Goal: Task Accomplishment & Management: Manage account settings

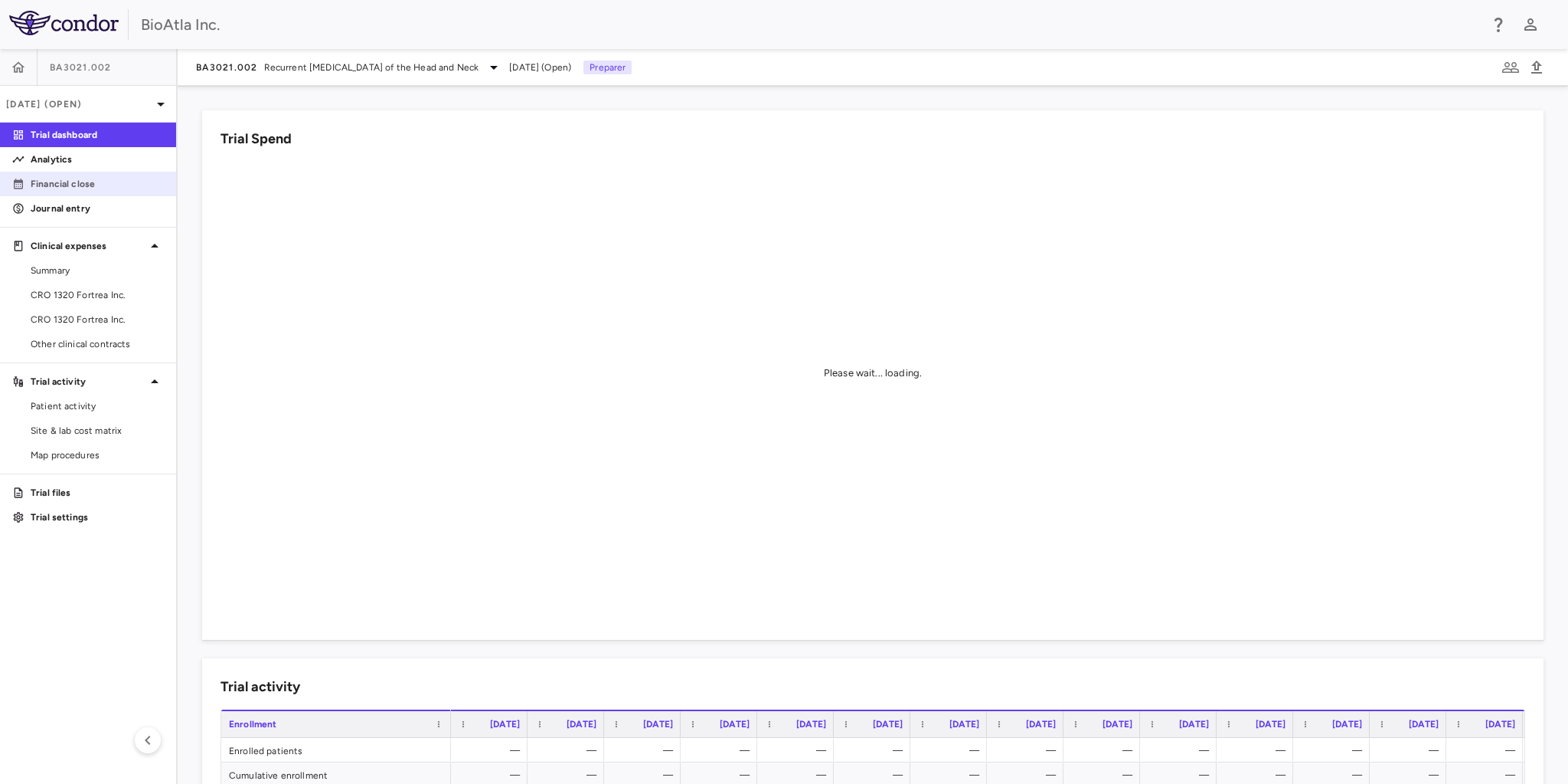
click at [74, 178] on p "Financial close" at bounding box center [97, 184] width 133 height 14
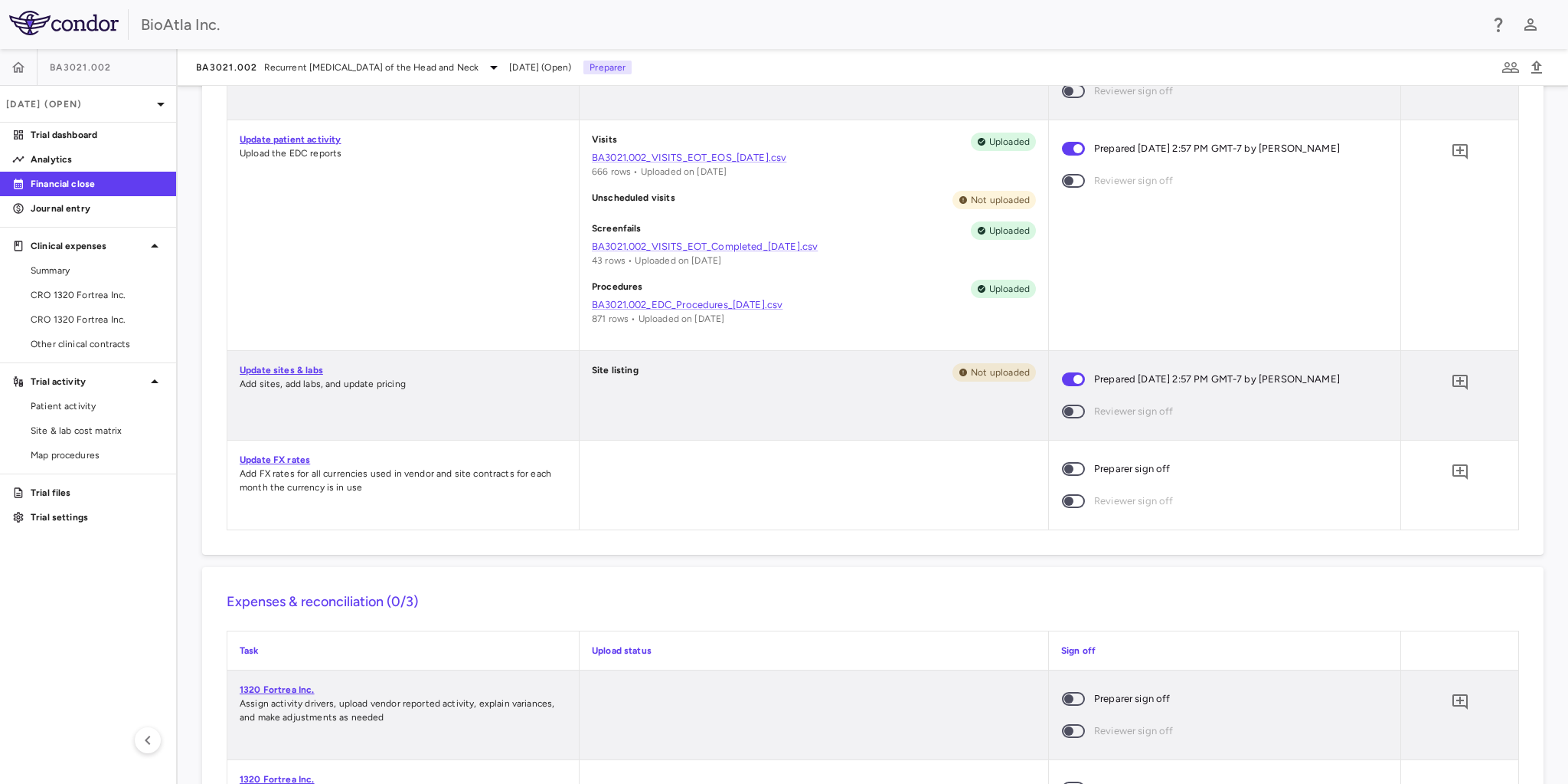
scroll to position [1103, 0]
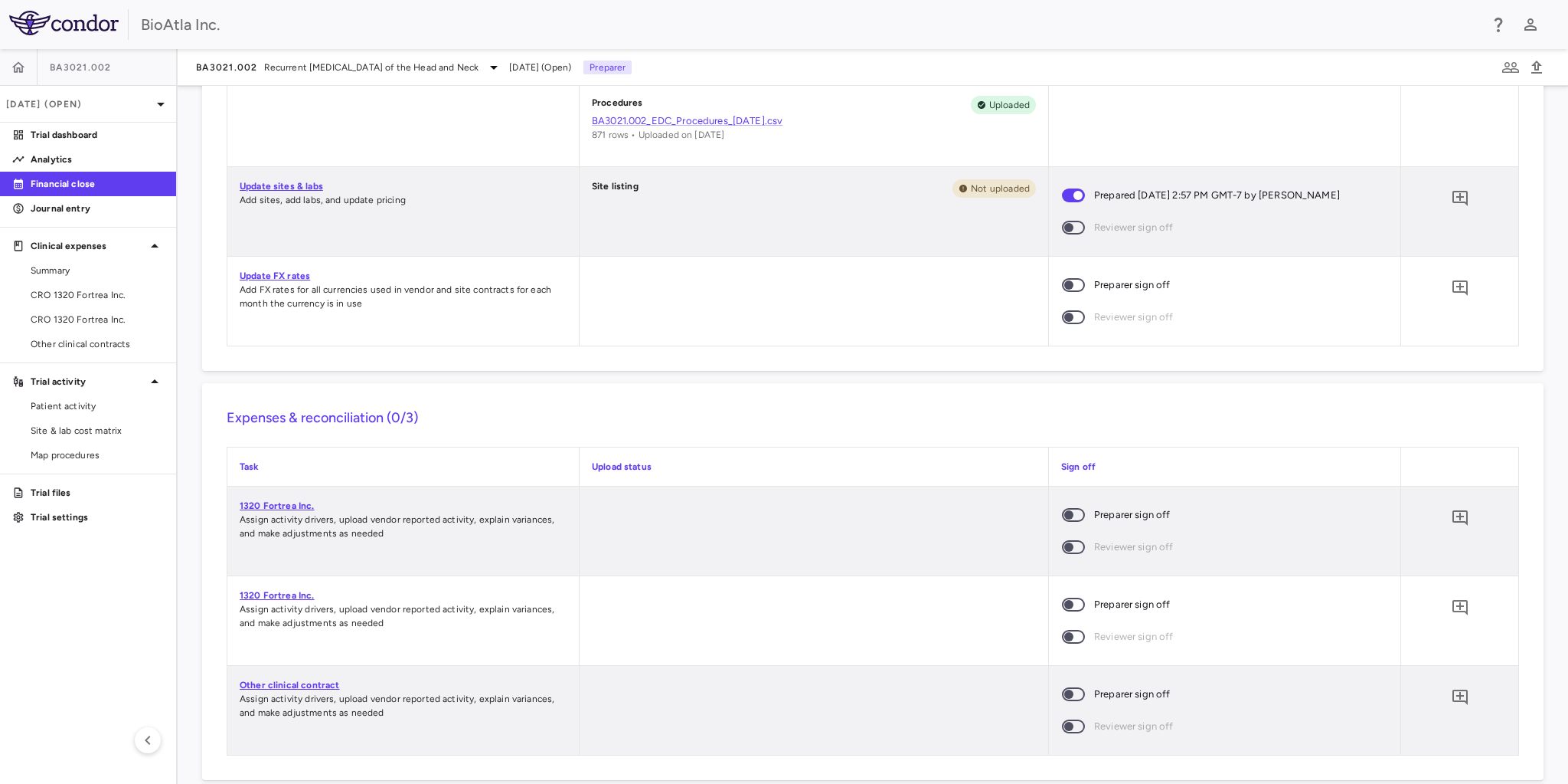
click at [1071, 520] on span at bounding box center [1073, 514] width 42 height 32
click at [1078, 518] on span at bounding box center [1073, 514] width 23 height 14
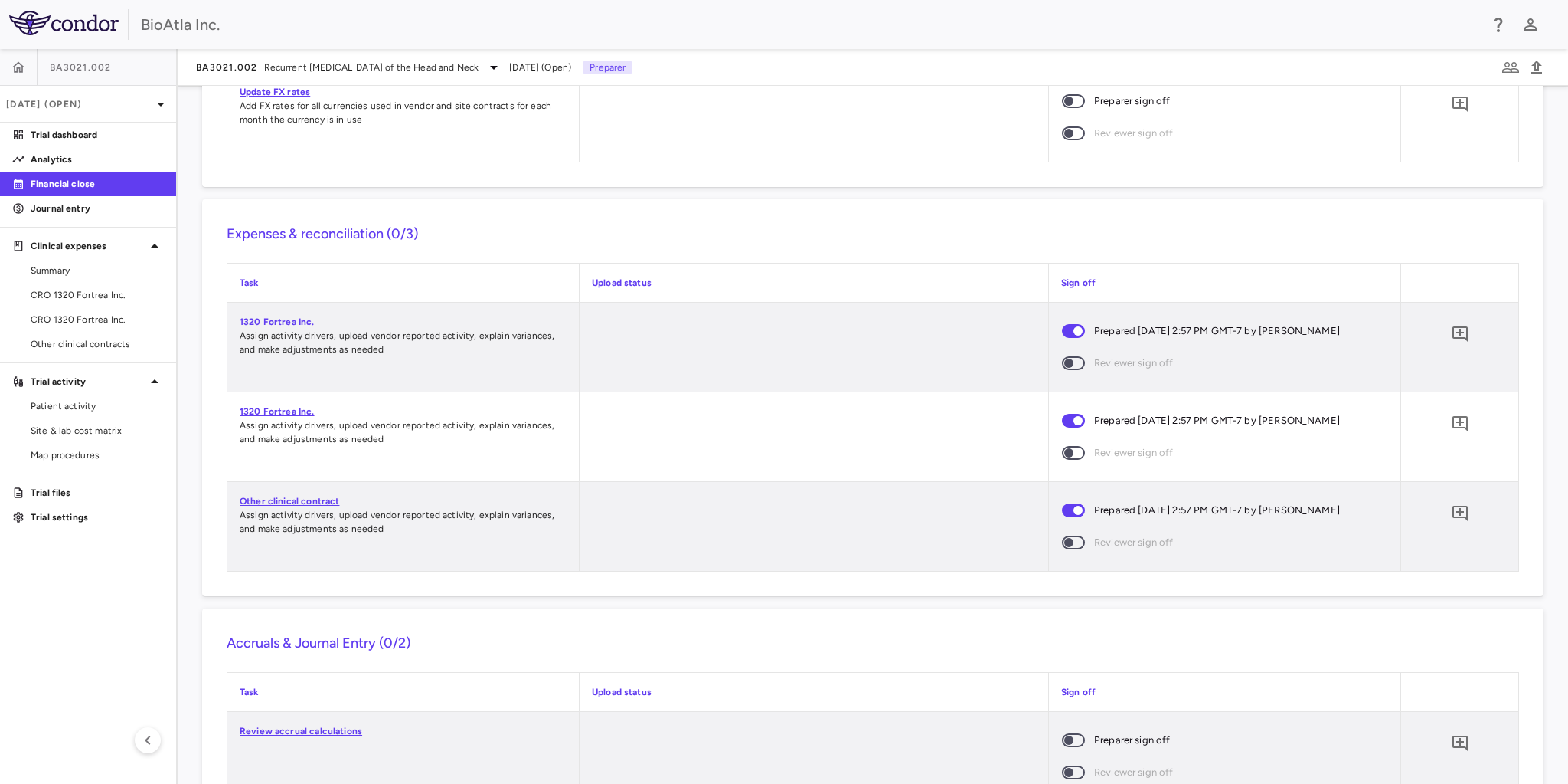
scroll to position [1443, 0]
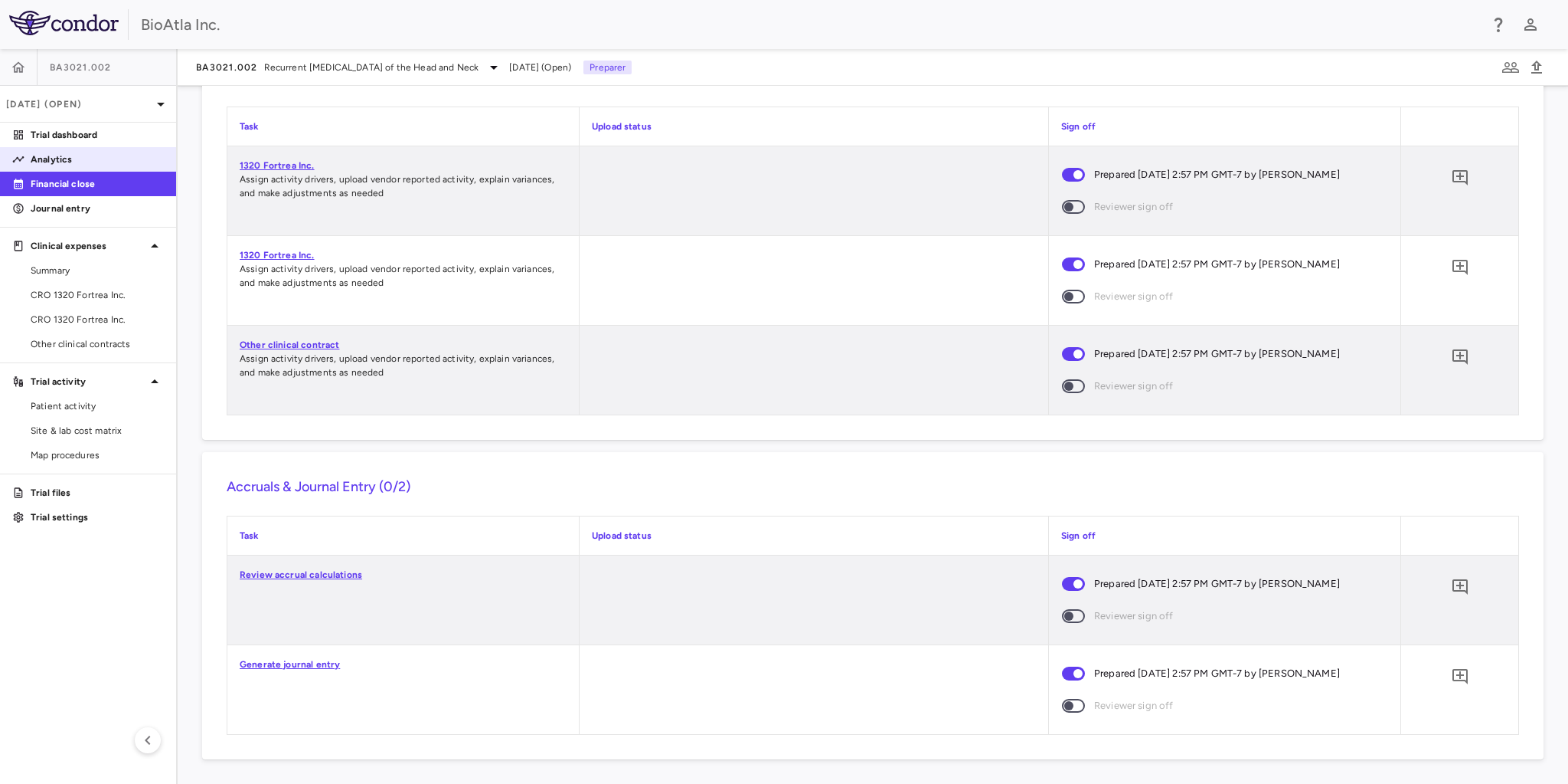
click at [60, 161] on p "Analytics" at bounding box center [97, 159] width 133 height 14
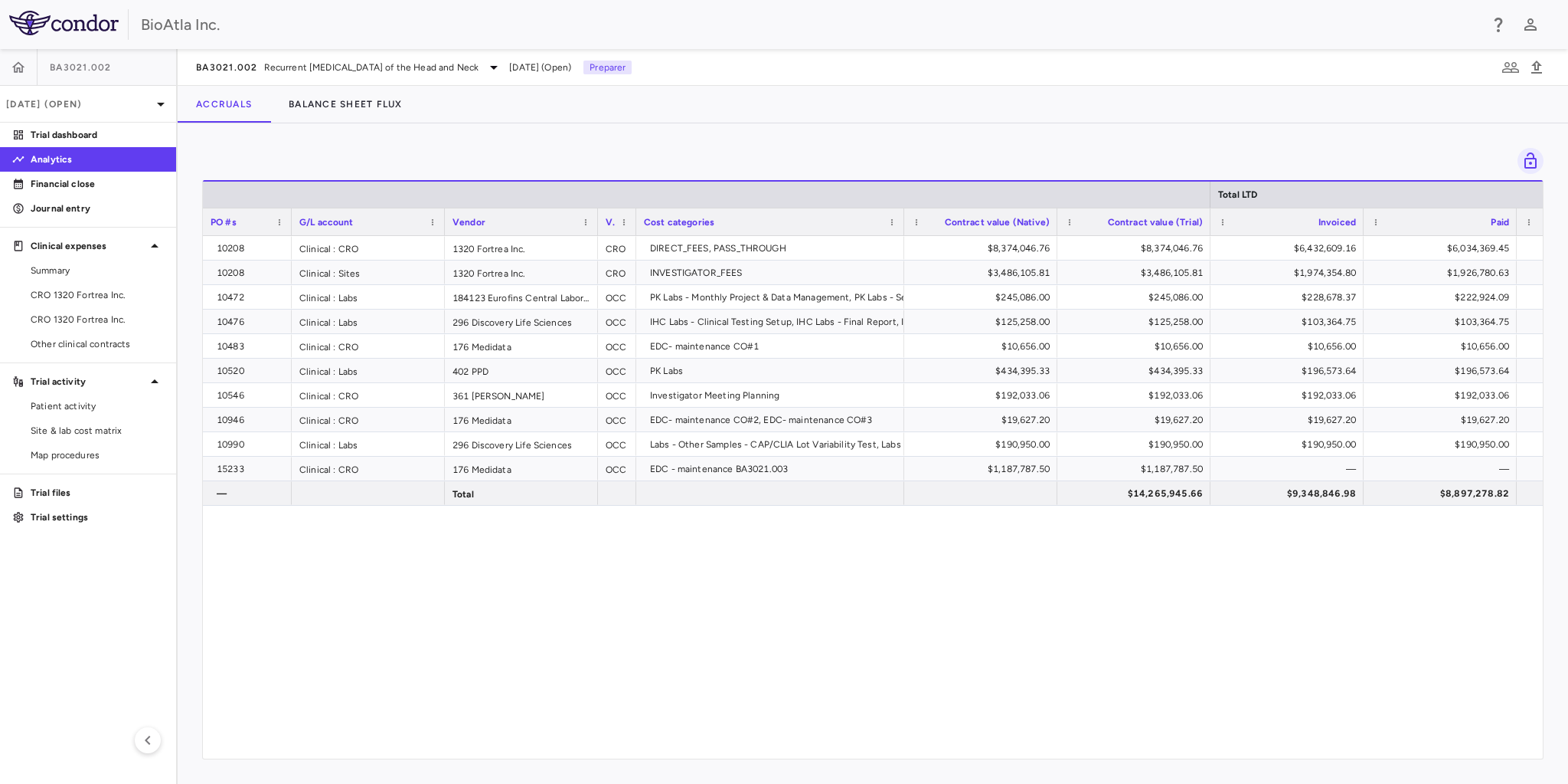
drag, startPoint x: 355, startPoint y: 219, endPoint x: 291, endPoint y: 227, distance: 64.5
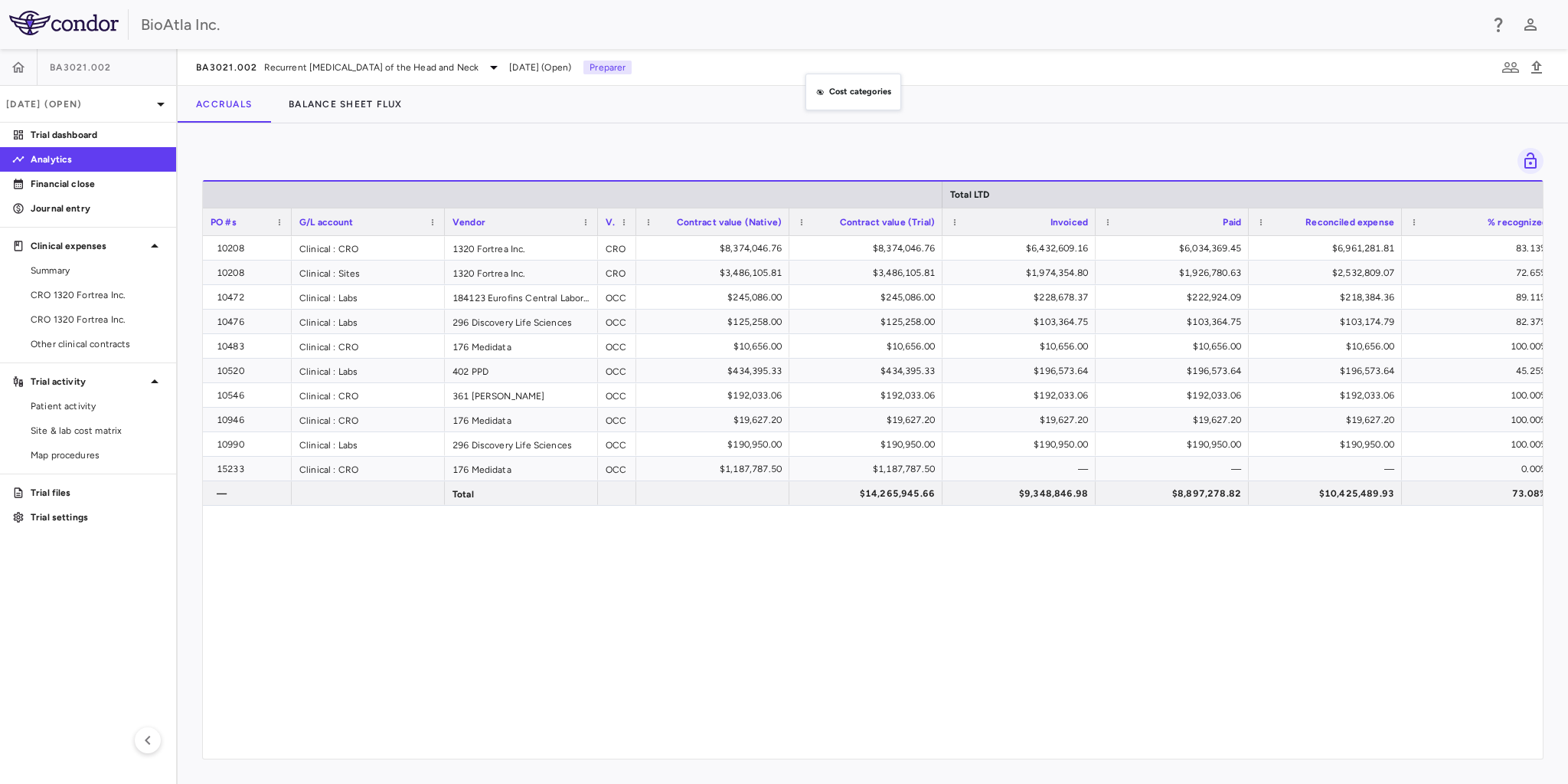
drag, startPoint x: 740, startPoint y: 224, endPoint x: 814, endPoint y: 81, distance: 161.0
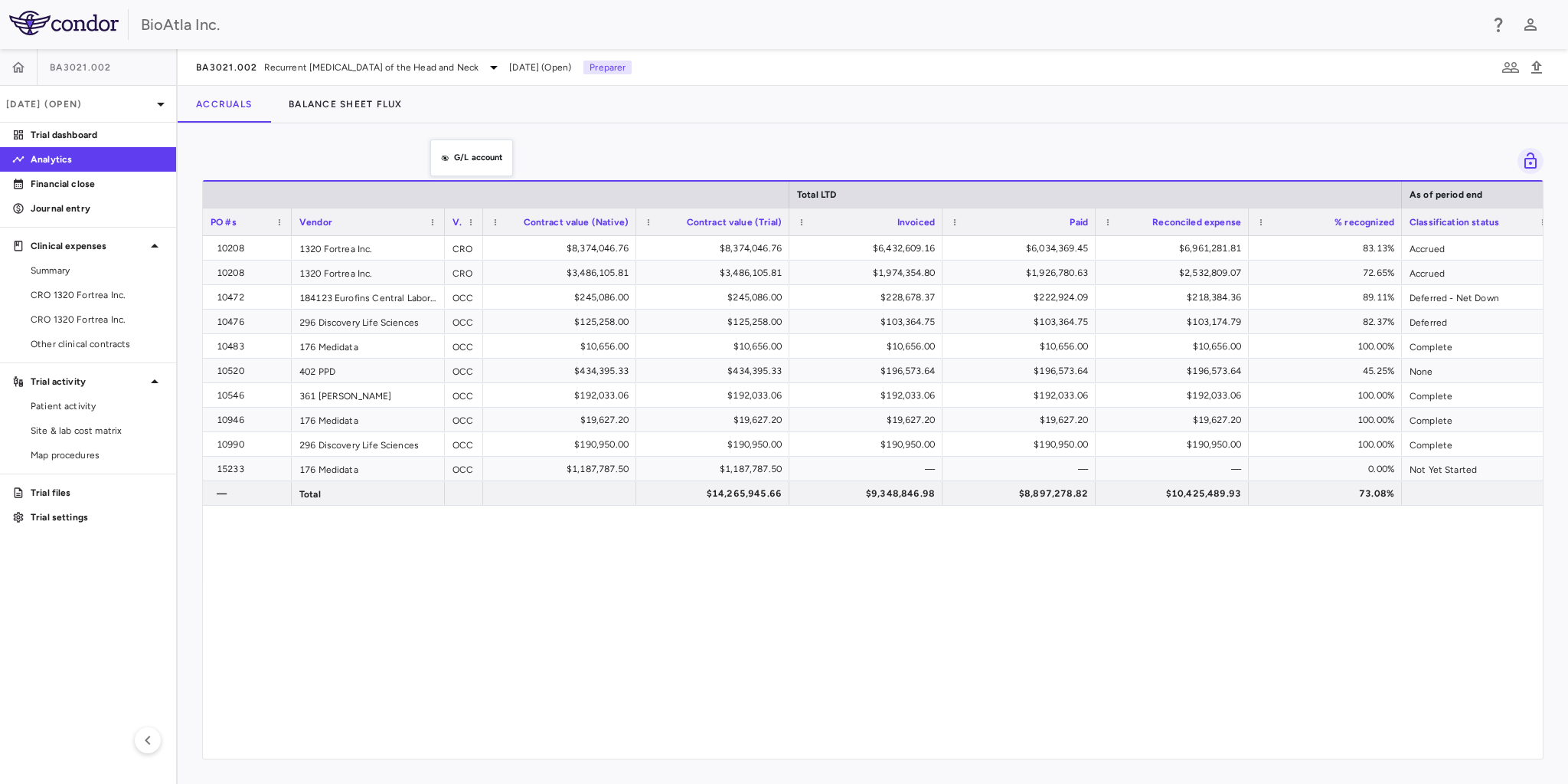
drag, startPoint x: 392, startPoint y: 218, endPoint x: 438, endPoint y: 149, distance: 82.9
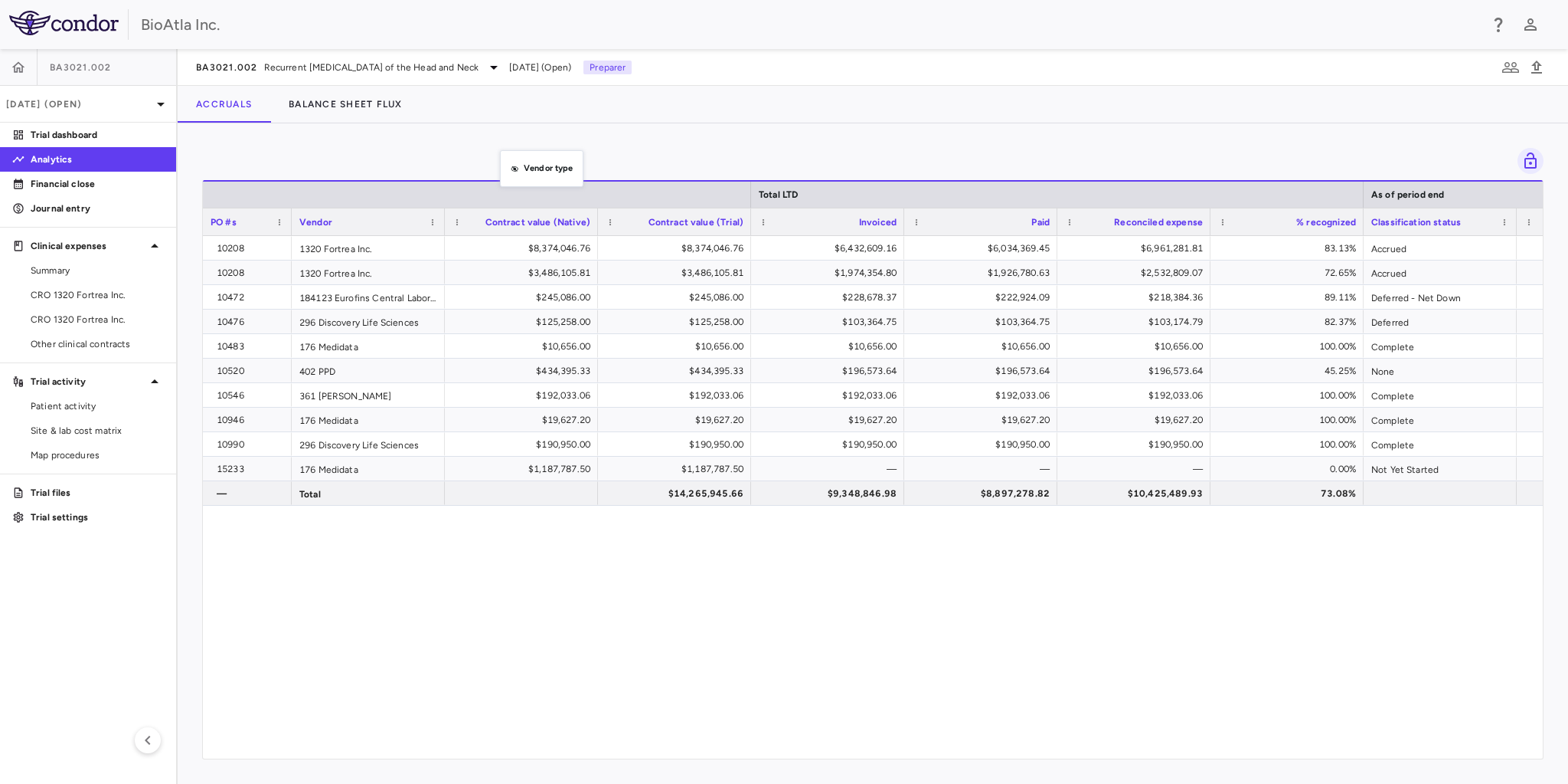
drag, startPoint x: 468, startPoint y: 221, endPoint x: 508, endPoint y: 159, distance: 73.8
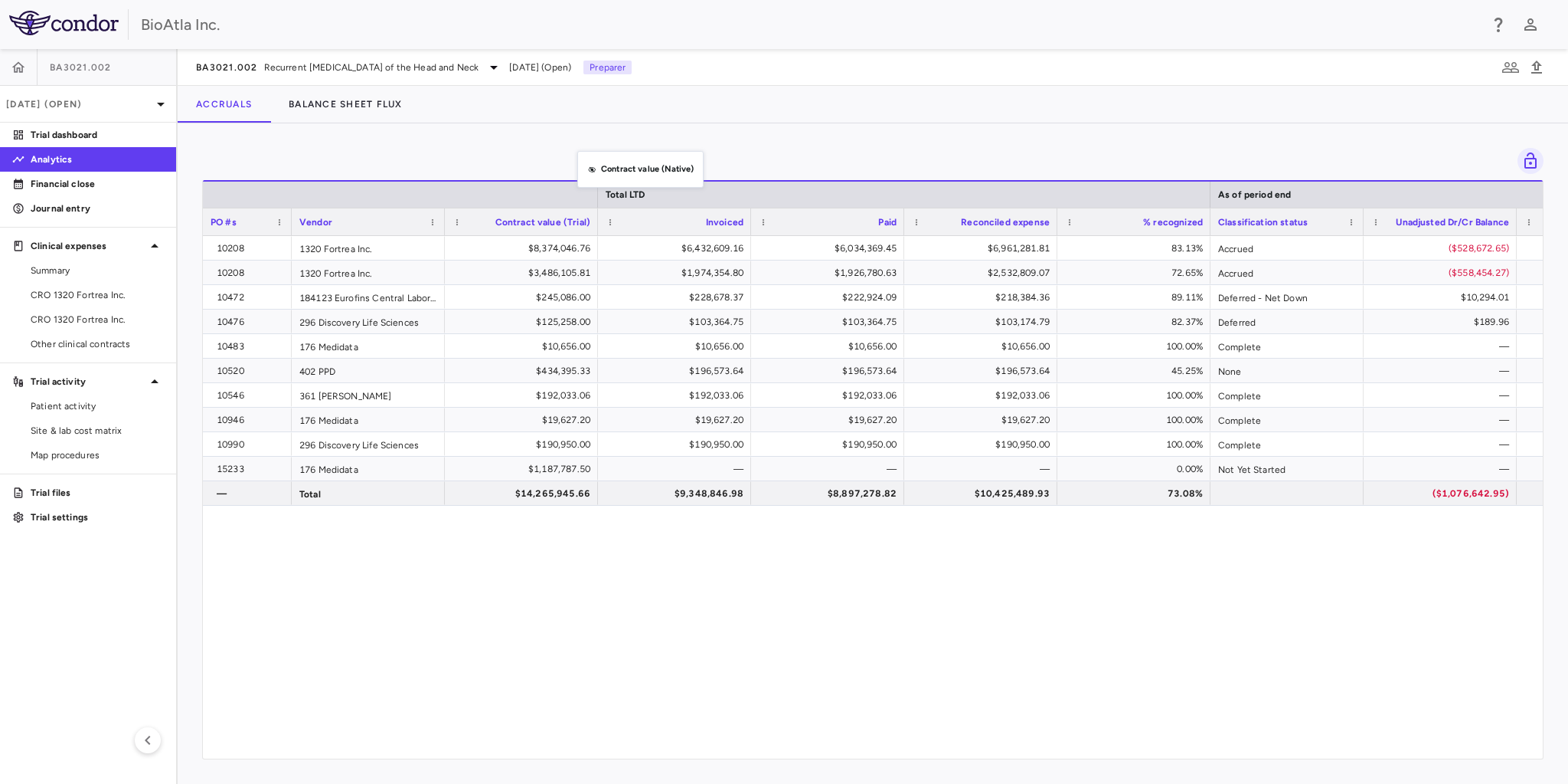
drag, startPoint x: 520, startPoint y: 224, endPoint x: 595, endPoint y: 155, distance: 101.9
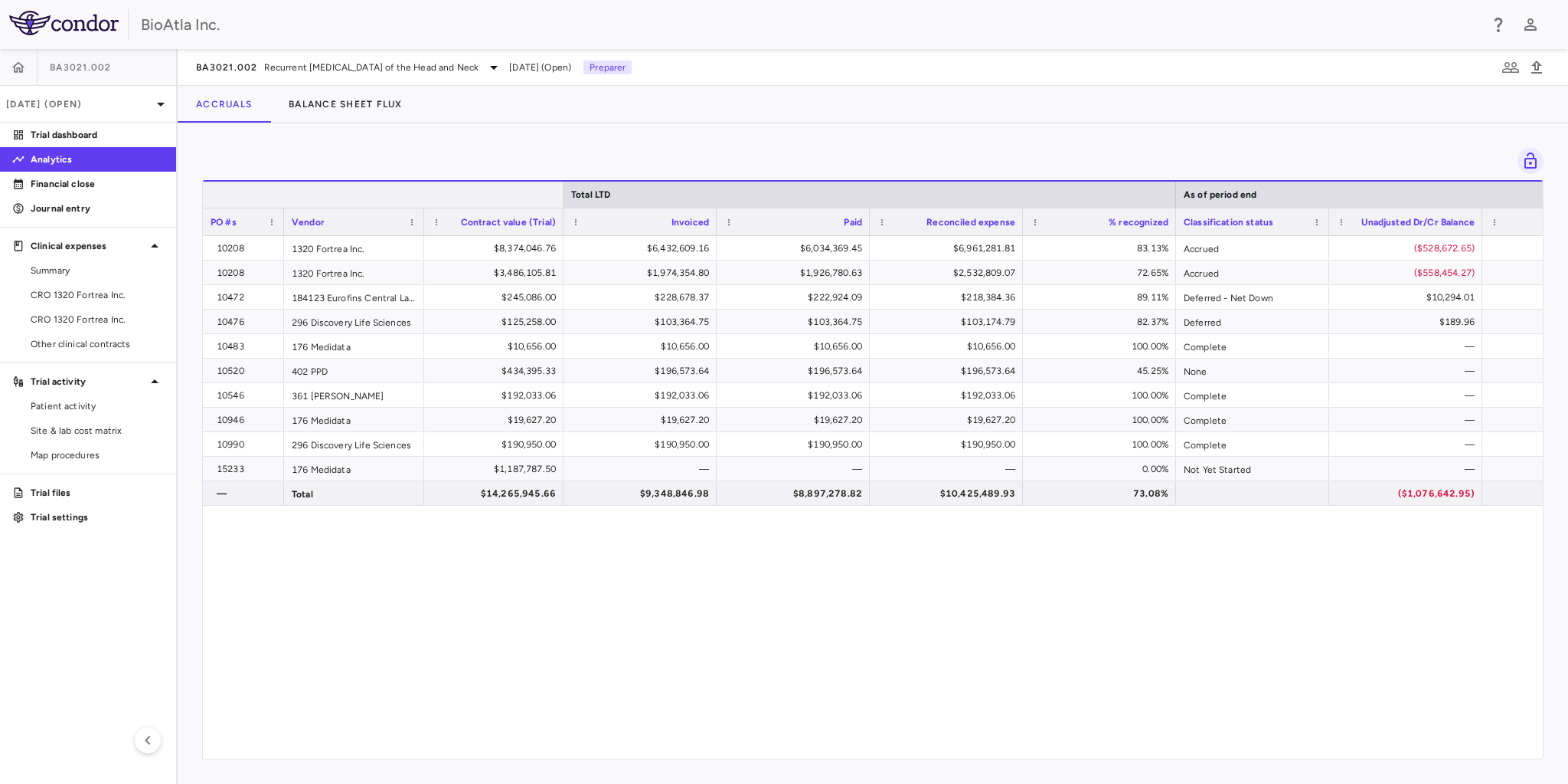
drag, startPoint x: 595, startPoint y: 194, endPoint x: 560, endPoint y: 193, distance: 35.0
click at [560, 193] on div at bounding box center [562, 194] width 6 height 26
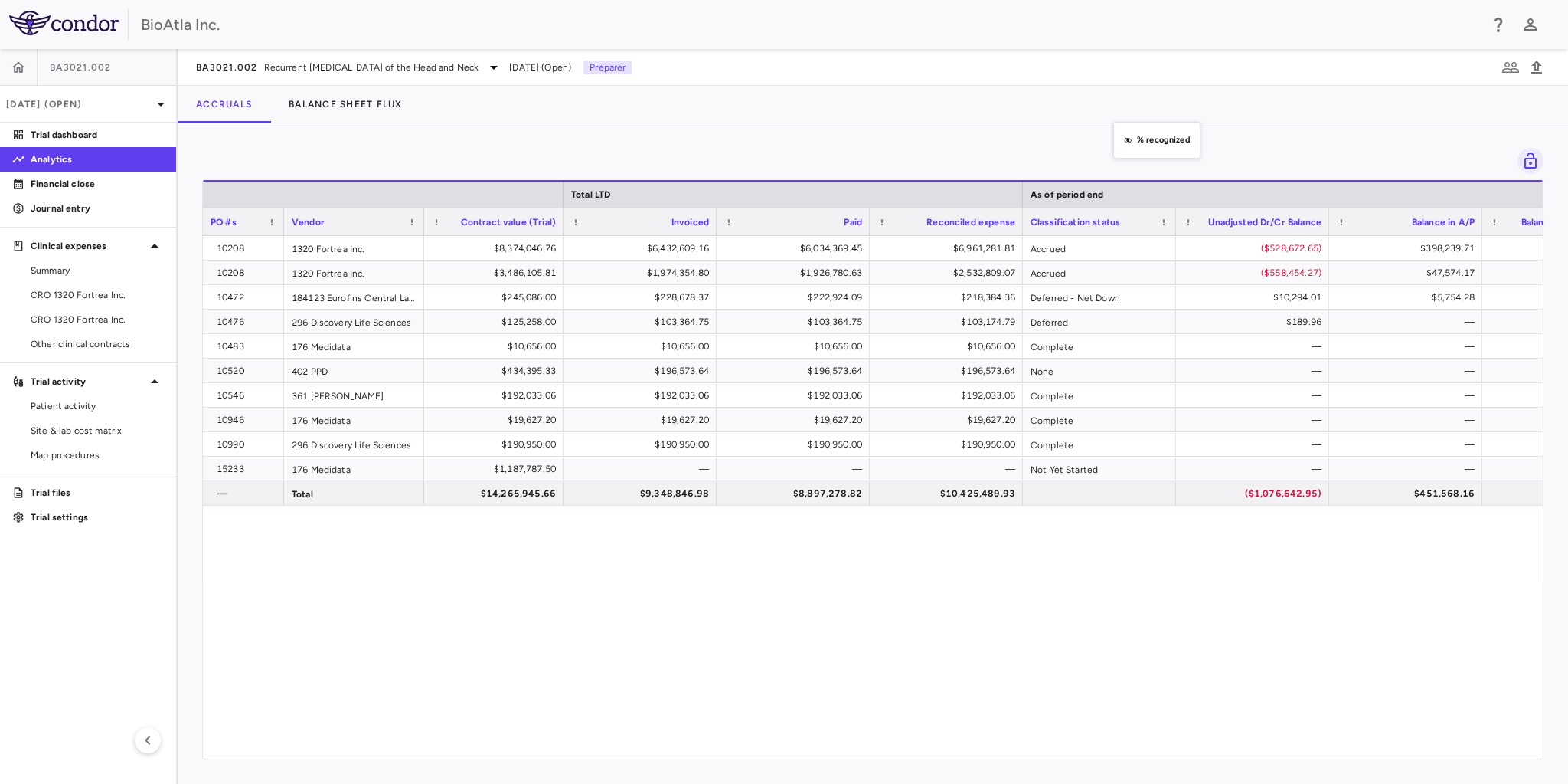
drag, startPoint x: 1078, startPoint y: 224, endPoint x: 1121, endPoint y: 131, distance: 102.5
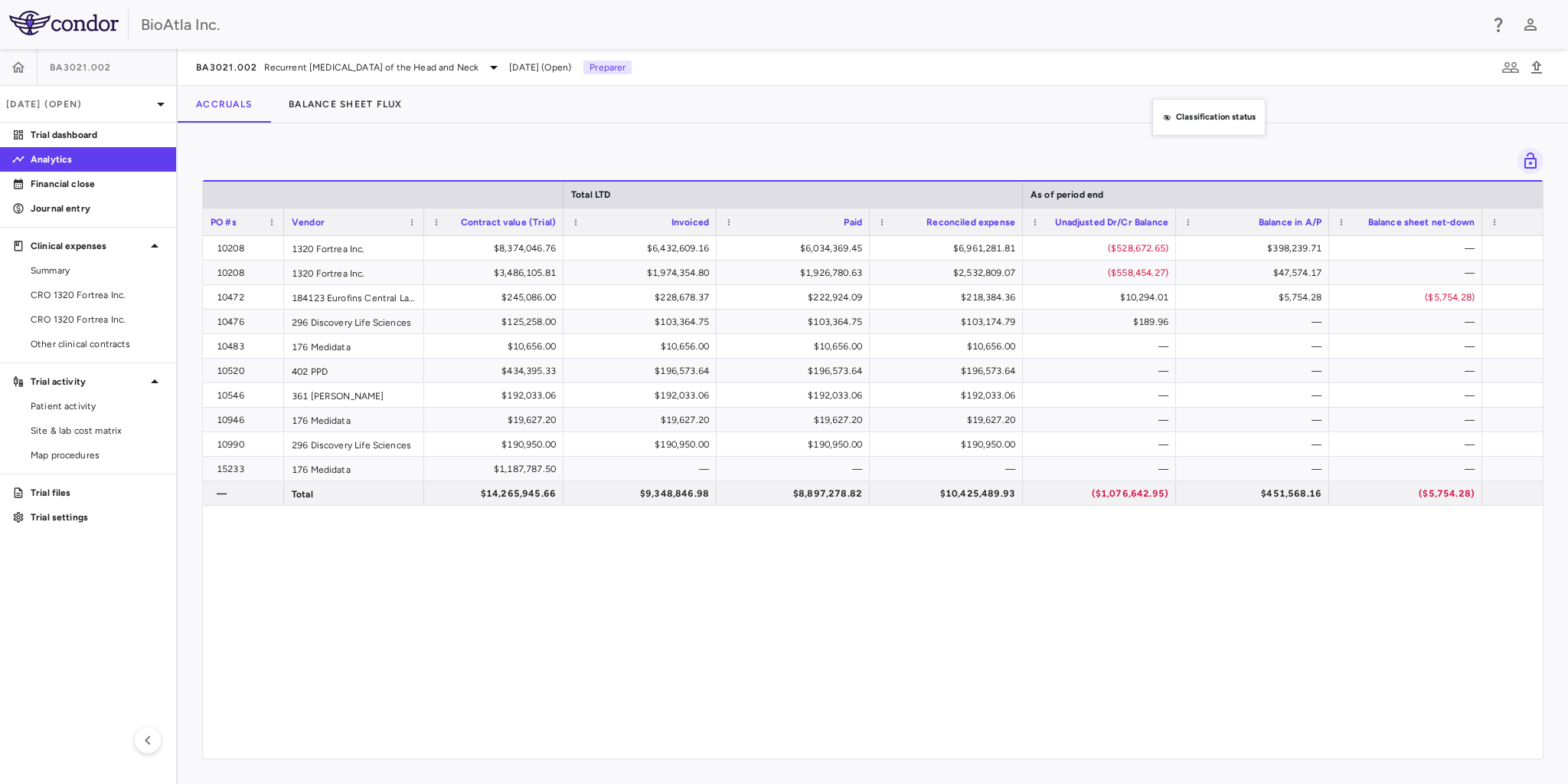
drag, startPoint x: 1108, startPoint y: 224, endPoint x: 1158, endPoint y: 123, distance: 112.7
drag, startPoint x: 1097, startPoint y: 226, endPoint x: 1140, endPoint y: 83, distance: 149.3
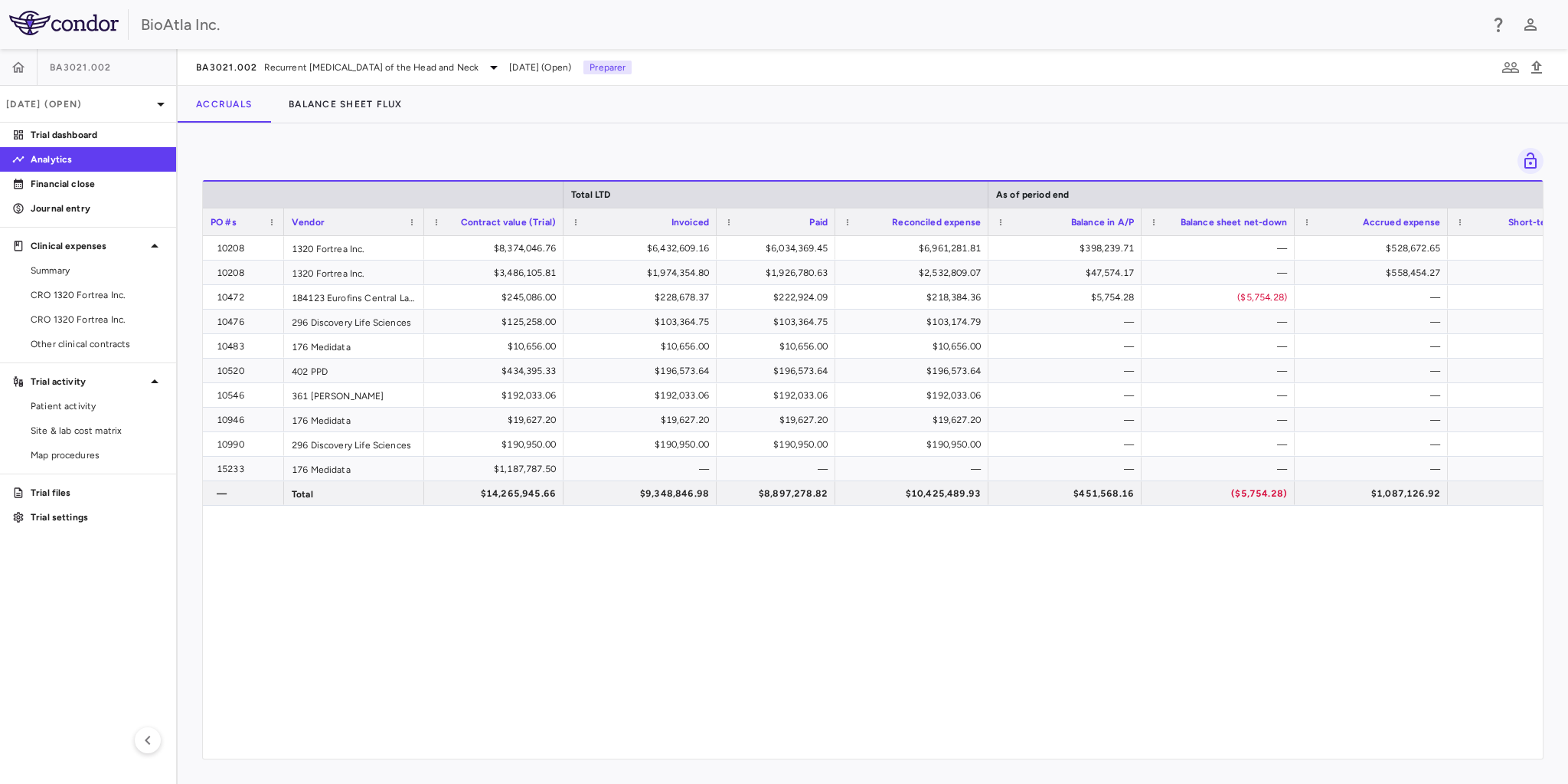
drag, startPoint x: 868, startPoint y: 216, endPoint x: 833, endPoint y: 218, distance: 35.1
click at [833, 218] on div at bounding box center [834, 222] width 6 height 27
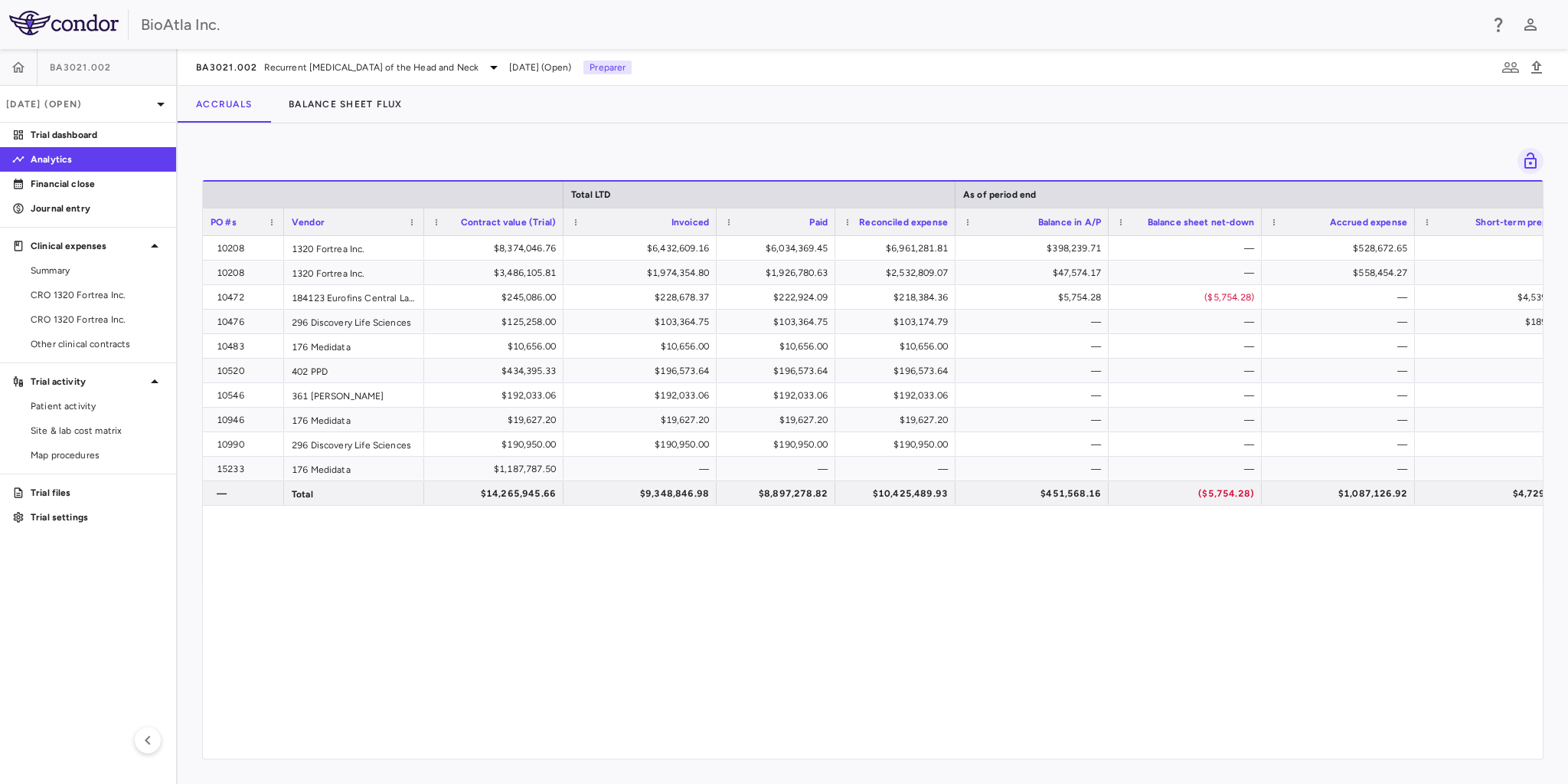
drag, startPoint x: 985, startPoint y: 227, endPoint x: 953, endPoint y: 227, distance: 32.0
click at [953, 227] on div at bounding box center [954, 222] width 6 height 27
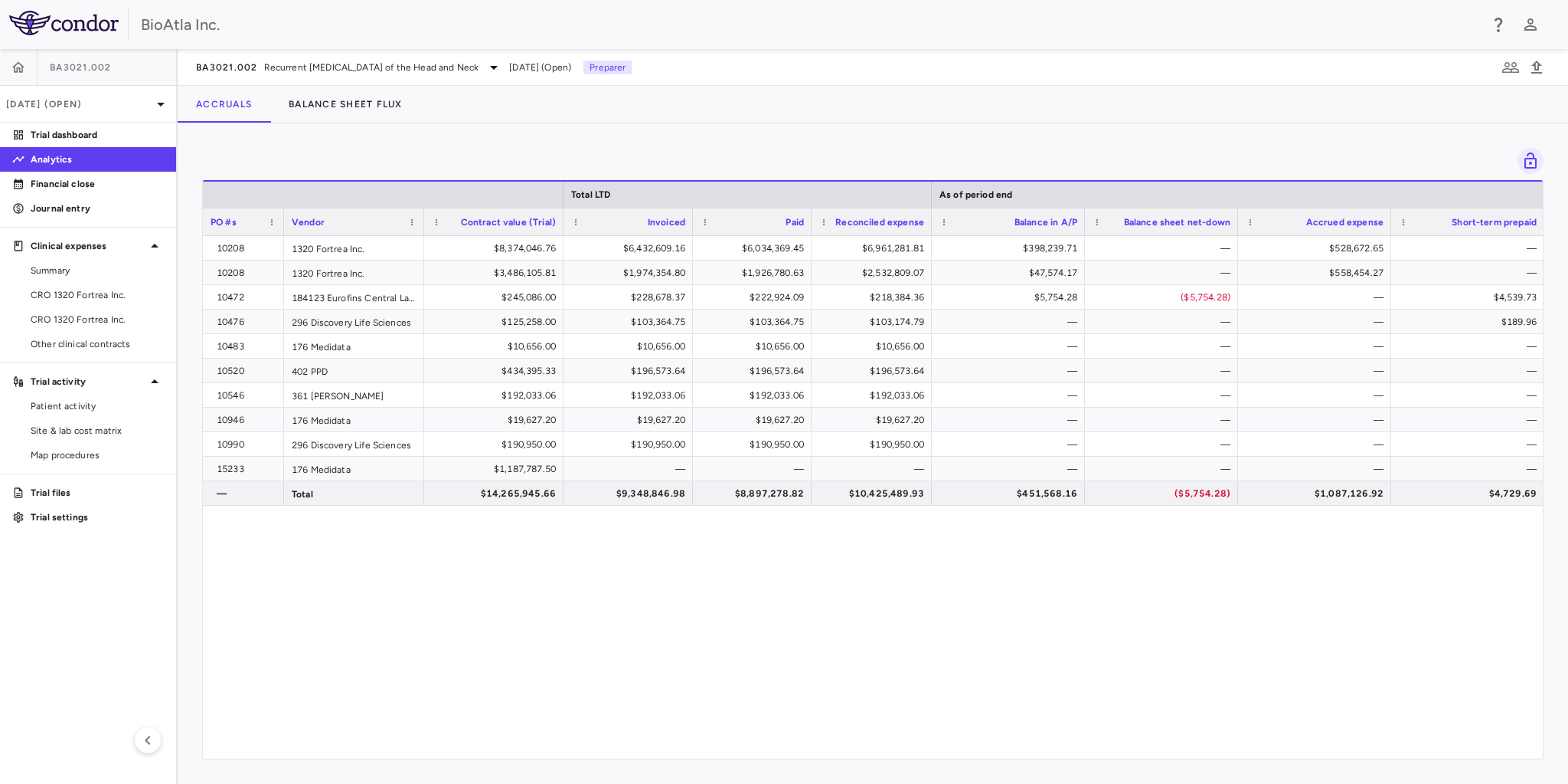
drag, startPoint x: 714, startPoint y: 219, endPoint x: 689, endPoint y: 224, distance: 25.5
click at [689, 224] on div at bounding box center [692, 222] width 6 height 27
drag, startPoint x: 1264, startPoint y: 760, endPoint x: 1357, endPoint y: 754, distance: 93.2
click at [1357, 754] on div "Press ENTER to sort. Press ALT DOWN to open column menu Drag here to set row gr…" at bounding box center [873, 453] width 1390 height 660
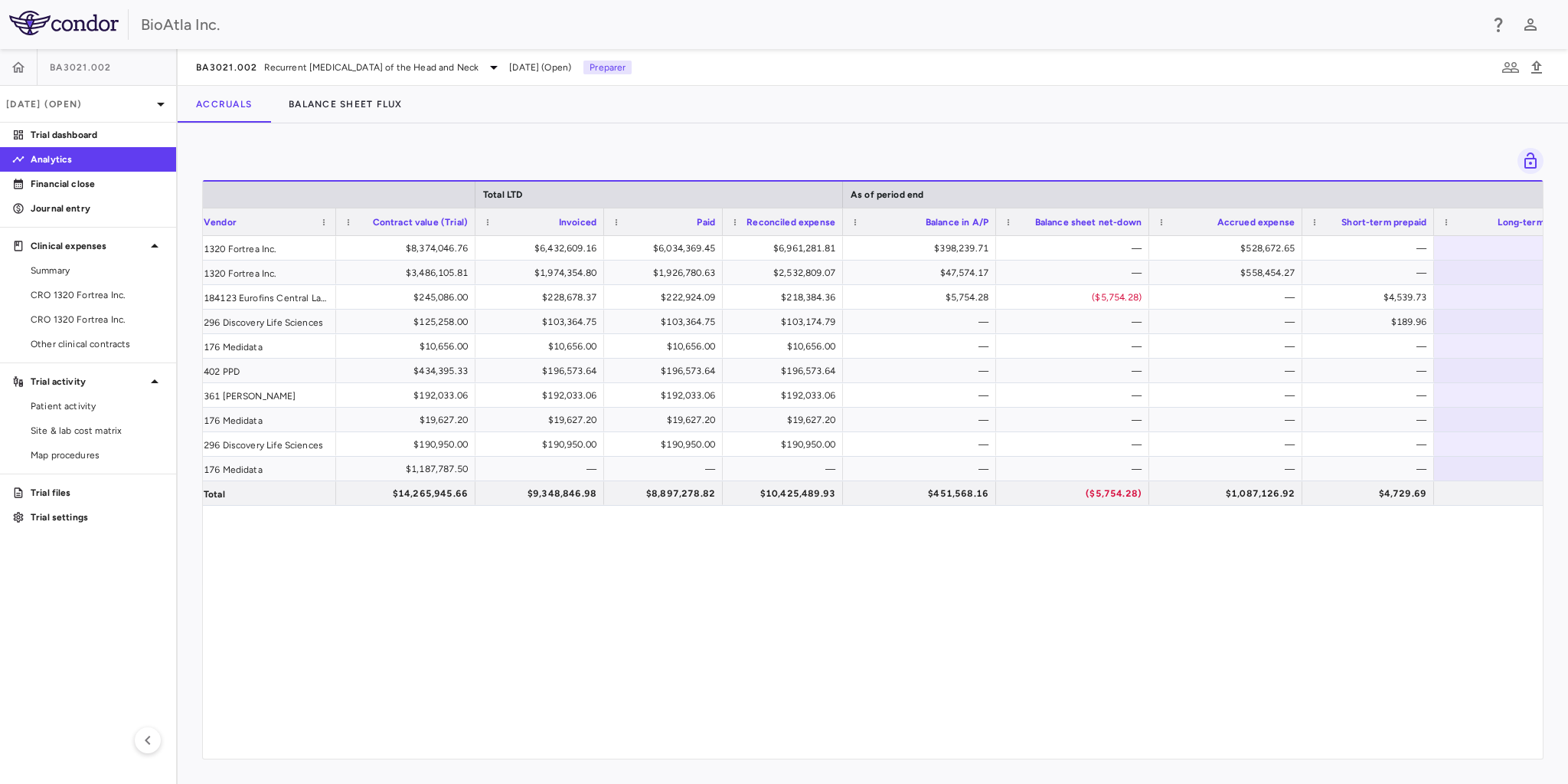
drag, startPoint x: 1453, startPoint y: 224, endPoint x: 1431, endPoint y: 228, distance: 22.4
click at [1431, 228] on div at bounding box center [1433, 222] width 6 height 27
drag, startPoint x: 1299, startPoint y: 215, endPoint x: 1278, endPoint y: 217, distance: 21.1
click at [1278, 217] on div at bounding box center [1281, 222] width 6 height 27
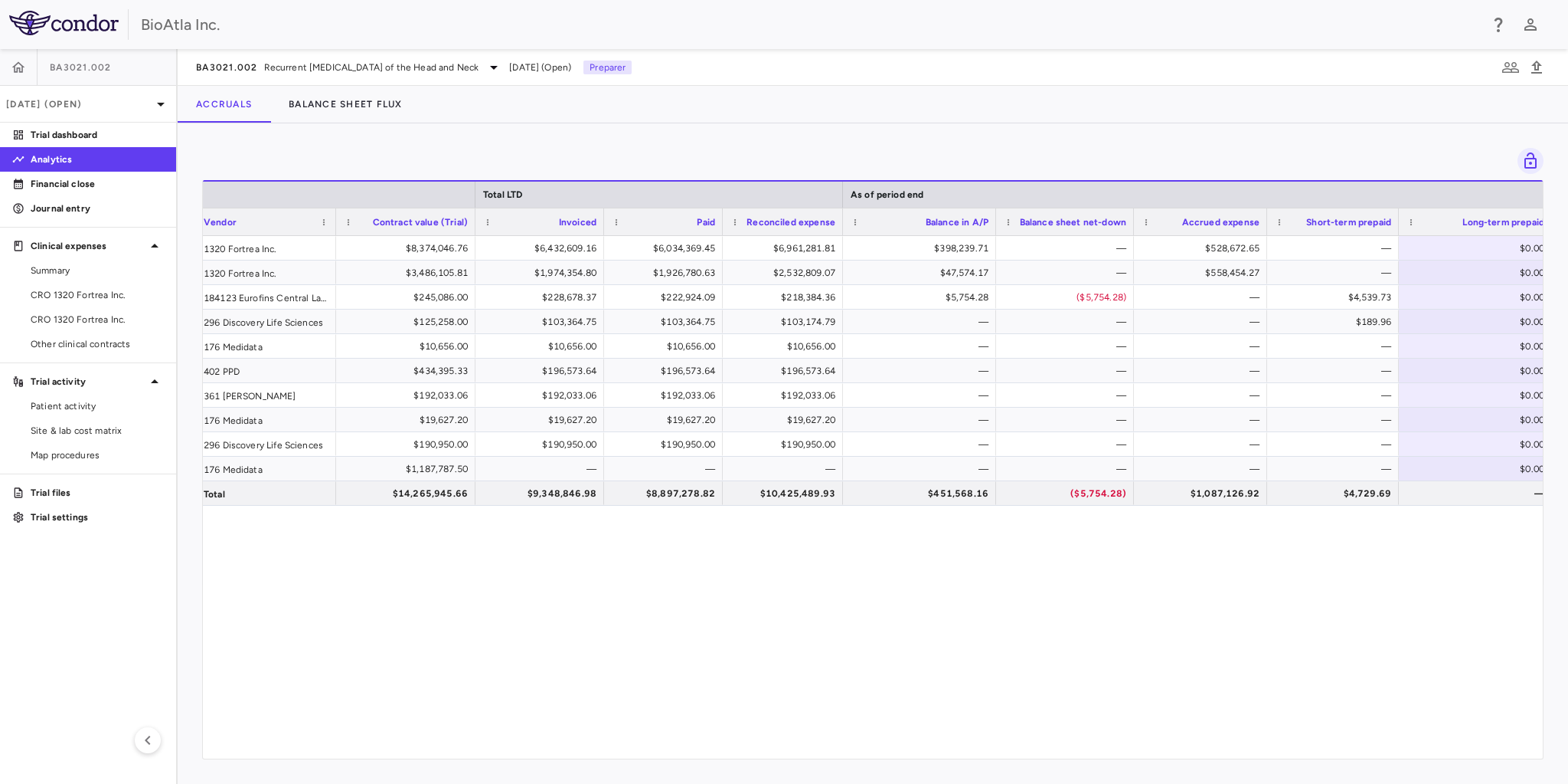
drag, startPoint x: 1146, startPoint y: 219, endPoint x: 1128, endPoint y: 220, distance: 18.0
click at [1130, 220] on div at bounding box center [1133, 222] width 6 height 27
drag, startPoint x: 994, startPoint y: 216, endPoint x: 984, endPoint y: 218, distance: 10.2
click at [983, 218] on div at bounding box center [984, 222] width 6 height 27
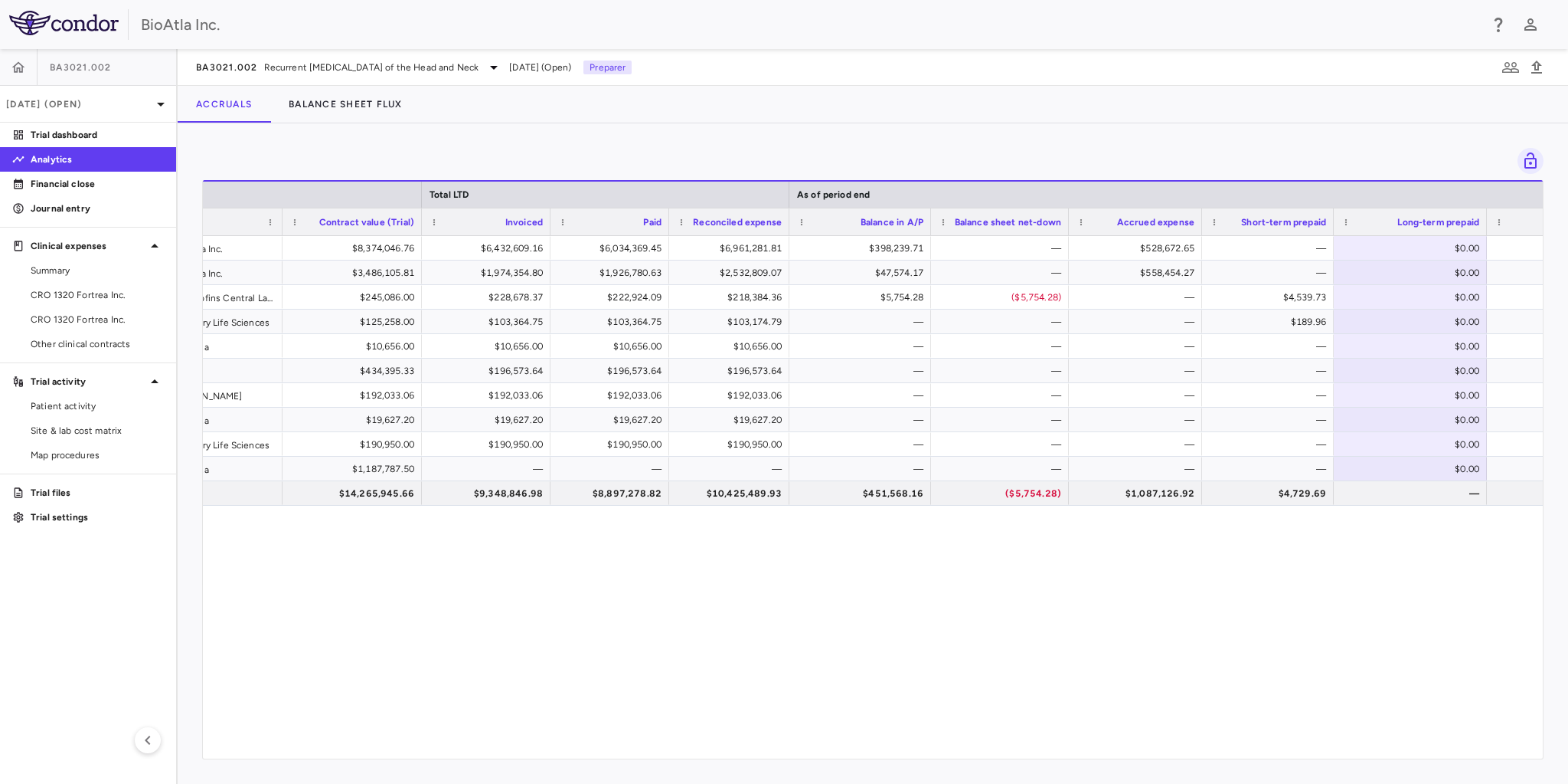
scroll to position [0, 233]
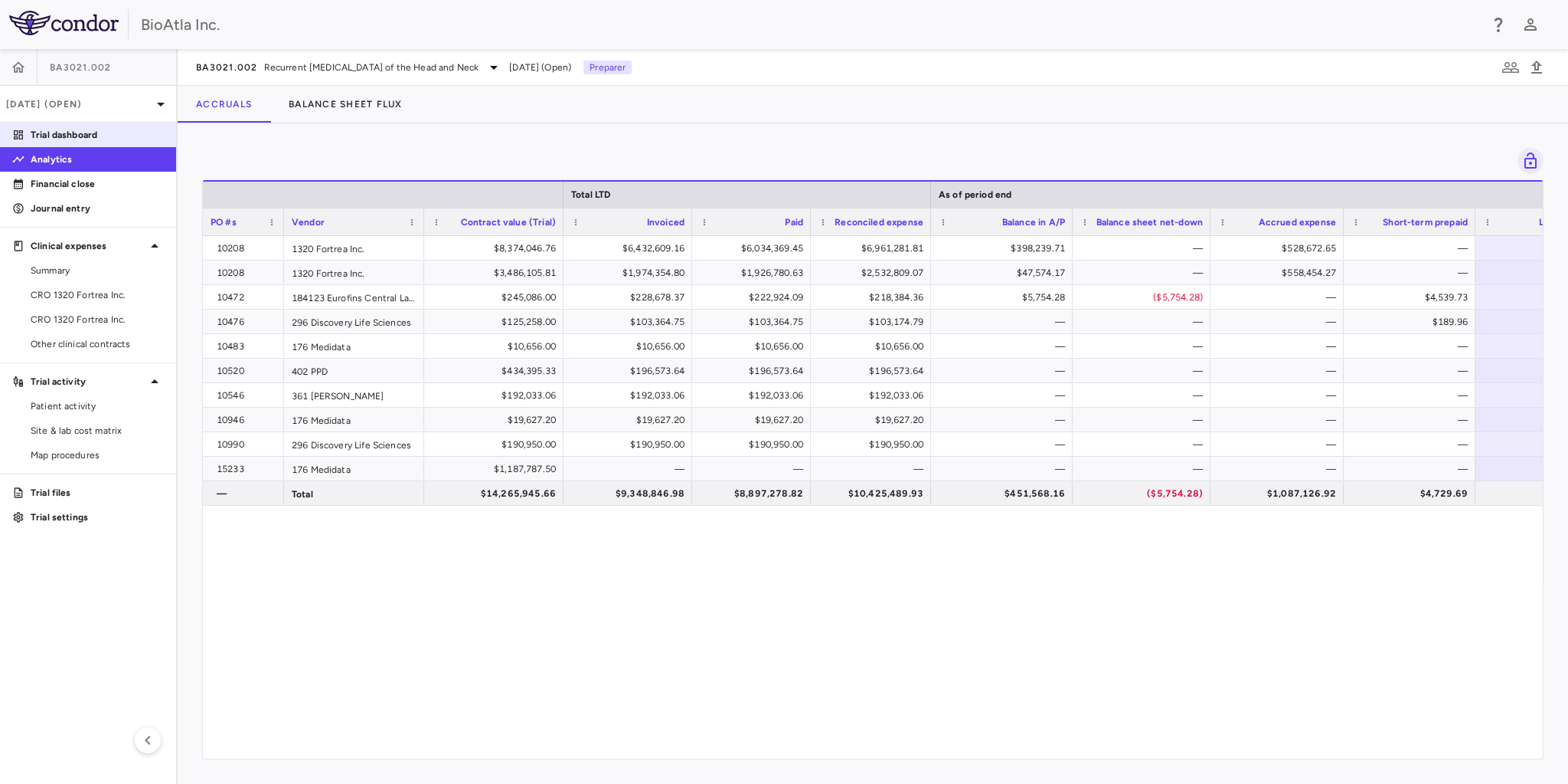
click at [58, 132] on p "Trial dashboard" at bounding box center [97, 134] width 133 height 14
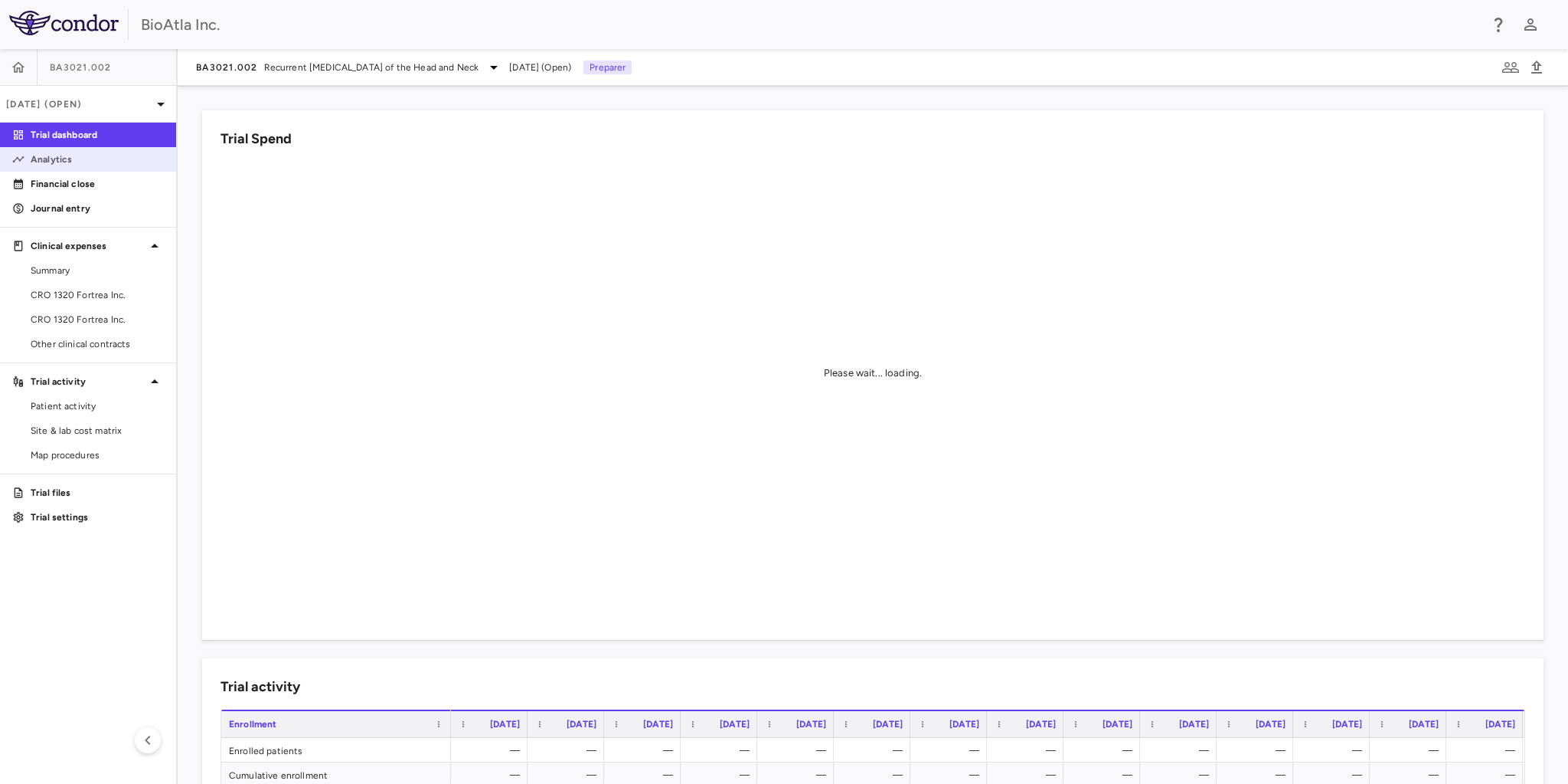
click at [65, 159] on p "Analytics" at bounding box center [97, 159] width 133 height 14
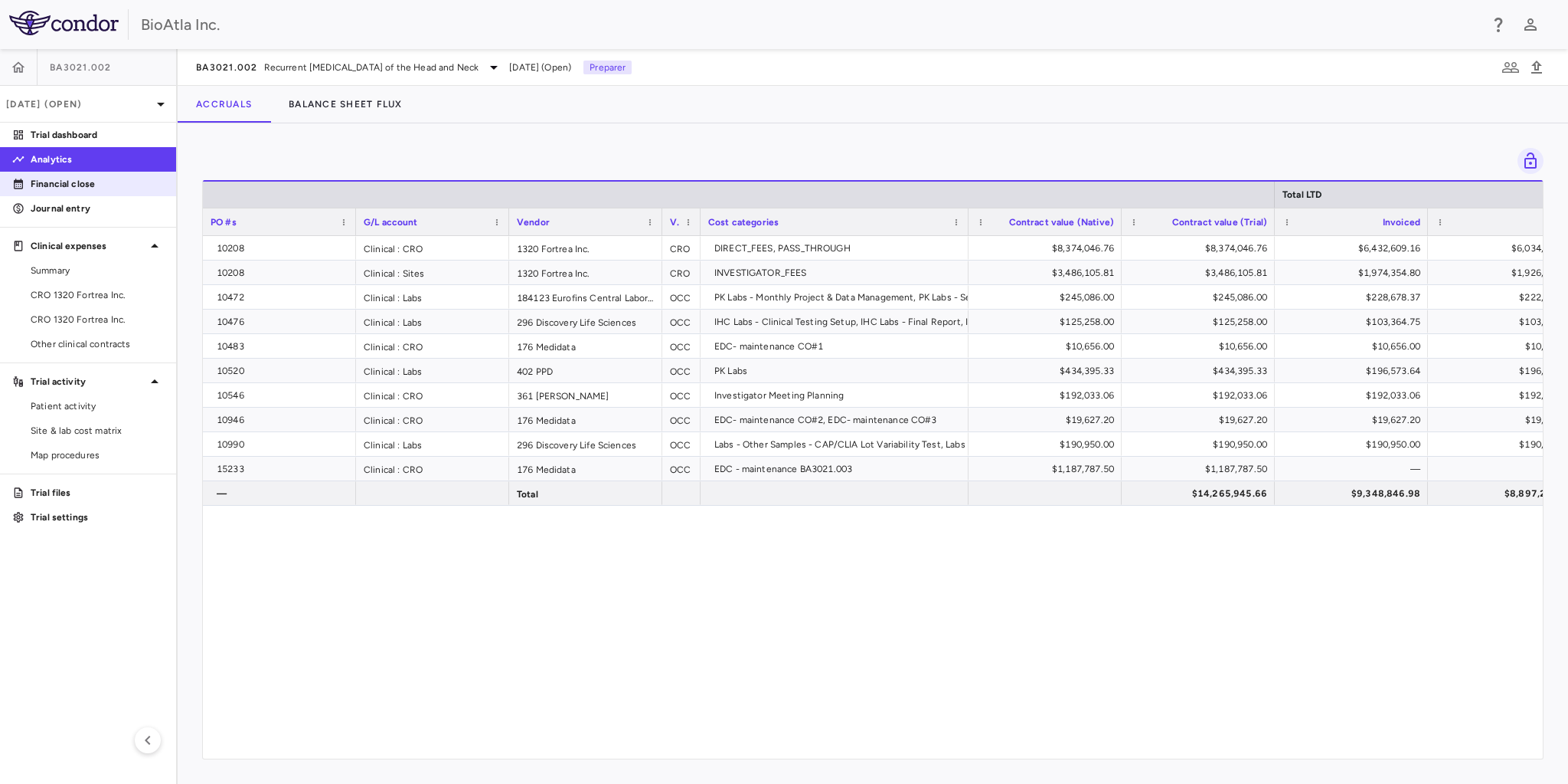
click at [76, 183] on p "Financial close" at bounding box center [97, 184] width 133 height 14
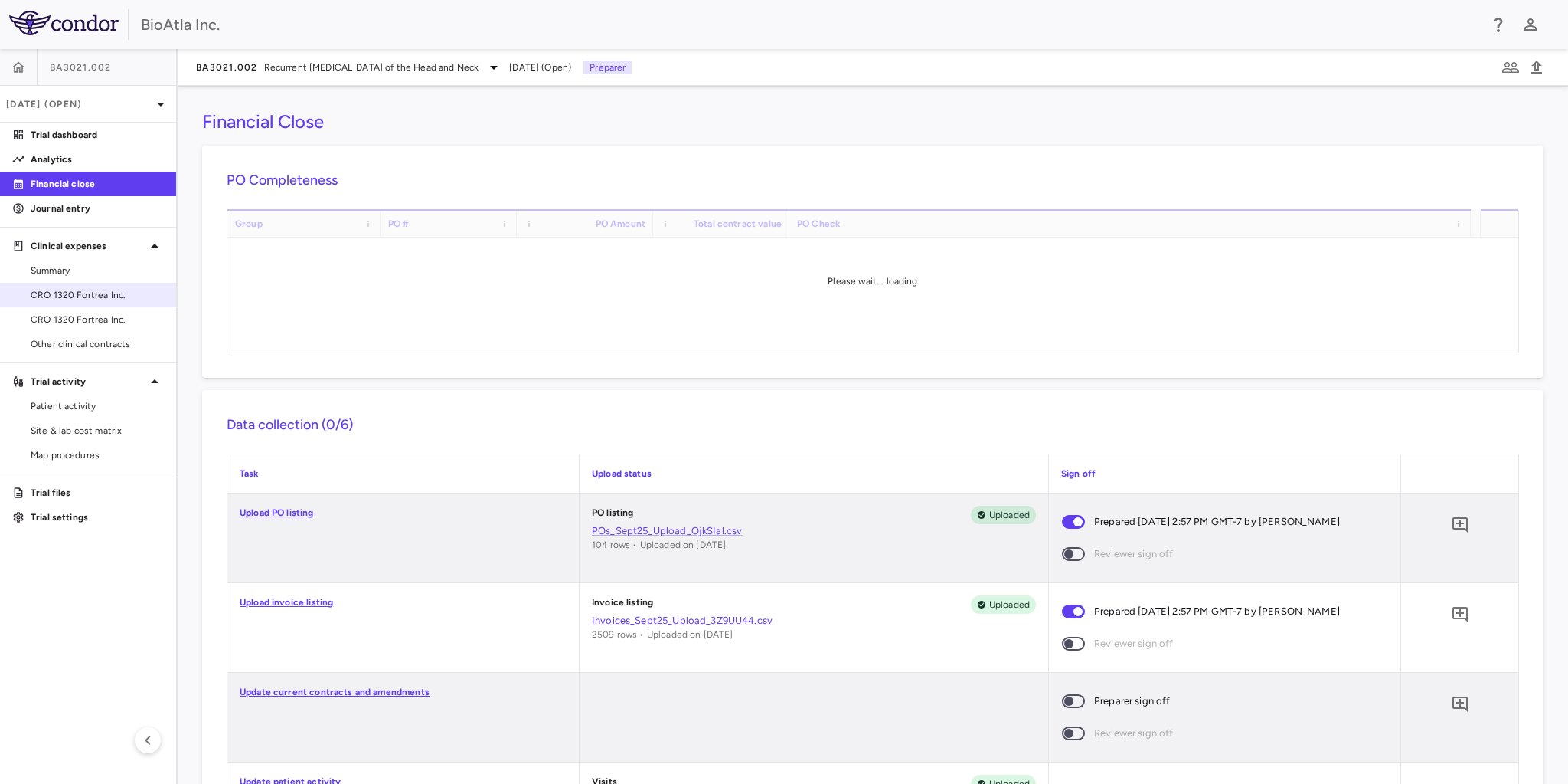
click at [79, 298] on span "CRO 1320 Fortrea Inc." at bounding box center [97, 295] width 133 height 14
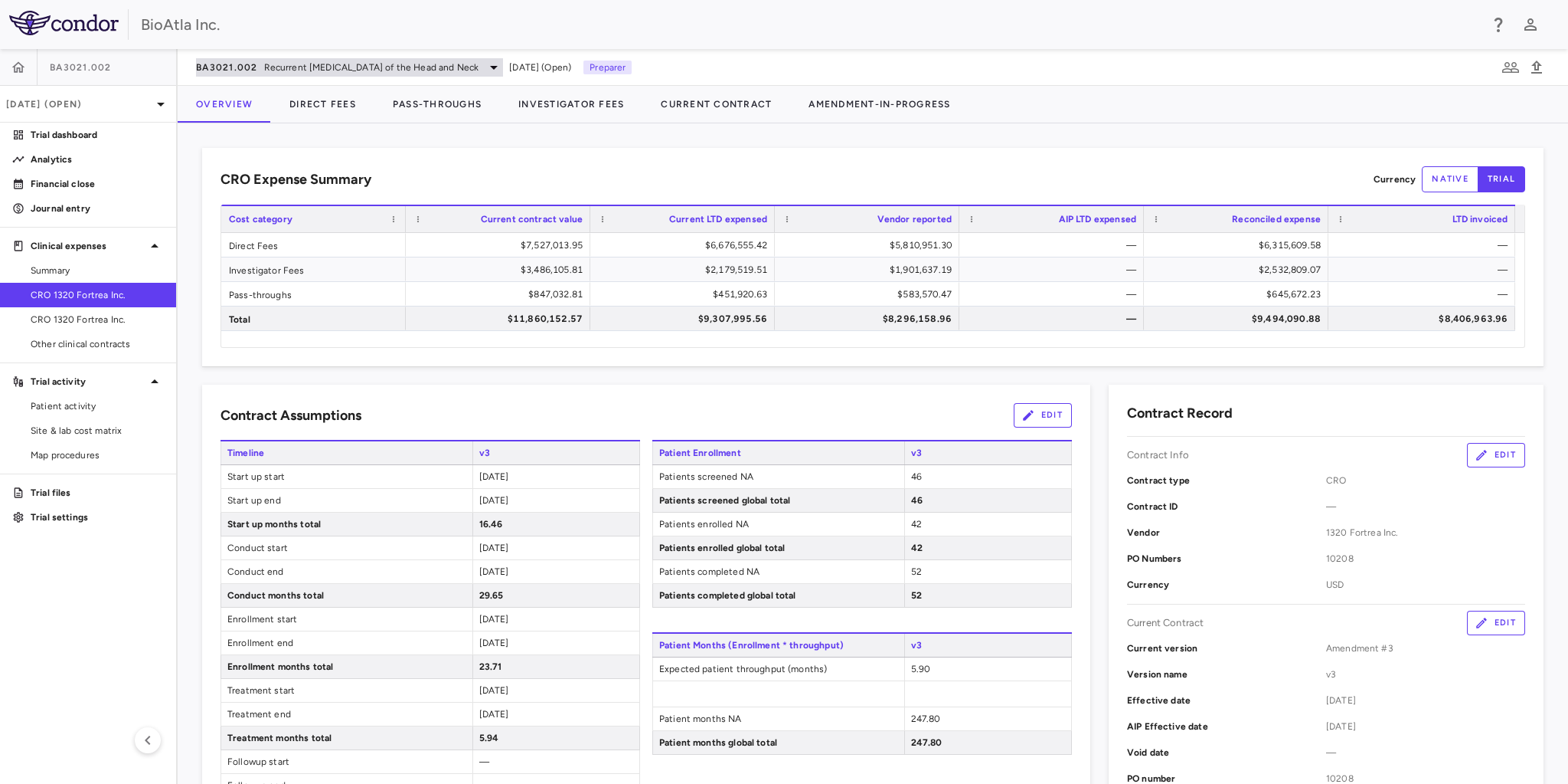
click at [503, 68] on icon at bounding box center [494, 67] width 19 height 19
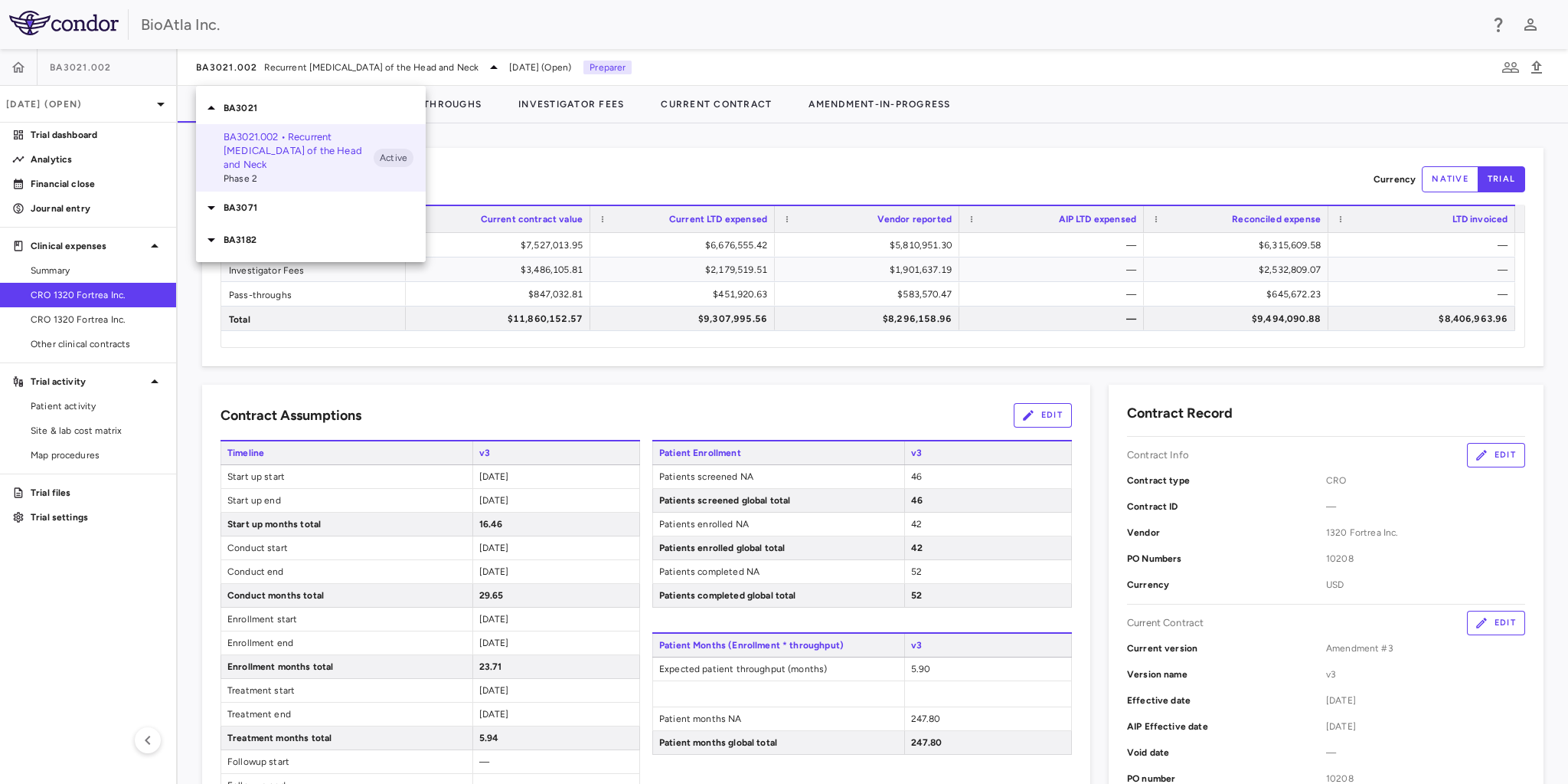
click at [263, 204] on p "BA3071" at bounding box center [325, 207] width 202 height 14
click at [262, 258] on span "Phase 1/2" at bounding box center [298, 264] width 150 height 14
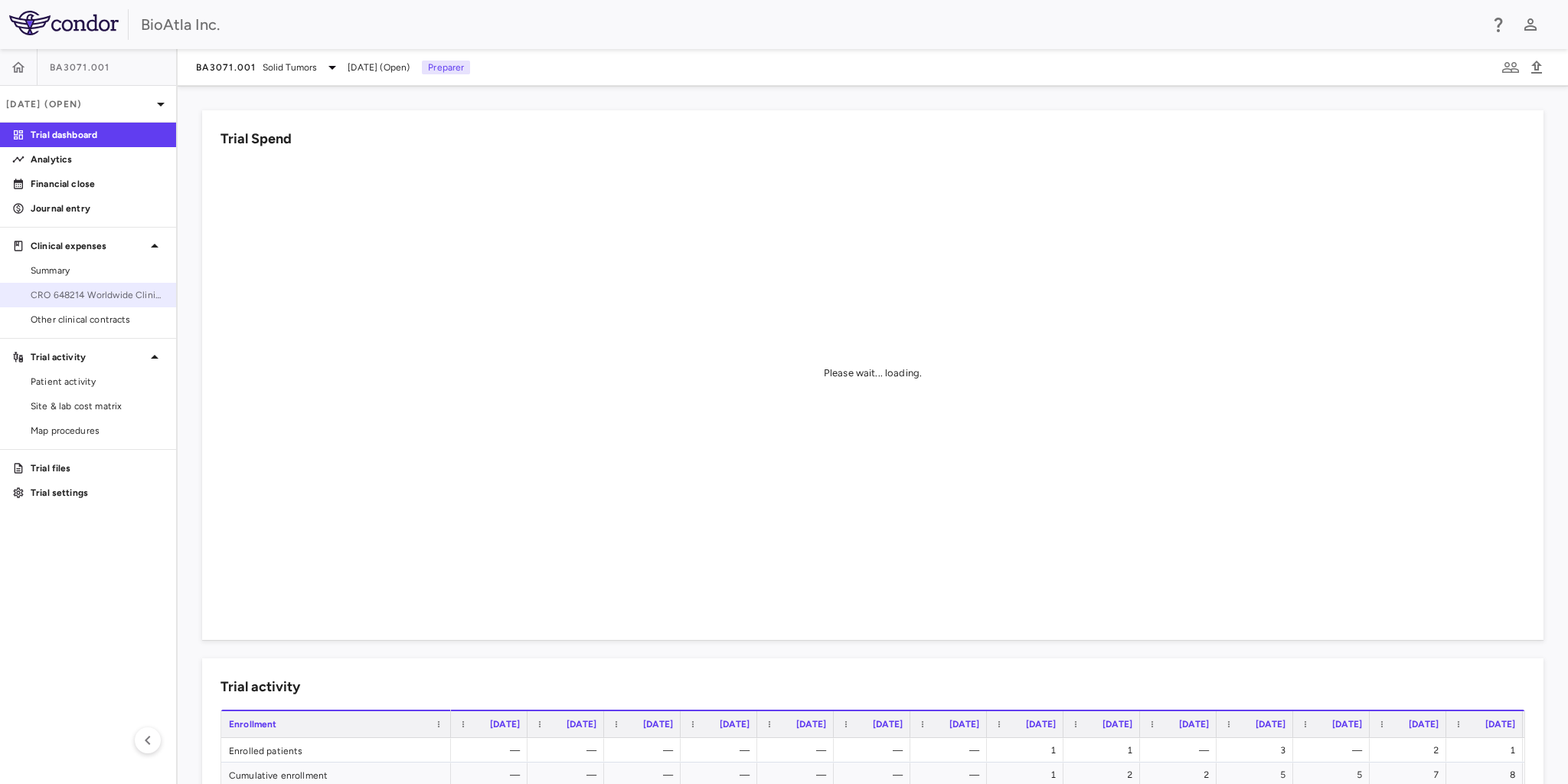
click at [98, 298] on span "CRO 648214 Worldwide Clinical Trials Holdings, Inc." at bounding box center [97, 295] width 133 height 14
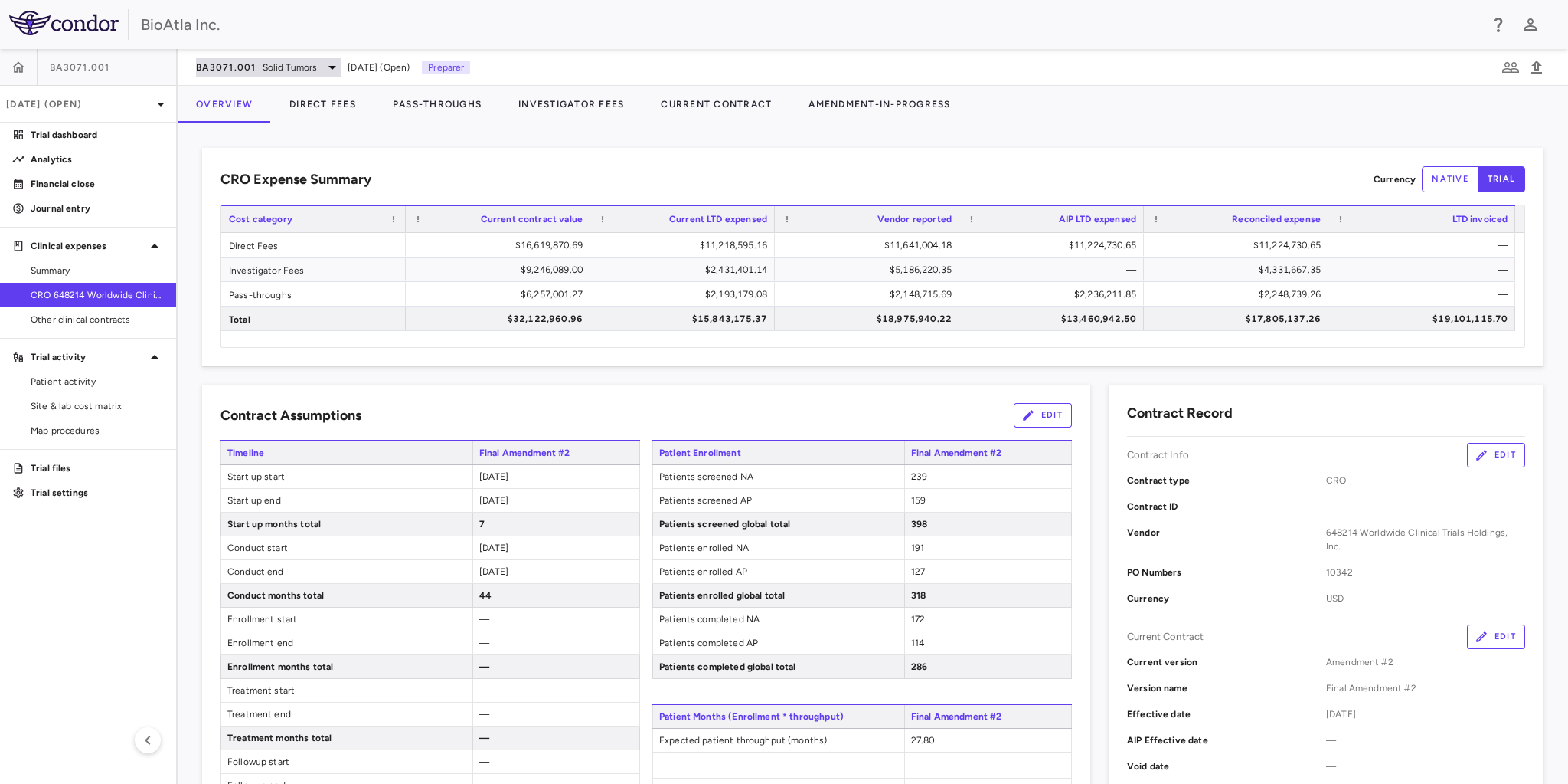
click at [323, 61] on icon at bounding box center [332, 67] width 19 height 19
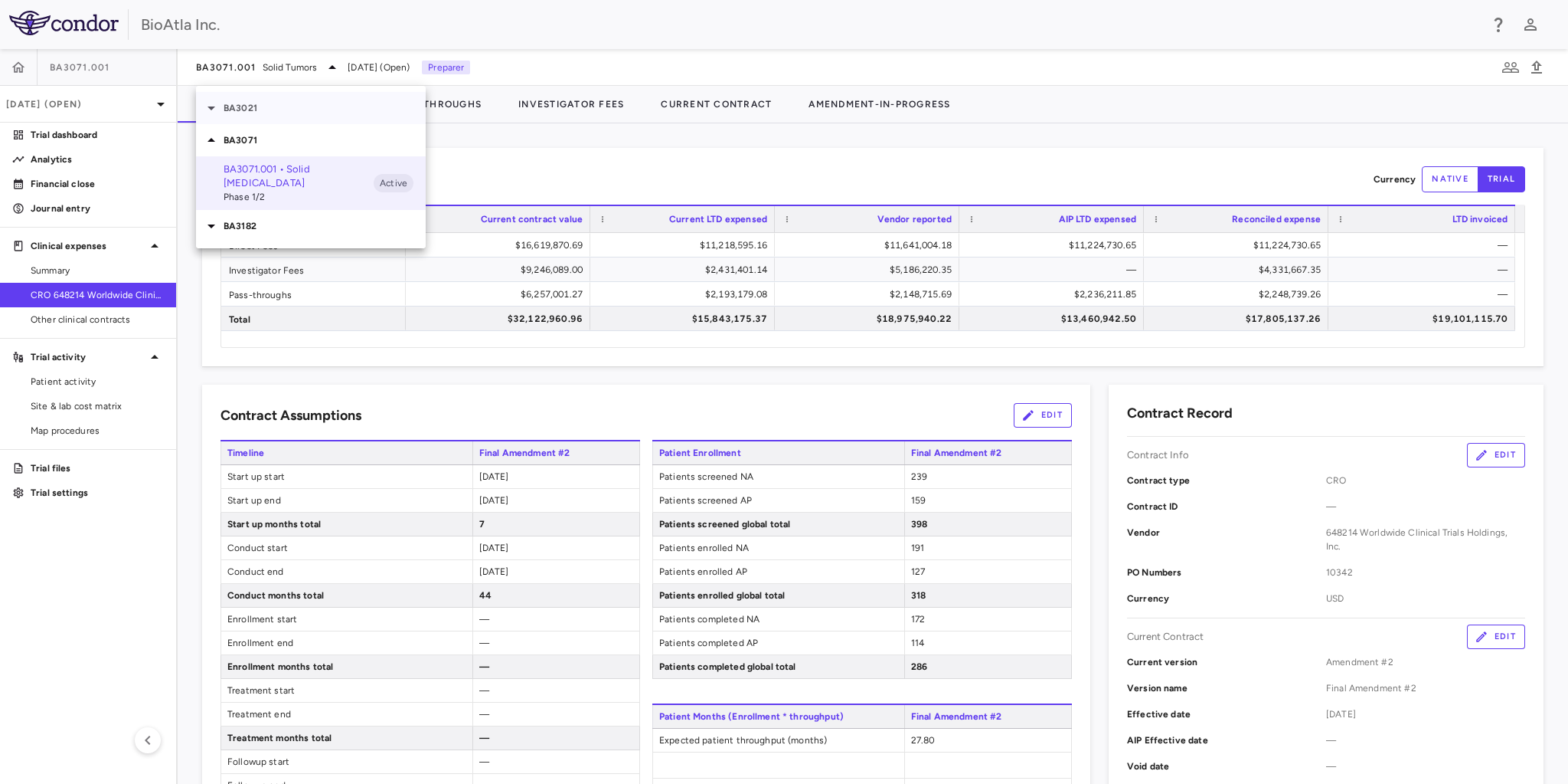
click at [251, 112] on p "BA3021" at bounding box center [325, 108] width 202 height 14
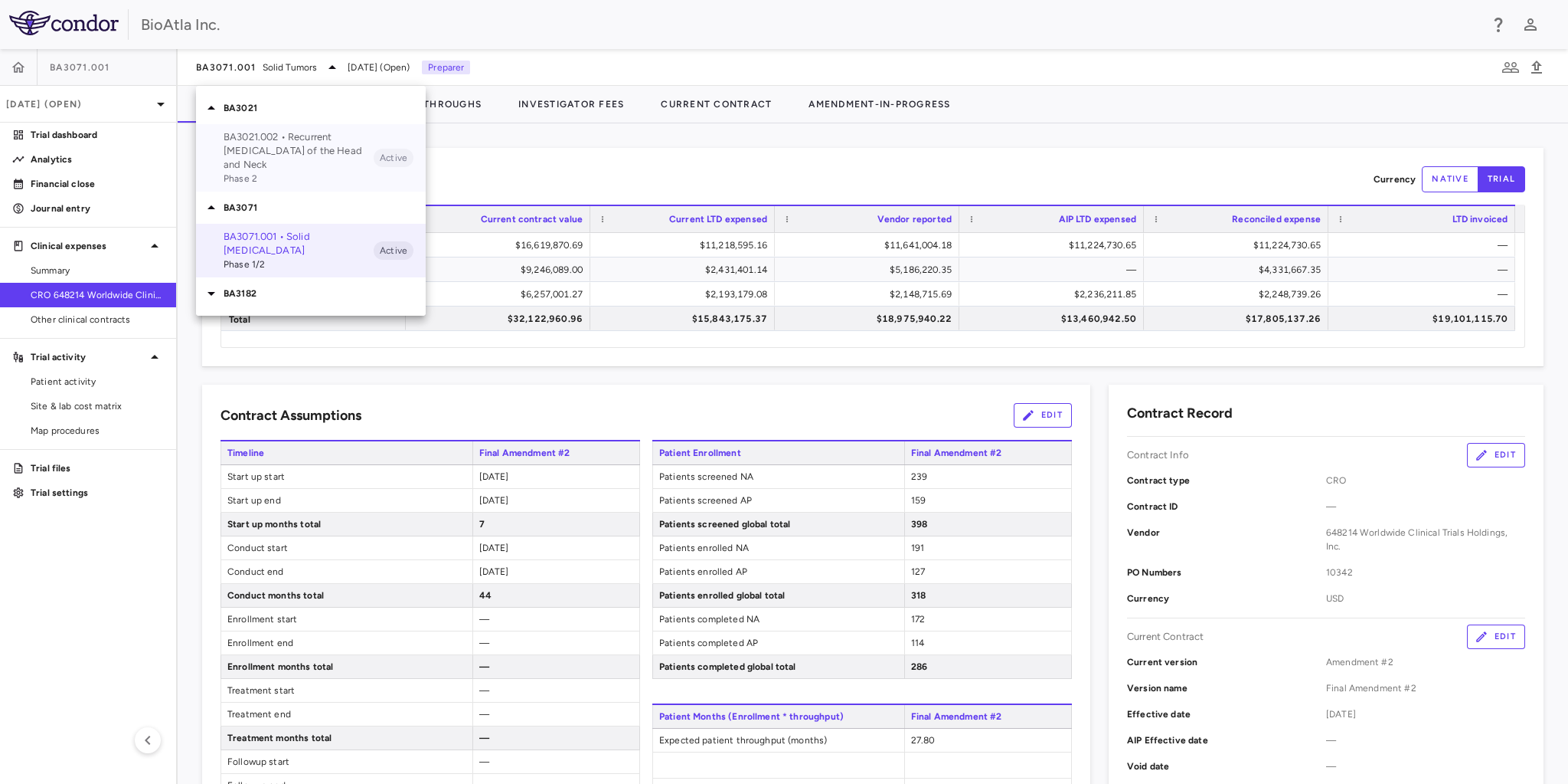
click at [251, 155] on p "BA3021.002 • Recurrent Squamous Cell Carcinoma of the Head and Neck" at bounding box center [298, 151] width 150 height 42
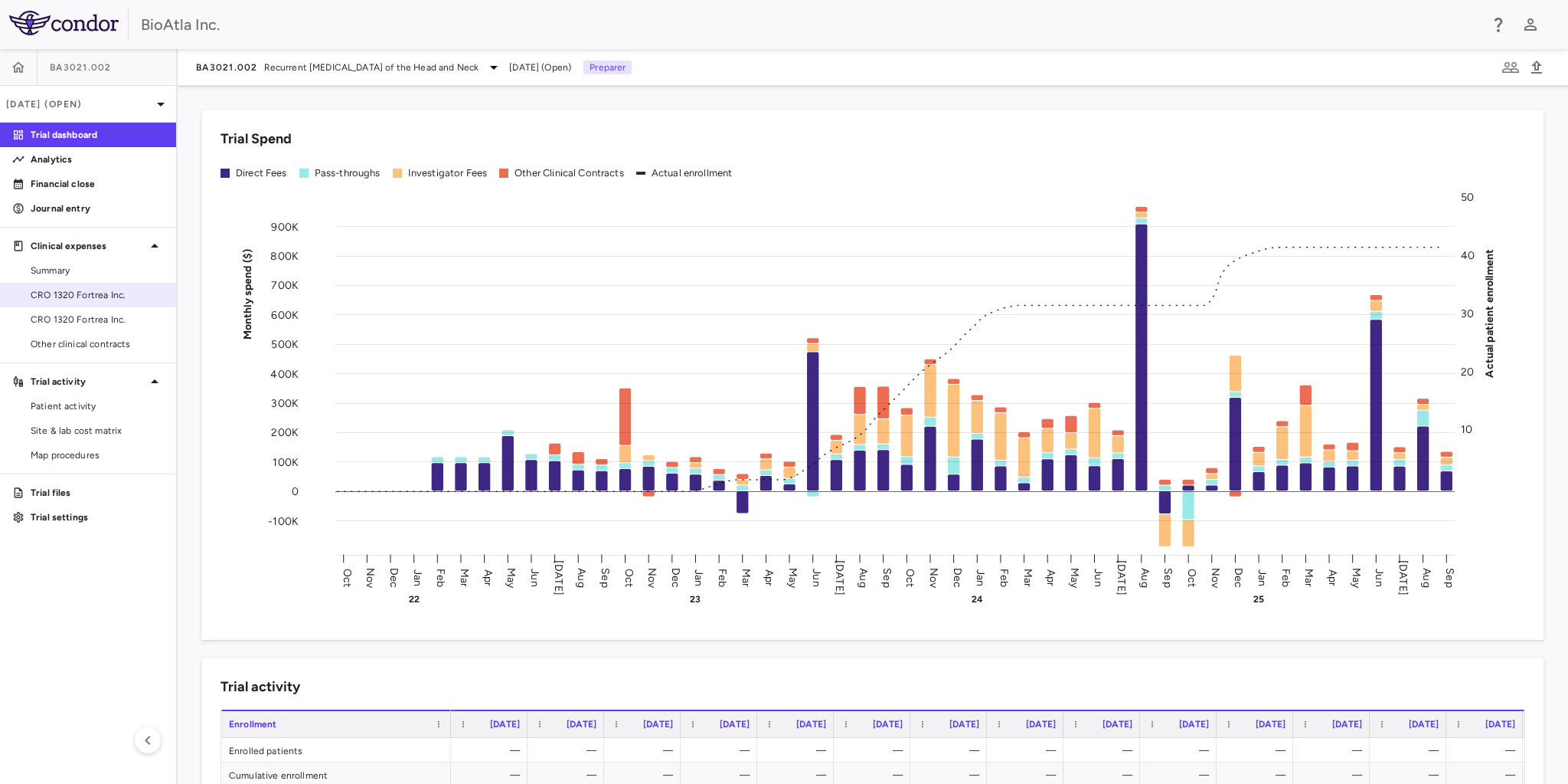
click at [82, 298] on span "CRO 1320 Fortrea Inc." at bounding box center [97, 295] width 133 height 14
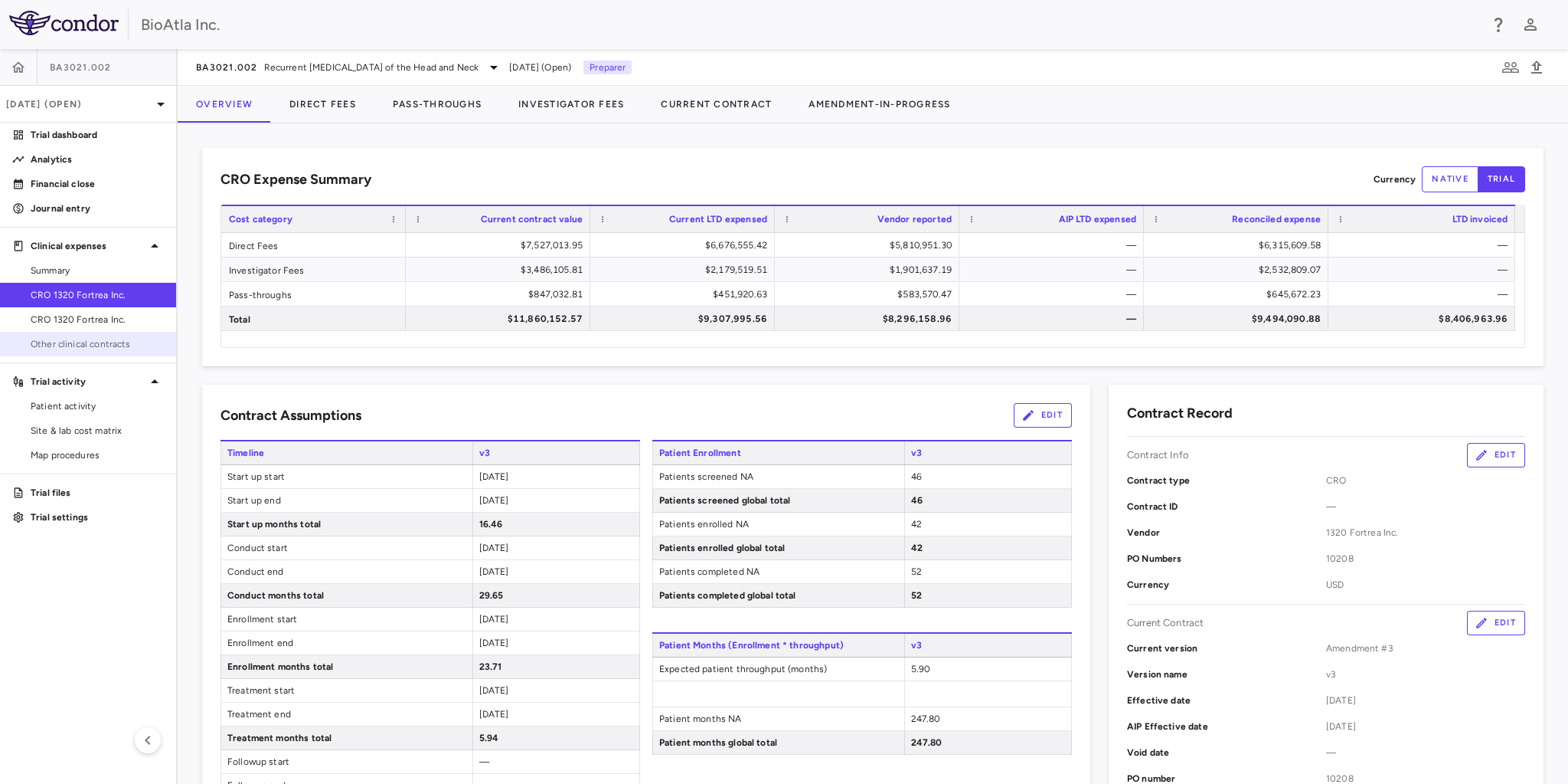
click at [77, 349] on span "Other clinical contracts" at bounding box center [97, 344] width 133 height 14
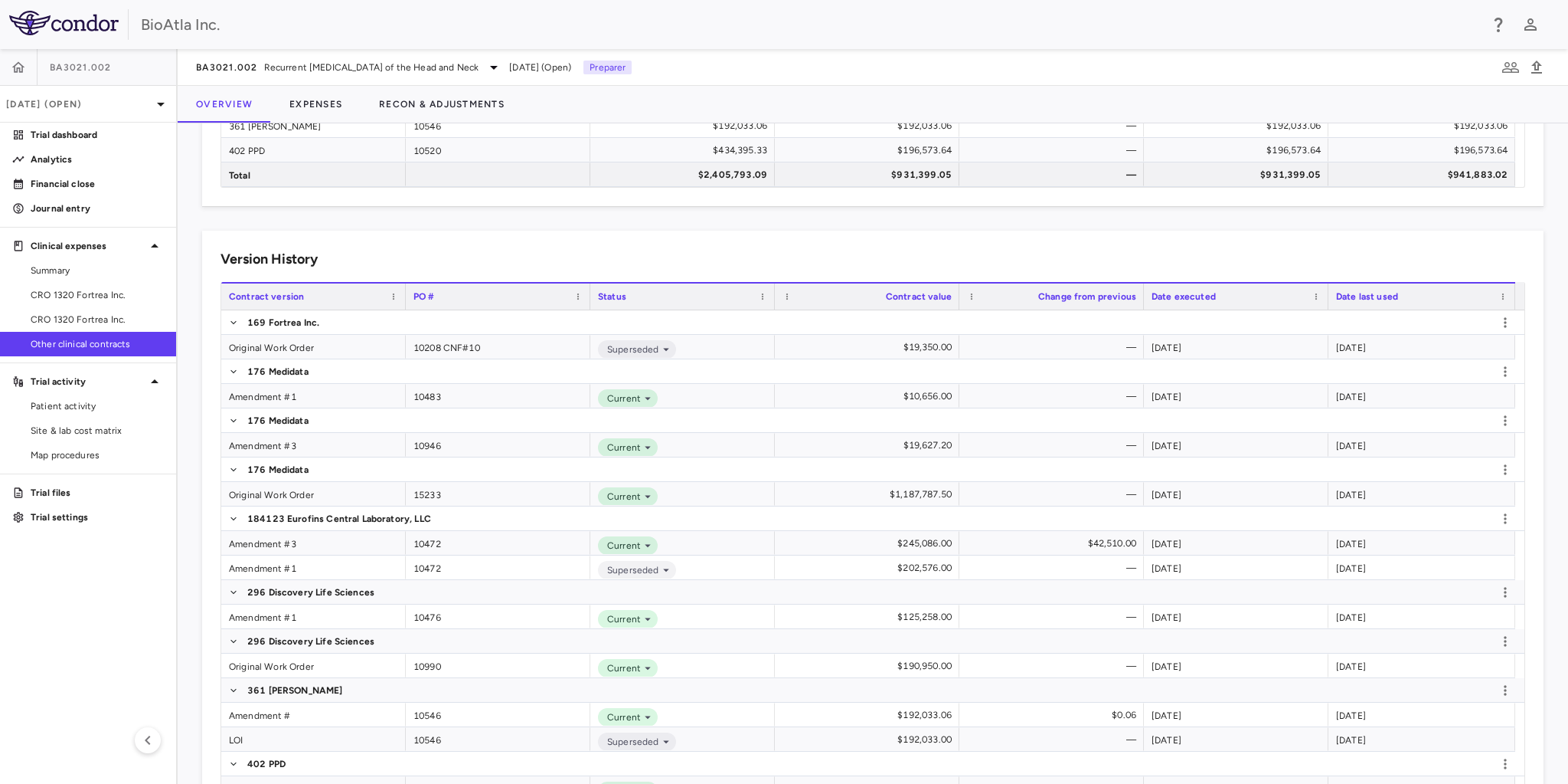
scroll to position [326, 0]
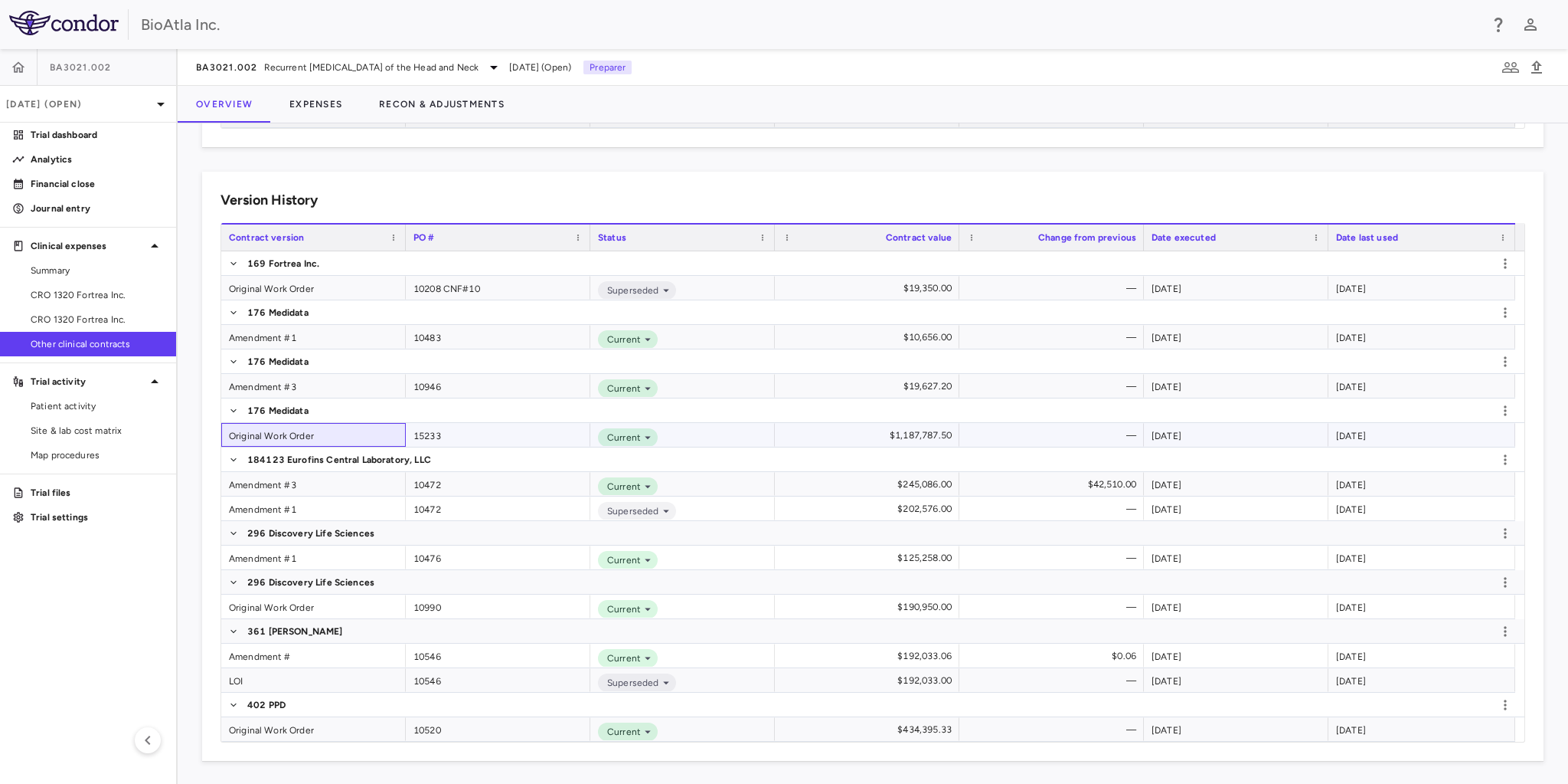
click at [235, 428] on div "Original Work Order" at bounding box center [313, 435] width 184 height 24
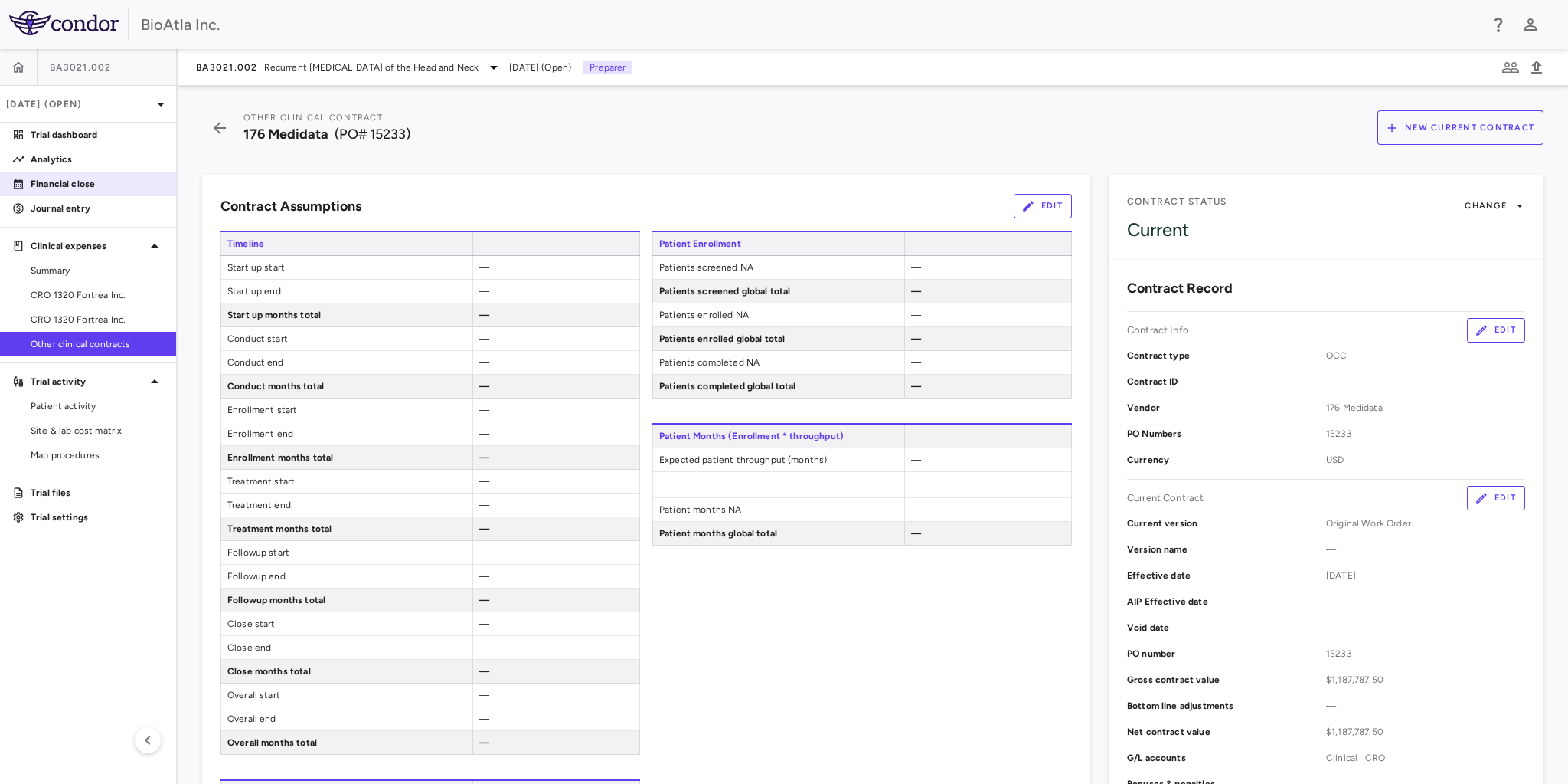
click at [81, 190] on p "Financial close" at bounding box center [97, 184] width 133 height 14
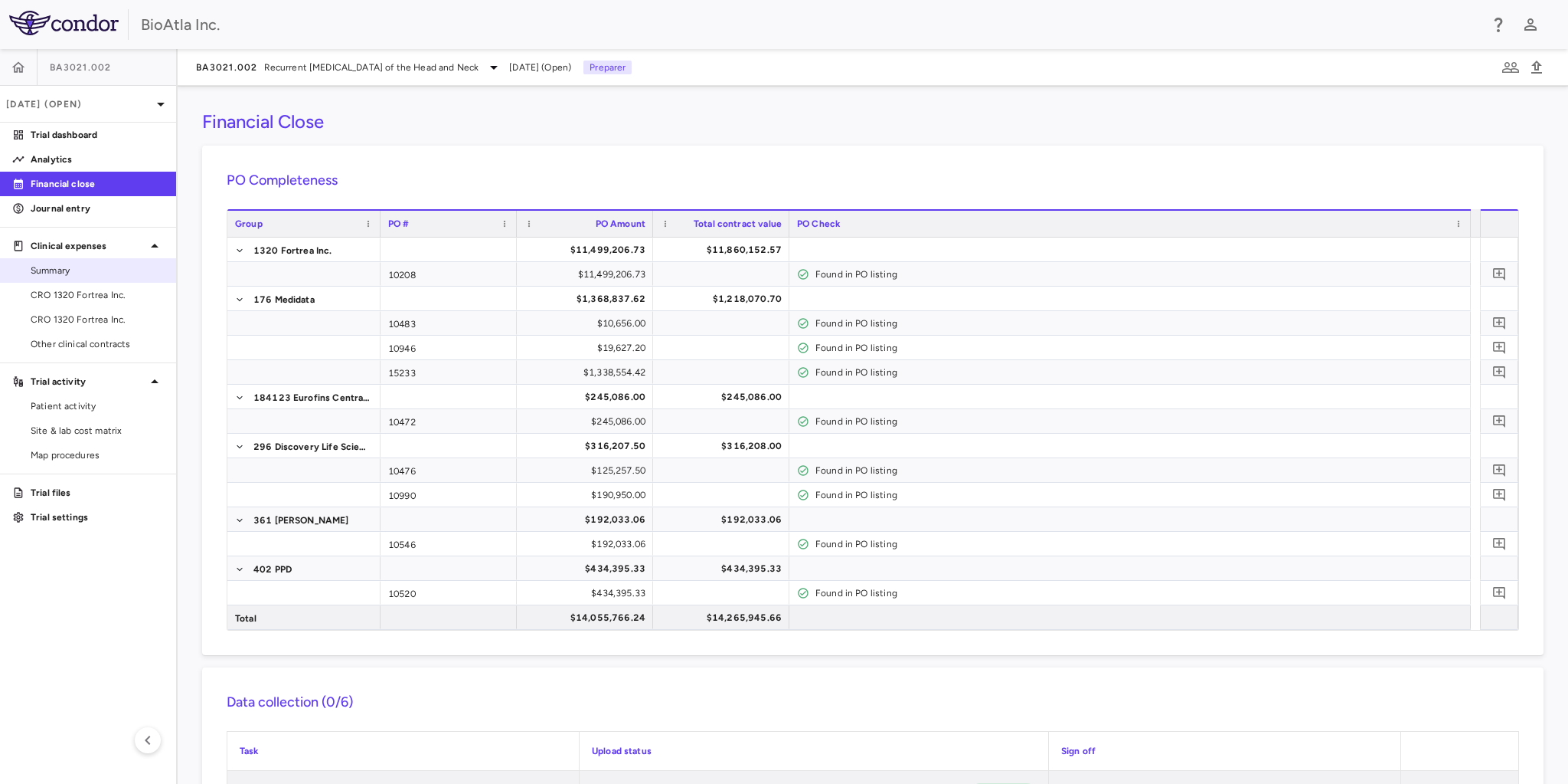
click at [73, 270] on span "Summary" at bounding box center [97, 270] width 133 height 14
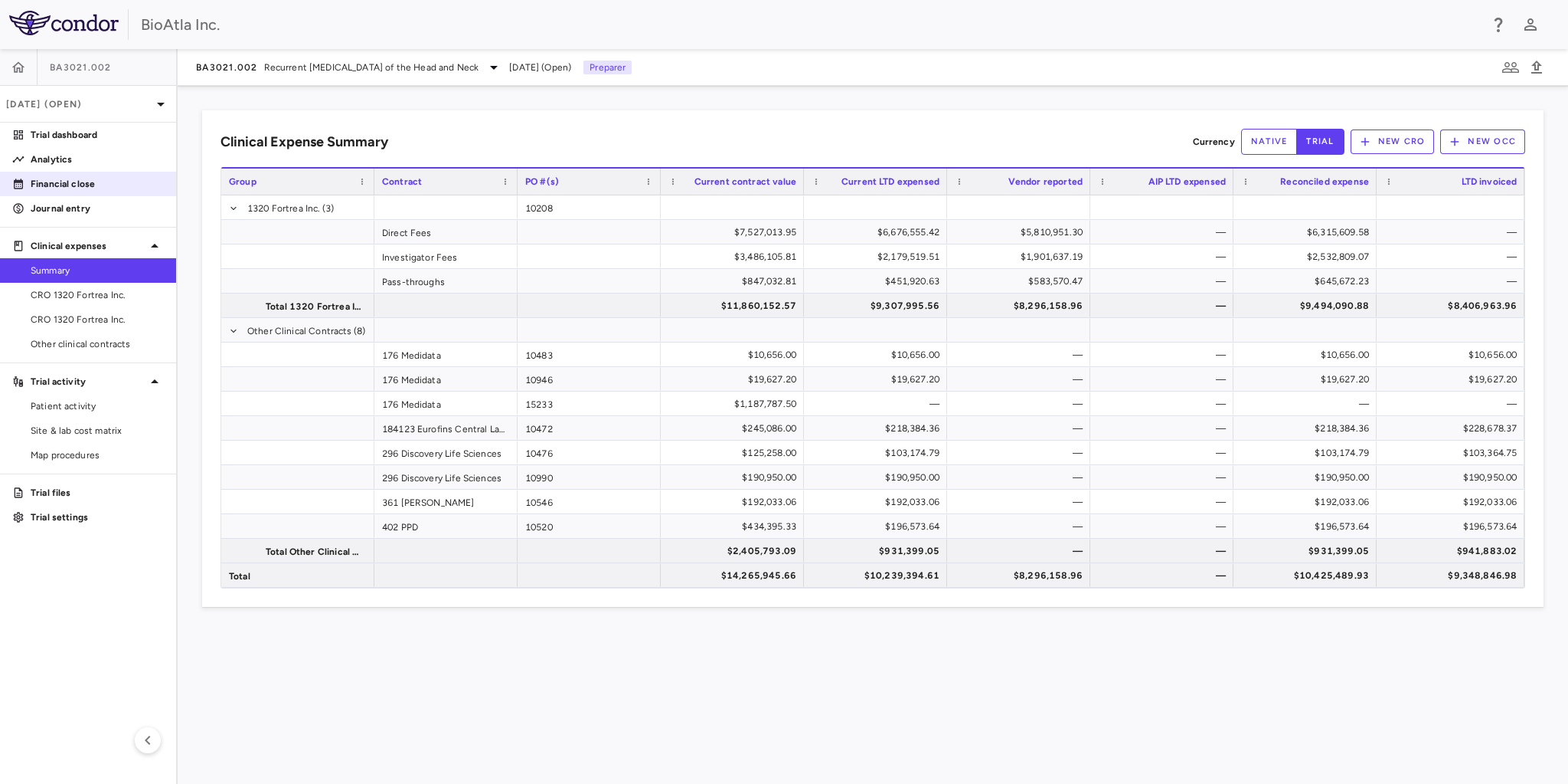
click at [90, 179] on p "Financial close" at bounding box center [97, 184] width 133 height 14
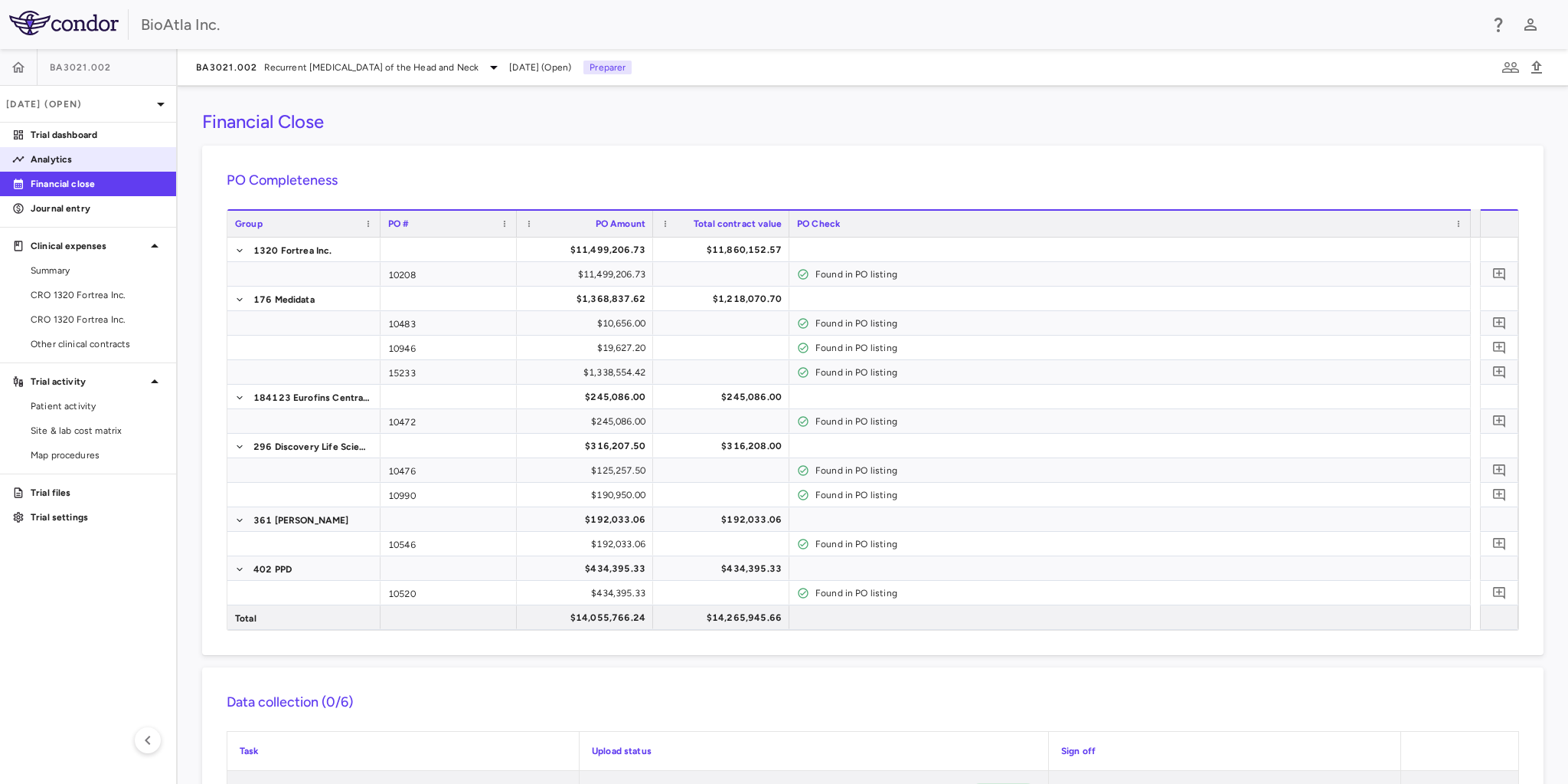
click at [65, 155] on p "Analytics" at bounding box center [97, 159] width 133 height 14
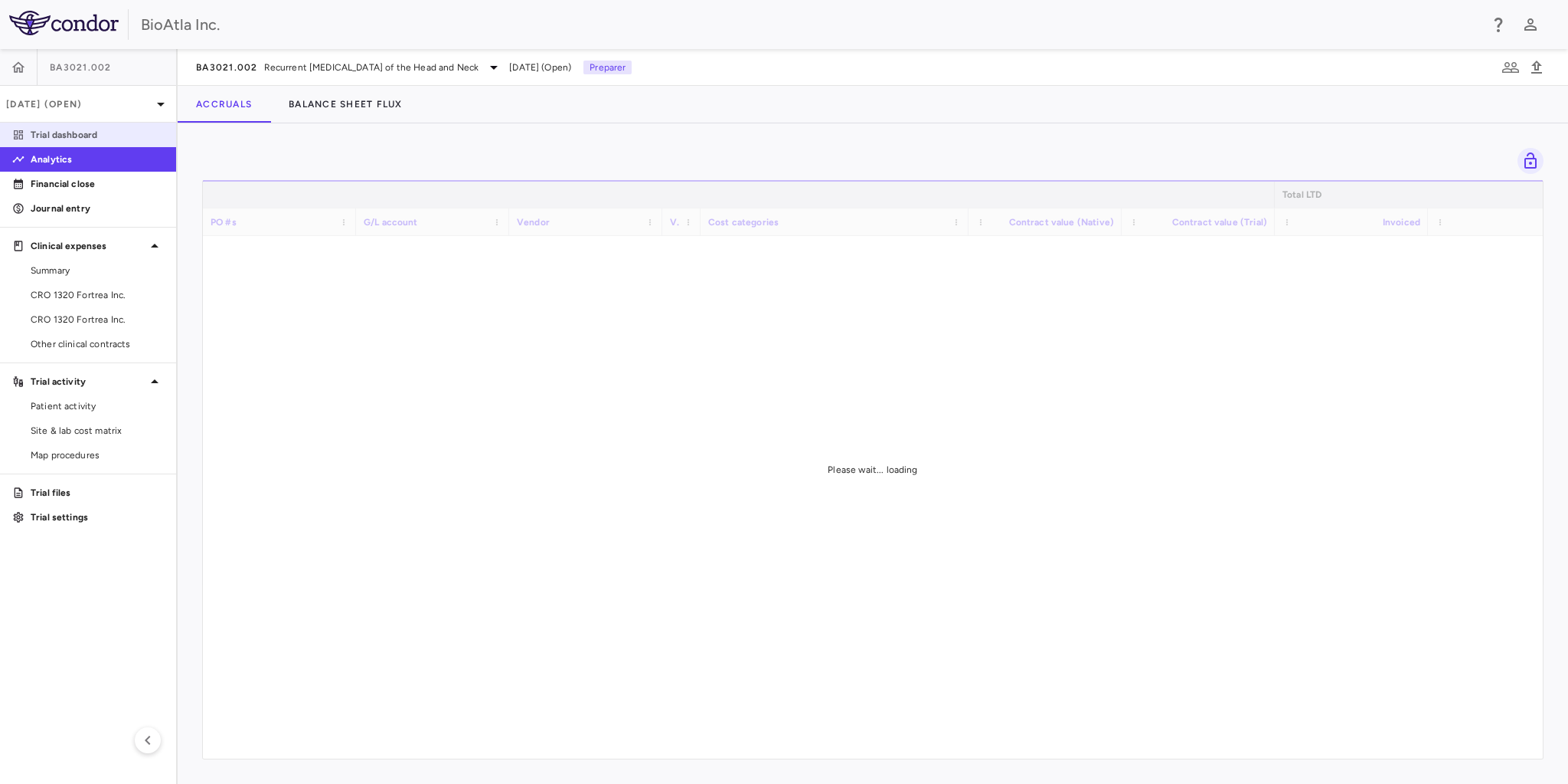
click at [75, 138] on p "Trial dashboard" at bounding box center [97, 134] width 133 height 14
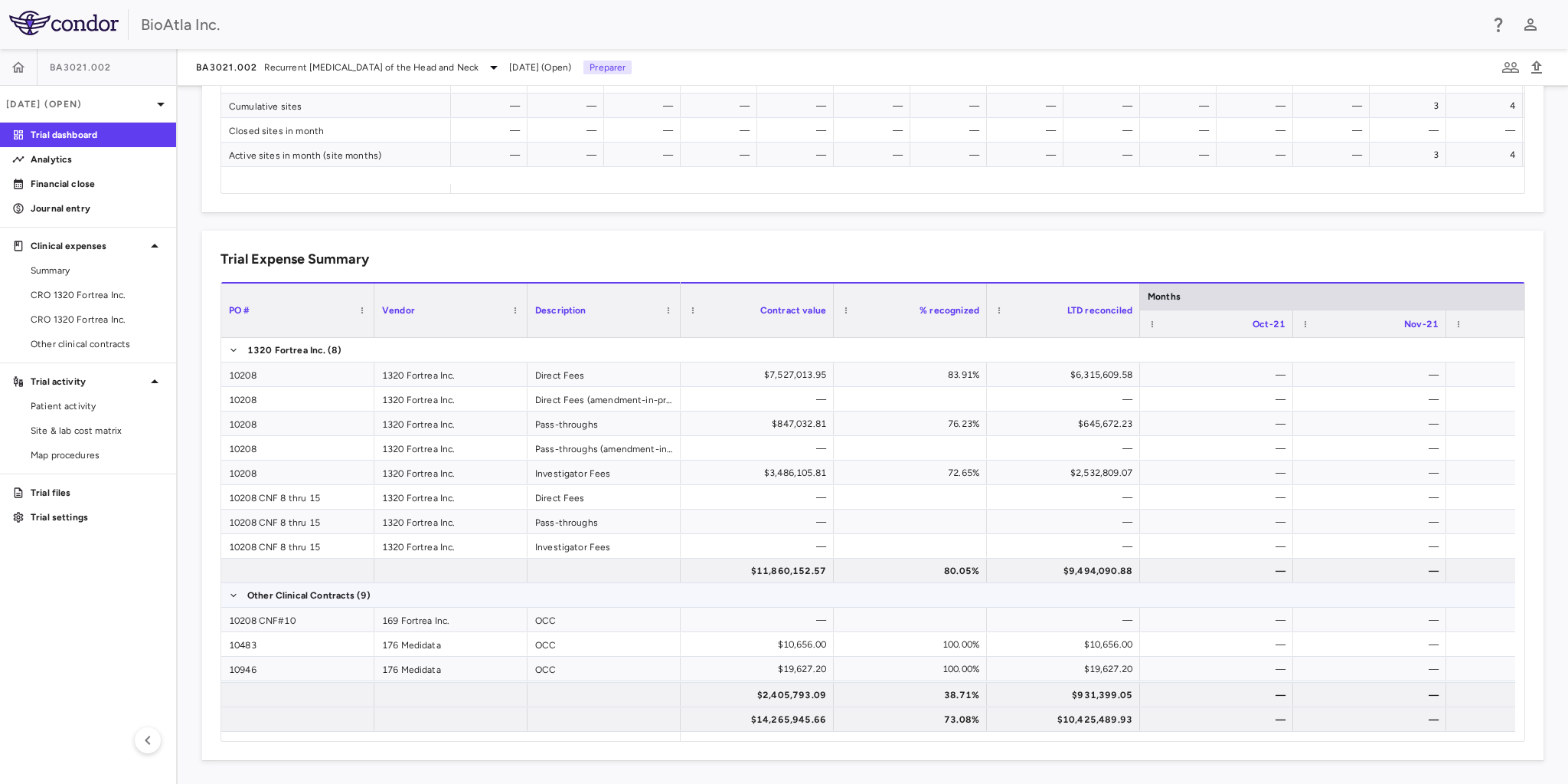
scroll to position [145, 0]
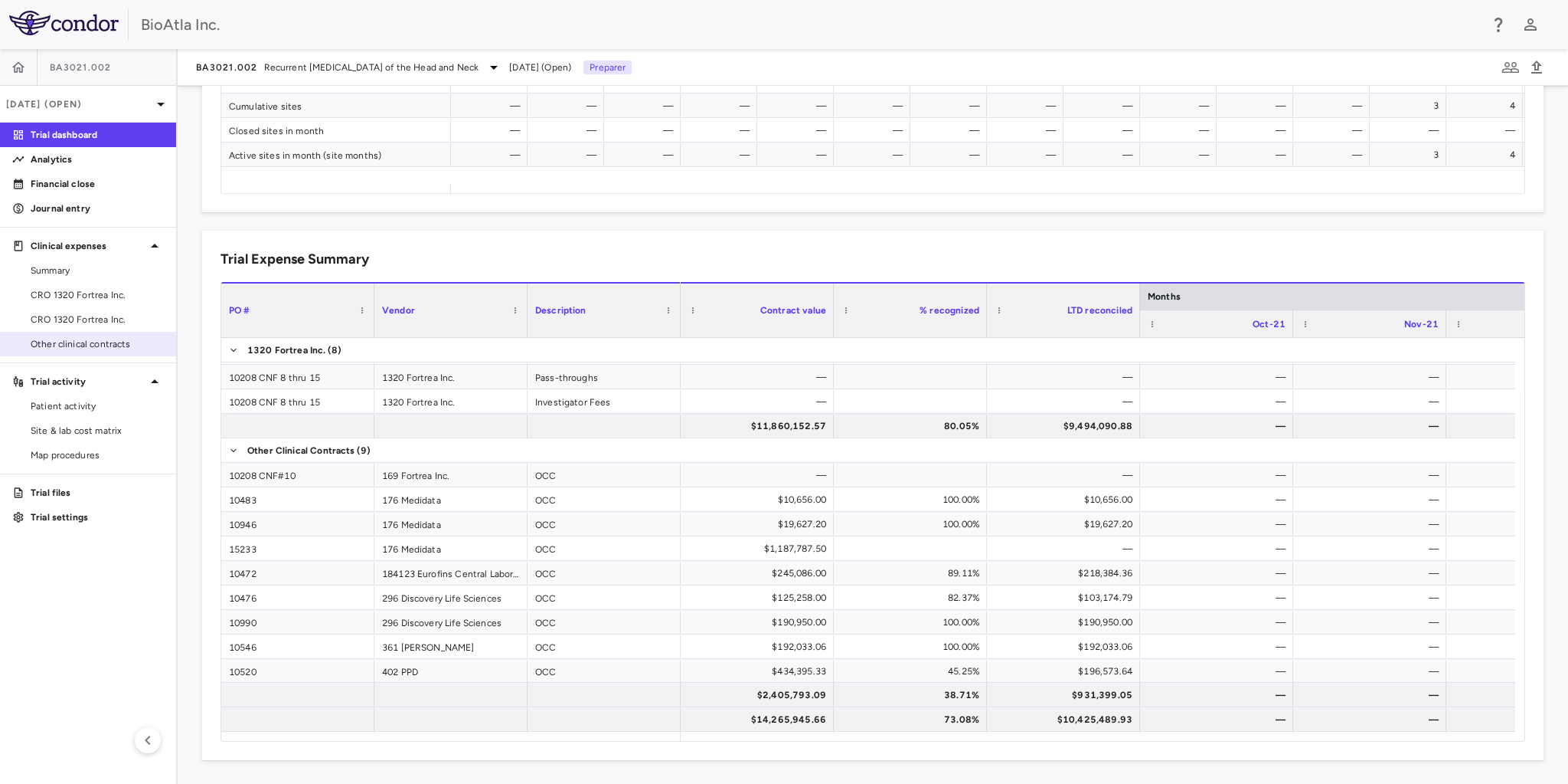
click at [71, 348] on span "Other clinical contracts" at bounding box center [97, 344] width 133 height 14
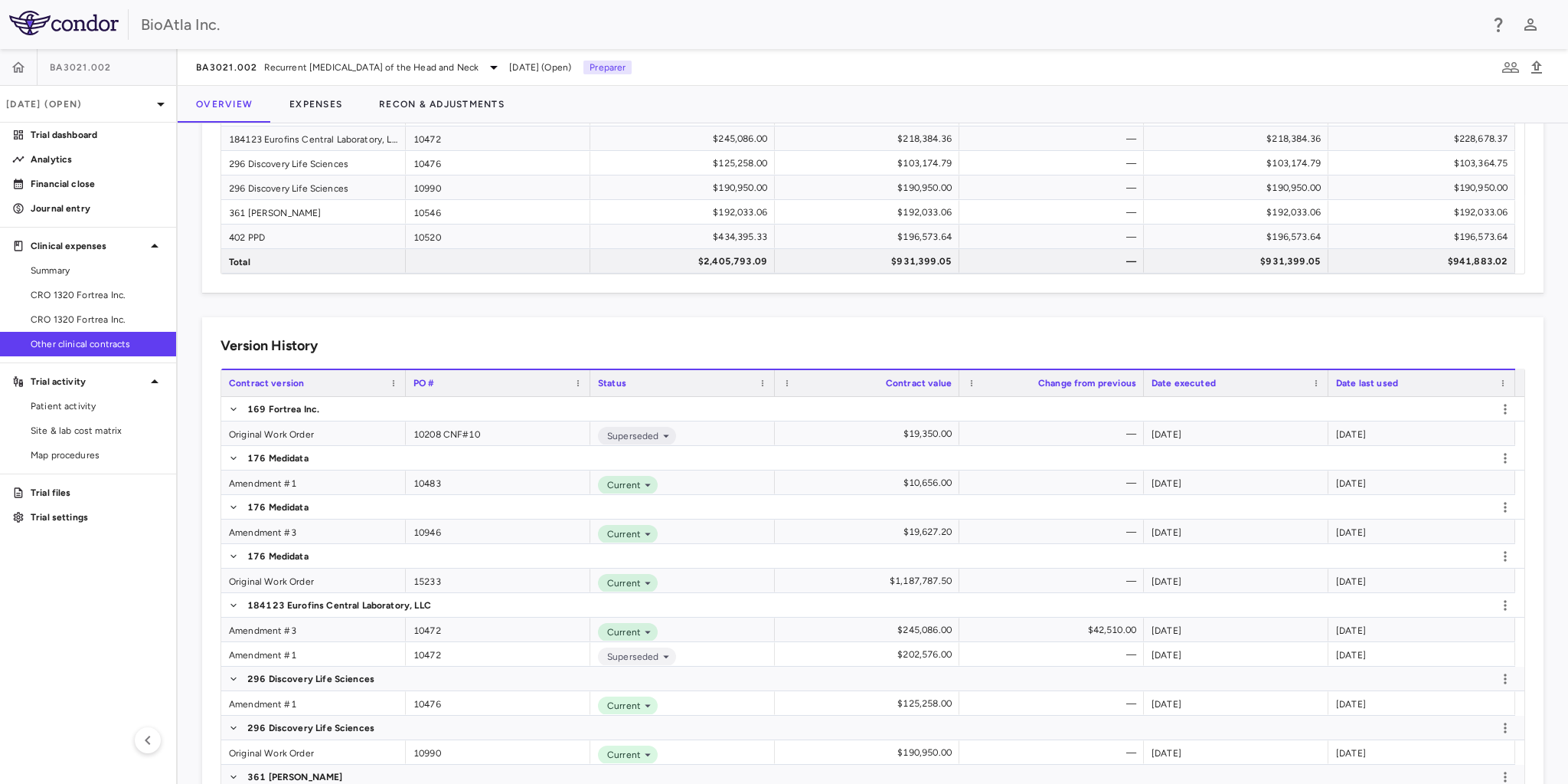
scroll to position [184, 0]
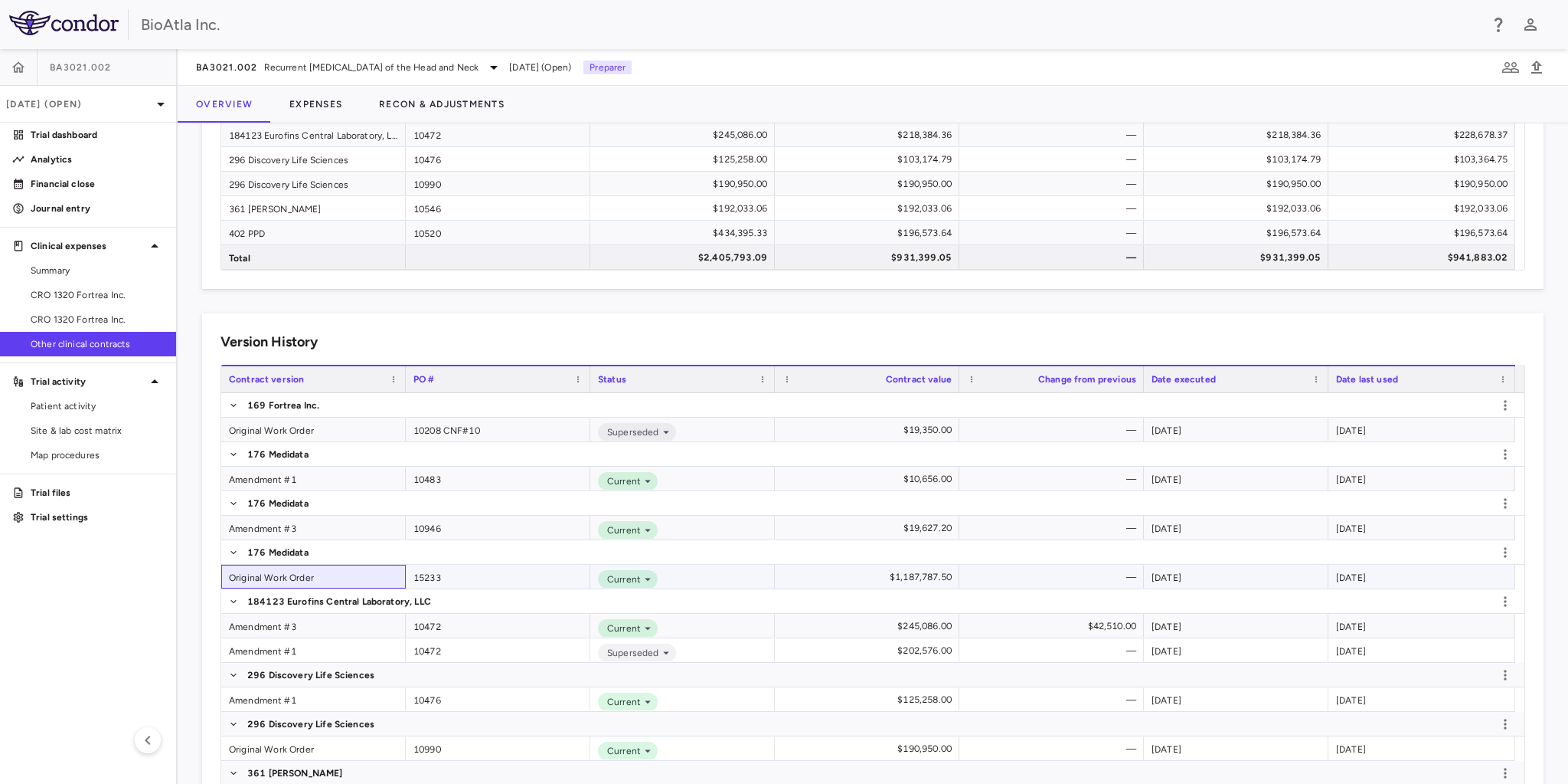
click at [258, 573] on div "Original Work Order" at bounding box center [313, 577] width 184 height 24
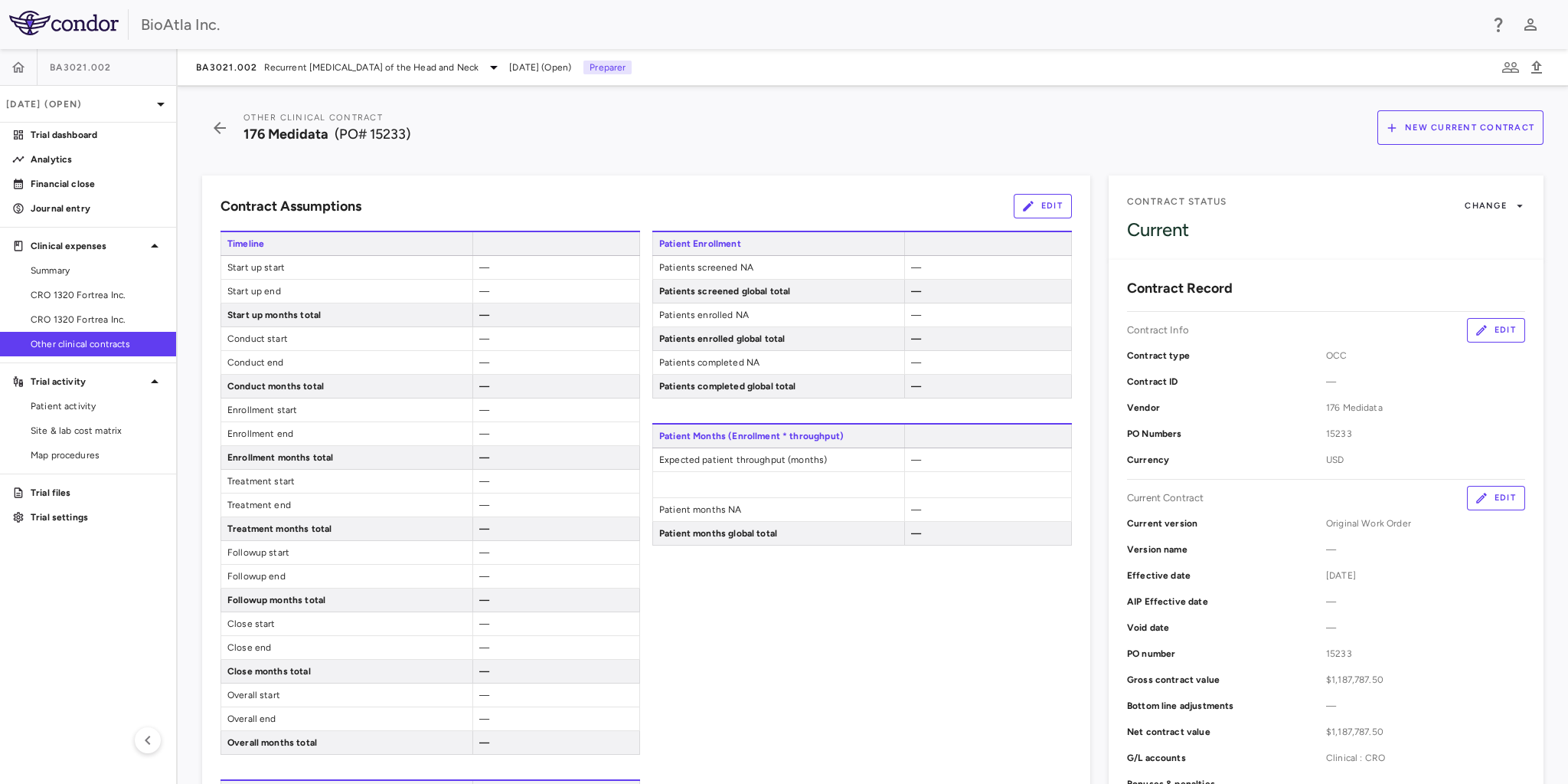
scroll to position [184, 0]
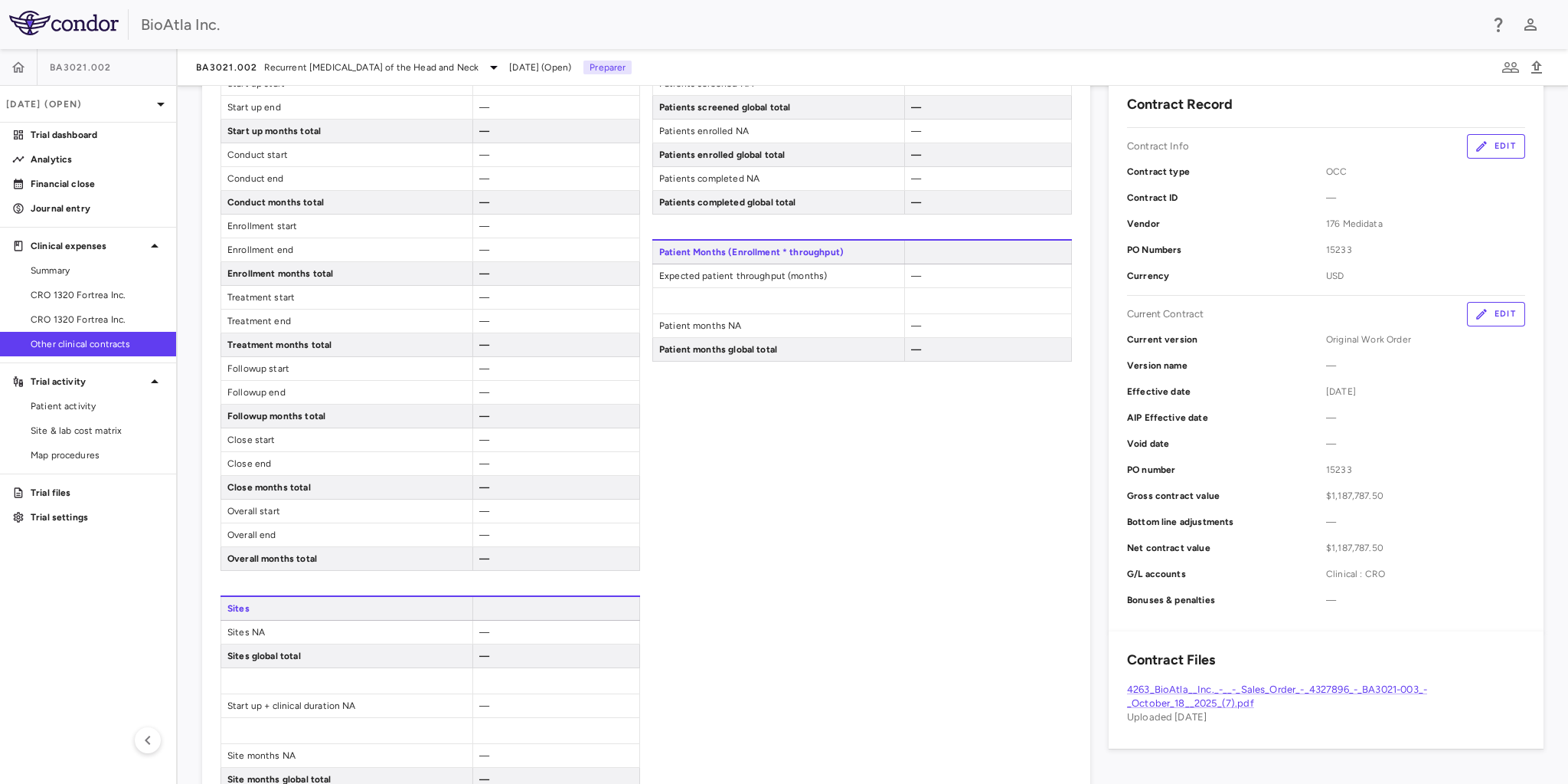
click at [1493, 313] on button "Edit" at bounding box center [1496, 314] width 58 height 25
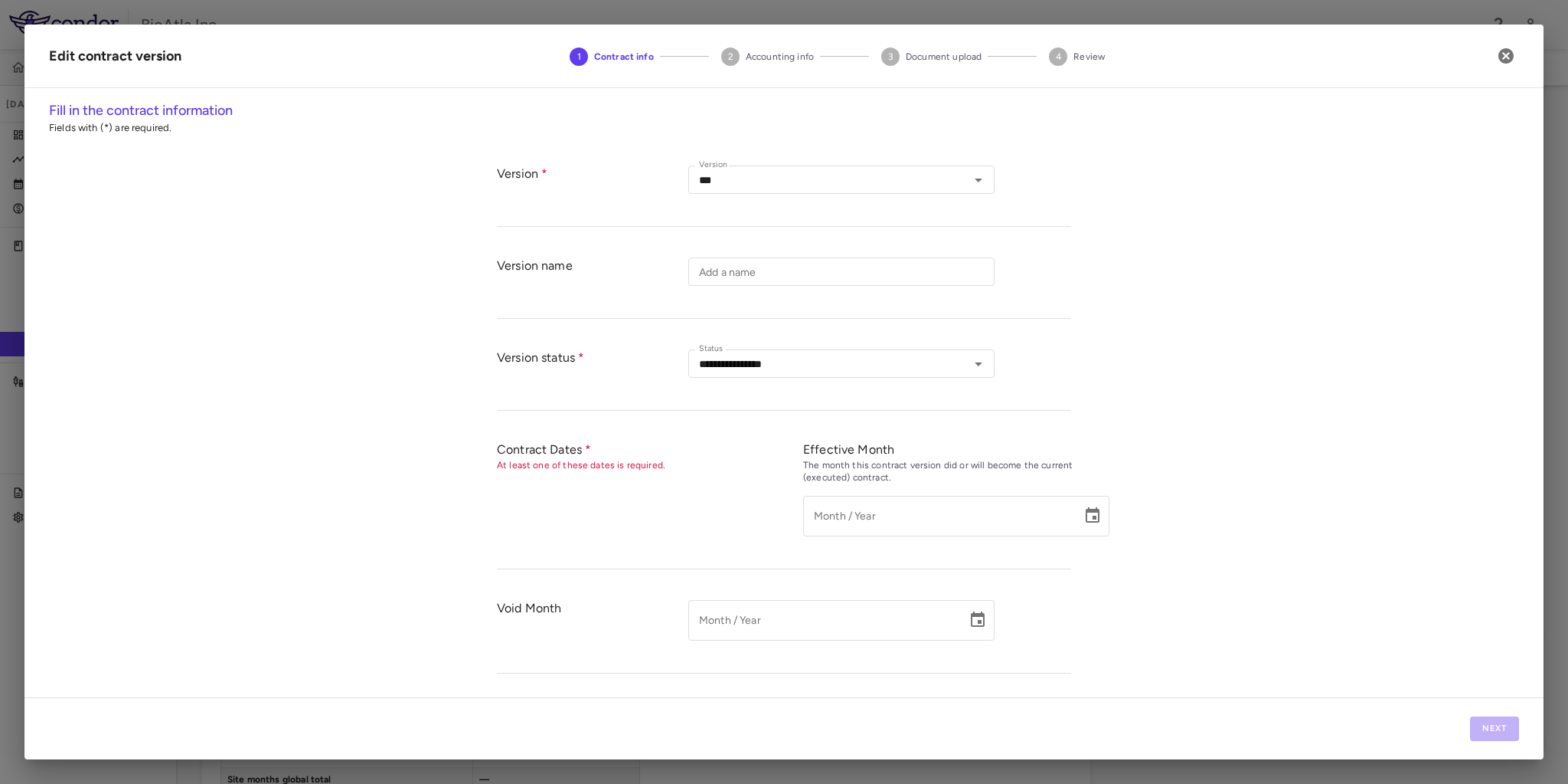
type input "**********"
type input "*********"
type input "*****"
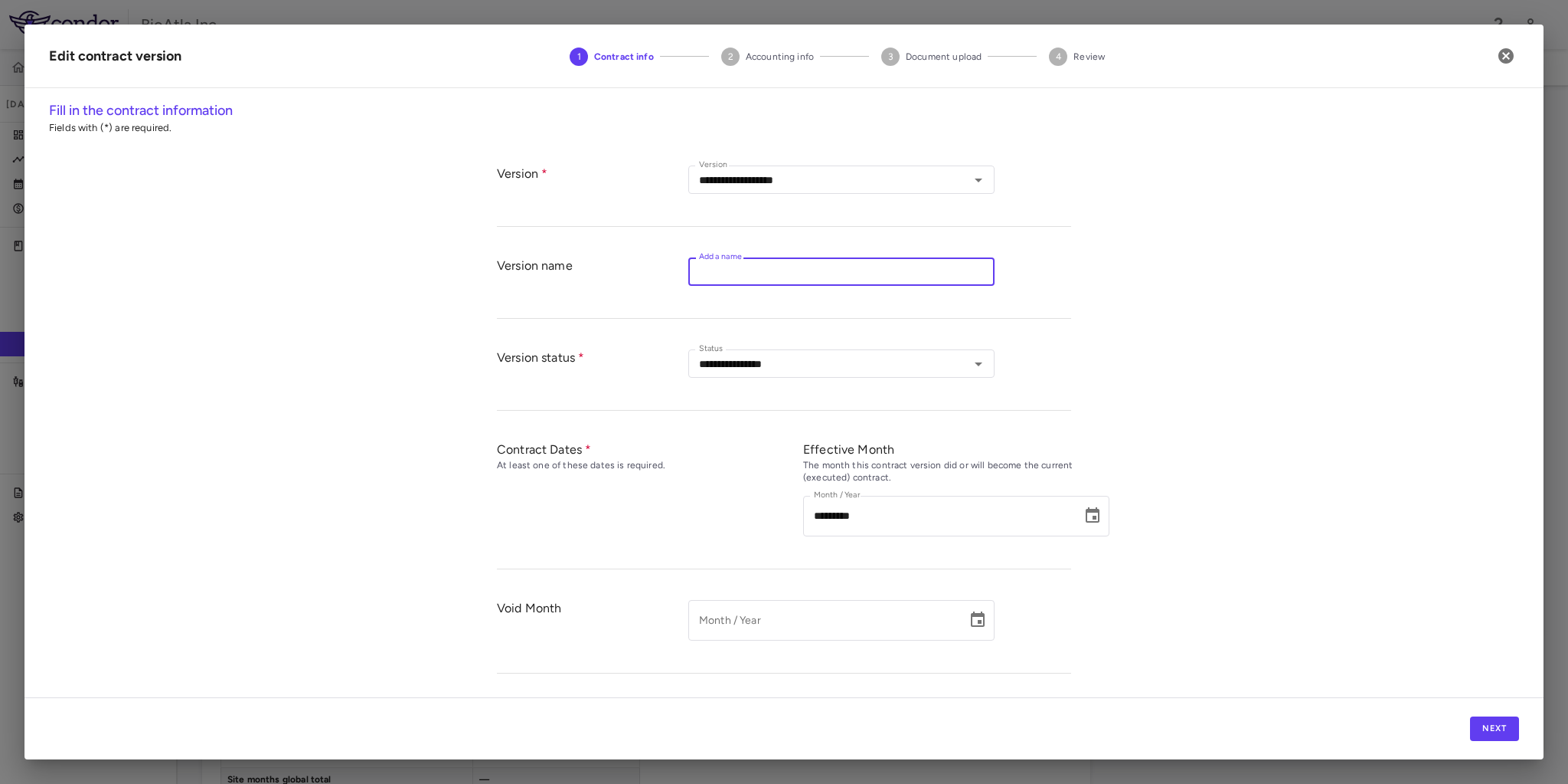
click at [752, 275] on input "Add a name" at bounding box center [841, 271] width 306 height 28
type input "*"
click at [829, 365] on input "**********" at bounding box center [829, 363] width 272 height 20
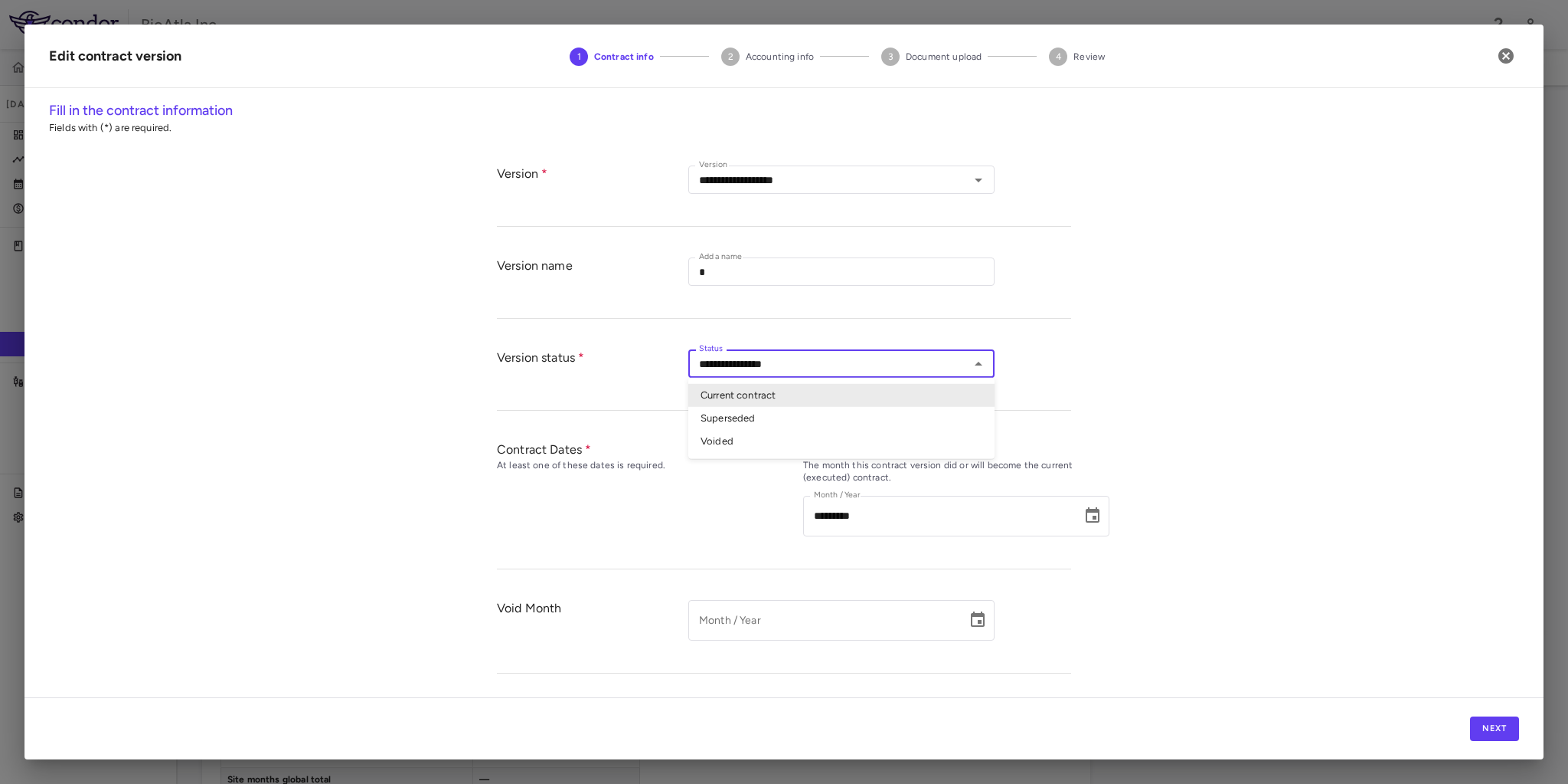
click at [1126, 331] on div "**********" at bounding box center [784, 399] width 1519 height 597
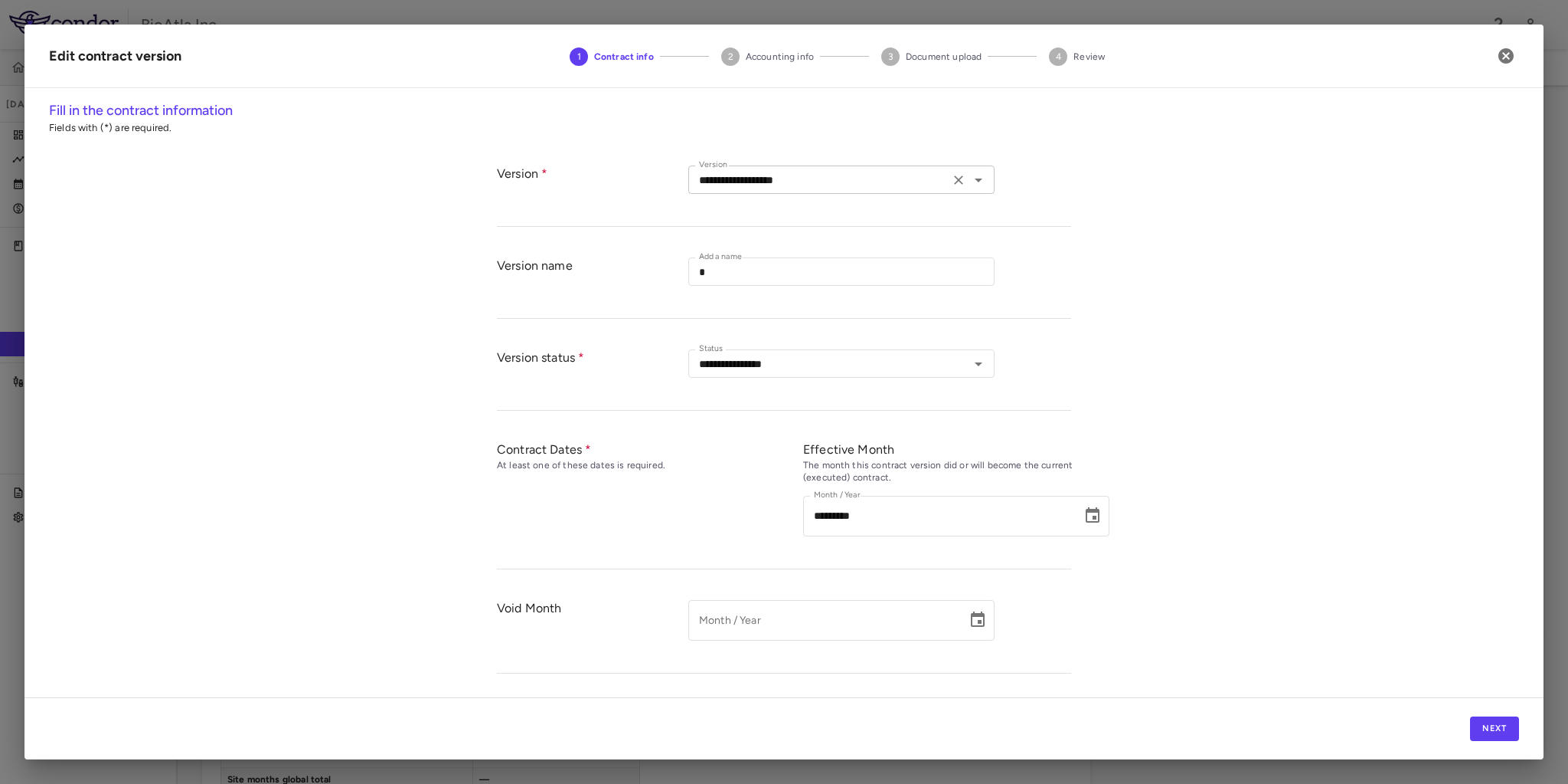
click at [986, 183] on div "**********" at bounding box center [841, 179] width 306 height 28
click at [731, 252] on li "Amendment" at bounding box center [841, 257] width 306 height 23
type input "*********"
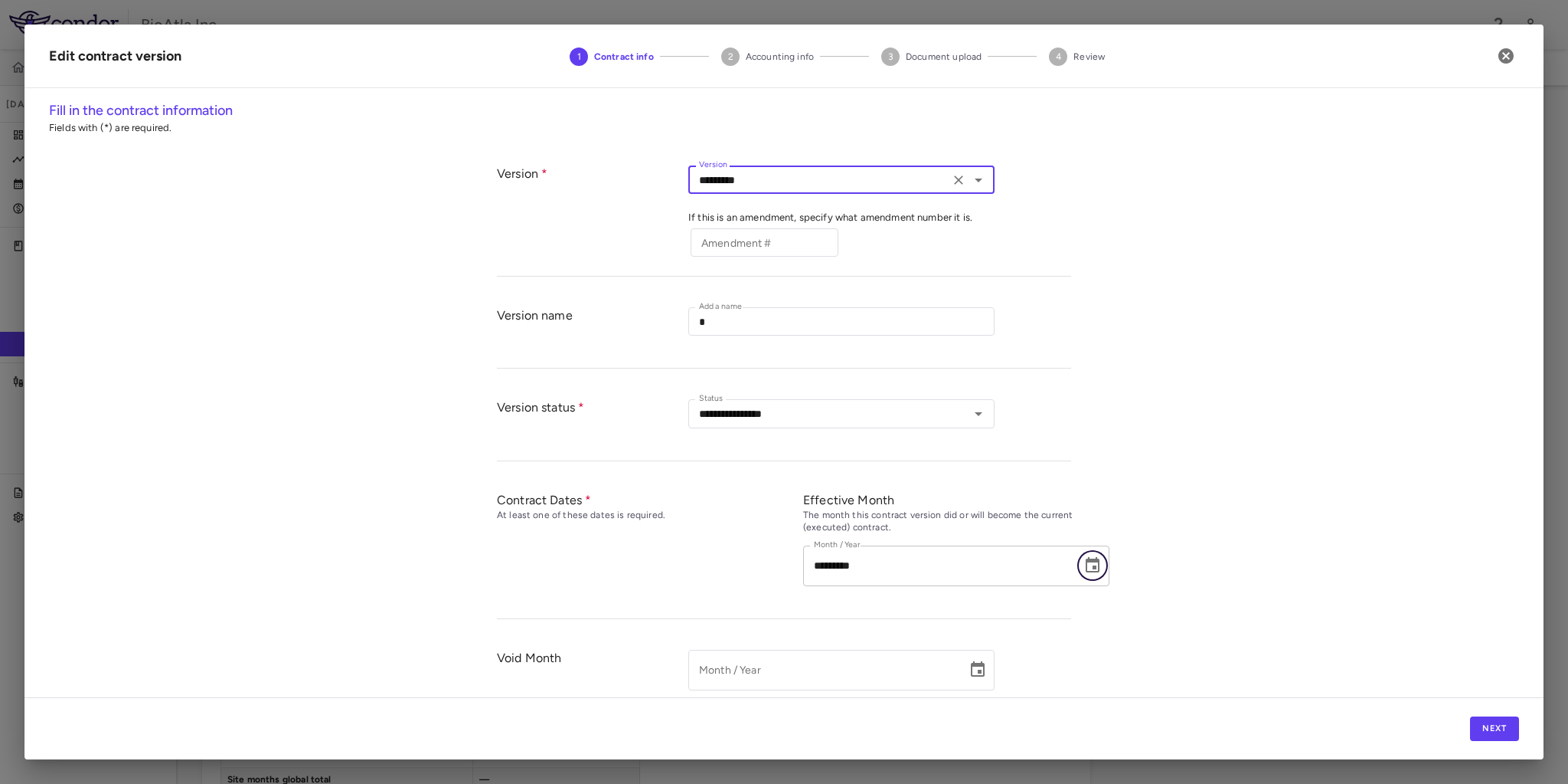
click at [1095, 565] on icon "Choose date, selected date is Jun 29, 2025" at bounding box center [1093, 565] width 19 height 19
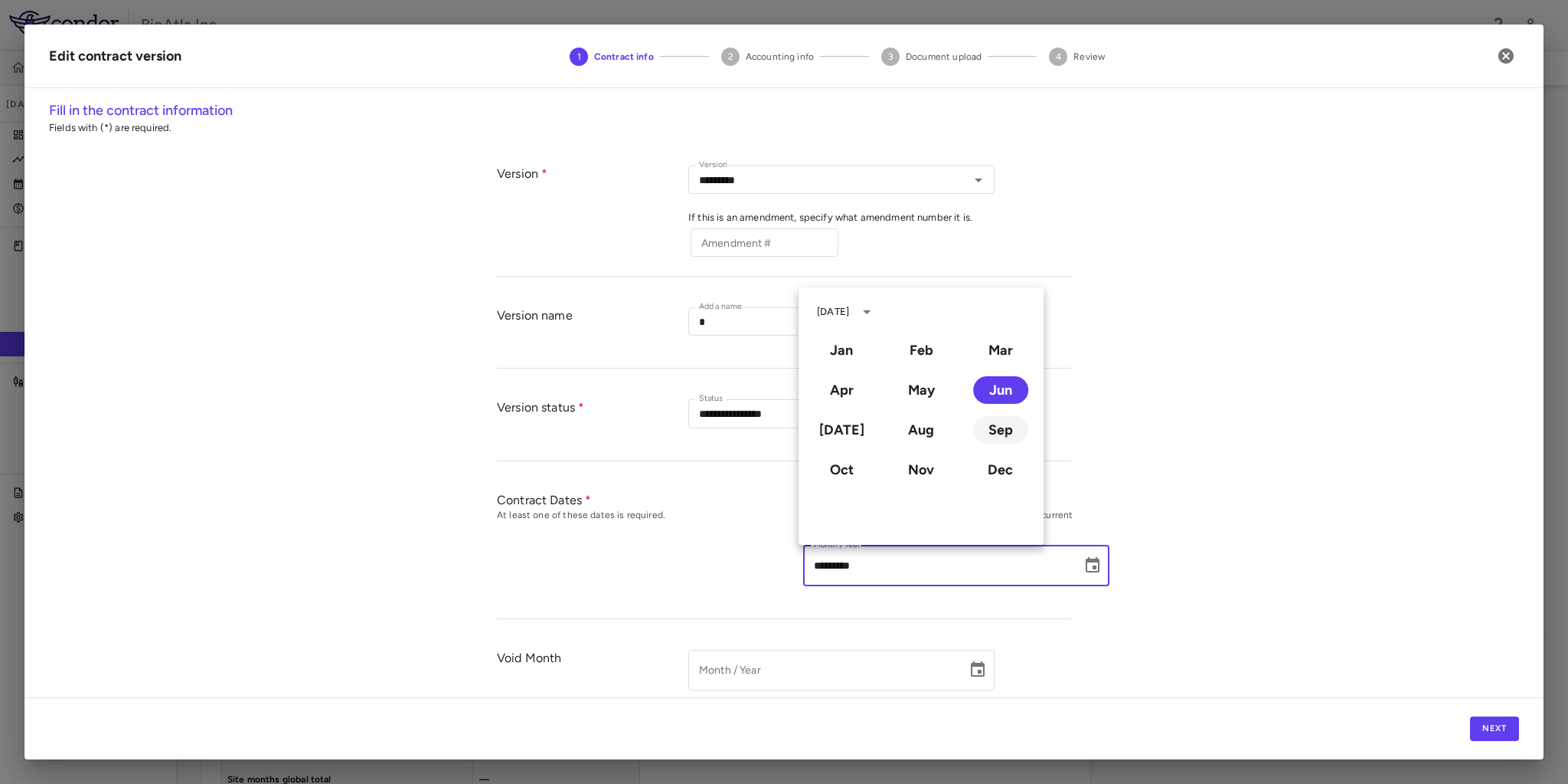
click at [992, 426] on button "Sep" at bounding box center [1000, 429] width 55 height 27
type input "**********"
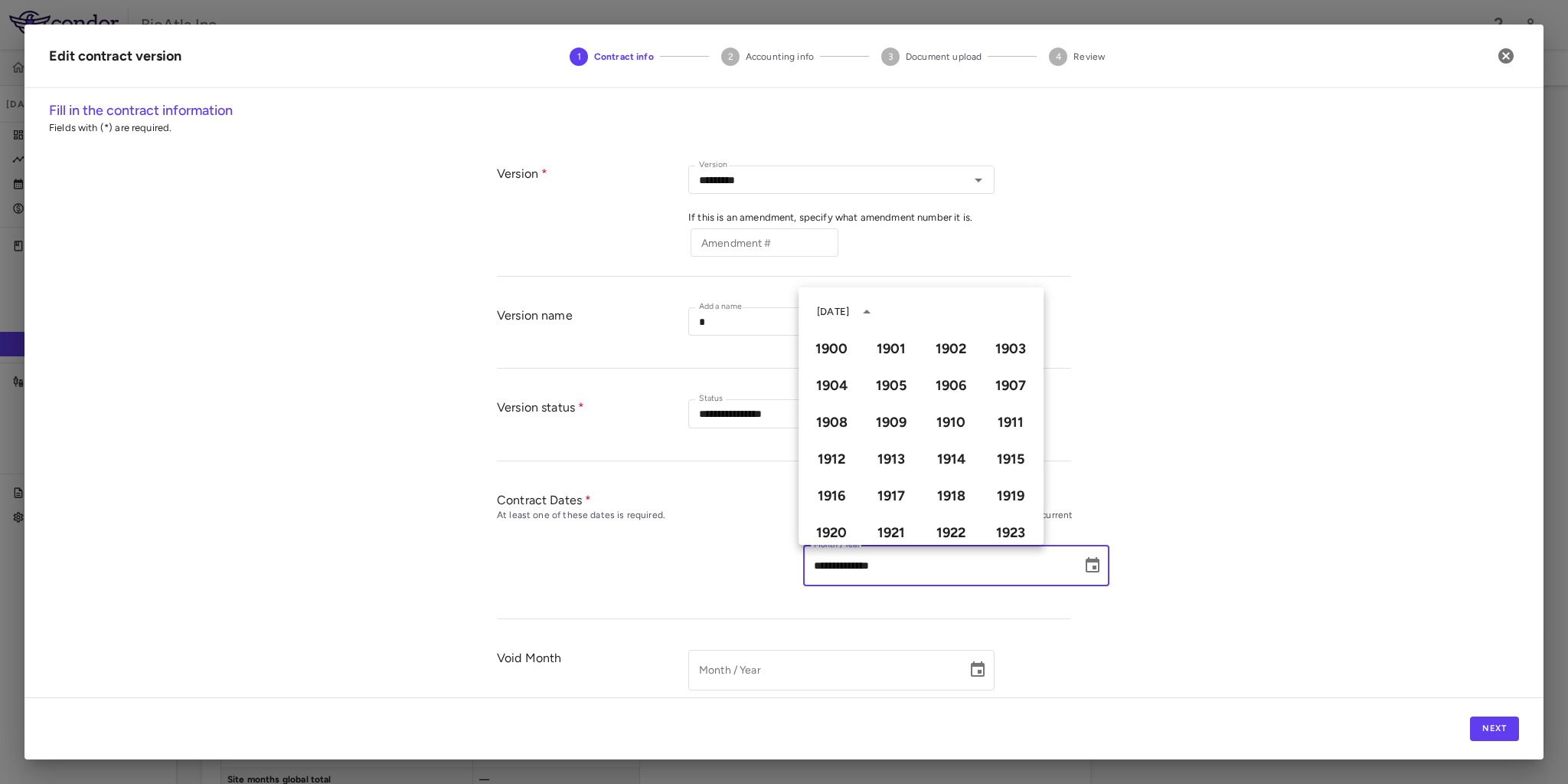
scroll to position [1051, 0]
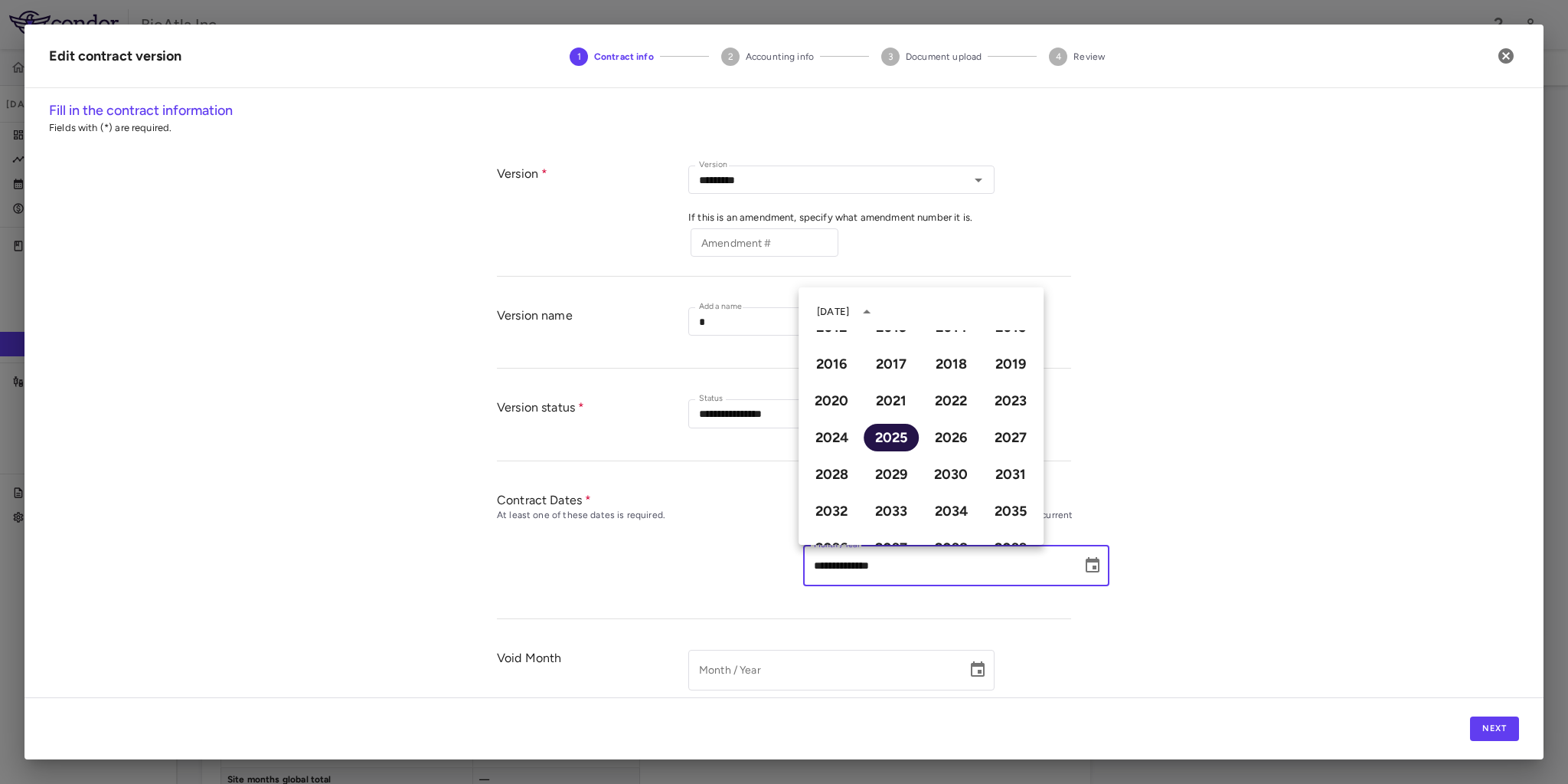
click at [882, 440] on button "2025" at bounding box center [891, 437] width 55 height 27
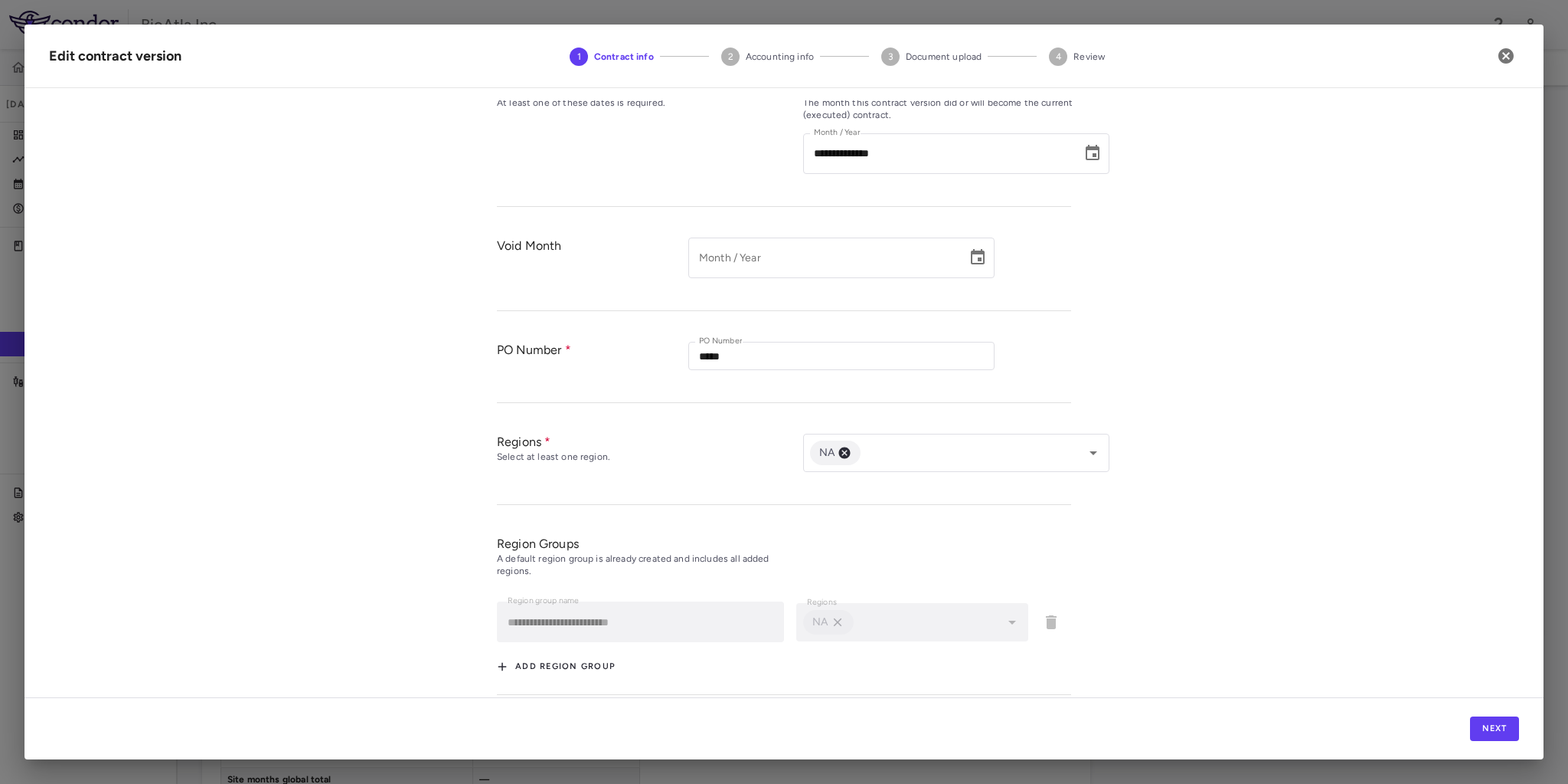
scroll to position [429, 0]
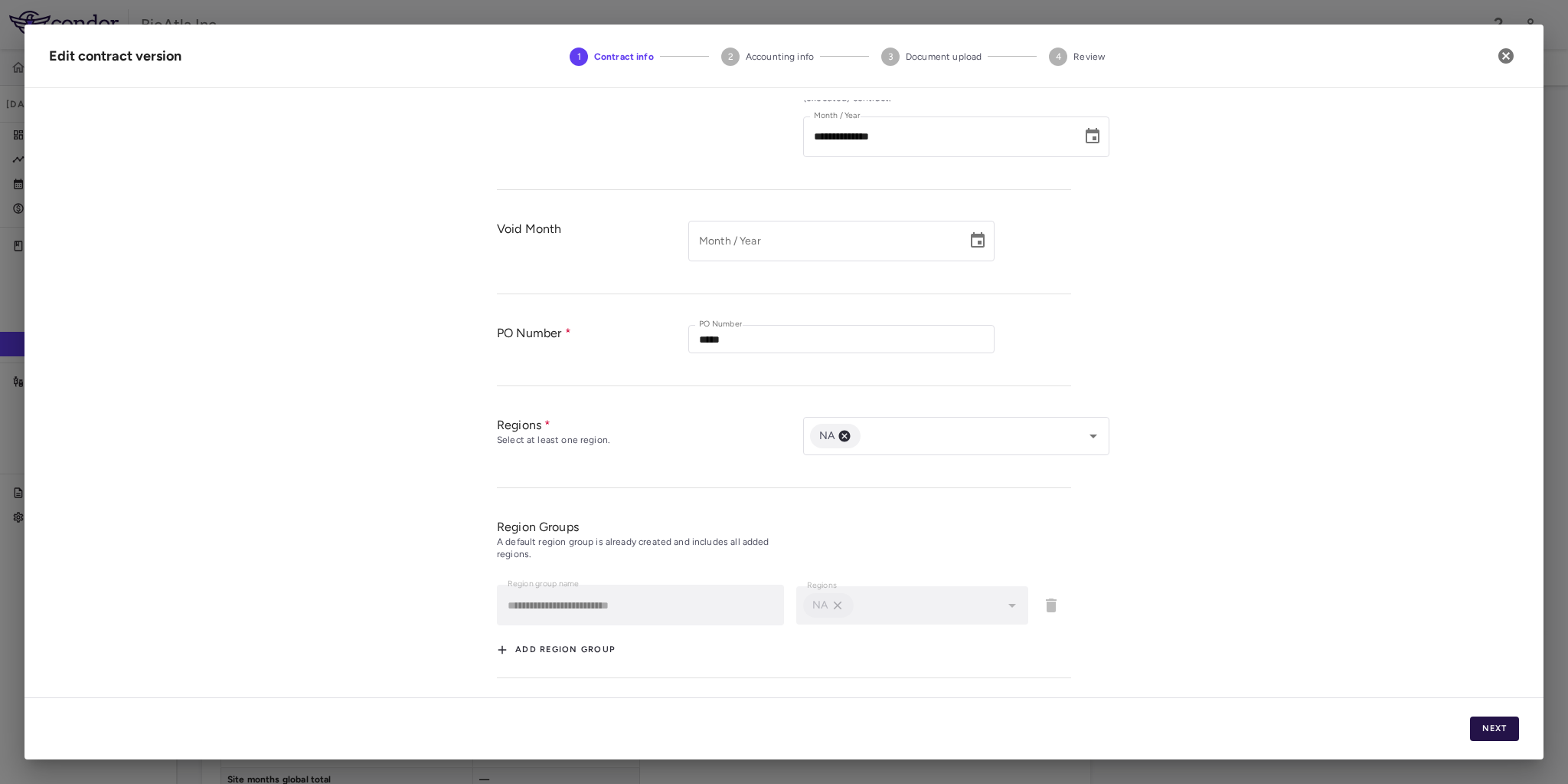
click at [1494, 726] on button "Next" at bounding box center [1495, 728] width 49 height 25
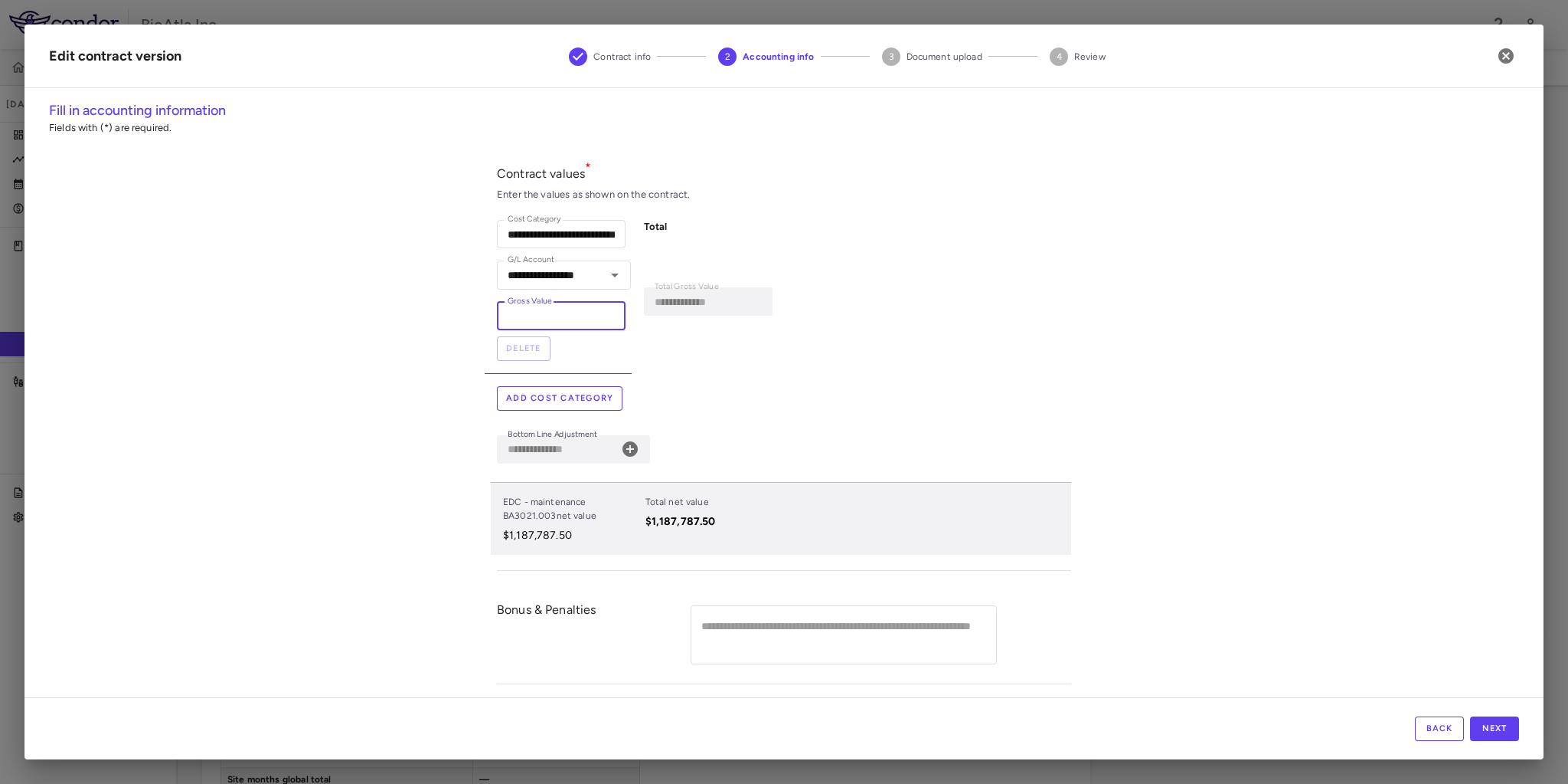
drag, startPoint x: 560, startPoint y: 317, endPoint x: 490, endPoint y: 305, distance: 71.0
click at [490, 305] on div "**********" at bounding box center [558, 290] width 147 height 166
paste input "*"
type input "**********"
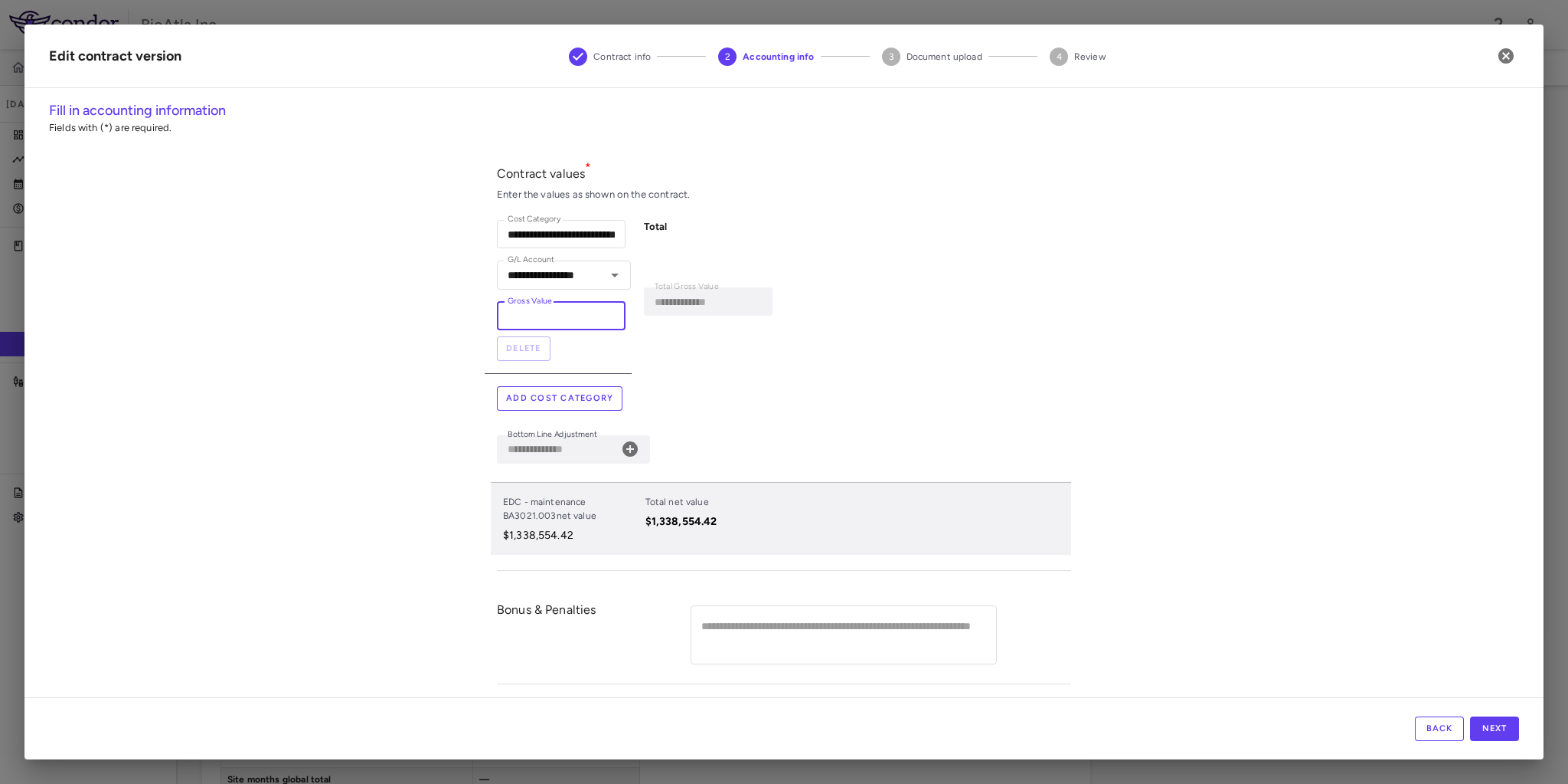
type input "**********"
click at [733, 375] on div "**********" at bounding box center [784, 361] width 575 height 421
click at [1497, 724] on button "Next" at bounding box center [1495, 728] width 49 height 25
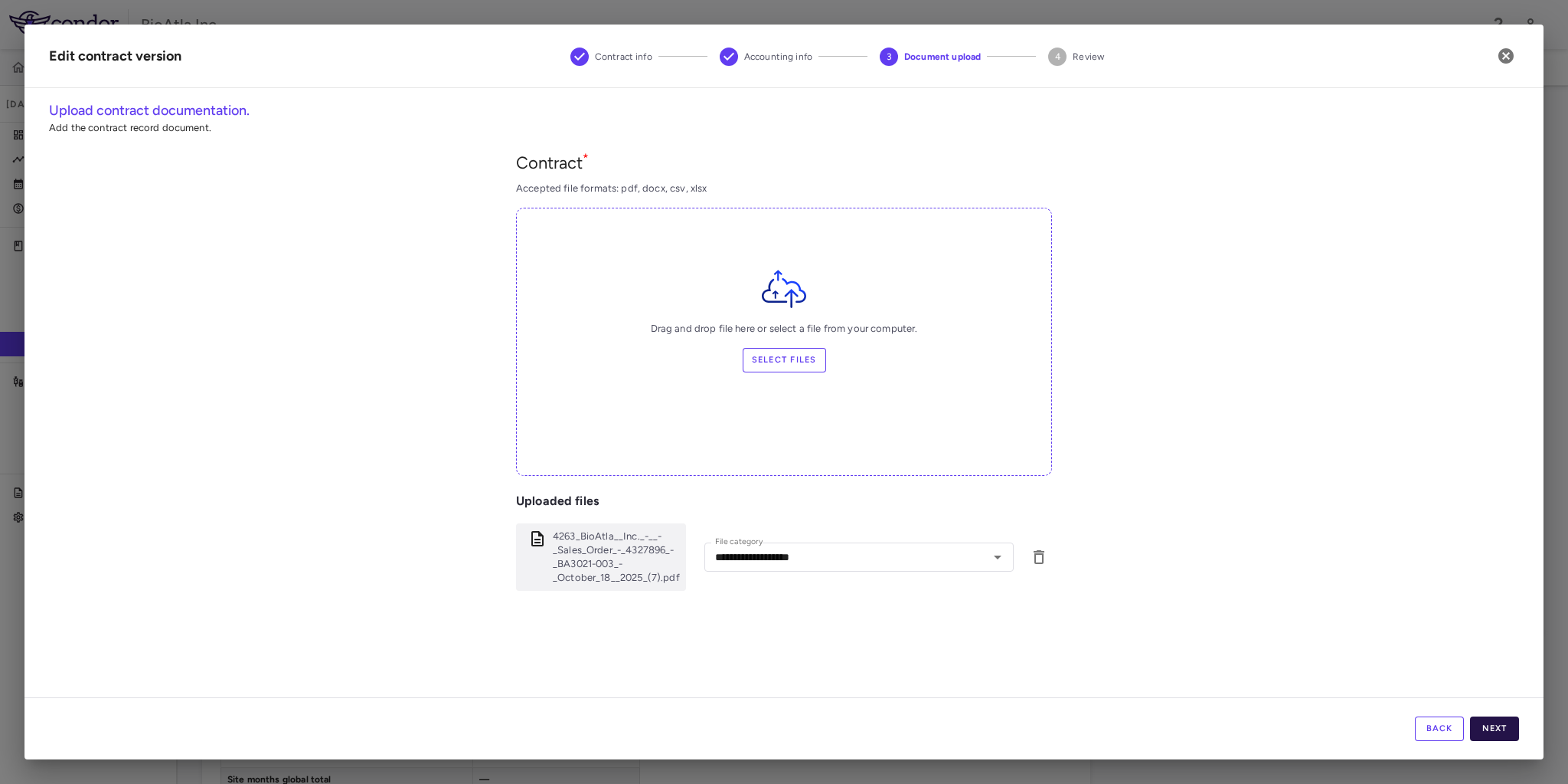
click at [1503, 734] on button "Next" at bounding box center [1495, 728] width 49 height 25
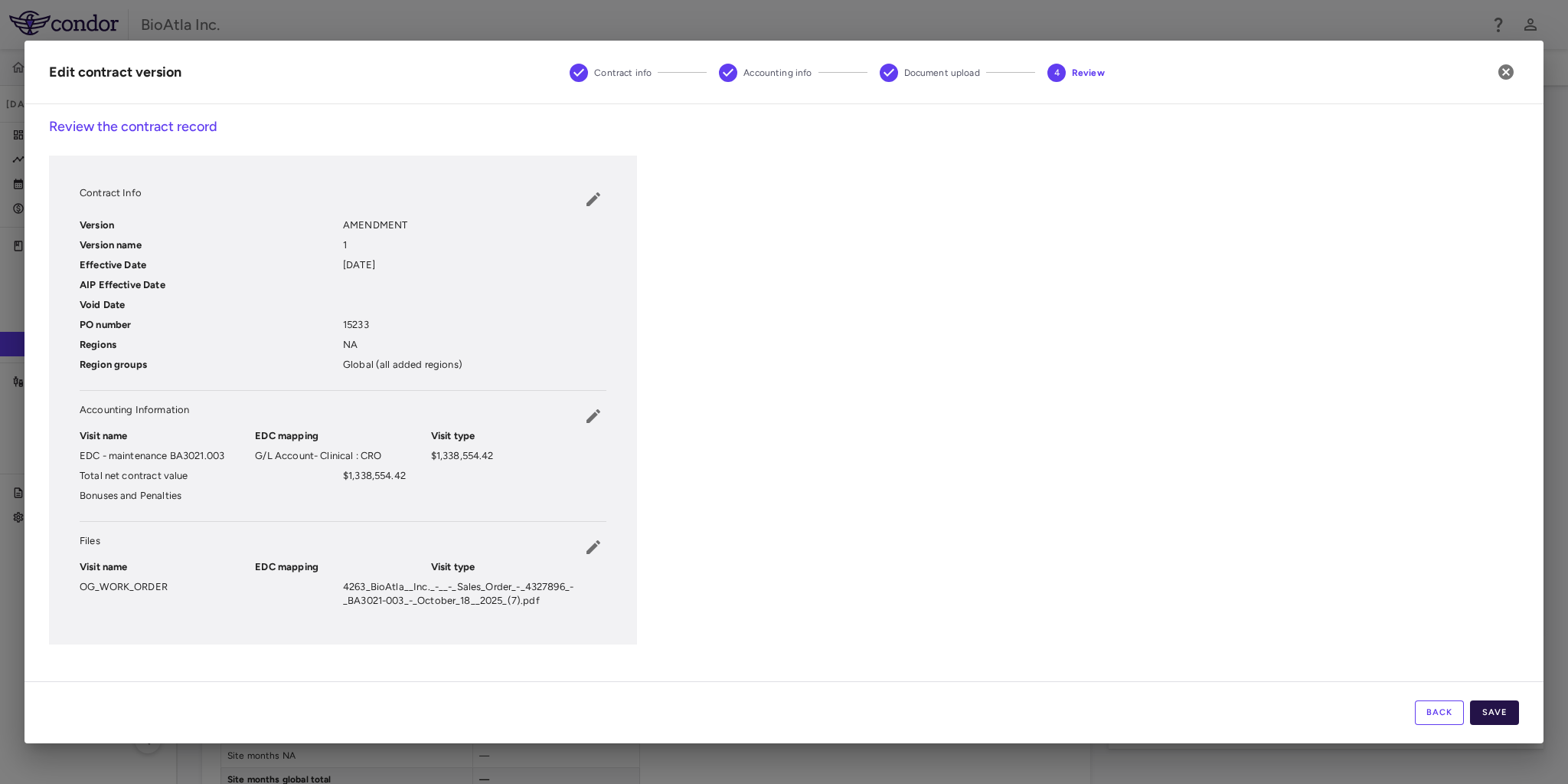
click at [1501, 717] on button "Save" at bounding box center [1495, 712] width 49 height 25
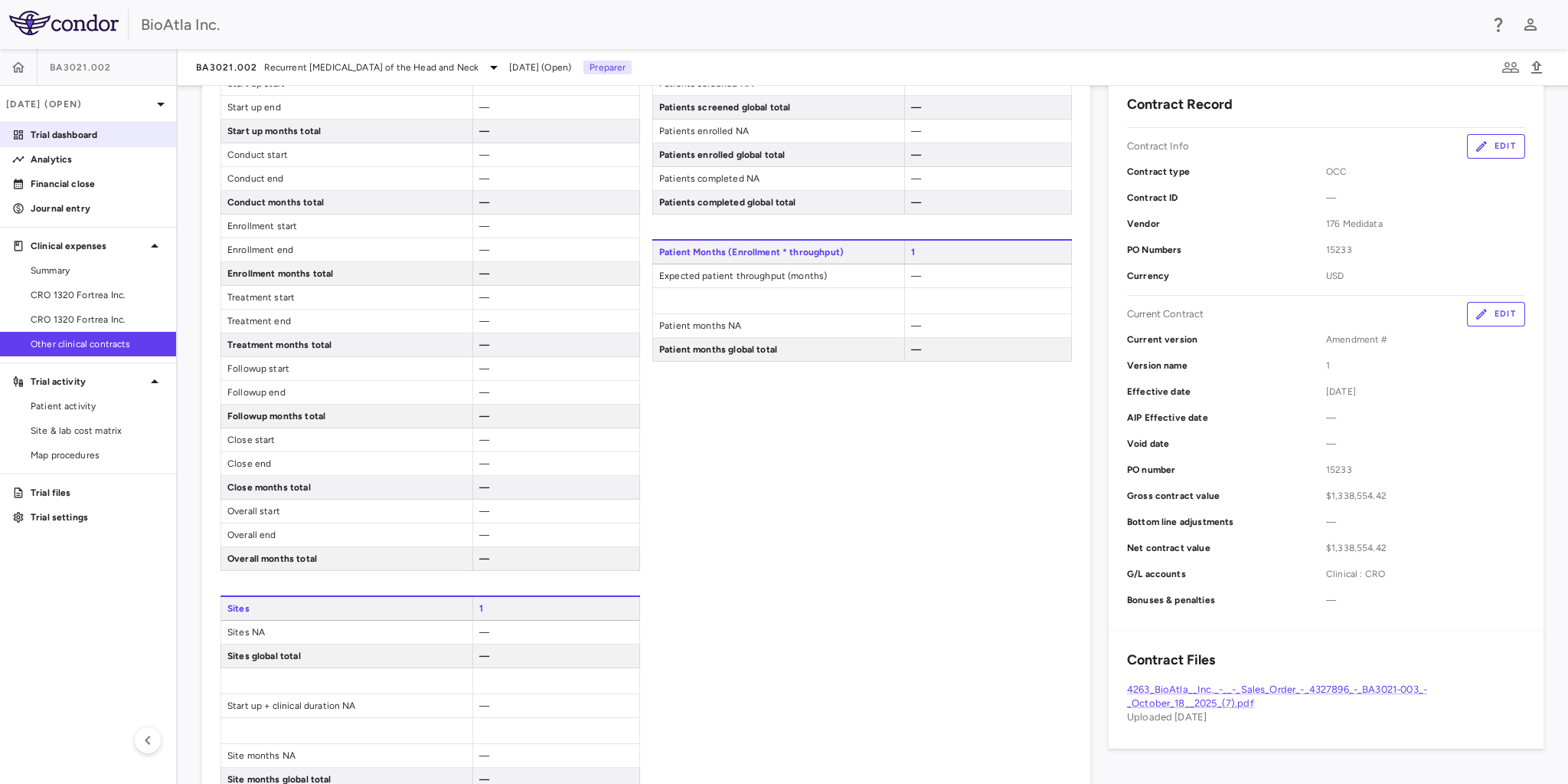
click at [48, 131] on p "Trial dashboard" at bounding box center [97, 134] width 133 height 14
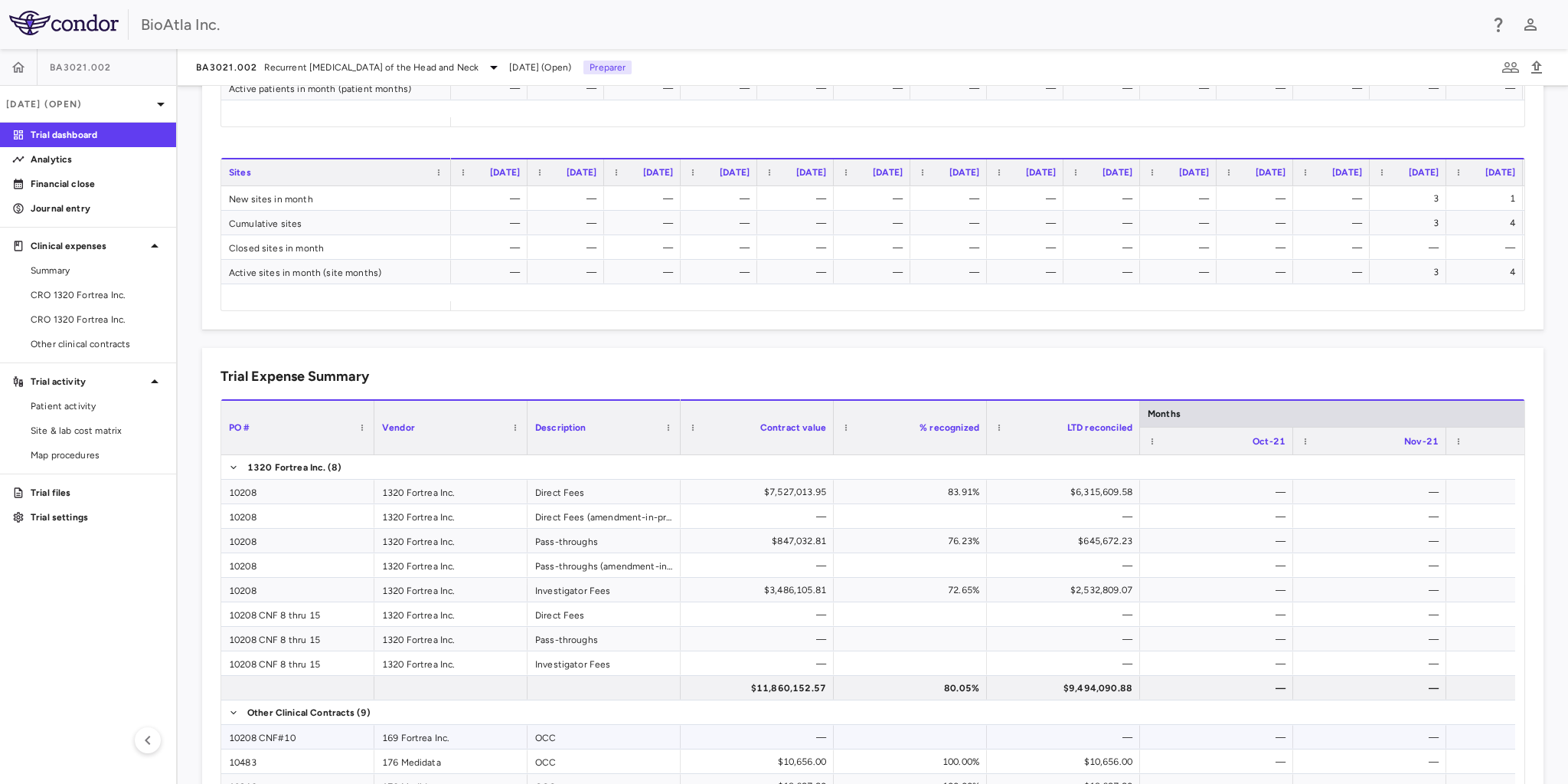
scroll to position [145, 0]
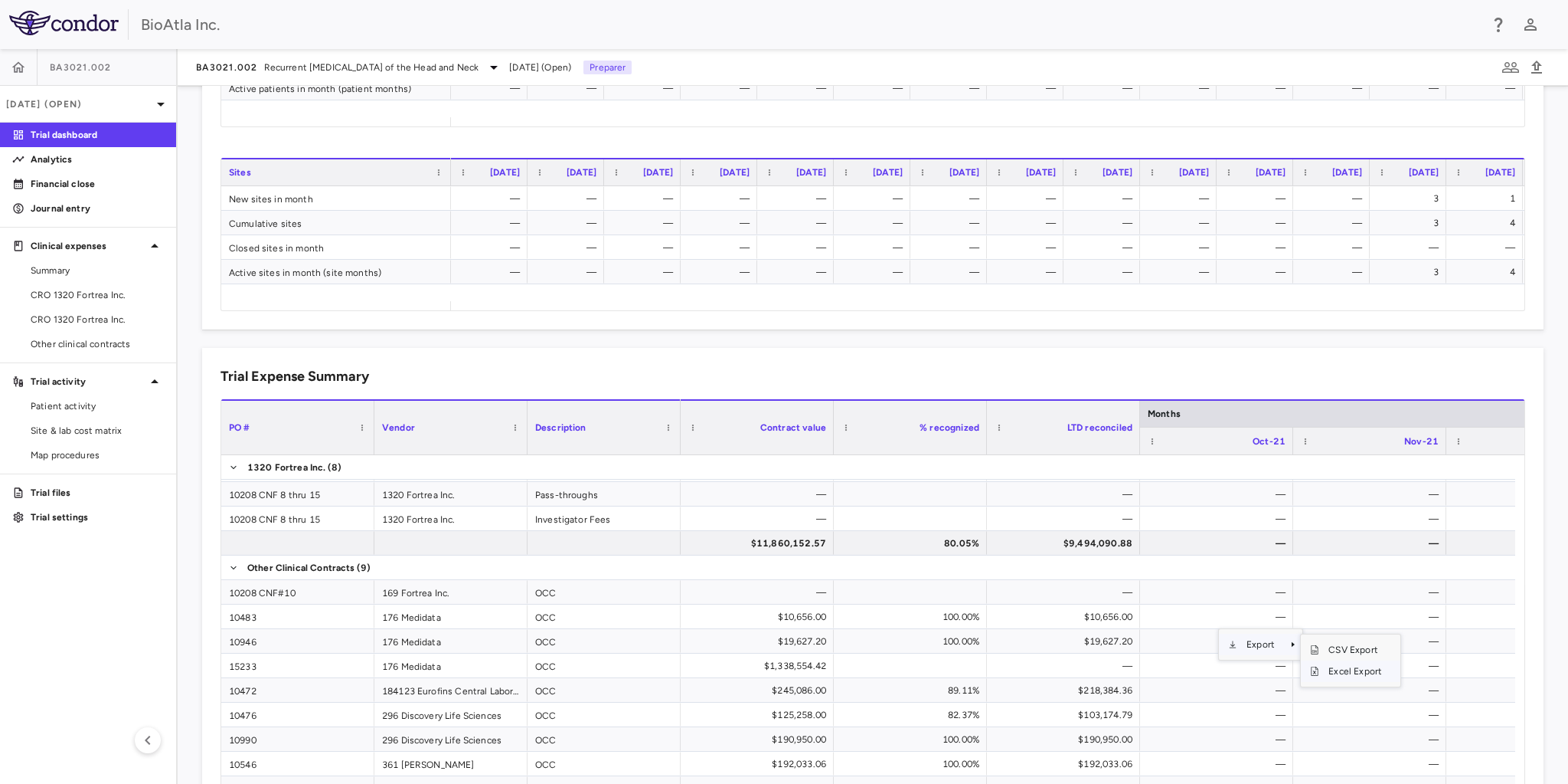
click at [1352, 671] on span "Excel Export" at bounding box center [1355, 670] width 72 height 21
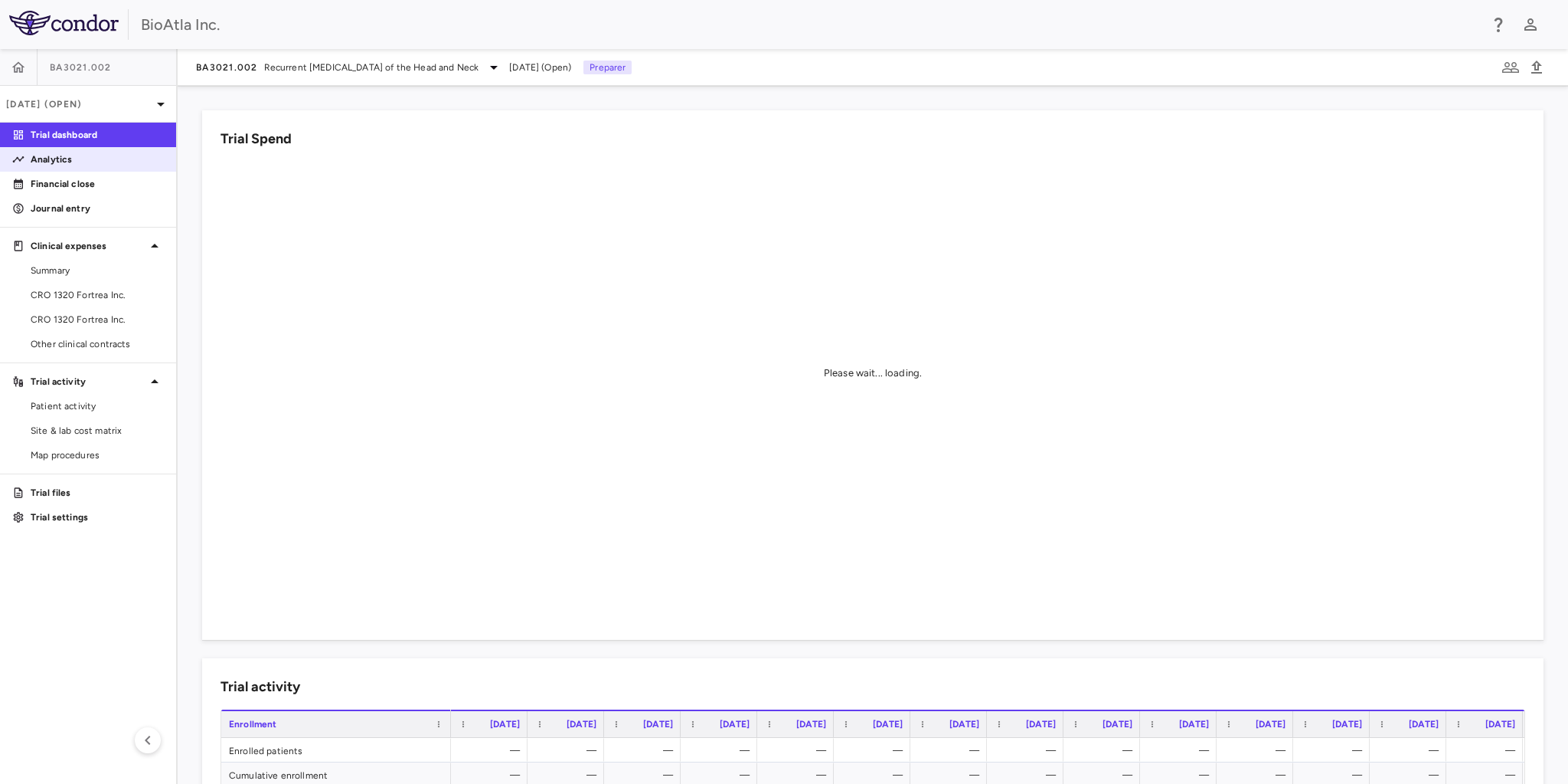
click at [59, 158] on p "Analytics" at bounding box center [97, 159] width 133 height 14
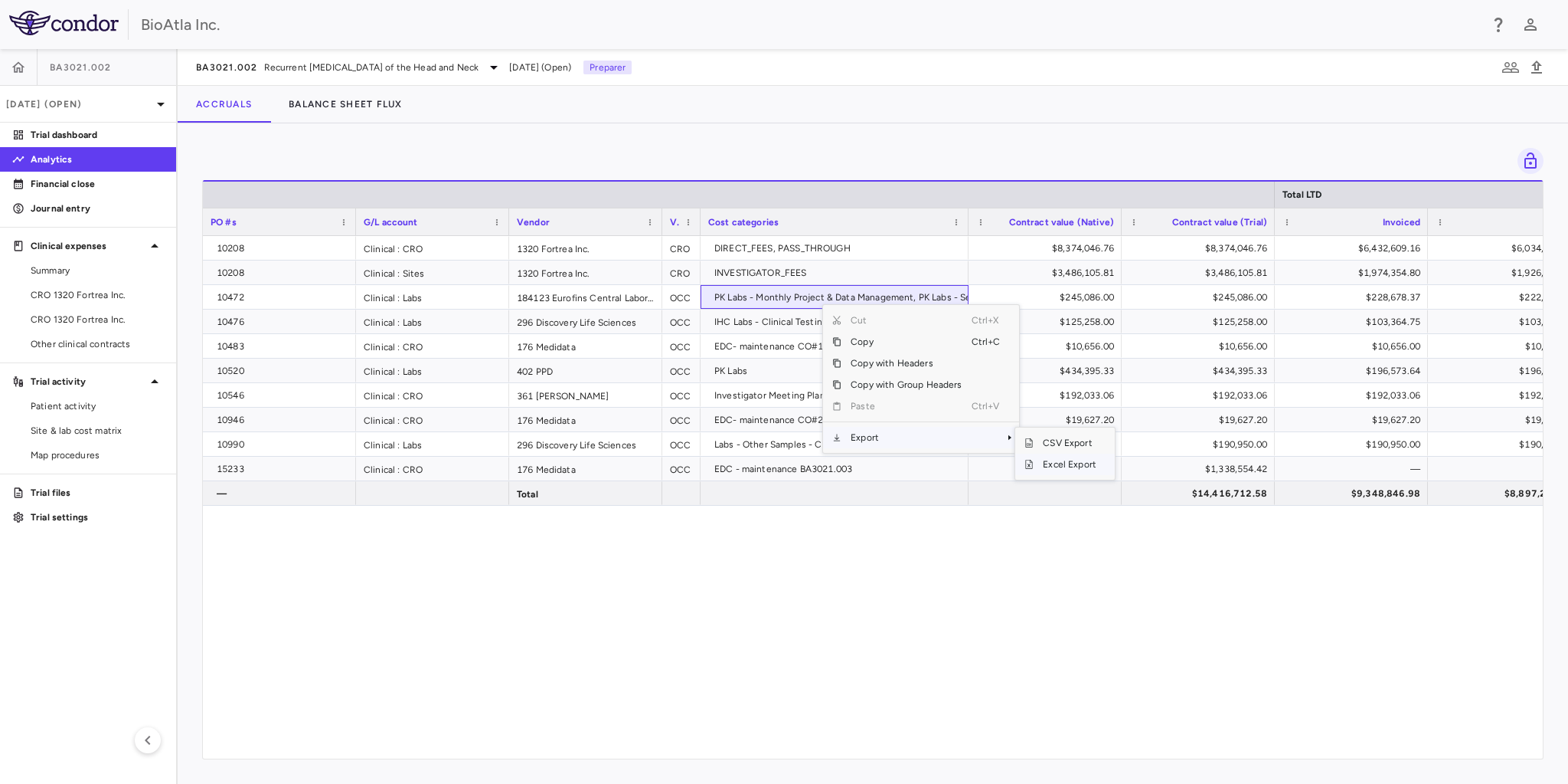
click at [1066, 467] on span "Excel Export" at bounding box center [1069, 463] width 72 height 21
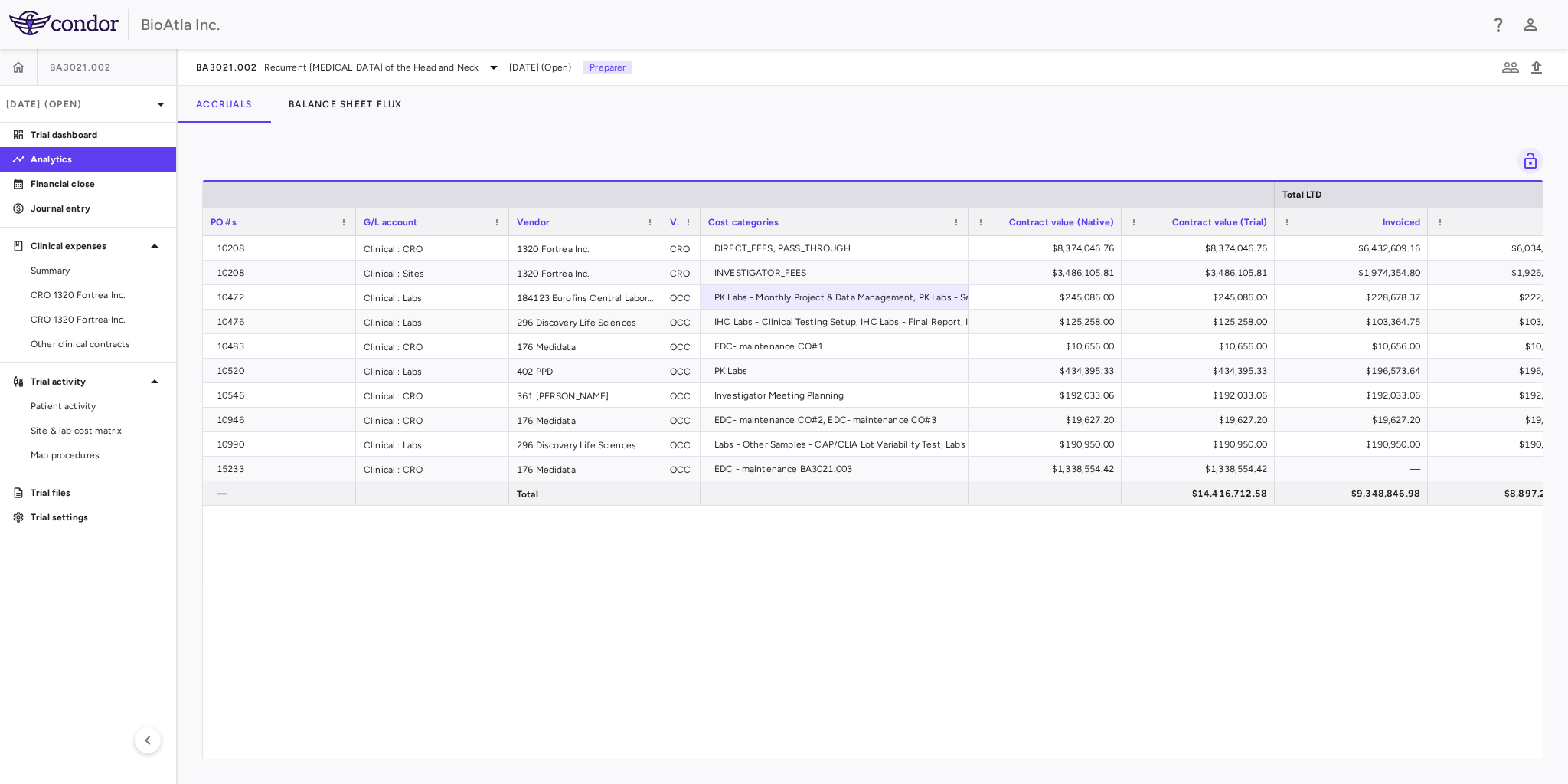
drag, startPoint x: 999, startPoint y: 650, endPoint x: 1010, endPoint y: 624, distance: 28.2
click at [999, 650] on div "10208 Clinical : CRO 1320 Fortrea Inc. CRO DIRECT_FEES, PASS_THROUGH $8,374,046…" at bounding box center [873, 492] width 1339 height 514
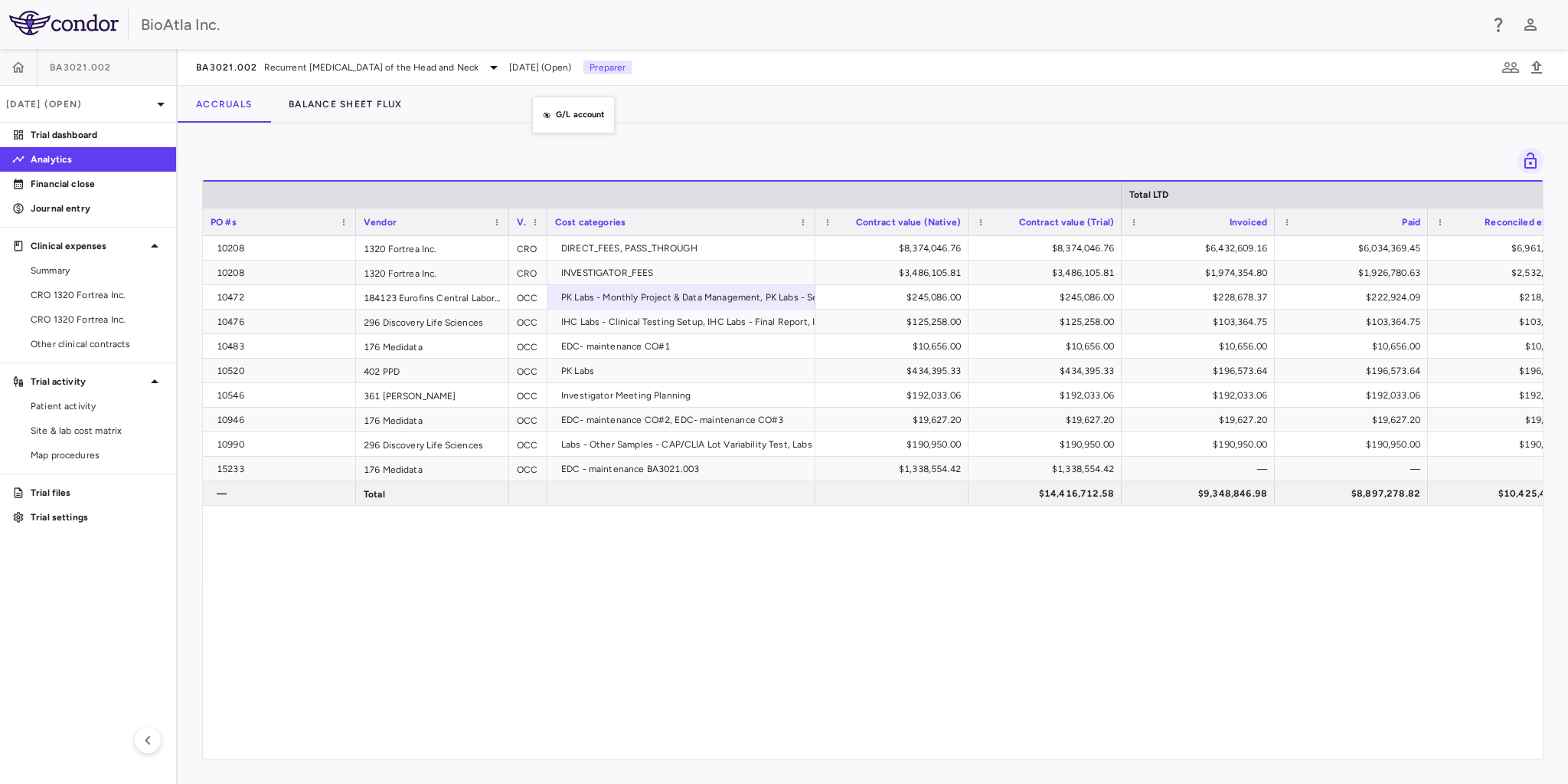
drag, startPoint x: 463, startPoint y: 220, endPoint x: 540, endPoint y: 105, distance: 138.4
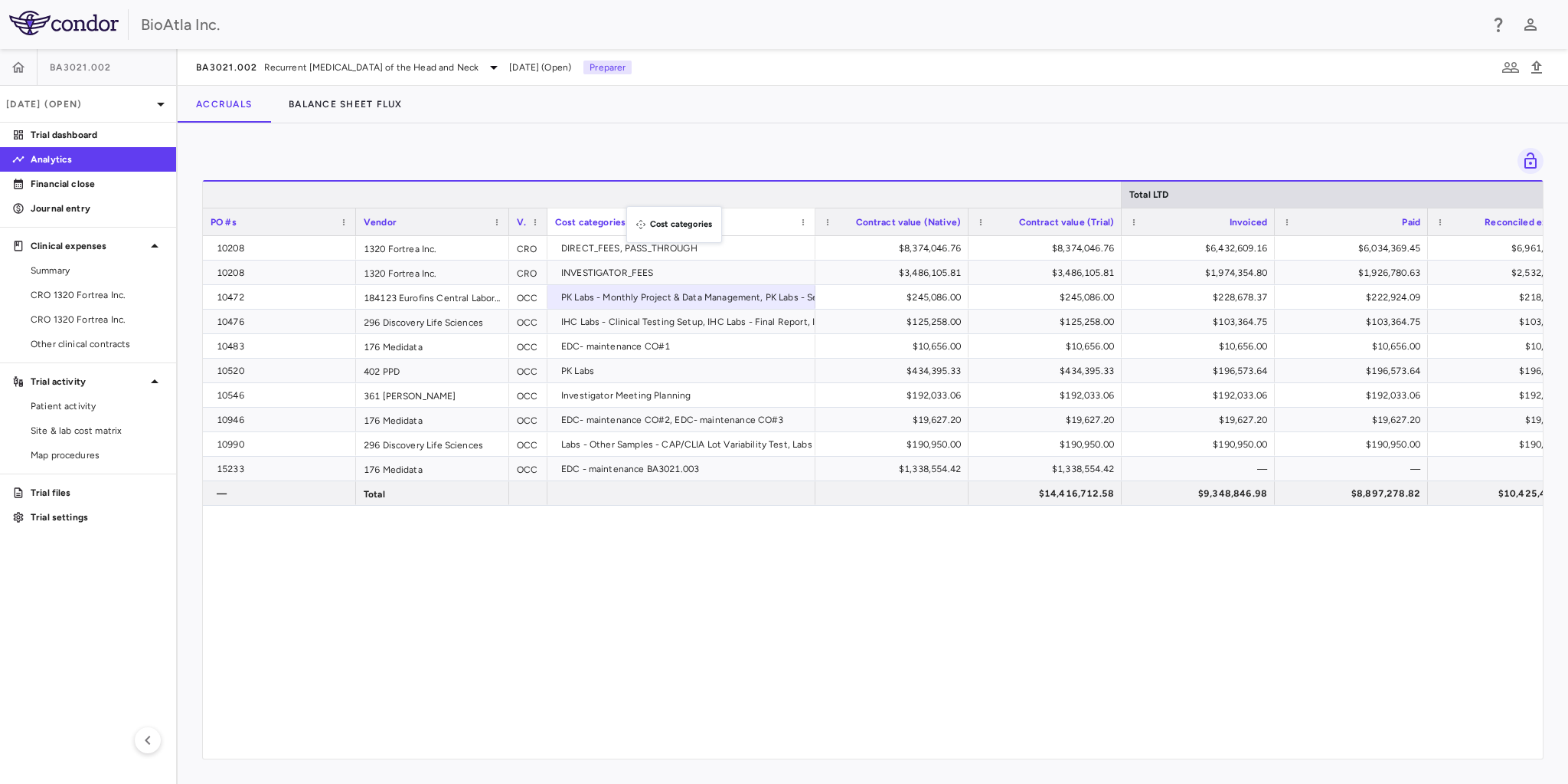
drag, startPoint x: 620, startPoint y: 229, endPoint x: 672, endPoint y: 186, distance: 67.5
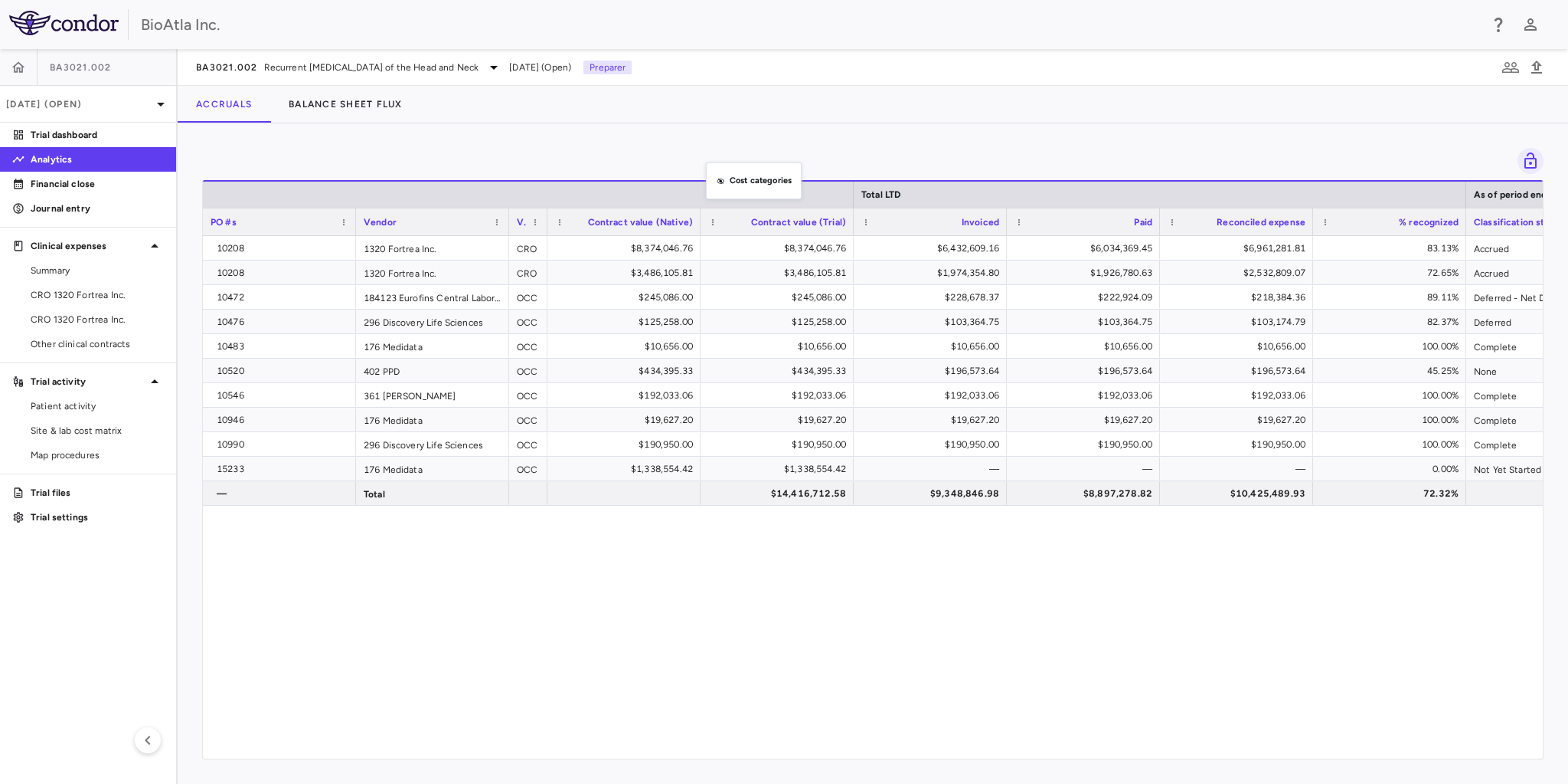
drag, startPoint x: 659, startPoint y: 226, endPoint x: 714, endPoint y: 172, distance: 77.1
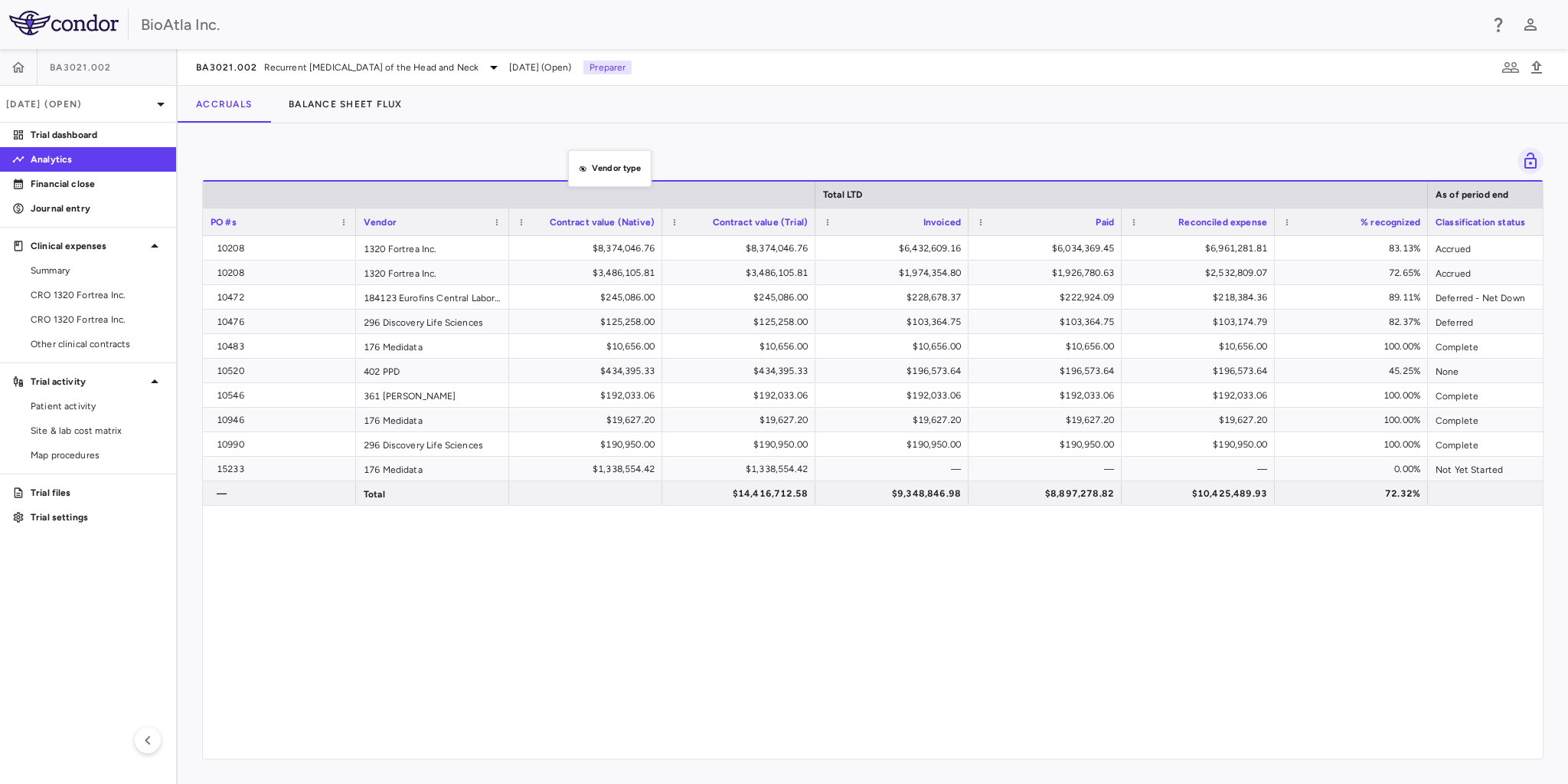
drag, startPoint x: 529, startPoint y: 214, endPoint x: 576, endPoint y: 168, distance: 65.8
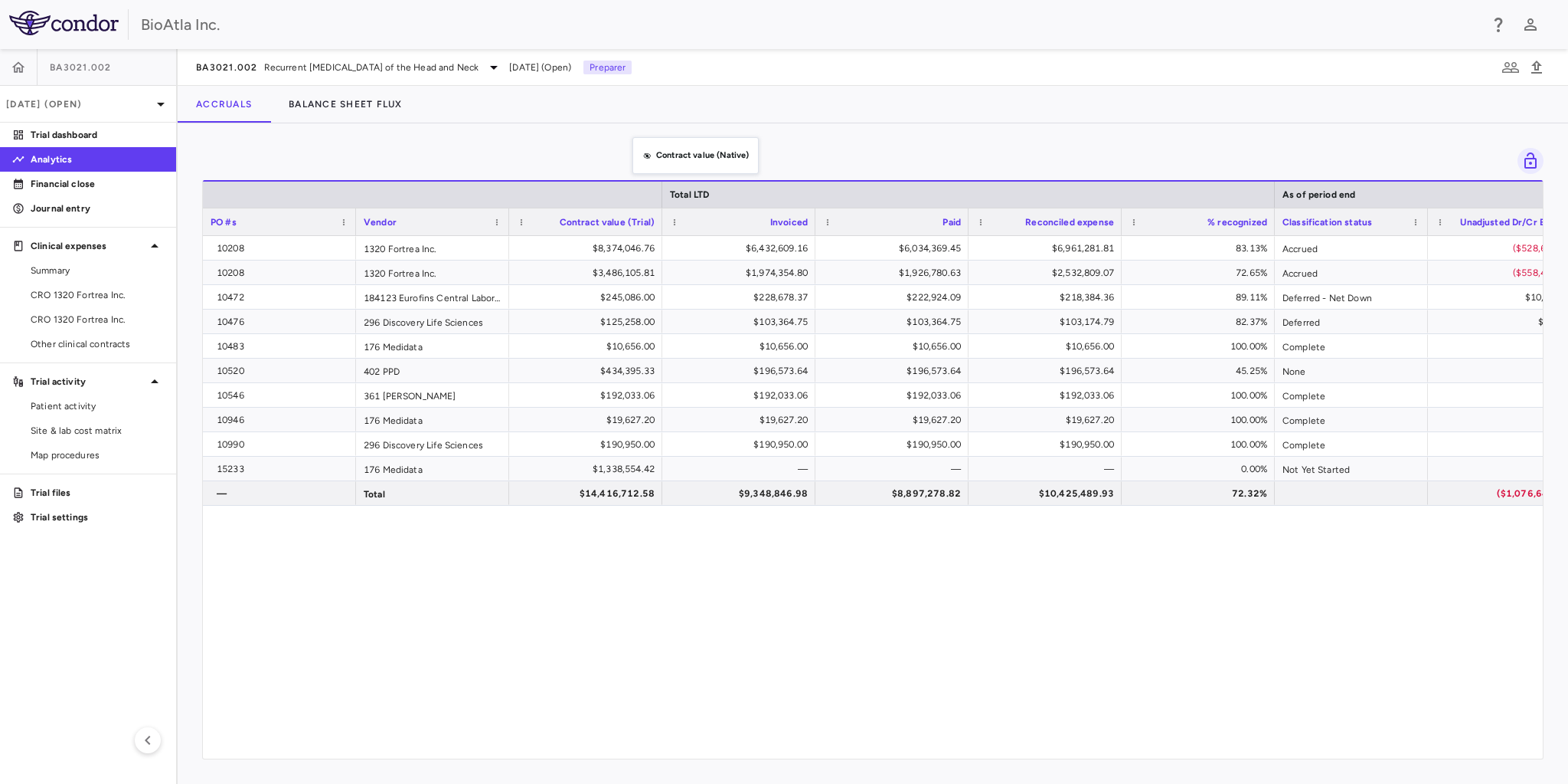
drag, startPoint x: 554, startPoint y: 224, endPoint x: 670, endPoint y: 132, distance: 148.1
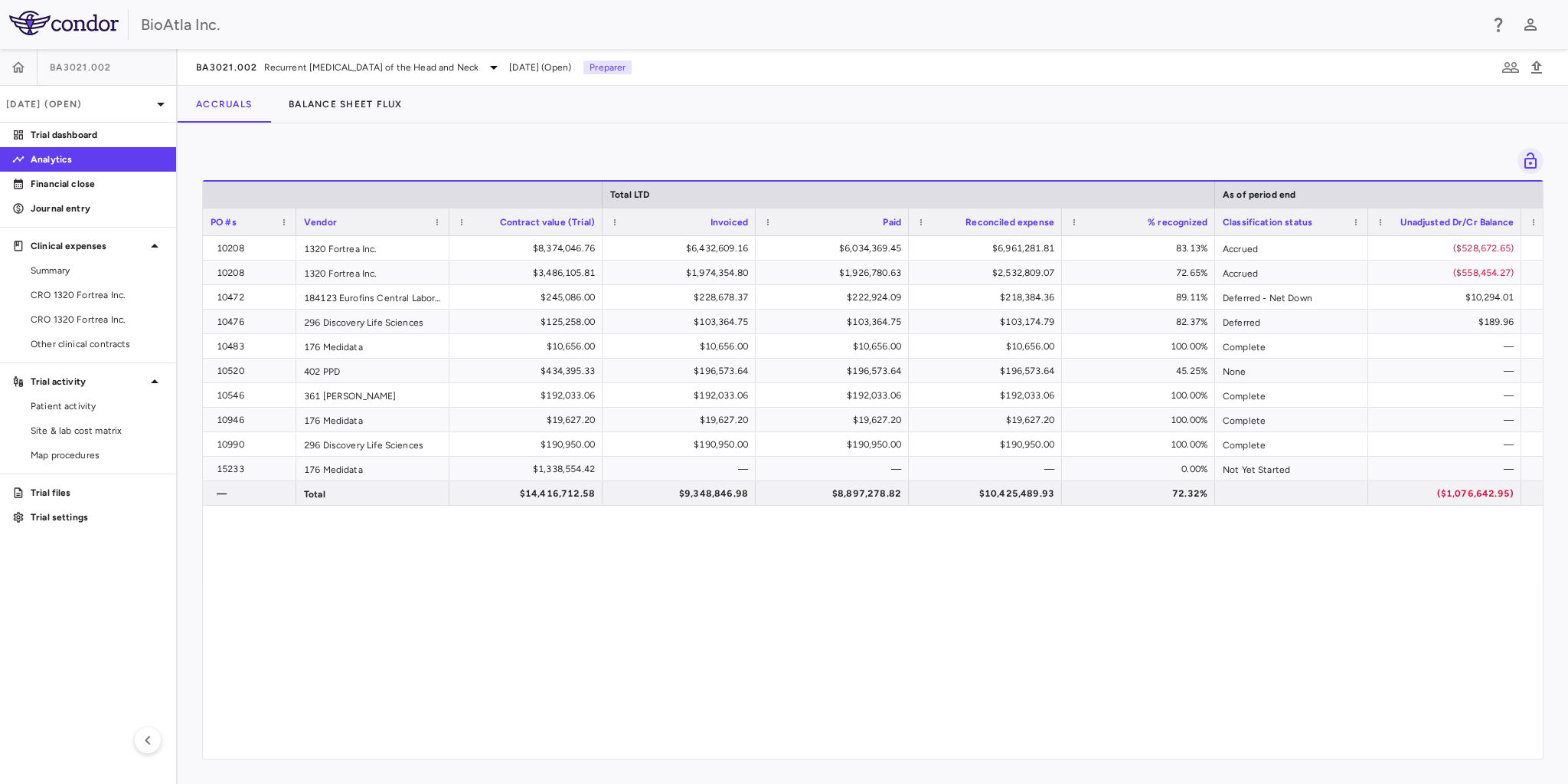
drag, startPoint x: 355, startPoint y: 219, endPoint x: 293, endPoint y: 224, distance: 62.2
click at [293, 224] on div at bounding box center [295, 222] width 6 height 27
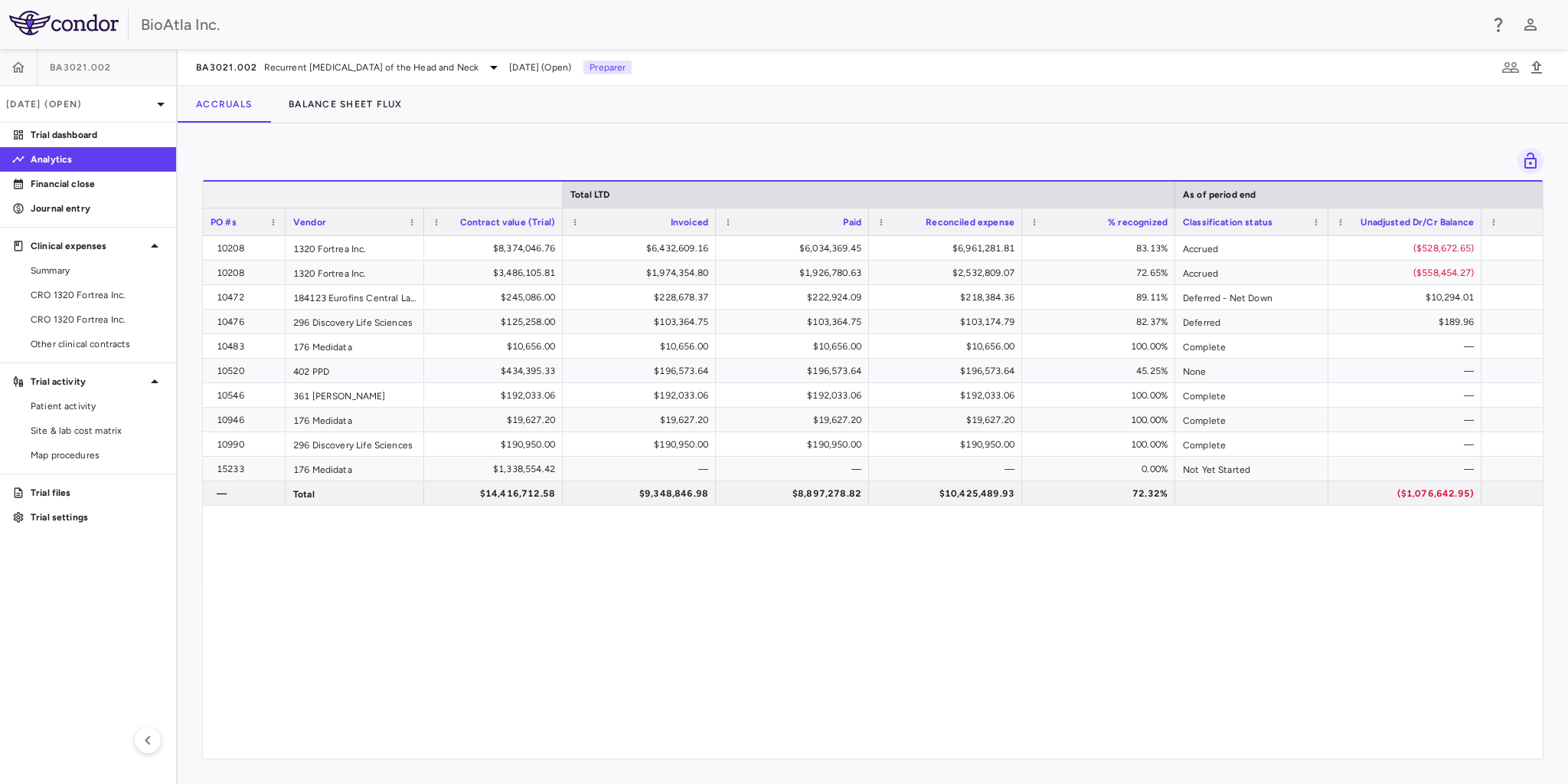
drag, startPoint x: 601, startPoint y: 197, endPoint x: 563, endPoint y: 196, distance: 38.0
click at [563, 196] on div at bounding box center [562, 194] width 6 height 26
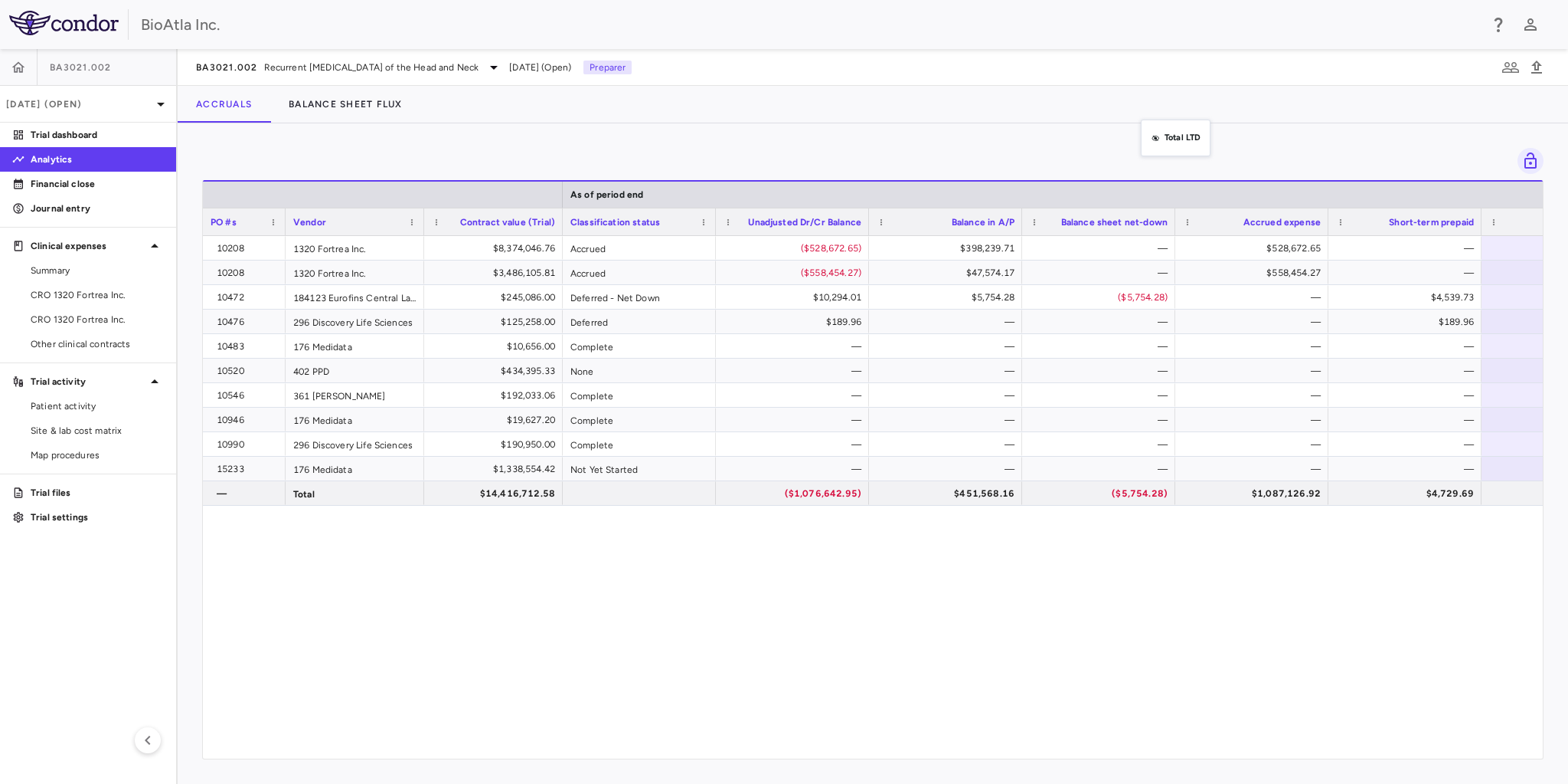
drag, startPoint x: 1123, startPoint y: 196, endPoint x: 1148, endPoint y: 128, distance: 72.4
click at [345, 94] on button "Balance Sheet Flux" at bounding box center [345, 104] width 150 height 37
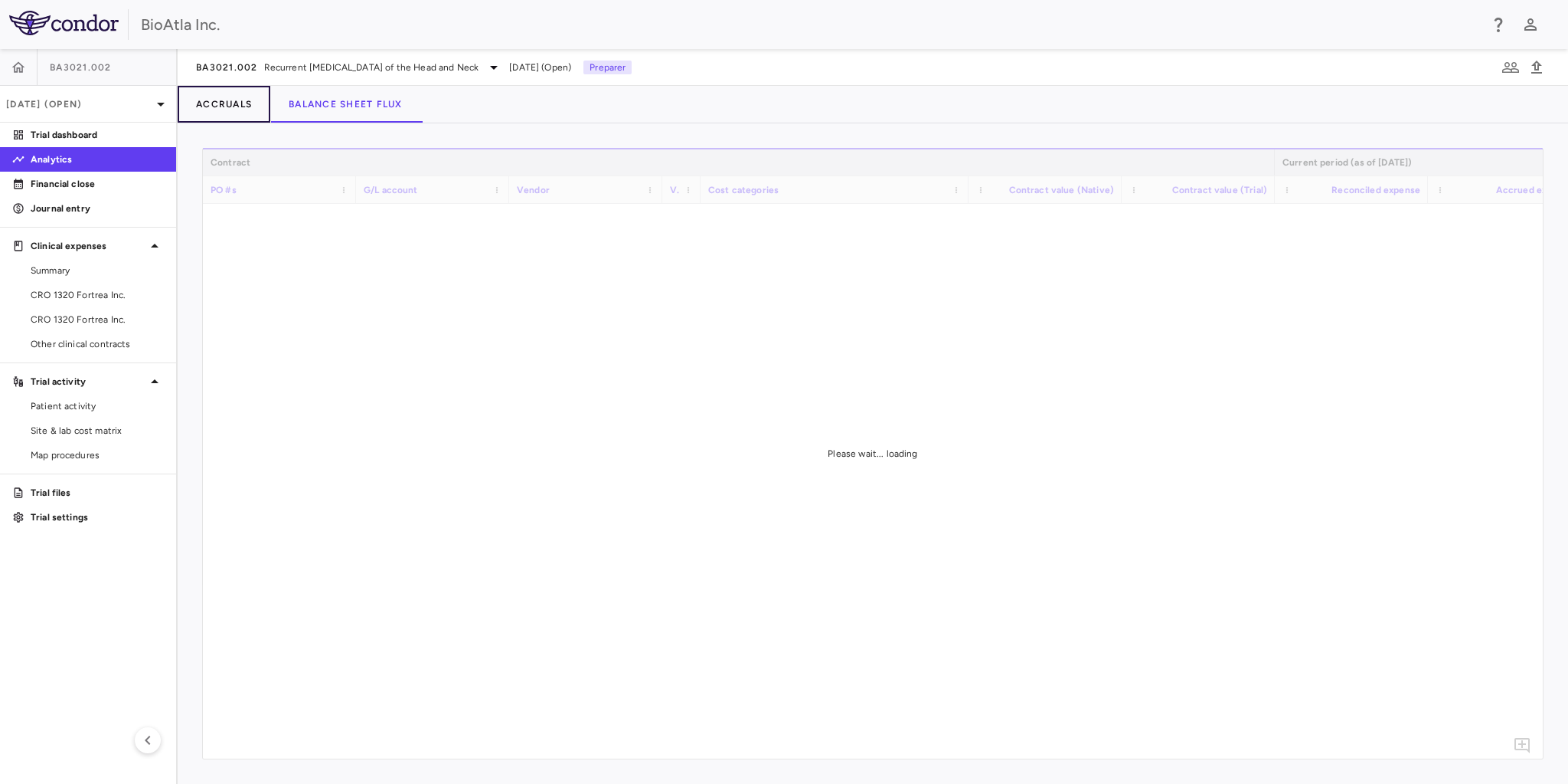
click at [259, 93] on button "Accruals" at bounding box center [224, 104] width 93 height 37
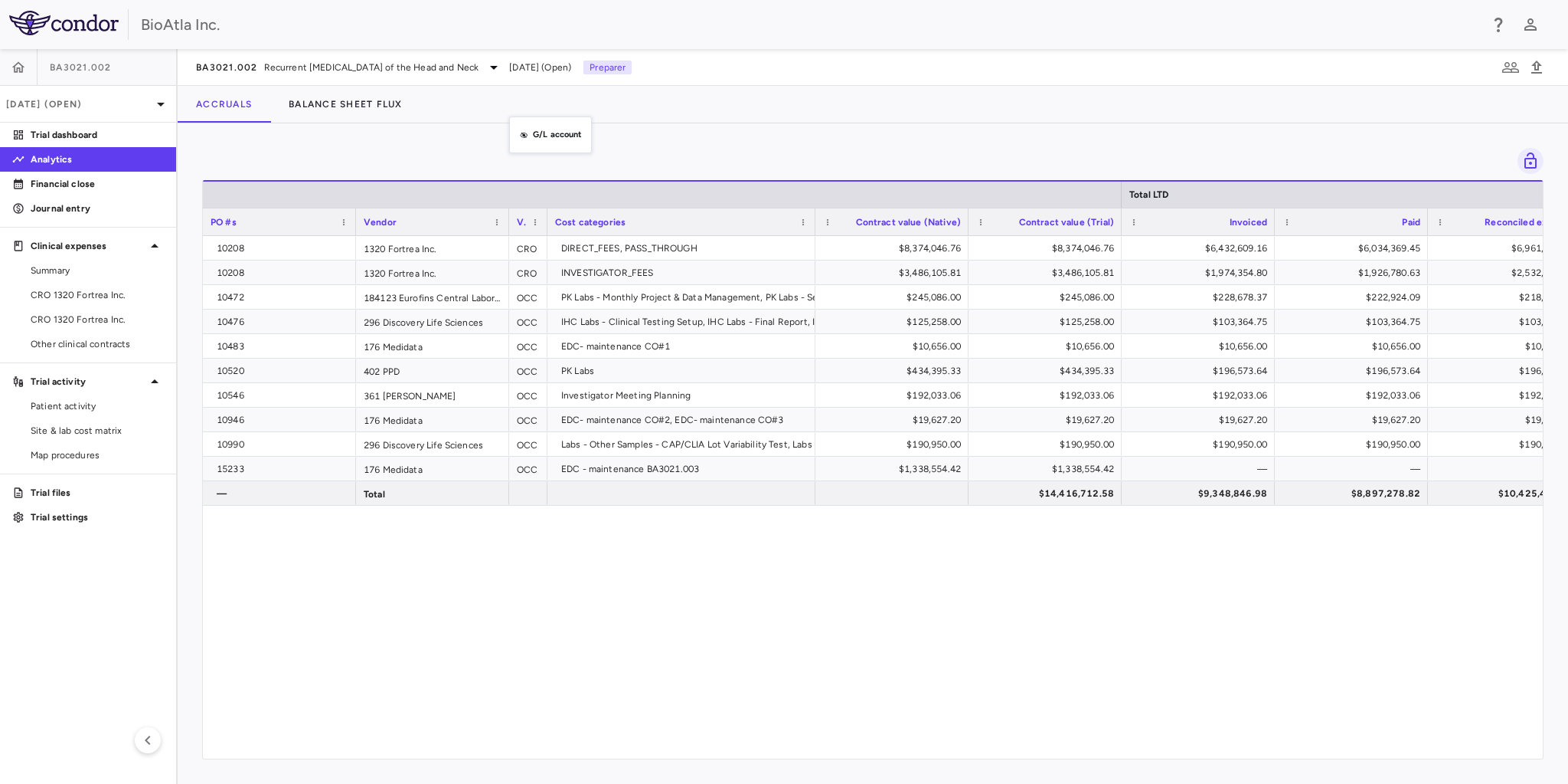
drag, startPoint x: 446, startPoint y: 218, endPoint x: 529, endPoint y: 116, distance: 131.5
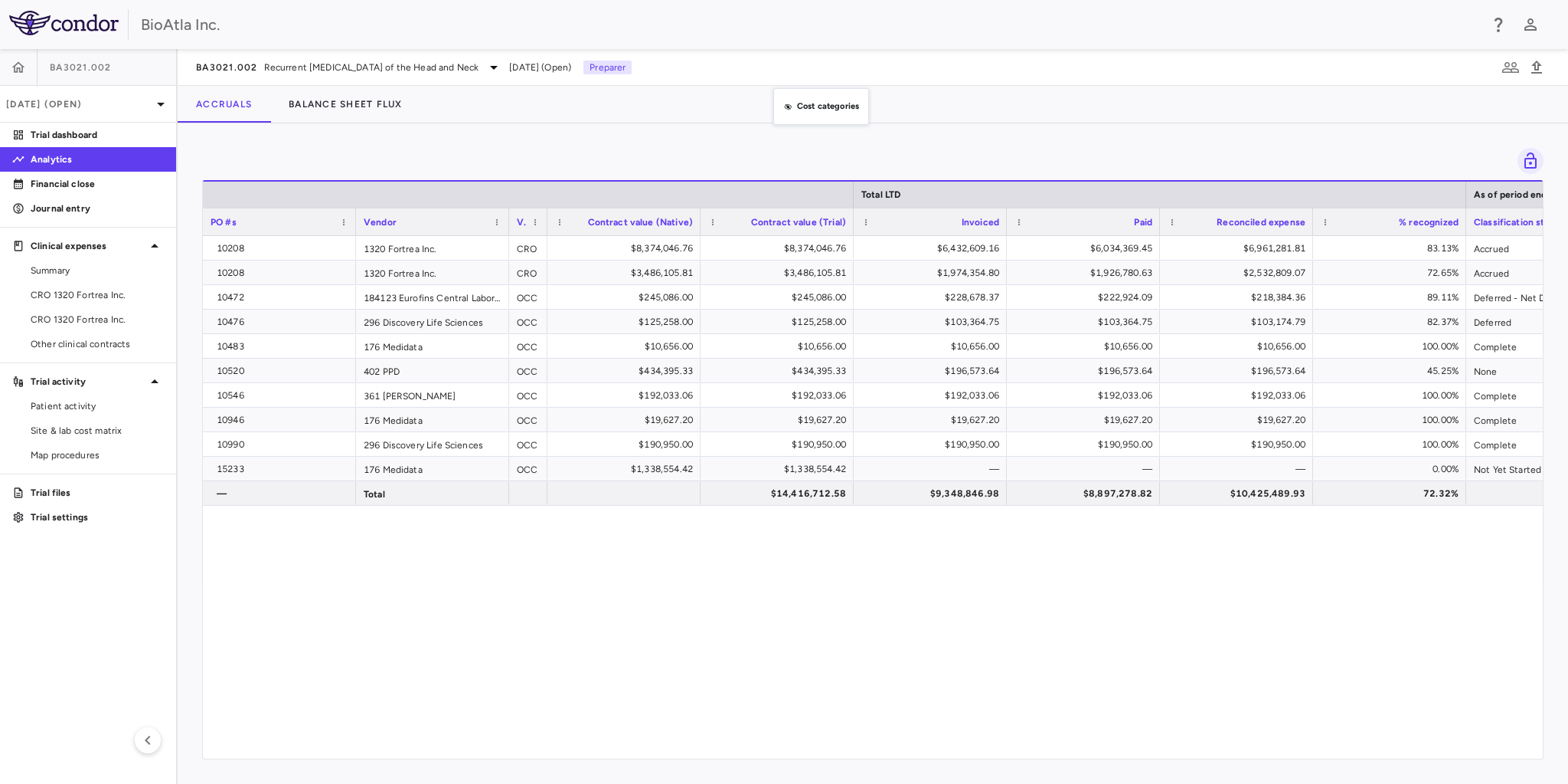
drag, startPoint x: 667, startPoint y: 230, endPoint x: 781, endPoint y: 97, distance: 175.2
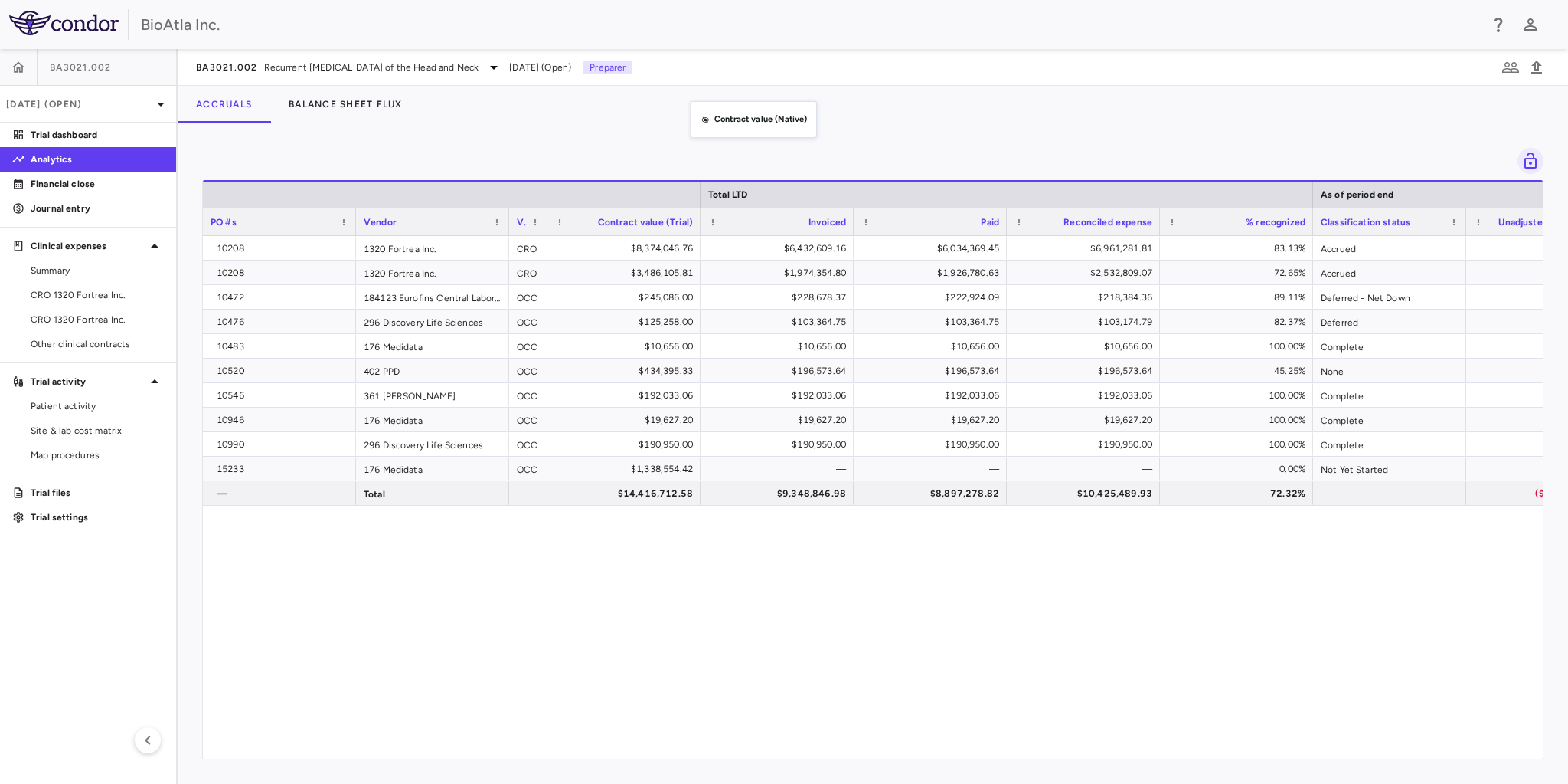
drag, startPoint x: 631, startPoint y: 220, endPoint x: 700, endPoint y: 110, distance: 129.8
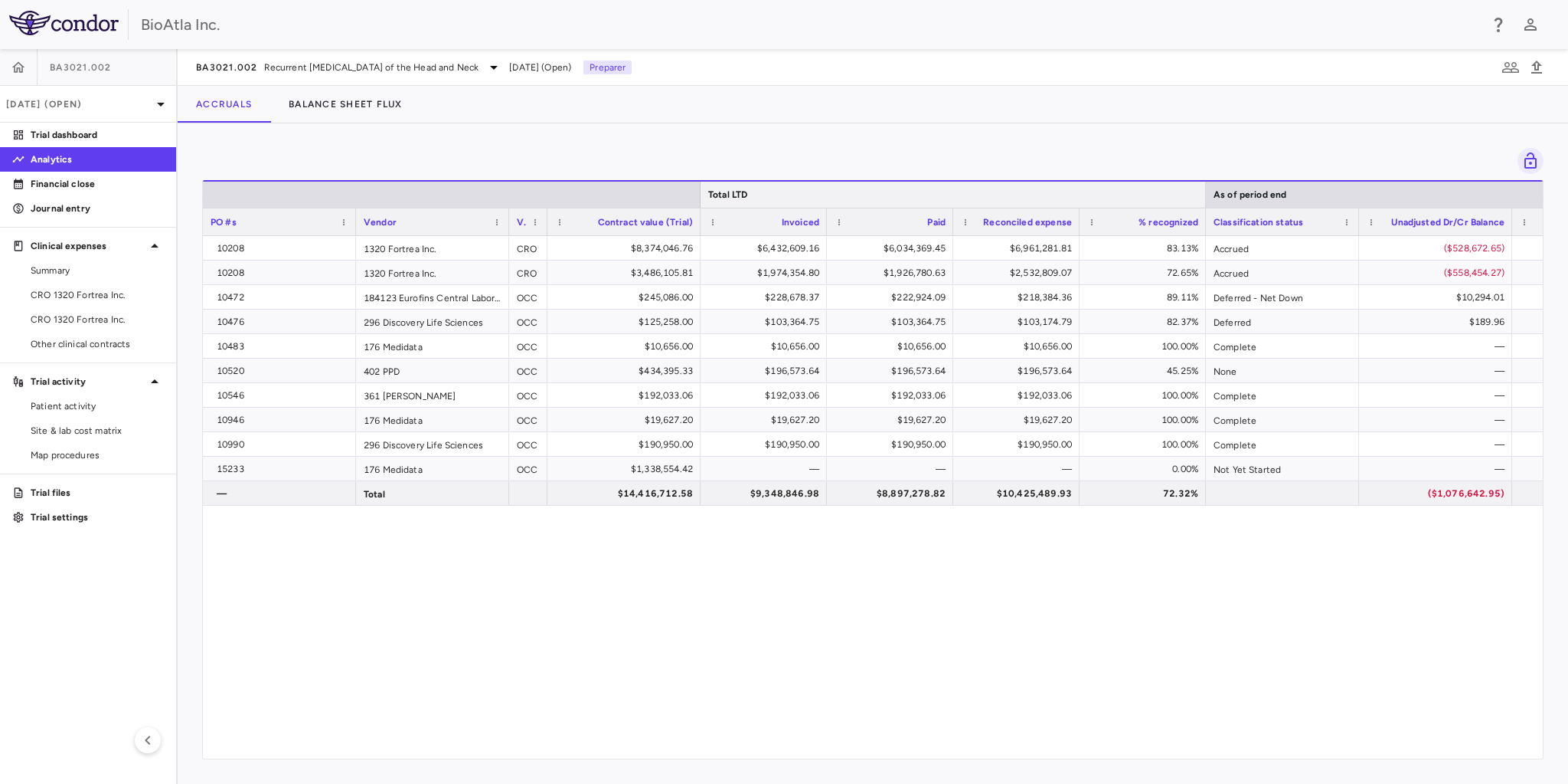
drag, startPoint x: 1310, startPoint y: 191, endPoint x: 1231, endPoint y: 210, distance: 81.3
click at [1202, 196] on div at bounding box center [1204, 194] width 6 height 26
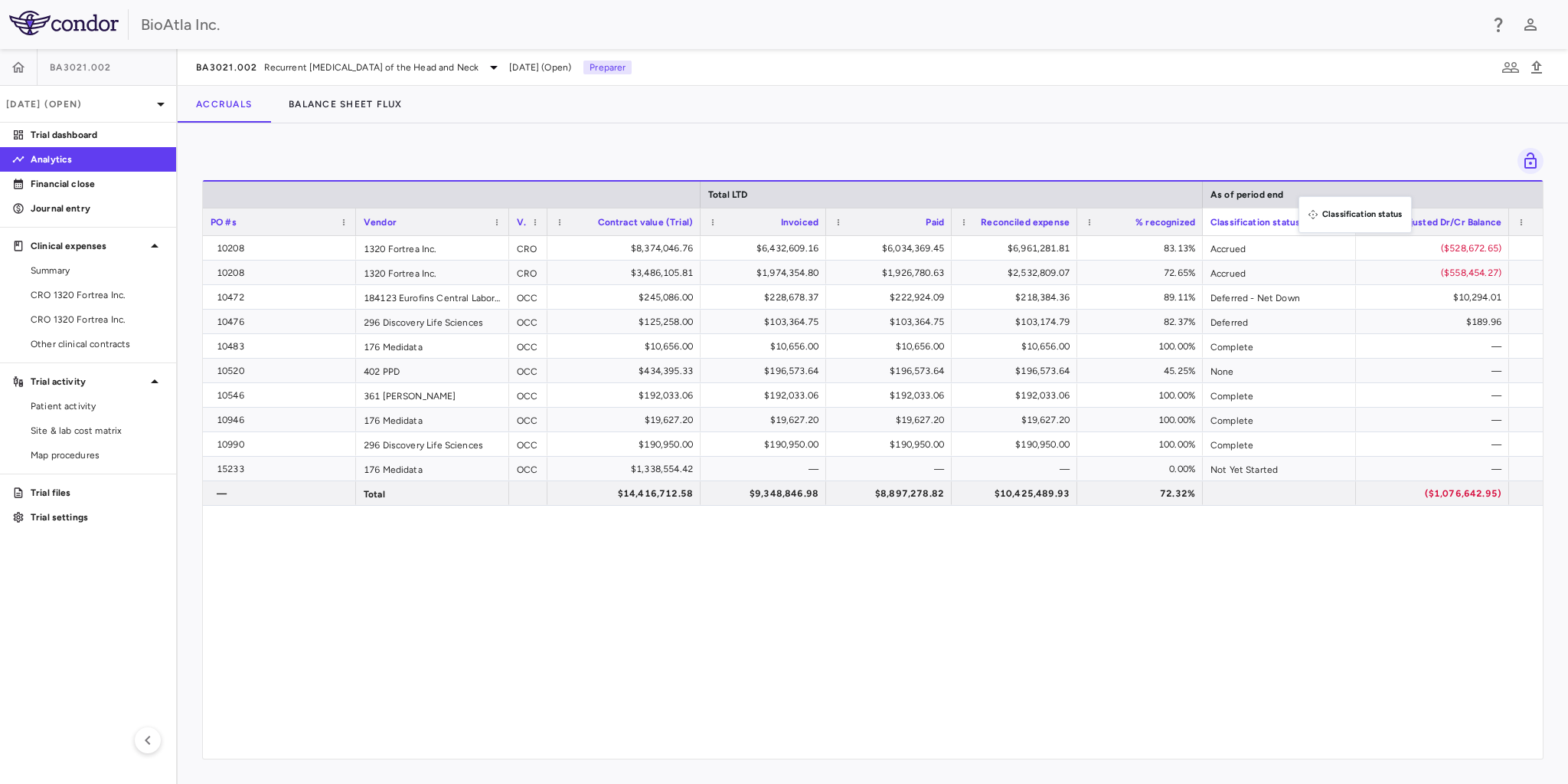
drag, startPoint x: 1305, startPoint y: 229, endPoint x: 1331, endPoint y: 141, distance: 91.8
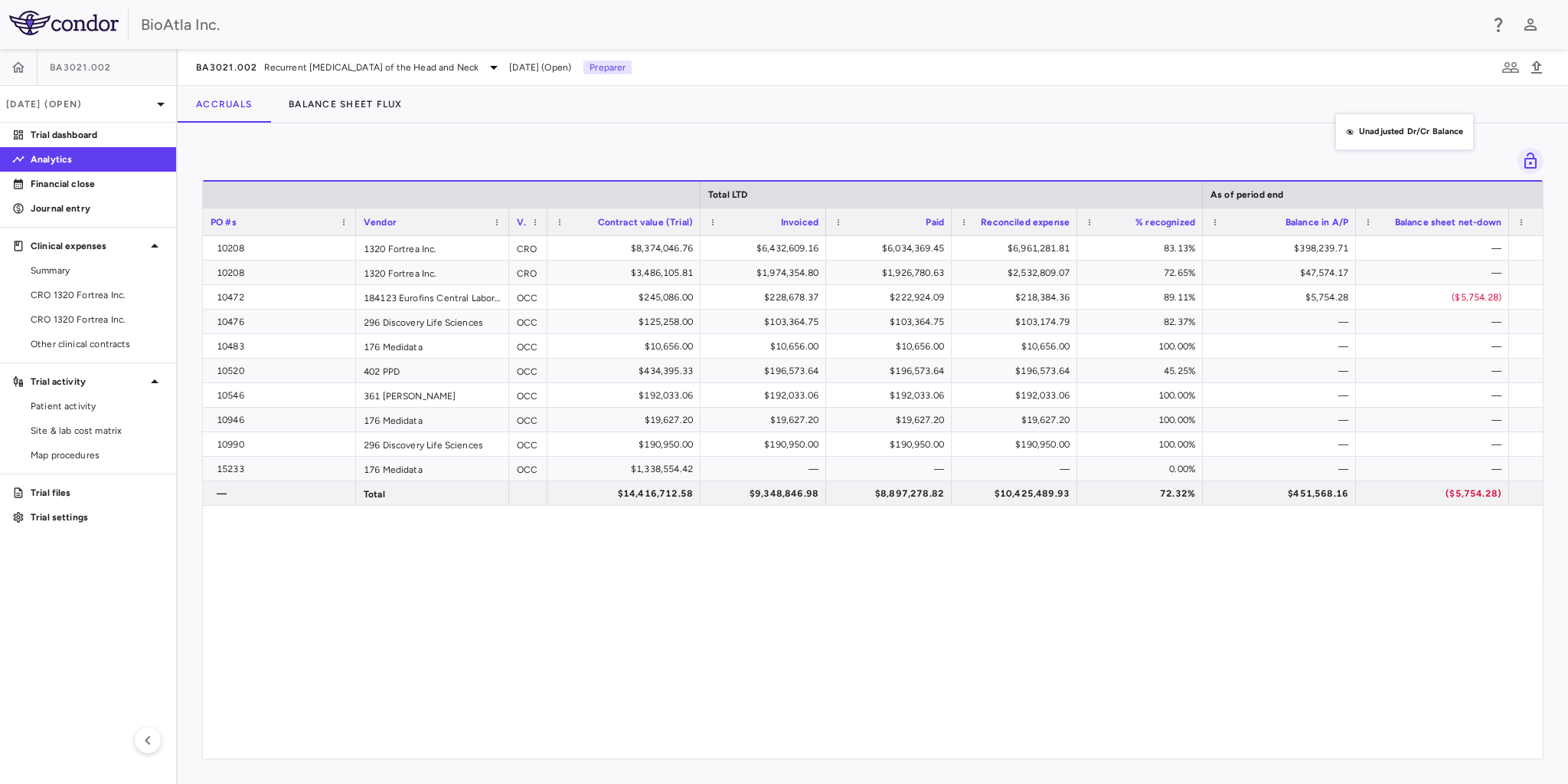
drag, startPoint x: 1309, startPoint y: 224, endPoint x: 1344, endPoint y: 120, distance: 109.7
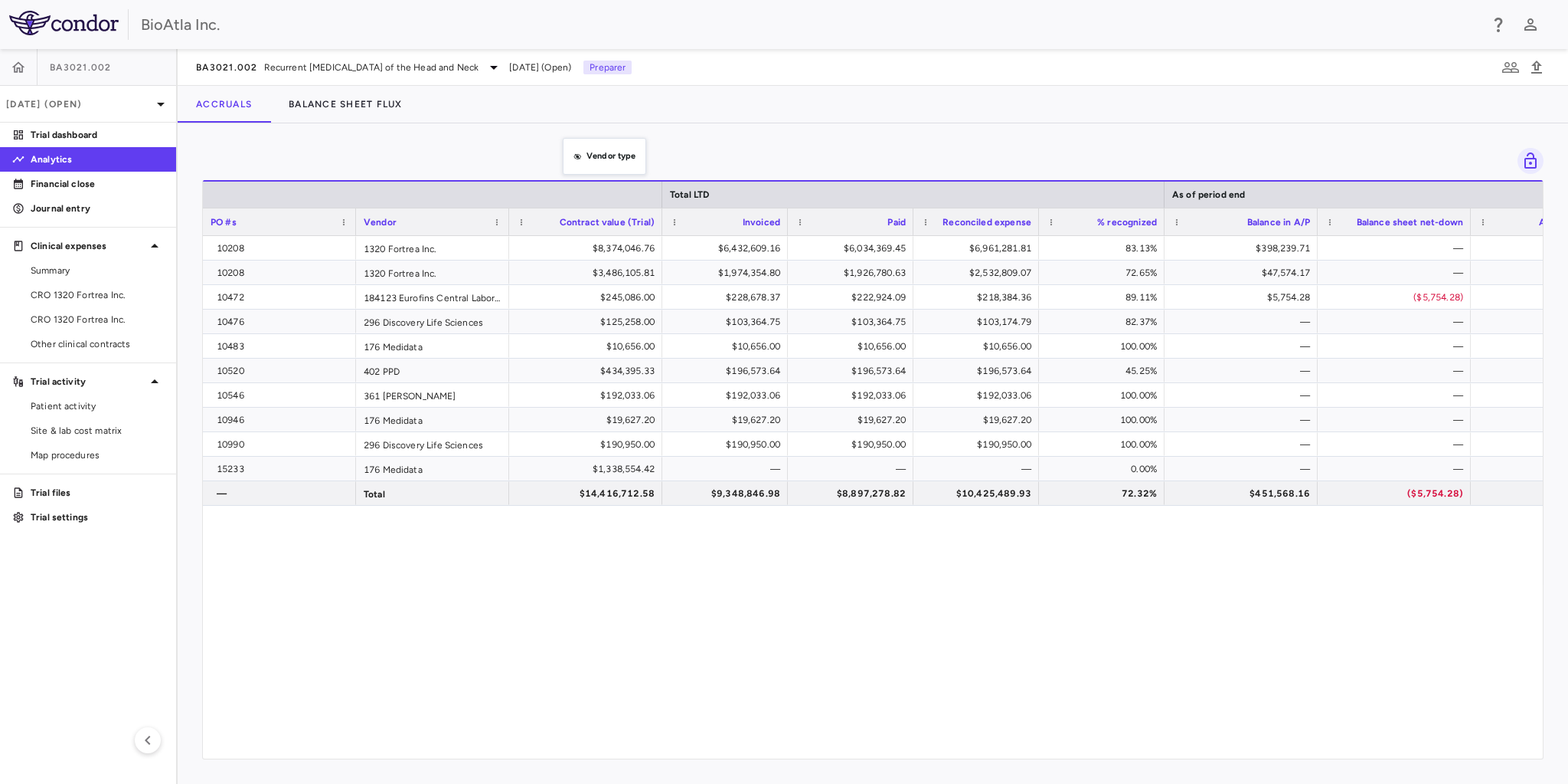
drag, startPoint x: 524, startPoint y: 222, endPoint x: 570, endPoint y: 147, distance: 88.0
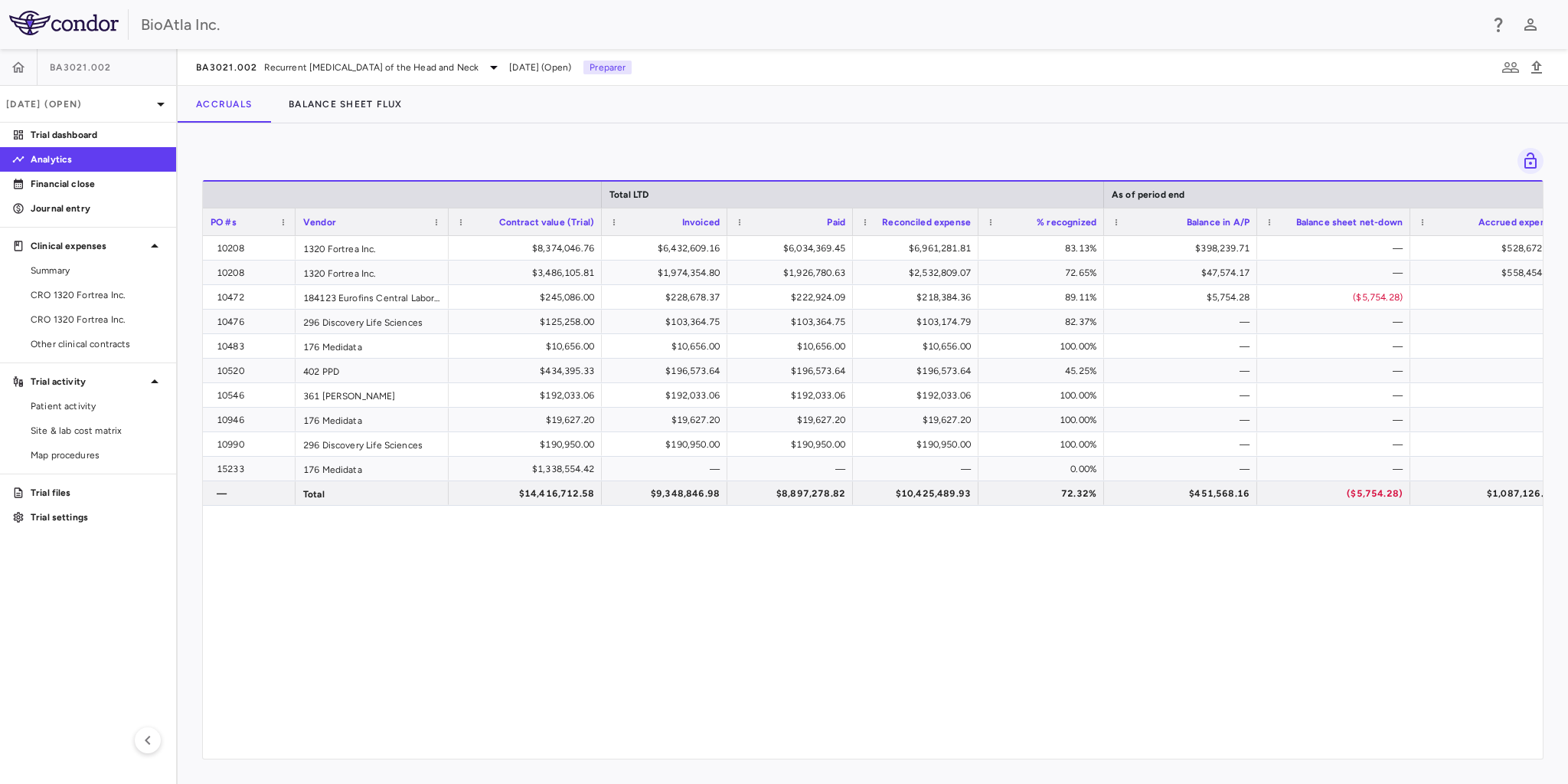
drag, startPoint x: 354, startPoint y: 218, endPoint x: 294, endPoint y: 219, distance: 60.0
click at [294, 219] on div at bounding box center [294, 222] width 6 height 27
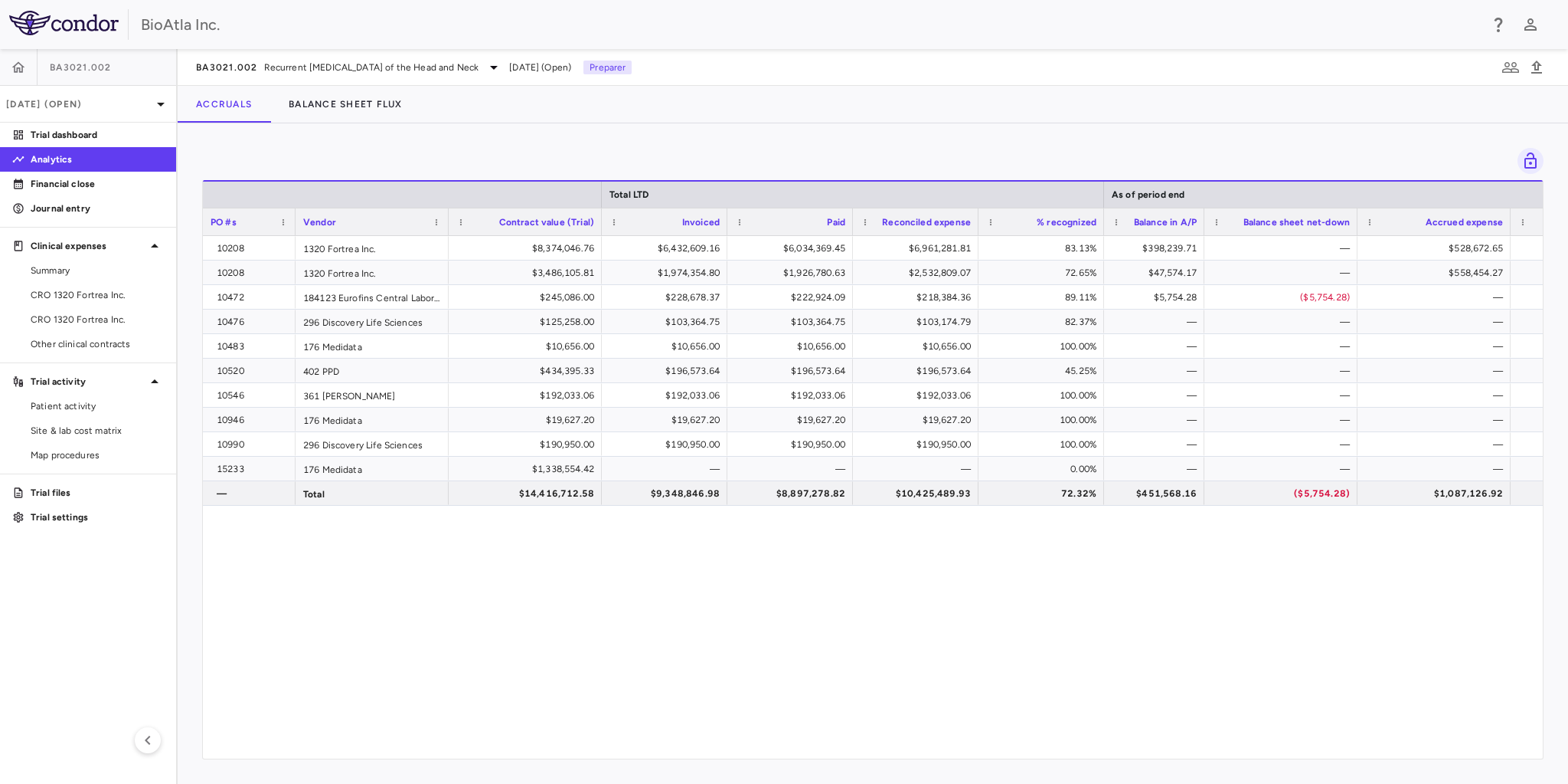
drag, startPoint x: 1254, startPoint y: 224, endPoint x: 1200, endPoint y: 222, distance: 54.0
click at [1200, 222] on div at bounding box center [1203, 222] width 6 height 27
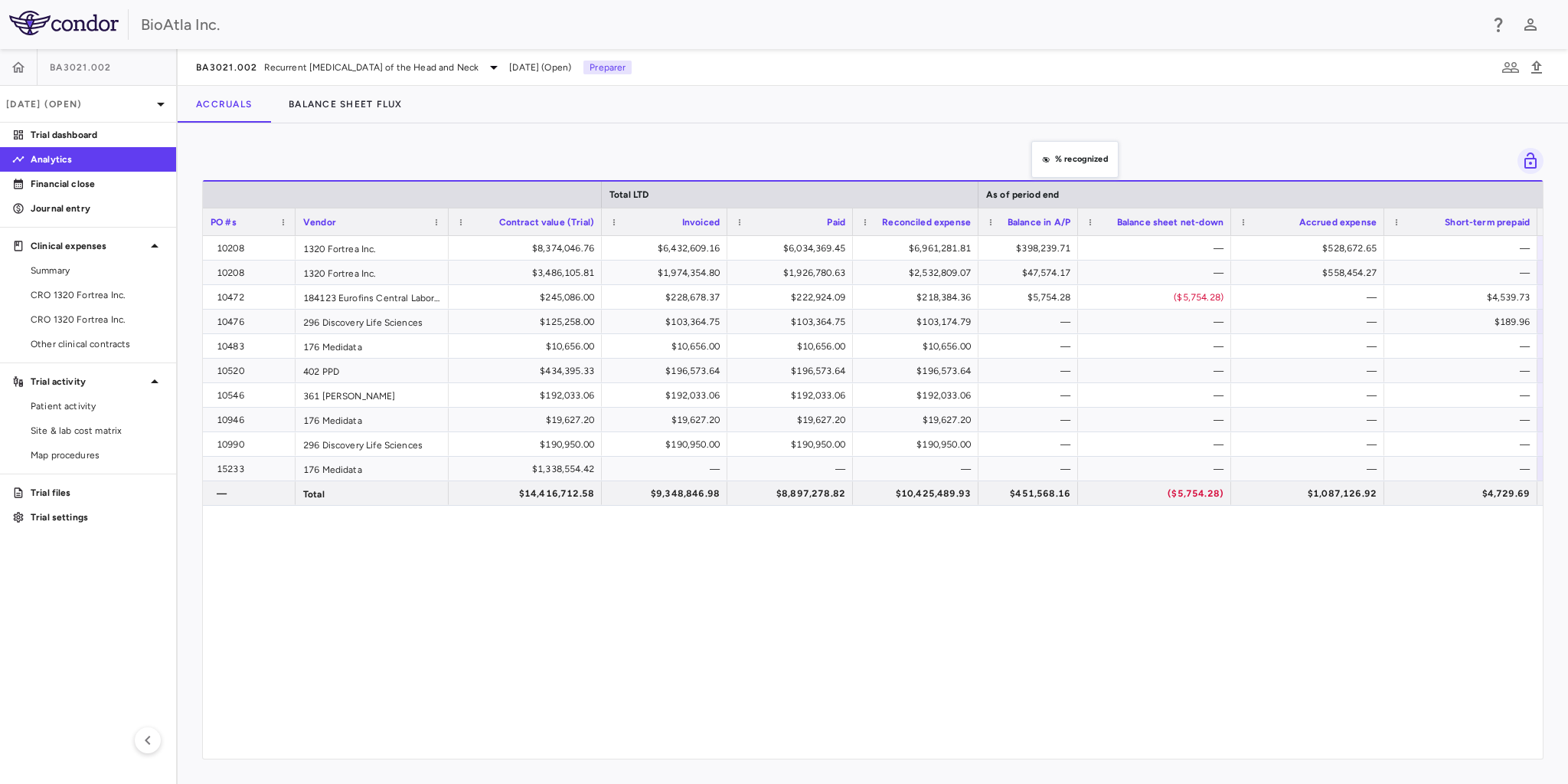
drag, startPoint x: 1019, startPoint y: 223, endPoint x: 1039, endPoint y: 151, distance: 74.7
click at [81, 294] on span "CRO 1320 Fortrea Inc." at bounding box center [97, 295] width 133 height 14
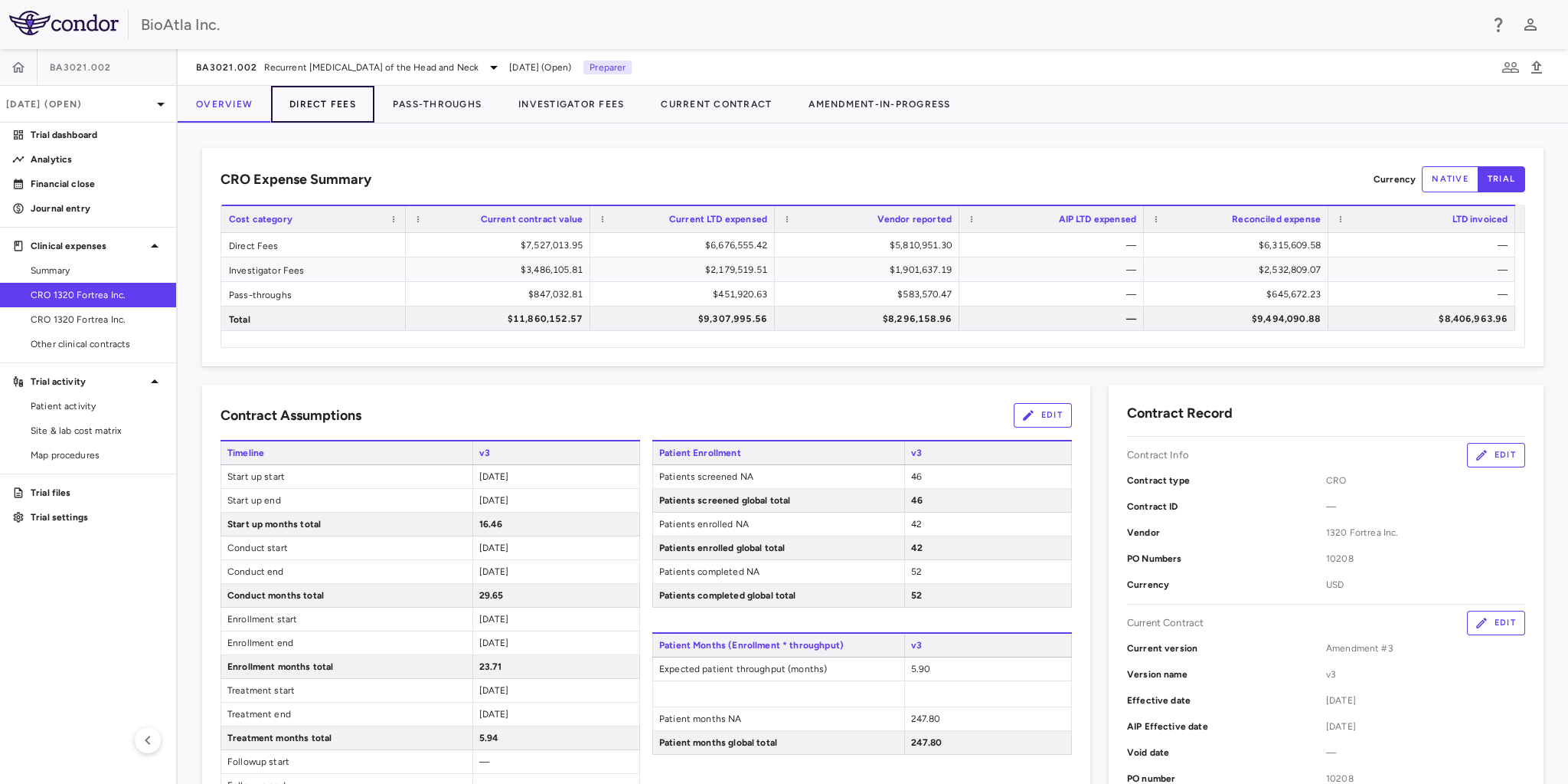
click at [325, 105] on button "Direct Fees" at bounding box center [323, 104] width 104 height 37
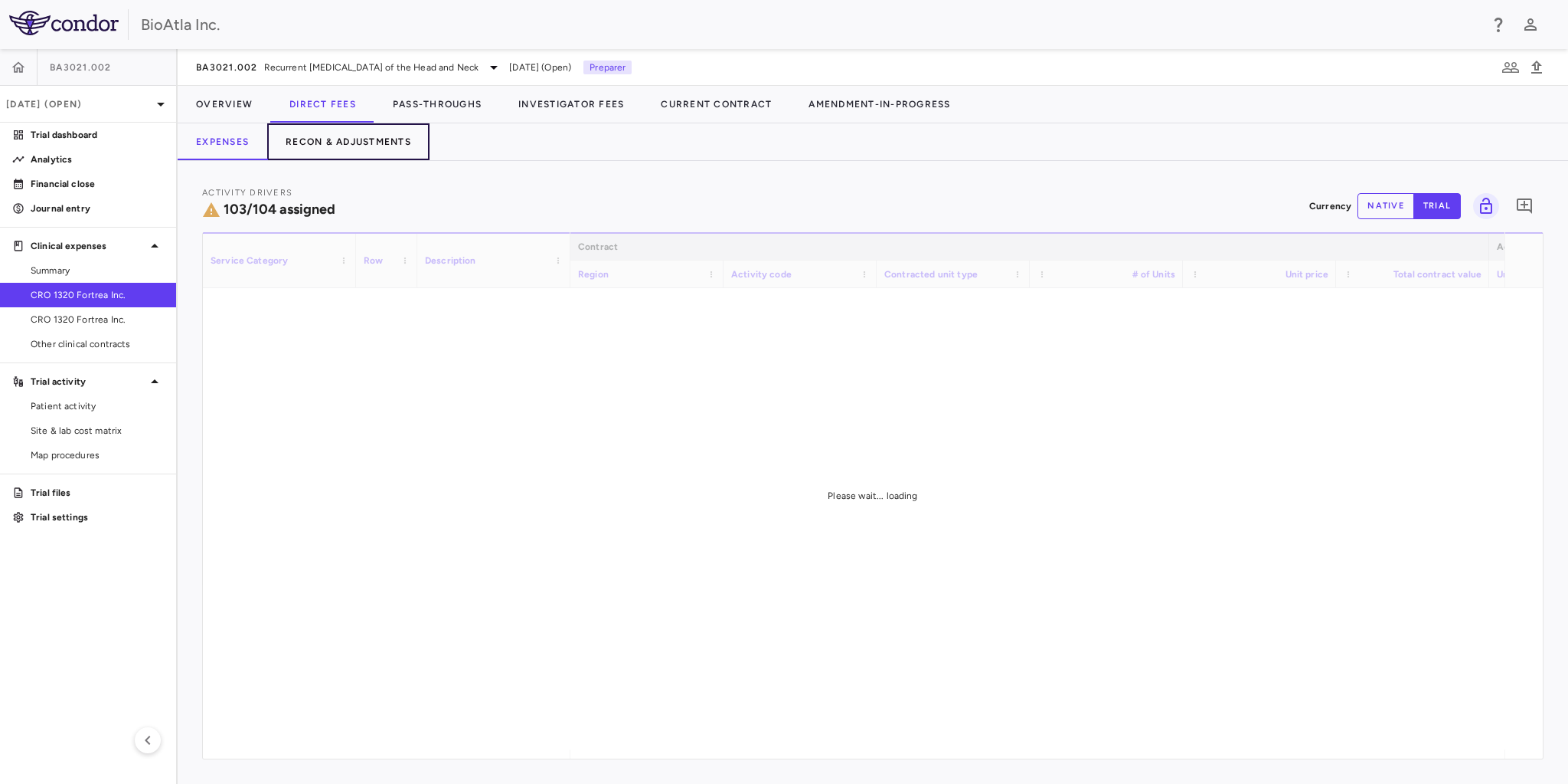
click at [352, 126] on button "Recon & Adjustments" at bounding box center [348, 141] width 162 height 37
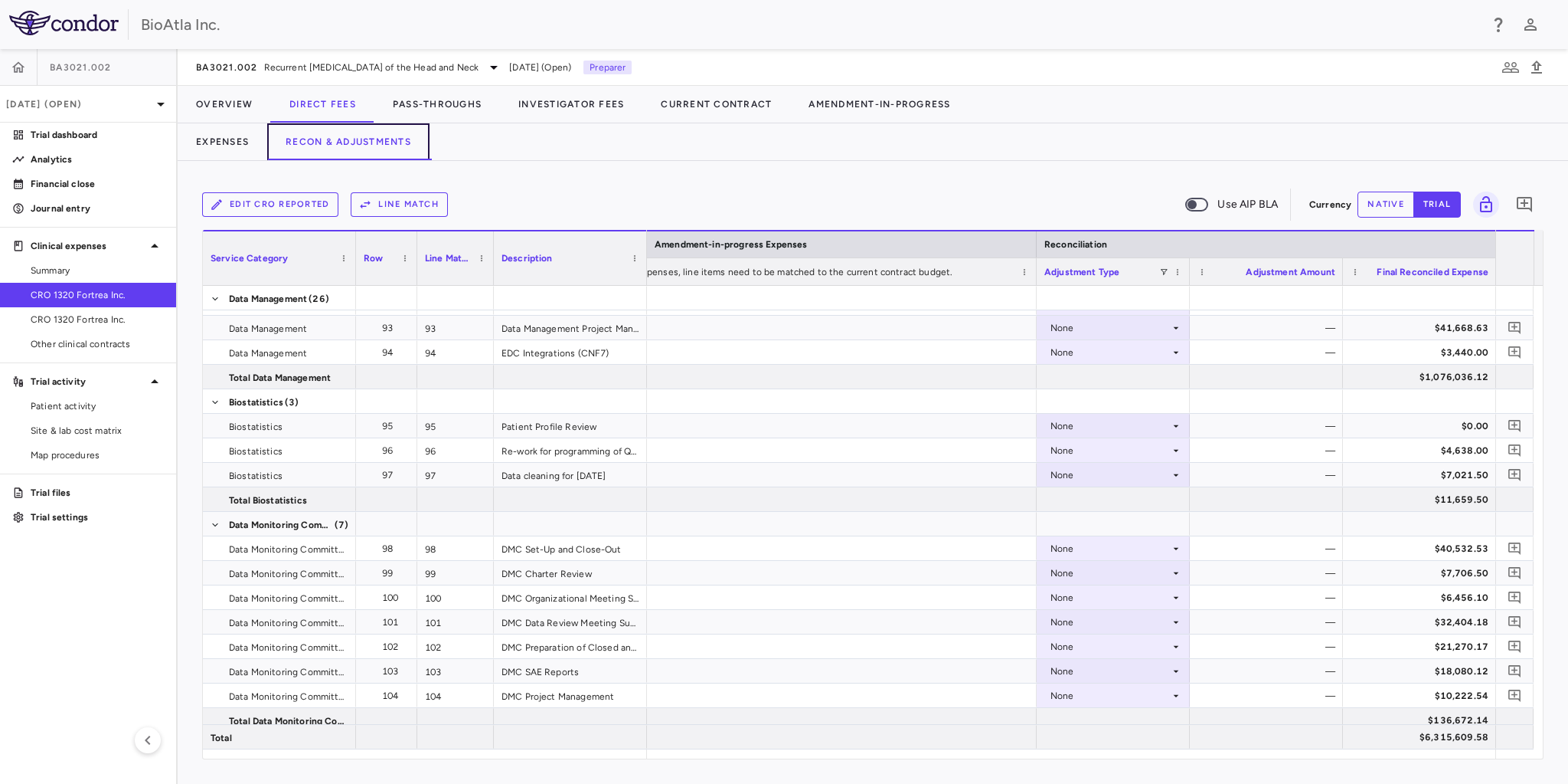
scroll to position [2796, 0]
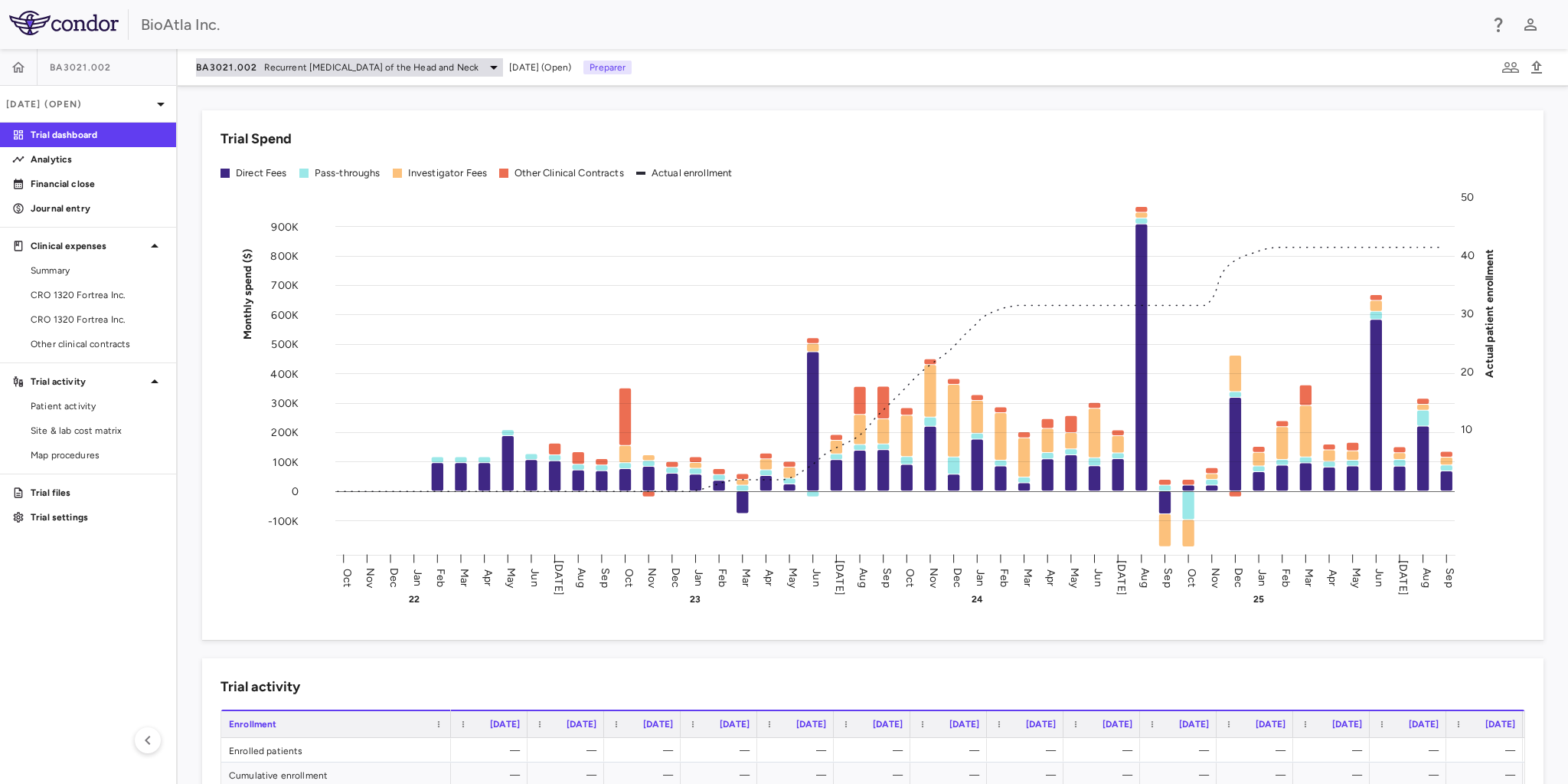
click at [479, 65] on span "Recurrent Squamous Cell Carcinoma of the Head and Neck" at bounding box center [371, 67] width 215 height 14
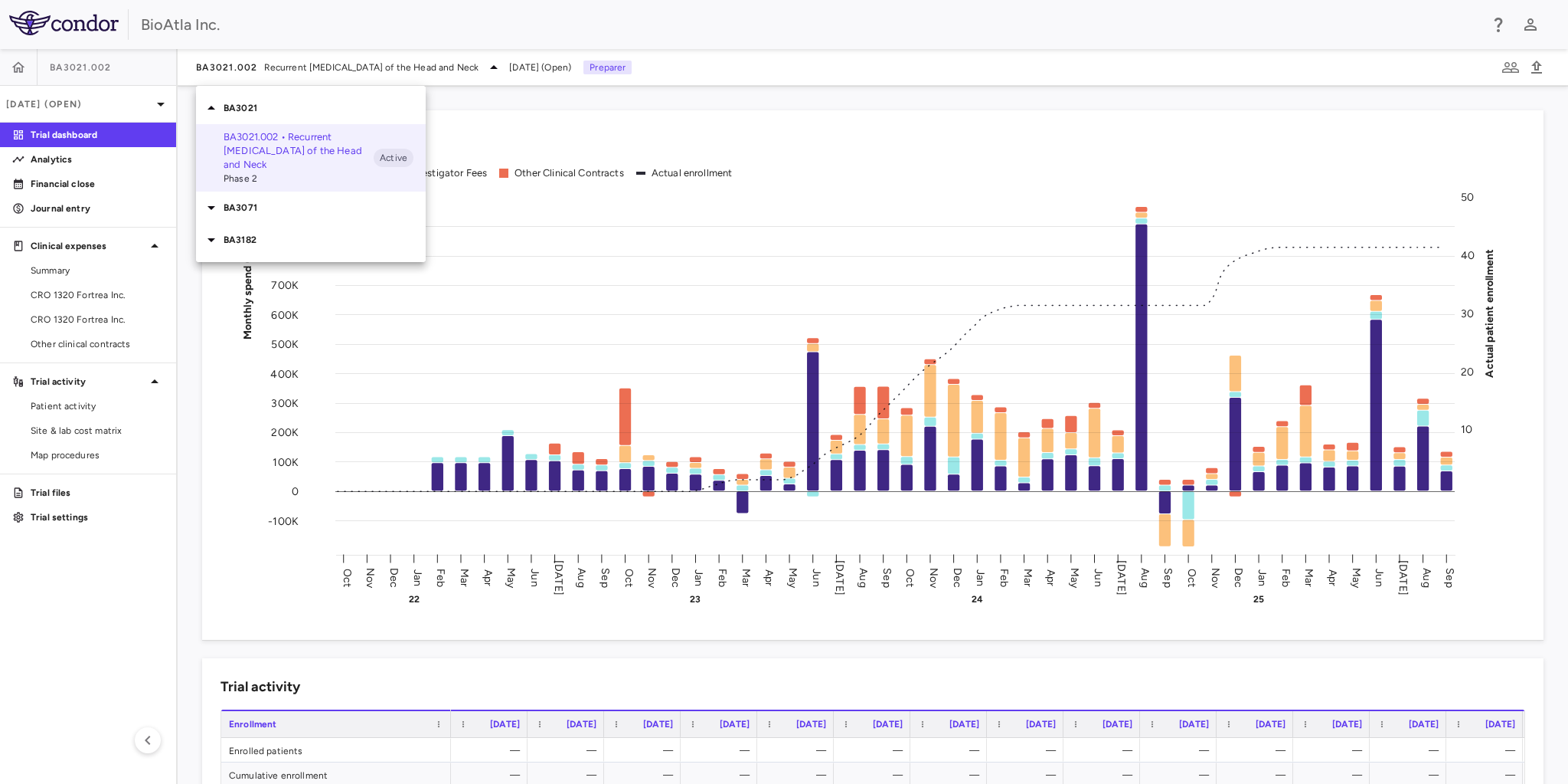
click at [244, 234] on p "BA3182" at bounding box center [325, 240] width 202 height 14
click at [247, 270] on p "BA3182.001 • [MEDICAL_DATA]" at bounding box center [298, 269] width 150 height 14
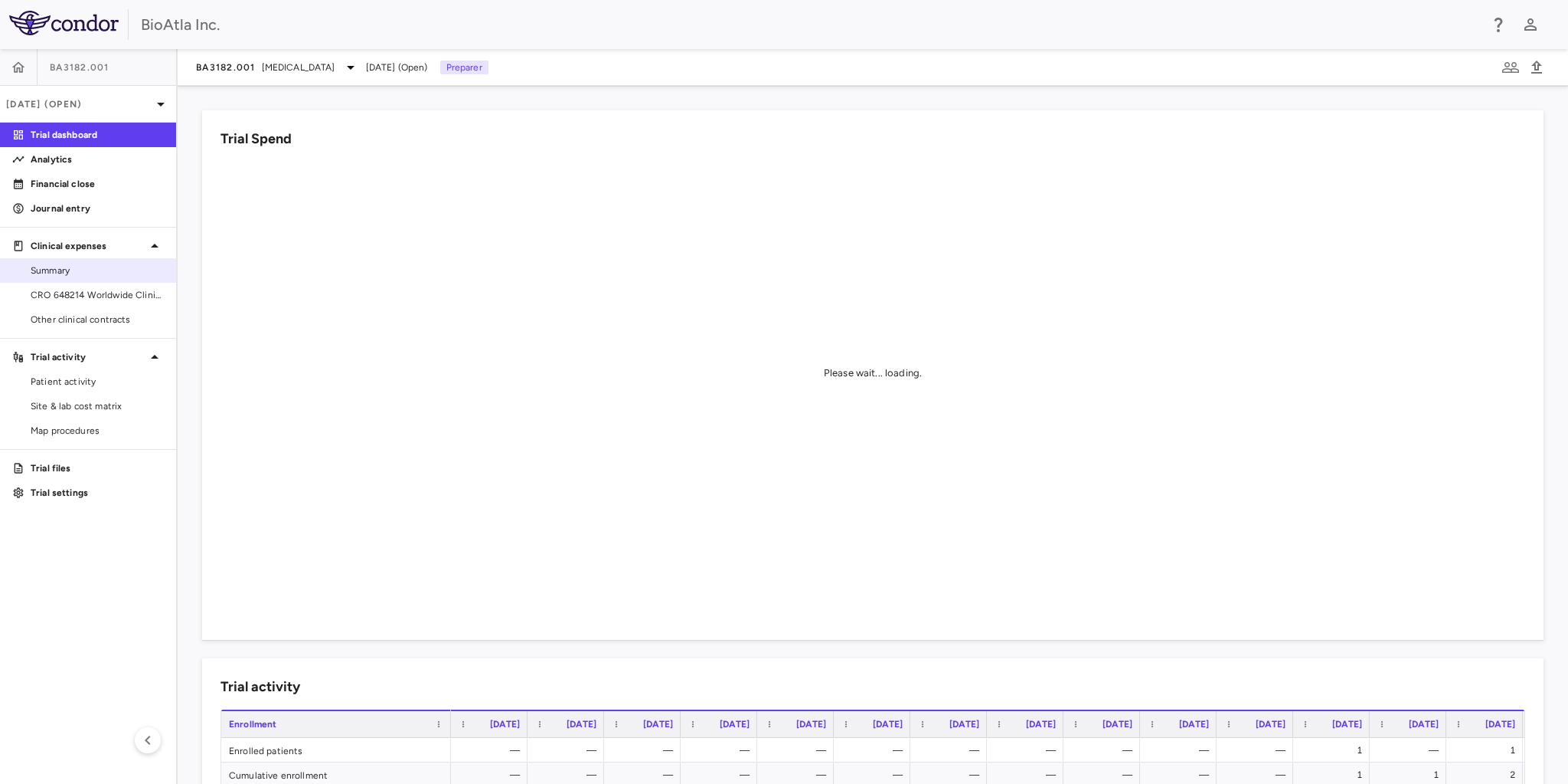
drag, startPoint x: 92, startPoint y: 300, endPoint x: 132, endPoint y: 272, distance: 48.8
click at [92, 300] on span "CRO 648214 Worldwide Clinical Trials Holdings, Inc." at bounding box center [97, 295] width 133 height 14
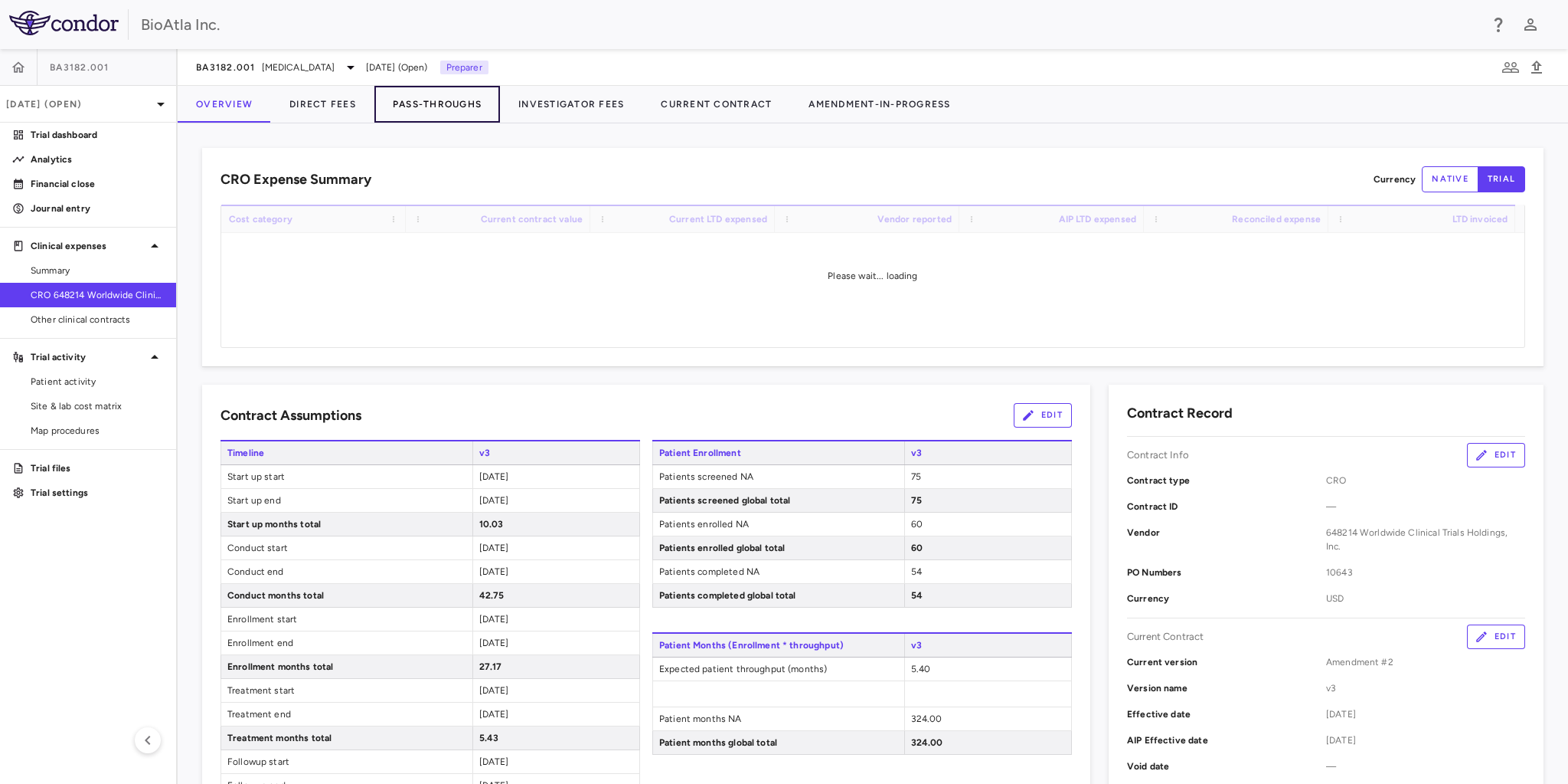
click at [433, 104] on button "Pass-Throughs" at bounding box center [437, 104] width 126 height 37
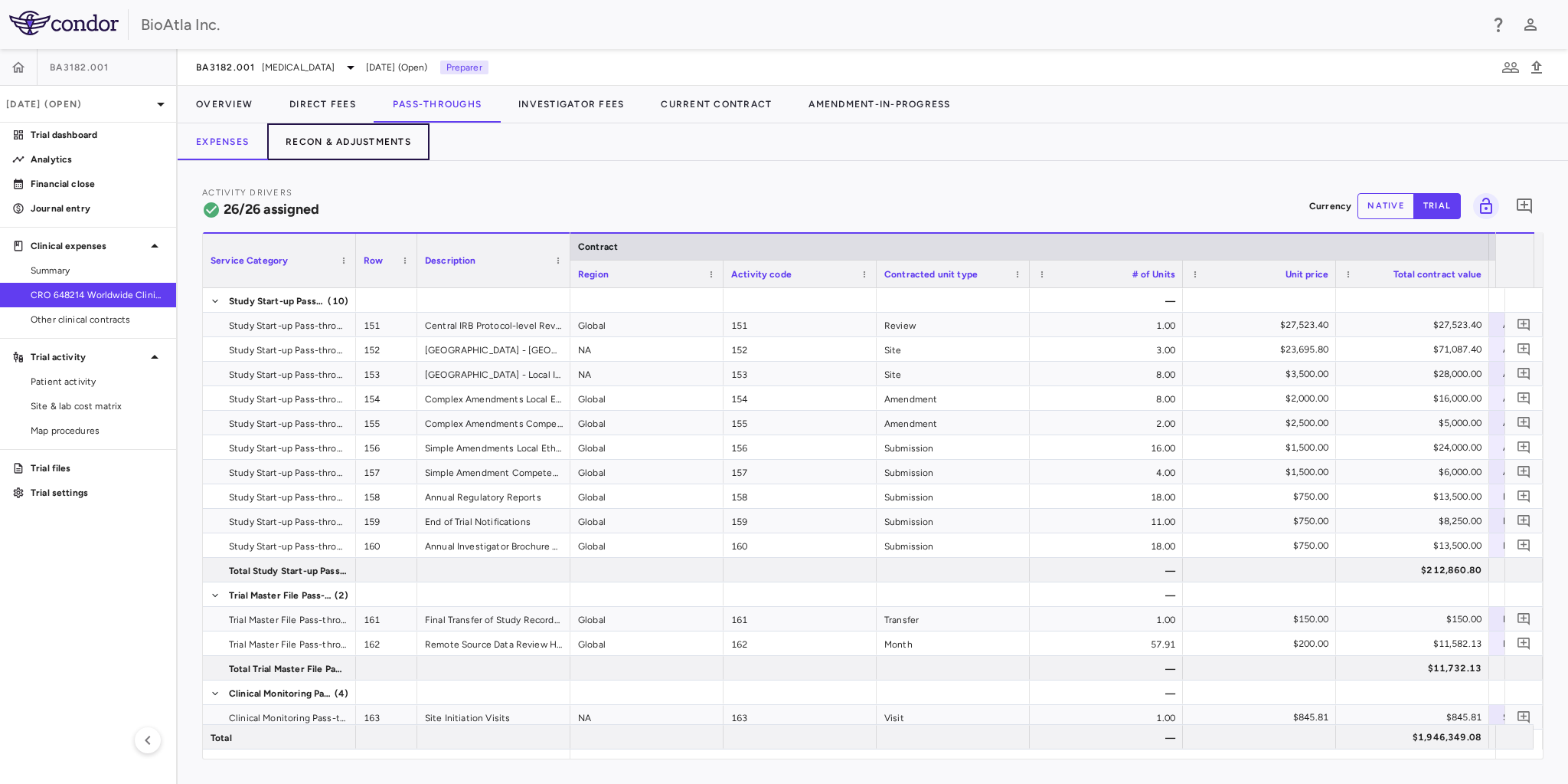
click at [325, 139] on button "Recon & Adjustments" at bounding box center [348, 141] width 162 height 37
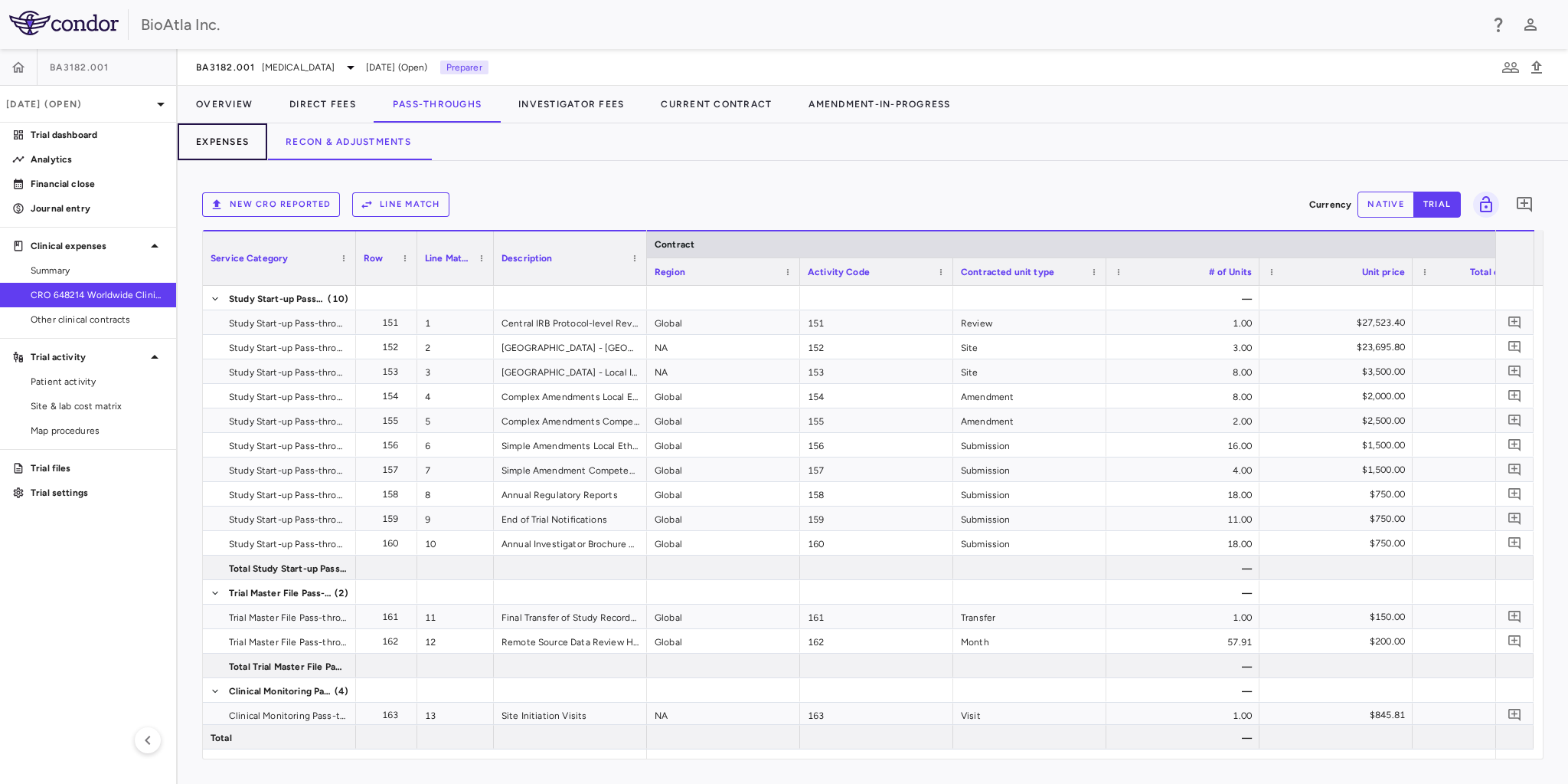
click at [229, 137] on button "Expenses" at bounding box center [222, 141] width 89 height 37
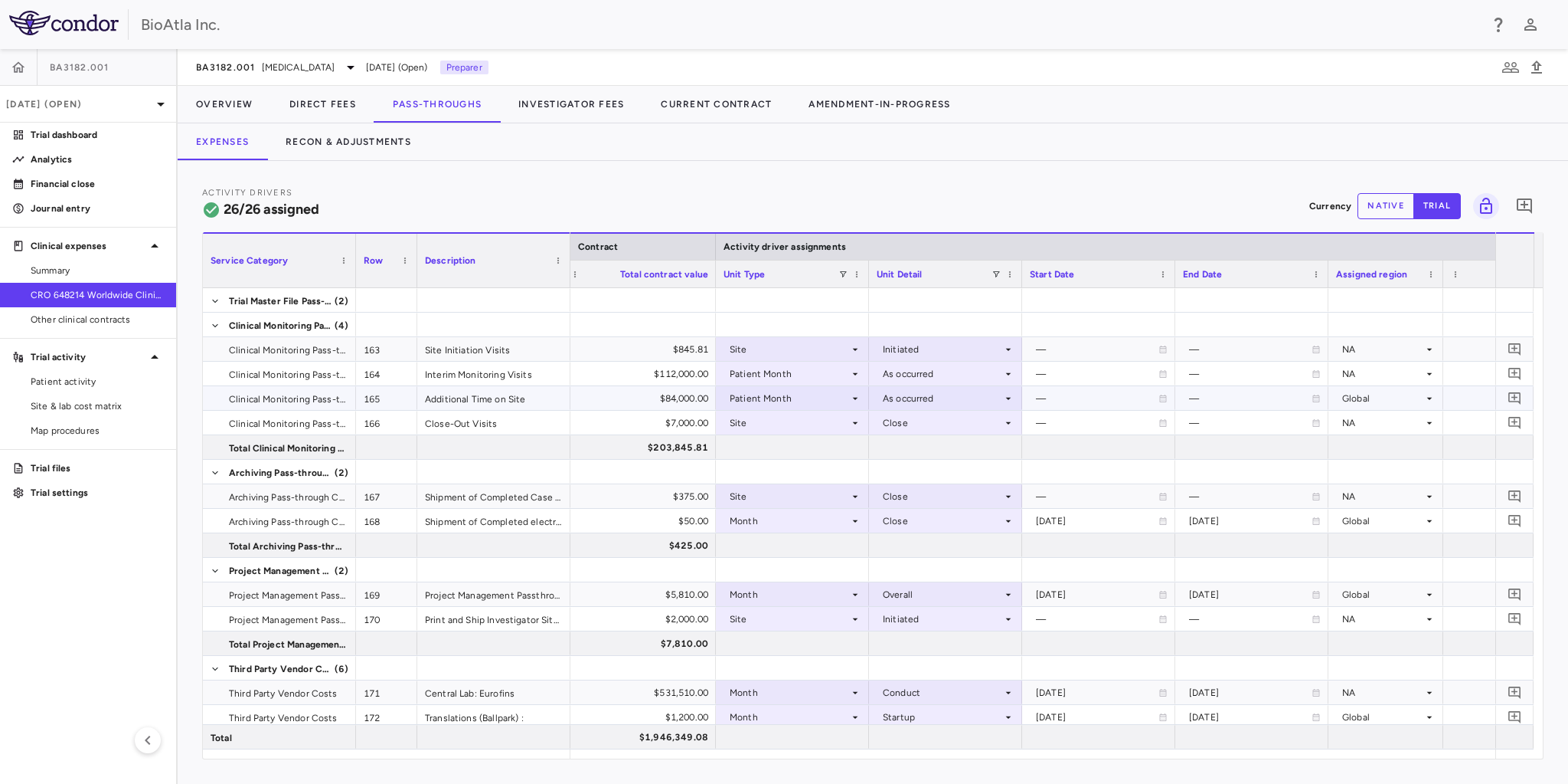
click at [854, 395] on icon at bounding box center [855, 398] width 12 height 12
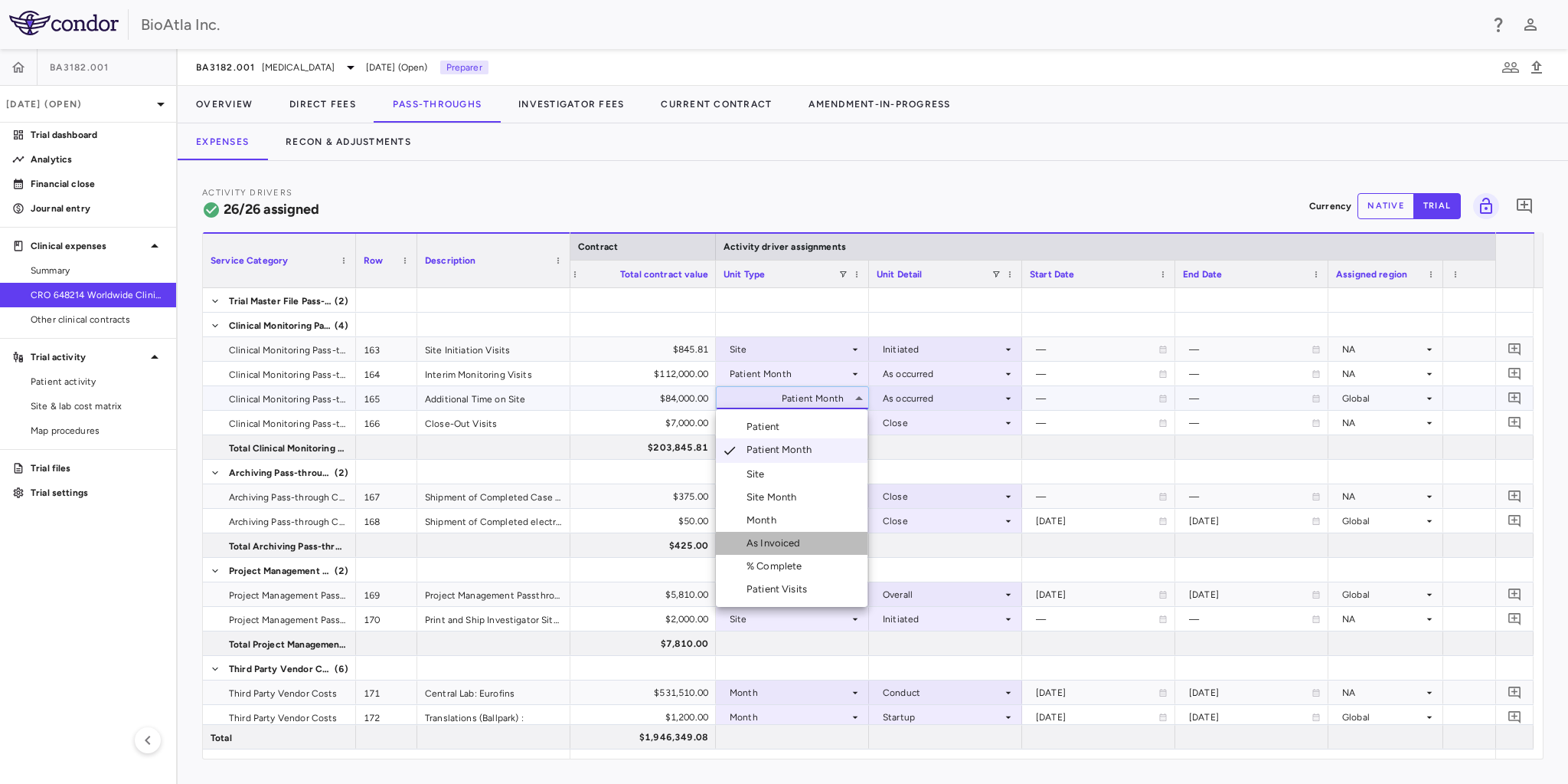
click at [776, 546] on div "As Invoiced" at bounding box center [776, 543] width 60 height 14
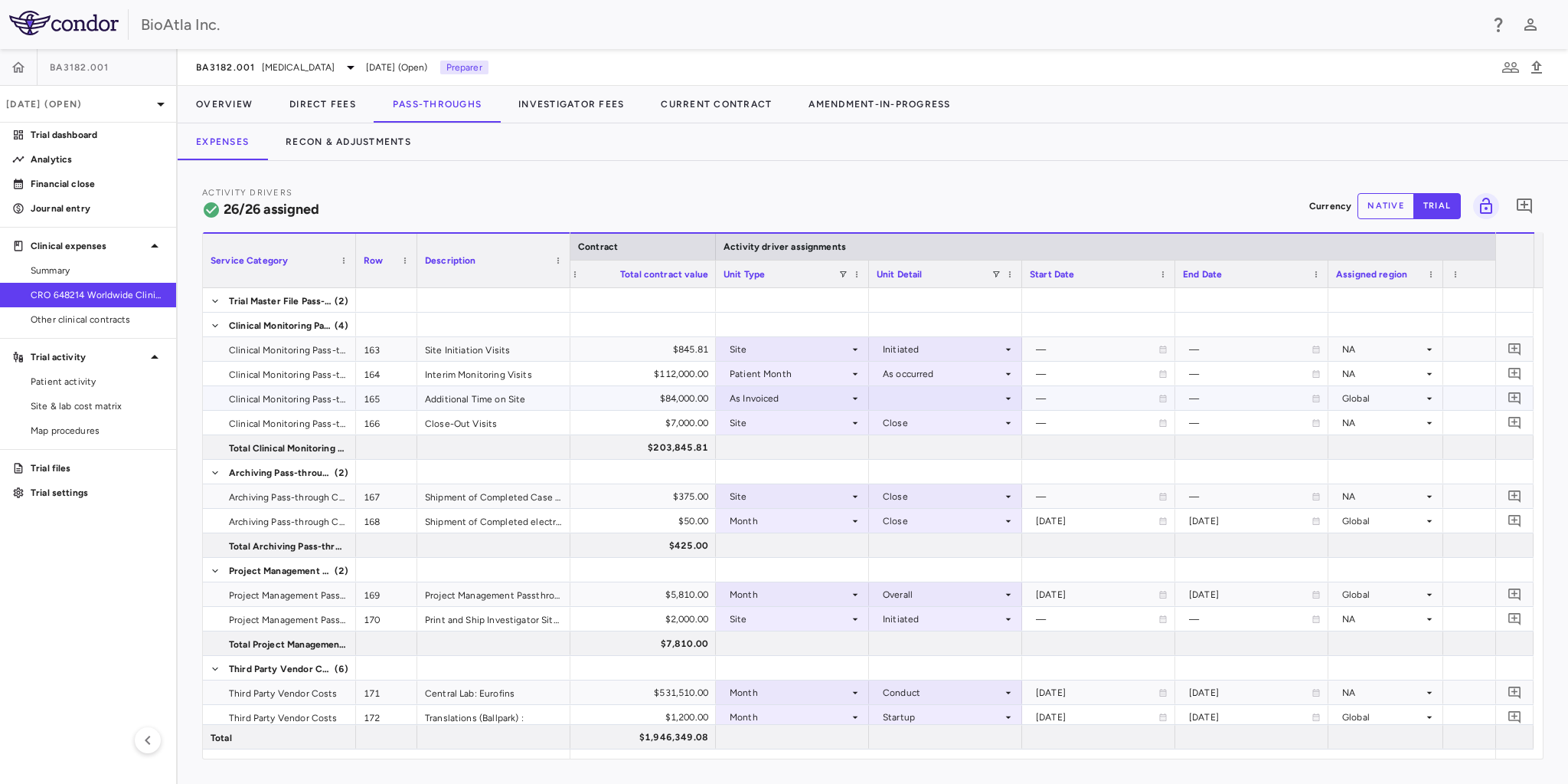
click at [1014, 395] on icon at bounding box center [1008, 398] width 12 height 12
click at [928, 427] on div "As occurred" at bounding box center [930, 427] width 61 height 14
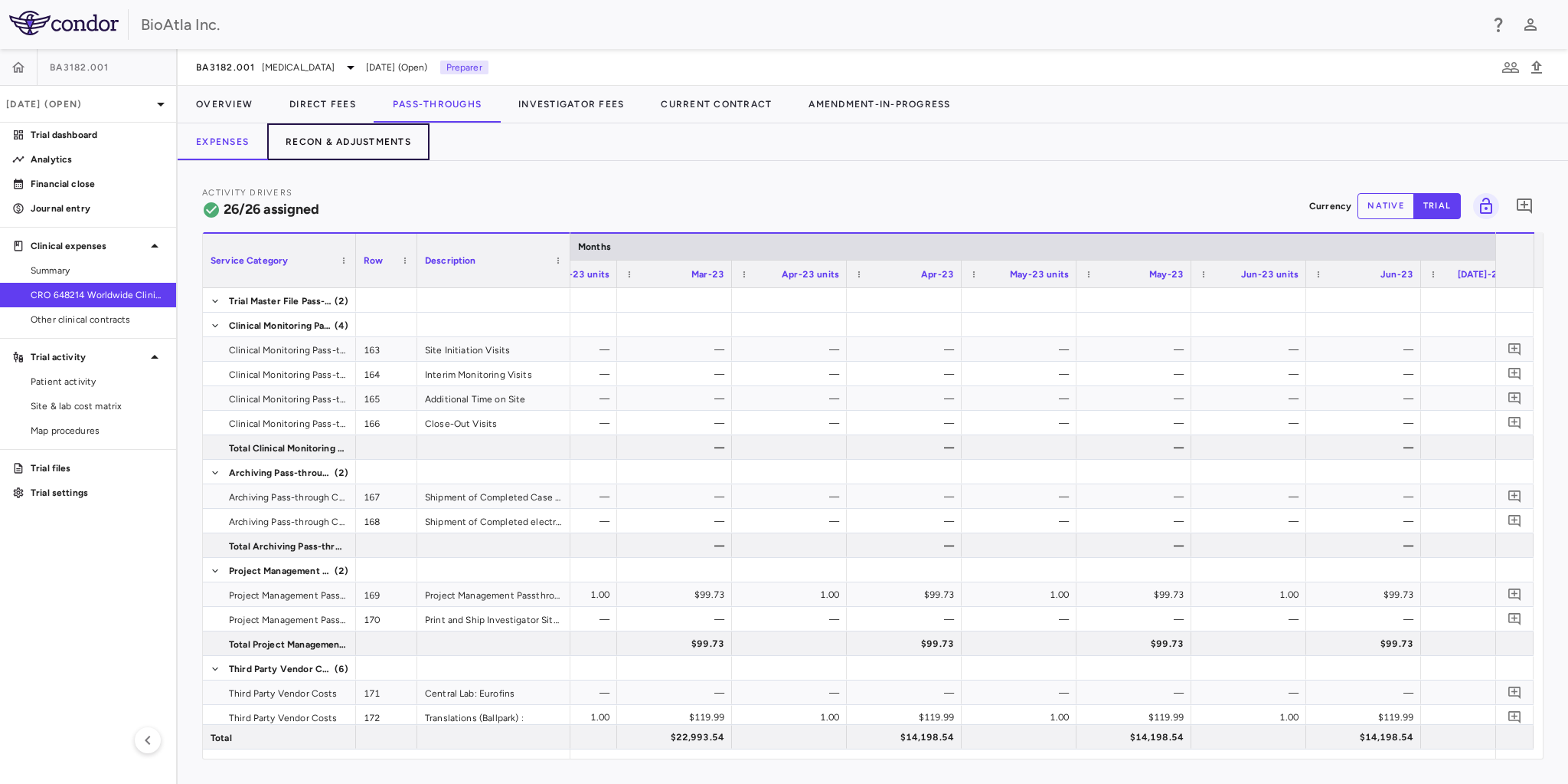
click at [367, 143] on button "Recon & Adjustments" at bounding box center [348, 141] width 162 height 37
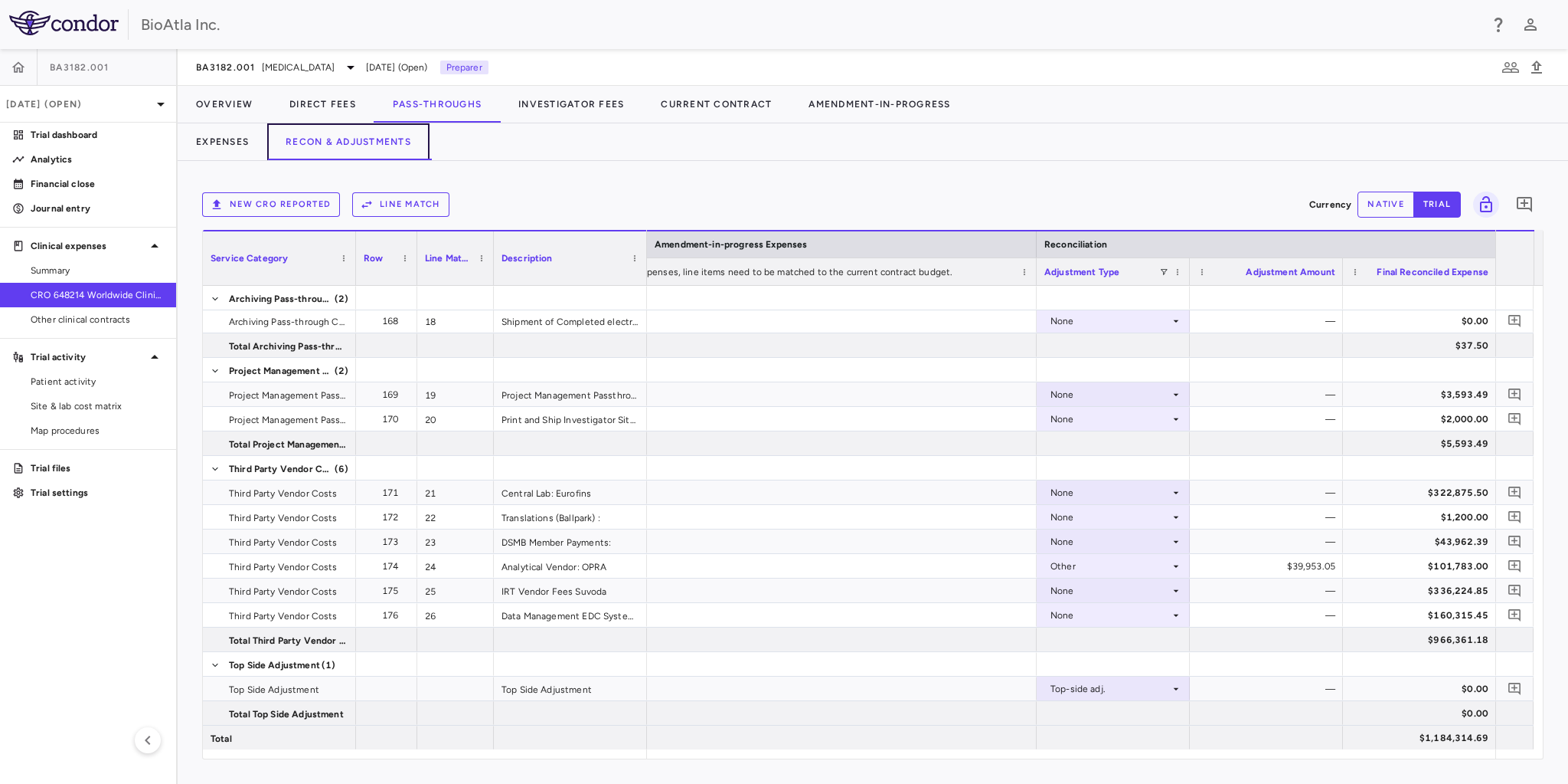
click at [371, 134] on button "Recon & Adjustments" at bounding box center [348, 141] width 162 height 37
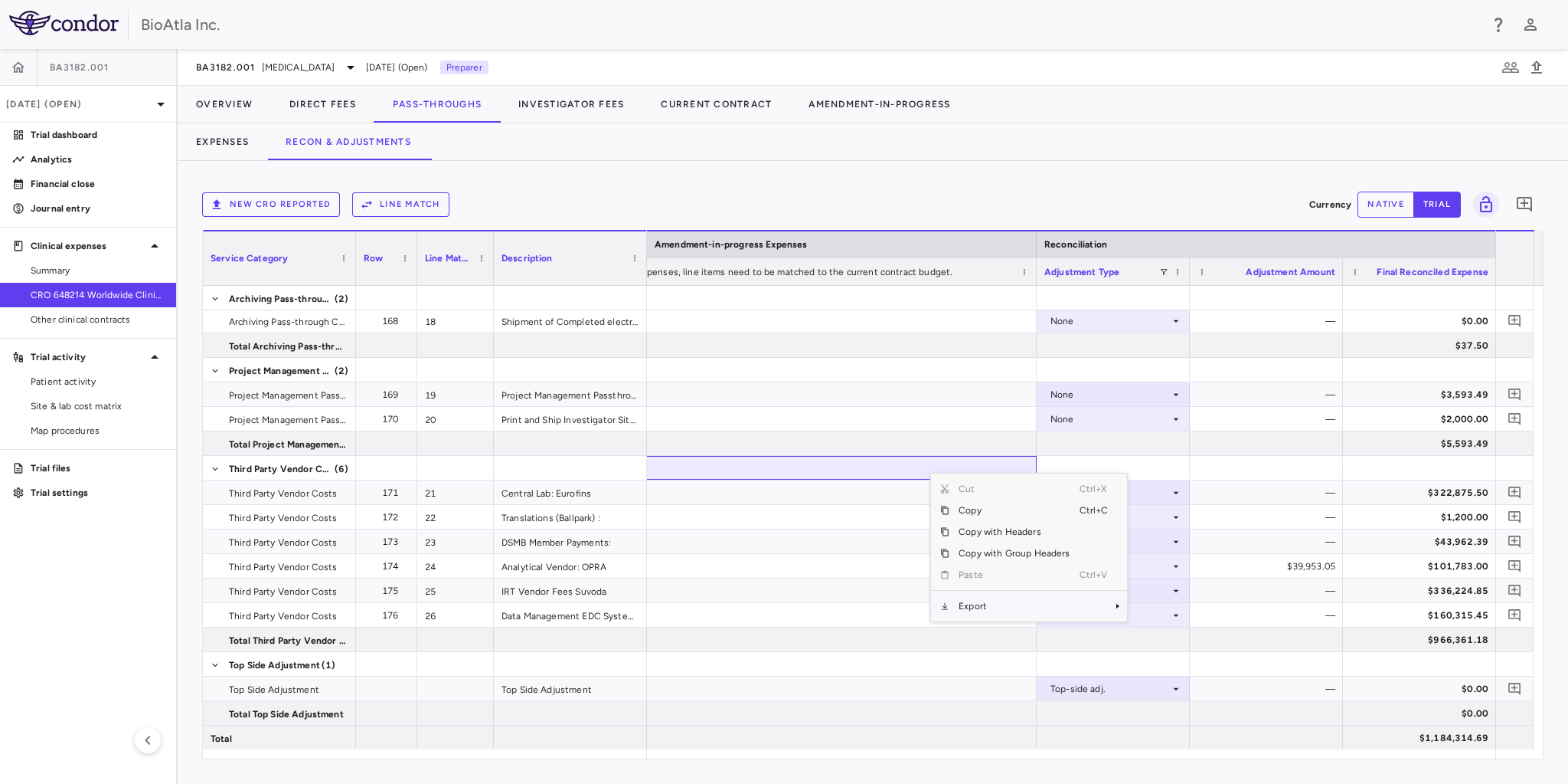
click at [1113, 610] on span "Context Menu" at bounding box center [1120, 605] width 14 height 21
click at [1173, 631] on span "Excel Export" at bounding box center [1177, 632] width 72 height 21
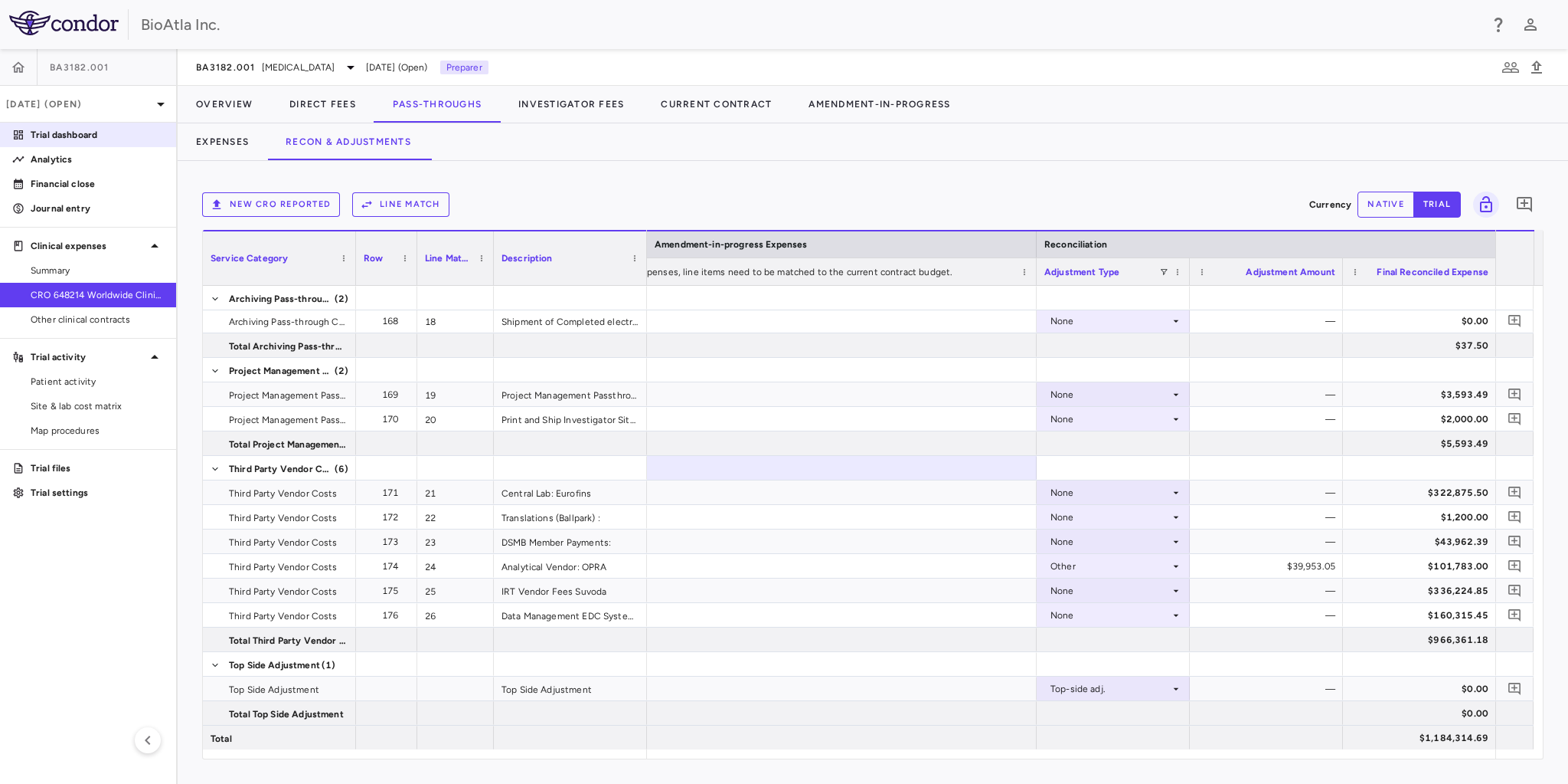
click at [45, 139] on p "Trial dashboard" at bounding box center [97, 134] width 133 height 14
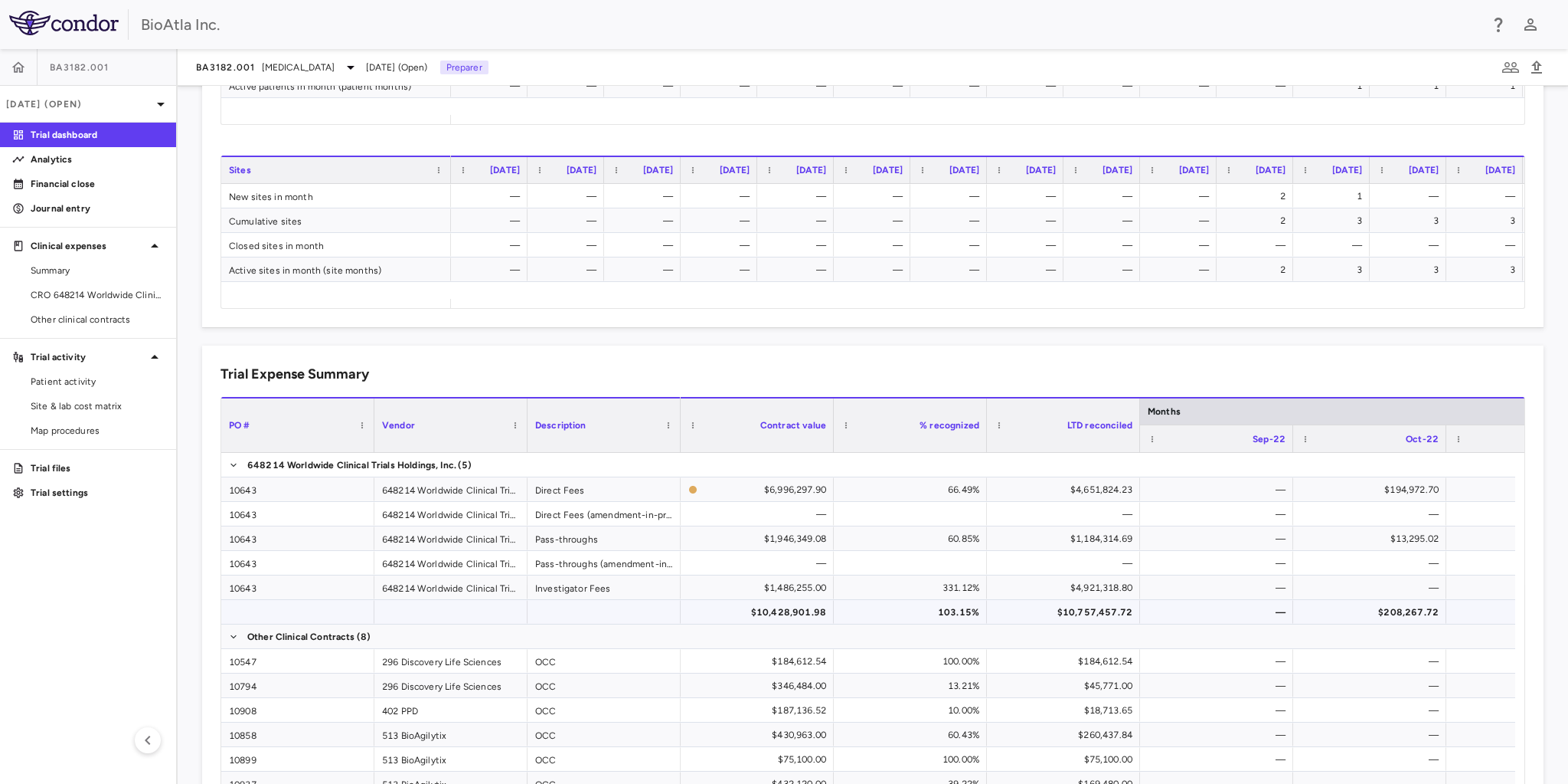
scroll to position [853, 0]
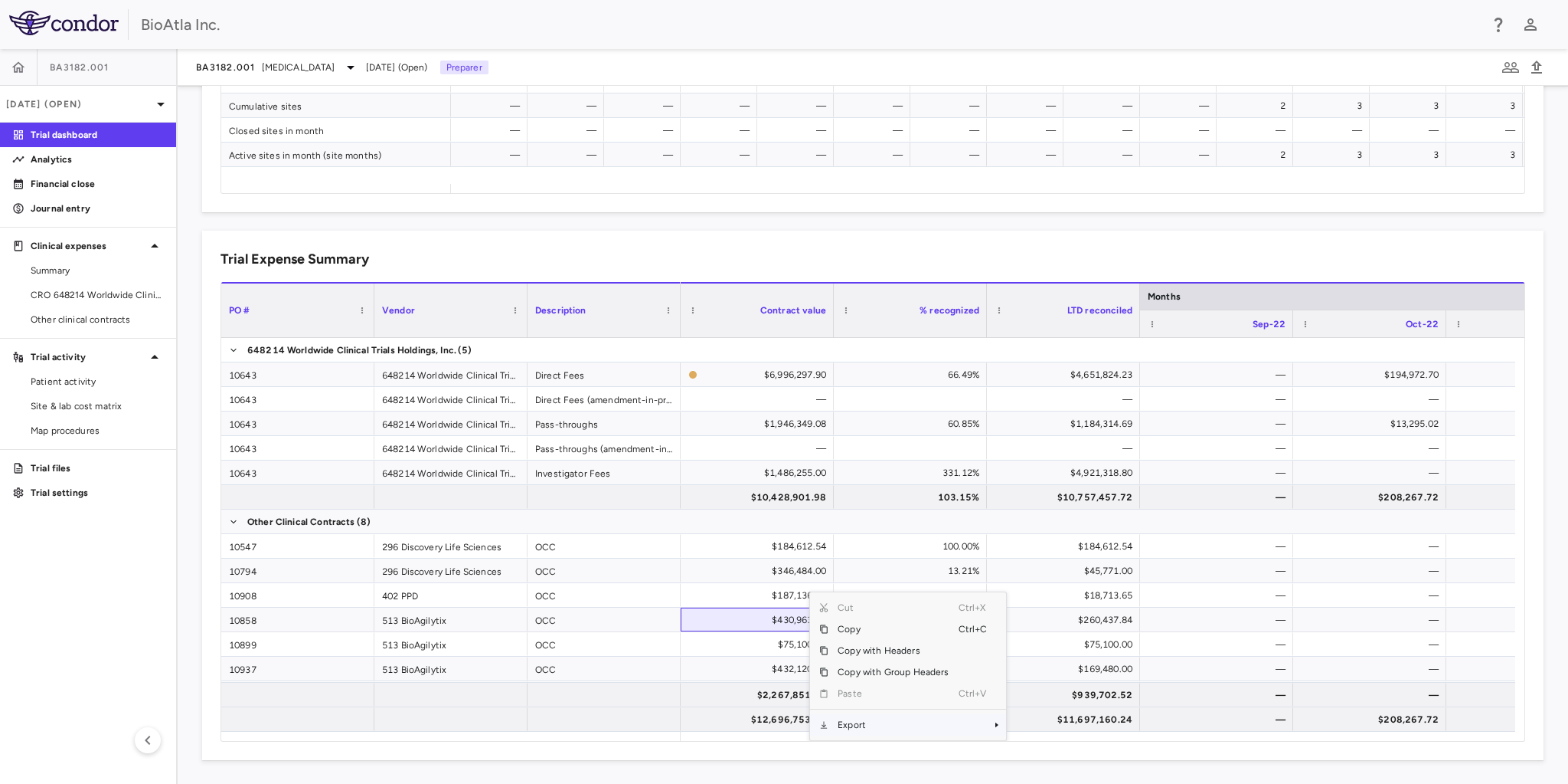
click at [992, 728] on span "Context Menu" at bounding box center [996, 724] width 9 height 9
click at [1049, 724] on span "Excel Export" at bounding box center [1056, 724] width 72 height 21
drag, startPoint x: 56, startPoint y: 156, endPoint x: 20, endPoint y: 197, distance: 54.6
click at [56, 156] on p "Analytics" at bounding box center [97, 159] width 133 height 14
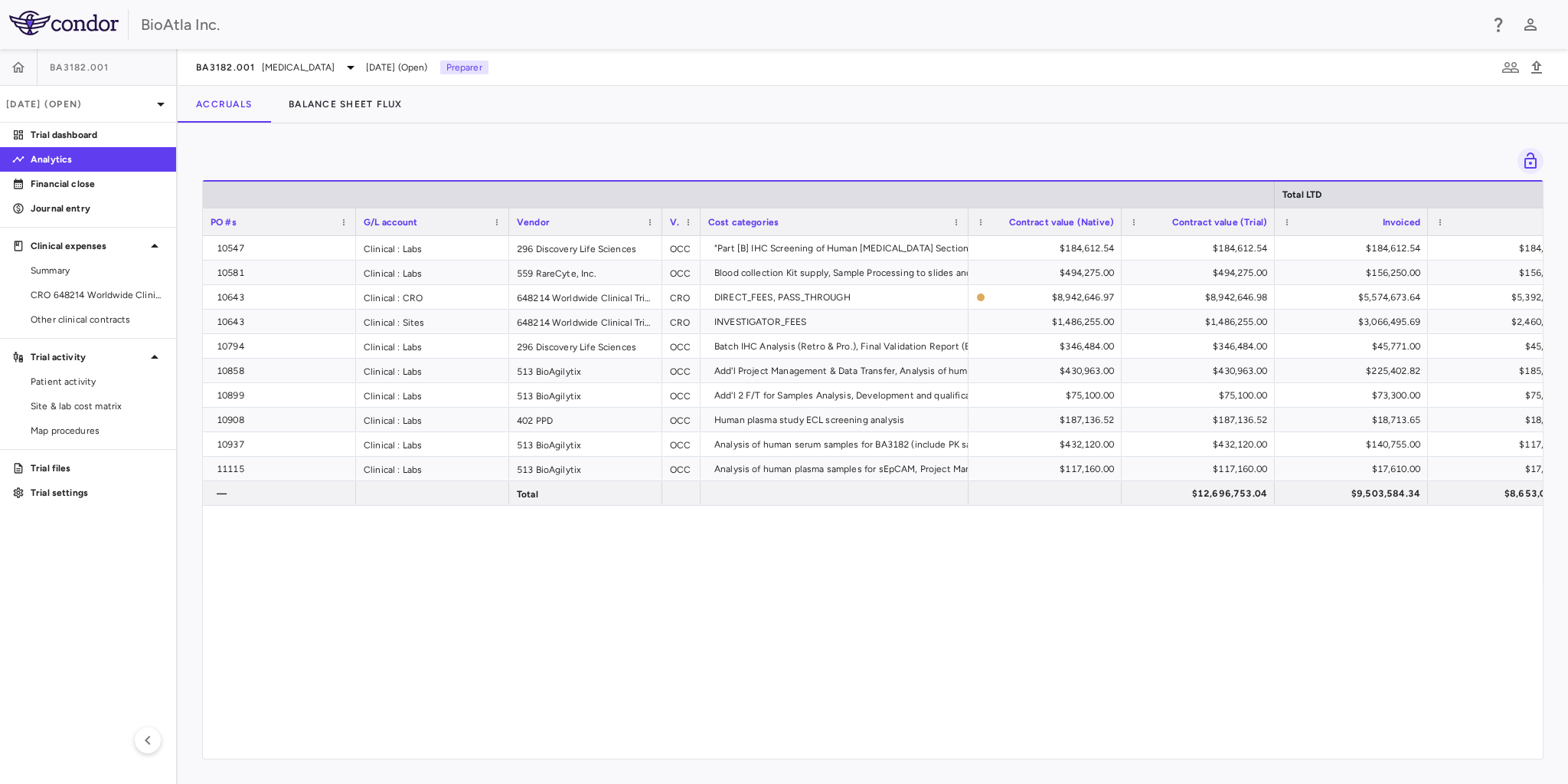
click at [693, 564] on div "10547 Clinical : Labs 296 Discovery Life Sciences OCC "Part [B] IHC Screening o…" at bounding box center [873, 492] width 1339 height 514
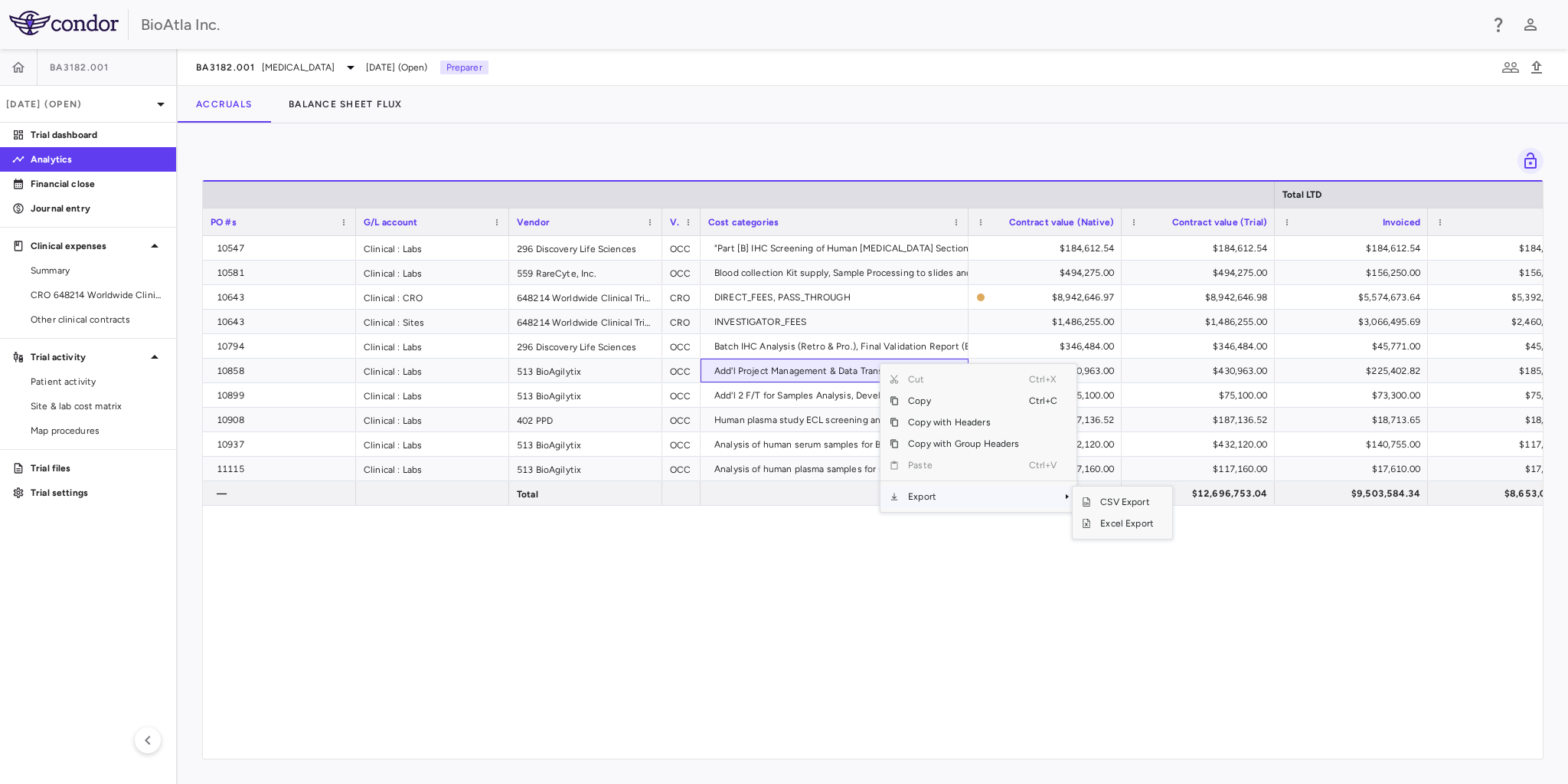
click at [1062, 494] on span "Context Menu" at bounding box center [1067, 496] width 9 height 9
click at [1121, 518] on span "Excel Export" at bounding box center [1127, 523] width 72 height 21
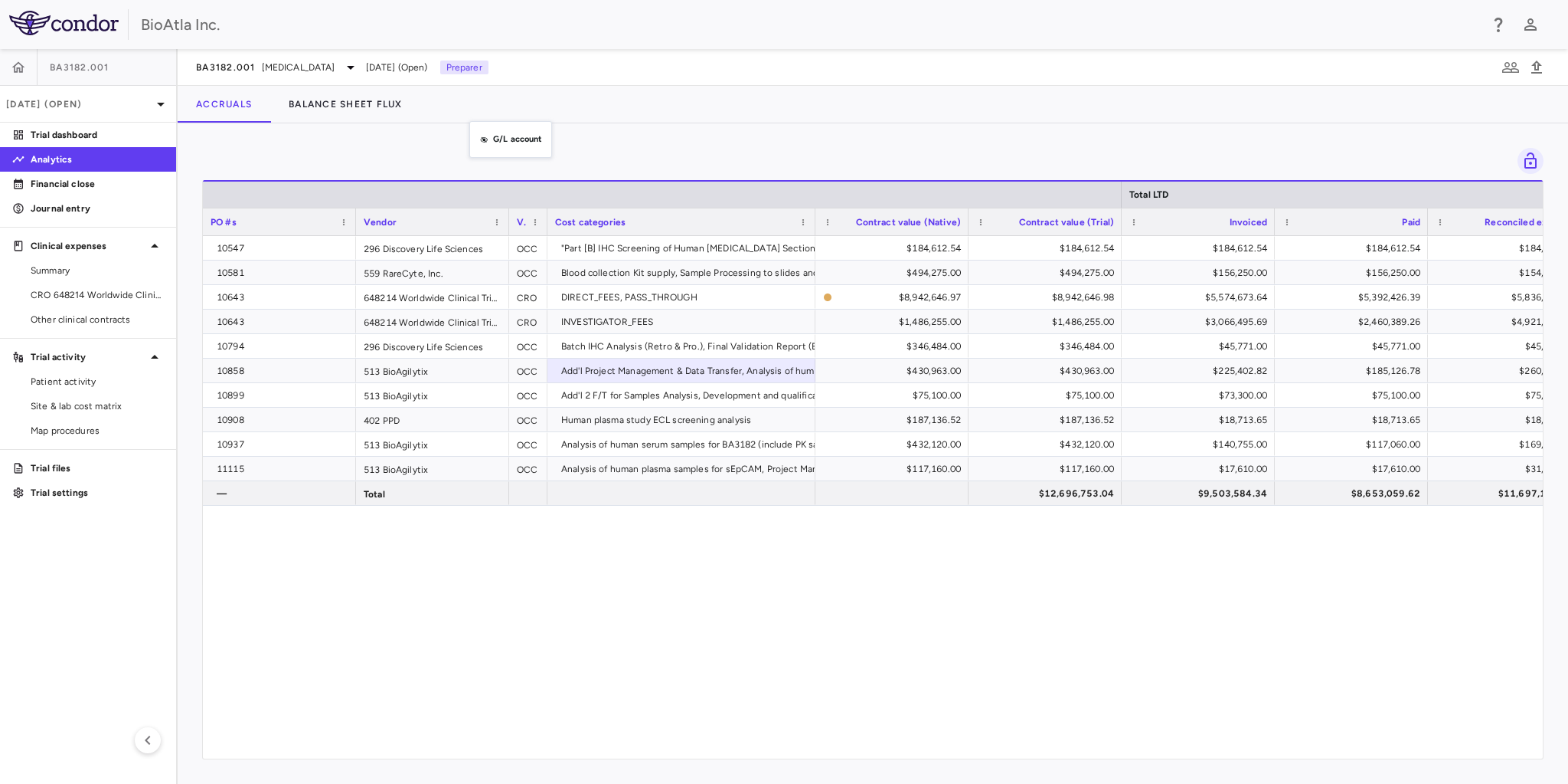
drag, startPoint x: 444, startPoint y: 227, endPoint x: 477, endPoint y: 130, distance: 102.5
drag, startPoint x: 681, startPoint y: 243, endPoint x: 704, endPoint y: 167, distance: 79.4
click at [704, 167] on div "Press ENTER to sort. Press ALT DOWN to open column menu Drag here to set row gr…" at bounding box center [873, 453] width 1341 height 611
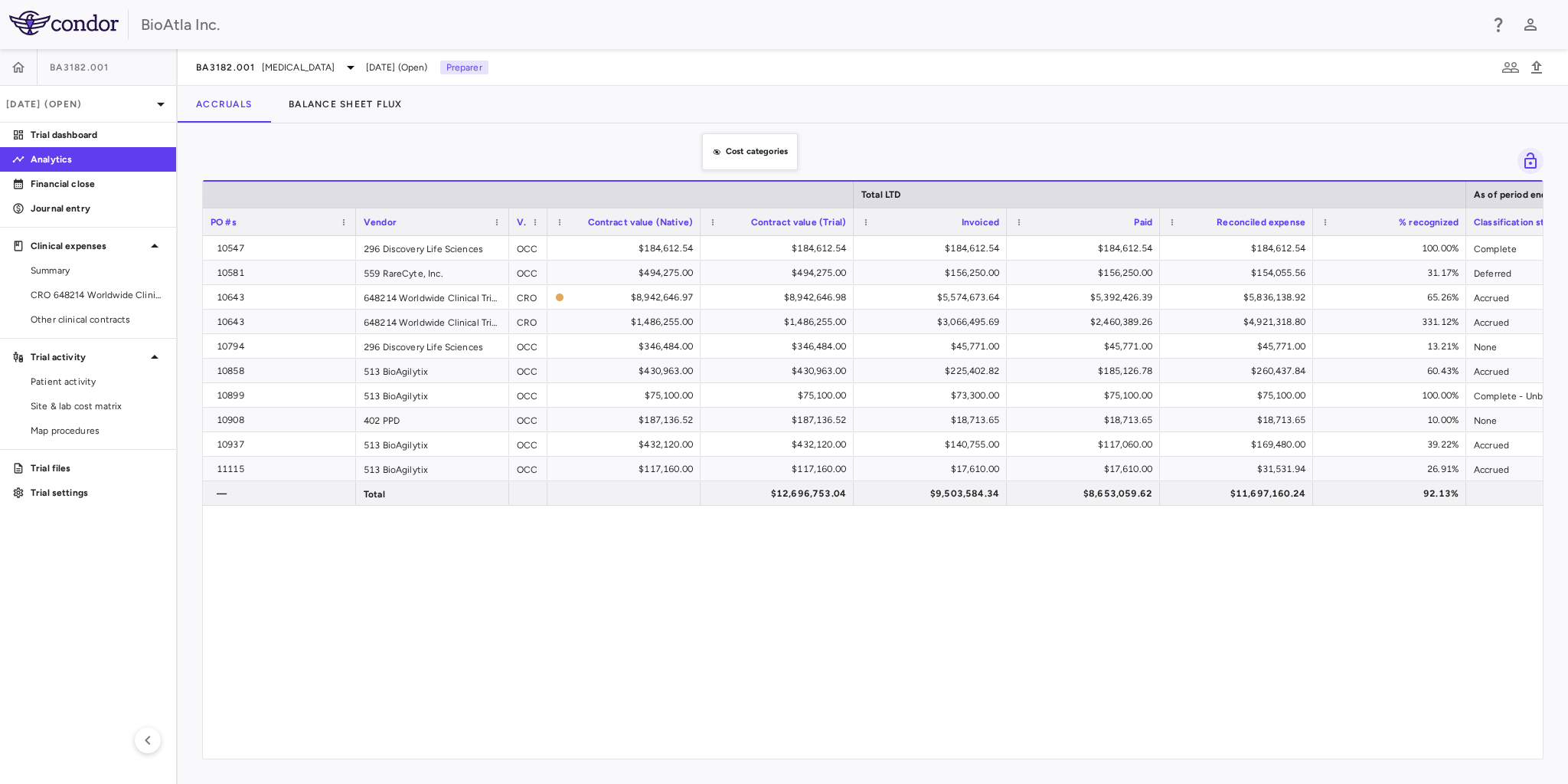
drag, startPoint x: 674, startPoint y: 207, endPoint x: 710, endPoint y: 143, distance: 73.4
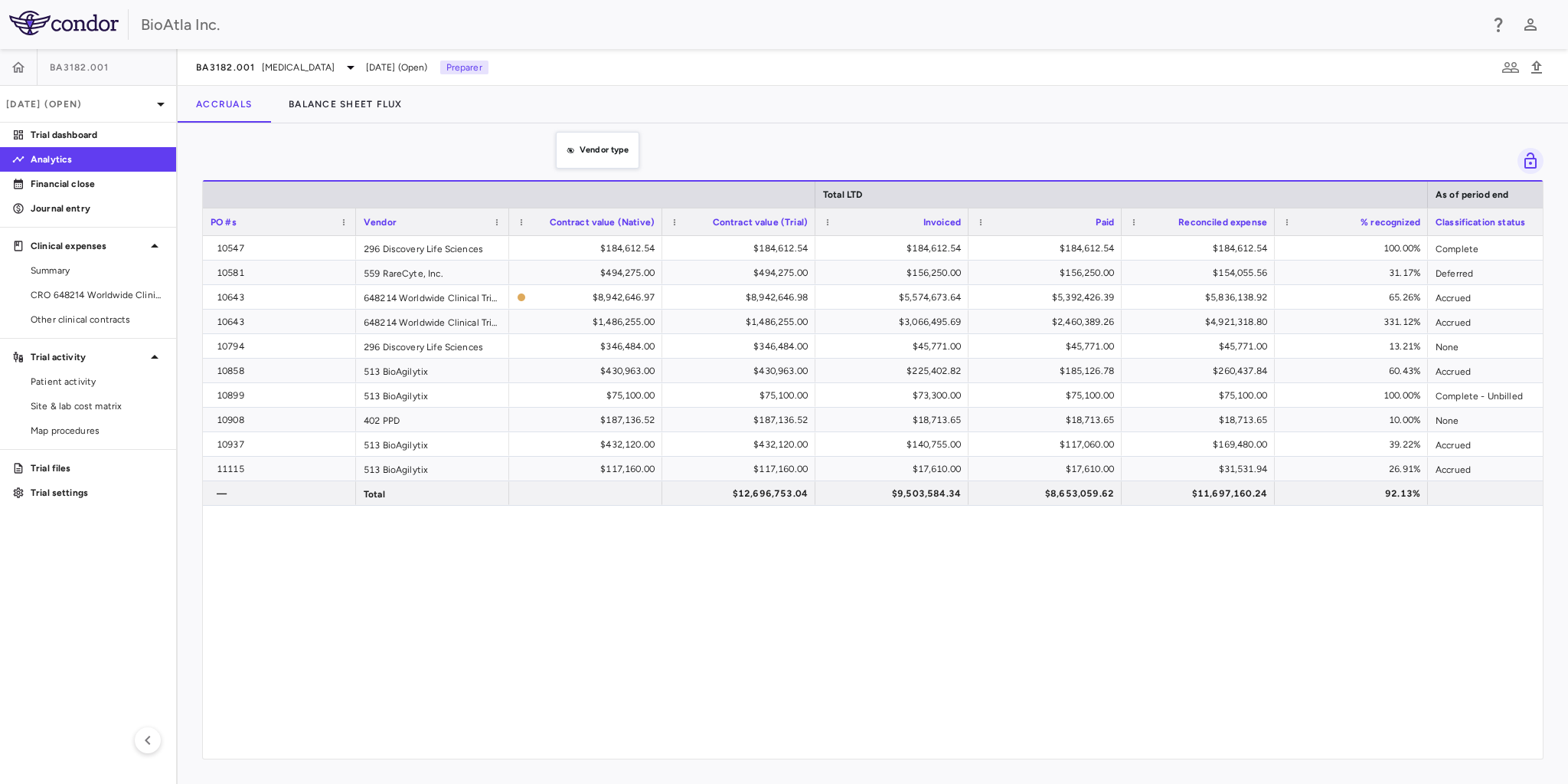
drag, startPoint x: 528, startPoint y: 207, endPoint x: 563, endPoint y: 141, distance: 74.7
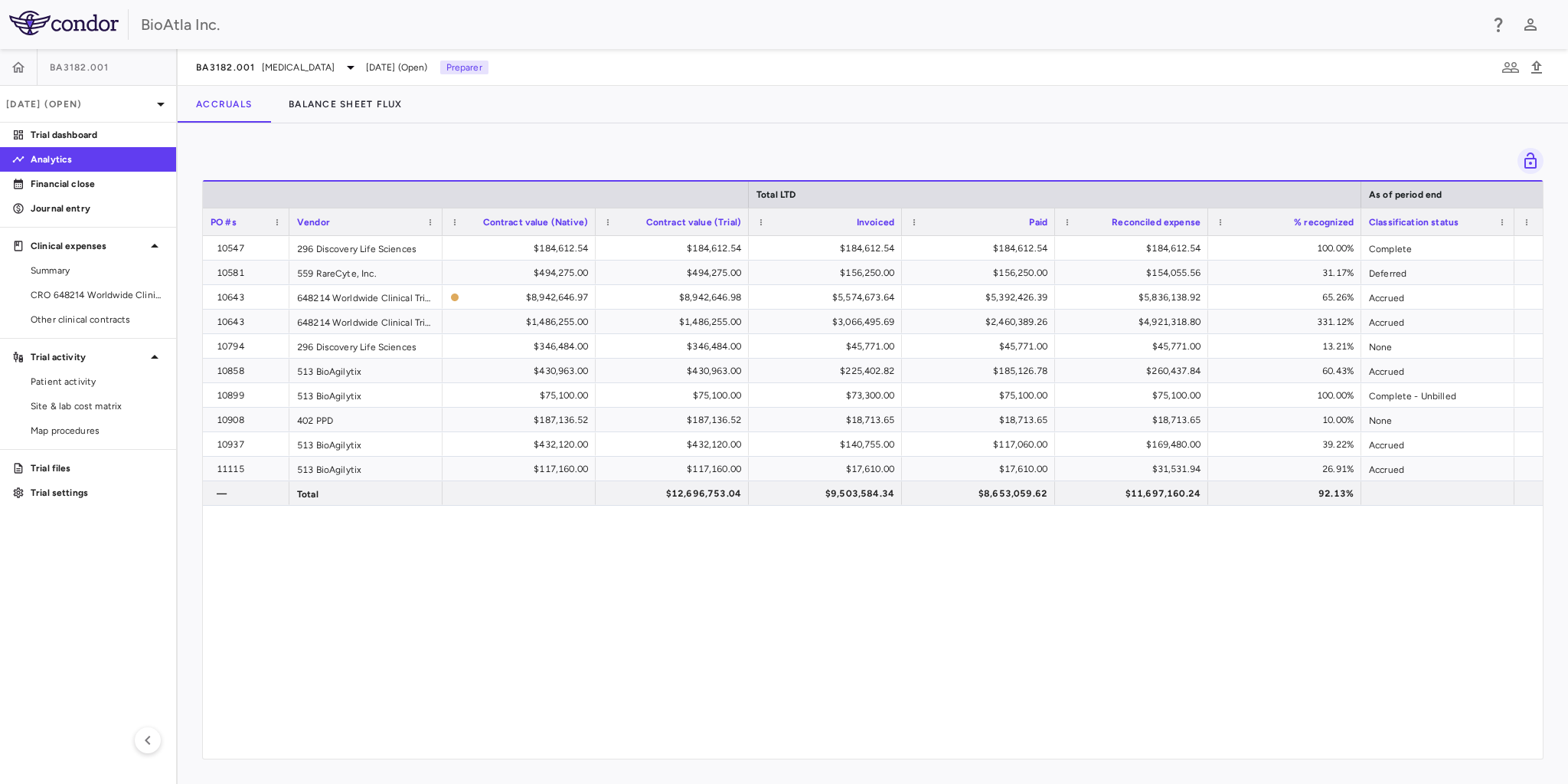
drag, startPoint x: 355, startPoint y: 220, endPoint x: 289, endPoint y: 224, distance: 66.1
click at [289, 224] on div at bounding box center [288, 222] width 6 height 27
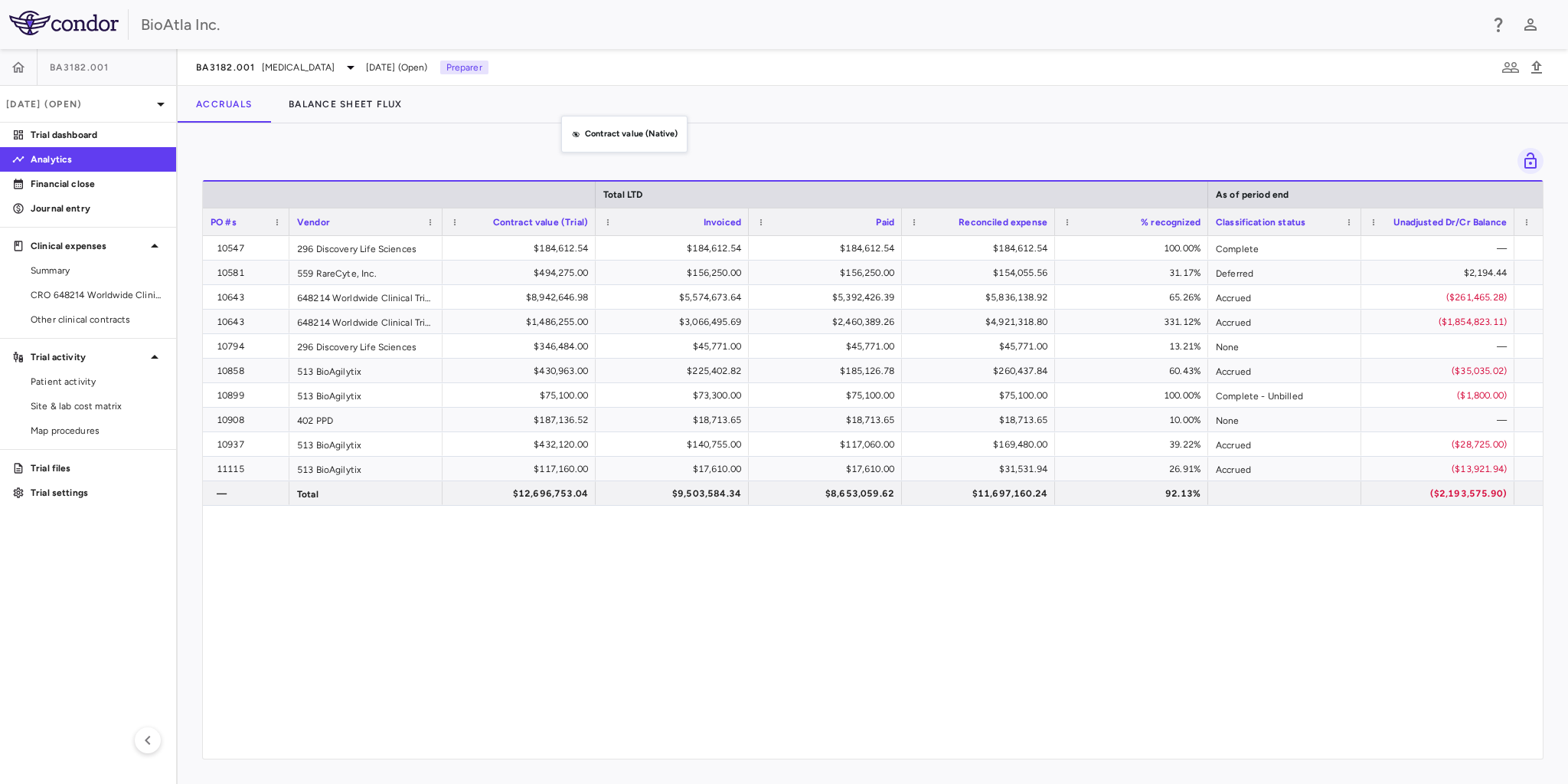
drag, startPoint x: 533, startPoint y: 182, endPoint x: 569, endPoint y: 125, distance: 67.4
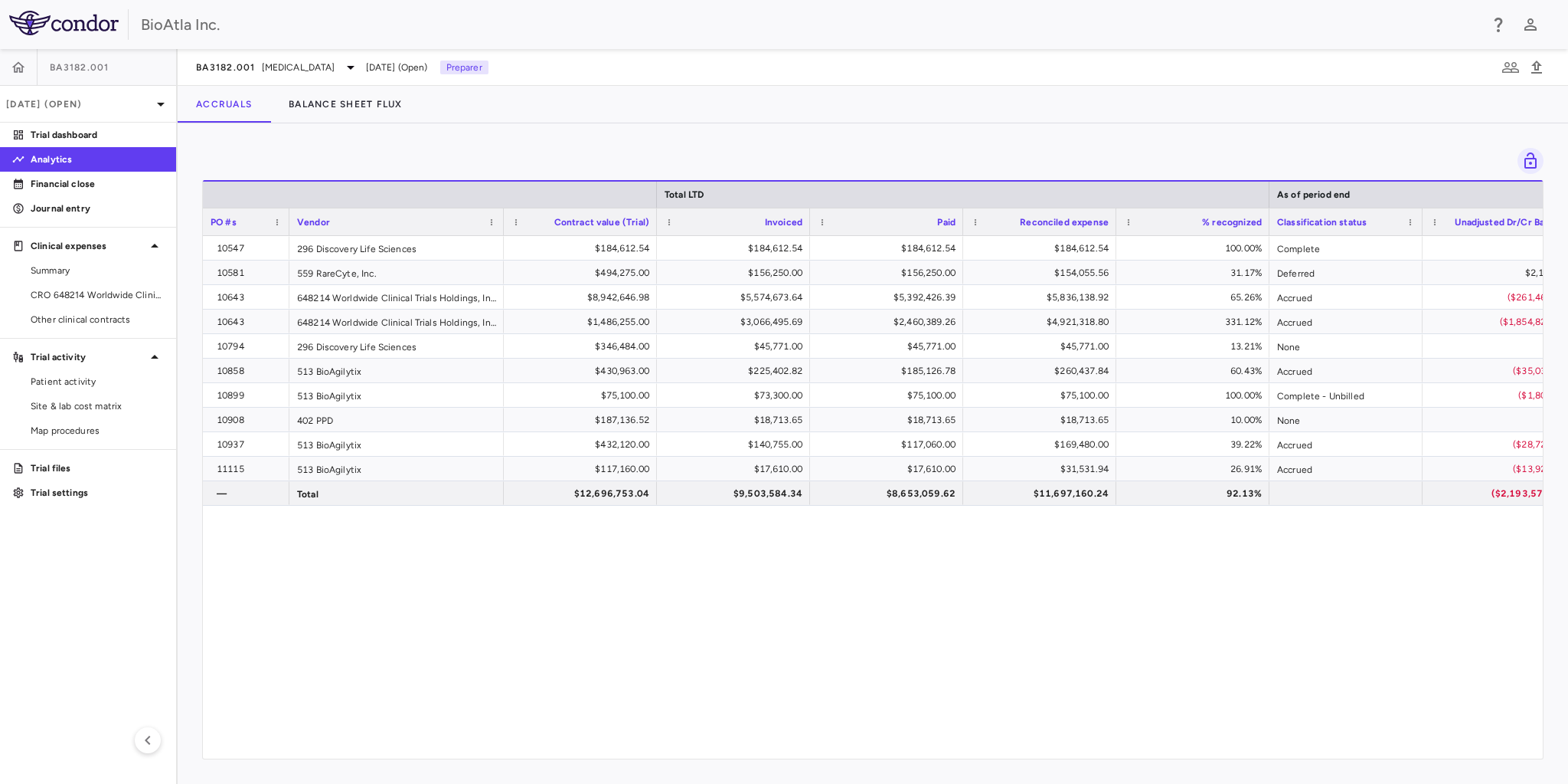
drag, startPoint x: 439, startPoint y: 216, endPoint x: 500, endPoint y: 236, distance: 64.2
click at [500, 236] on div "Total LTD As of period end PO #s Vendor Contract value (Trial) —" at bounding box center [873, 469] width 1339 height 578
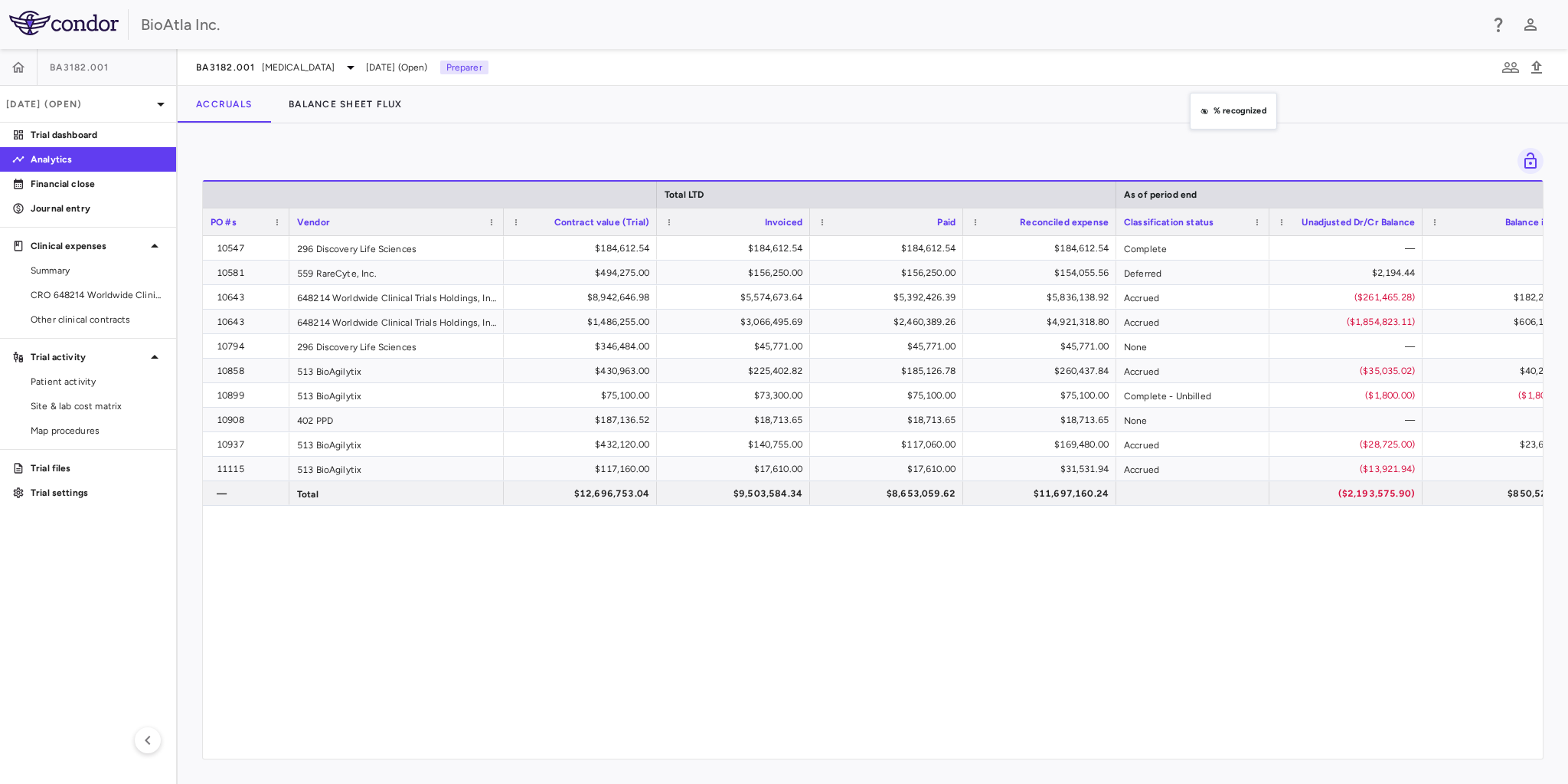
drag, startPoint x: 1173, startPoint y: 224, endPoint x: 1190, endPoint y: 133, distance: 92.6
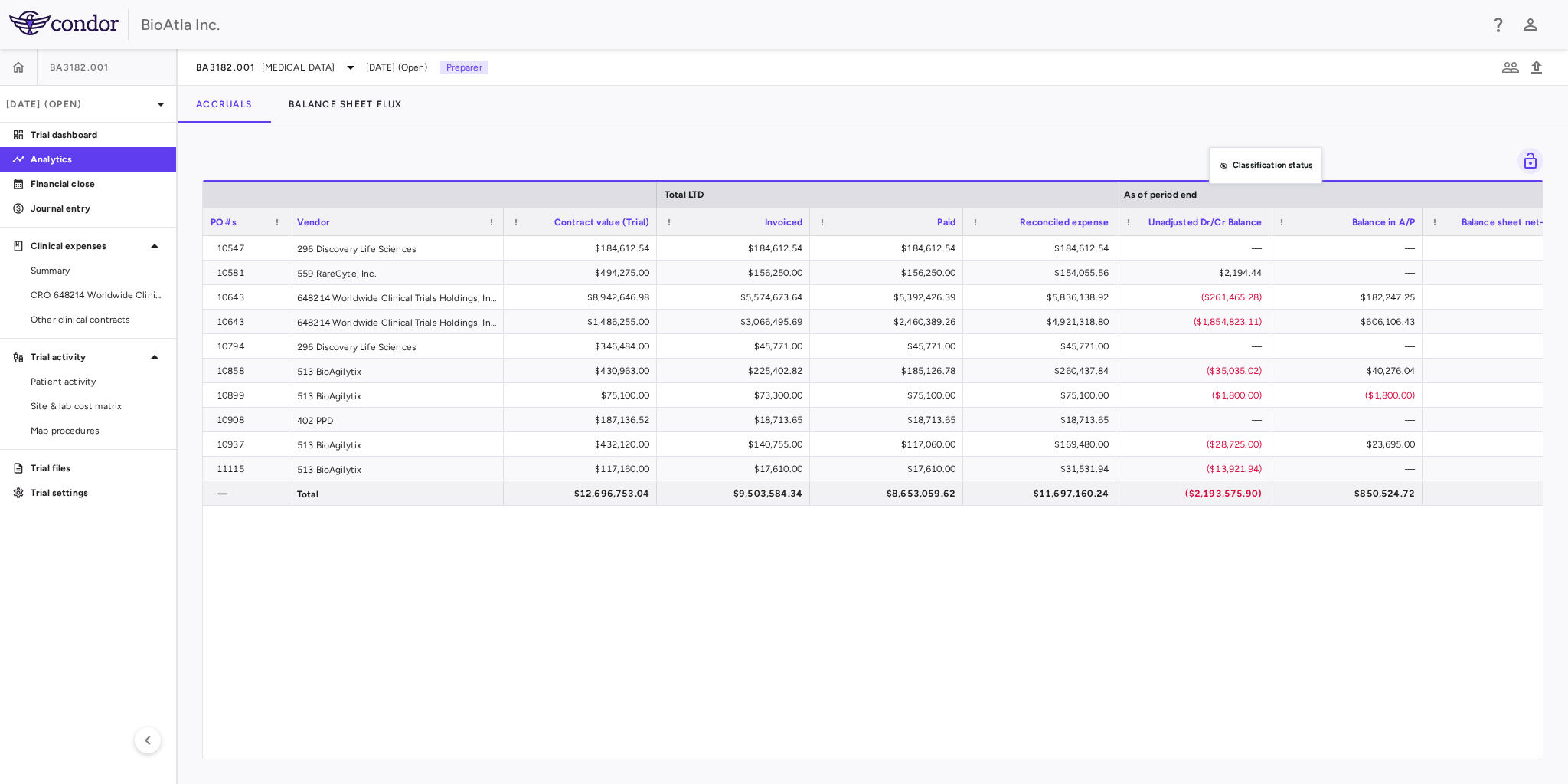
drag, startPoint x: 1213, startPoint y: 232, endPoint x: 1225, endPoint y: 137, distance: 95.8
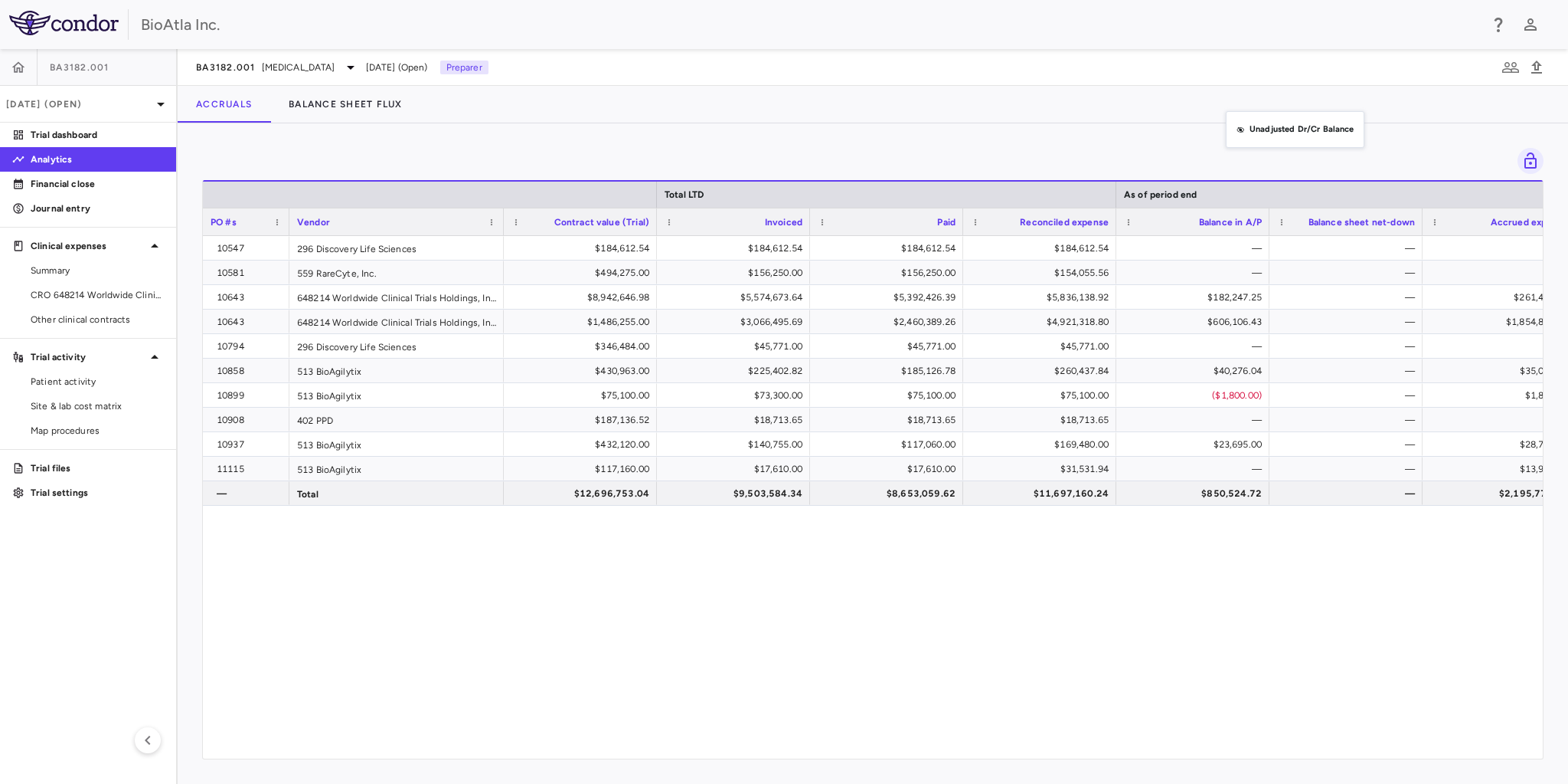
drag, startPoint x: 1207, startPoint y: 230, endPoint x: 1239, endPoint y: 111, distance: 123.2
drag, startPoint x: 1270, startPoint y: 224, endPoint x: 1304, endPoint y: 226, distance: 34.1
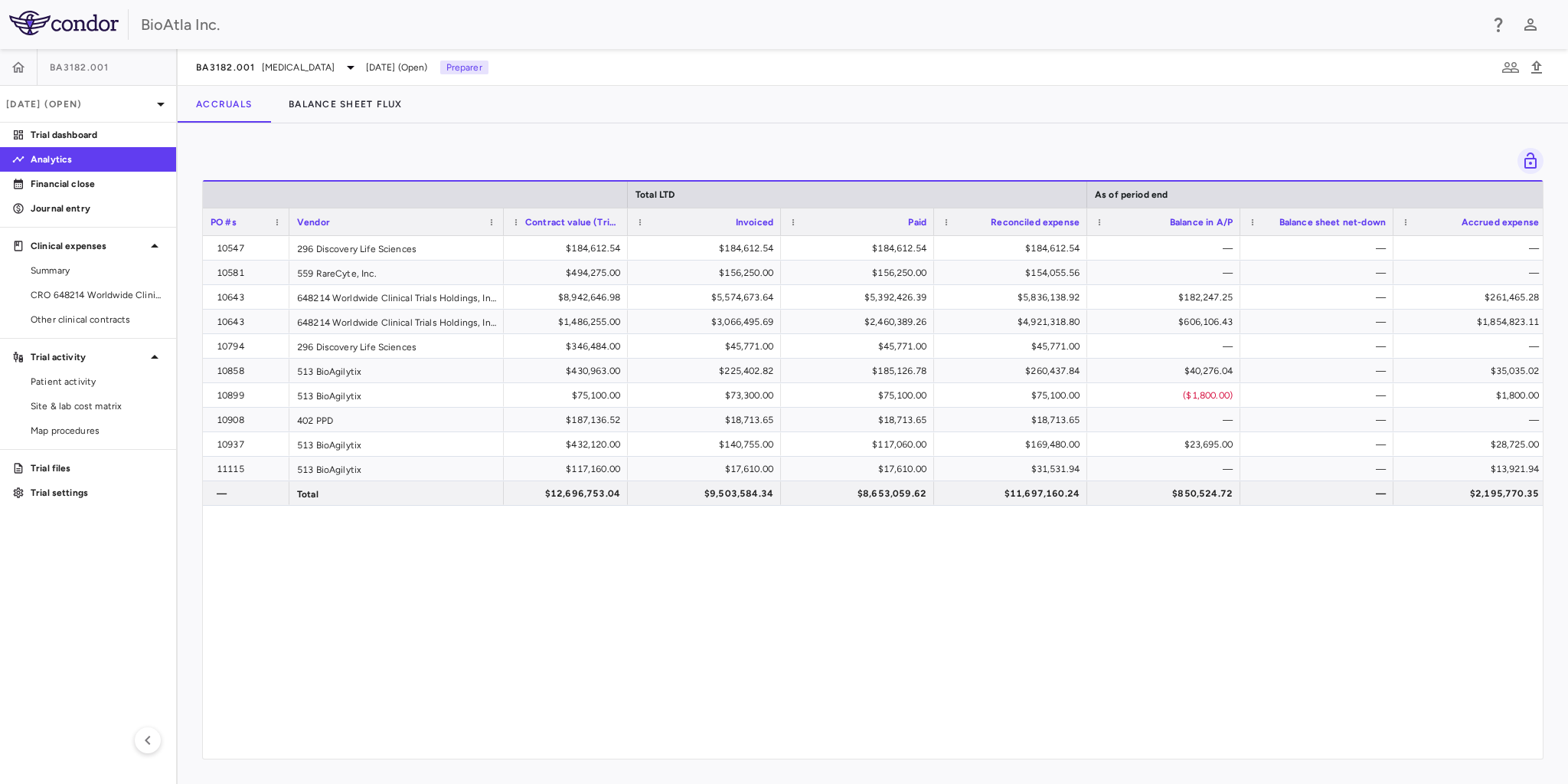
drag, startPoint x: 654, startPoint y: 220, endPoint x: 626, endPoint y: 221, distance: 28.0
click at [626, 221] on div at bounding box center [626, 222] width 6 height 27
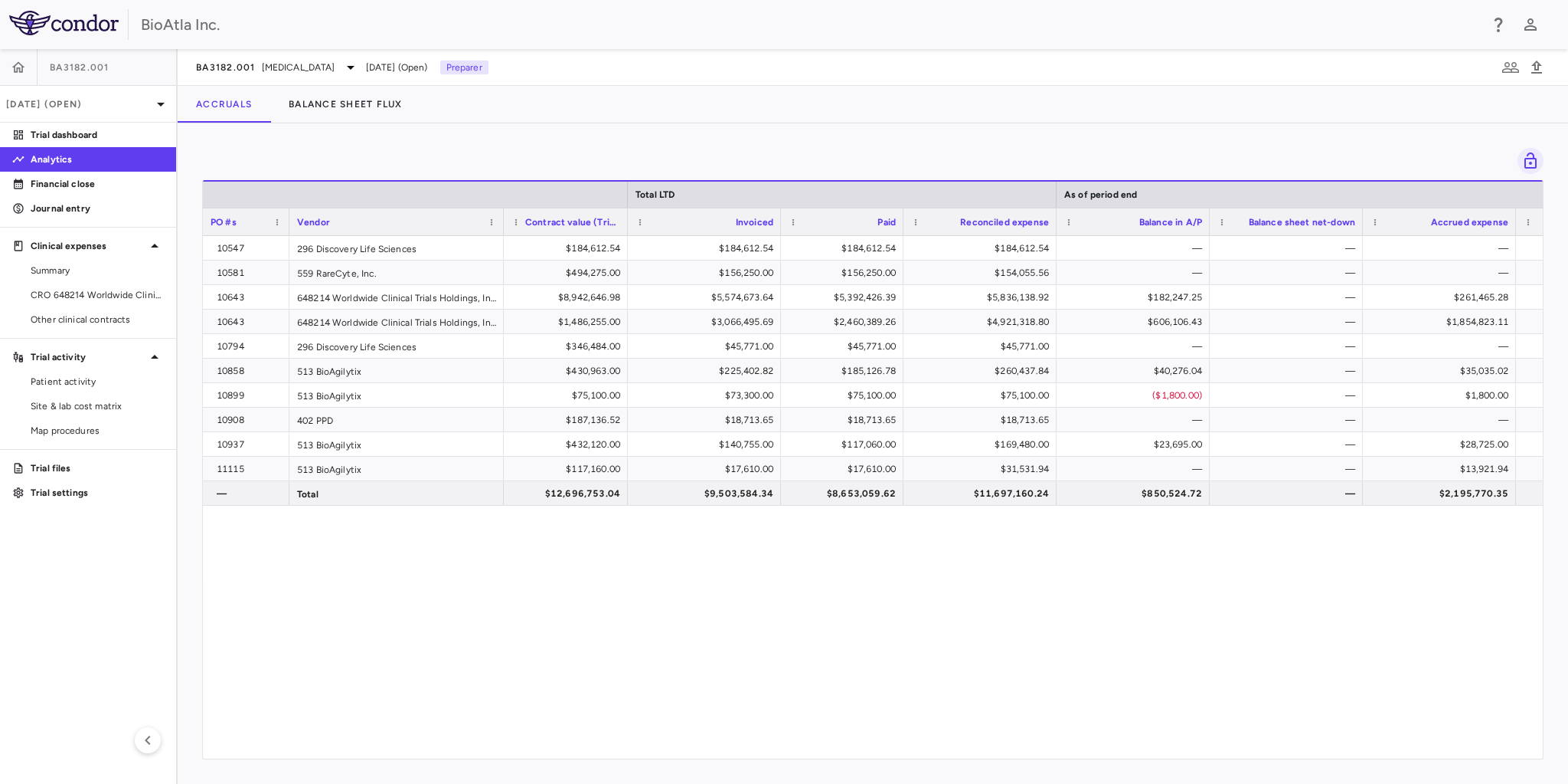
drag, startPoint x: 932, startPoint y: 221, endPoint x: 896, endPoint y: 221, distance: 36.0
click at [899, 221] on div at bounding box center [902, 222] width 6 height 27
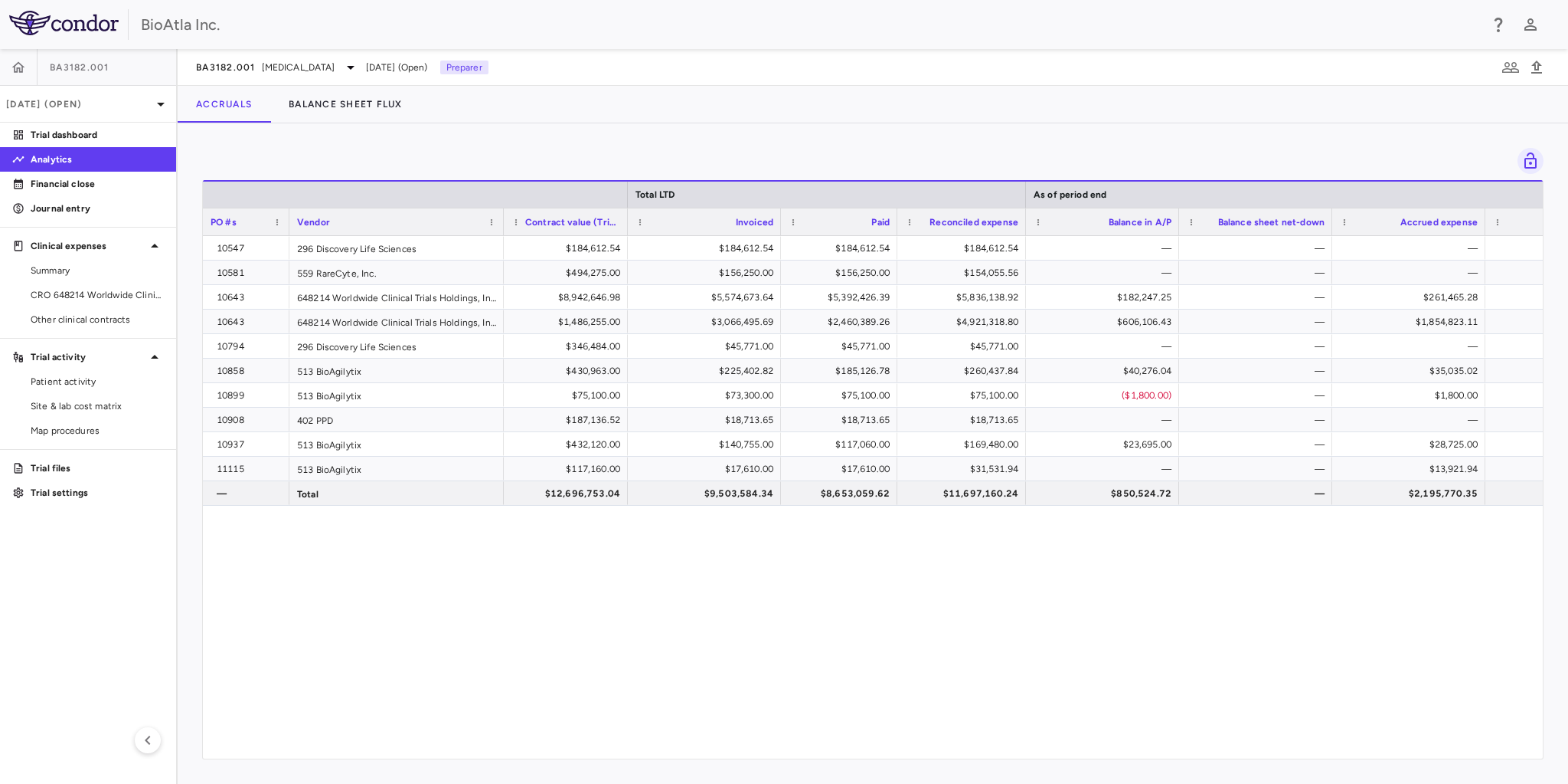
drag, startPoint x: 1046, startPoint y: 219, endPoint x: 1015, endPoint y: 220, distance: 31.0
click at [1022, 220] on div at bounding box center [1025, 222] width 6 height 27
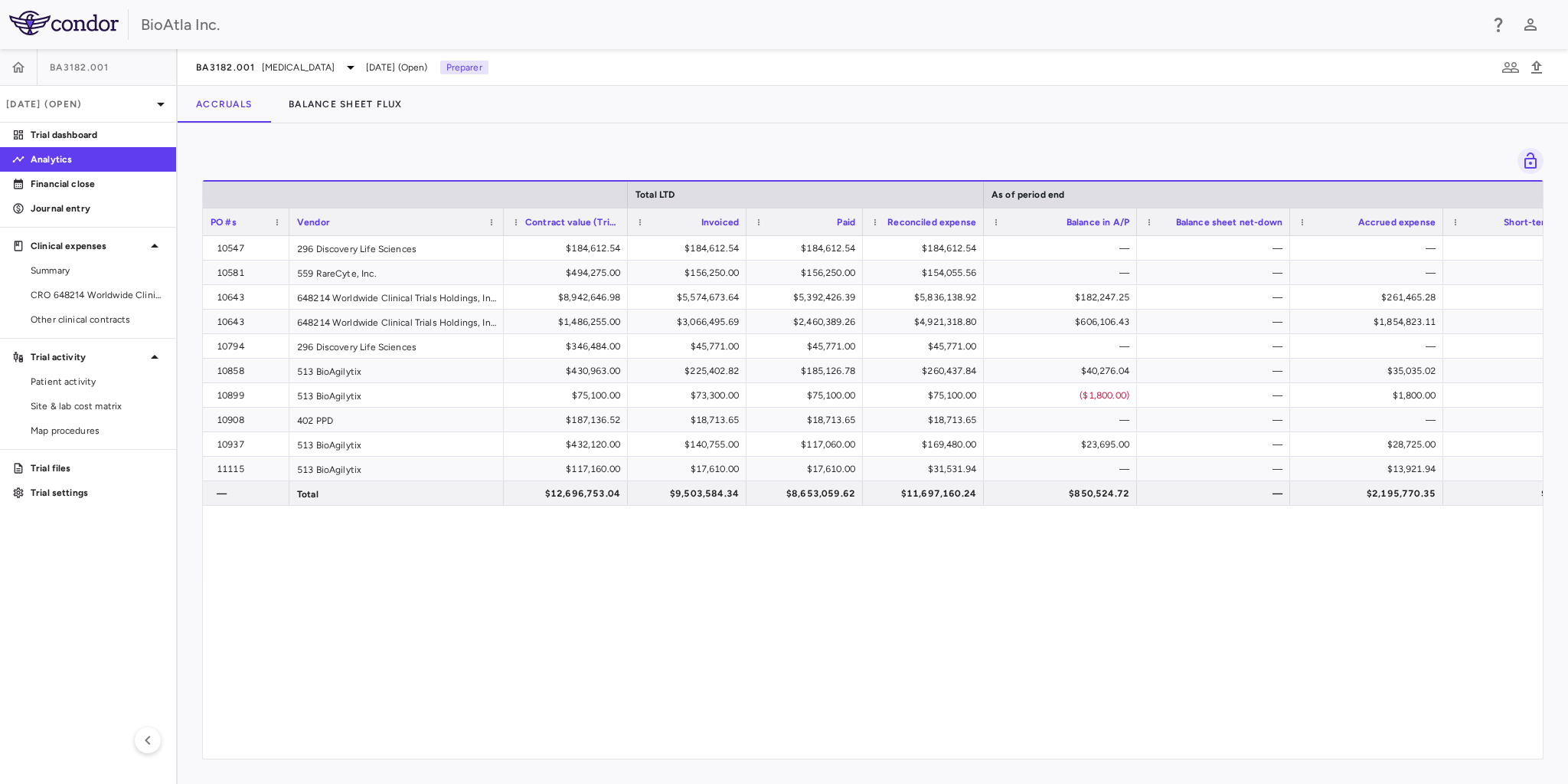
drag, startPoint x: 779, startPoint y: 220, endPoint x: 744, endPoint y: 220, distance: 35.0
click at [744, 220] on div at bounding box center [745, 222] width 6 height 27
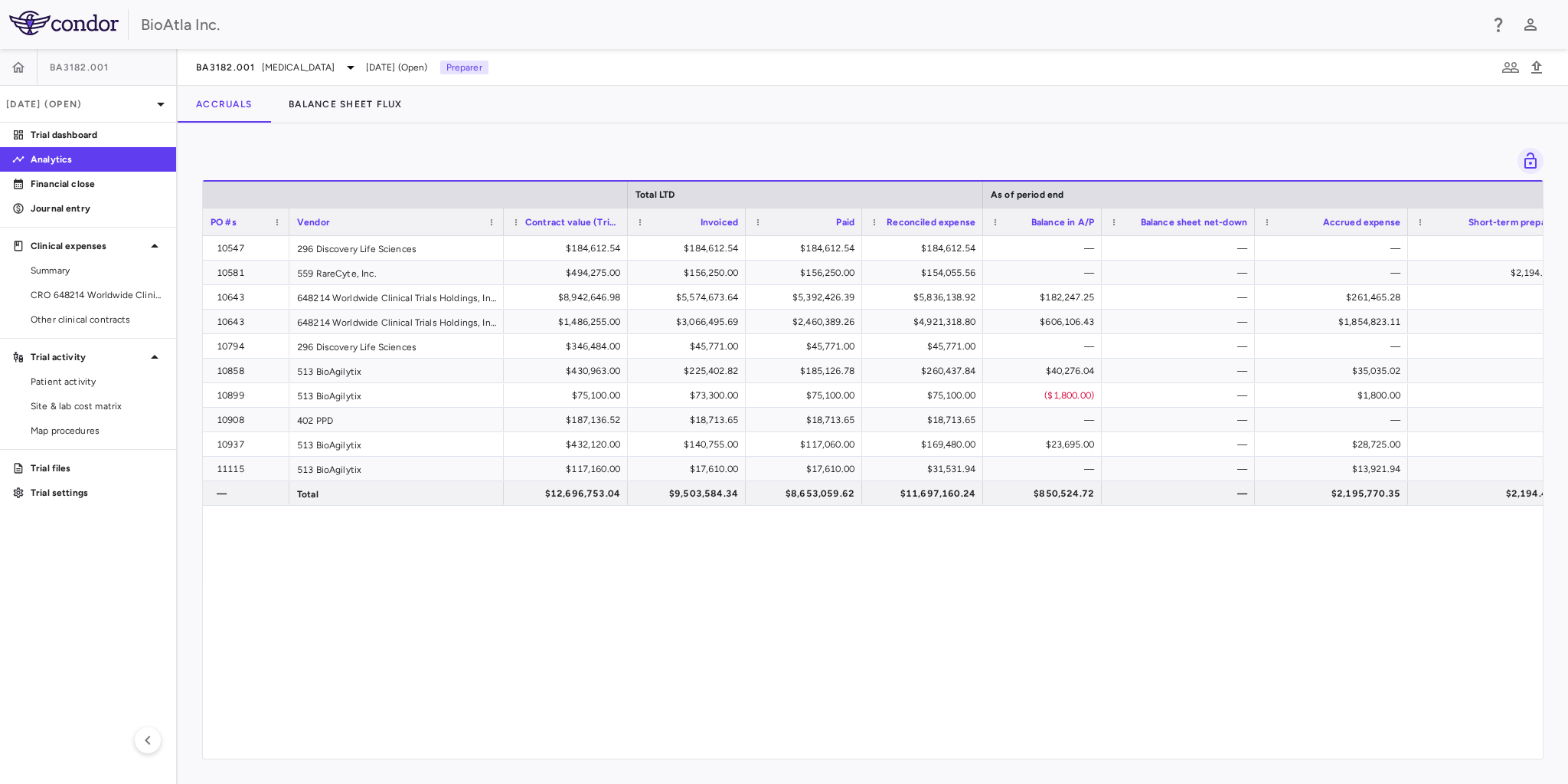
drag, startPoint x: 1133, startPoint y: 222, endPoint x: 1099, endPoint y: 226, distance: 34.2
click at [1099, 226] on div at bounding box center [1101, 222] width 6 height 27
drag, startPoint x: 1253, startPoint y: 217, endPoint x: 1231, endPoint y: 218, distance: 22.0
click at [1236, 218] on div at bounding box center [1238, 222] width 6 height 27
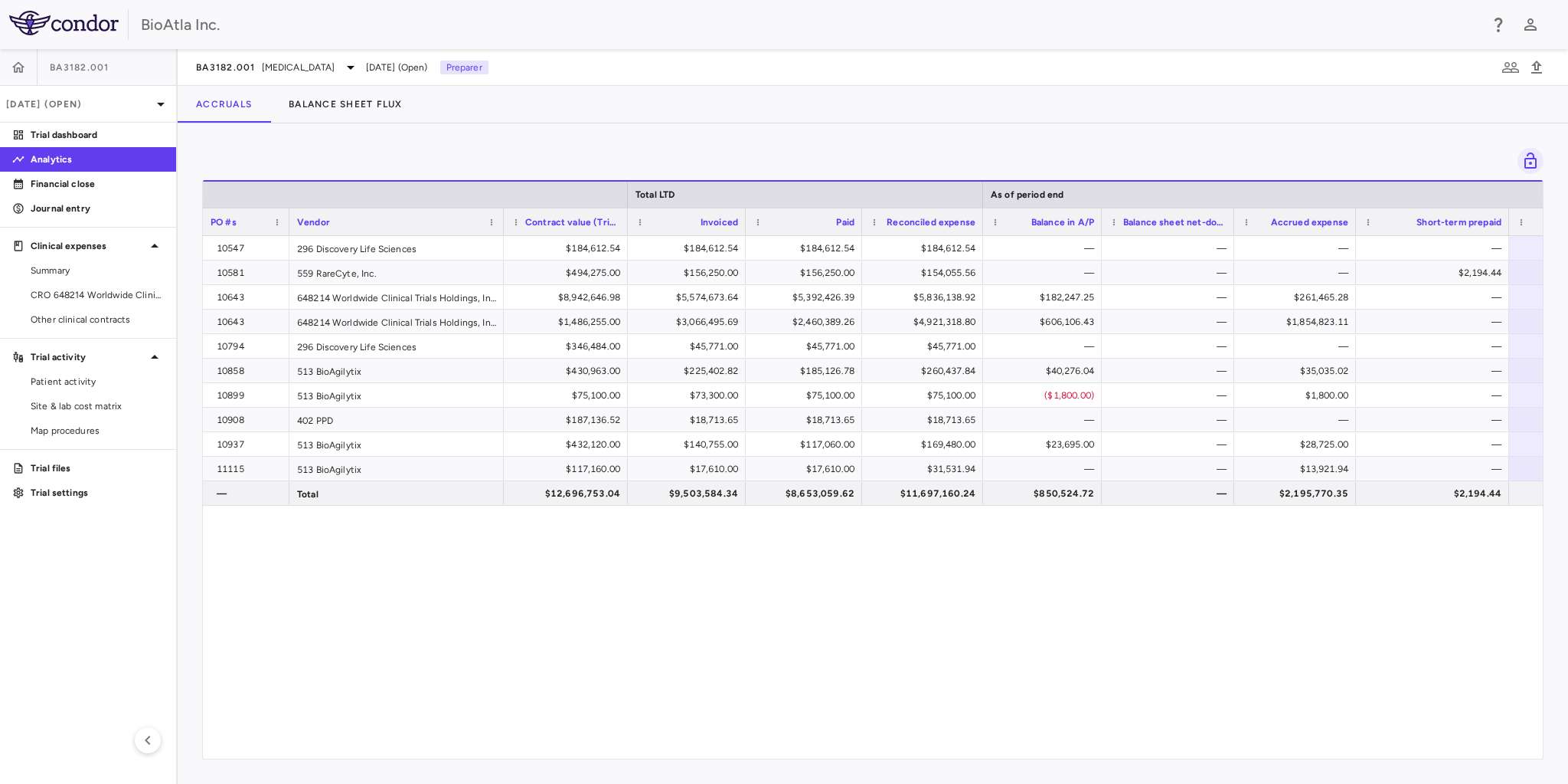
drag, startPoint x: 1384, startPoint y: 215, endPoint x: 1353, endPoint y: 219, distance: 31.3
click at [1353, 219] on div at bounding box center [1355, 222] width 6 height 27
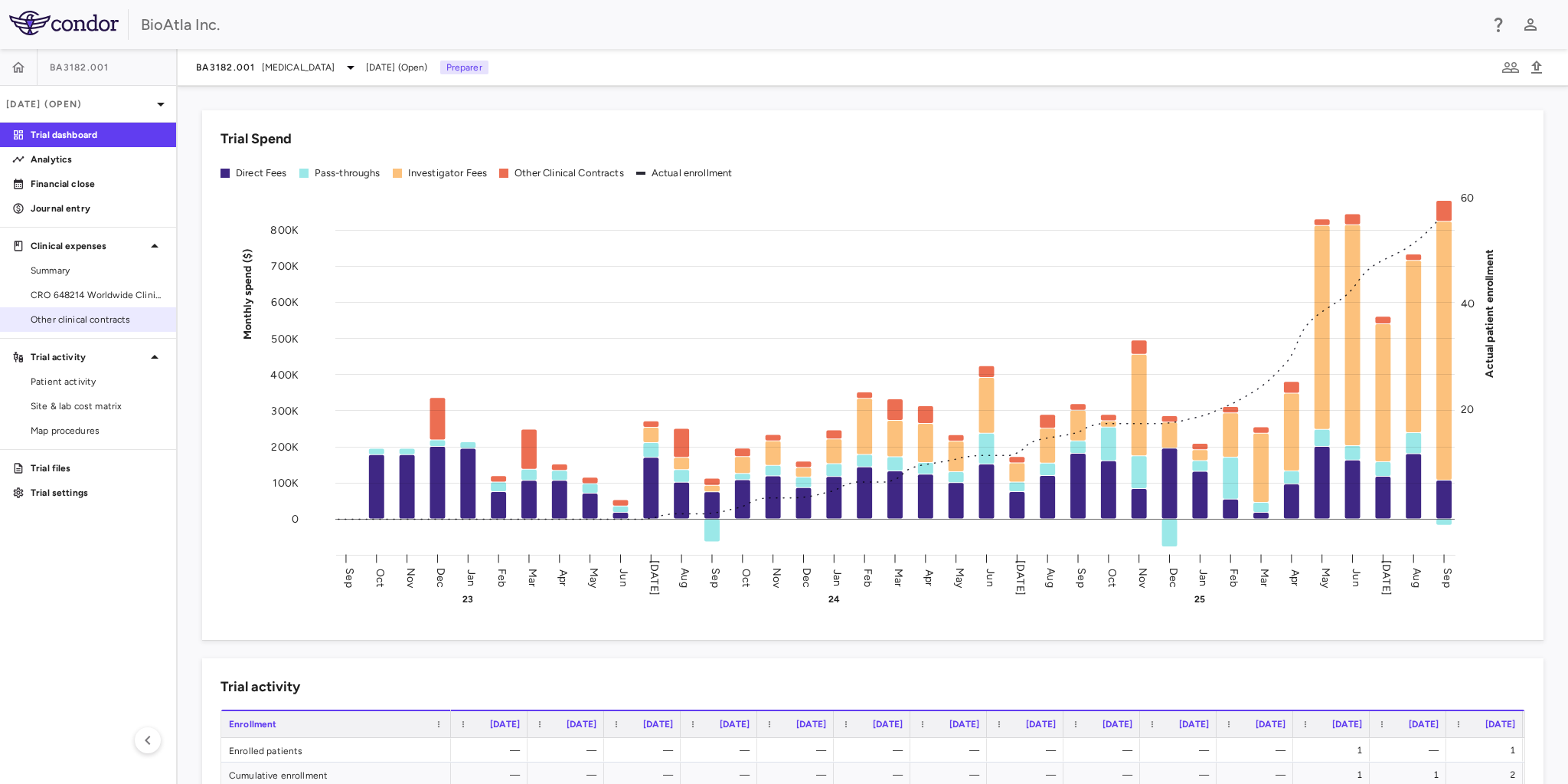
click at [70, 318] on span "Other clinical contracts" at bounding box center [97, 320] width 133 height 14
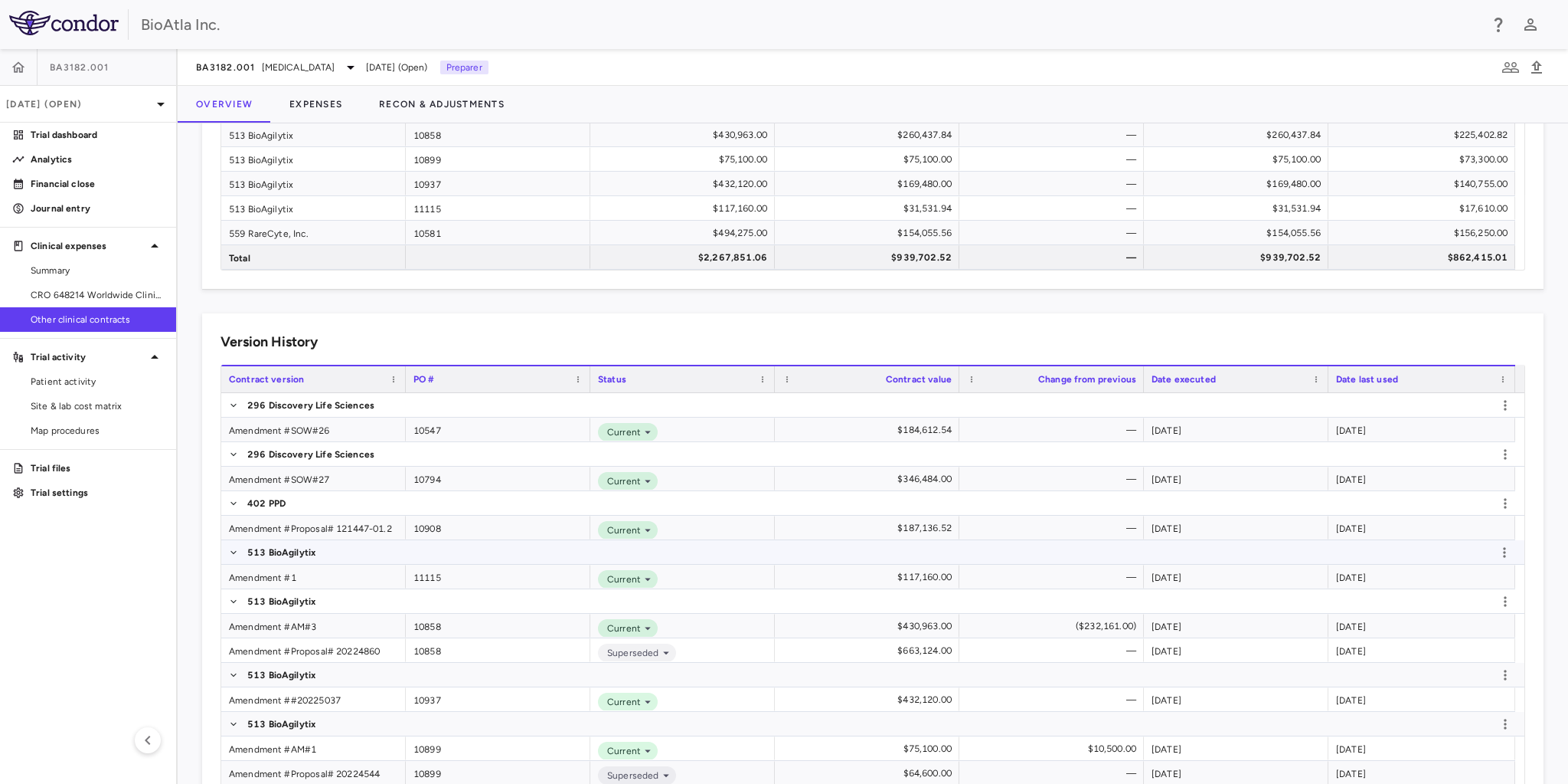
scroll to position [276, 0]
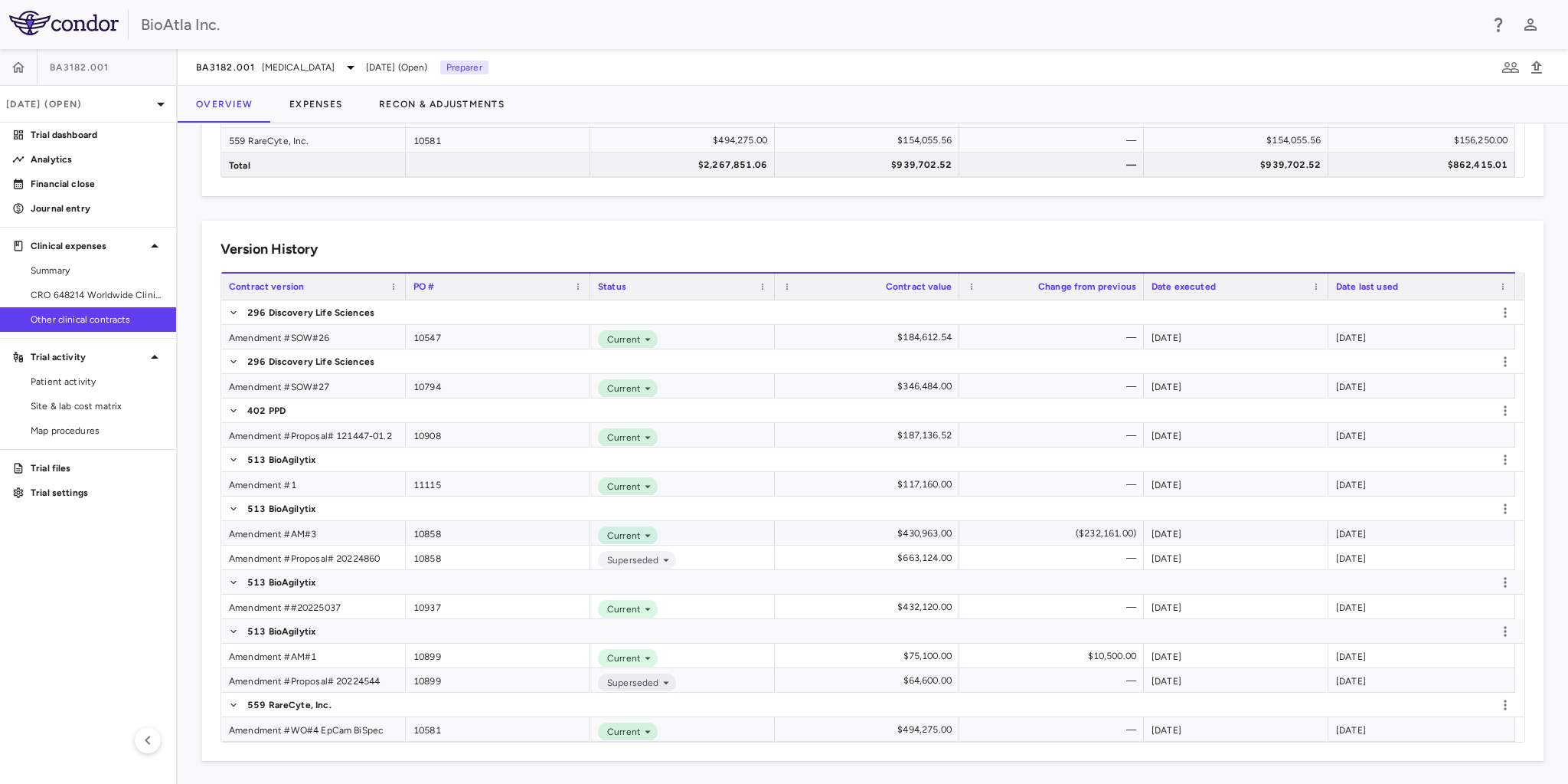
click at [258, 527] on div "Amendment #AM#3" at bounding box center [313, 533] width 184 height 24
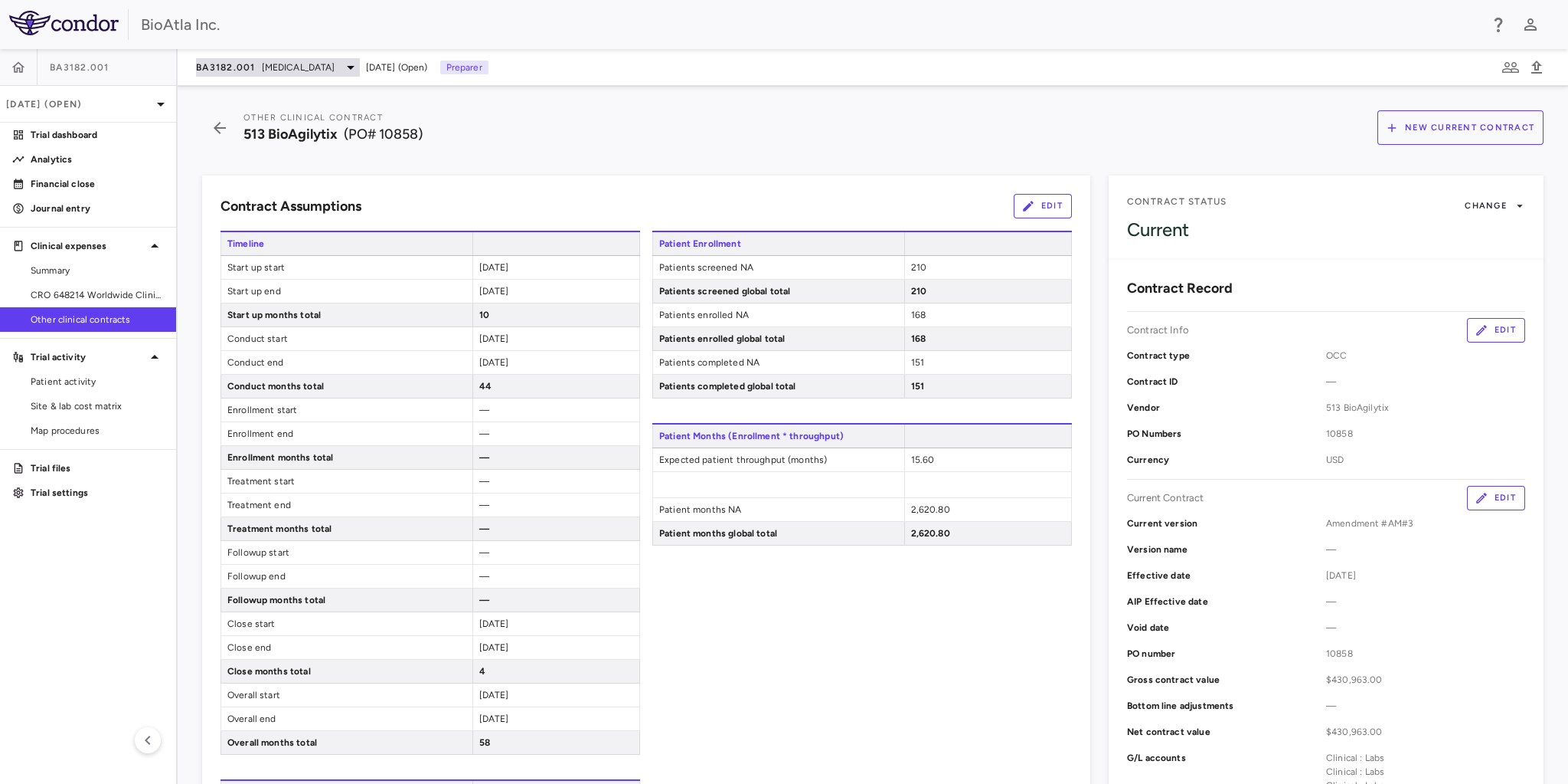
click at [327, 66] on span "[MEDICAL_DATA]" at bounding box center [298, 67] width 73 height 14
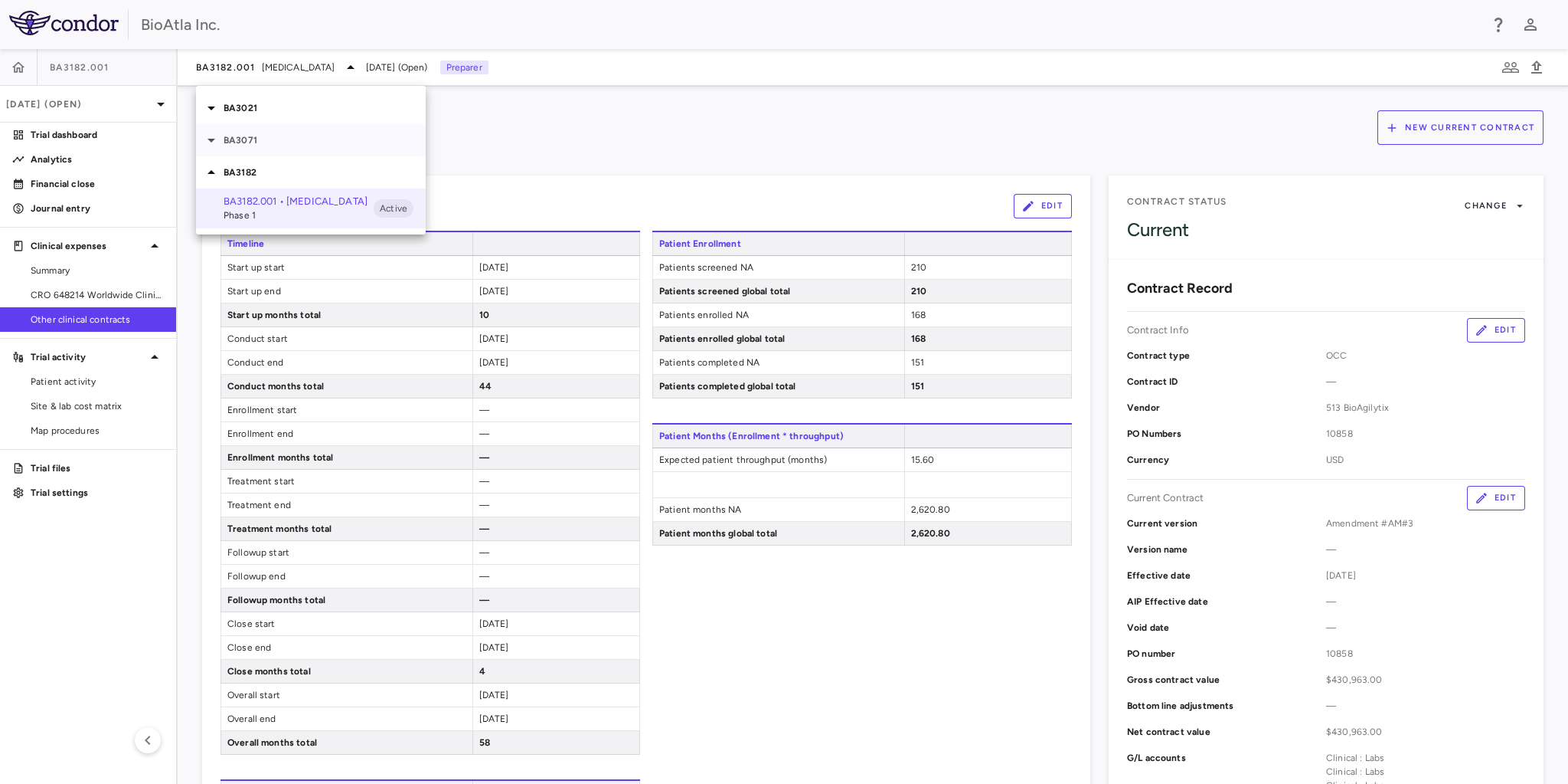
click at [226, 140] on p "BA3071" at bounding box center [325, 140] width 202 height 14
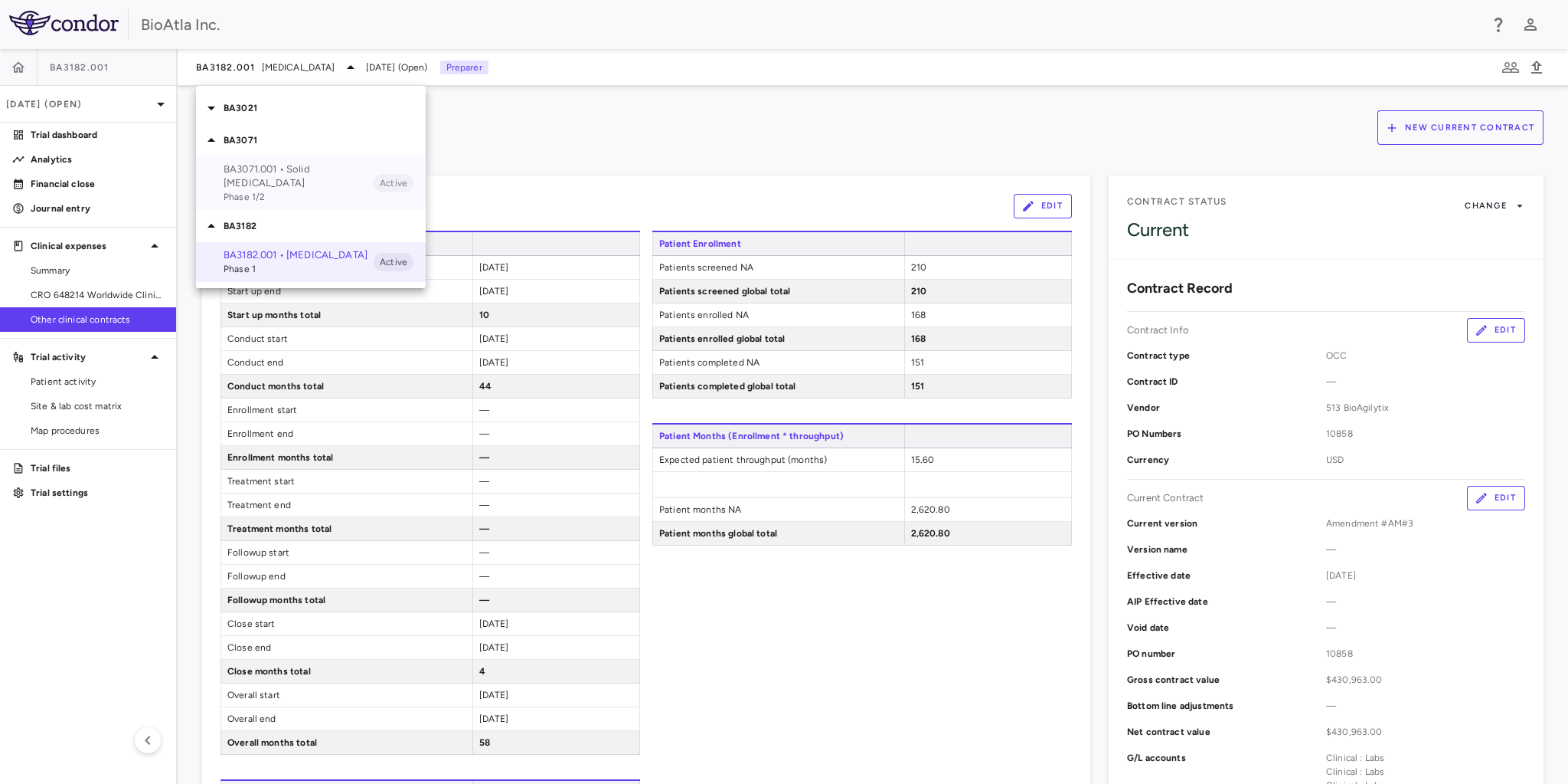
drag, startPoint x: 245, startPoint y: 171, endPoint x: 252, endPoint y: 173, distance: 7.3
click at [246, 171] on p "BA3071.001 • Solid [MEDICAL_DATA]" at bounding box center [298, 176] width 150 height 27
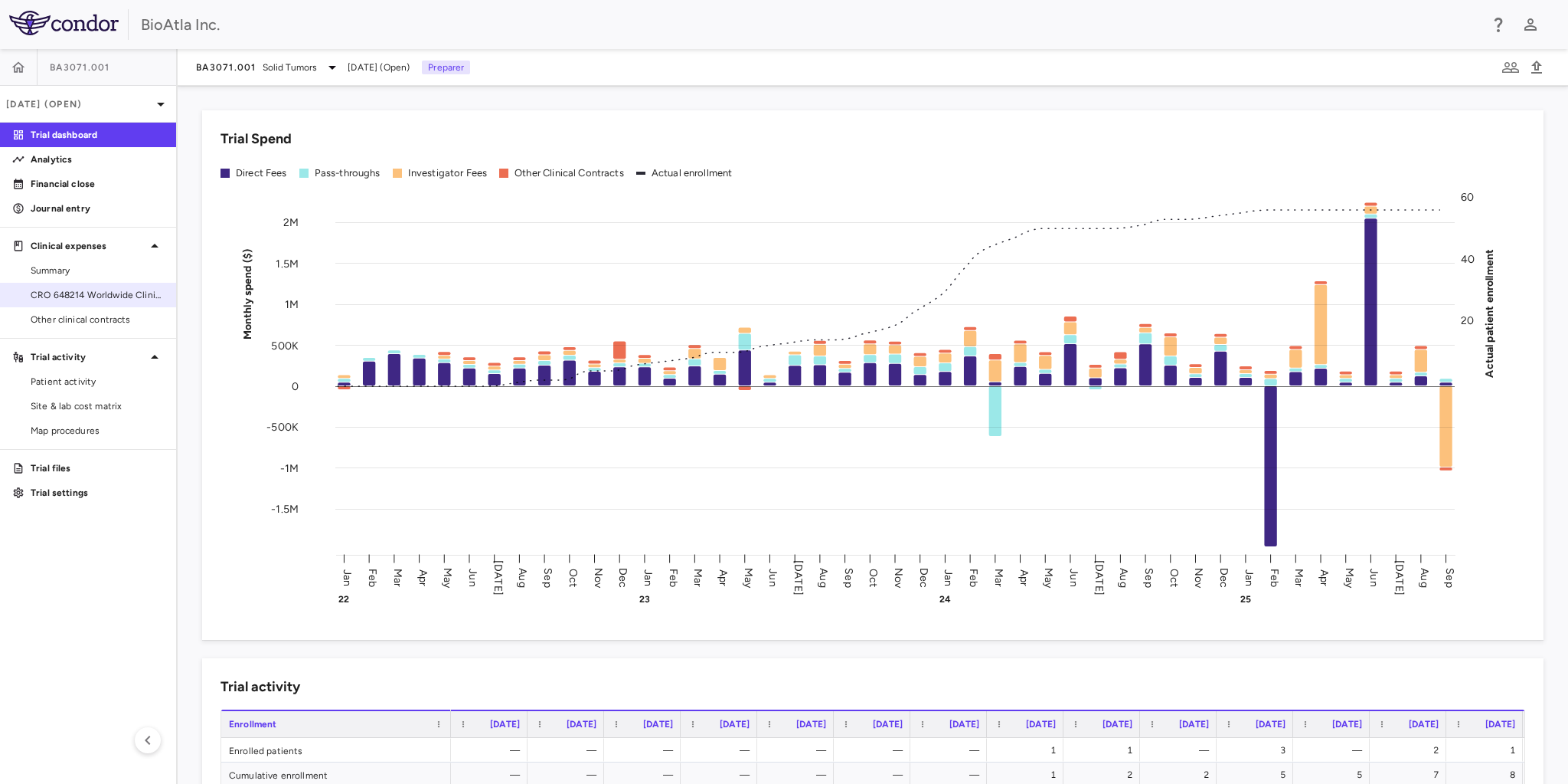
click at [116, 292] on span "CRO 648214 Worldwide Clinical Trials Holdings, Inc." at bounding box center [97, 295] width 133 height 14
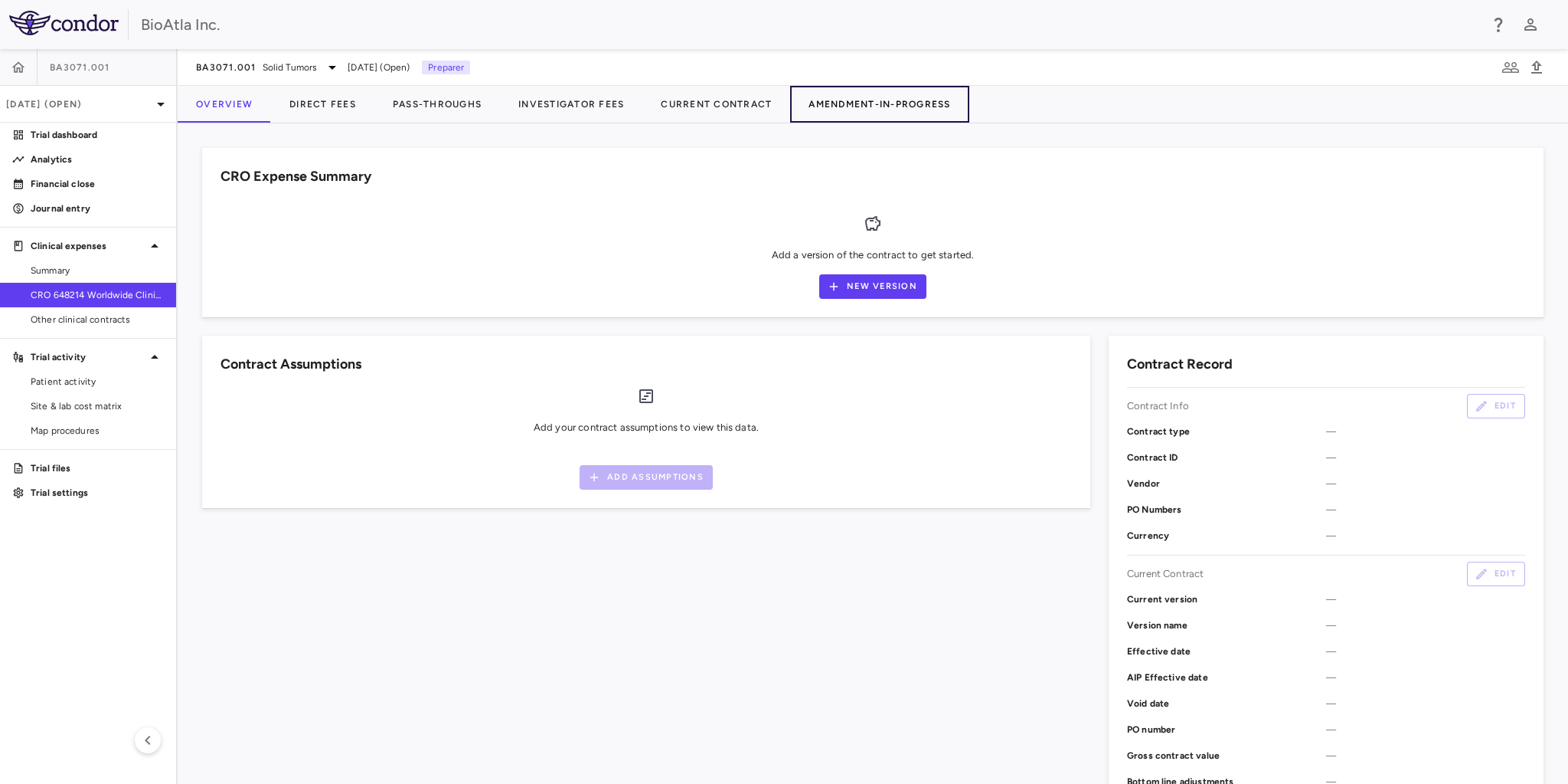
click at [908, 94] on button "Amendment-In-Progress" at bounding box center [880, 104] width 178 height 37
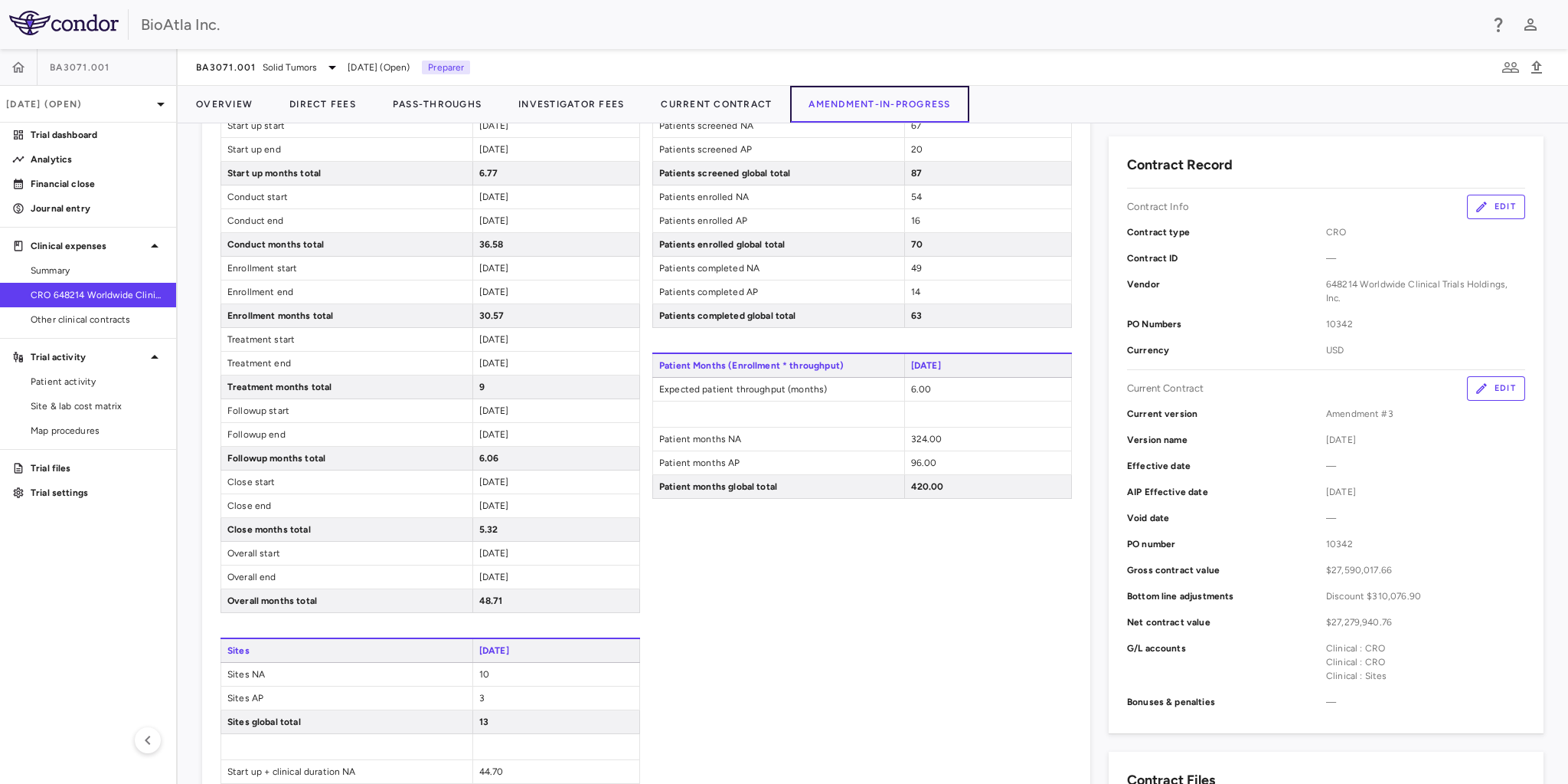
scroll to position [184, 0]
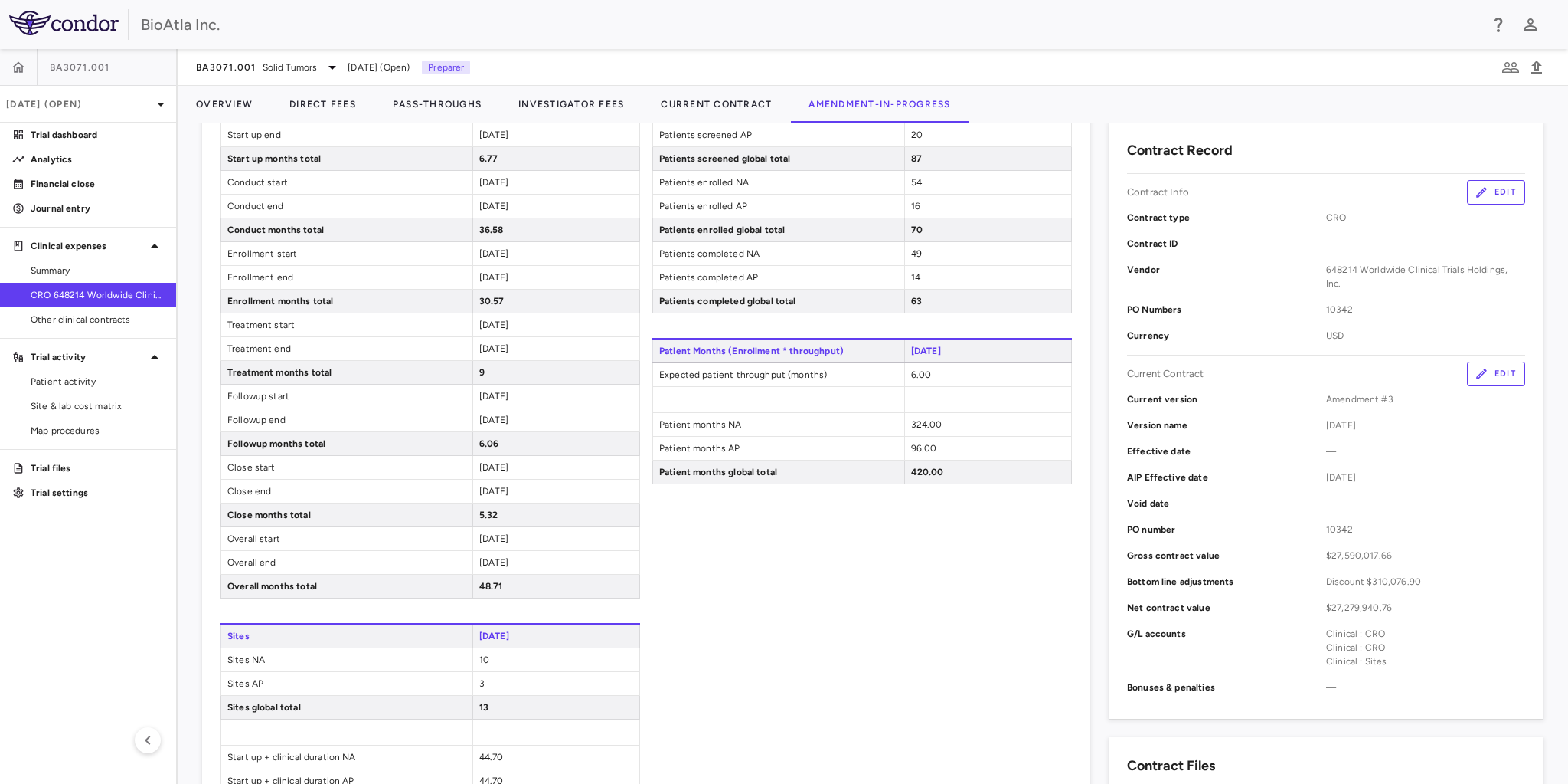
click at [1488, 361] on button "Edit" at bounding box center [1496, 373] width 58 height 25
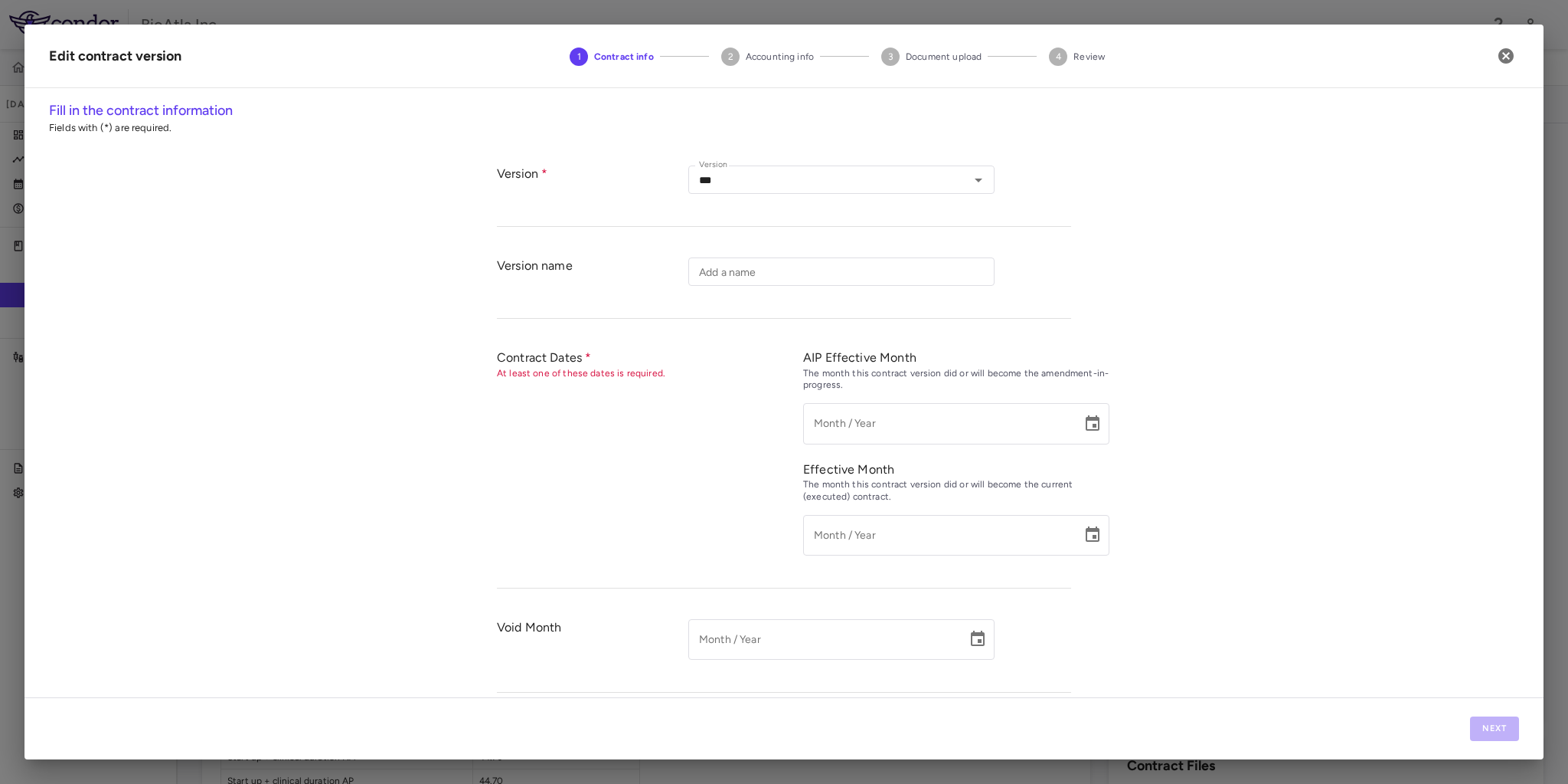
type input "*******"
type input "*********"
type input "*****"
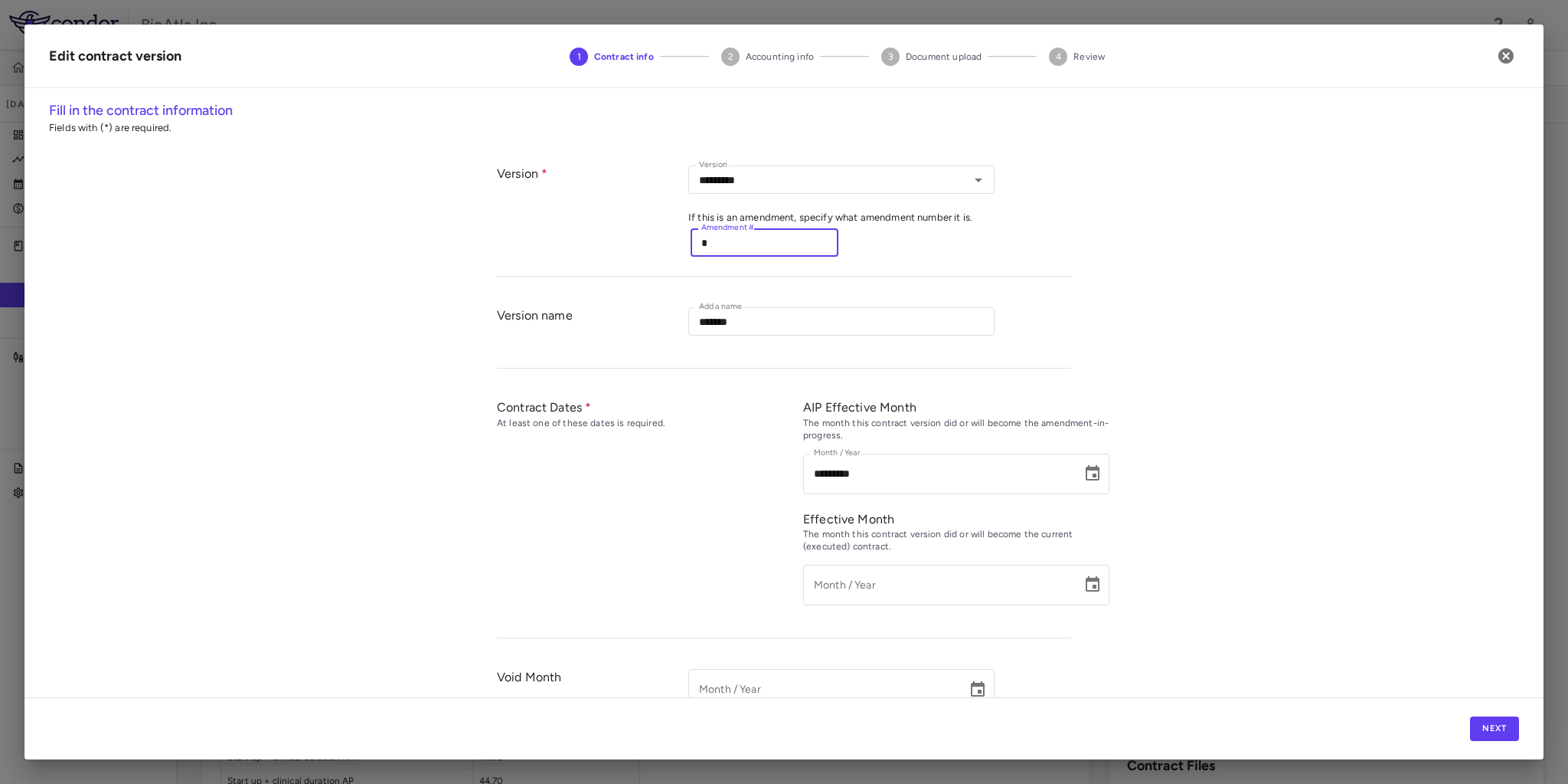
drag, startPoint x: 721, startPoint y: 243, endPoint x: 682, endPoint y: 241, distance: 39.1
click at [682, 241] on div "Version Version ********* Version If this is an amendment, specify what amendme…" at bounding box center [784, 213] width 575 height 127
type input "**"
drag, startPoint x: 752, startPoint y: 324, endPoint x: 680, endPoint y: 313, distance: 72.8
click at [680, 313] on div "Version name Add a name ******* Add a name" at bounding box center [784, 330] width 575 height 77
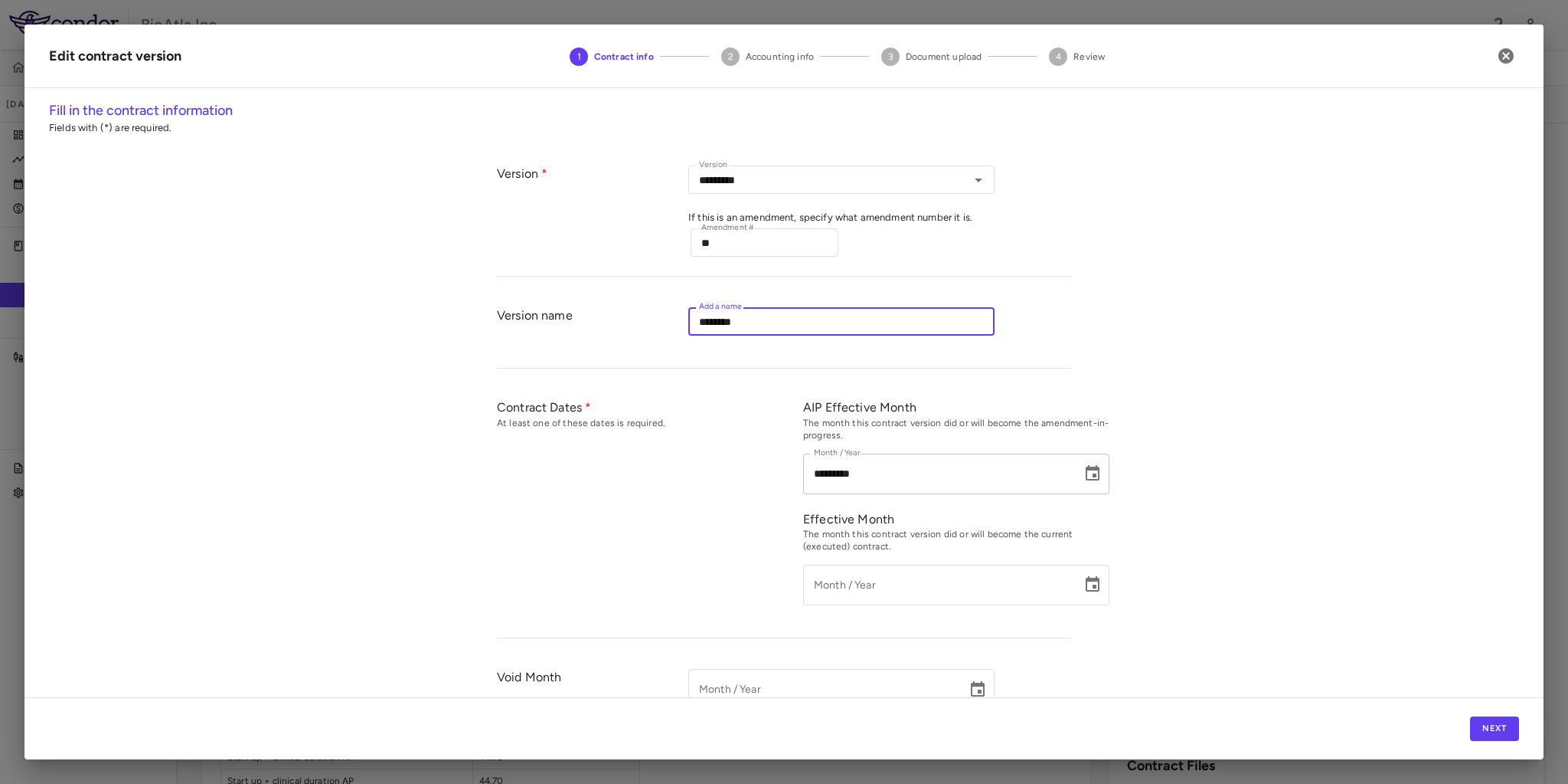
type input "********"
click at [1084, 472] on icon "Choose date, selected date is Jun 29, 2025" at bounding box center [1093, 474] width 19 height 19
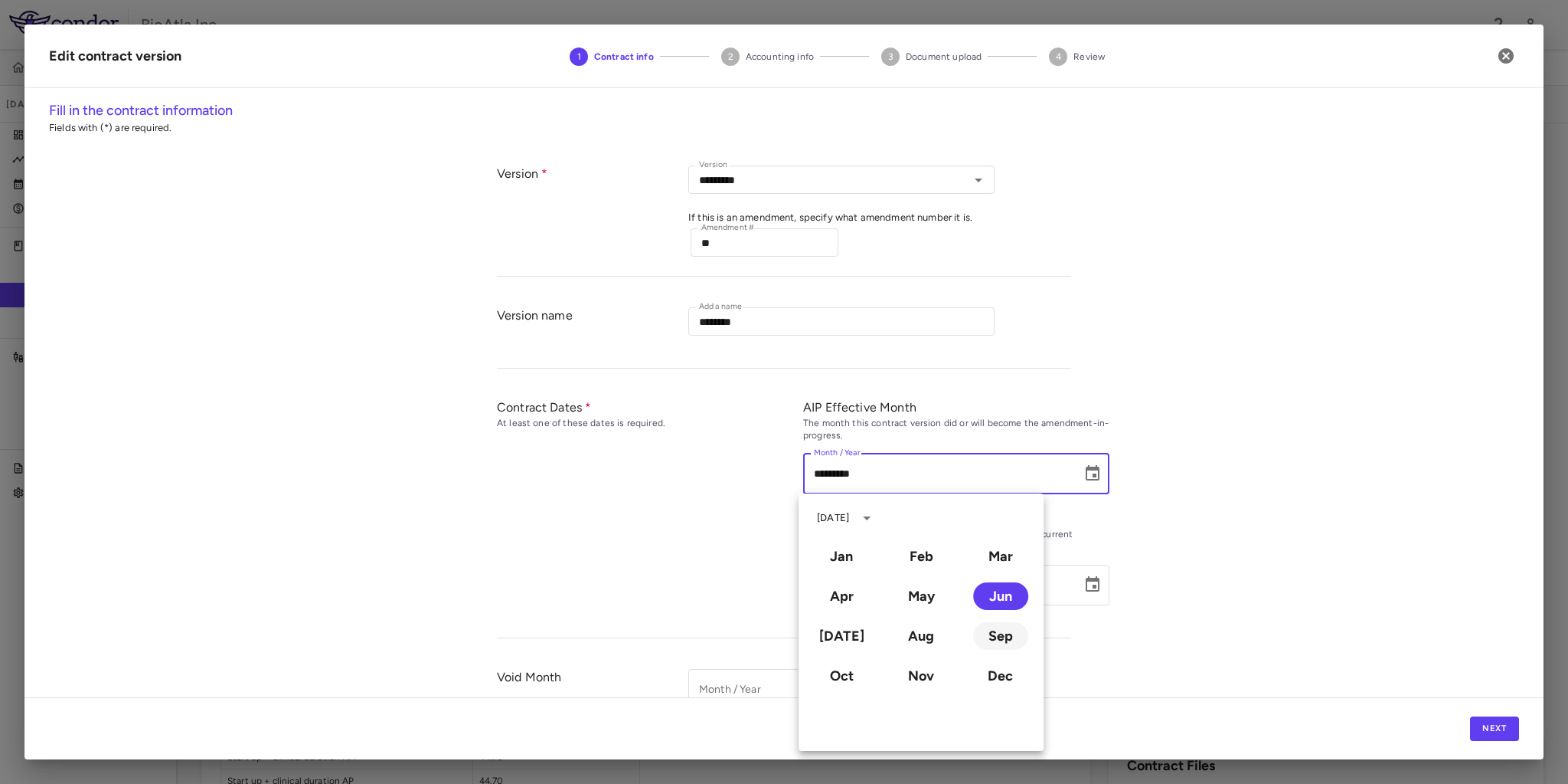
click at [992, 631] on button "Sep" at bounding box center [1000, 635] width 55 height 27
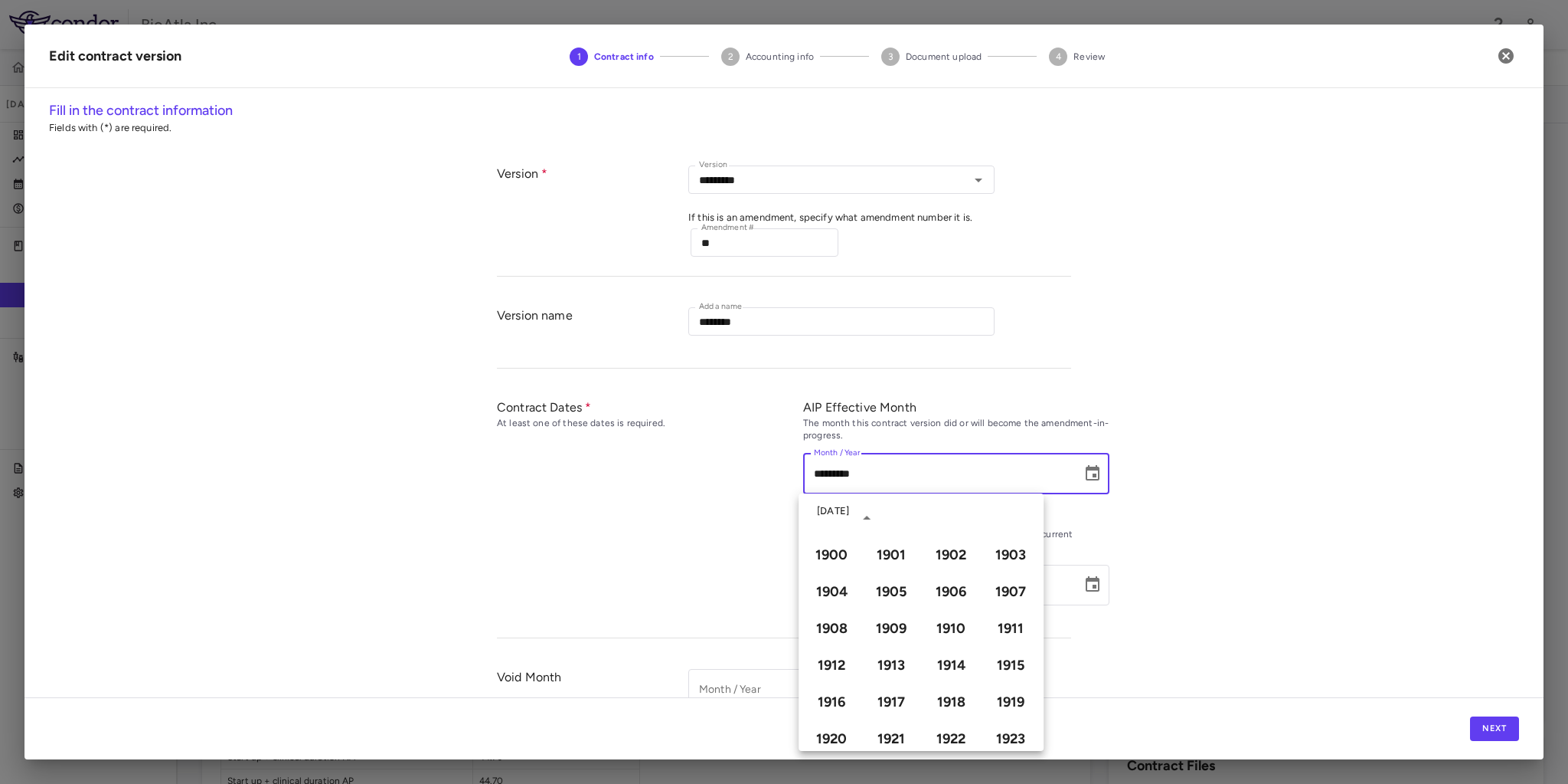
type input "**********"
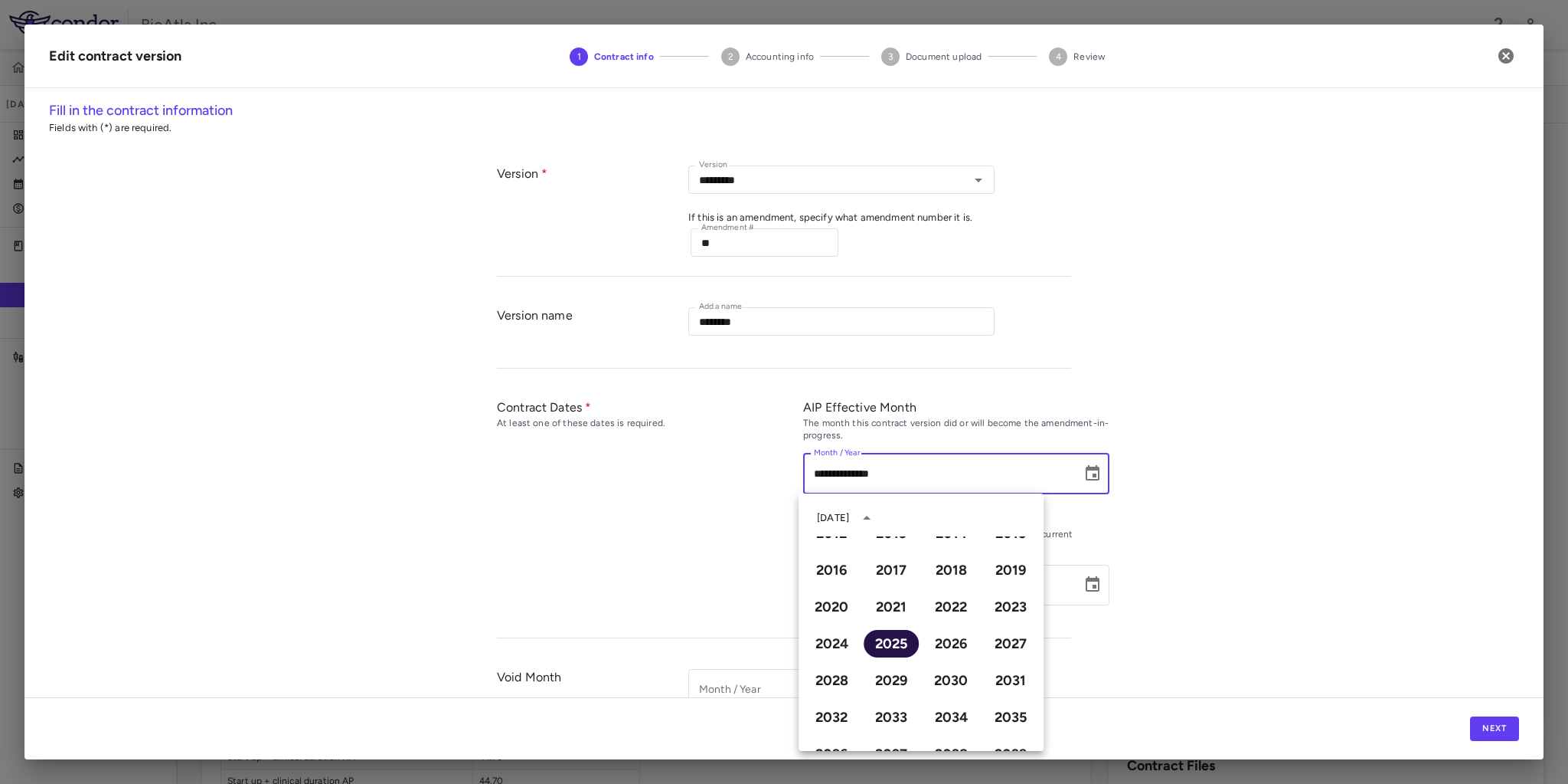
click at [884, 646] on button "2025" at bounding box center [891, 643] width 55 height 27
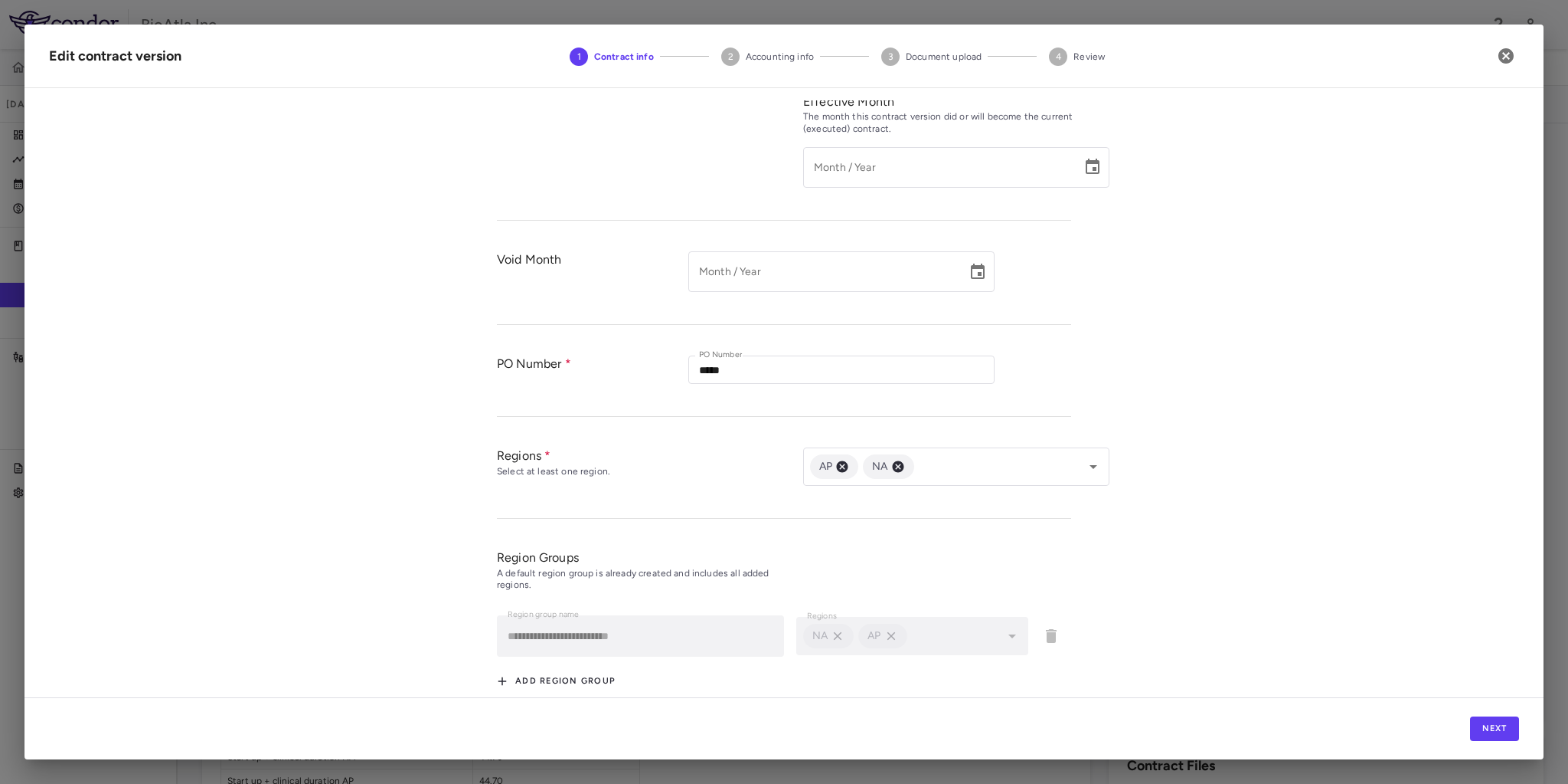
scroll to position [449, 0]
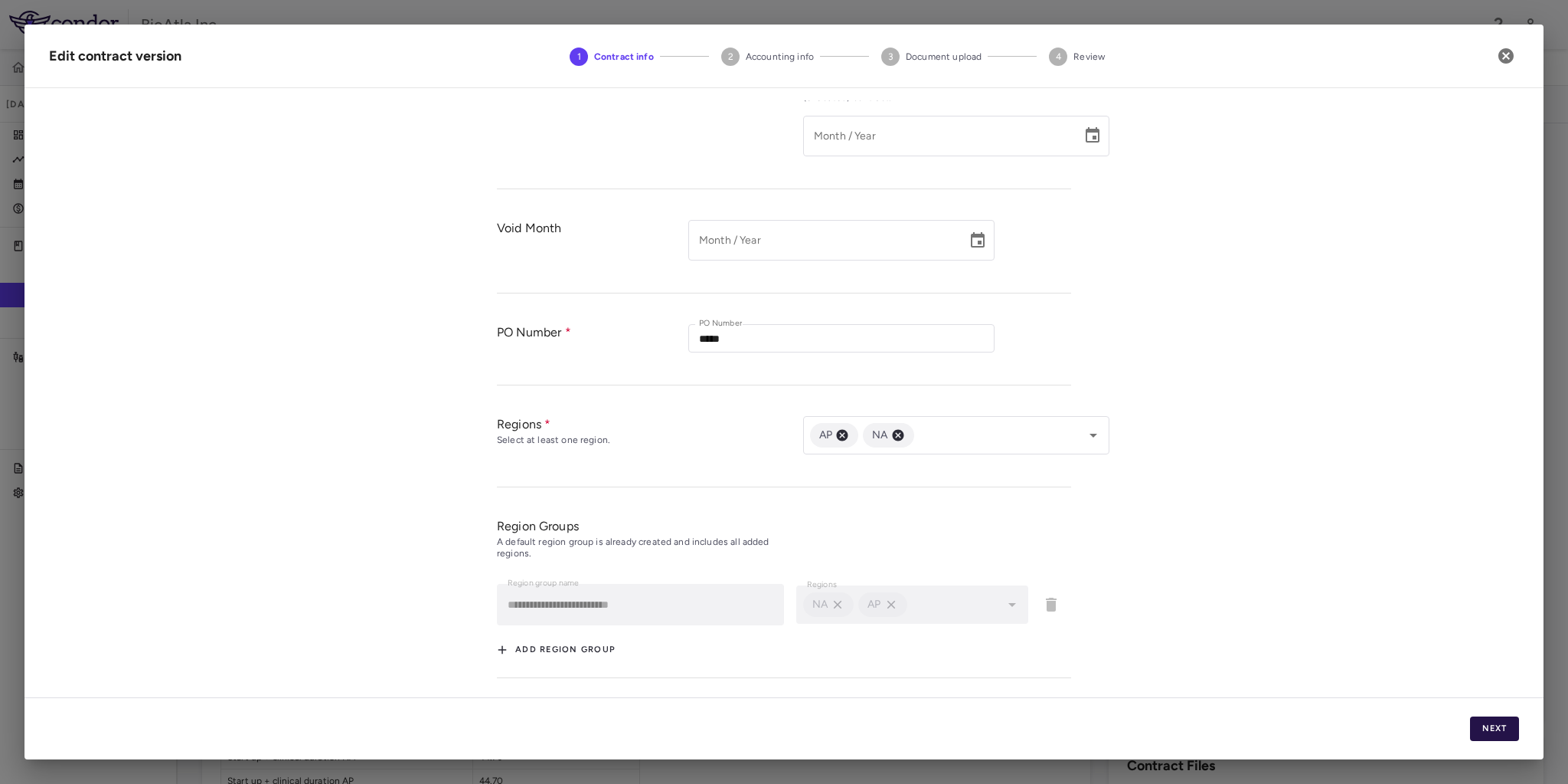
click at [1503, 726] on button "Next" at bounding box center [1495, 728] width 49 height 25
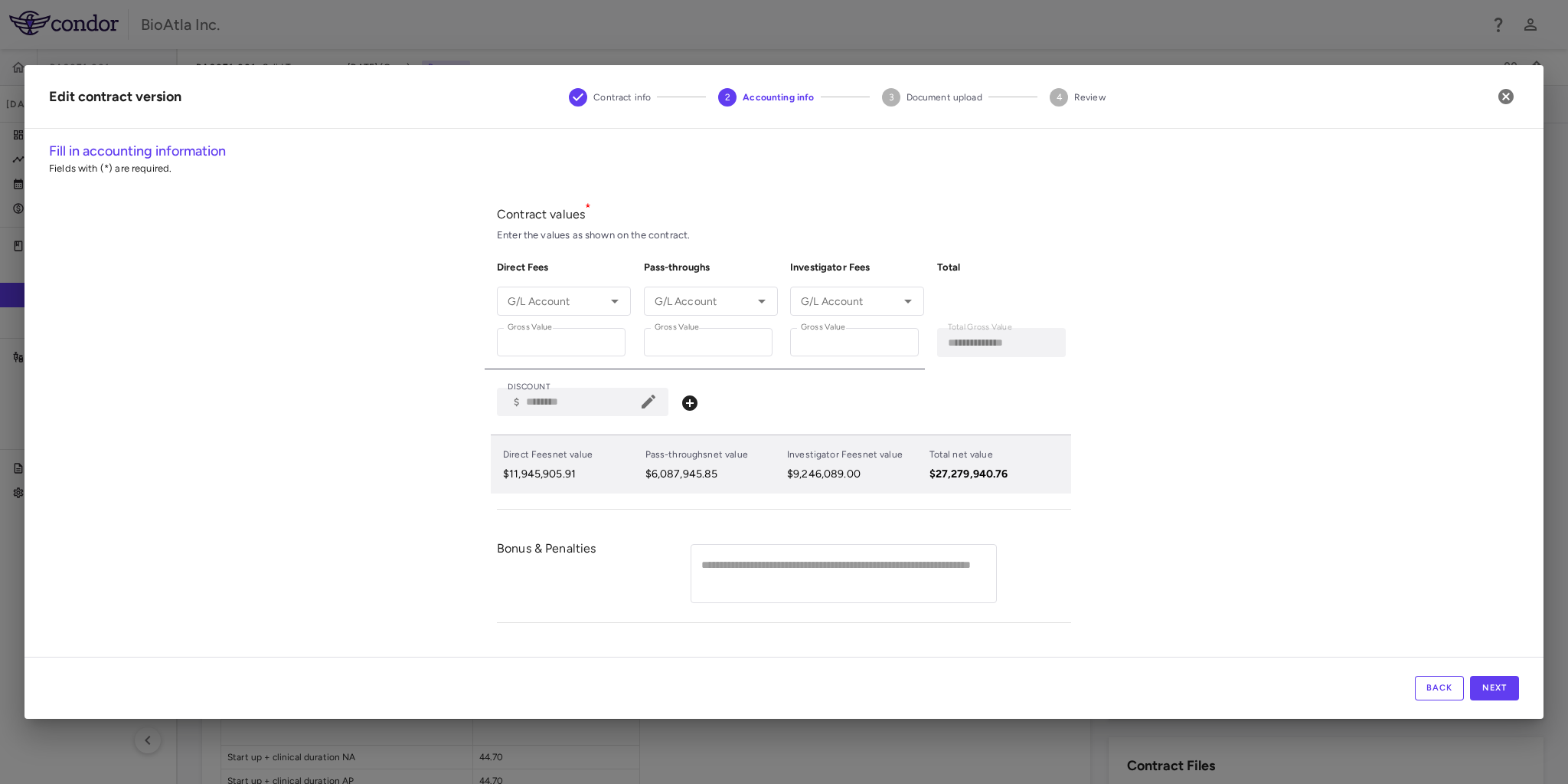
type input "**********"
drag, startPoint x: 581, startPoint y: 344, endPoint x: 474, endPoint y: 337, distance: 107.2
click at [474, 337] on div "**********" at bounding box center [784, 399] width 1519 height 515
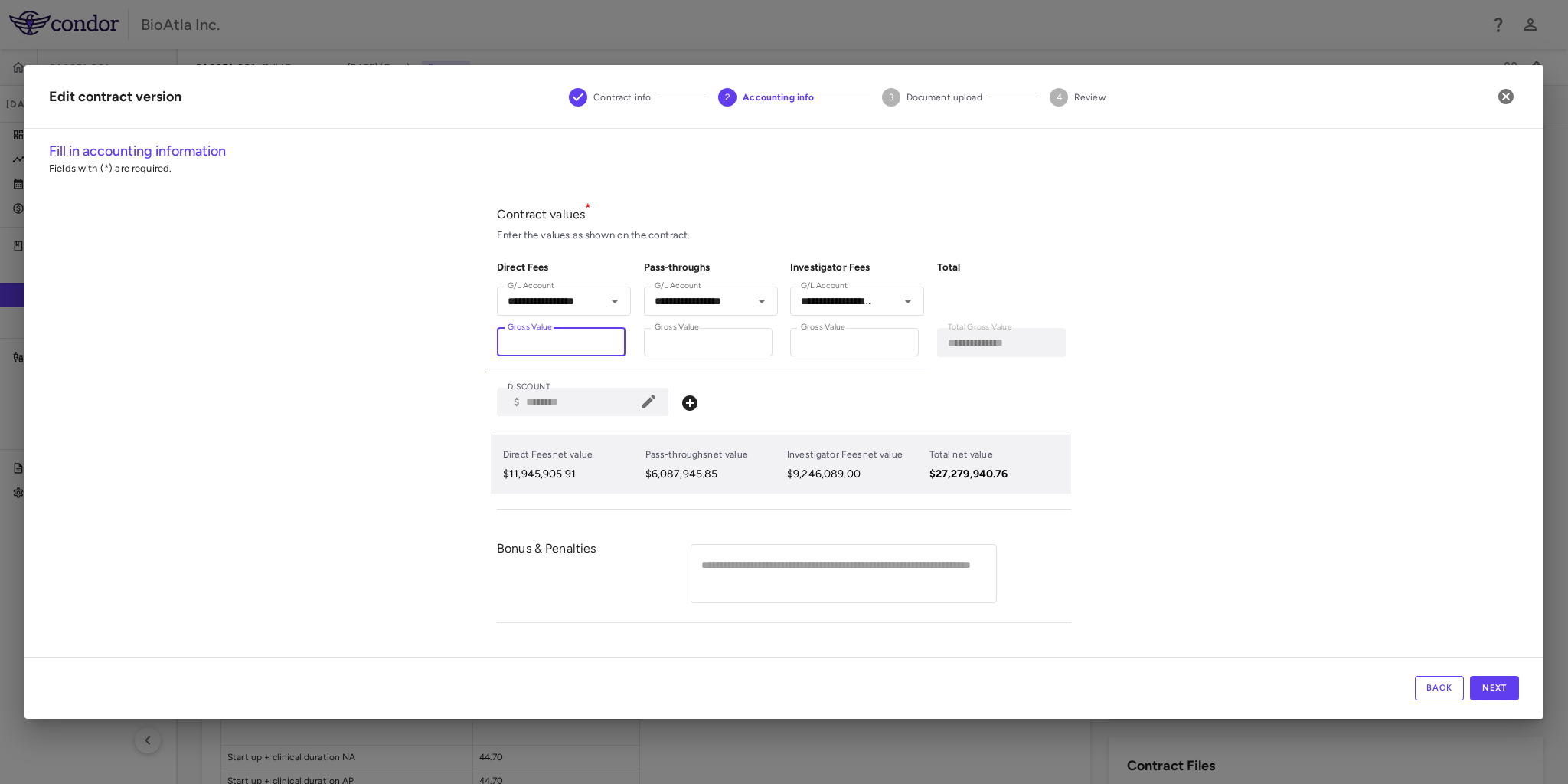
type input "****"
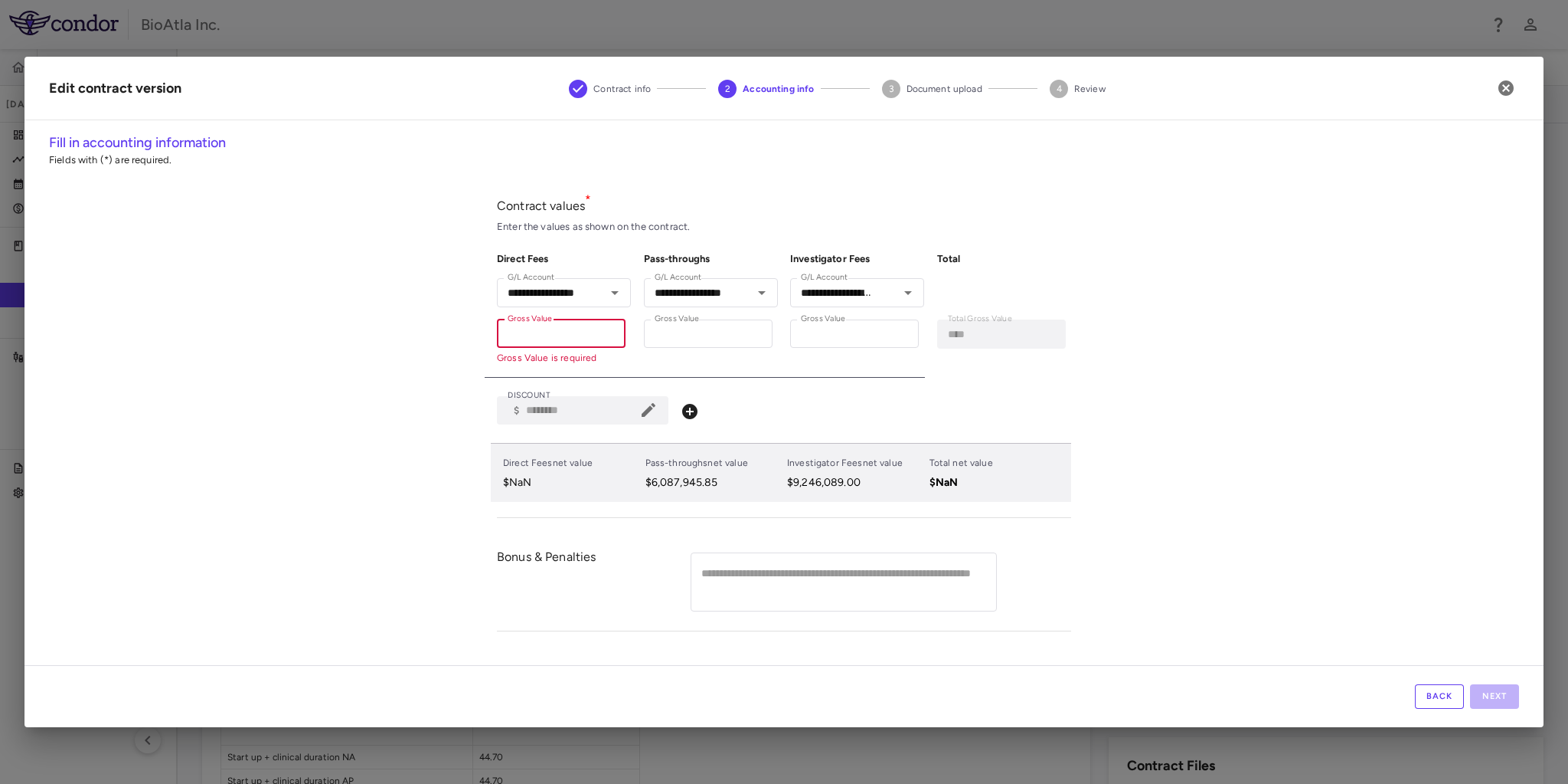
paste input "**********"
type input "**********"
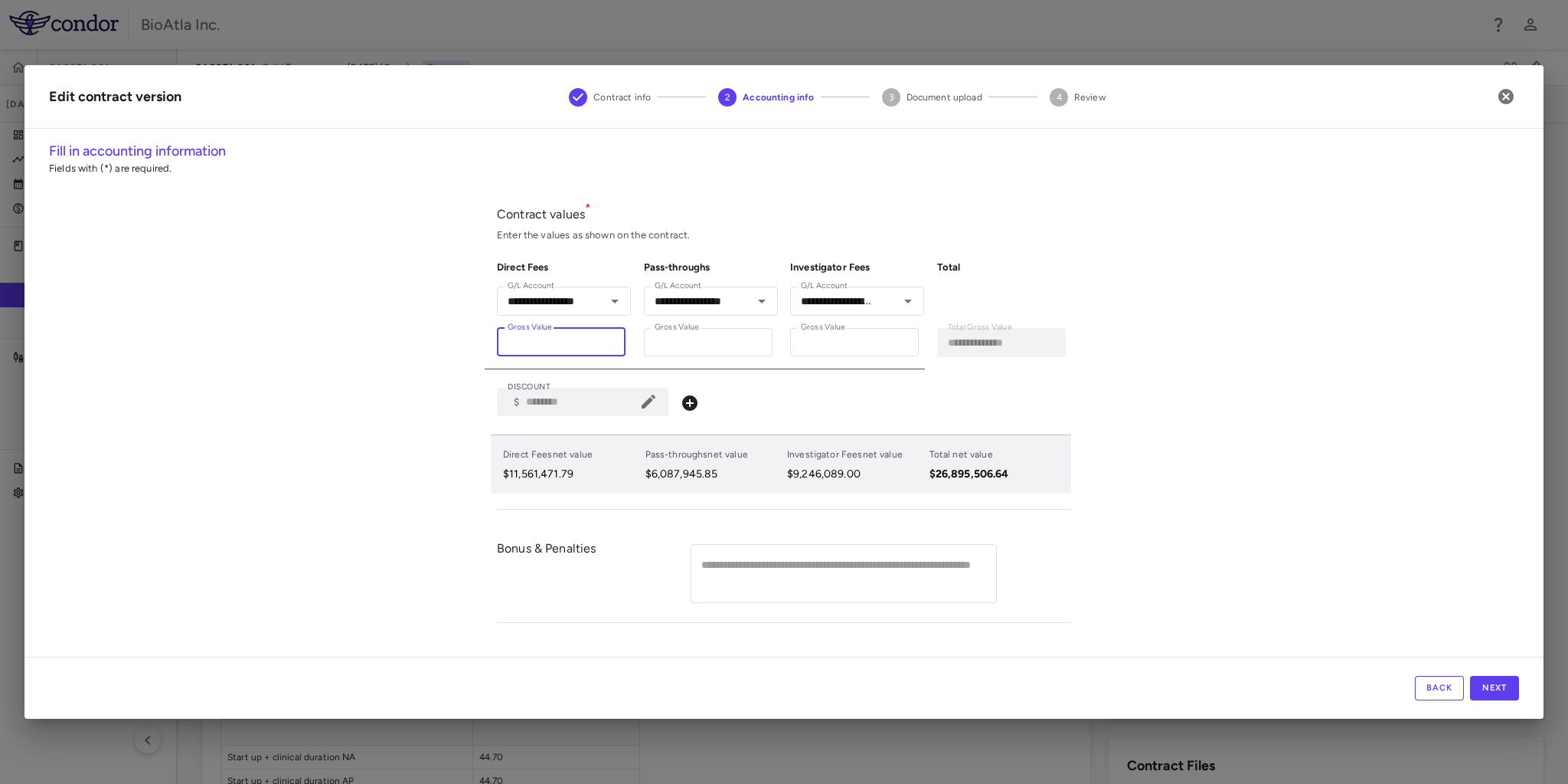
type input "**********"
drag, startPoint x: 724, startPoint y: 338, endPoint x: 631, endPoint y: 338, distance: 93.0
click at [631, 338] on div "**********" at bounding box center [705, 308] width 147 height 120
type input "****"
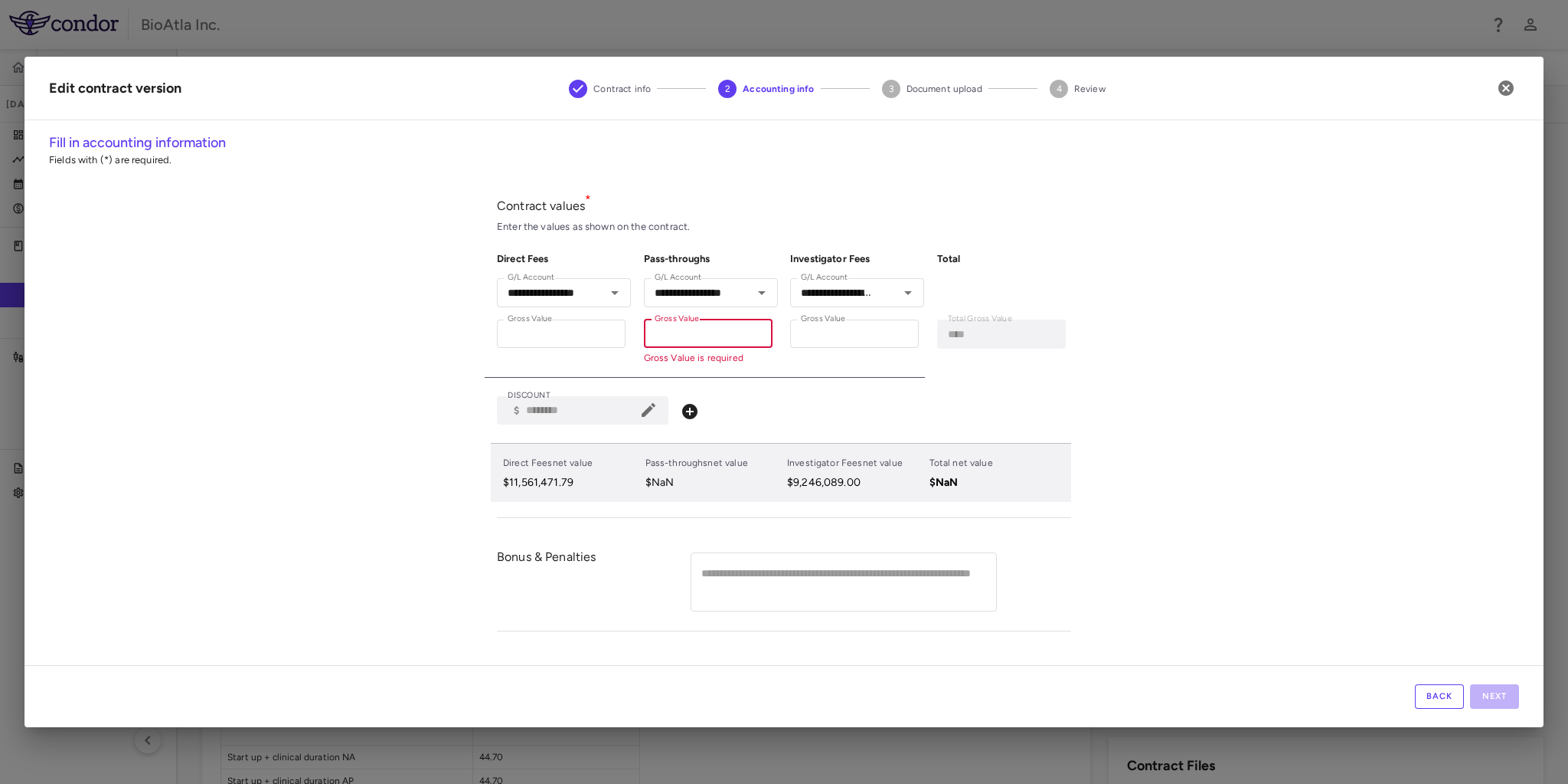
paste input "**********"
type input "**********"
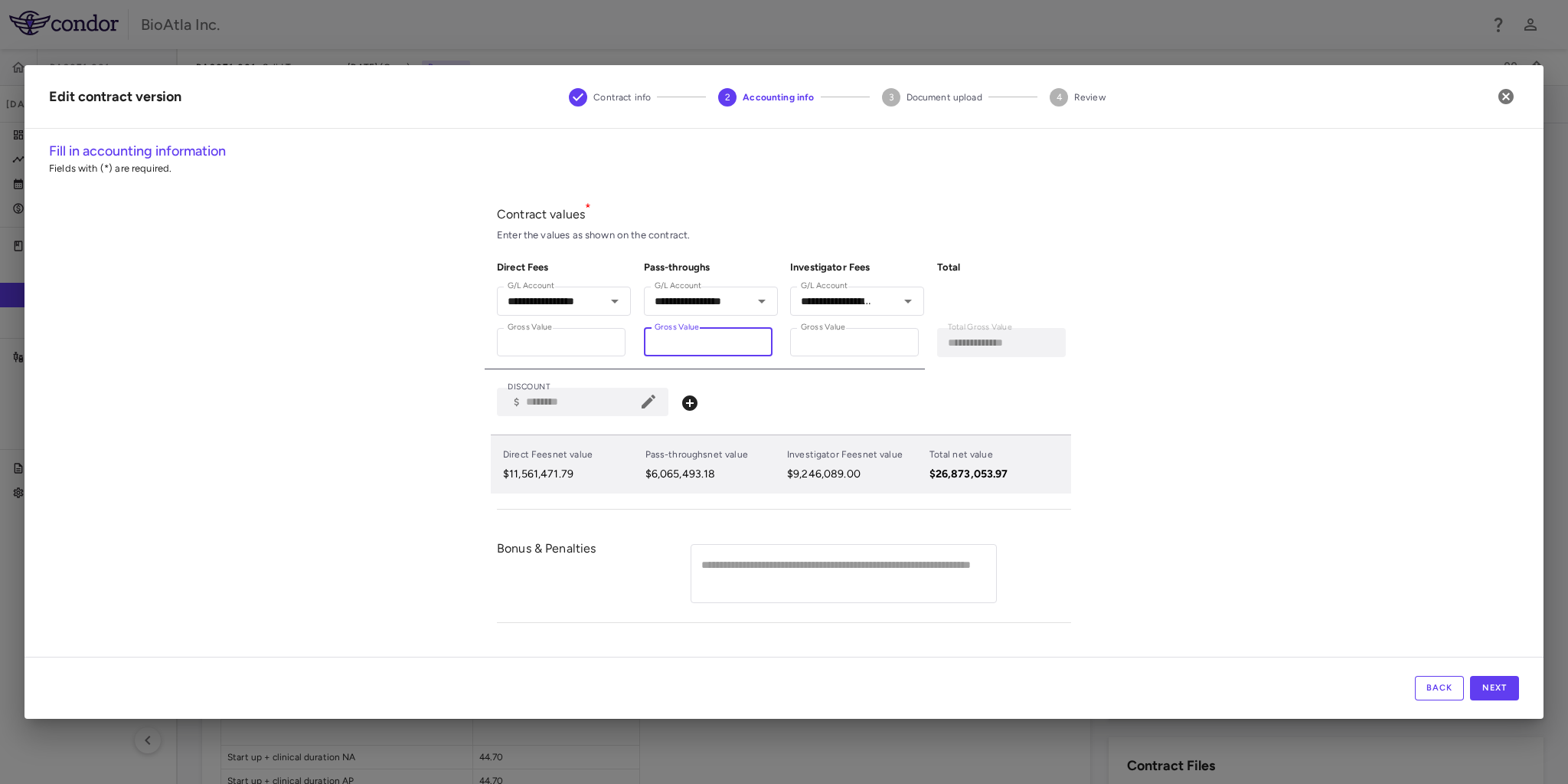
type input "**********"
drag, startPoint x: 840, startPoint y: 341, endPoint x: 755, endPoint y: 332, distance: 85.5
click at [756, 332] on div "**********" at bounding box center [778, 308] width 586 height 120
type input "****"
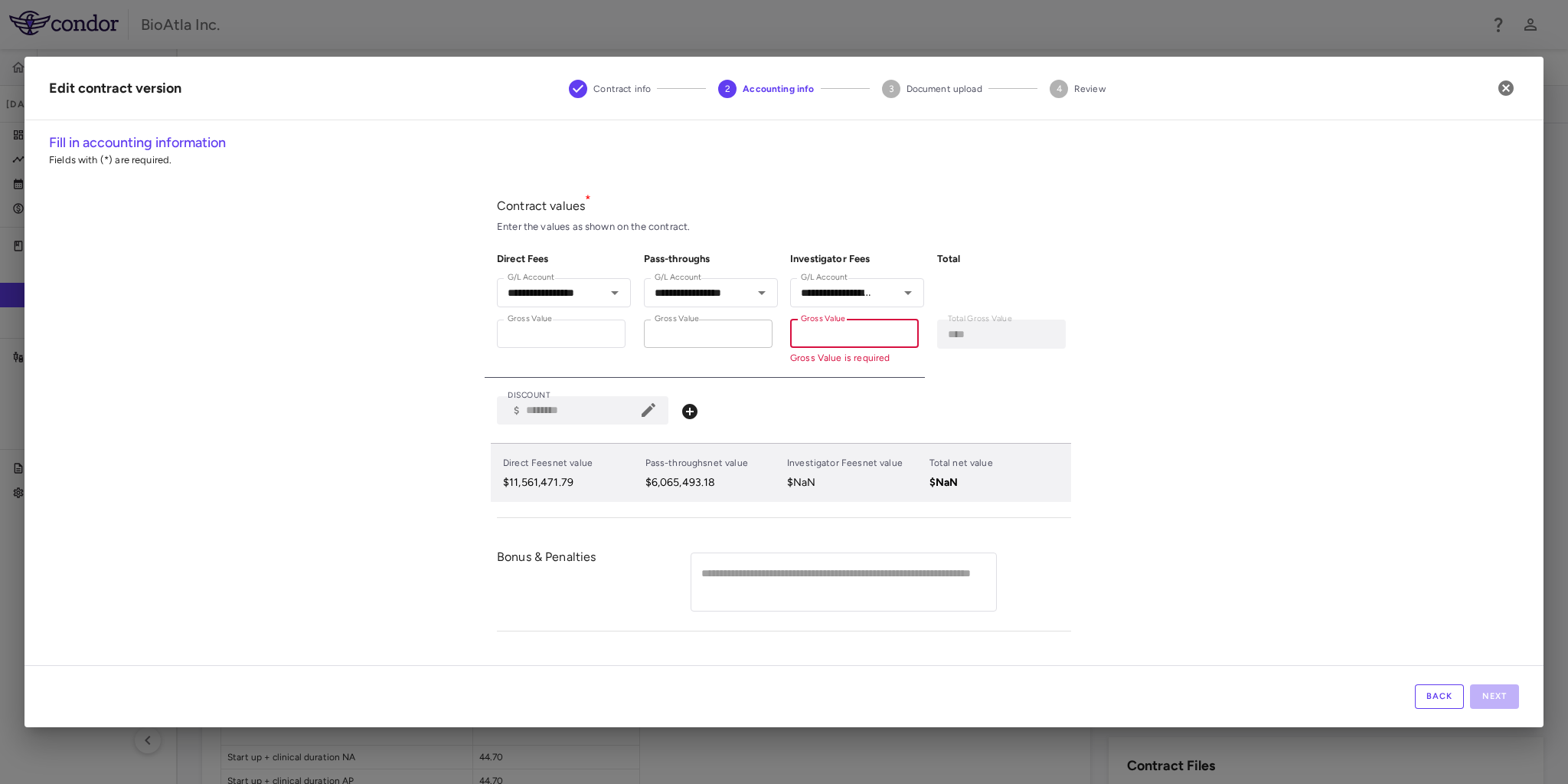
paste input "number"
click at [833, 342] on input "Gross Value" at bounding box center [854, 333] width 128 height 28
paste input "number"
click at [873, 344] on input "Gross Value" at bounding box center [854, 333] width 128 height 28
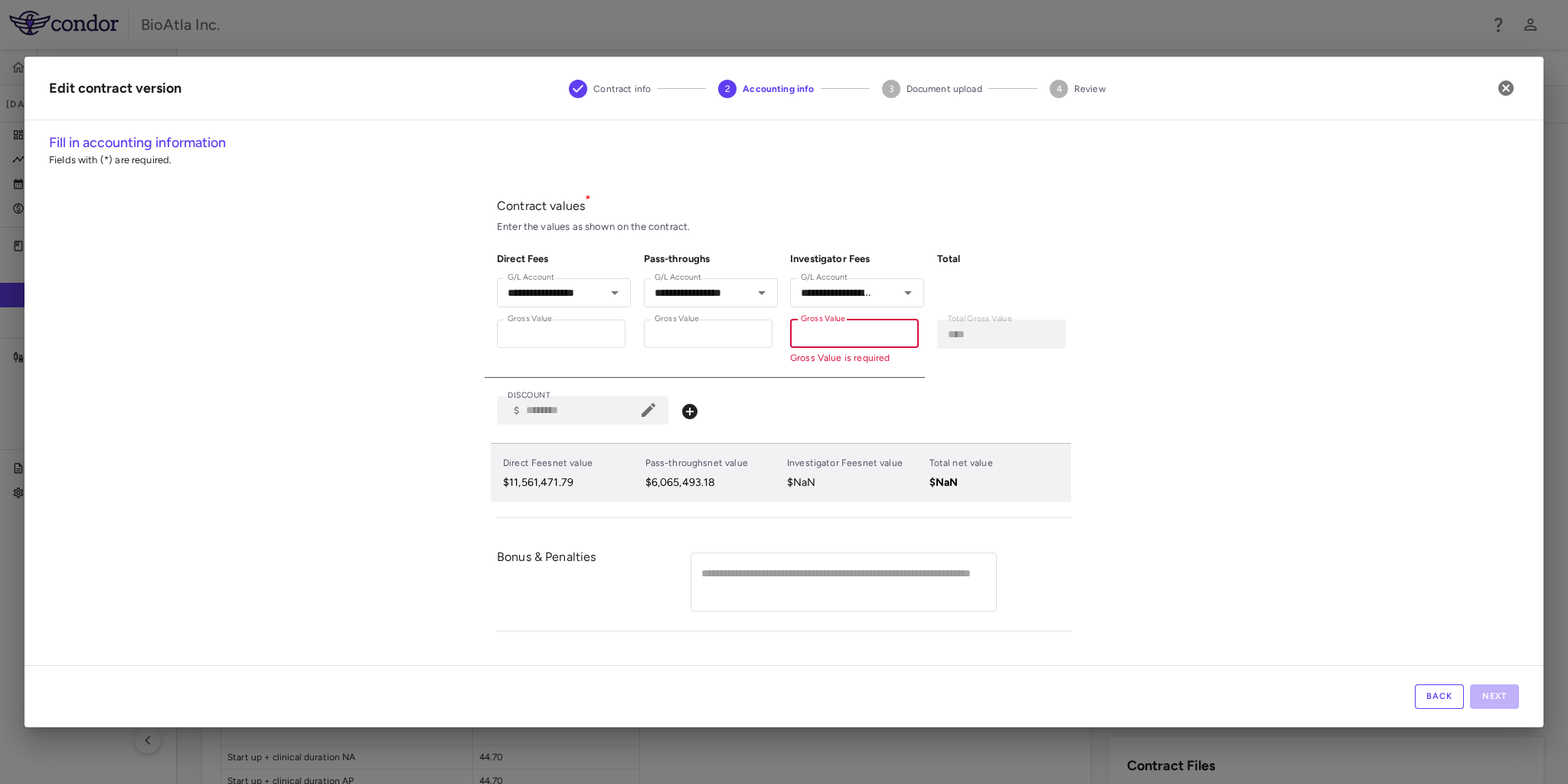
paste input "**********"
type input "**********"
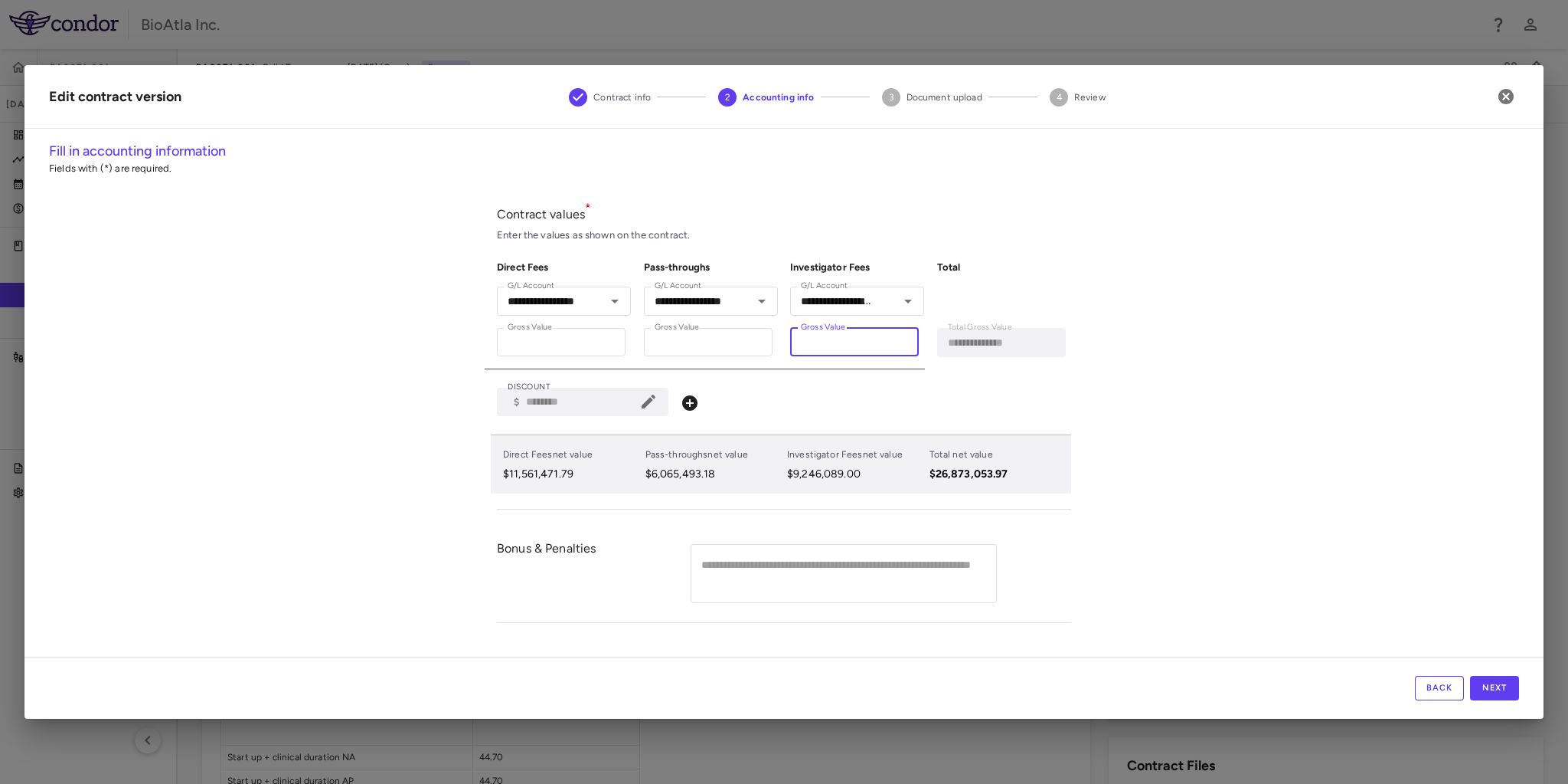
type input "**********"
click at [1146, 365] on div "**********" at bounding box center [784, 399] width 1519 height 515
click at [688, 399] on icon at bounding box center [690, 403] width 15 height 15
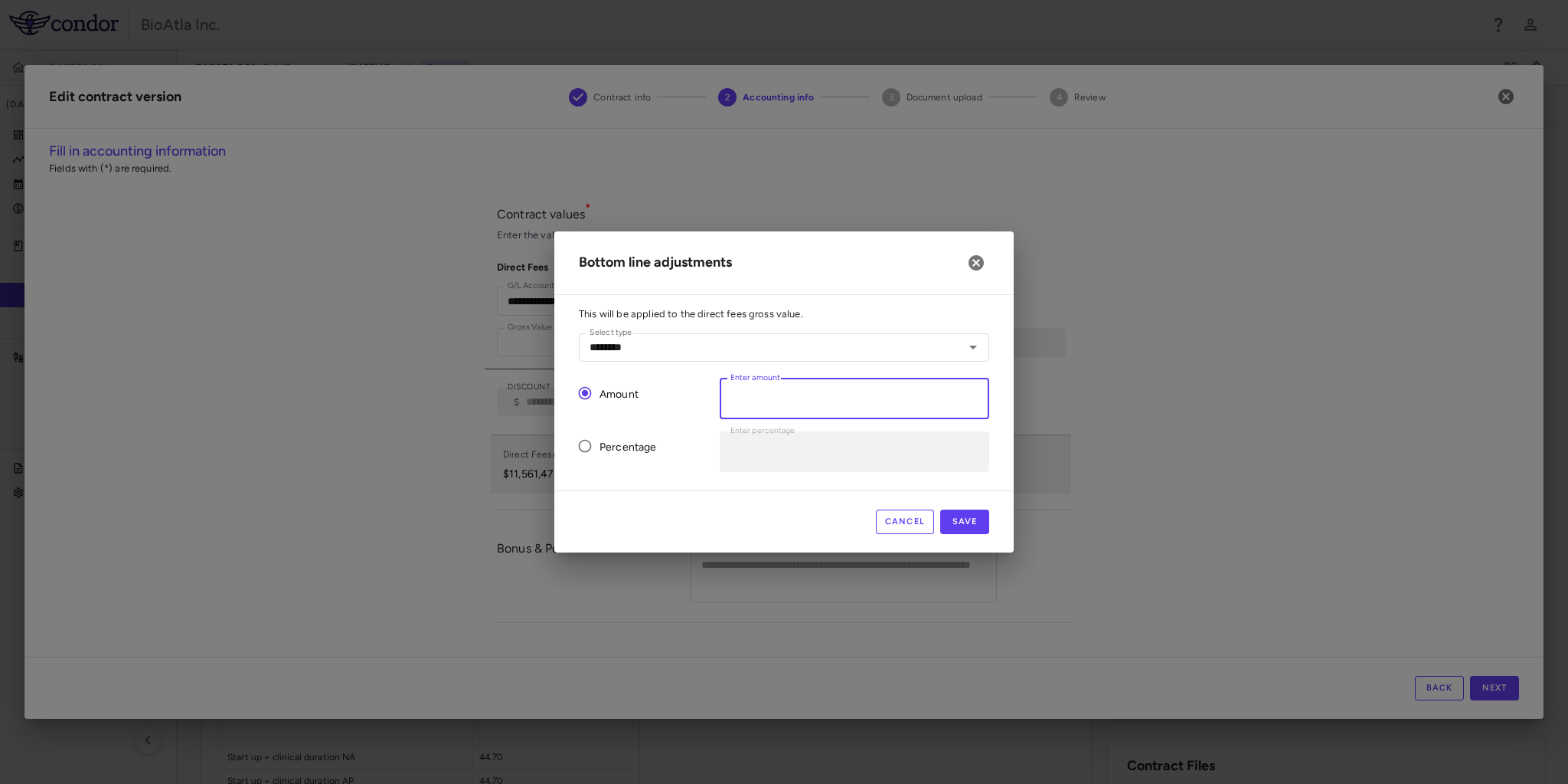
drag, startPoint x: 732, startPoint y: 401, endPoint x: 756, endPoint y: 401, distance: 24.0
click at [756, 401] on input "*" at bounding box center [854, 399] width 269 height 41
paste input "*********"
click at [794, 506] on div "Cancel Save" at bounding box center [784, 521] width 459 height 62
click at [949, 520] on button "Save" at bounding box center [965, 521] width 49 height 25
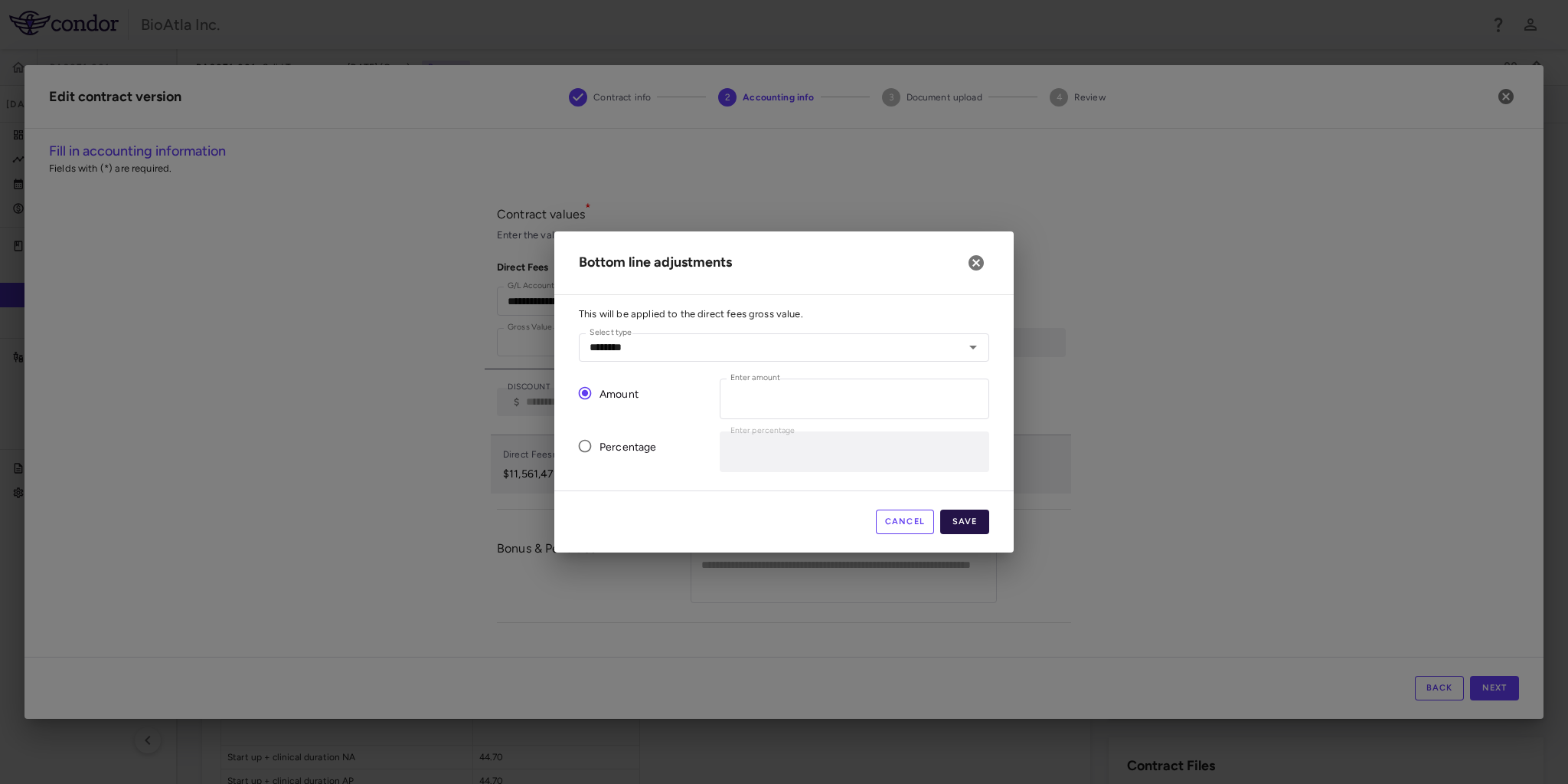
type input "*"
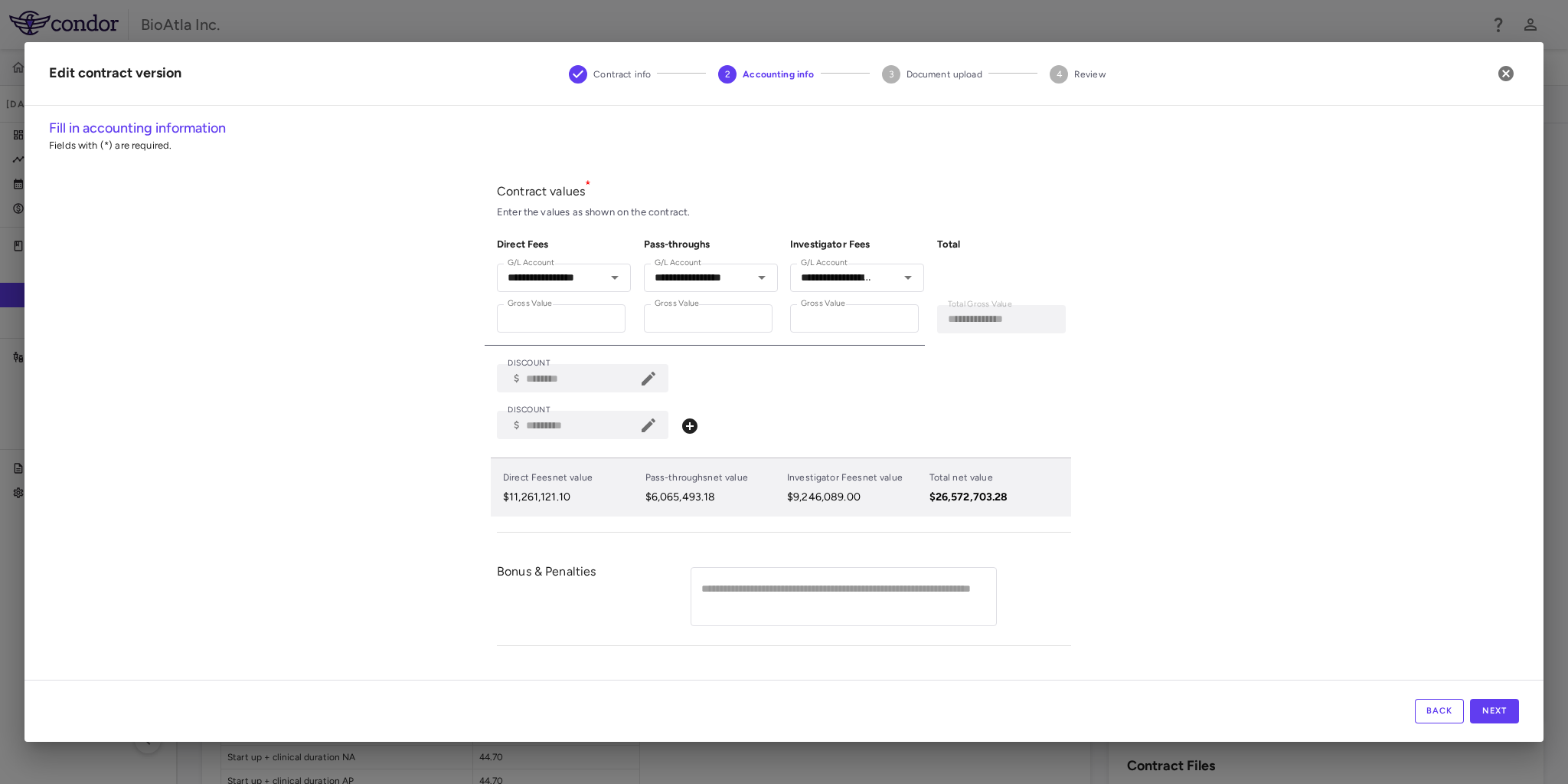
click at [654, 371] on icon at bounding box center [648, 378] width 19 height 19
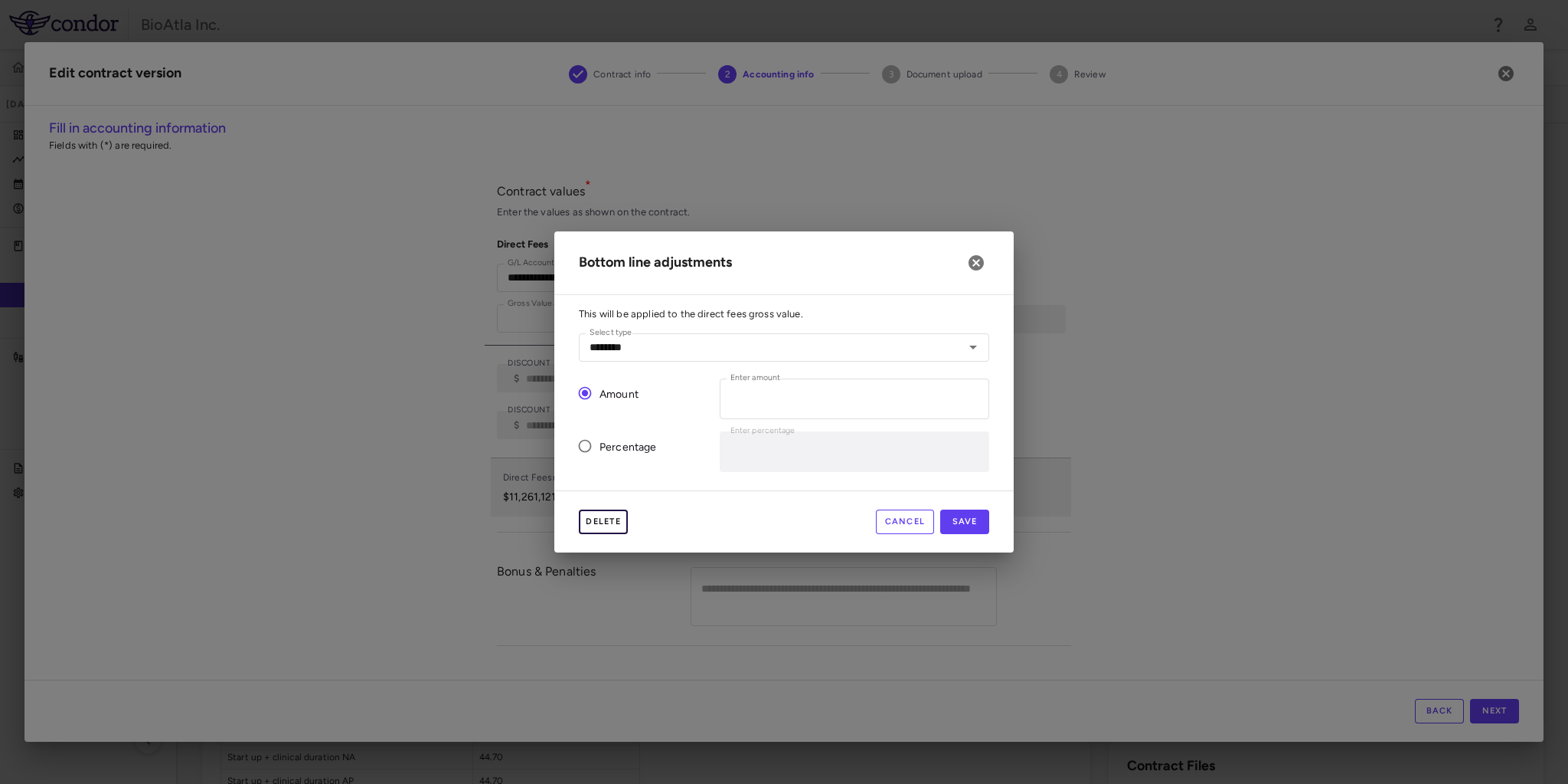
click at [603, 520] on button "Delete" at bounding box center [603, 521] width 49 height 25
type input "*"
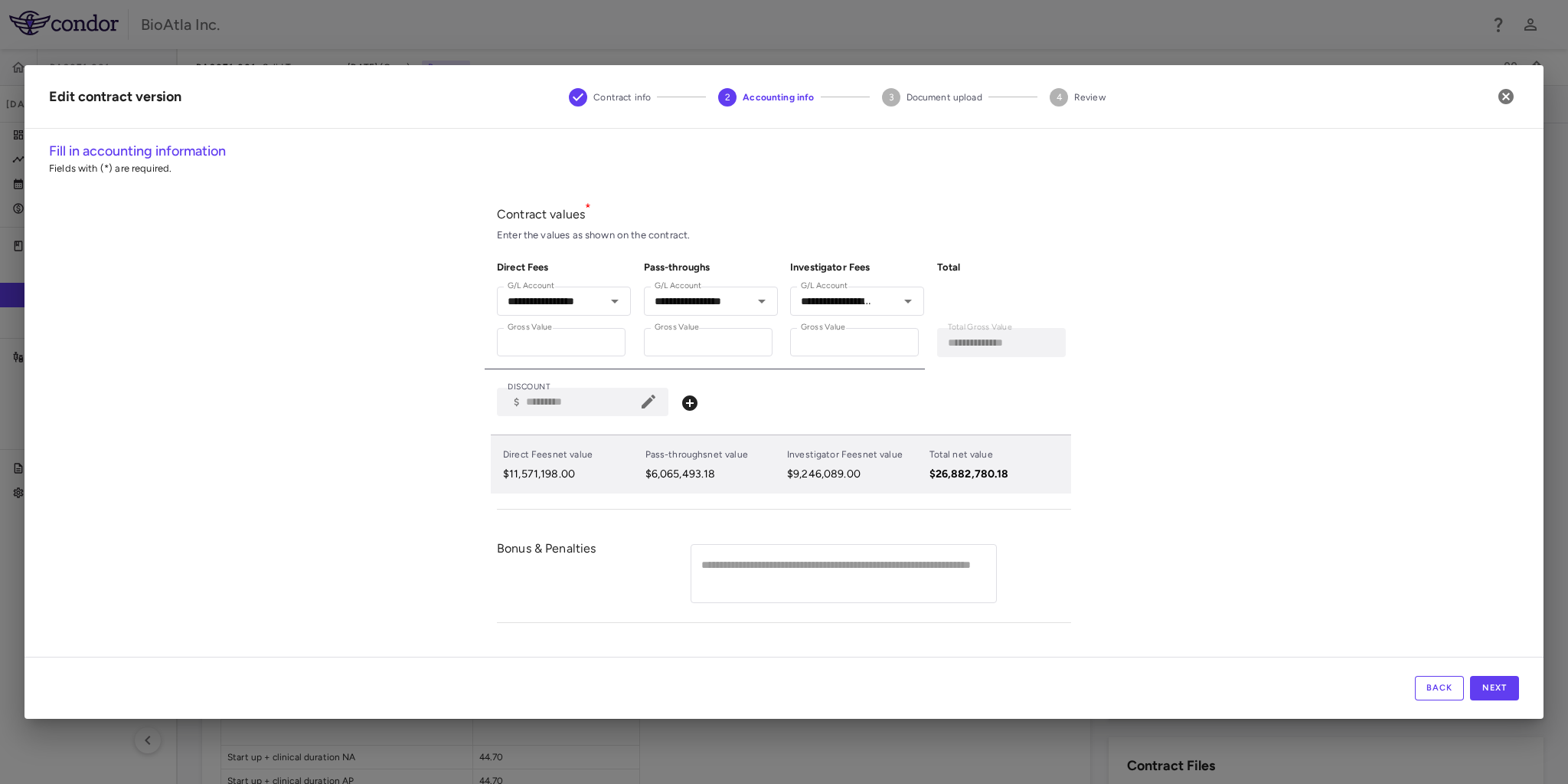
type input "**********"
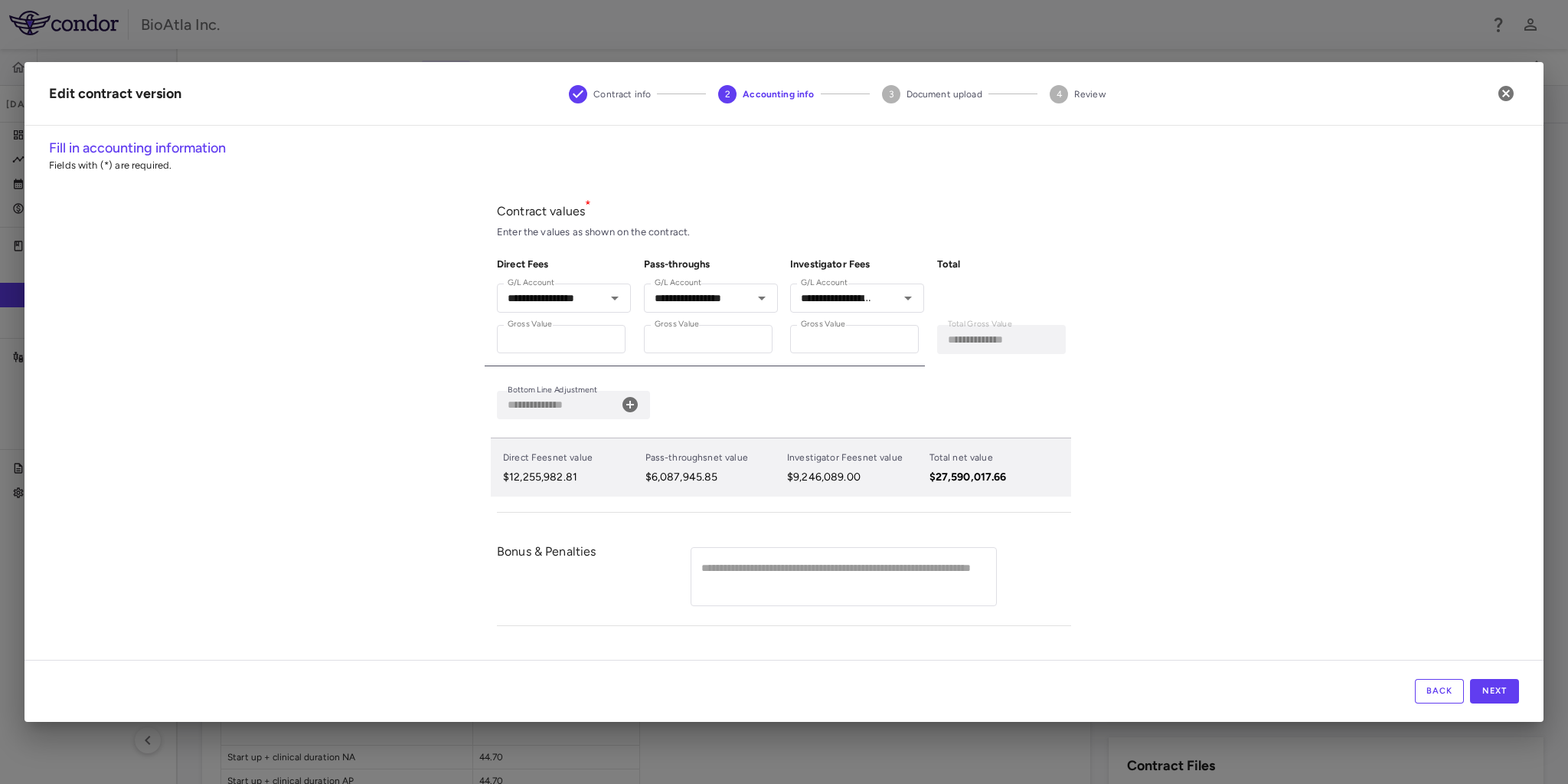
click at [637, 401] on icon at bounding box center [630, 405] width 15 height 15
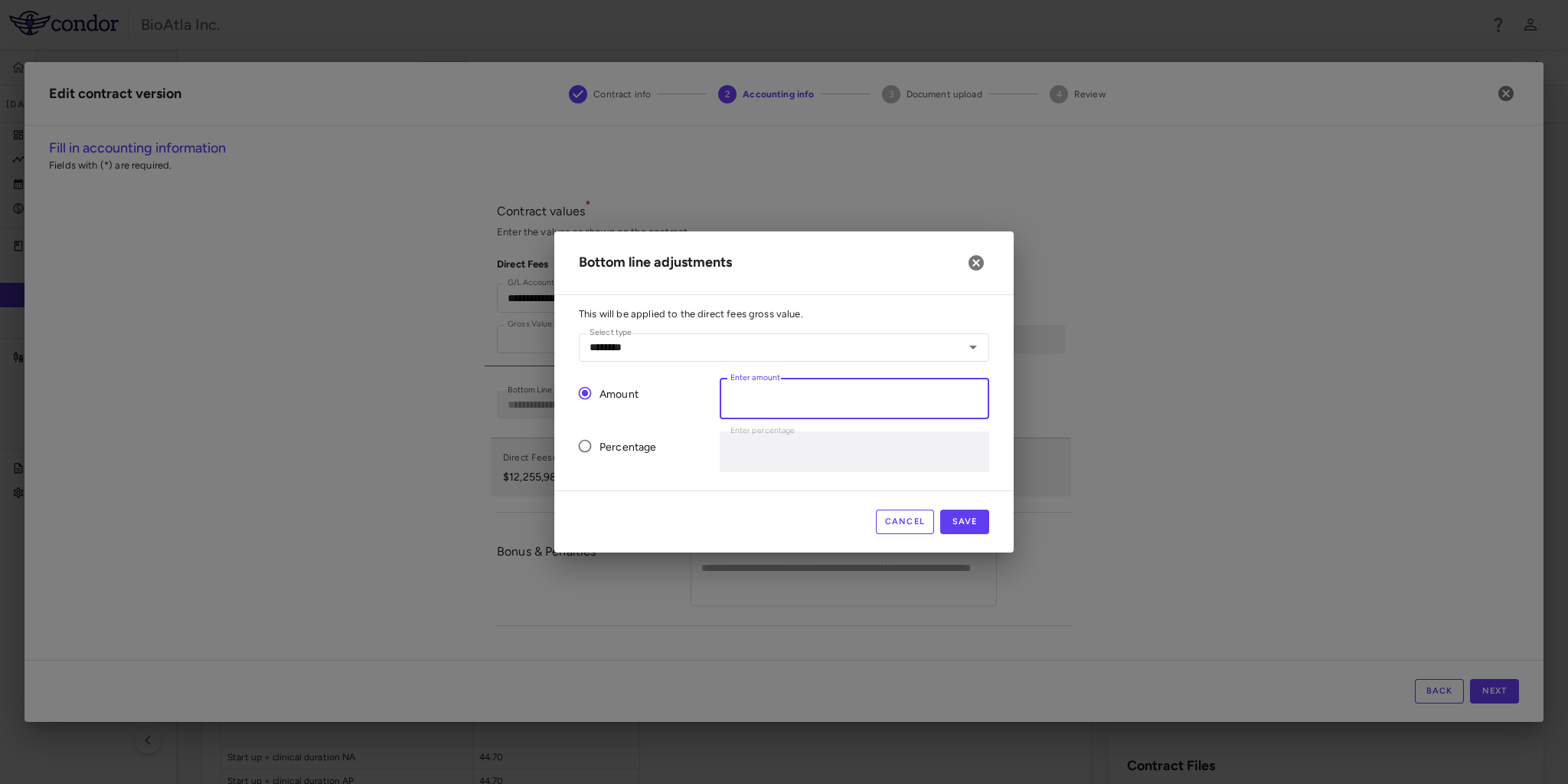
click at [734, 397] on input "*" at bounding box center [854, 399] width 269 height 41
drag, startPoint x: 743, startPoint y: 397, endPoint x: 722, endPoint y: 389, distance: 22.5
click at [722, 389] on input "*" at bounding box center [854, 399] width 269 height 41
paste input "*********"
click at [671, 474] on div "This will be applied to the direct fees gross value. Select type ******** Selec…" at bounding box center [784, 398] width 459 height 183
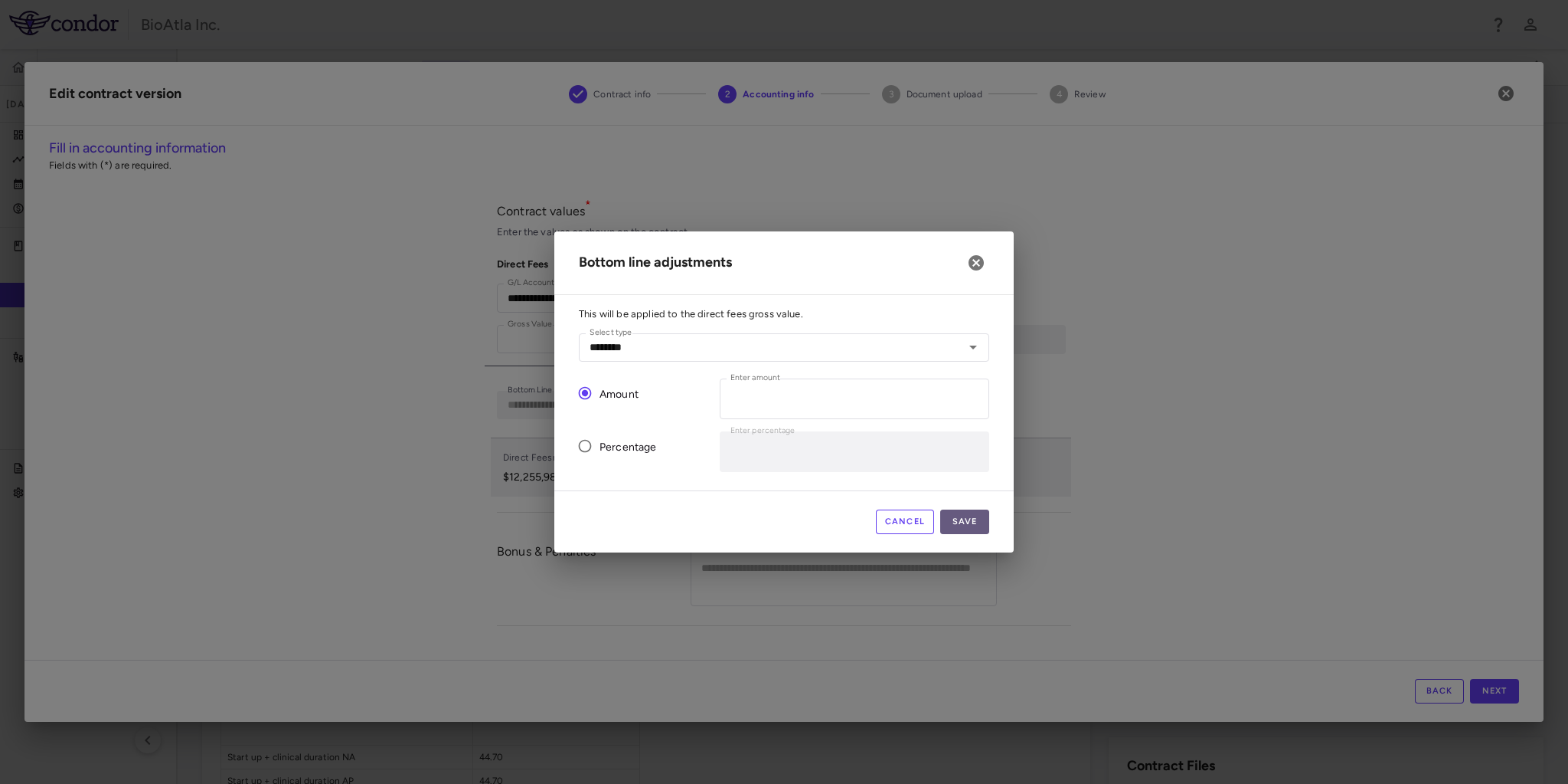
click at [971, 509] on button "Save" at bounding box center [965, 521] width 49 height 25
type input "*"
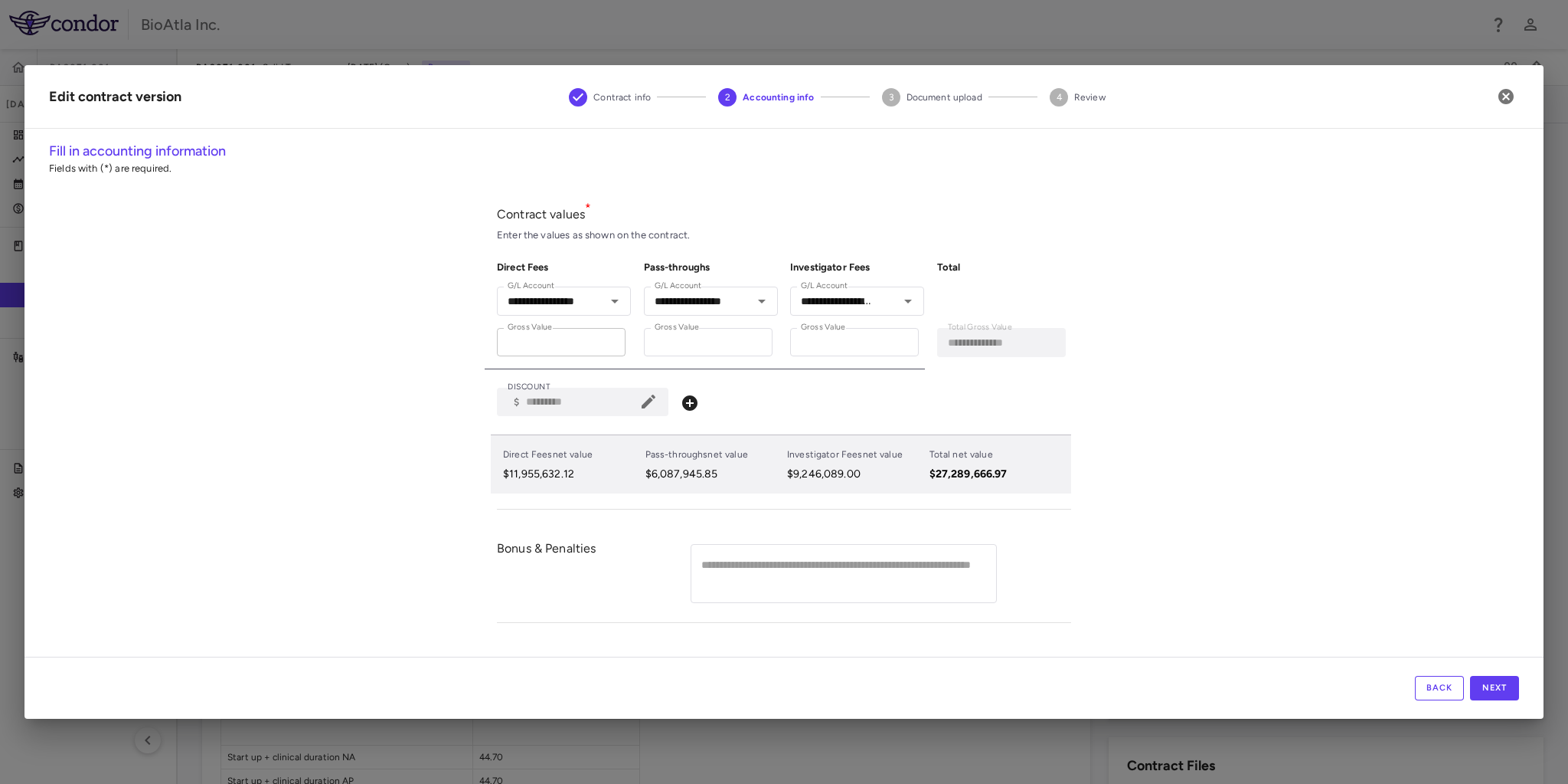
click at [588, 352] on input "**********" at bounding box center [561, 342] width 128 height 28
drag, startPoint x: 573, startPoint y: 338, endPoint x: 468, endPoint y: 326, distance: 105.7
click at [468, 326] on div "**********" at bounding box center [784, 399] width 1519 height 515
type input "*"
type input "**********"
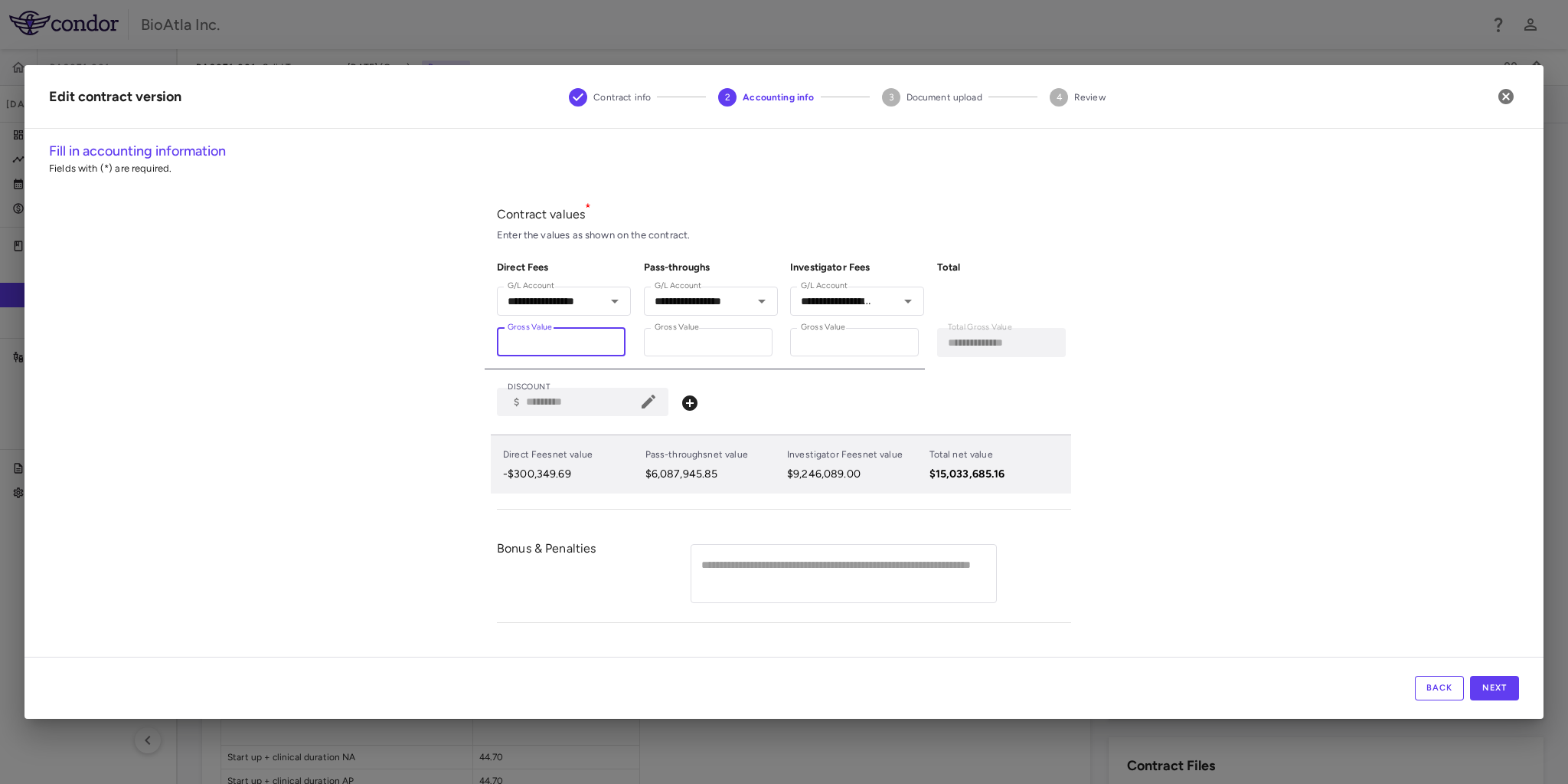
type input "**"
type input "**********"
type input "***"
type input "**********"
type input "****"
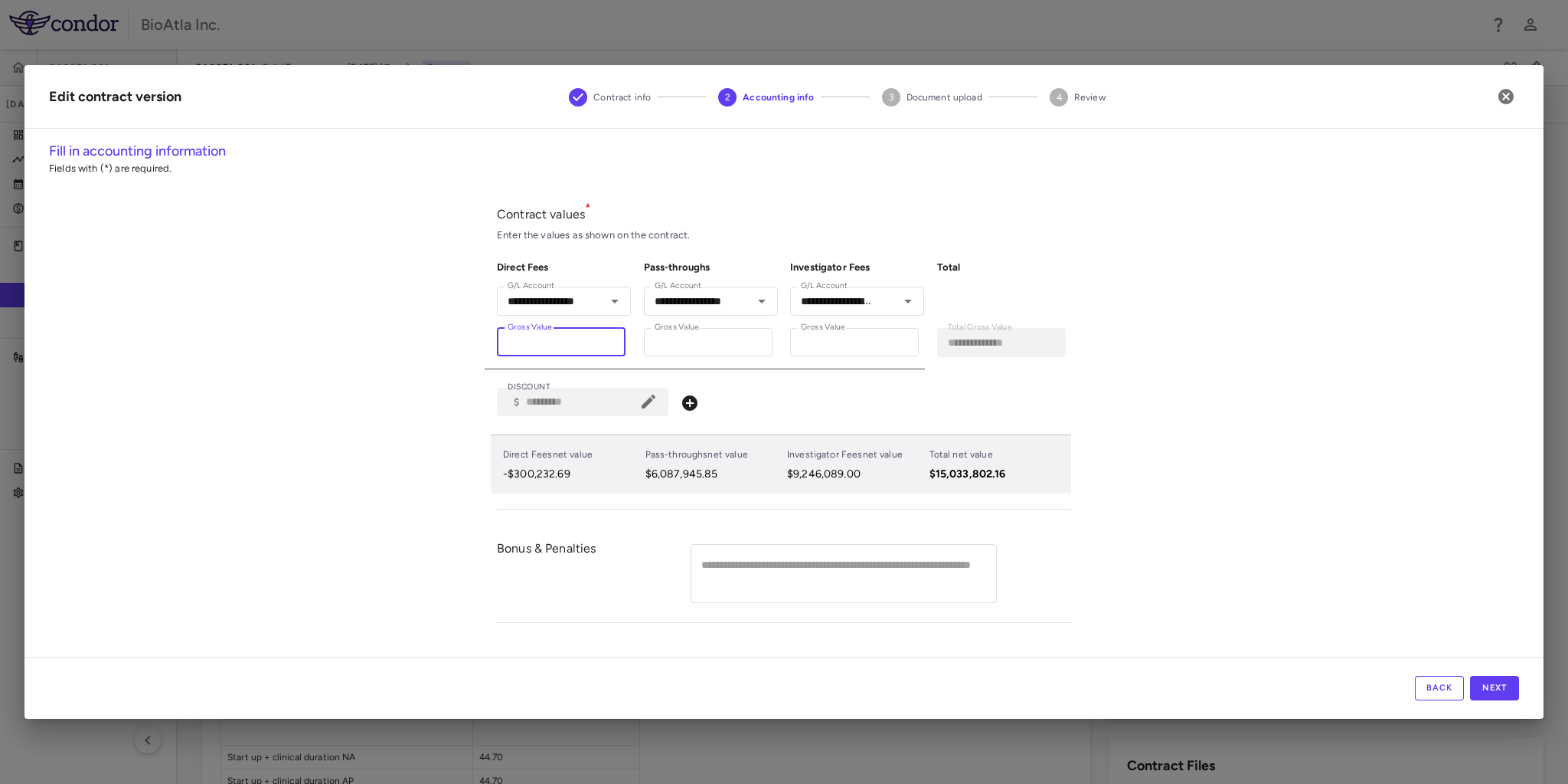
type input "**********"
type input "*****"
type input "**********"
type input "******"
type input "**********"
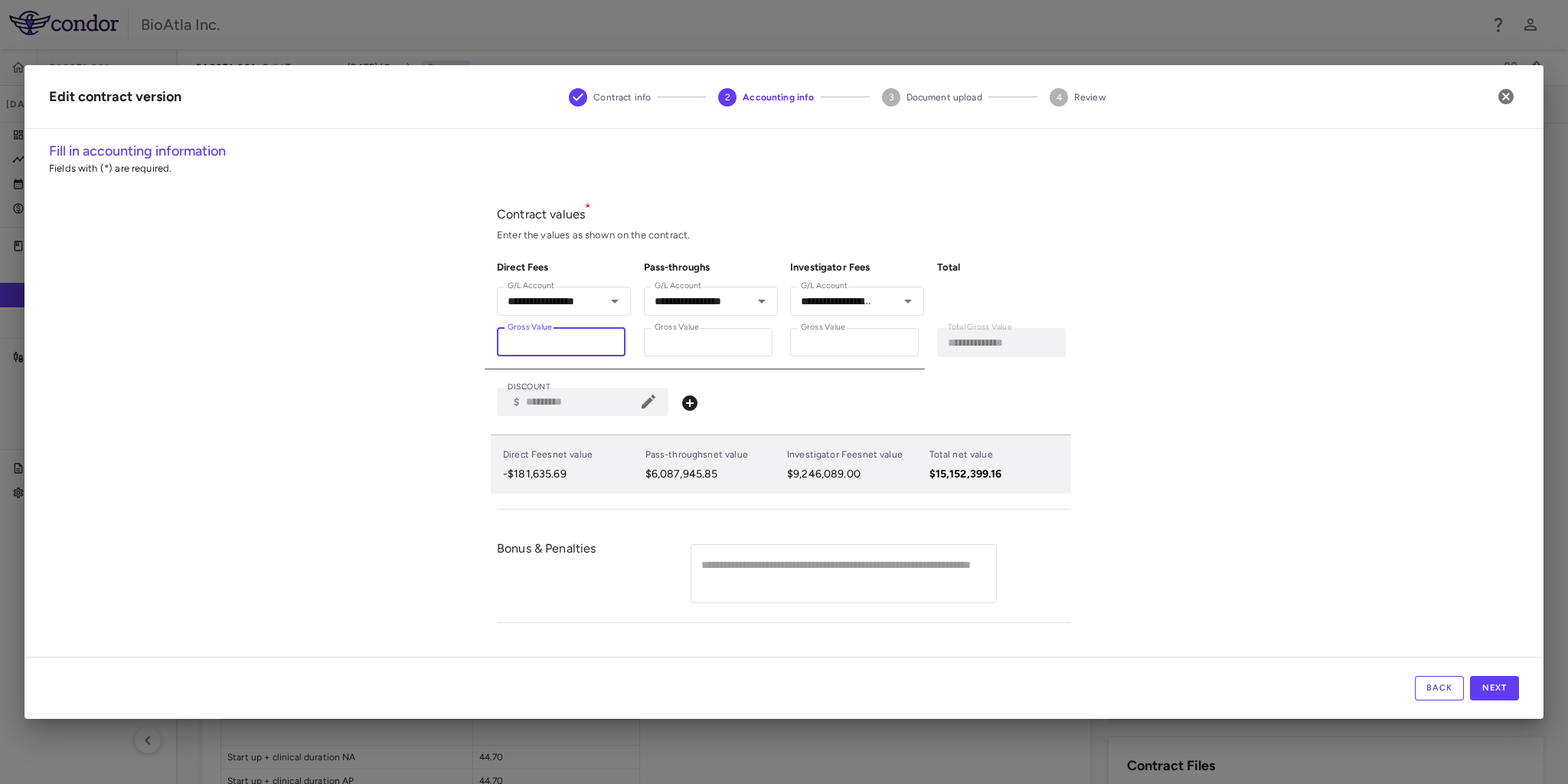
type input "*******"
type input "**********"
type input "********"
type input "**********"
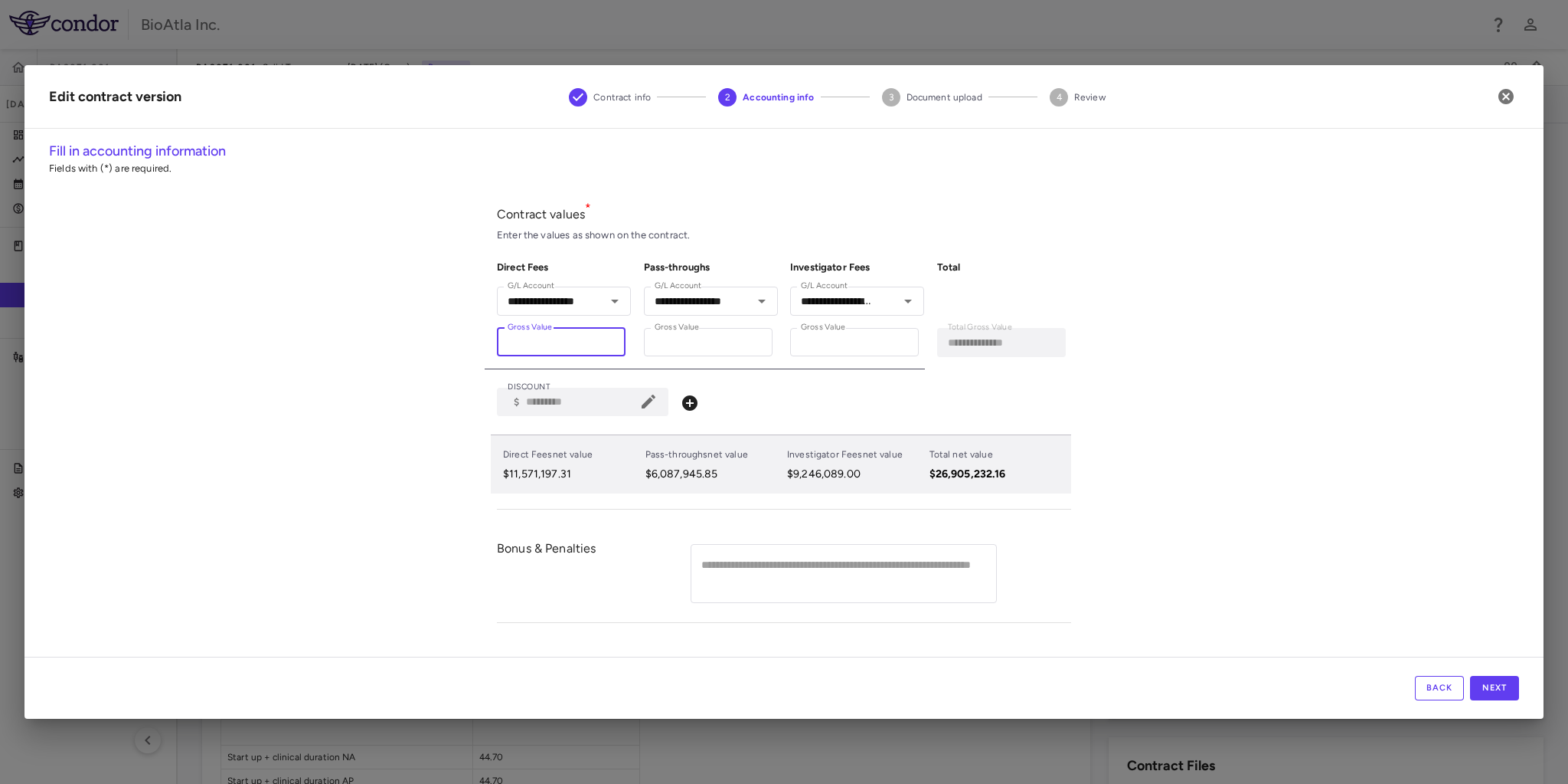
type input "**********"
click at [714, 333] on input "**********" at bounding box center [708, 342] width 128 height 28
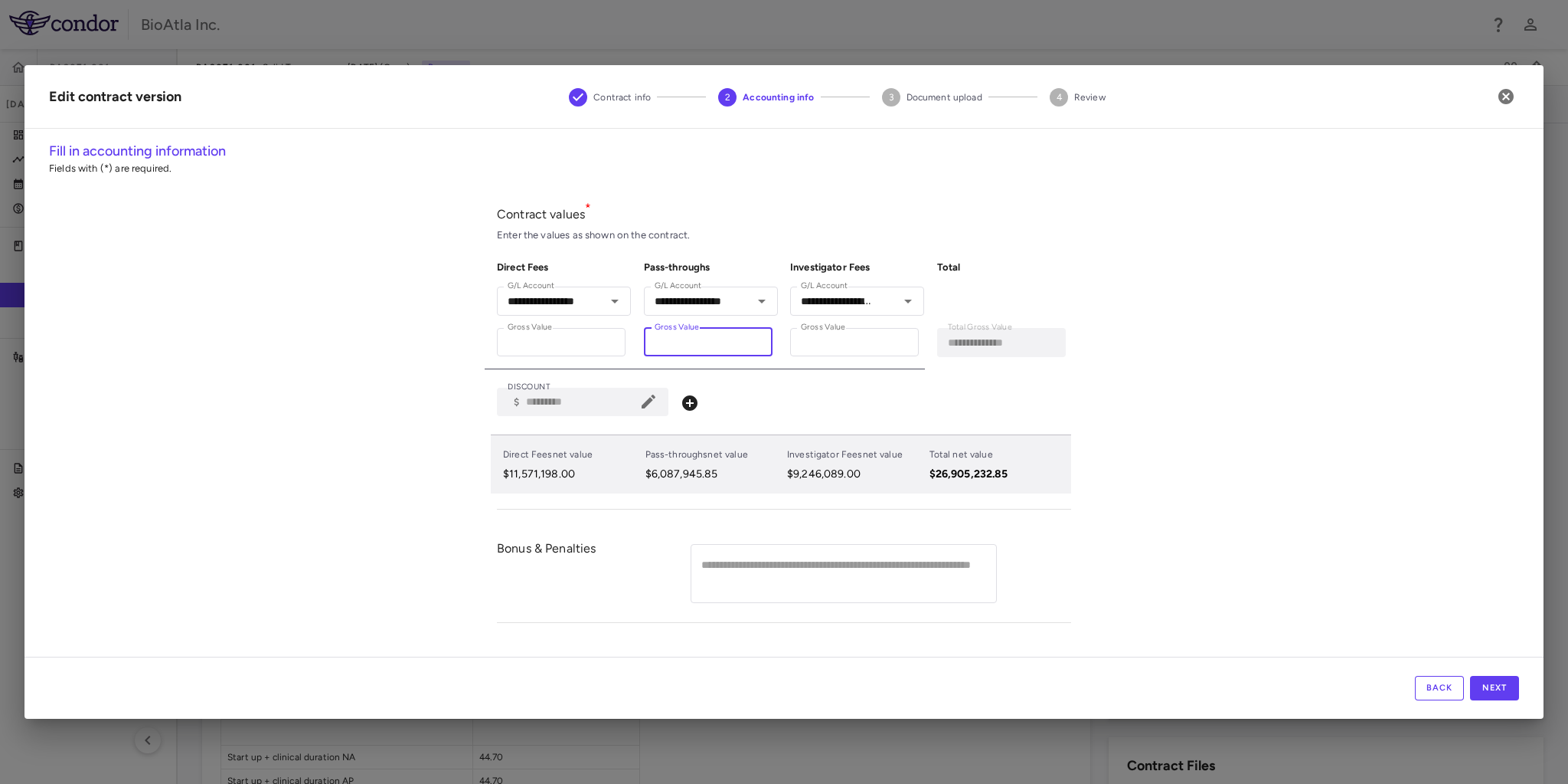
drag, startPoint x: 667, startPoint y: 342, endPoint x: 737, endPoint y: 345, distance: 70.1
click at [737, 345] on input "**********" at bounding box center [708, 342] width 128 height 28
type input "**"
type input "**********"
type input "***"
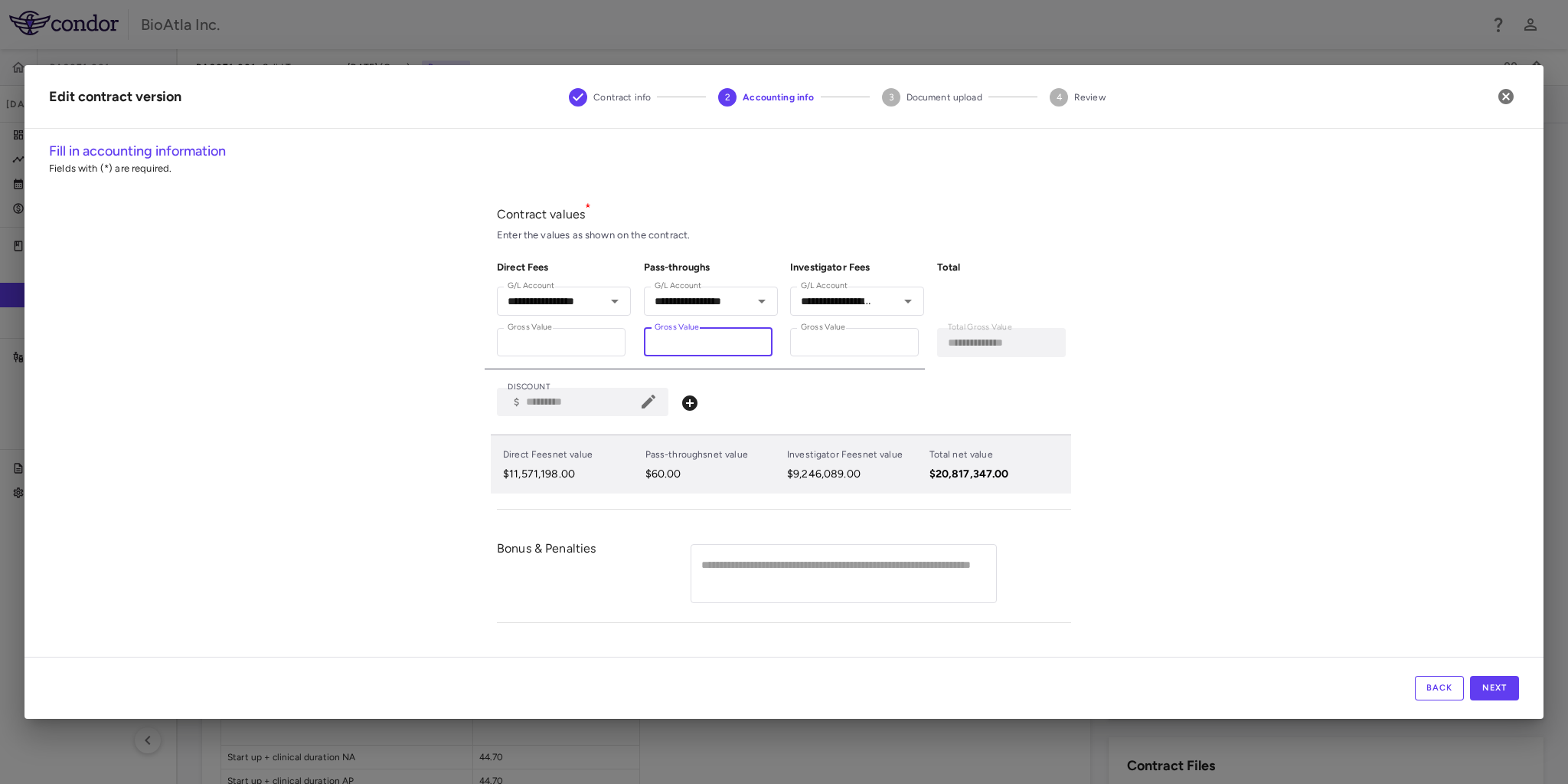
type input "**********"
type input "****"
type input "**********"
type input "*****"
type input "**********"
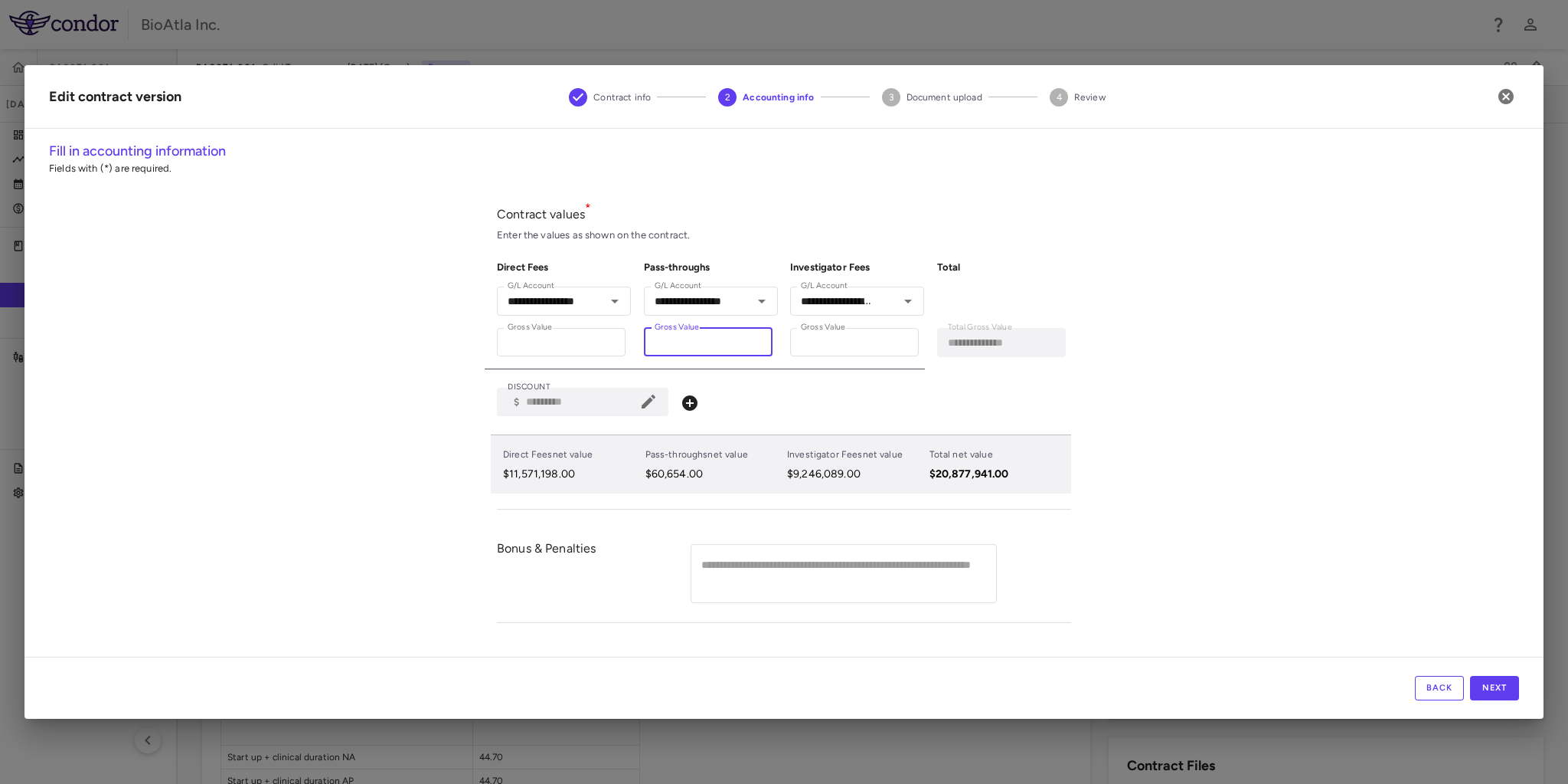
type input "******"
type input "**********"
type input "*******"
type input "**********"
type input "*********"
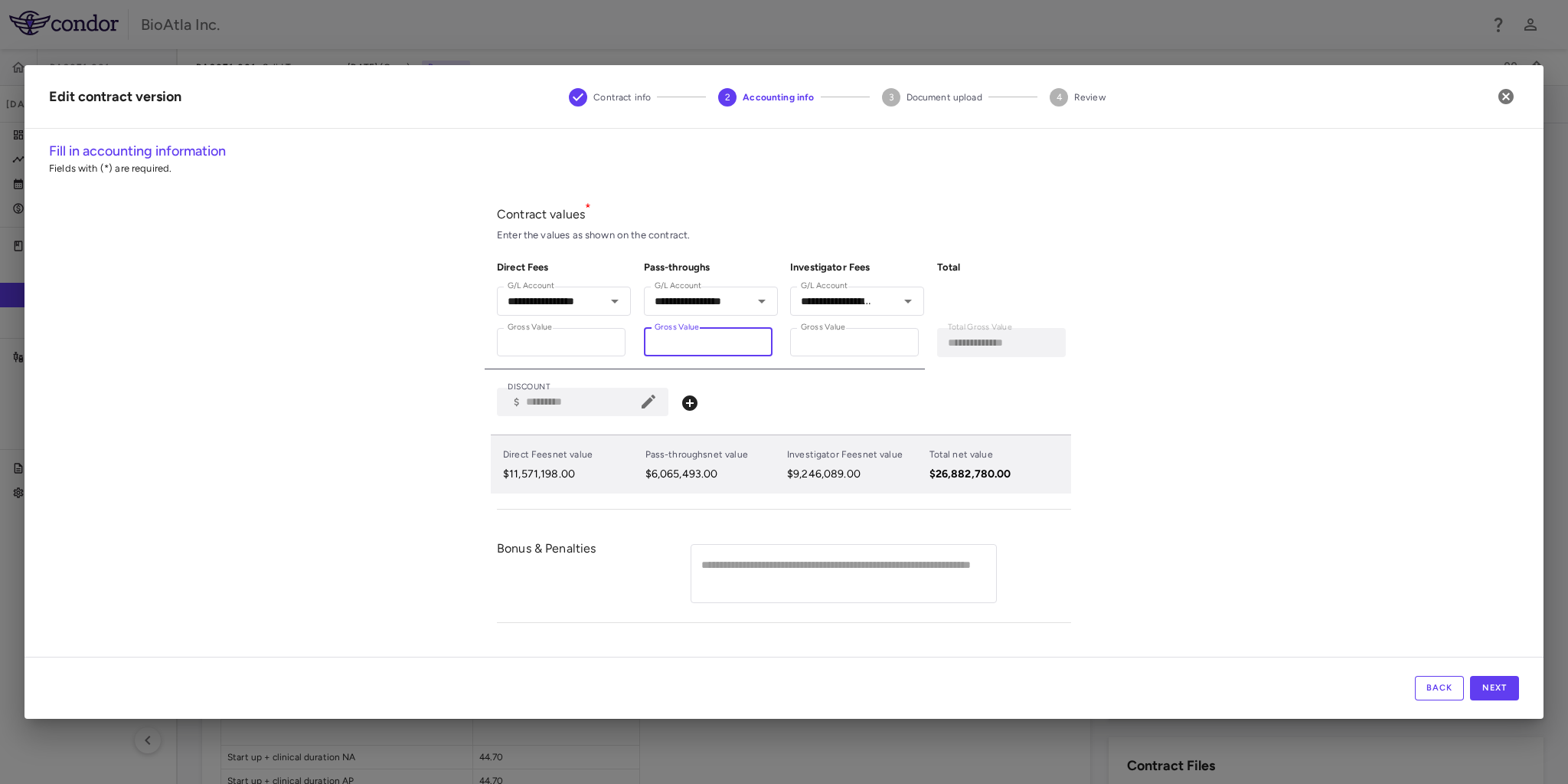
type input "**********"
click at [800, 385] on div "**********" at bounding box center [784, 349] width 575 height 319
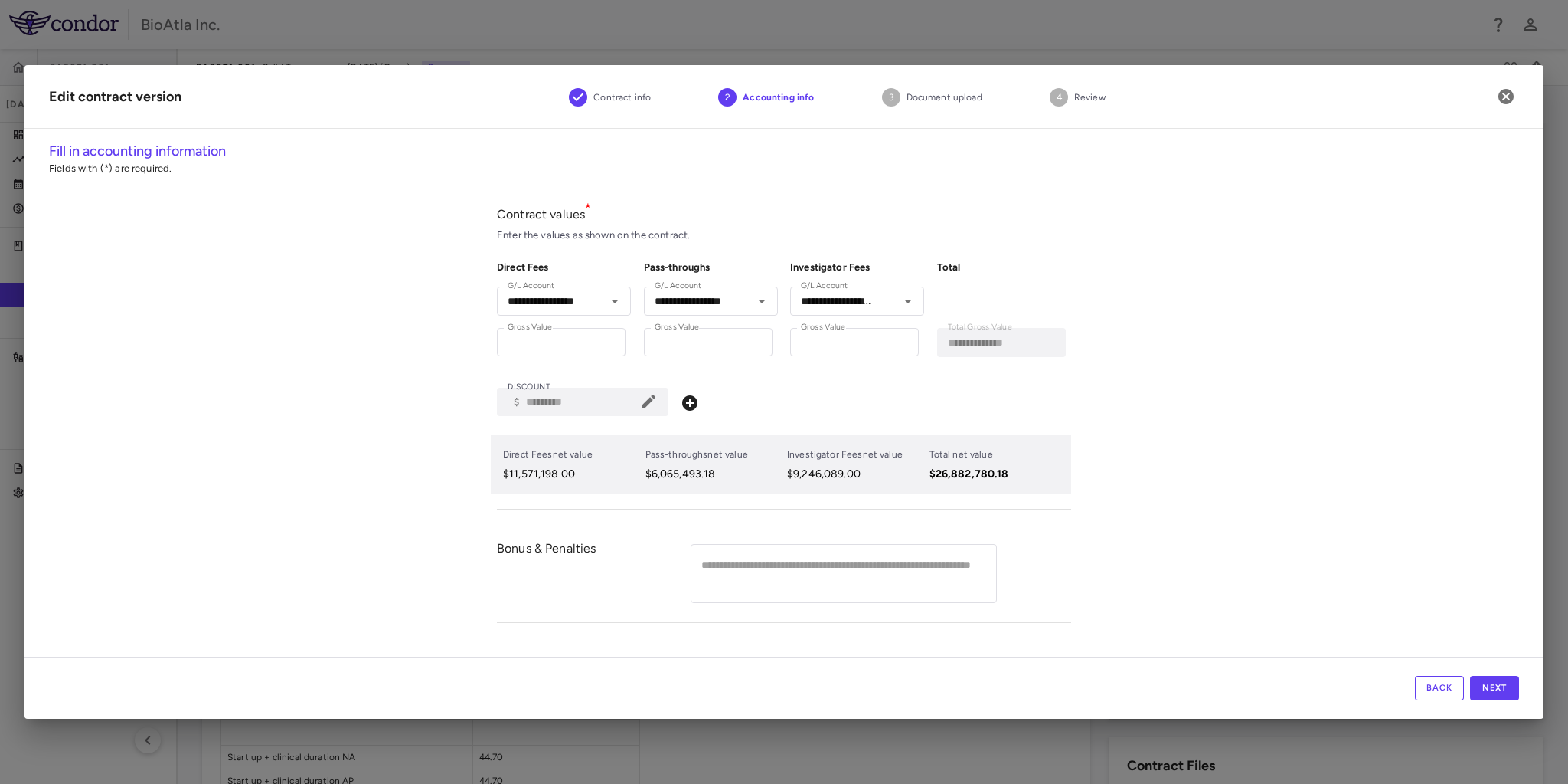
click at [1133, 424] on div "**********" at bounding box center [784, 399] width 1519 height 515
click at [1501, 681] on button "Next" at bounding box center [1495, 688] width 49 height 25
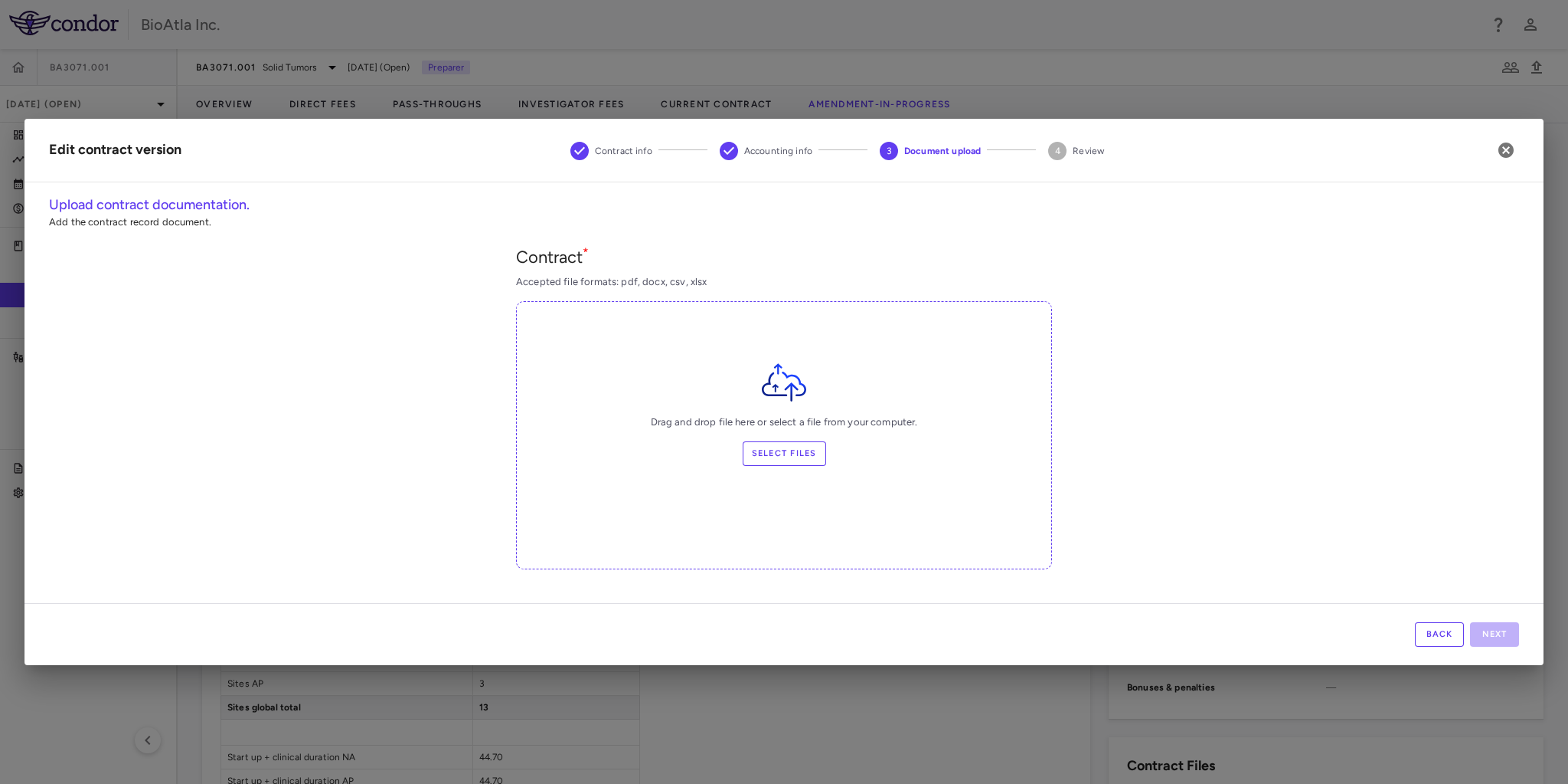
click at [897, 423] on p "Drag and drop file here or select a file from your computer." at bounding box center [784, 422] width 535 height 14
click at [781, 451] on label "Select files" at bounding box center [784, 453] width 83 height 25
click at [0, 0] on input "Select files" at bounding box center [0, 0] width 0 height 0
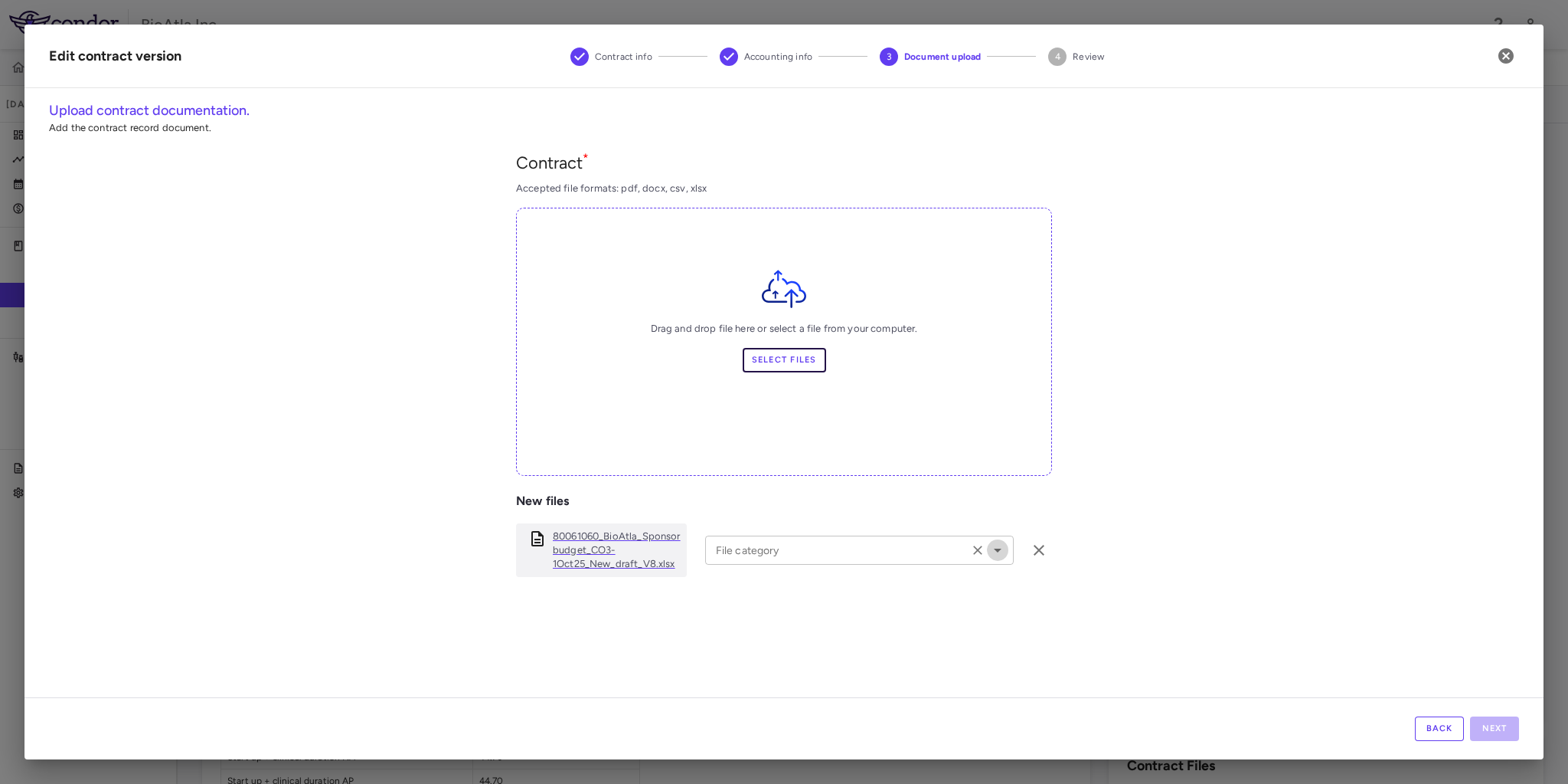
click at [988, 547] on icon "Open" at bounding box center [998, 550] width 19 height 19
click at [751, 634] on li "Amendment" at bounding box center [855, 636] width 300 height 23
type input "*********"
click at [1508, 725] on button "Next" at bounding box center [1495, 728] width 49 height 25
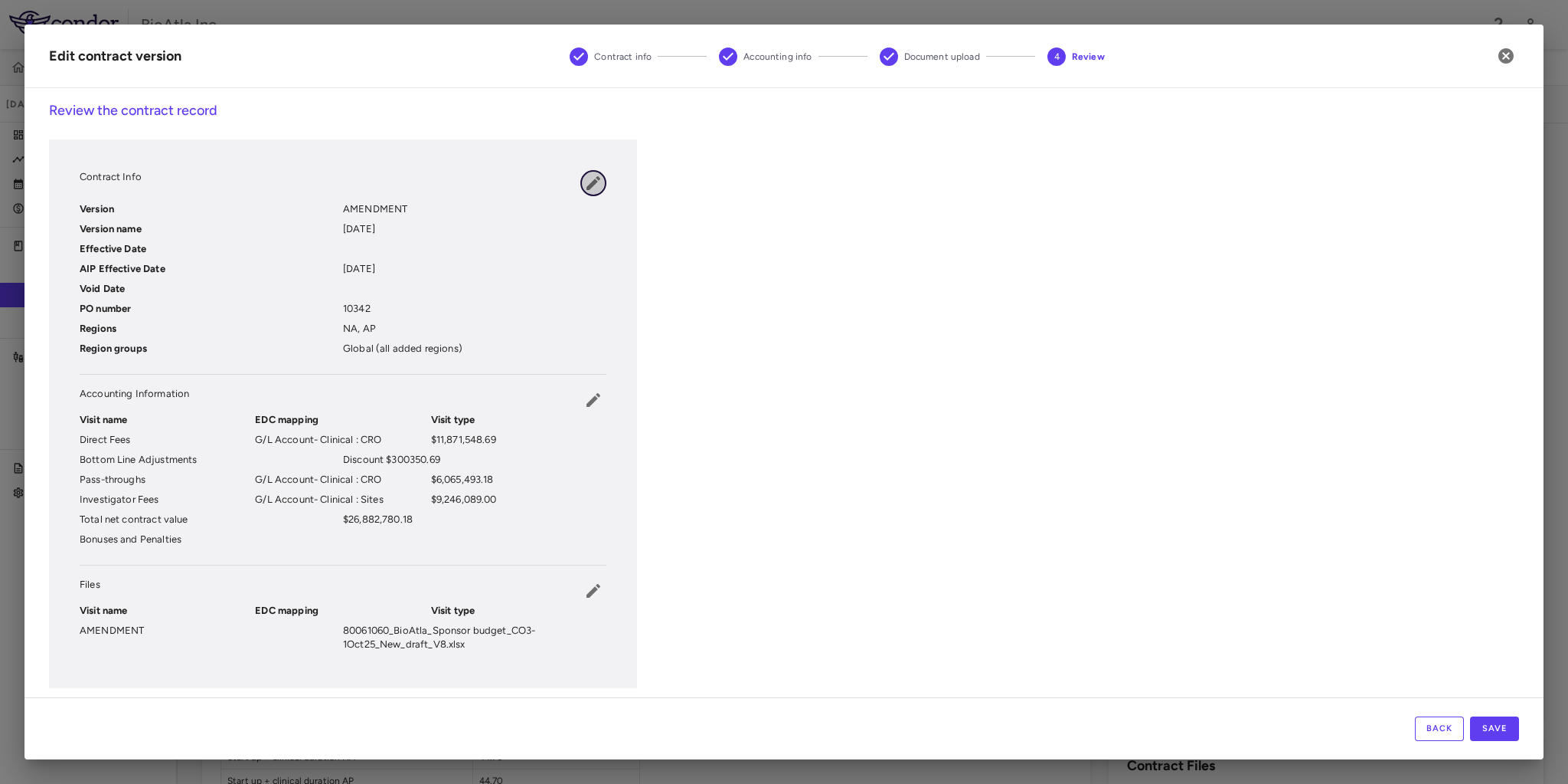
click at [587, 181] on icon "button" at bounding box center [593, 183] width 19 height 19
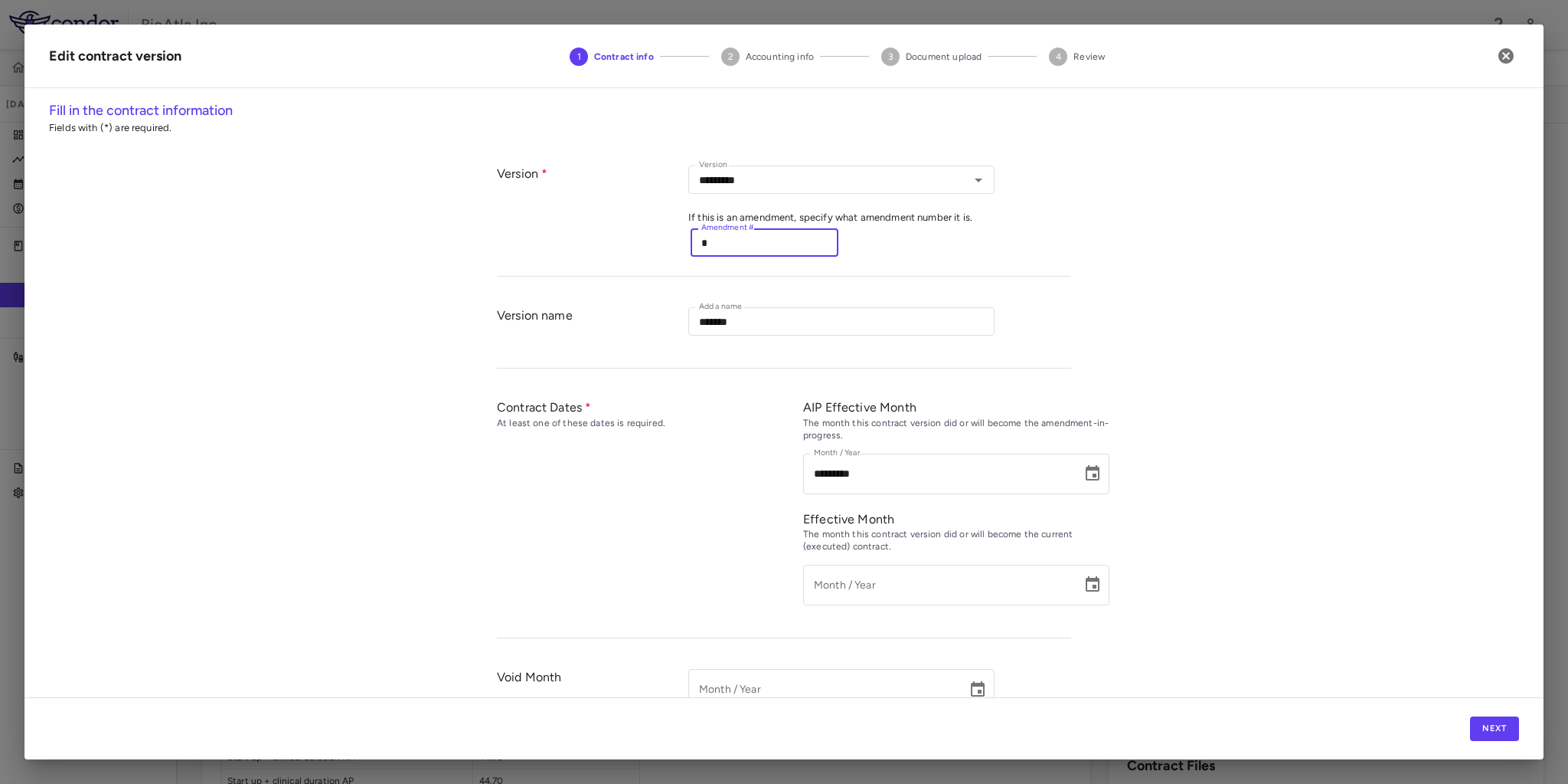
drag, startPoint x: 715, startPoint y: 245, endPoint x: 696, endPoint y: 239, distance: 19.9
click at [696, 239] on input "*" at bounding box center [765, 241] width 148 height 28
type input "**"
drag, startPoint x: 712, startPoint y: 244, endPoint x: 677, endPoint y: 230, distance: 37.7
click at [679, 230] on div "Version Version ********* Version If this is an amendment, specify what amendme…" at bounding box center [784, 213] width 575 height 127
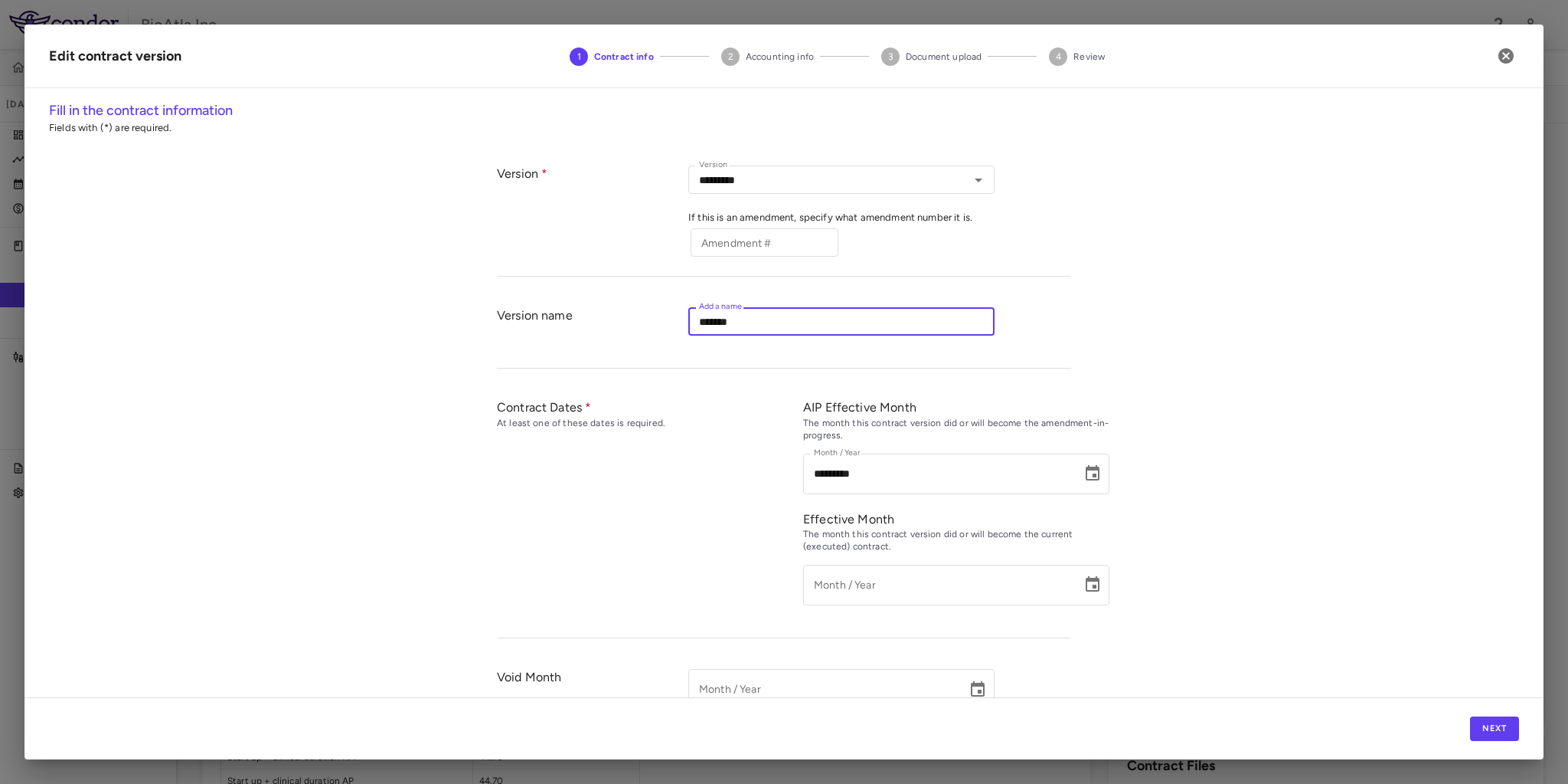
drag, startPoint x: 727, startPoint y: 314, endPoint x: 674, endPoint y: 313, distance: 53.0
click at [674, 313] on div "Version name Add a name ******* Add a name" at bounding box center [784, 330] width 575 height 77
type input "*********"
click at [1087, 474] on icon "Choose date, selected date is Jun 29, 2025" at bounding box center [1093, 474] width 19 height 19
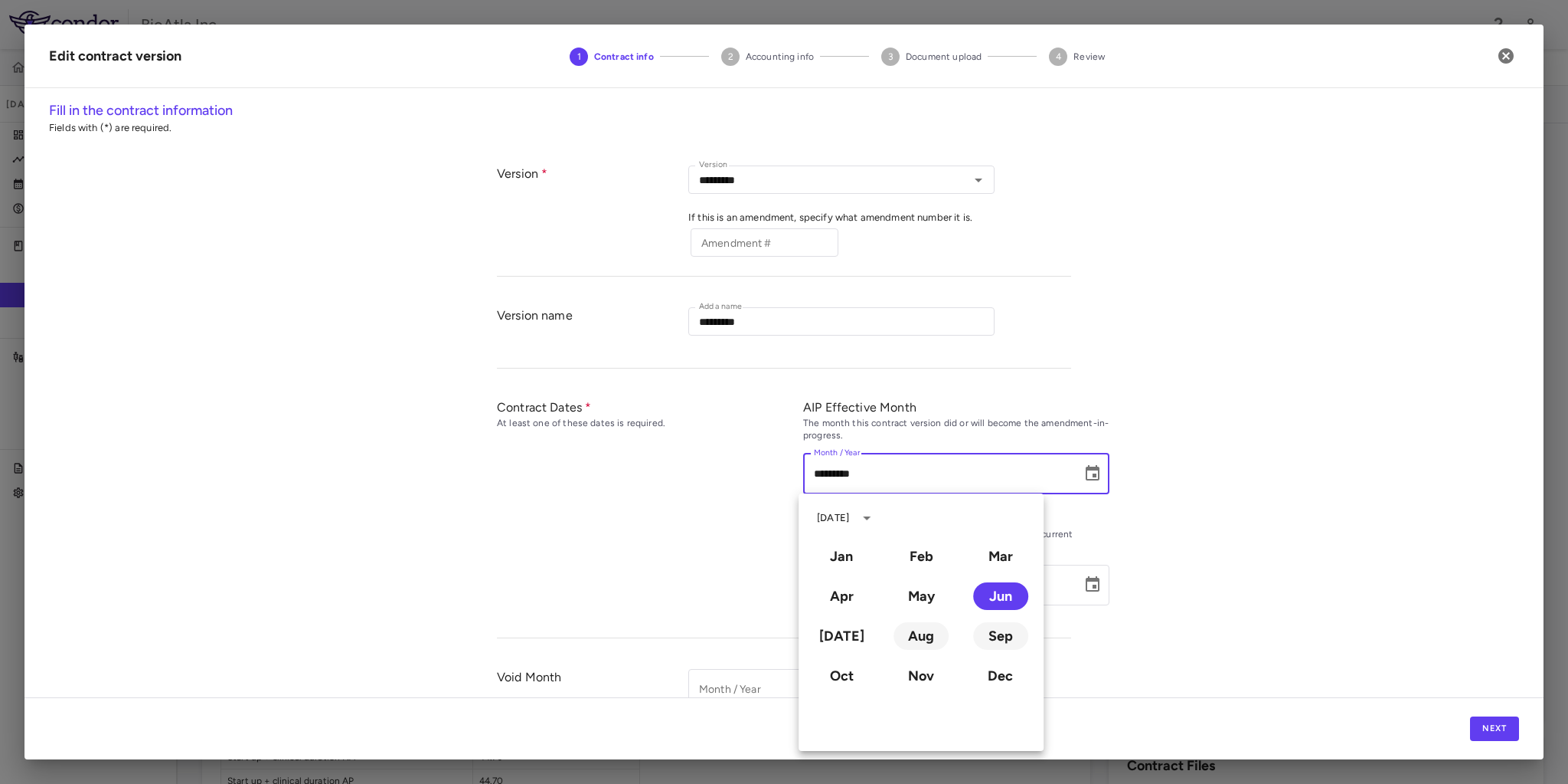
drag, startPoint x: 915, startPoint y: 629, endPoint x: 999, endPoint y: 633, distance: 84.1
click at [999, 633] on div "Jan Feb Mar Apr May Jun Jul Aug Sep Oct Nov Dec" at bounding box center [921, 616] width 245 height 159
click at [999, 633] on button "Sep" at bounding box center [1000, 635] width 55 height 27
type input "**********"
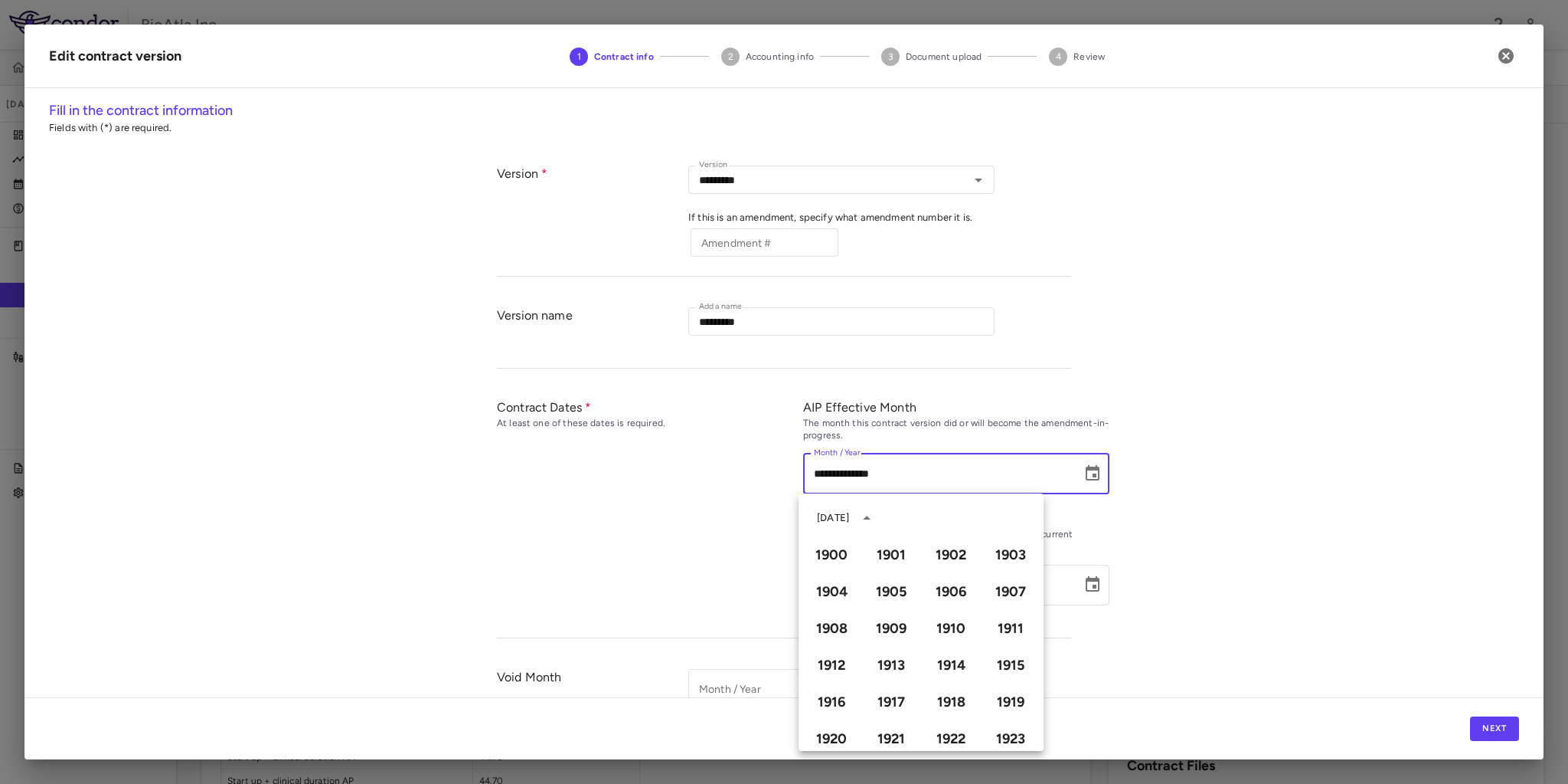
scroll to position [1051, 0]
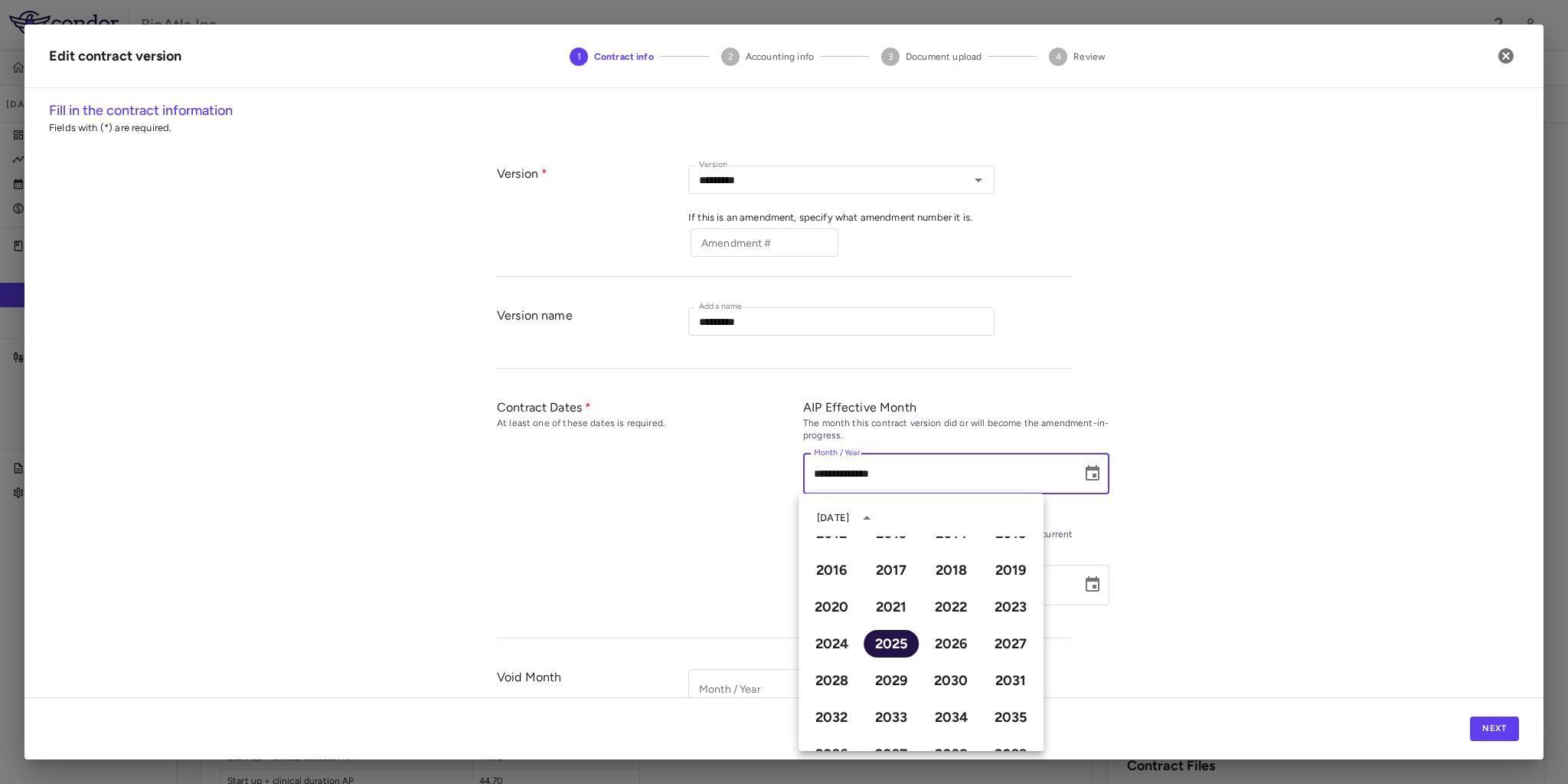
click at [892, 648] on button "2025" at bounding box center [891, 643] width 55 height 27
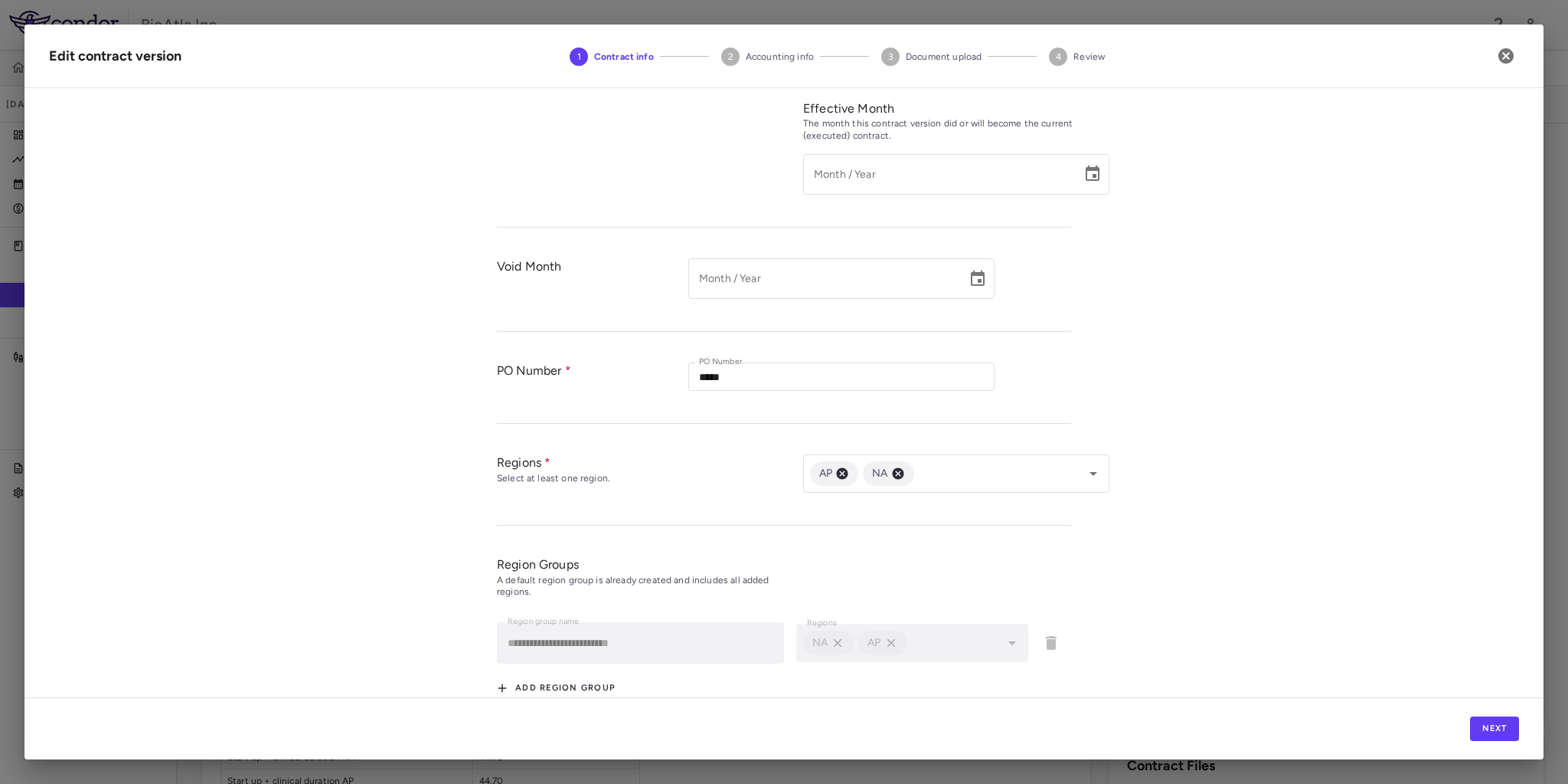
scroll to position [413, 0]
click at [1504, 722] on button "Next" at bounding box center [1495, 728] width 49 height 25
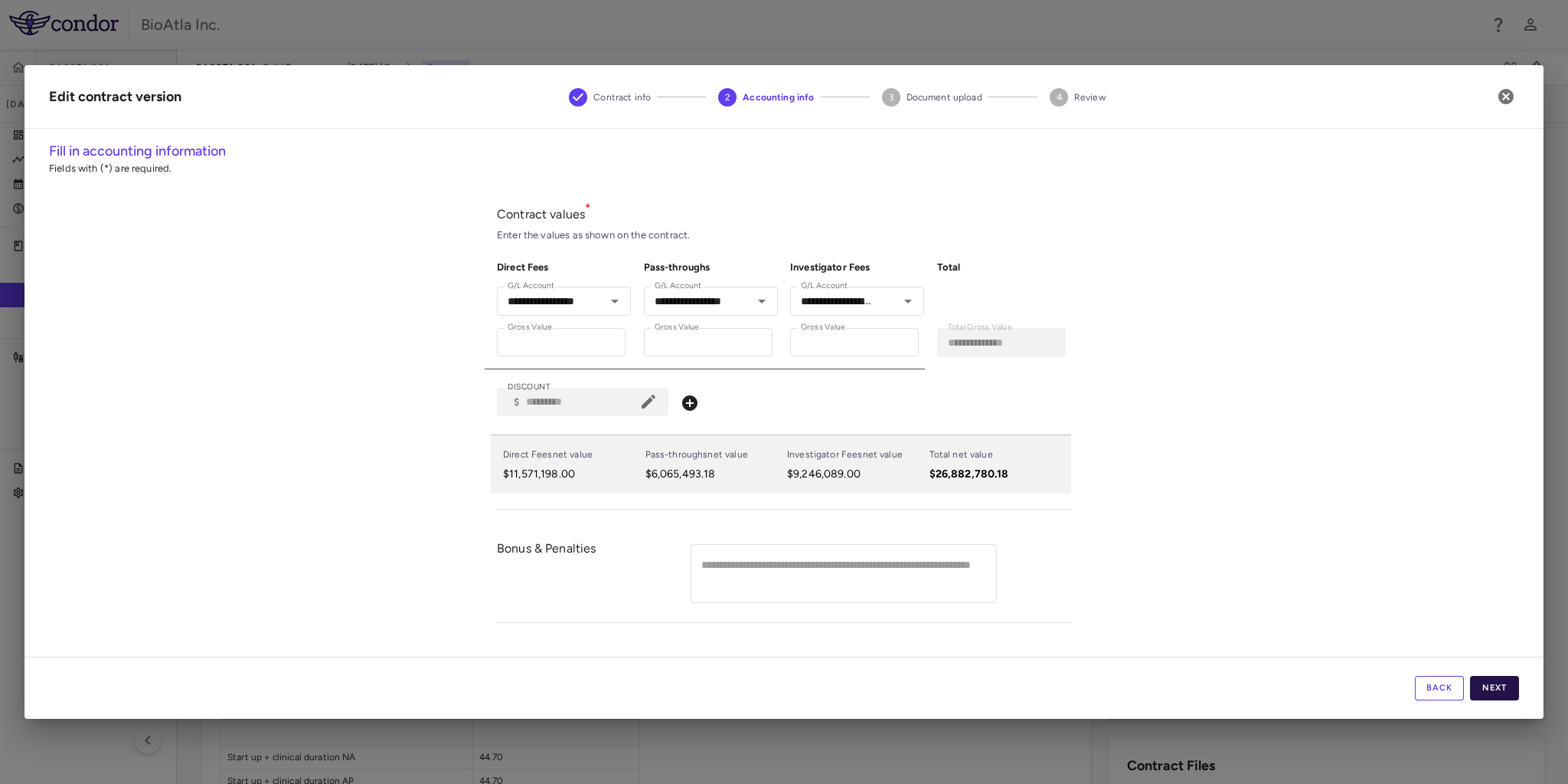
click at [1503, 683] on button "Next" at bounding box center [1495, 688] width 49 height 25
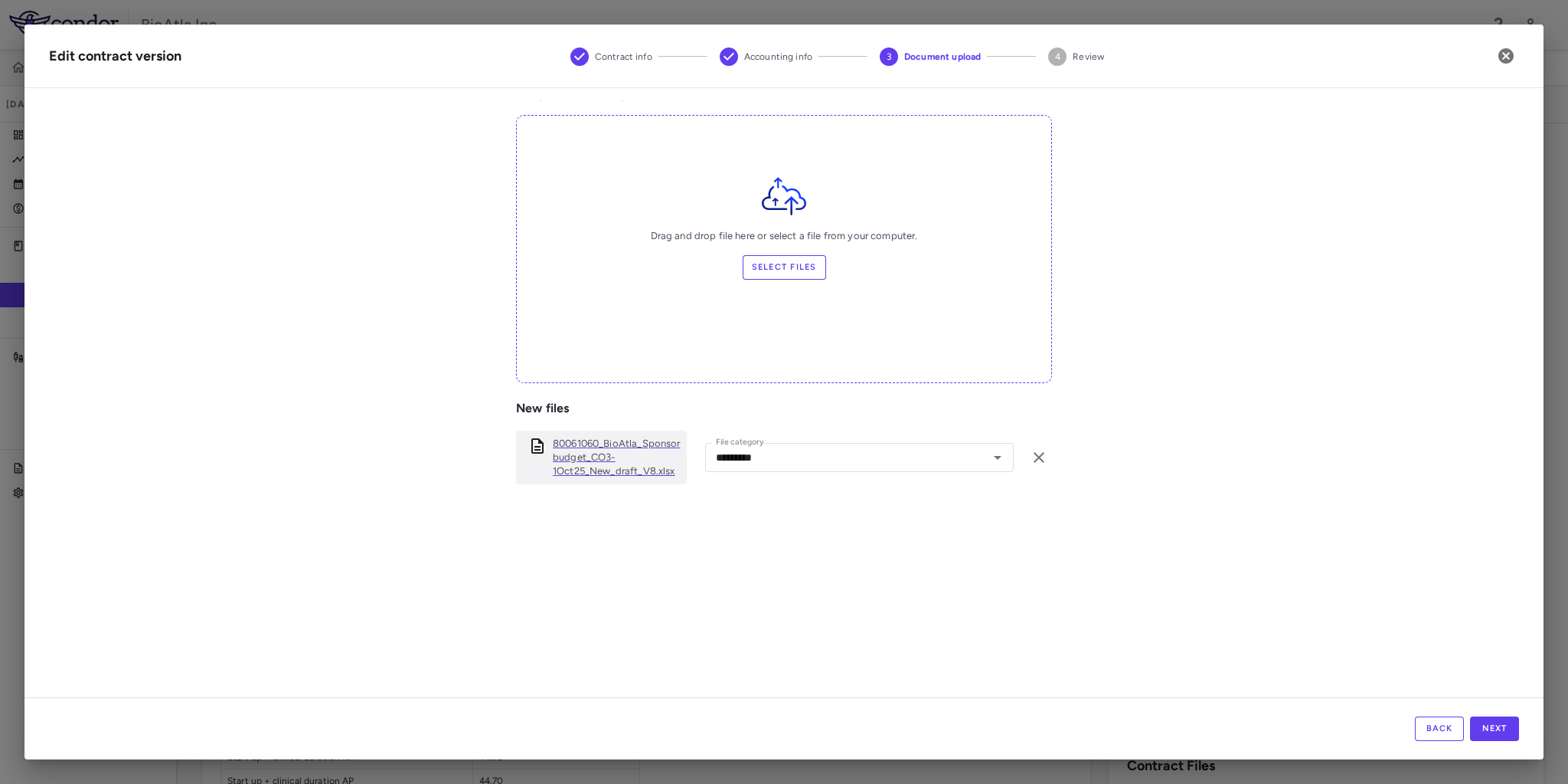
scroll to position [116, 0]
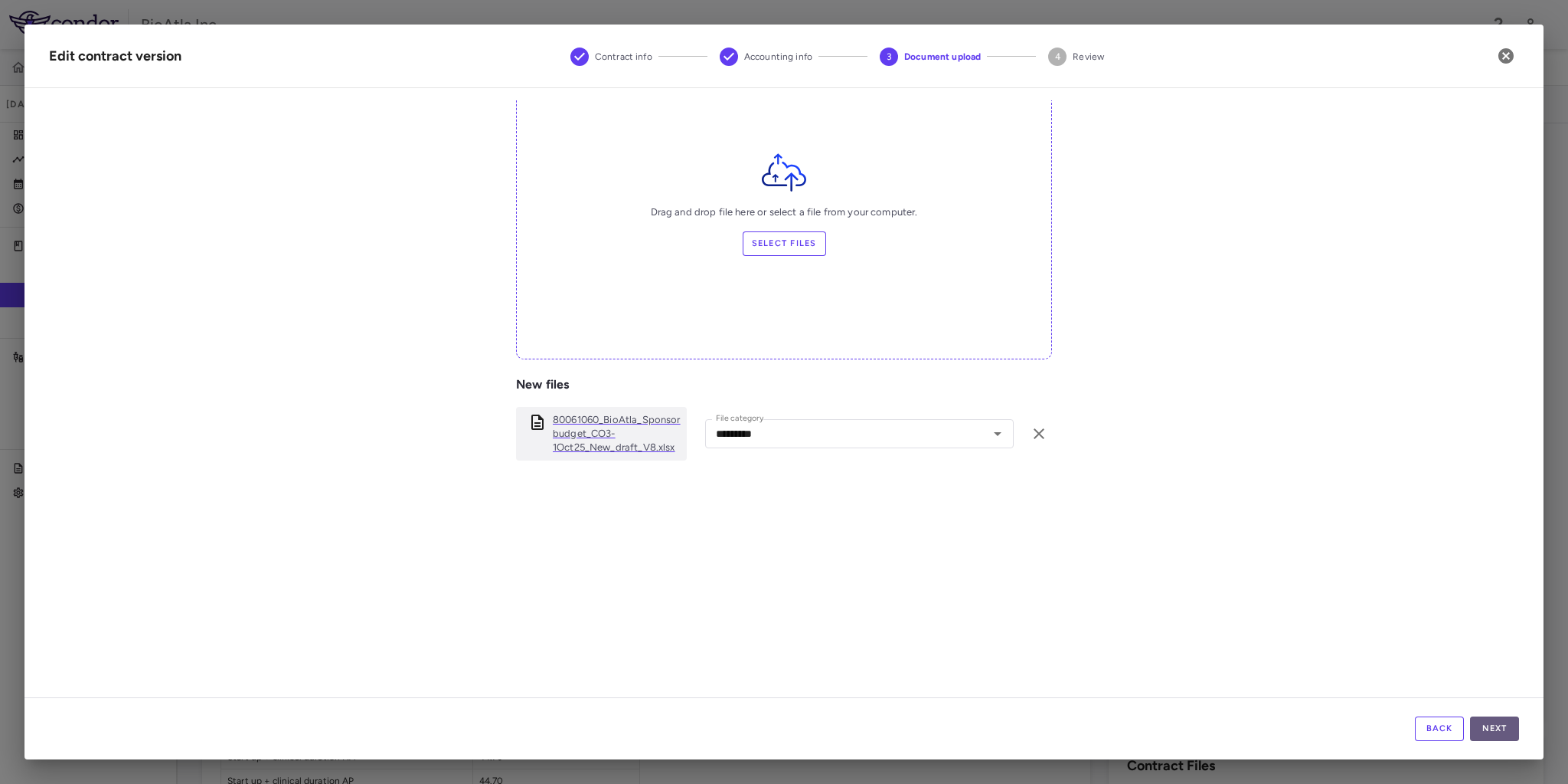
click at [1497, 720] on button "Next" at bounding box center [1495, 728] width 49 height 25
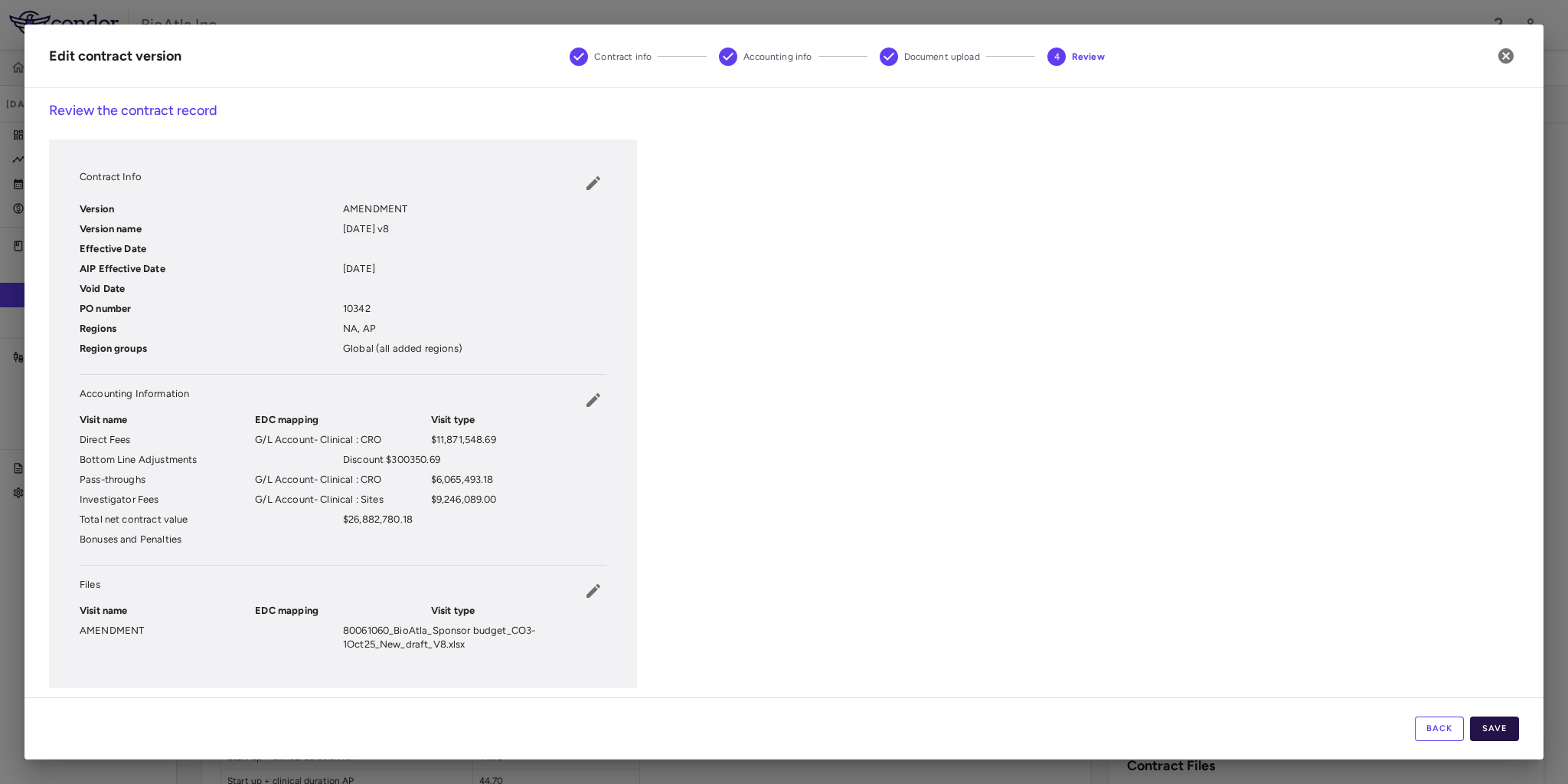
click at [1501, 729] on button "Save" at bounding box center [1495, 728] width 49 height 25
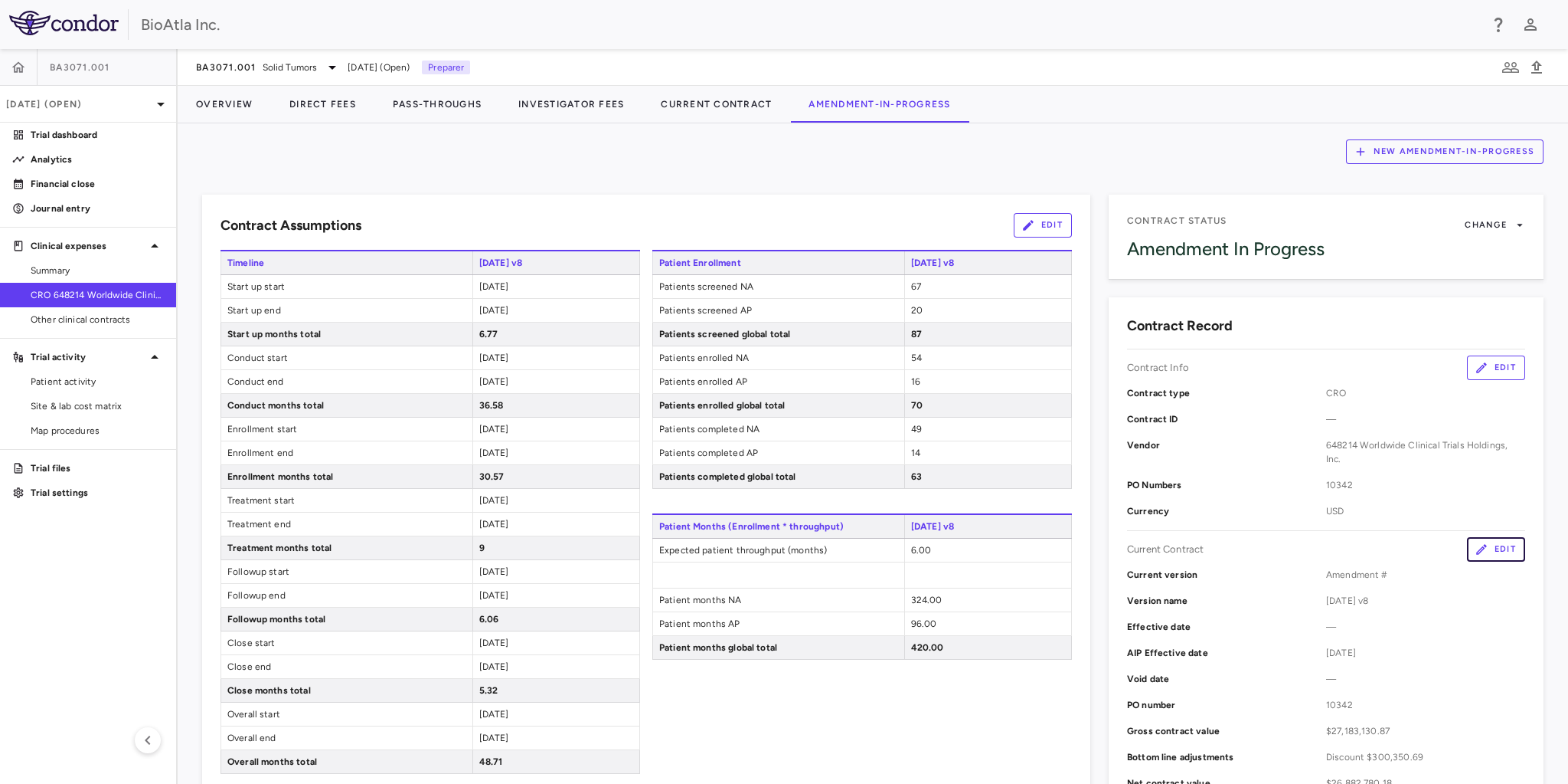
scroll to position [0, 0]
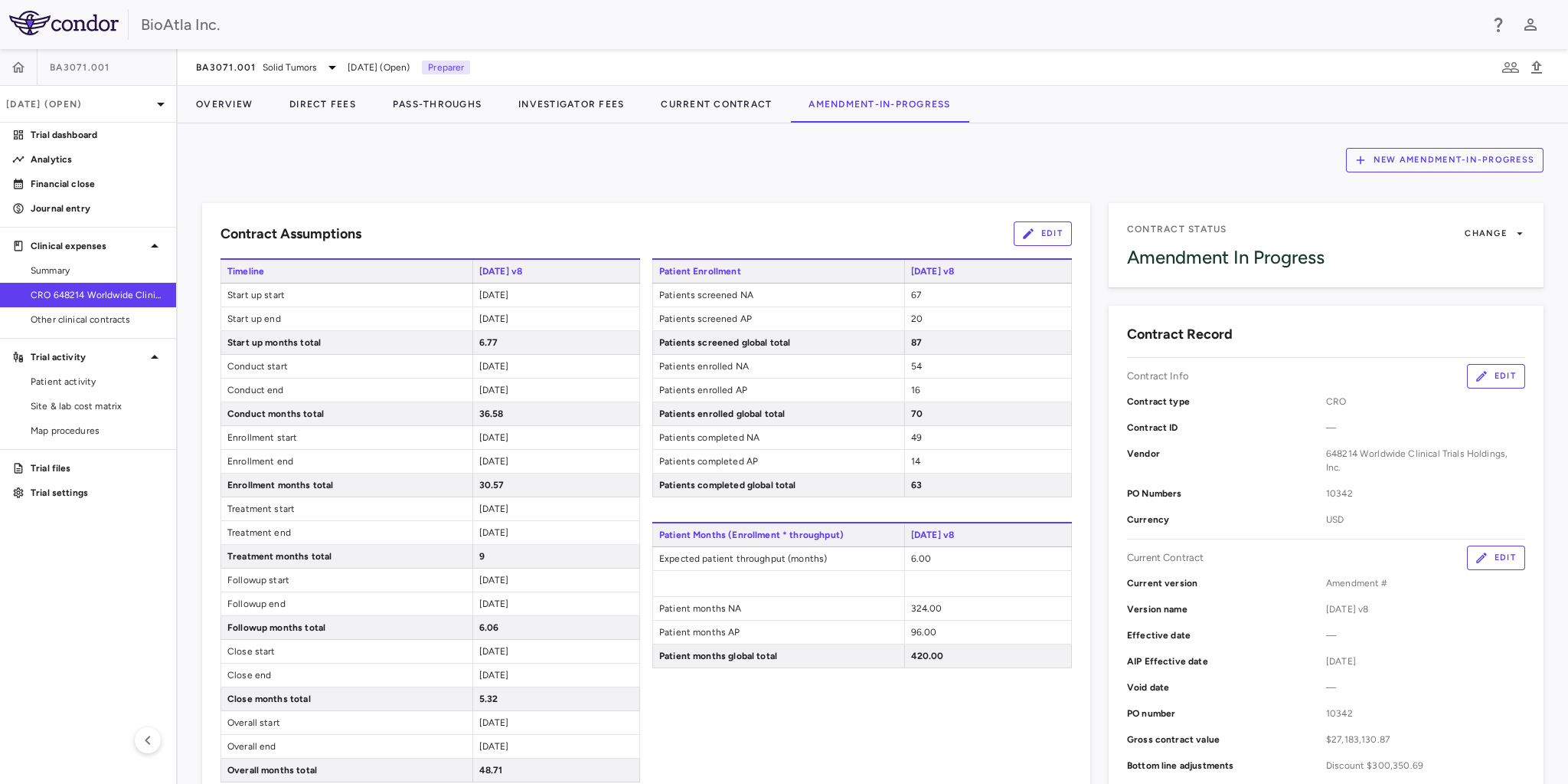
click at [508, 388] on span "2025-08-20" at bounding box center [494, 389] width 30 height 11
click at [509, 385] on span "2025-08-20" at bounding box center [494, 389] width 30 height 11
click at [509, 389] on span "2025-08-20" at bounding box center [494, 389] width 30 height 11
click at [1032, 235] on button "Edit" at bounding box center [1043, 233] width 58 height 25
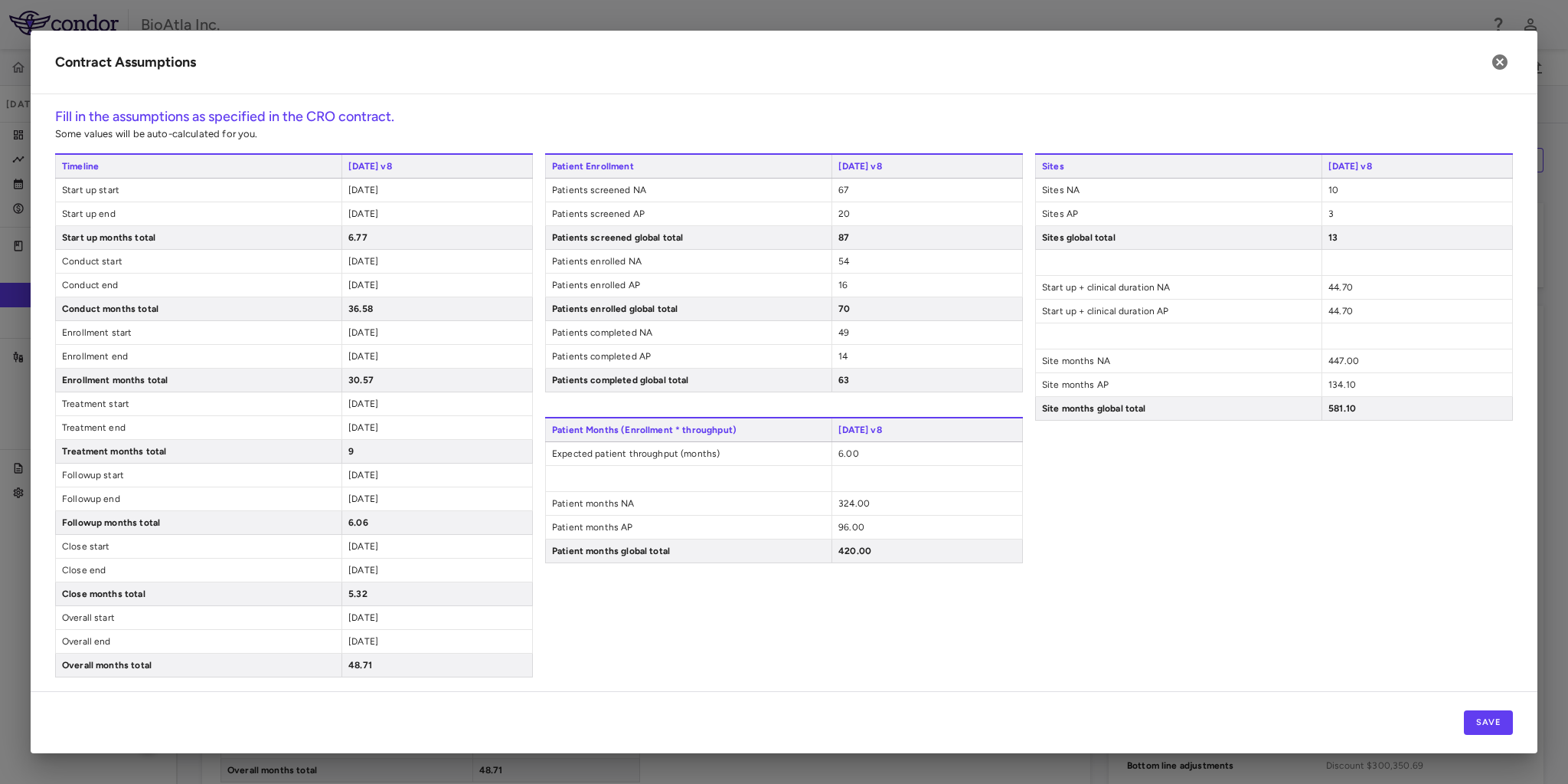
click at [406, 285] on div "2025-08-20" at bounding box center [437, 285] width 190 height 23
click at [378, 285] on span "2025-08-20" at bounding box center [363, 285] width 30 height 11
click at [392, 285] on input "**********" at bounding box center [431, 287] width 166 height 17
drag, startPoint x: 392, startPoint y: 282, endPoint x: 416, endPoint y: 287, distance: 24.5
click at [416, 287] on input "**********" at bounding box center [431, 287] width 166 height 17
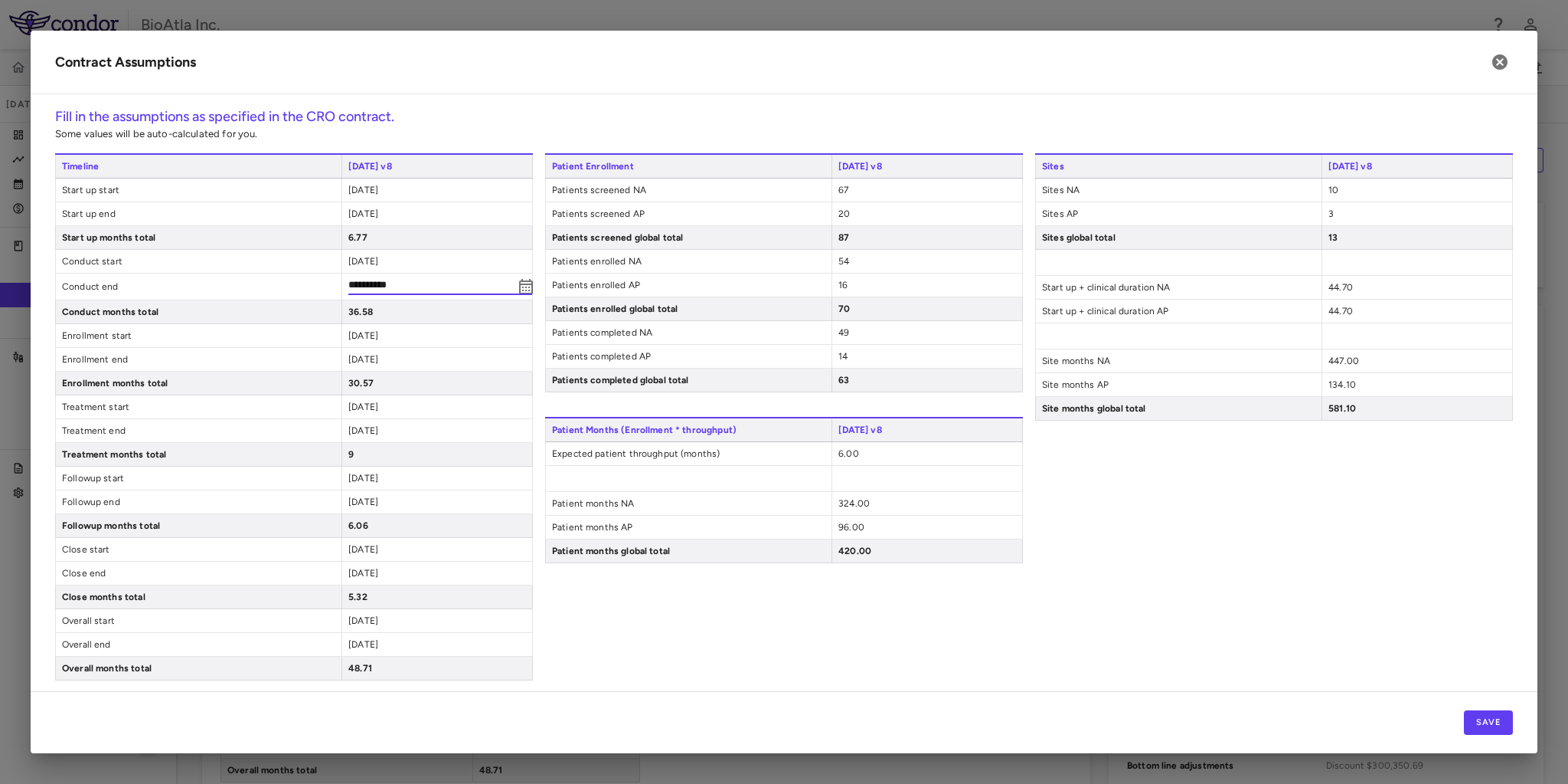
type input "**********"
click at [595, 594] on div "Patient Enrollment 1OCT25 v8 Patients screened NA 67 Patients screened AP 20 Pa…" at bounding box center [784, 415] width 478 height 524
click at [378, 403] on span "2024-07-01" at bounding box center [363, 403] width 30 height 11
type input "**********"
click at [378, 425] on span "2025-03-31" at bounding box center [363, 430] width 30 height 11
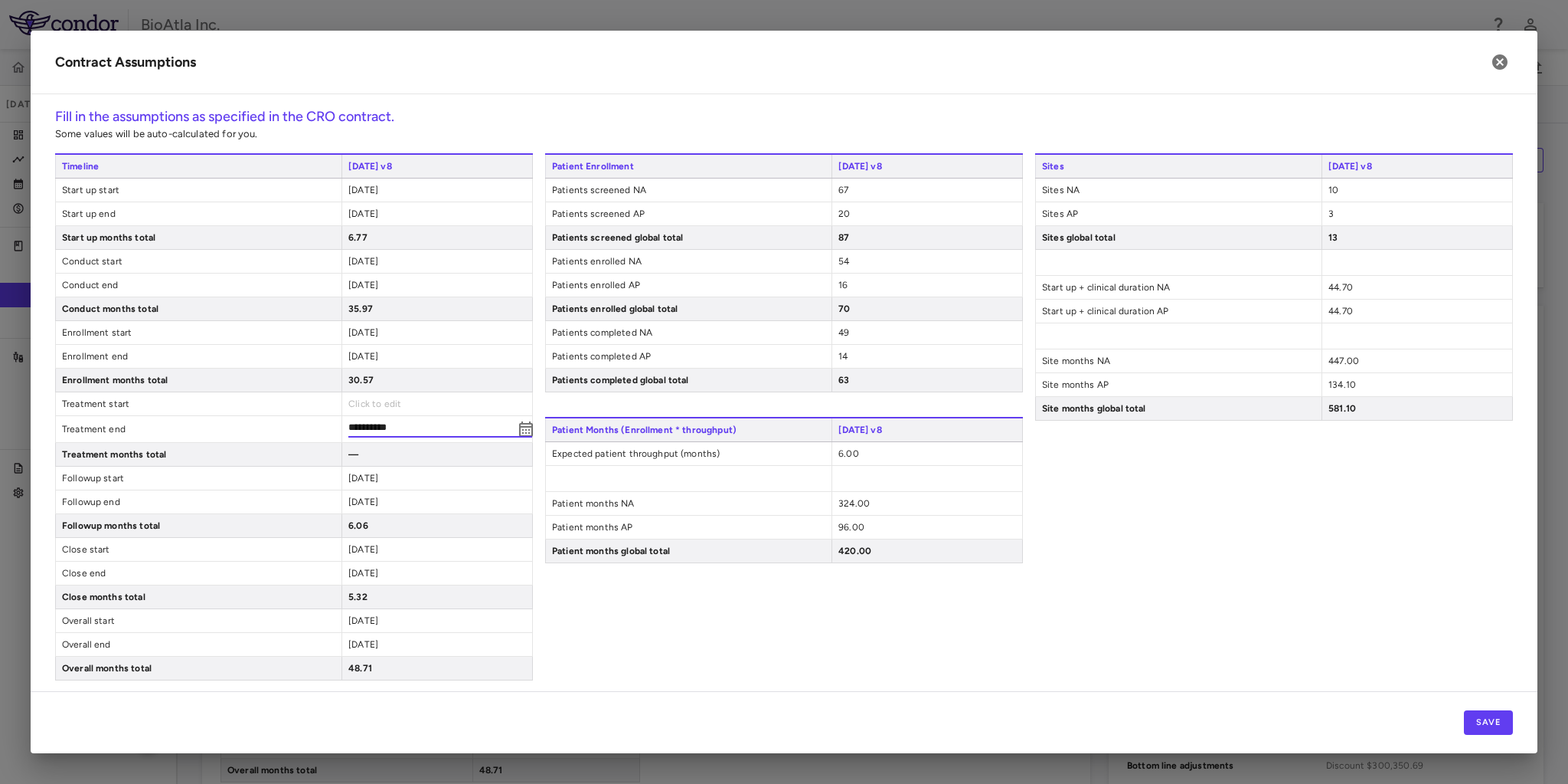
type input "**********"
click at [533, 596] on div "**********" at bounding box center [784, 417] width 1458 height 527
click at [393, 481] on div "2025-02-19" at bounding box center [437, 474] width 190 height 23
click at [378, 477] on span "2025-02-19" at bounding box center [363, 474] width 30 height 11
click at [376, 474] on input "**********" at bounding box center [431, 476] width 166 height 17
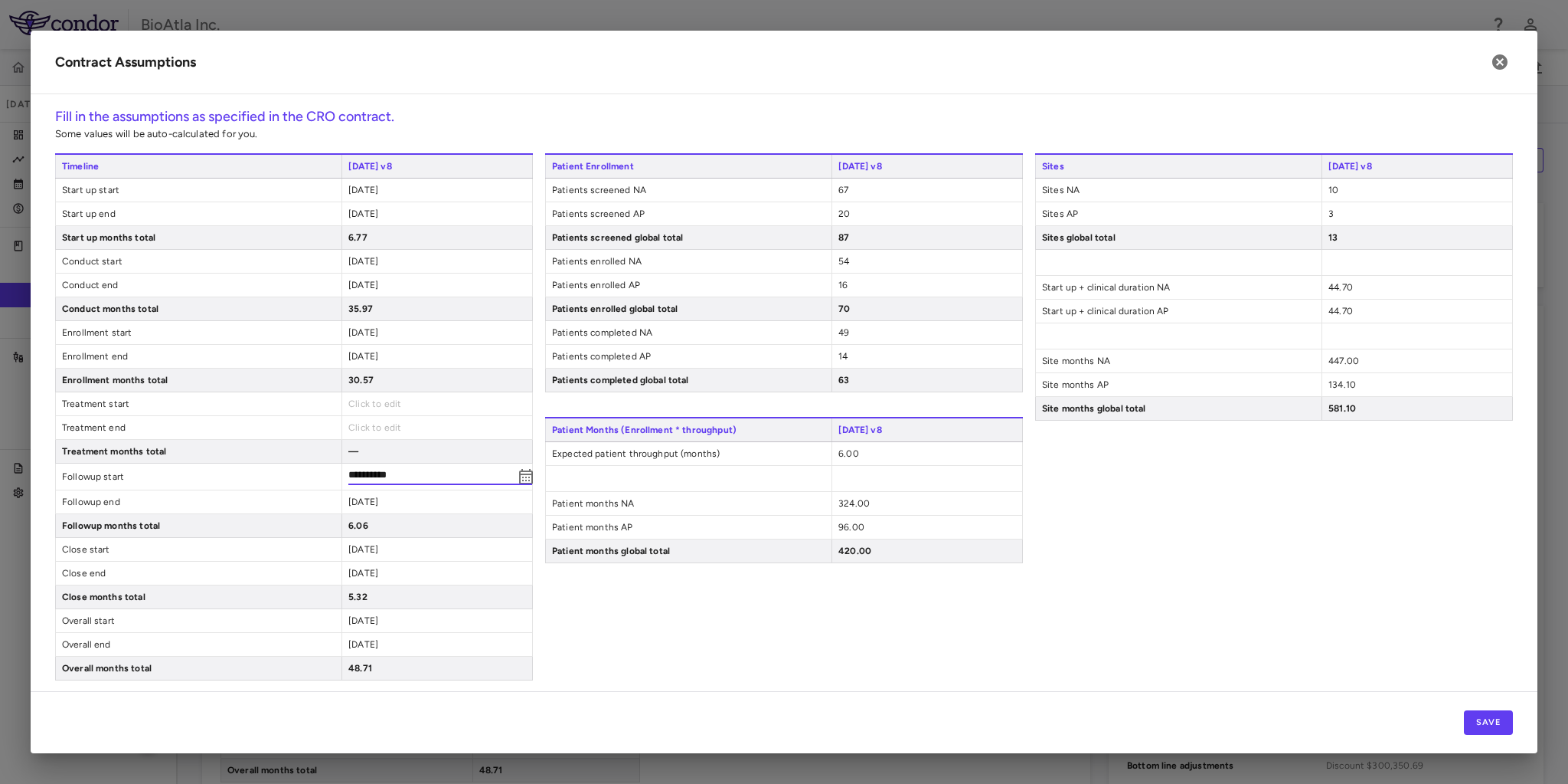
click at [371, 471] on input "**********" at bounding box center [431, 476] width 166 height 17
click at [378, 473] on input "**********" at bounding box center [431, 476] width 166 height 17
type input "**********"
click at [378, 497] on span "2025-08-20" at bounding box center [363, 502] width 30 height 11
click at [378, 497] on span "2025-08-20" at bounding box center [363, 498] width 30 height 11
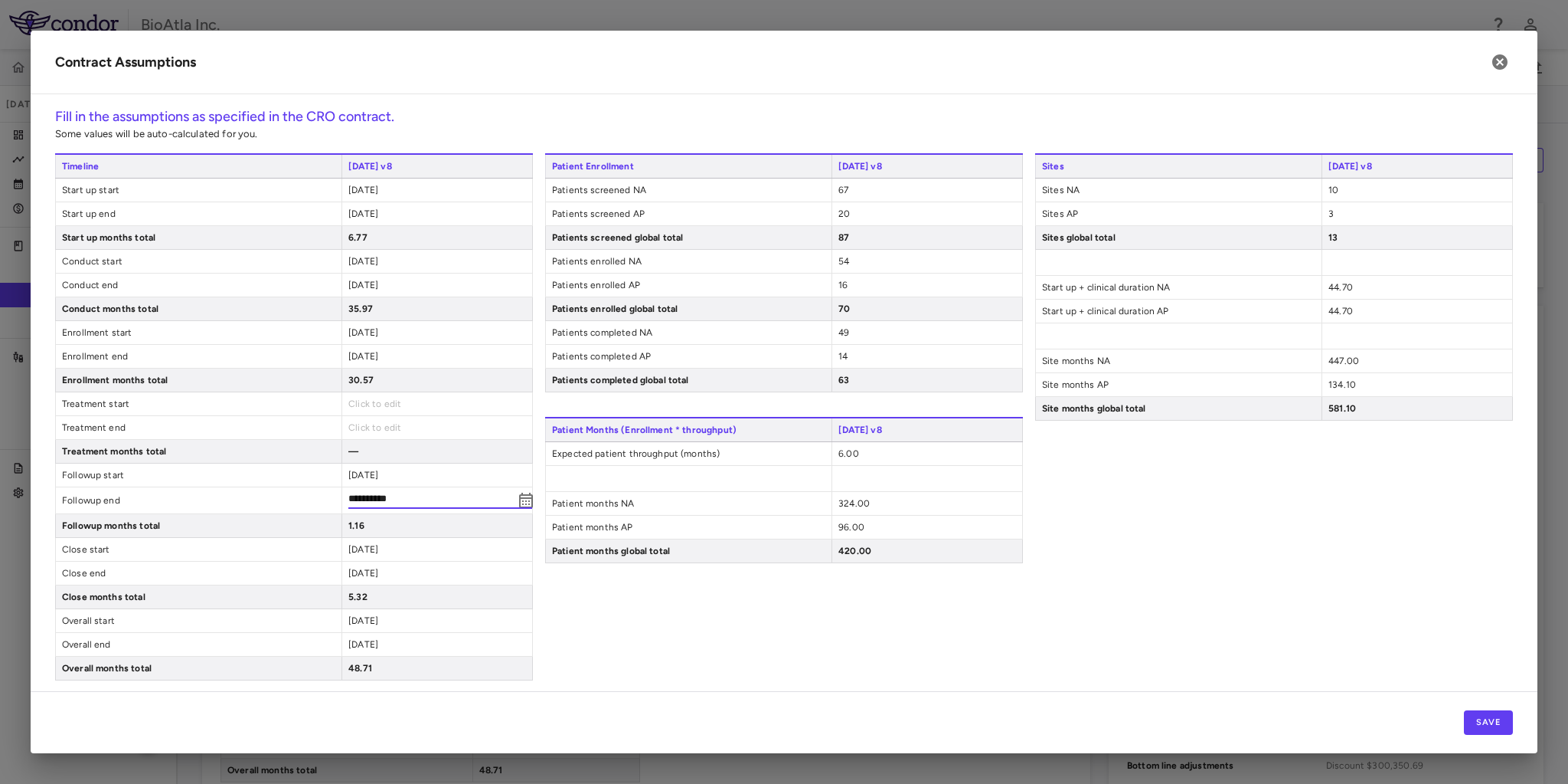
click at [395, 493] on input "**********" at bounding box center [431, 500] width 166 height 17
click at [390, 497] on input "**********" at bounding box center [431, 500] width 166 height 17
type input "**********"
click at [540, 622] on div "**********" at bounding box center [784, 417] width 1458 height 527
click at [378, 545] on span "2025-08-21" at bounding box center [363, 546] width 30 height 11
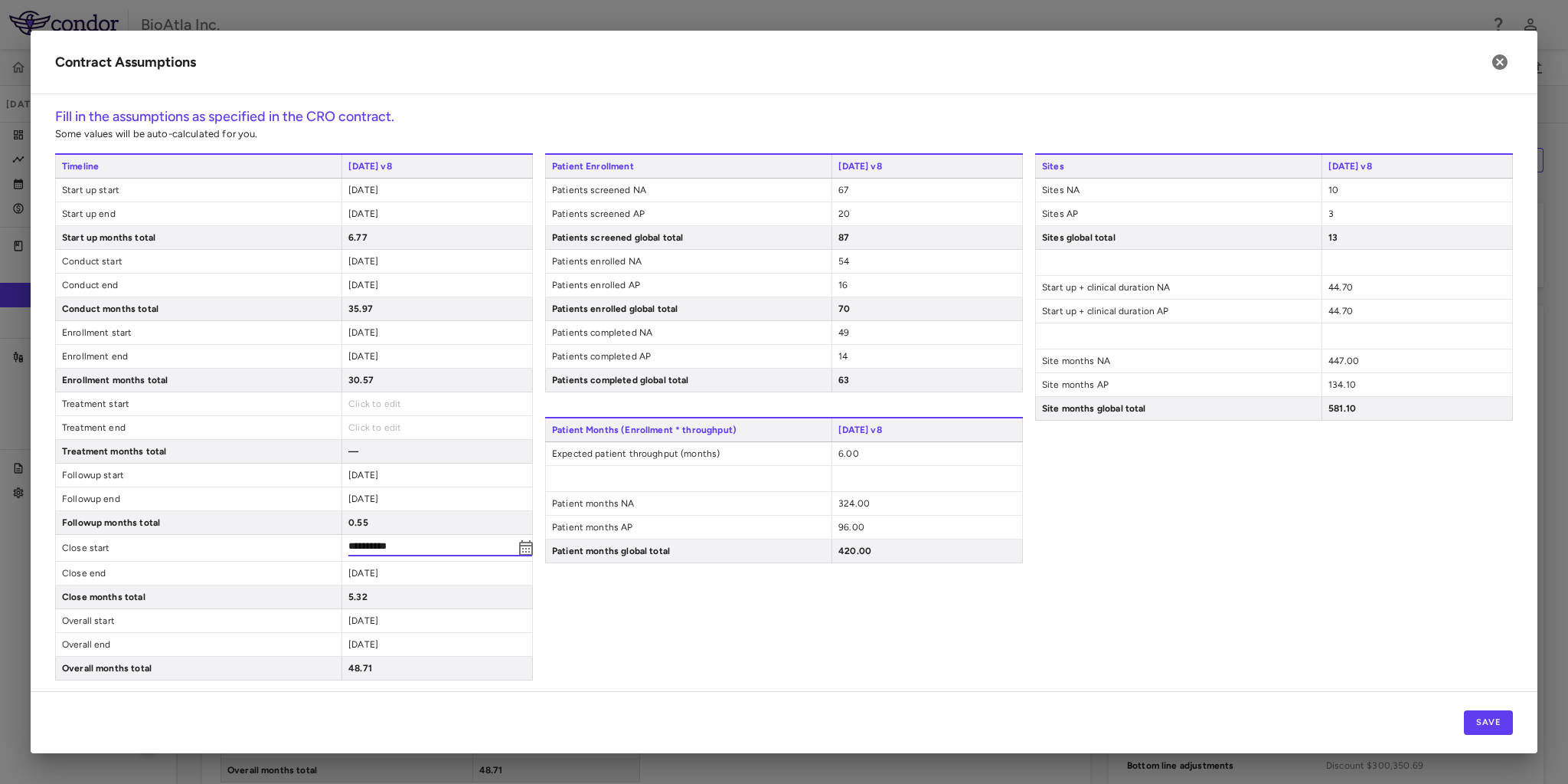
click at [395, 543] on input "**********" at bounding box center [431, 548] width 166 height 17
click at [401, 543] on input "**********" at bounding box center [431, 548] width 166 height 17
click at [398, 544] on input "**********" at bounding box center [431, 548] width 166 height 17
type input "**********"
click at [399, 568] on div "2026-02-01" at bounding box center [437, 570] width 190 height 23
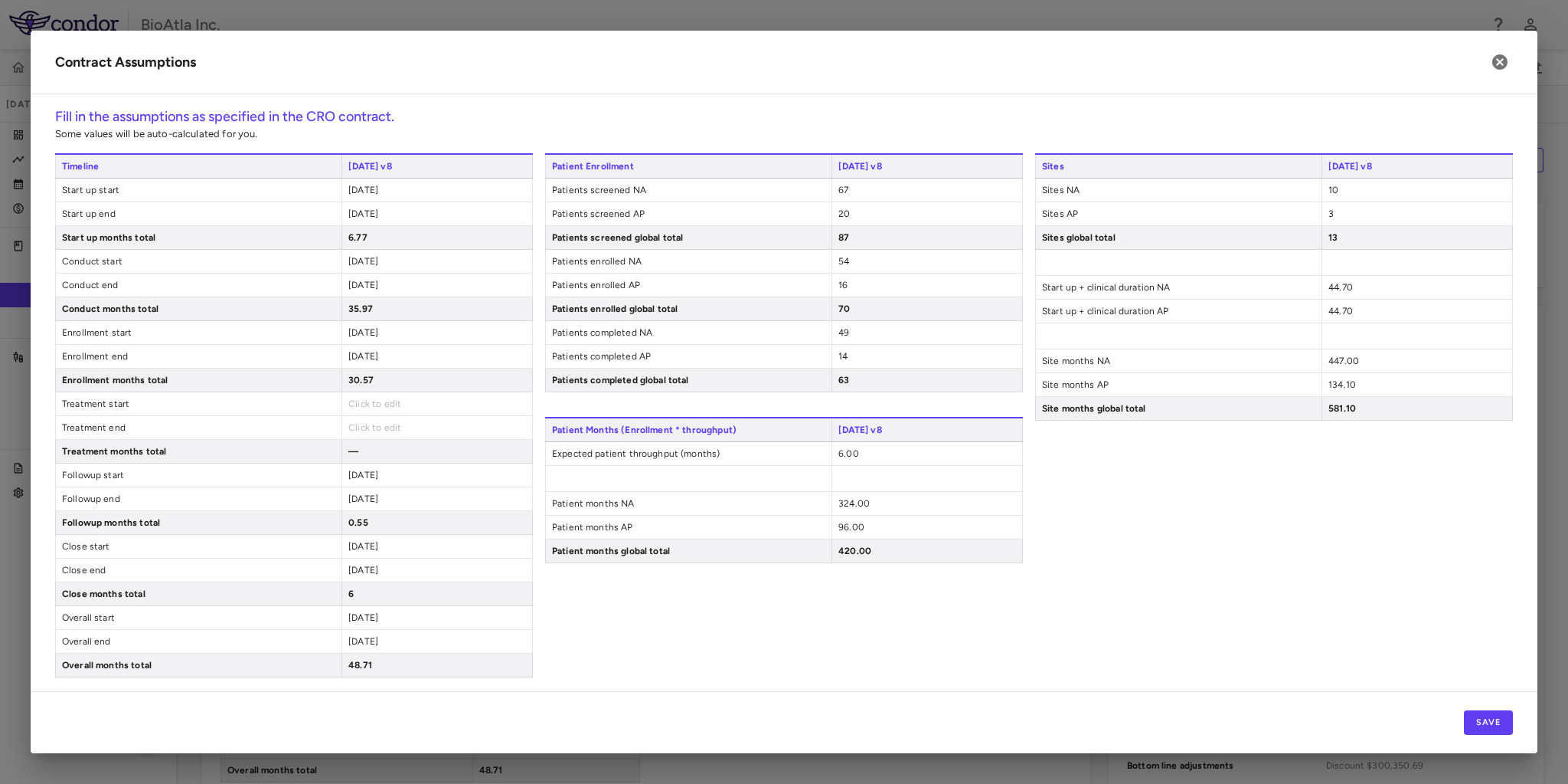
click at [378, 568] on span "2026-02-01" at bounding box center [363, 570] width 30 height 11
click at [378, 568] on input "**********" at bounding box center [431, 571] width 166 height 17
click at [378, 567] on input "**********" at bounding box center [431, 571] width 166 height 17
type input "**********"
click at [607, 662] on div "Patient Enrollment 1OCT25 v8 Patients screened NA 67 Patients screened AP 20 Pa…" at bounding box center [784, 417] width 478 height 527
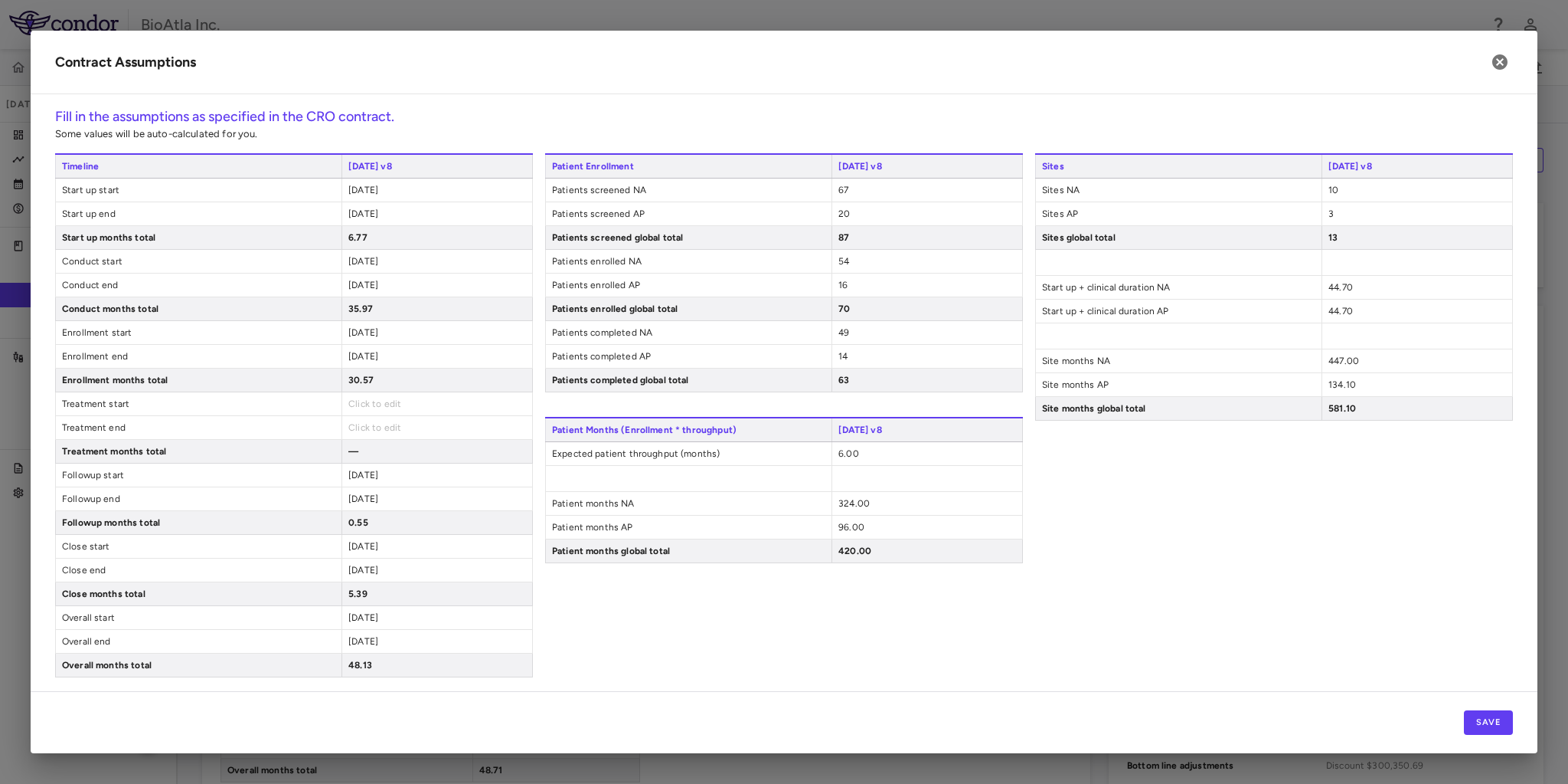
click at [393, 401] on span "Click to edit" at bounding box center [375, 403] width 53 height 11
click at [378, 353] on span "2025-02-18" at bounding box center [363, 356] width 30 height 11
type input "**********"
click at [370, 331] on span "[DATE]" at bounding box center [363, 332] width 30 height 11
type input "**********"
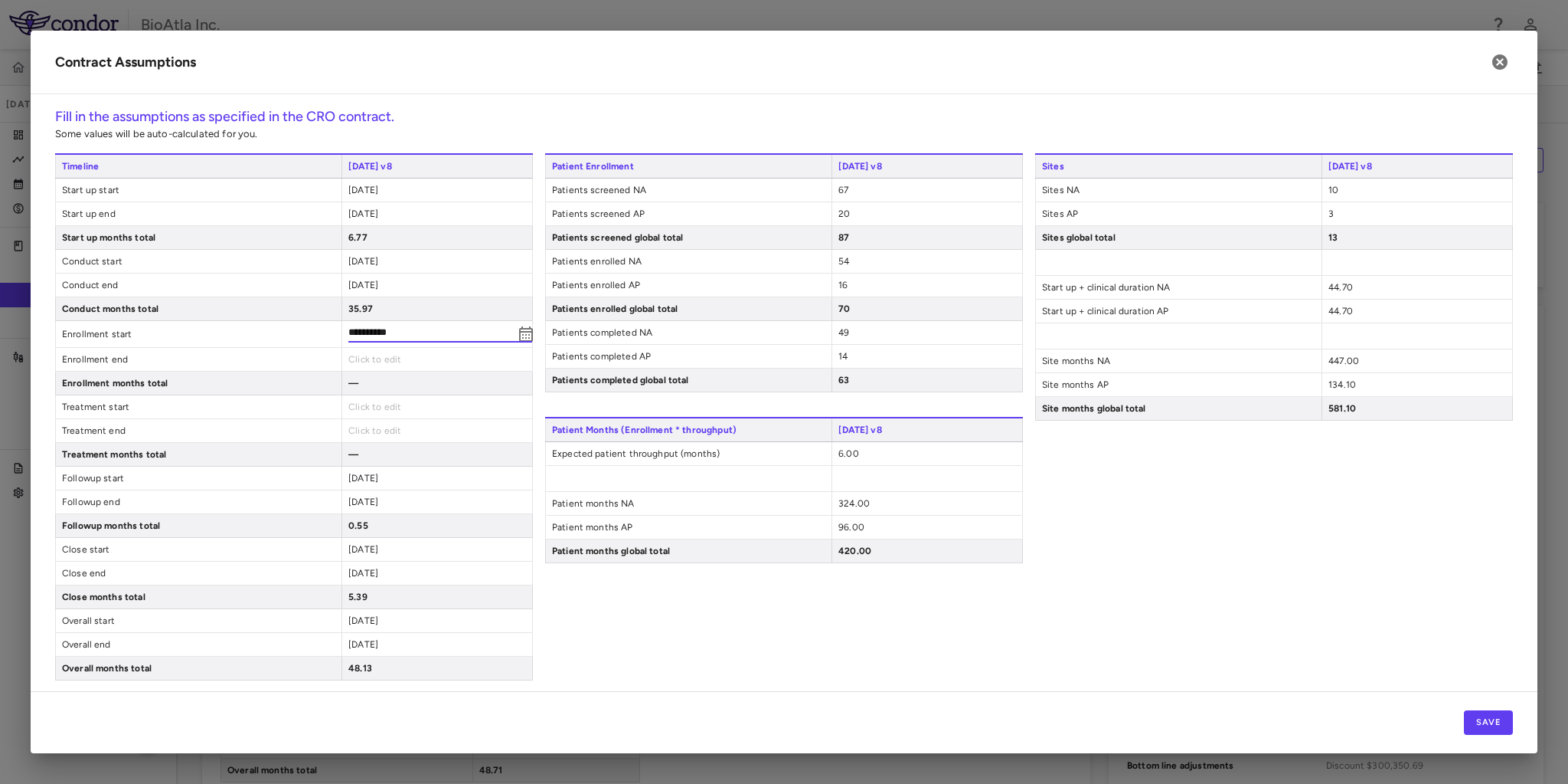
click at [643, 656] on div "Patient Enrollment 1OCT25 v8 Patients screened NA 67 Patients screened AP 20 Pa…" at bounding box center [784, 417] width 478 height 527
click at [435, 344] on div "Click to edit" at bounding box center [437, 355] width 190 height 23
click at [720, 692] on div "Save" at bounding box center [784, 722] width 1507 height 62
click at [709, 656] on div "Patient Enrollment 1OCT25 v8 Patients screened NA 67 Patients screened AP 20 Pa…" at bounding box center [784, 415] width 478 height 524
click at [565, 625] on div "Patient Enrollment 1OCT25 v8 Patients screened NA 67 Patients screened AP 20 Pa…" at bounding box center [784, 415] width 478 height 524
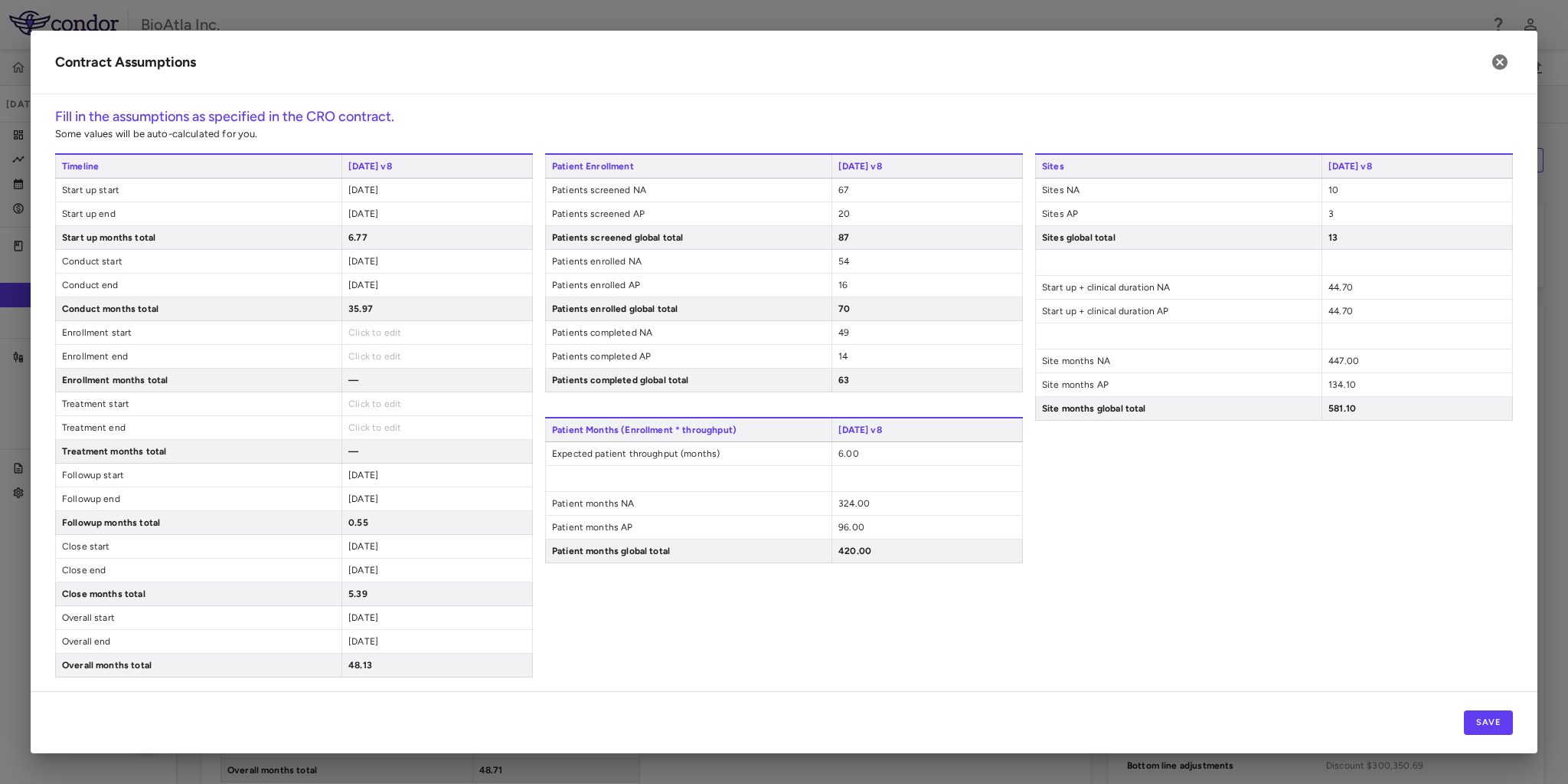
click at [766, 618] on div "Patient Enrollment 1OCT25 v8 Patients screened NA 67 Patients screened AP 20 Pa…" at bounding box center [784, 415] width 478 height 524
click at [1343, 287] on span "44.70" at bounding box center [1340, 287] width 25 height 11
drag, startPoint x: 1339, startPoint y: 294, endPoint x: 1376, endPoint y: 293, distance: 37.0
click at [1375, 293] on input "*****" at bounding box center [1394, 294] width 132 height 27
type input "****"
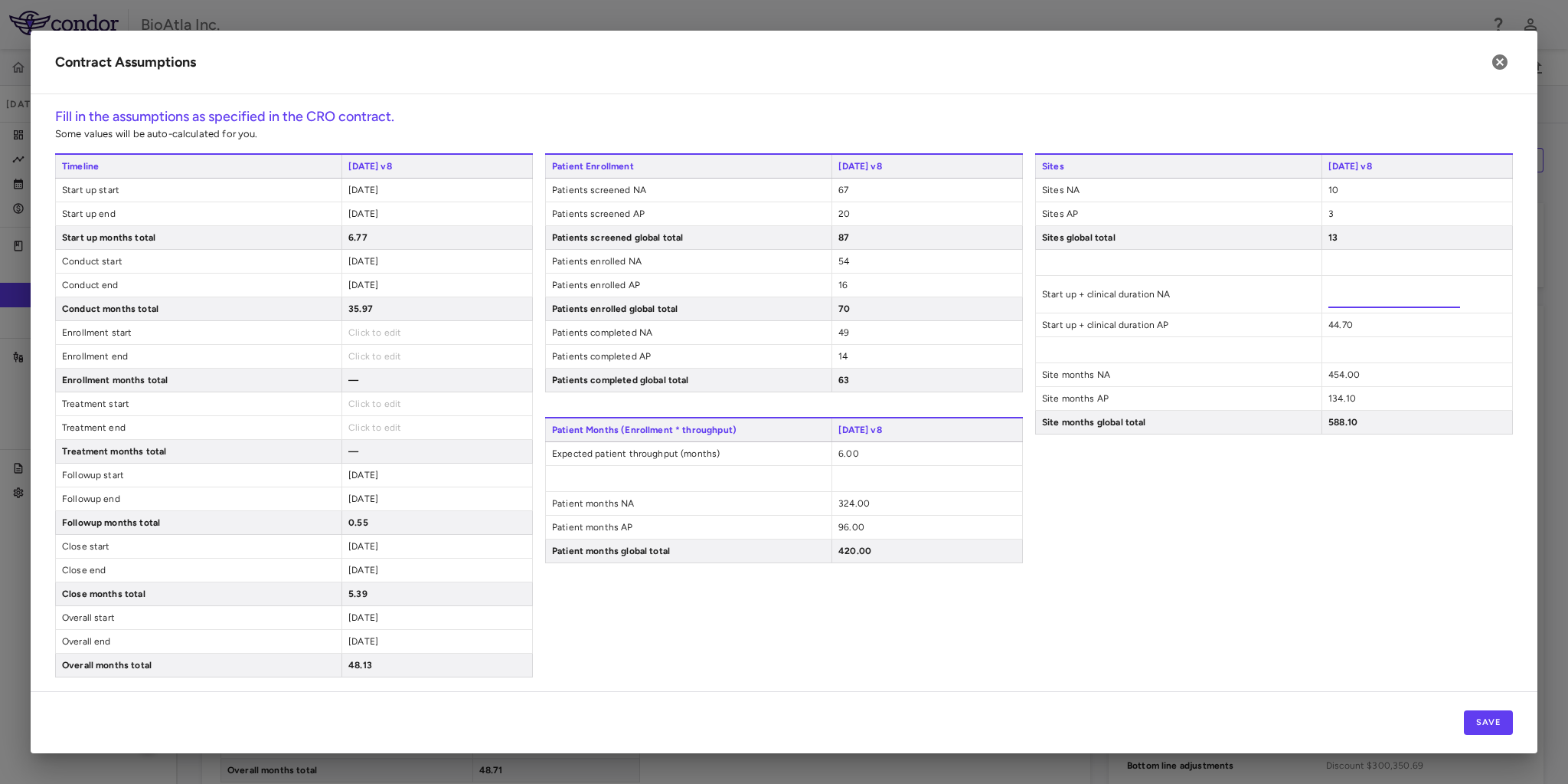
click at [1356, 322] on div "Sites 1OCT25 v8 Sites NA 10 Sites AP 3 Sites global total 13 Start up + clinica…" at bounding box center [1274, 415] width 478 height 524
click at [1336, 313] on span "44.70" at bounding box center [1340, 310] width 25 height 11
type input "*****"
click at [1287, 520] on div "Sites 1OCT25 v8 Sites NA 10 Sites AP 3 Sites global total 13 Start up + clinica…" at bounding box center [1274, 415] width 478 height 524
click at [844, 448] on span "6.00" at bounding box center [848, 453] width 20 height 11
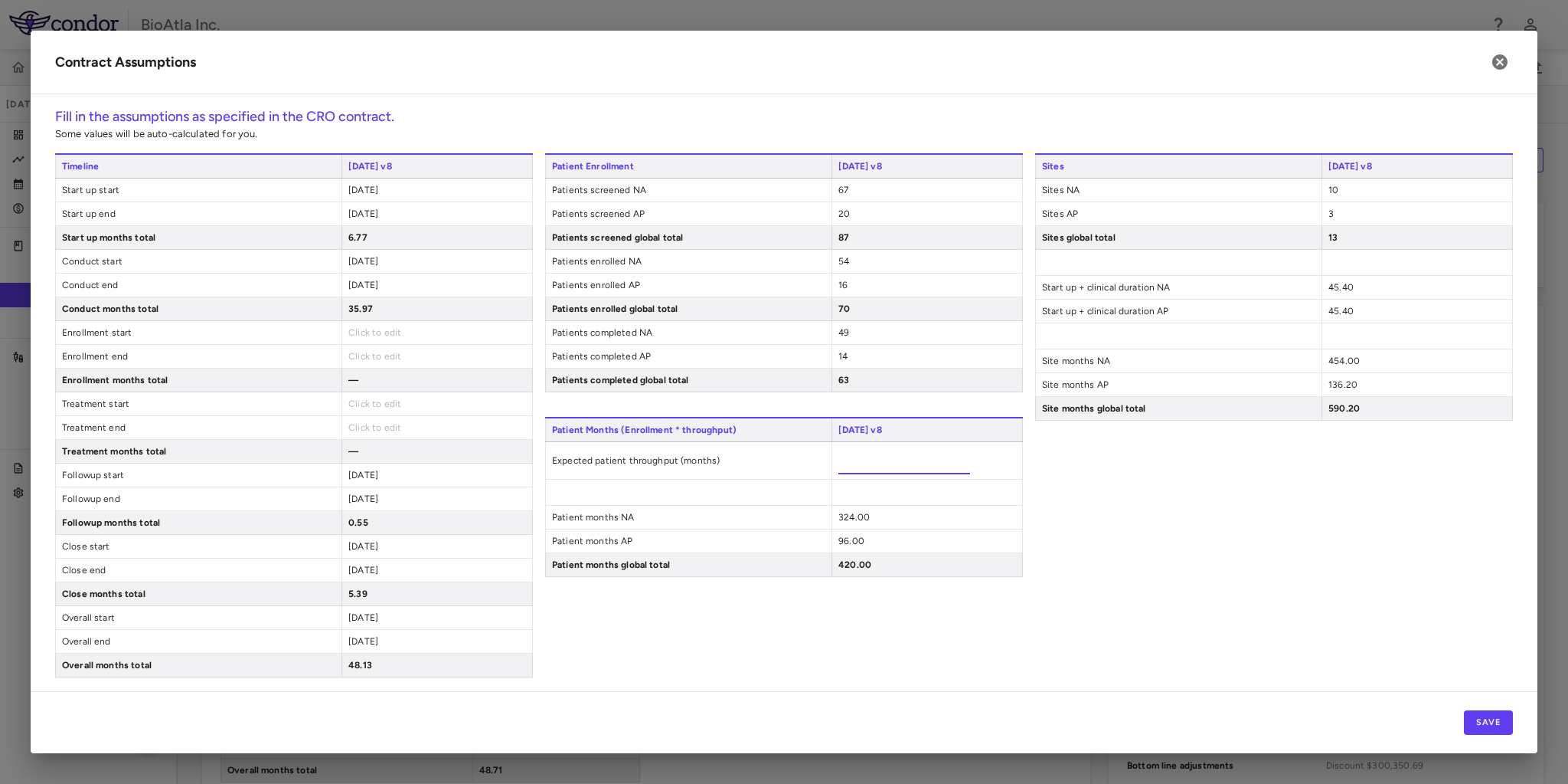
drag, startPoint x: 845, startPoint y: 454, endPoint x: 894, endPoint y: 462, distance: 49.6
click at [894, 462] on input "****" at bounding box center [903, 460] width 132 height 27
type input "*****"
click at [1176, 582] on div "Sites 1OCT25 v8 Sites NA 10 Sites AP 3 Sites global total 13 Start up + clinica…" at bounding box center [1274, 415] width 478 height 524
click at [938, 576] on div "Patient Enrollment 1OCT25 v8 Patients screened NA 67 Patients screened AP 20 Pa…" at bounding box center [784, 415] width 478 height 524
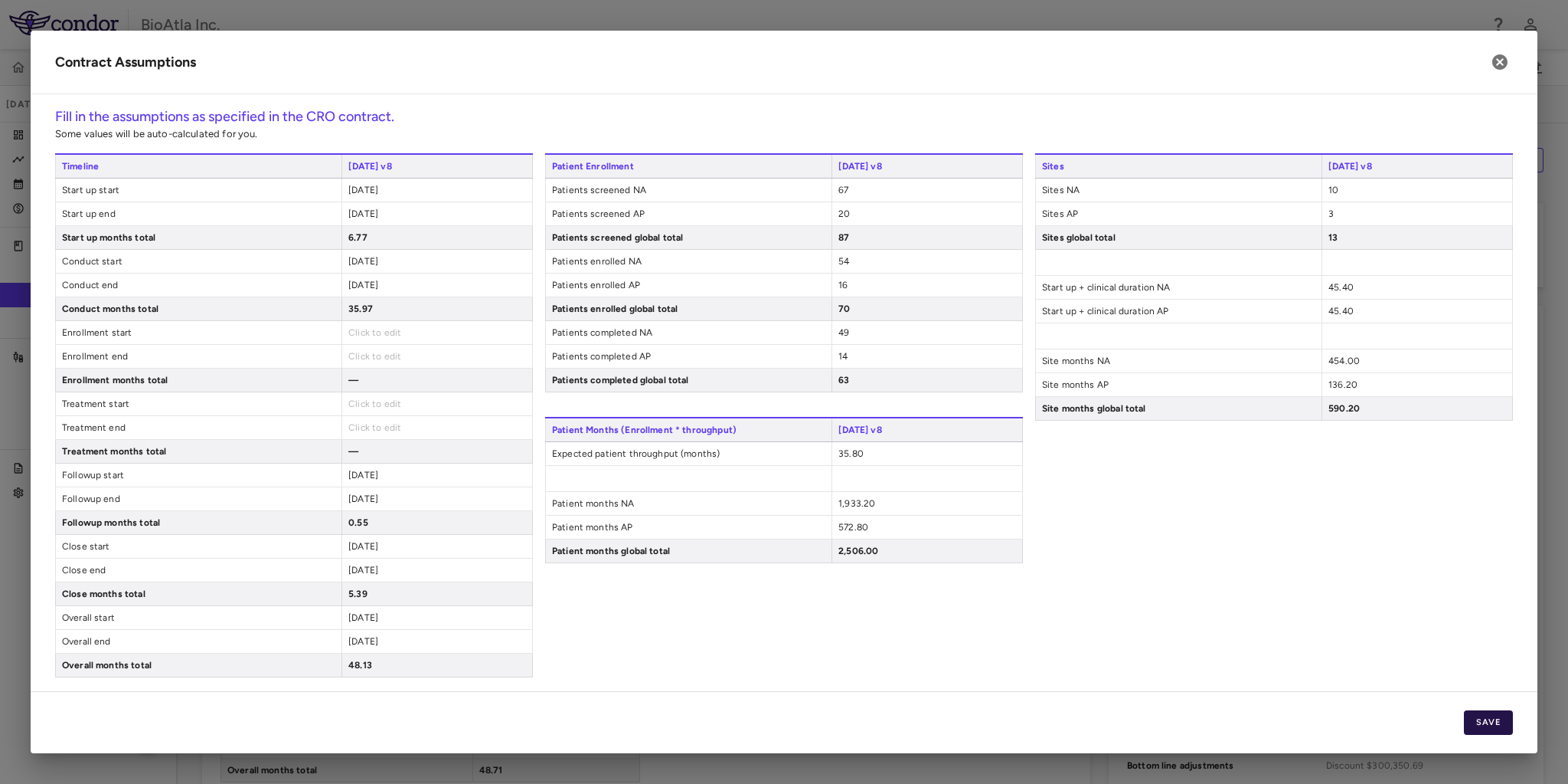
click at [1480, 724] on button "Save" at bounding box center [1488, 722] width 49 height 25
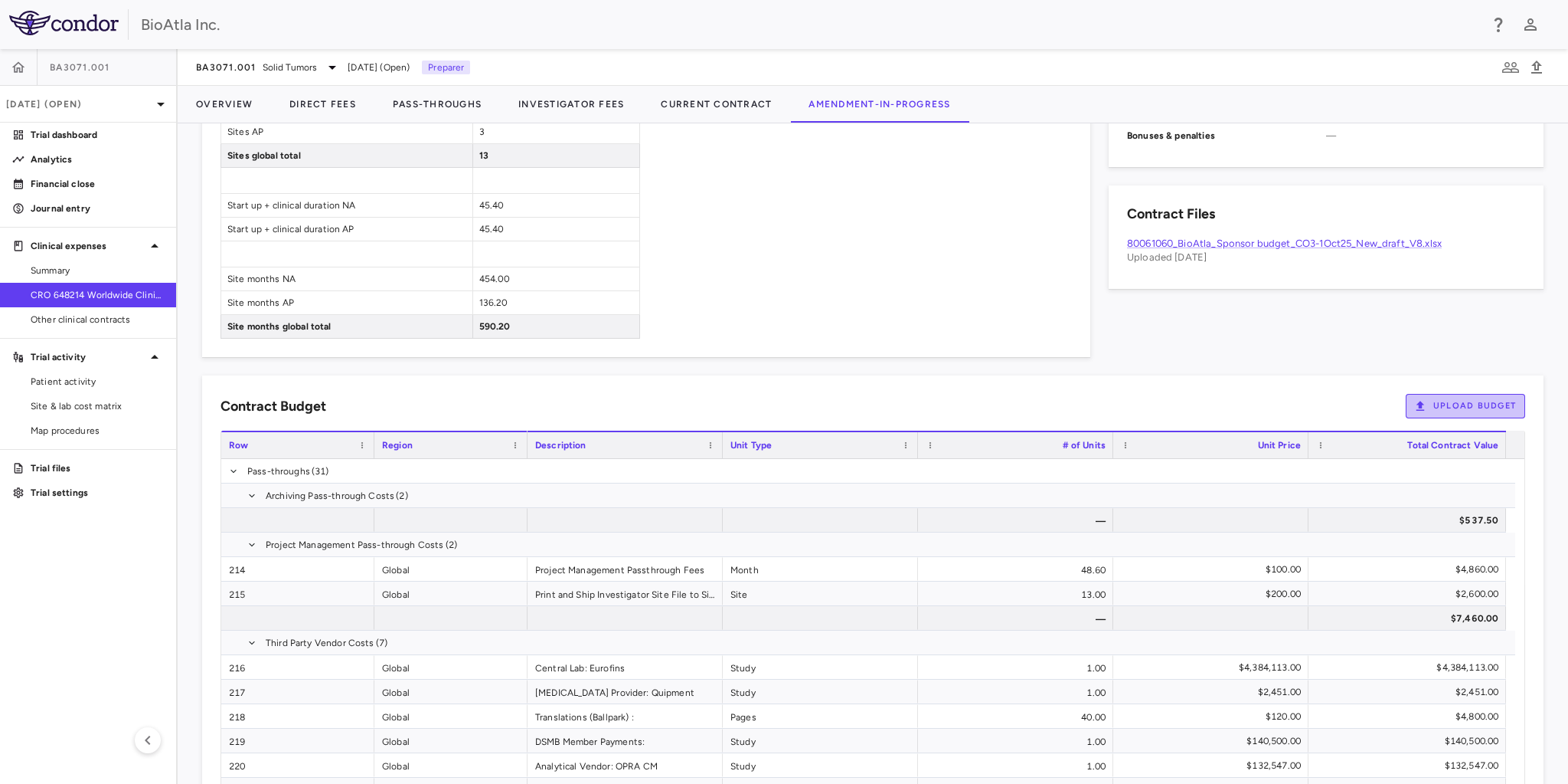
click at [1467, 401] on button "Upload Budget" at bounding box center [1465, 406] width 120 height 25
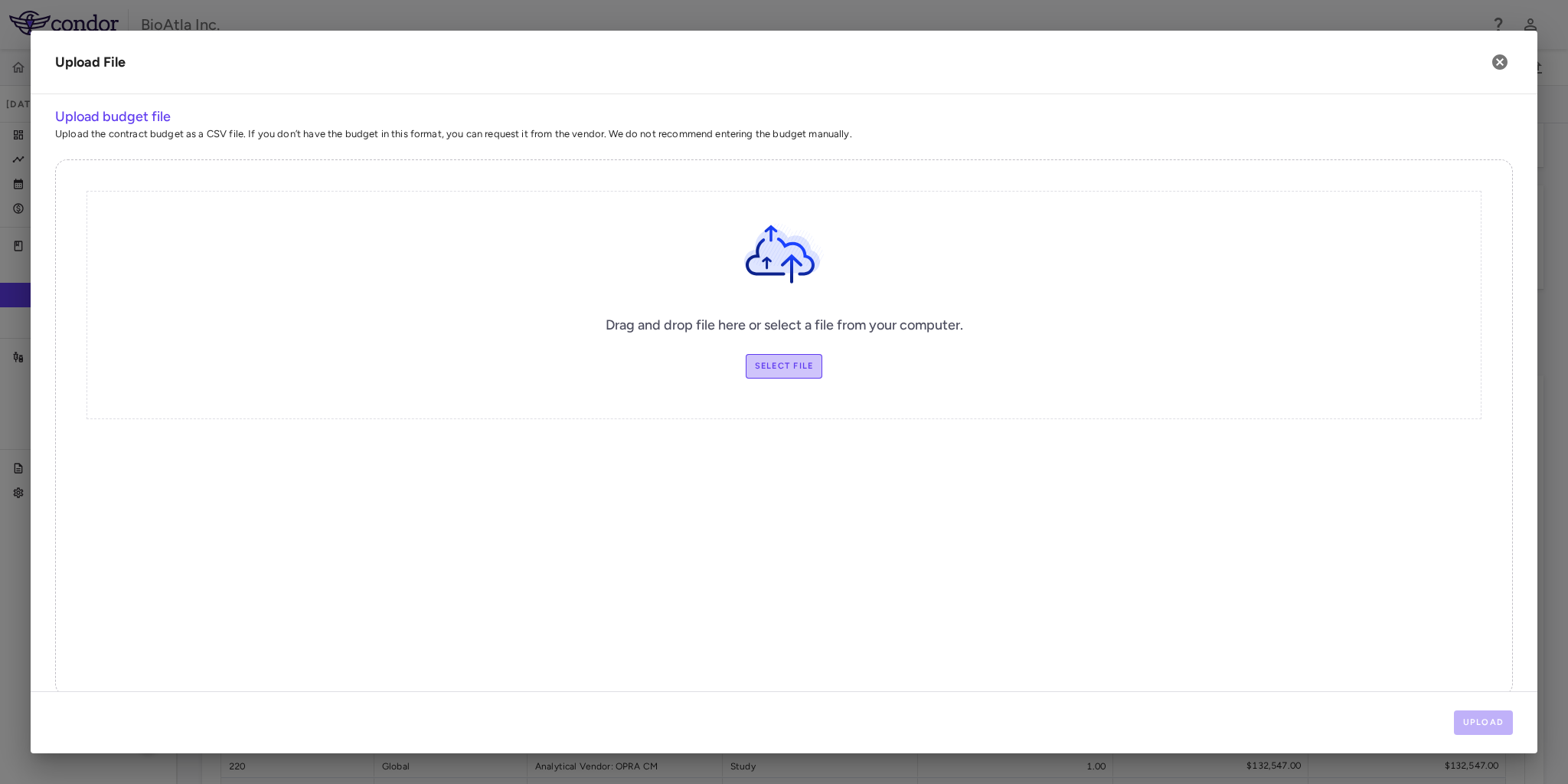
click at [766, 361] on label "Select file" at bounding box center [784, 366] width 77 height 25
click at [0, 0] on input "Select file" at bounding box center [0, 0] width 0 height 0
click at [1492, 720] on button "Upload" at bounding box center [1484, 722] width 59 height 25
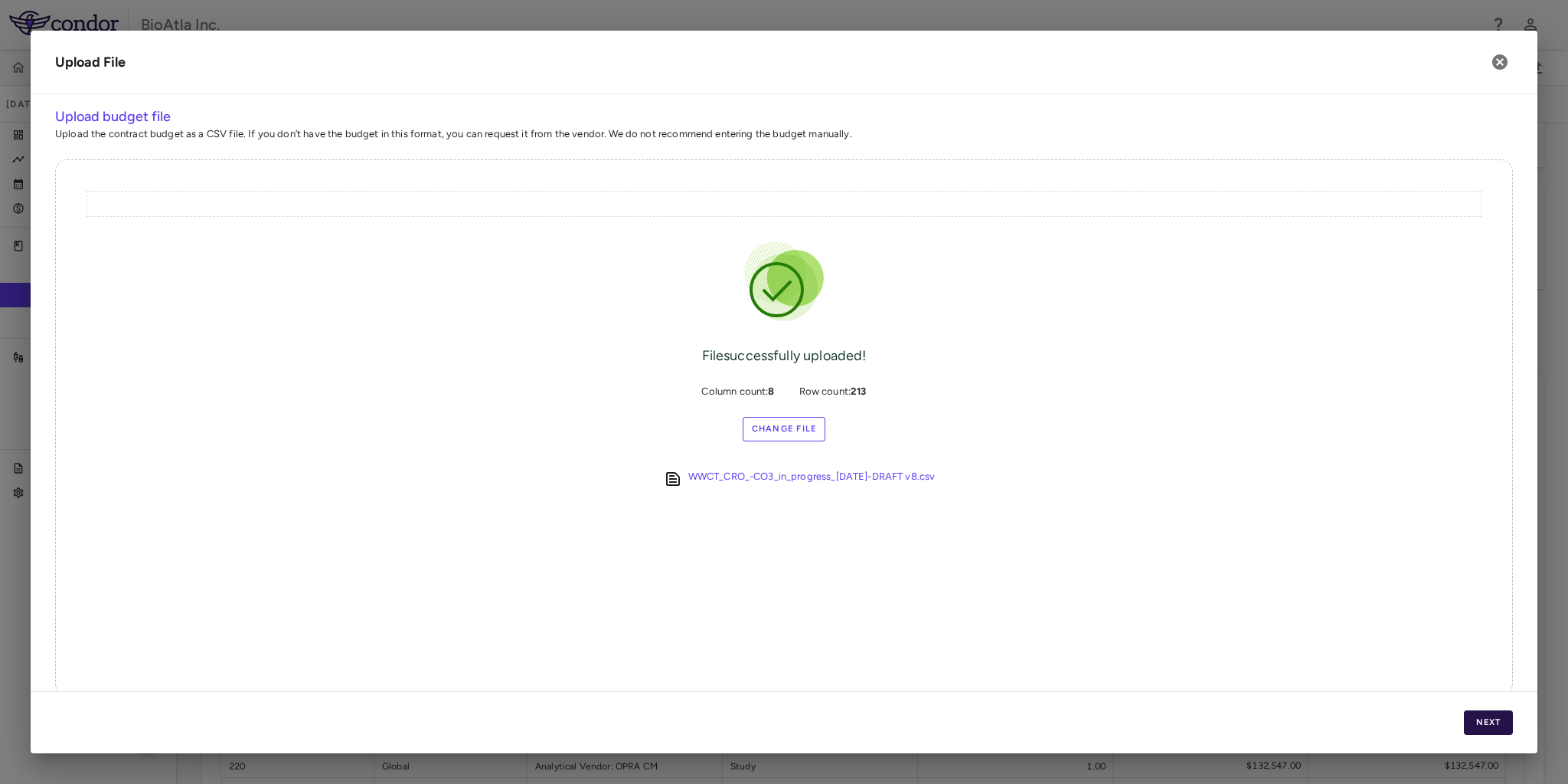
click at [1491, 723] on button "Next" at bounding box center [1488, 722] width 49 height 25
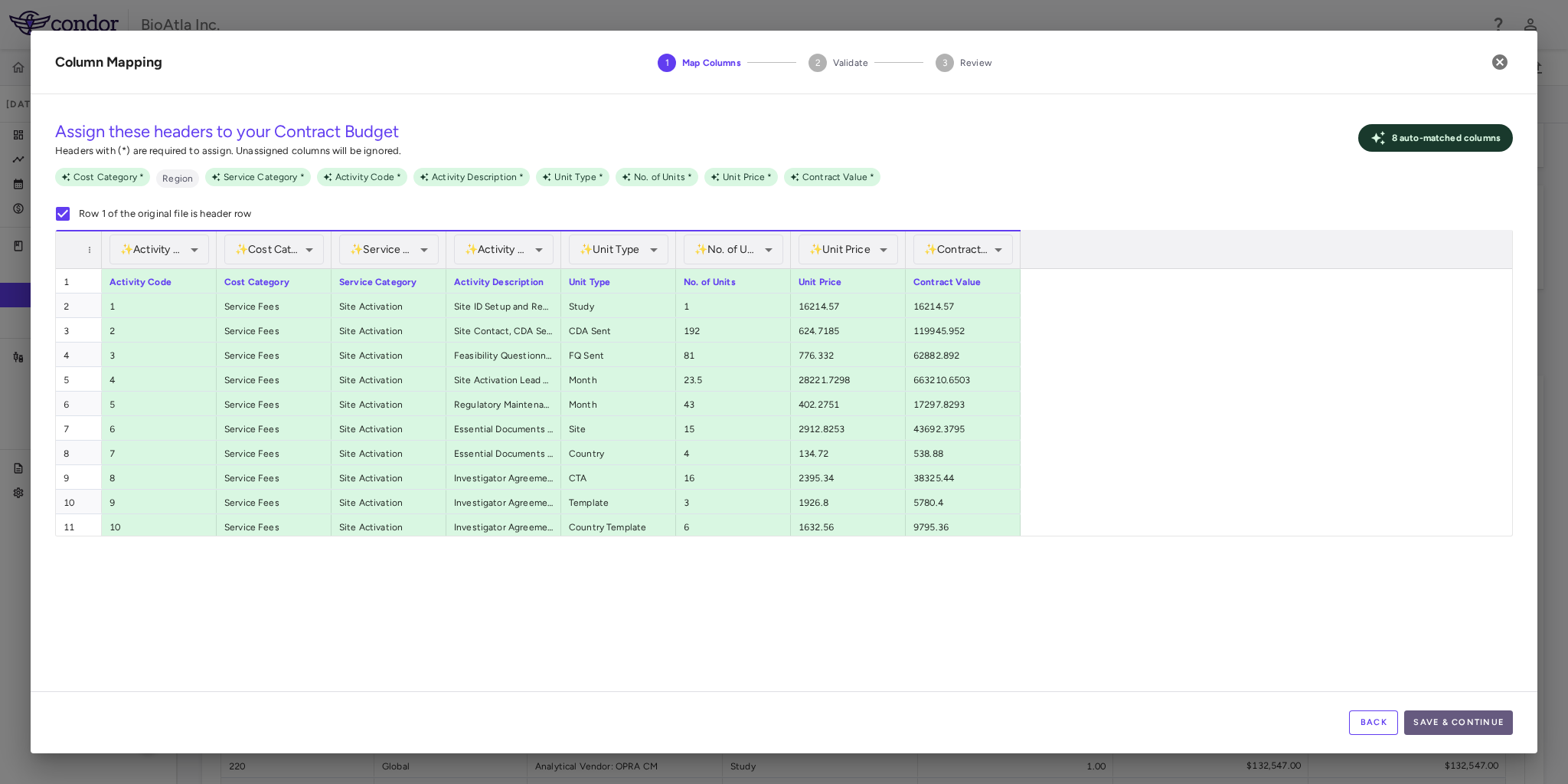
click at [1488, 723] on button "Save & Continue" at bounding box center [1458, 722] width 109 height 25
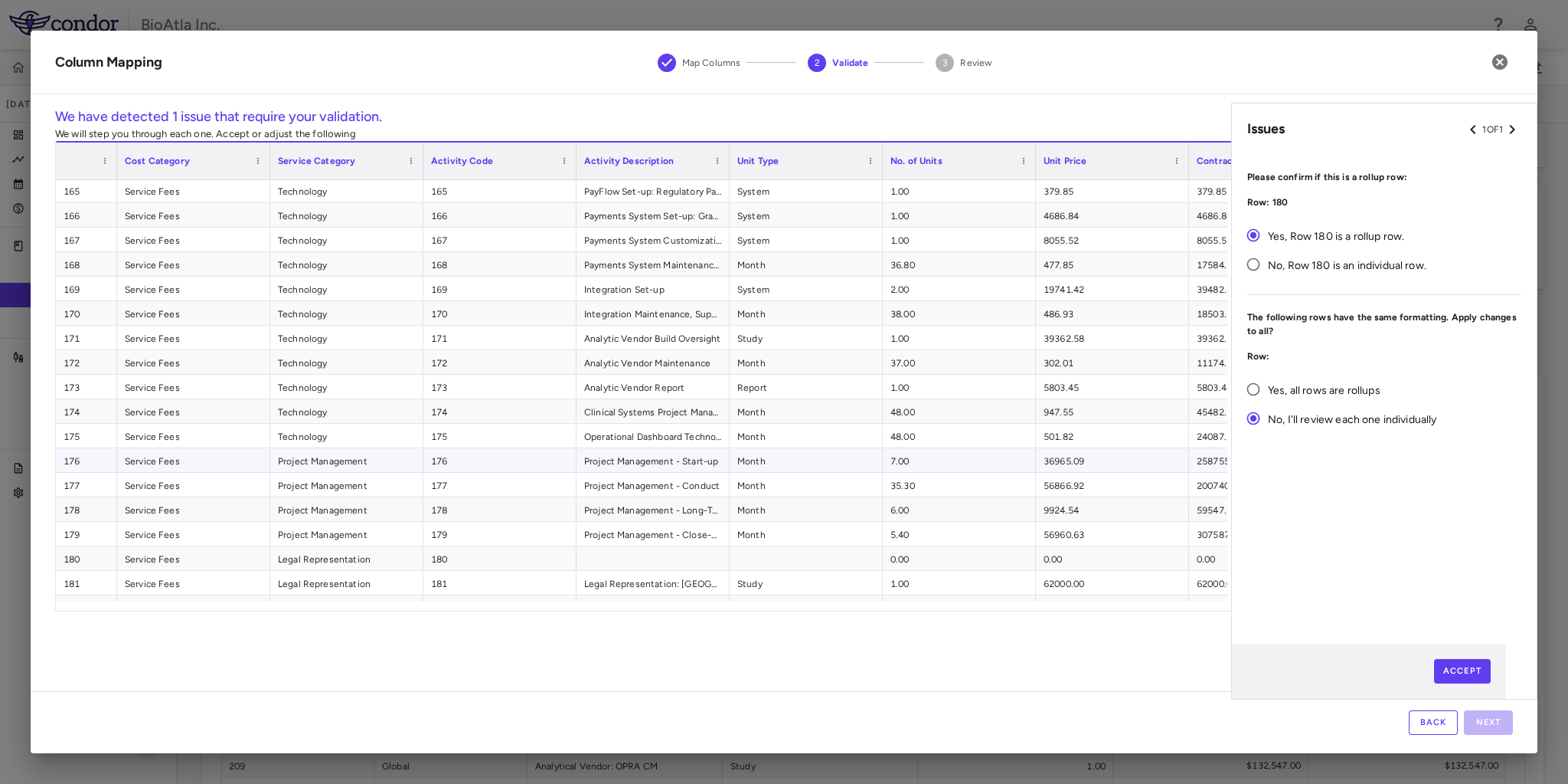
scroll to position [4044, 0]
click at [1463, 679] on button "Accept" at bounding box center [1463, 671] width 58 height 25
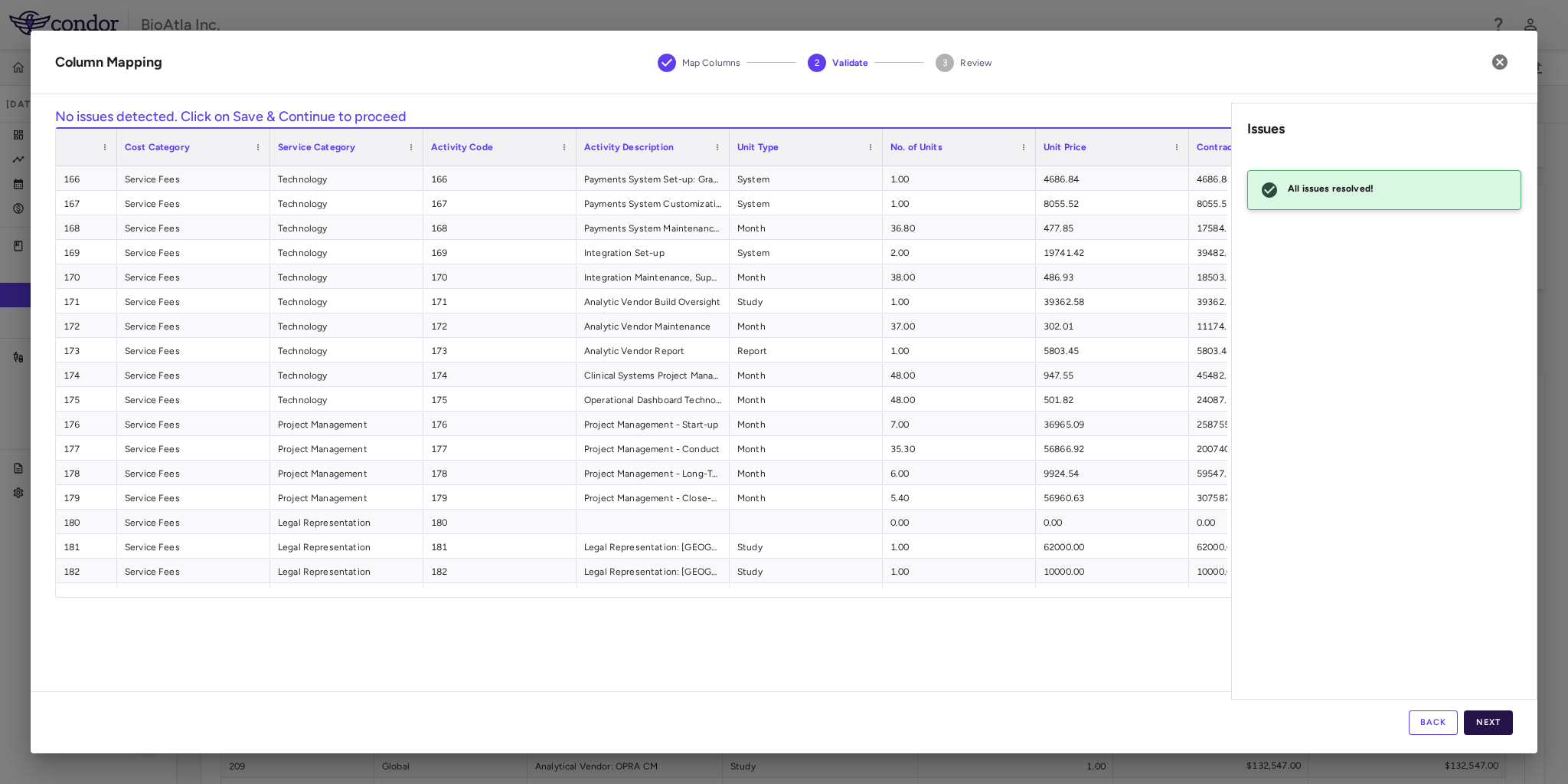
click at [1492, 718] on button "Next" at bounding box center [1488, 722] width 49 height 25
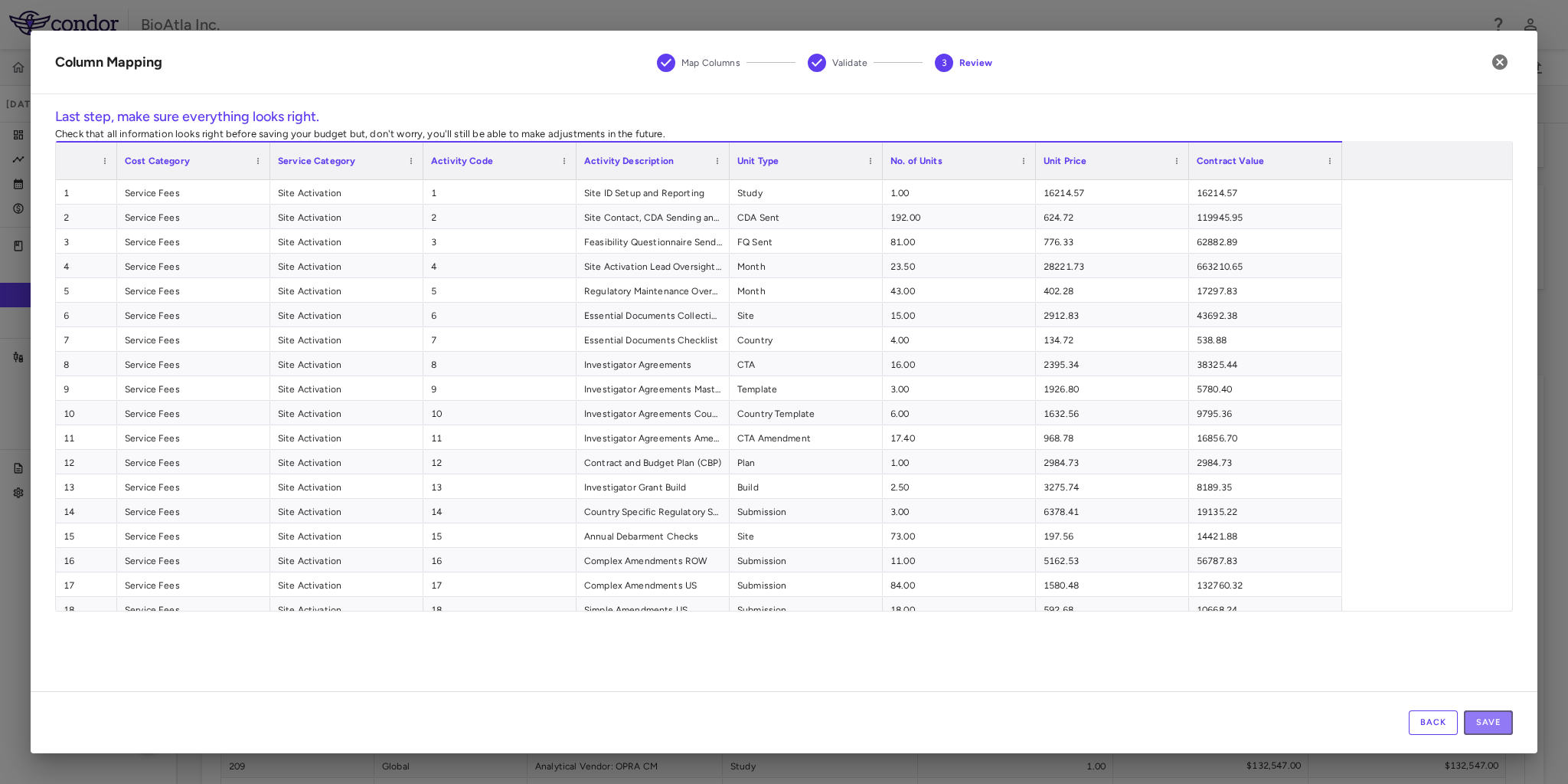
click at [1492, 718] on button "Save" at bounding box center [1488, 722] width 49 height 25
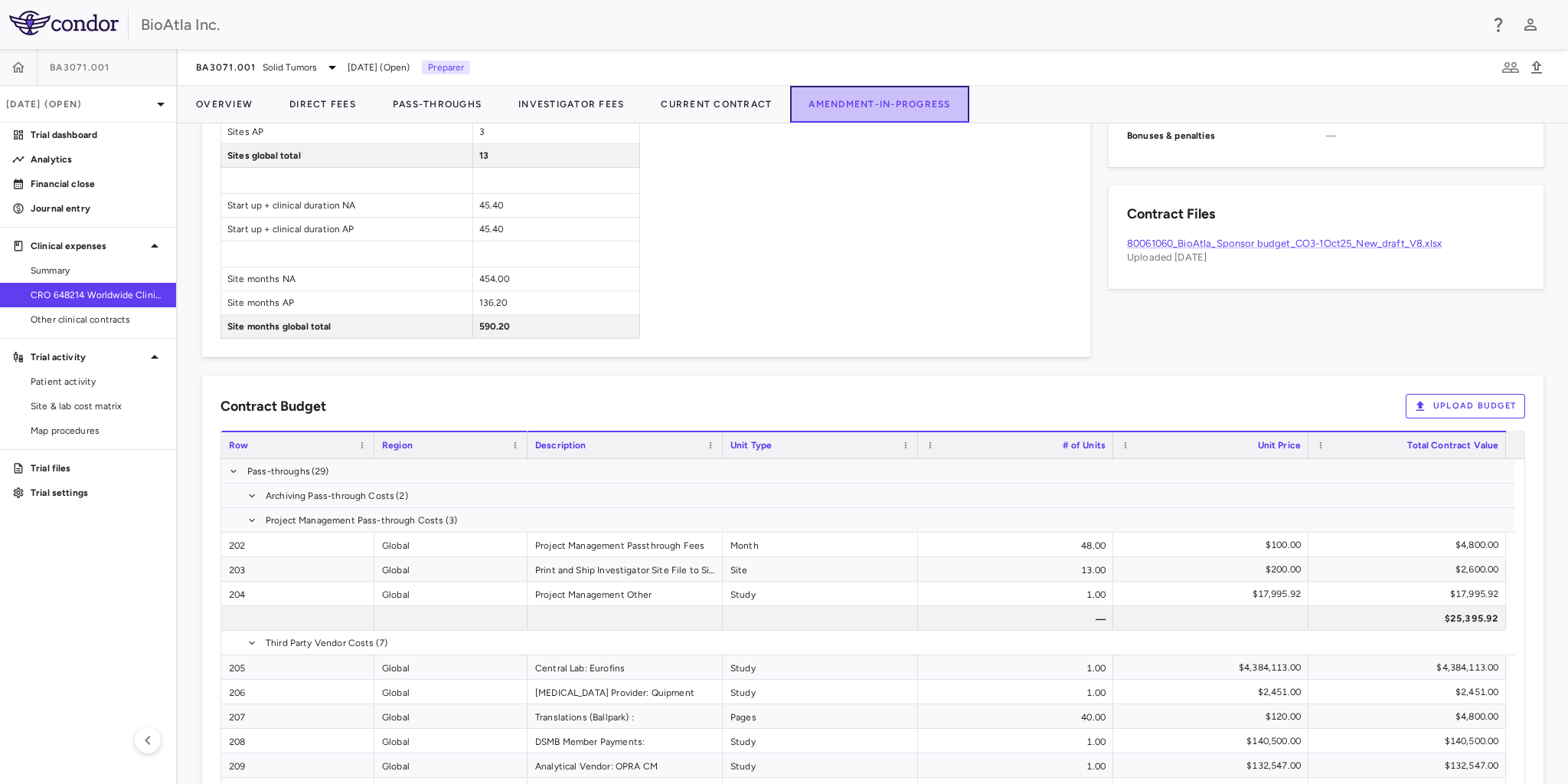
click at [864, 111] on button "Amendment-In-Progress" at bounding box center [880, 104] width 178 height 37
click at [341, 99] on button "Direct Fees" at bounding box center [323, 104] width 104 height 37
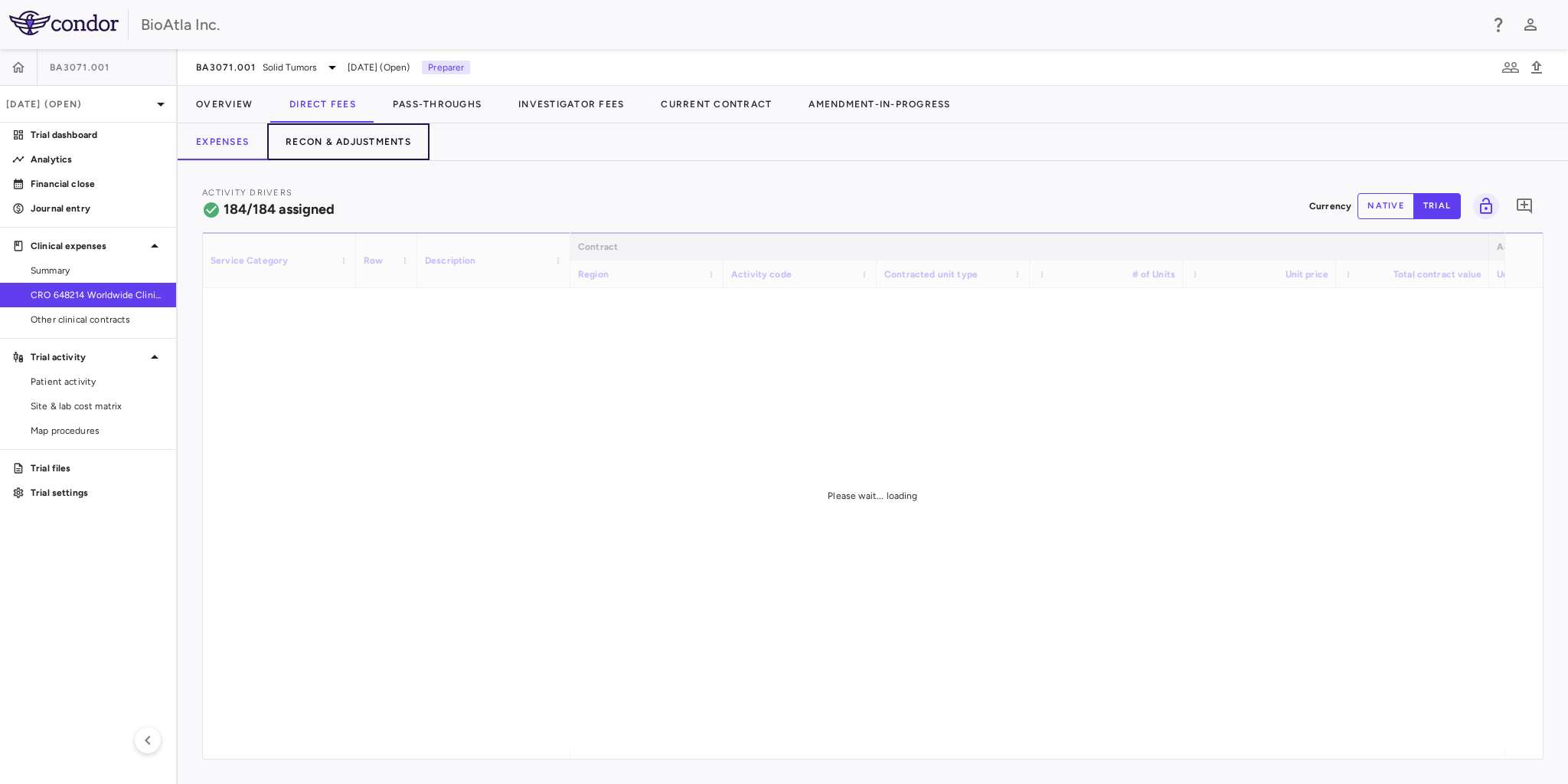
click at [359, 134] on button "Recon & Adjustments" at bounding box center [348, 141] width 162 height 37
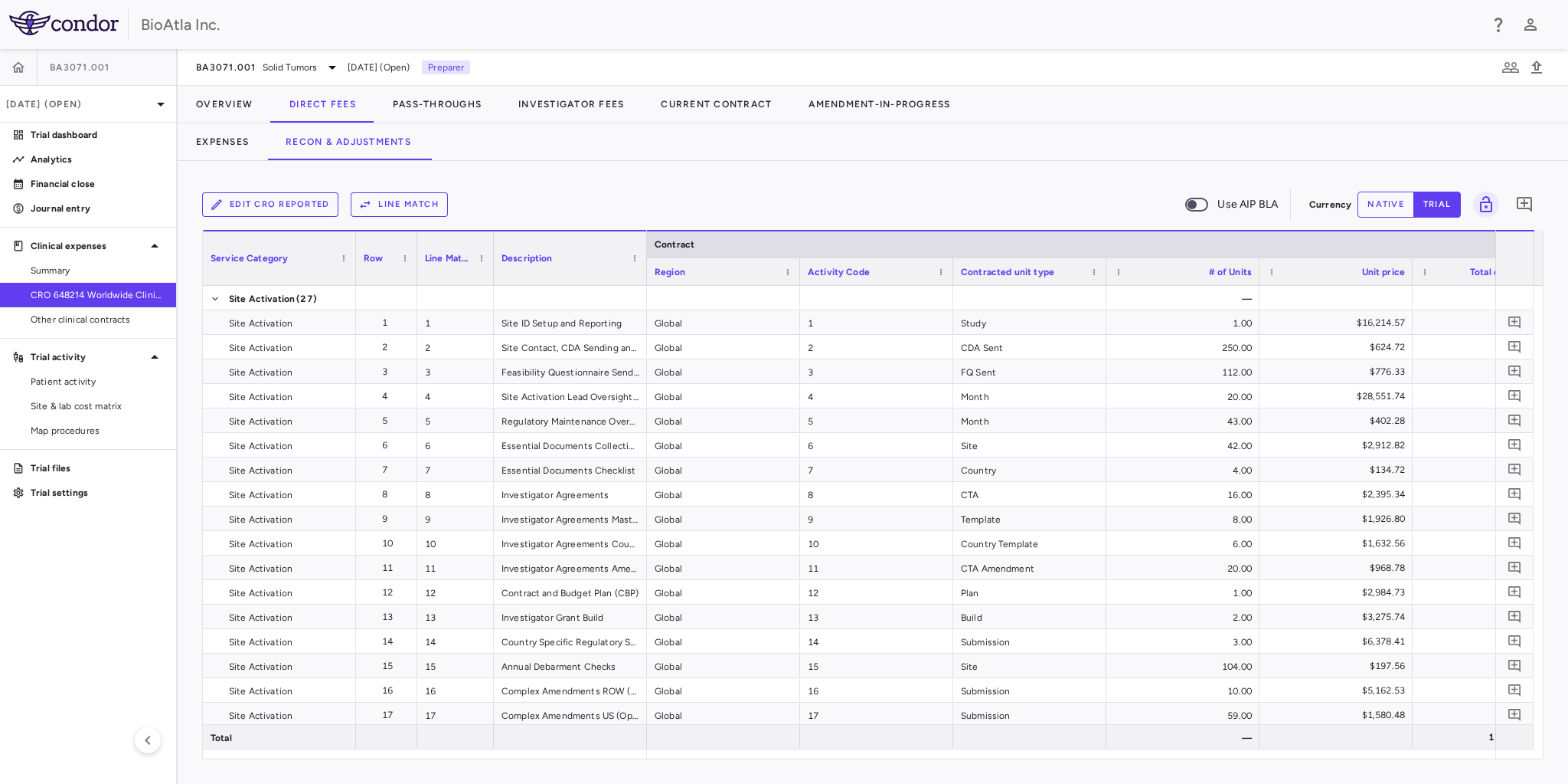
click at [1216, 201] on span at bounding box center [1197, 205] width 42 height 32
click at [346, 145] on button "Recon & Adjustments" at bounding box center [348, 141] width 162 height 37
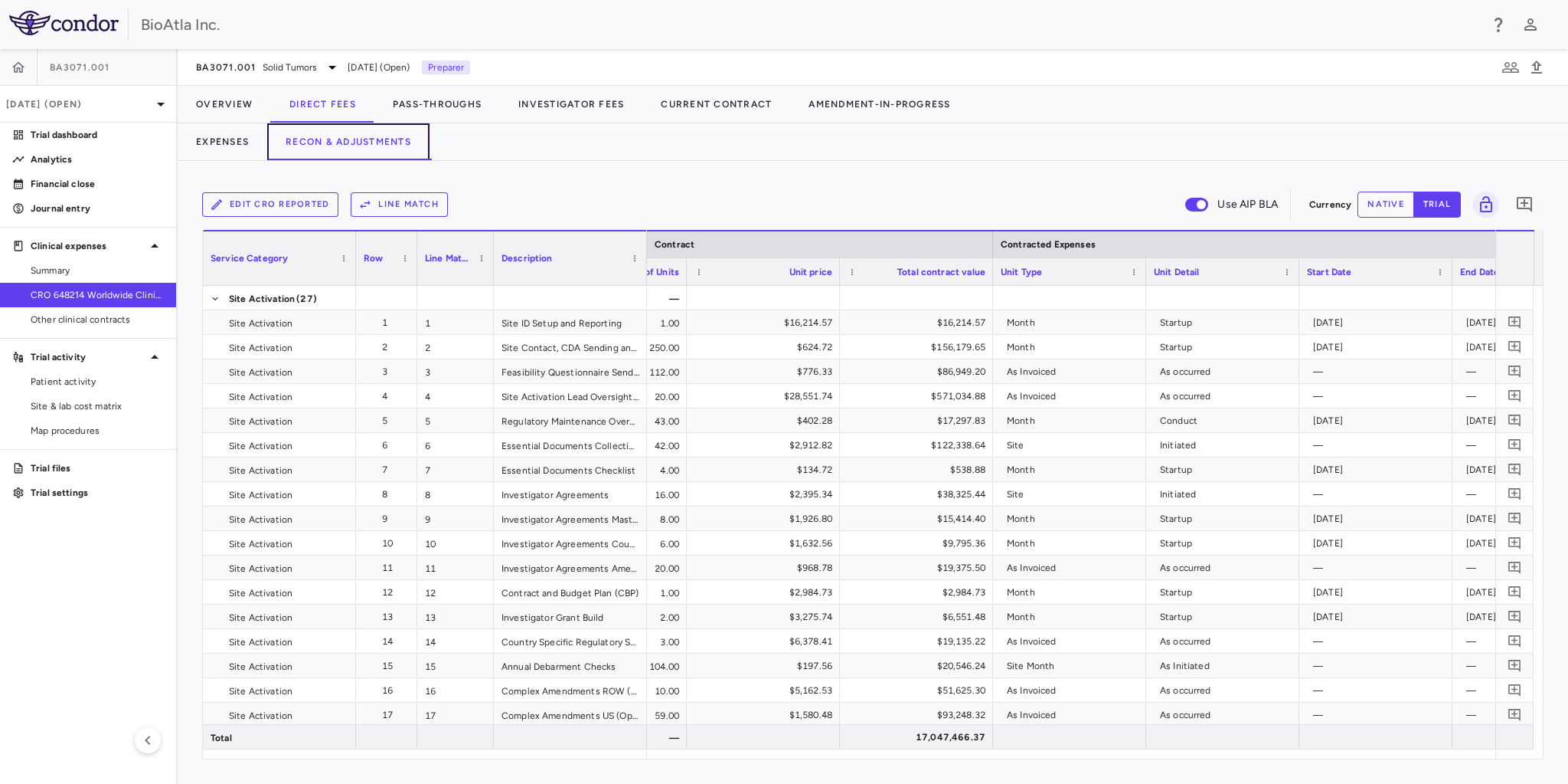
scroll to position [0, 724]
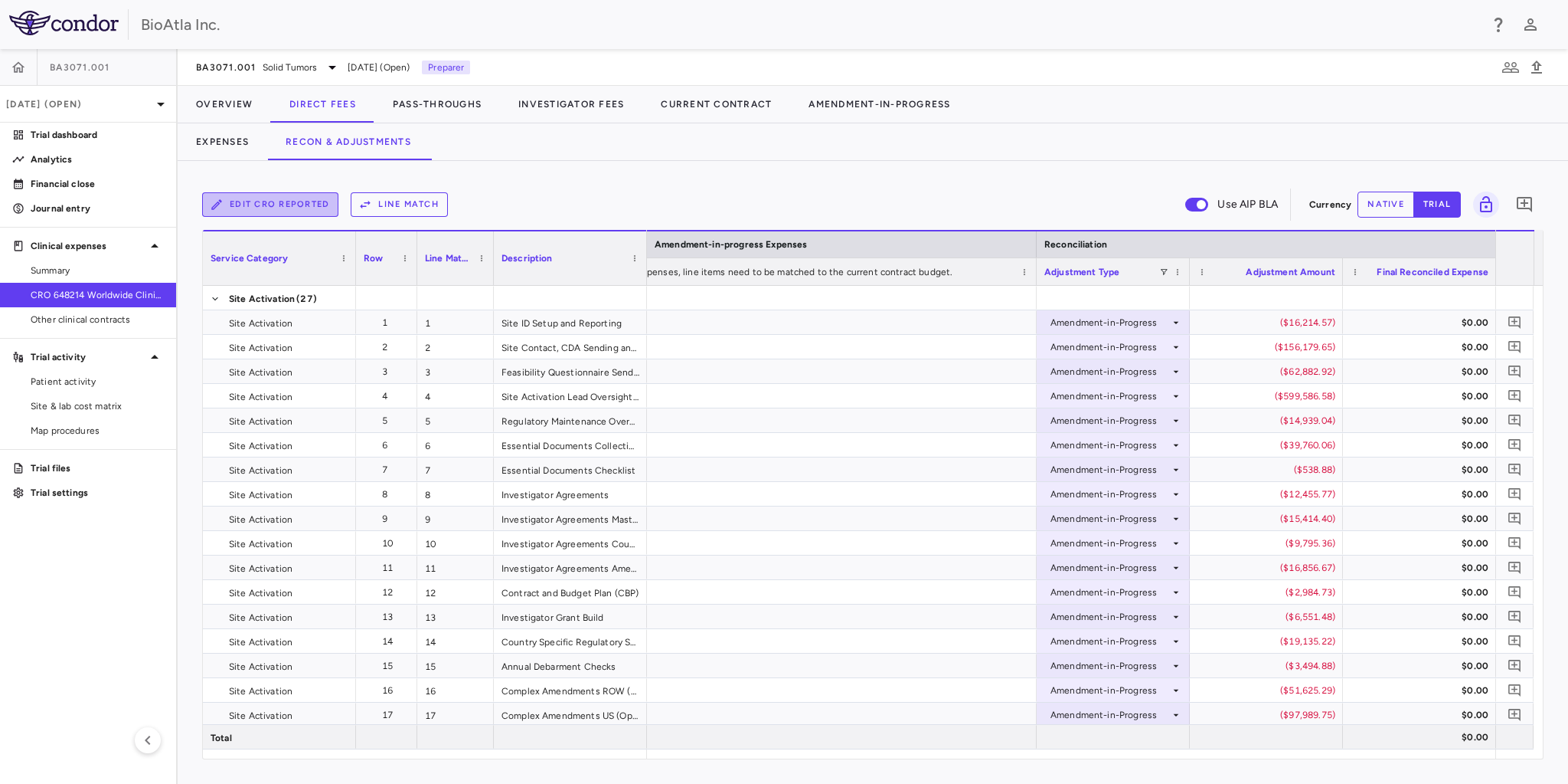
click at [246, 199] on button "Edit CRO reported" at bounding box center [270, 204] width 136 height 25
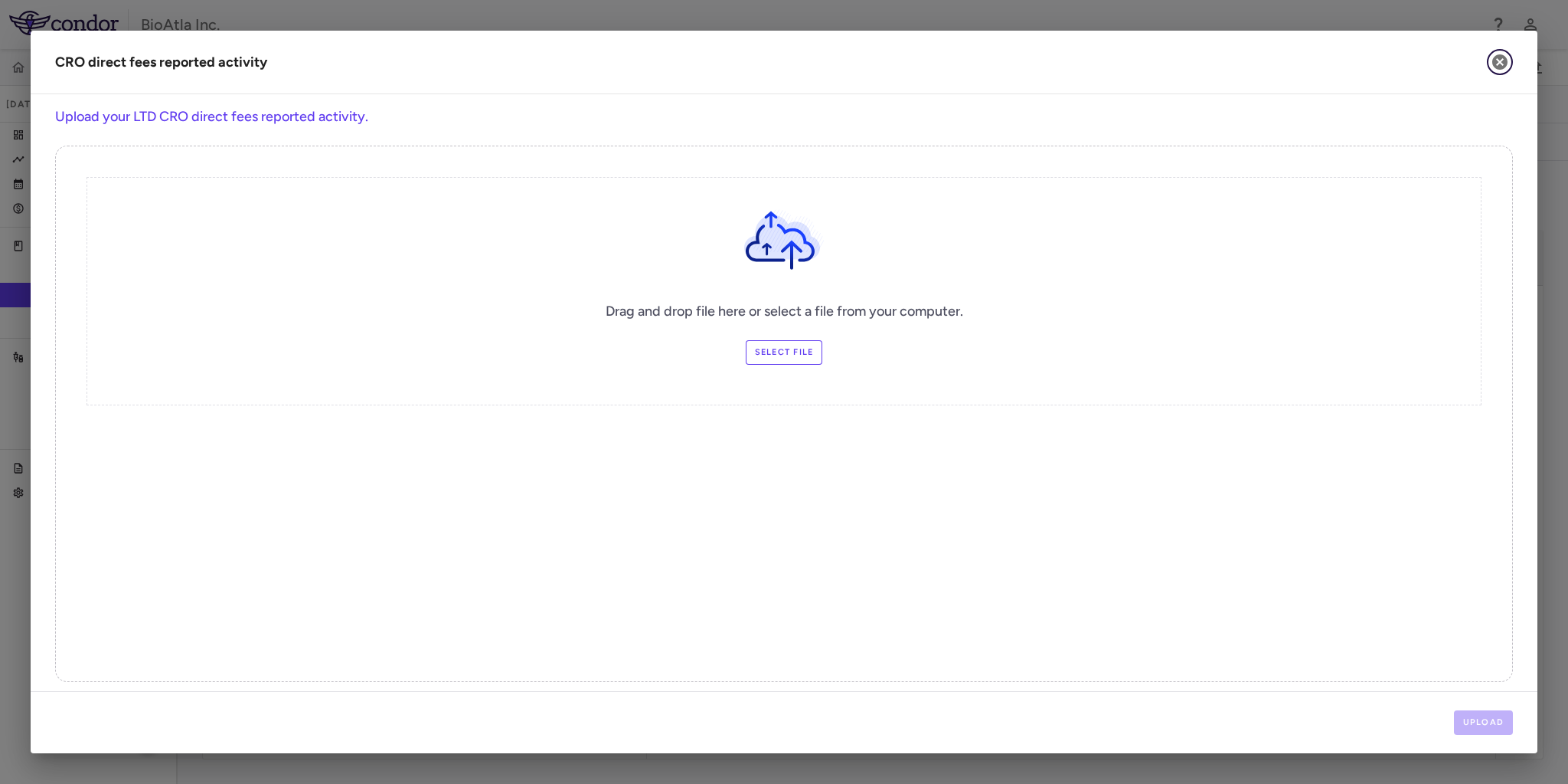
click at [1497, 61] on icon "button" at bounding box center [1500, 62] width 15 height 15
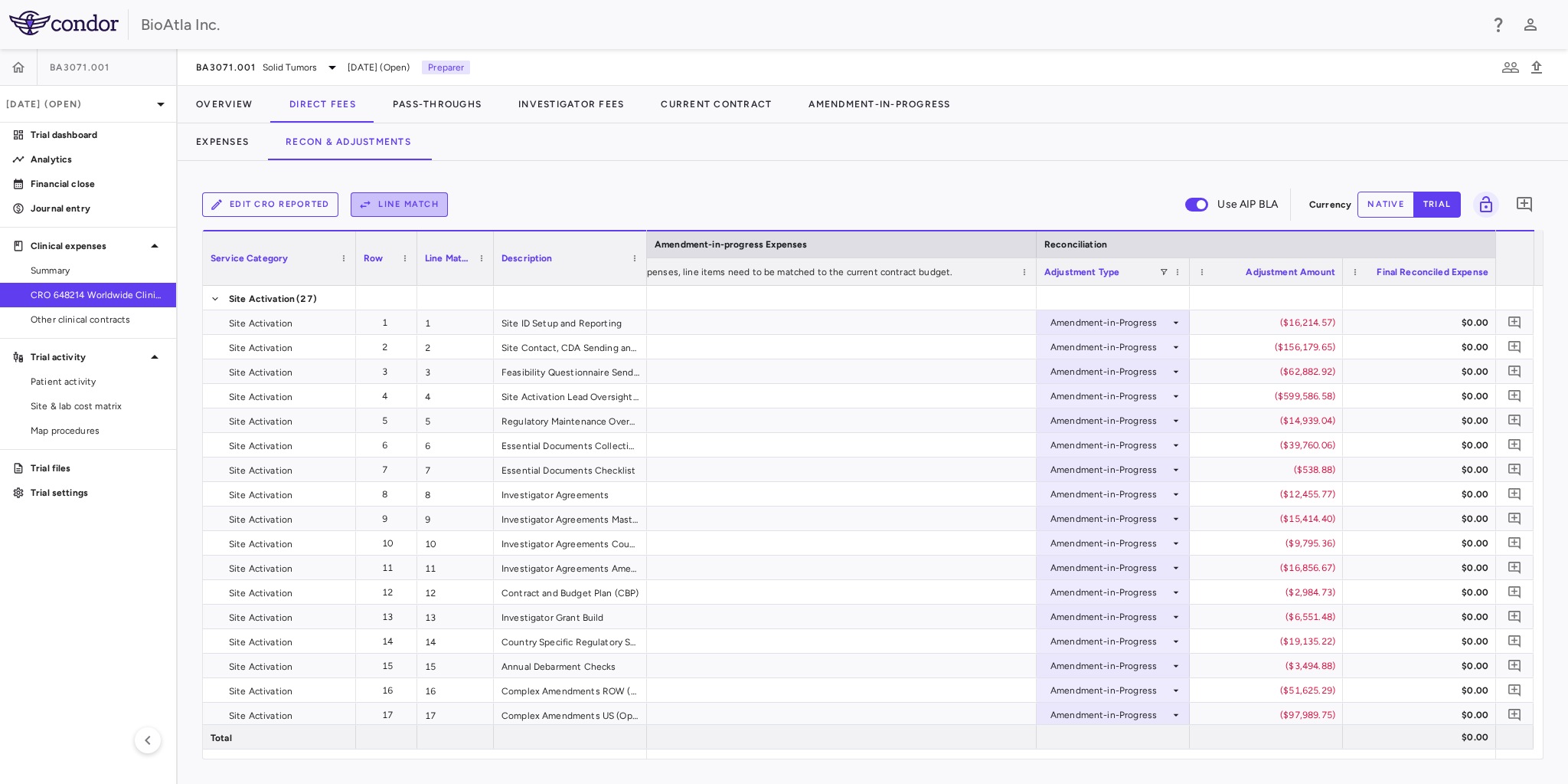
click at [422, 192] on button "Line Match" at bounding box center [399, 204] width 97 height 25
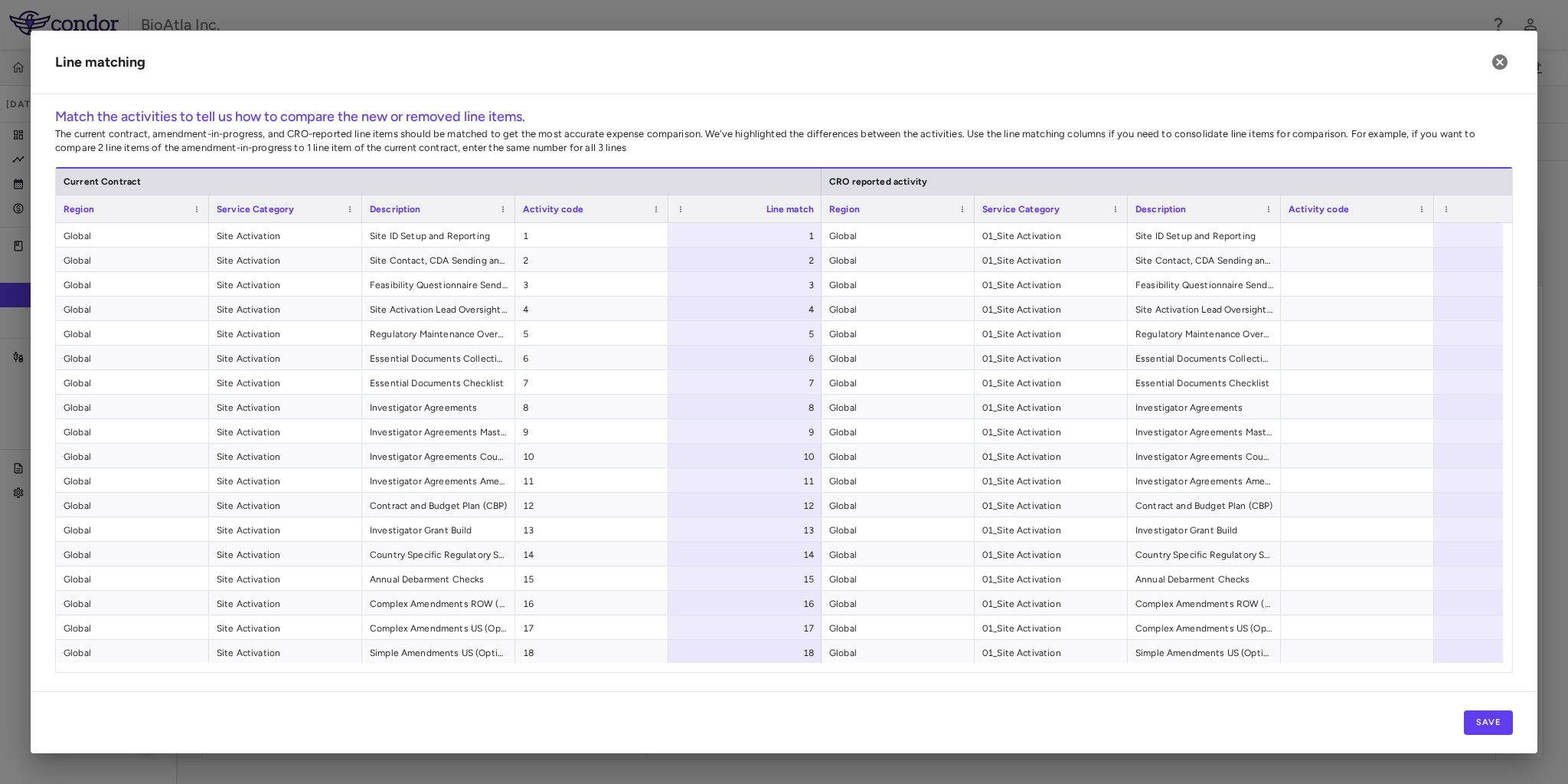
drag, startPoint x: 760, startPoint y: 673, endPoint x: 1010, endPoint y: 679, distance: 250.1
click at [1010, 679] on div "Match the activities to tell us how to compare the new or removed line items. T…" at bounding box center [784, 398] width 1507 height 584
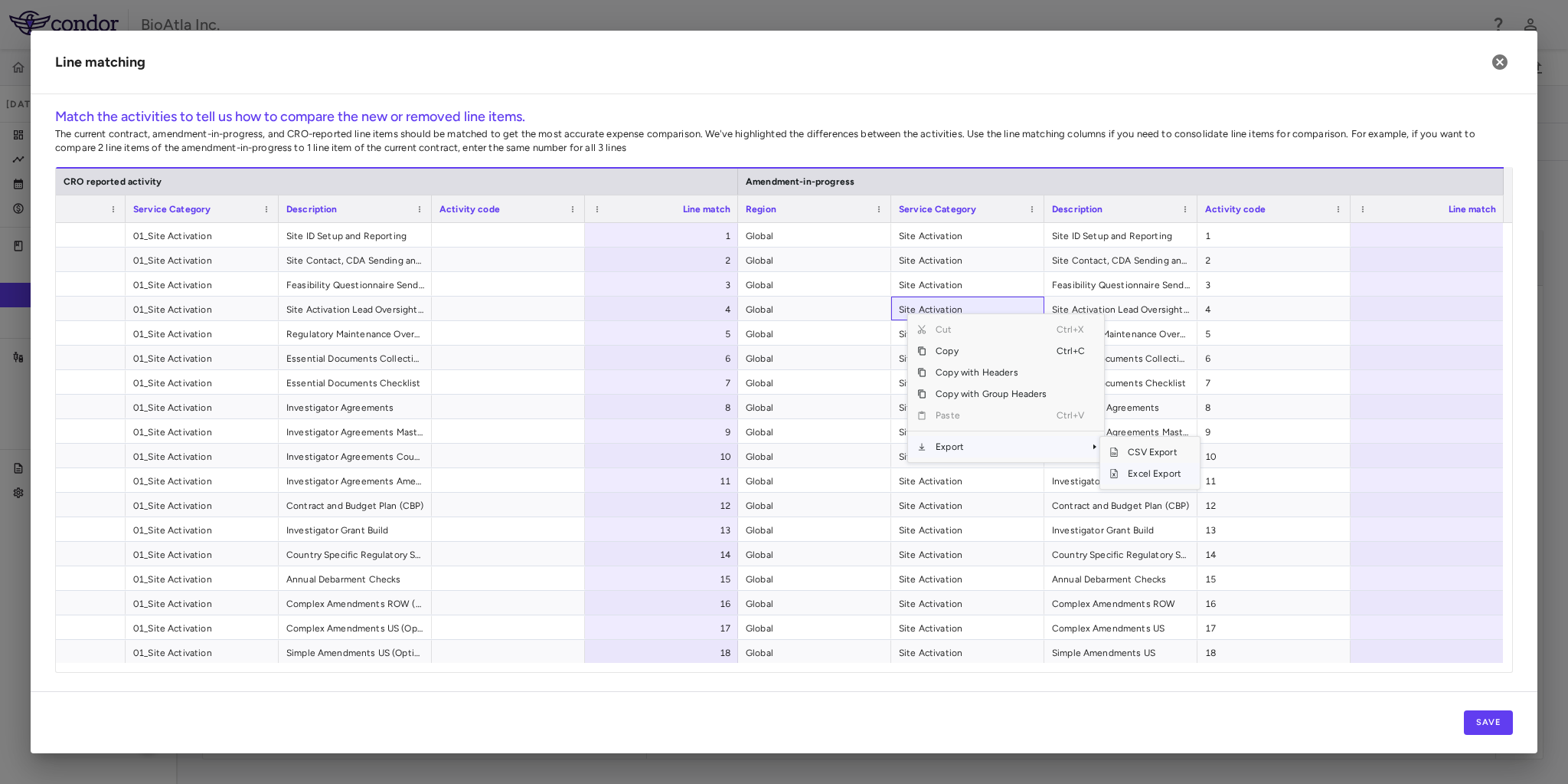
click at [1154, 472] on span "Excel Export" at bounding box center [1154, 473] width 72 height 21
click at [1461, 238] on div at bounding box center [1427, 235] width 153 height 24
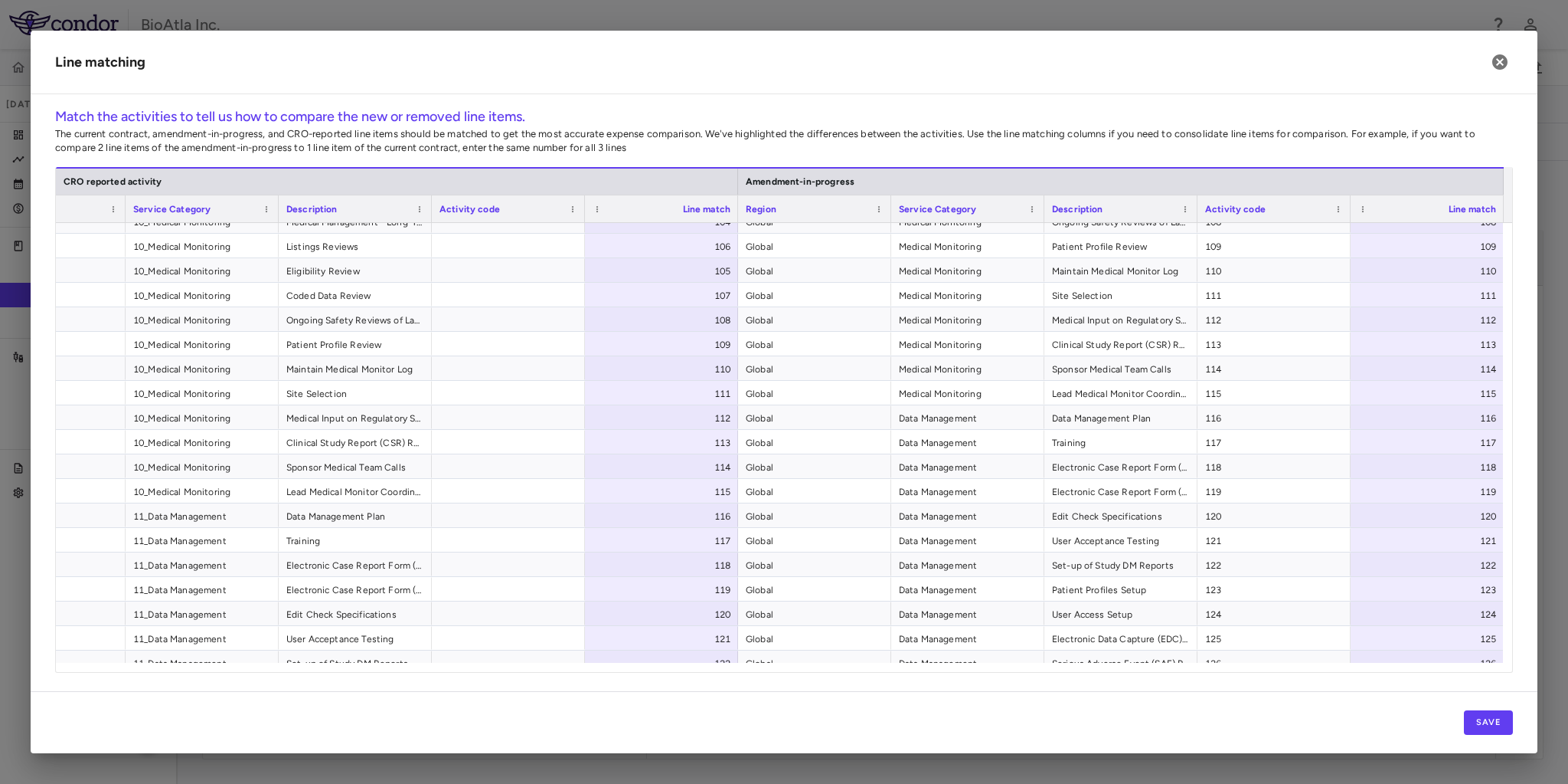
scroll to position [2854, 0]
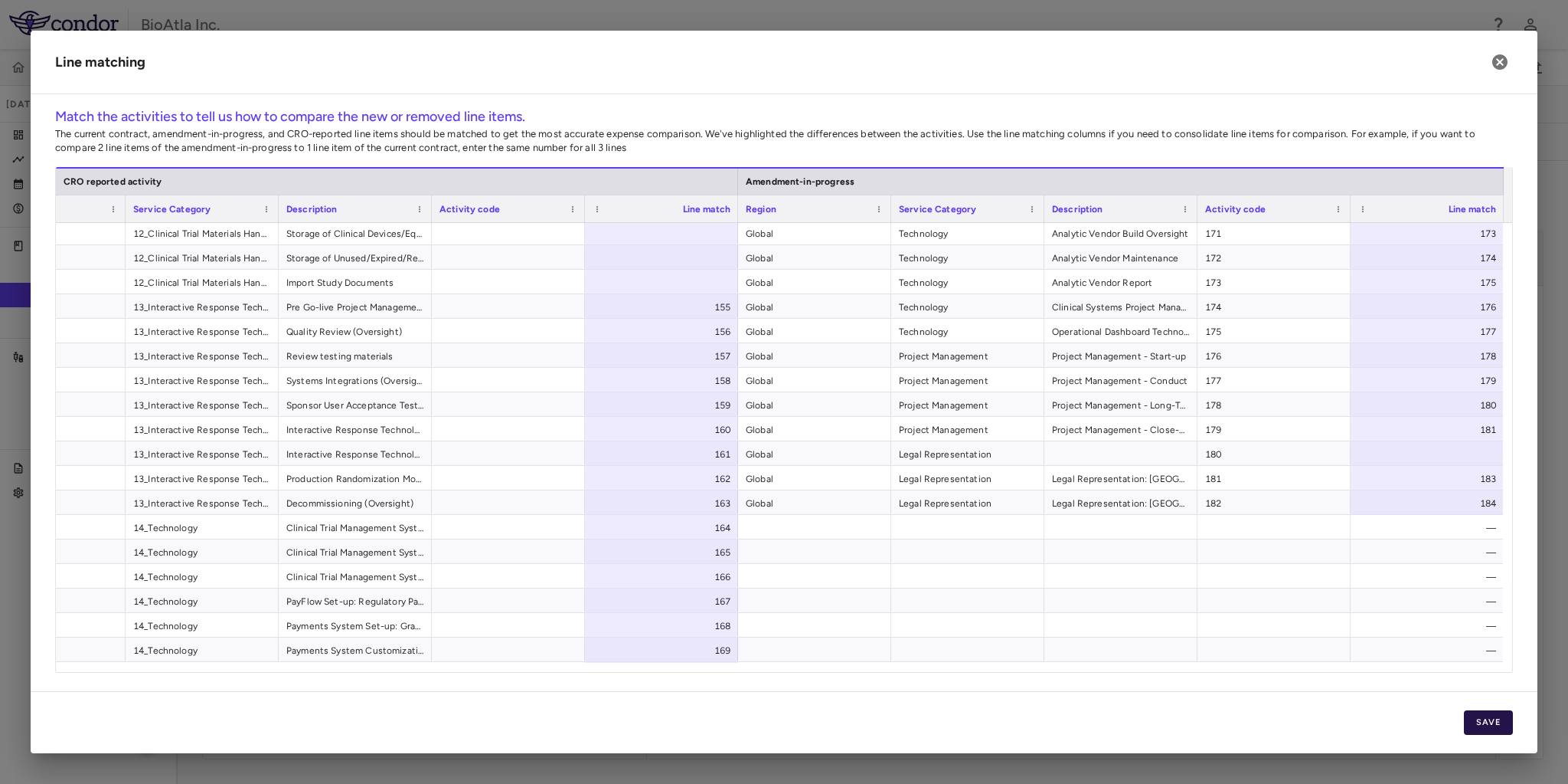
click at [1495, 724] on button "Save" at bounding box center [1488, 722] width 49 height 25
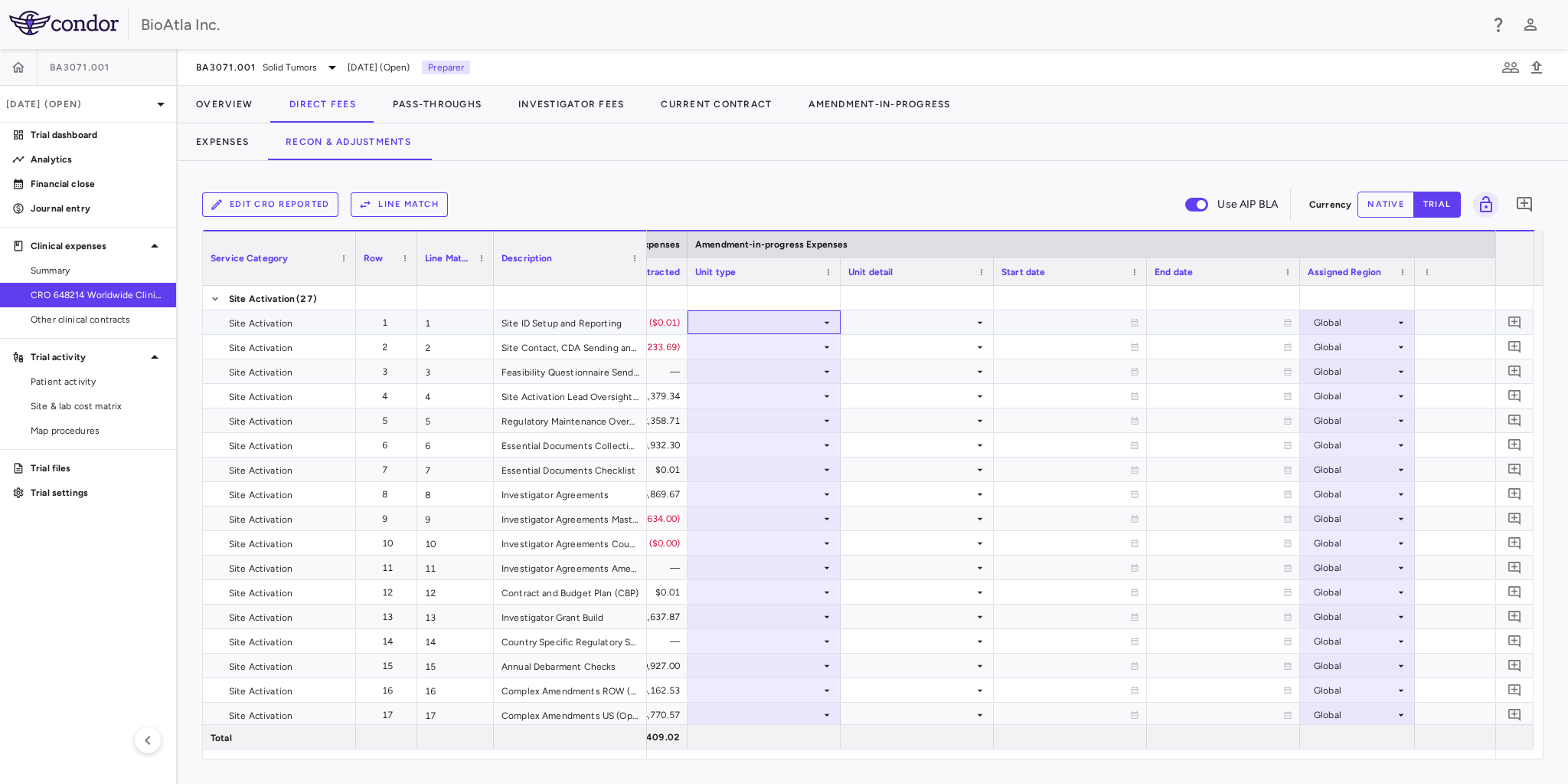
click at [823, 319] on icon at bounding box center [827, 322] width 12 height 12
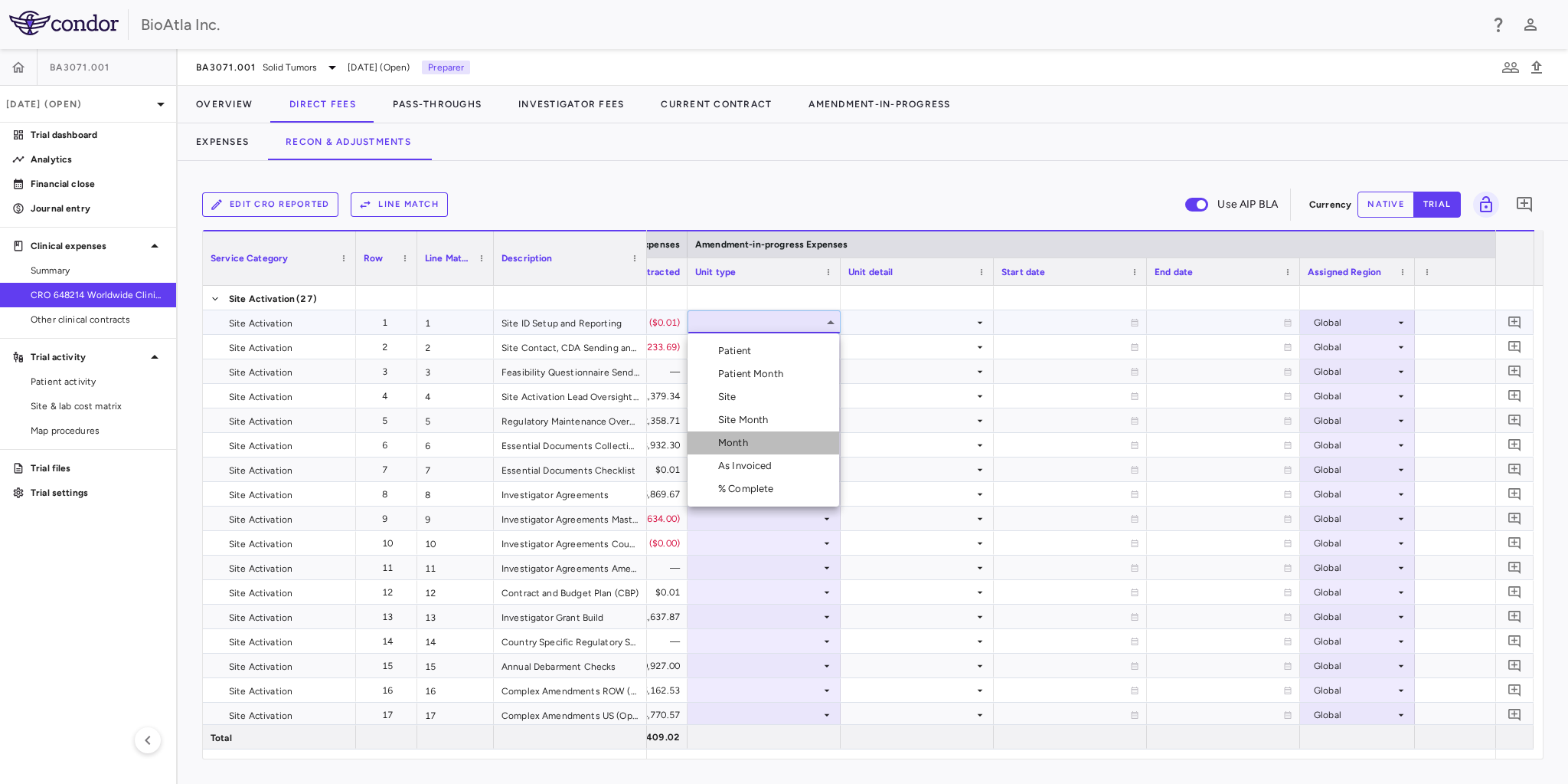
click at [738, 438] on div "Month" at bounding box center [736, 443] width 36 height 14
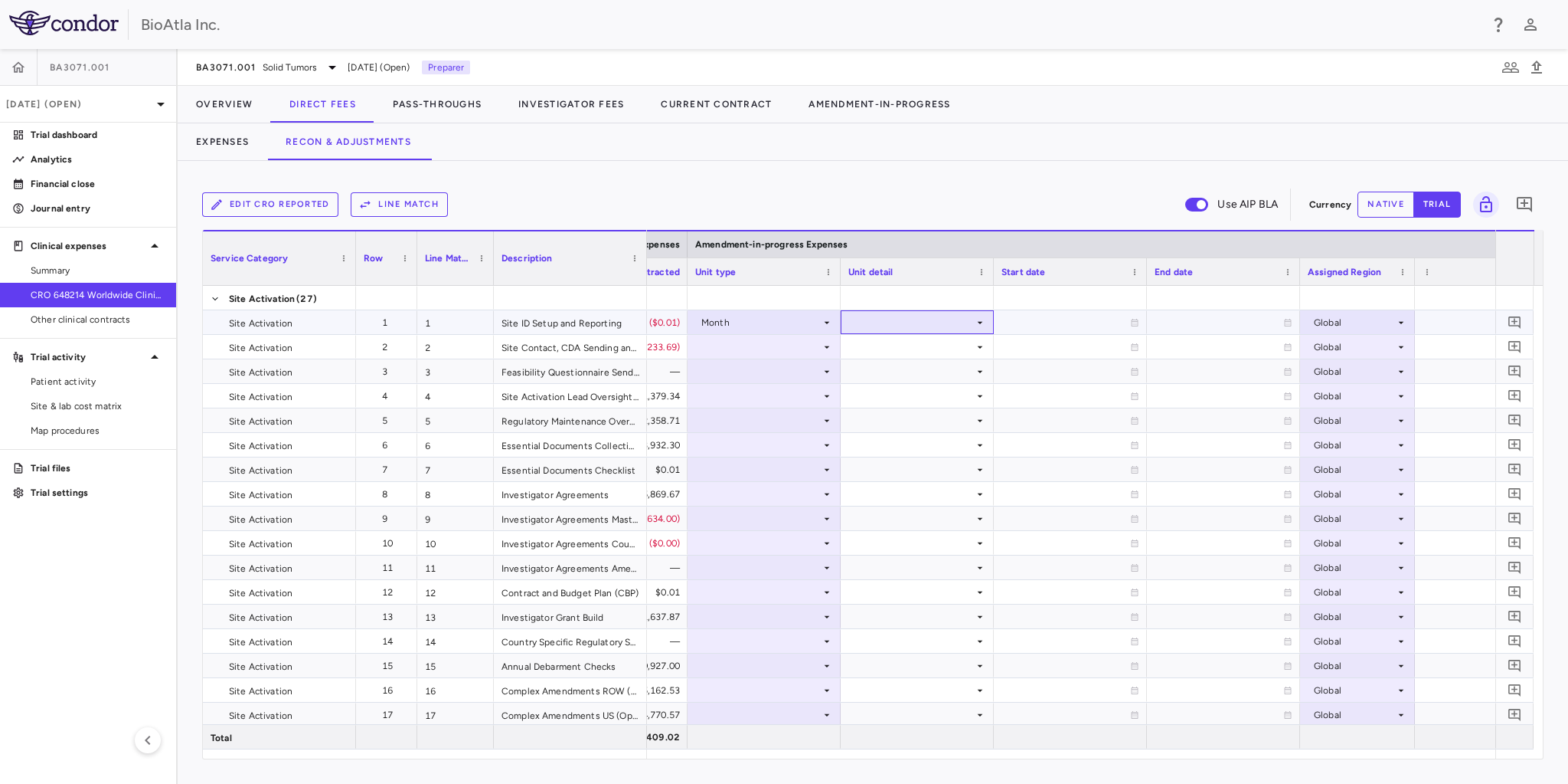
click at [965, 321] on div at bounding box center [917, 322] width 138 height 22
click at [900, 355] on div "Startup" at bounding box center [892, 350] width 41 height 14
click at [829, 349] on icon at bounding box center [827, 347] width 12 height 12
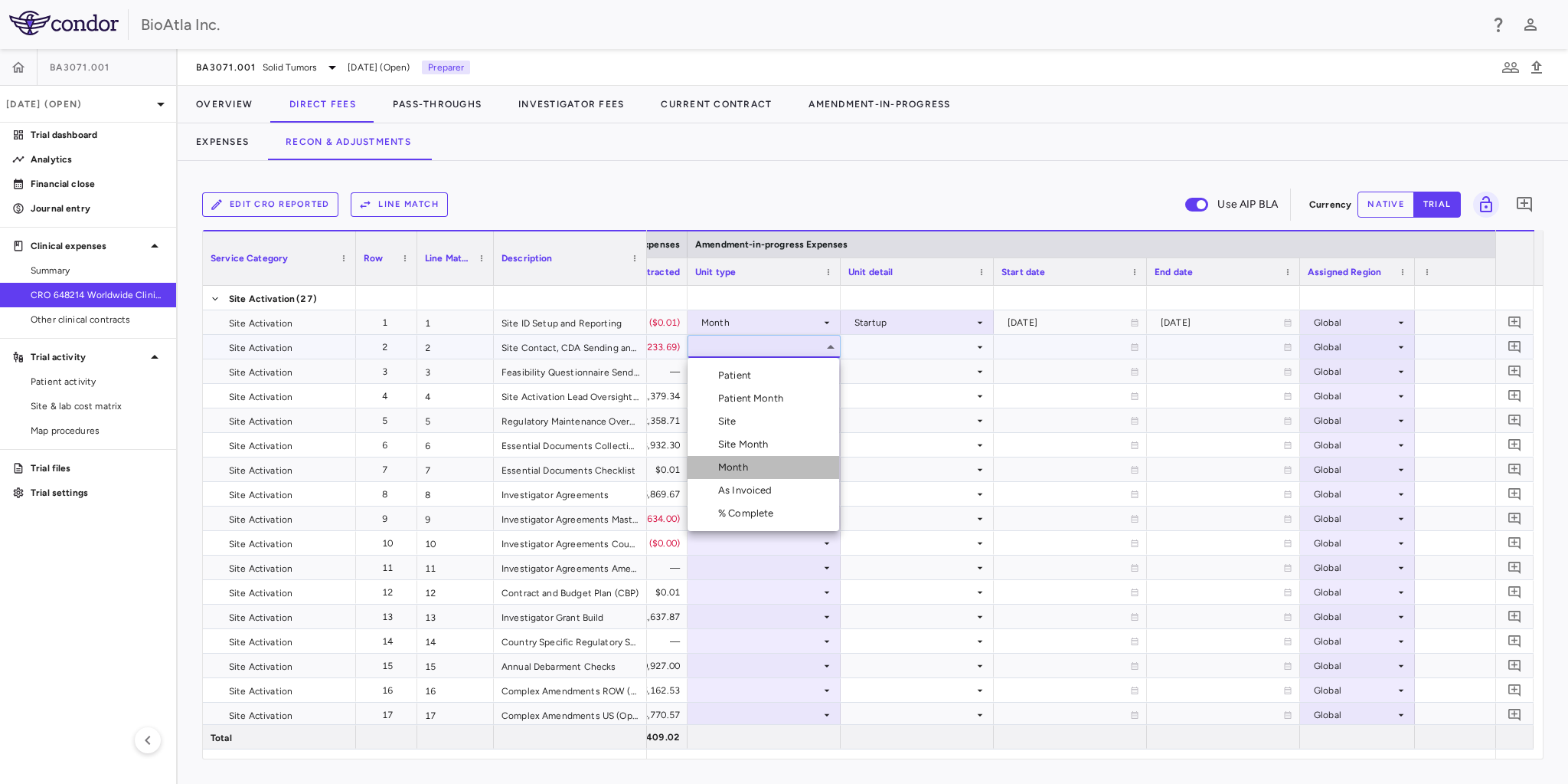
click at [756, 466] on li "Month" at bounding box center [763, 467] width 151 height 23
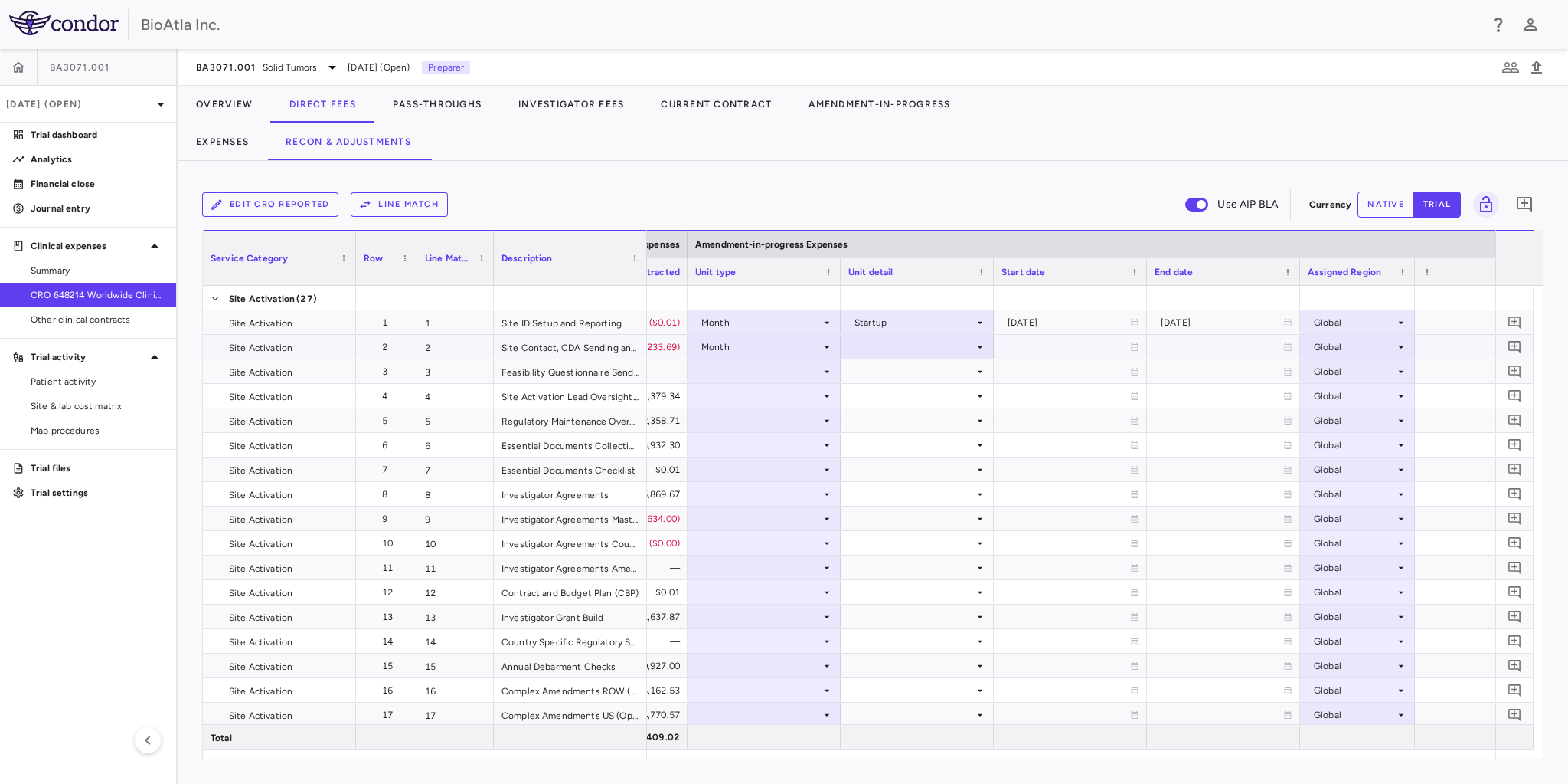
click at [967, 344] on div at bounding box center [917, 347] width 138 height 22
click at [896, 376] on div "Startup" at bounding box center [892, 375] width 41 height 14
click at [821, 371] on icon at bounding box center [827, 372] width 12 height 12
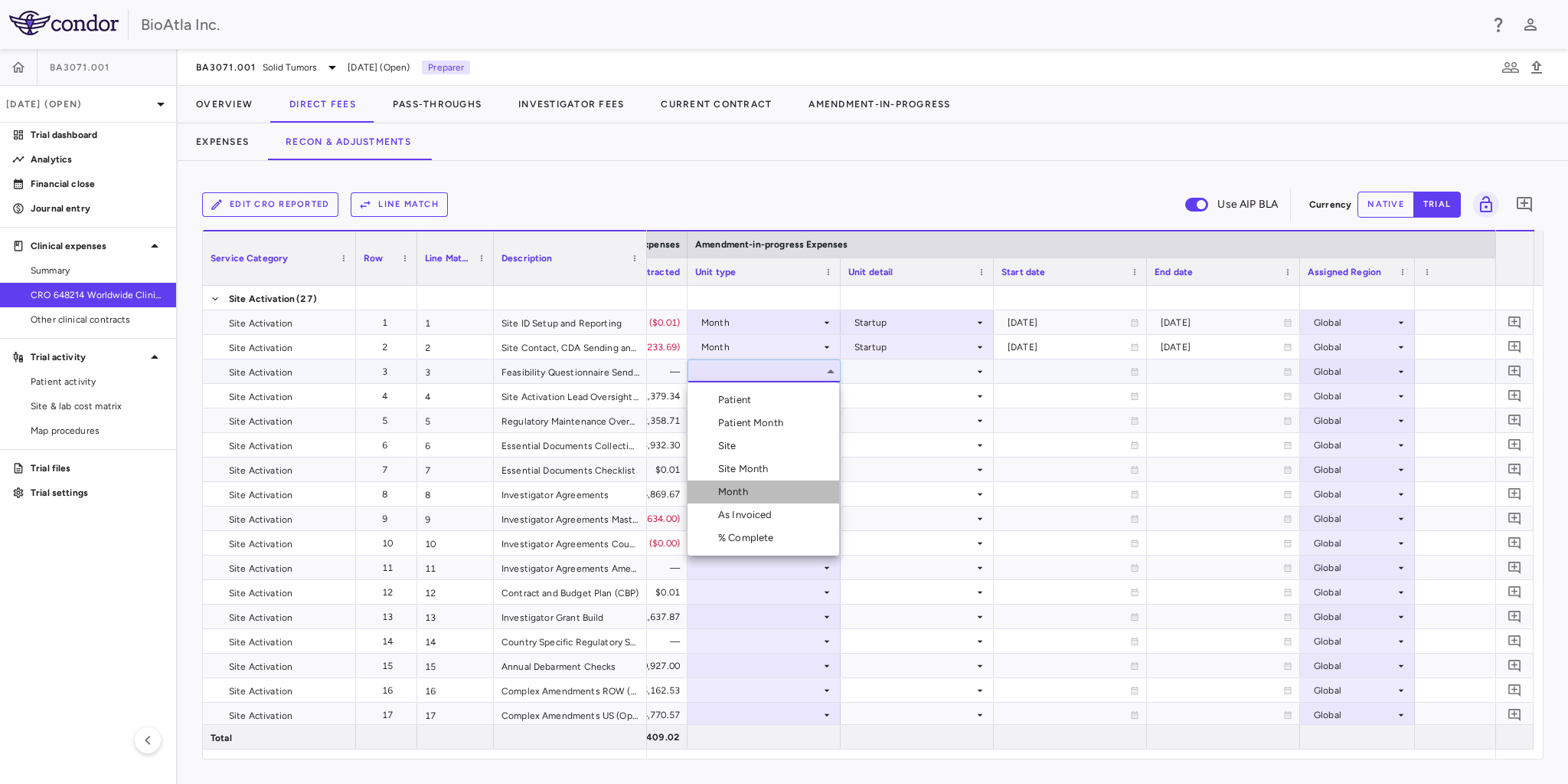
click at [730, 480] on li "Month" at bounding box center [763, 491] width 151 height 23
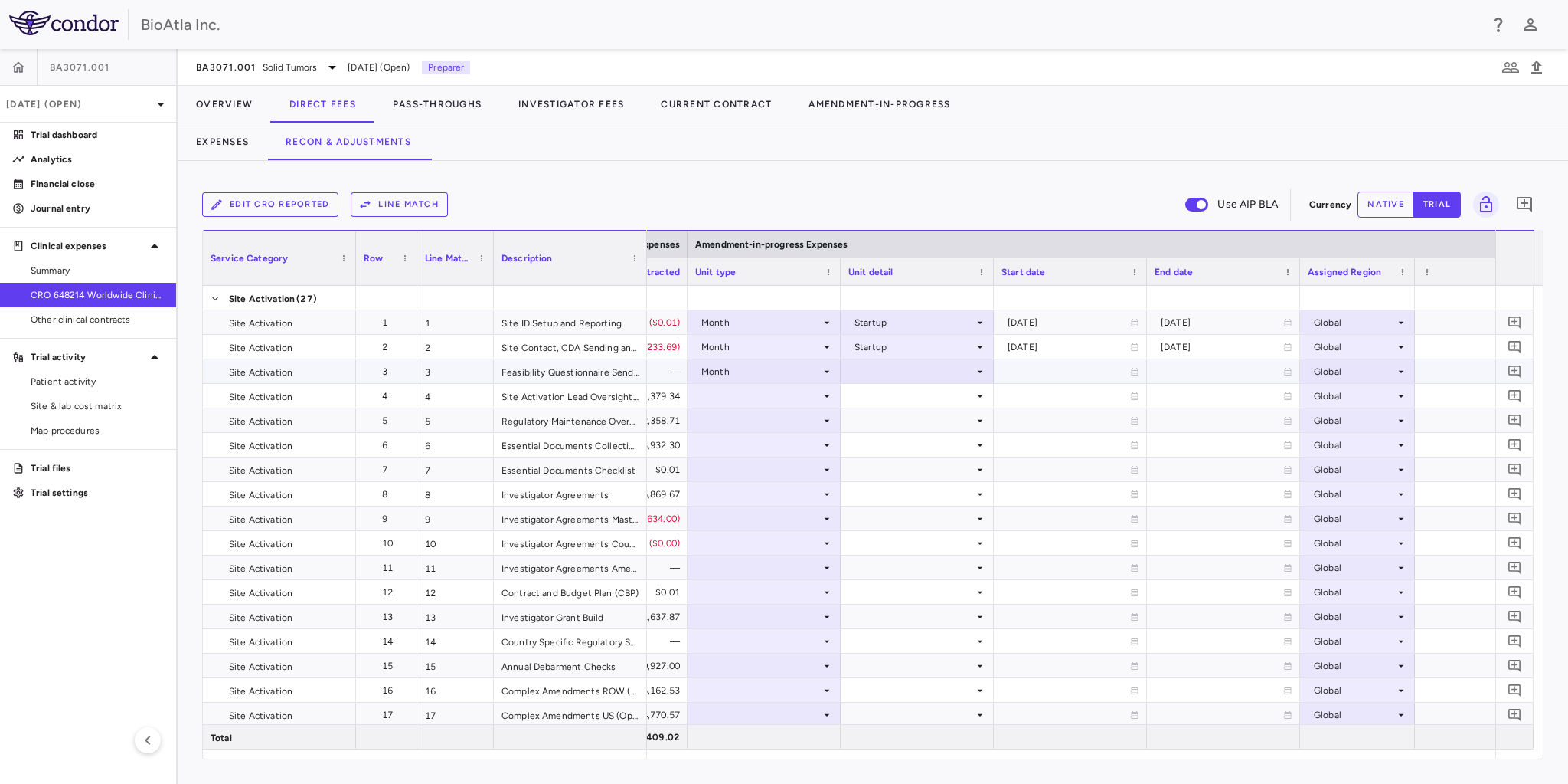
click at [979, 374] on icon at bounding box center [980, 372] width 12 height 12
click at [892, 400] on div "Startup" at bounding box center [892, 400] width 41 height 14
click at [809, 393] on div at bounding box center [764, 395] width 138 height 22
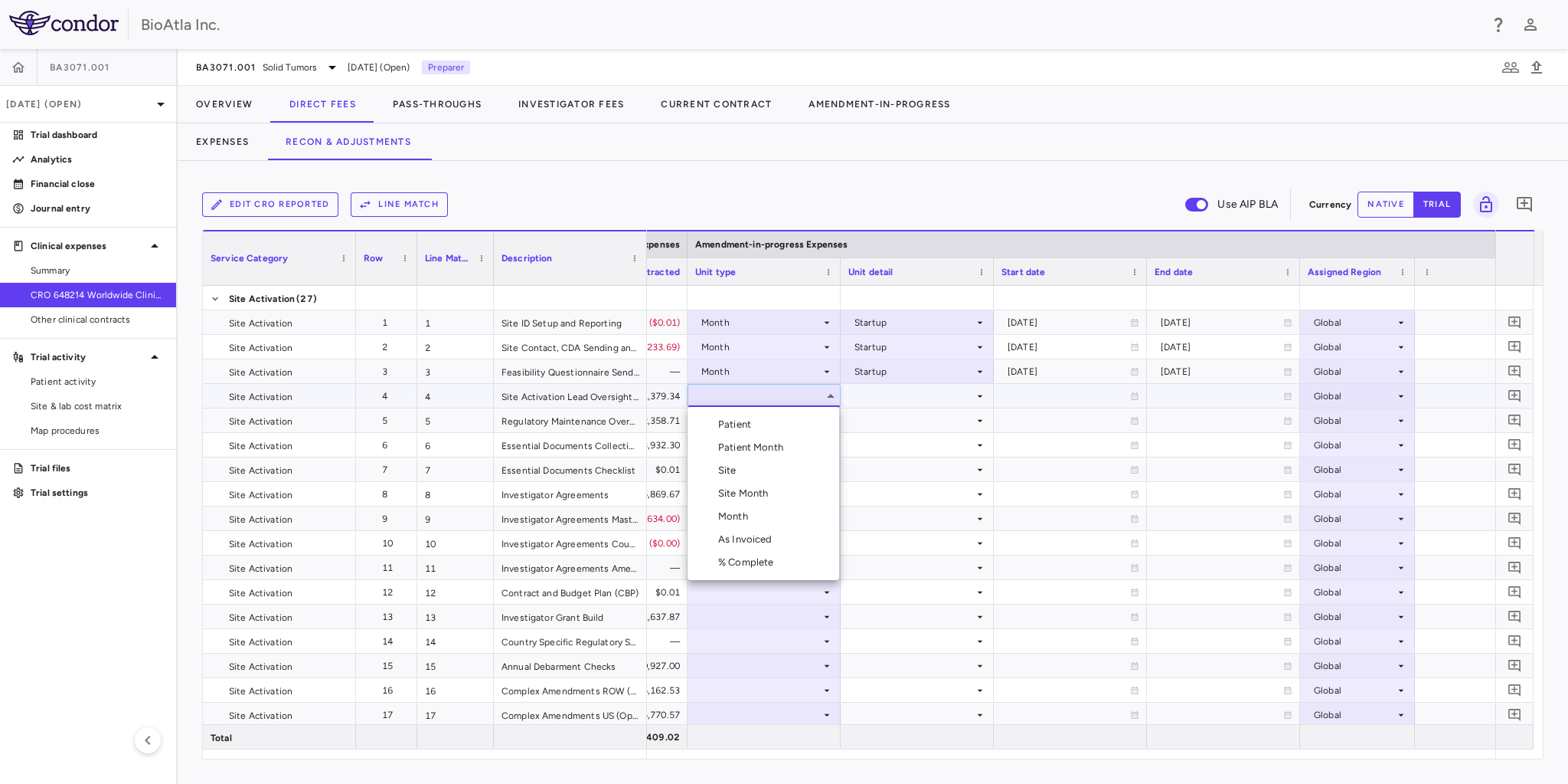
click at [765, 538] on div "As Invoiced" at bounding box center [748, 539] width 60 height 14
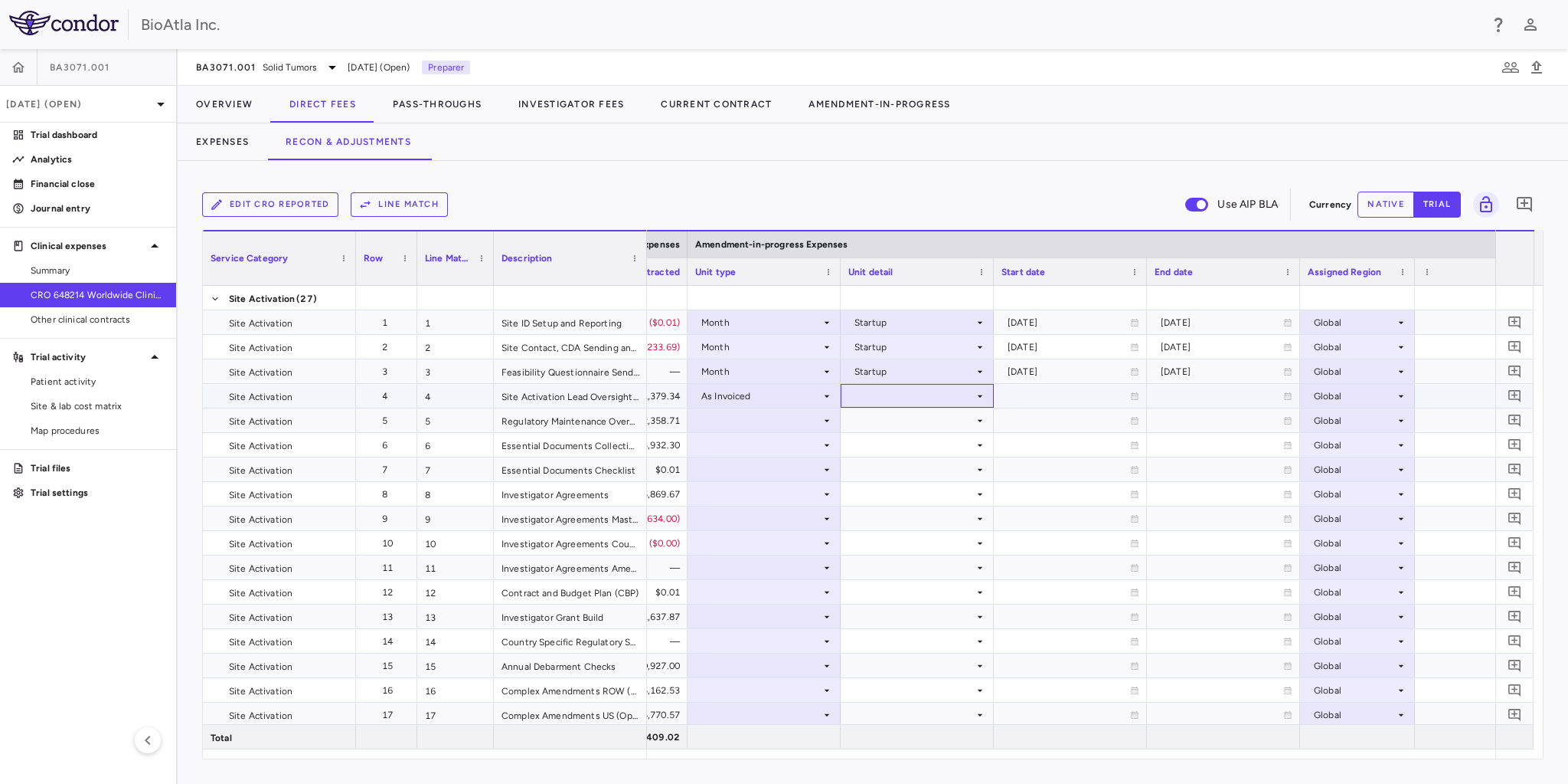
click at [971, 392] on div at bounding box center [917, 395] width 138 height 22
click at [909, 423] on div "As occurred" at bounding box center [902, 424] width 61 height 14
click at [821, 420] on icon at bounding box center [827, 420] width 12 height 12
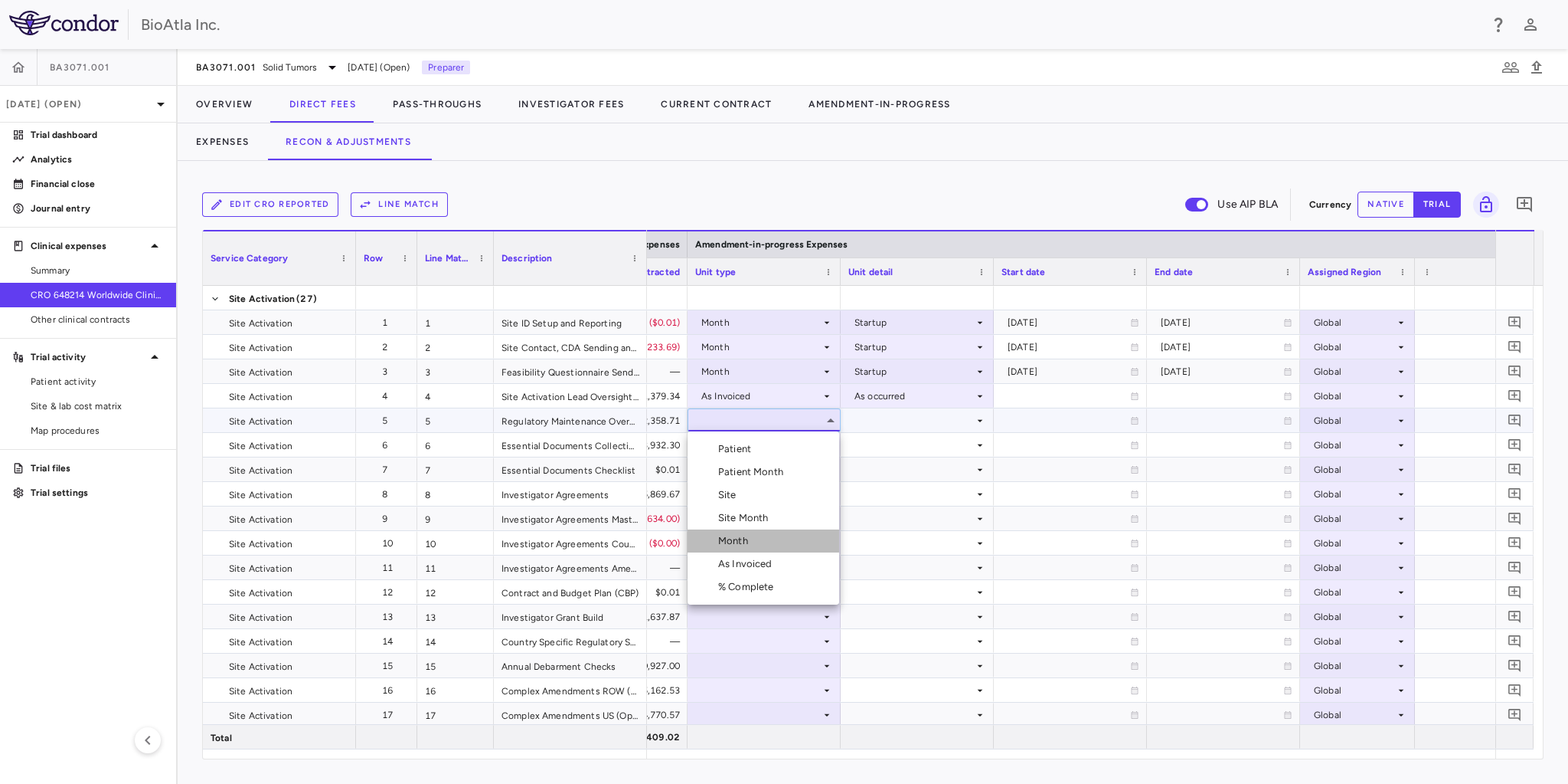
click at [734, 532] on li "Month" at bounding box center [763, 540] width 151 height 23
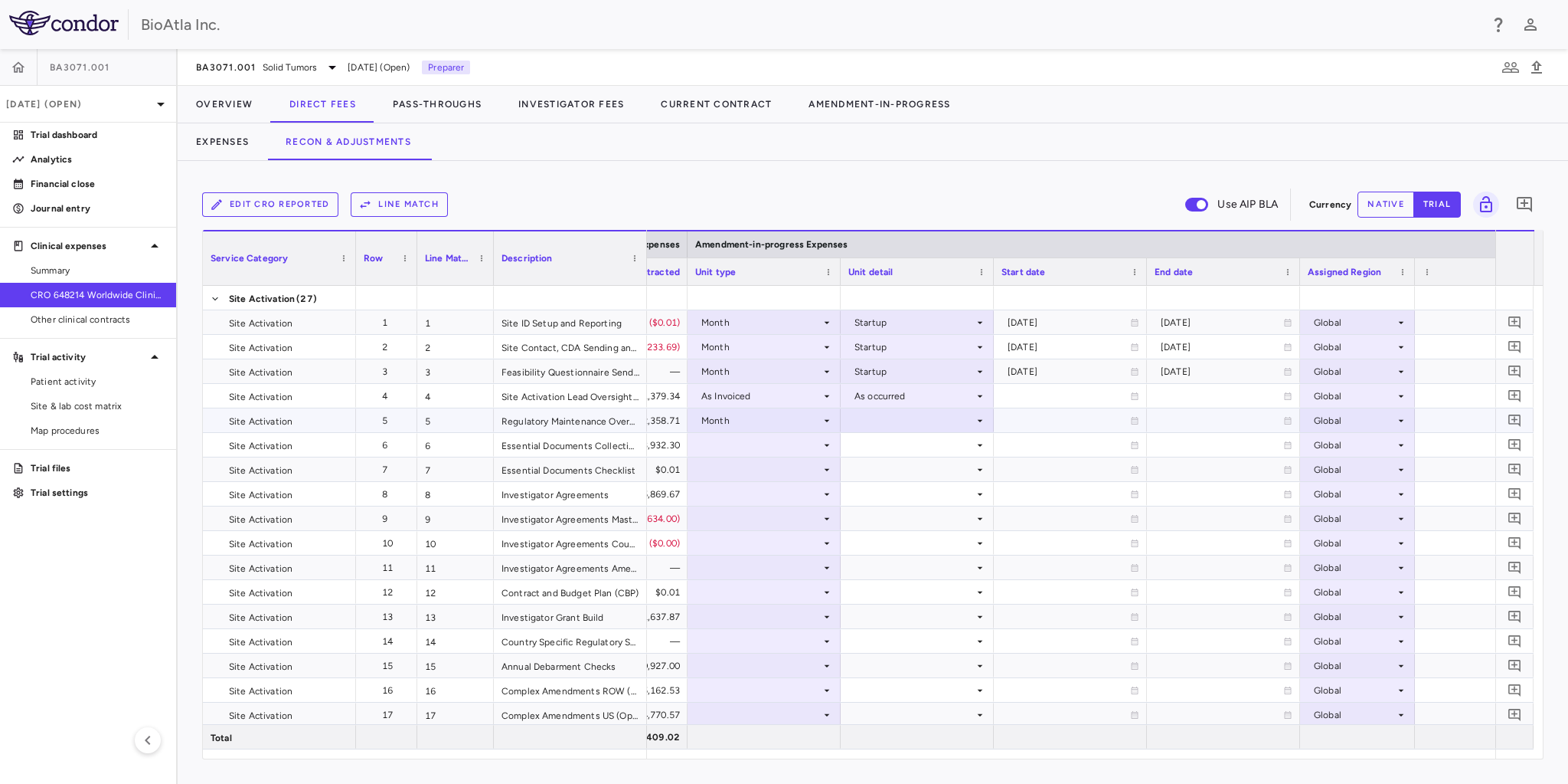
click at [954, 426] on div at bounding box center [917, 420] width 138 height 22
click at [898, 469] on div "Conduct" at bounding box center [894, 472] width 46 height 14
click at [812, 444] on div at bounding box center [764, 445] width 138 height 22
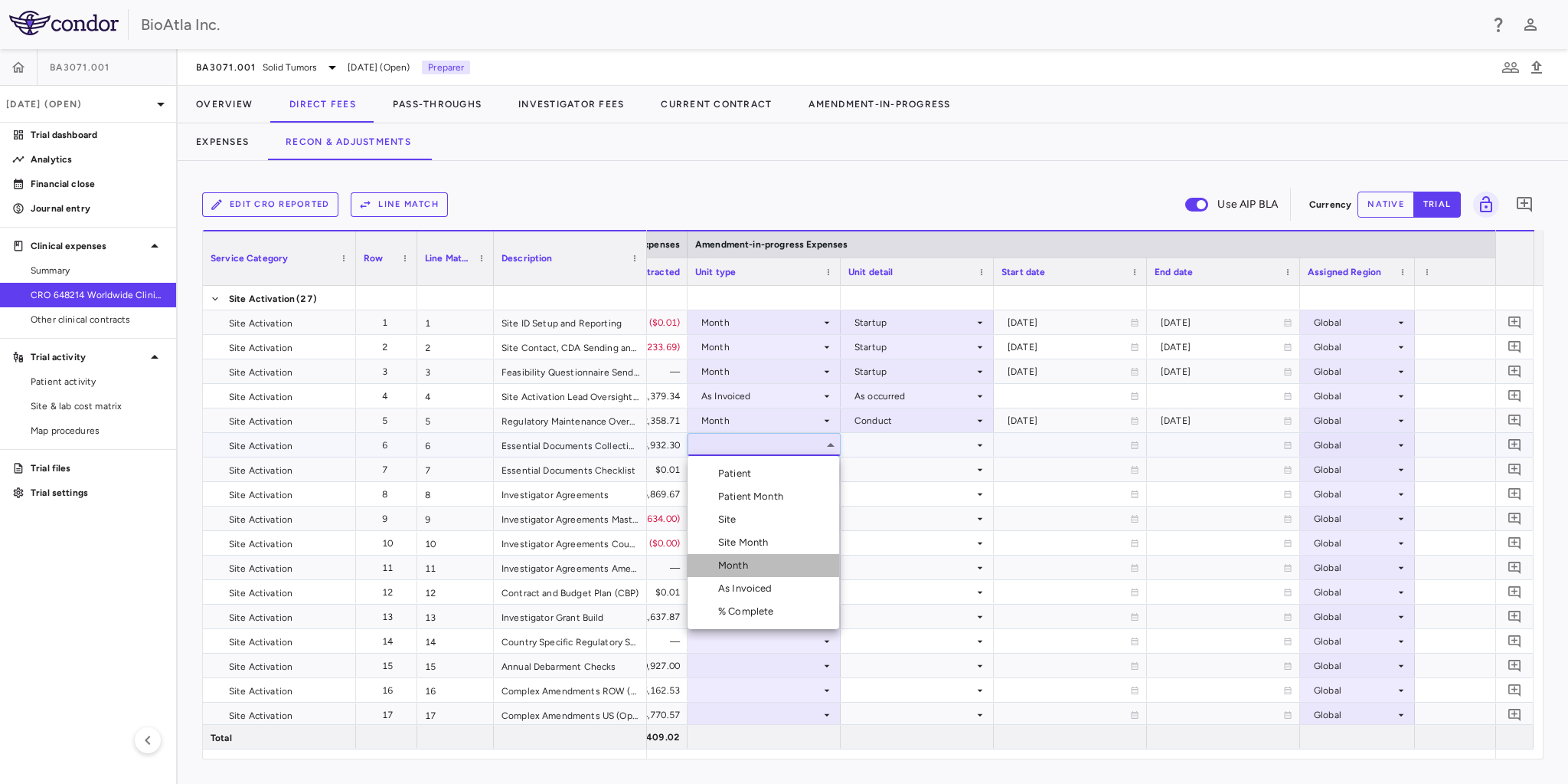
click at [750, 564] on div "Month" at bounding box center [736, 565] width 36 height 14
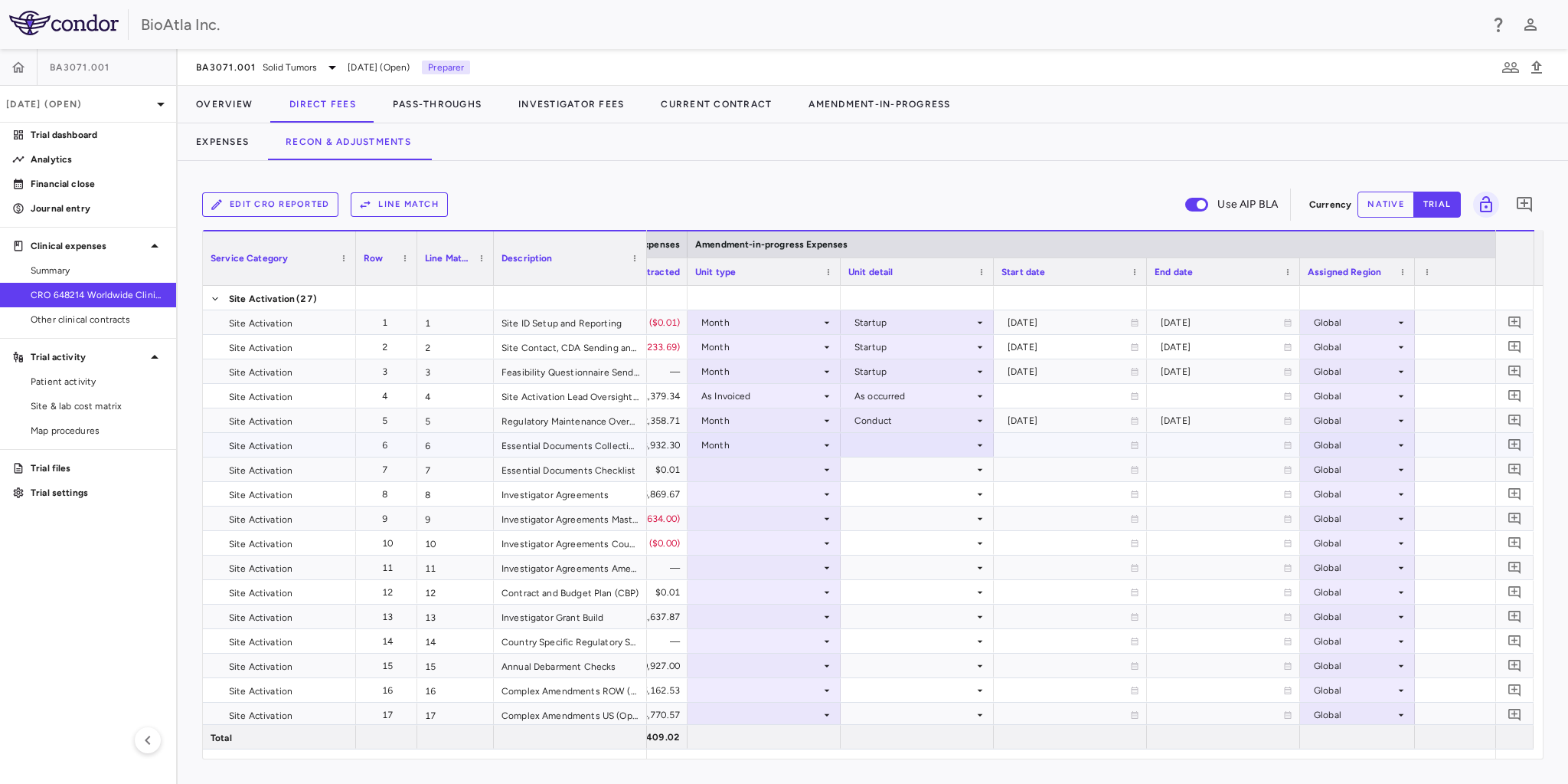
click at [972, 445] on div at bounding box center [917, 445] width 138 height 22
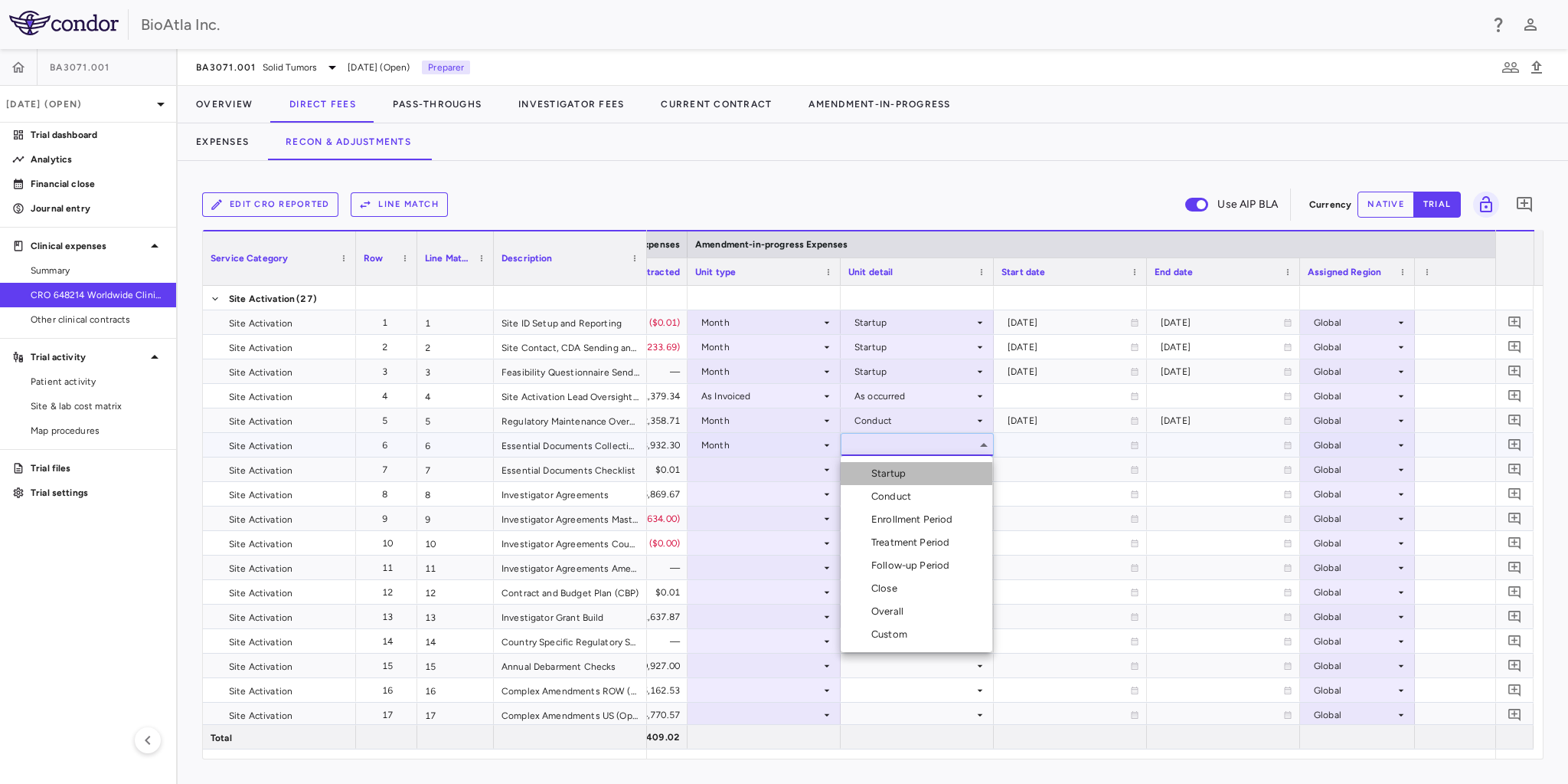
click at [886, 474] on div "Startup" at bounding box center [892, 474] width 41 height 14
click at [776, 469] on div at bounding box center [764, 469] width 138 height 22
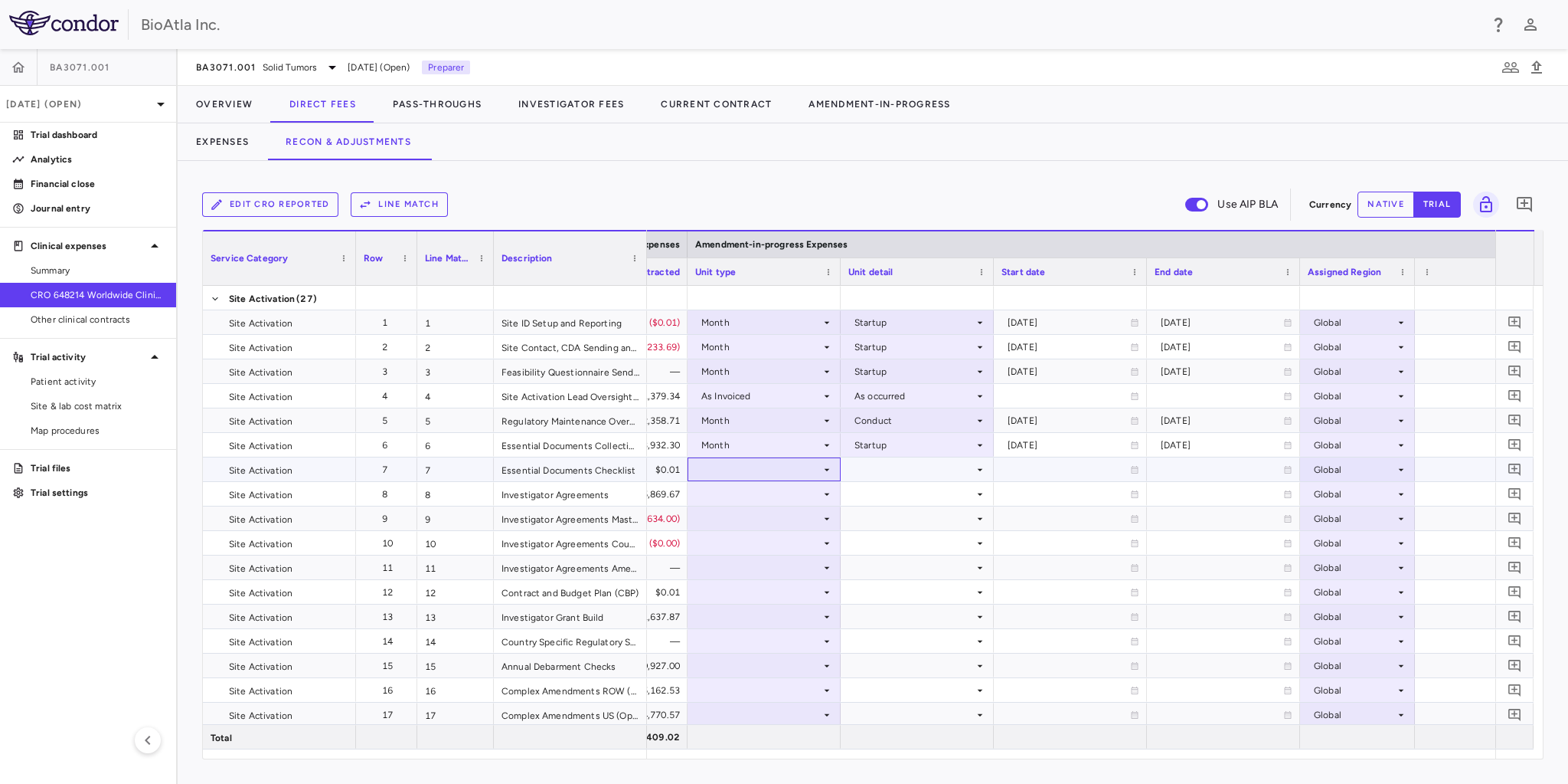
click at [752, 472] on div at bounding box center [764, 469] width 138 height 22
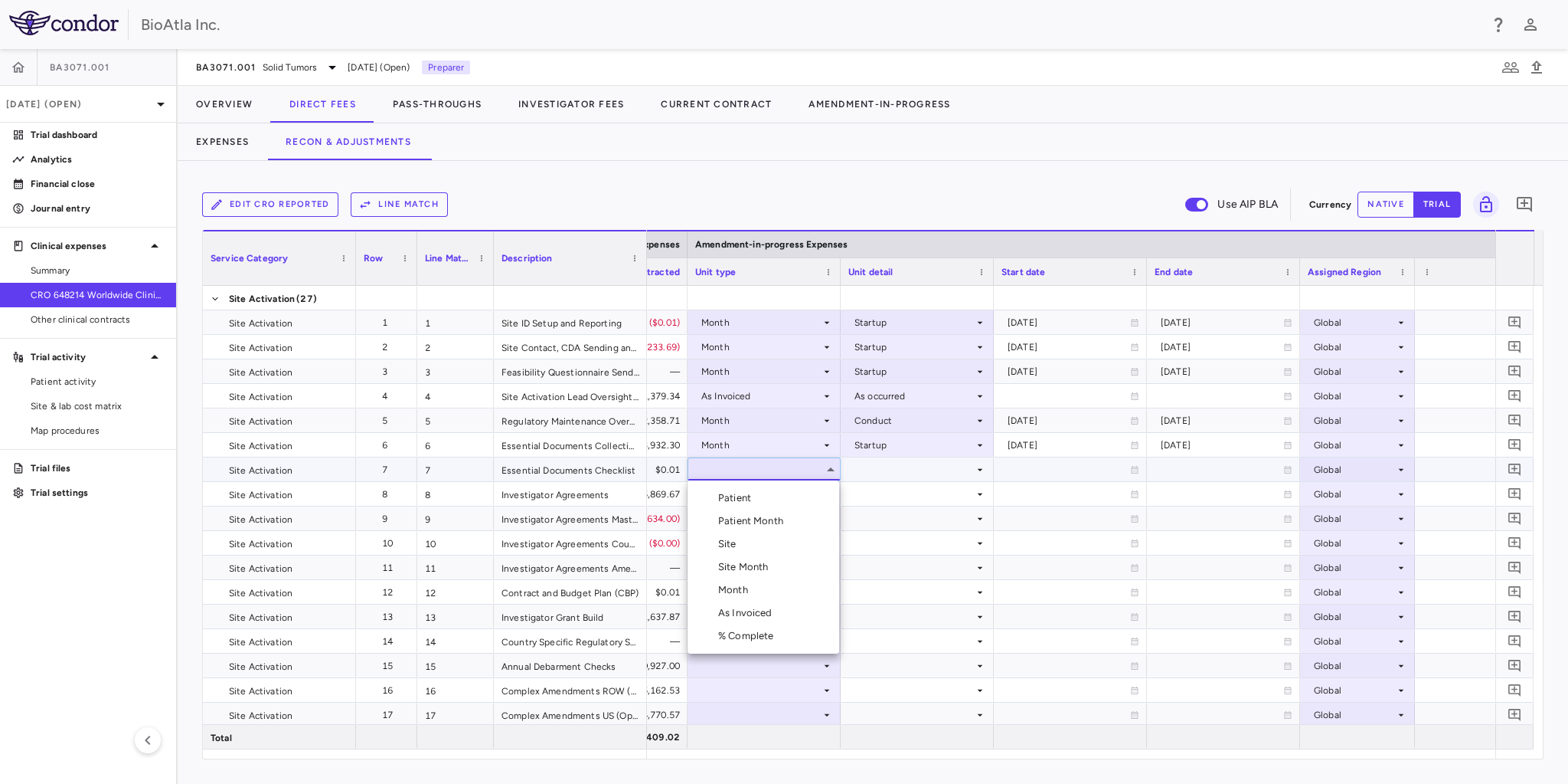
click at [744, 584] on div "Month" at bounding box center [736, 590] width 36 height 14
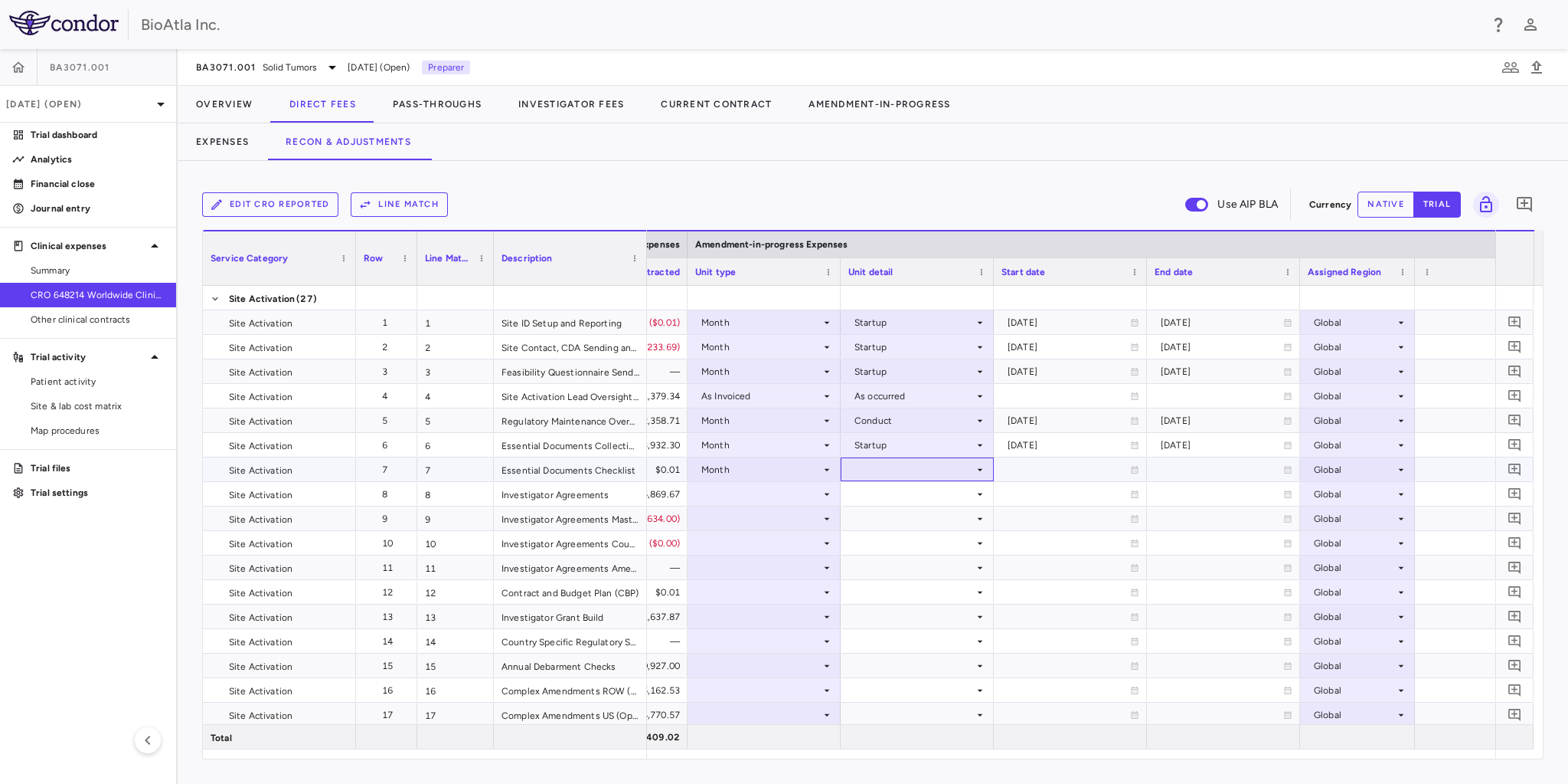
click at [980, 469] on icon at bounding box center [980, 469] width 5 height 3
click at [879, 497] on div "Startup" at bounding box center [892, 497] width 41 height 14
click at [807, 488] on div at bounding box center [764, 494] width 138 height 22
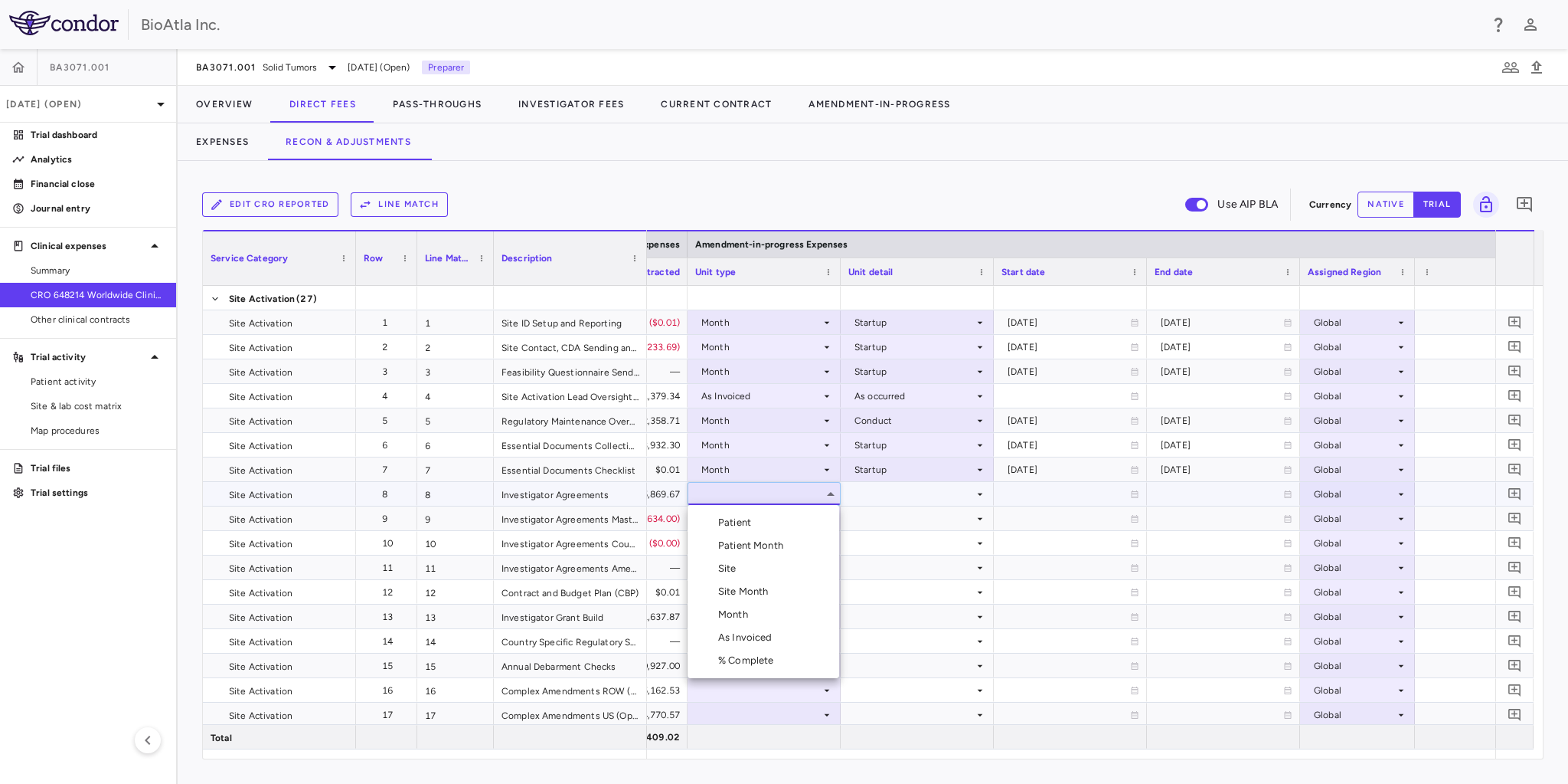
click at [740, 616] on div "Month" at bounding box center [736, 614] width 36 height 14
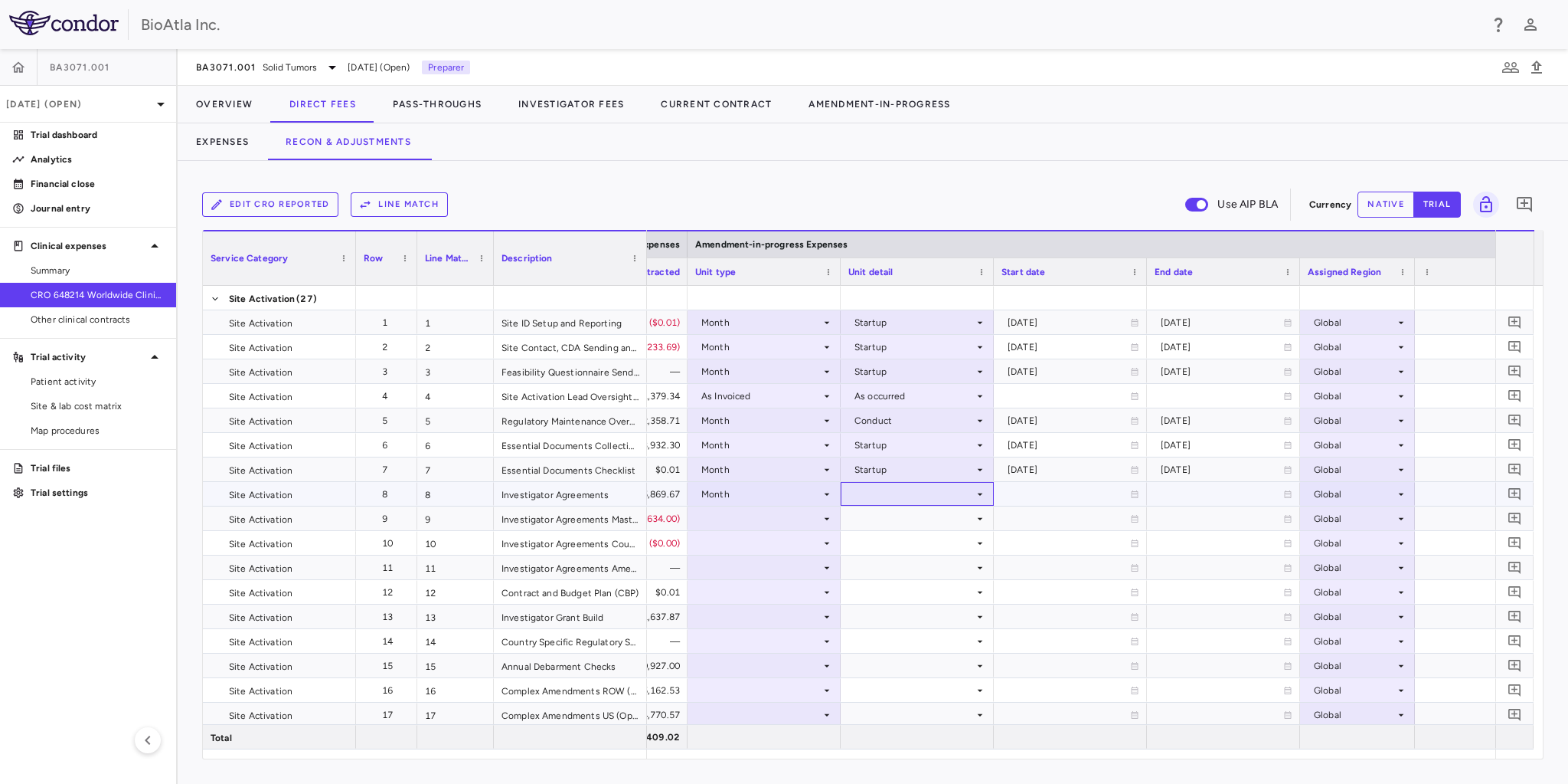
click at [976, 491] on icon at bounding box center [980, 494] width 12 height 12
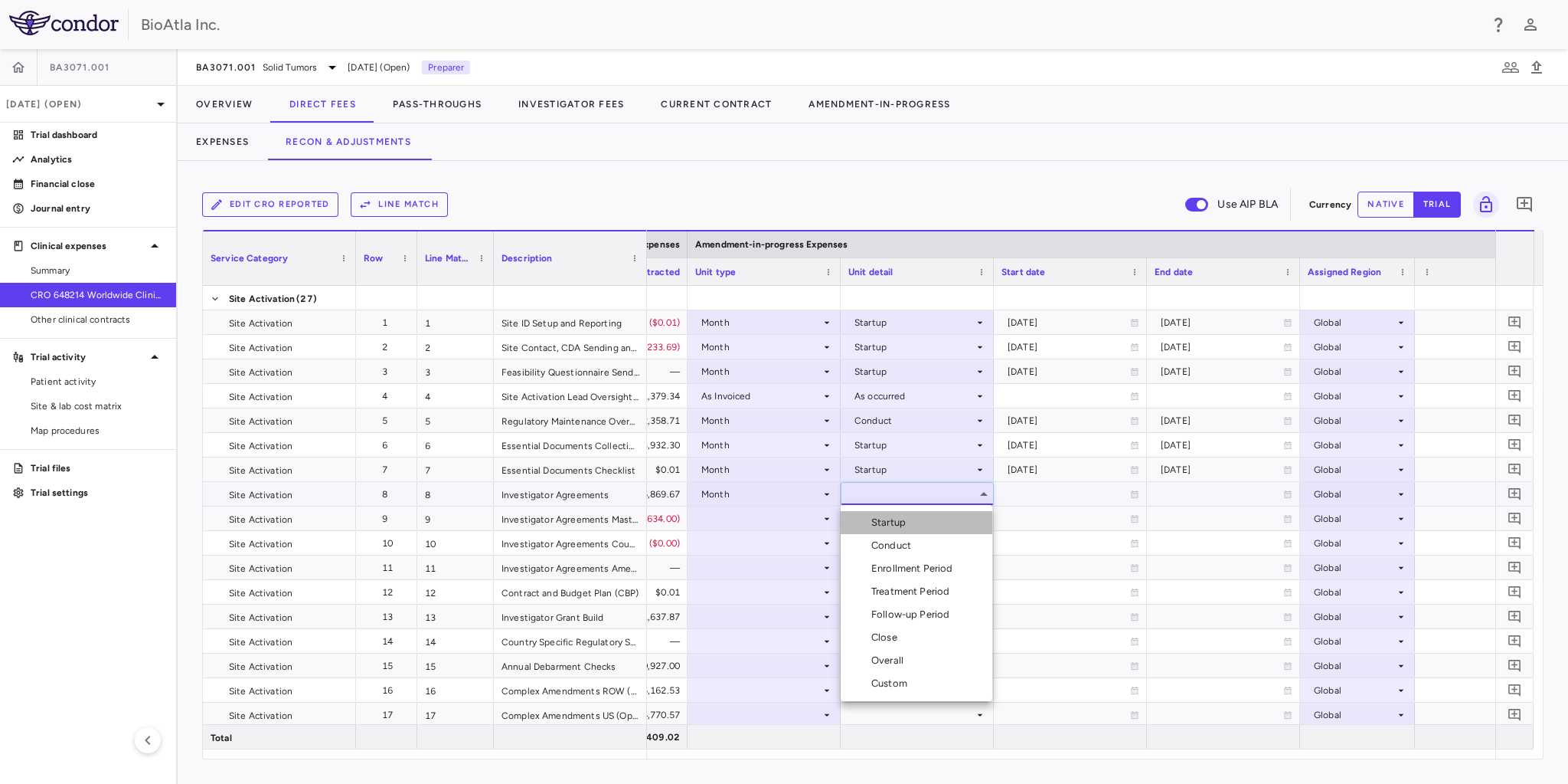
click at [893, 522] on div "Startup" at bounding box center [892, 522] width 41 height 14
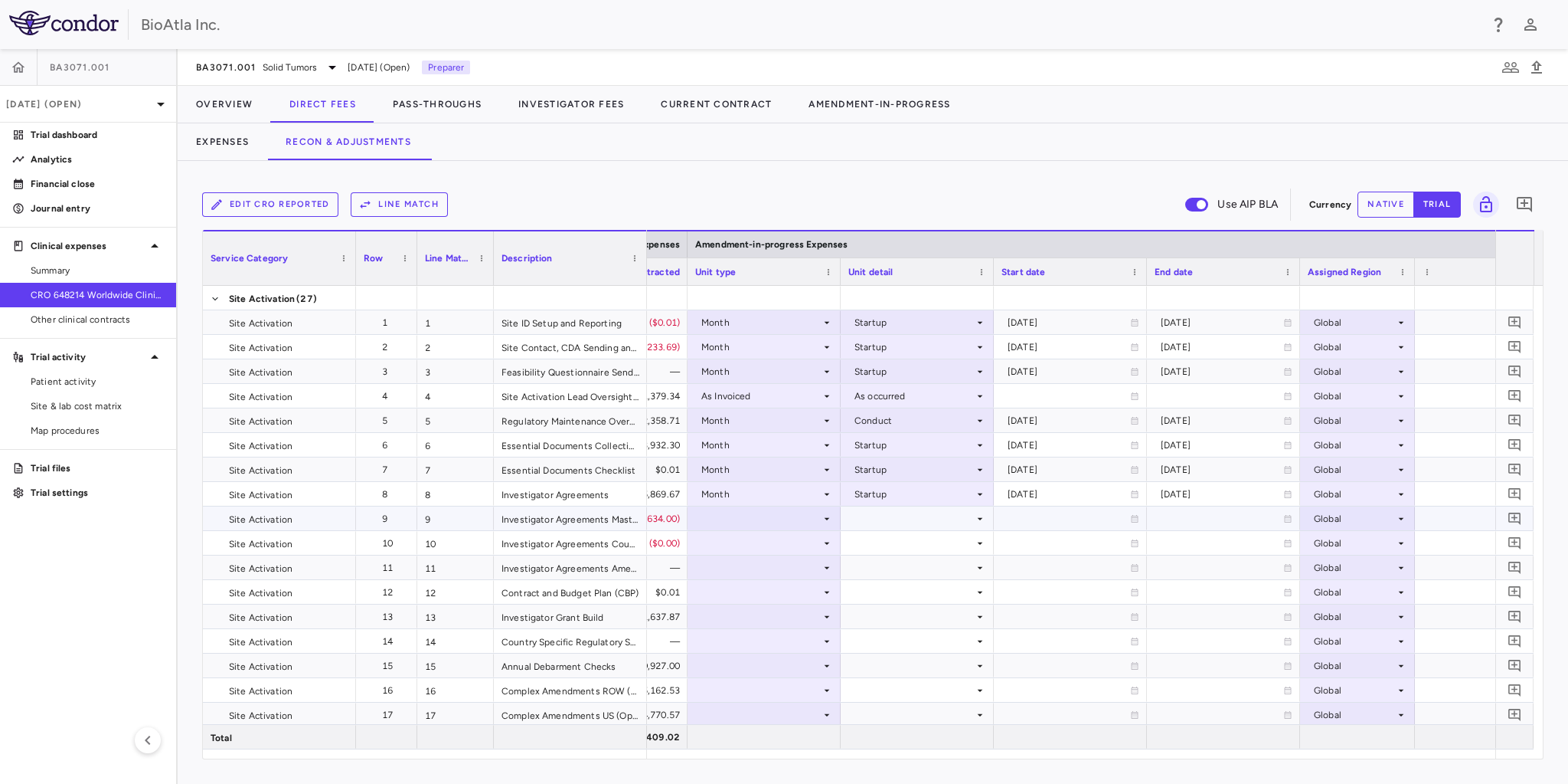
click at [785, 518] on div at bounding box center [764, 518] width 138 height 22
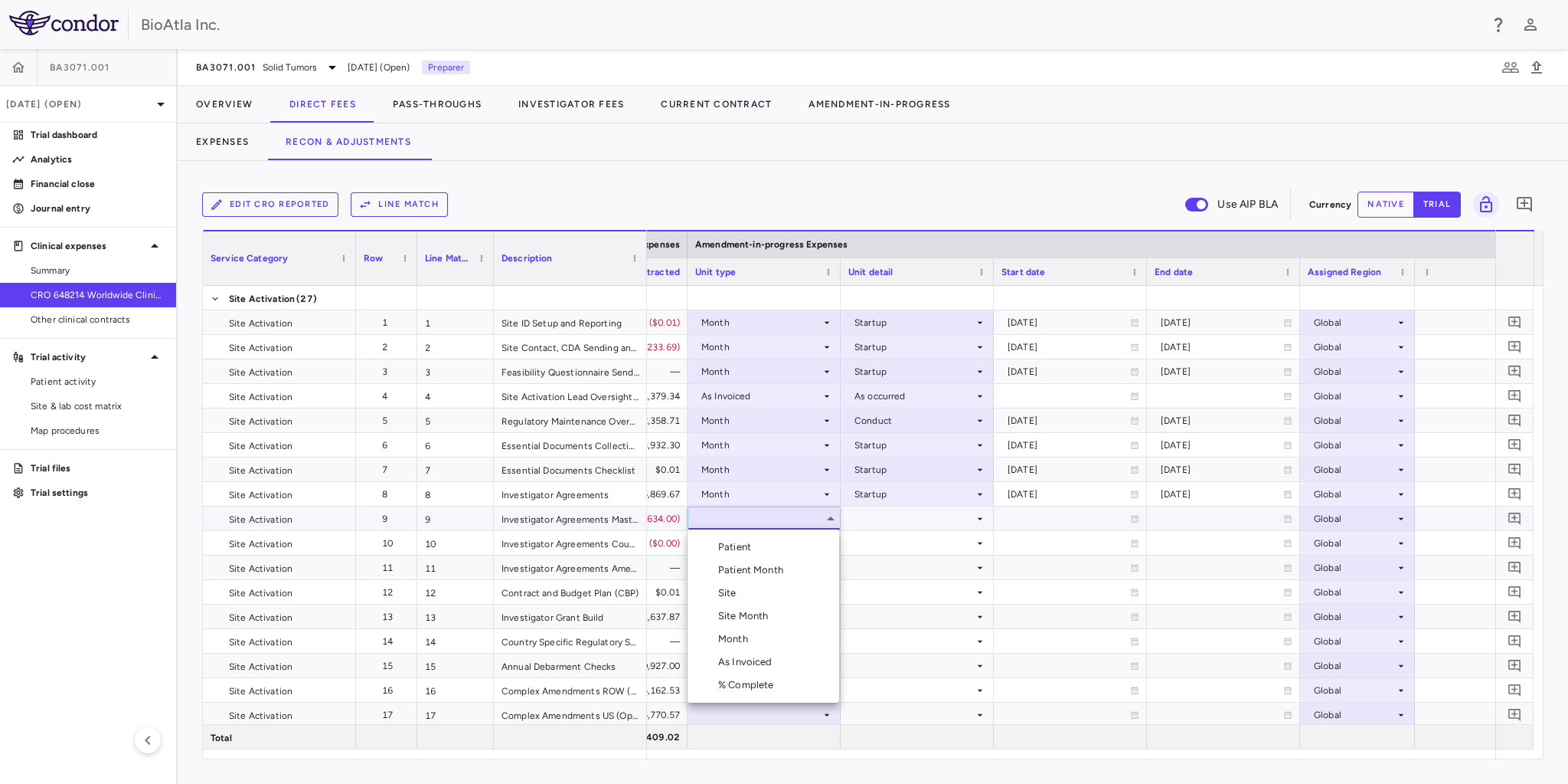
click at [730, 644] on div "Month" at bounding box center [736, 639] width 36 height 14
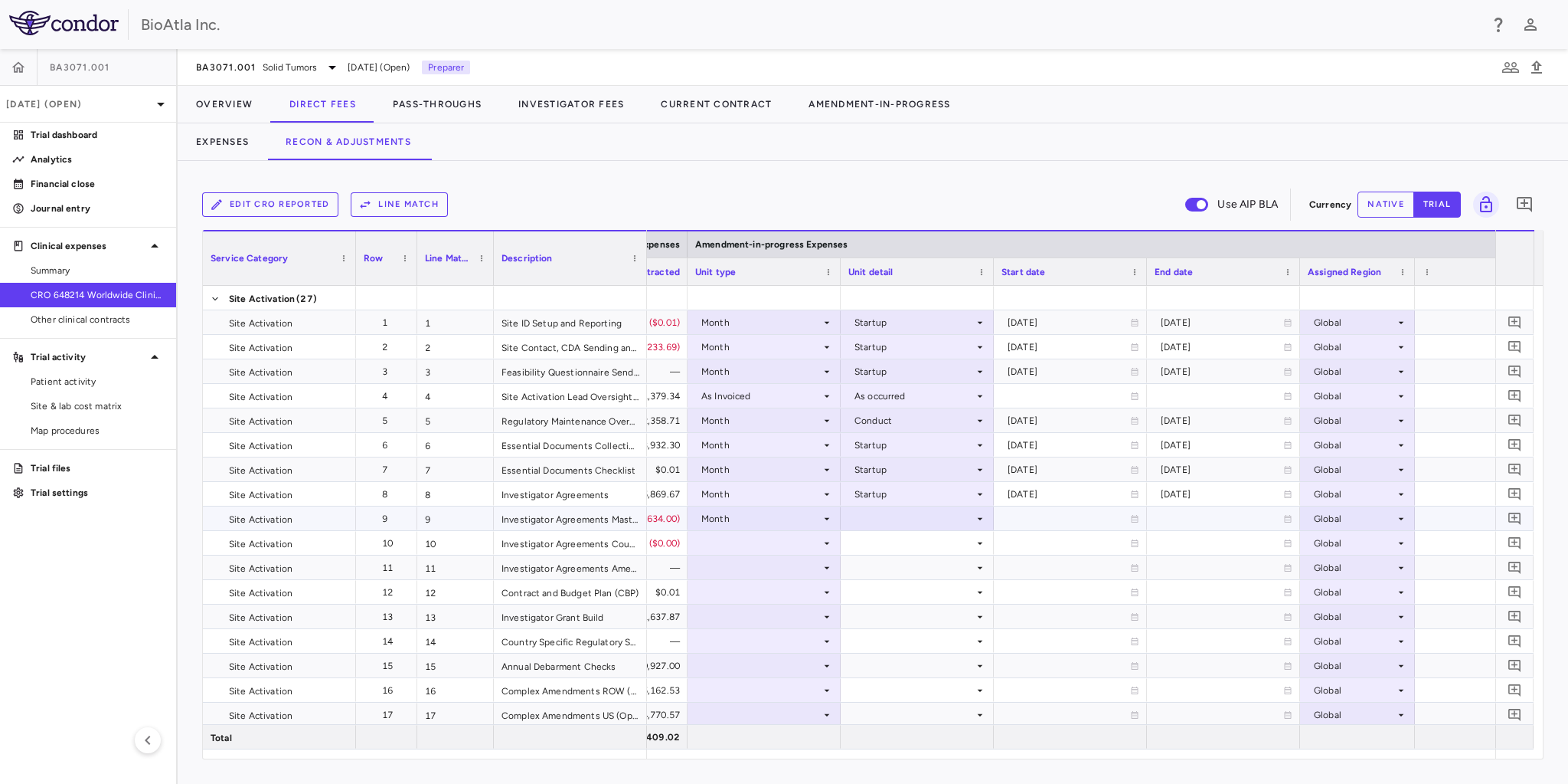
click at [970, 518] on div at bounding box center [917, 518] width 138 height 22
click at [897, 556] on li "Startup" at bounding box center [916, 547] width 151 height 23
click at [793, 533] on div at bounding box center [764, 543] width 138 height 22
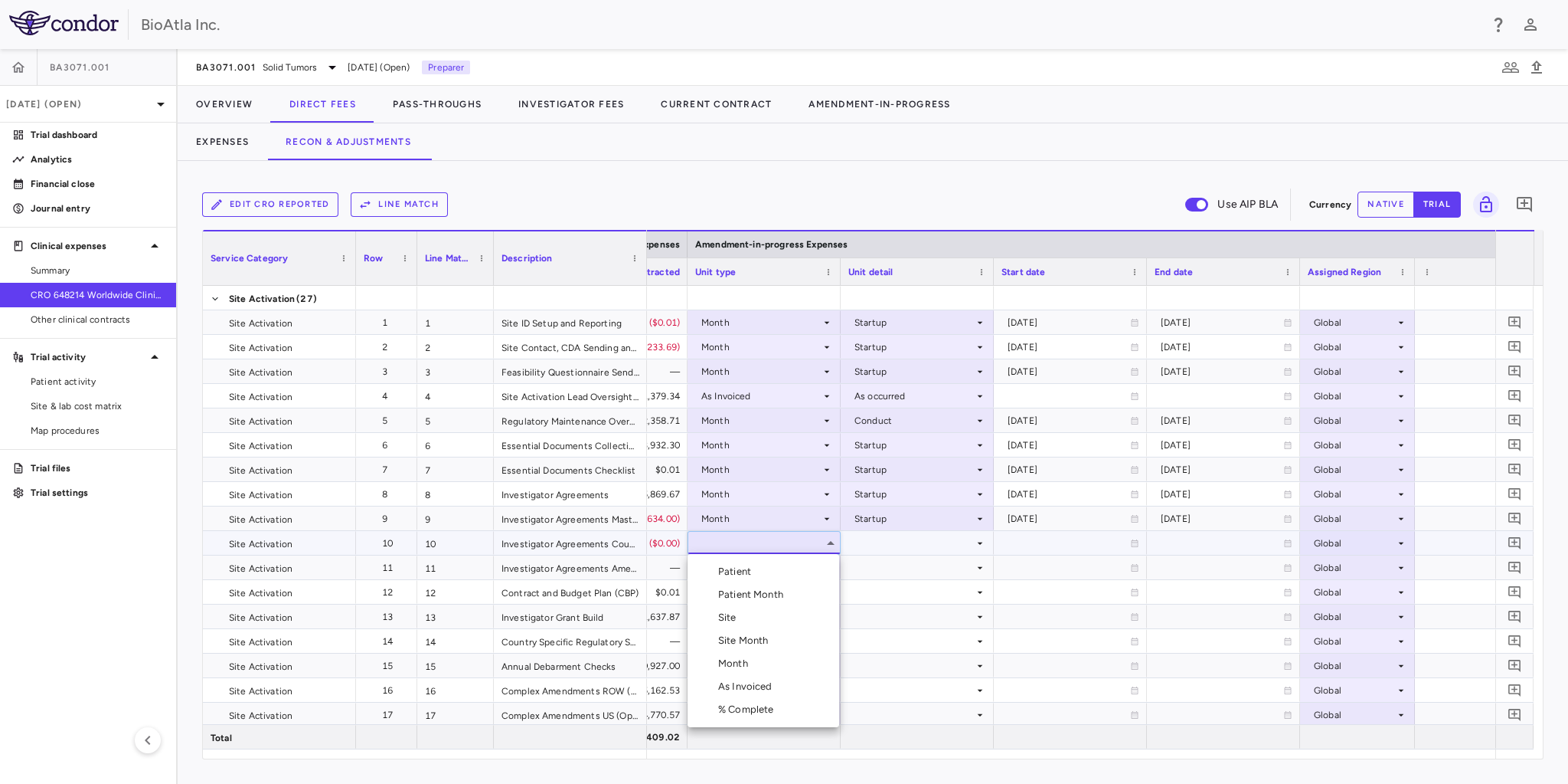
click at [733, 659] on div "Month" at bounding box center [736, 663] width 36 height 14
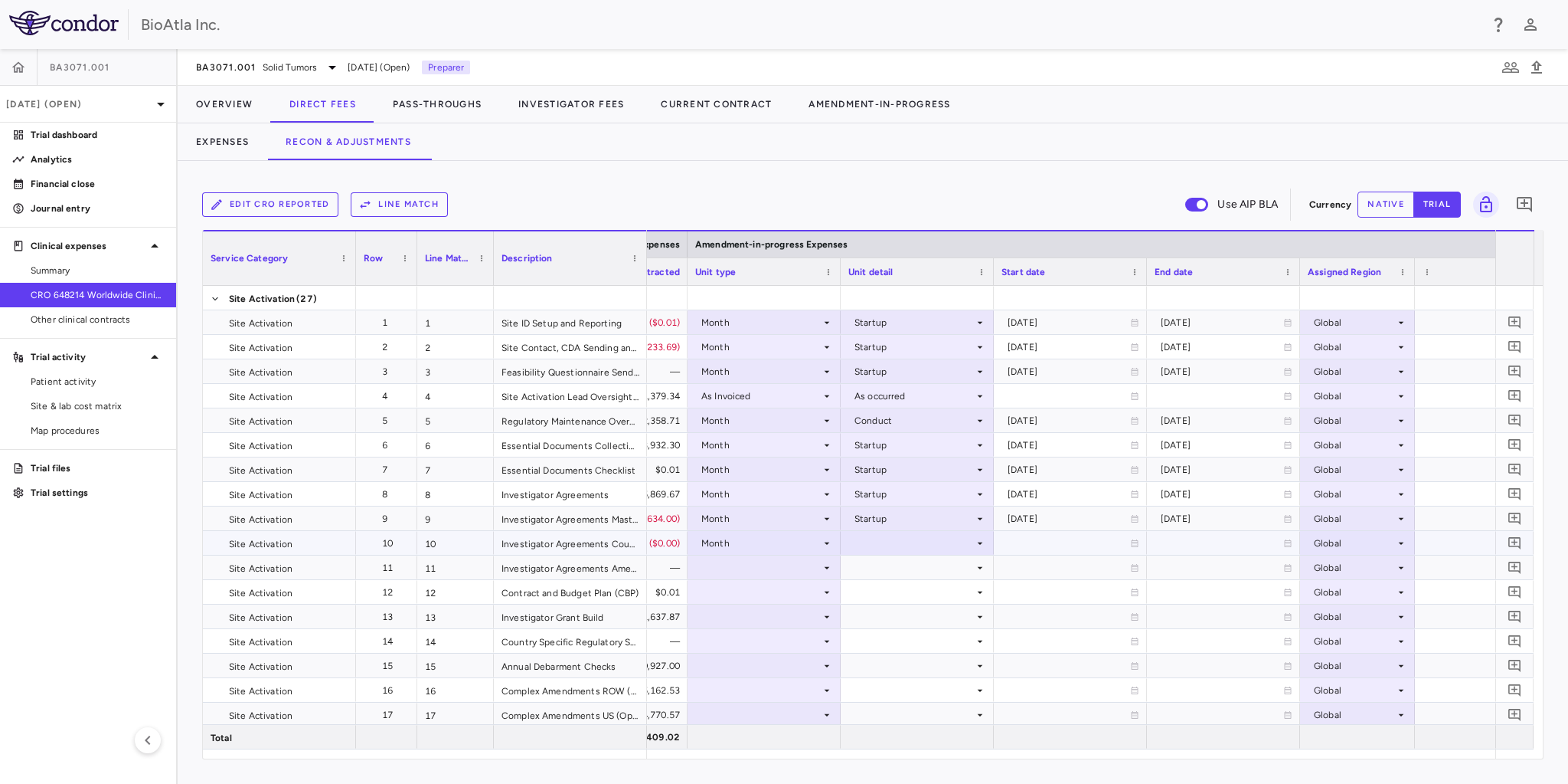
click at [971, 540] on div at bounding box center [917, 543] width 138 height 22
click at [892, 574] on div "Startup" at bounding box center [892, 571] width 41 height 14
click at [784, 570] on div at bounding box center [764, 567] width 138 height 22
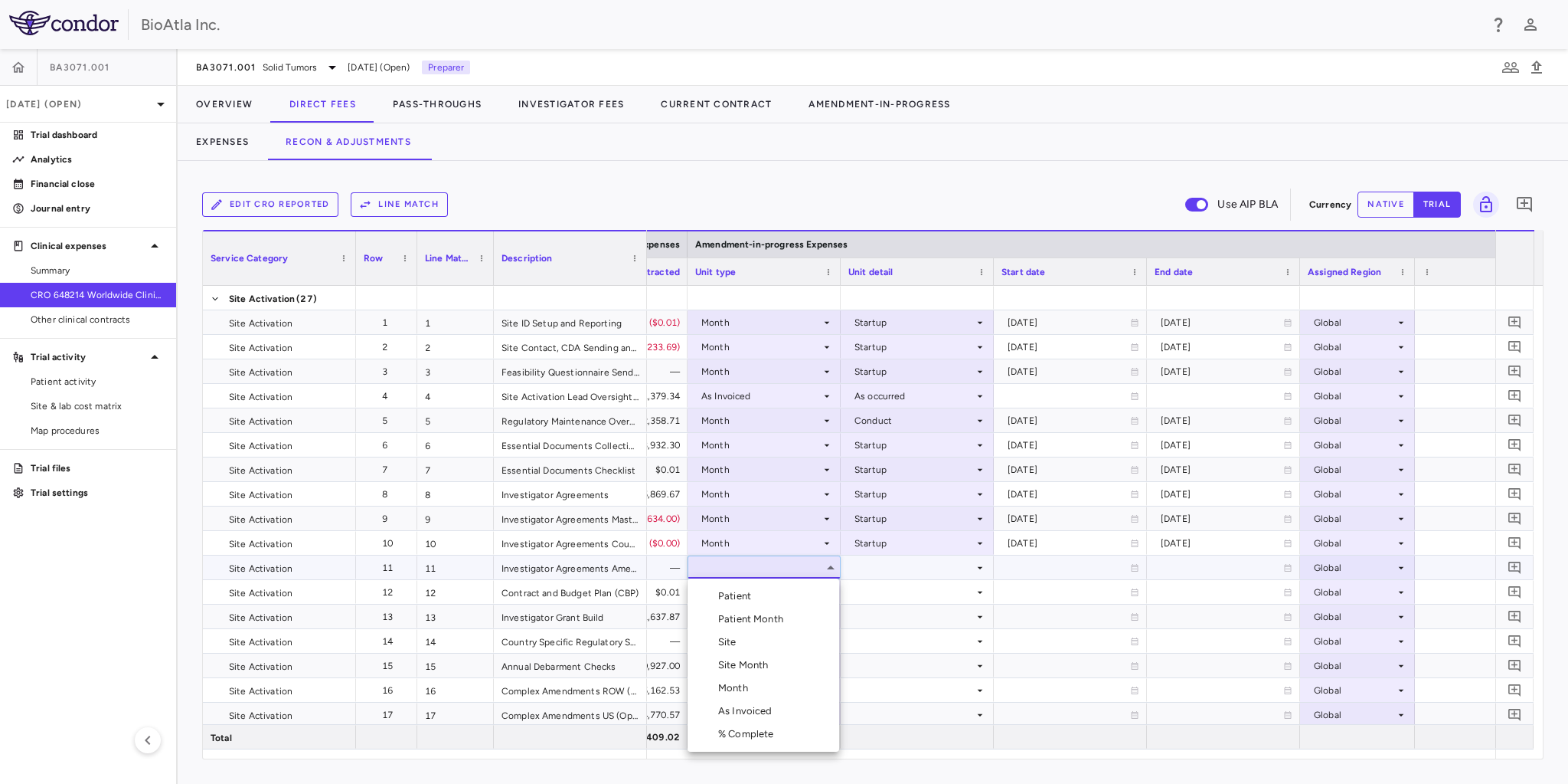
click at [740, 710] on div "As Invoiced" at bounding box center [748, 711] width 60 height 14
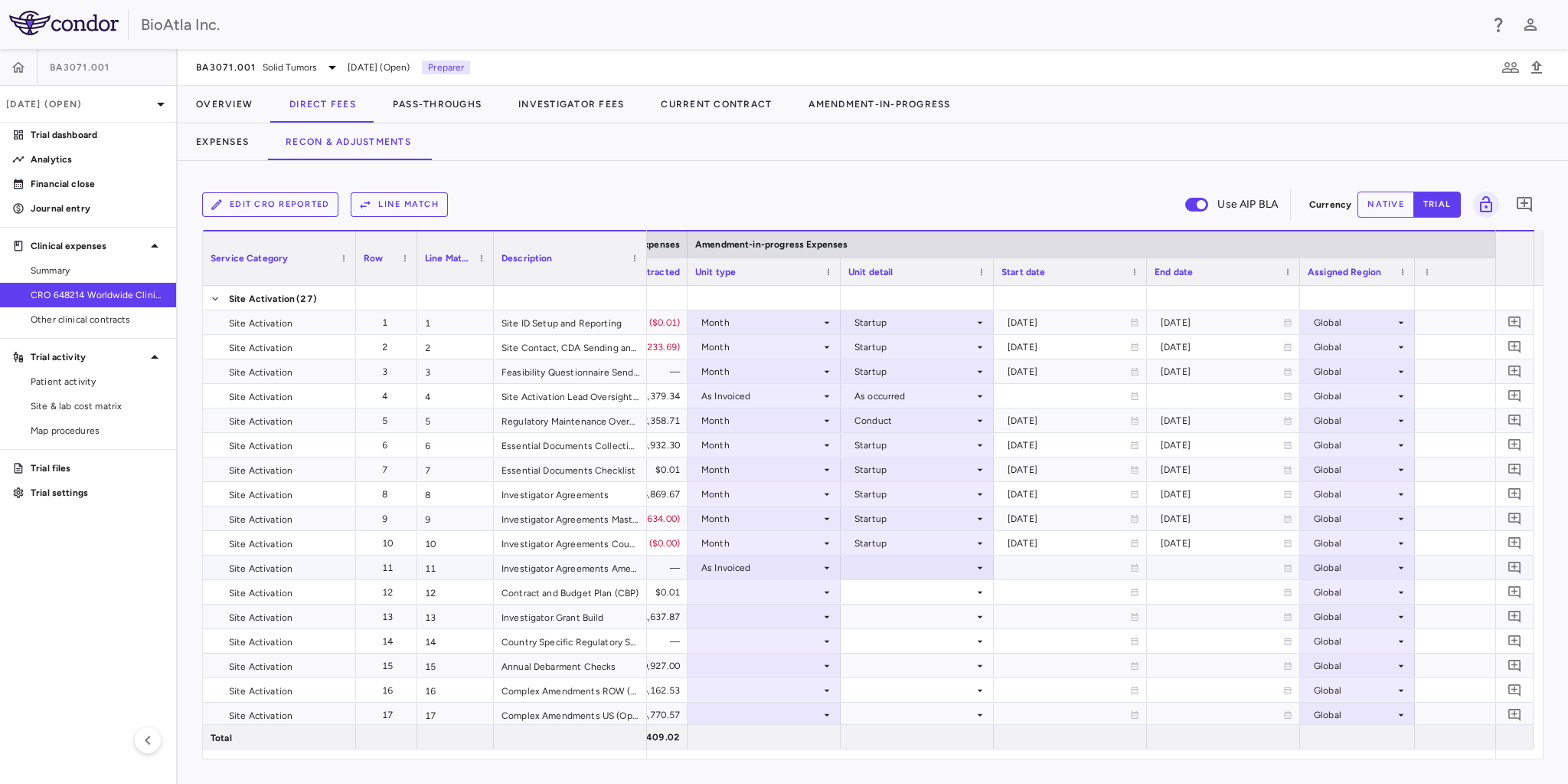
click at [982, 574] on div at bounding box center [917, 567] width 138 height 22
click at [899, 598] on div "As occurred" at bounding box center [902, 596] width 61 height 14
click at [726, 585] on div at bounding box center [764, 592] width 138 height 22
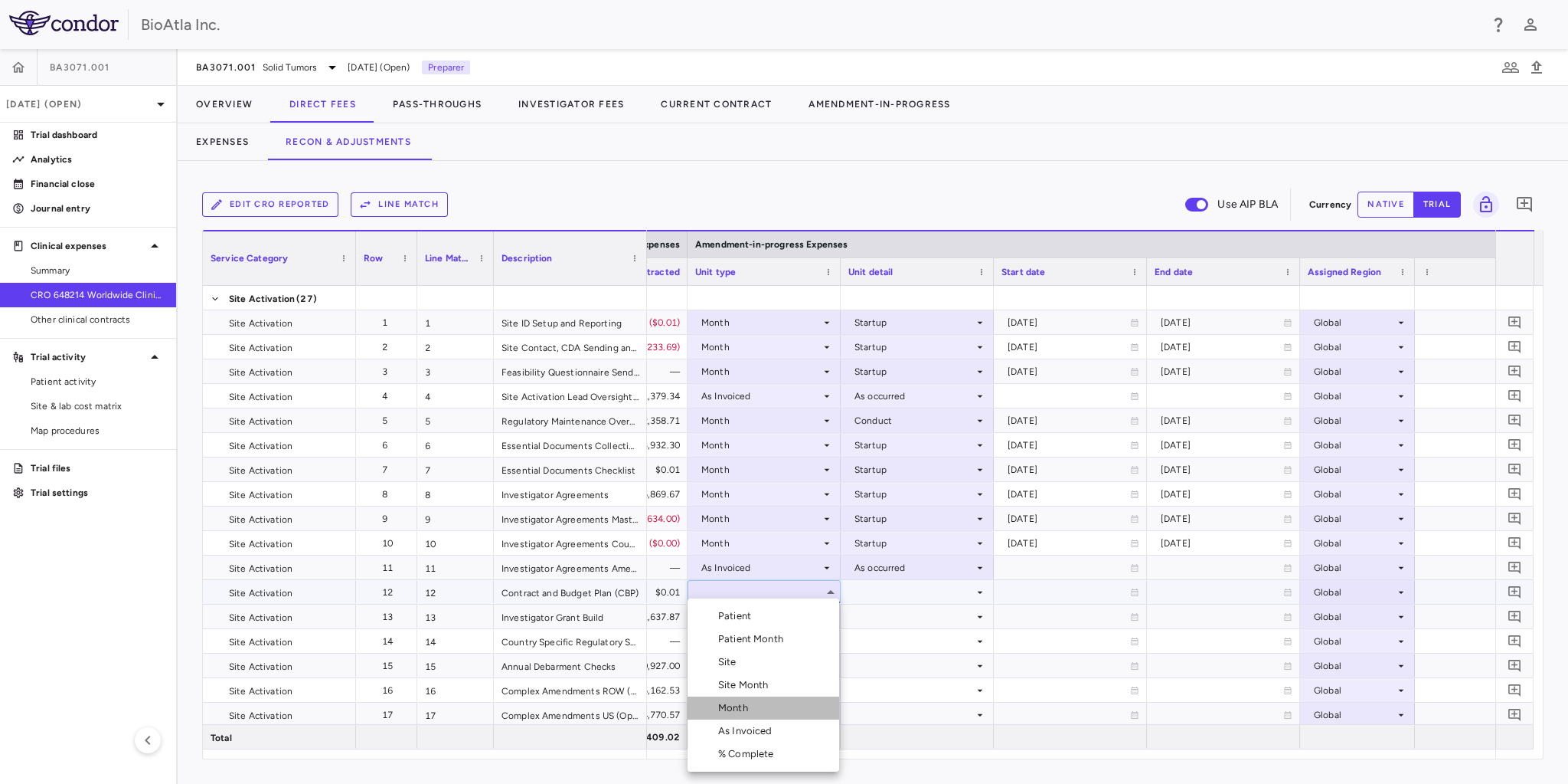
click at [736, 705] on div "Month" at bounding box center [736, 707] width 36 height 14
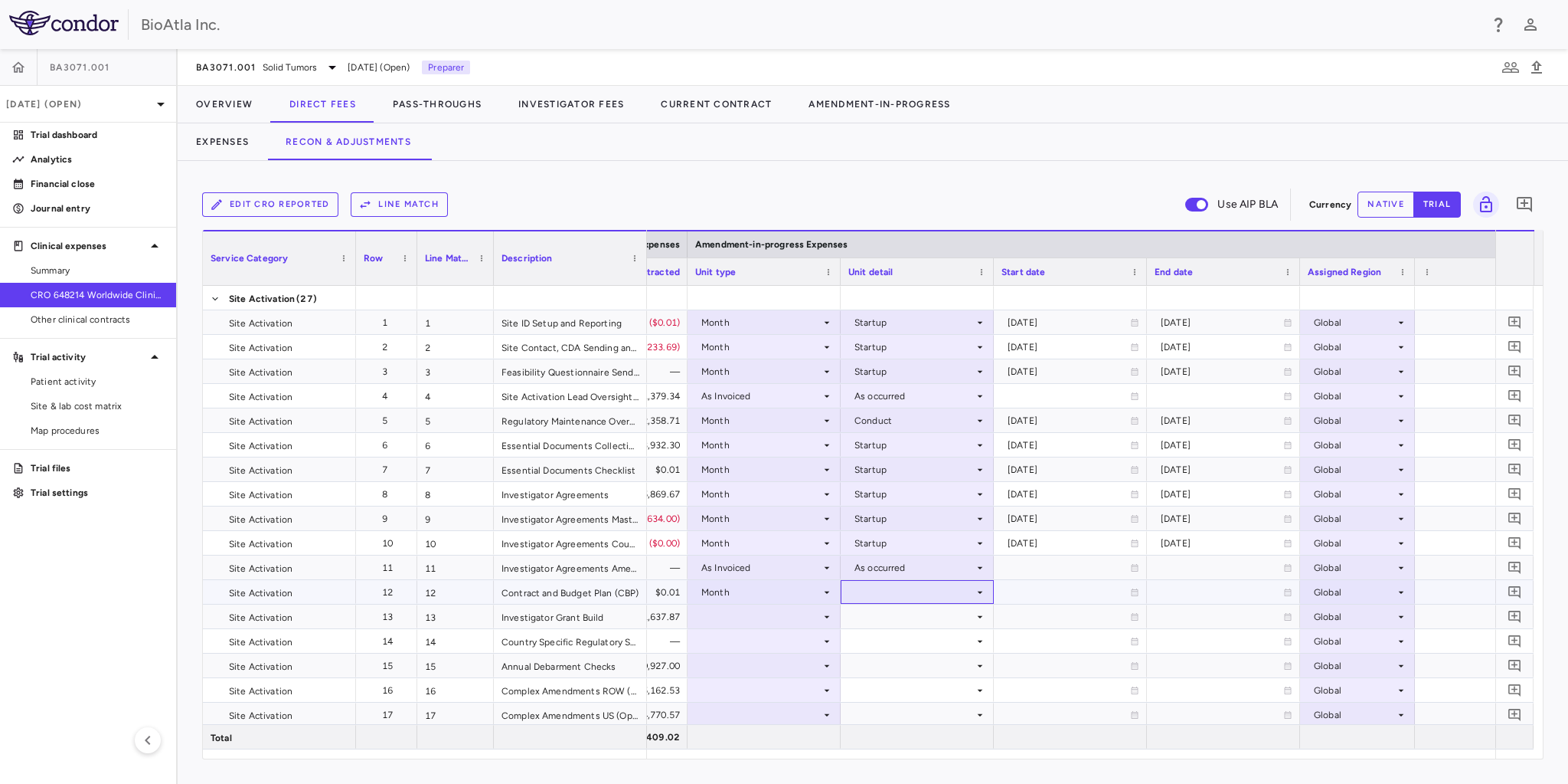
click at [965, 591] on div at bounding box center [917, 592] width 138 height 22
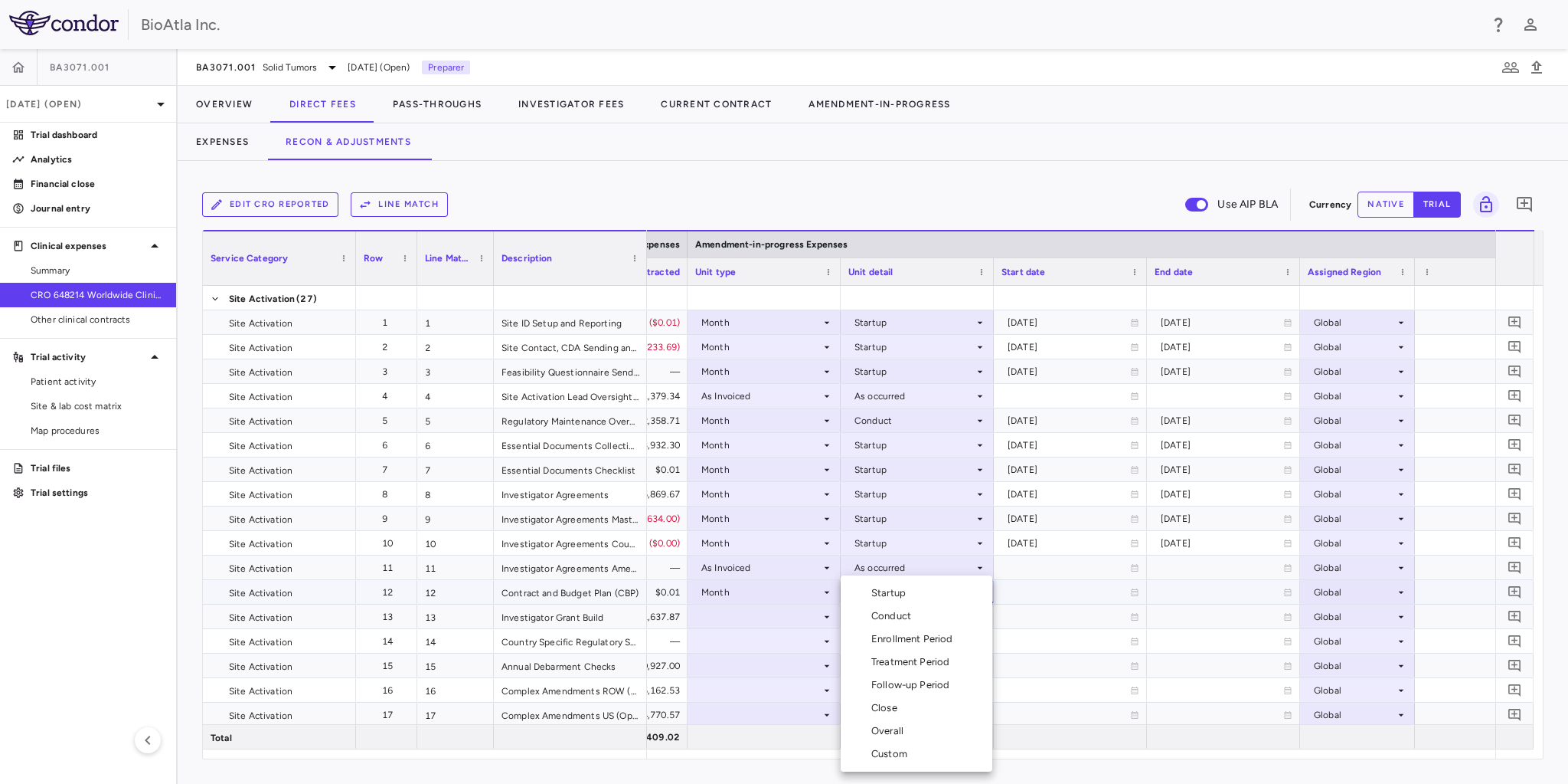
click at [884, 599] on div "Startup" at bounding box center [892, 593] width 41 height 14
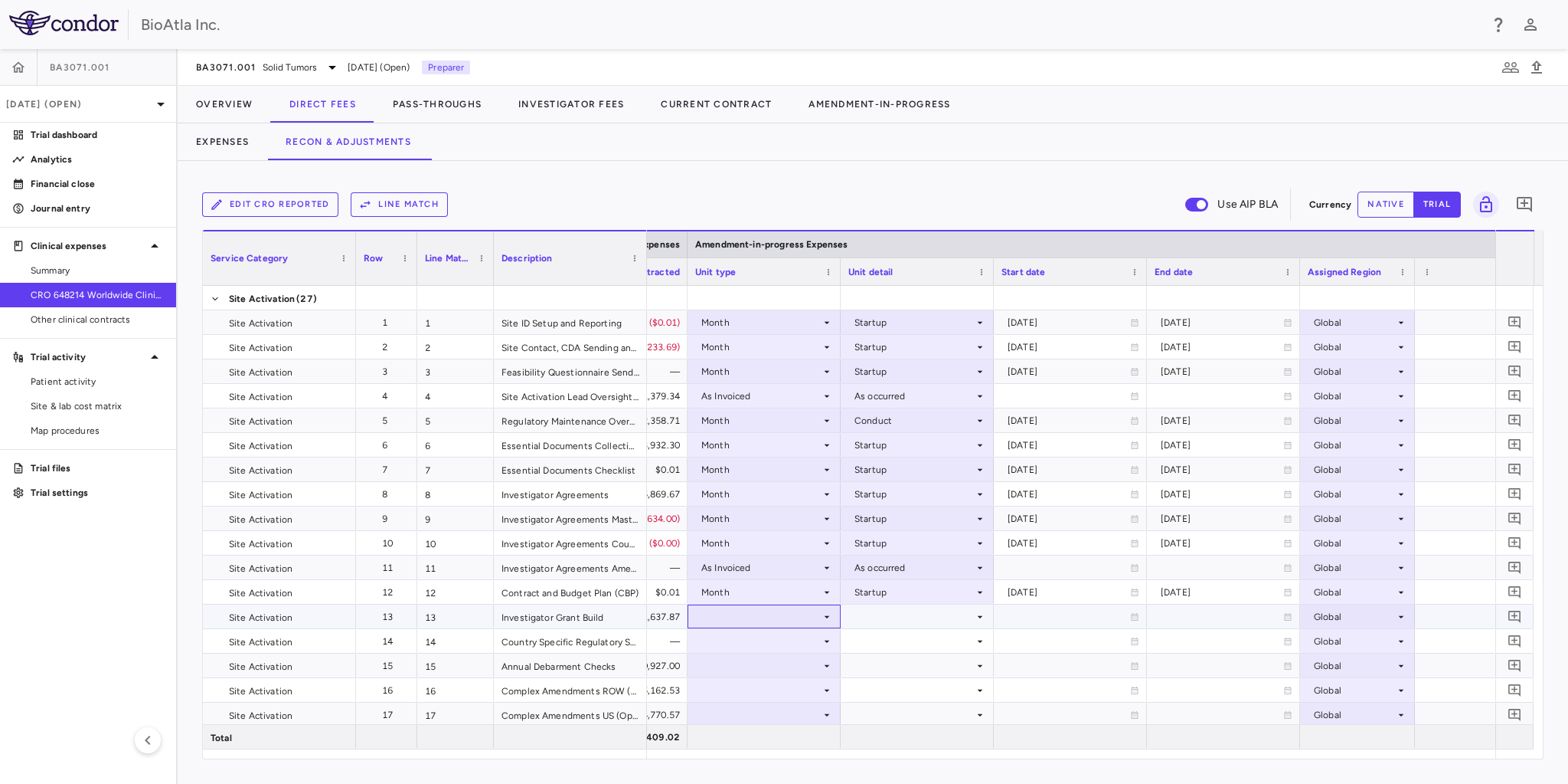
click at [784, 616] on div at bounding box center [764, 616] width 138 height 22
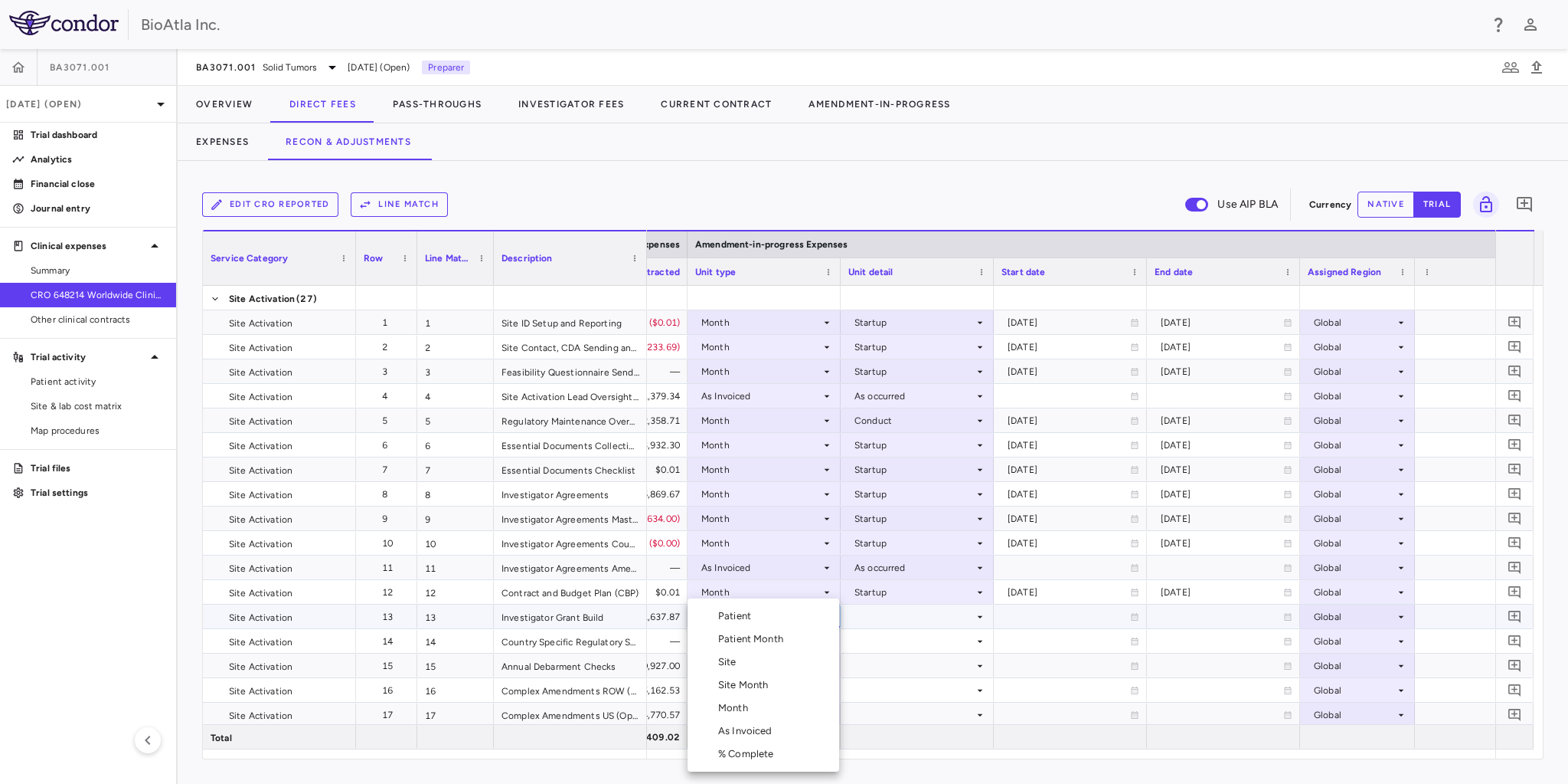
click at [737, 716] on li "Month" at bounding box center [763, 707] width 151 height 23
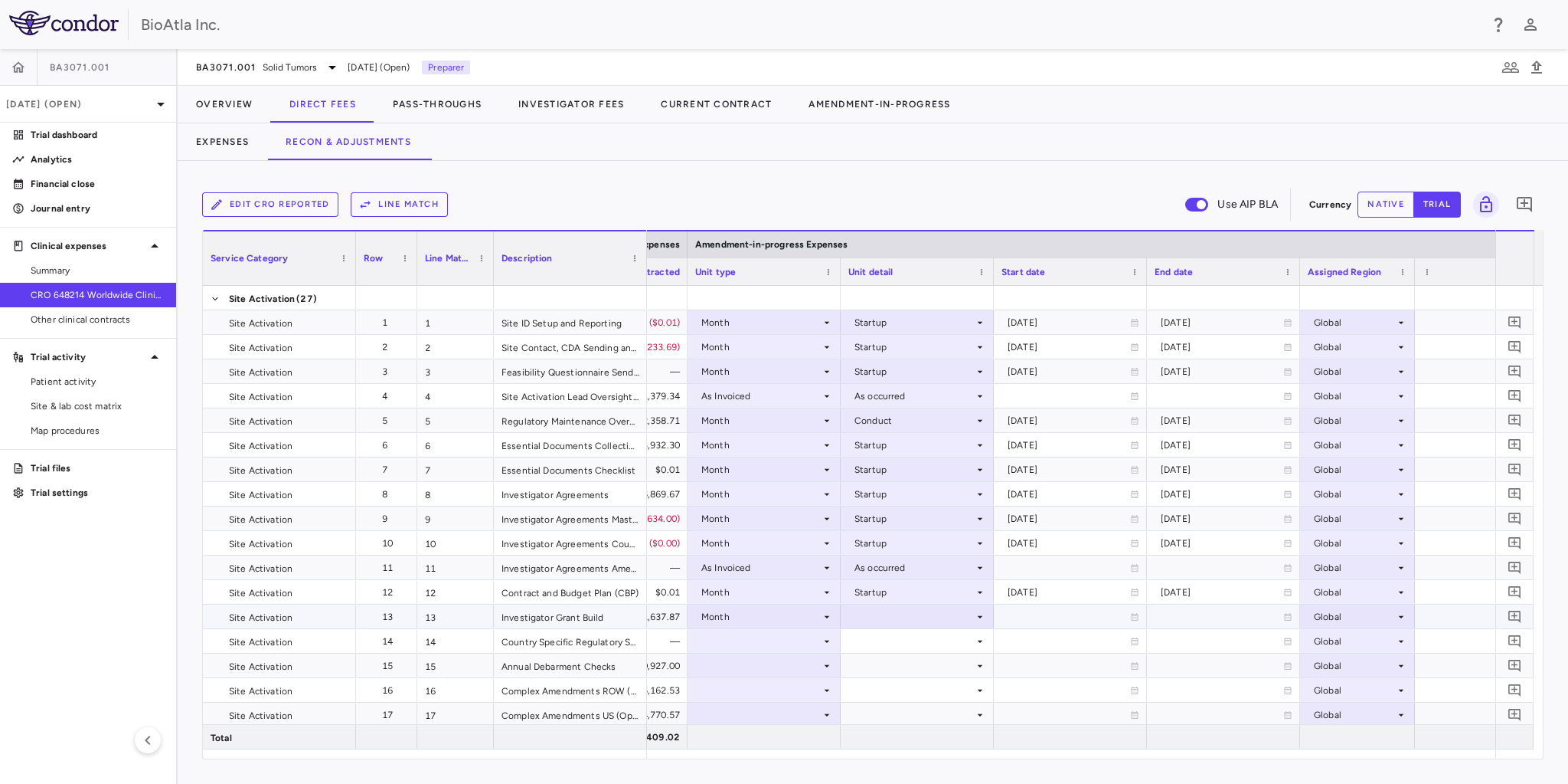
click at [977, 619] on icon at bounding box center [980, 616] width 12 height 12
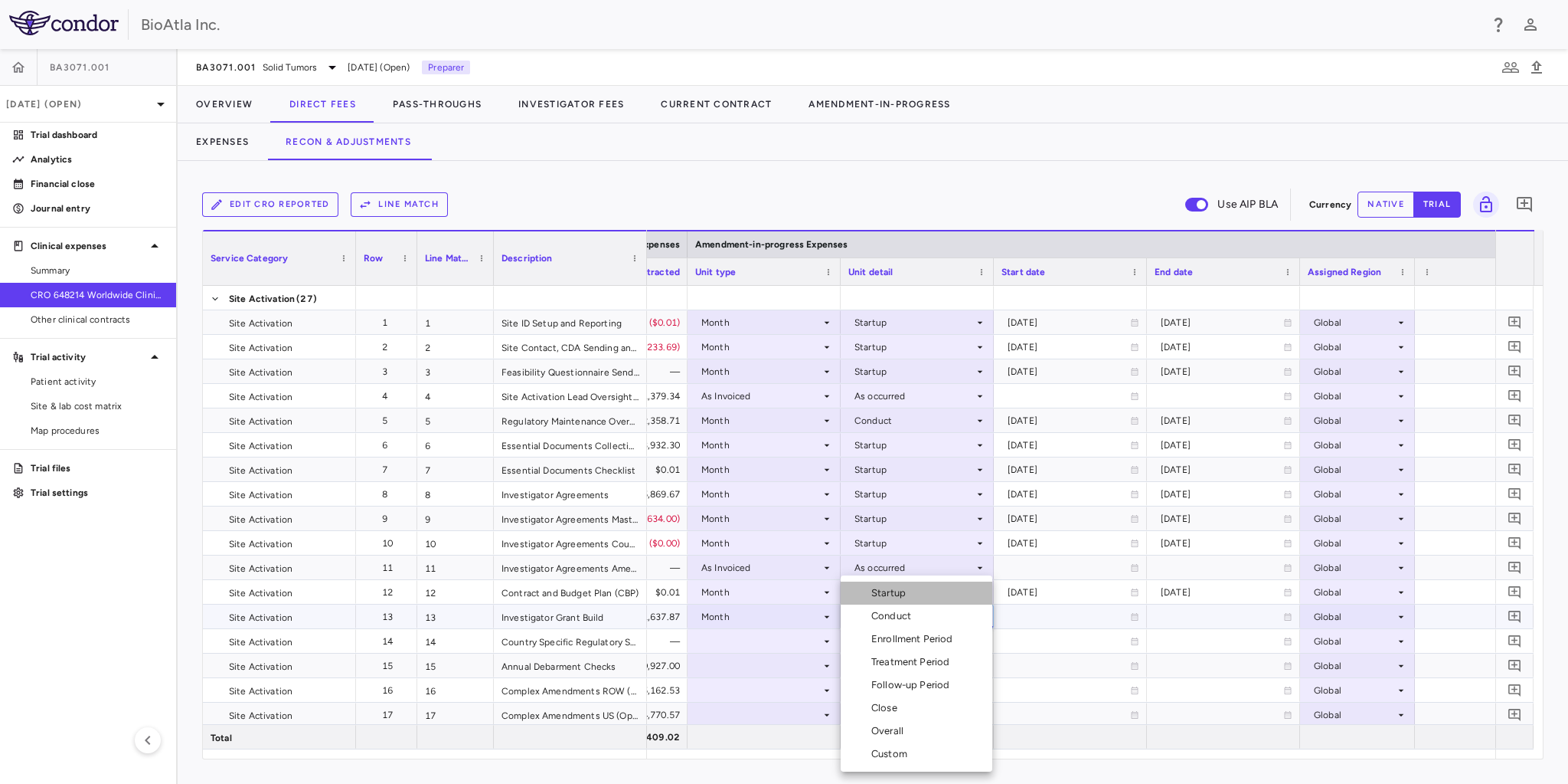
click at [907, 594] on div "Startup" at bounding box center [892, 593] width 41 height 14
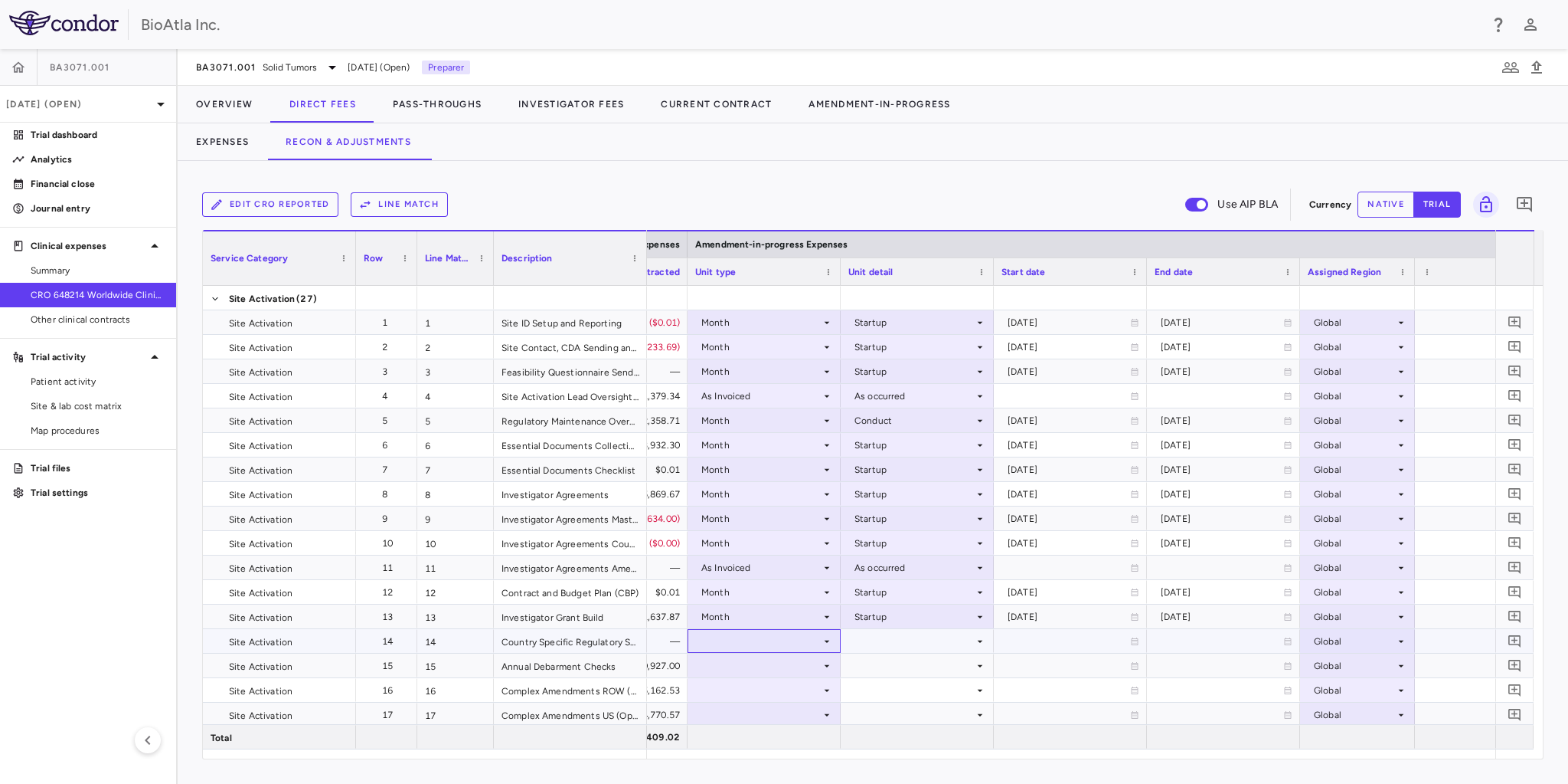
click at [815, 637] on div at bounding box center [764, 640] width 138 height 22
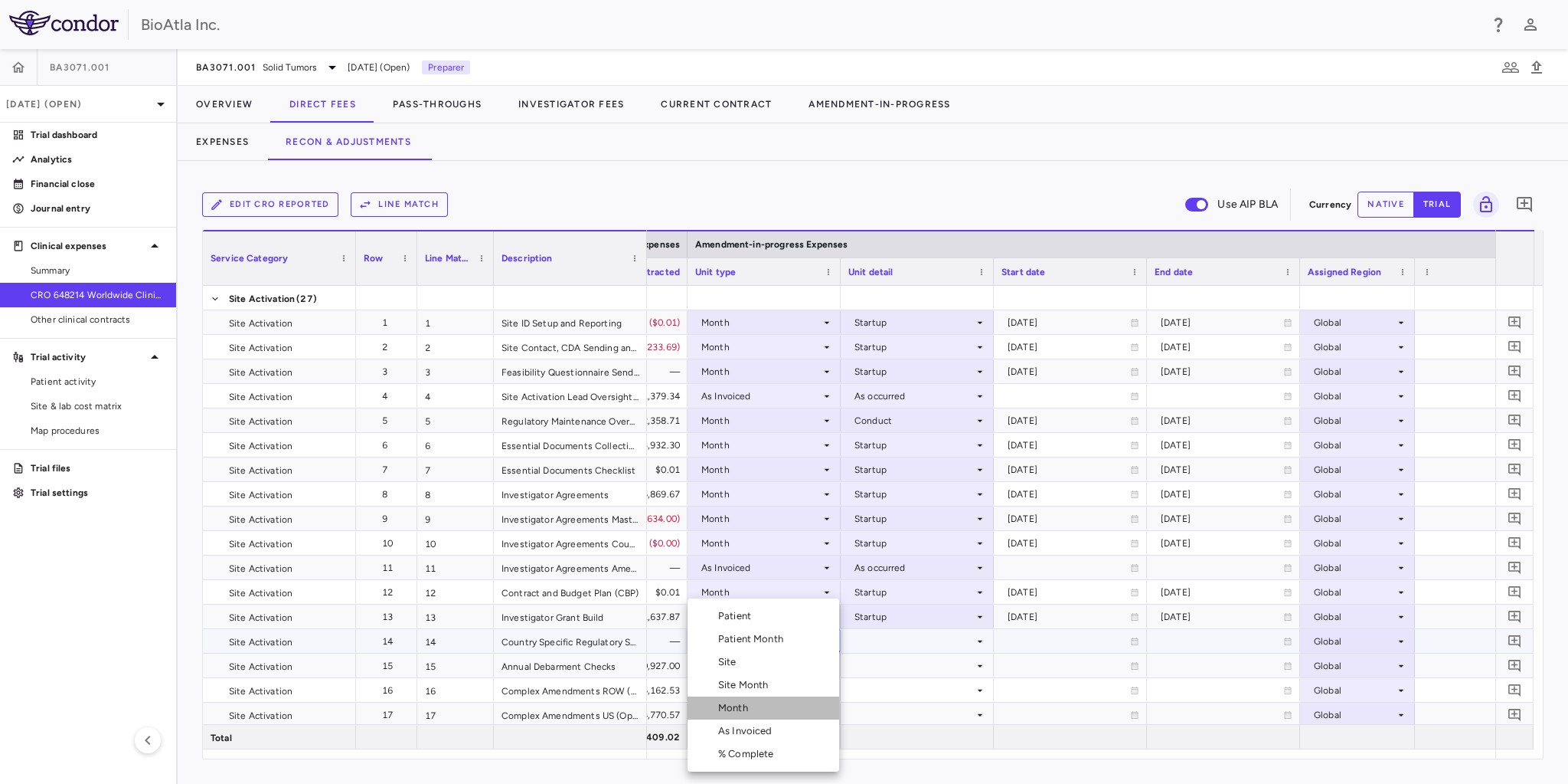
click at [744, 706] on div "Month" at bounding box center [736, 707] width 36 height 14
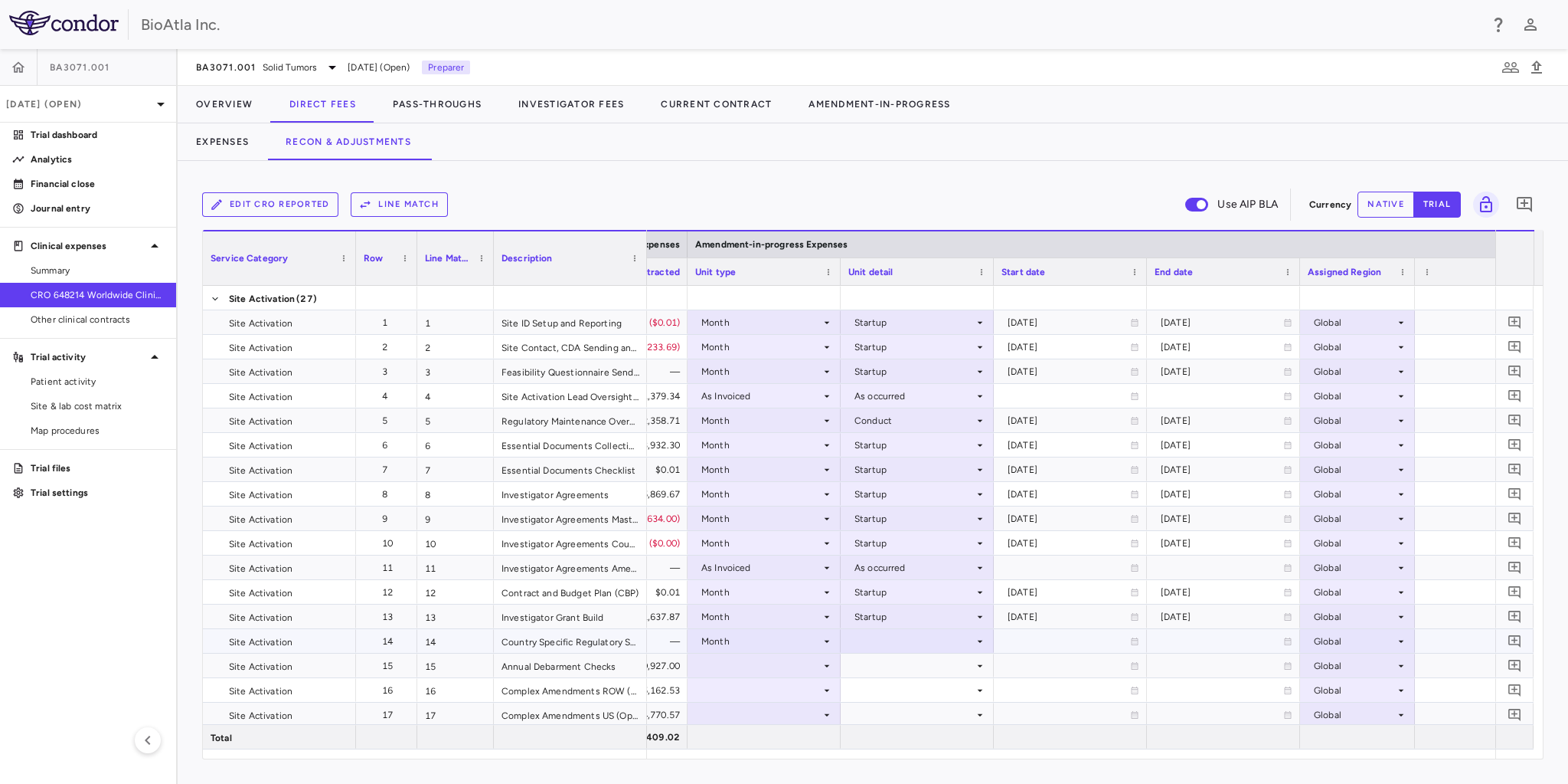
click at [974, 640] on icon at bounding box center [980, 641] width 12 height 12
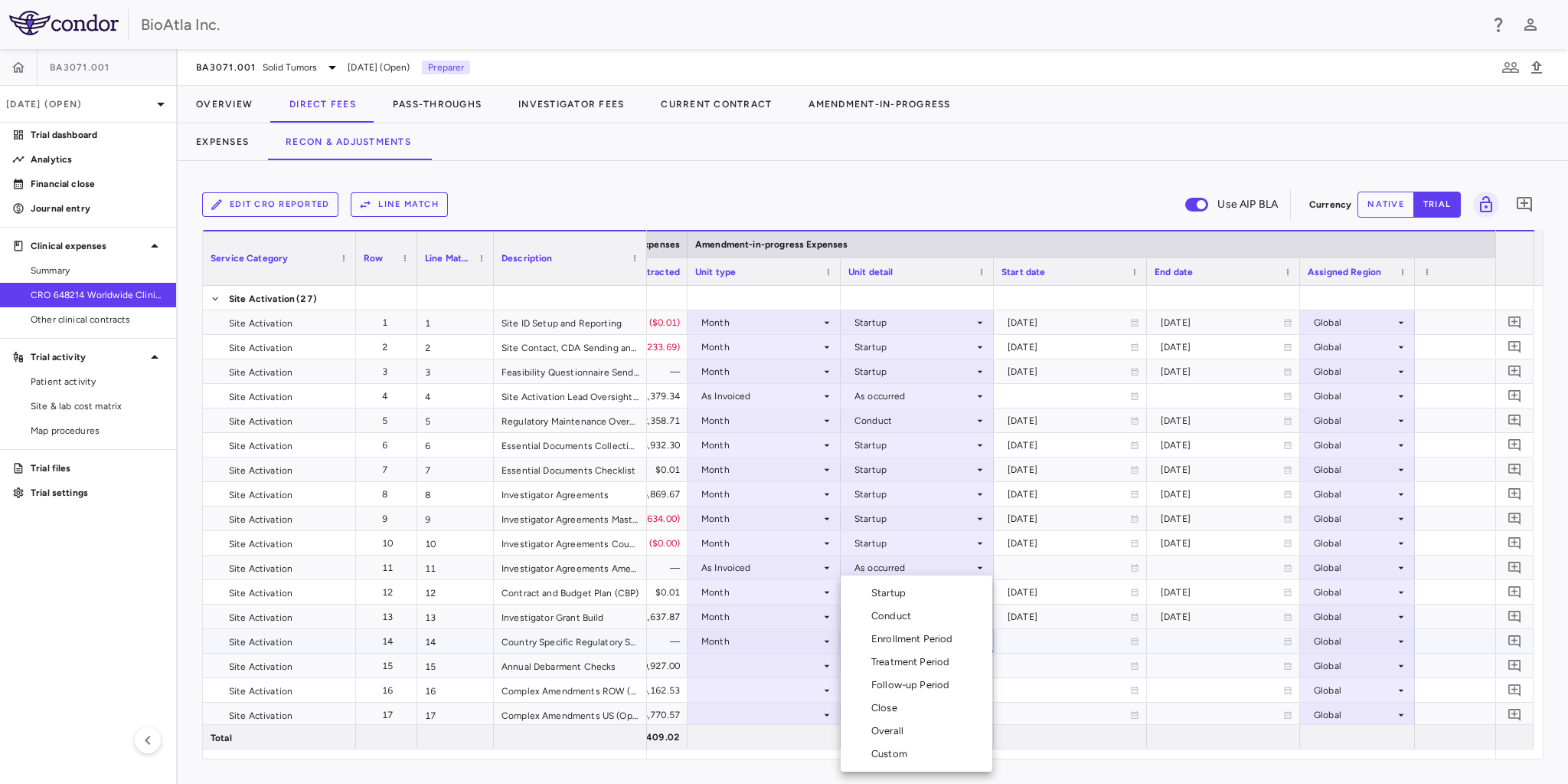
click at [892, 596] on div "Startup" at bounding box center [892, 593] width 41 height 14
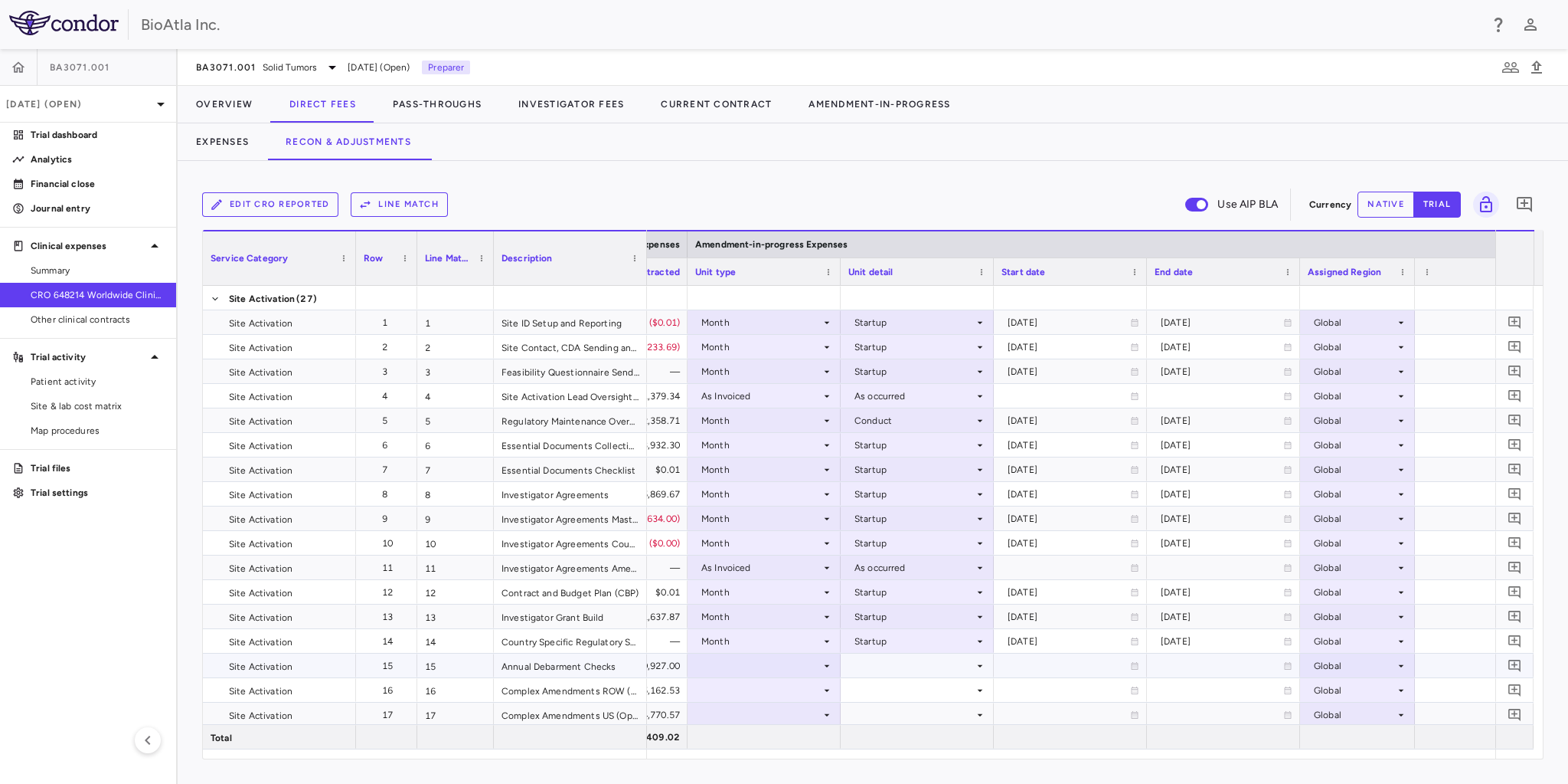
click at [741, 662] on div at bounding box center [764, 665] width 138 height 22
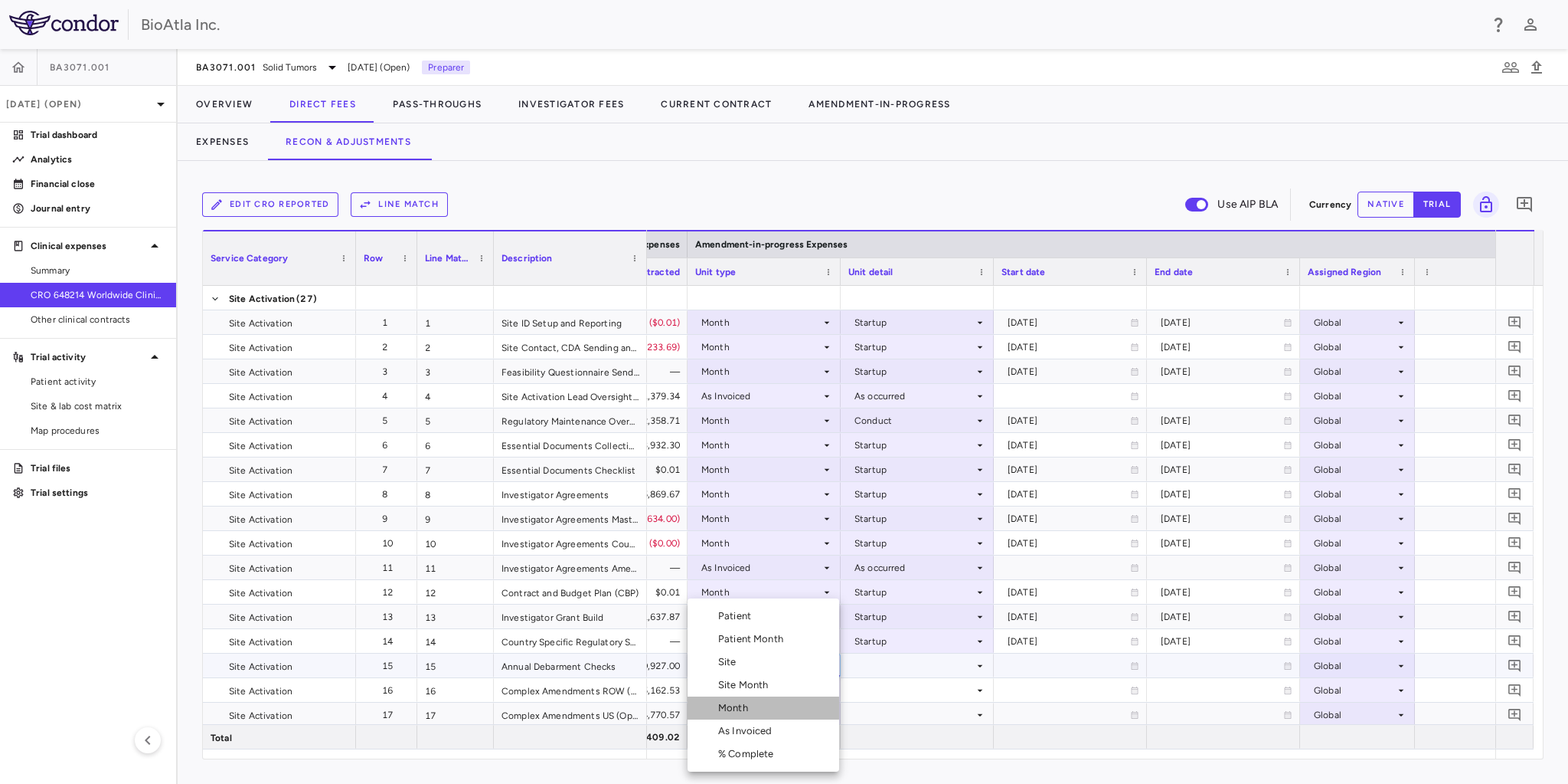
click at [739, 714] on div "Month" at bounding box center [736, 707] width 36 height 14
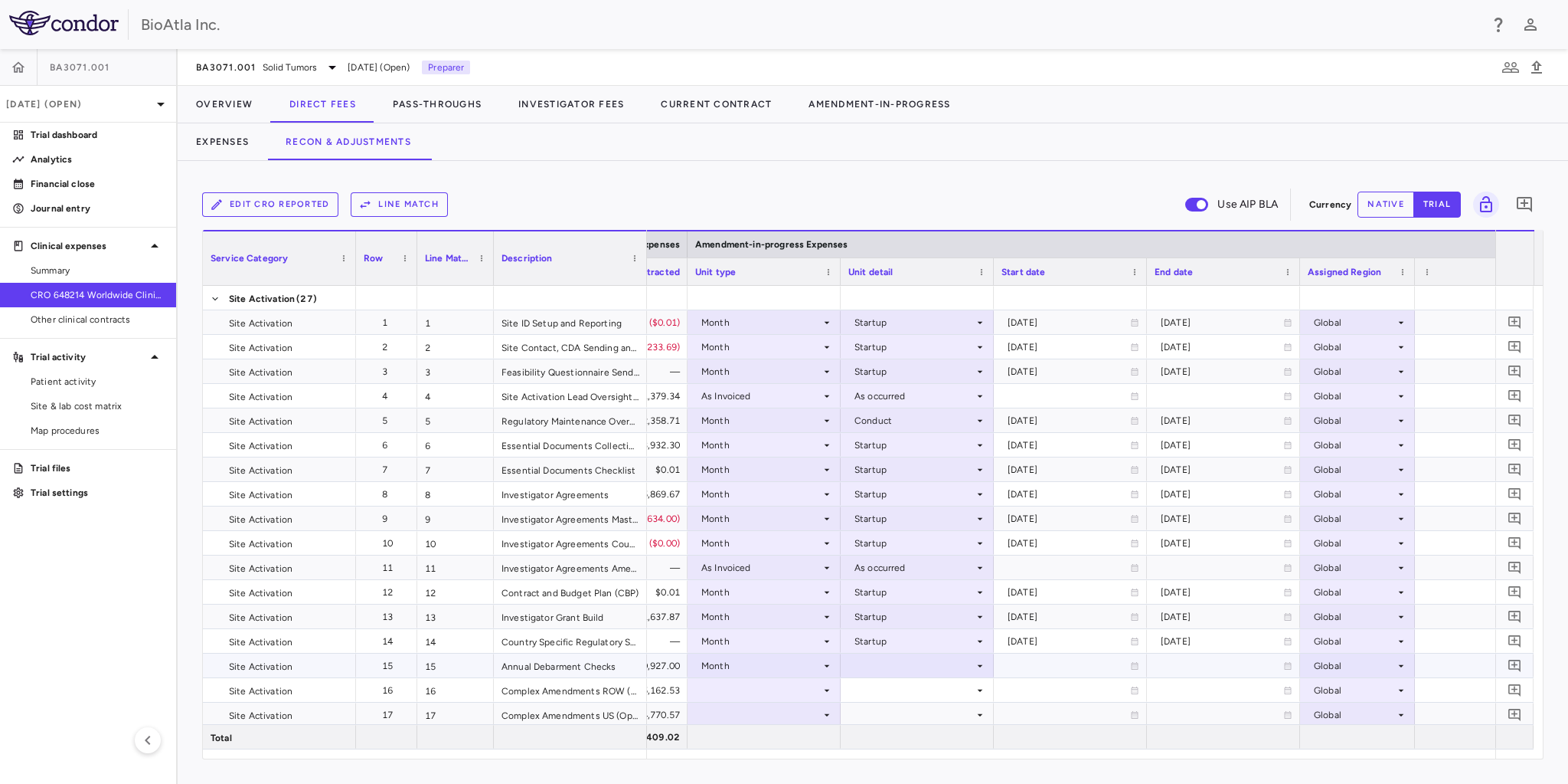
click at [982, 668] on icon at bounding box center [980, 666] width 12 height 12
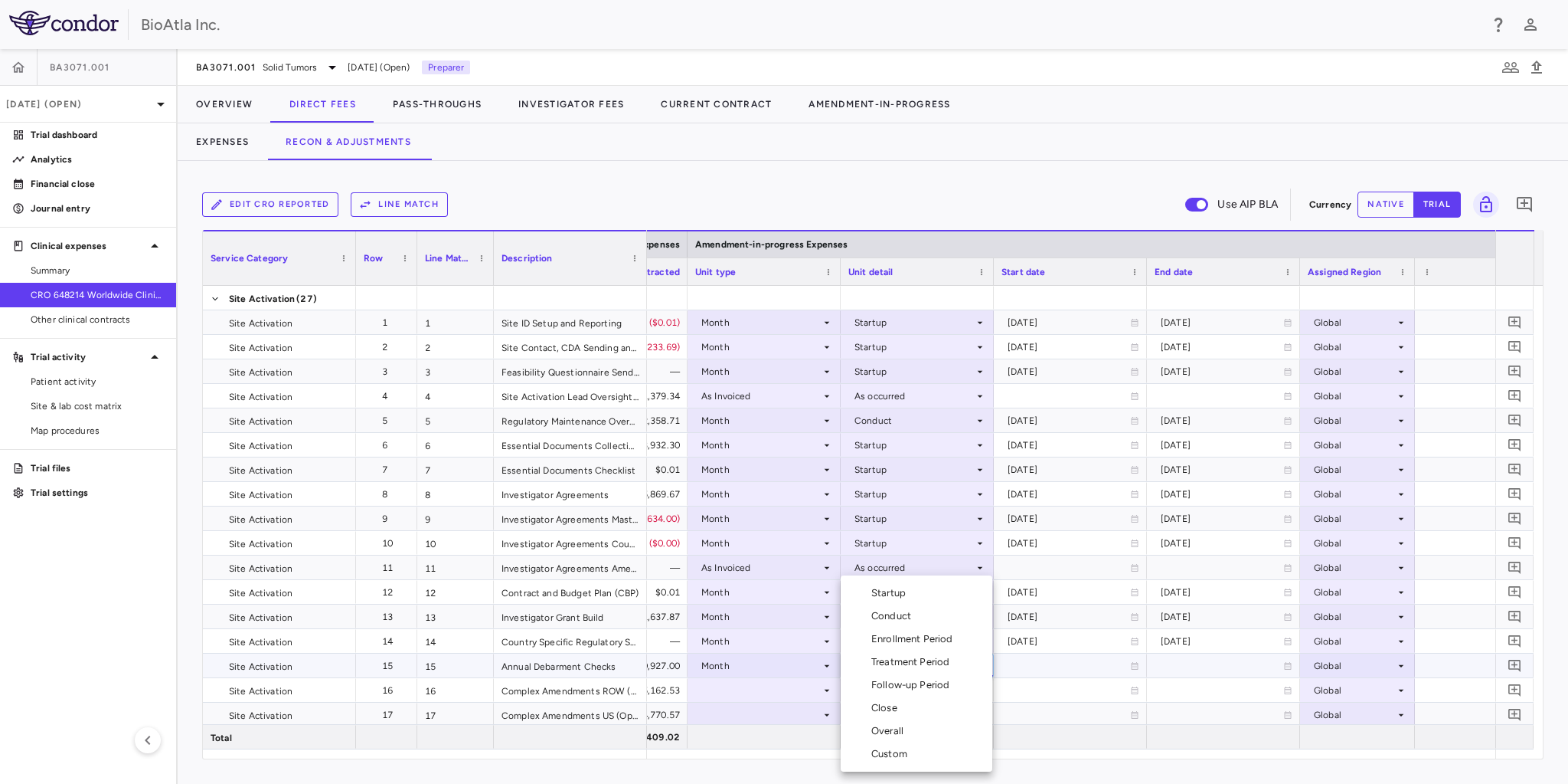
click at [885, 599] on div "Startup" at bounding box center [892, 593] width 41 height 14
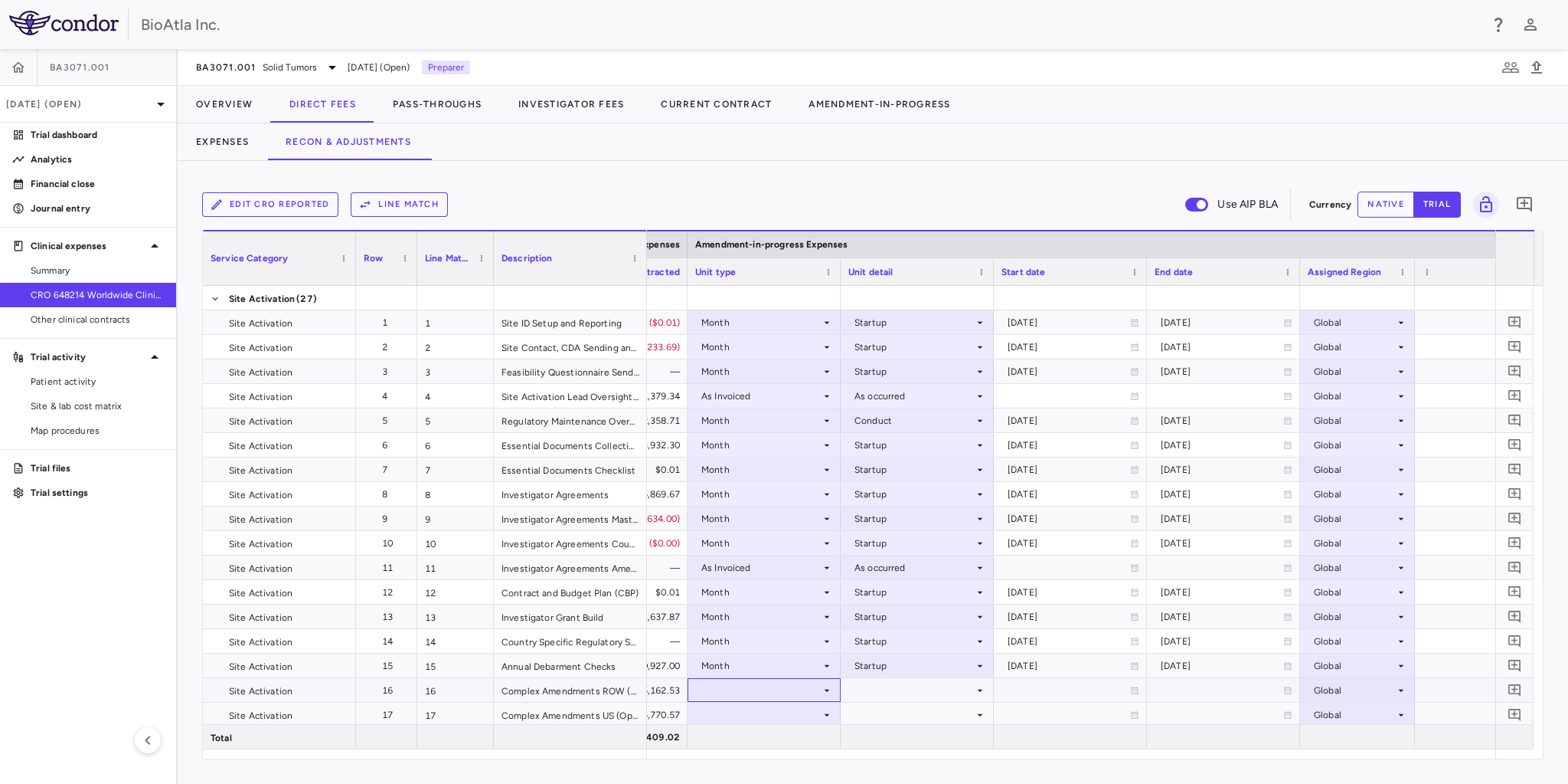
click at [696, 692] on div at bounding box center [764, 690] width 138 height 22
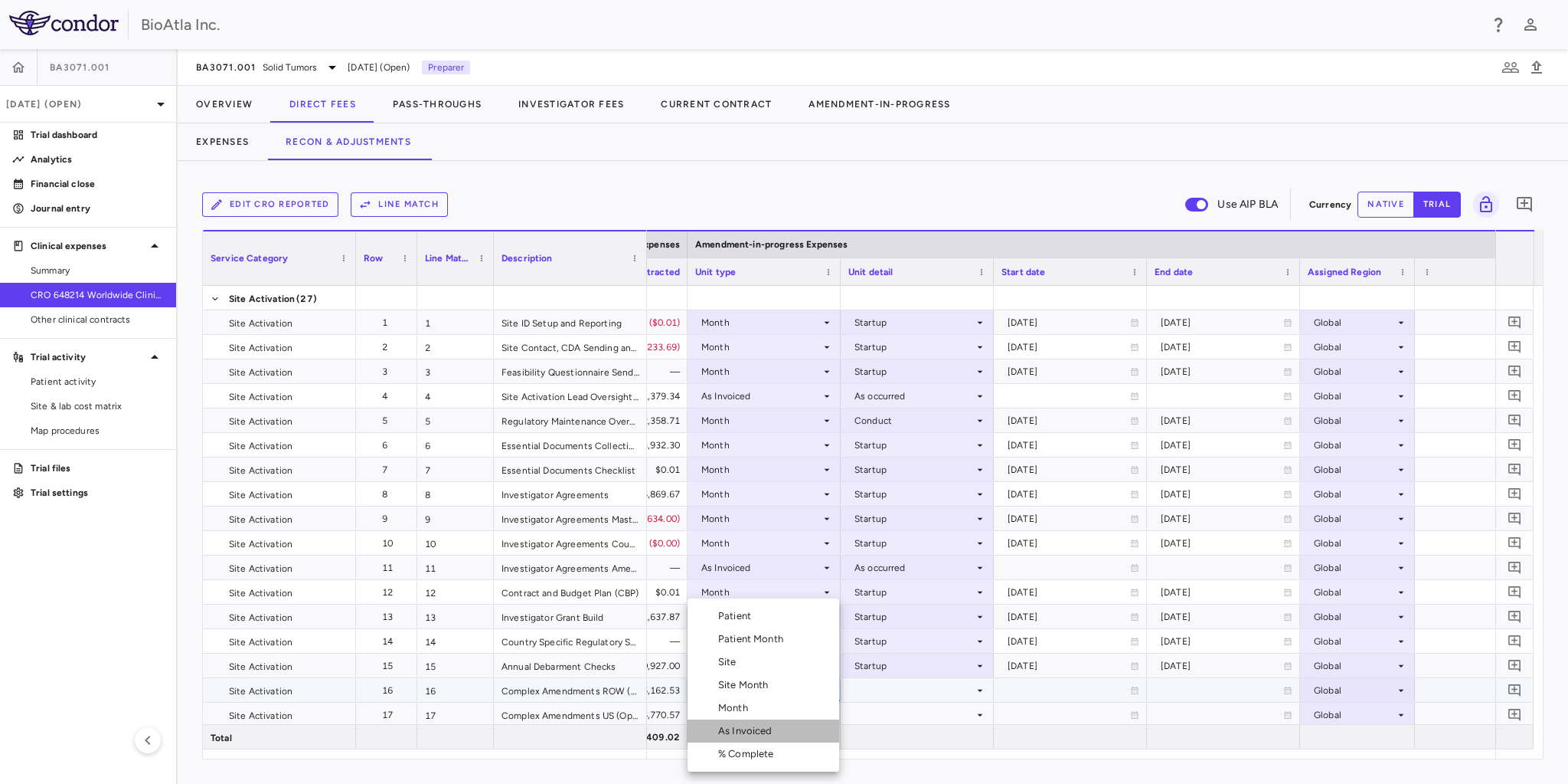
click at [737, 732] on div "As Invoiced" at bounding box center [748, 730] width 60 height 14
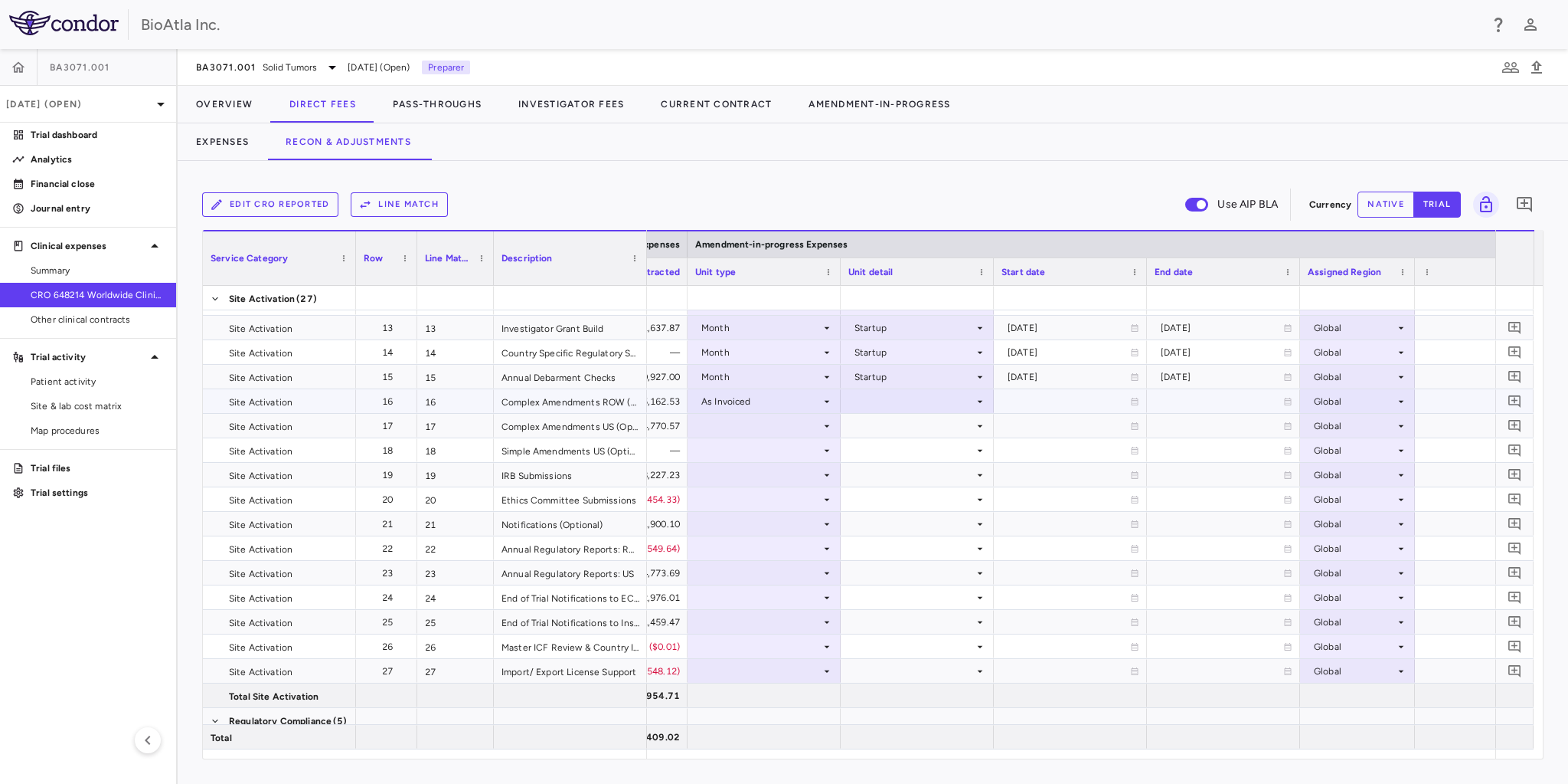
scroll to position [343, 0]
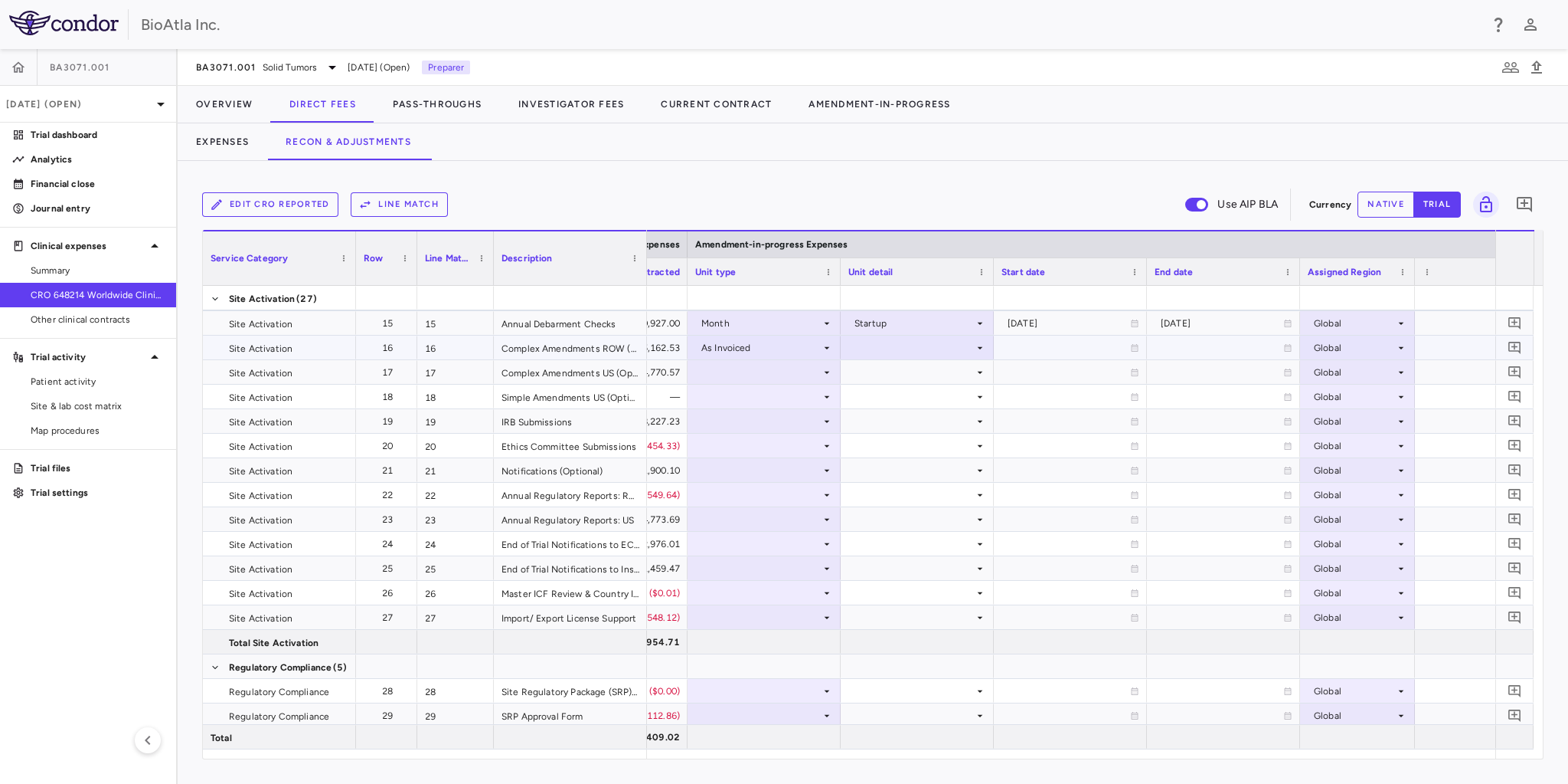
click at [948, 355] on div at bounding box center [917, 347] width 138 height 22
click at [899, 372] on div "As occurred" at bounding box center [902, 376] width 61 height 14
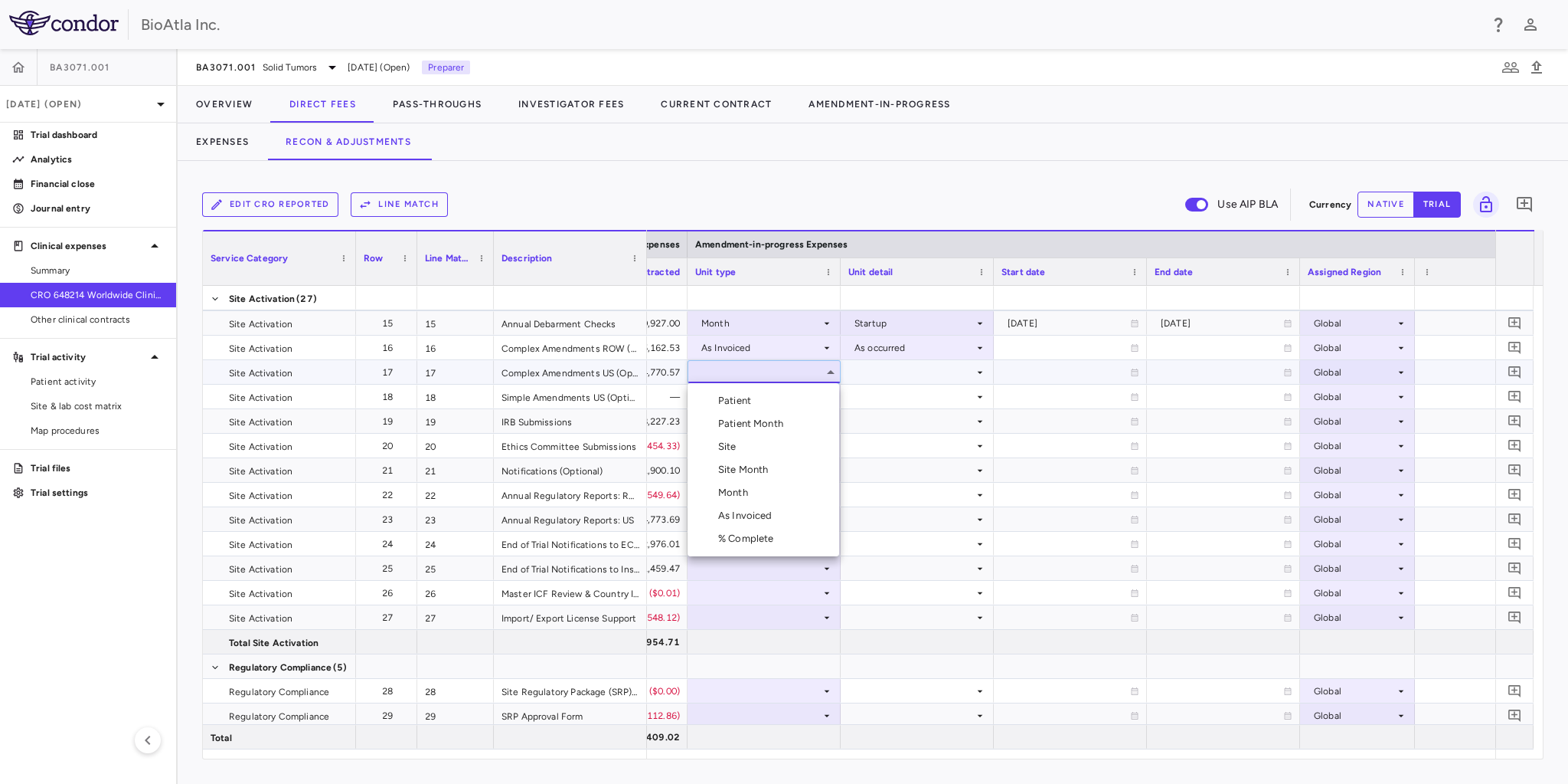
click at [760, 521] on div "As Invoiced" at bounding box center [748, 515] width 60 height 14
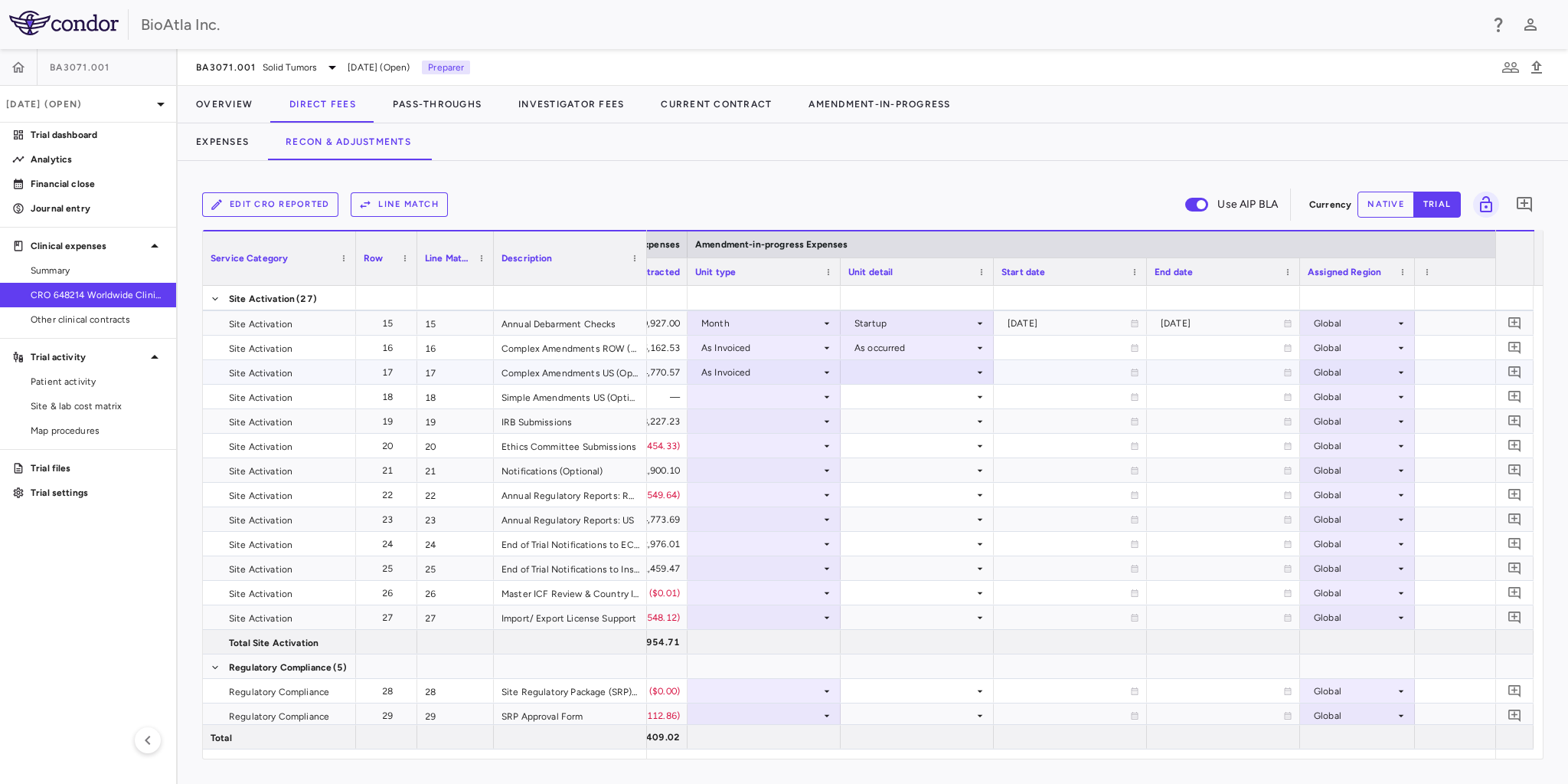
click at [982, 372] on icon at bounding box center [980, 372] width 12 height 12
click at [885, 402] on div "As occurred" at bounding box center [902, 401] width 61 height 14
click at [730, 394] on div at bounding box center [764, 396] width 138 height 22
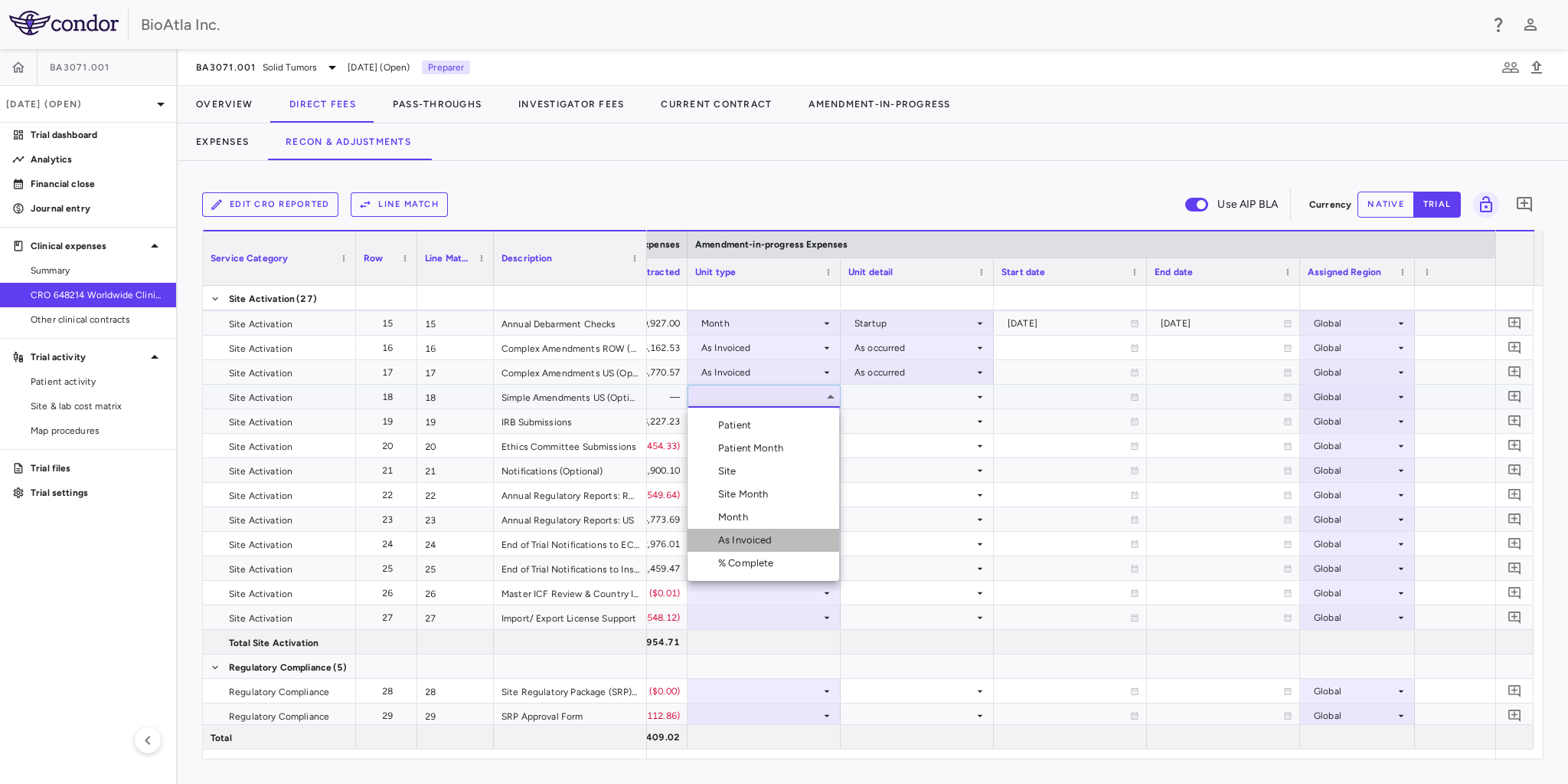
click at [749, 543] on div "As Invoiced" at bounding box center [748, 540] width 60 height 14
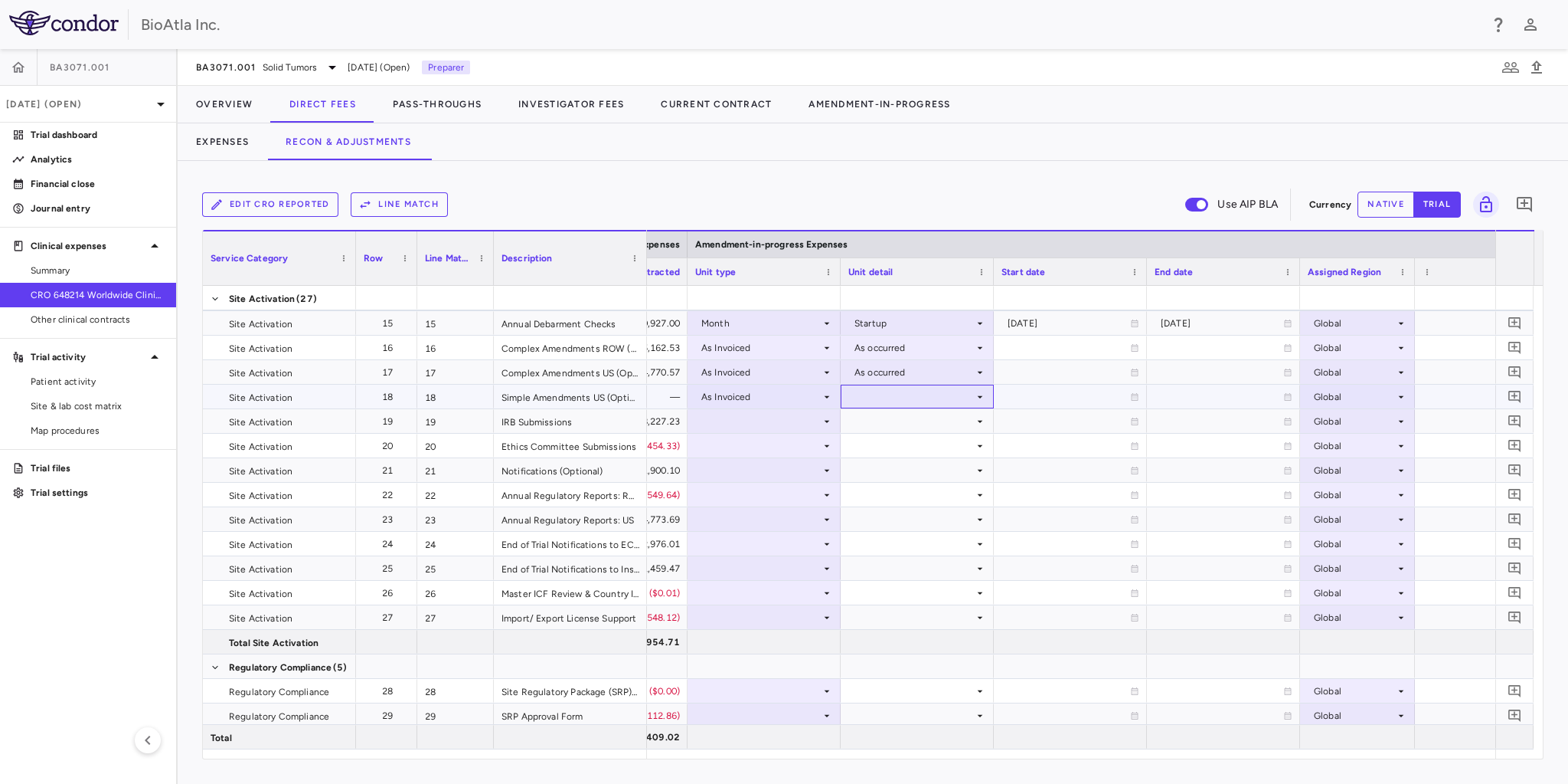
click at [972, 395] on div at bounding box center [917, 396] width 138 height 22
click at [896, 426] on div "As occurred" at bounding box center [902, 425] width 61 height 14
click at [720, 417] on div at bounding box center [764, 421] width 138 height 22
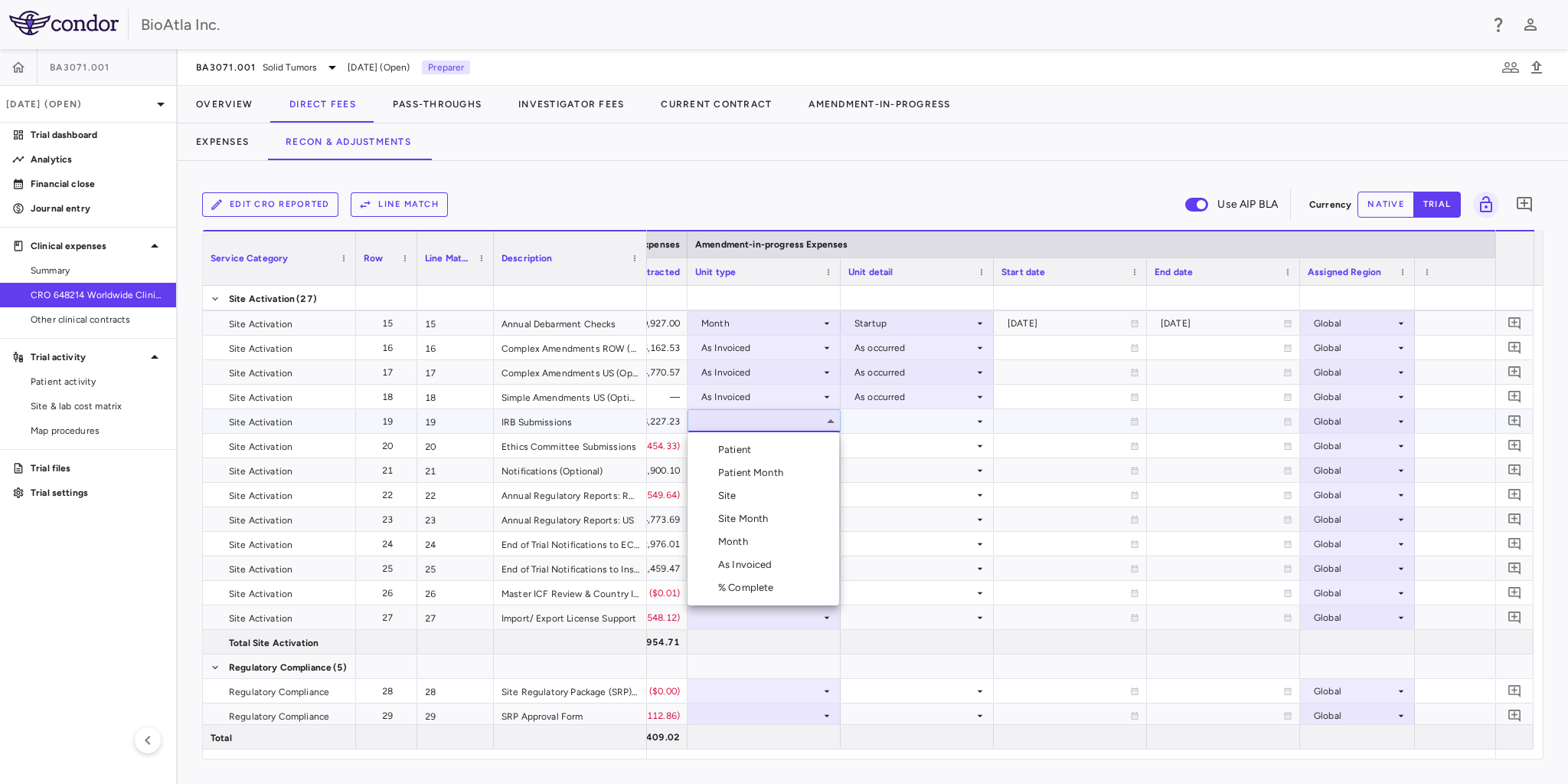
click at [742, 541] on div "Month" at bounding box center [736, 542] width 36 height 14
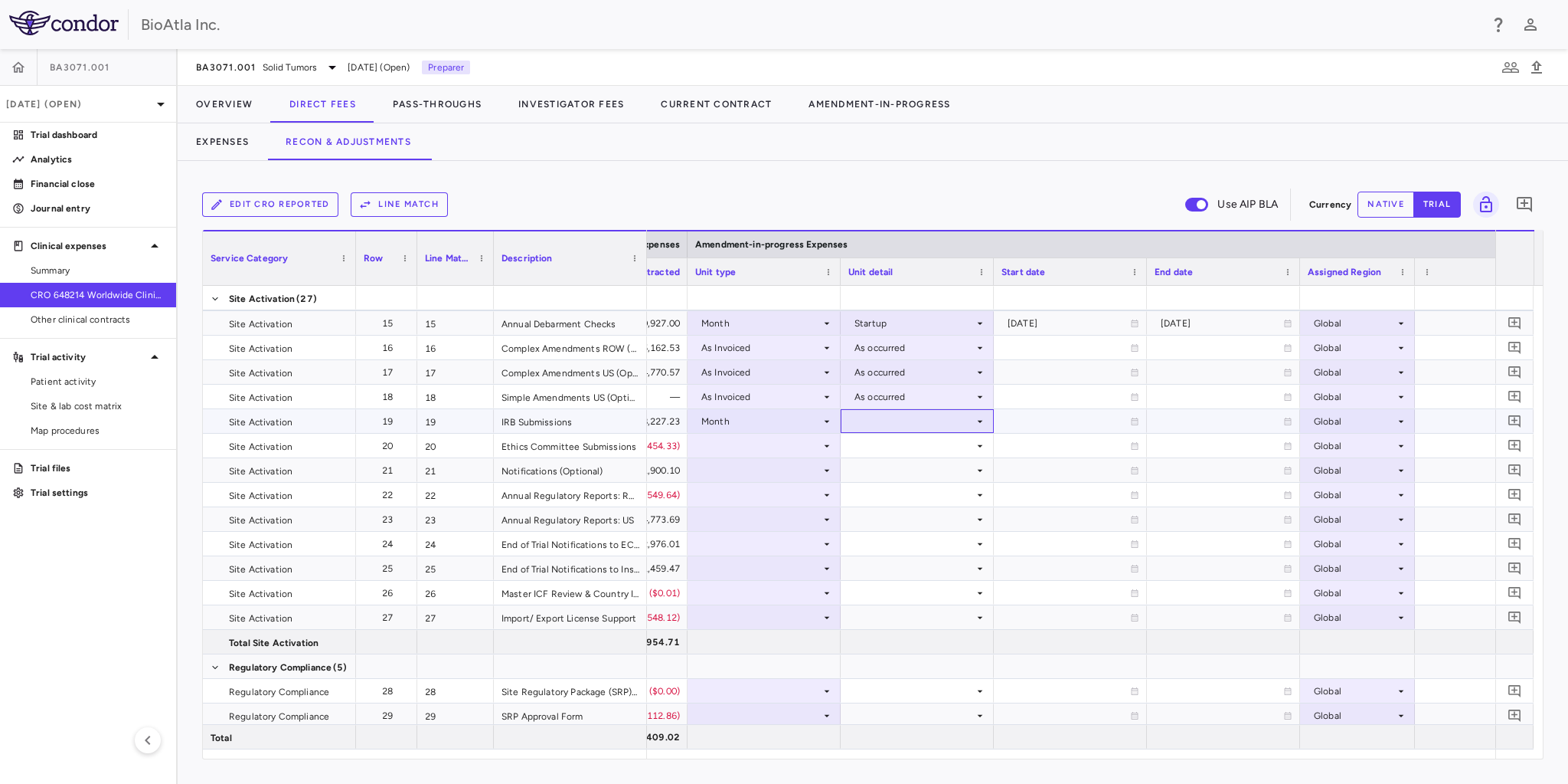
click at [981, 419] on icon at bounding box center [980, 421] width 12 height 12
click at [900, 452] on div "Startup" at bounding box center [892, 450] width 41 height 14
click at [825, 441] on icon at bounding box center [827, 446] width 12 height 12
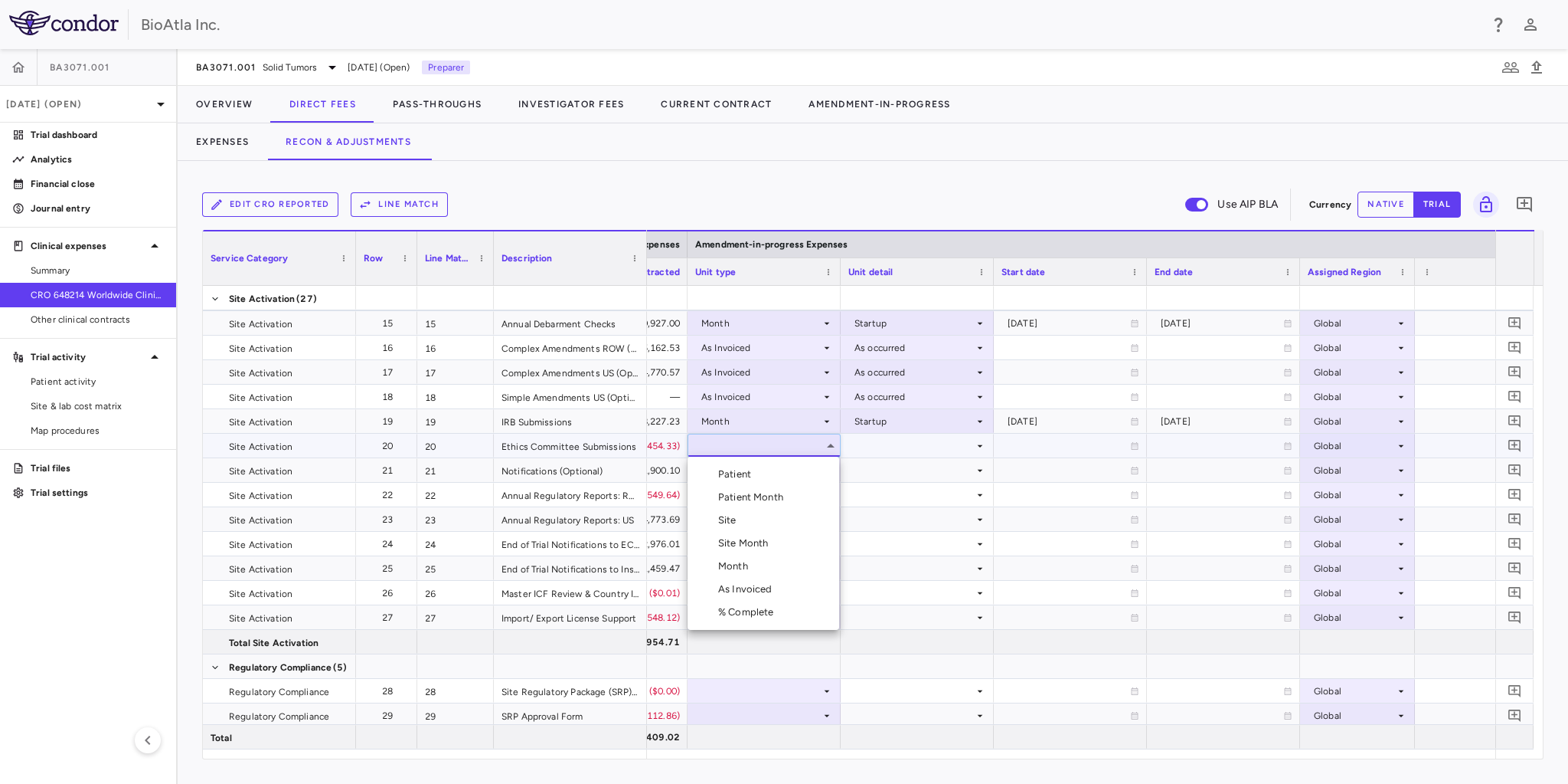
click at [739, 564] on div "Month" at bounding box center [736, 566] width 36 height 14
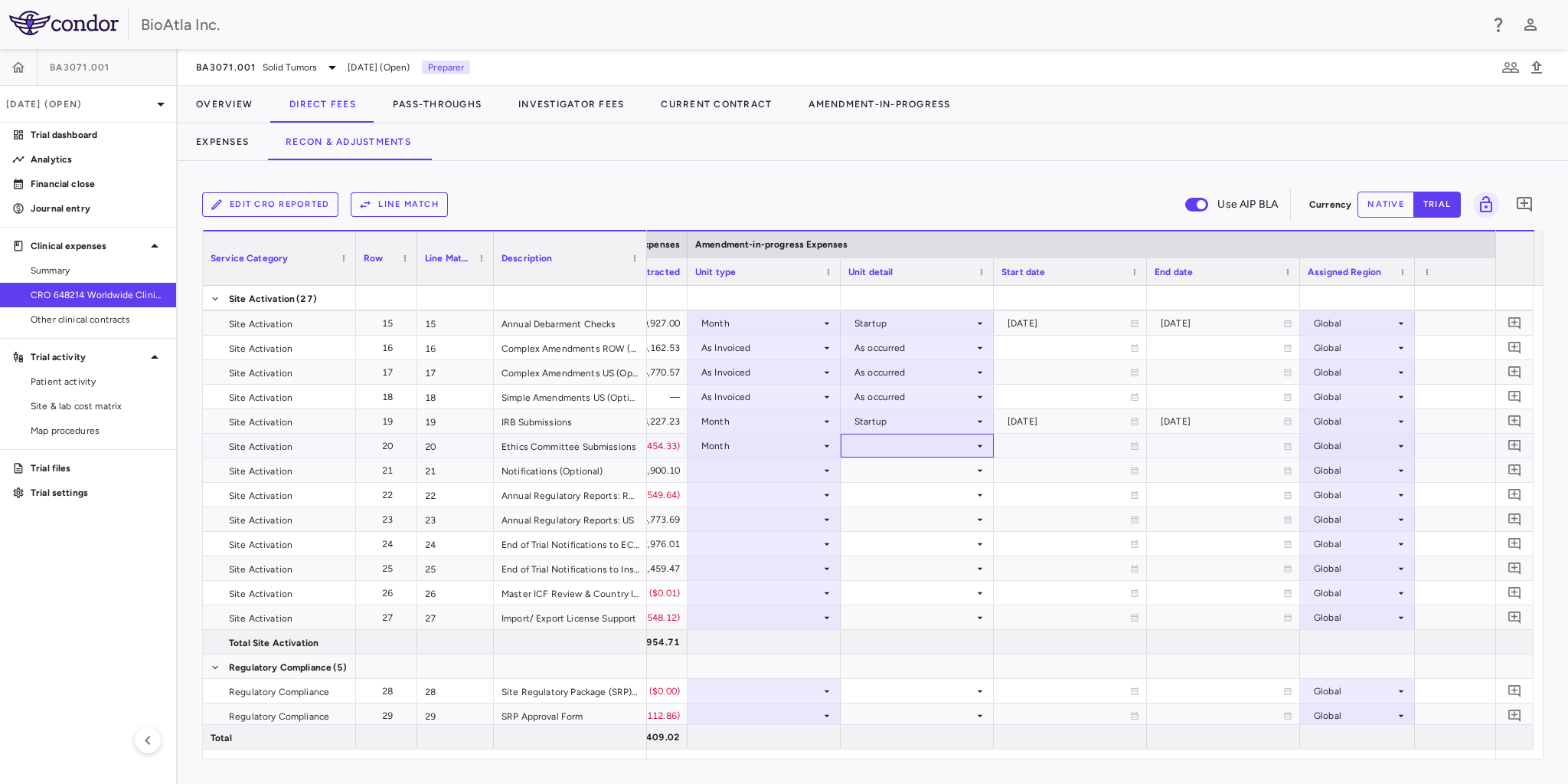
click at [978, 448] on icon at bounding box center [980, 446] width 12 height 12
click at [895, 478] on div "Startup" at bounding box center [892, 474] width 41 height 14
click at [814, 469] on div at bounding box center [764, 470] width 138 height 22
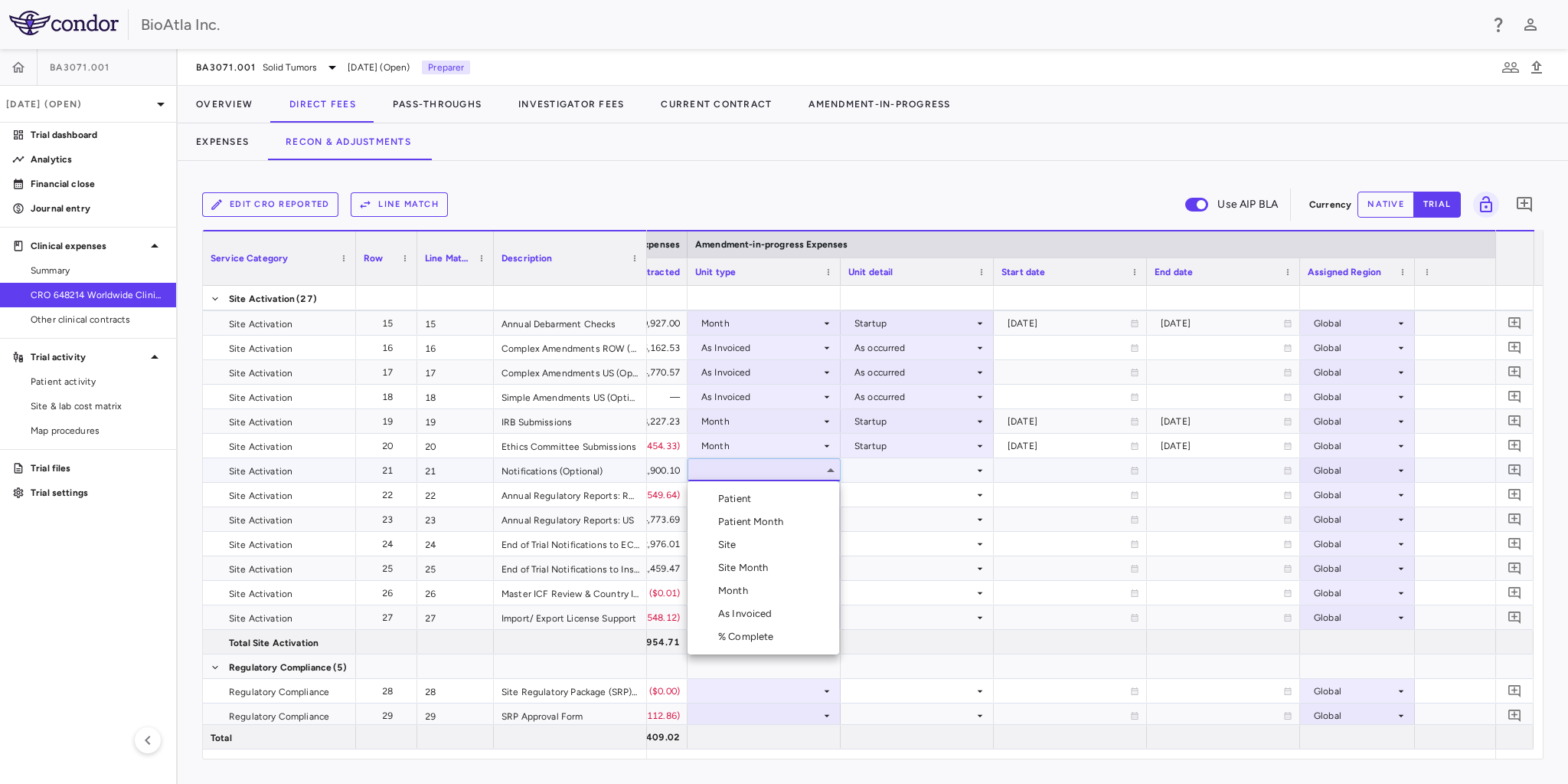
click at [720, 591] on div "Month" at bounding box center [736, 590] width 36 height 14
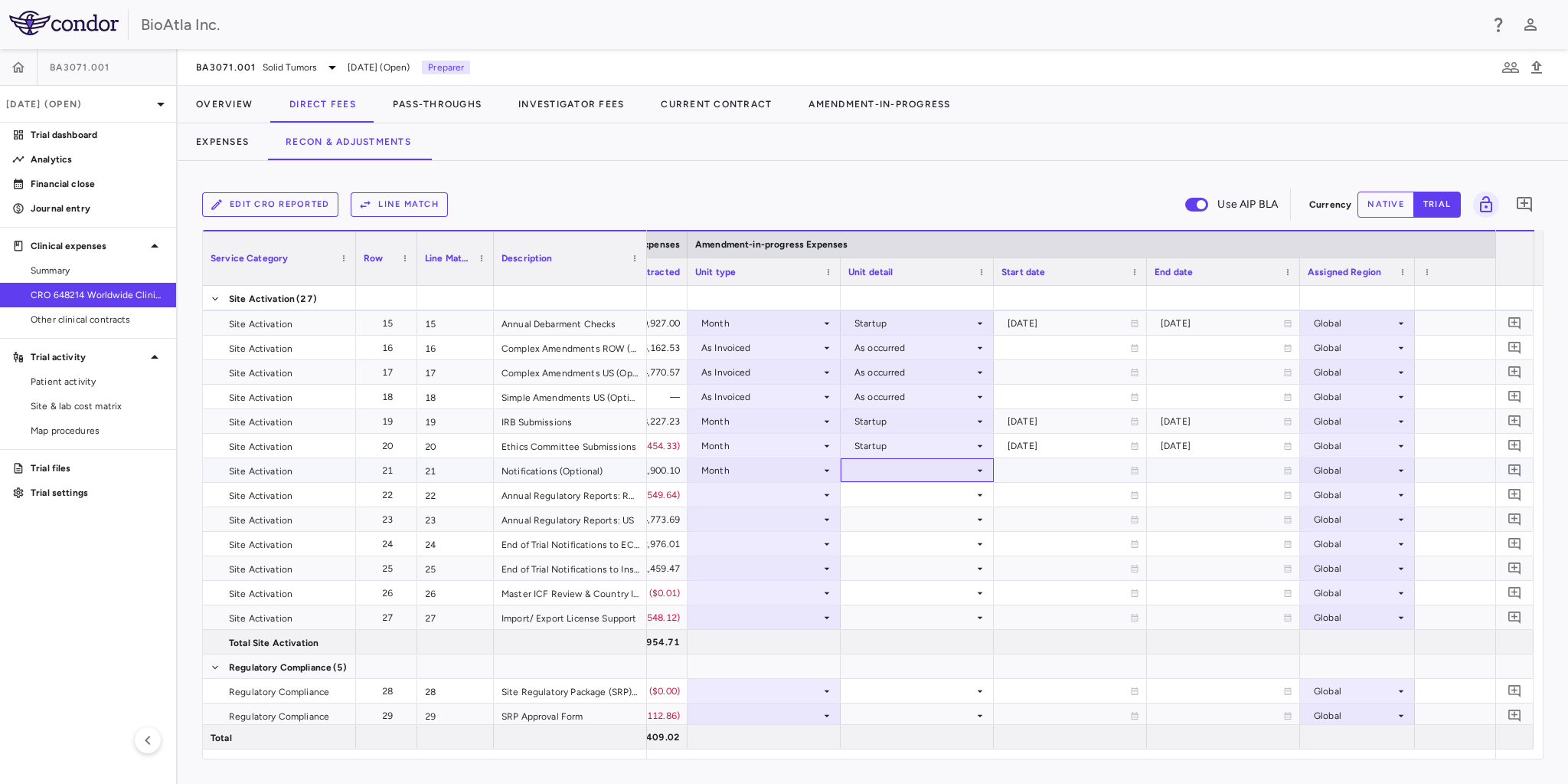
click at [971, 472] on div at bounding box center [917, 470] width 138 height 22
click at [880, 518] on div "Conduct" at bounding box center [894, 521] width 46 height 14
click at [801, 501] on div at bounding box center [764, 494] width 138 height 22
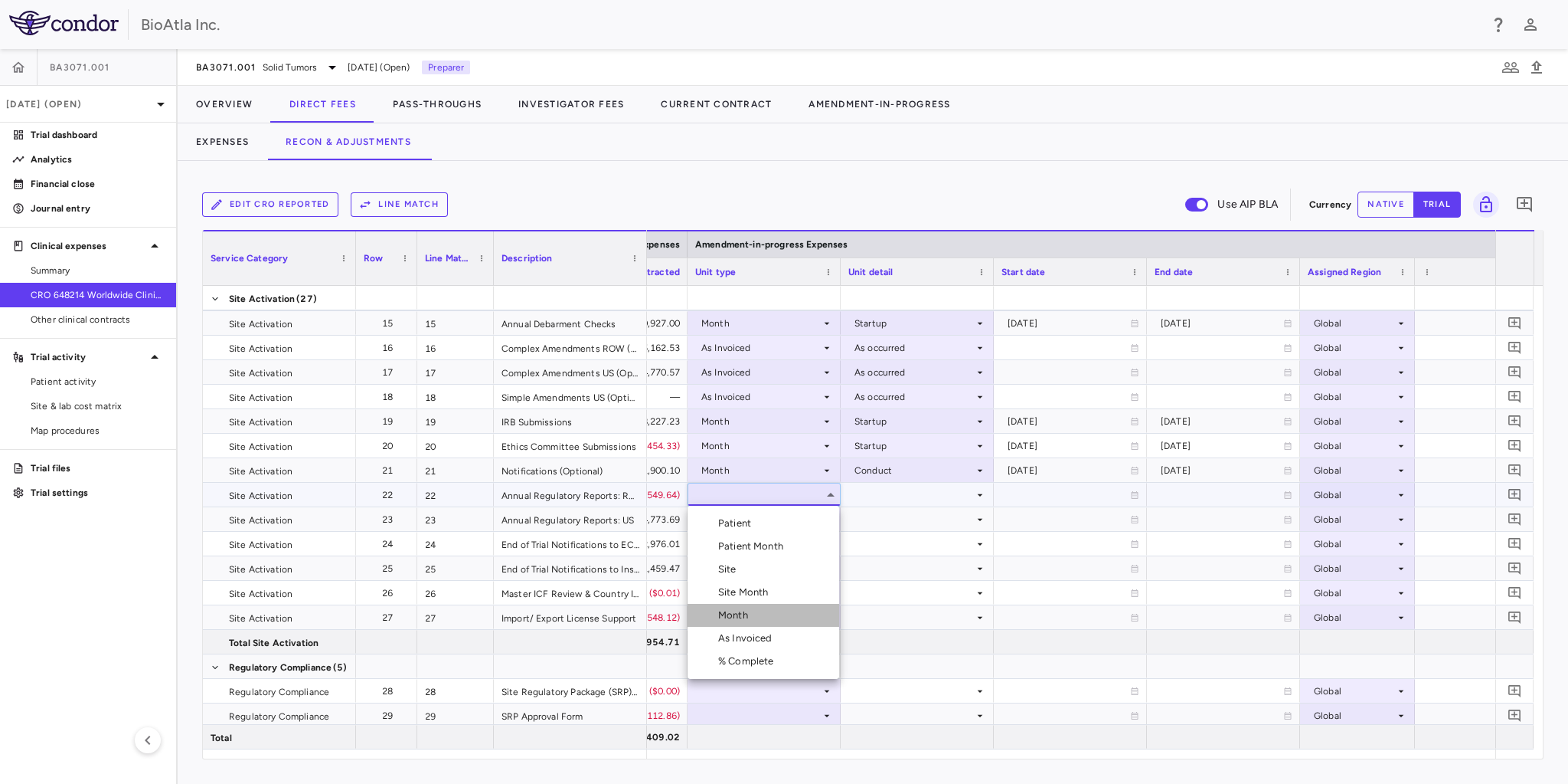
click at [727, 613] on div "Month" at bounding box center [736, 615] width 36 height 14
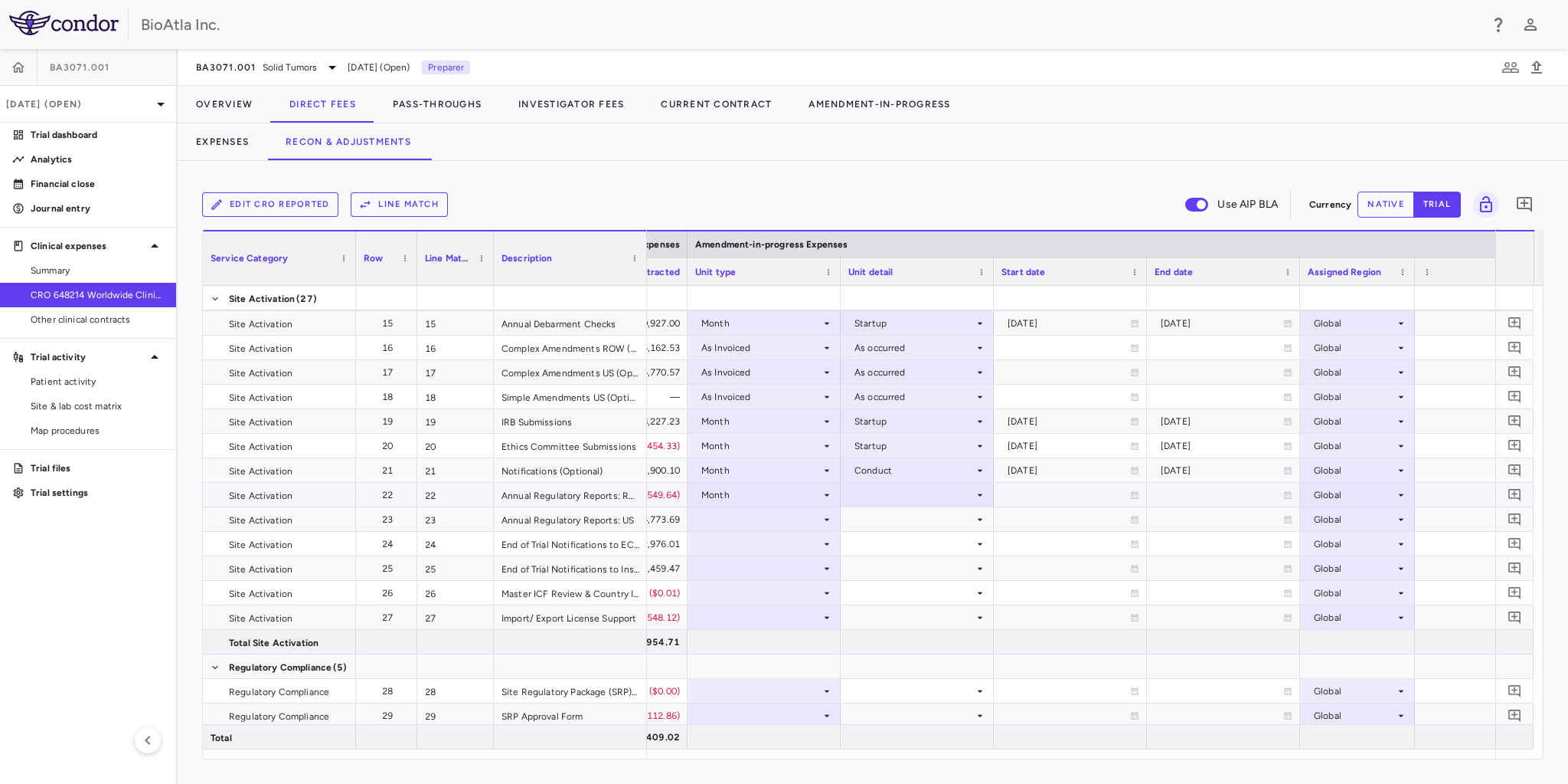
click at [982, 497] on icon at bounding box center [980, 495] width 12 height 12
click at [876, 523] on div "Startup" at bounding box center [892, 523] width 41 height 14
click at [812, 524] on div at bounding box center [764, 519] width 138 height 22
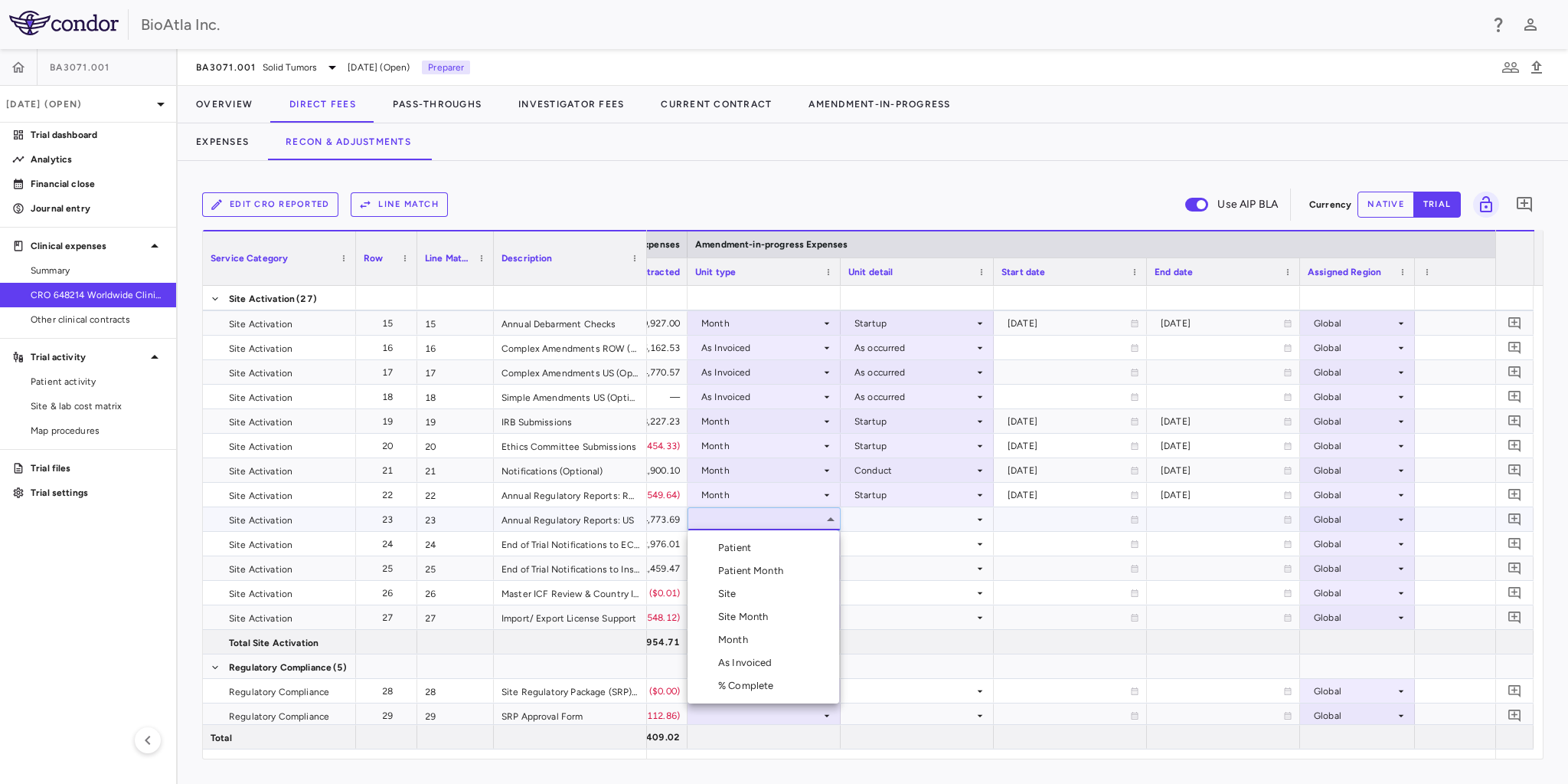
click at [736, 633] on div "Month" at bounding box center [736, 639] width 36 height 14
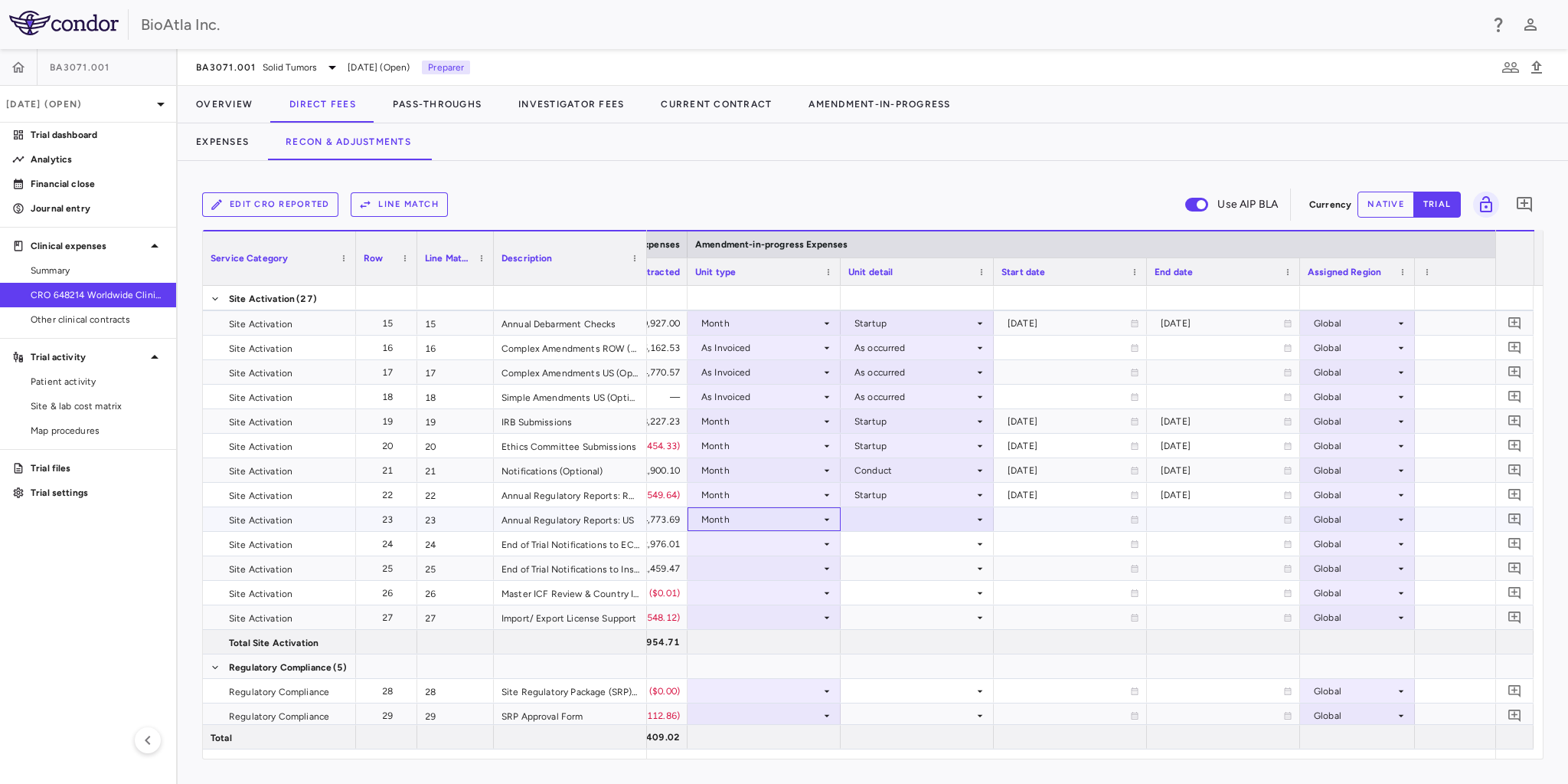
click at [824, 524] on icon at bounding box center [827, 520] width 12 height 12
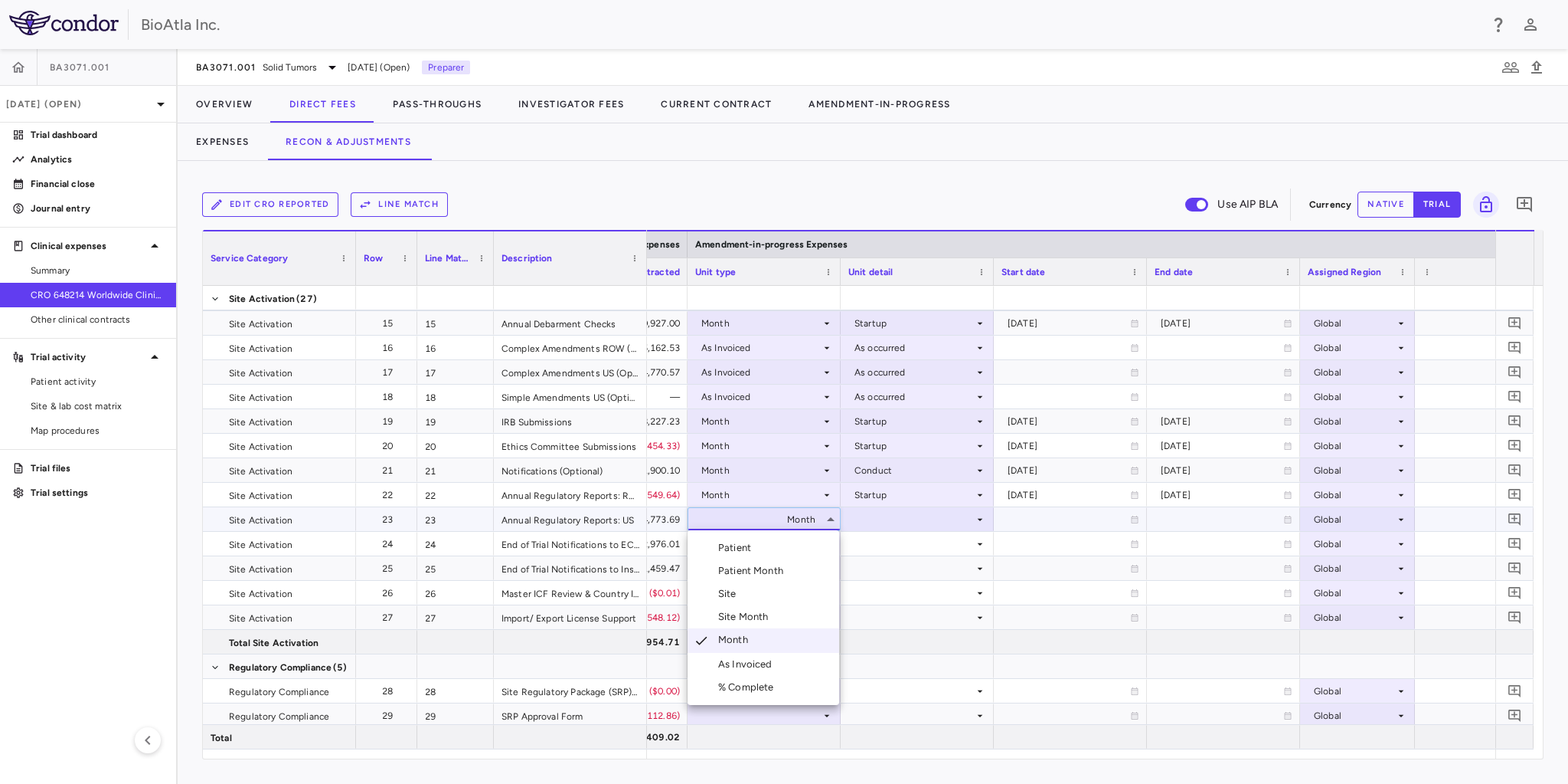
click at [743, 614] on div "Site Month" at bounding box center [746, 616] width 57 height 14
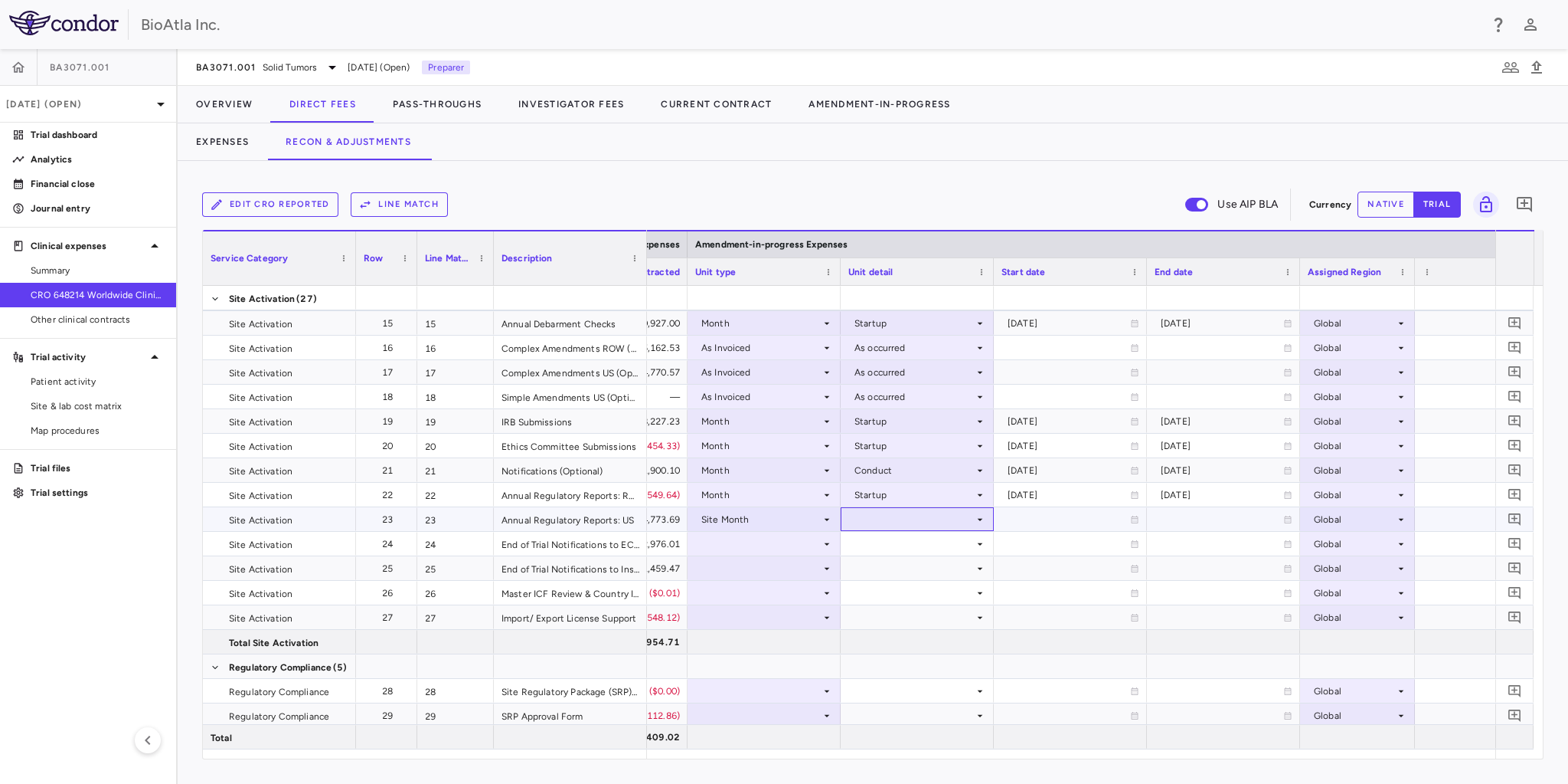
click at [971, 521] on div at bounding box center [917, 519] width 138 height 22
click at [890, 549] on div "As Initiated" at bounding box center [900, 548] width 59 height 14
click at [819, 561] on div at bounding box center [764, 568] width 138 height 22
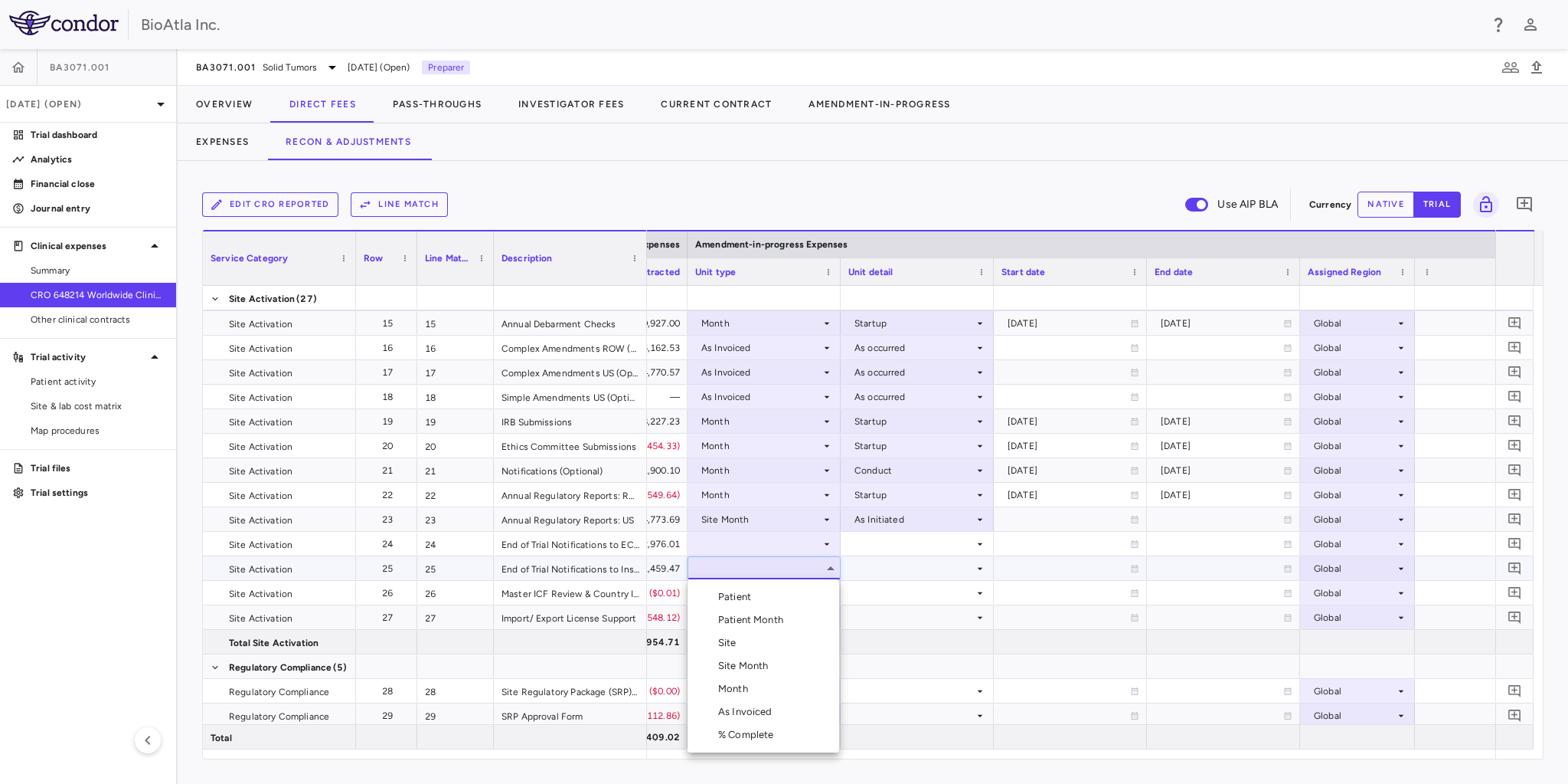
click at [738, 644] on div "Site" at bounding box center [730, 643] width 25 height 14
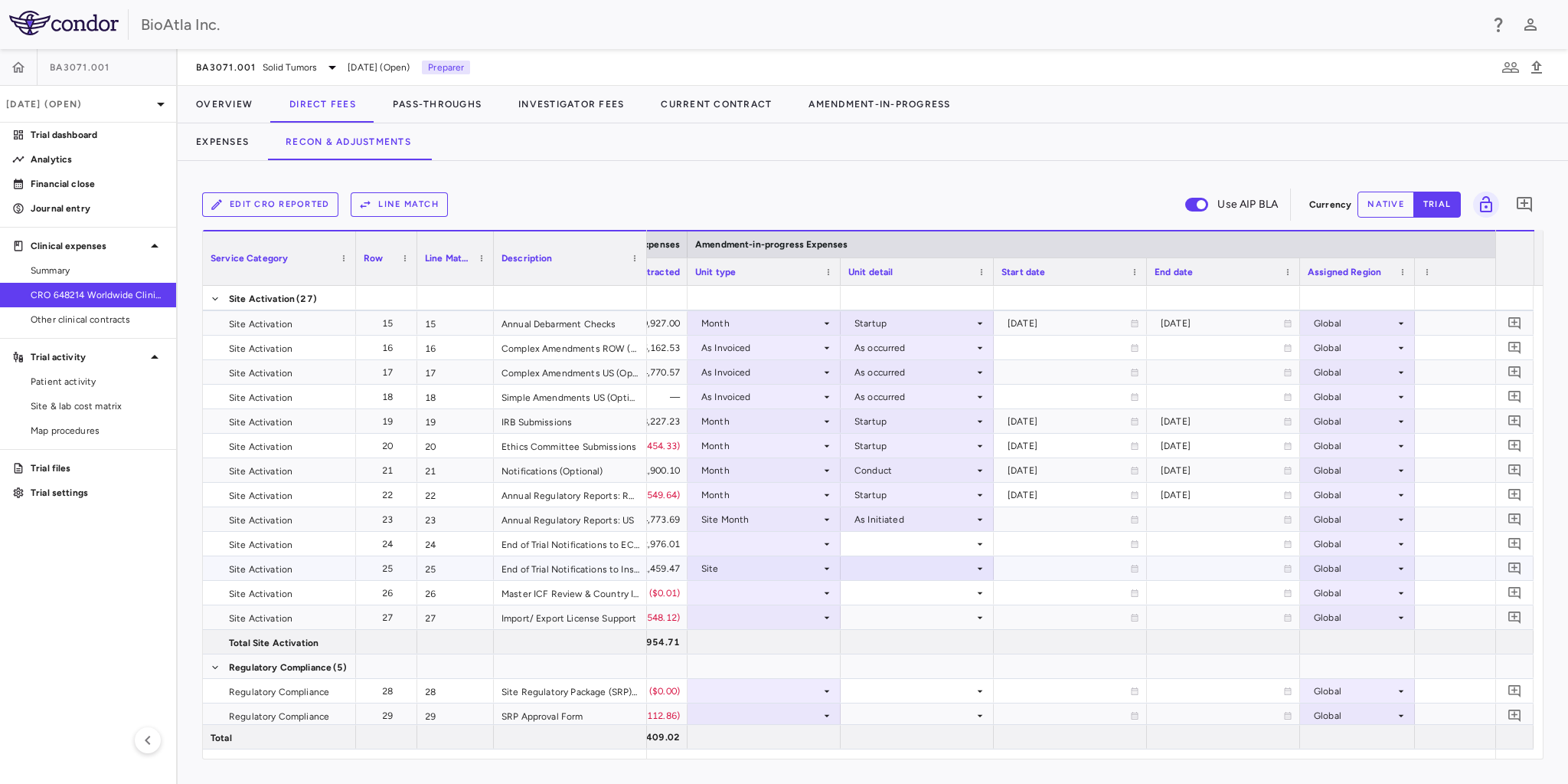
click at [980, 567] on icon at bounding box center [980, 568] width 5 height 3
click at [873, 640] on div "Close" at bounding box center [887, 643] width 32 height 14
click at [788, 539] on div at bounding box center [764, 543] width 138 height 22
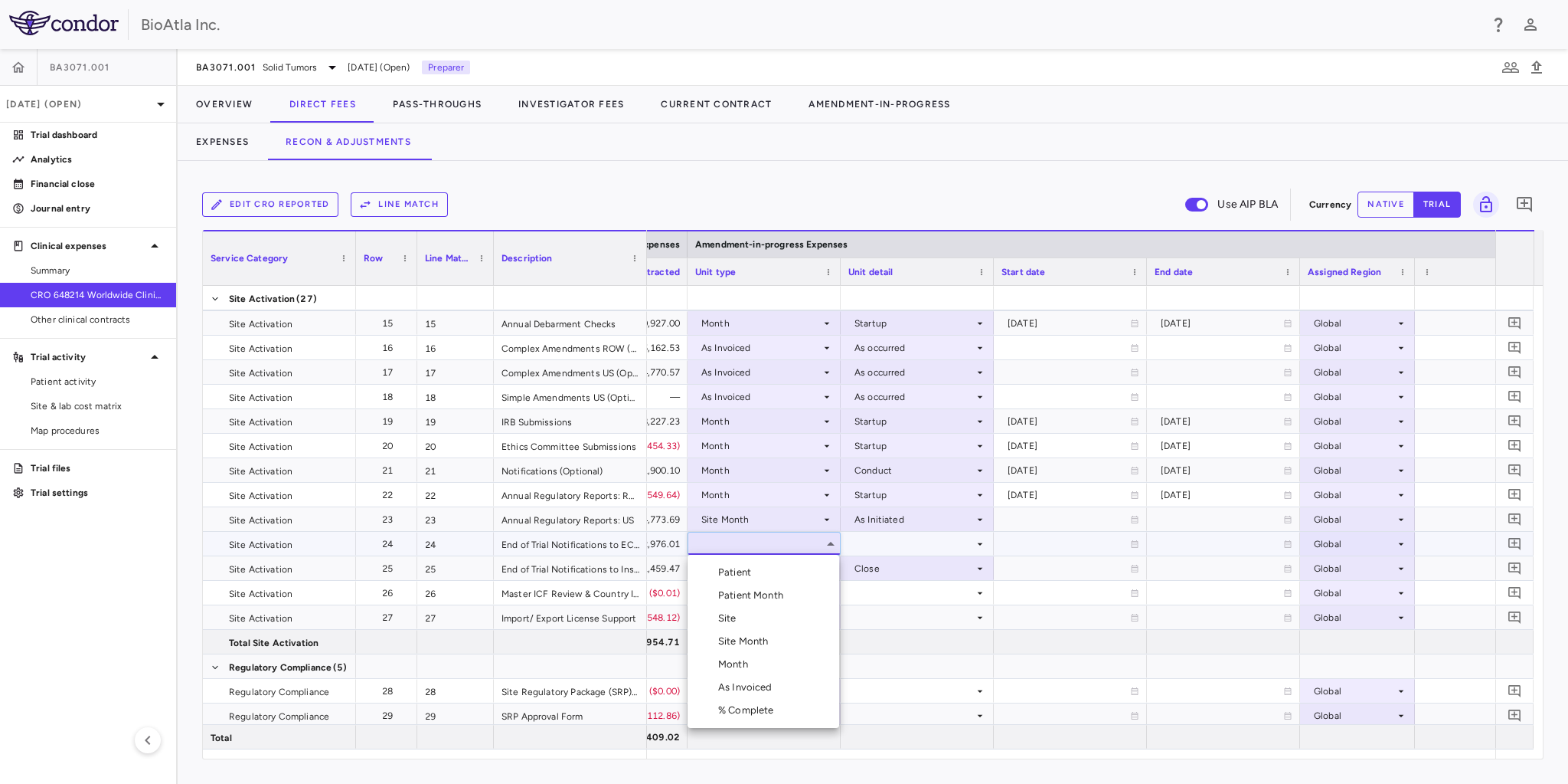
click at [733, 621] on div "Site" at bounding box center [730, 618] width 25 height 14
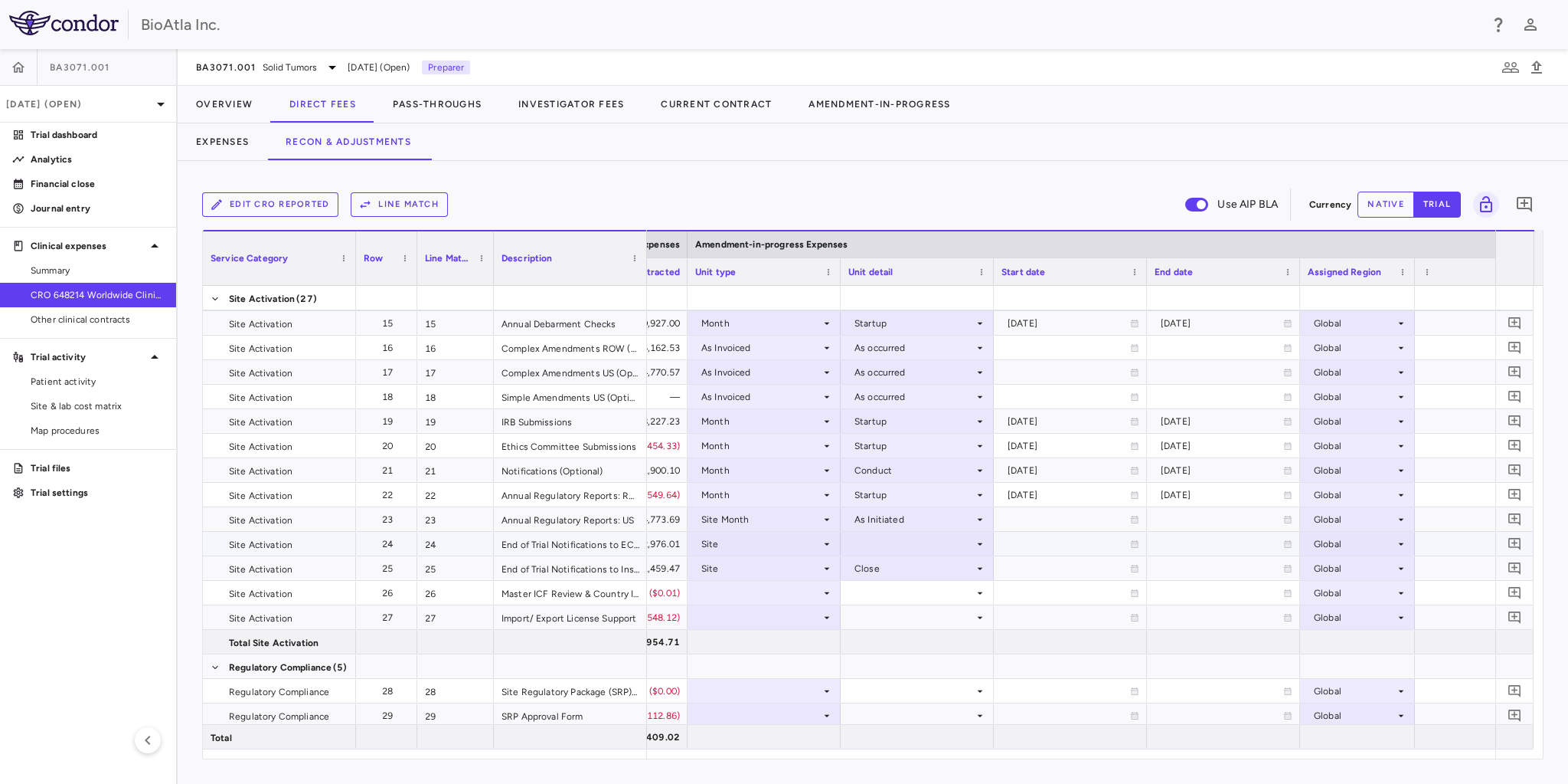
click at [974, 543] on icon at bounding box center [980, 543] width 12 height 12
click at [858, 616] on div at bounding box center [856, 618] width 19 height 14
click at [705, 585] on div at bounding box center [764, 593] width 138 height 22
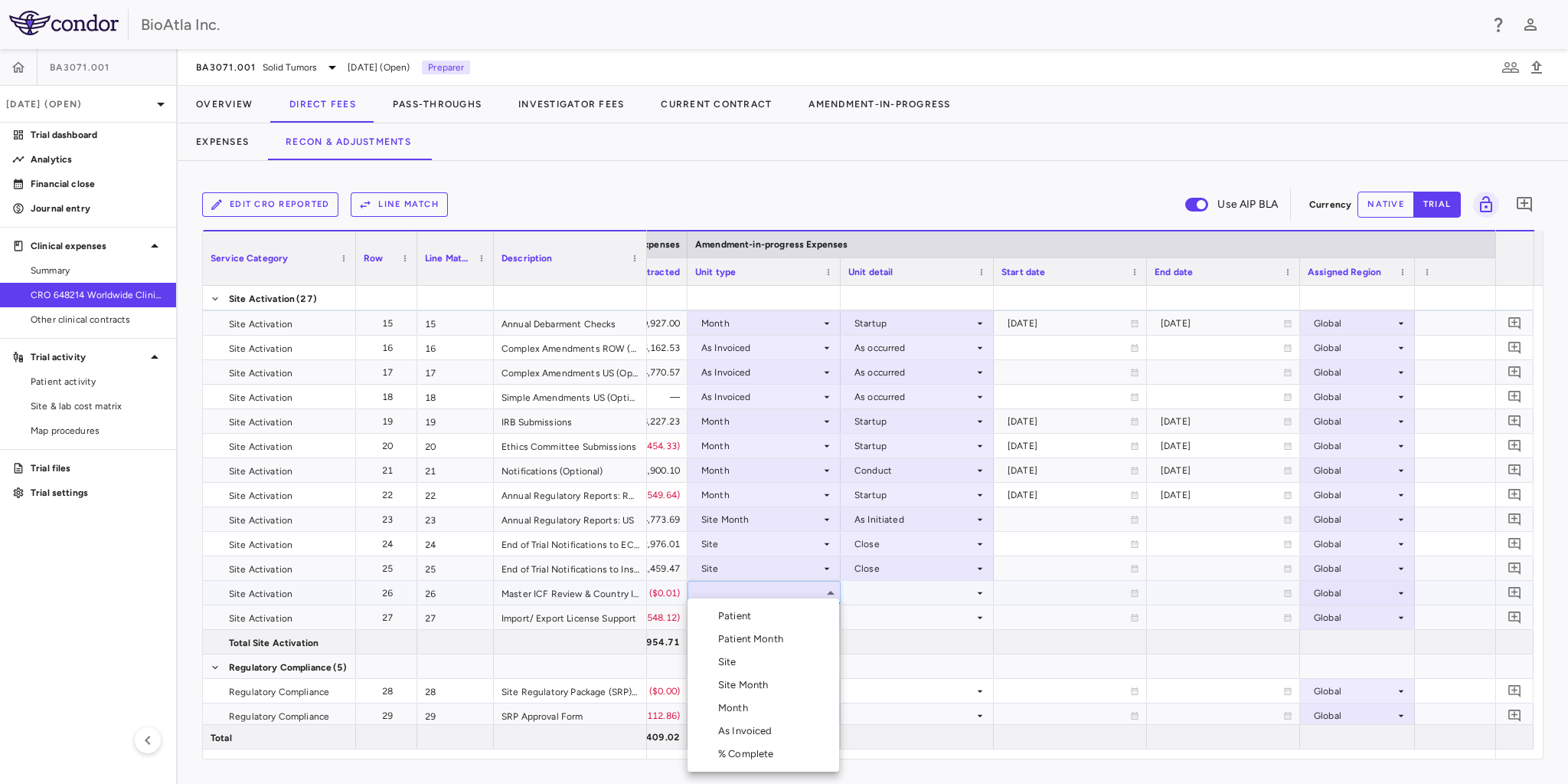
click at [740, 708] on div "Month" at bounding box center [736, 707] width 36 height 14
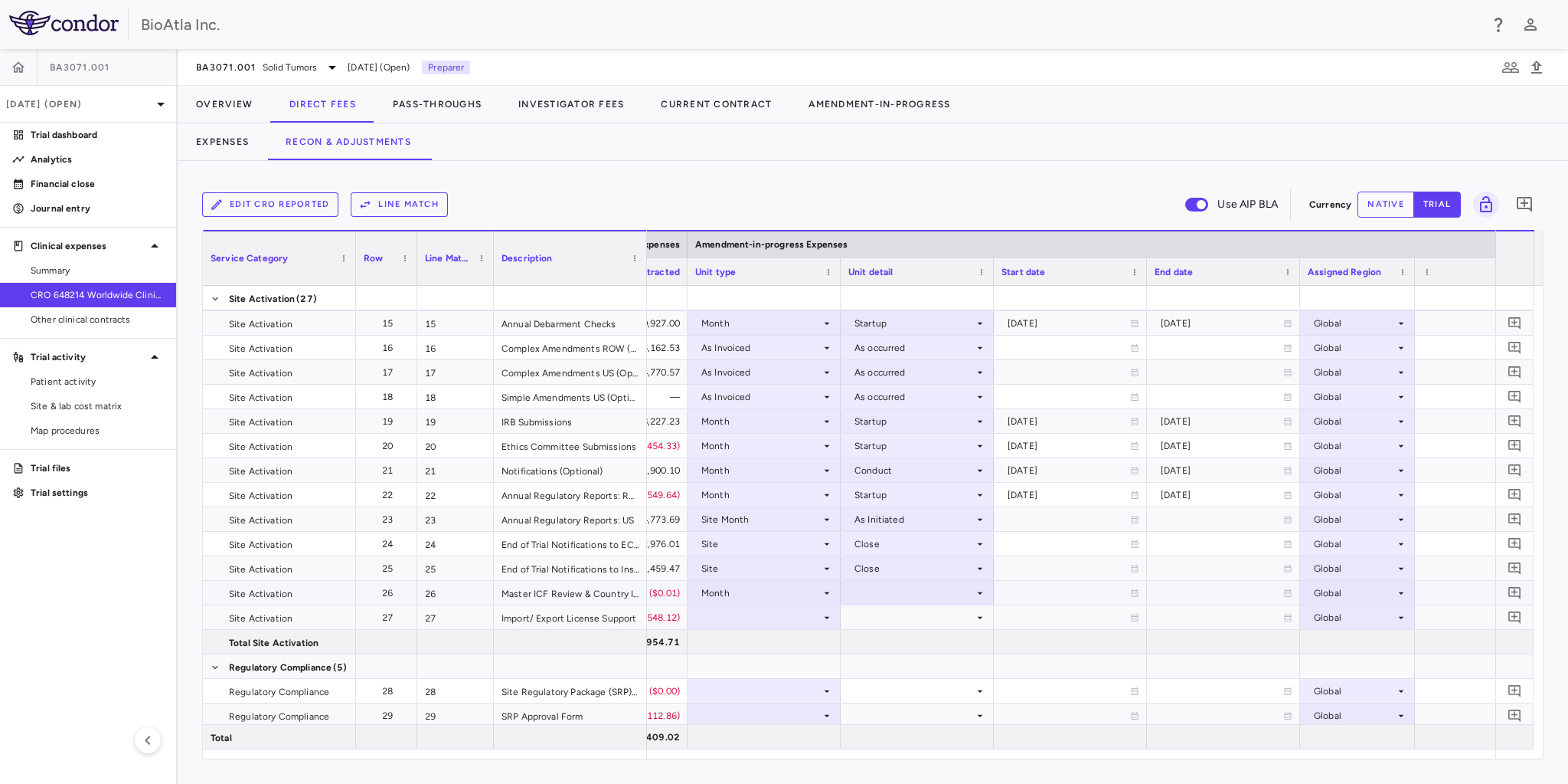
click at [978, 593] on icon at bounding box center [980, 593] width 12 height 12
click at [887, 588] on div "Startup" at bounding box center [892, 593] width 41 height 14
click at [808, 615] on div at bounding box center [764, 617] width 138 height 22
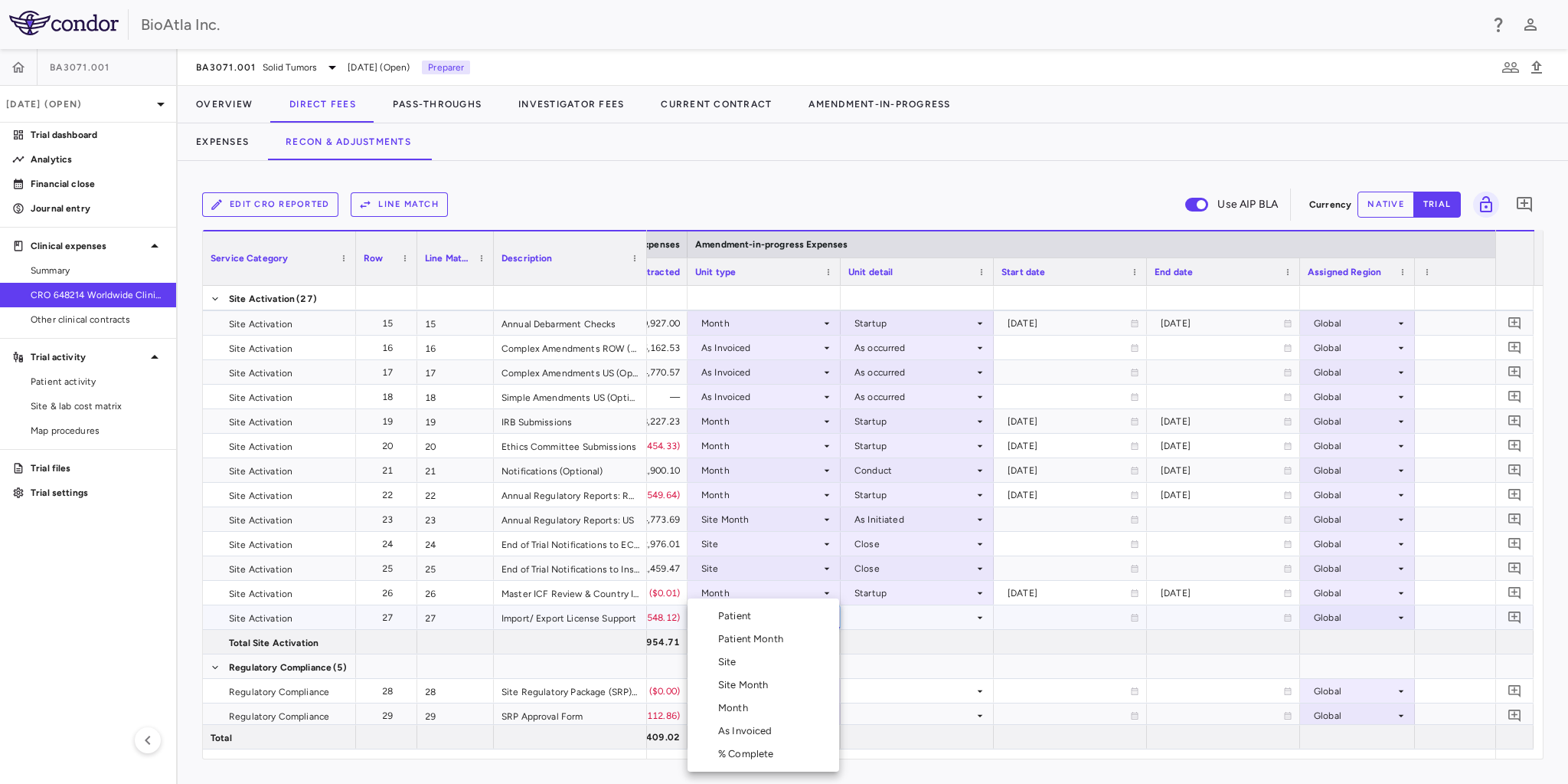
click at [744, 707] on div "Month" at bounding box center [736, 707] width 36 height 14
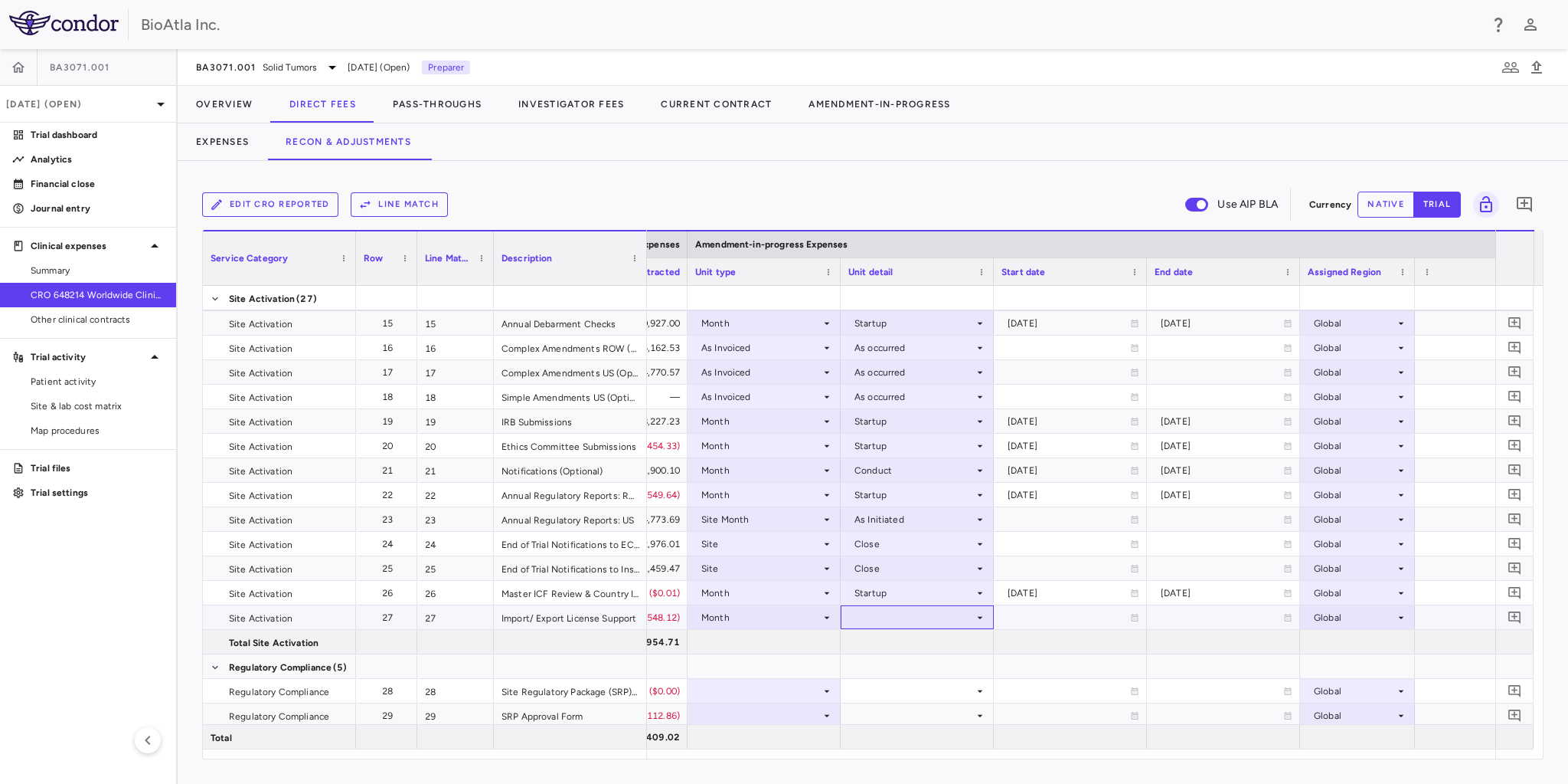
click at [983, 615] on icon at bounding box center [980, 617] width 12 height 12
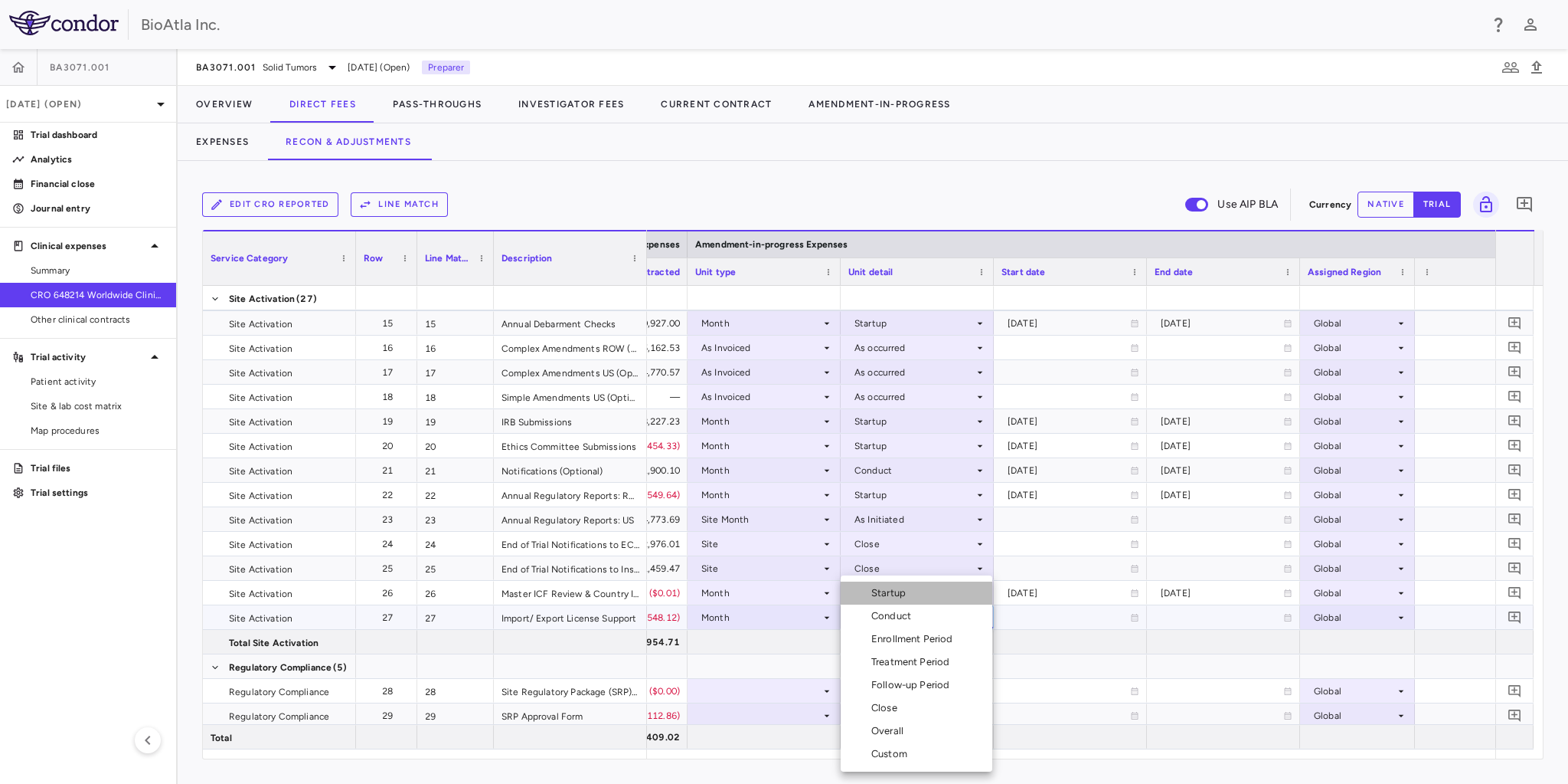
click at [902, 587] on div "Startup" at bounding box center [892, 593] width 41 height 14
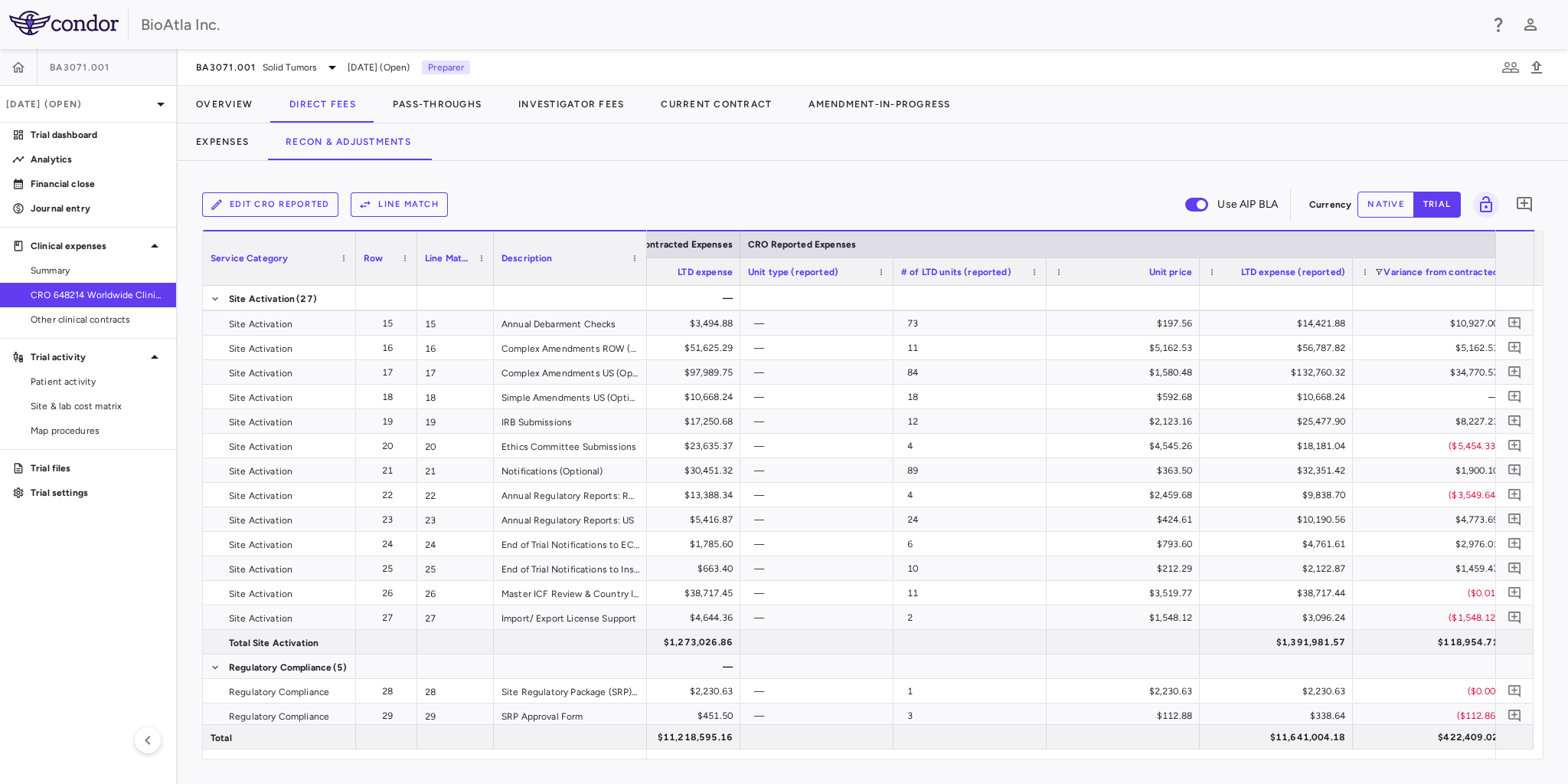
scroll to position [0, 2005]
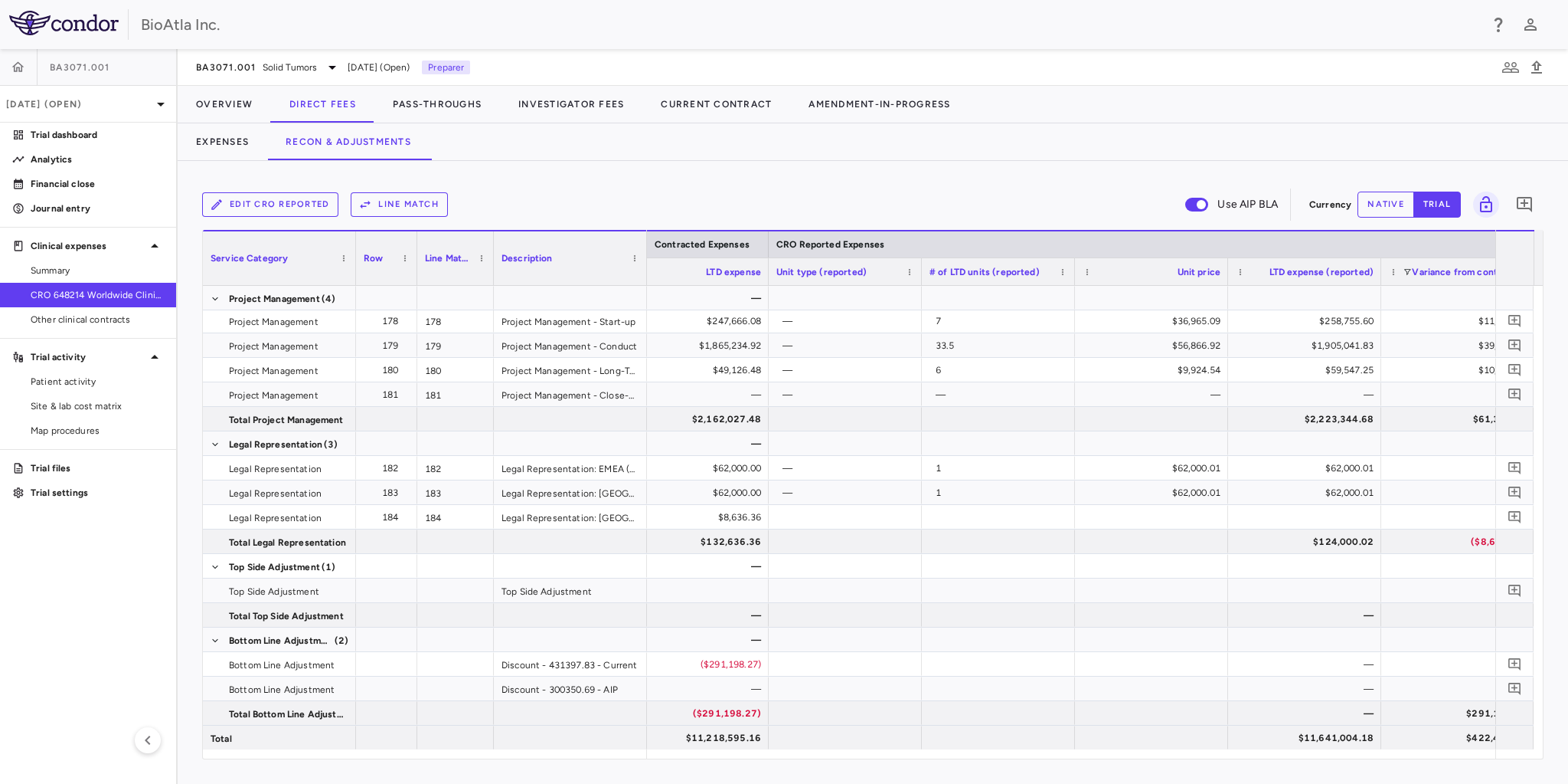
scroll to position [0, 2012]
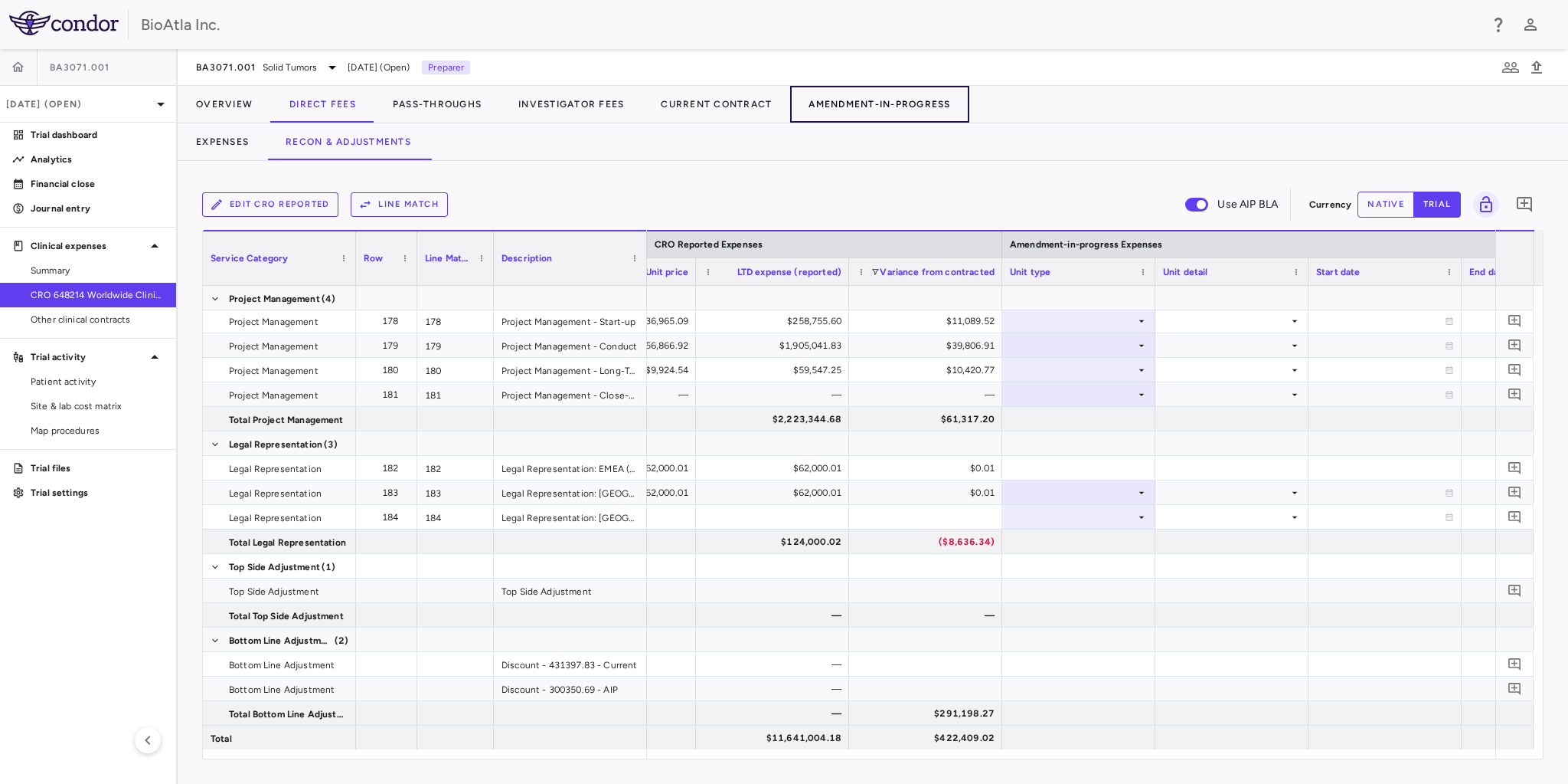
click at [897, 105] on button "Amendment-In-Progress" at bounding box center [880, 104] width 178 height 37
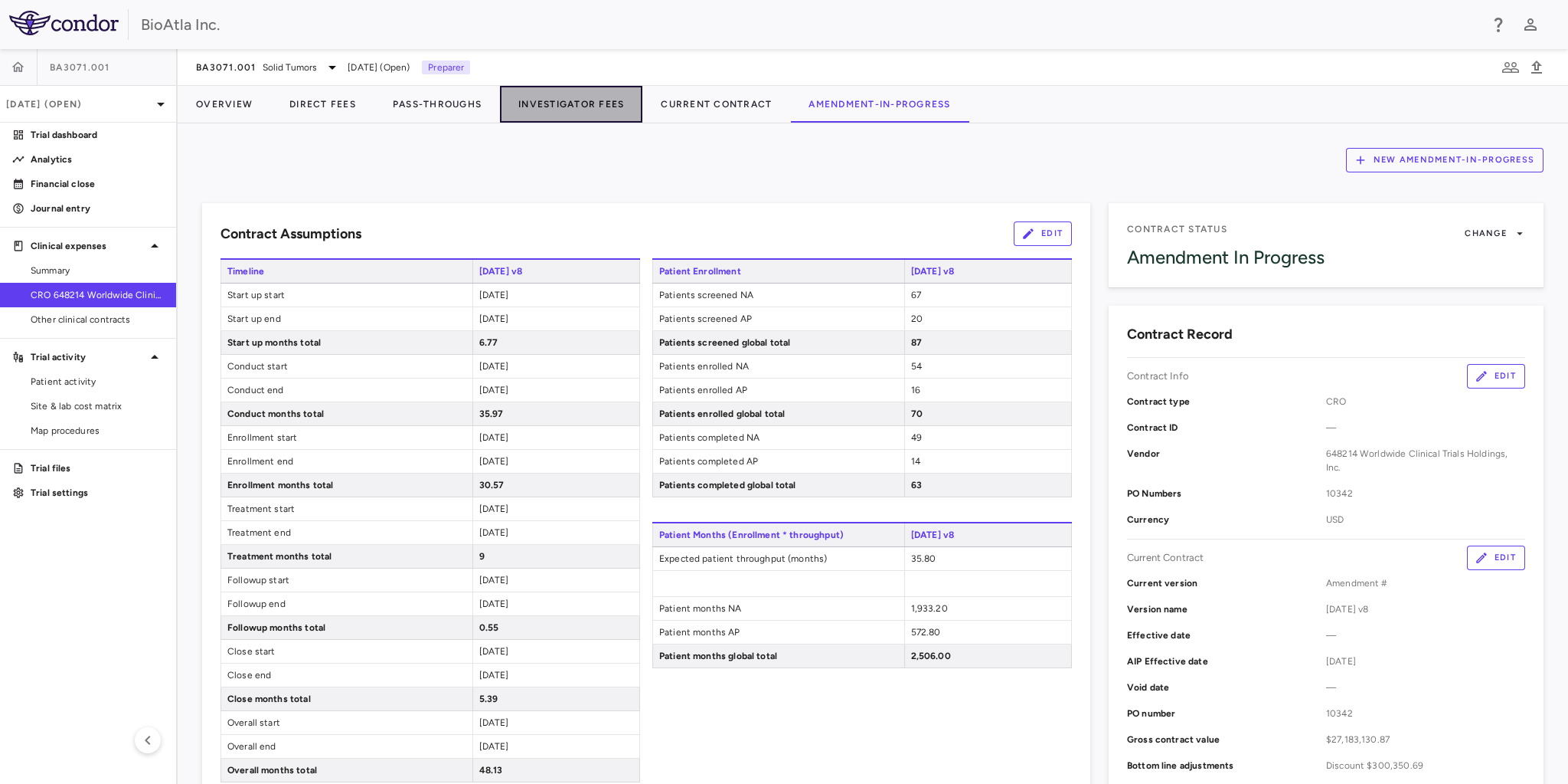
click at [592, 102] on button "Investigator Fees" at bounding box center [571, 104] width 143 height 37
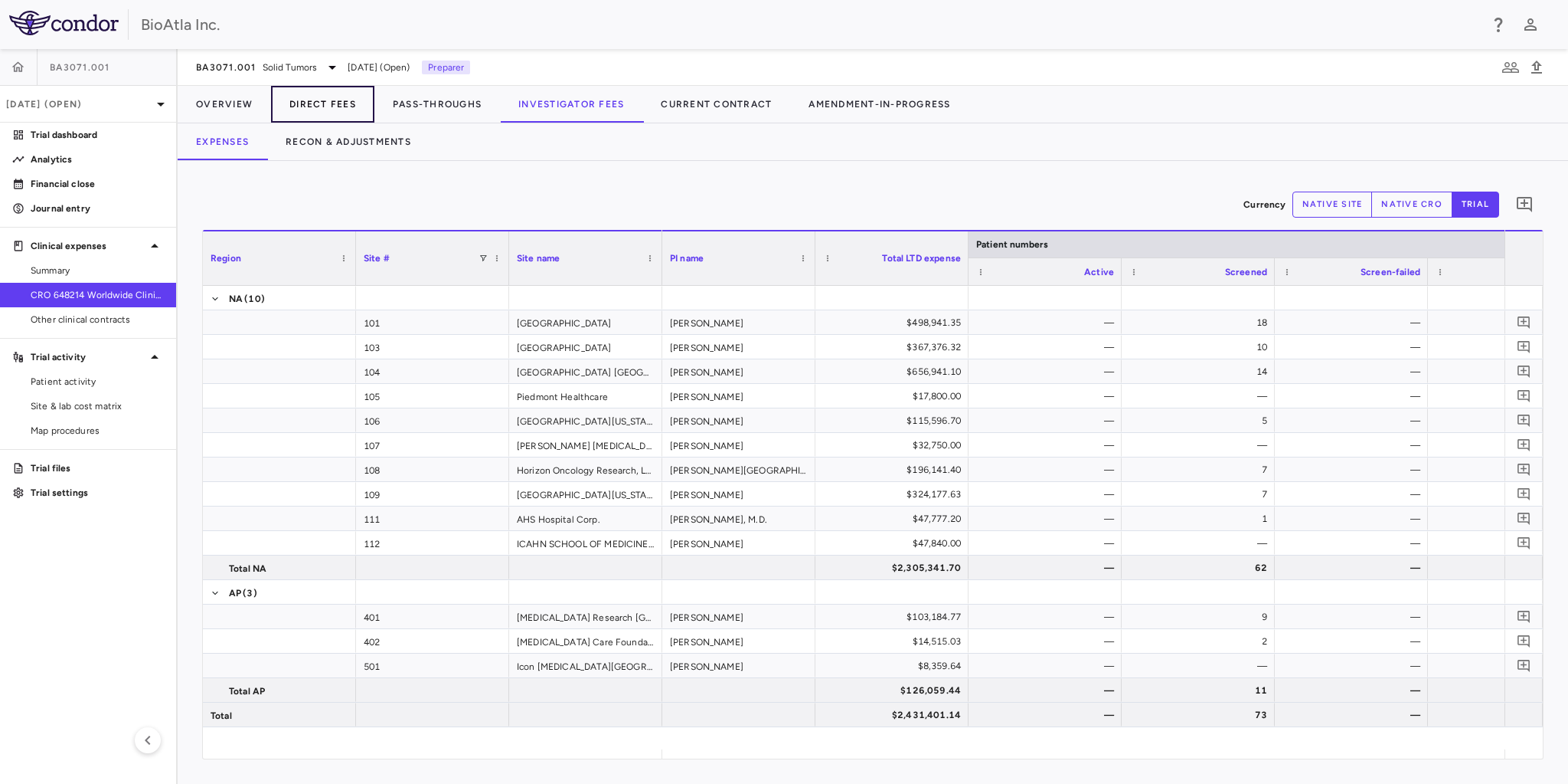
click at [338, 101] on button "Direct Fees" at bounding box center [323, 104] width 104 height 37
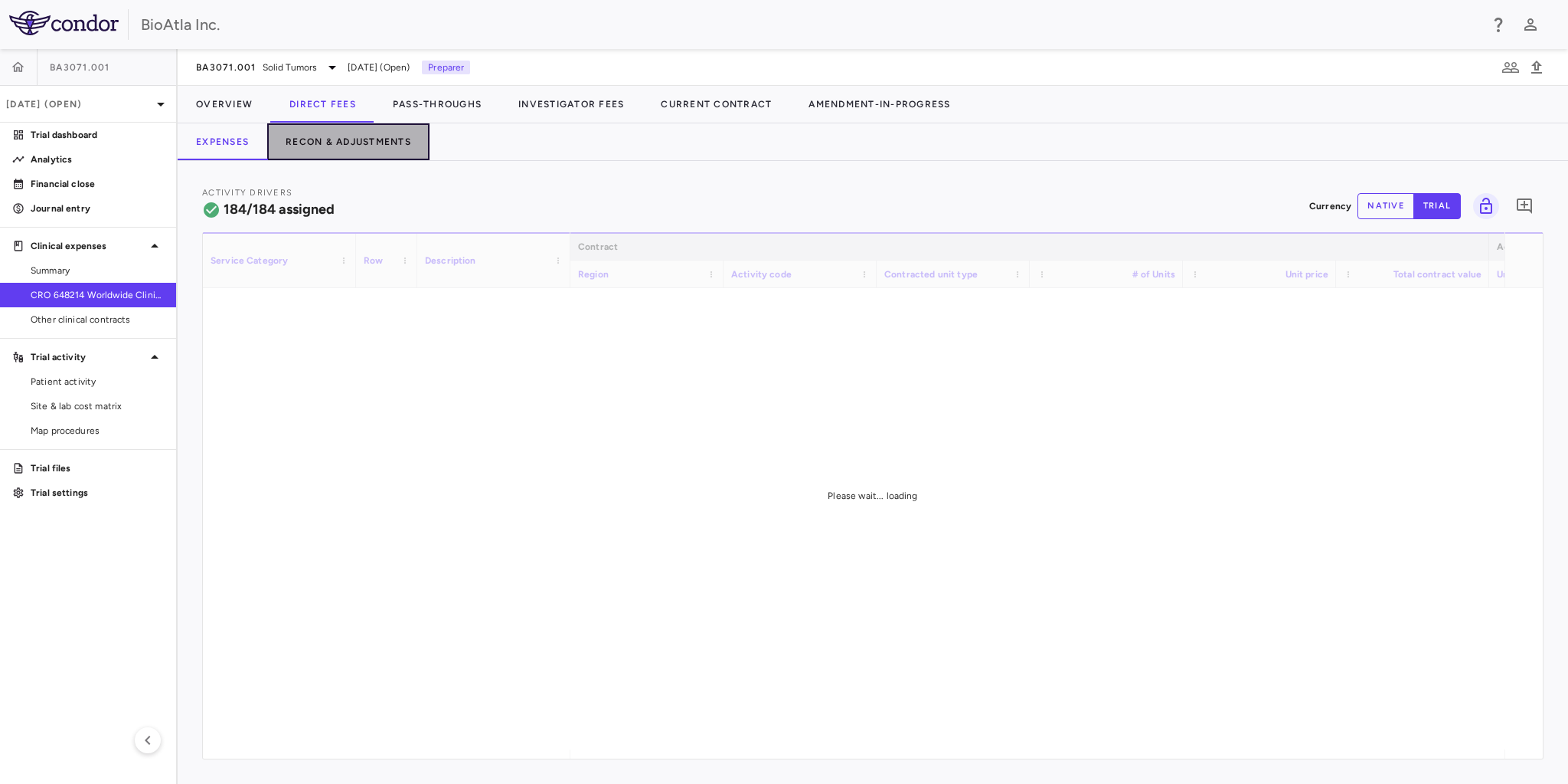
click at [385, 134] on button "Recon & Adjustments" at bounding box center [348, 141] width 162 height 37
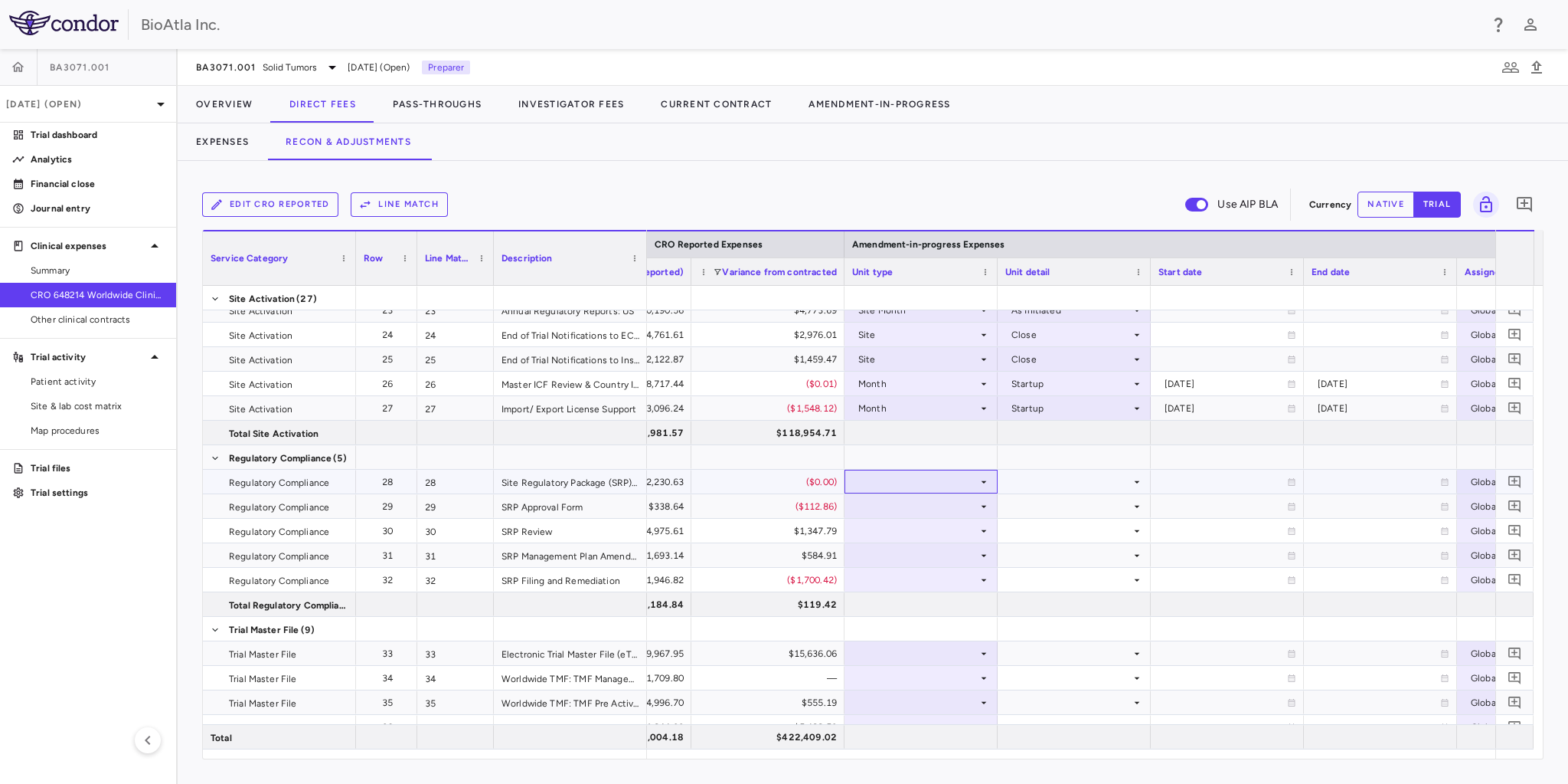
click at [990, 483] on div at bounding box center [921, 481] width 153 height 24
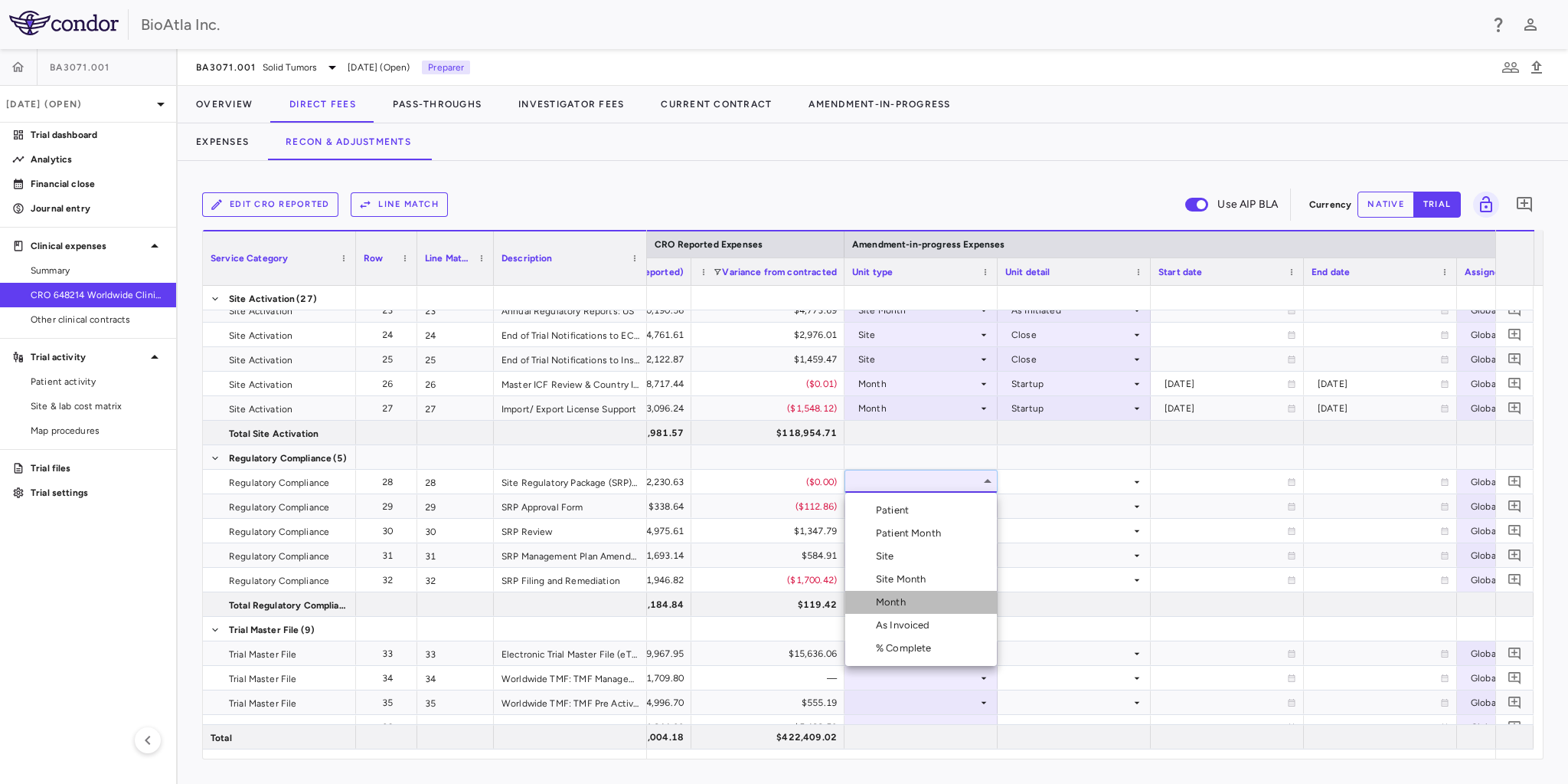
click at [892, 596] on div "Month" at bounding box center [894, 602] width 36 height 14
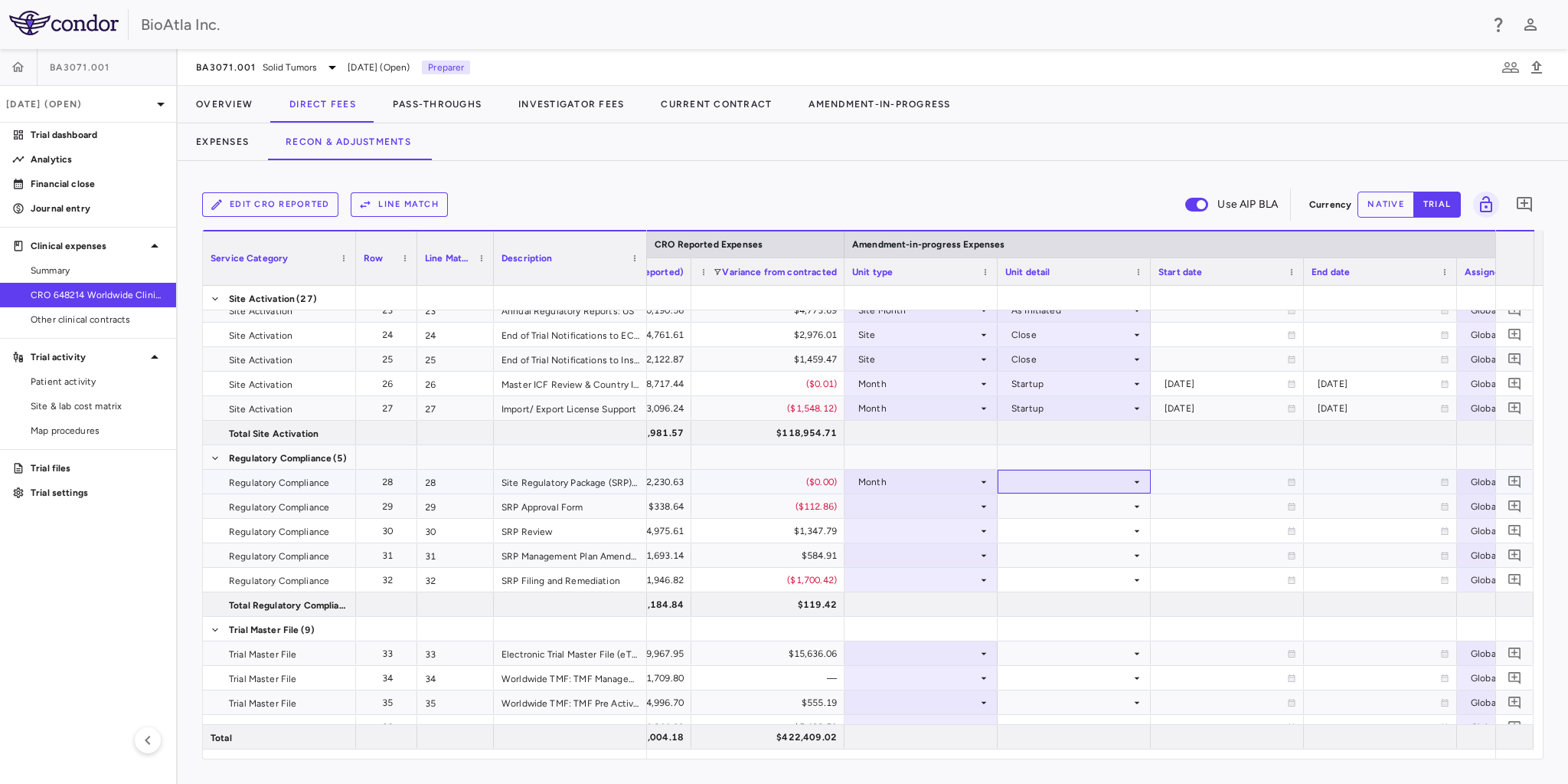
click at [1137, 481] on icon at bounding box center [1137, 481] width 5 height 3
click at [1048, 504] on div "Startup" at bounding box center [1050, 510] width 41 height 14
click at [985, 503] on icon at bounding box center [983, 506] width 12 height 12
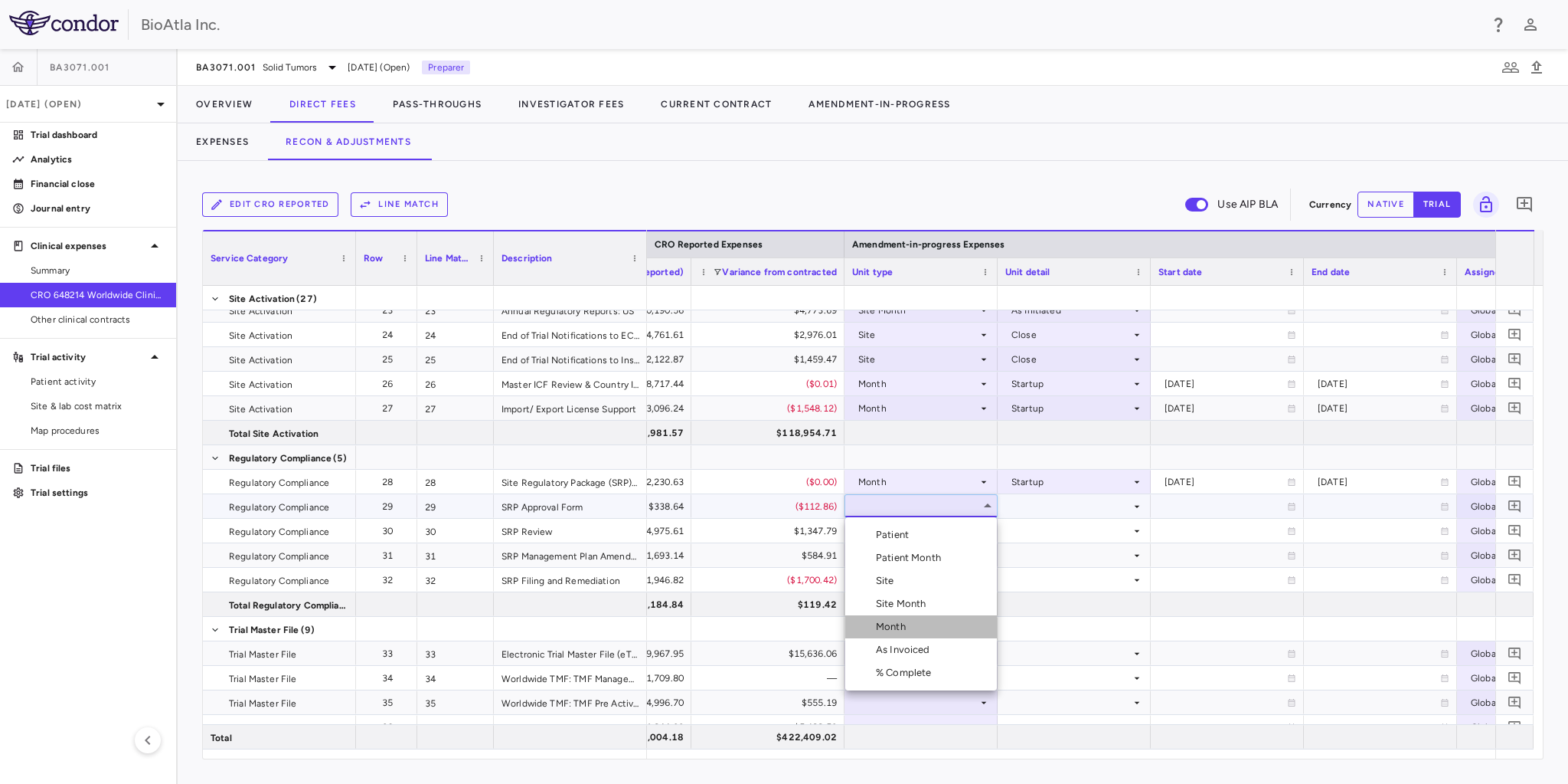
click at [907, 622] on div "Month" at bounding box center [894, 627] width 36 height 14
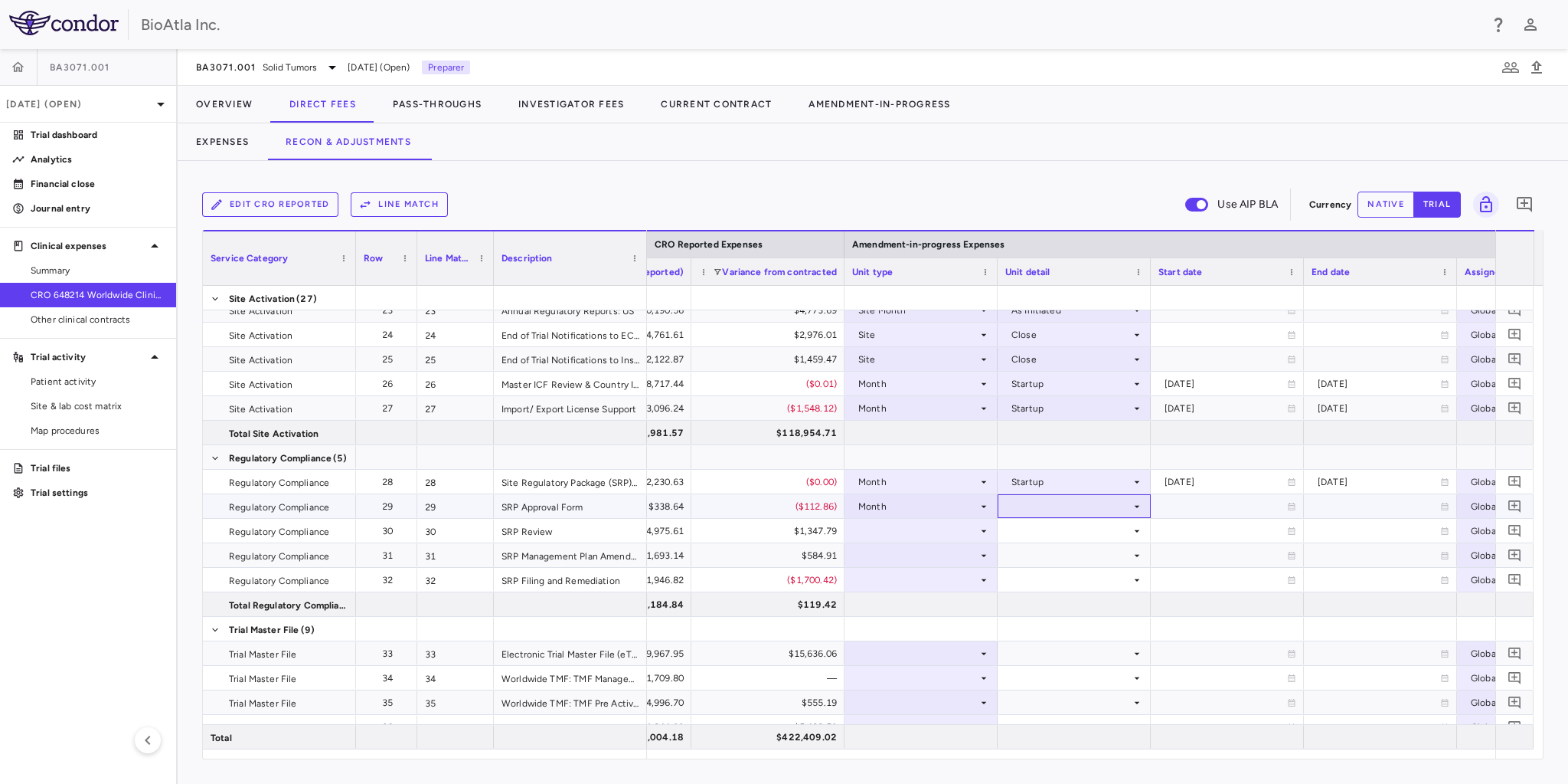
click at [1127, 503] on div at bounding box center [1074, 506] width 138 height 22
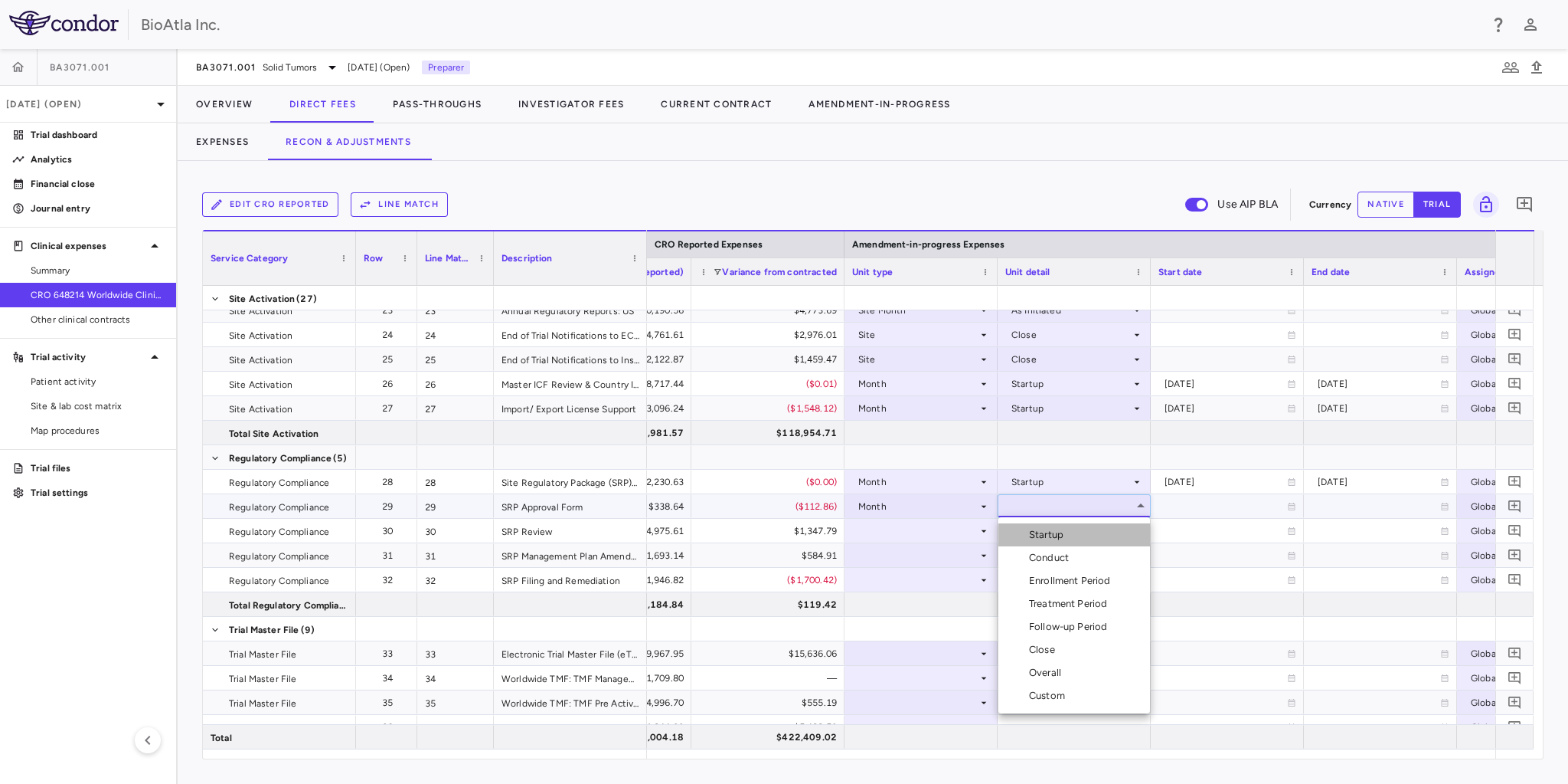
click at [1053, 530] on div "Startup" at bounding box center [1050, 535] width 41 height 14
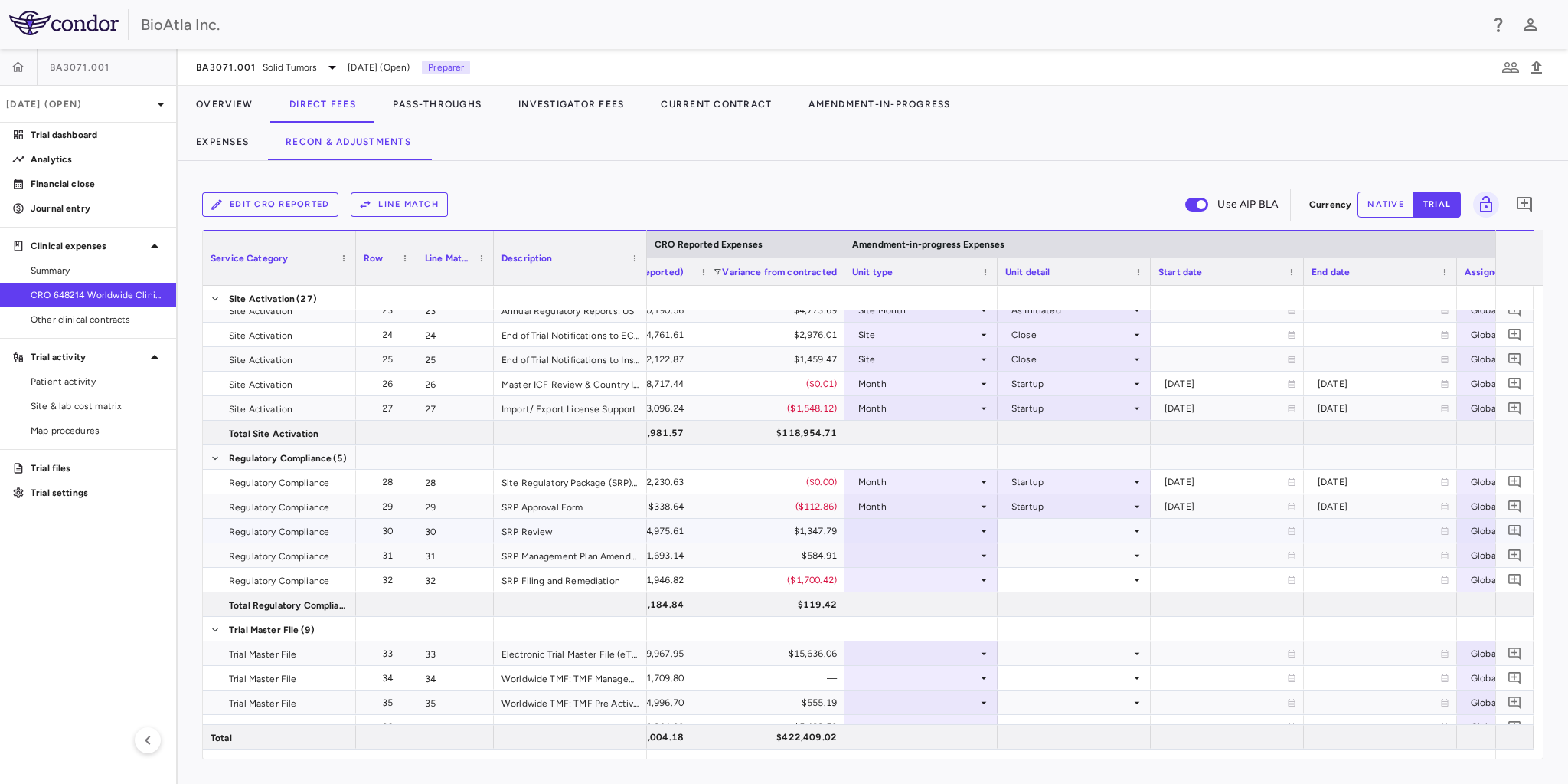
click at [892, 537] on div at bounding box center [921, 531] width 138 height 22
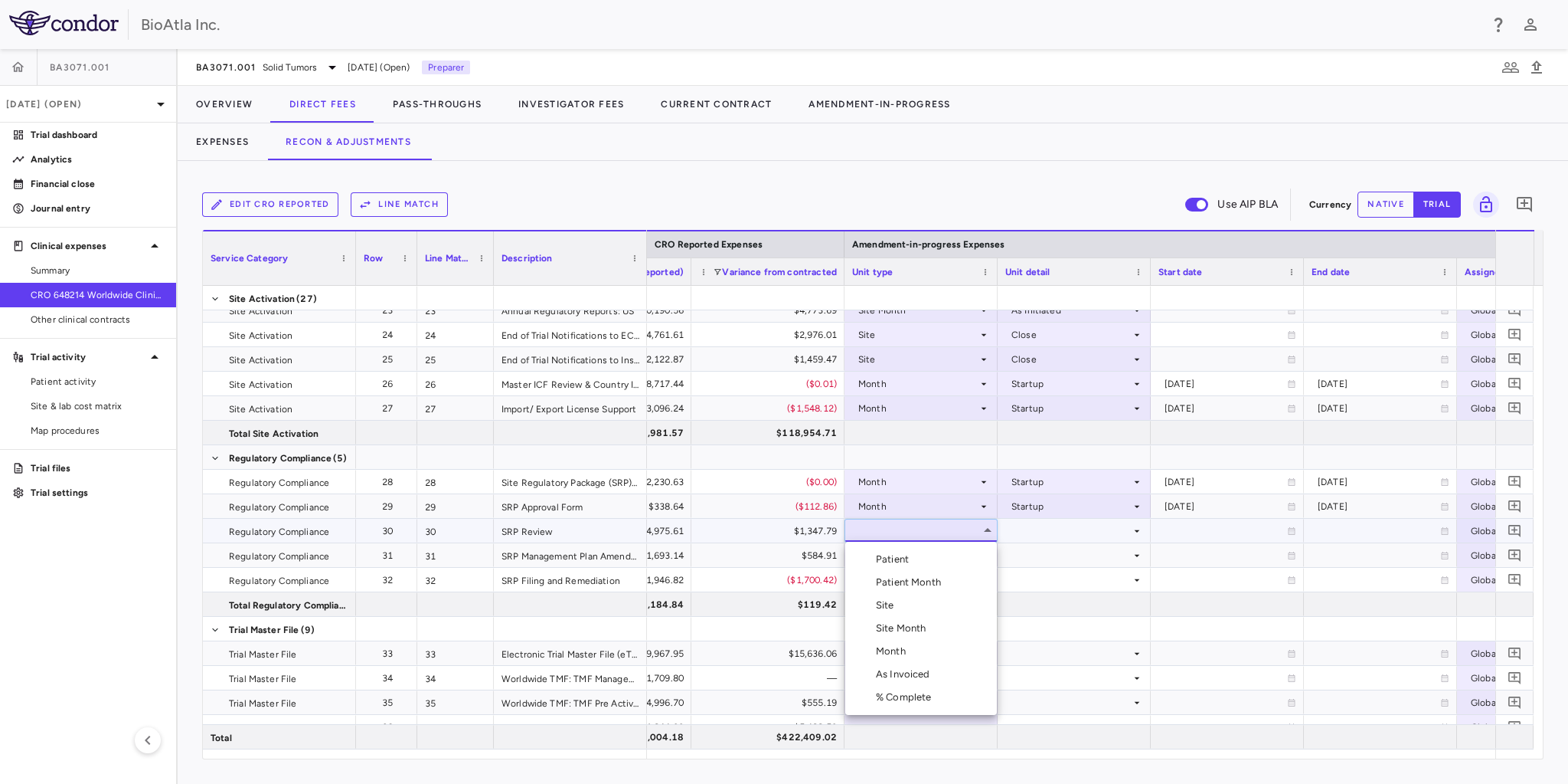
click at [907, 651] on div "Month" at bounding box center [894, 651] width 36 height 14
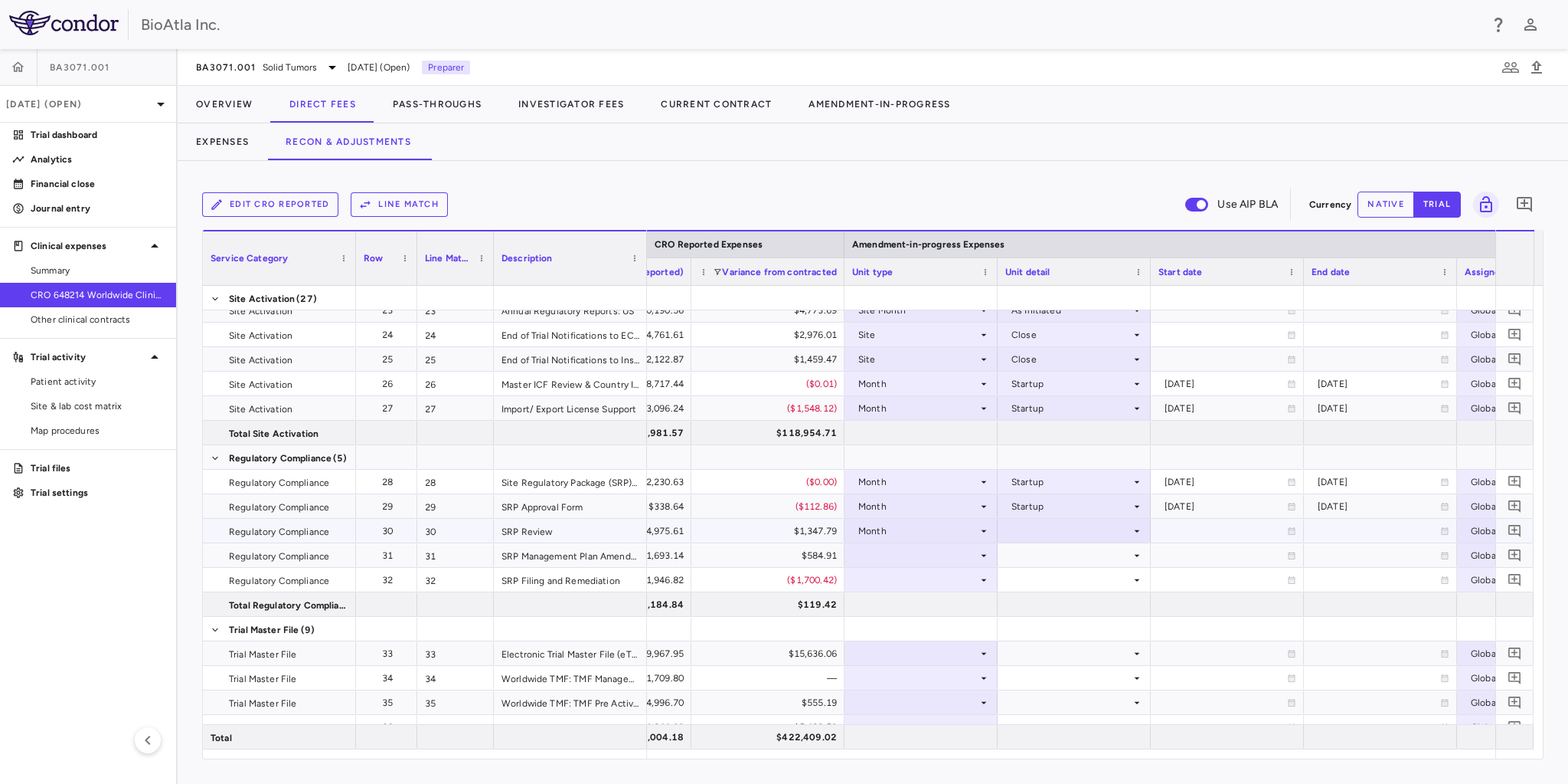
click at [1133, 529] on icon at bounding box center [1136, 531] width 12 height 12
click at [1050, 552] on li "Startup" at bounding box center [1074, 559] width 151 height 23
click at [971, 557] on div at bounding box center [921, 555] width 138 height 22
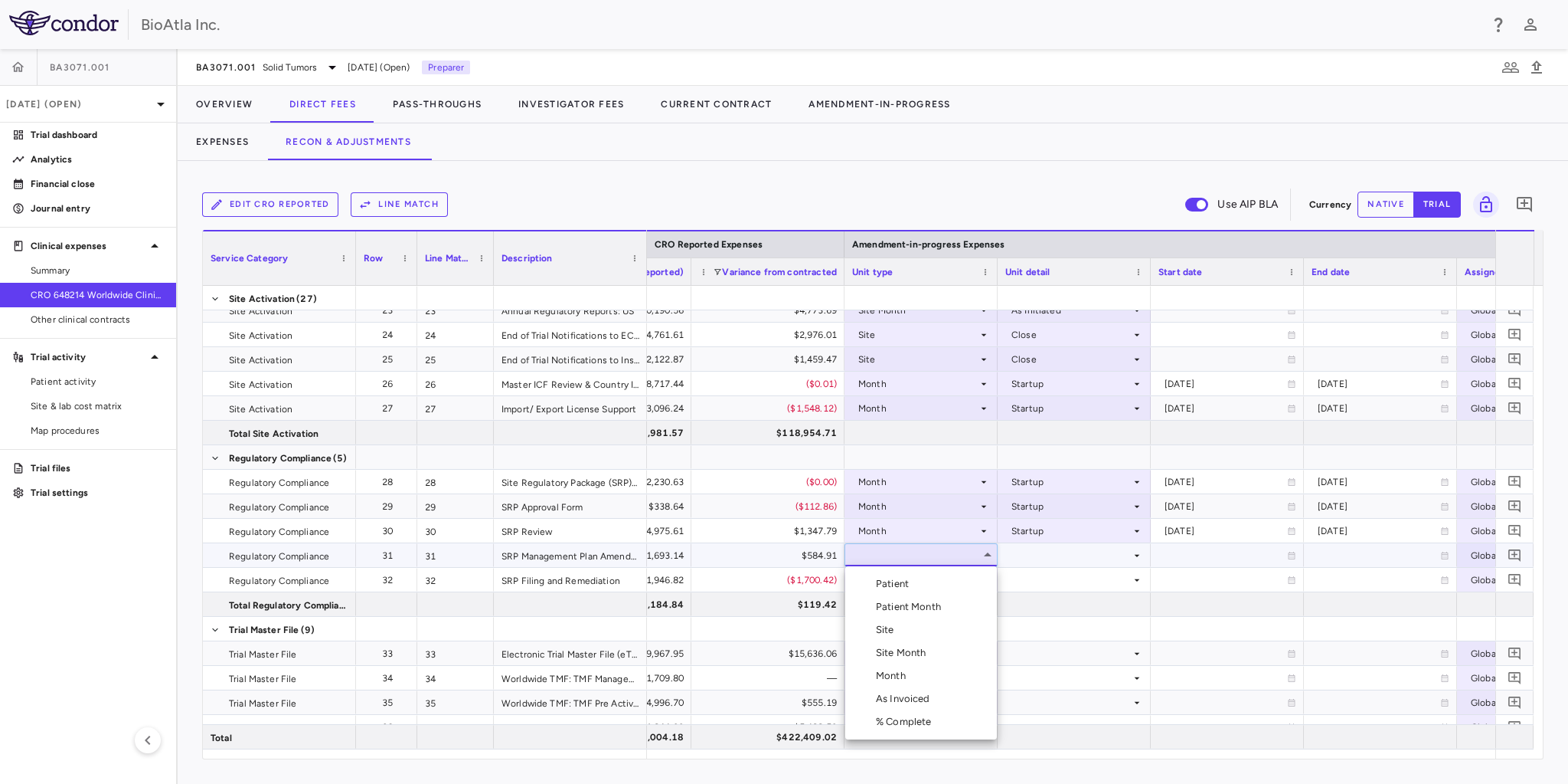
click at [896, 677] on div "Month" at bounding box center [894, 675] width 36 height 14
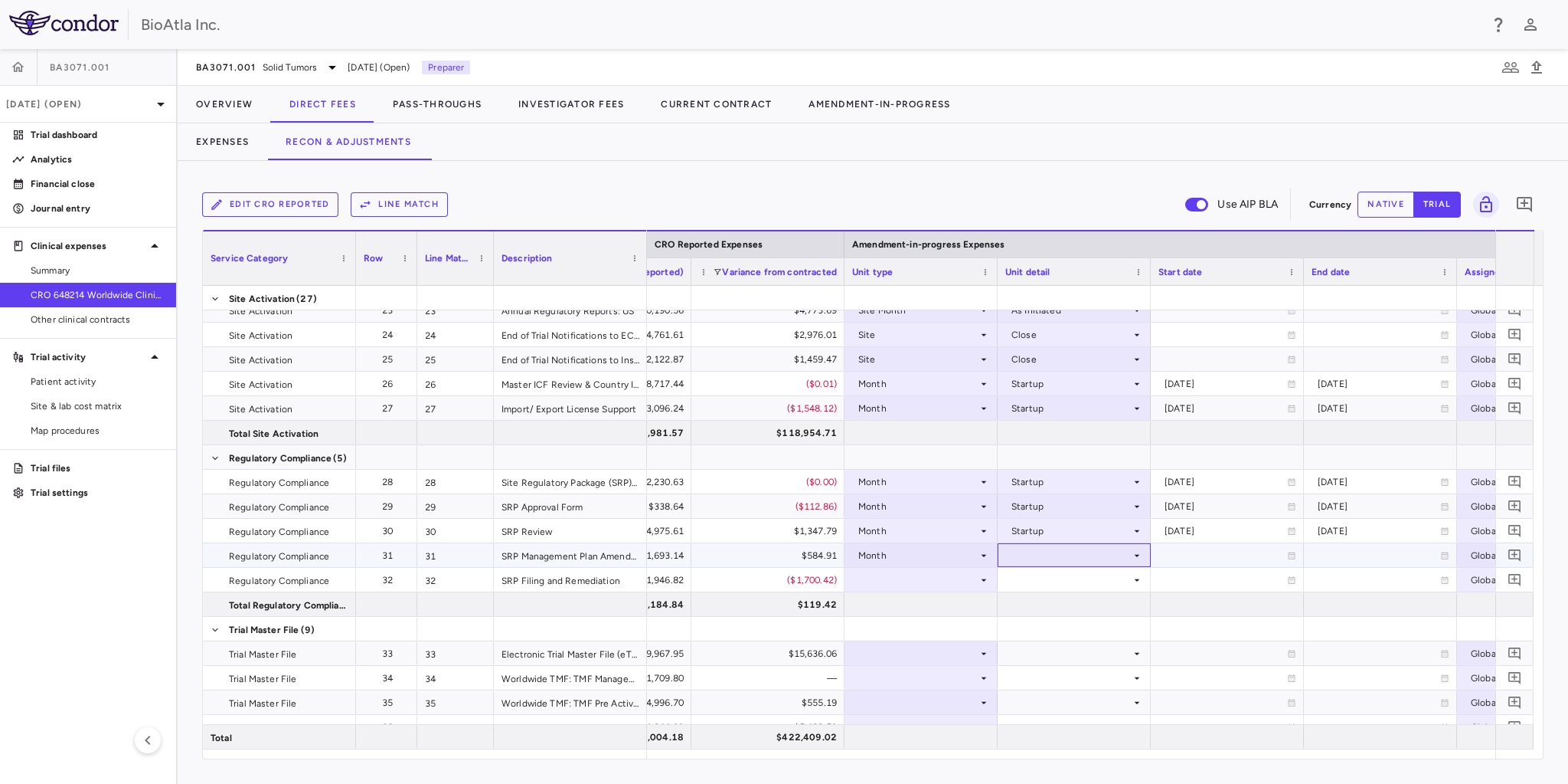
click at [1130, 554] on icon at bounding box center [1136, 555] width 12 height 12
click at [1053, 605] on div "Conduct" at bounding box center [1052, 606] width 46 height 14
click at [985, 569] on div at bounding box center [921, 579] width 138 height 22
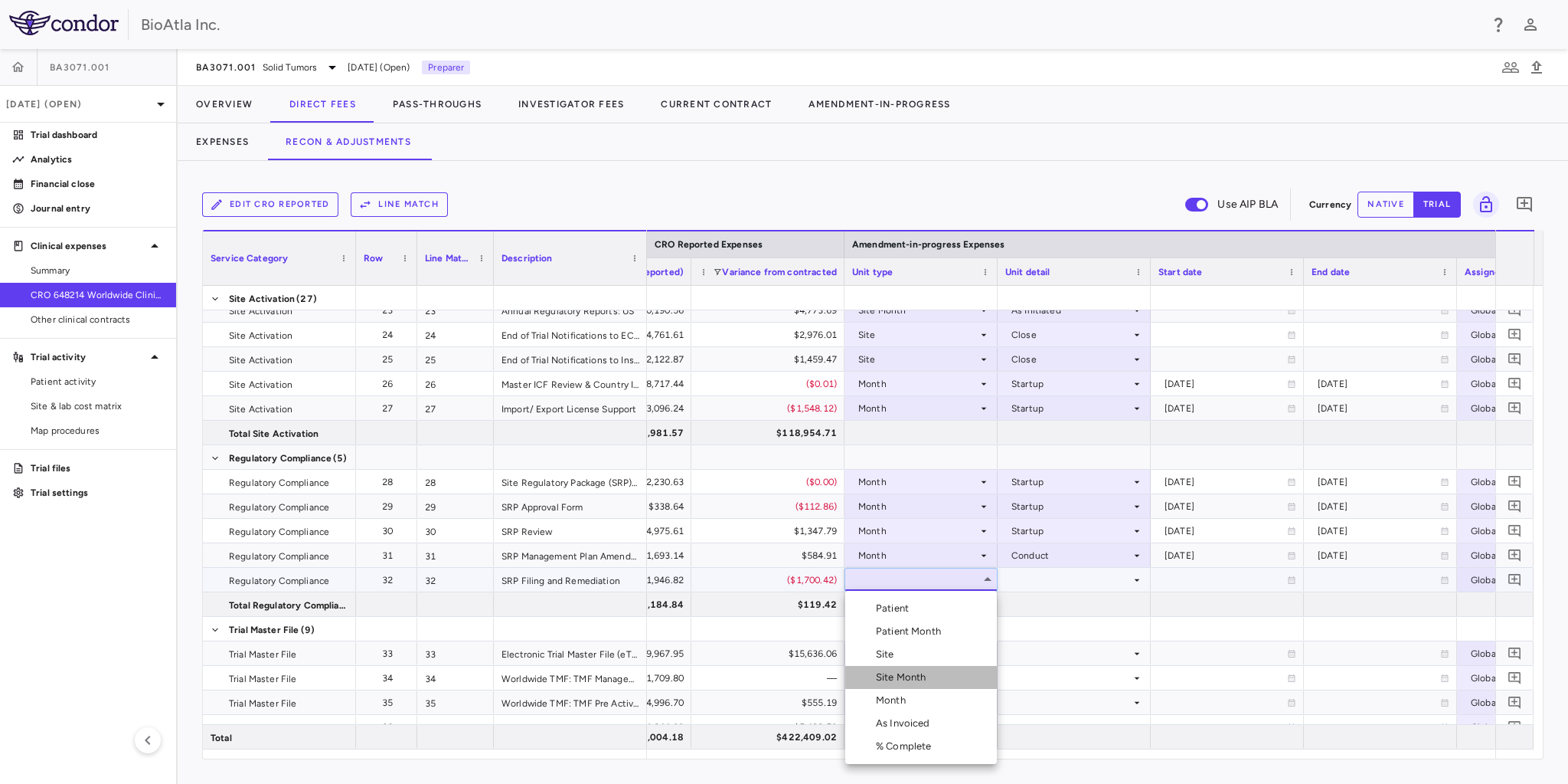
click at [920, 670] on div "Site Month" at bounding box center [904, 677] width 57 height 14
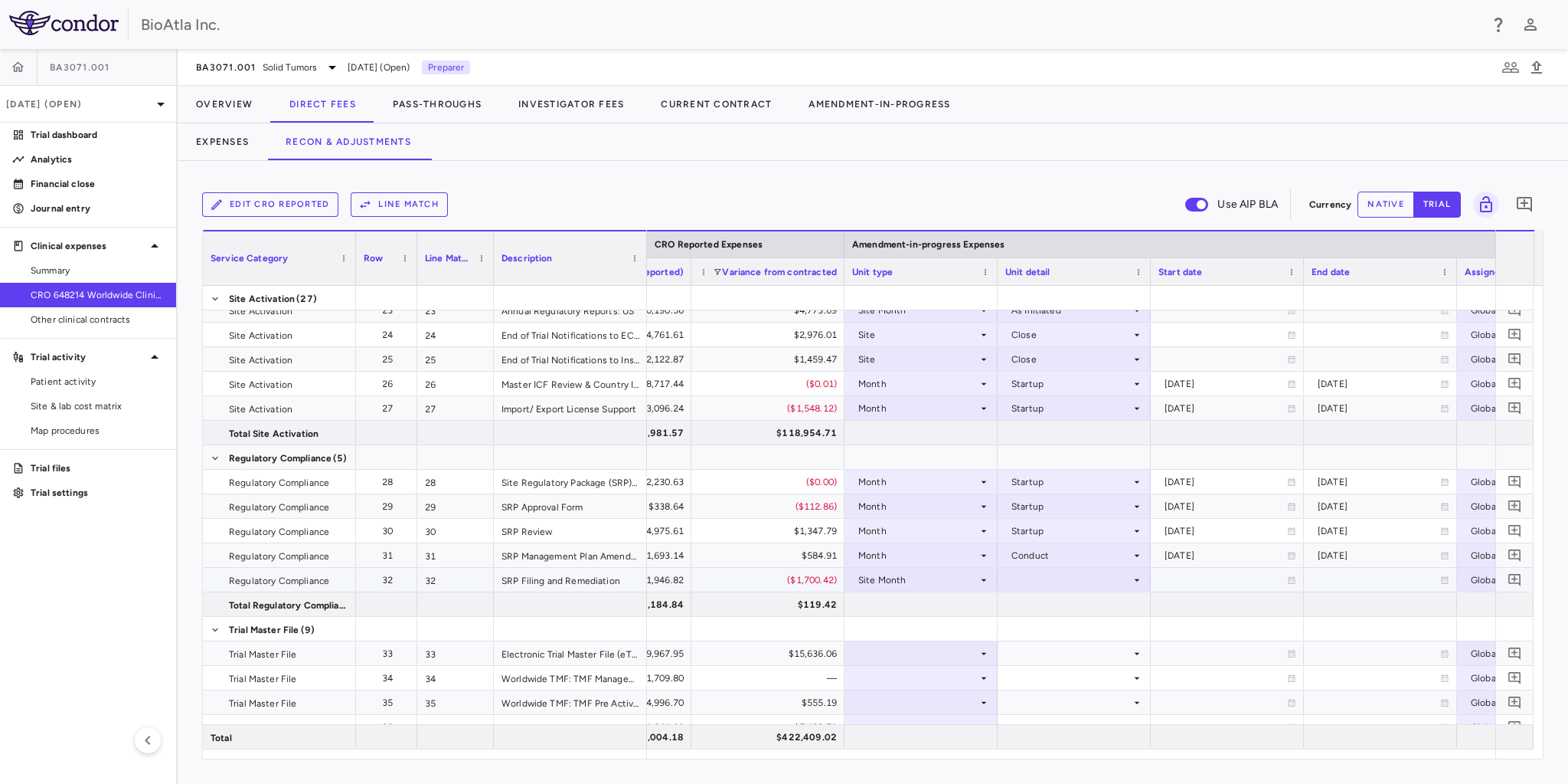
click at [1136, 579] on icon at bounding box center [1137, 579] width 5 height 3
click at [1065, 608] on div "As Initiated" at bounding box center [1058, 608] width 59 height 14
click at [988, 652] on icon at bounding box center [983, 653] width 12 height 12
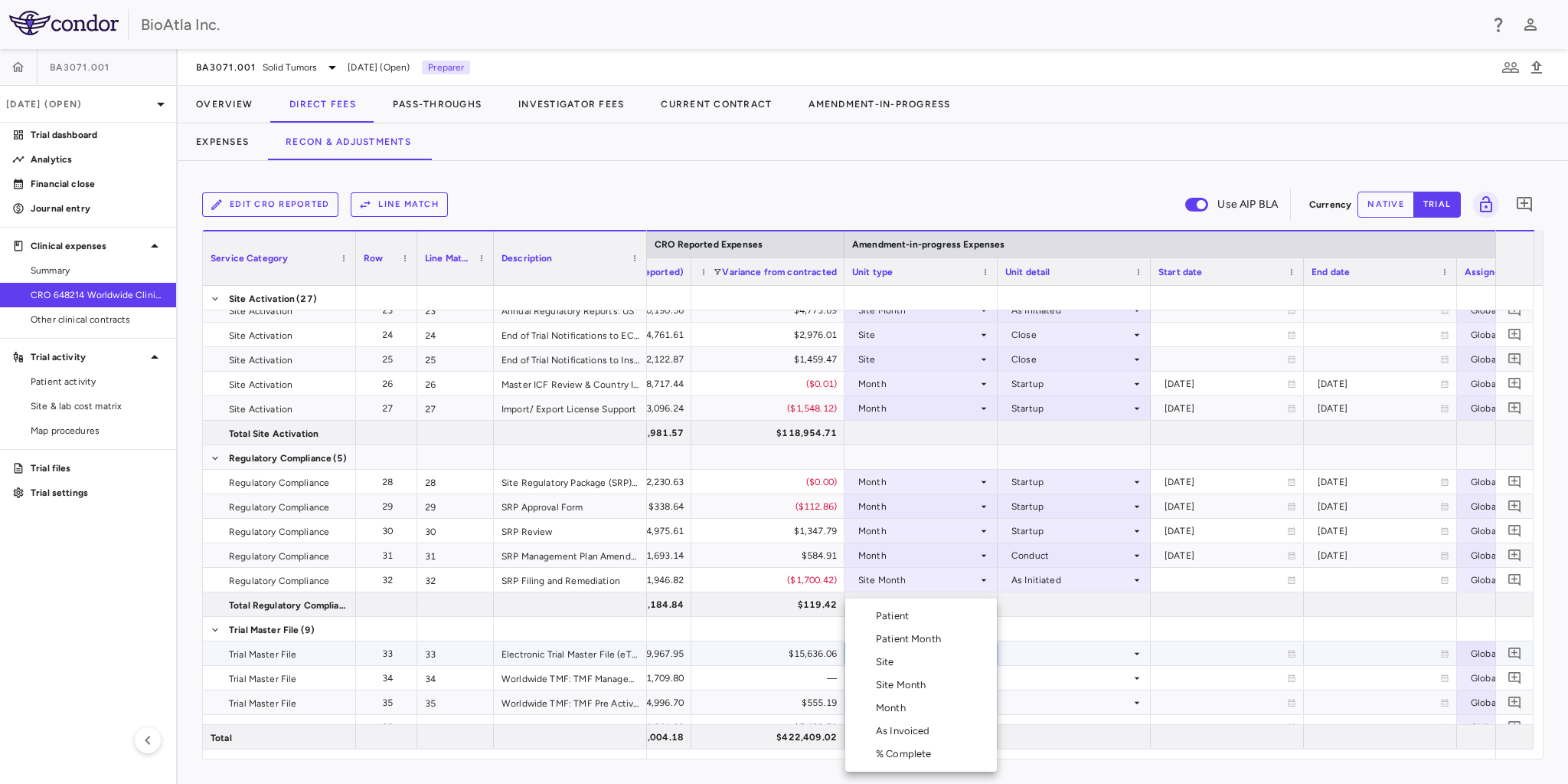
click at [903, 678] on div "Site Month" at bounding box center [904, 685] width 57 height 14
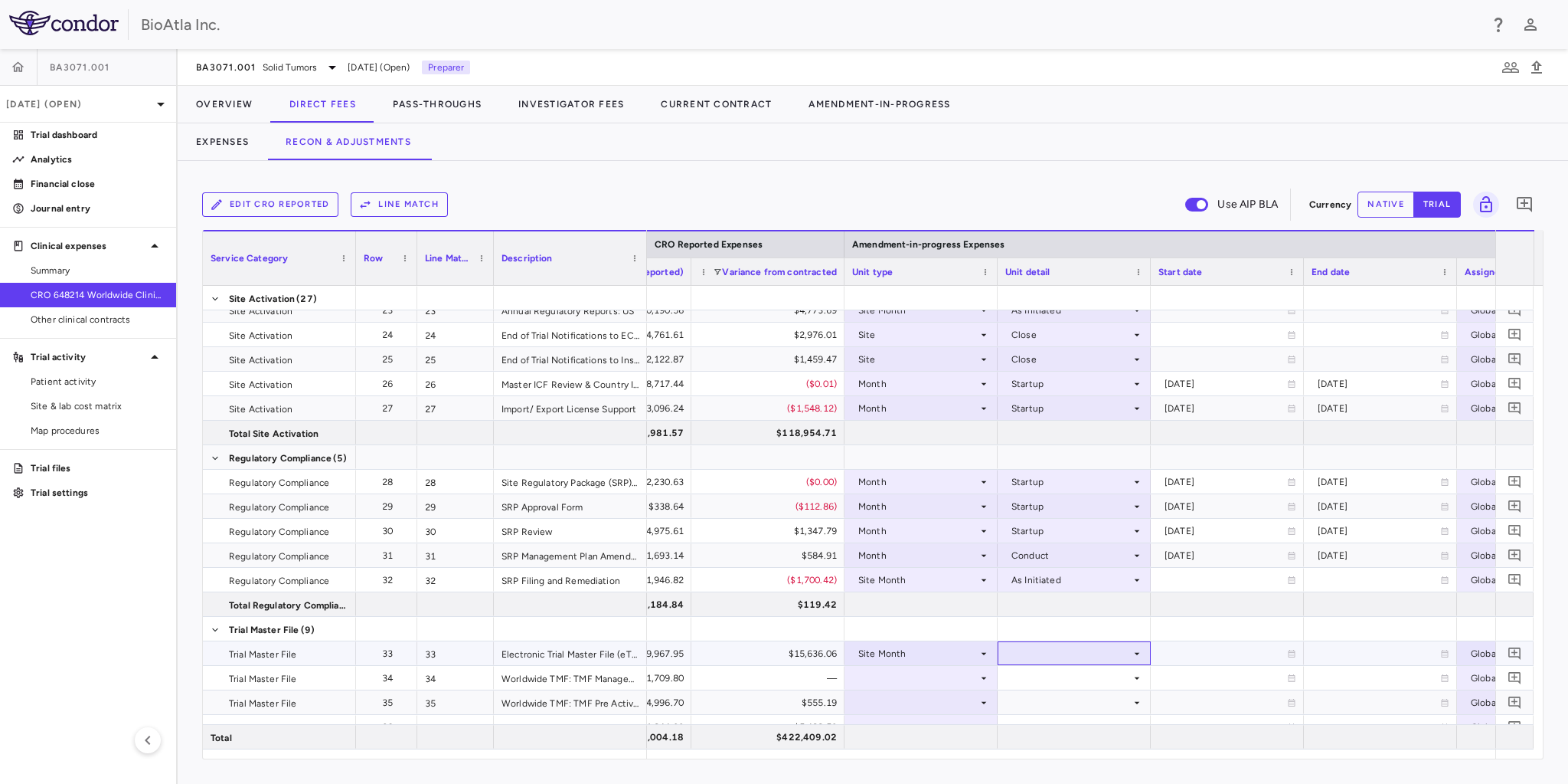
click at [1123, 651] on div at bounding box center [1074, 653] width 138 height 22
click at [1073, 684] on div "As Initiated" at bounding box center [1058, 682] width 59 height 14
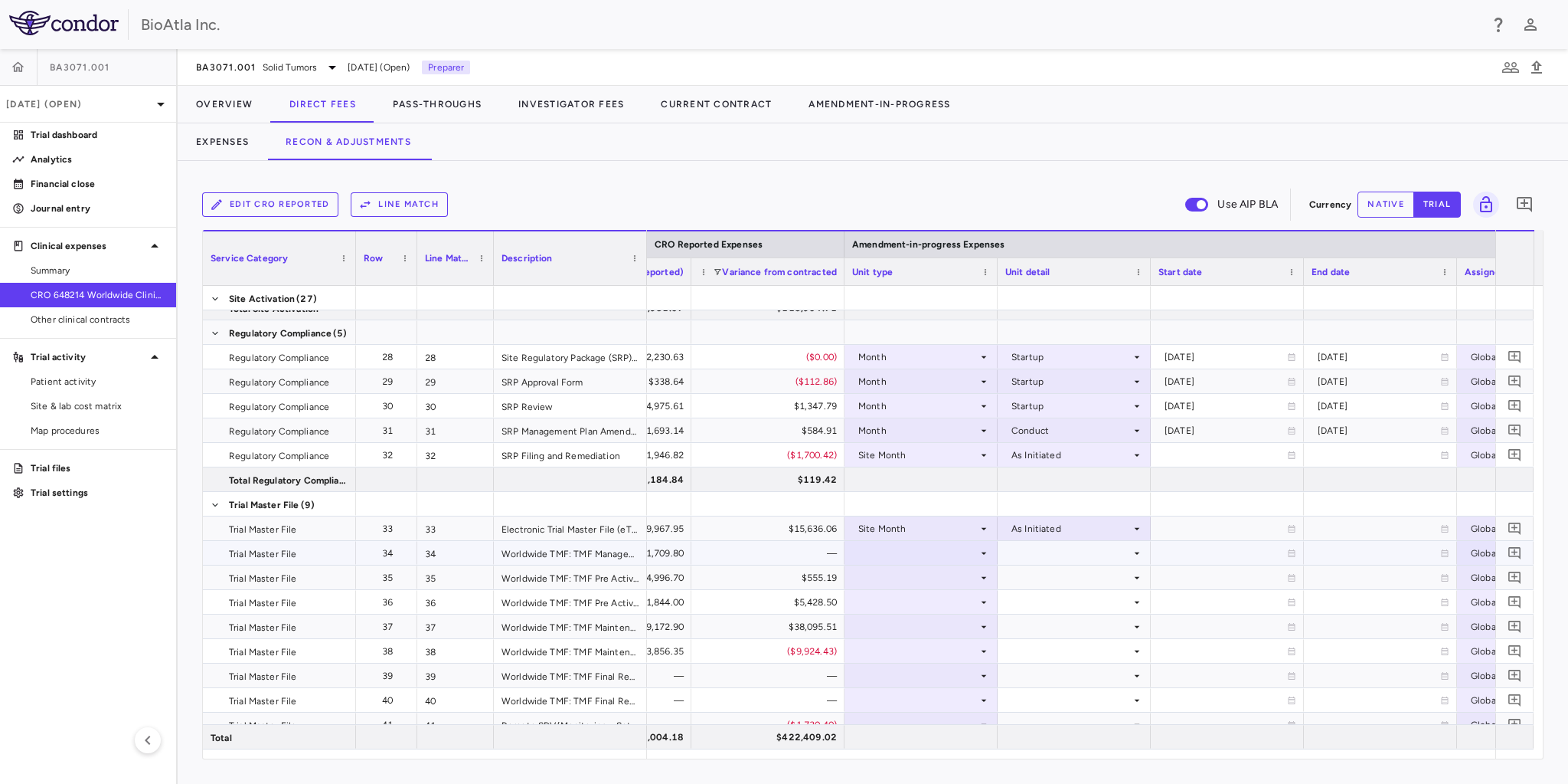
click at [980, 548] on icon at bounding box center [983, 553] width 12 height 12
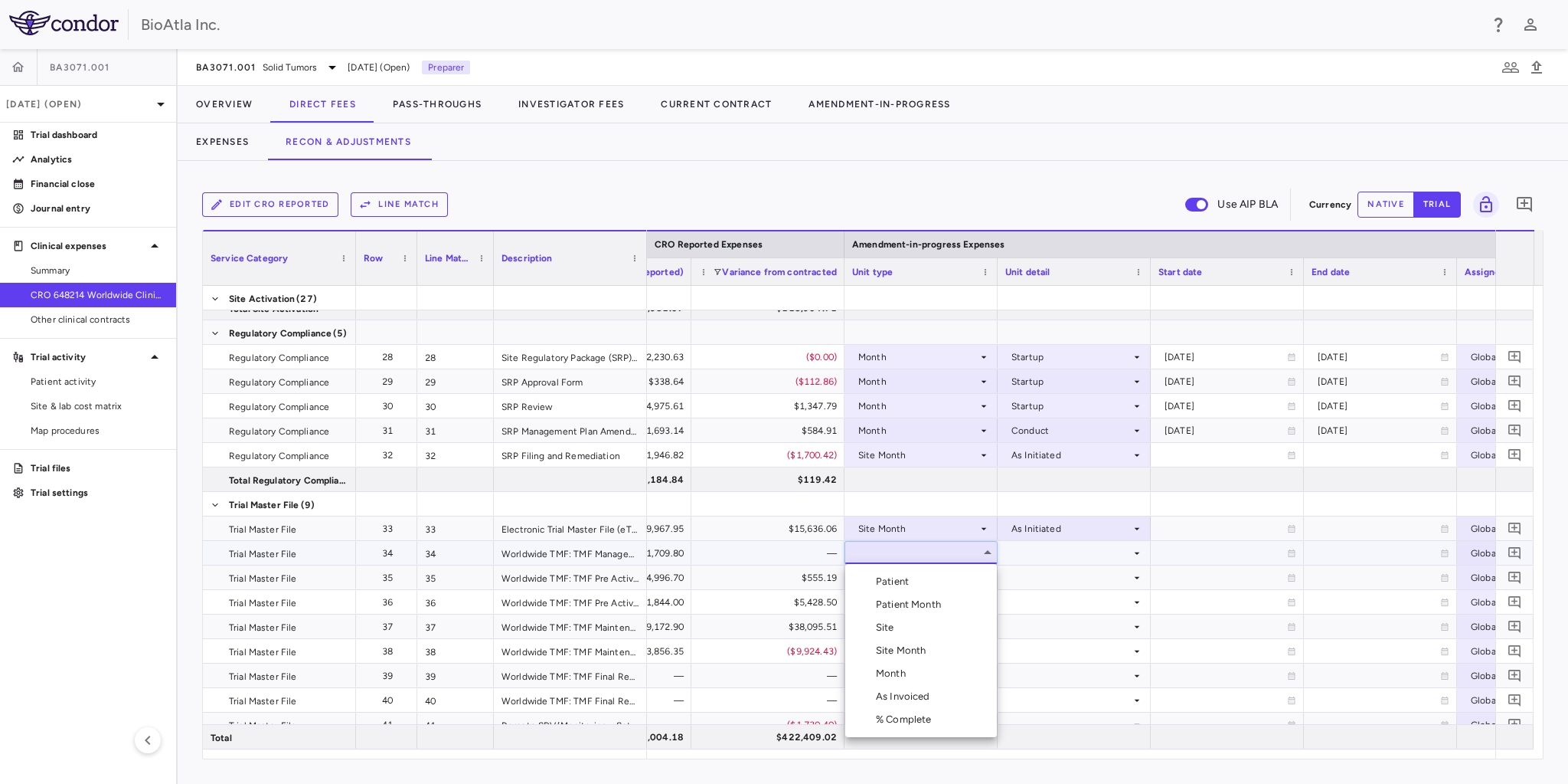
click at [899, 668] on div "Month" at bounding box center [894, 673] width 36 height 14
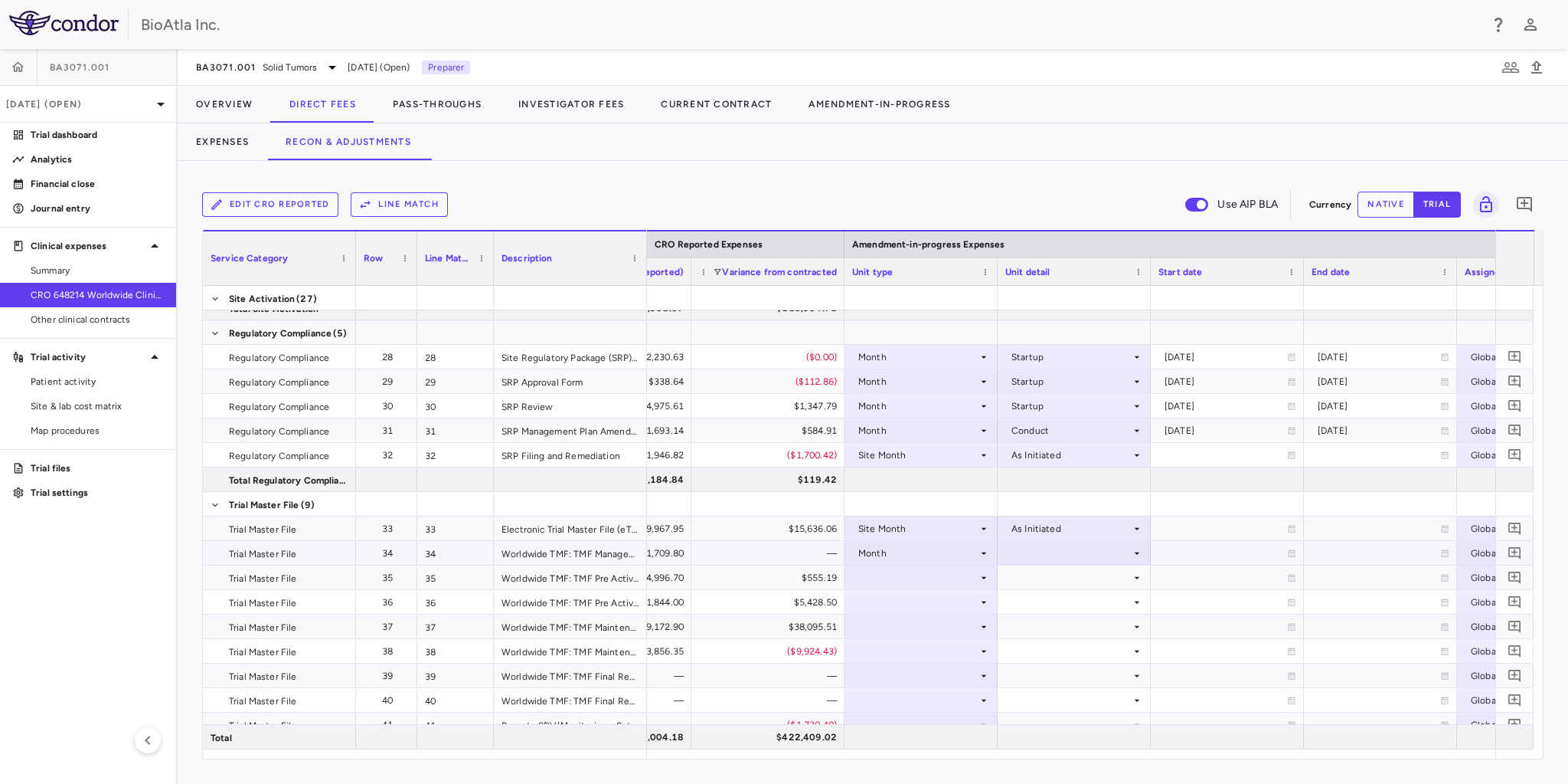
click at [1121, 558] on div at bounding box center [1074, 553] width 138 height 22
click at [1055, 588] on li "Startup" at bounding box center [1074, 581] width 151 height 23
click at [937, 576] on div at bounding box center [921, 577] width 138 height 22
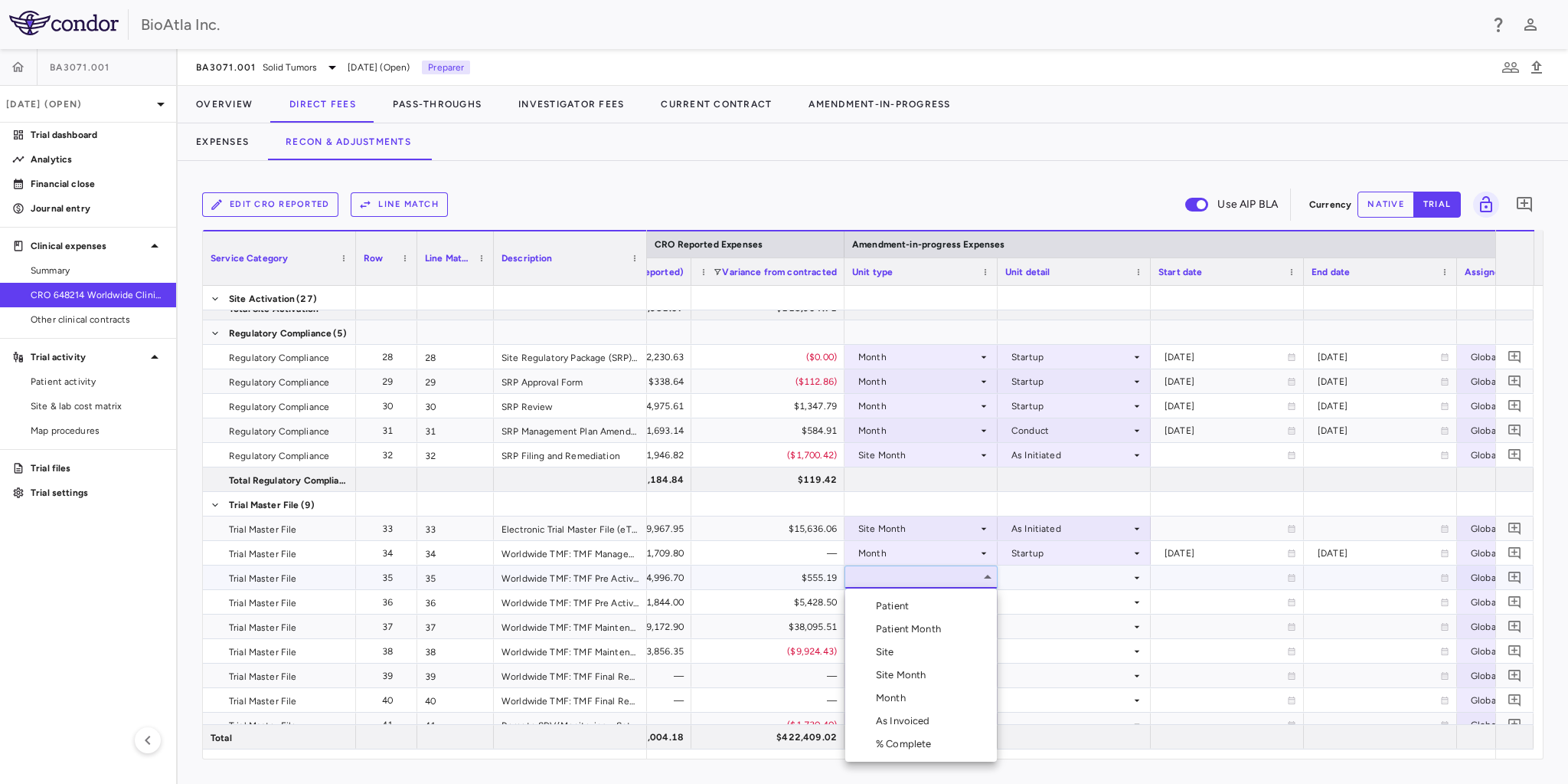
click at [909, 719] on div "As Invoiced" at bounding box center [906, 721] width 60 height 14
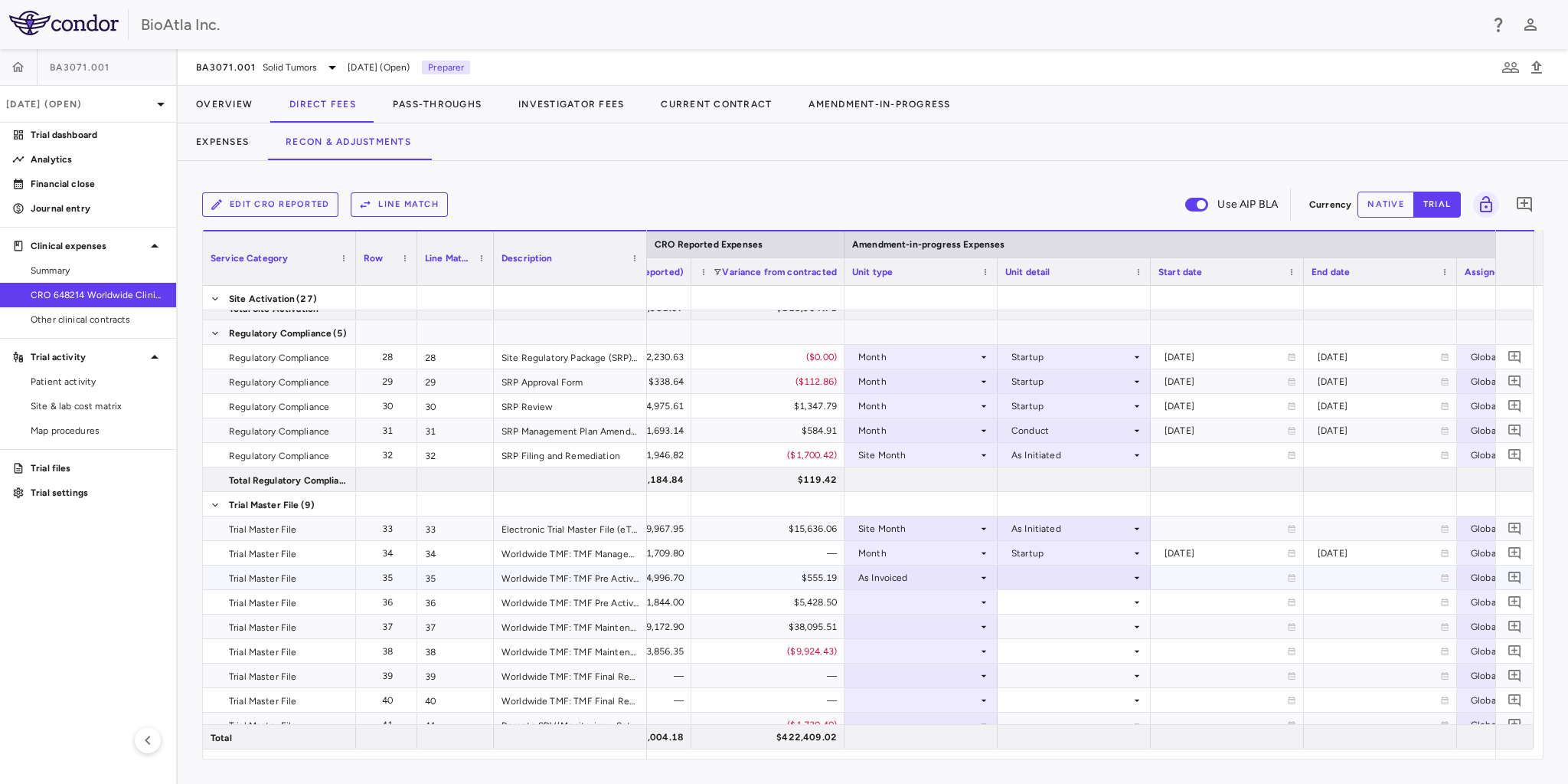
click at [1121, 577] on div at bounding box center [1074, 577] width 138 height 22
click at [1037, 608] on div "As occurred" at bounding box center [1060, 605] width 61 height 14
click at [929, 606] on div at bounding box center [921, 602] width 138 height 22
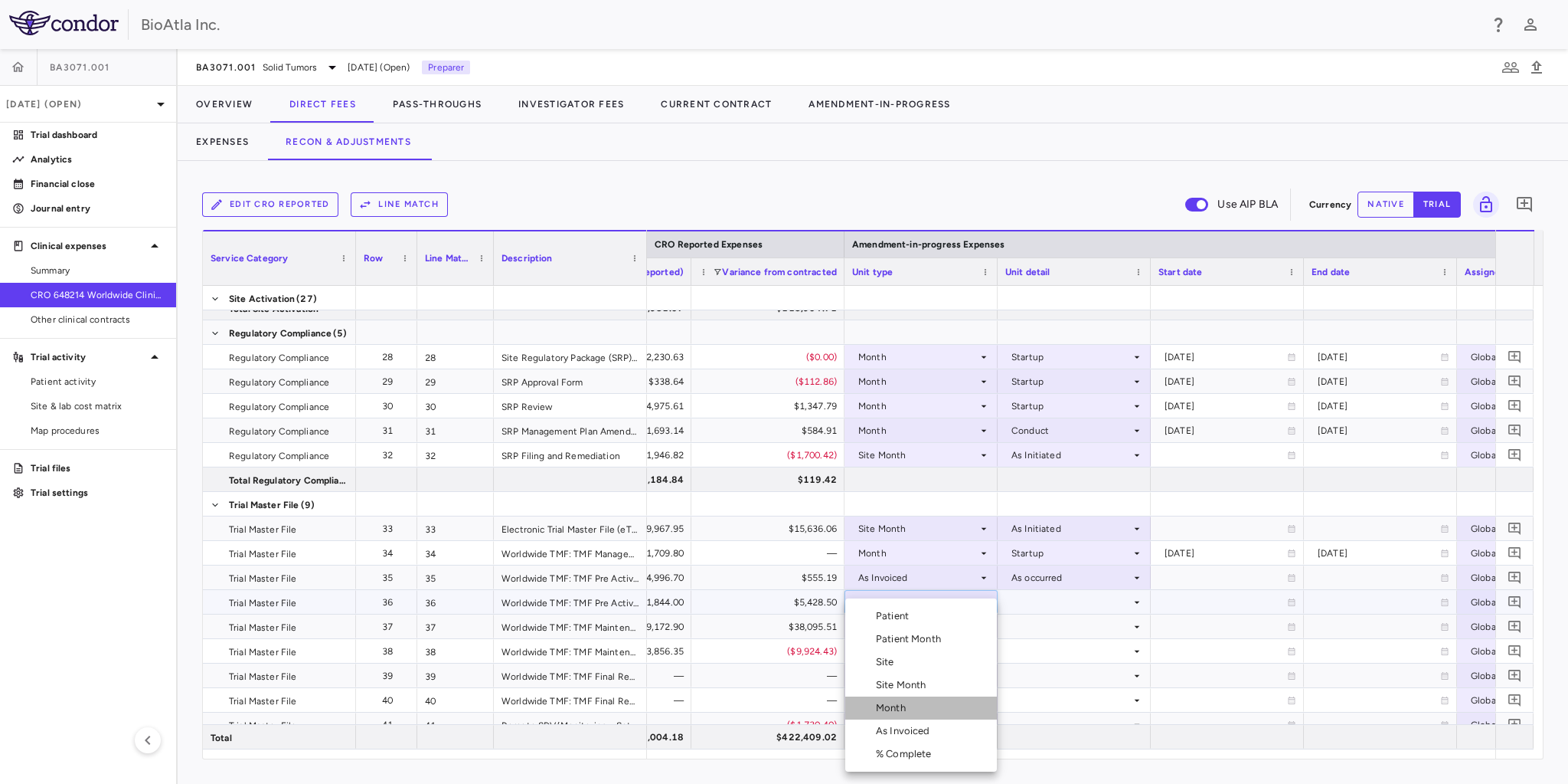
click at [903, 702] on div "Month" at bounding box center [894, 707] width 36 height 14
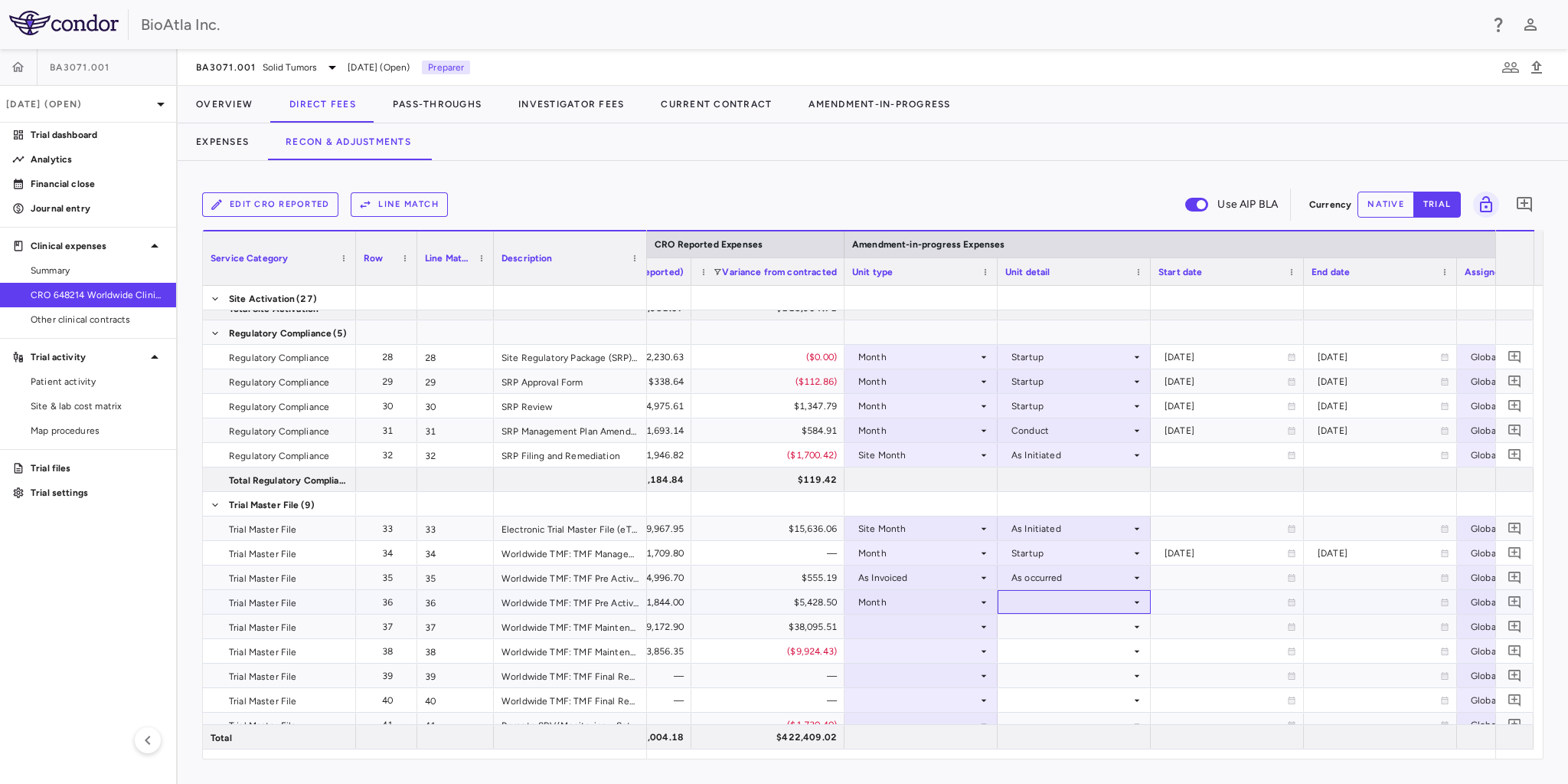
click at [1050, 607] on div at bounding box center [1074, 602] width 138 height 22
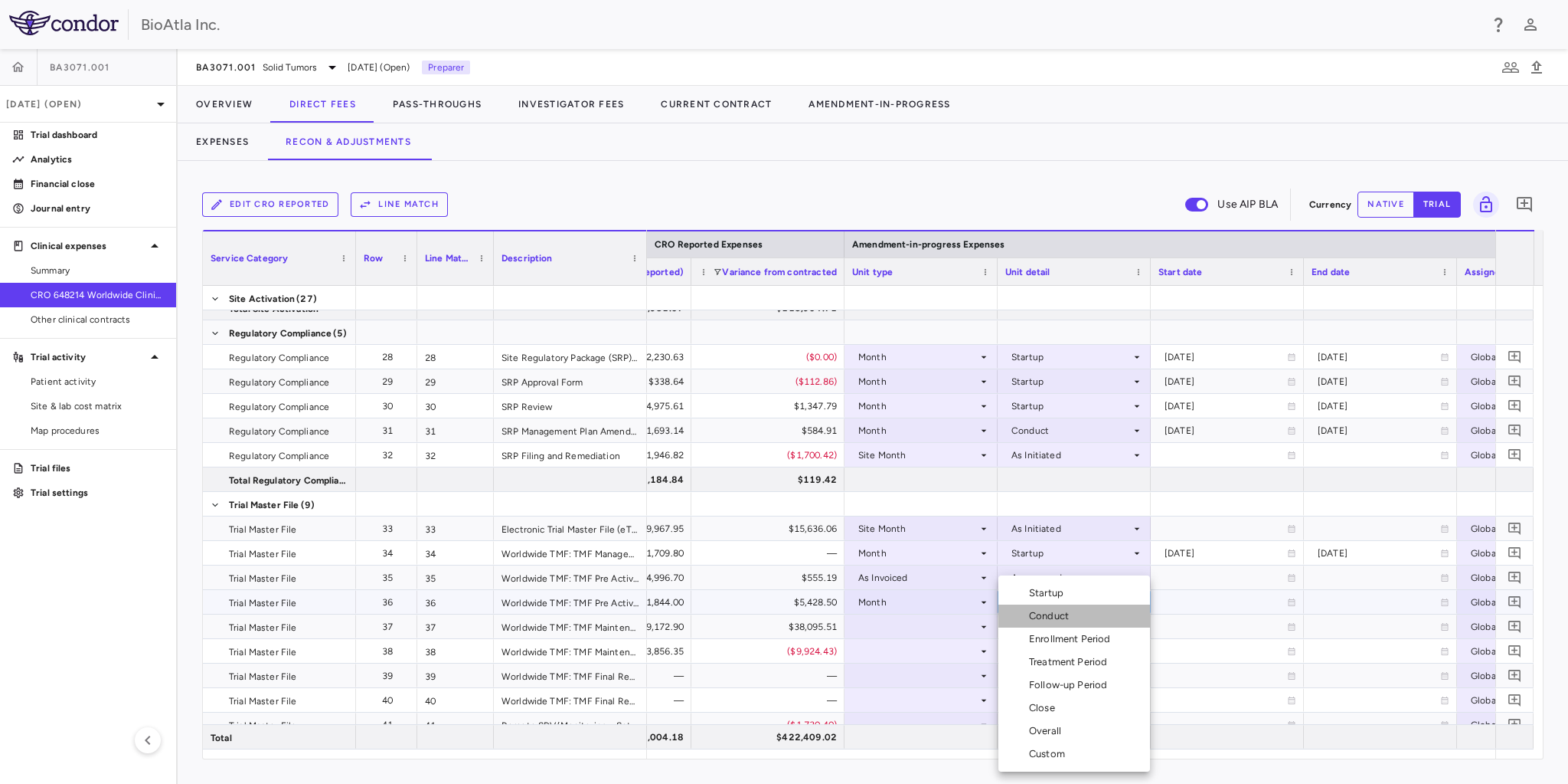
click at [1051, 613] on div "Conduct" at bounding box center [1052, 616] width 46 height 14
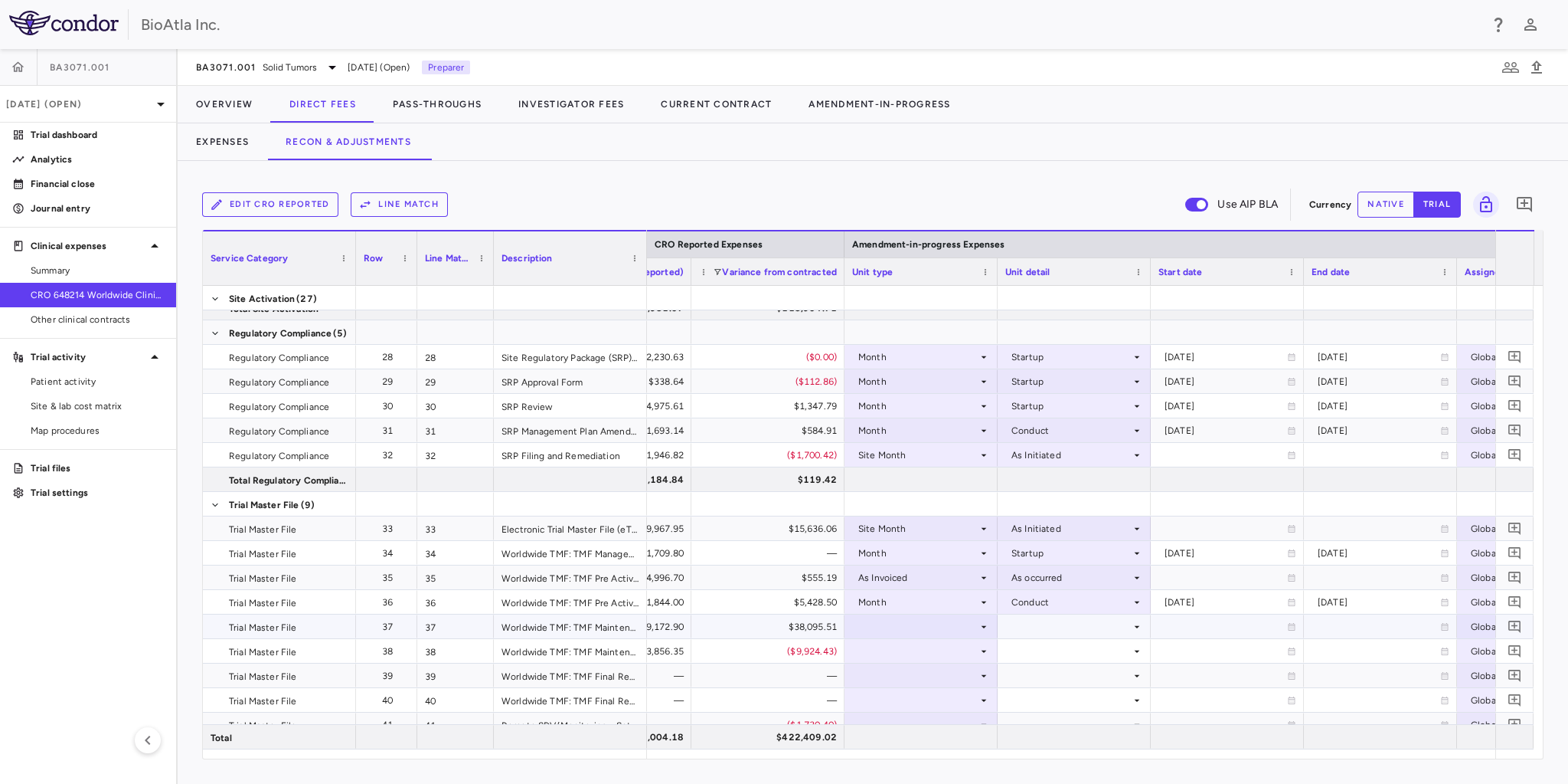
click at [968, 616] on div at bounding box center [921, 626] width 138 height 22
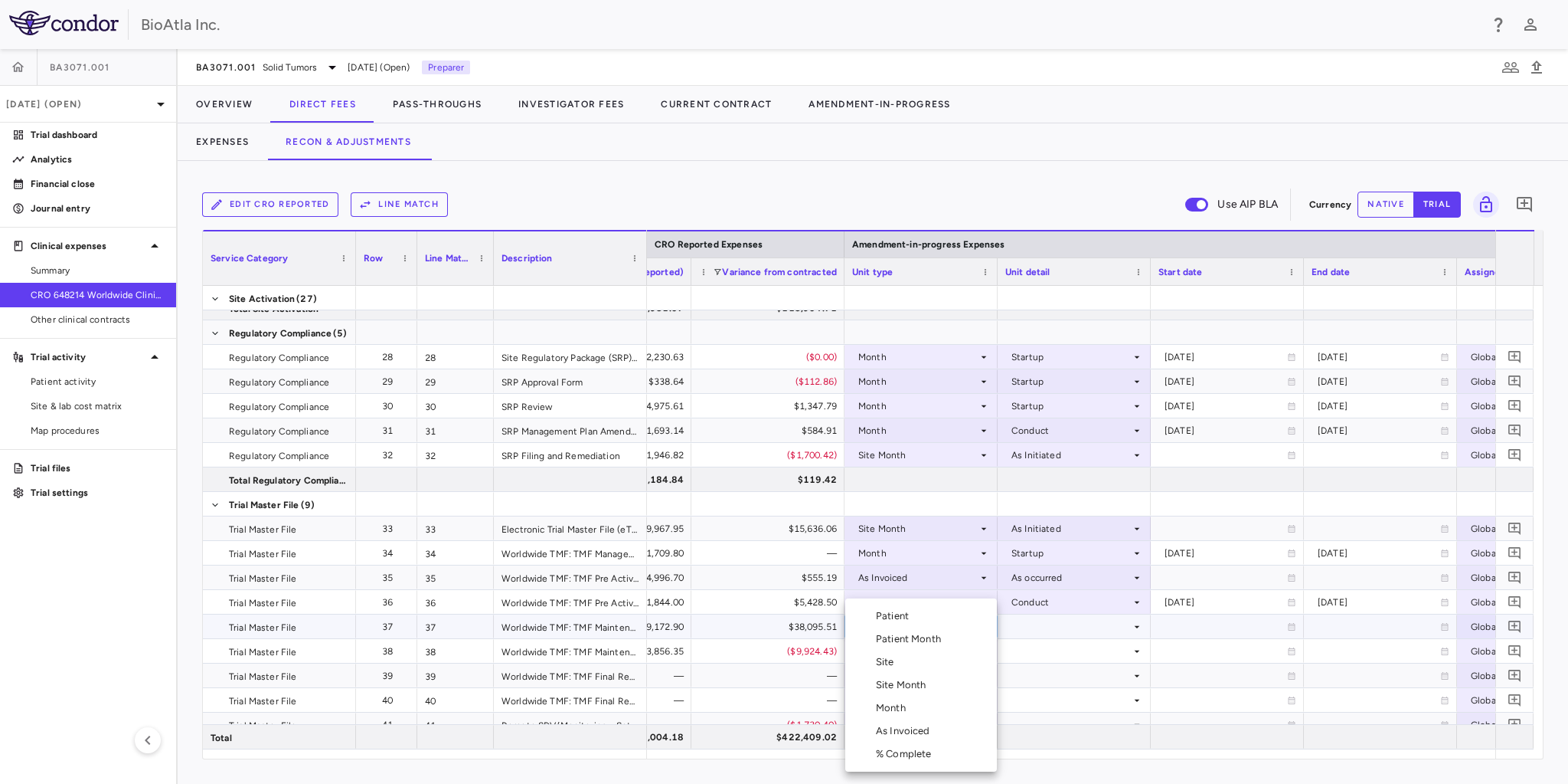
click at [899, 689] on div "Site Month" at bounding box center [904, 685] width 57 height 14
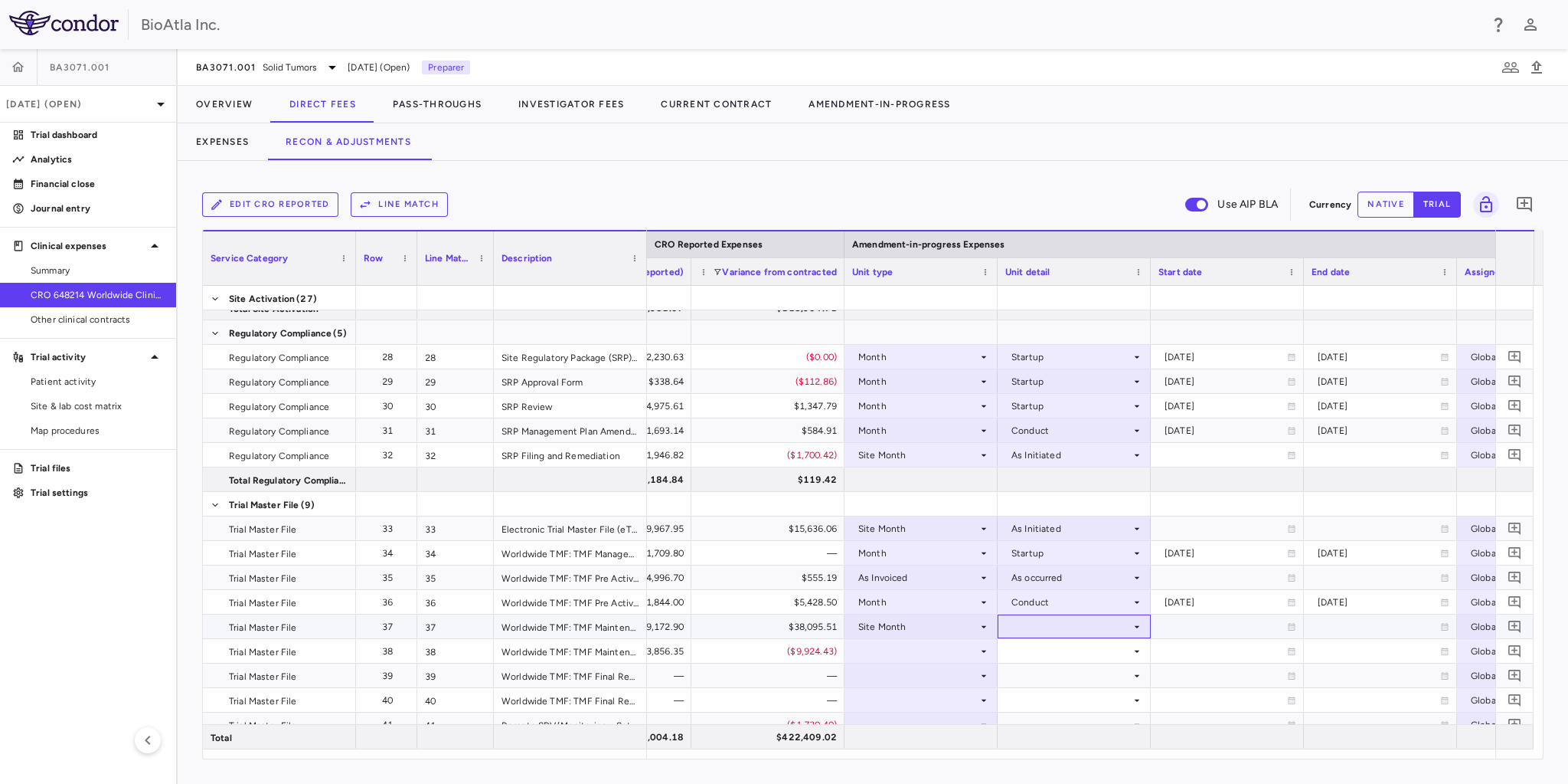
click at [1100, 628] on div at bounding box center [1074, 626] width 138 height 22
click at [1050, 656] on div "As Initiated" at bounding box center [1058, 655] width 59 height 14
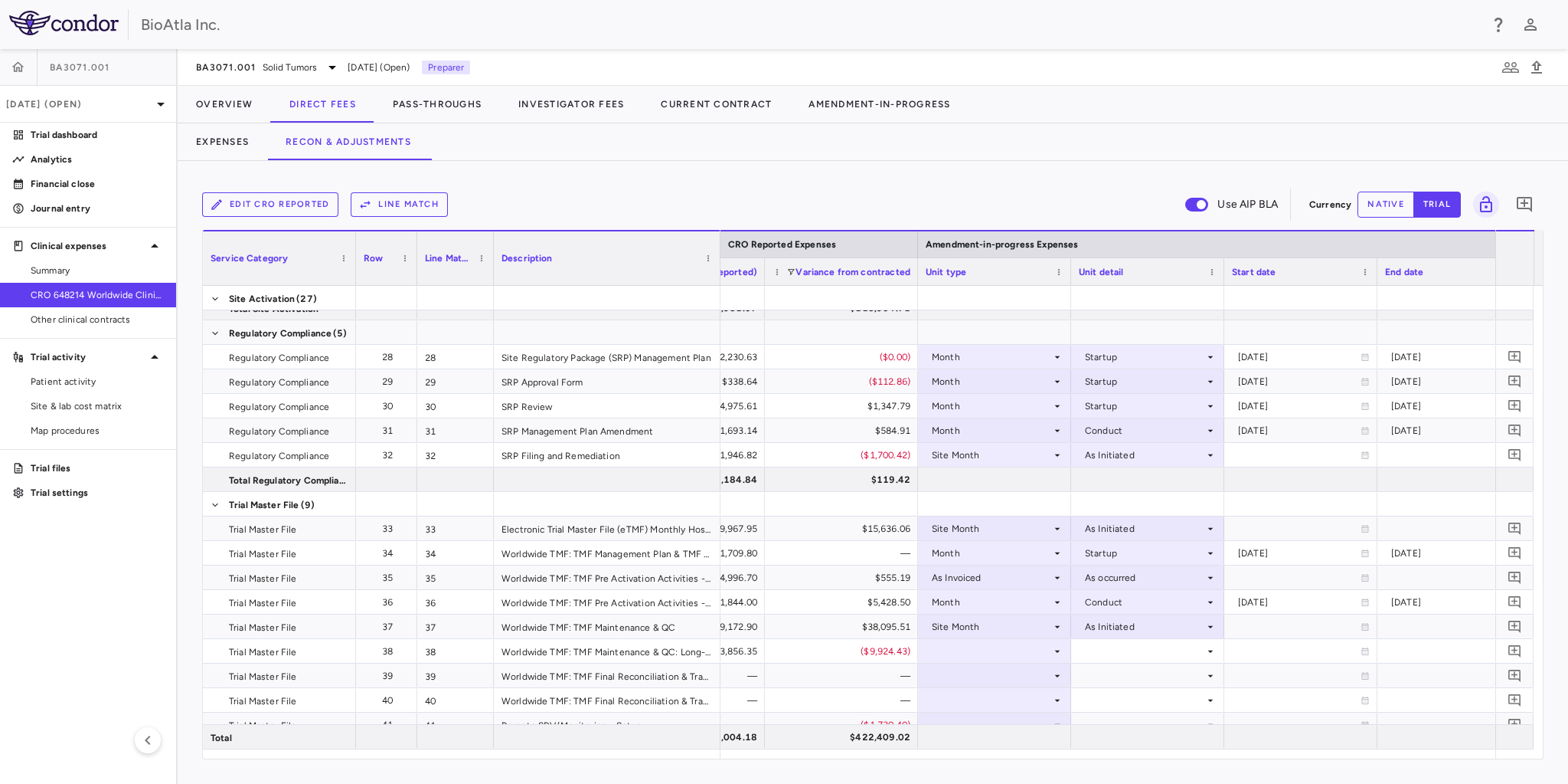
drag, startPoint x: 644, startPoint y: 238, endPoint x: 718, endPoint y: 266, distance: 79.1
click at [718, 266] on div at bounding box center [719, 258] width 6 height 54
click at [1004, 673] on div at bounding box center [994, 675] width 138 height 22
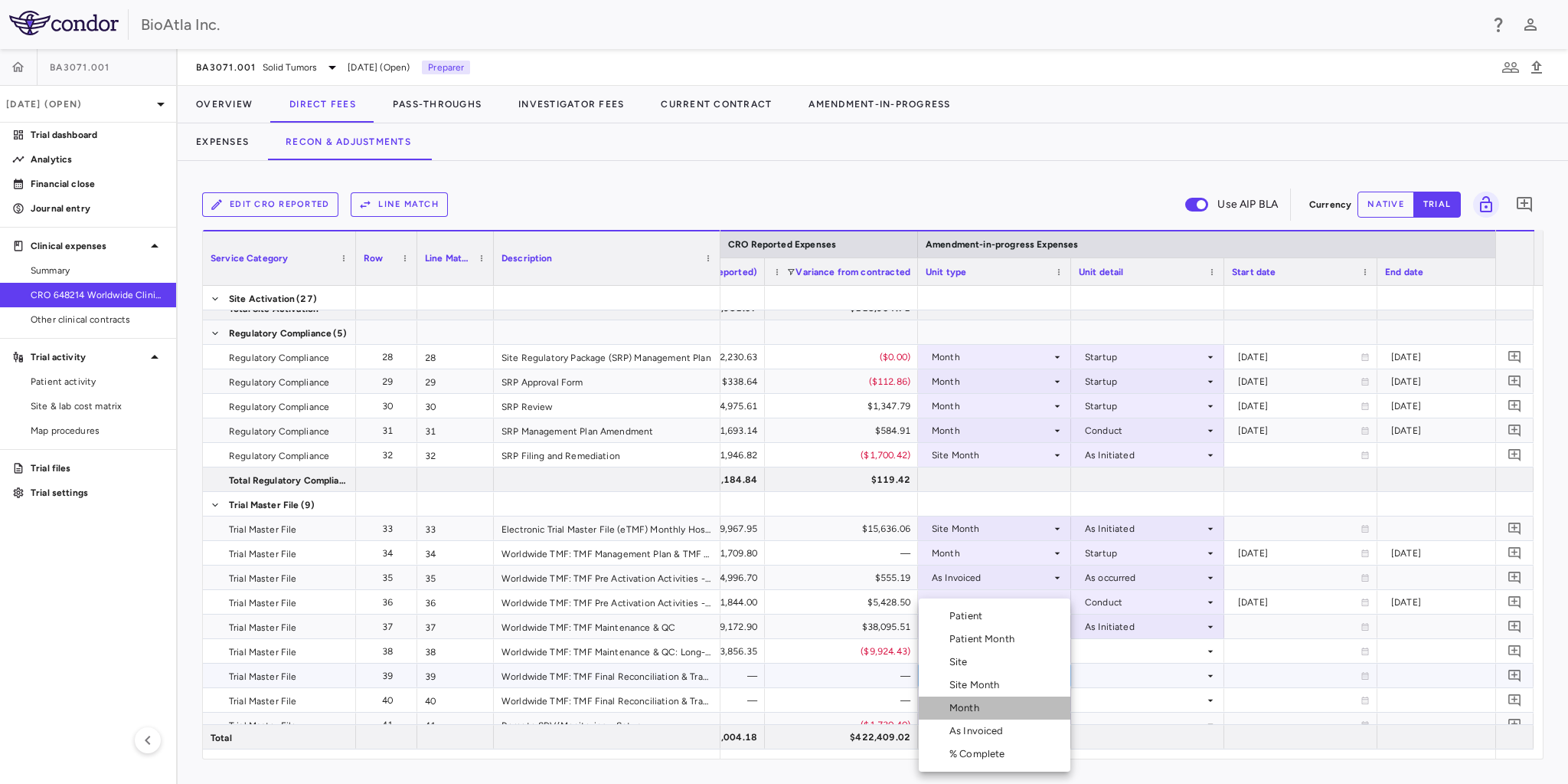
click at [971, 702] on div "Month" at bounding box center [967, 707] width 36 height 14
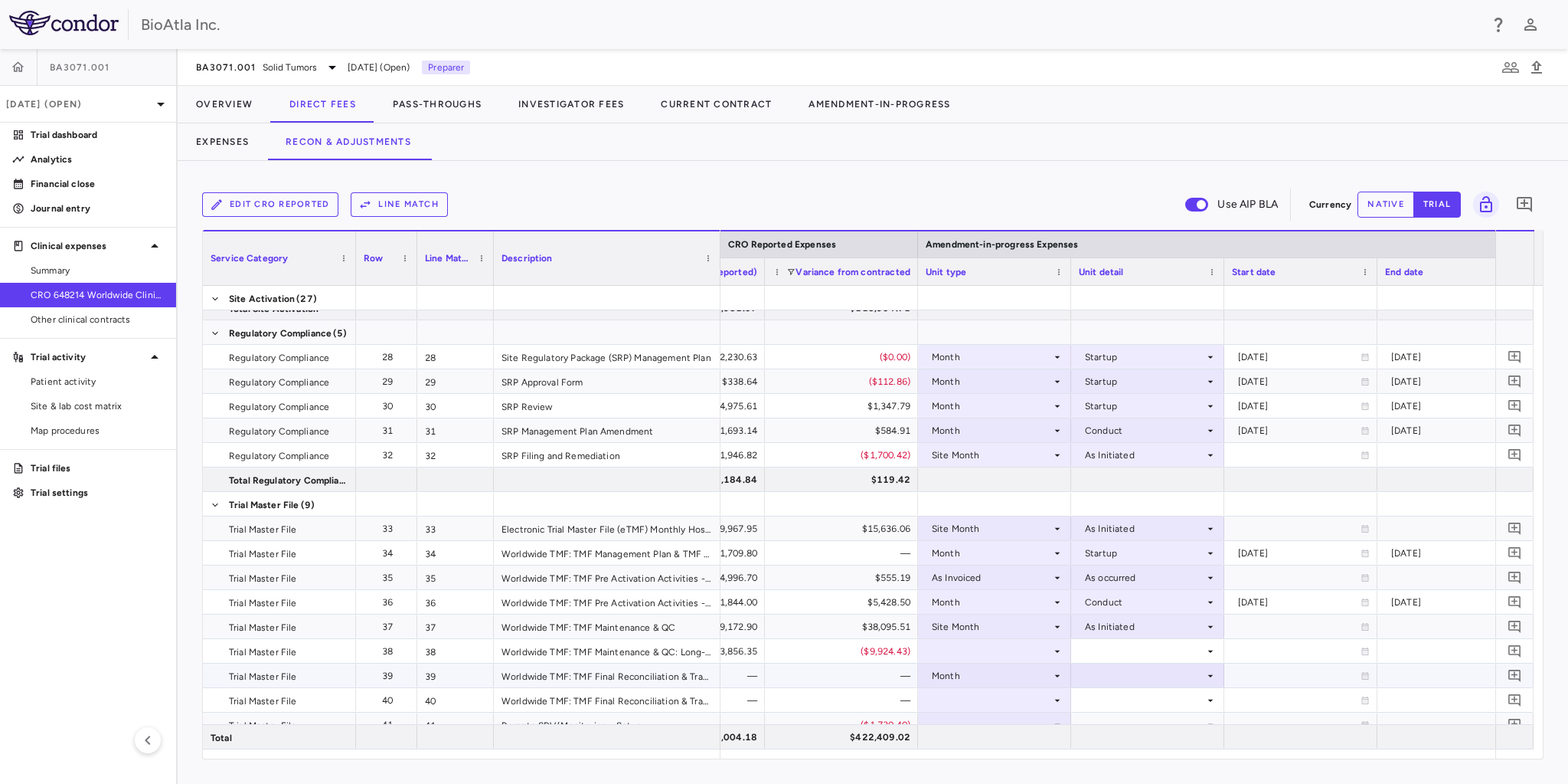
click at [1093, 683] on div at bounding box center [1147, 675] width 138 height 22
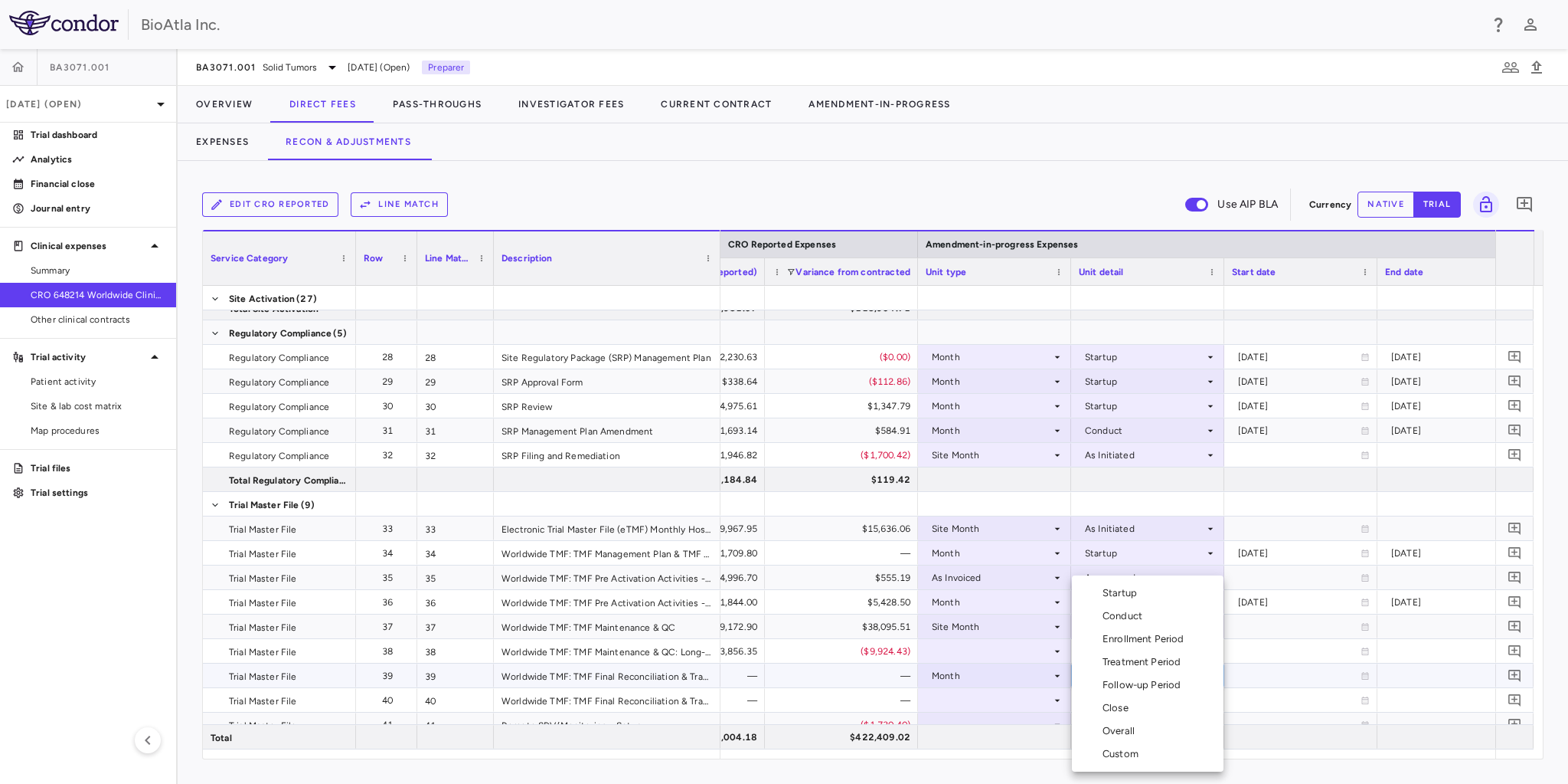
drag, startPoint x: 1123, startPoint y: 727, endPoint x: 1122, endPoint y: 714, distance: 13.0
click at [1122, 714] on ul "Select Startup Conduct Enrollment Period Treatment Period Follow-up Period Clos…" at bounding box center [1147, 673] width 151 height 196
click at [1122, 714] on div "Close" at bounding box center [1118, 707] width 32 height 14
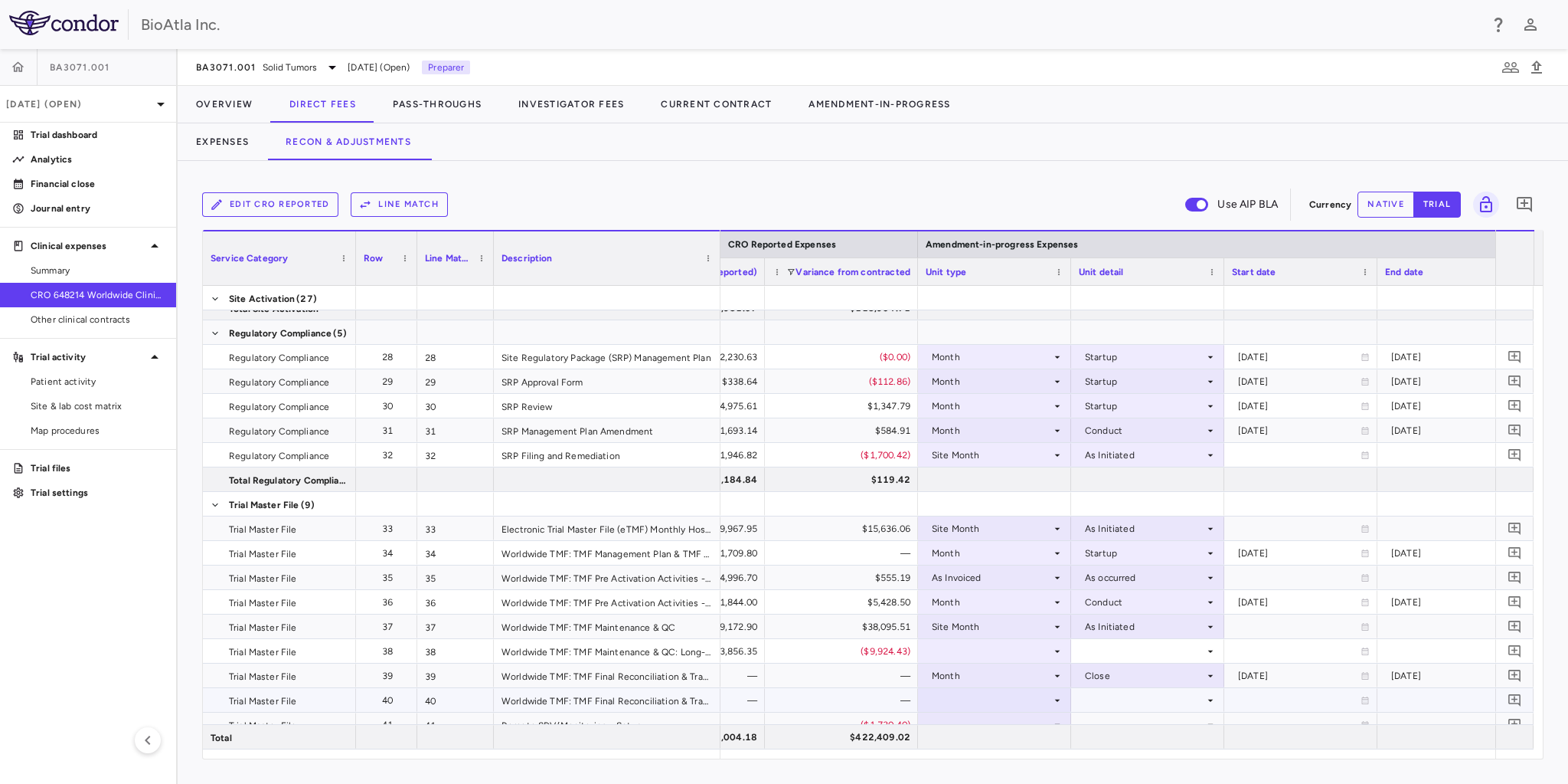
click at [997, 696] on div at bounding box center [994, 700] width 138 height 22
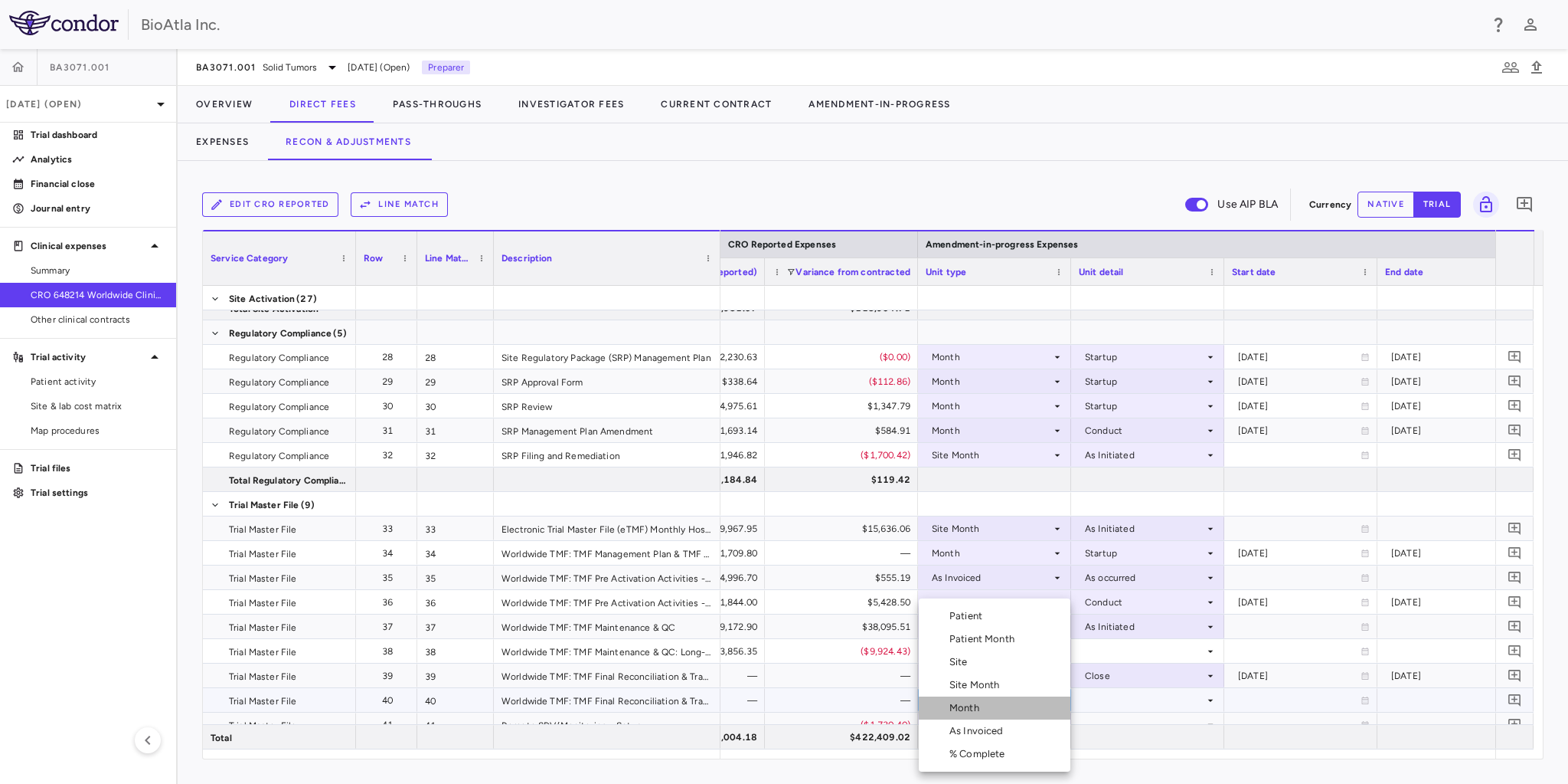
click at [967, 713] on div "Month" at bounding box center [967, 707] width 36 height 14
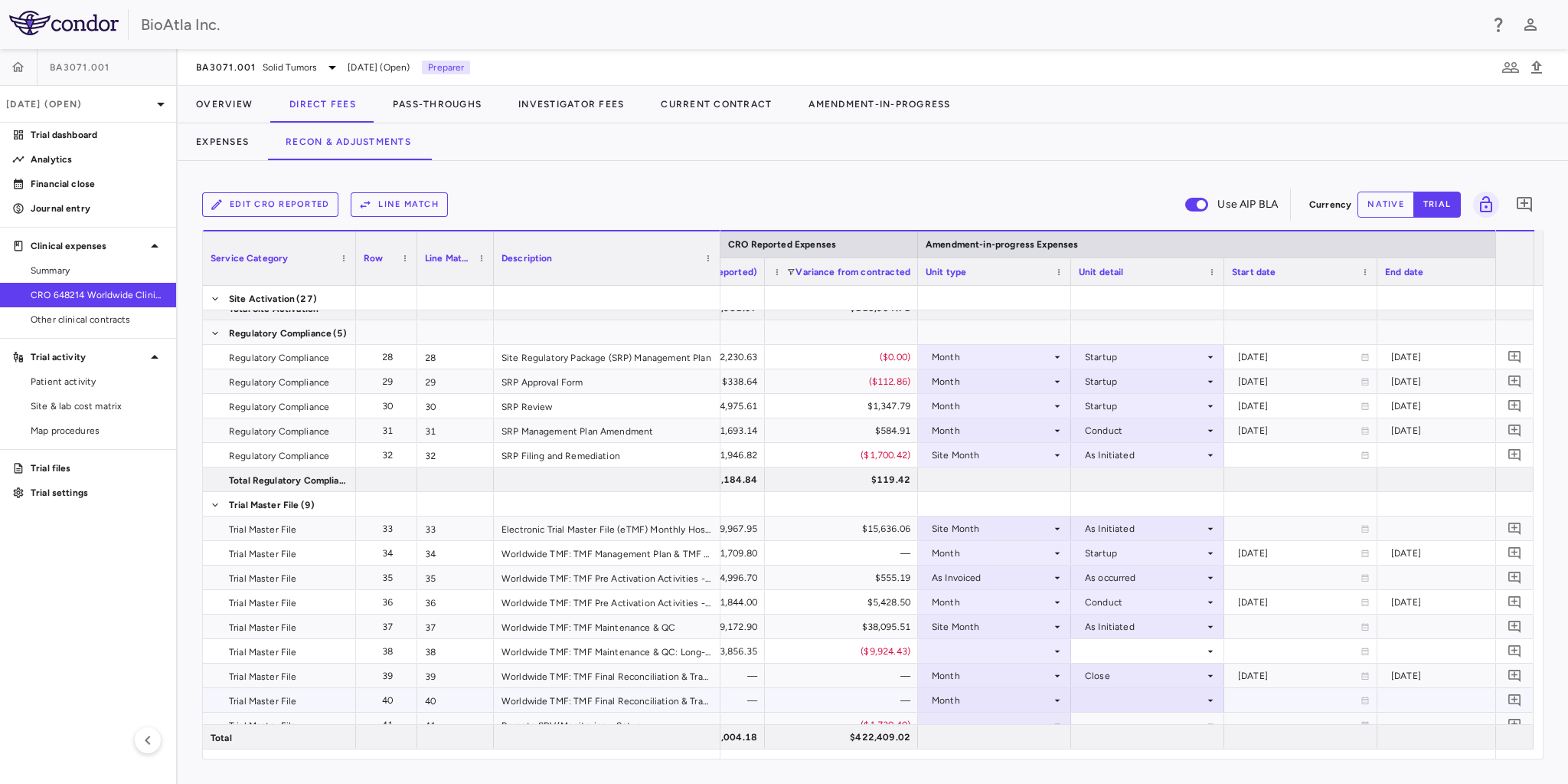
click at [1203, 704] on div at bounding box center [1147, 700] width 138 height 22
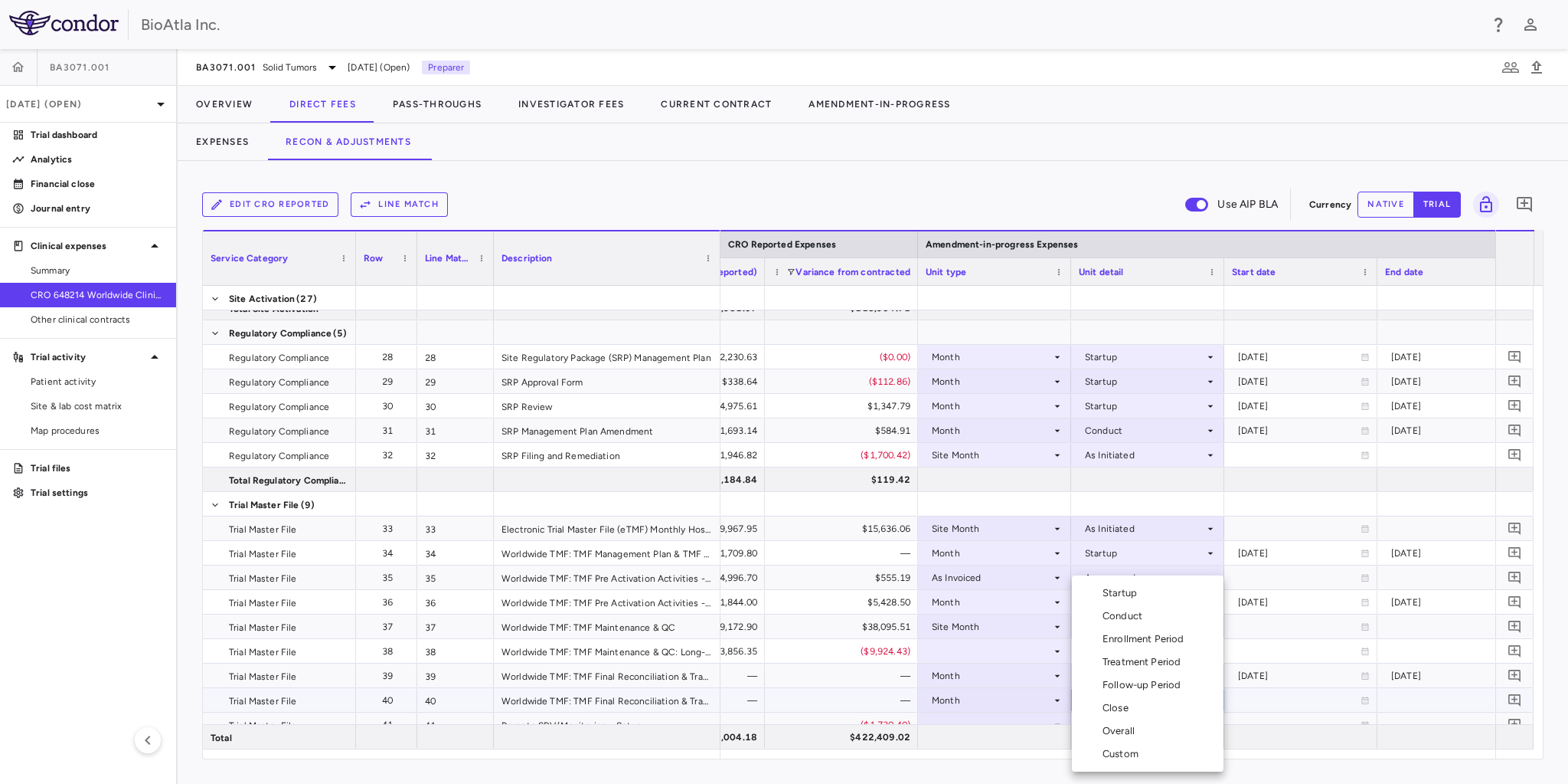
click at [1106, 708] on div "Close" at bounding box center [1118, 707] width 32 height 14
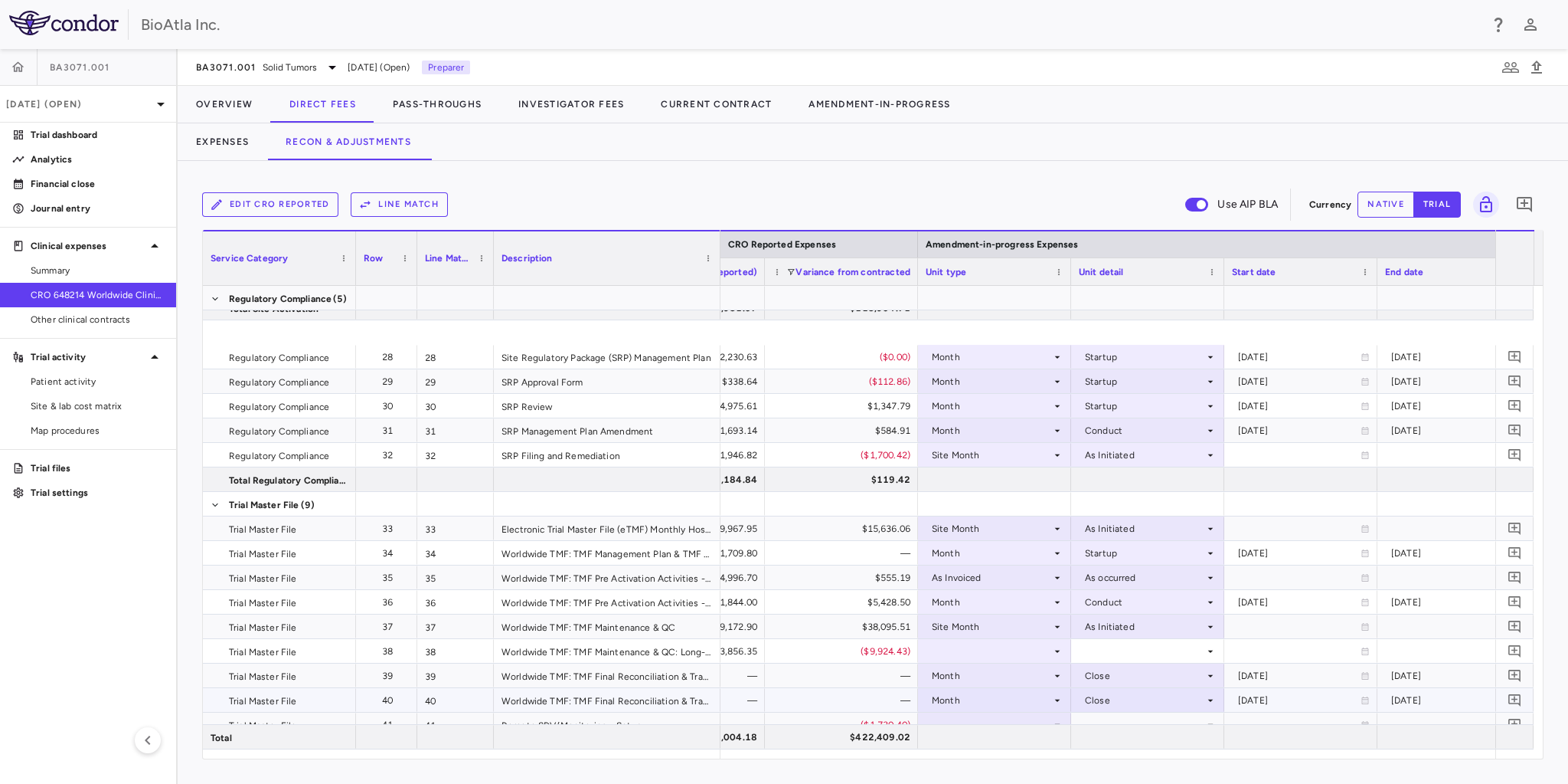
scroll to position [861, 0]
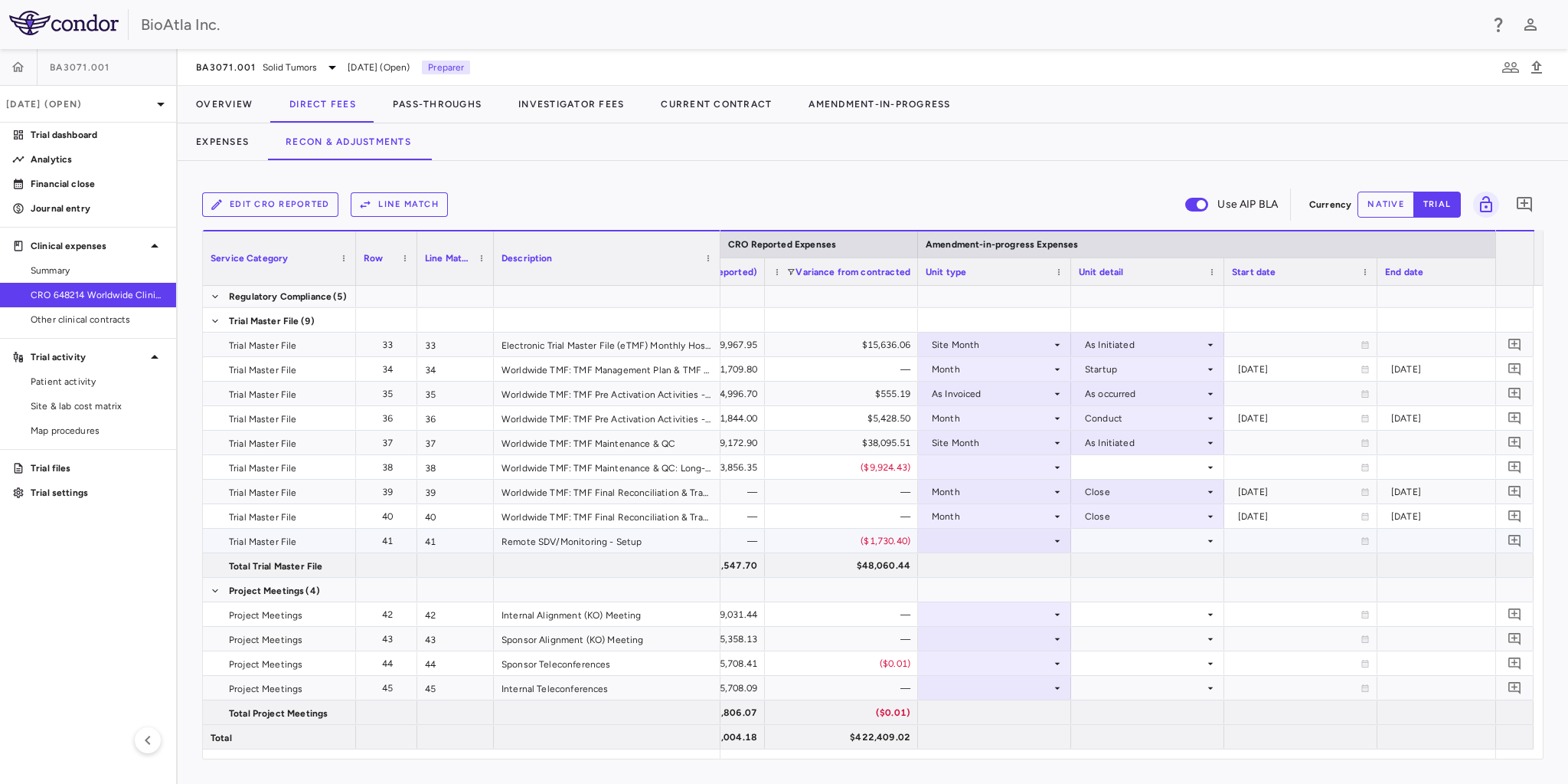
click at [1047, 537] on div at bounding box center [994, 540] width 138 height 22
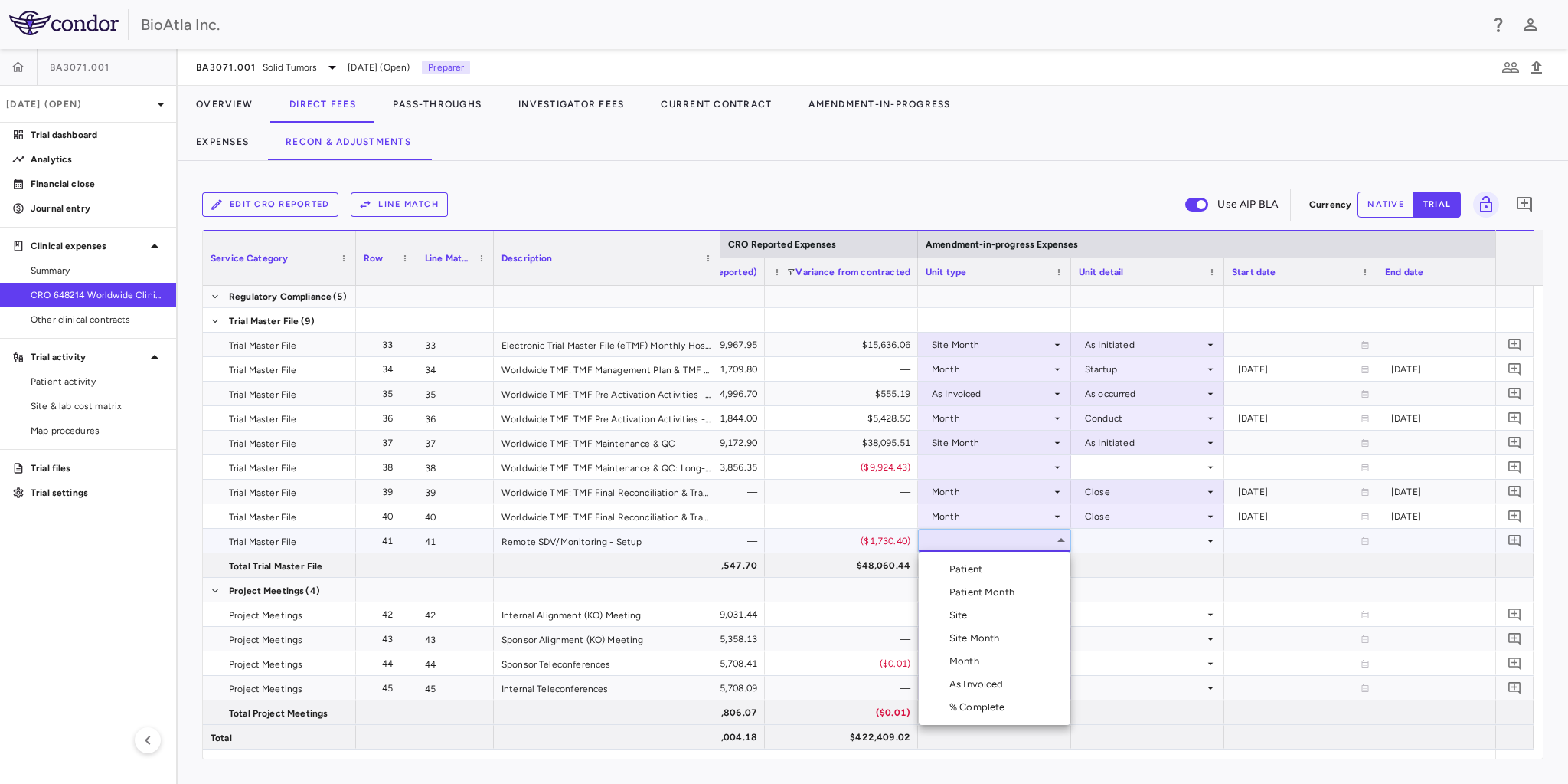
click at [966, 662] on div "Month" at bounding box center [967, 661] width 36 height 14
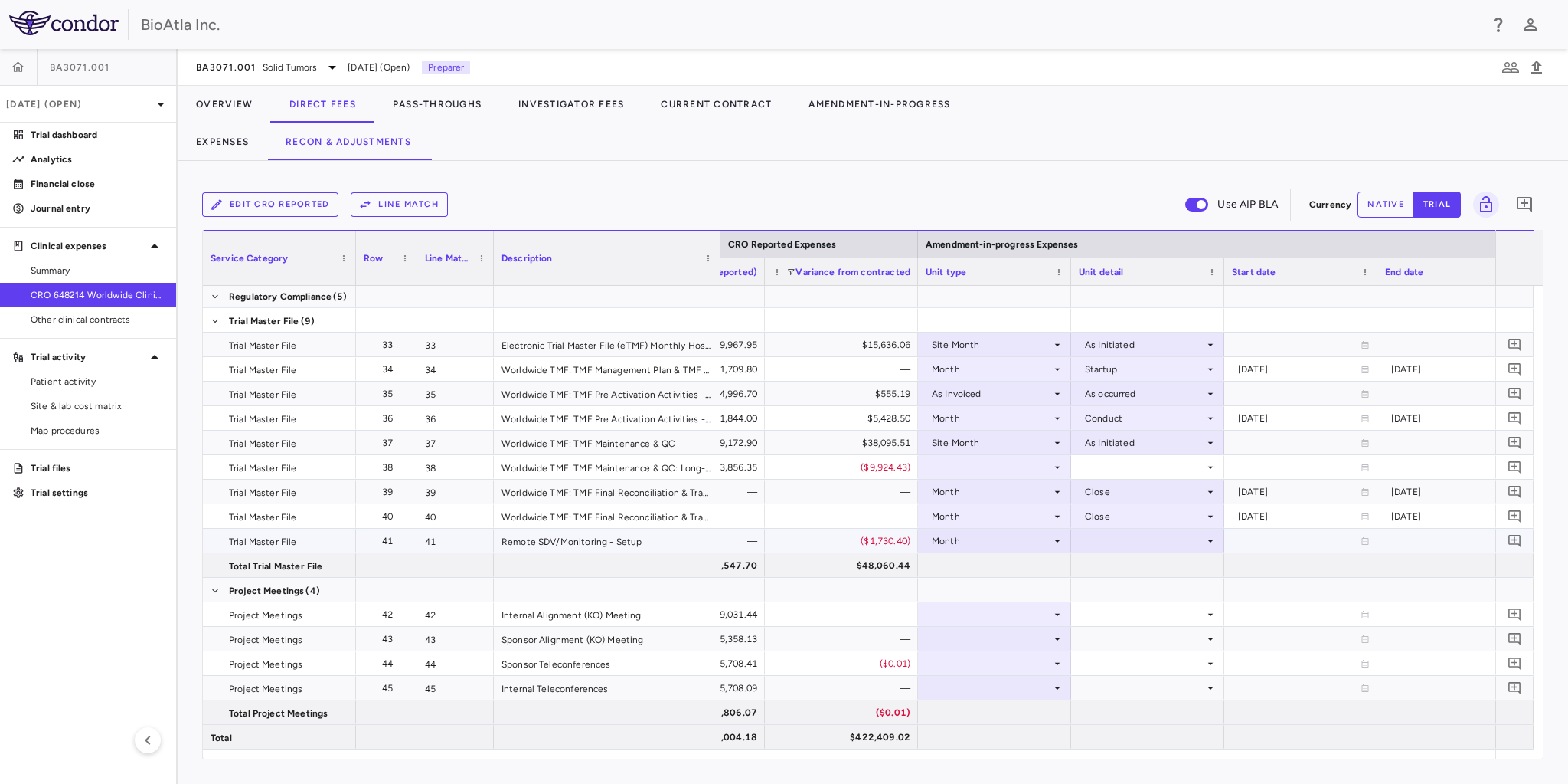
click at [1214, 537] on icon at bounding box center [1210, 541] width 12 height 12
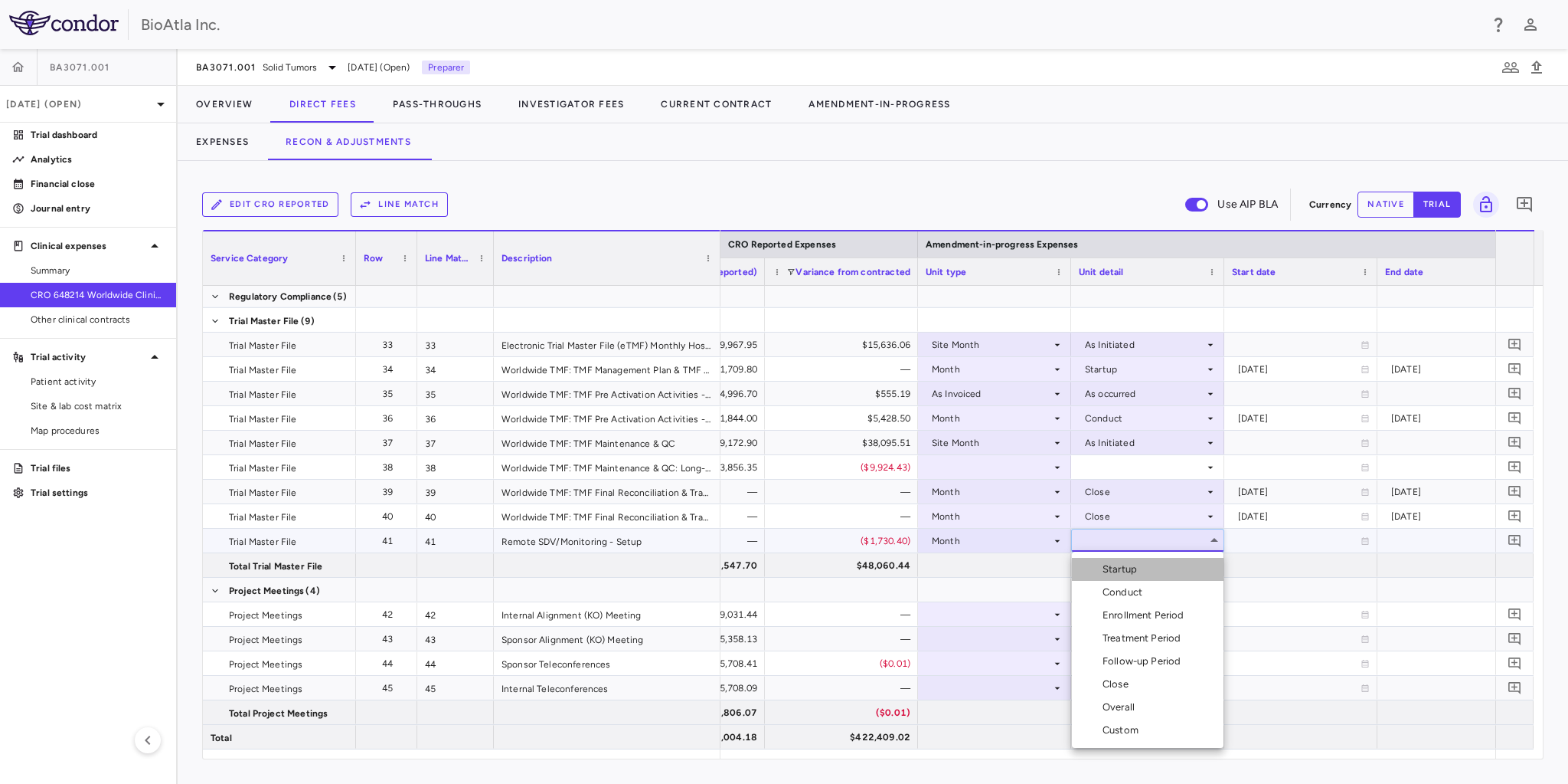
click at [1119, 575] on div "Startup" at bounding box center [1123, 569] width 41 height 14
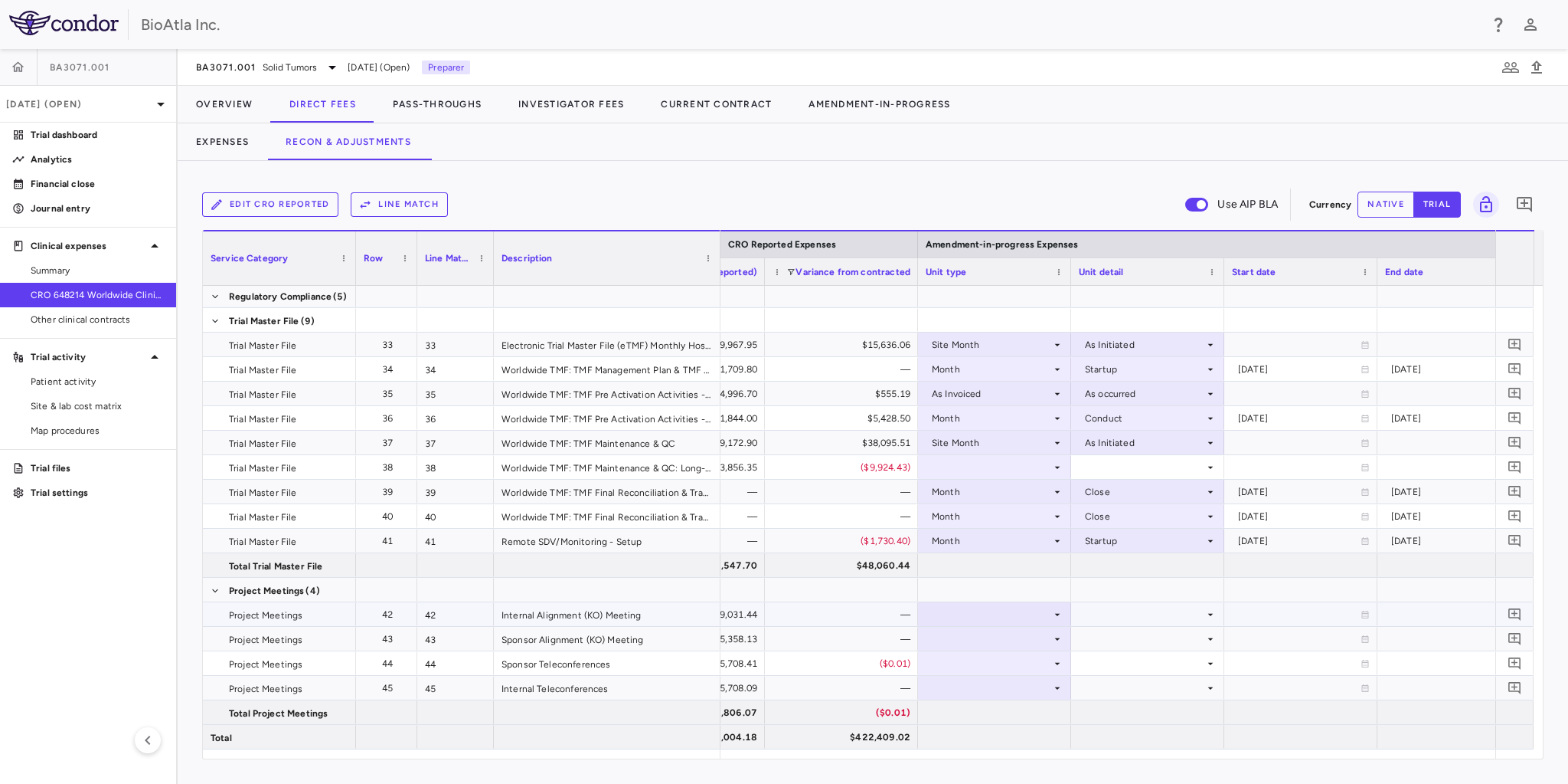
click at [1056, 616] on icon at bounding box center [1057, 614] width 12 height 12
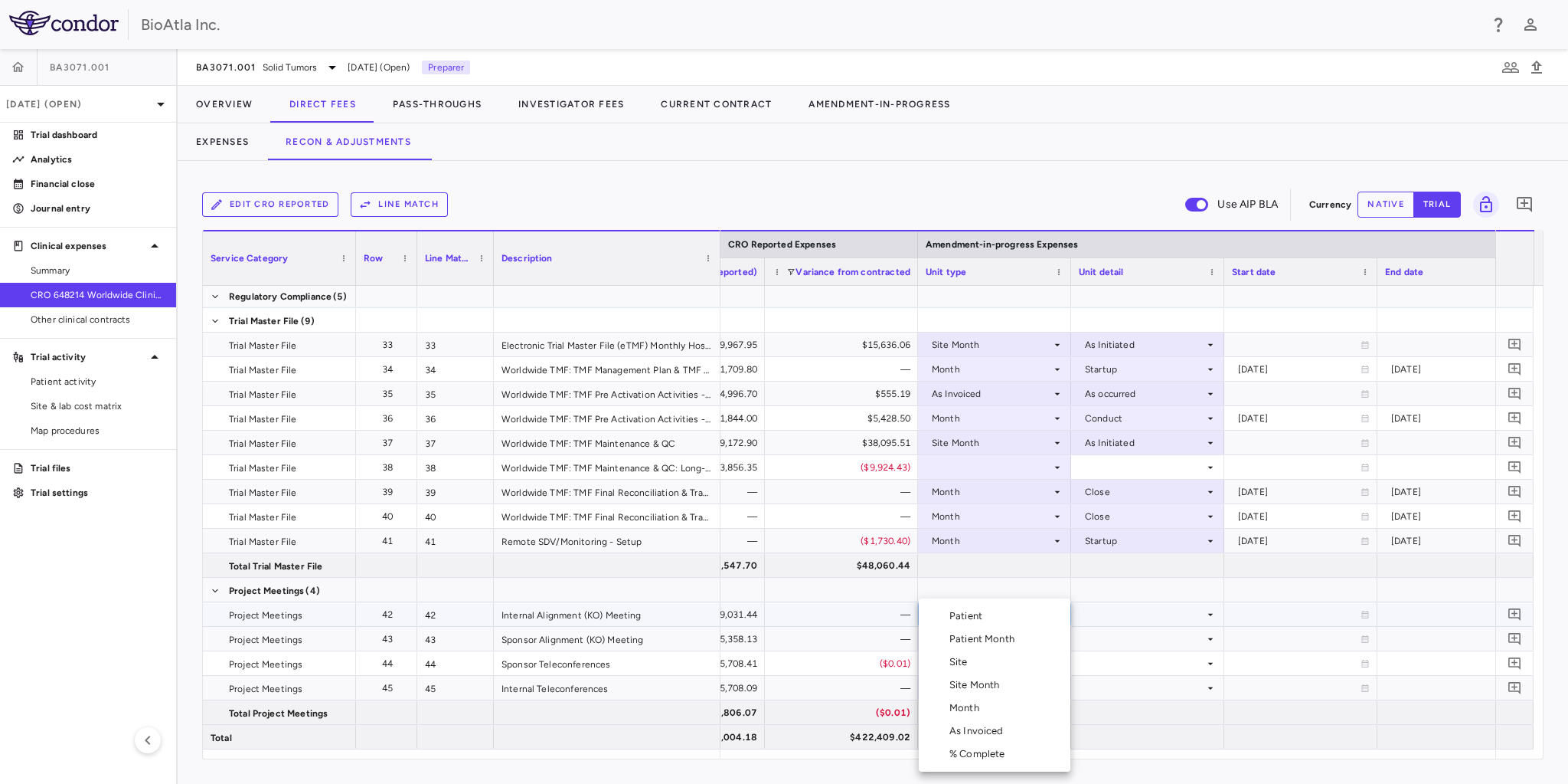
click at [965, 706] on div "Month" at bounding box center [967, 707] width 36 height 14
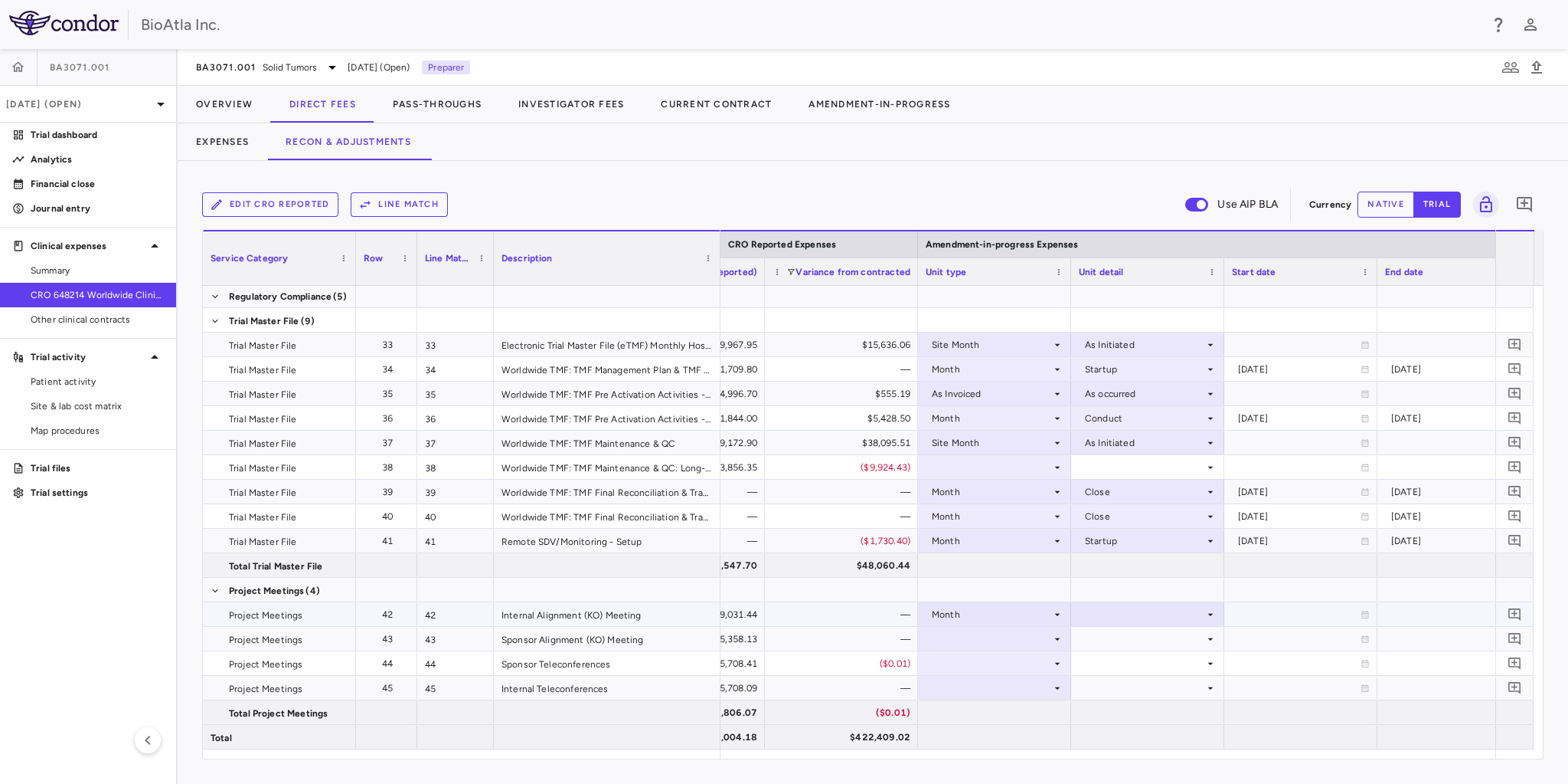
click at [1173, 606] on div at bounding box center [1147, 614] width 138 height 22
click at [1133, 597] on div "Startup" at bounding box center [1123, 593] width 41 height 14
click at [1060, 639] on icon at bounding box center [1057, 639] width 12 height 12
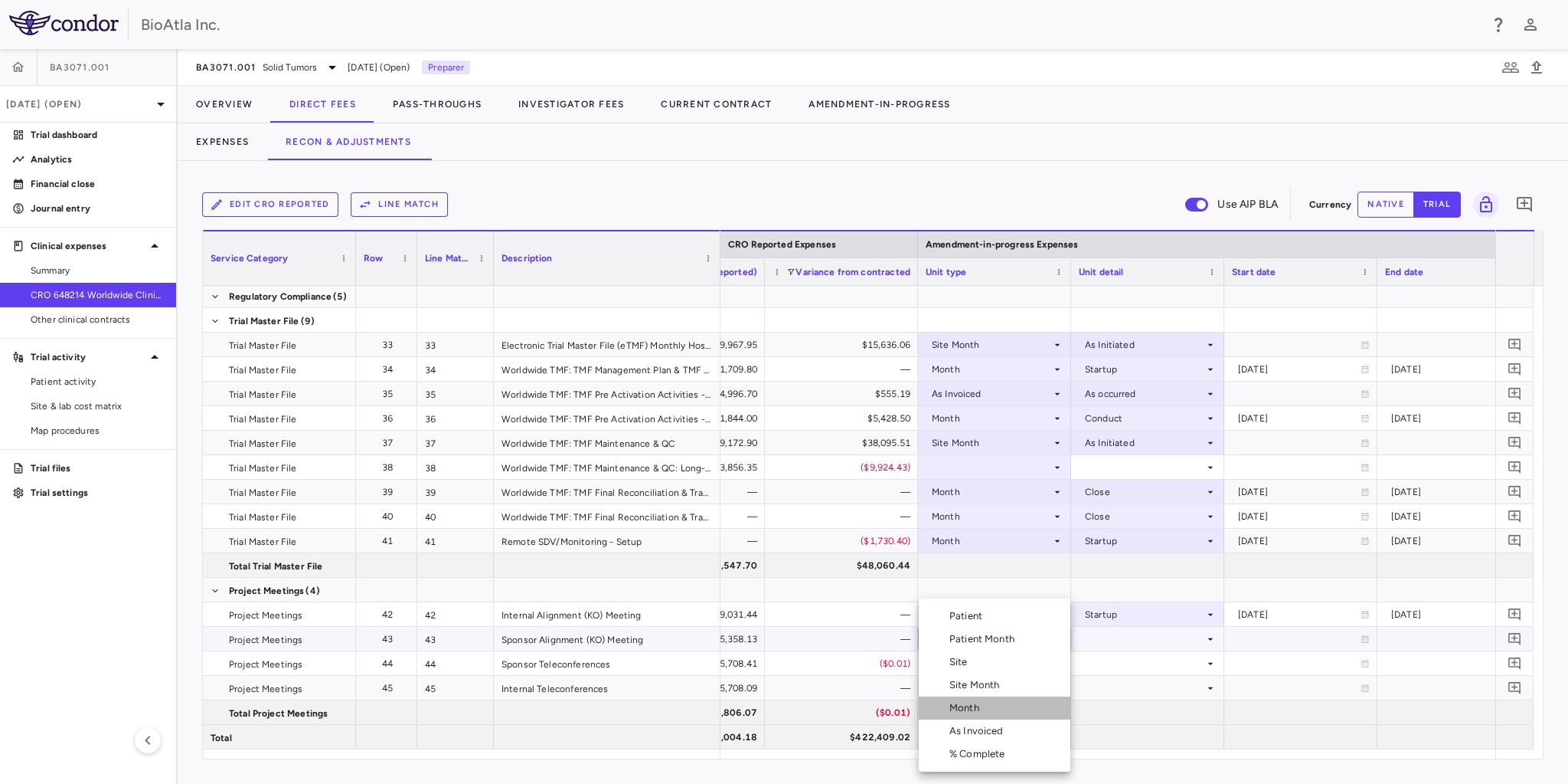
click at [966, 702] on div "Month" at bounding box center [967, 707] width 36 height 14
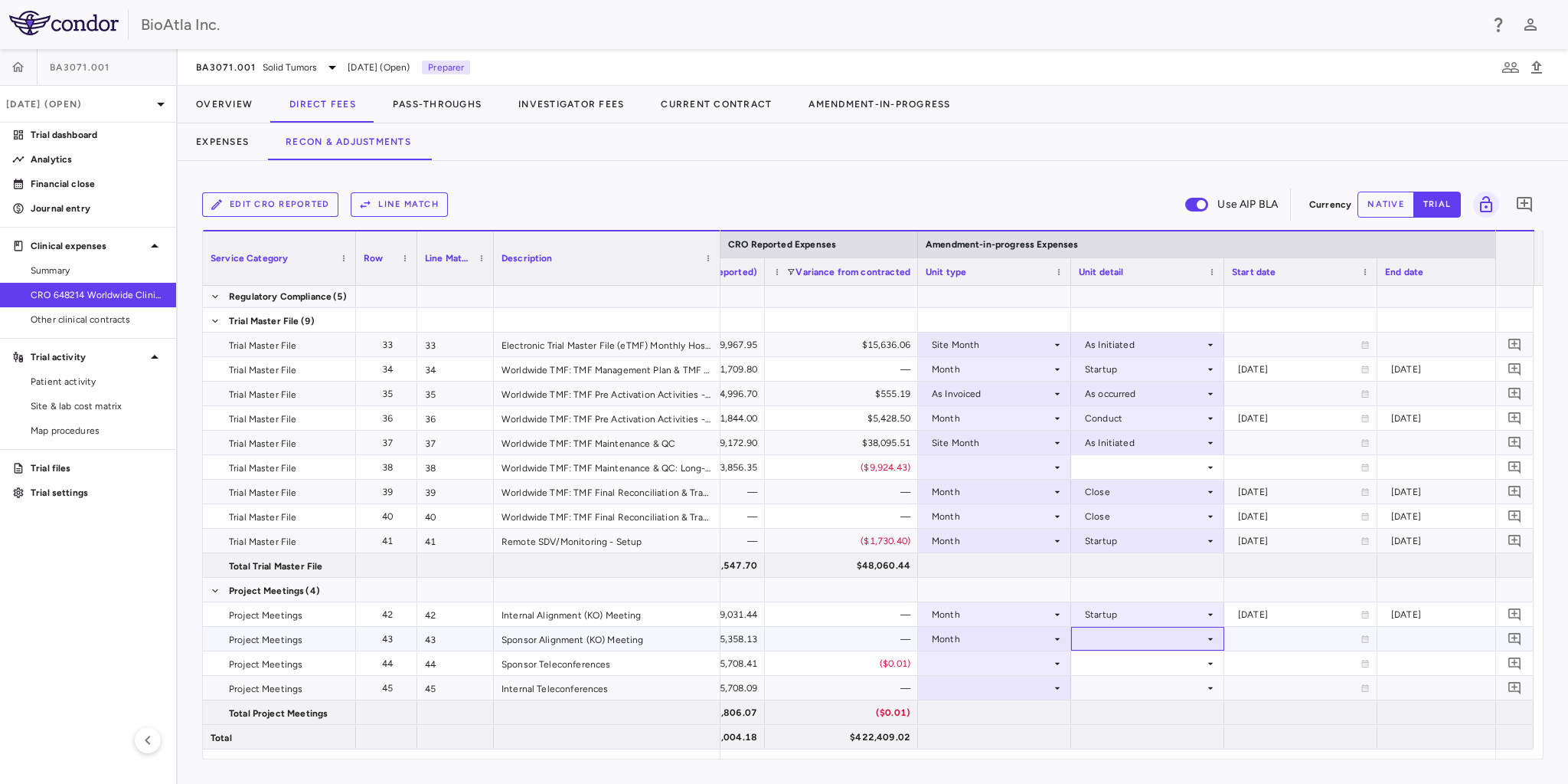
click at [1210, 638] on icon at bounding box center [1210, 638] width 5 height 3
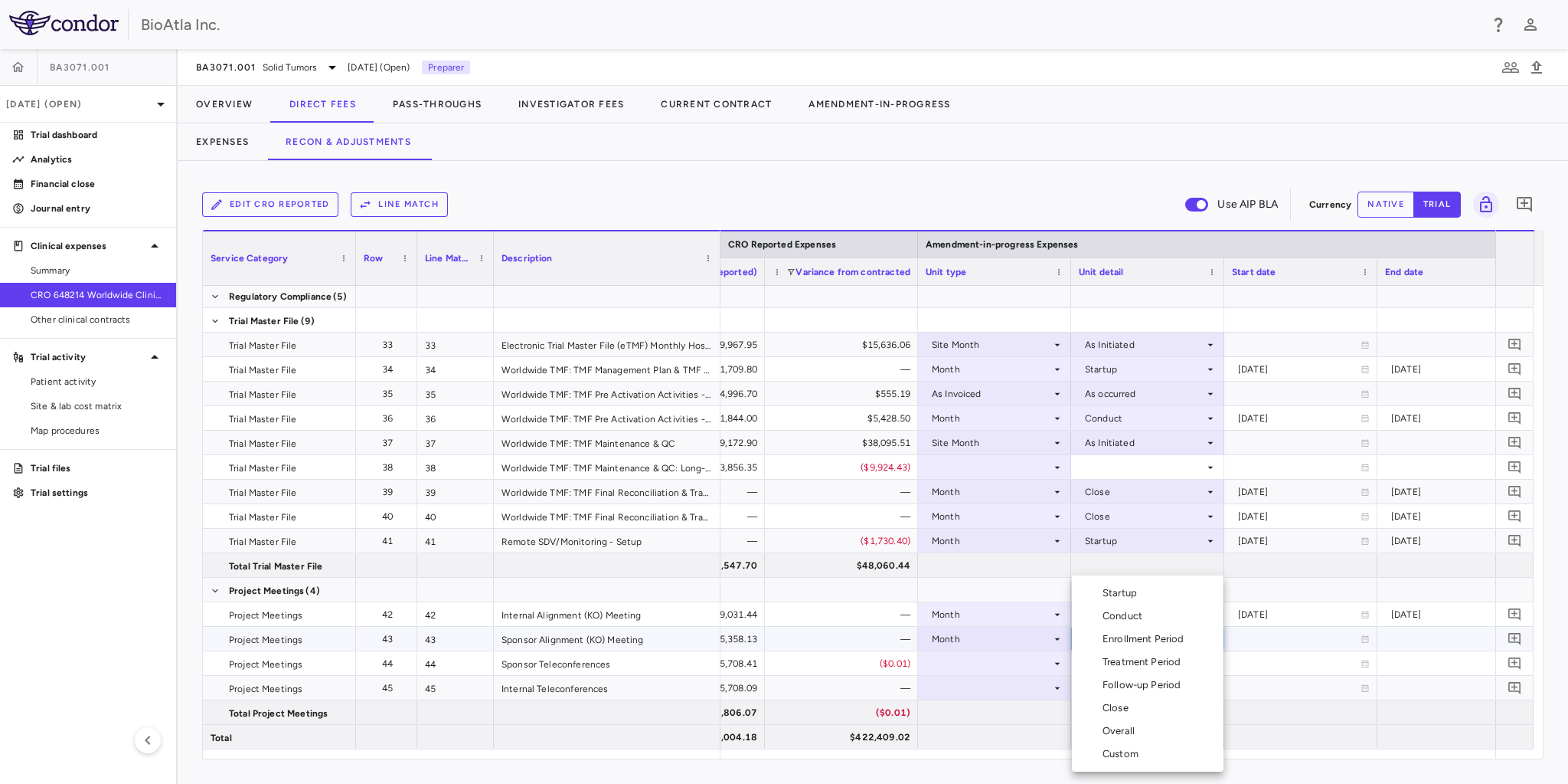
click at [1120, 594] on div "Startup" at bounding box center [1123, 593] width 41 height 14
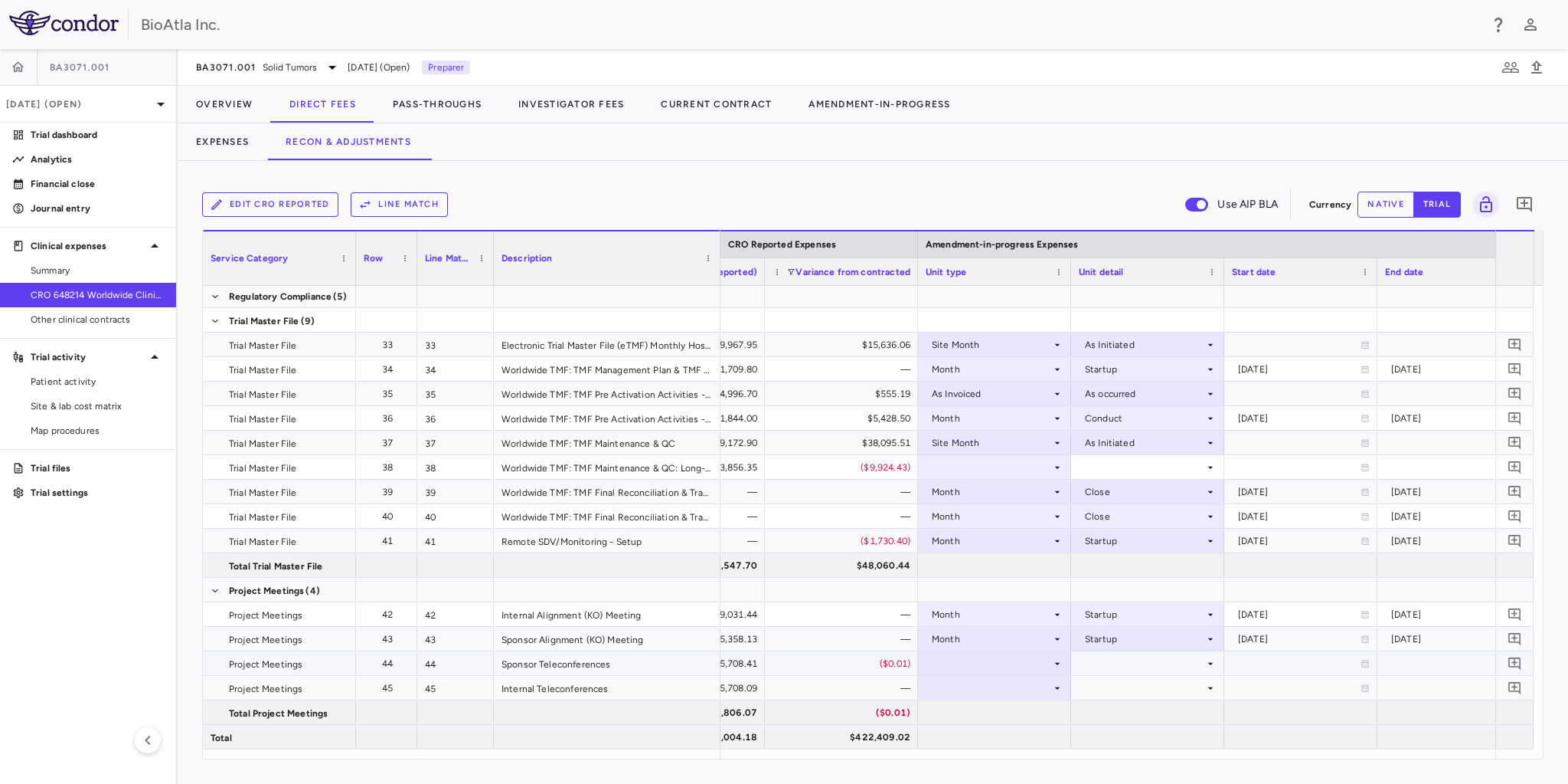
click at [1061, 661] on icon at bounding box center [1057, 663] width 12 height 12
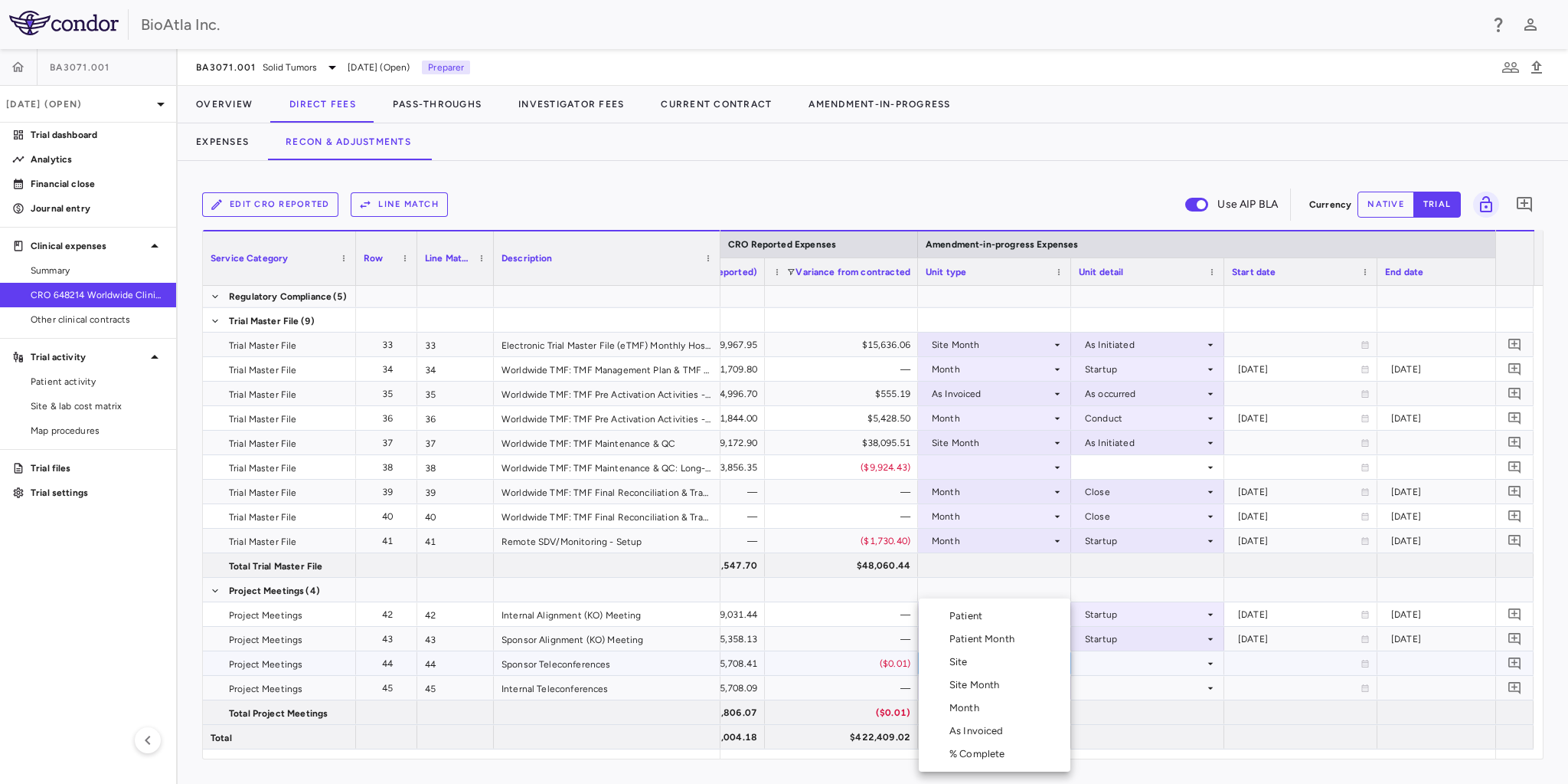
click at [978, 726] on div "As Invoiced" at bounding box center [979, 730] width 60 height 14
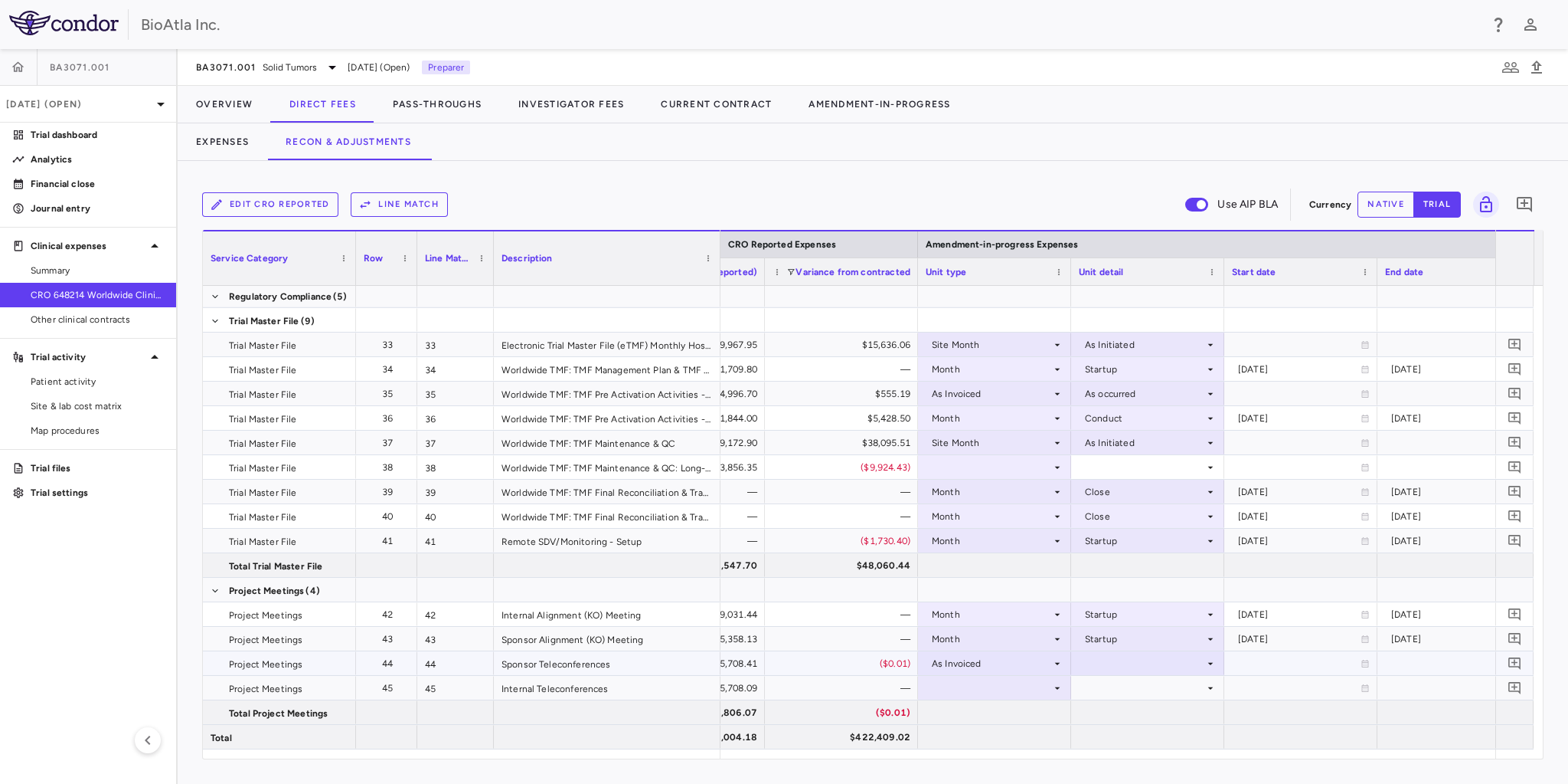
click at [1193, 661] on div at bounding box center [1147, 663] width 138 height 22
click at [1124, 686] on div "As occurred" at bounding box center [1133, 691] width 61 height 14
click at [1060, 685] on icon at bounding box center [1057, 688] width 12 height 12
drag, startPoint x: 988, startPoint y: 736, endPoint x: 998, endPoint y: 724, distance: 15.6
click at [988, 735] on div at bounding box center [994, 736] width 153 height 24
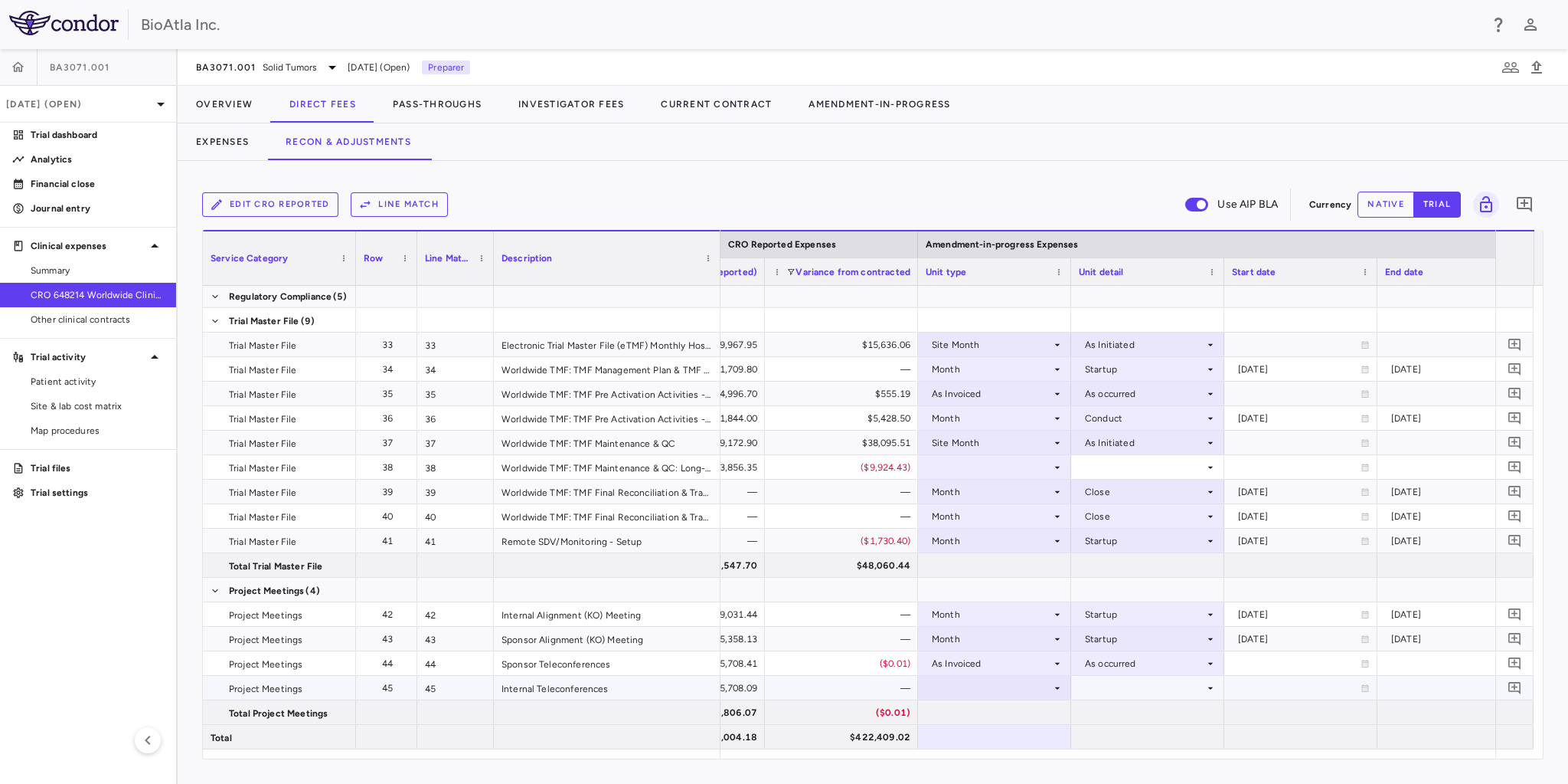
click at [1026, 684] on div at bounding box center [994, 687] width 138 height 22
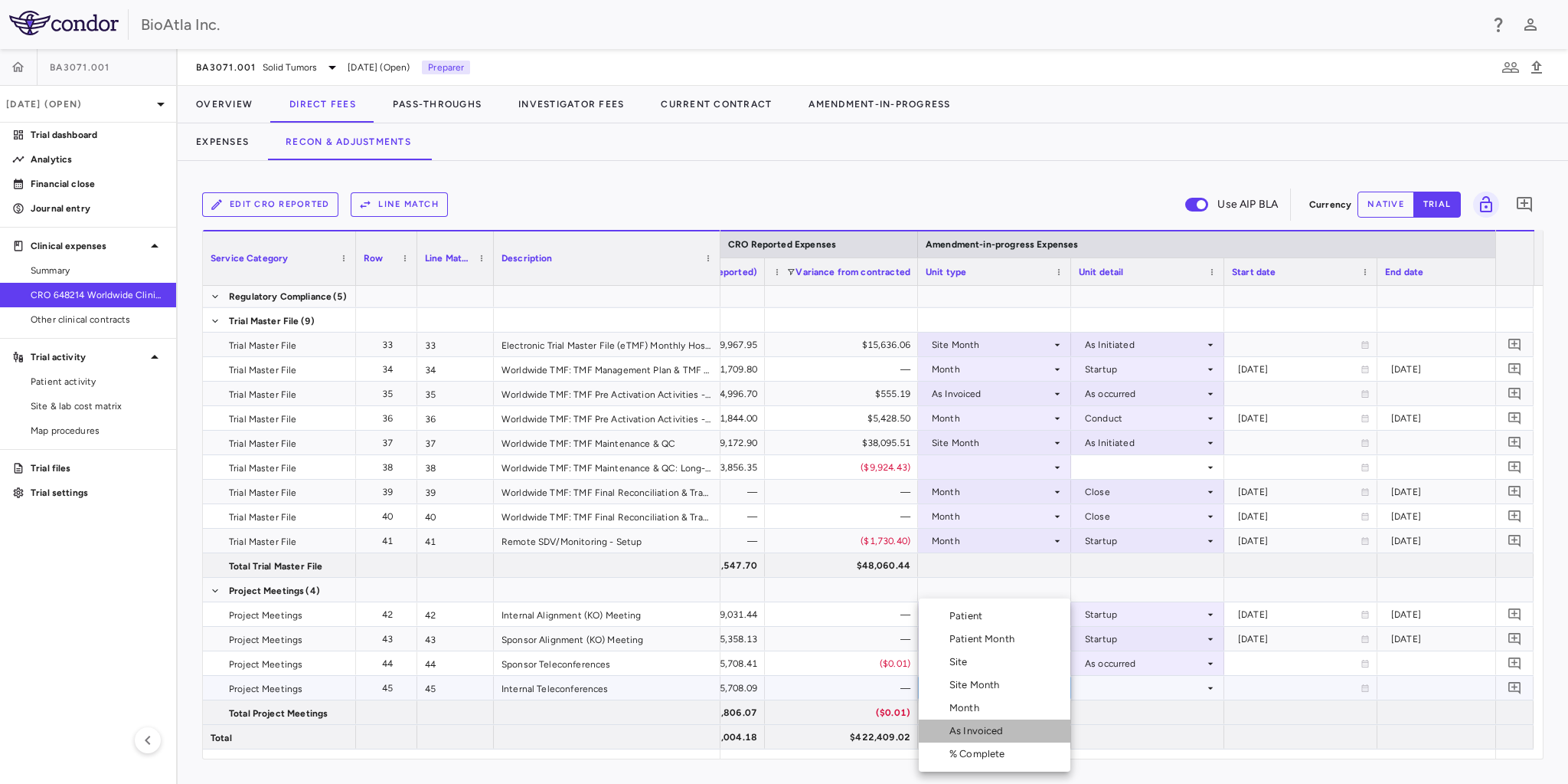
click at [992, 721] on li "As Invoiced" at bounding box center [994, 730] width 151 height 23
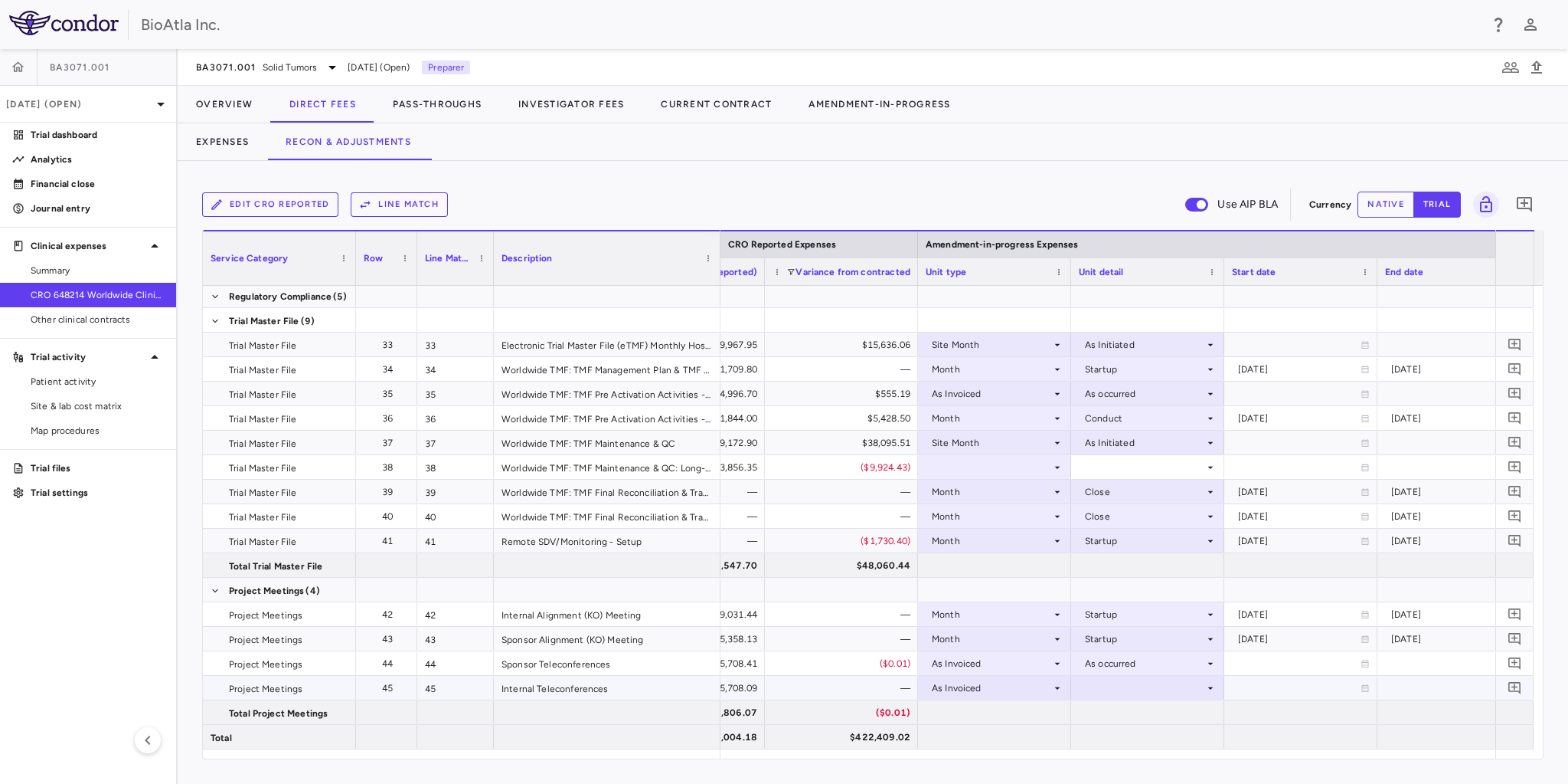
click at [1187, 680] on div at bounding box center [1147, 687] width 138 height 22
click at [1124, 714] on div "As occurred" at bounding box center [1133, 716] width 61 height 14
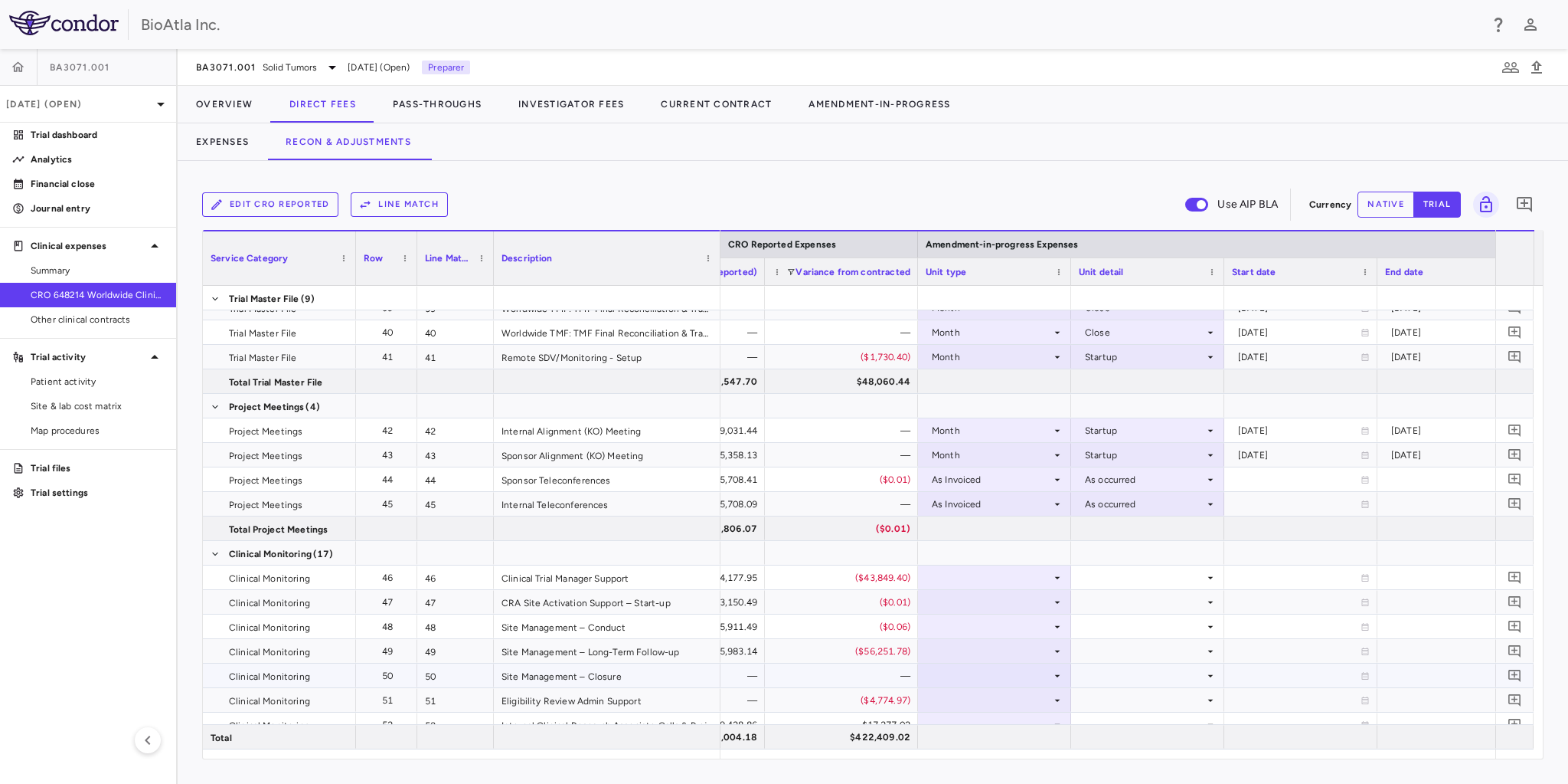
scroll to position [1228, 0]
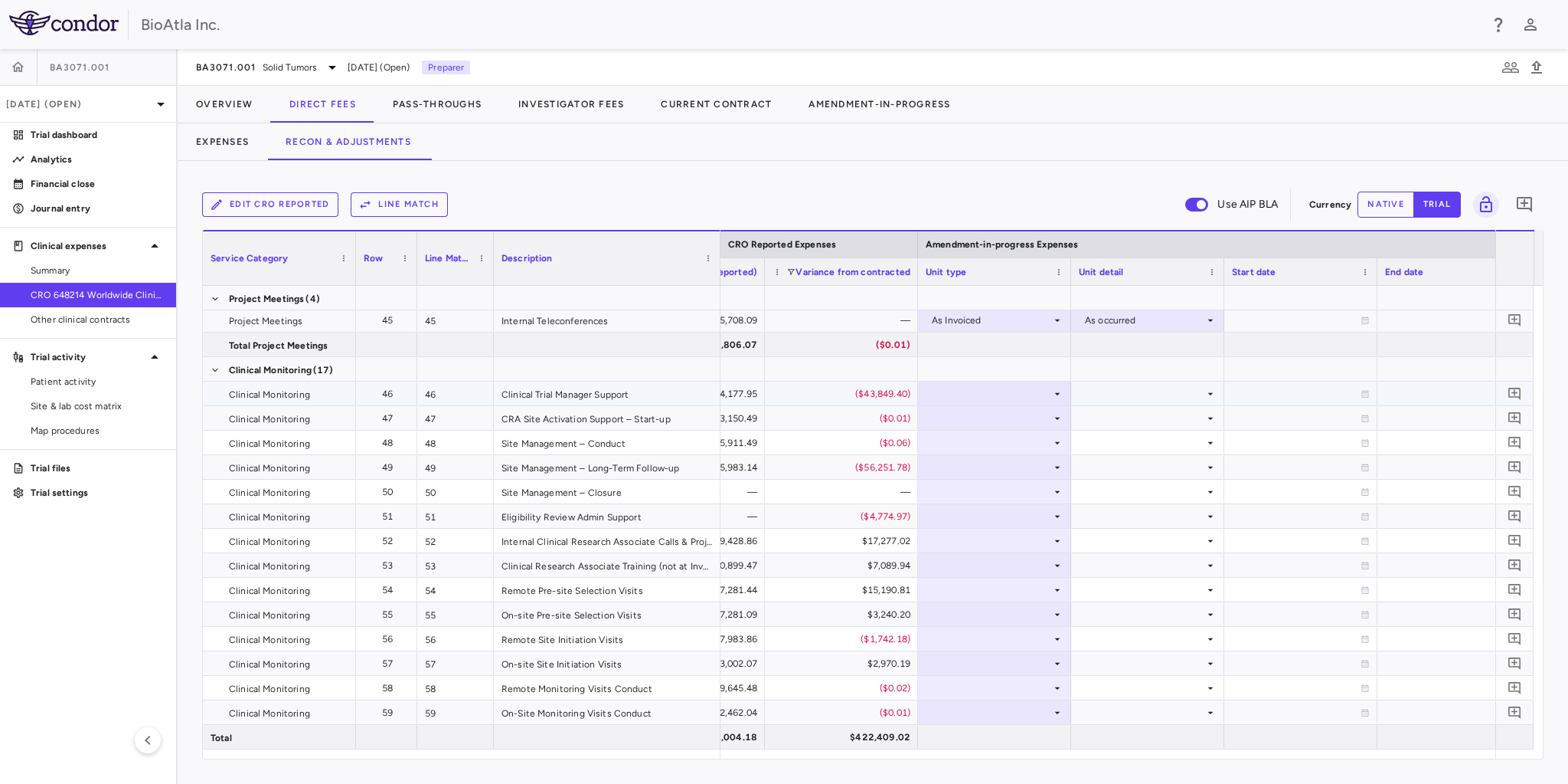
click at [1053, 393] on icon at bounding box center [1057, 394] width 12 height 12
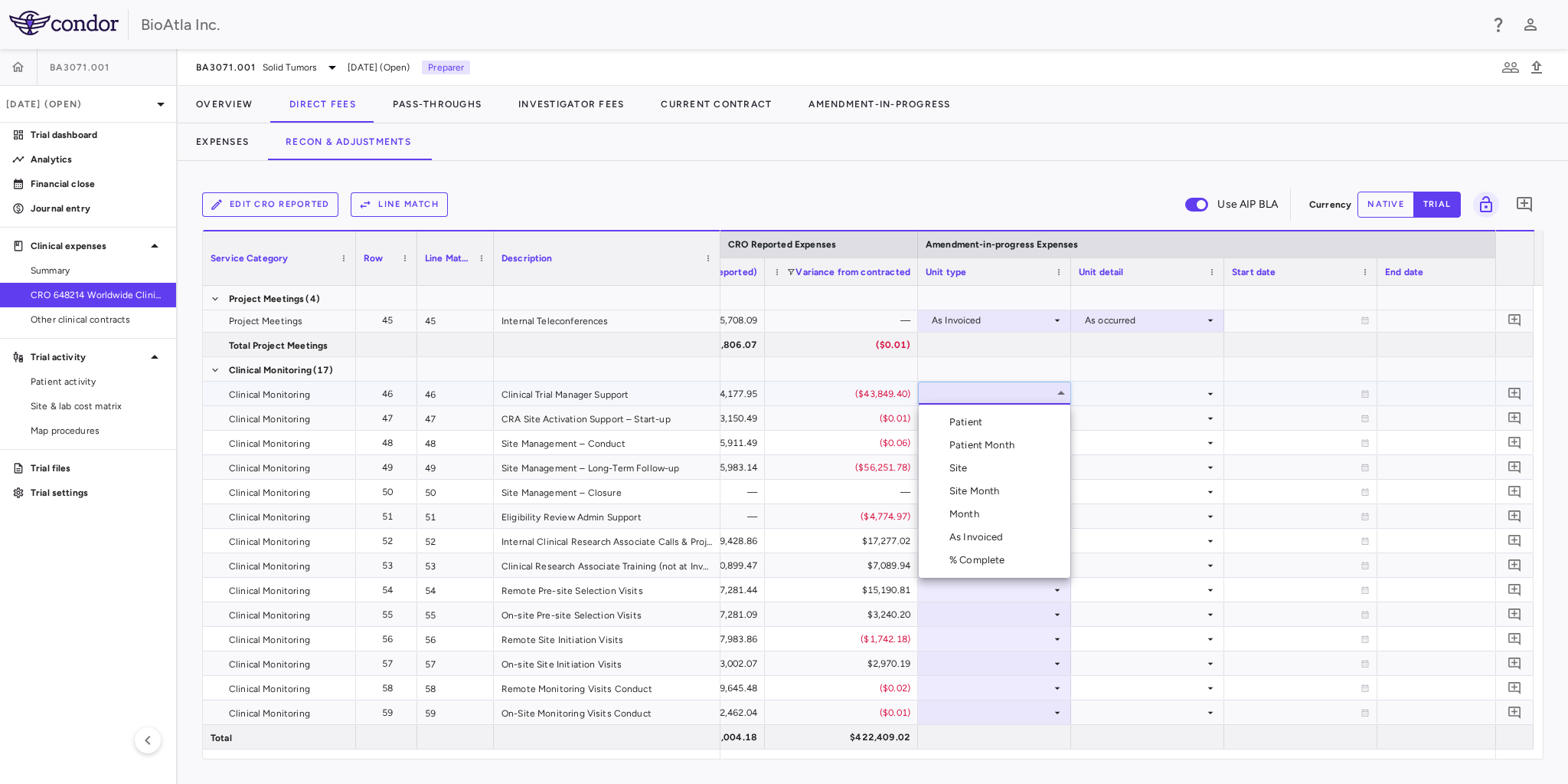
click at [976, 520] on div "Month" at bounding box center [967, 514] width 36 height 14
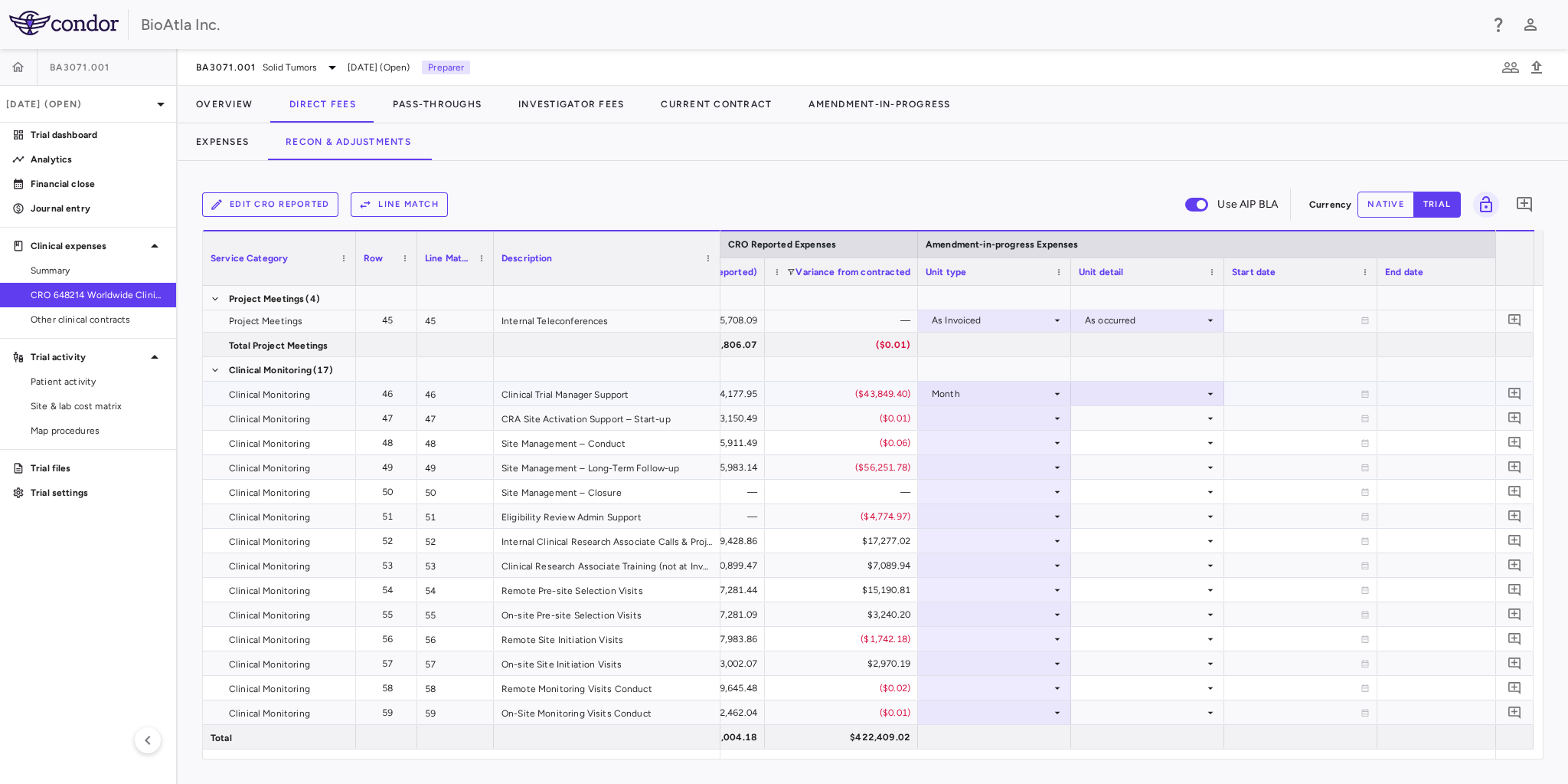
click at [1201, 391] on div at bounding box center [1147, 393] width 138 height 22
click at [1133, 575] on li "Custom" at bounding box center [1147, 582] width 151 height 23
click at [1022, 417] on div at bounding box center [994, 418] width 138 height 22
click at [1001, 411] on div at bounding box center [994, 418] width 138 height 22
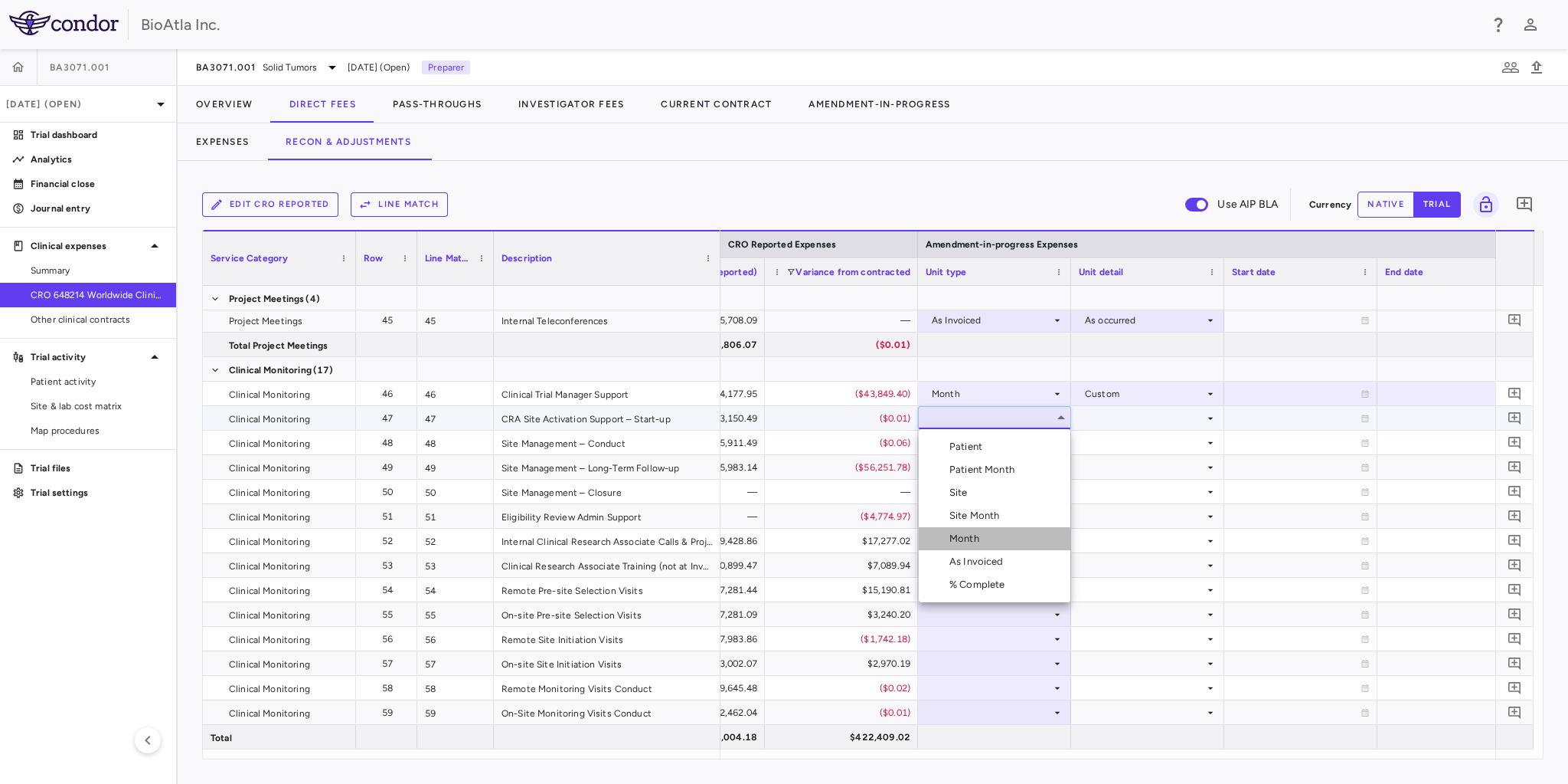
click at [986, 544] on li "Month" at bounding box center [994, 538] width 151 height 23
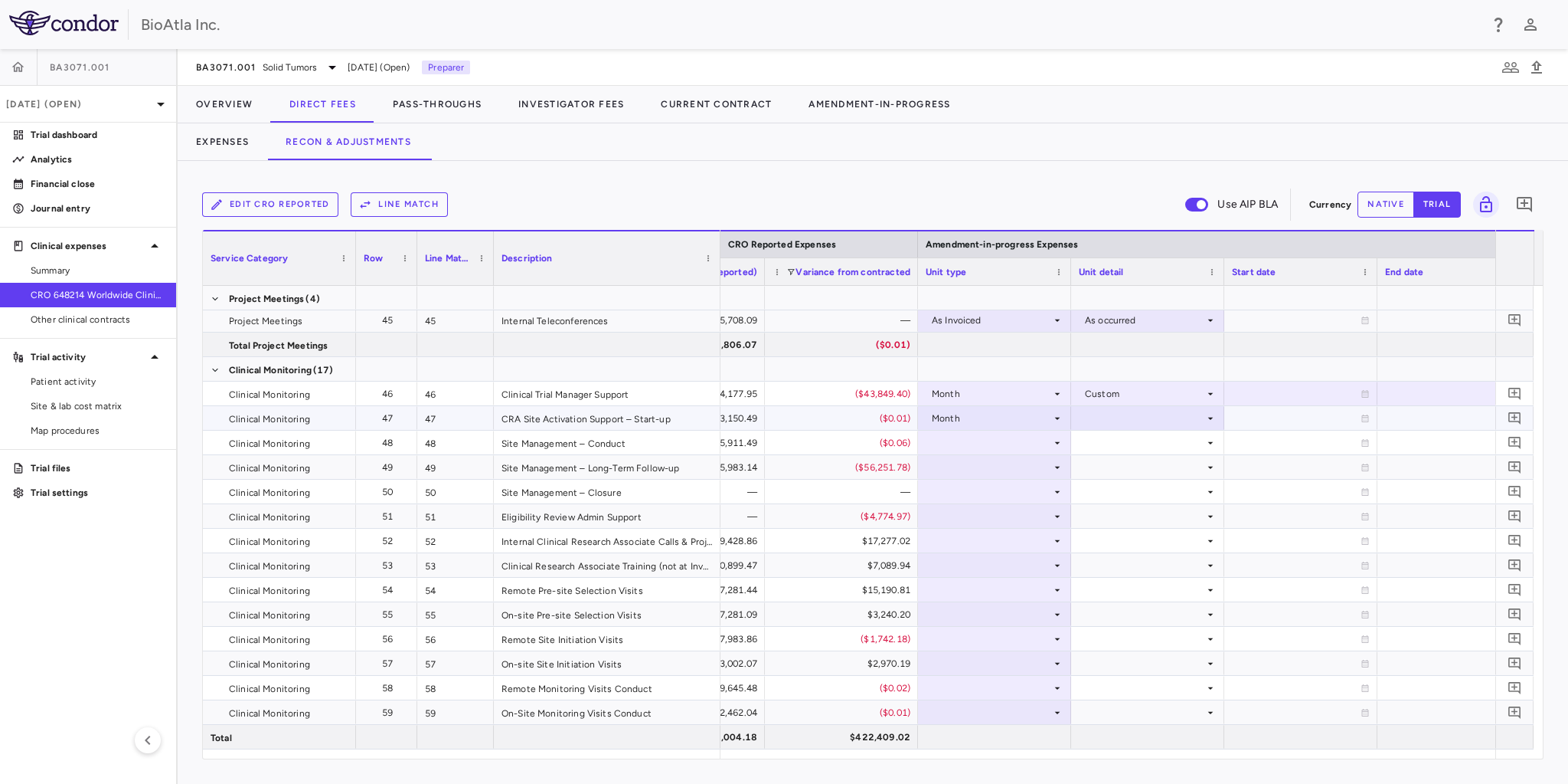
click at [1192, 417] on div at bounding box center [1147, 418] width 138 height 22
click at [1123, 451] on div "Startup" at bounding box center [1123, 446] width 41 height 14
click at [1040, 438] on div at bounding box center [994, 442] width 138 height 22
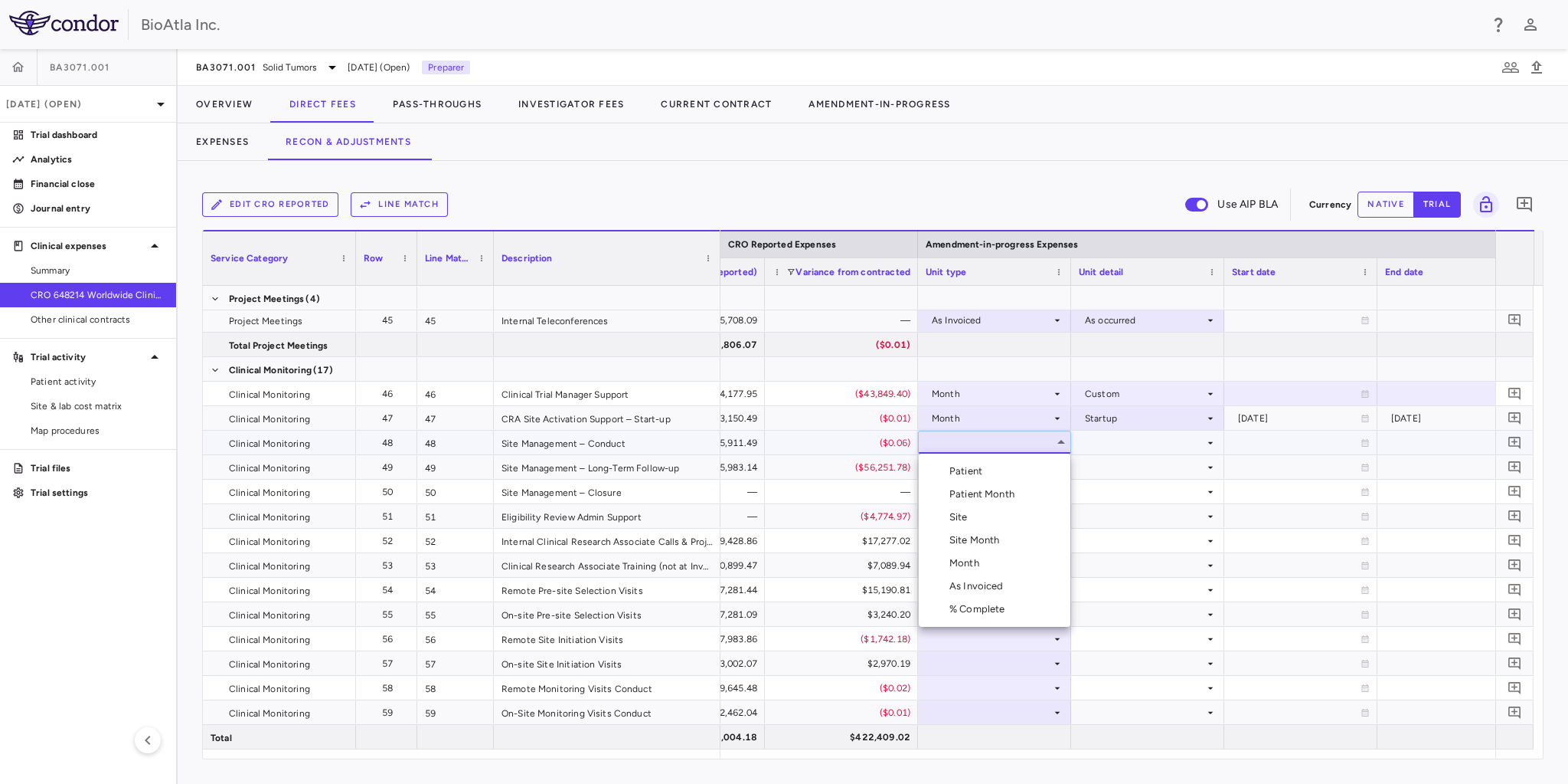
click at [978, 566] on div "Month" at bounding box center [967, 563] width 36 height 14
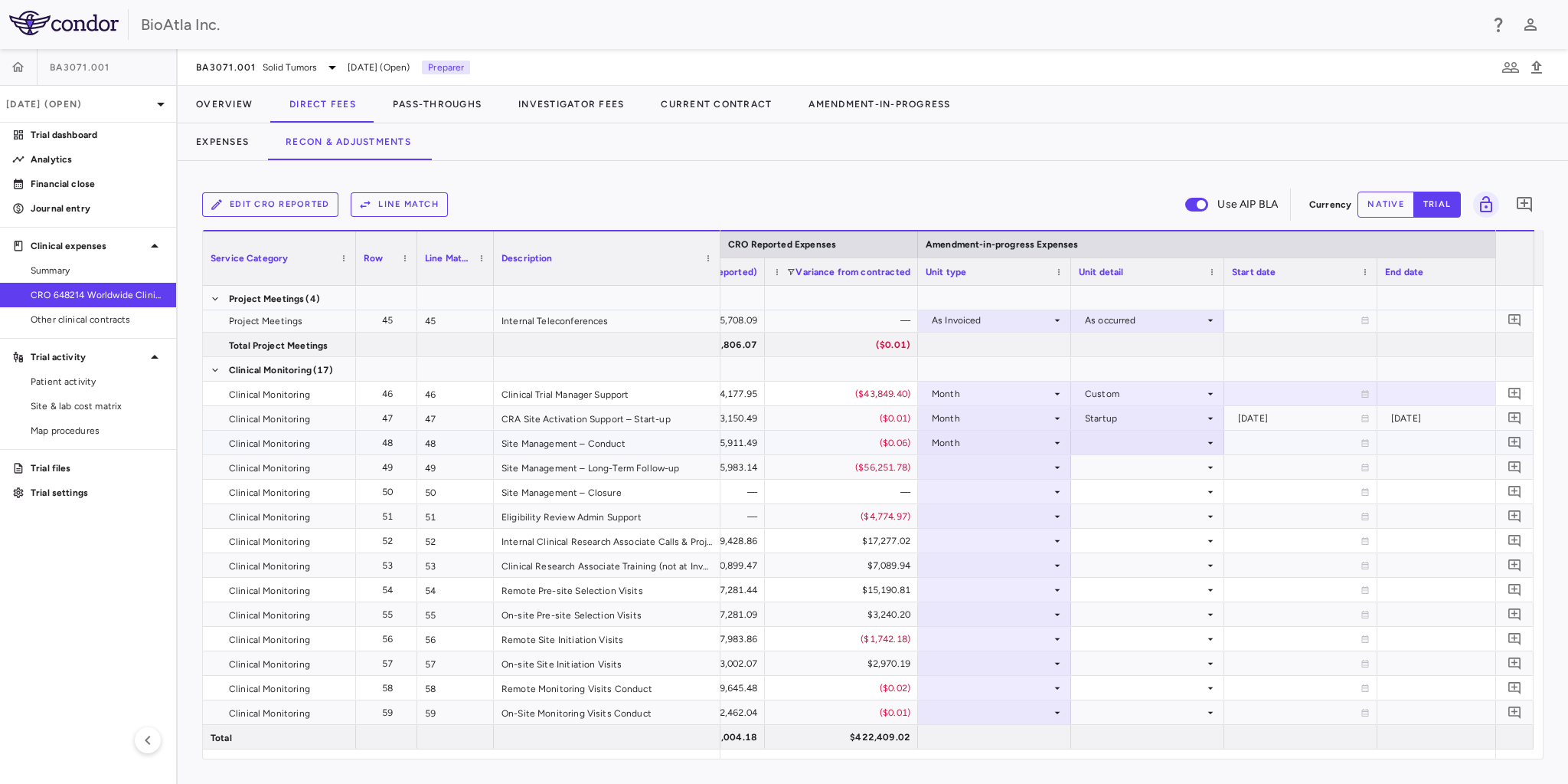
click at [1194, 440] on div at bounding box center [1147, 442] width 138 height 22
click at [1131, 628] on div "Custom" at bounding box center [1124, 632] width 42 height 14
click at [1058, 463] on icon at bounding box center [1057, 467] width 12 height 12
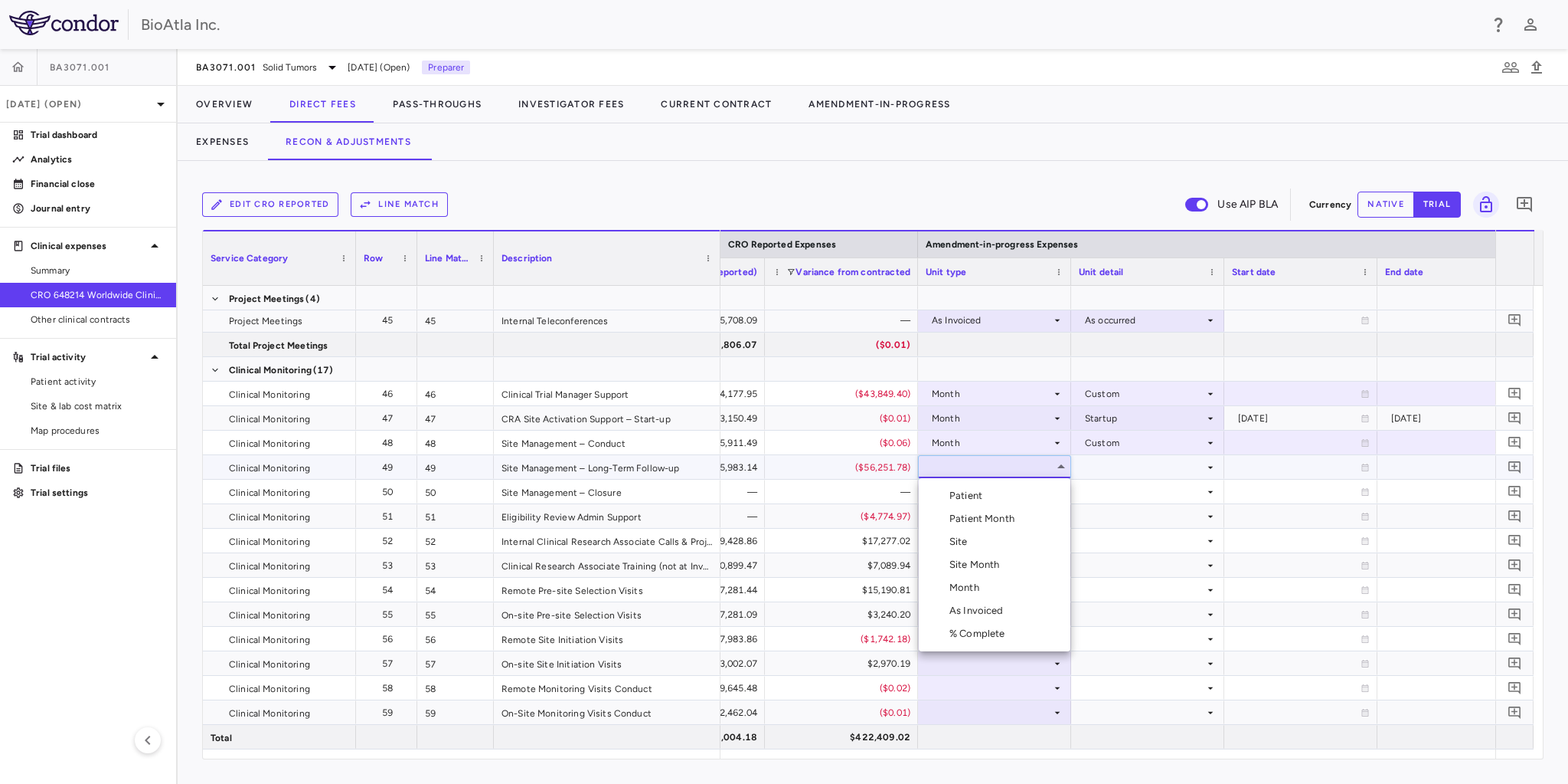
click at [974, 594] on li "Month" at bounding box center [994, 587] width 151 height 23
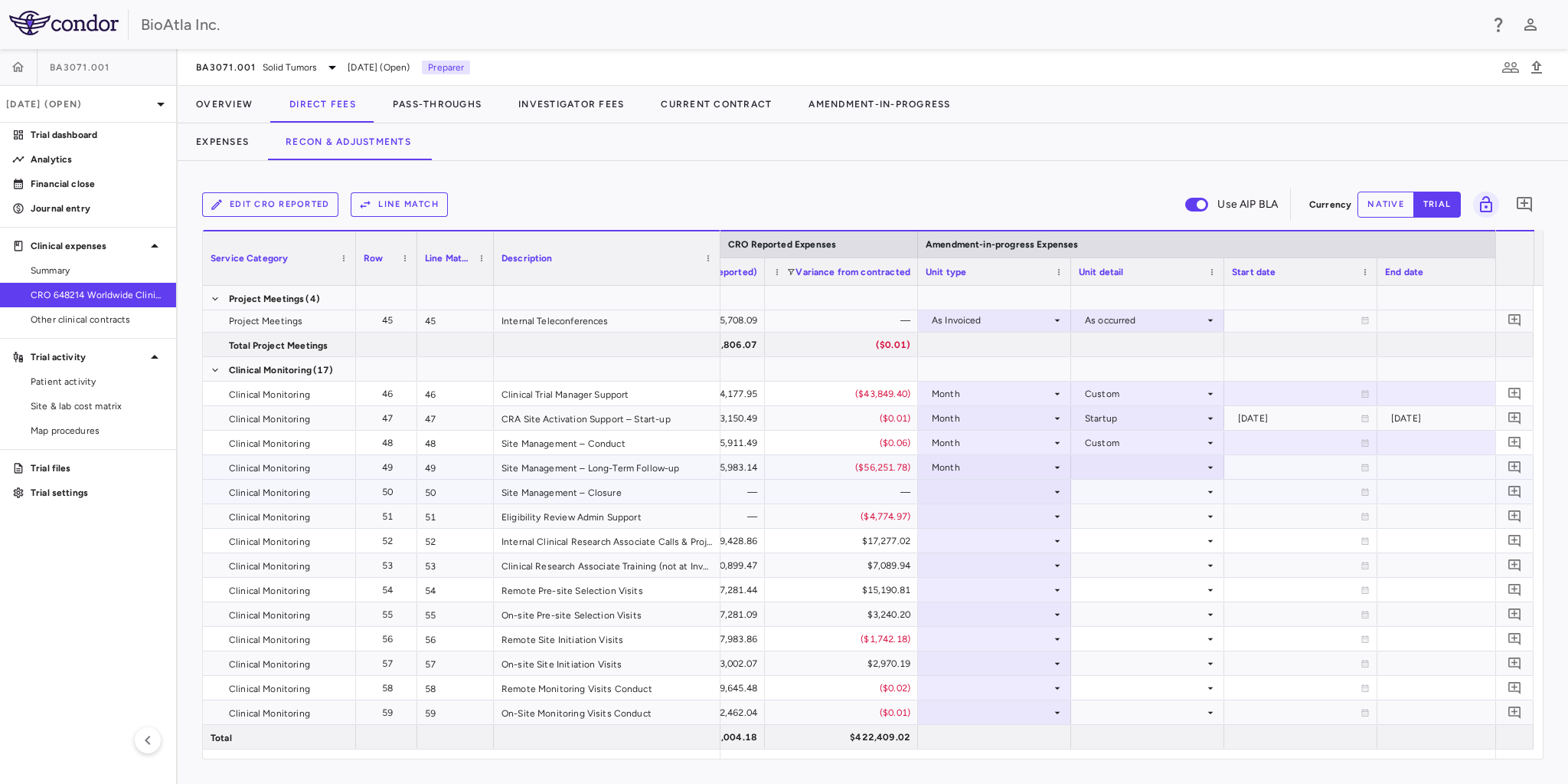
click at [1044, 495] on div at bounding box center [994, 491] width 138 height 22
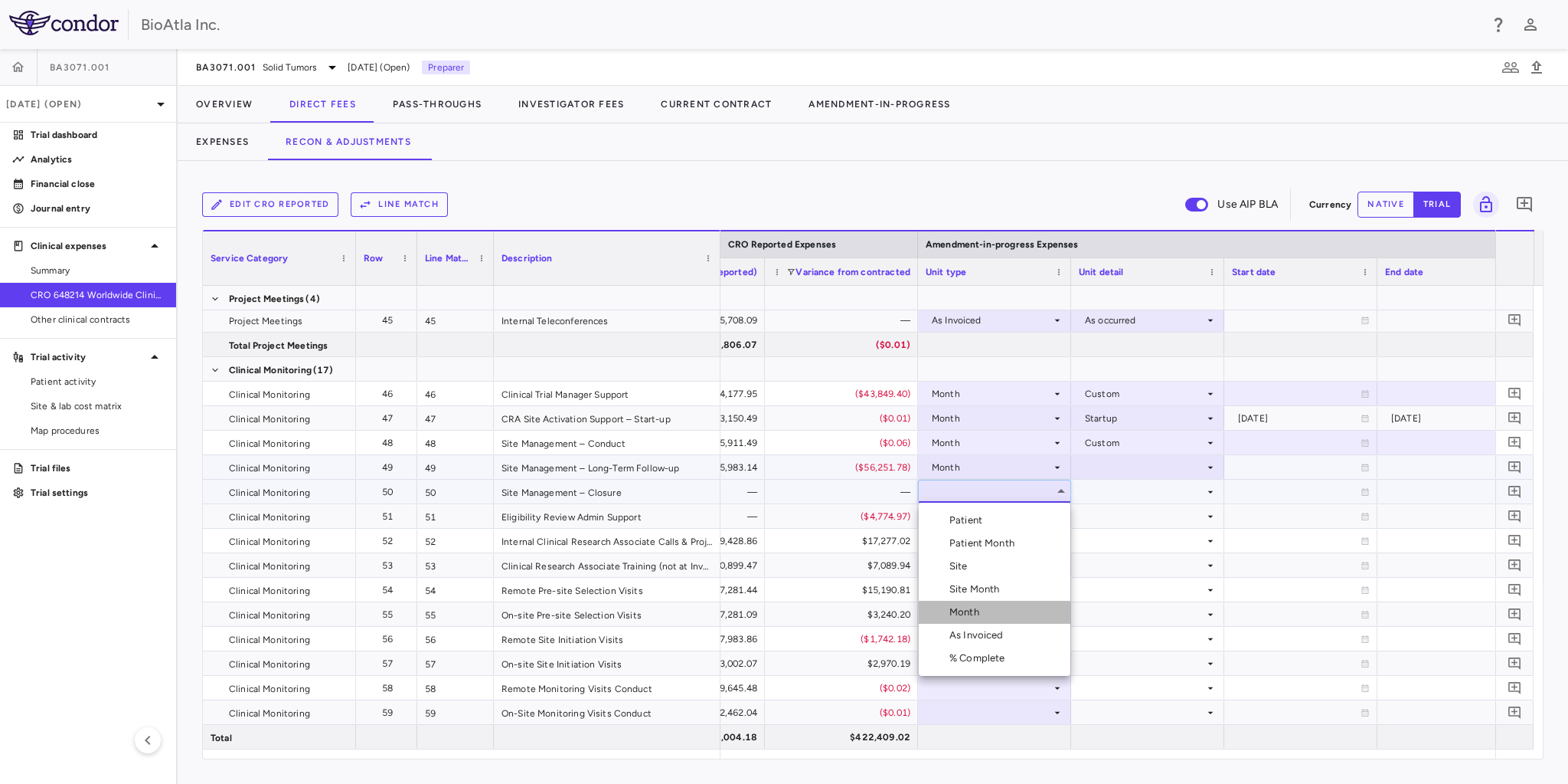
click at [977, 610] on div "Month" at bounding box center [967, 612] width 36 height 14
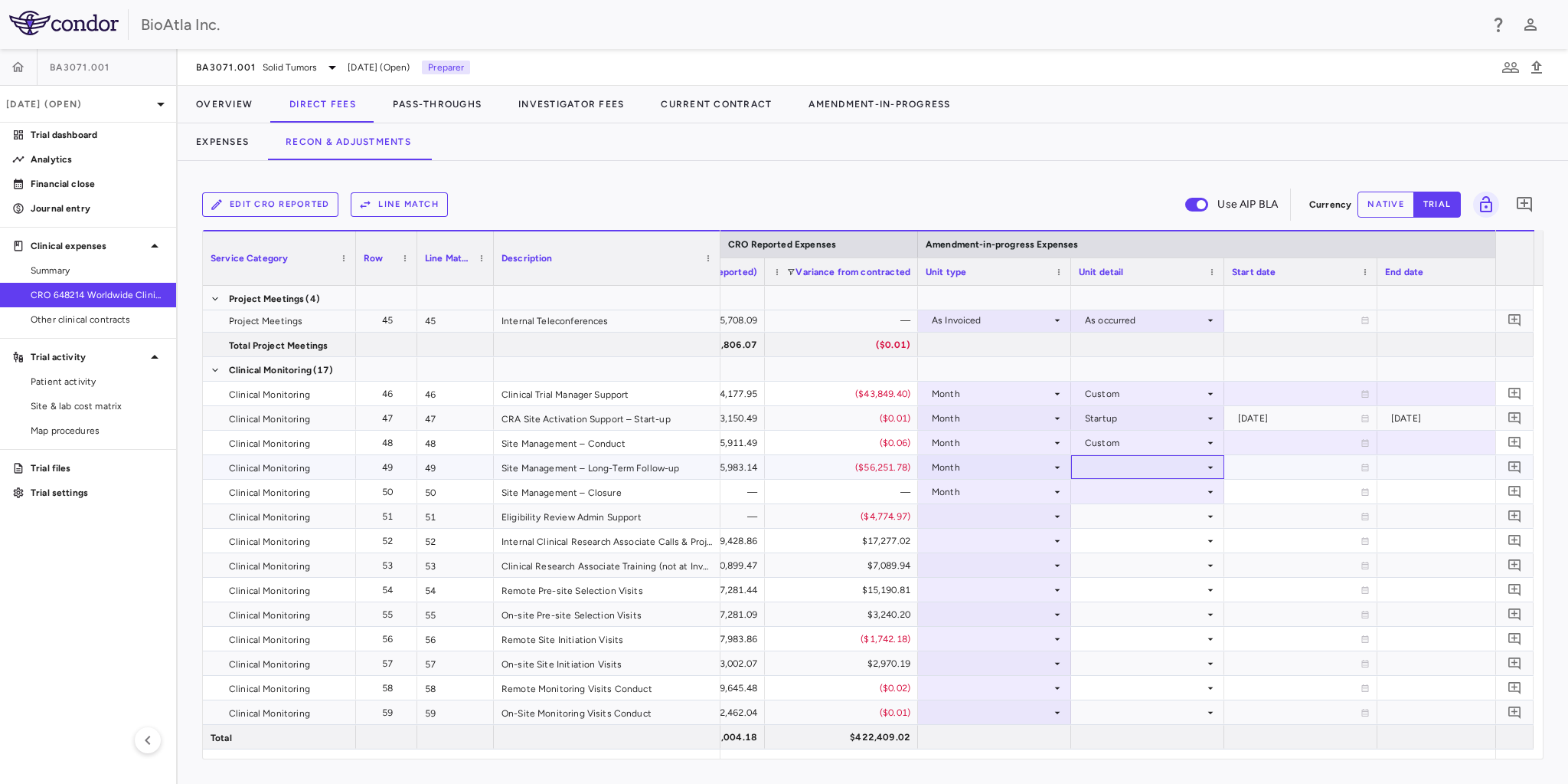
click at [1169, 469] on div at bounding box center [1147, 467] width 138 height 22
click at [1265, 491] on div at bounding box center [784, 392] width 1568 height 784
click at [1186, 487] on div at bounding box center [1147, 491] width 138 height 22
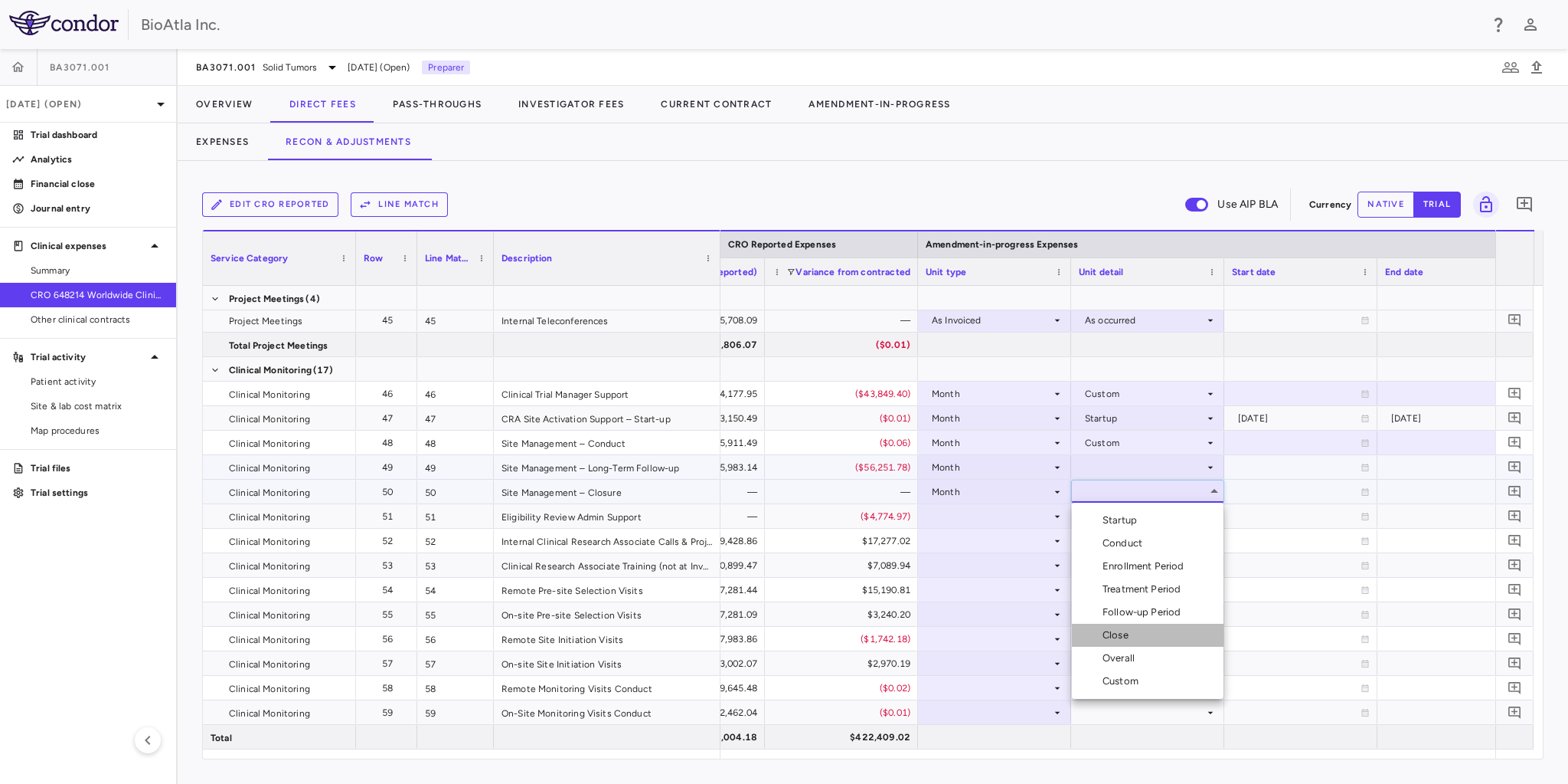
drag, startPoint x: 1127, startPoint y: 633, endPoint x: 1112, endPoint y: 624, distance: 17.5
click at [1127, 633] on div "Close" at bounding box center [1118, 635] width 32 height 14
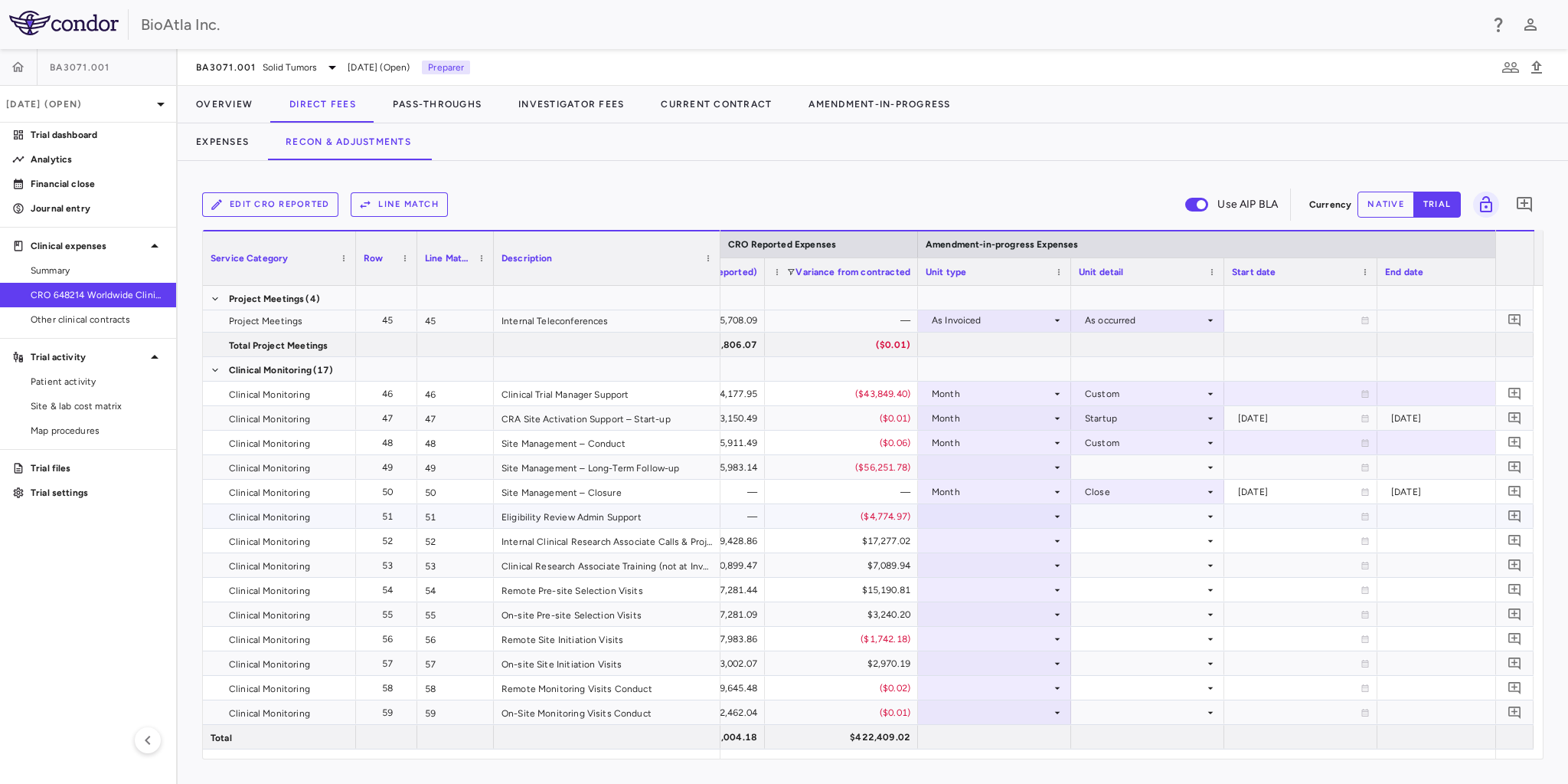
click at [980, 508] on div at bounding box center [994, 516] width 138 height 22
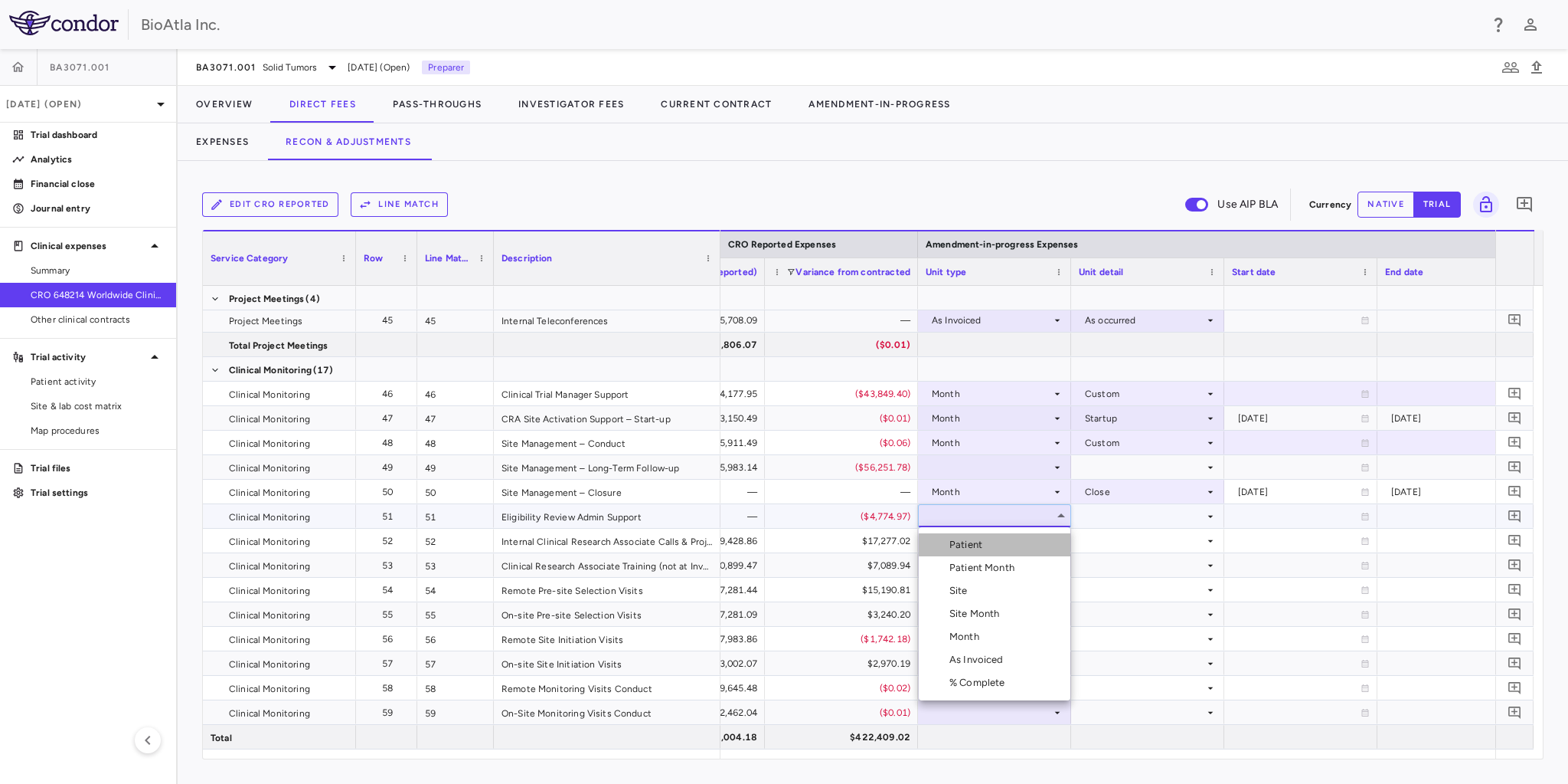
click at [976, 553] on li "Patient" at bounding box center [994, 544] width 151 height 23
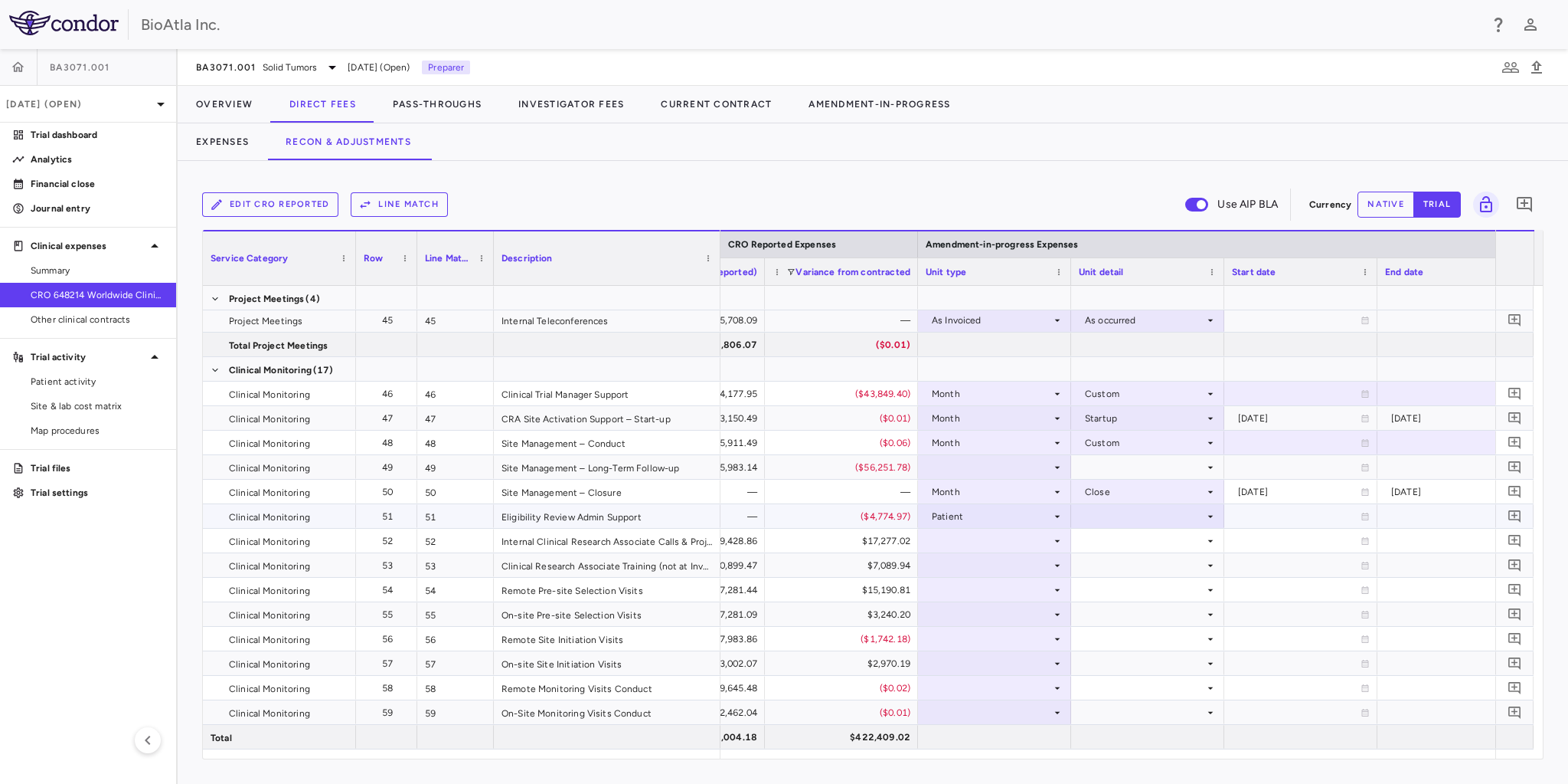
click at [1133, 524] on div at bounding box center [1147, 516] width 138 height 22
click at [1130, 568] on div "Screened" at bounding box center [1127, 567] width 49 height 14
click at [927, 537] on div at bounding box center [994, 540] width 138 height 22
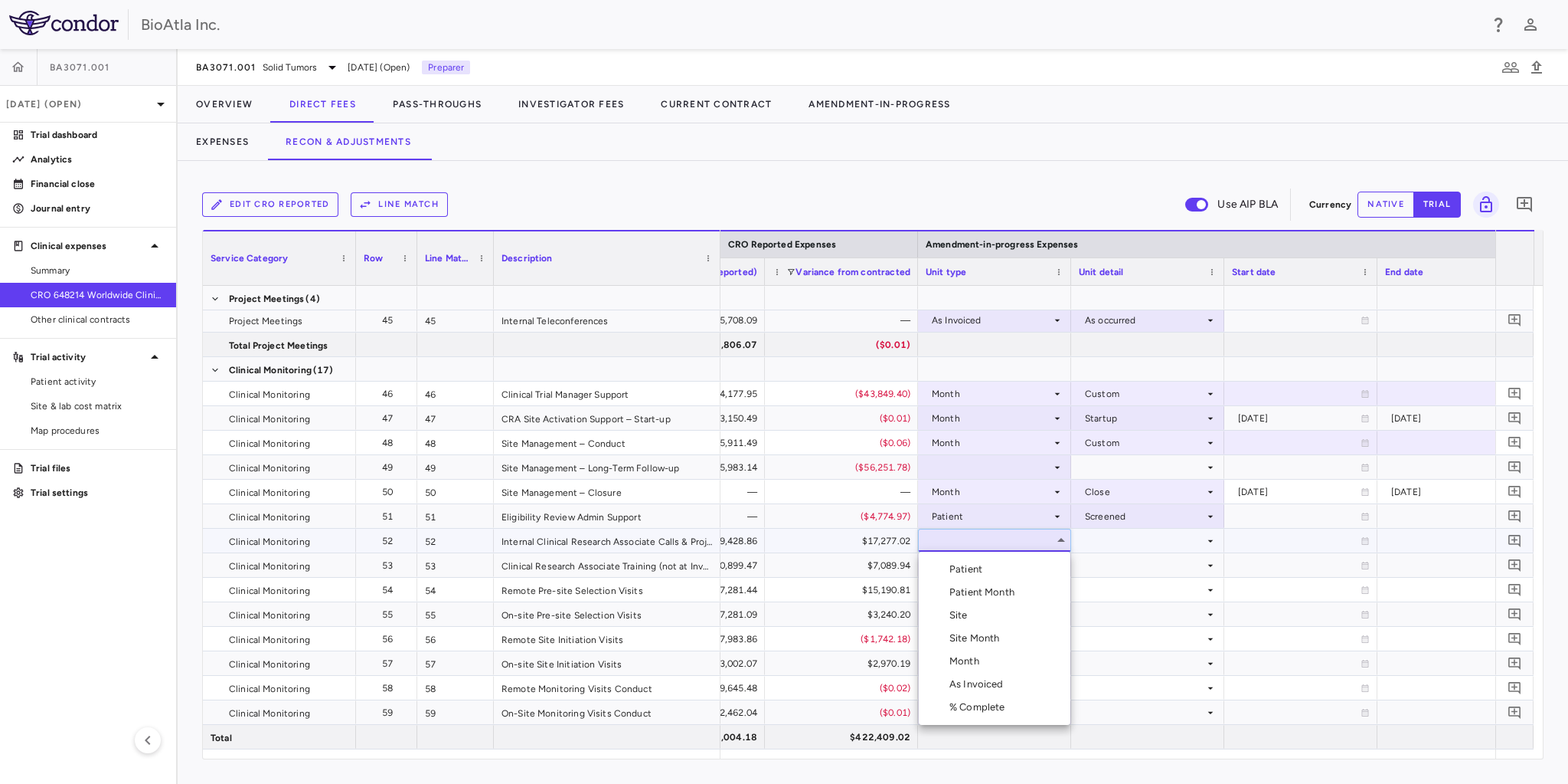
click at [972, 660] on div "Month" at bounding box center [967, 661] width 36 height 14
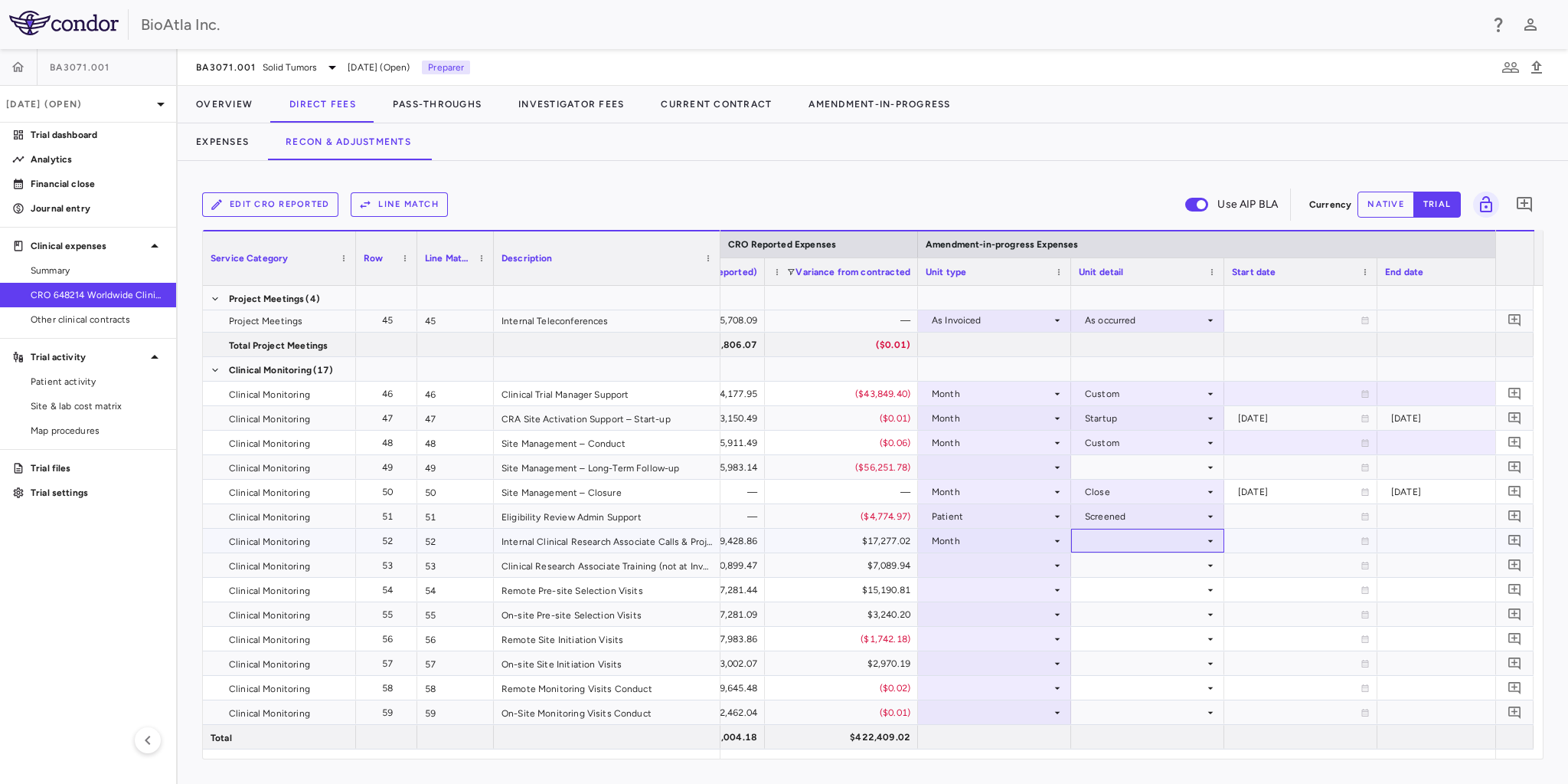
click at [1152, 543] on div at bounding box center [1147, 540] width 138 height 22
click at [1133, 591] on div "Conduct" at bounding box center [1125, 592] width 46 height 14
click at [987, 560] on div at bounding box center [994, 565] width 138 height 22
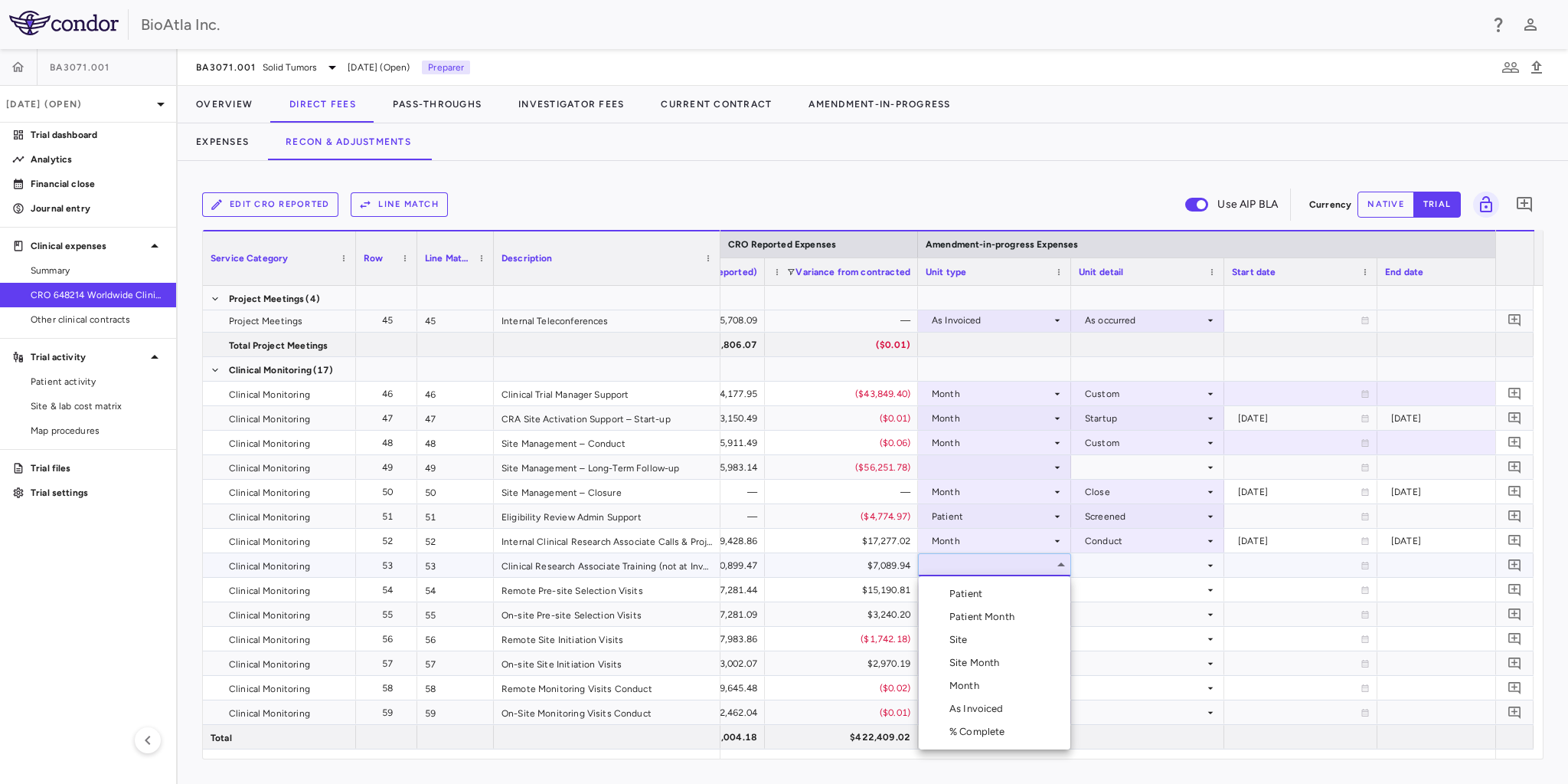
click at [969, 686] on div "Month" at bounding box center [967, 685] width 36 height 14
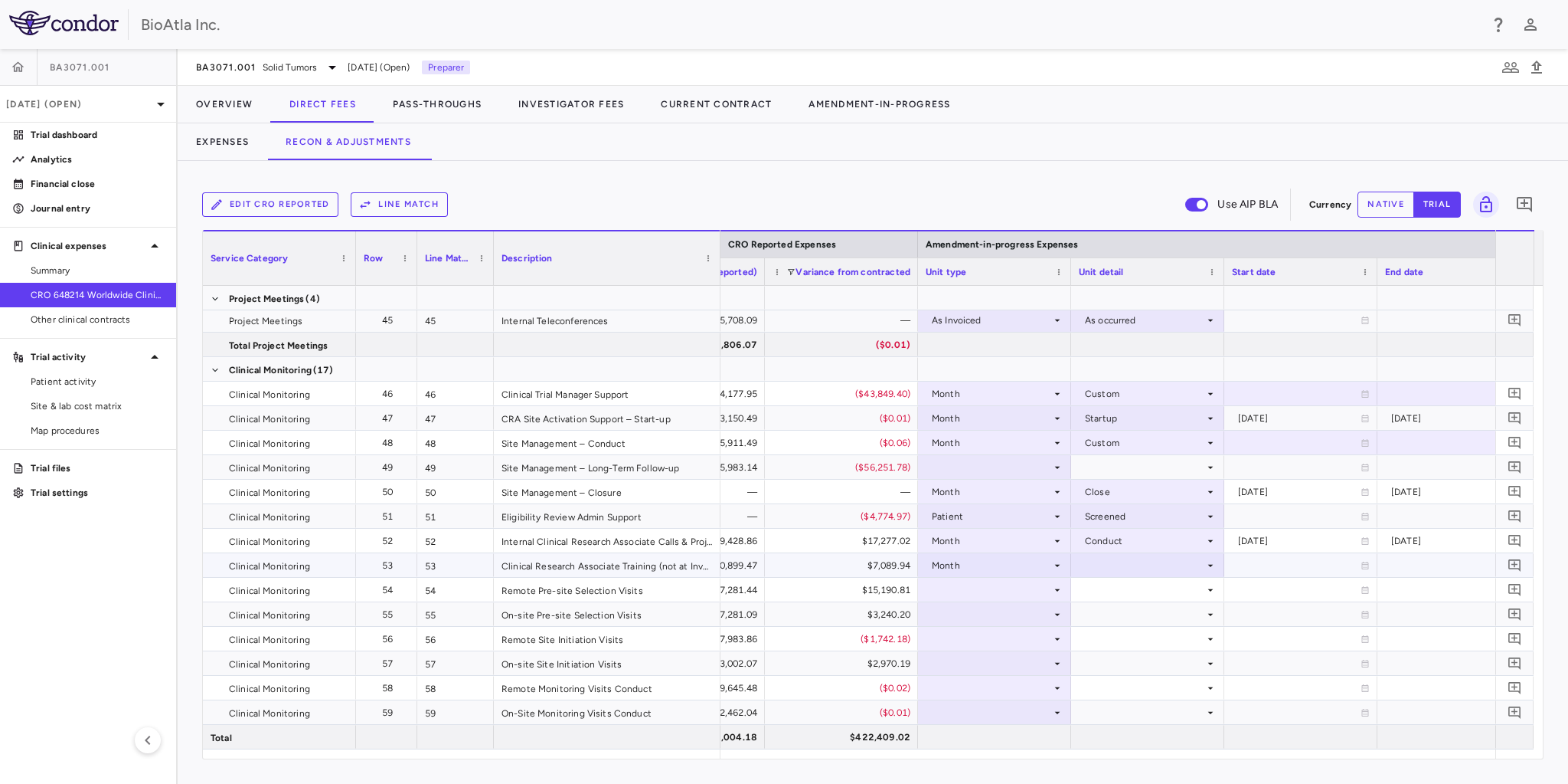
click at [1131, 570] on div at bounding box center [1147, 565] width 138 height 22
click at [1112, 598] on div "Startup" at bounding box center [1123, 593] width 41 height 14
click at [1000, 578] on div at bounding box center [994, 589] width 138 height 22
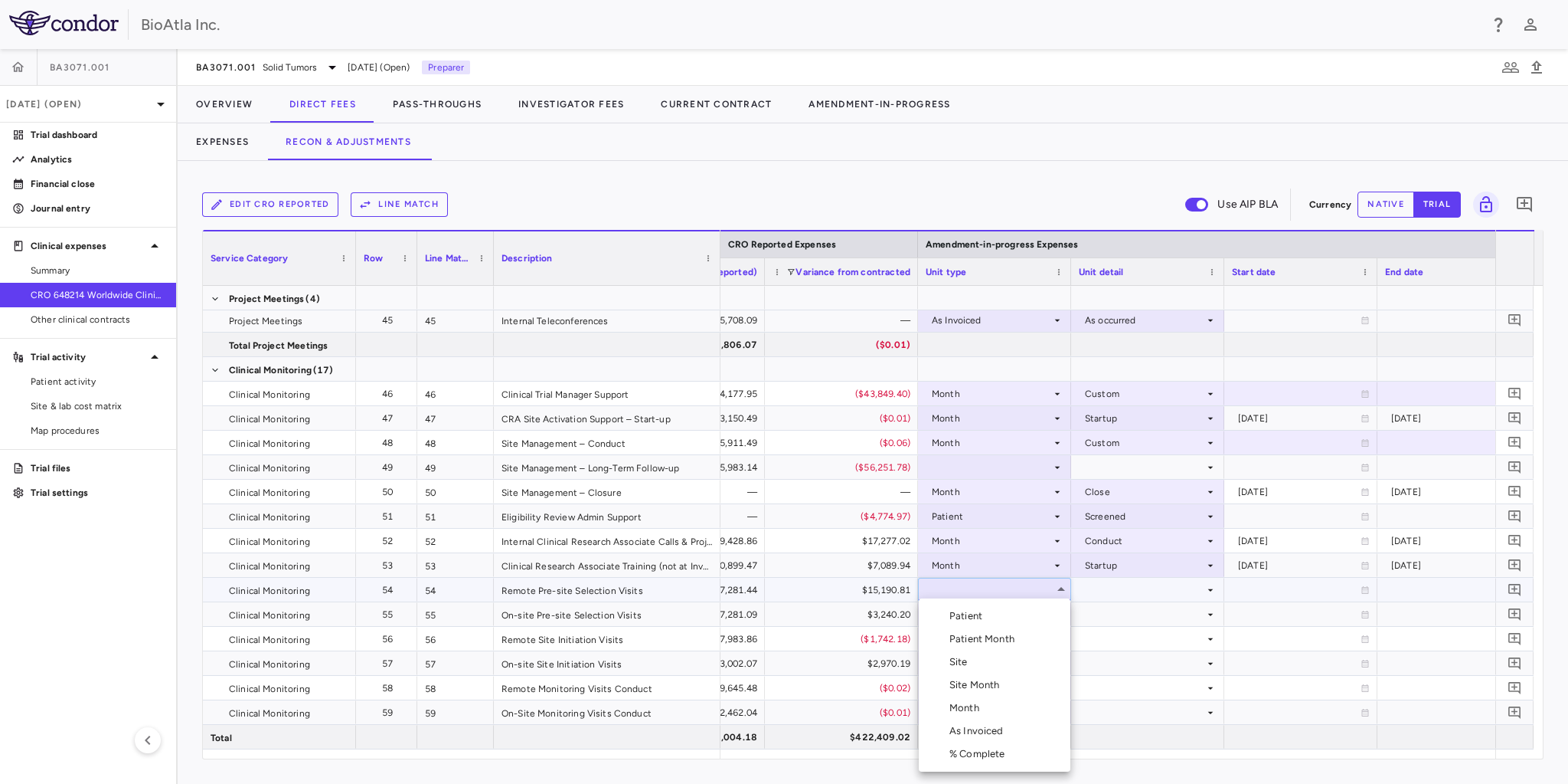
click at [990, 720] on li "As Invoiced" at bounding box center [994, 730] width 151 height 23
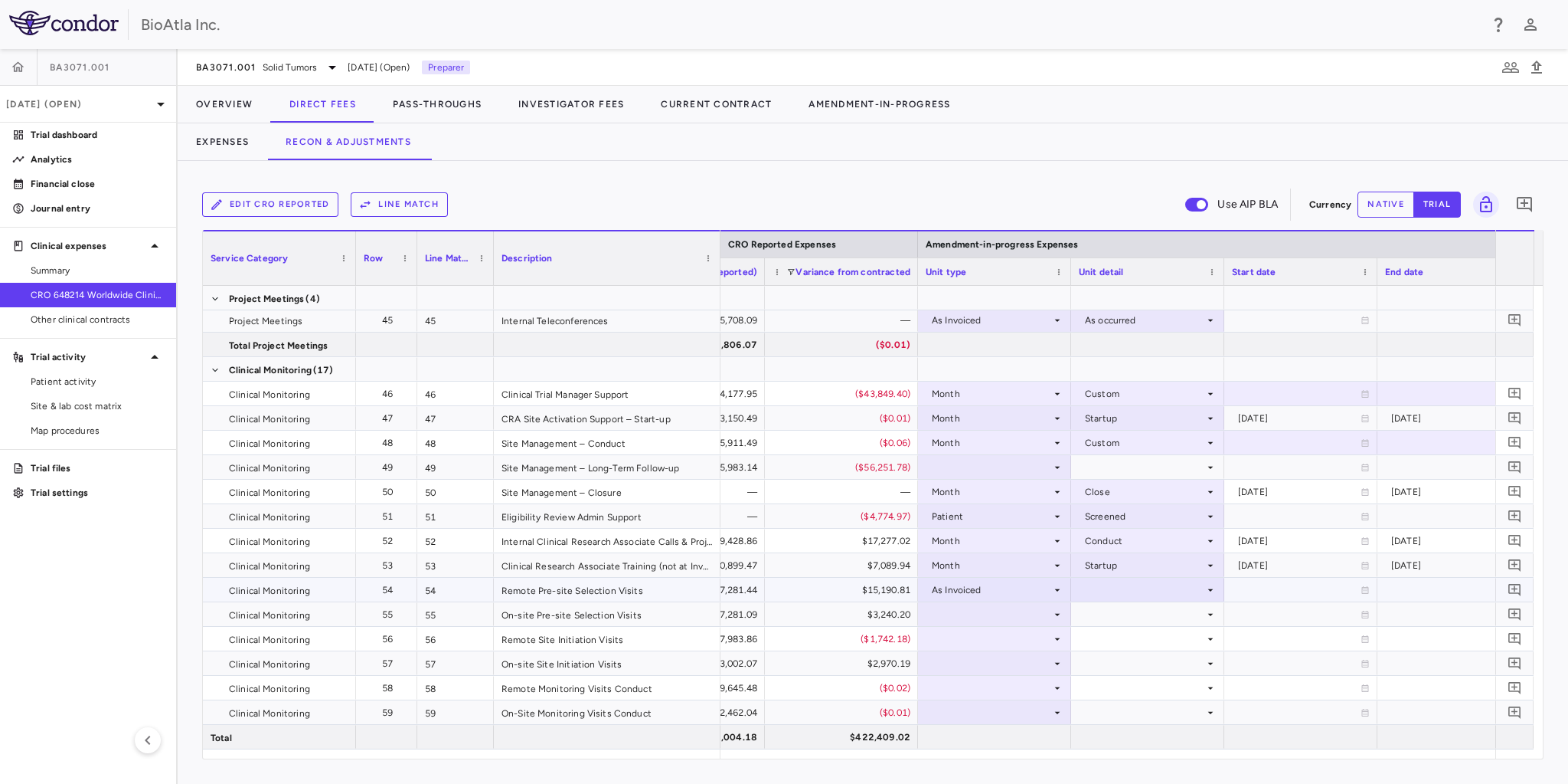
click at [1131, 587] on div at bounding box center [1147, 589] width 138 height 22
click at [1124, 616] on div "As occurred" at bounding box center [1133, 618] width 61 height 14
click at [1014, 616] on div at bounding box center [994, 614] width 138 height 22
click at [979, 616] on div at bounding box center [994, 614] width 138 height 22
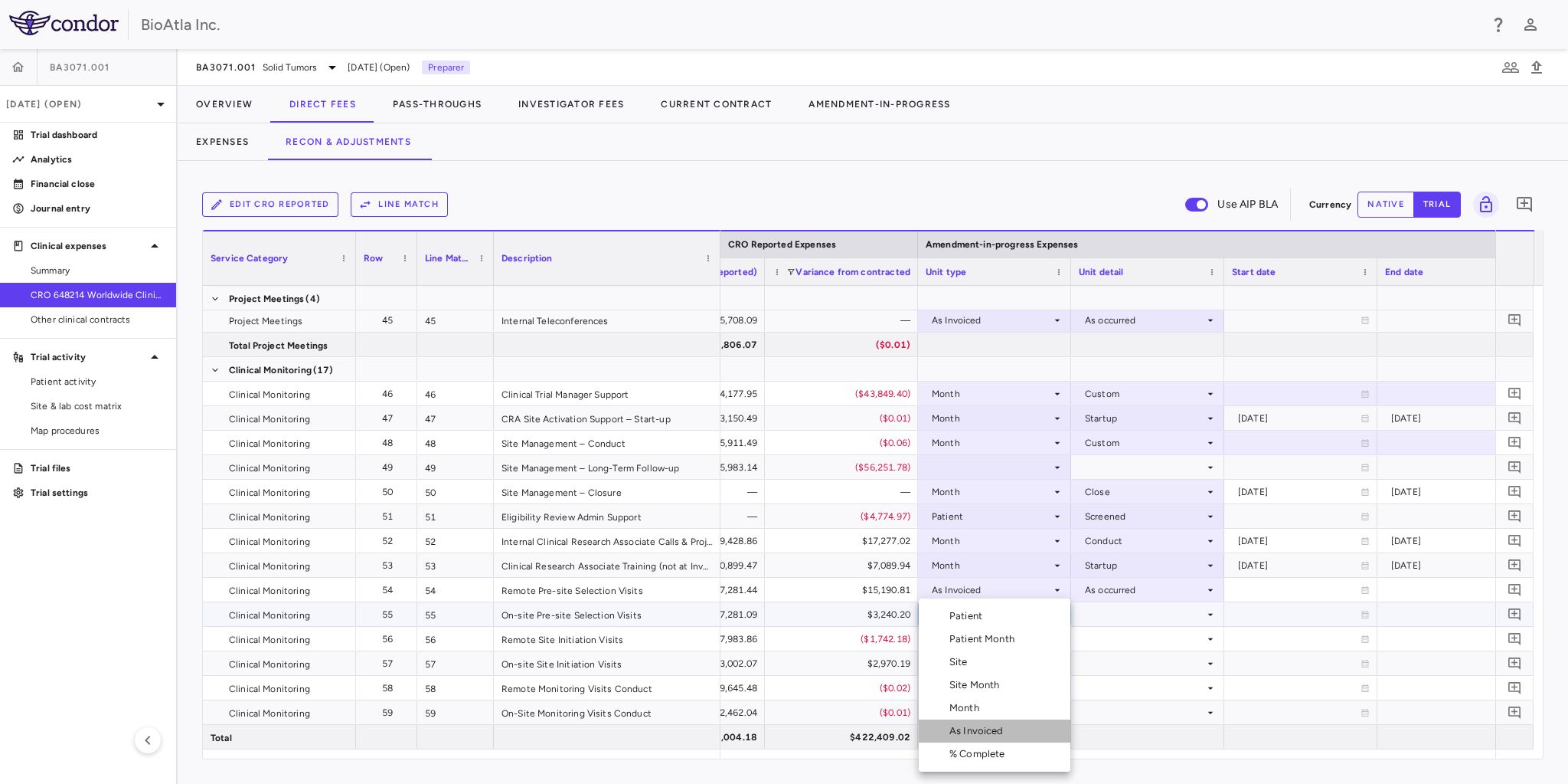
click at [992, 736] on div "As Invoiced" at bounding box center [979, 730] width 60 height 14
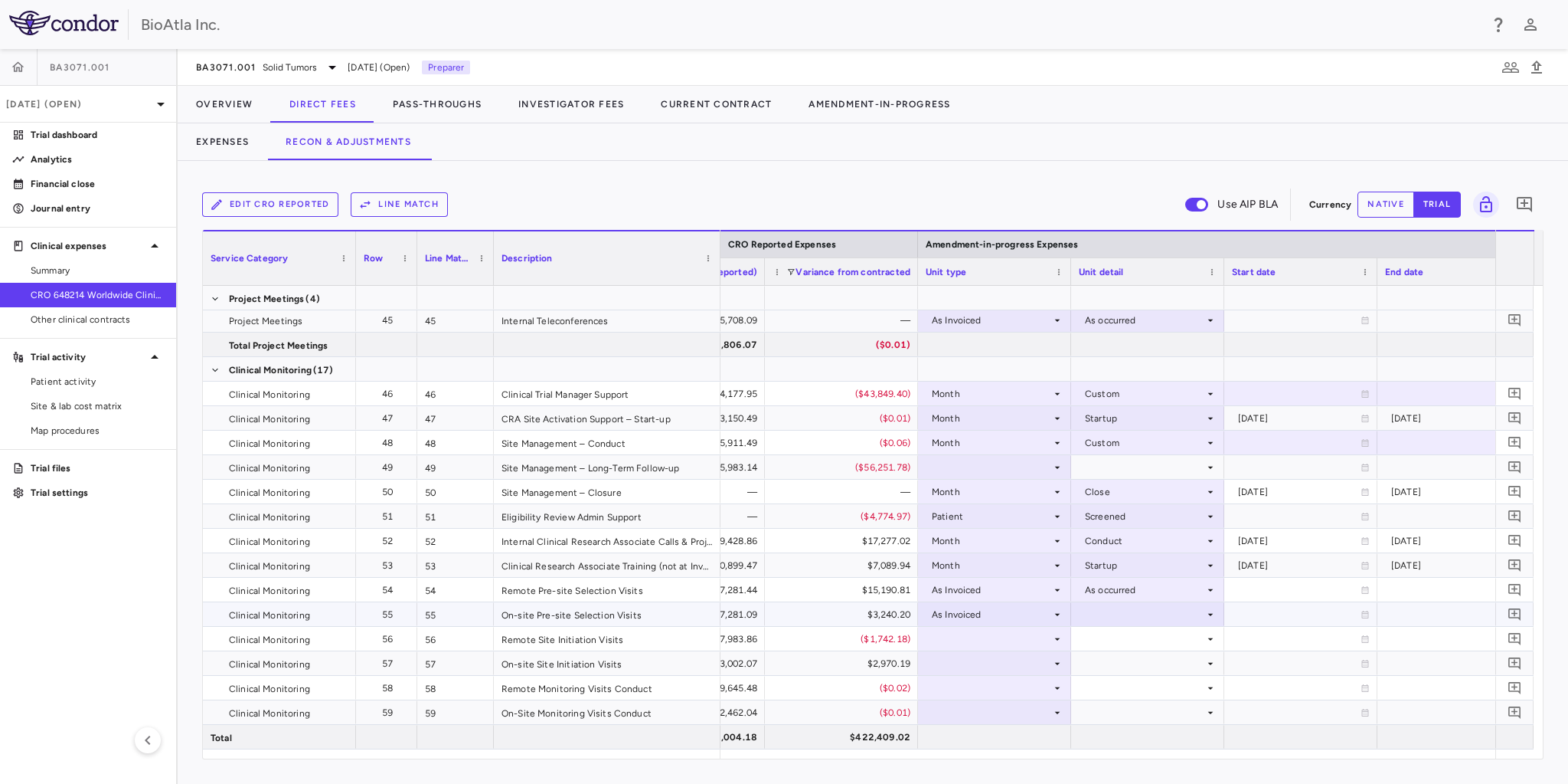
click at [1123, 618] on div at bounding box center [1147, 614] width 138 height 22
click at [1116, 640] on div "As occurred" at bounding box center [1133, 643] width 61 height 14
click at [1022, 645] on div at bounding box center [994, 639] width 138 height 22
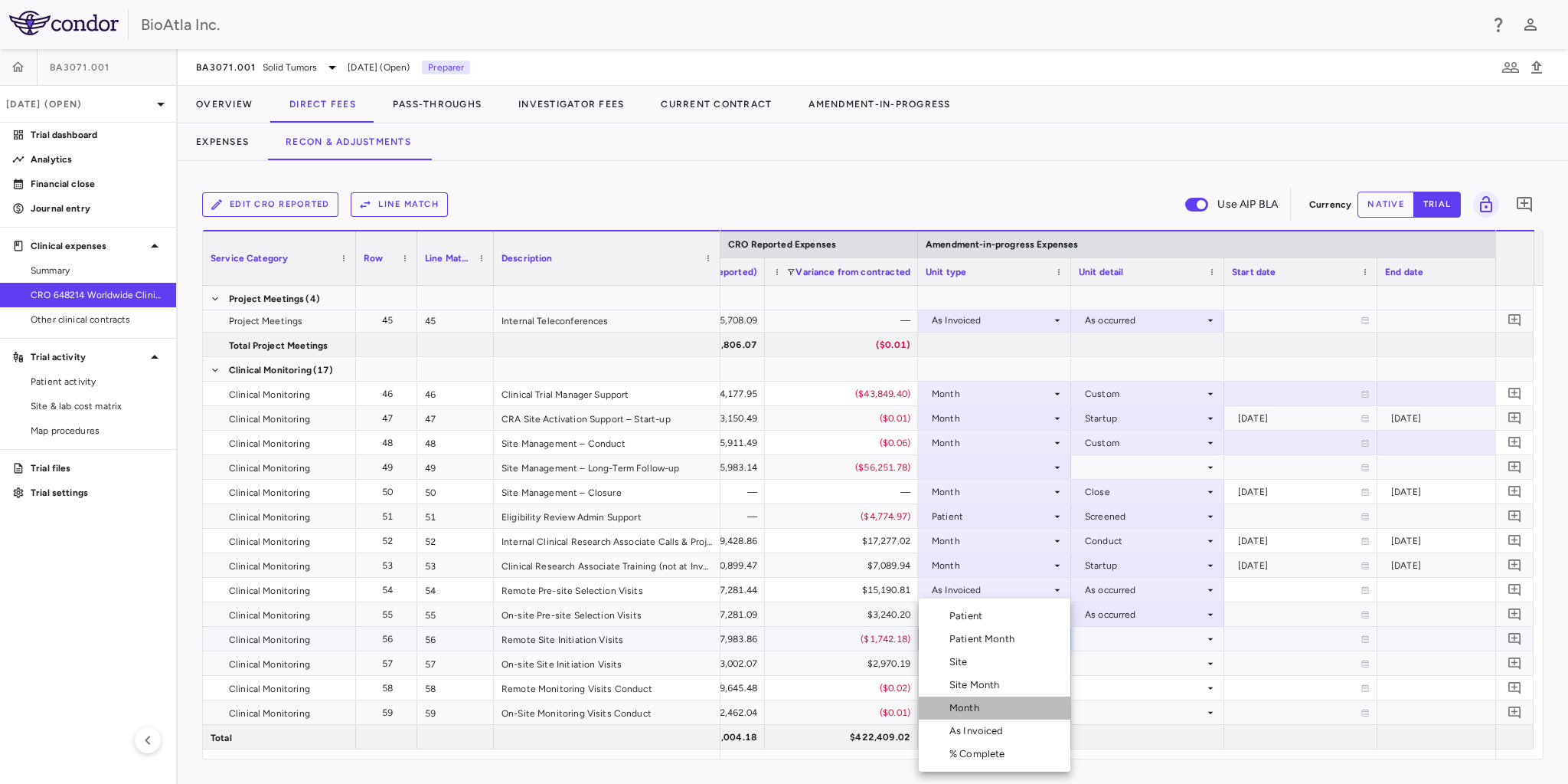
click at [971, 710] on div "Month" at bounding box center [967, 707] width 36 height 14
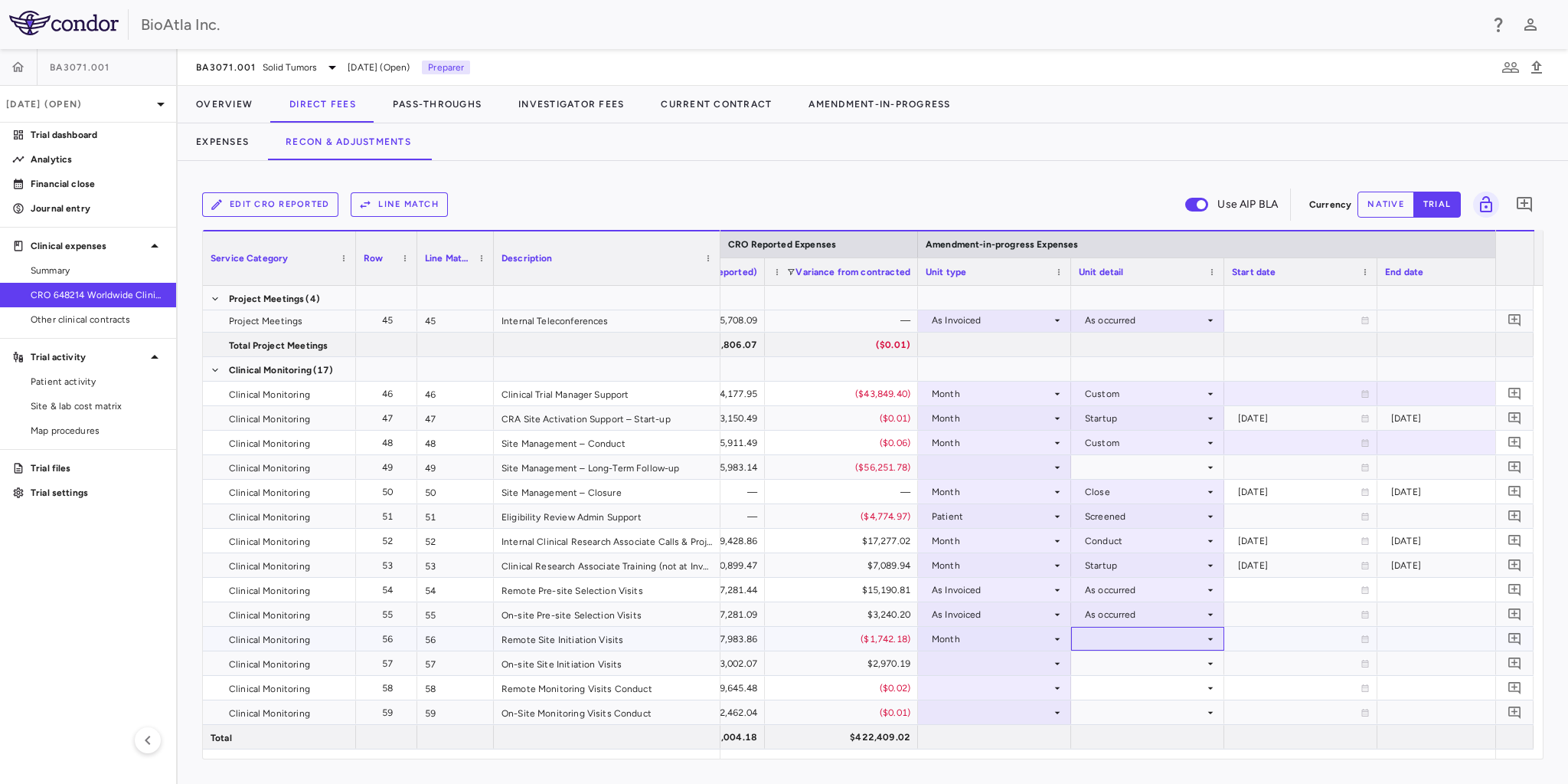
click at [1112, 642] on div at bounding box center [1147, 639] width 138 height 22
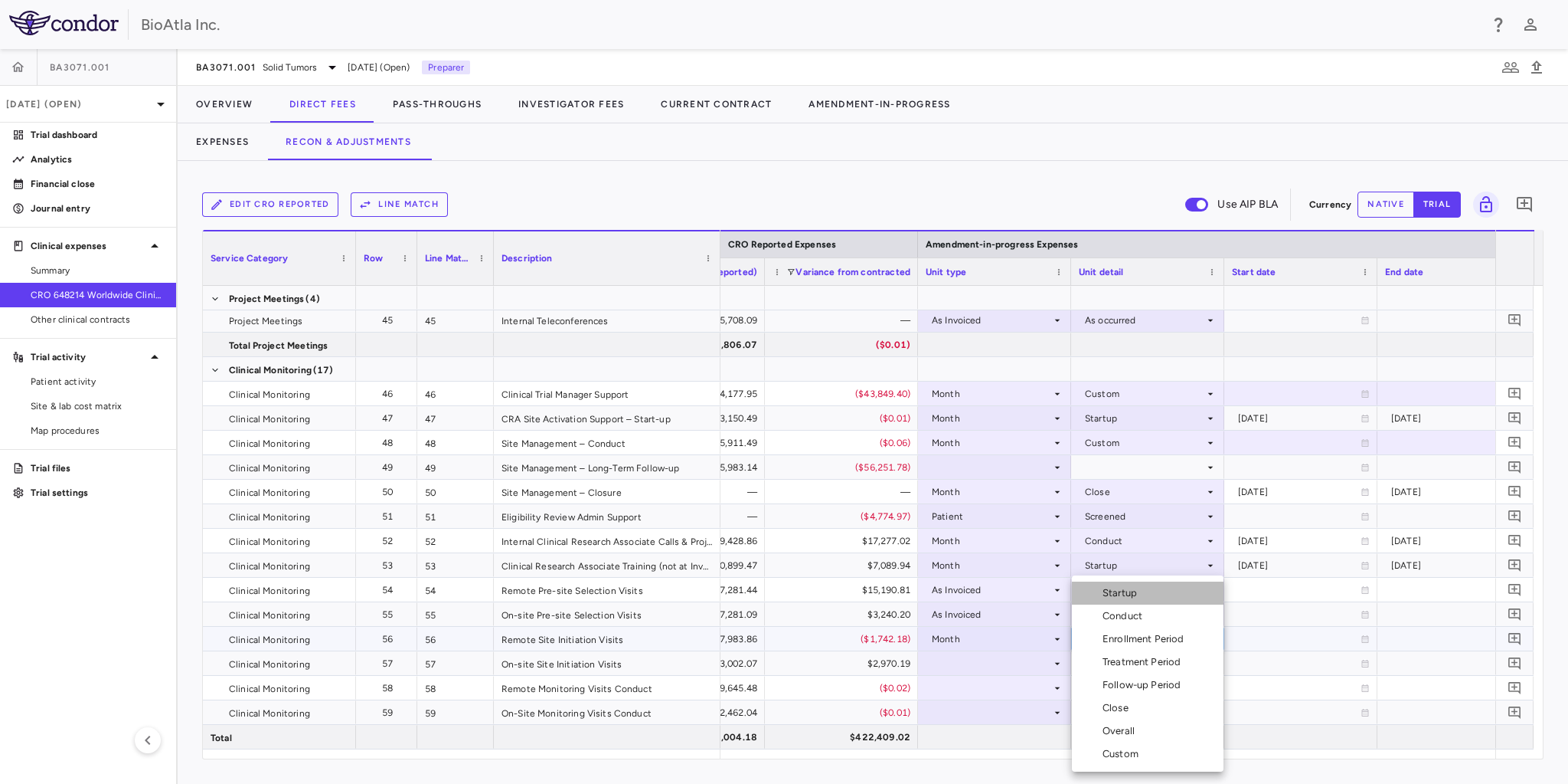
click at [1112, 595] on div "Startup" at bounding box center [1123, 593] width 41 height 14
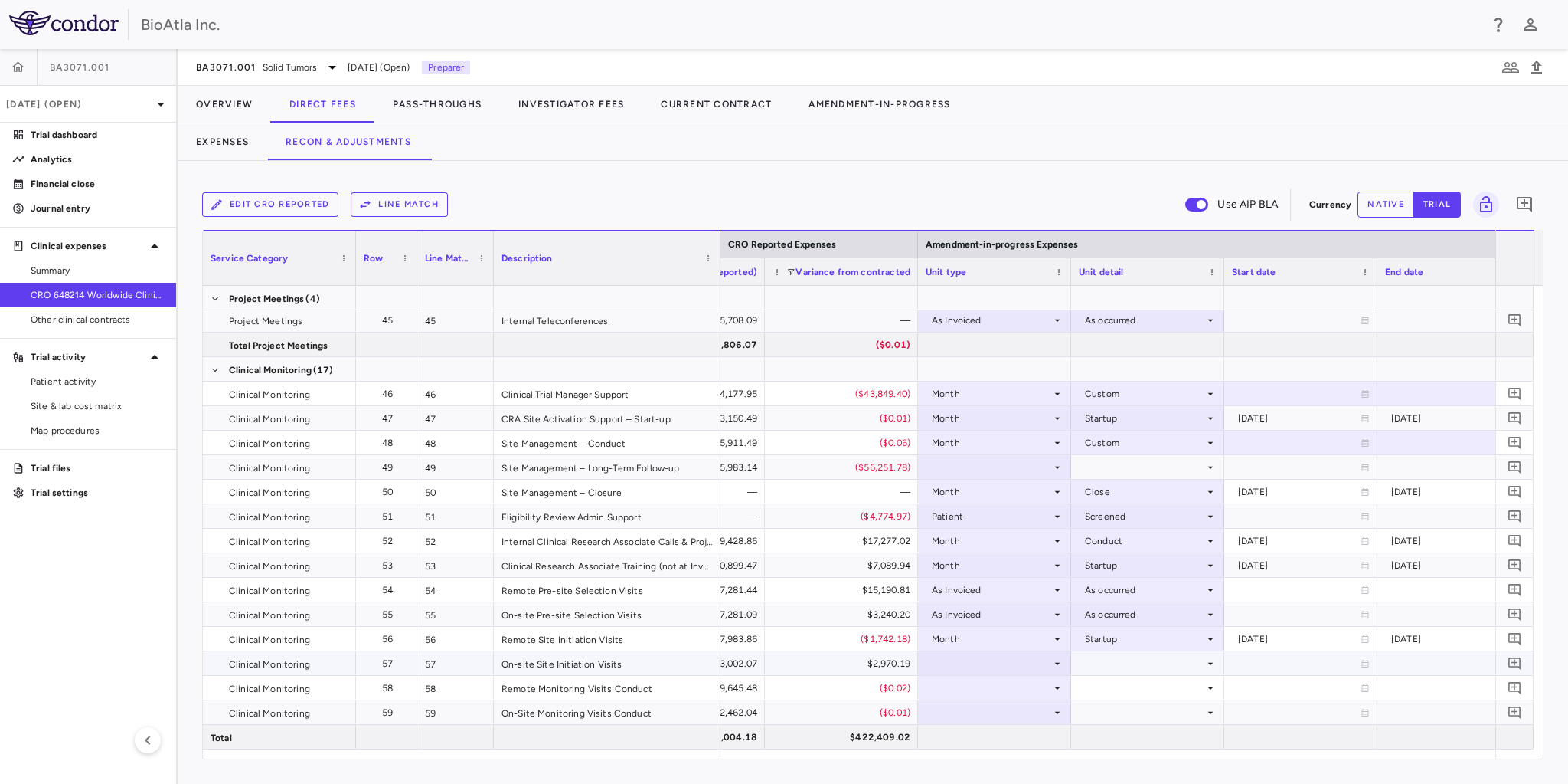
click at [954, 662] on div at bounding box center [994, 663] width 138 height 22
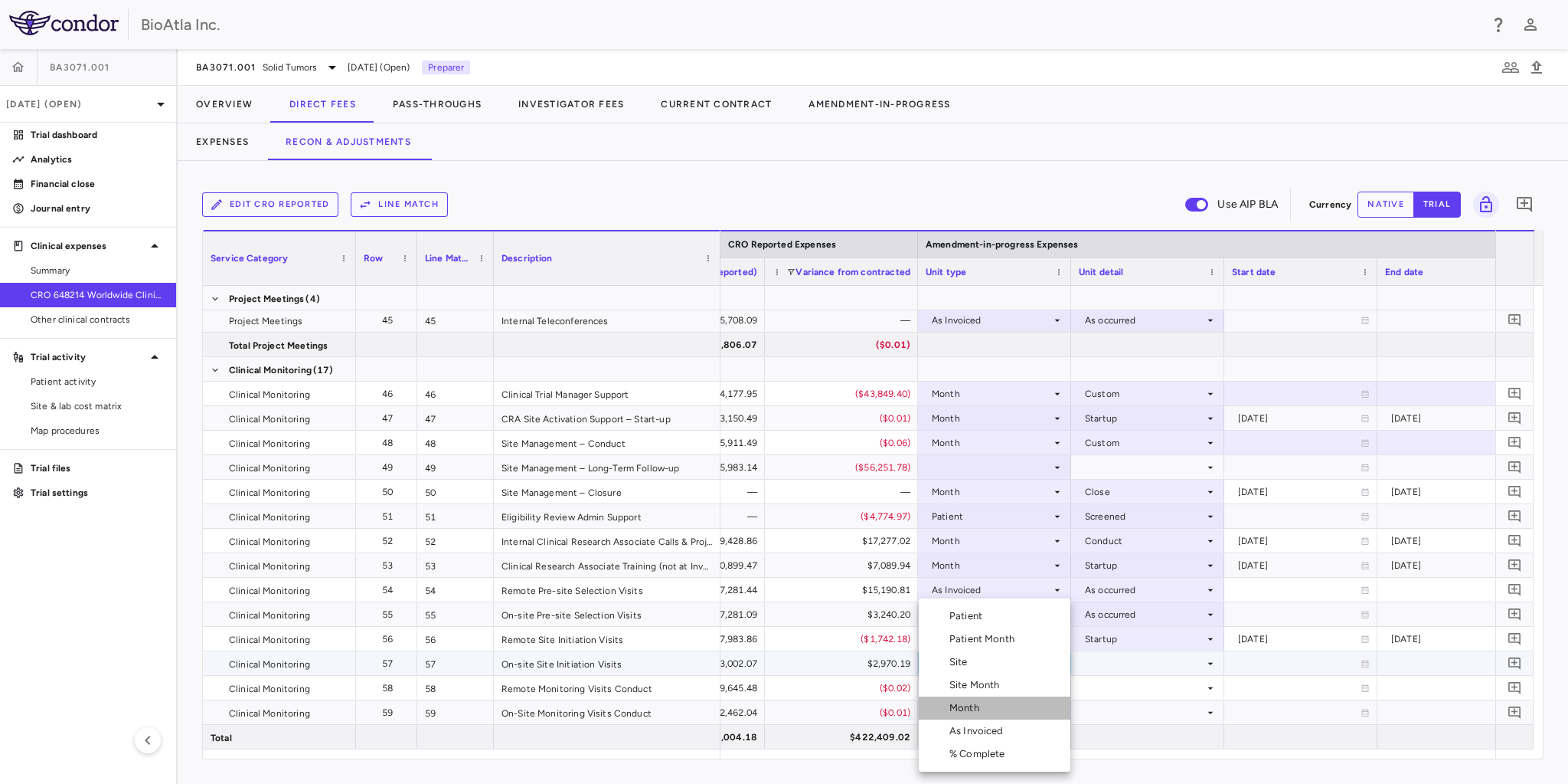
click at [966, 714] on div "Month" at bounding box center [967, 707] width 36 height 14
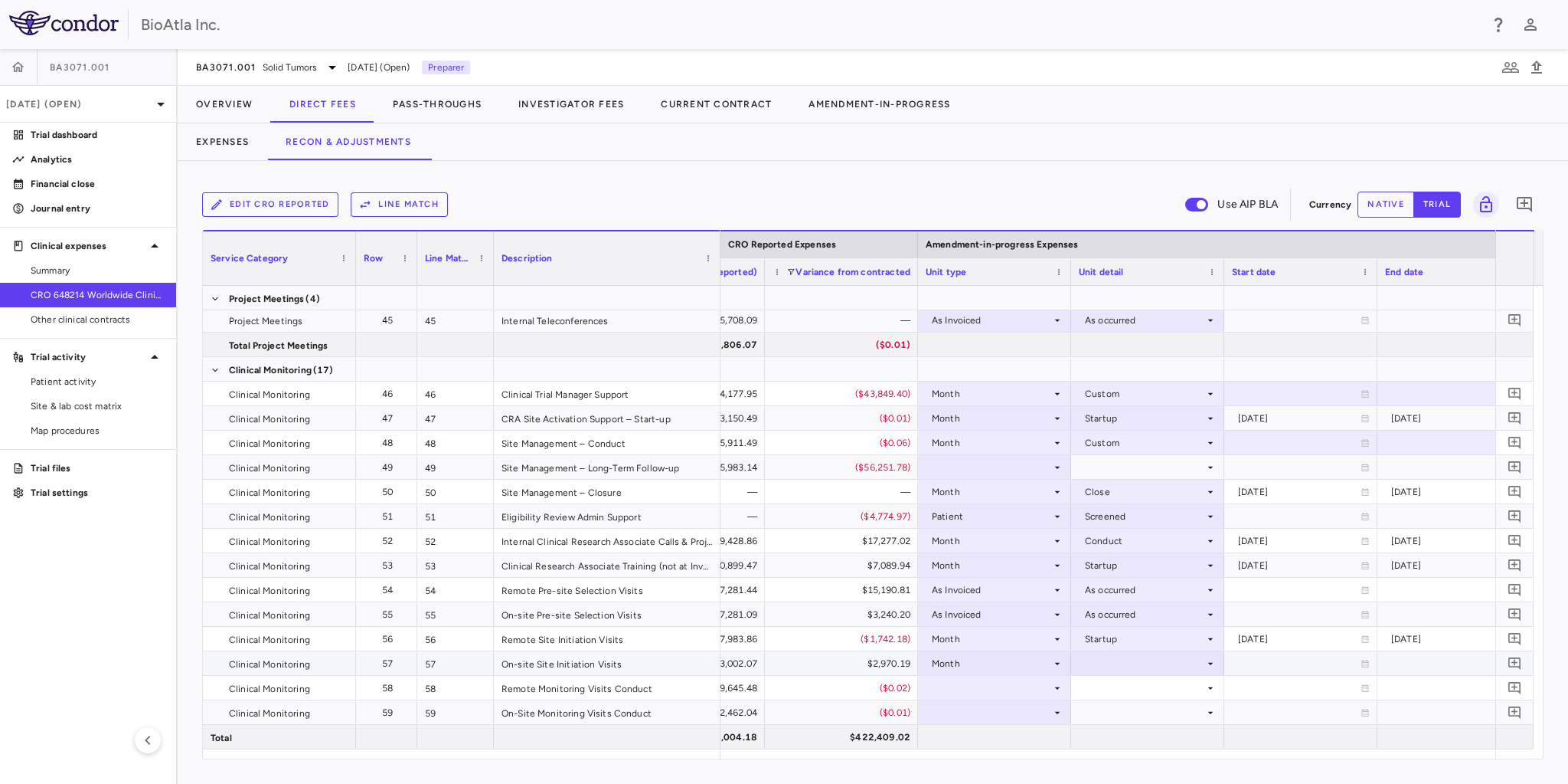
click at [1132, 655] on div at bounding box center [1147, 663] width 138 height 22
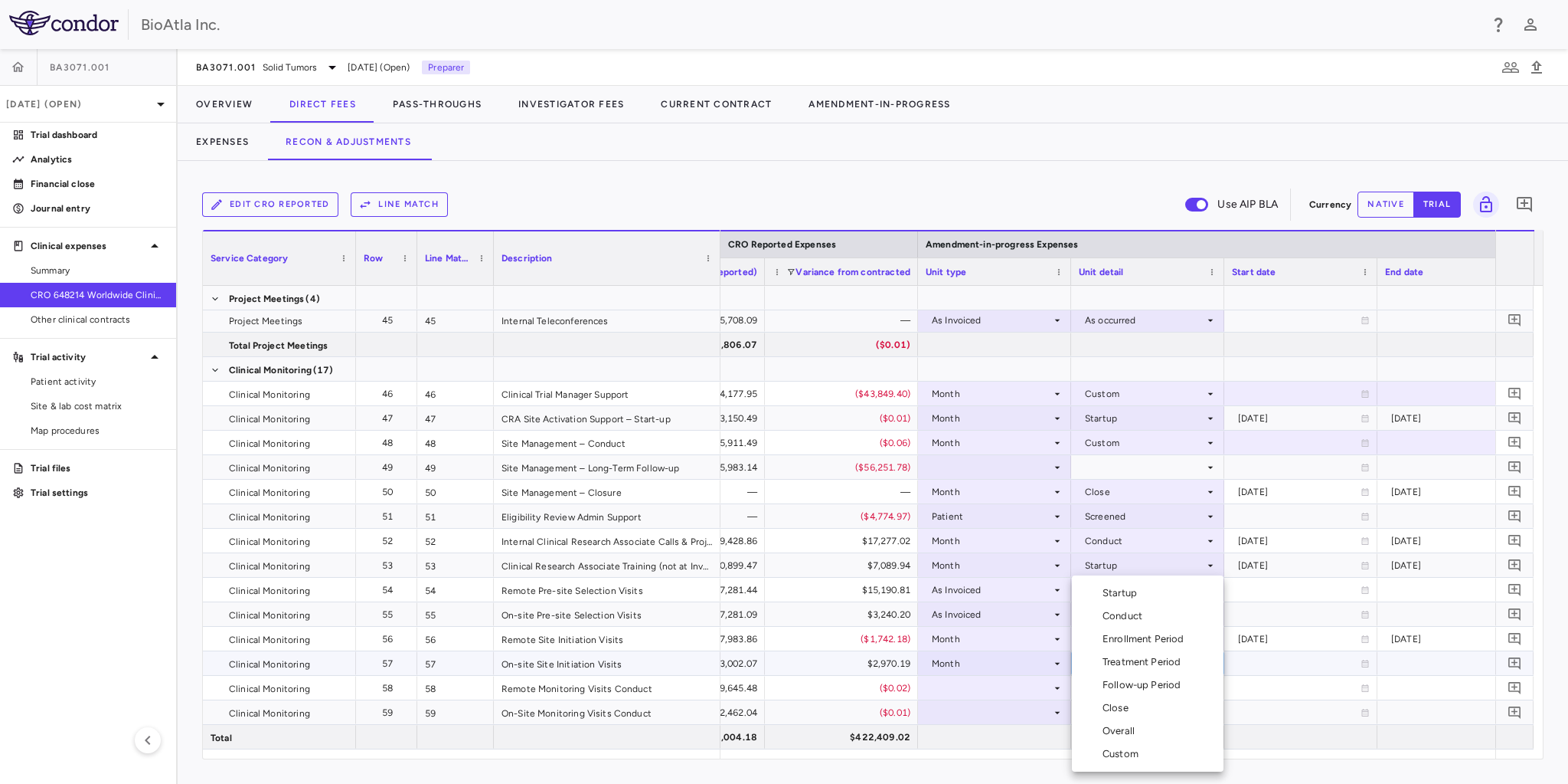
click at [1115, 595] on div "Startup" at bounding box center [1123, 593] width 41 height 14
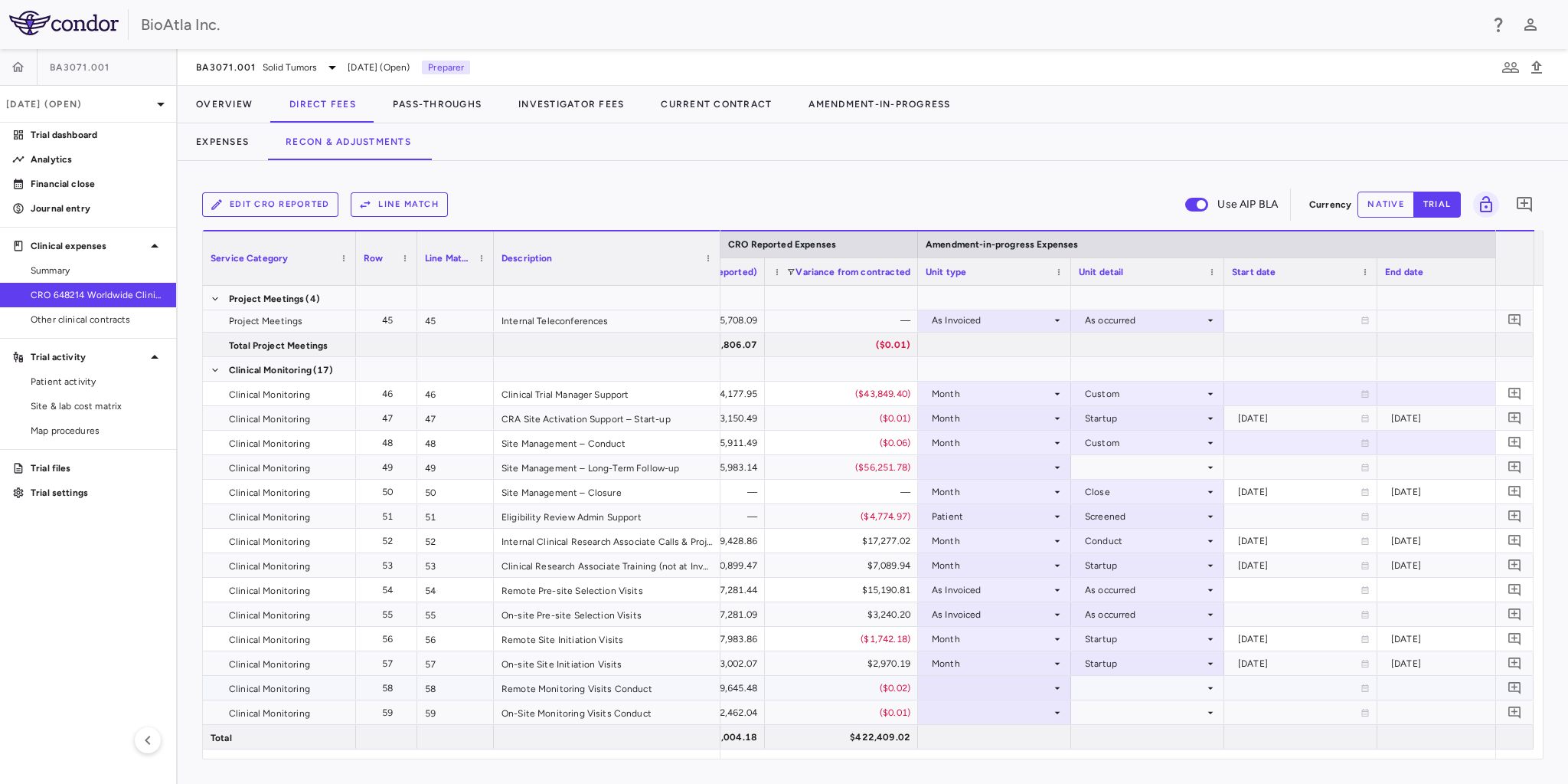
click at [971, 686] on div at bounding box center [994, 687] width 138 height 22
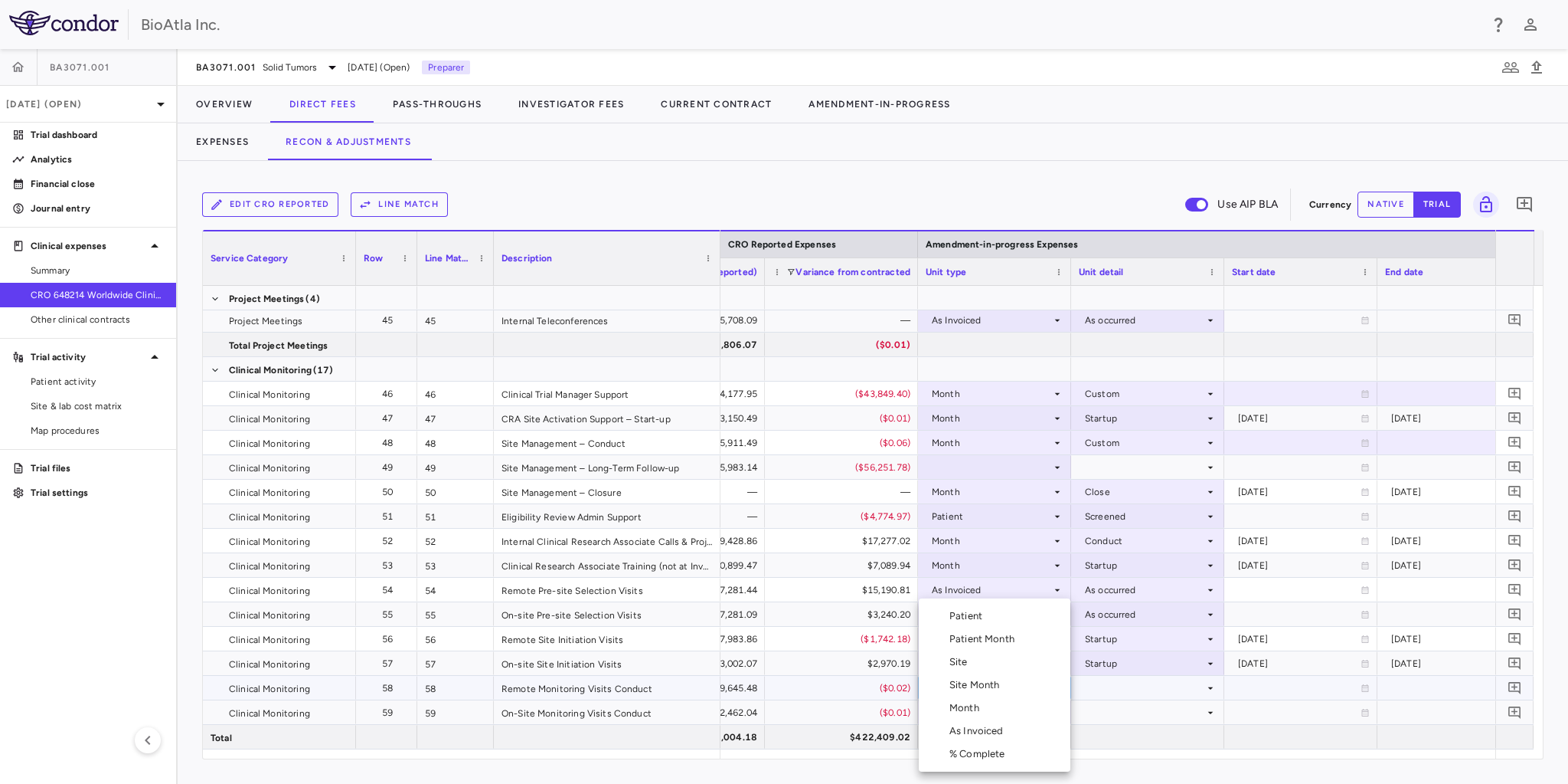
drag, startPoint x: 996, startPoint y: 731, endPoint x: 1071, endPoint y: 714, distance: 76.9
click at [997, 731] on div "As Invoiced" at bounding box center [979, 730] width 60 height 14
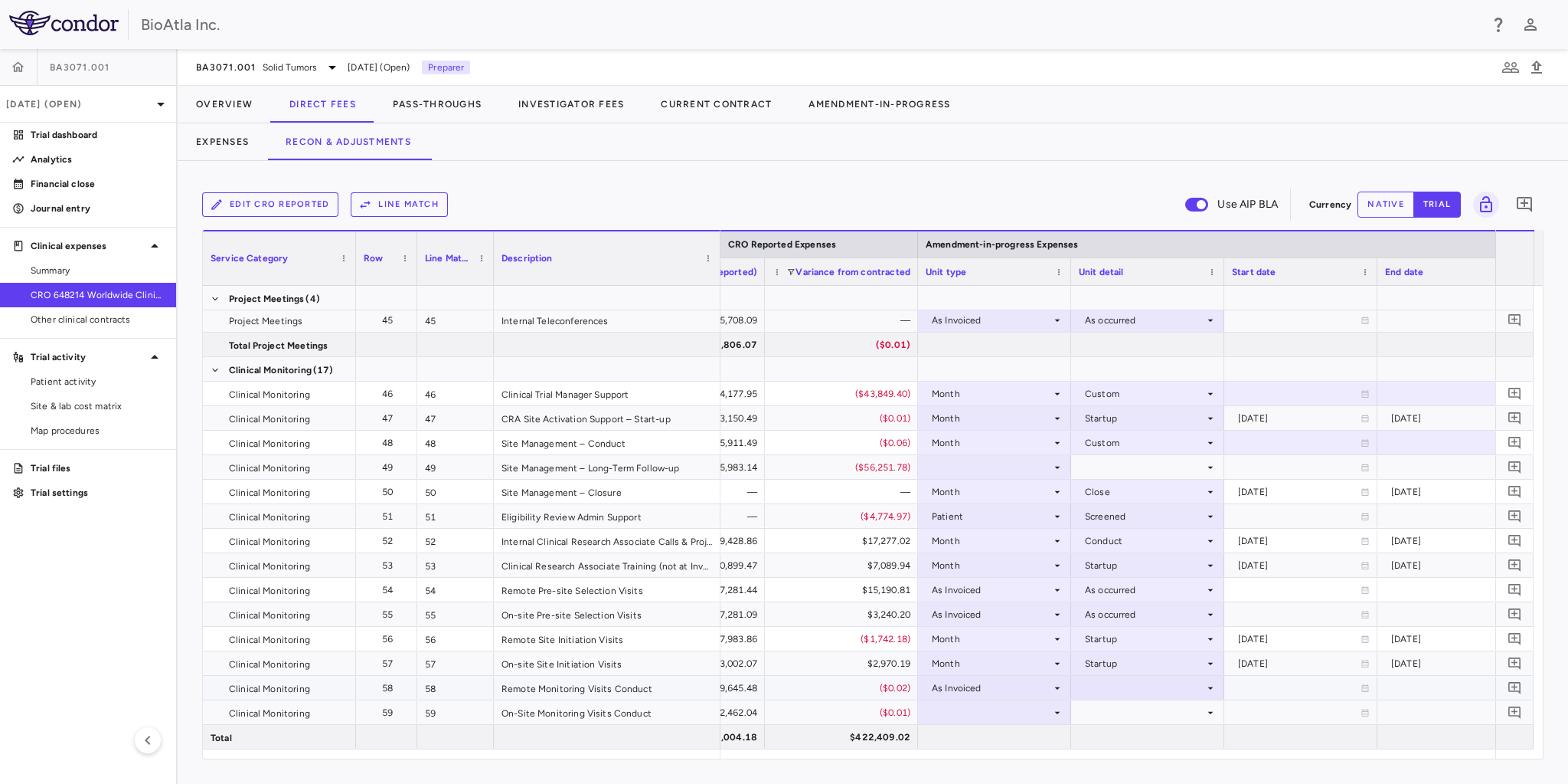
click at [1119, 690] on div at bounding box center [1147, 687] width 138 height 22
click at [1136, 714] on div "As occurred" at bounding box center [1133, 716] width 61 height 14
click at [1022, 707] on div at bounding box center [994, 712] width 138 height 22
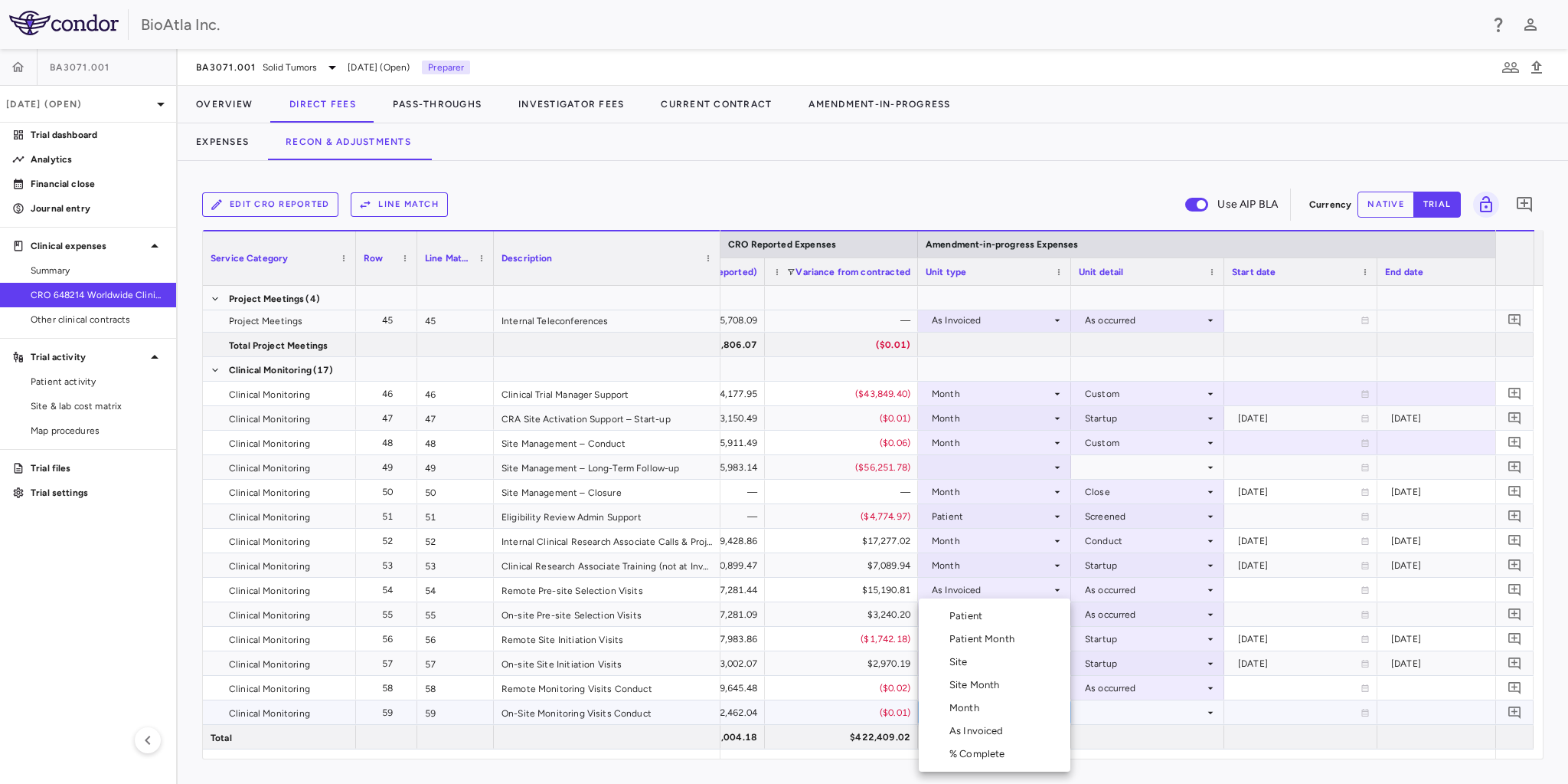
click at [992, 730] on div "As Invoiced" at bounding box center [979, 730] width 60 height 14
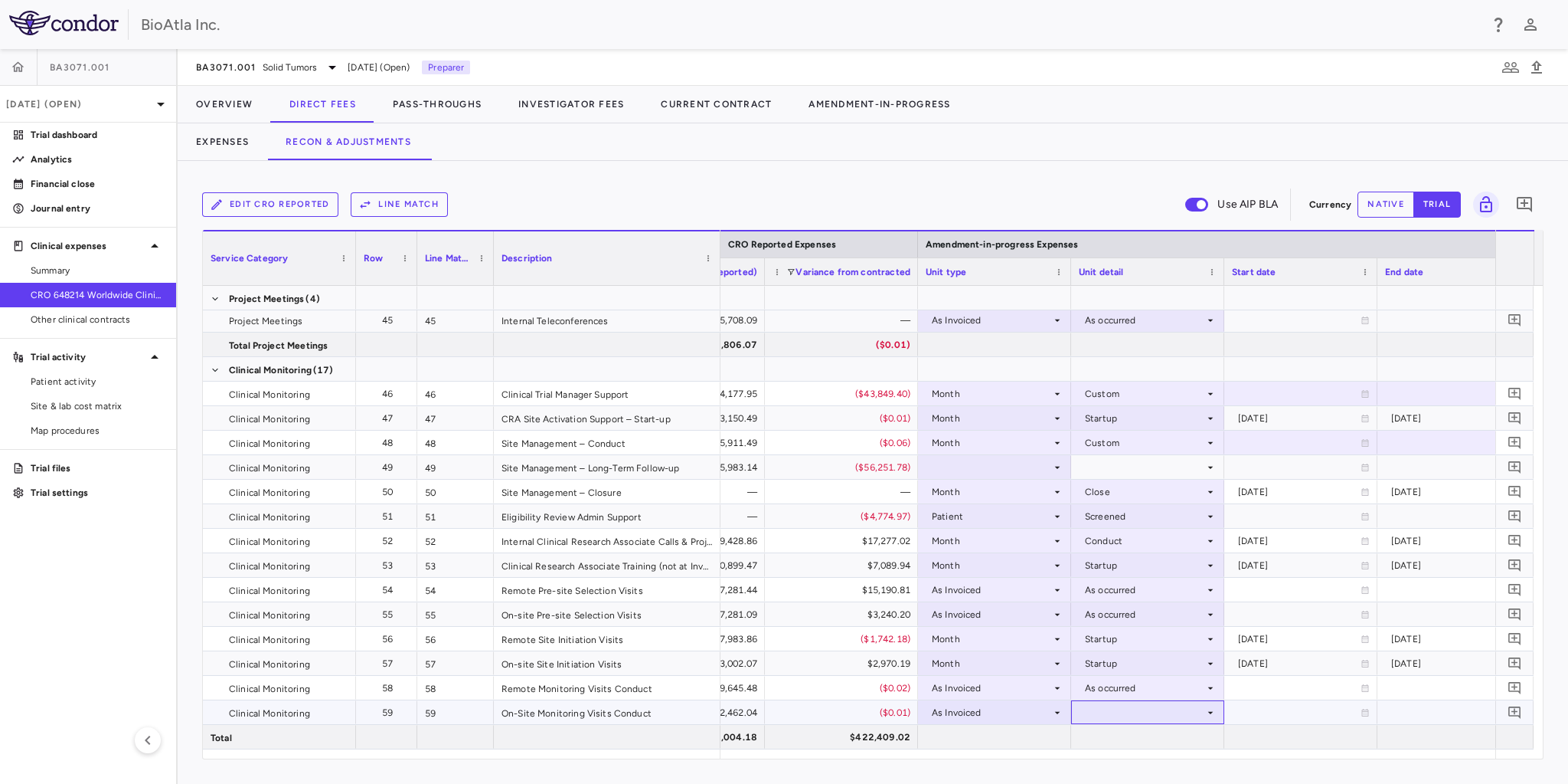
click at [1100, 705] on div at bounding box center [1147, 712] width 138 height 22
click at [1114, 738] on div "As occurred" at bounding box center [1133, 741] width 61 height 14
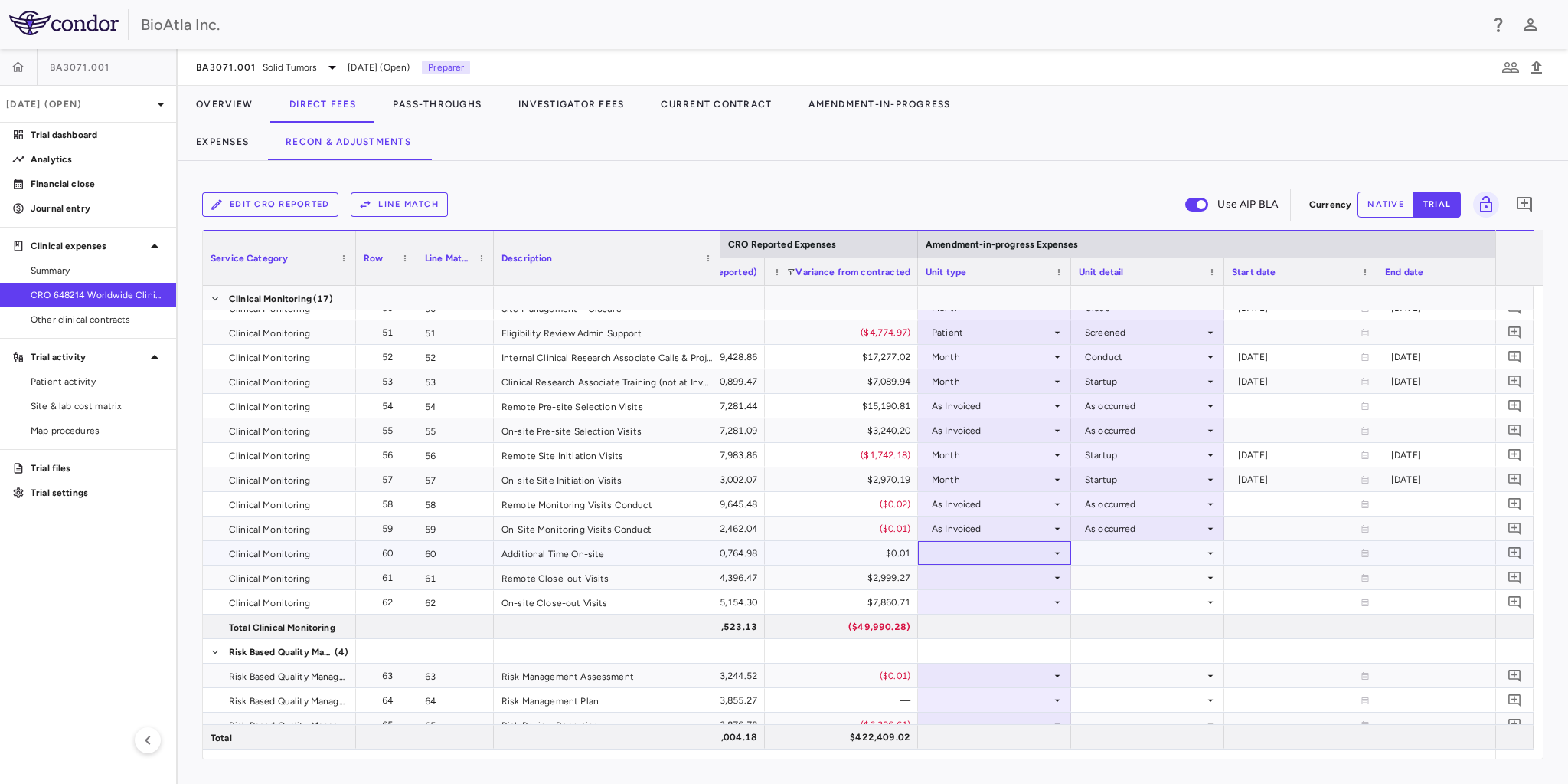
click at [965, 550] on div at bounding box center [994, 553] width 138 height 22
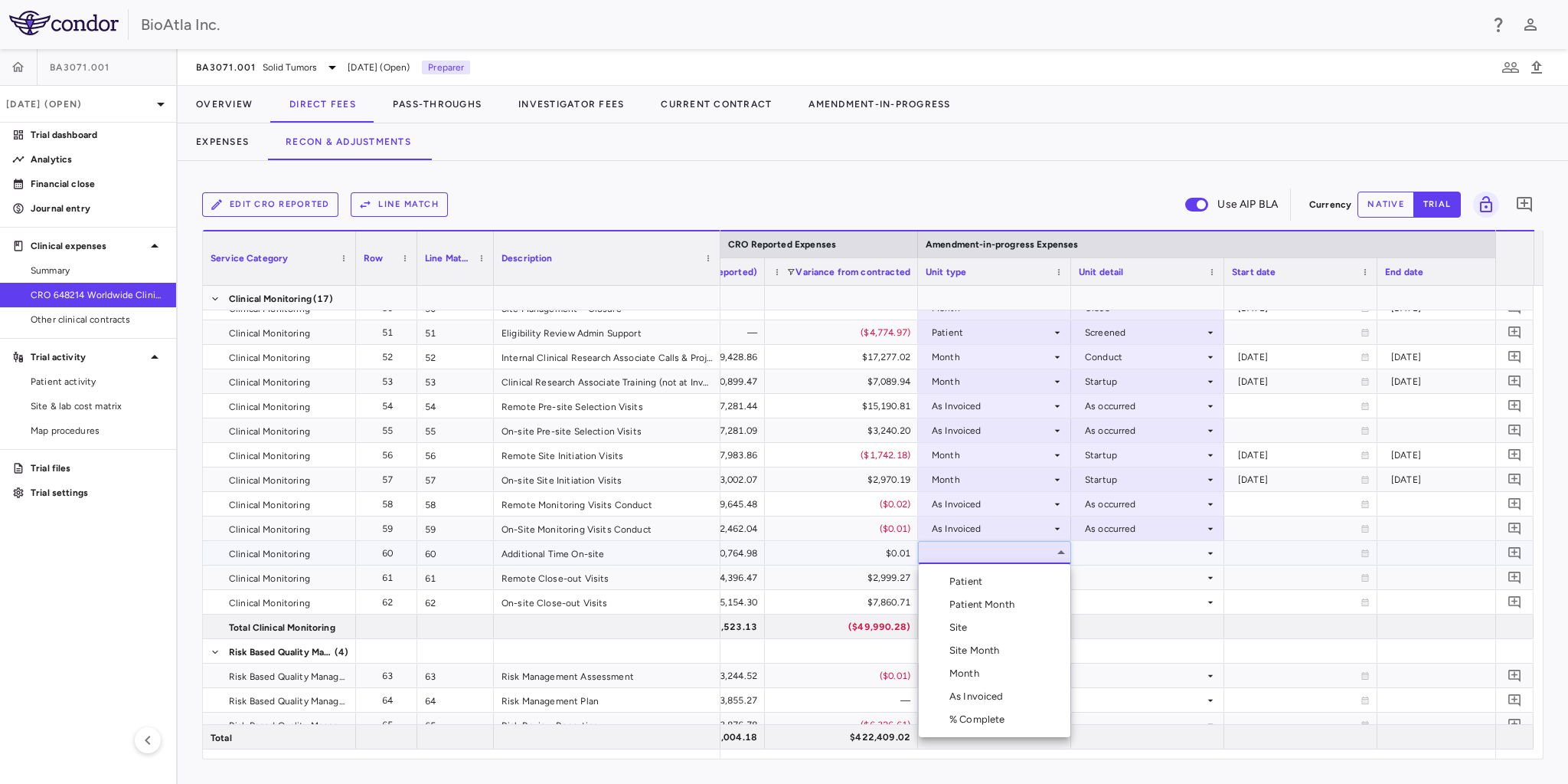
click at [976, 694] on div "As Invoiced" at bounding box center [979, 696] width 60 height 14
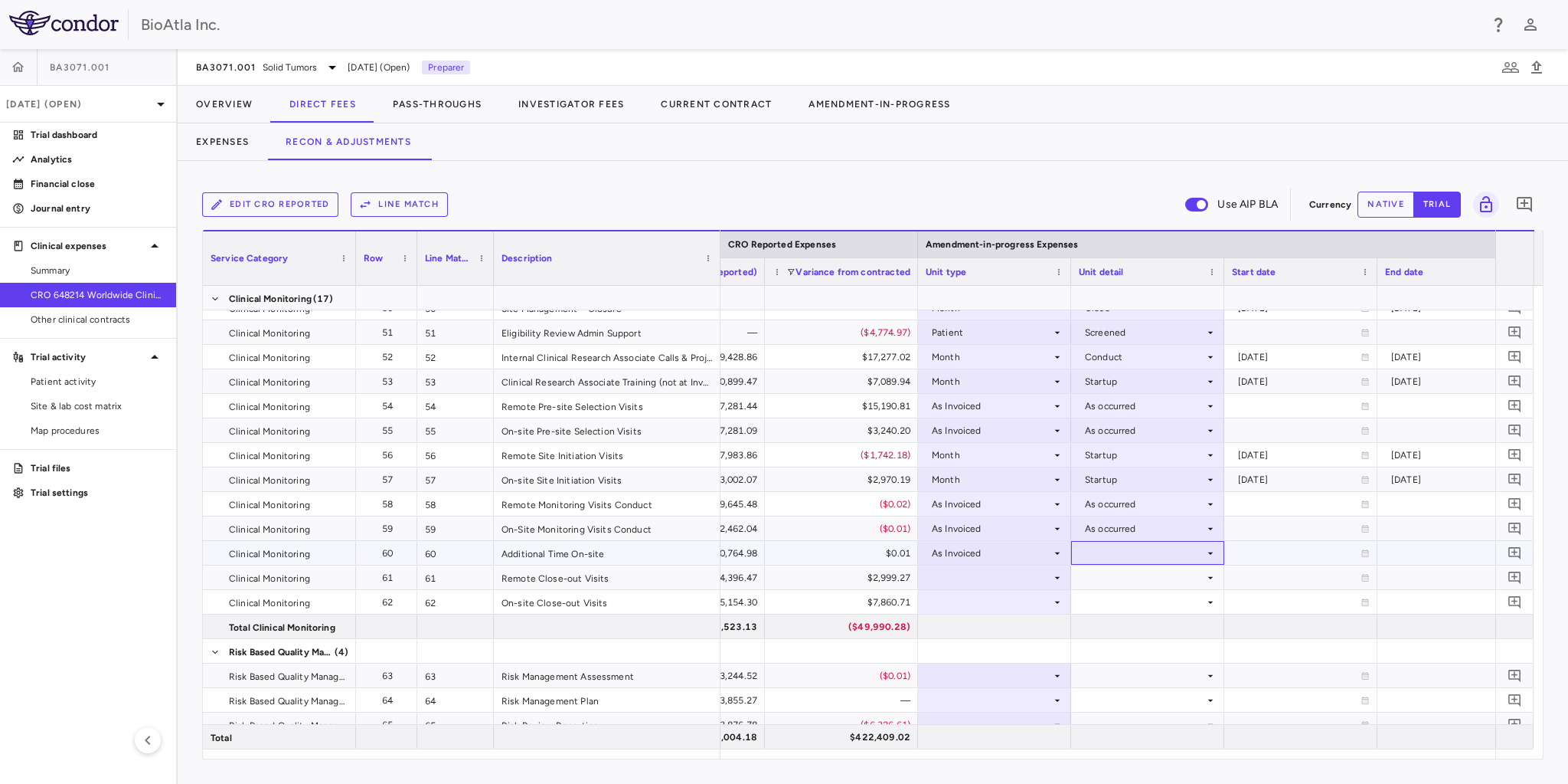
click at [1100, 545] on div at bounding box center [1147, 553] width 138 height 22
click at [1106, 579] on div "As occurred" at bounding box center [1133, 582] width 61 height 14
click at [996, 581] on div at bounding box center [994, 577] width 138 height 22
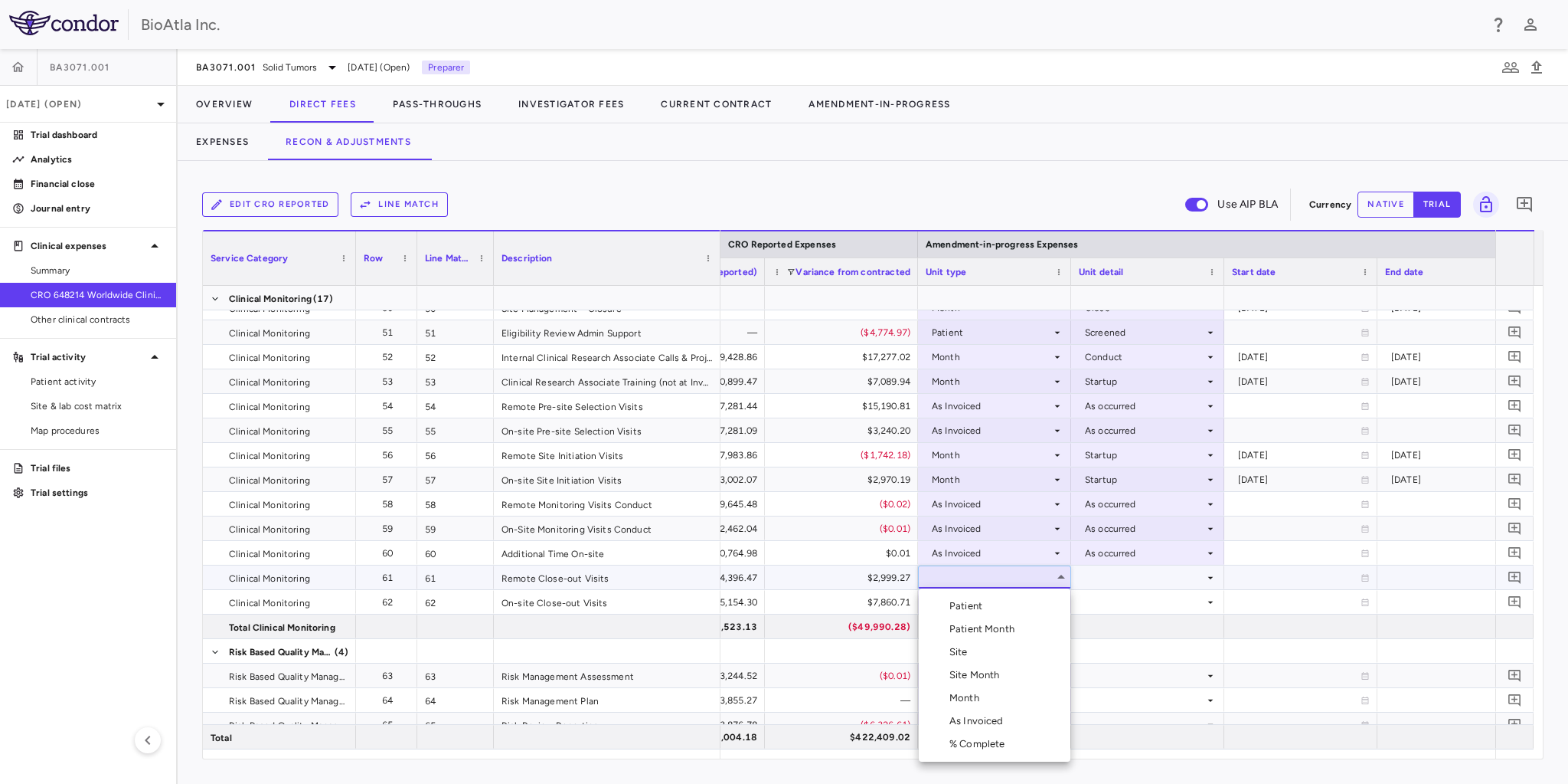
click at [969, 650] on div "Site" at bounding box center [961, 651] width 25 height 14
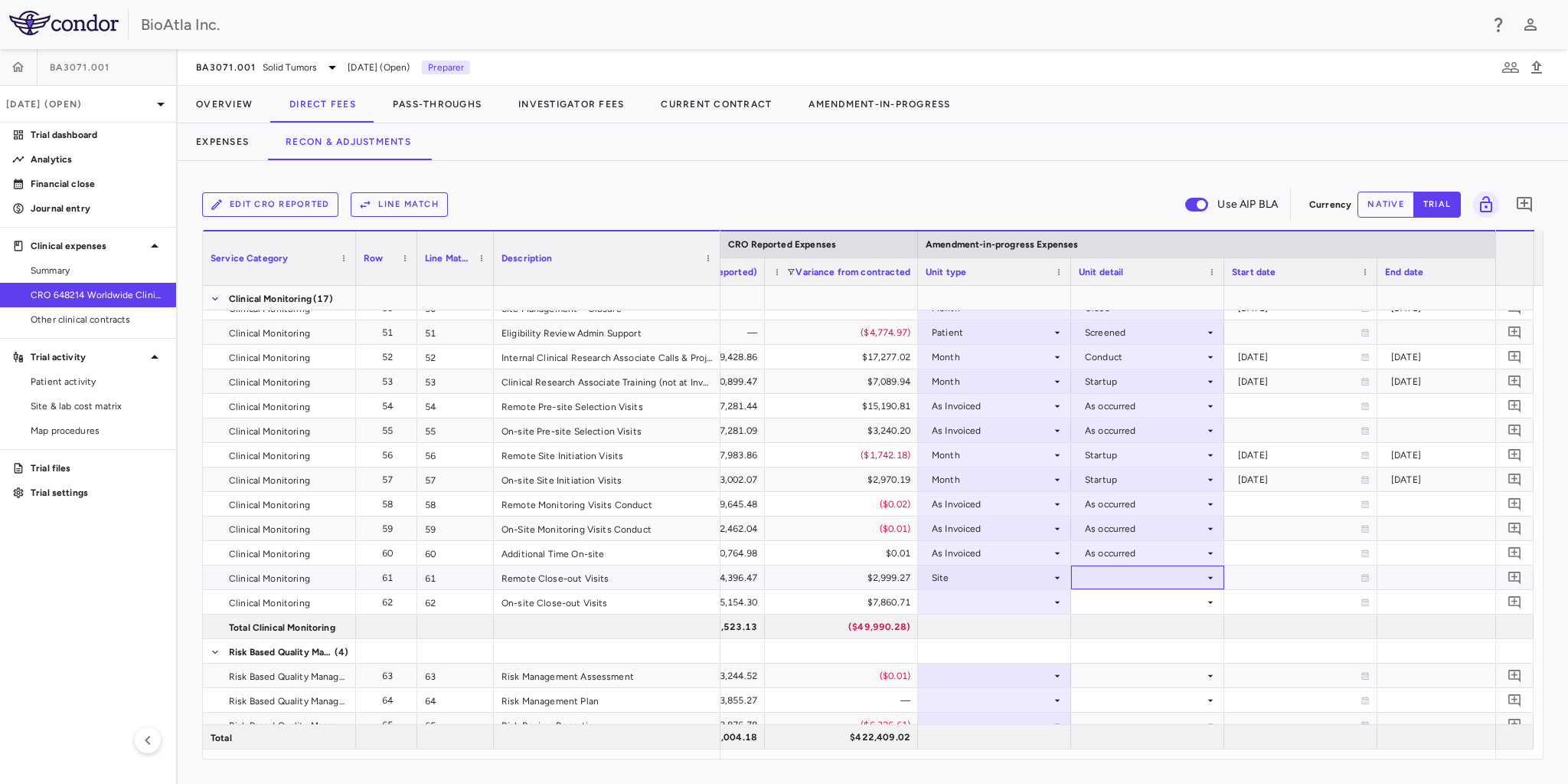
click at [1142, 570] on div at bounding box center [1147, 577] width 138 height 22
click at [1118, 648] on div "Close" at bounding box center [1118, 651] width 32 height 14
click at [1018, 601] on div at bounding box center [994, 602] width 138 height 22
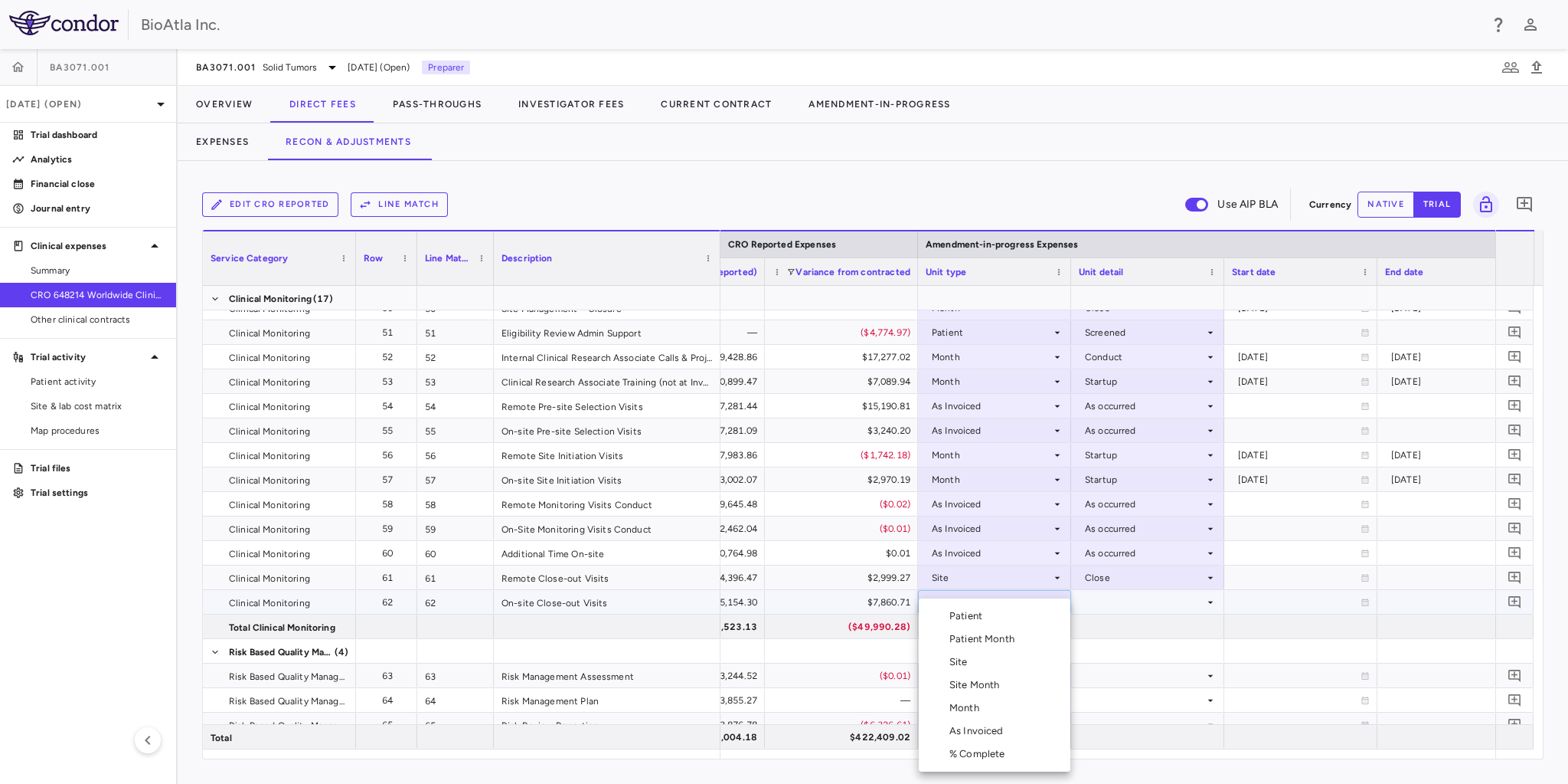
click at [968, 665] on div "Site" at bounding box center [961, 662] width 25 height 14
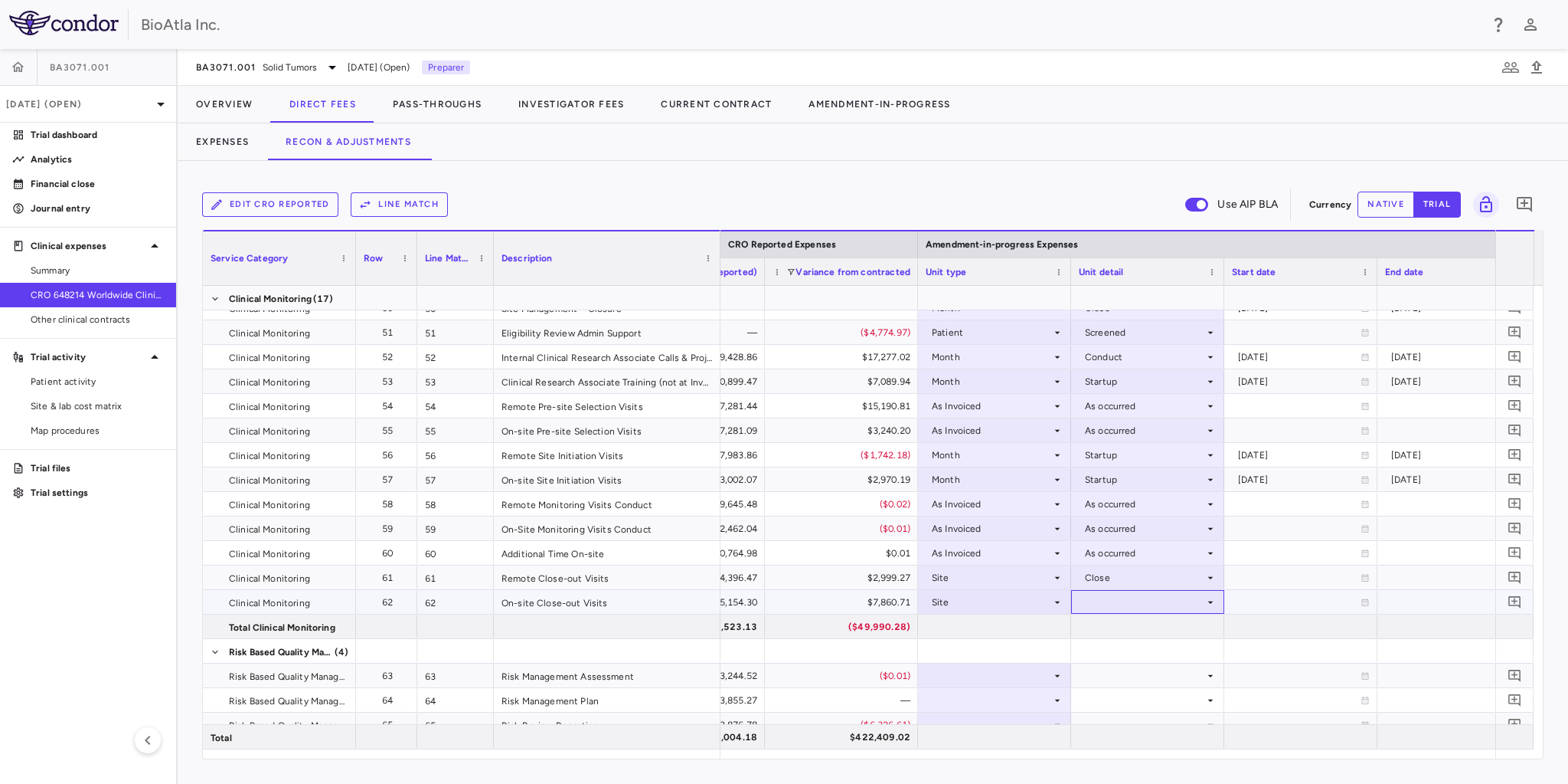
click at [1179, 599] on div at bounding box center [1147, 602] width 138 height 22
click at [1118, 674] on div "Close" at bounding box center [1118, 676] width 32 height 14
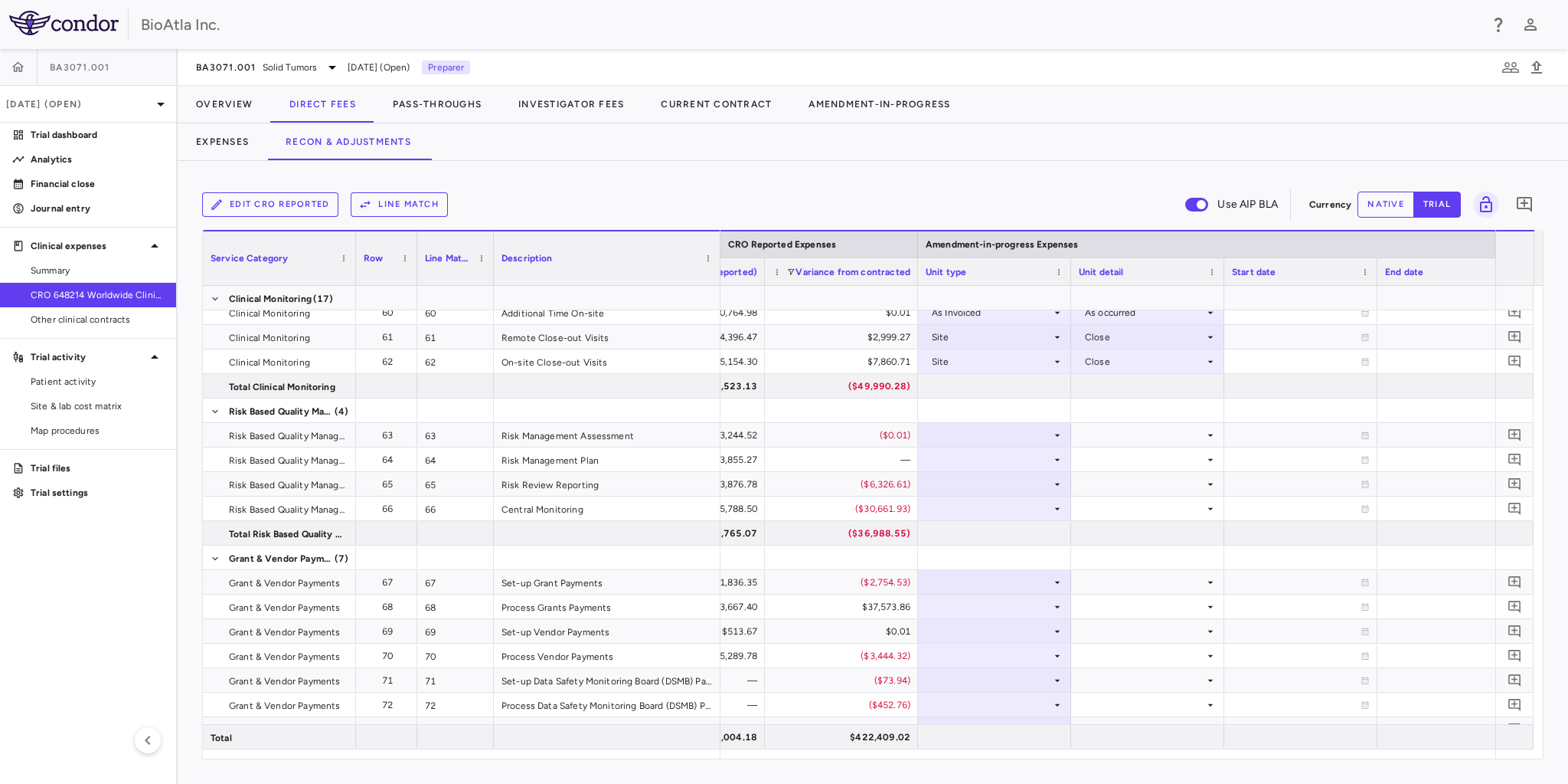
scroll to position [1675, 0]
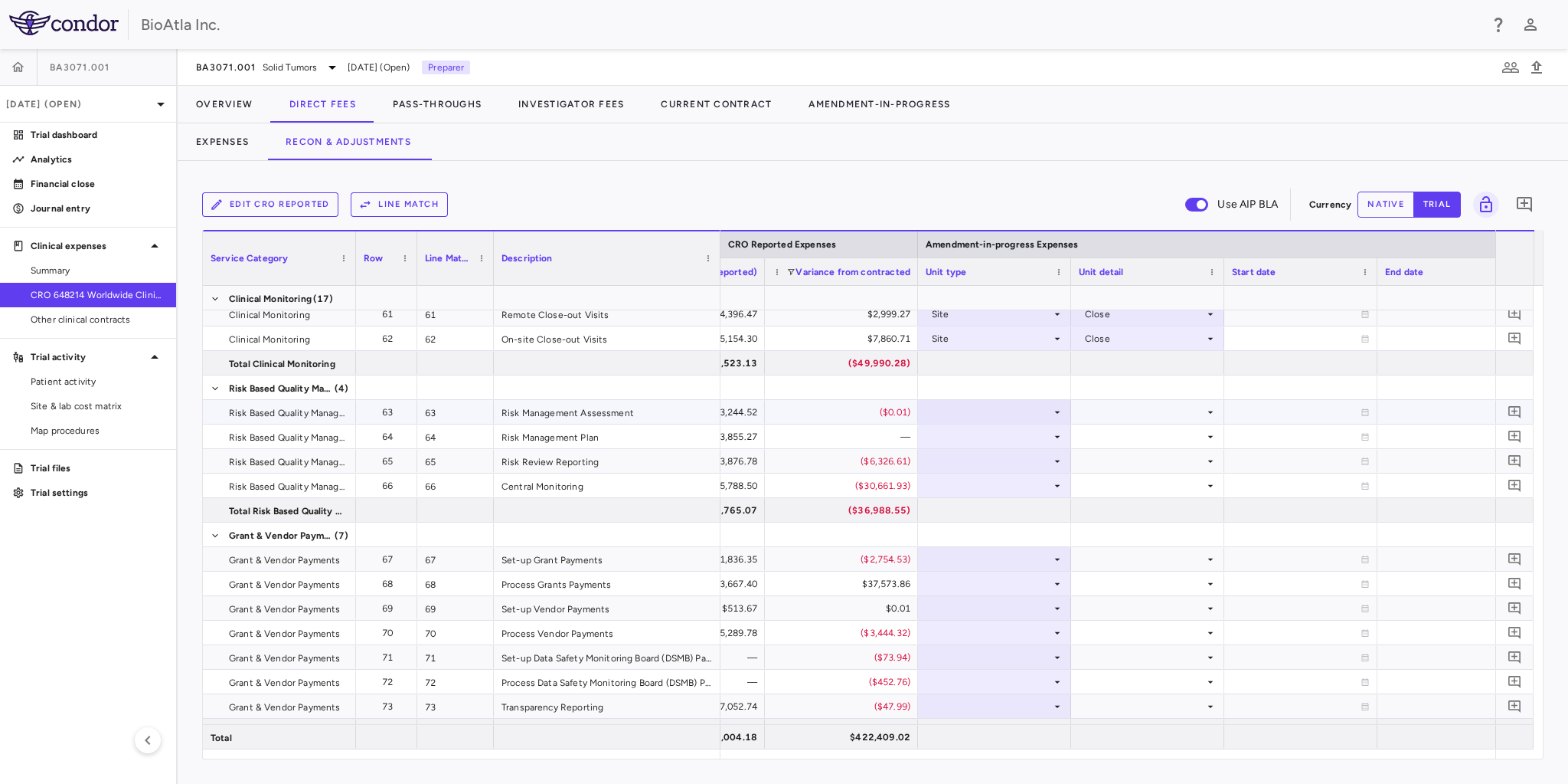
click at [1005, 410] on div at bounding box center [994, 412] width 138 height 22
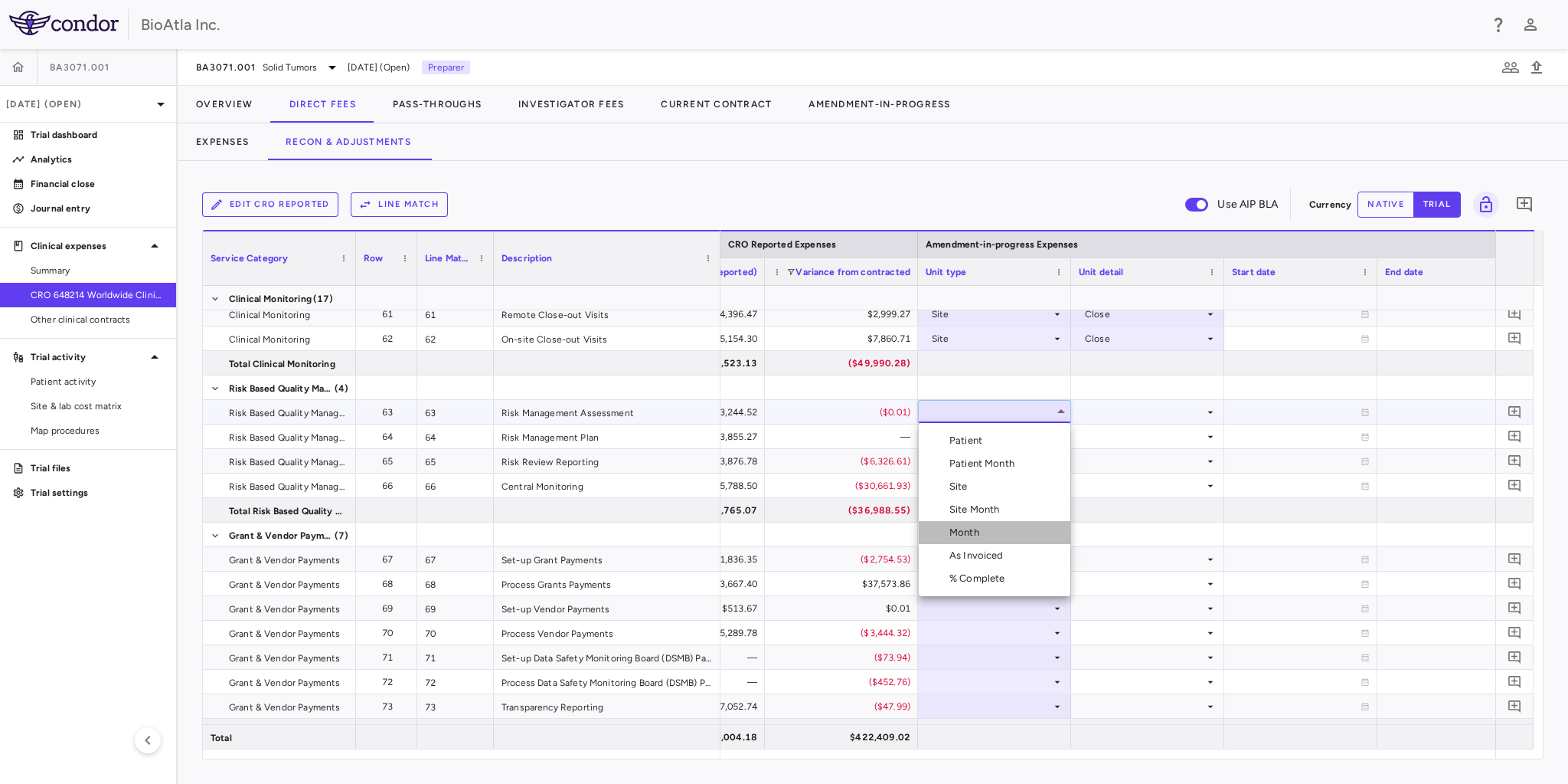
click at [971, 529] on div "Month" at bounding box center [967, 532] width 36 height 14
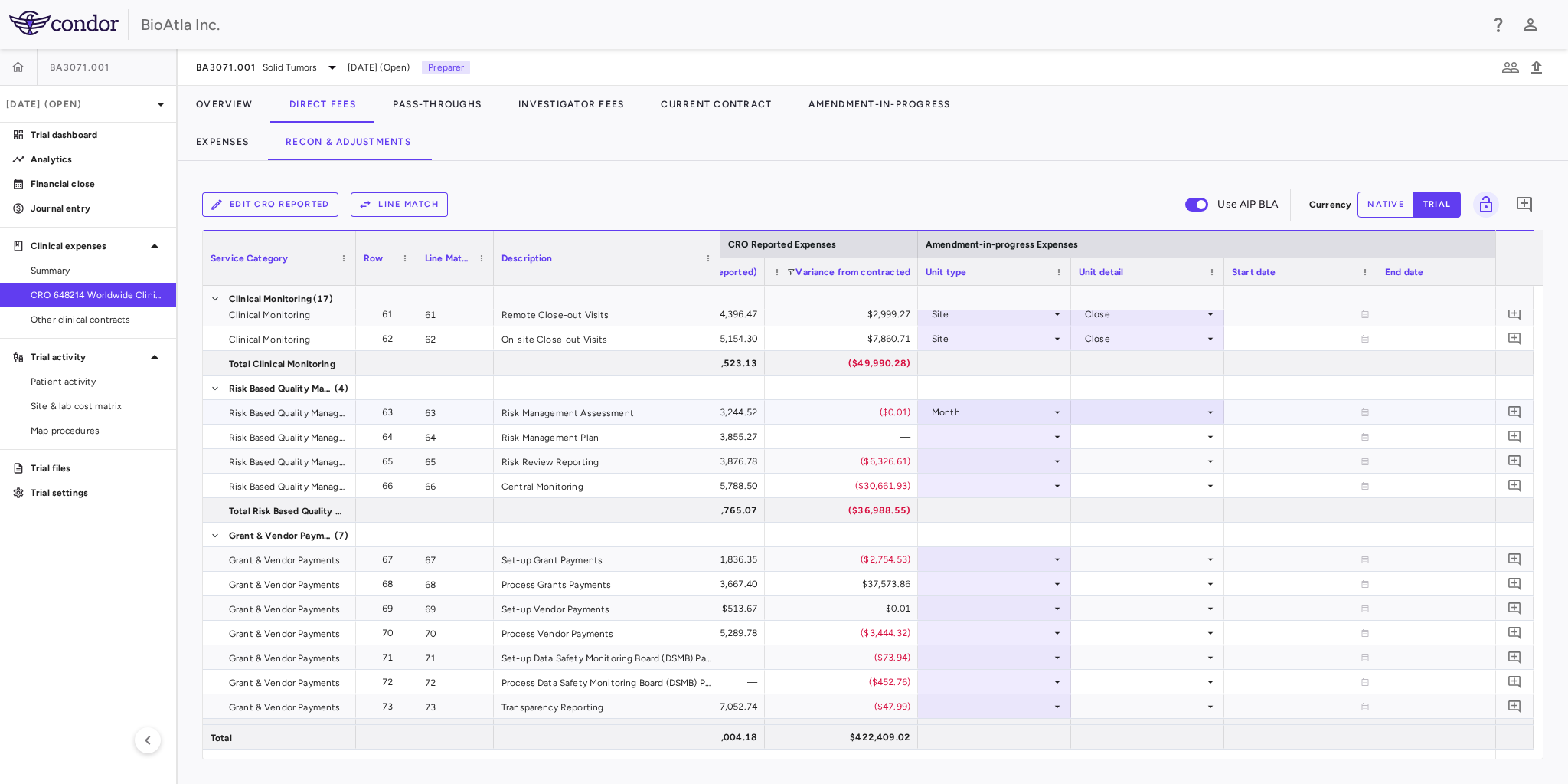
click at [1138, 418] on div at bounding box center [1147, 412] width 138 height 22
click at [1124, 445] on div "Startup" at bounding box center [1123, 440] width 41 height 14
click at [976, 436] on div at bounding box center [994, 436] width 138 height 22
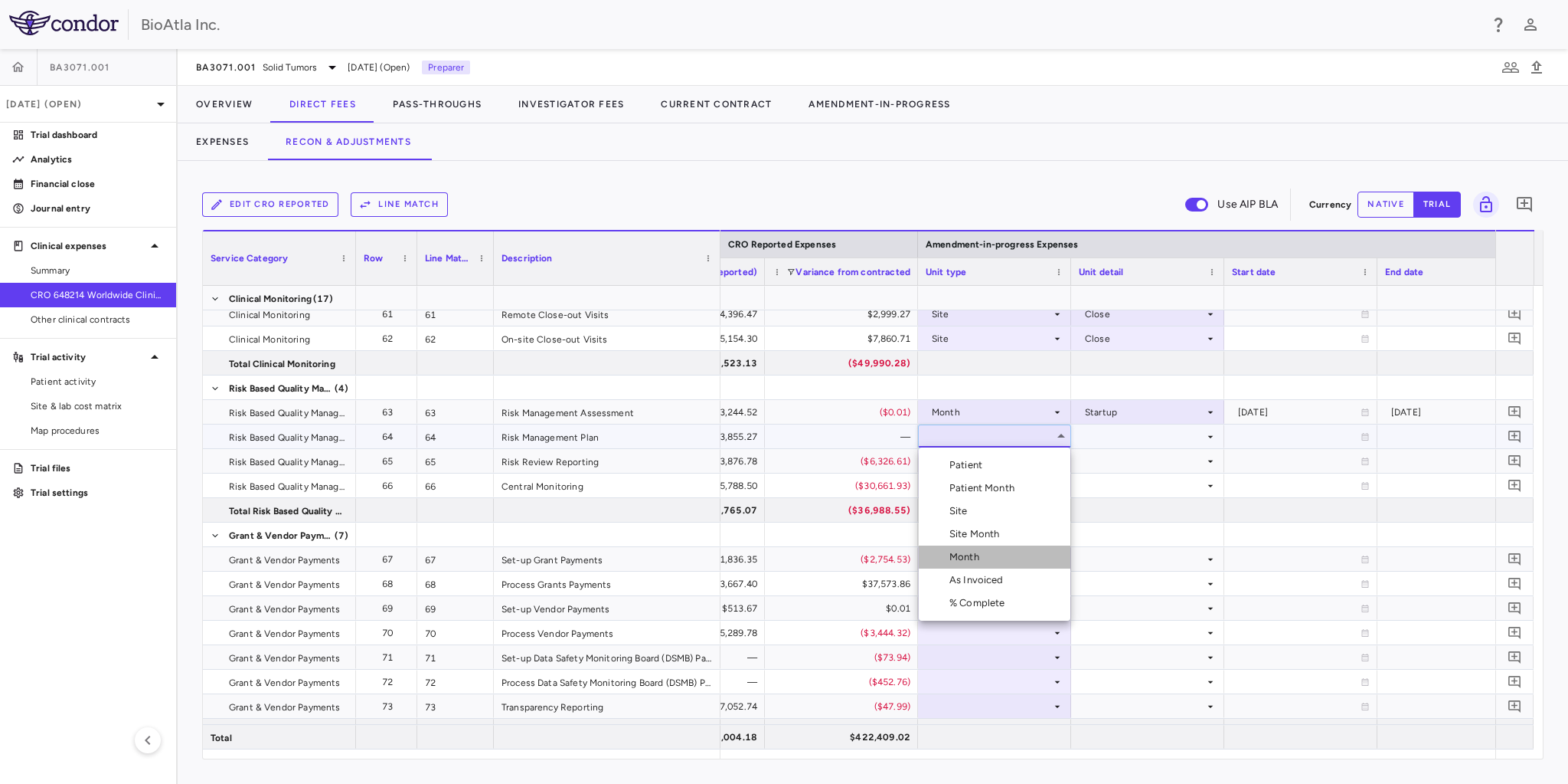
click at [969, 556] on div "Month" at bounding box center [967, 557] width 36 height 14
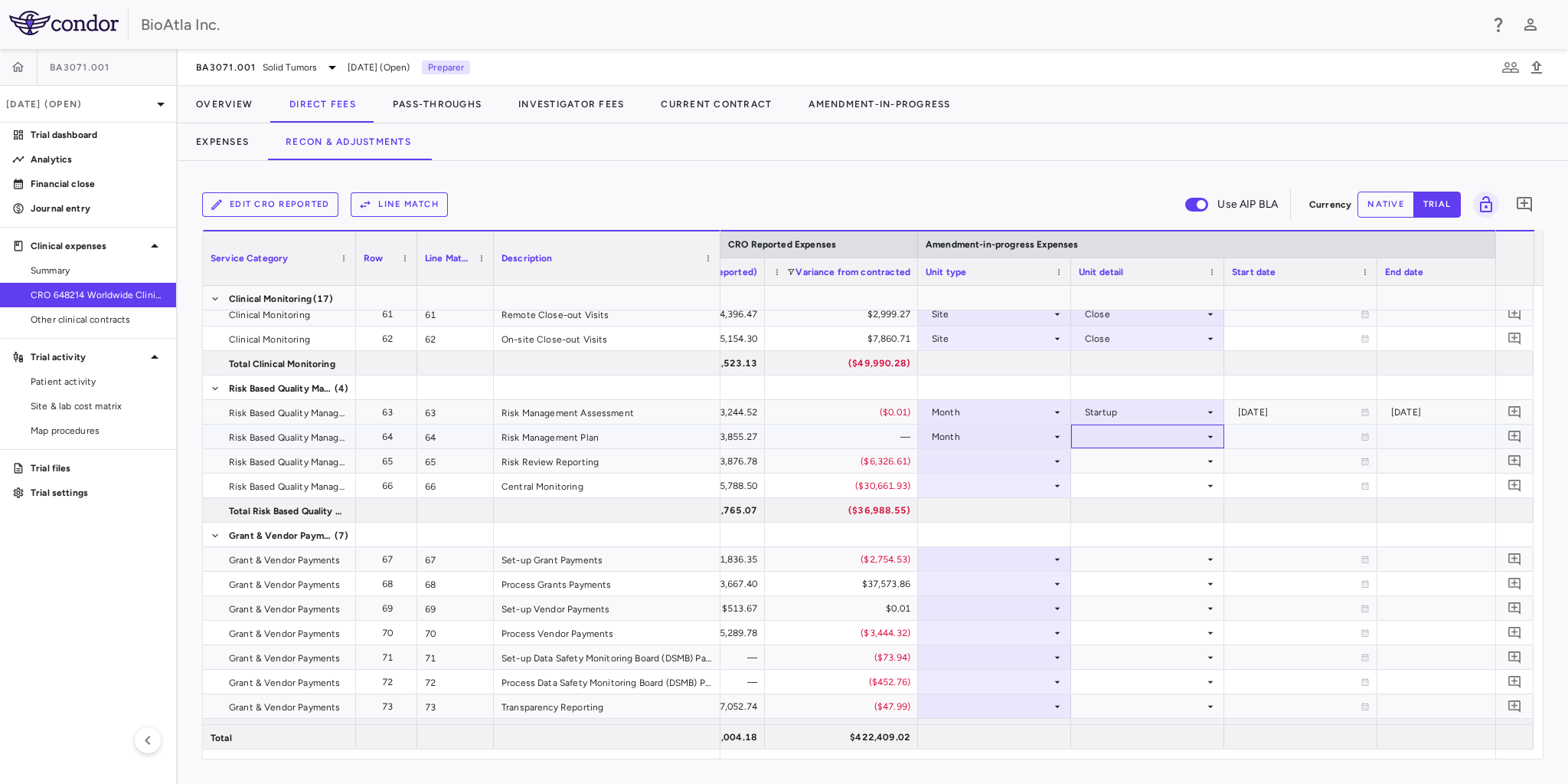
click at [1148, 435] on div at bounding box center [1147, 436] width 138 height 22
click at [1123, 469] on div "Startup" at bounding box center [1123, 465] width 41 height 14
click at [1016, 459] on div at bounding box center [994, 461] width 138 height 22
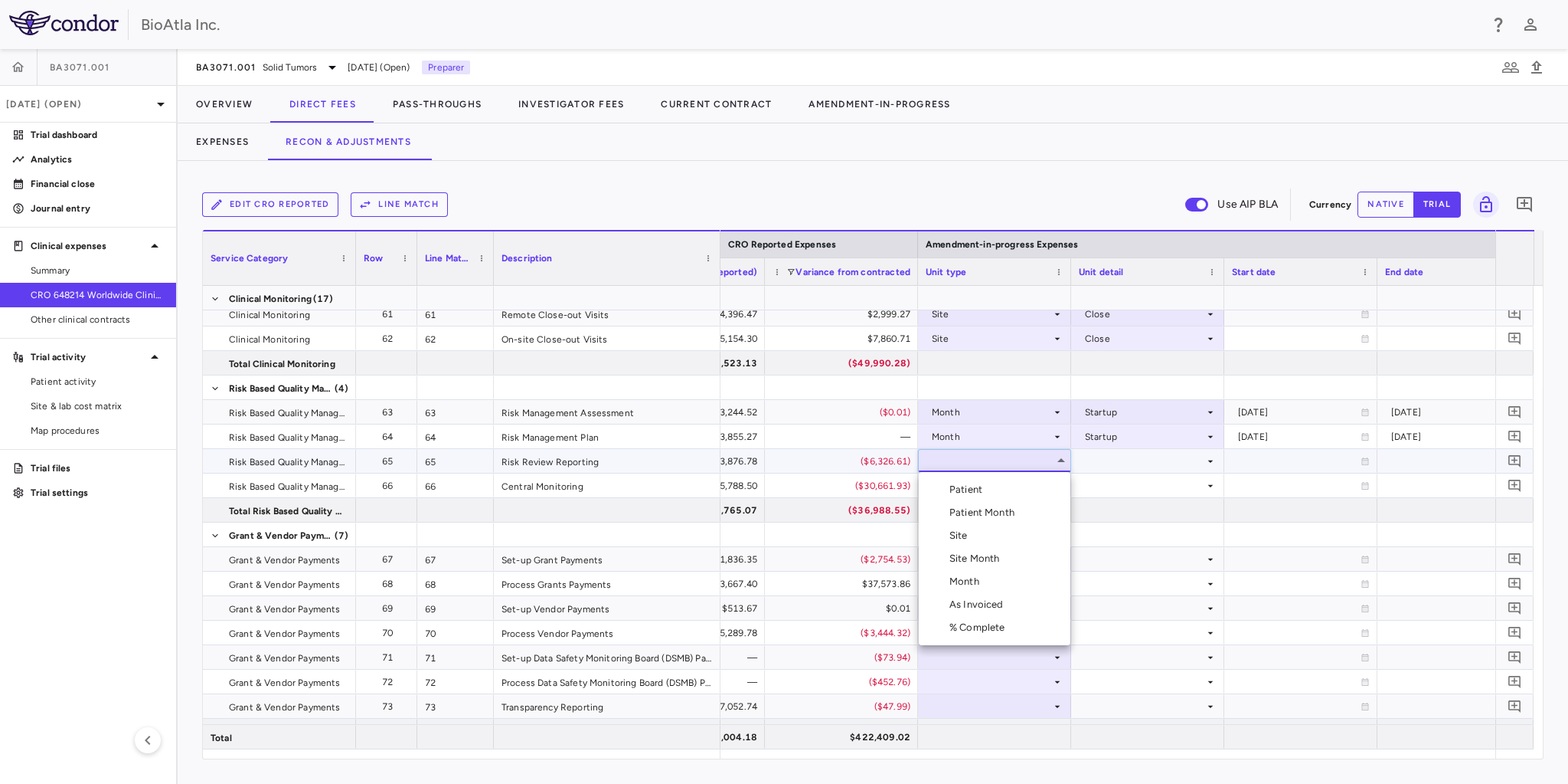
click at [976, 577] on div "Month" at bounding box center [967, 582] width 36 height 14
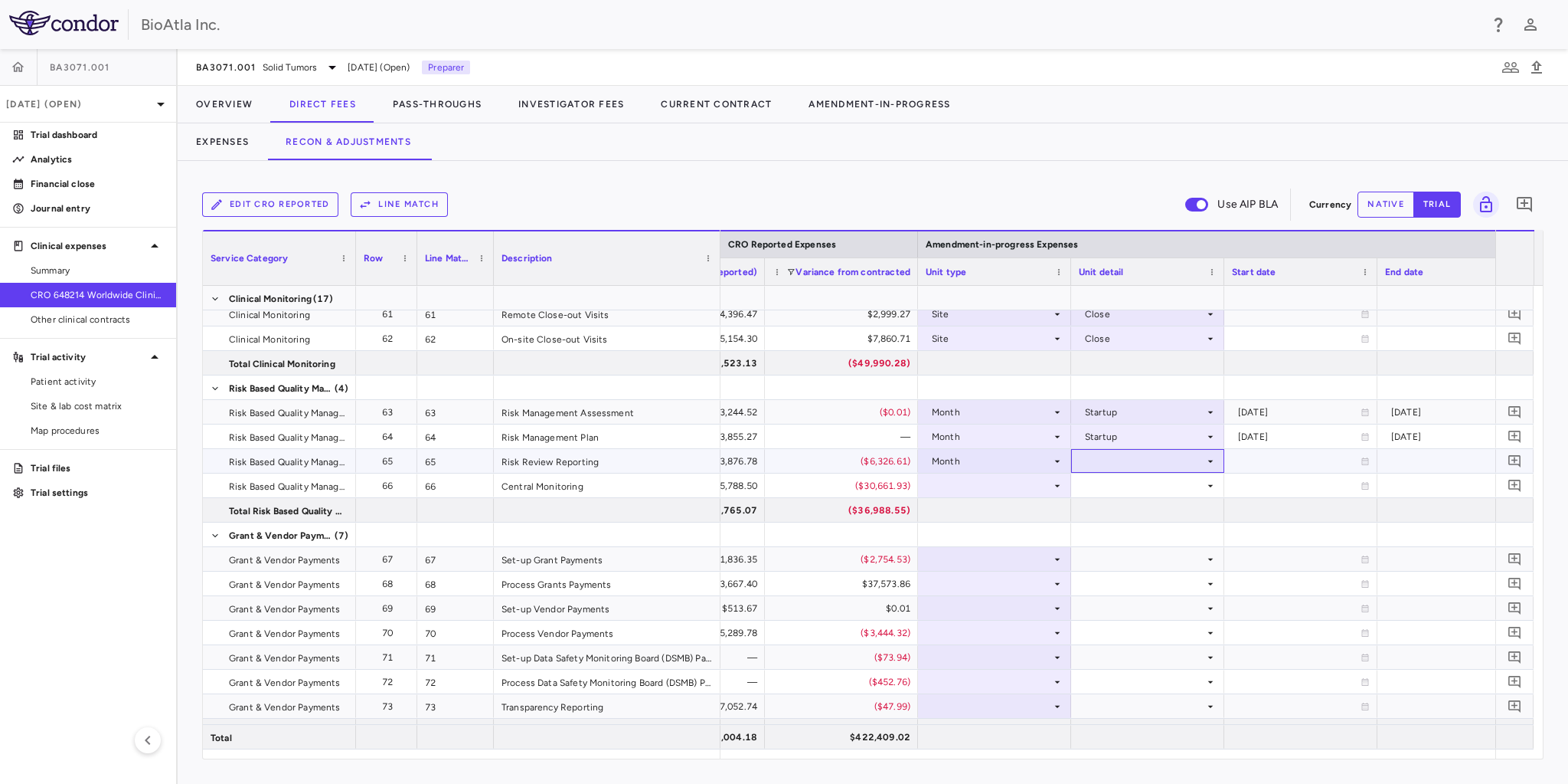
click at [1118, 463] on div at bounding box center [1147, 461] width 138 height 22
click at [1129, 511] on div "Conduct" at bounding box center [1125, 513] width 46 height 14
click at [1026, 484] on div at bounding box center [994, 486] width 138 height 22
click at [984, 487] on div at bounding box center [994, 486] width 138 height 22
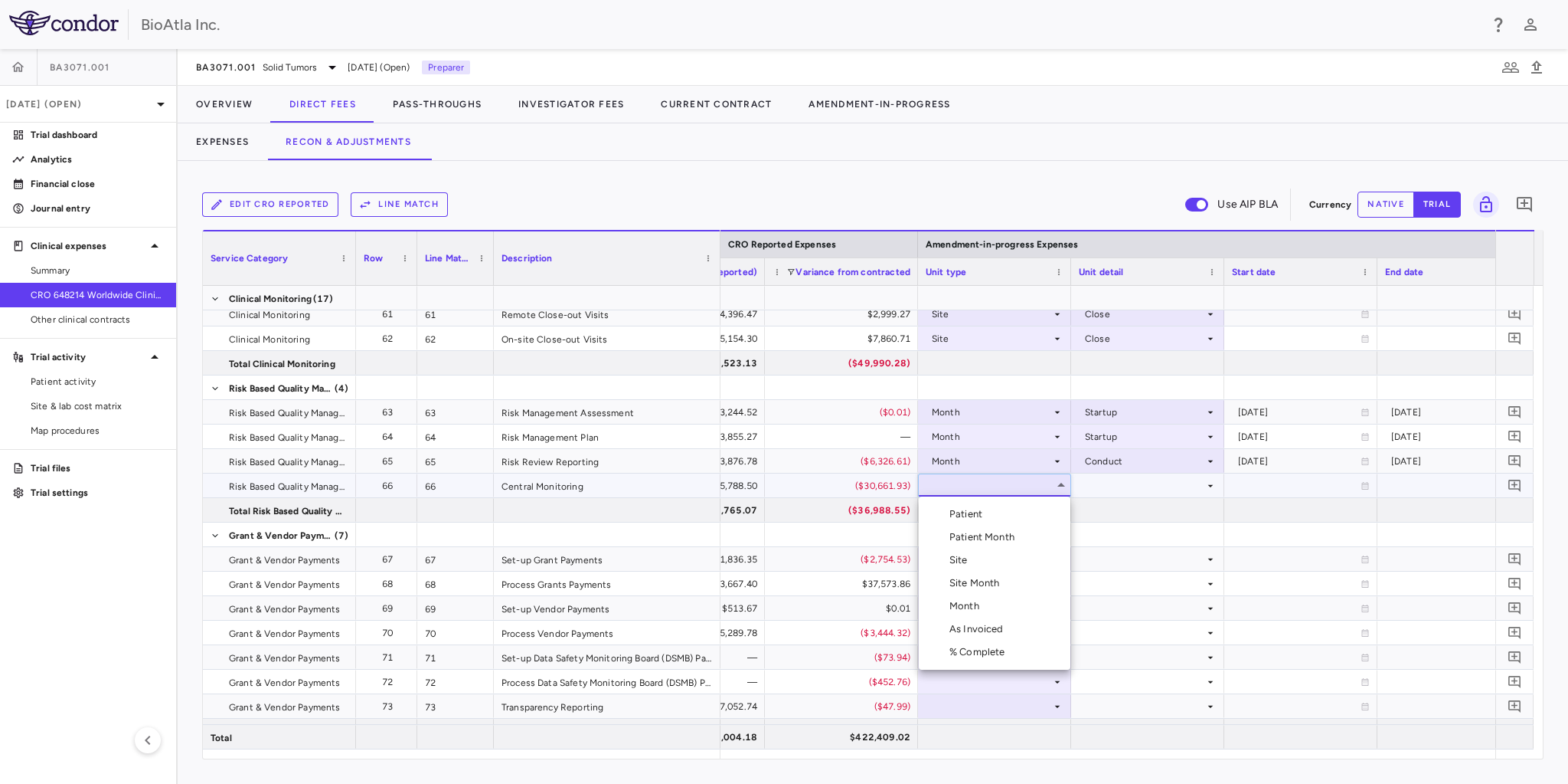
click at [982, 607] on div "Month" at bounding box center [967, 605] width 36 height 14
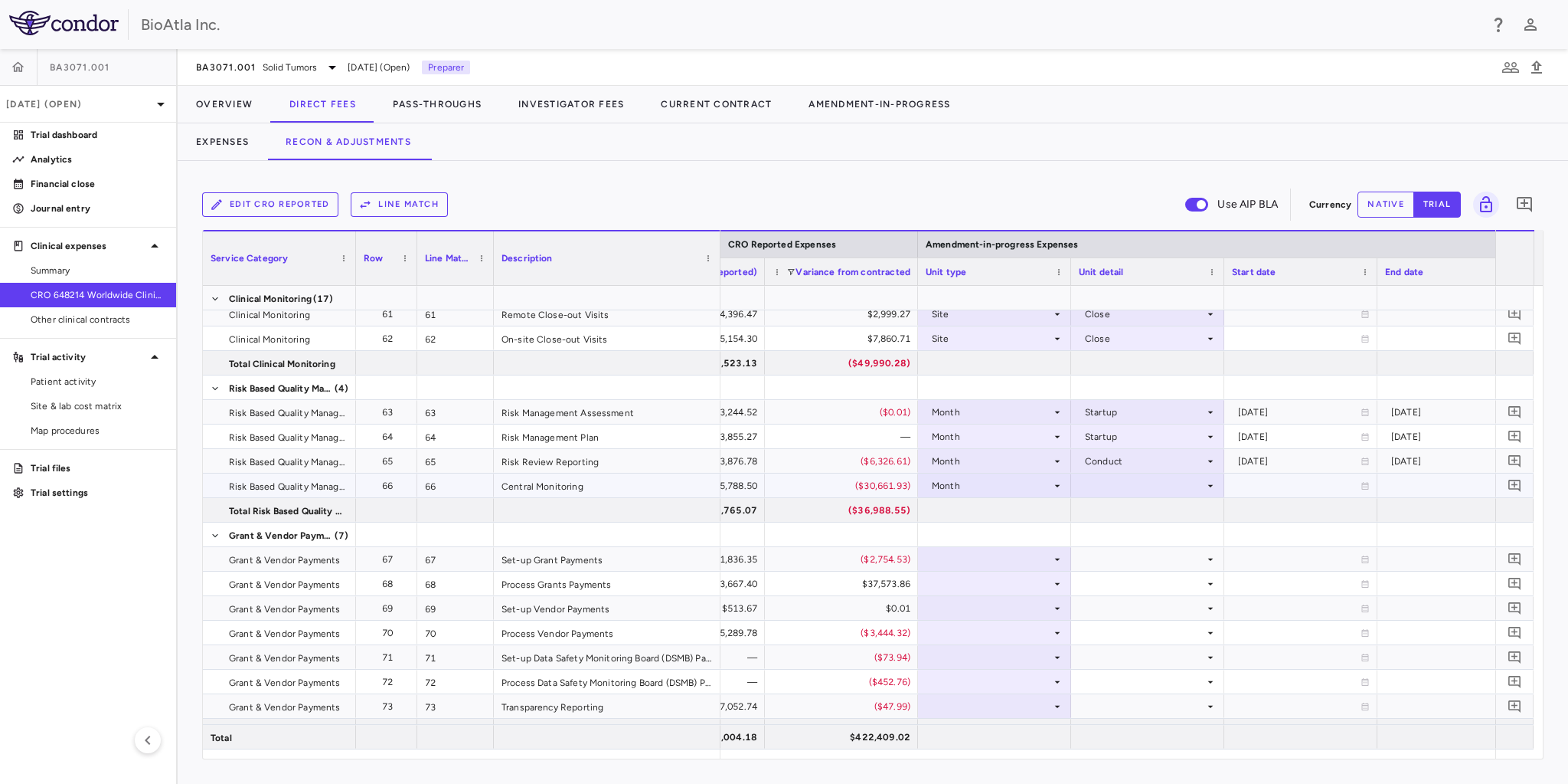
click at [1157, 484] on div at bounding box center [1147, 486] width 138 height 22
click at [1127, 531] on div "Conduct" at bounding box center [1125, 537] width 46 height 14
click at [985, 560] on div at bounding box center [994, 559] width 138 height 22
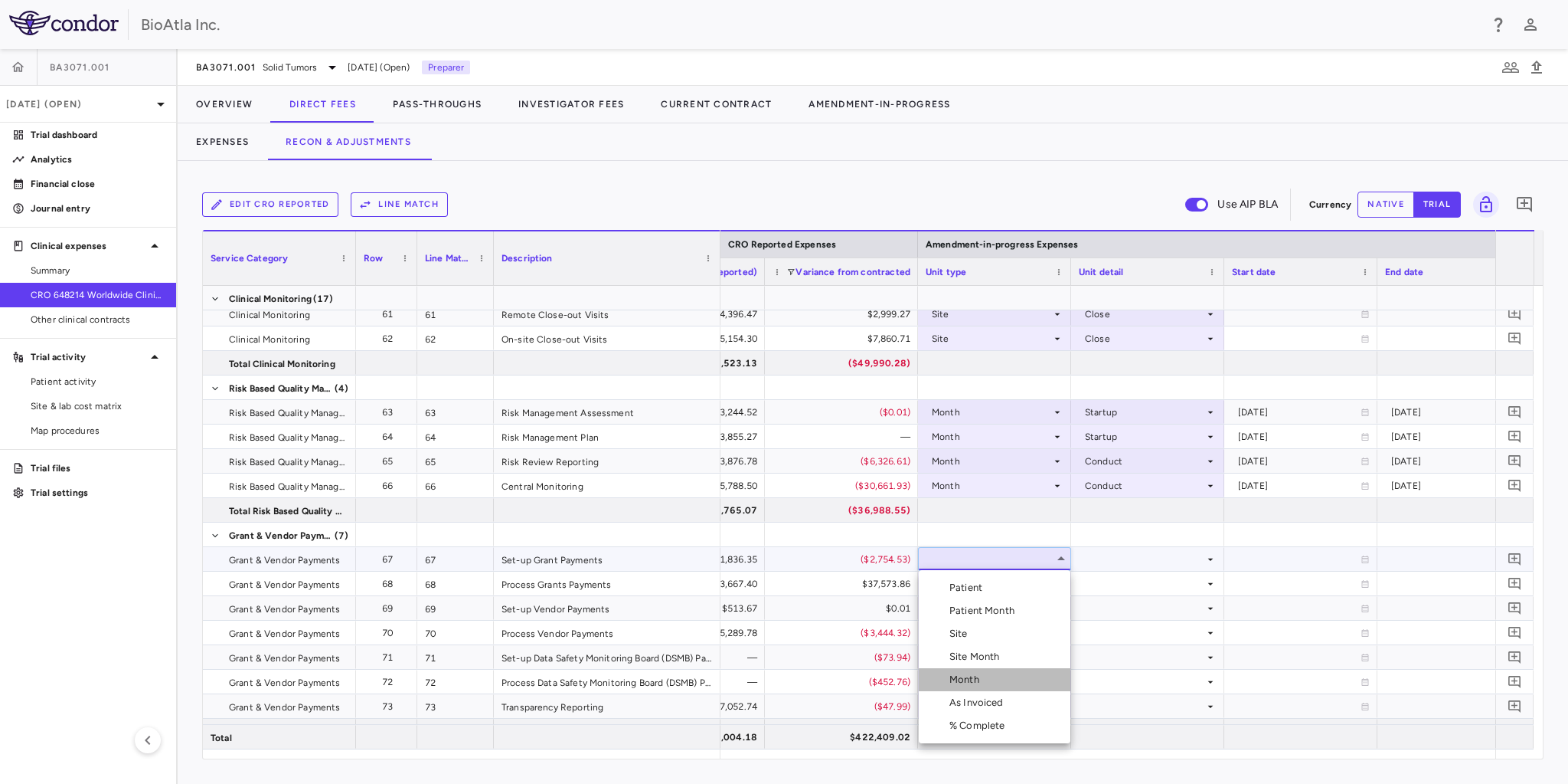
click at [974, 677] on div "Month" at bounding box center [967, 679] width 36 height 14
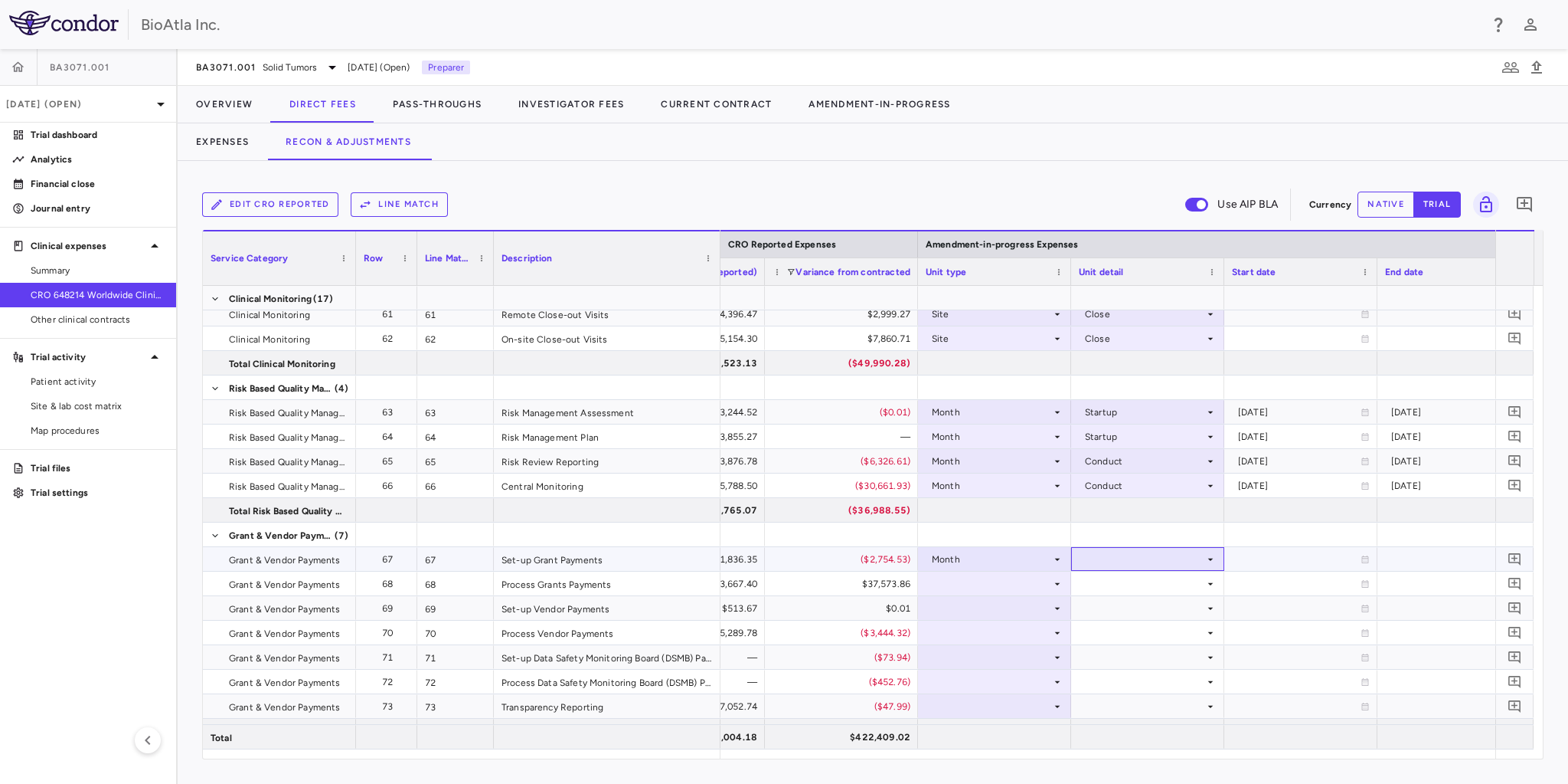
click at [1207, 554] on icon at bounding box center [1210, 559] width 12 height 12
click at [1132, 586] on div "Startup" at bounding box center [1123, 588] width 41 height 14
click at [1022, 582] on div at bounding box center [994, 583] width 138 height 22
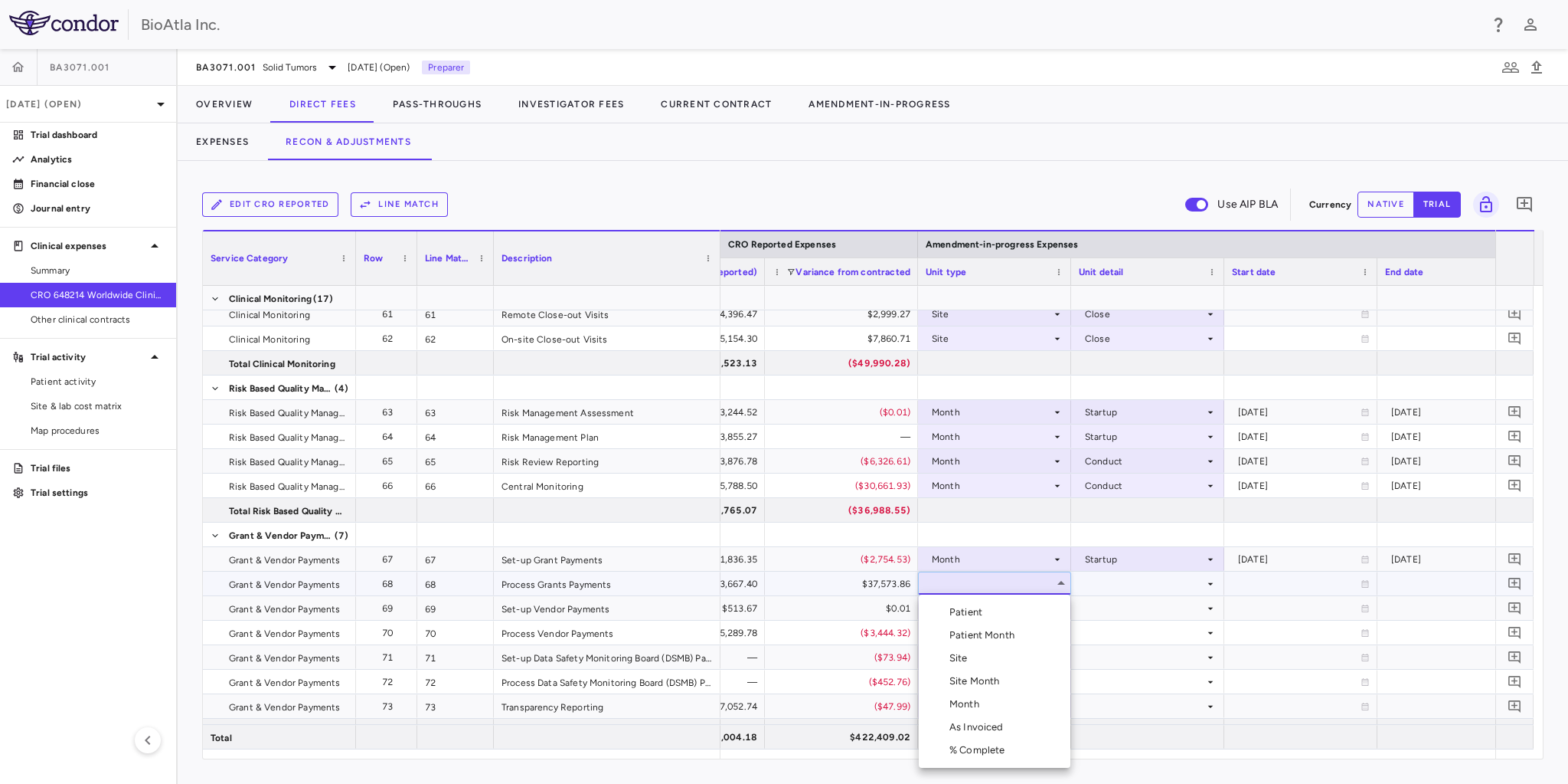
click at [1000, 639] on div "Patient Month" at bounding box center [985, 635] width 71 height 14
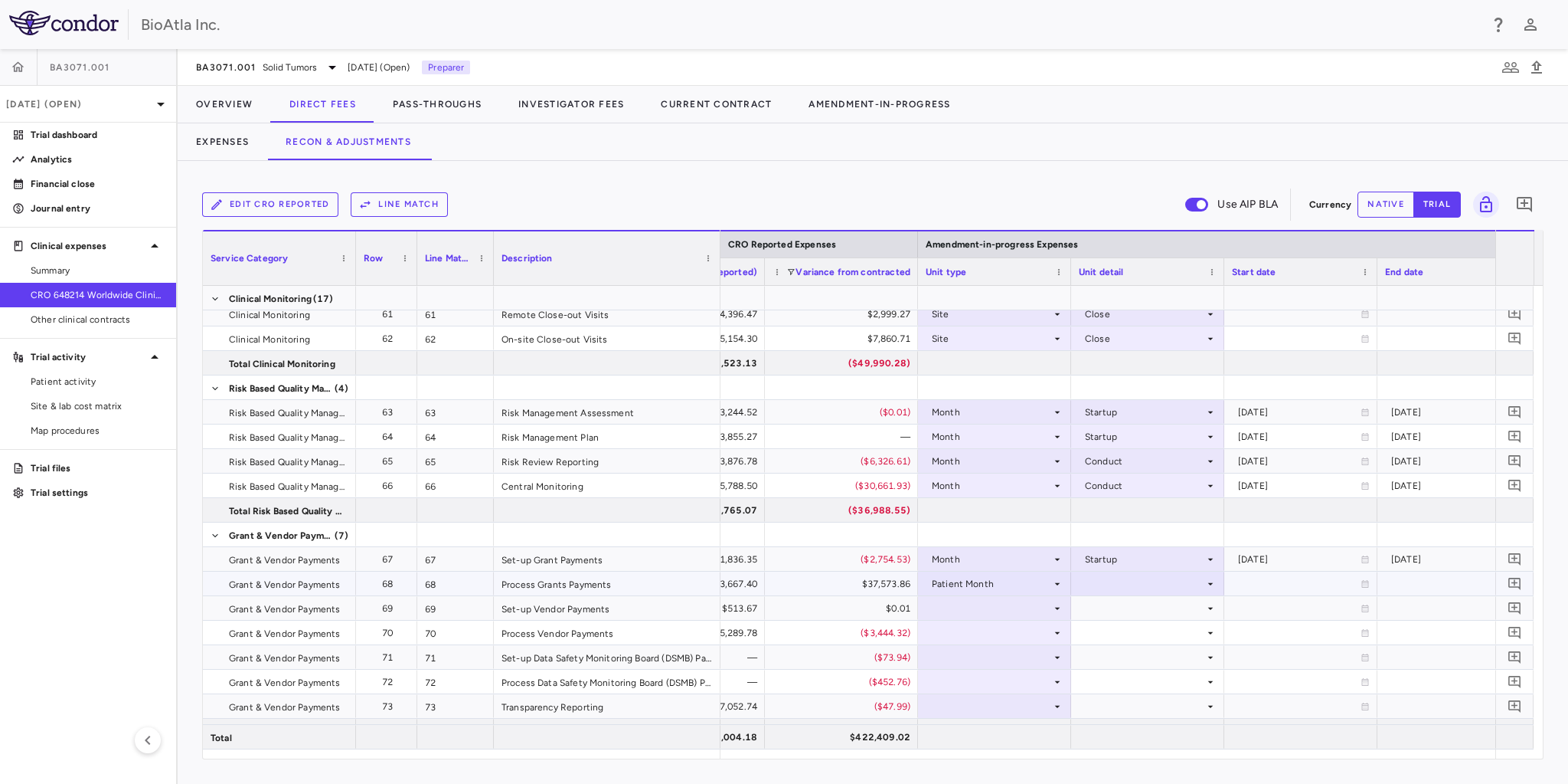
click at [1182, 584] on div at bounding box center [1147, 583] width 138 height 22
click at [1139, 610] on div "As occurred" at bounding box center [1133, 612] width 61 height 14
click at [1036, 607] on div at bounding box center [994, 608] width 138 height 22
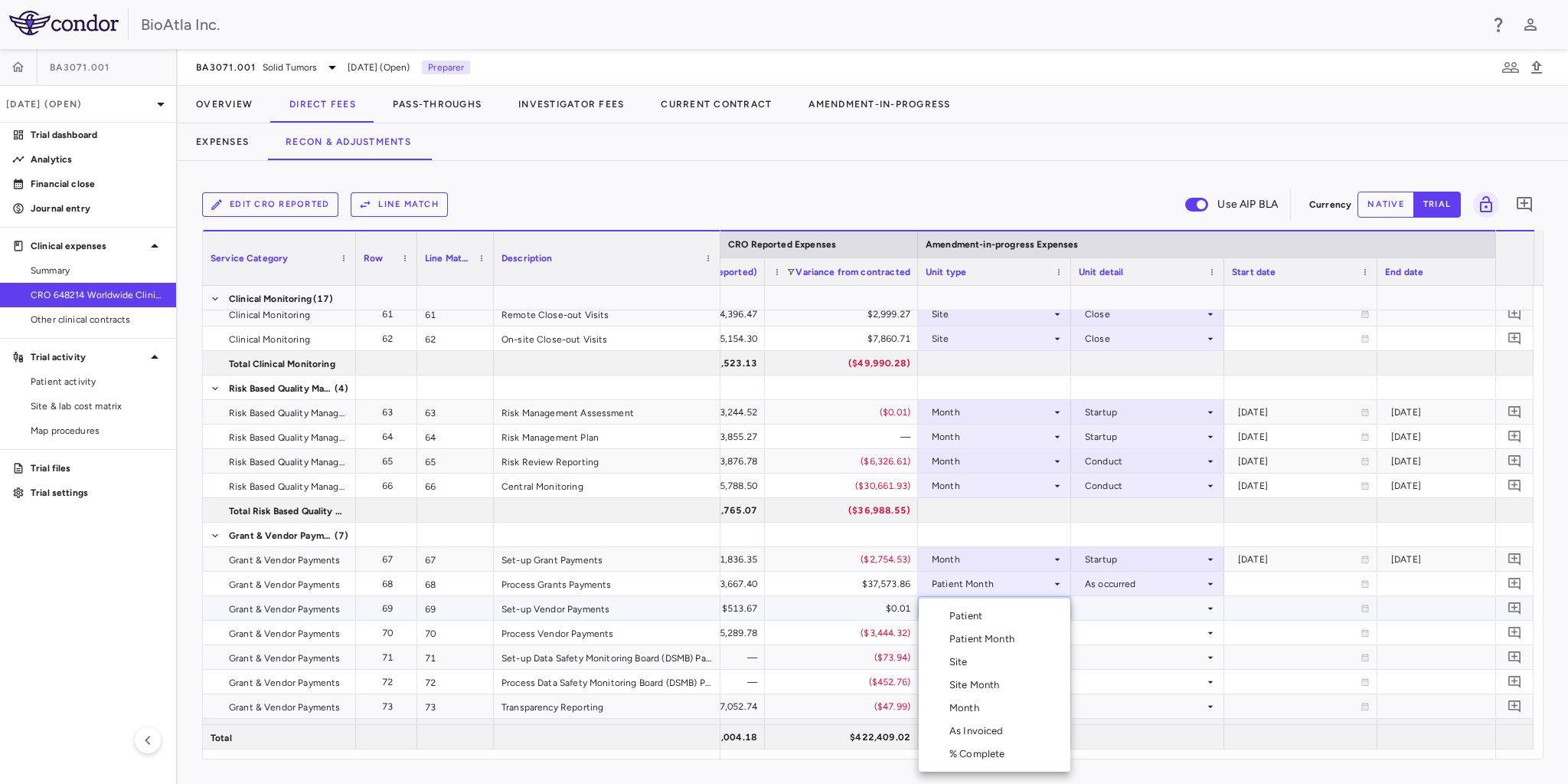
drag, startPoint x: 980, startPoint y: 714, endPoint x: 1054, endPoint y: 656, distance: 94.0
click at [980, 714] on div "Month" at bounding box center [967, 707] width 36 height 14
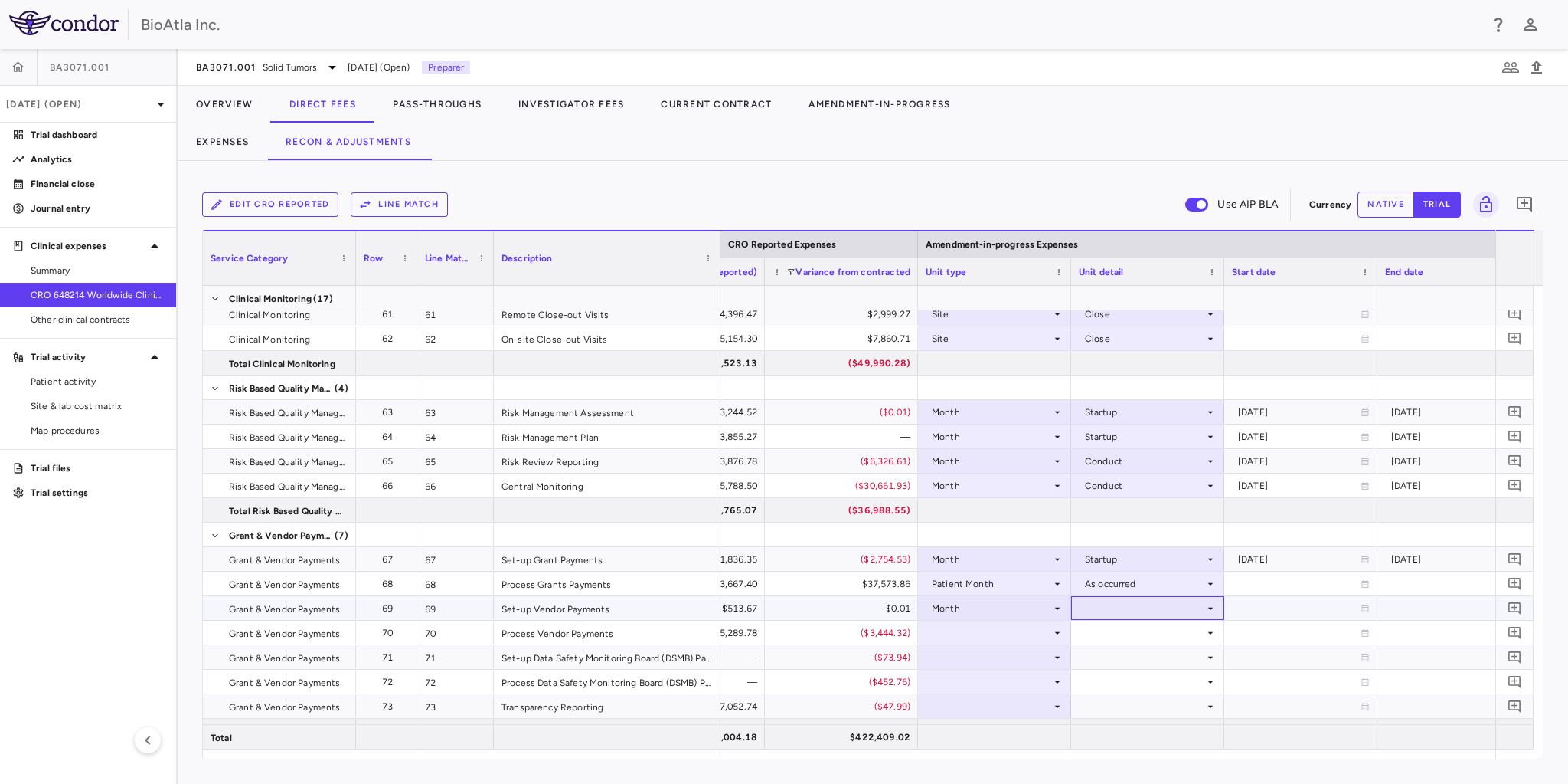
click at [1154, 609] on div at bounding box center [1147, 608] width 138 height 22
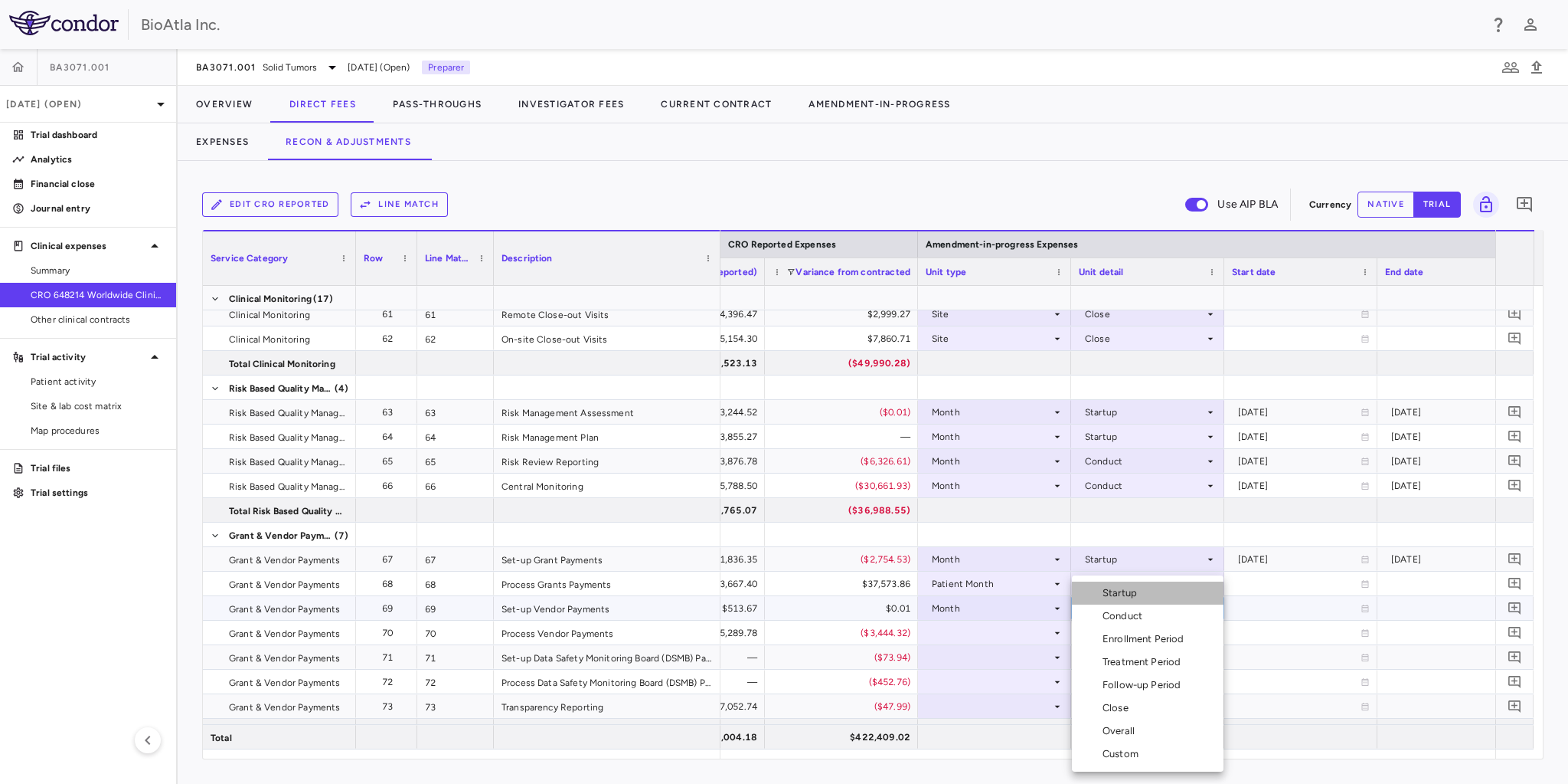
click at [1124, 594] on div "Startup" at bounding box center [1123, 593] width 41 height 14
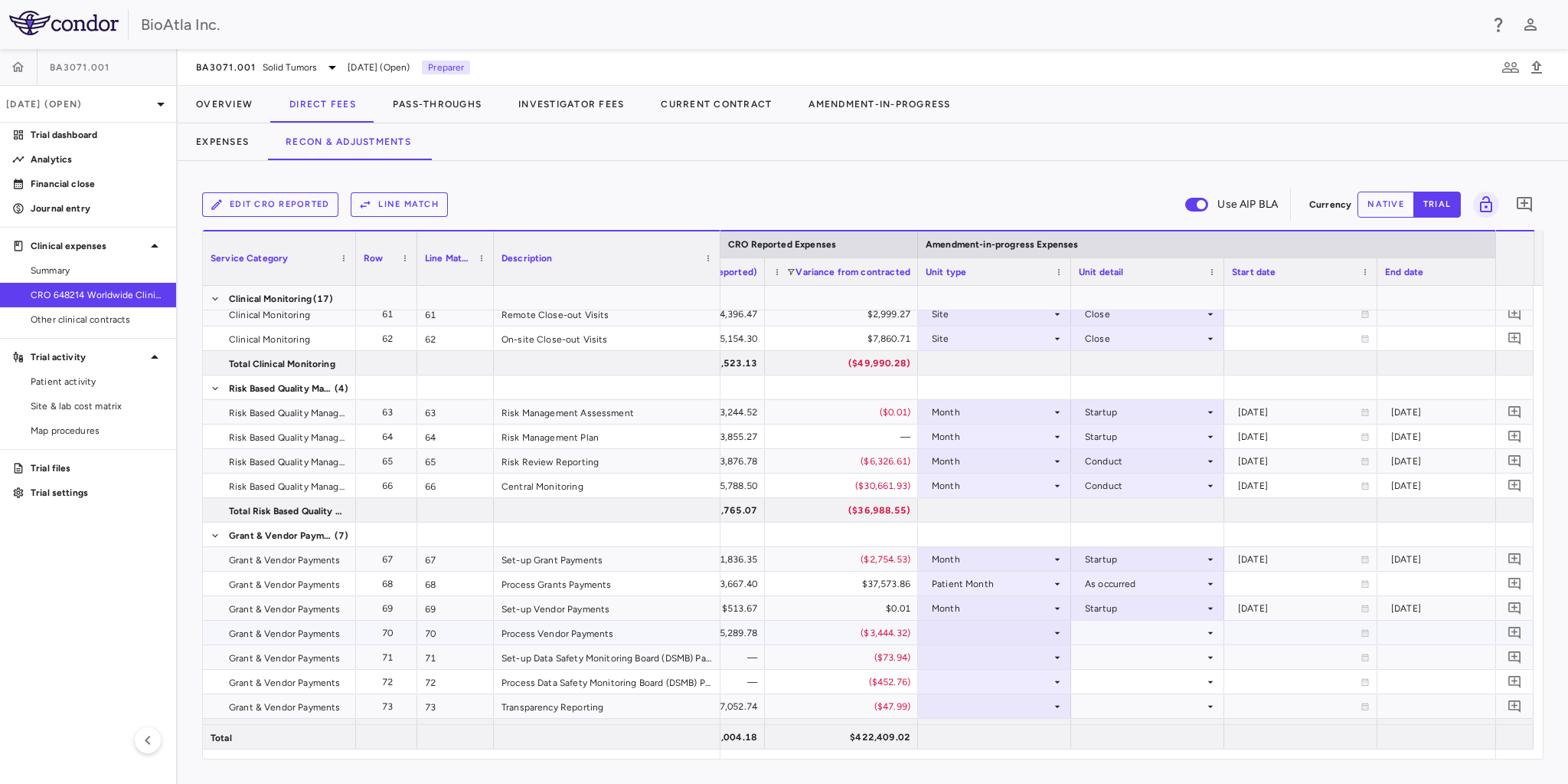
click at [999, 629] on div at bounding box center [994, 633] width 138 height 22
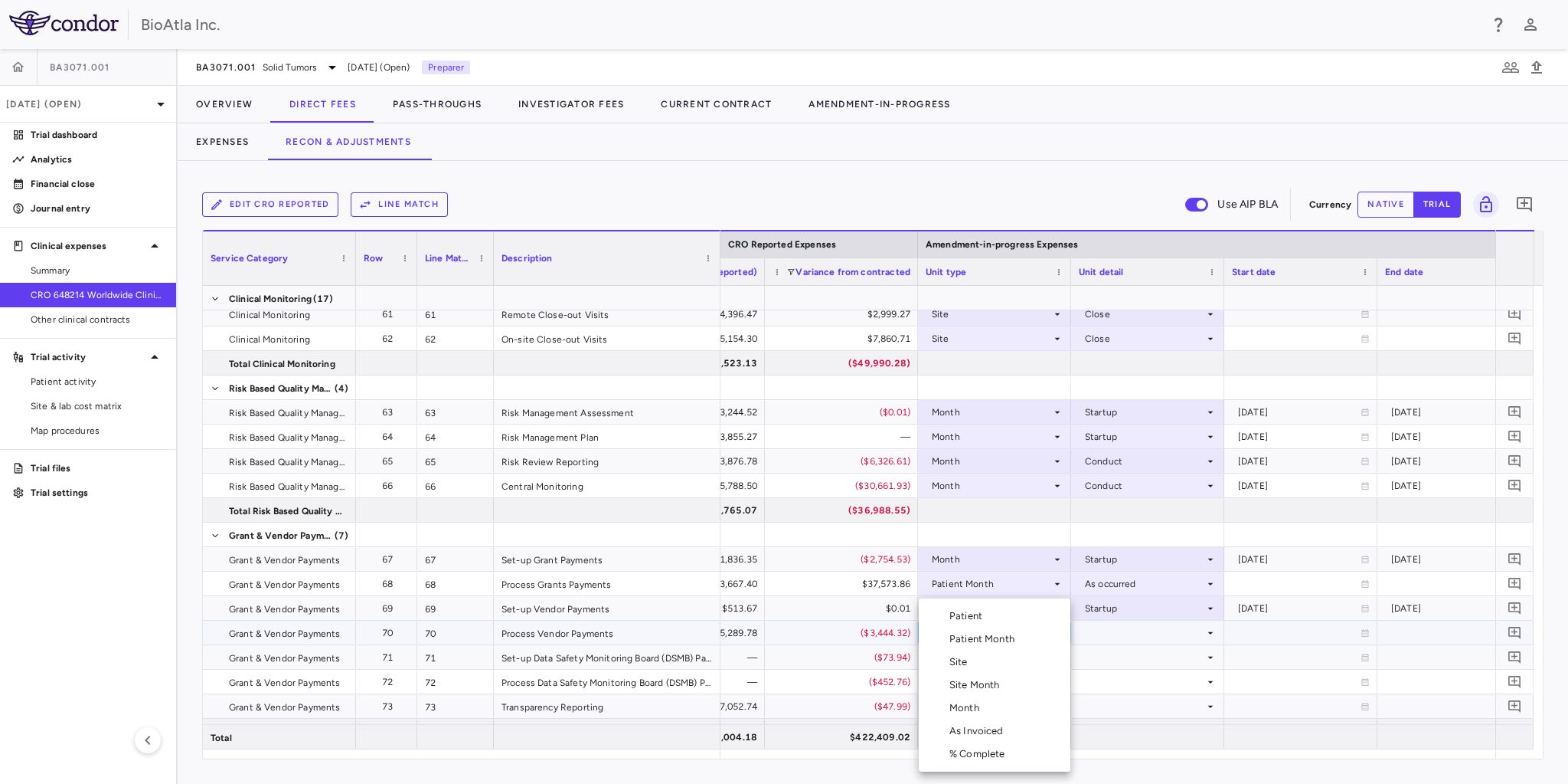
click at [984, 711] on div "Month" at bounding box center [967, 707] width 36 height 14
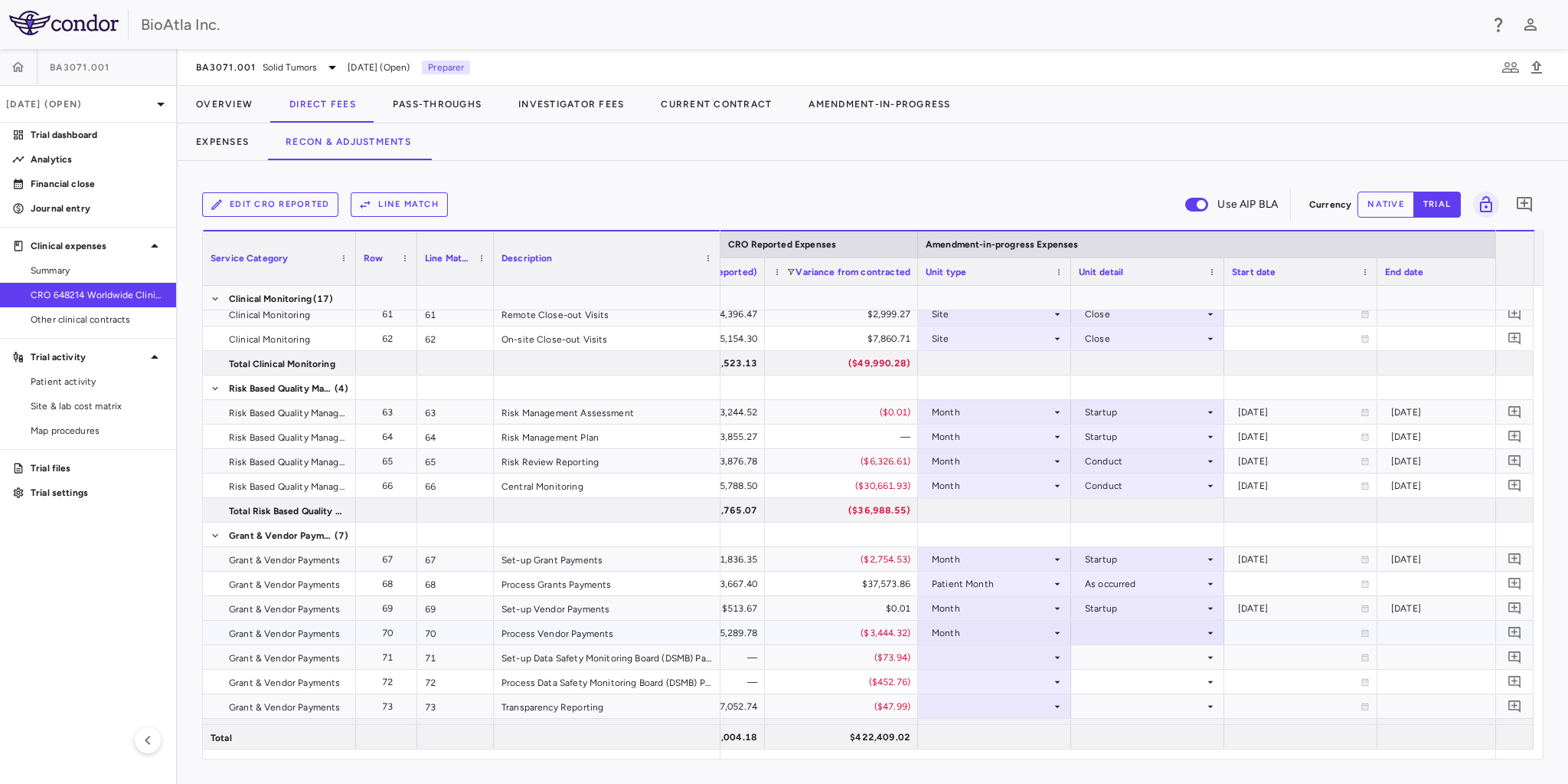
click at [1207, 630] on icon at bounding box center [1210, 633] width 12 height 12
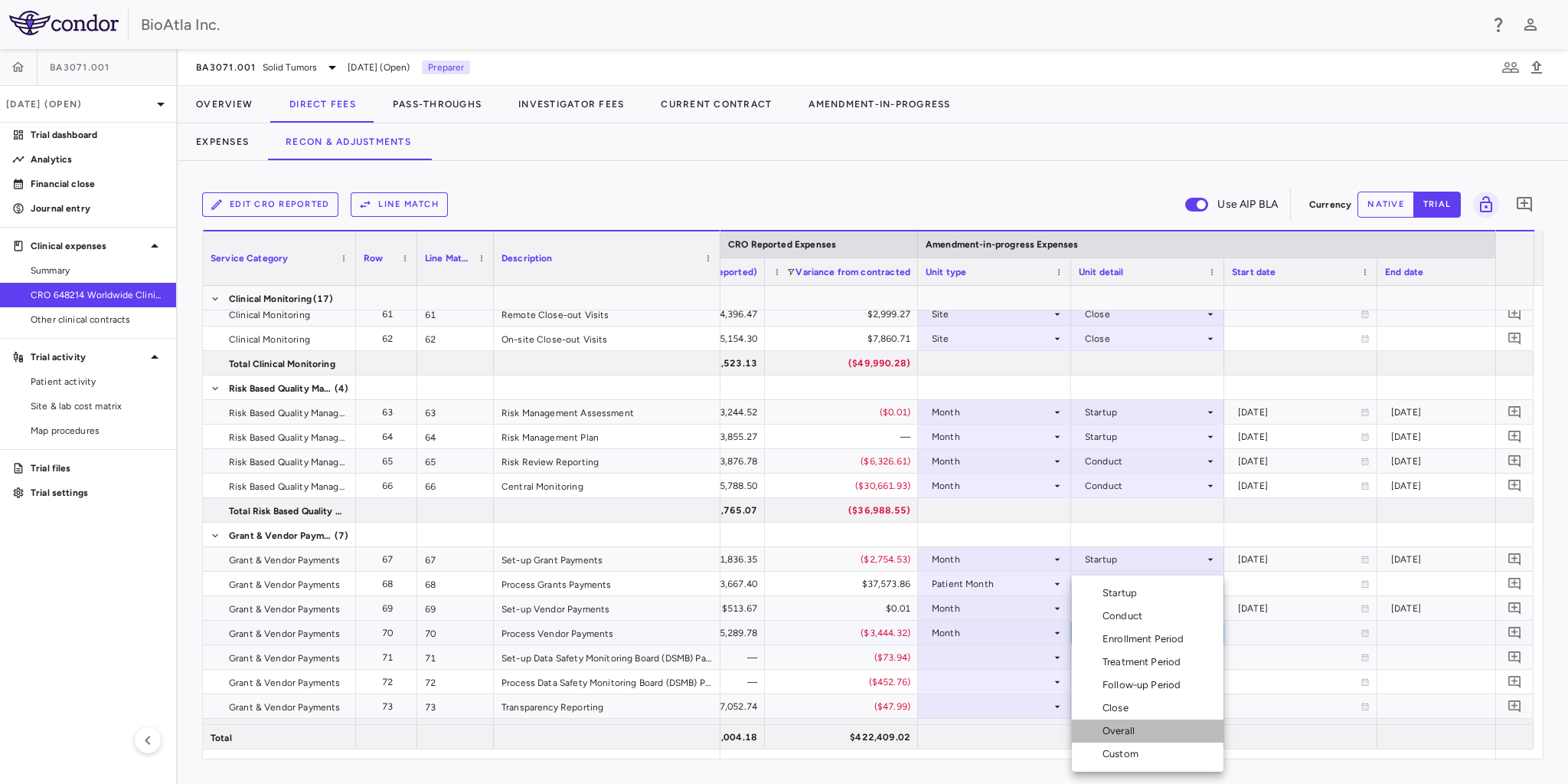
click at [1120, 730] on div "Overall" at bounding box center [1121, 730] width 38 height 14
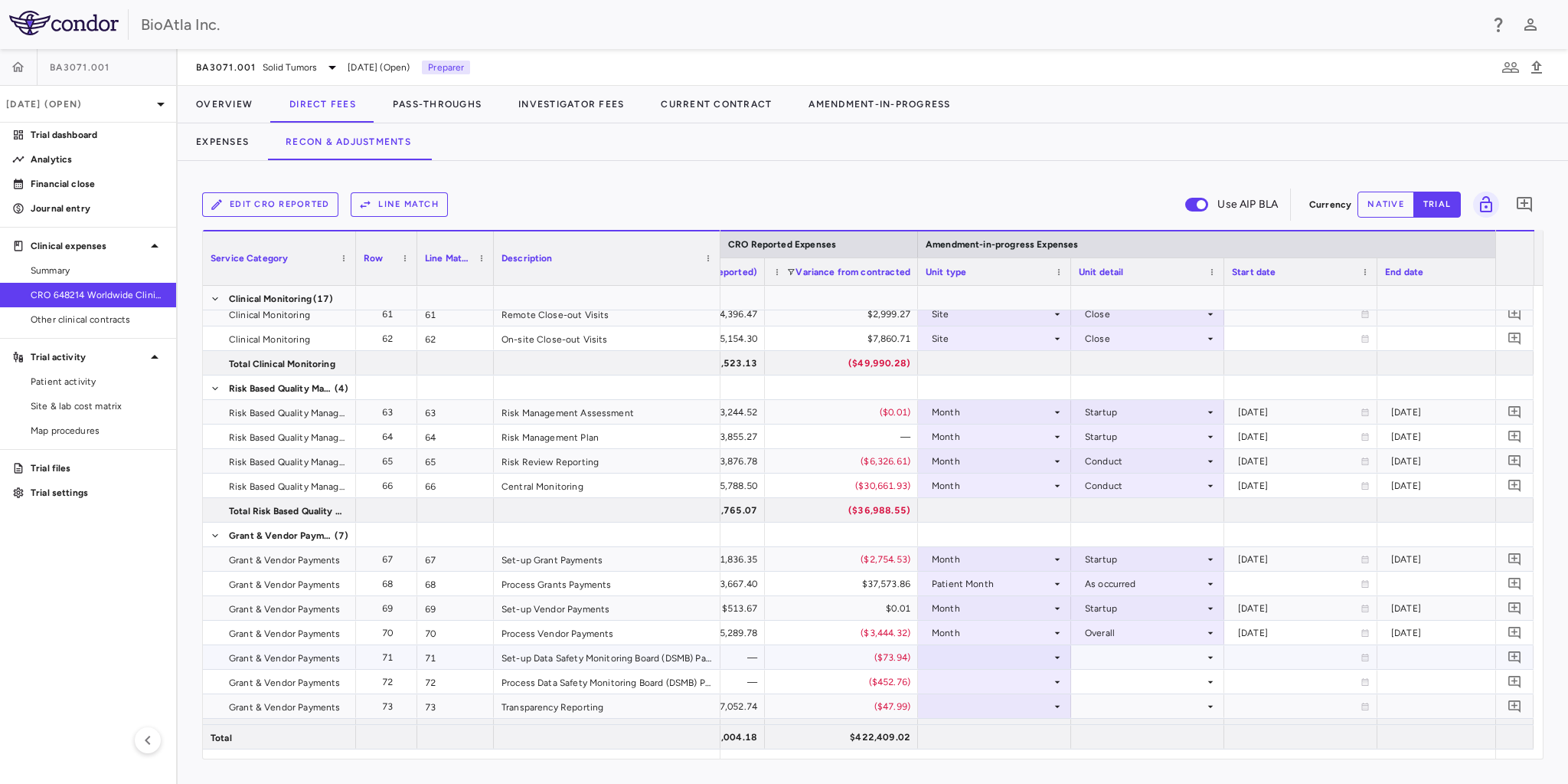
click at [969, 656] on div at bounding box center [994, 656] width 138 height 22
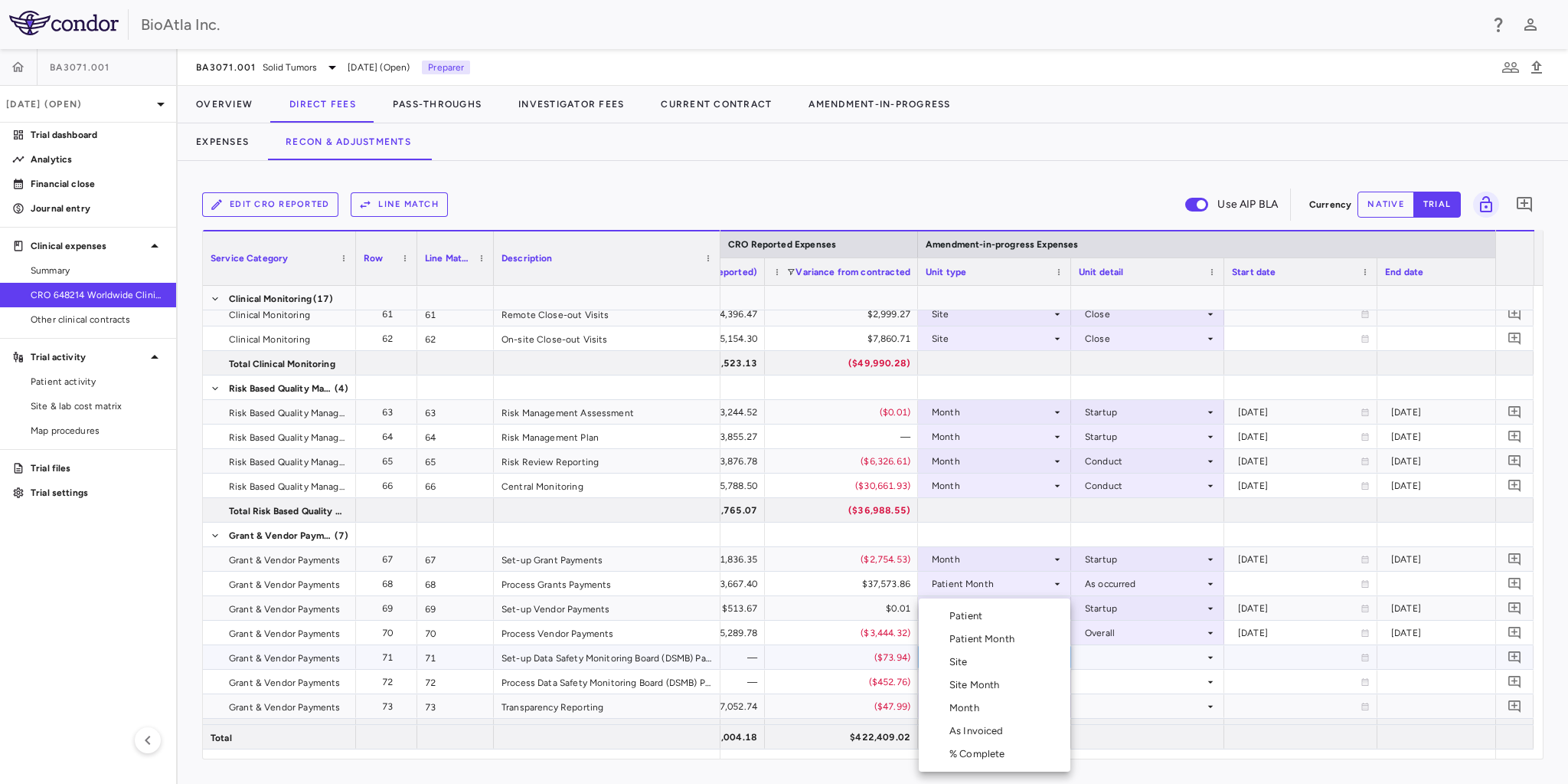
click at [977, 711] on div "Month" at bounding box center [967, 707] width 36 height 14
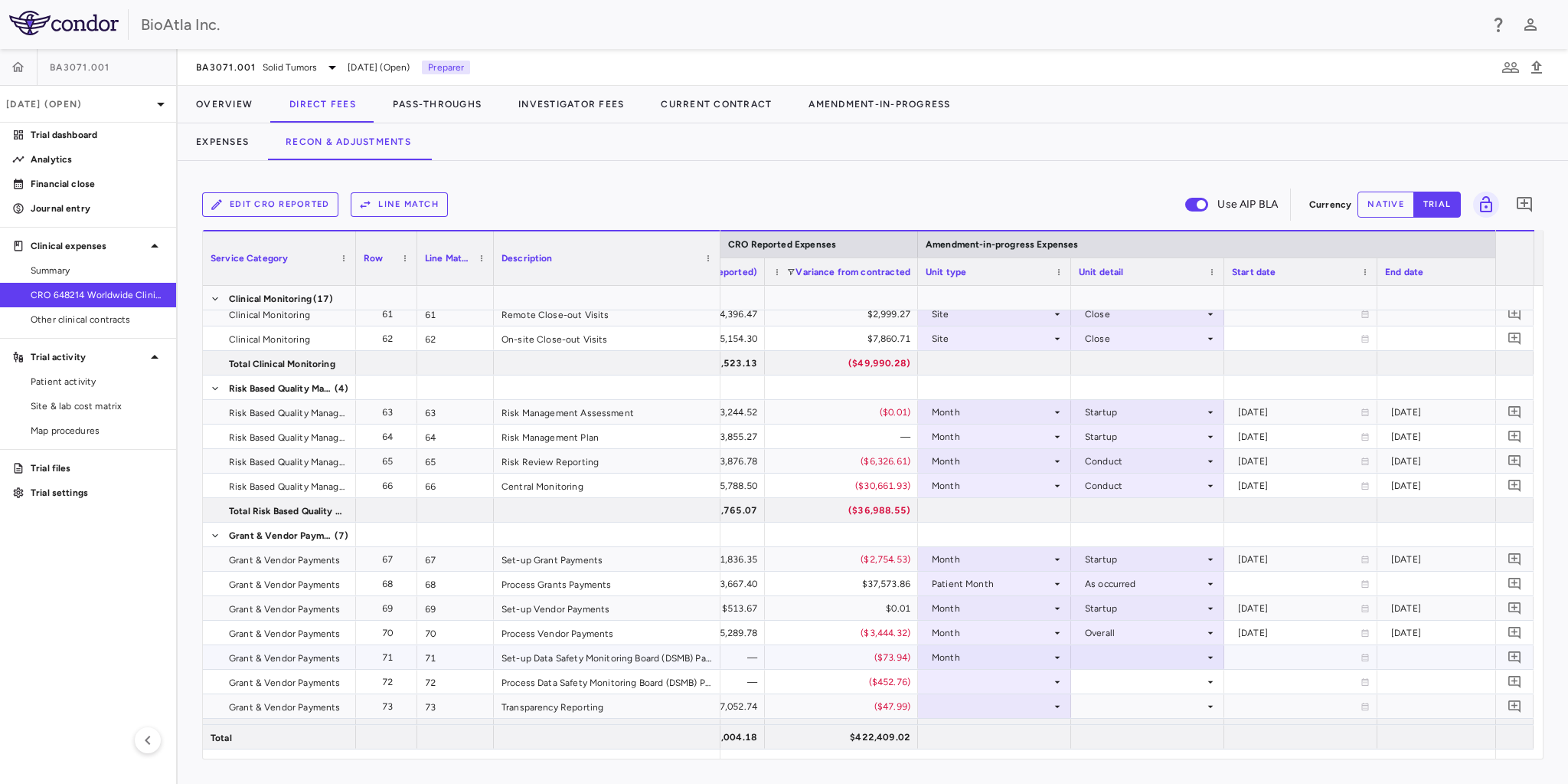
click at [1206, 652] on icon at bounding box center [1210, 657] width 12 height 12
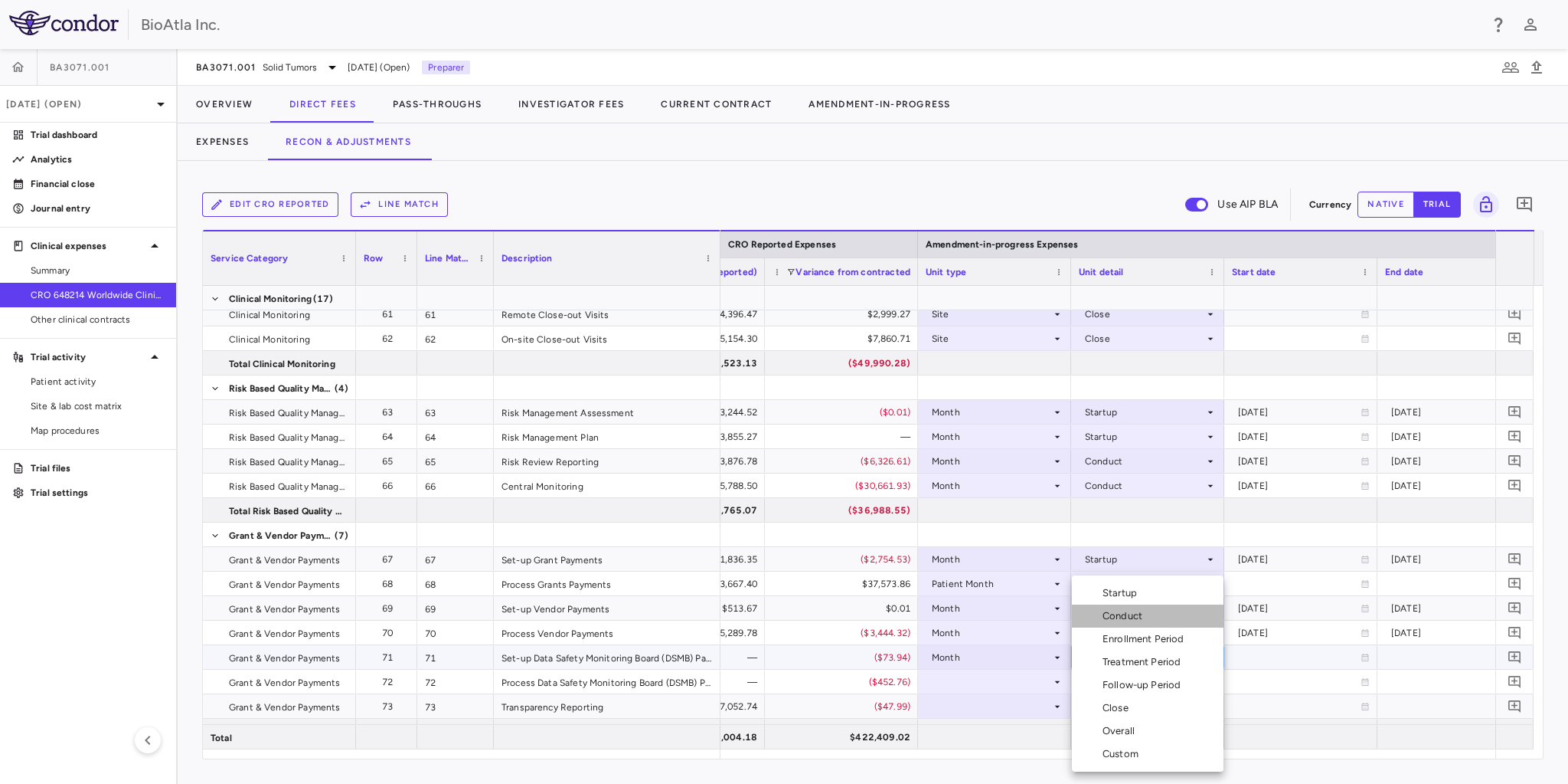
click at [1143, 616] on div "Conduct" at bounding box center [1125, 616] width 46 height 14
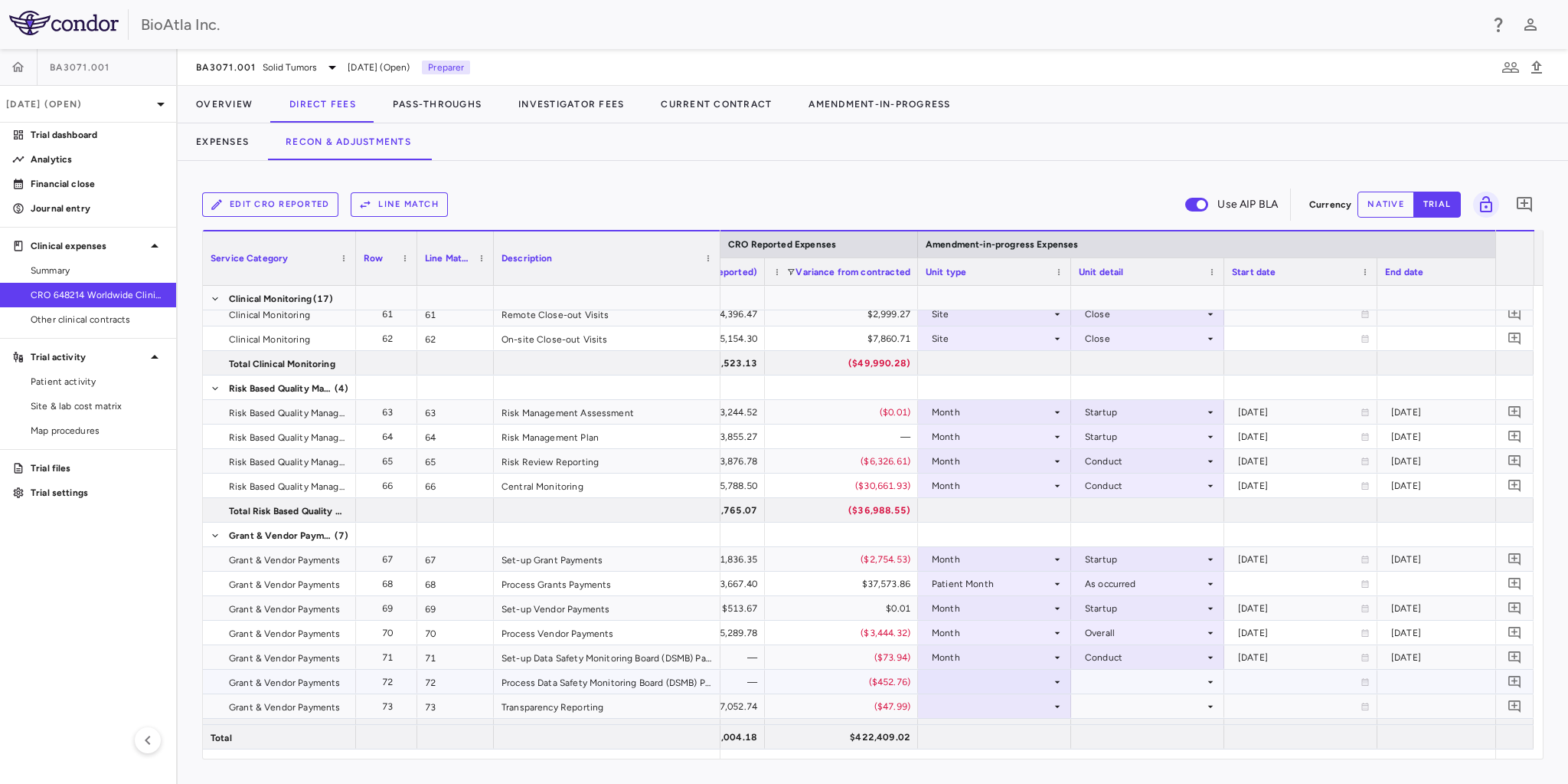
click at [1002, 681] on div at bounding box center [994, 681] width 138 height 22
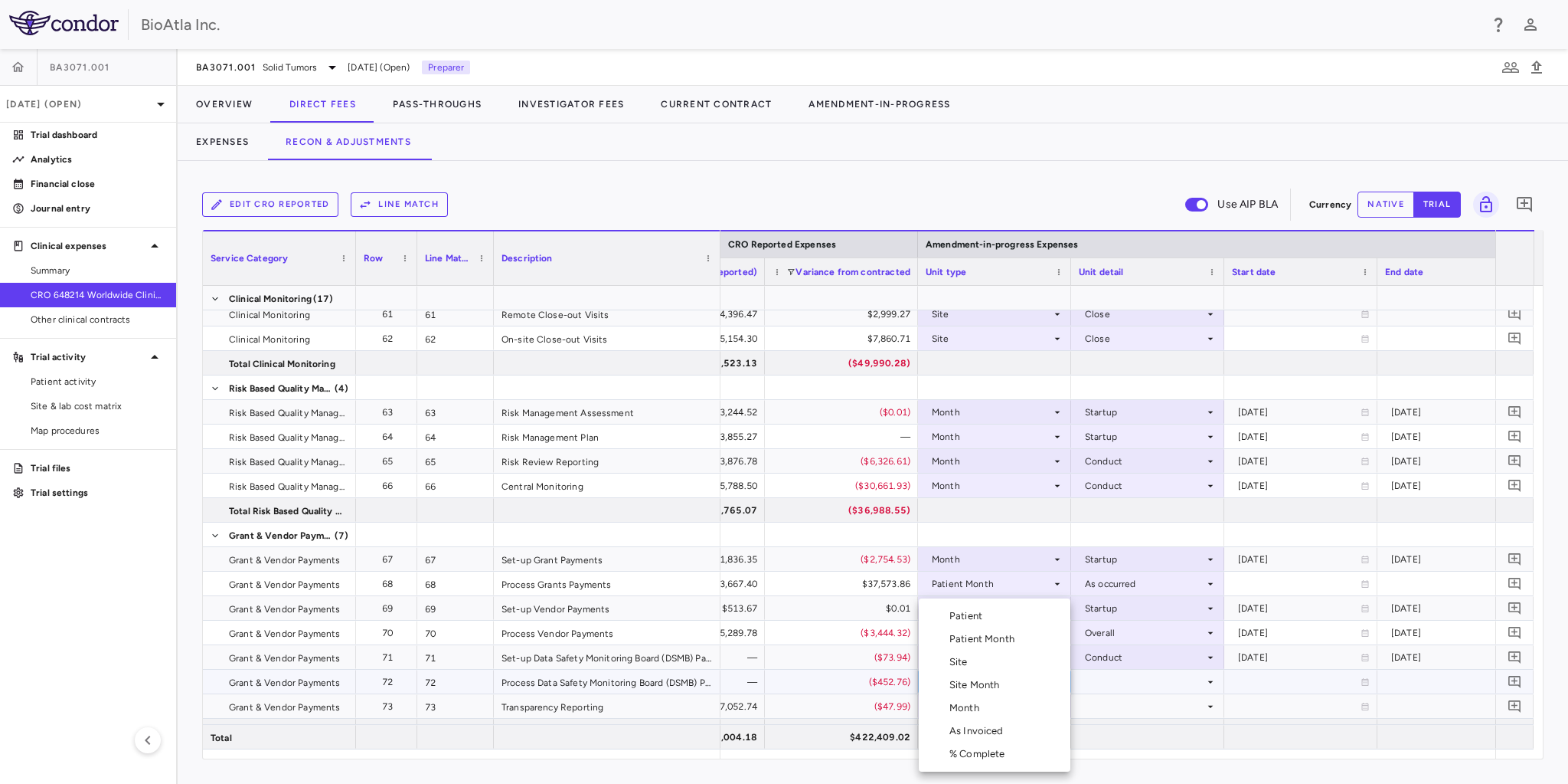
click at [981, 711] on div "Month" at bounding box center [967, 707] width 36 height 14
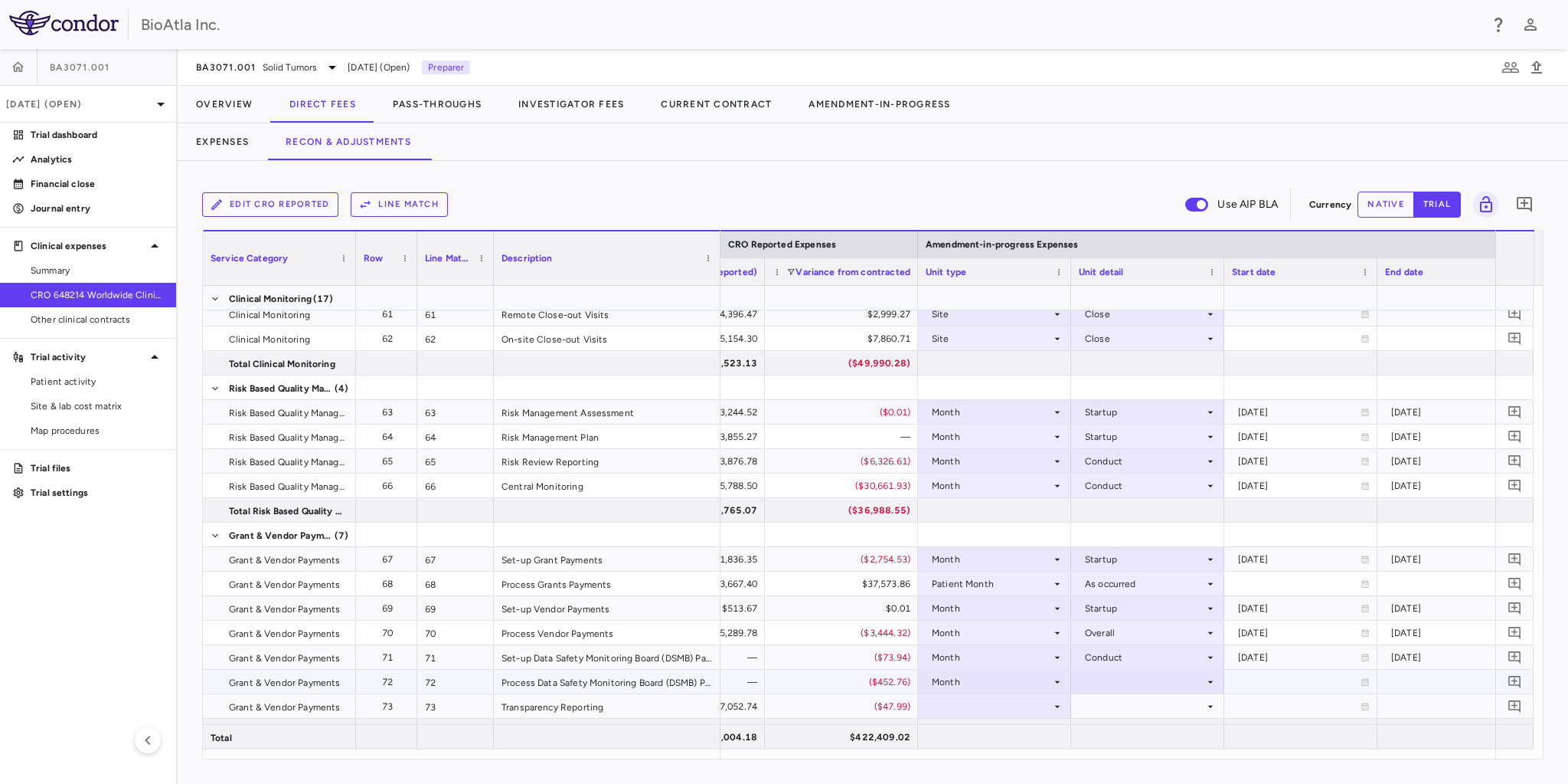
click at [1188, 680] on div at bounding box center [1147, 681] width 138 height 22
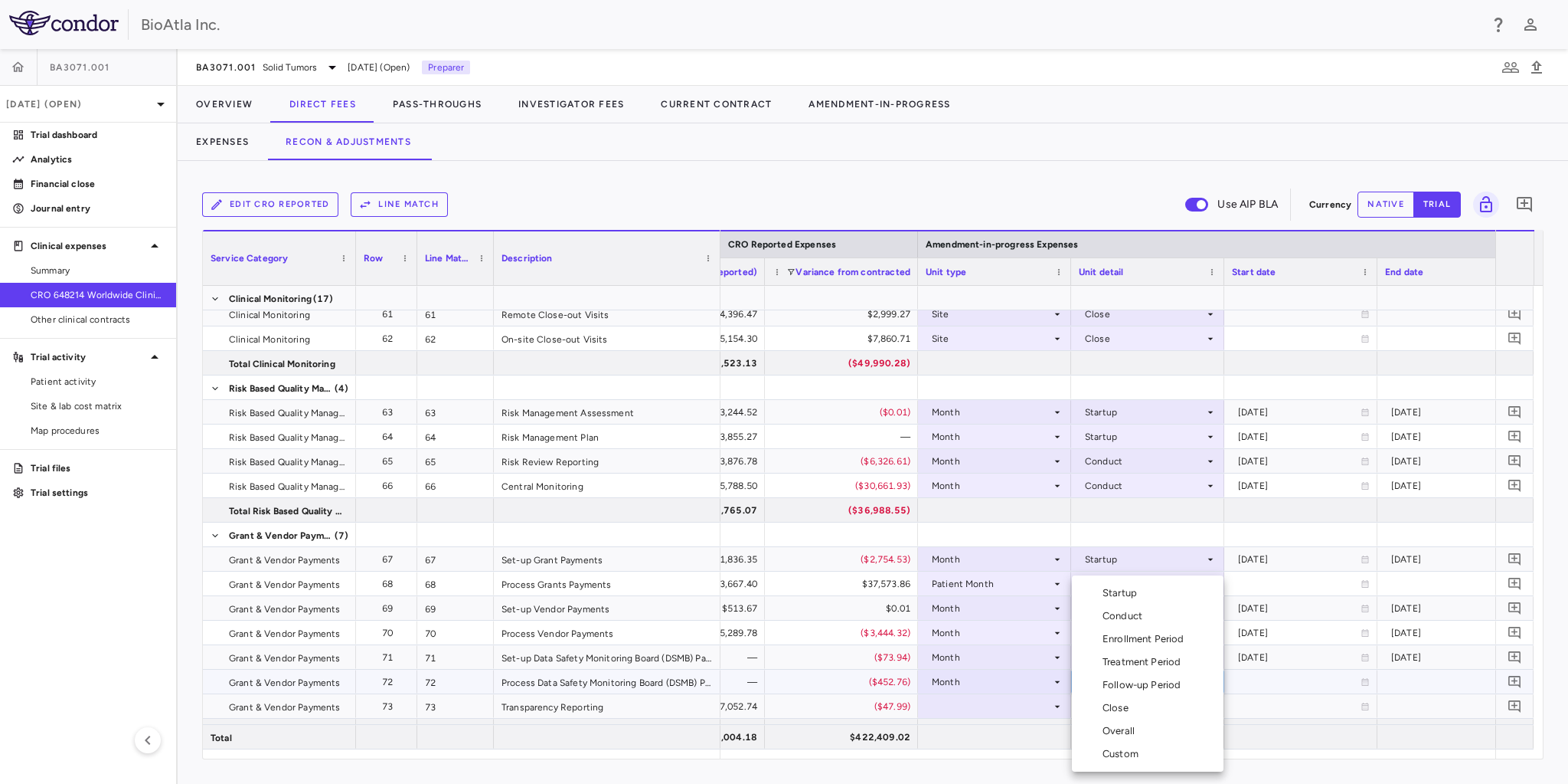
click at [1115, 623] on li "Conduct" at bounding box center [1147, 616] width 151 height 23
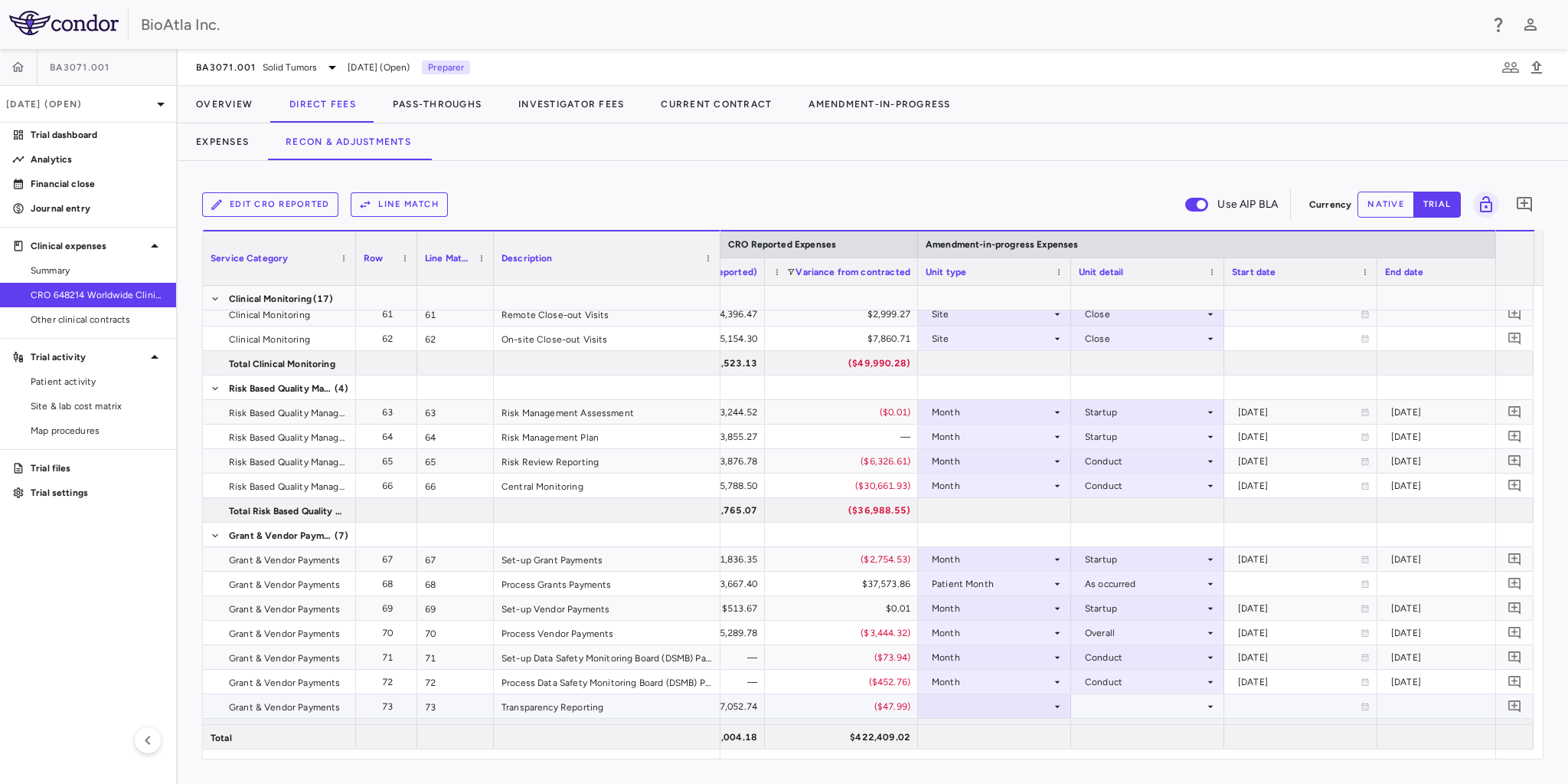
click at [1000, 712] on div at bounding box center [994, 706] width 138 height 22
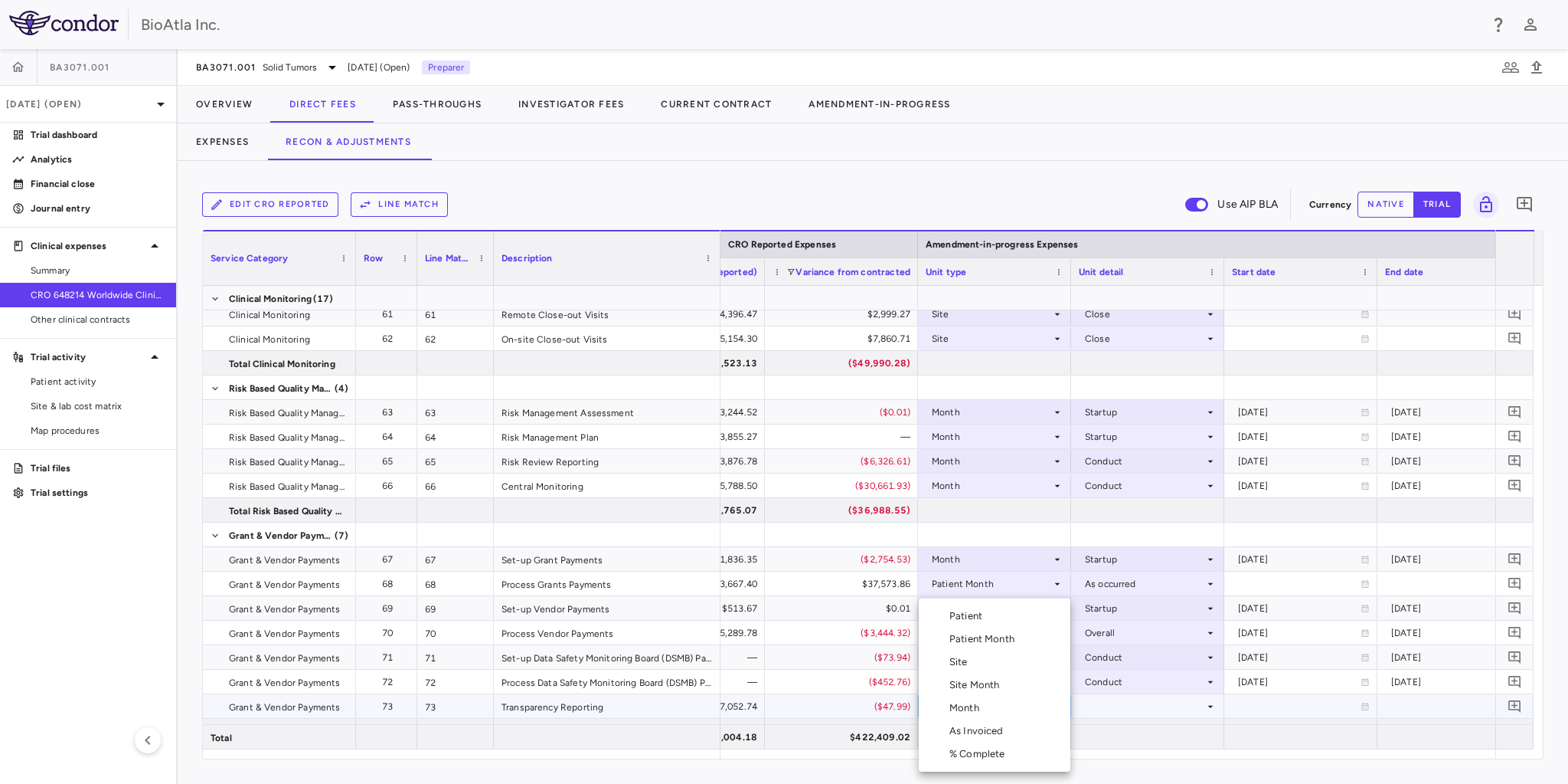
click at [988, 707] on li "Month" at bounding box center [994, 707] width 151 height 23
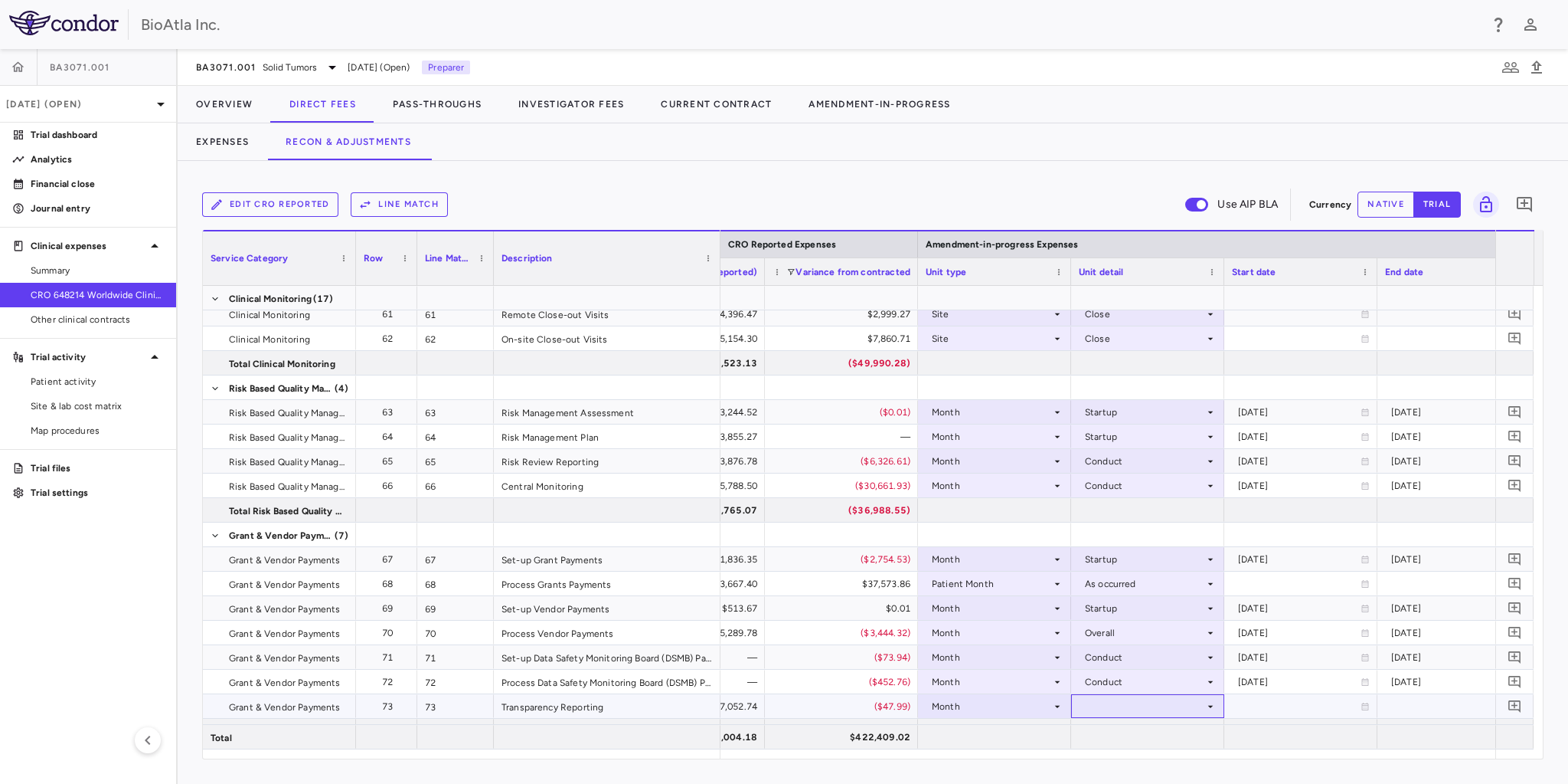
click at [1206, 704] on icon at bounding box center [1210, 706] width 12 height 12
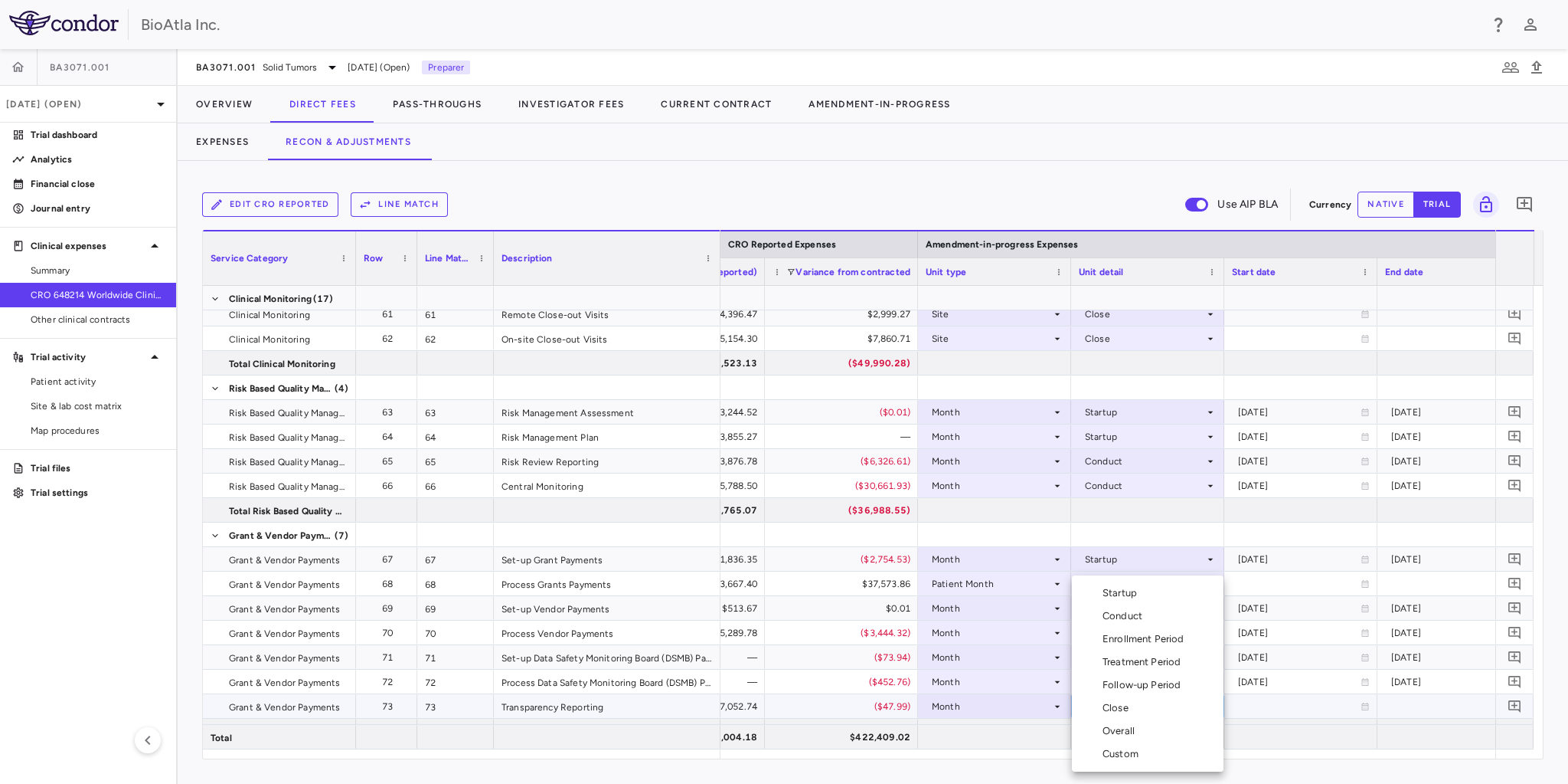
click at [1150, 620] on li "Conduct" at bounding box center [1147, 616] width 151 height 23
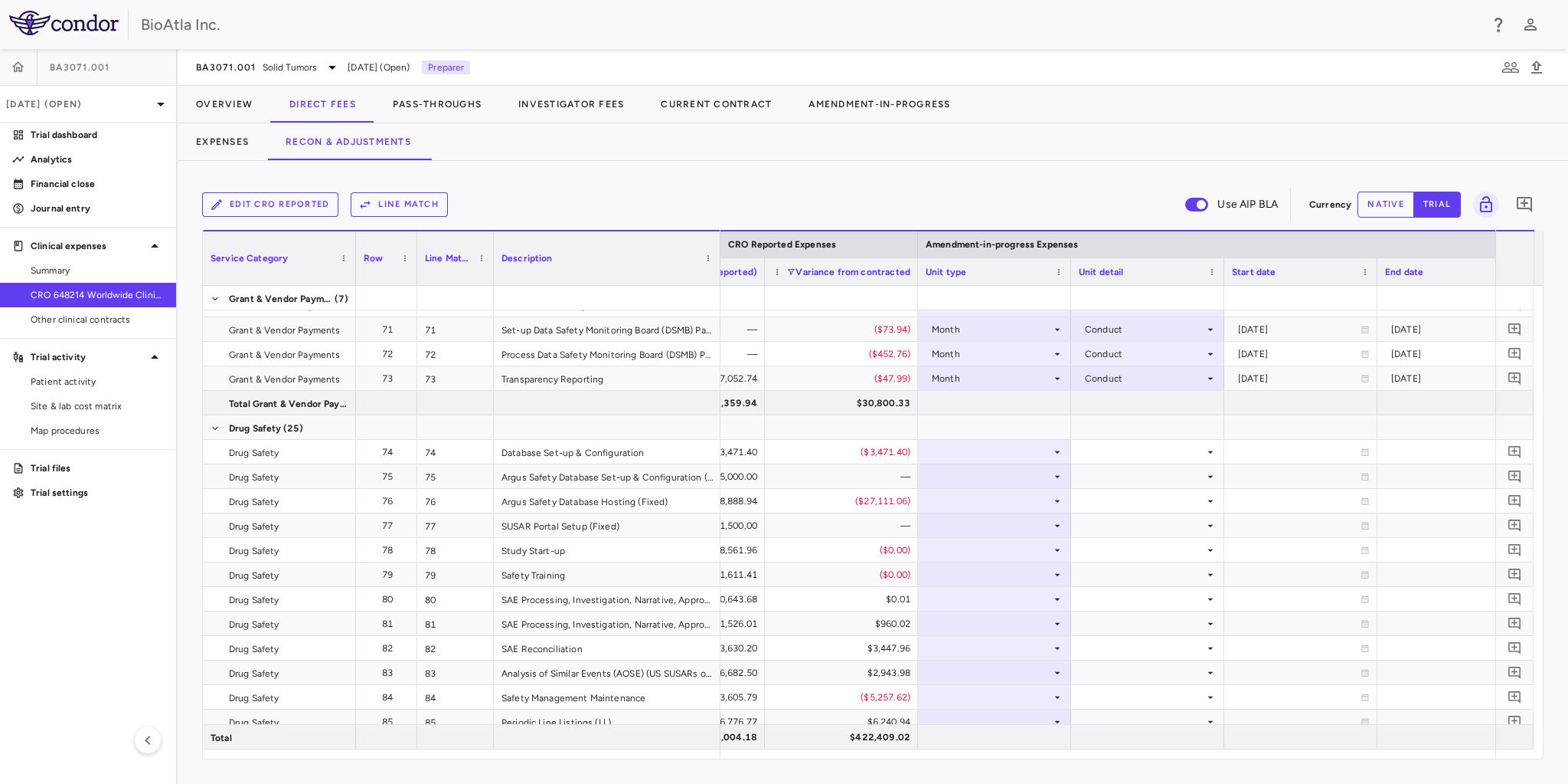
scroll to position [2010, 0]
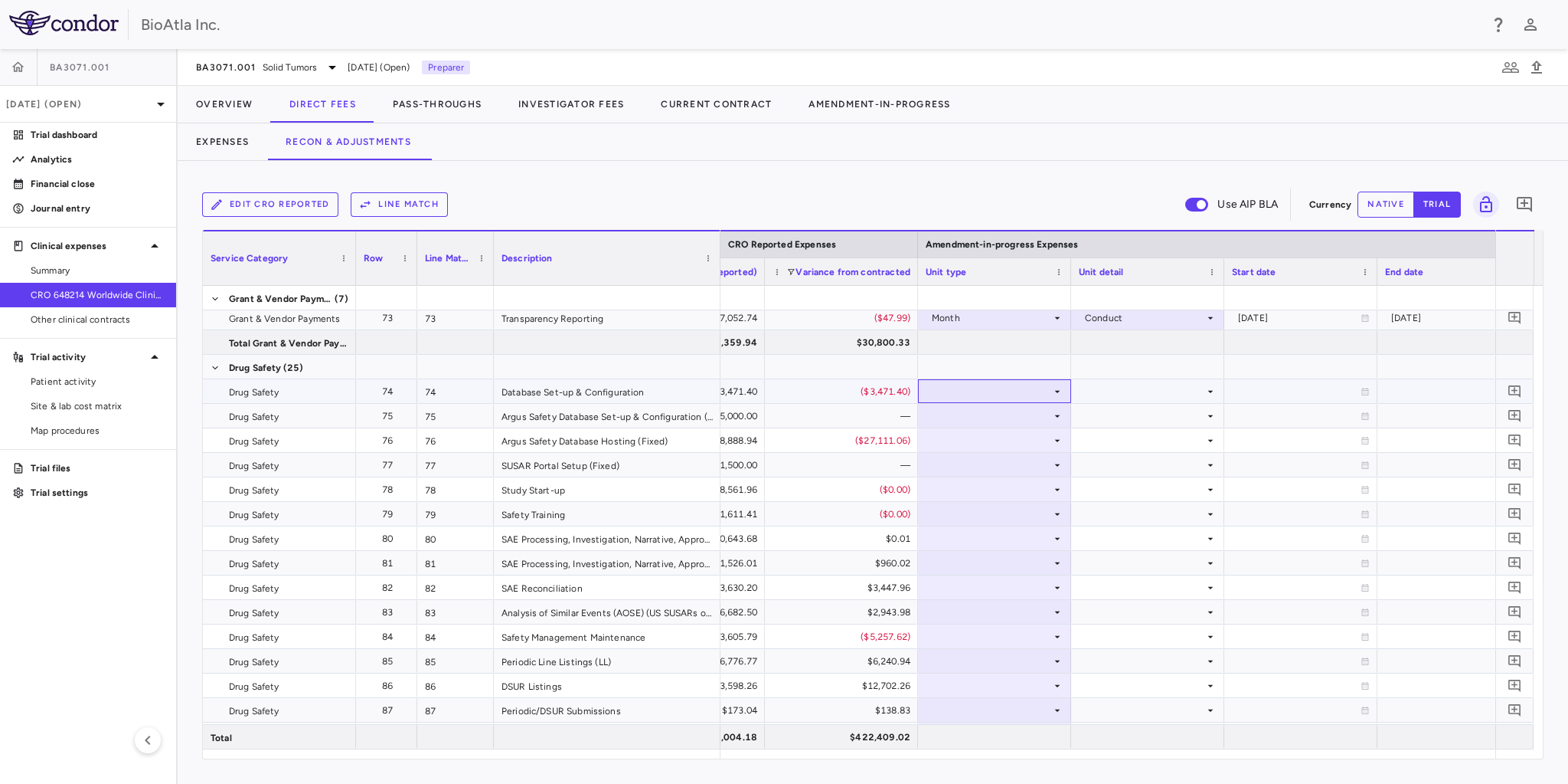
click at [980, 398] on div at bounding box center [994, 391] width 138 height 22
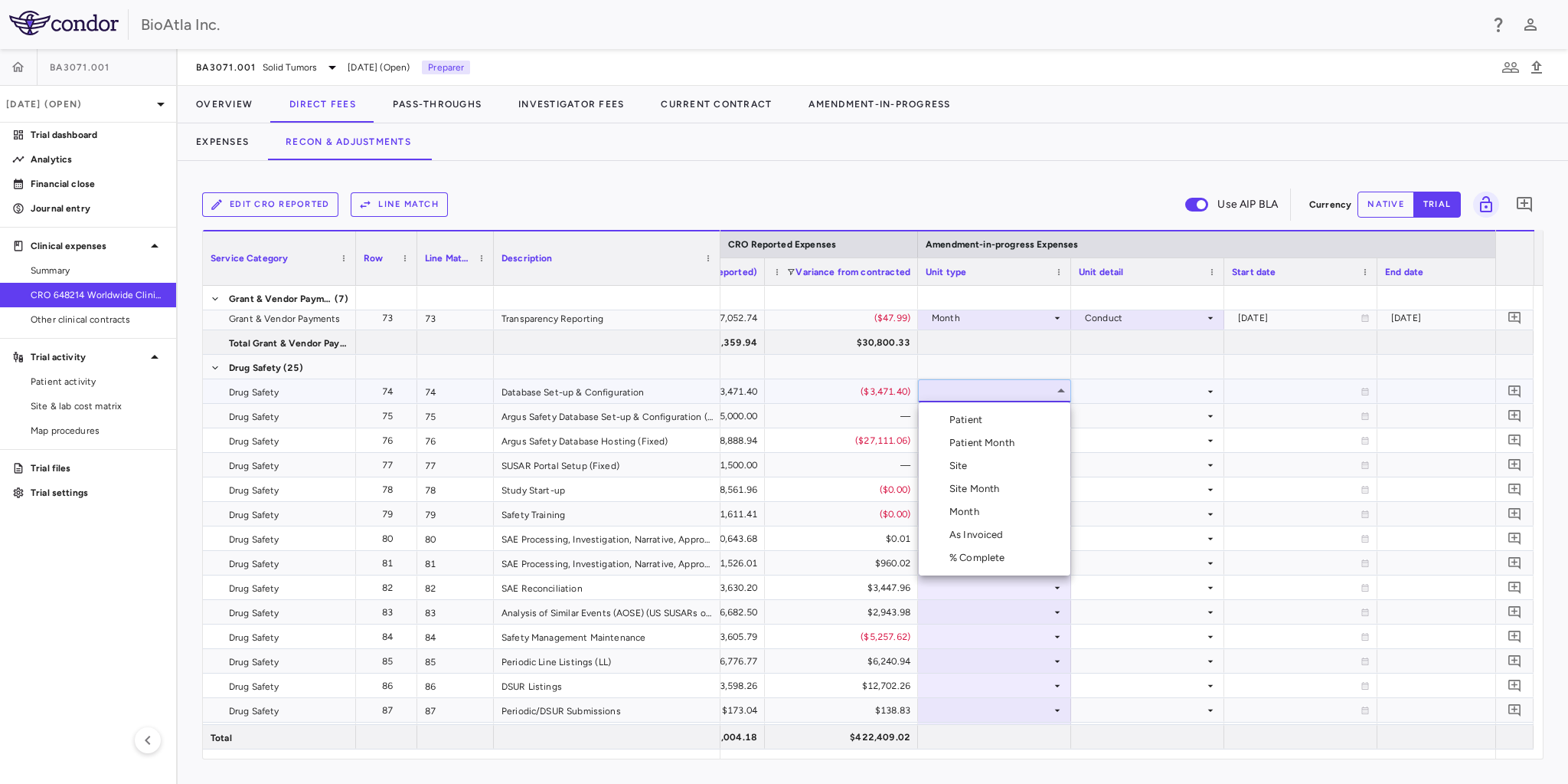
click at [960, 514] on div "Month" at bounding box center [967, 512] width 36 height 14
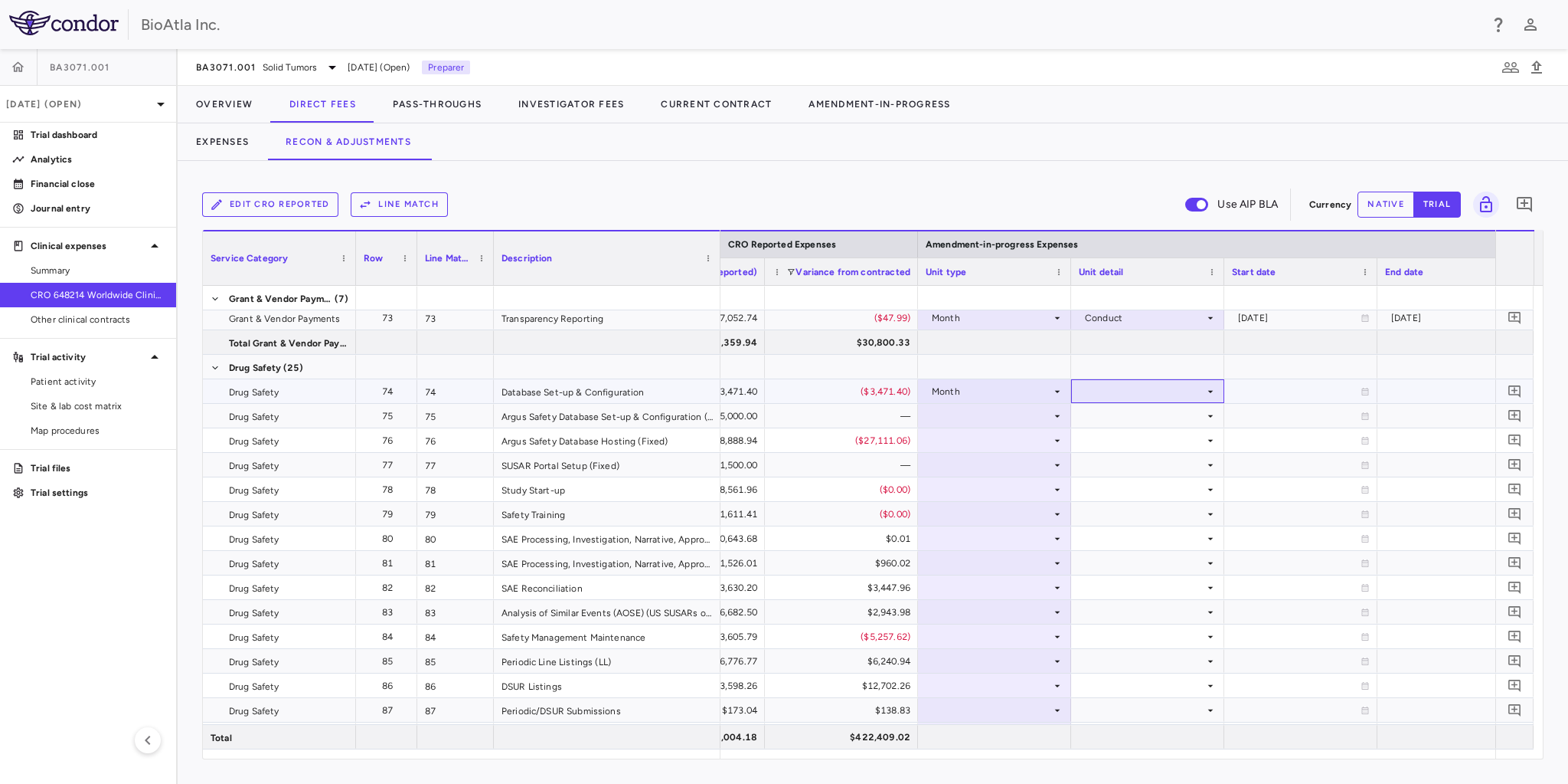
click at [1160, 401] on div at bounding box center [1147, 391] width 138 height 22
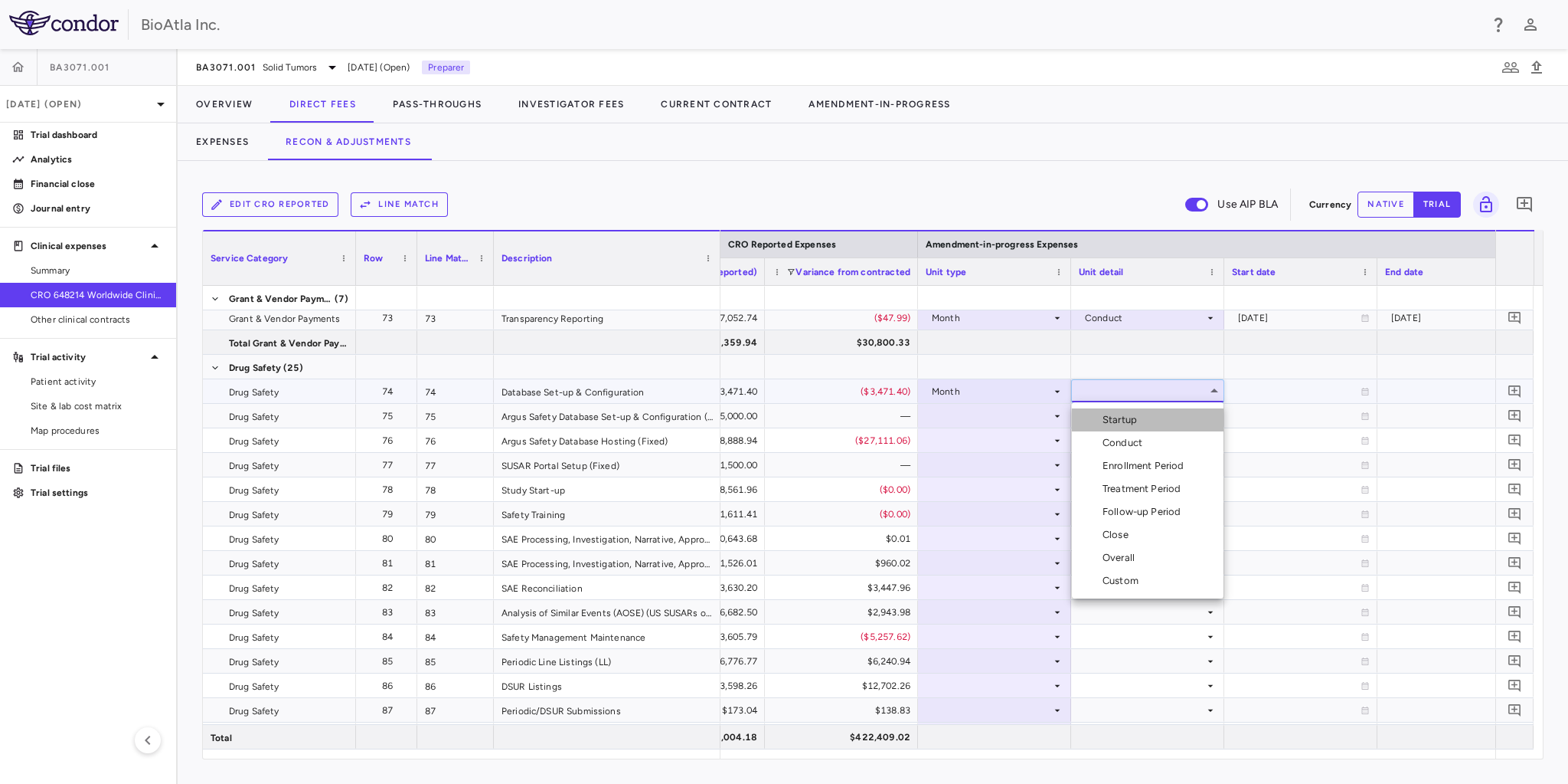
click at [1116, 423] on div "Startup" at bounding box center [1123, 420] width 41 height 14
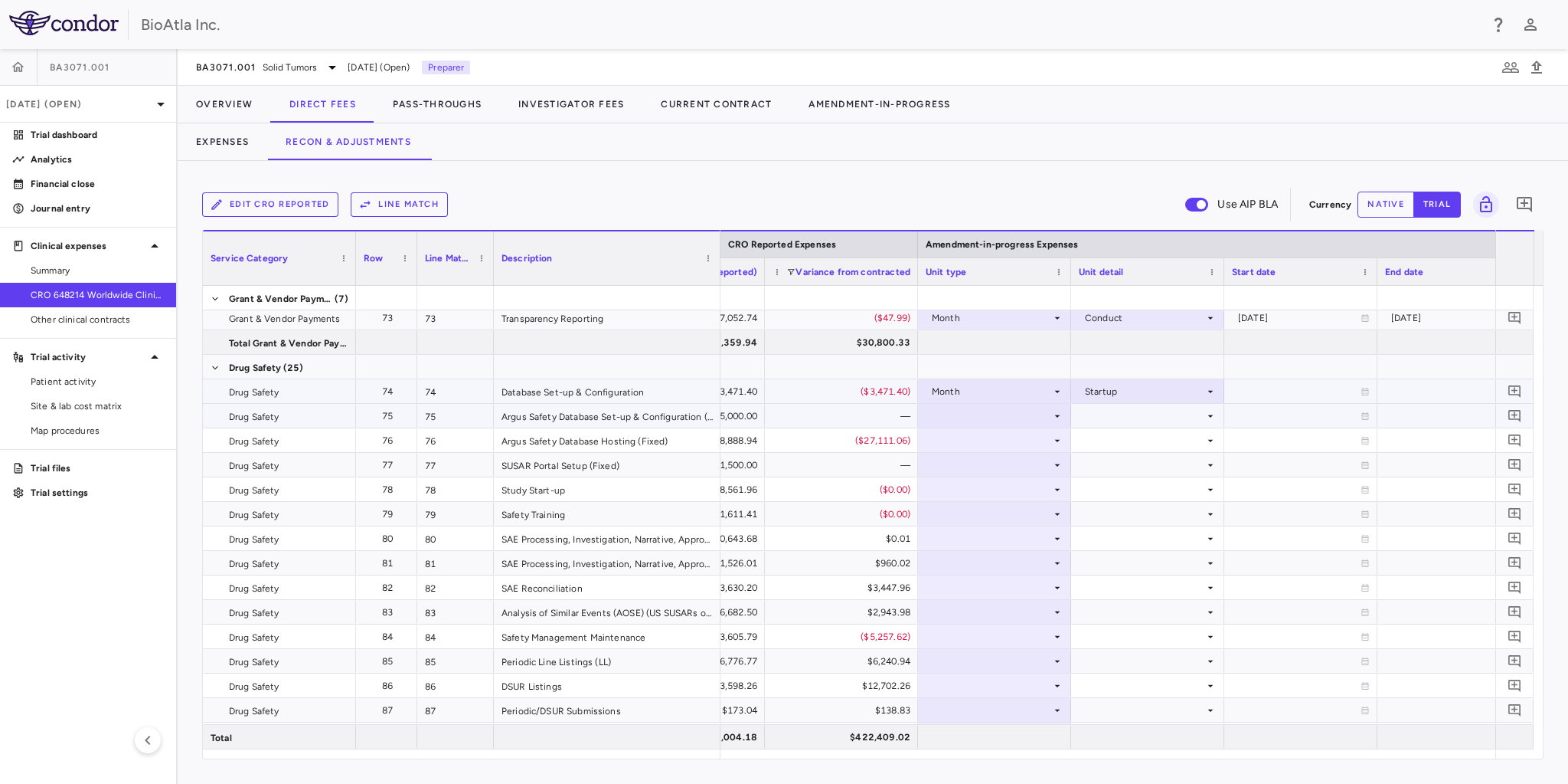
click at [1047, 415] on div at bounding box center [994, 416] width 138 height 22
click at [987, 421] on div at bounding box center [994, 416] width 138 height 22
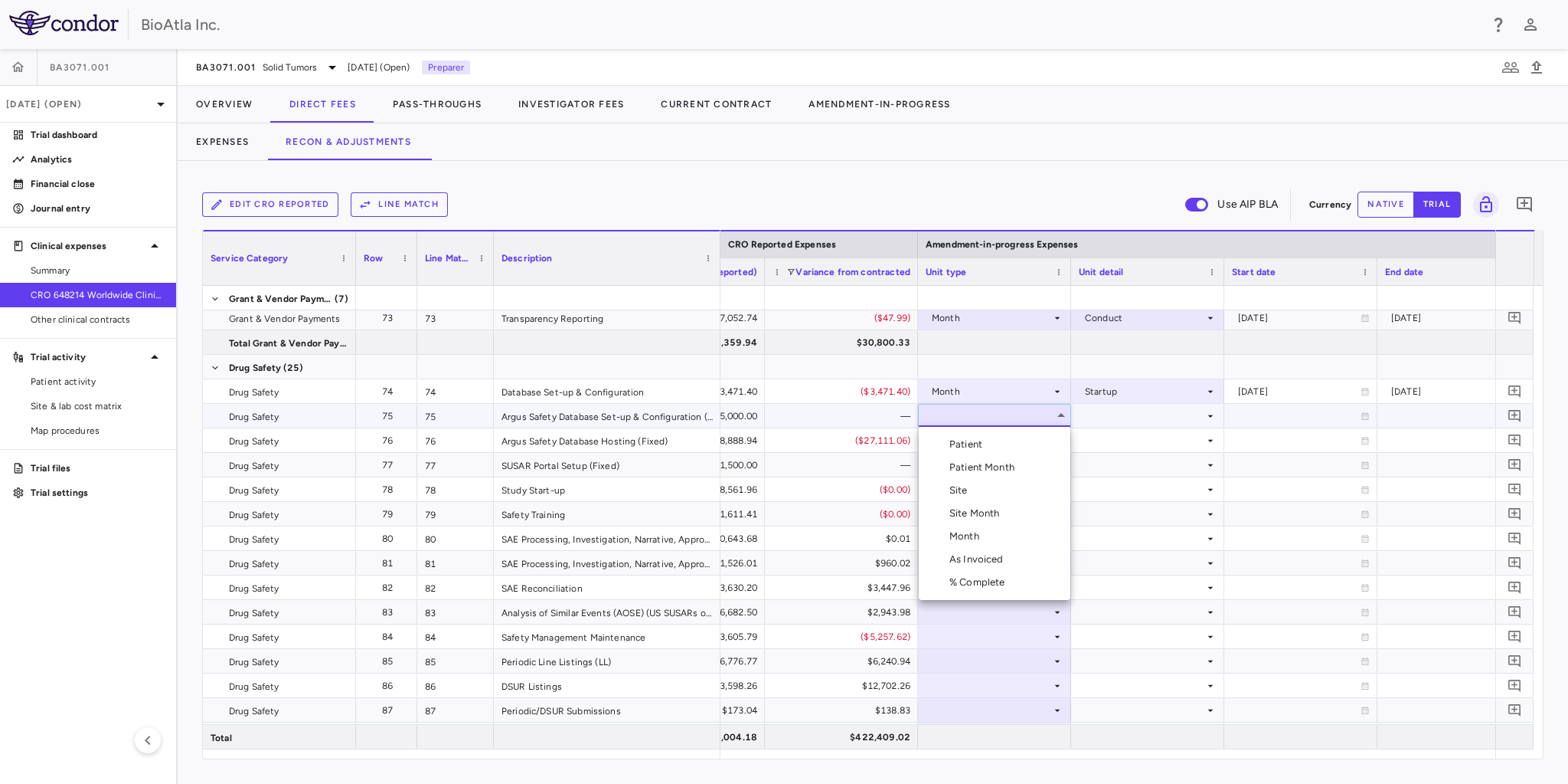
click at [969, 527] on li "Month" at bounding box center [994, 536] width 151 height 23
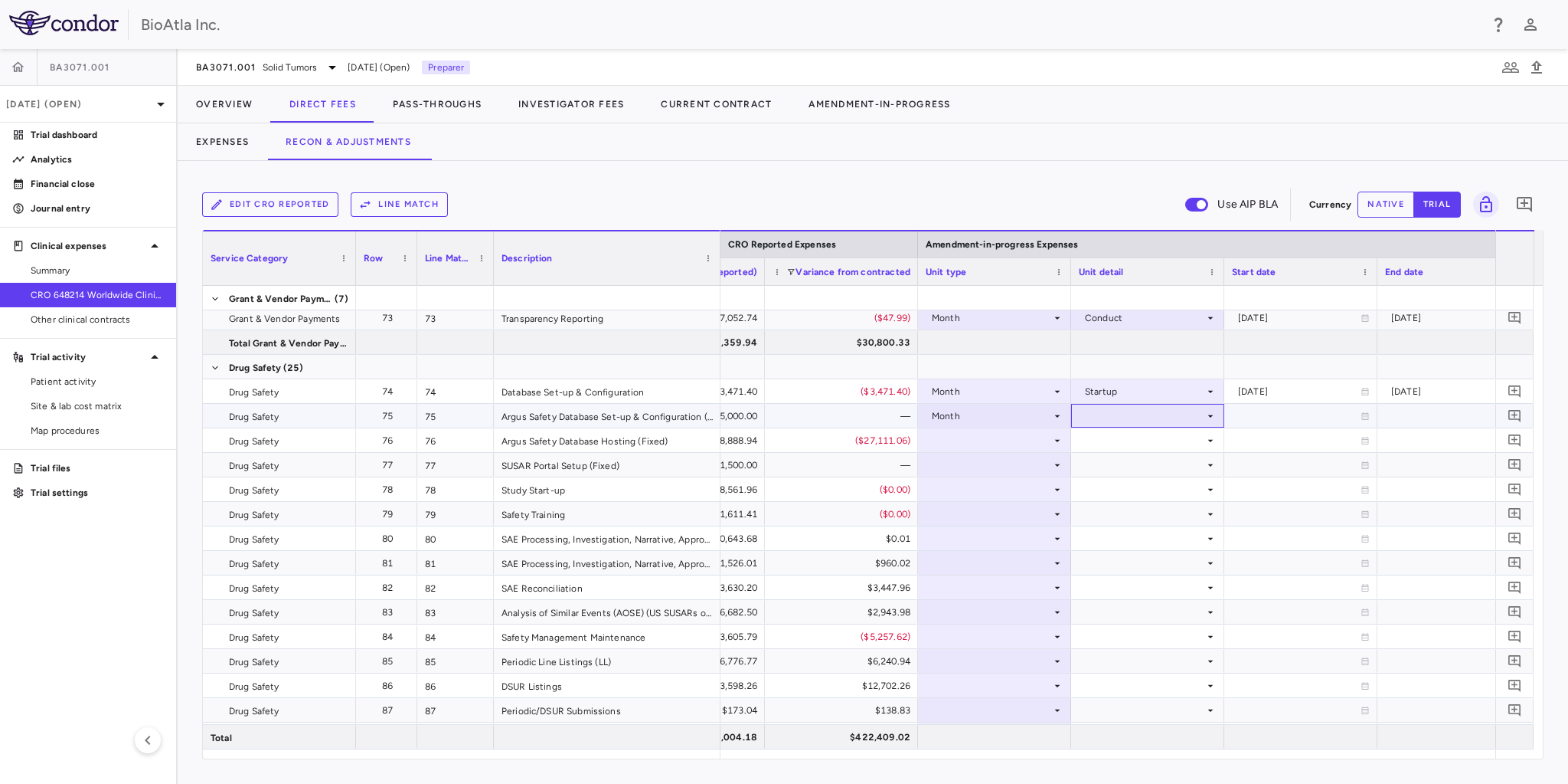
click at [1167, 421] on div at bounding box center [1147, 416] width 138 height 22
click at [1112, 447] on div "Startup" at bounding box center [1123, 444] width 41 height 14
click at [997, 441] on div at bounding box center [994, 440] width 138 height 22
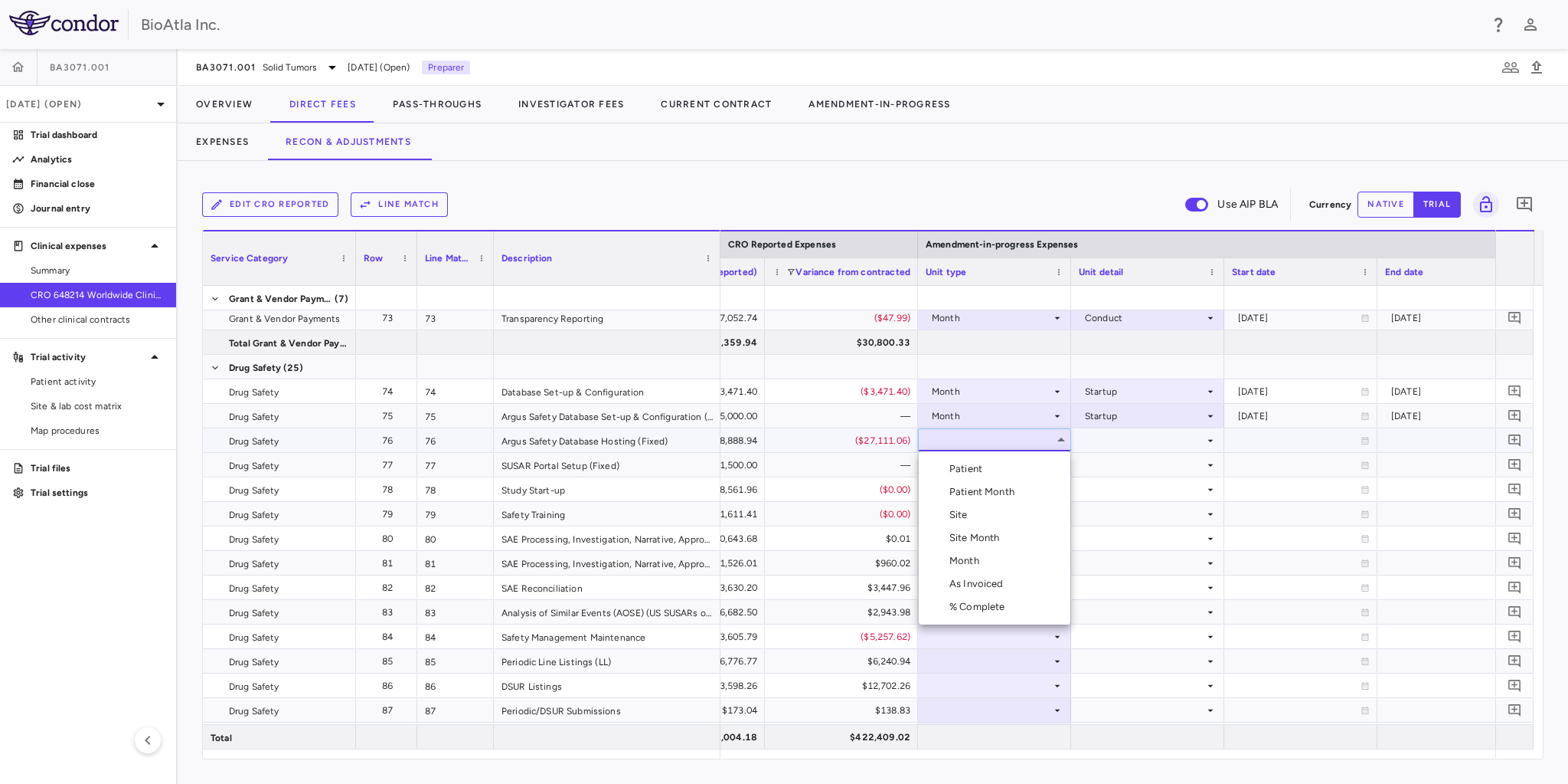
click at [970, 565] on div "Month" at bounding box center [967, 560] width 36 height 14
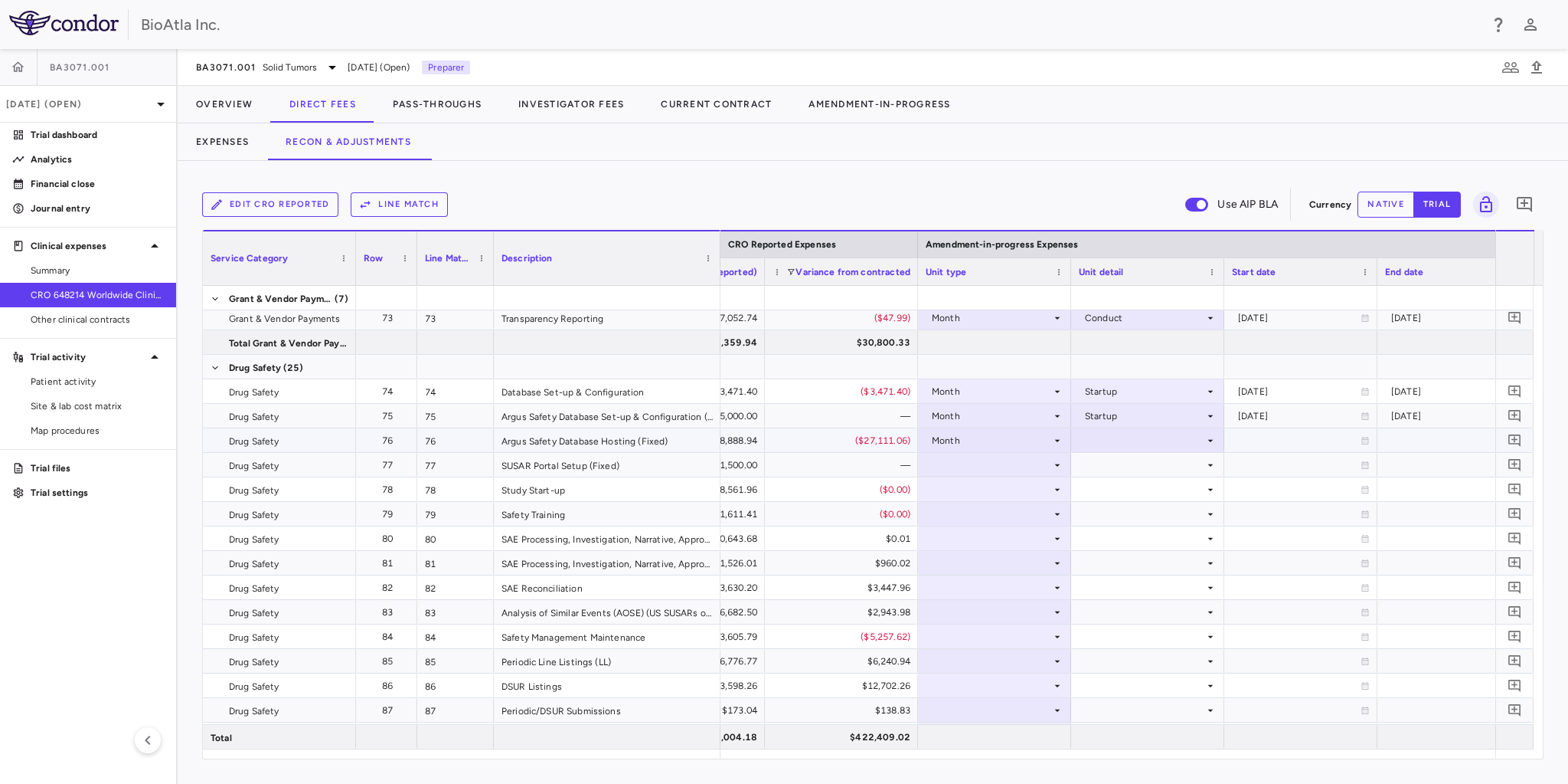
click at [1162, 443] on div at bounding box center [1147, 440] width 138 height 22
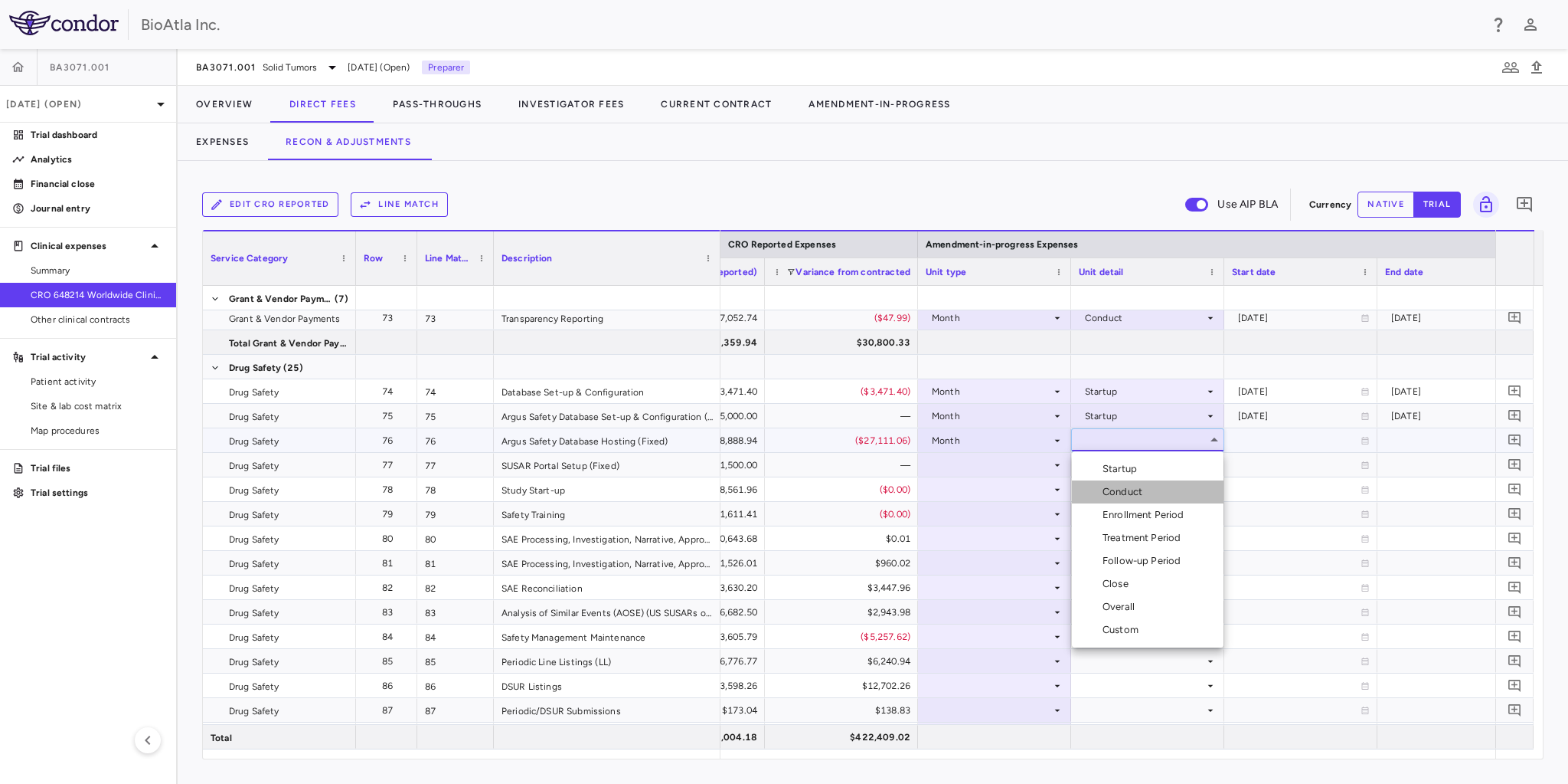
click at [1124, 497] on div "Conduct" at bounding box center [1125, 491] width 46 height 14
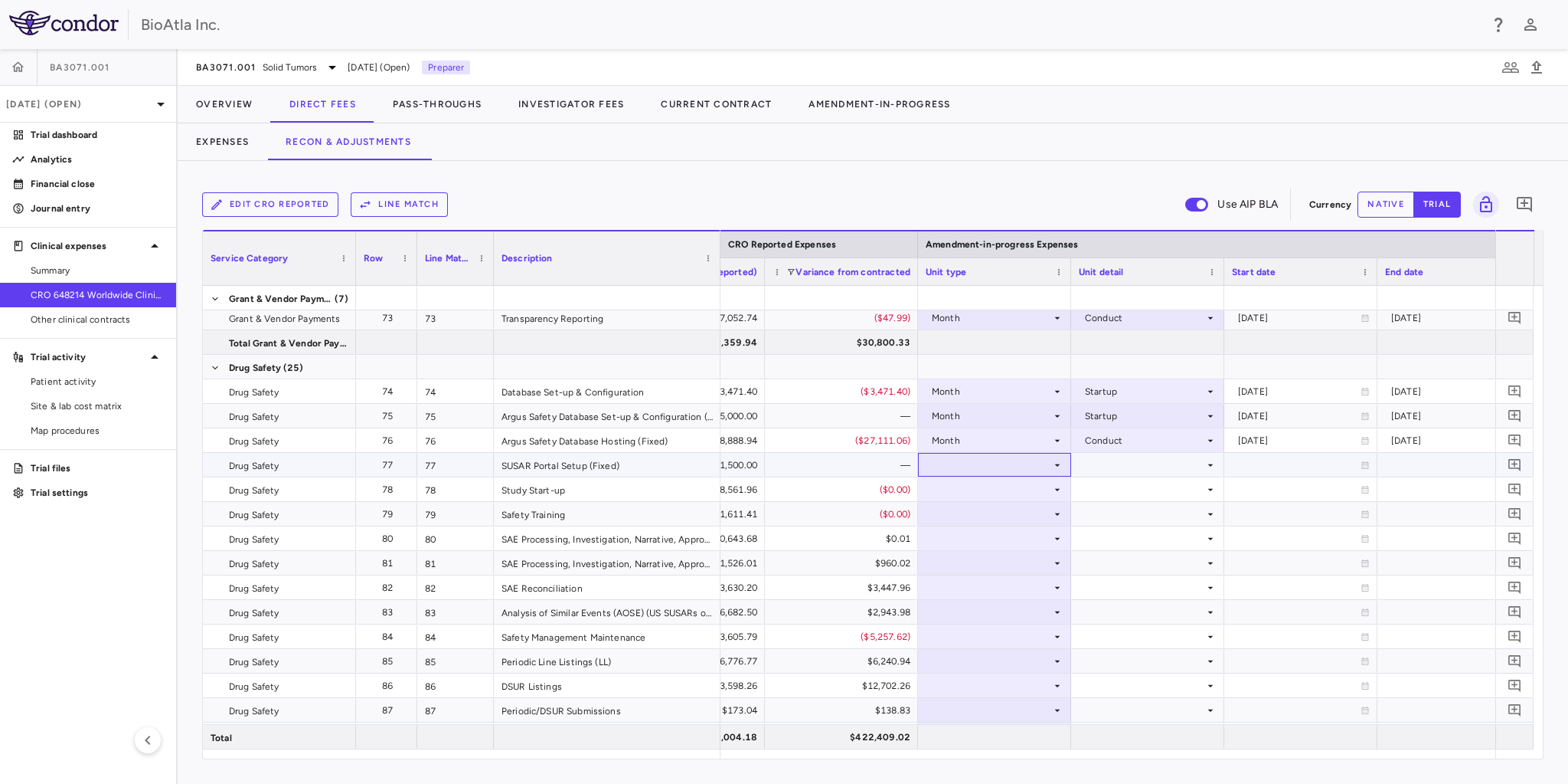
click at [994, 461] on div at bounding box center [994, 464] width 138 height 22
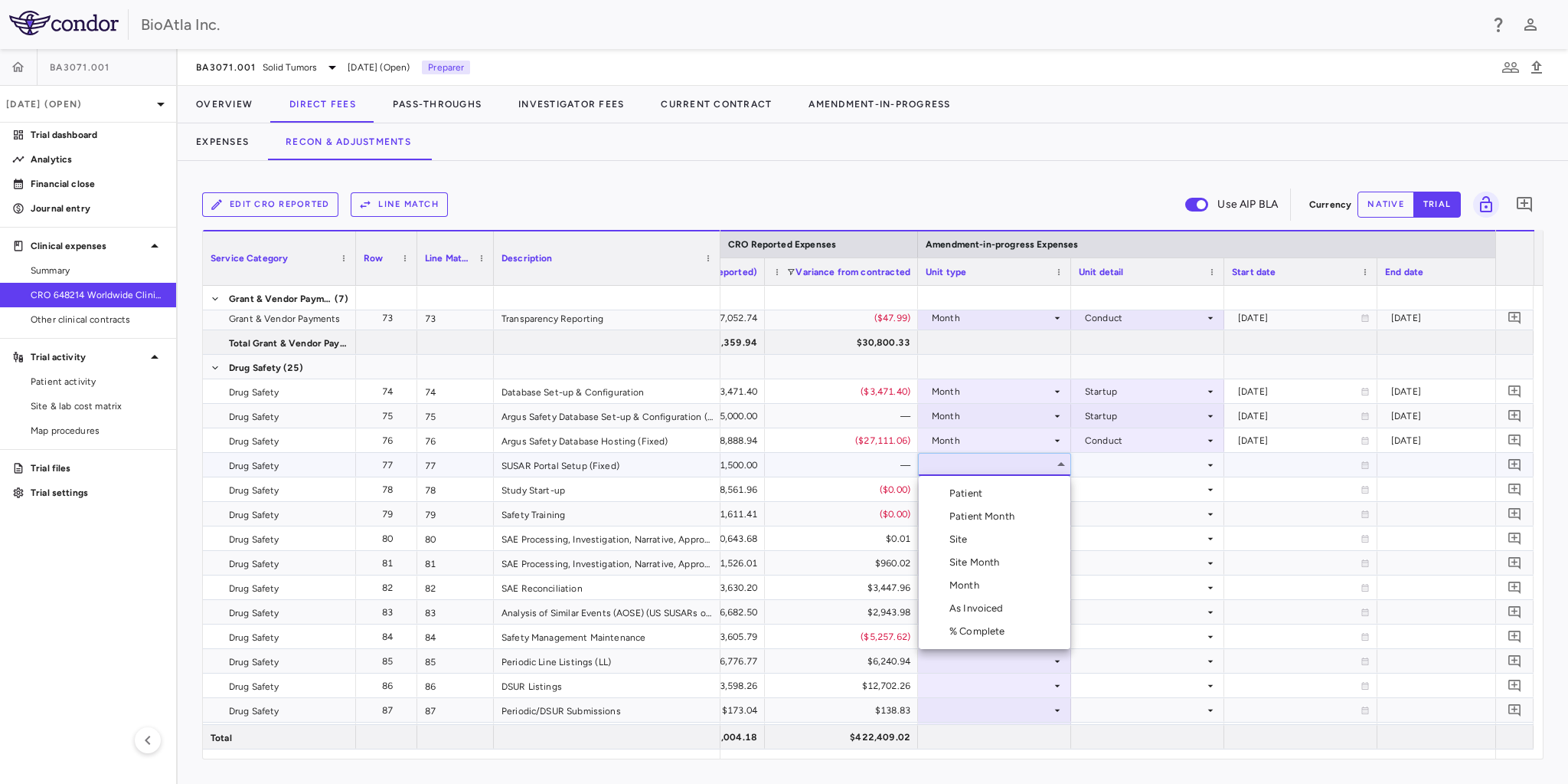
click at [982, 588] on div "Month" at bounding box center [967, 585] width 36 height 14
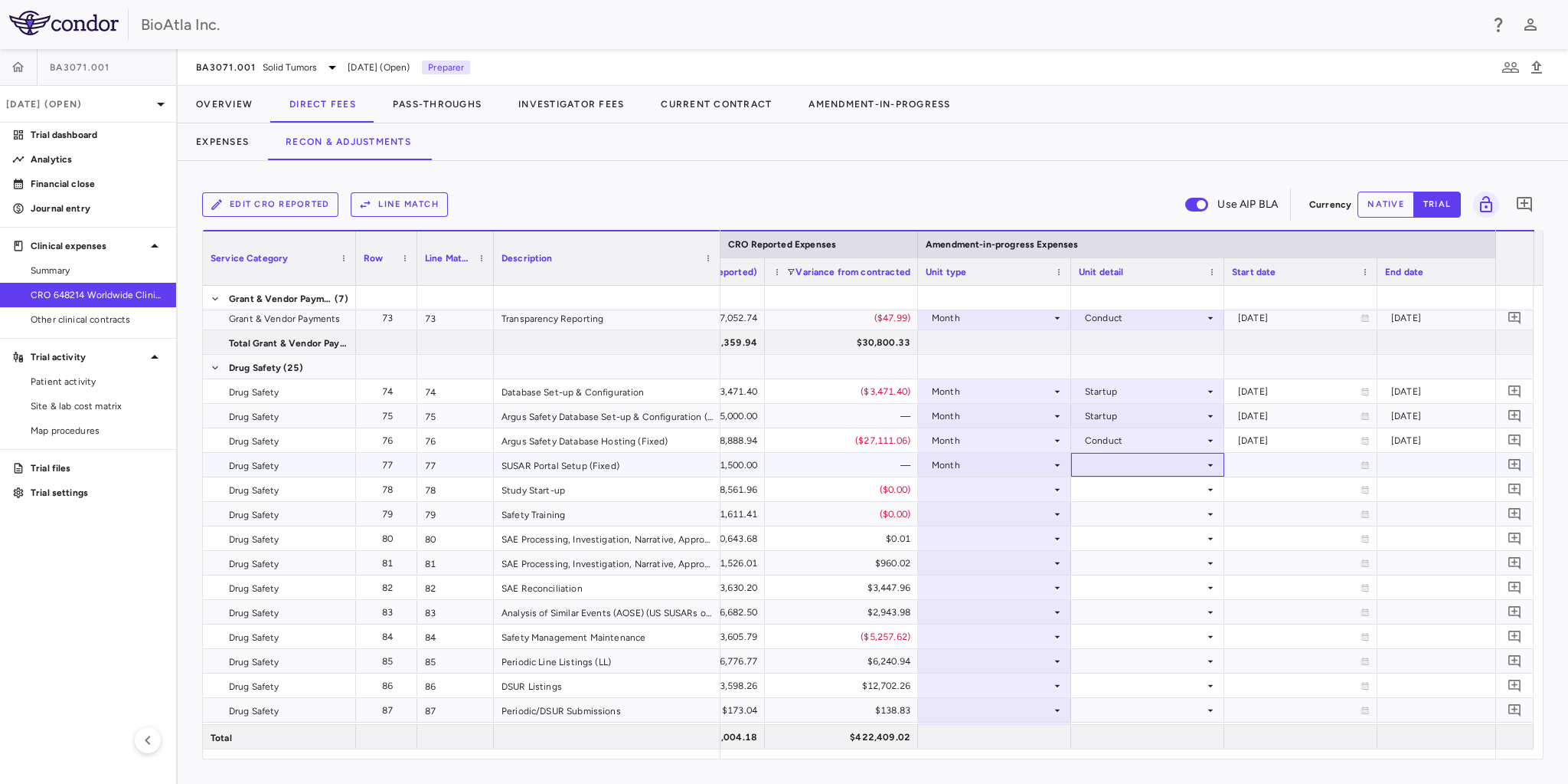
click at [1135, 470] on div at bounding box center [1147, 464] width 138 height 22
click at [1127, 497] on div "Startup" at bounding box center [1123, 493] width 41 height 14
click at [950, 486] on div at bounding box center [994, 489] width 138 height 22
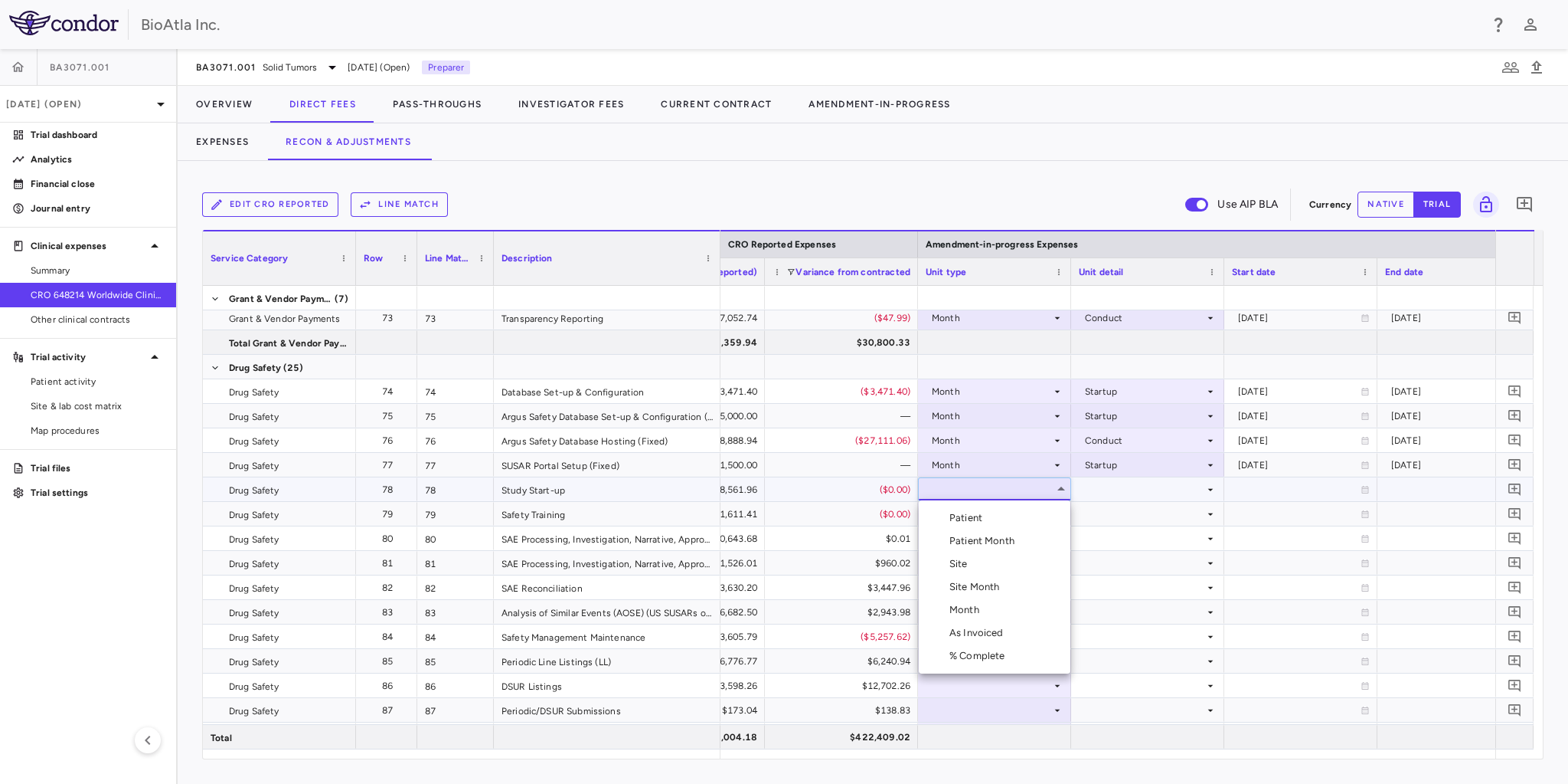
click at [976, 619] on li "Month" at bounding box center [994, 610] width 151 height 23
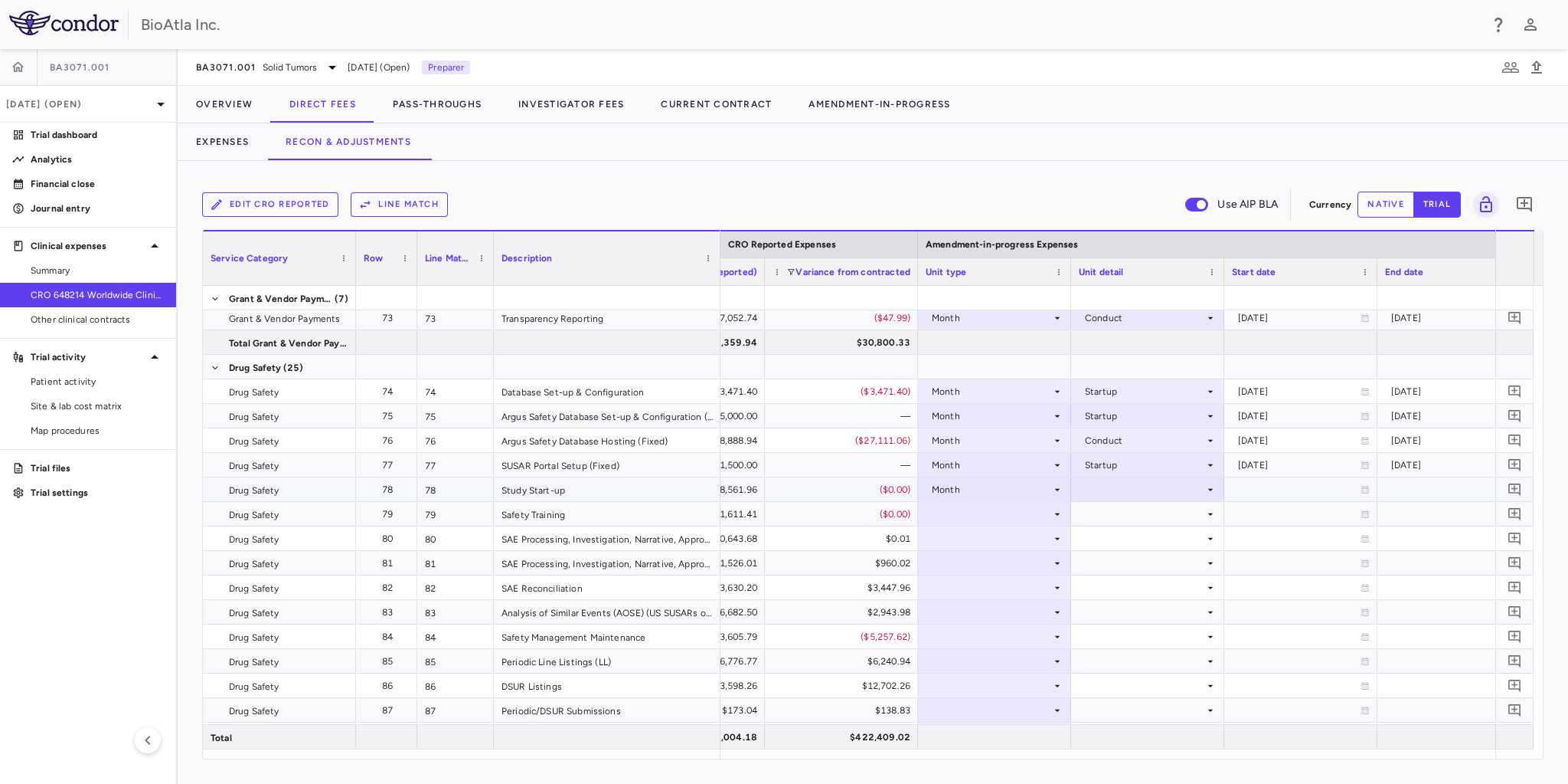
click at [1188, 485] on div at bounding box center [1147, 489] width 138 height 22
click at [1123, 524] on div "Startup" at bounding box center [1123, 518] width 41 height 14
click at [974, 518] on div at bounding box center [994, 514] width 138 height 22
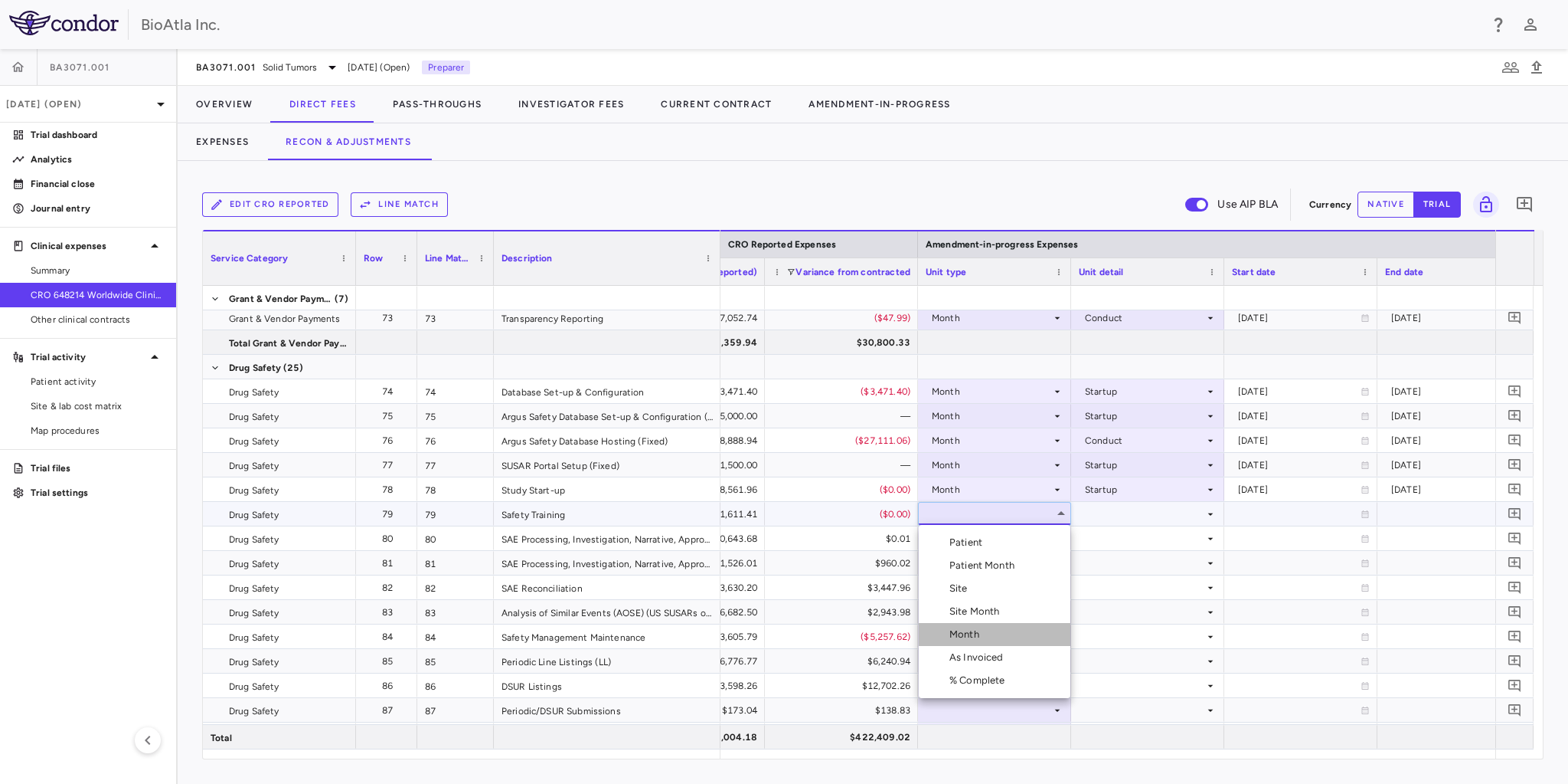
click at [974, 640] on div "Month" at bounding box center [967, 634] width 36 height 14
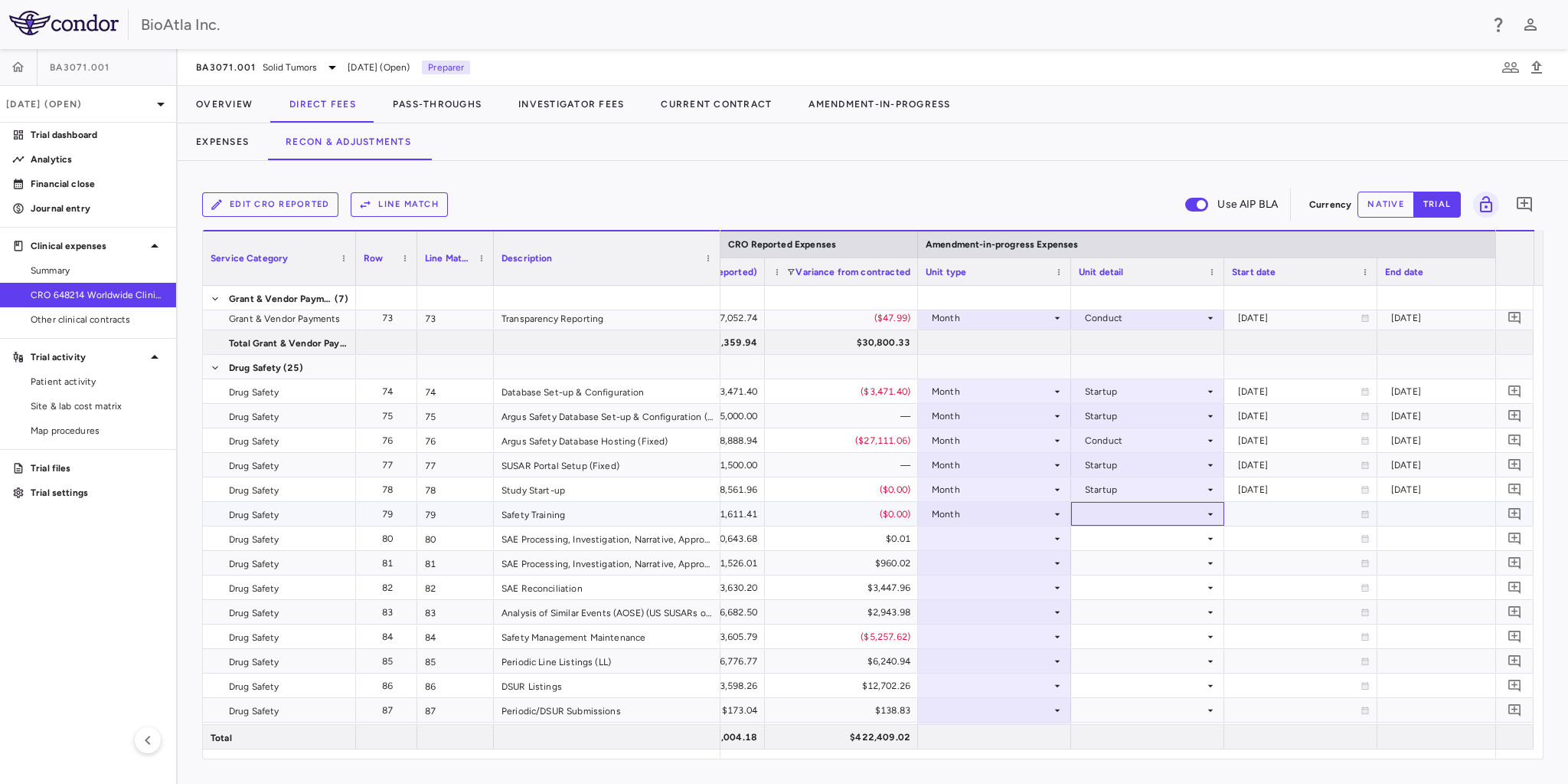
click at [1162, 513] on div at bounding box center [1147, 514] width 138 height 22
click at [1135, 546] on div "Startup" at bounding box center [1123, 543] width 41 height 14
click at [940, 531] on div at bounding box center [994, 538] width 138 height 22
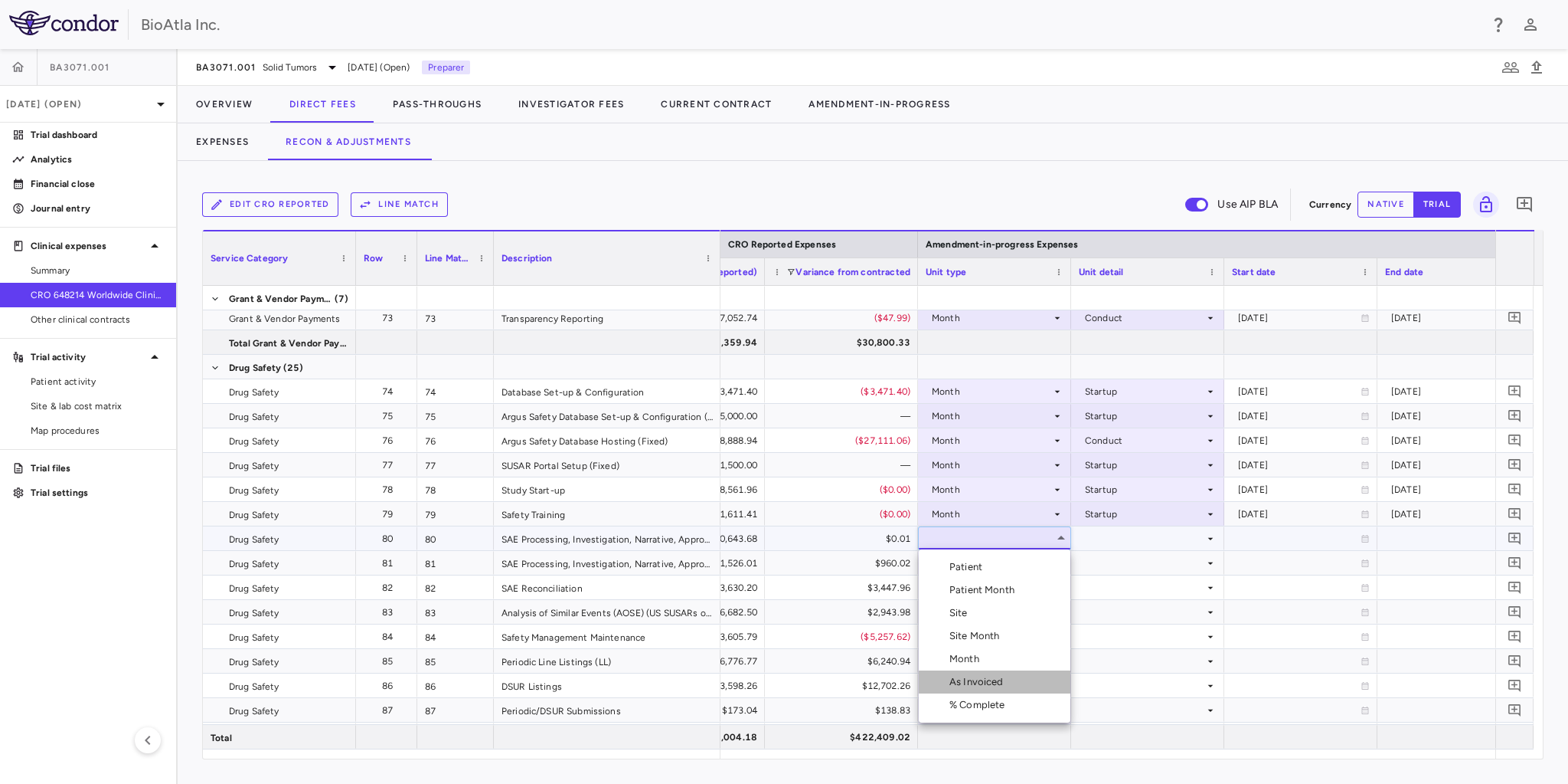
click at [986, 677] on div "As Invoiced" at bounding box center [979, 682] width 60 height 14
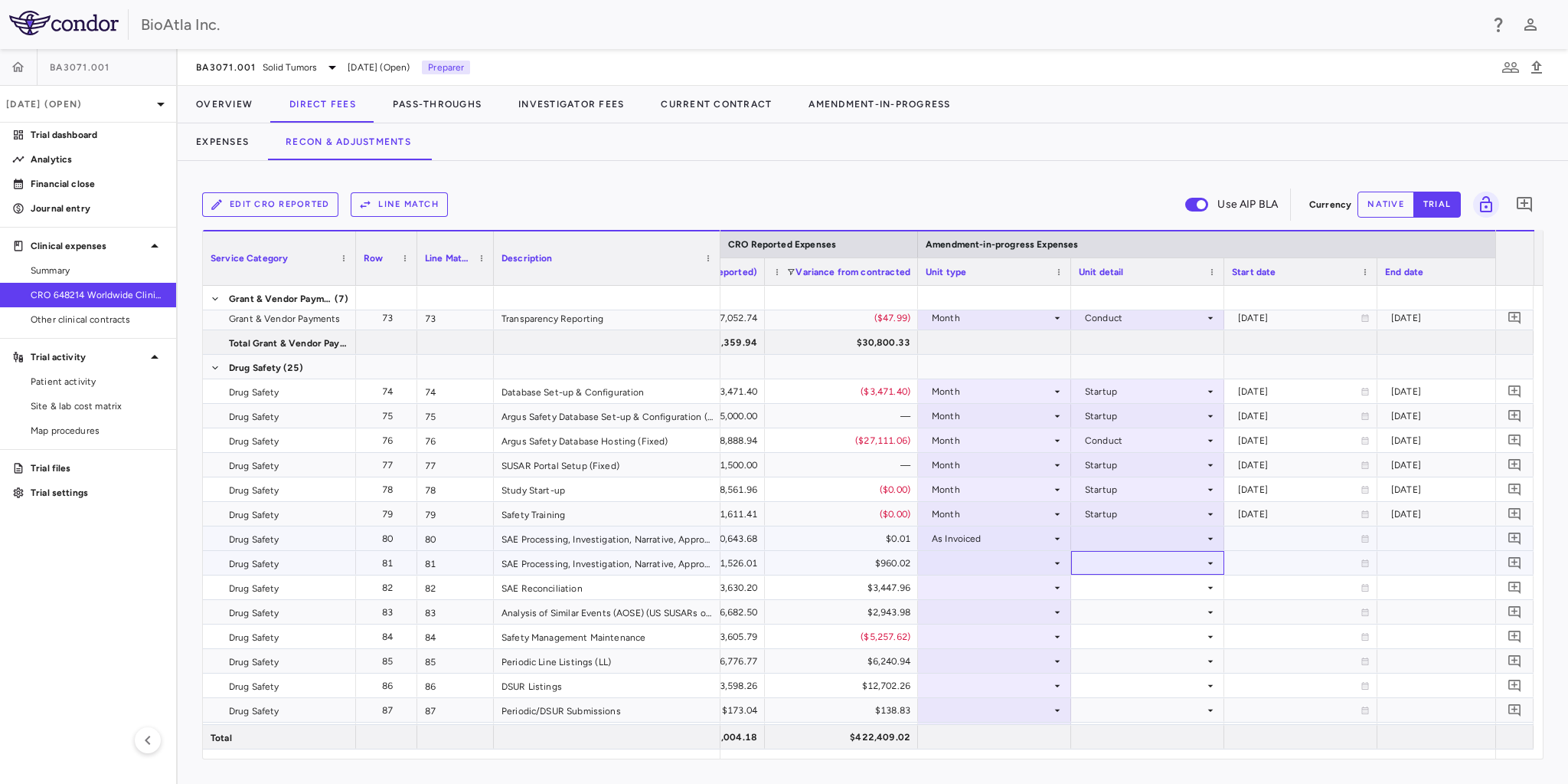
click at [1145, 552] on div at bounding box center [1147, 563] width 138 height 22
click at [1146, 541] on div at bounding box center [1147, 538] width 138 height 22
click at [1129, 569] on div "As occurred" at bounding box center [1133, 566] width 61 height 14
click at [968, 562] on div at bounding box center [994, 563] width 138 height 22
click at [973, 560] on div at bounding box center [994, 563] width 138 height 22
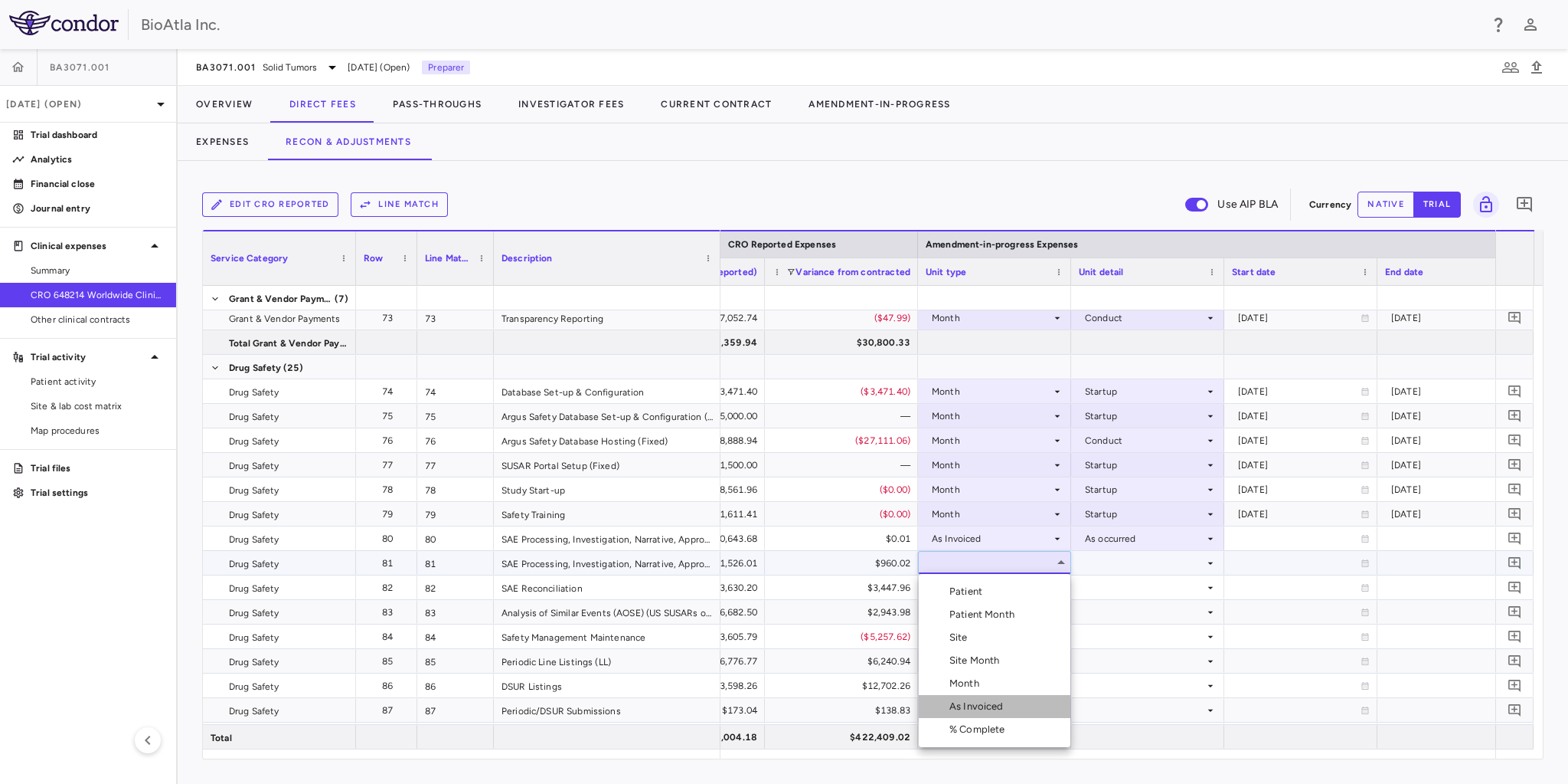
click at [974, 701] on div "As Invoiced" at bounding box center [979, 706] width 60 height 14
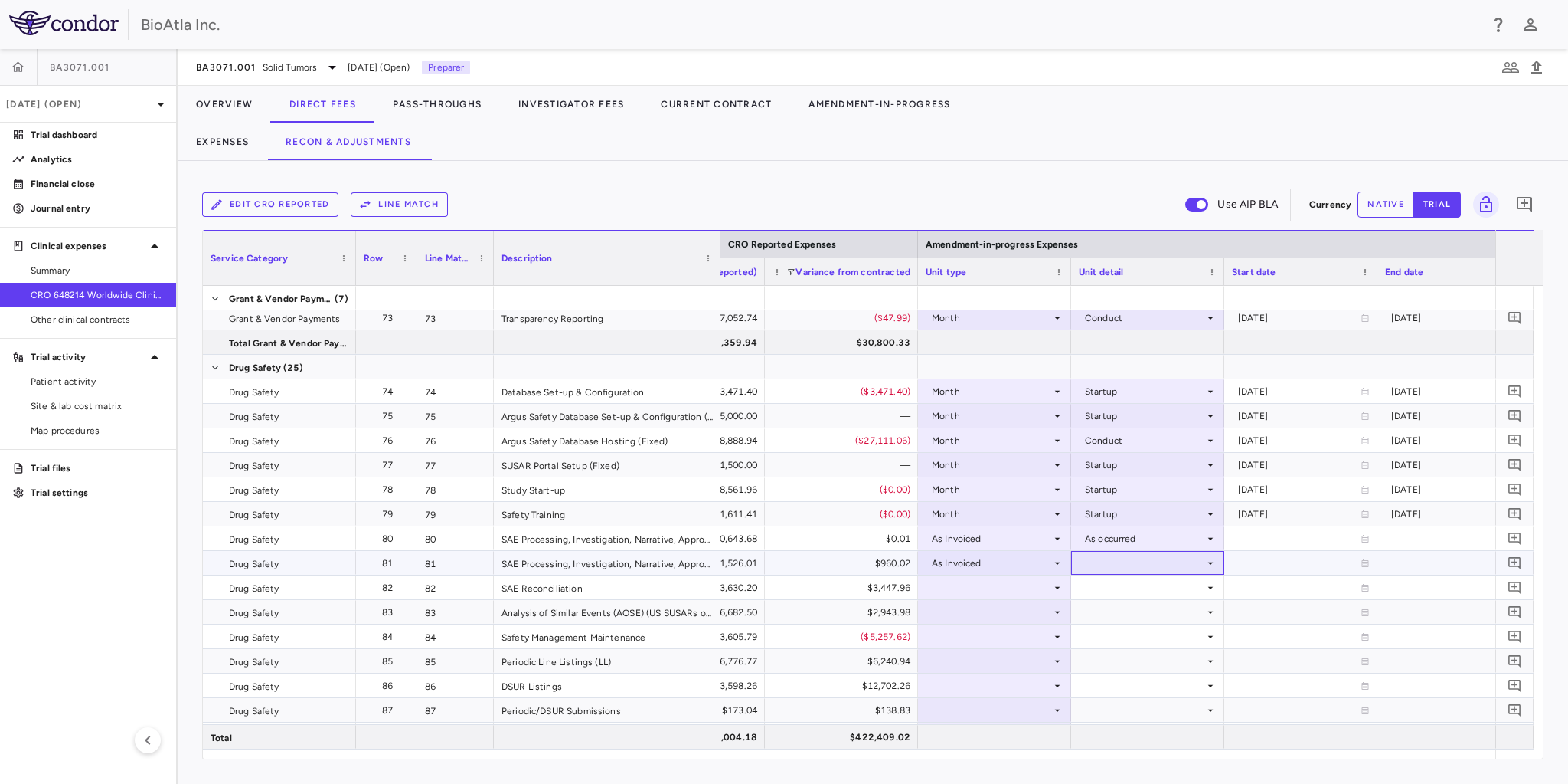
click at [1161, 560] on div at bounding box center [1147, 563] width 138 height 22
click at [1118, 588] on div "As occurred" at bounding box center [1133, 591] width 61 height 14
click at [993, 586] on div at bounding box center [994, 587] width 138 height 22
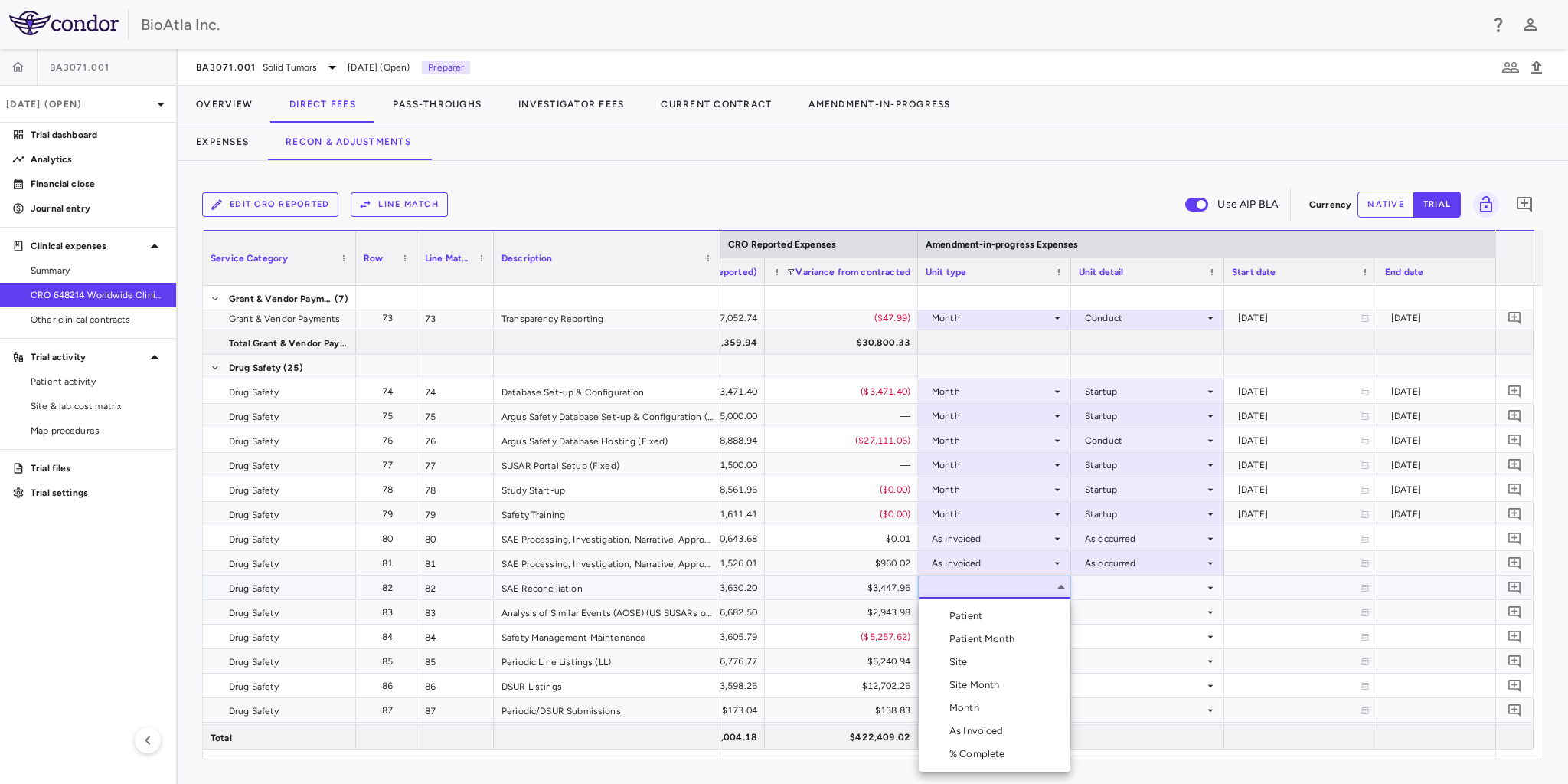
click at [1003, 637] on div "Patient Month" at bounding box center [985, 639] width 71 height 14
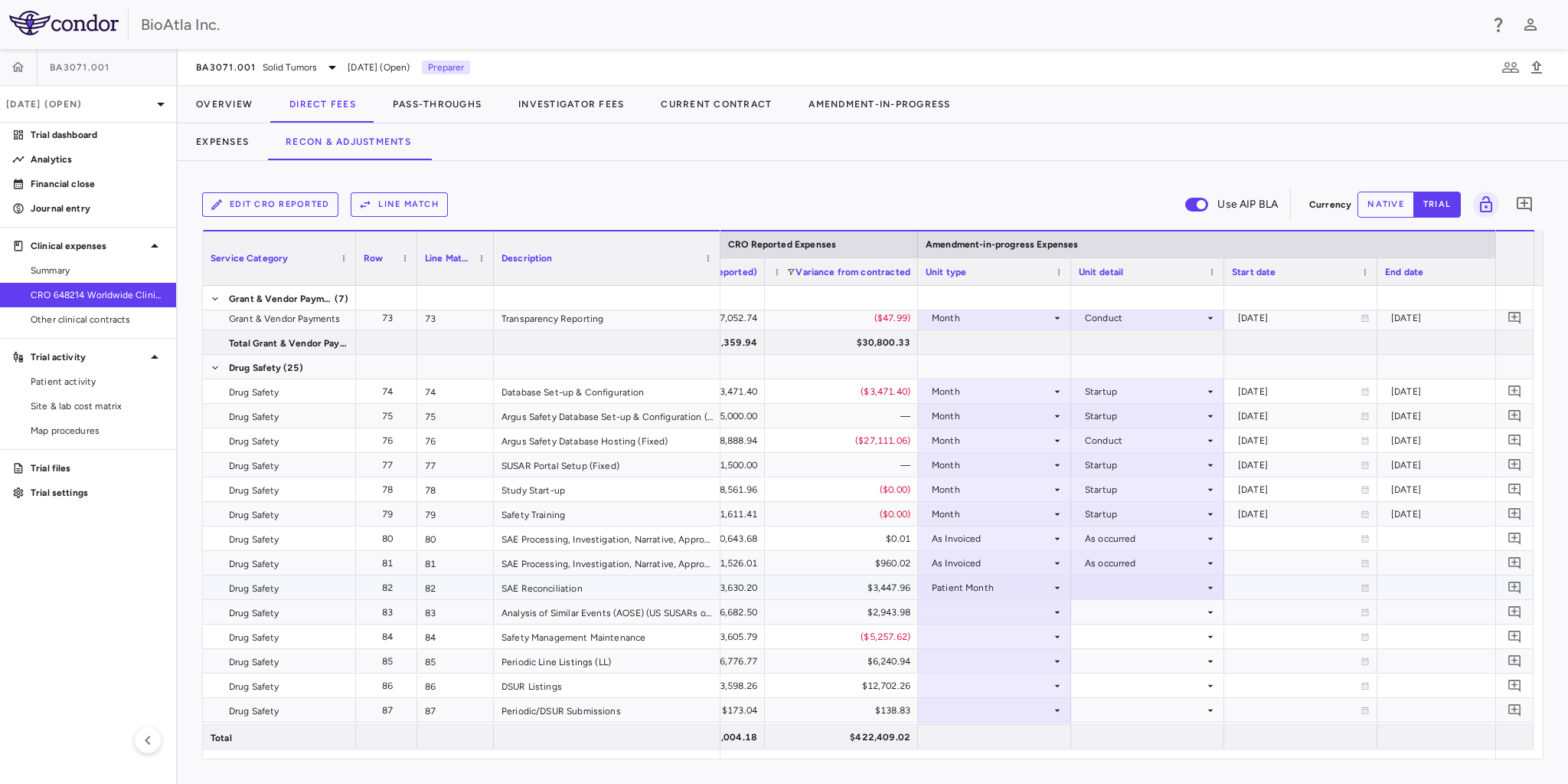
click at [1124, 591] on div at bounding box center [1147, 587] width 138 height 22
click at [1139, 622] on div "As occurred" at bounding box center [1133, 616] width 61 height 14
click at [957, 602] on div at bounding box center [994, 611] width 138 height 22
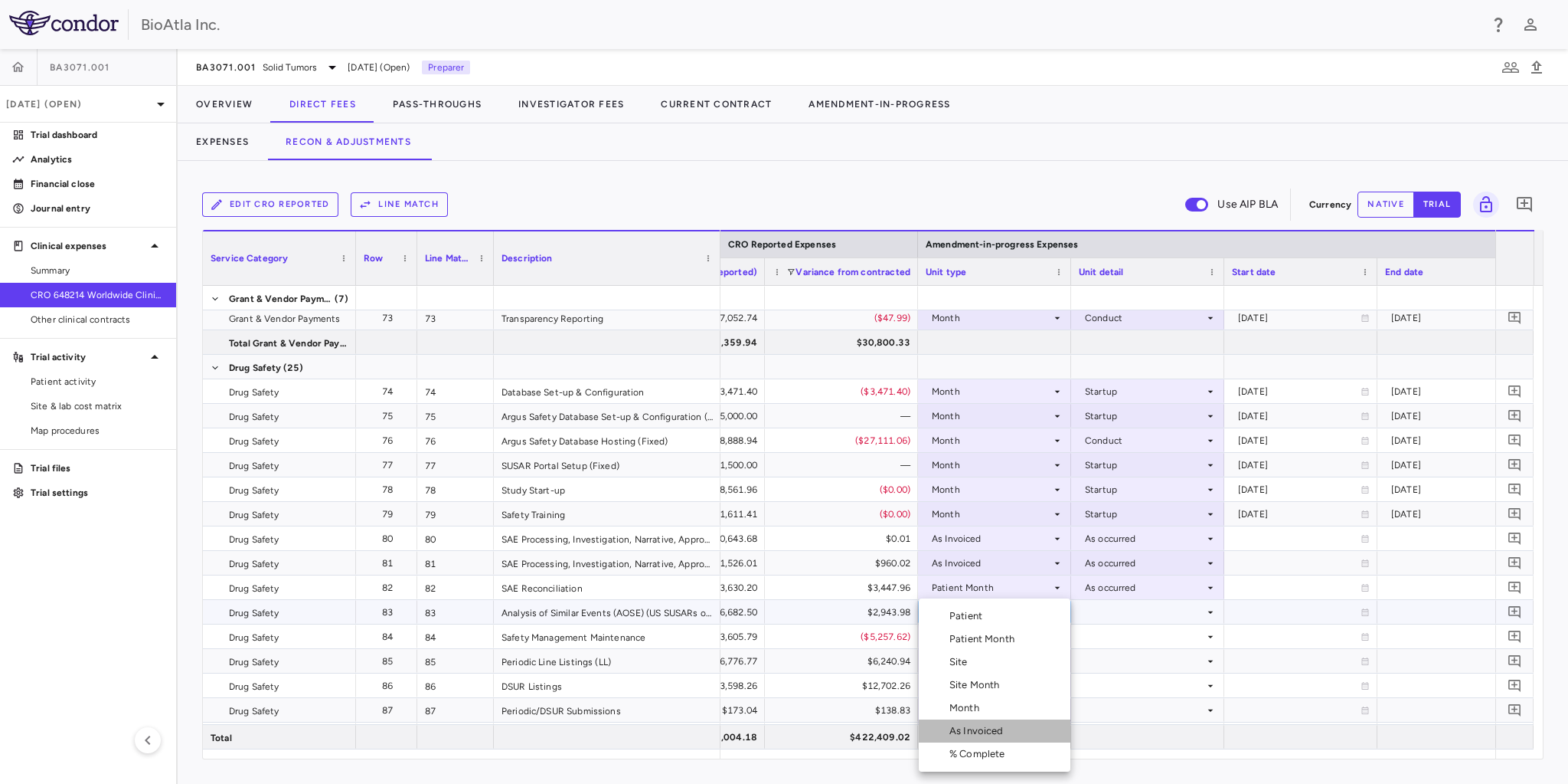
click at [974, 723] on li "As Invoiced" at bounding box center [994, 730] width 151 height 23
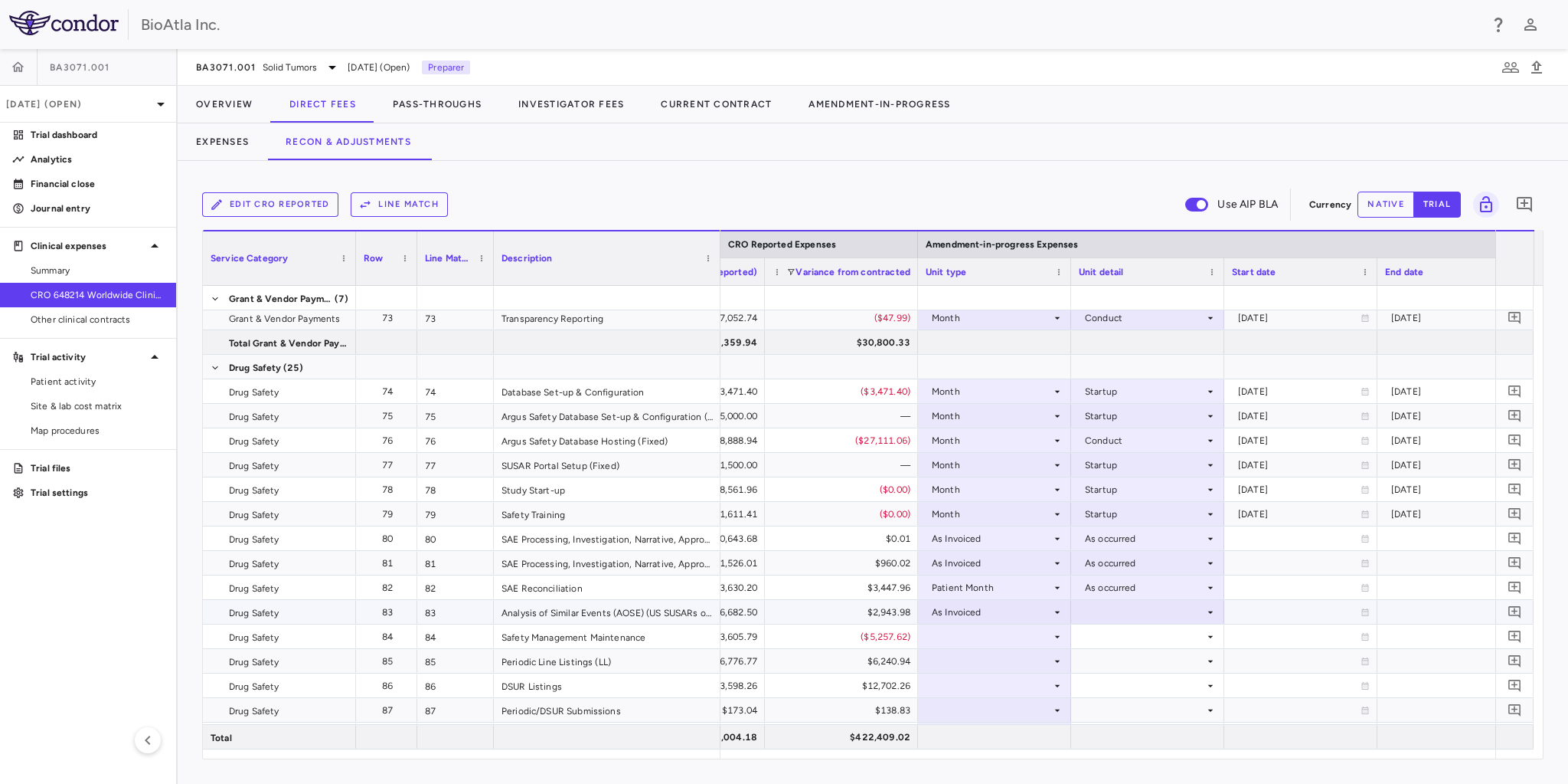
click at [1143, 617] on div at bounding box center [1147, 611] width 138 height 22
click at [1138, 645] on div "As occurred" at bounding box center [1133, 640] width 61 height 14
click at [962, 625] on div at bounding box center [994, 636] width 138 height 22
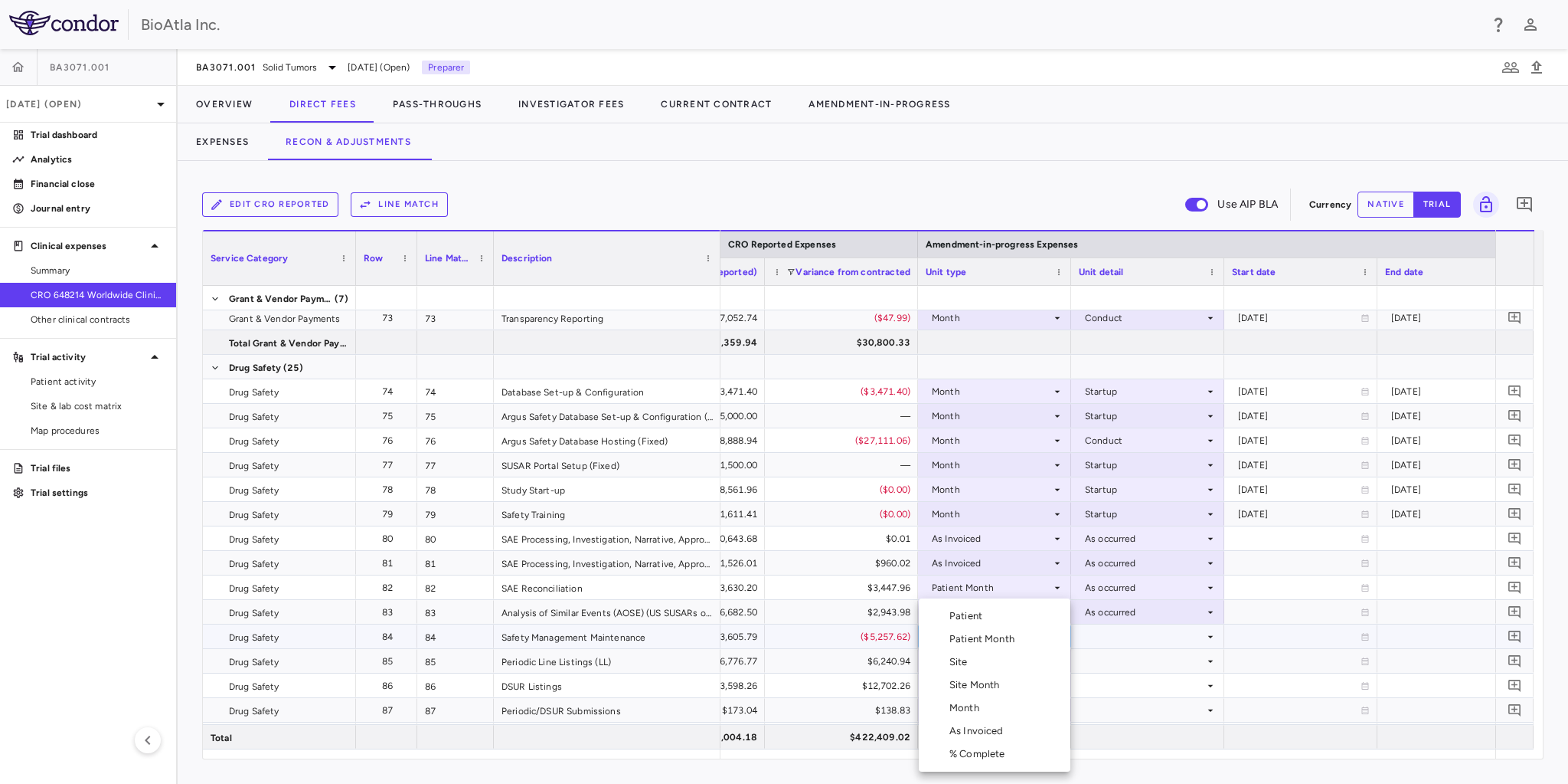
click at [971, 705] on div "Month" at bounding box center [967, 707] width 36 height 14
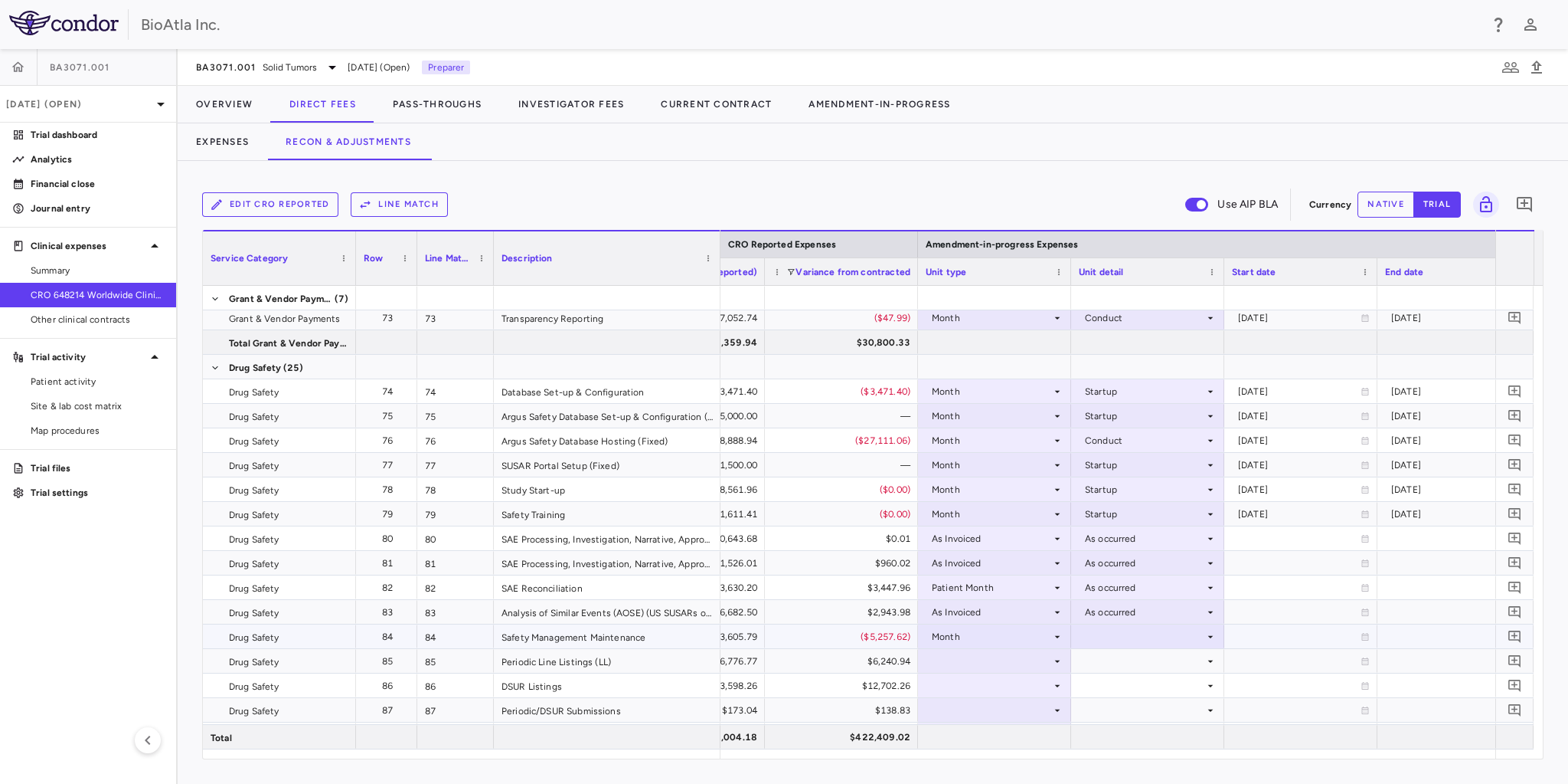
click at [1106, 635] on div at bounding box center [1147, 636] width 138 height 22
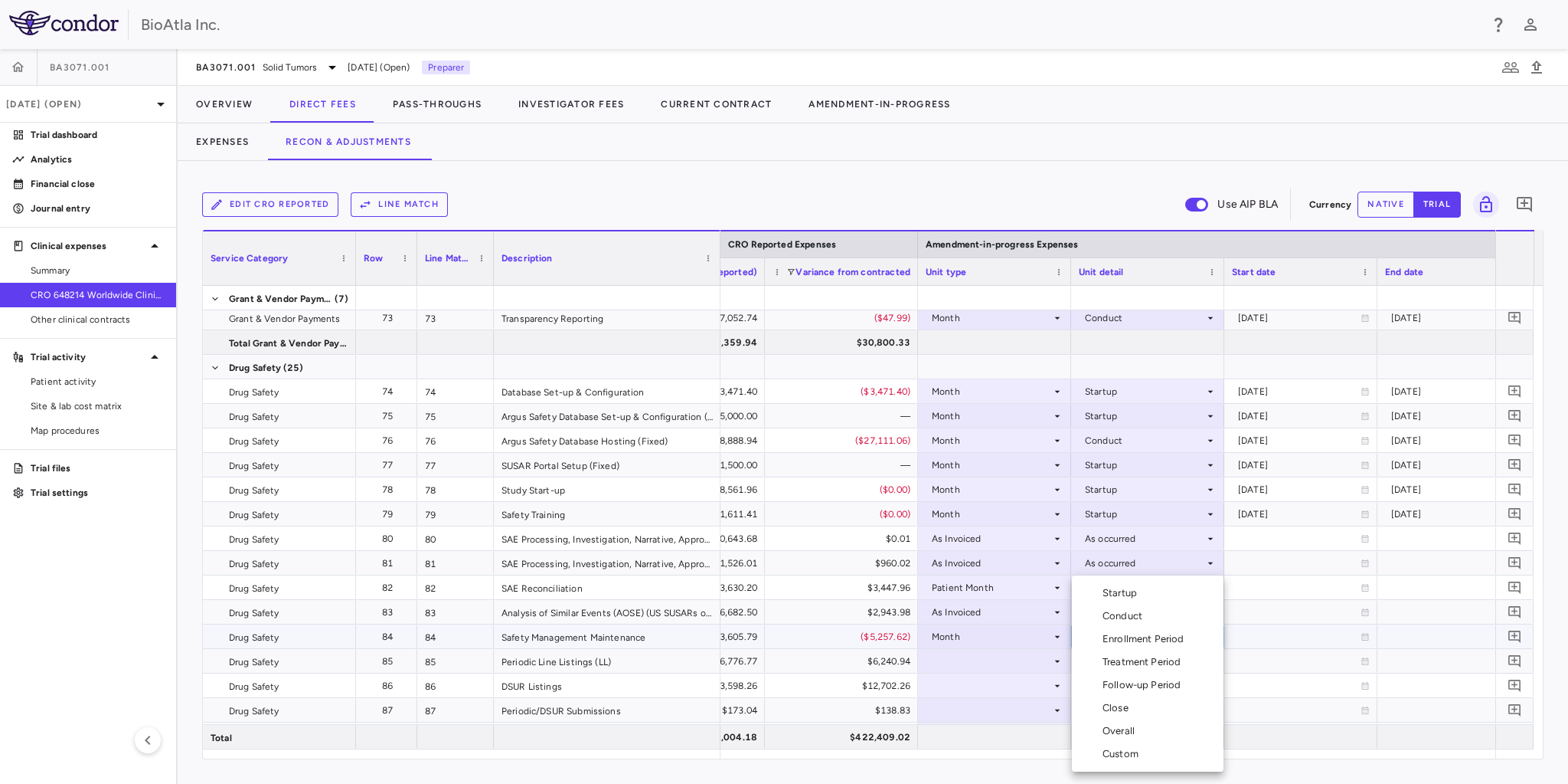
click at [1124, 747] on div "Custom" at bounding box center [1124, 753] width 42 height 14
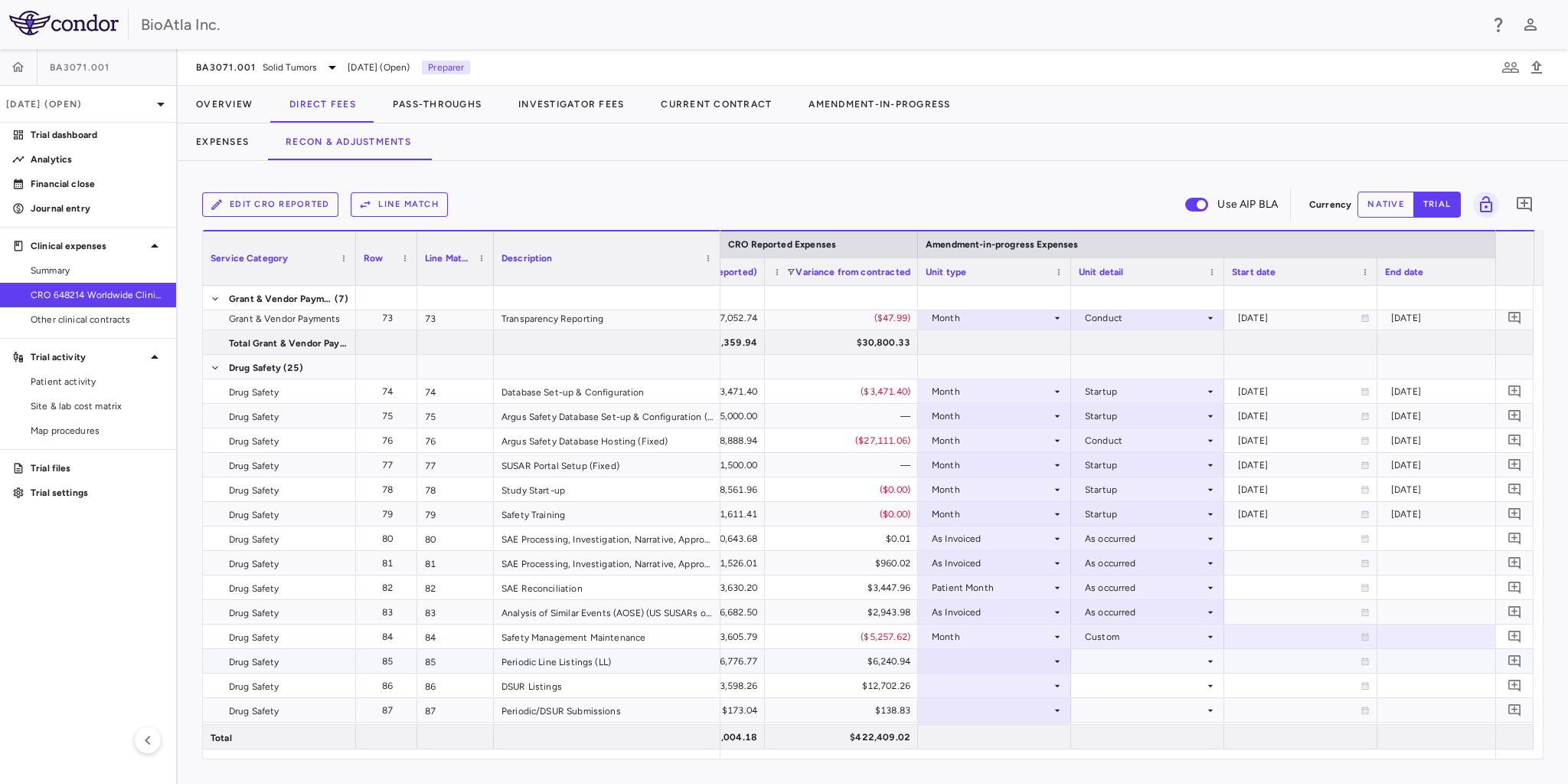
click at [952, 653] on div at bounding box center [994, 661] width 138 height 22
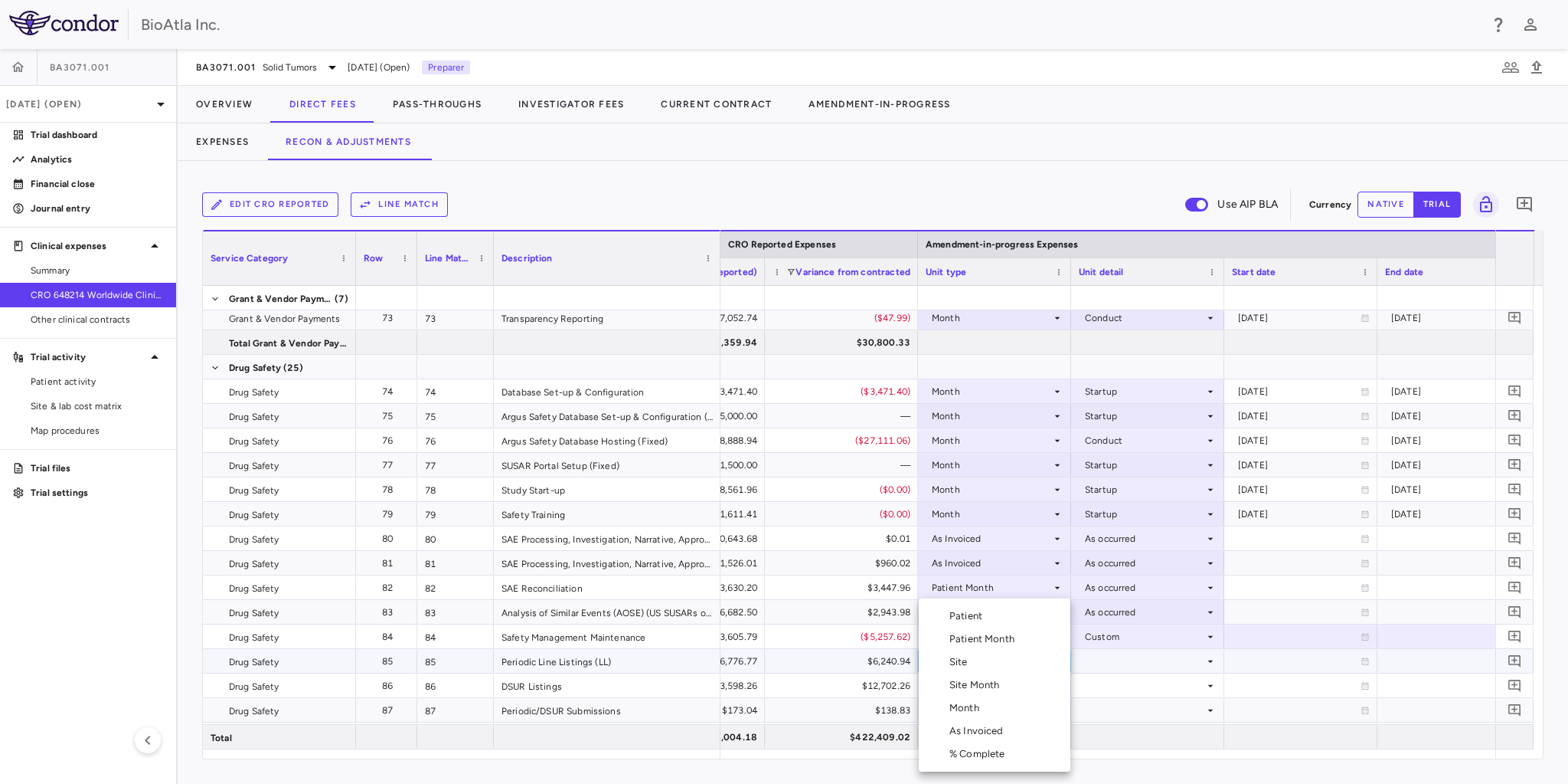
drag, startPoint x: 992, startPoint y: 639, endPoint x: 1123, endPoint y: 649, distance: 131.4
click at [994, 639] on div "Patient Month" at bounding box center [985, 639] width 71 height 14
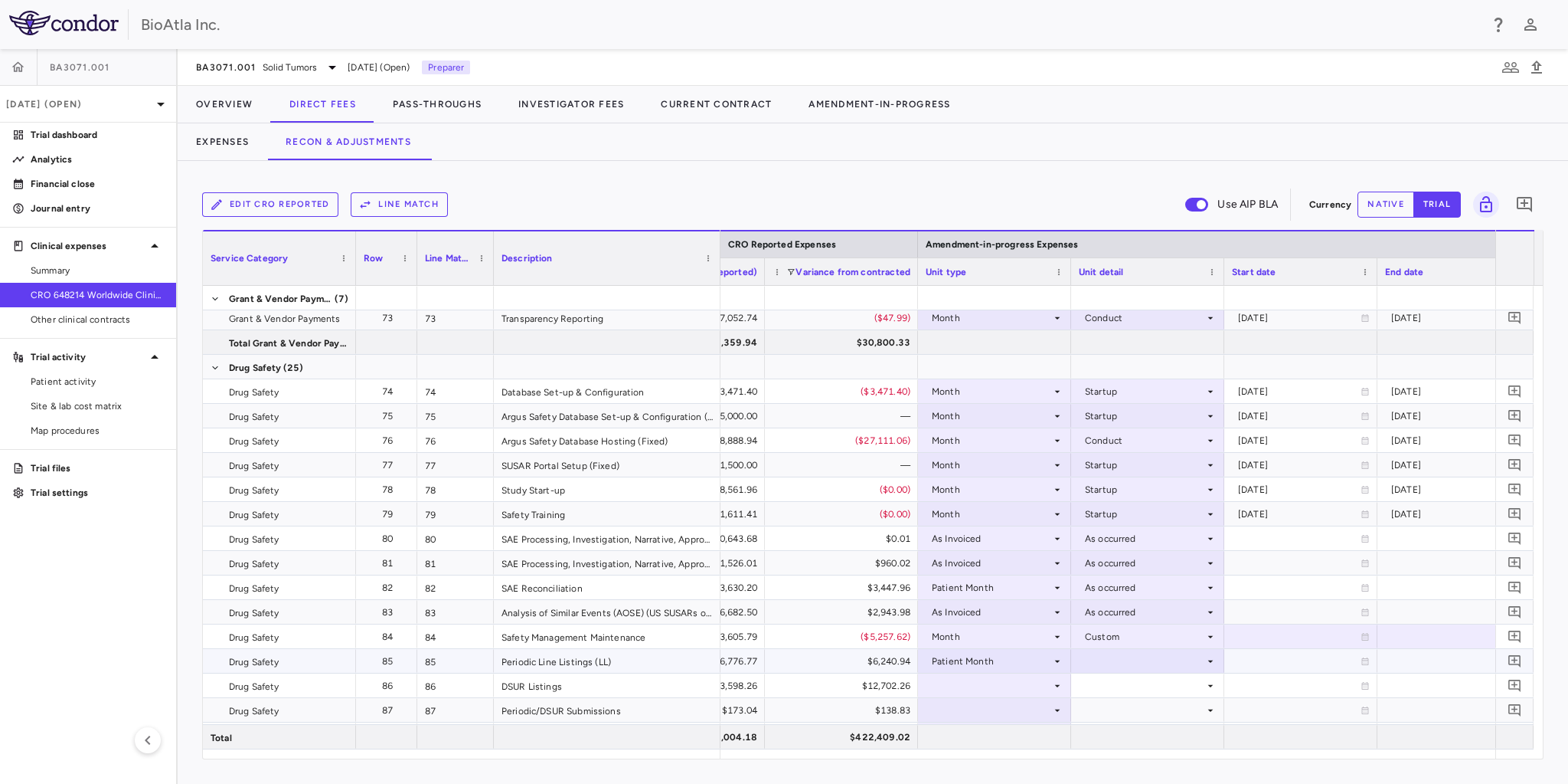
click at [1147, 662] on div at bounding box center [1147, 661] width 138 height 22
click at [1118, 698] on li "As occurred" at bounding box center [1147, 689] width 151 height 23
click at [968, 685] on div at bounding box center [994, 685] width 138 height 22
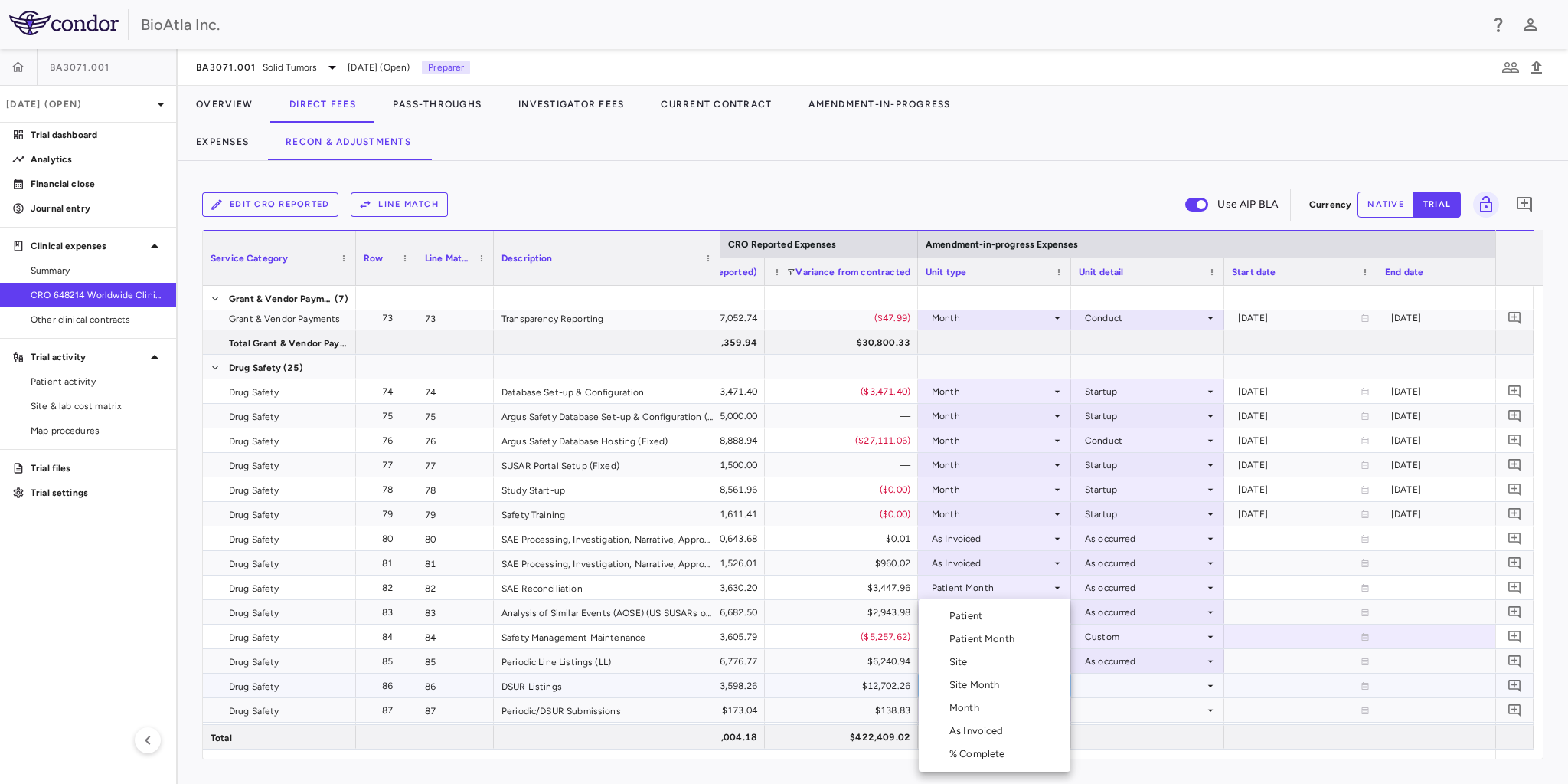
click at [999, 642] on div "Patient Month" at bounding box center [985, 639] width 71 height 14
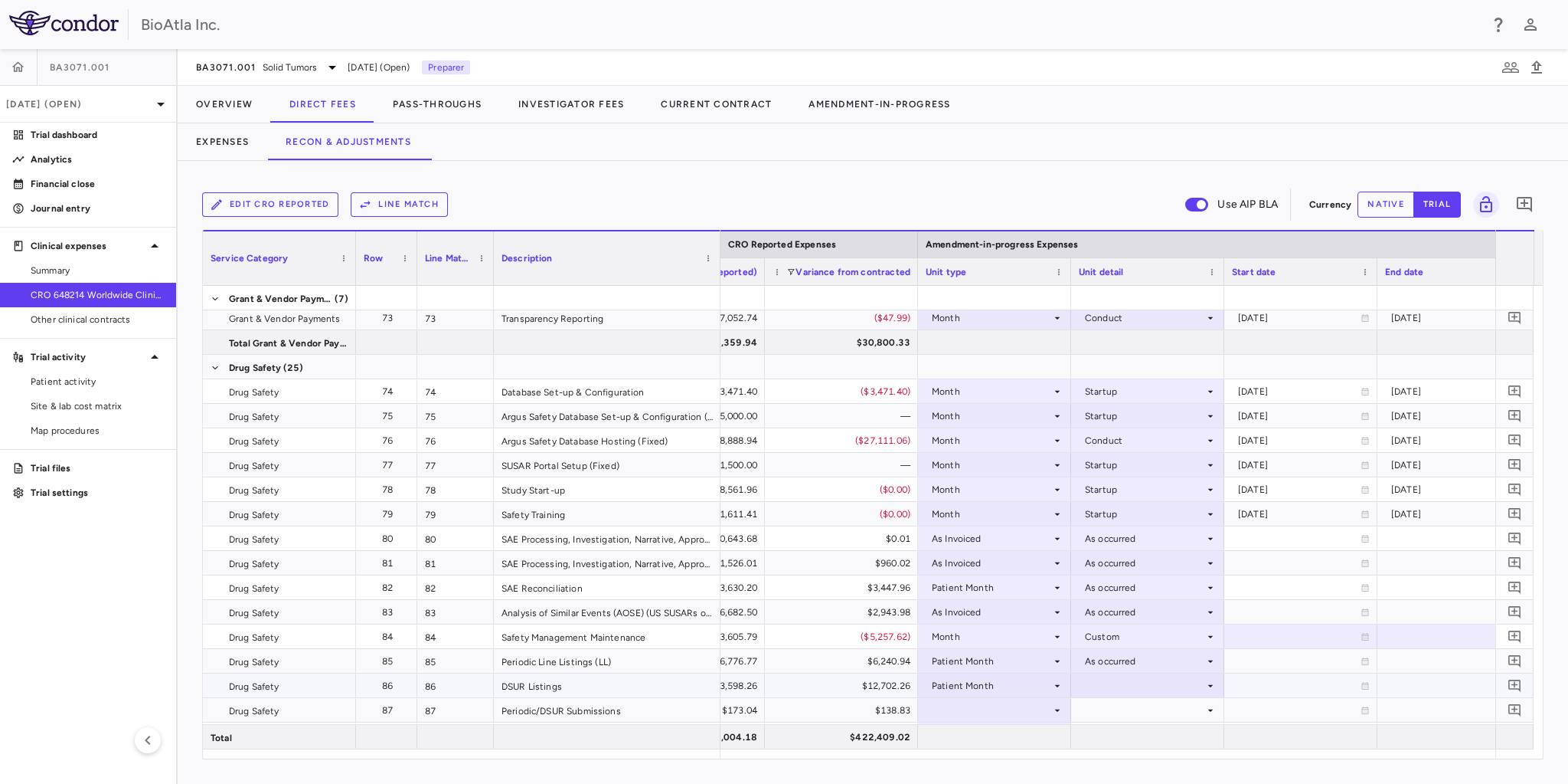
click at [1143, 686] on div at bounding box center [1147, 685] width 138 height 22
click at [1137, 713] on div "As occurred" at bounding box center [1133, 713] width 61 height 14
click at [1010, 702] on div at bounding box center [994, 710] width 138 height 22
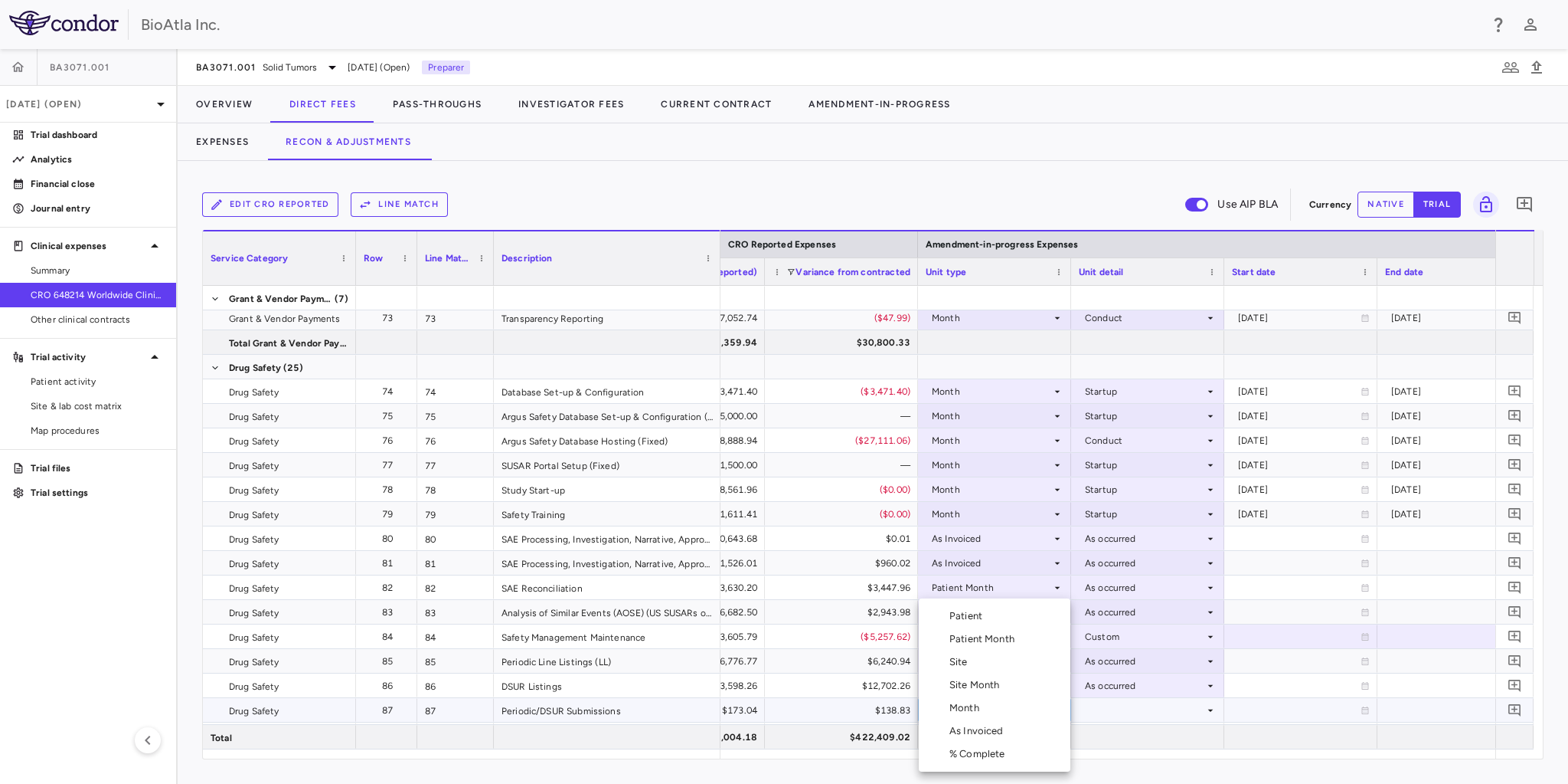
click at [984, 714] on div "Month" at bounding box center [967, 707] width 36 height 14
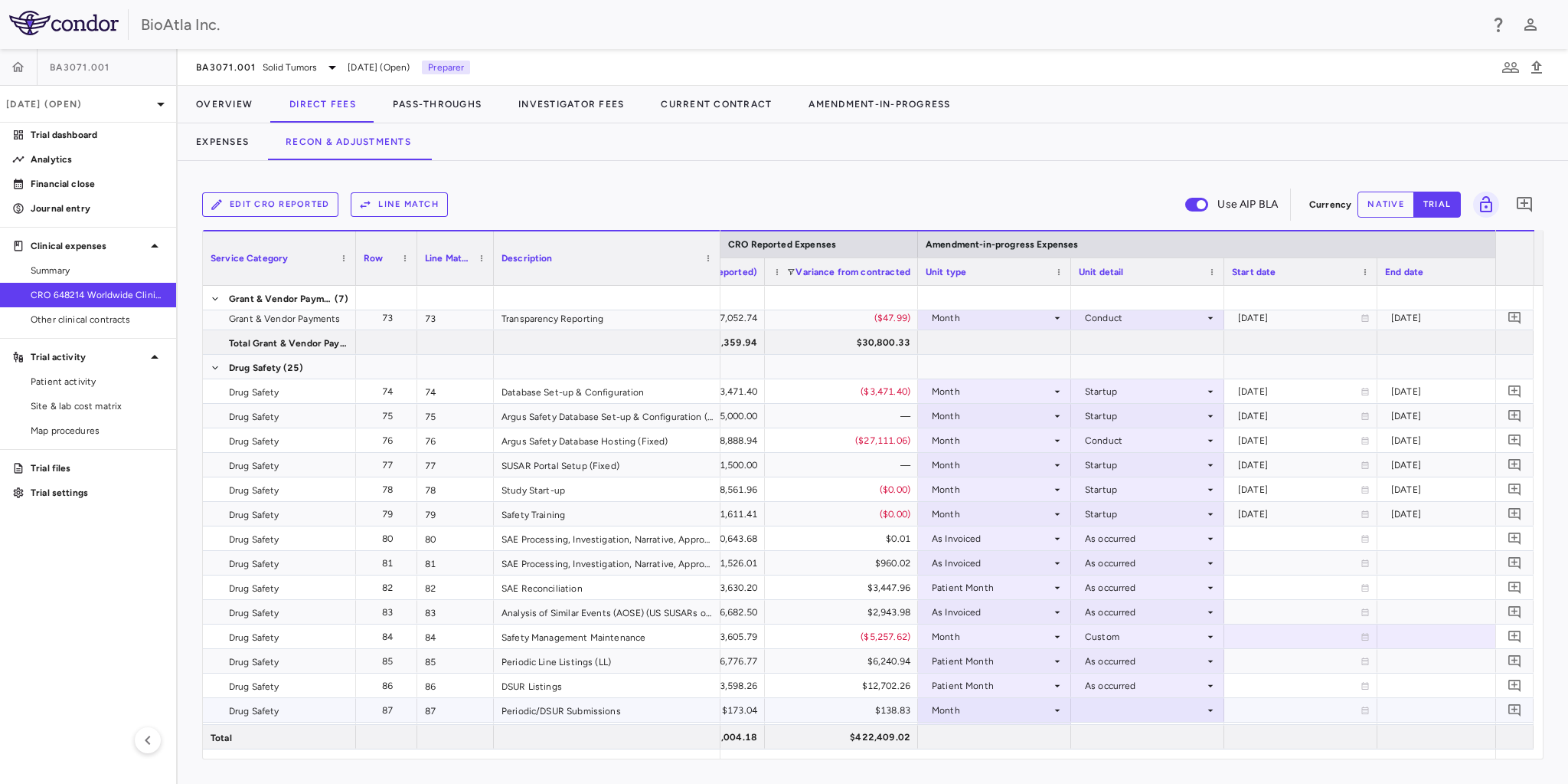
click at [1184, 710] on div at bounding box center [1147, 710] width 138 height 22
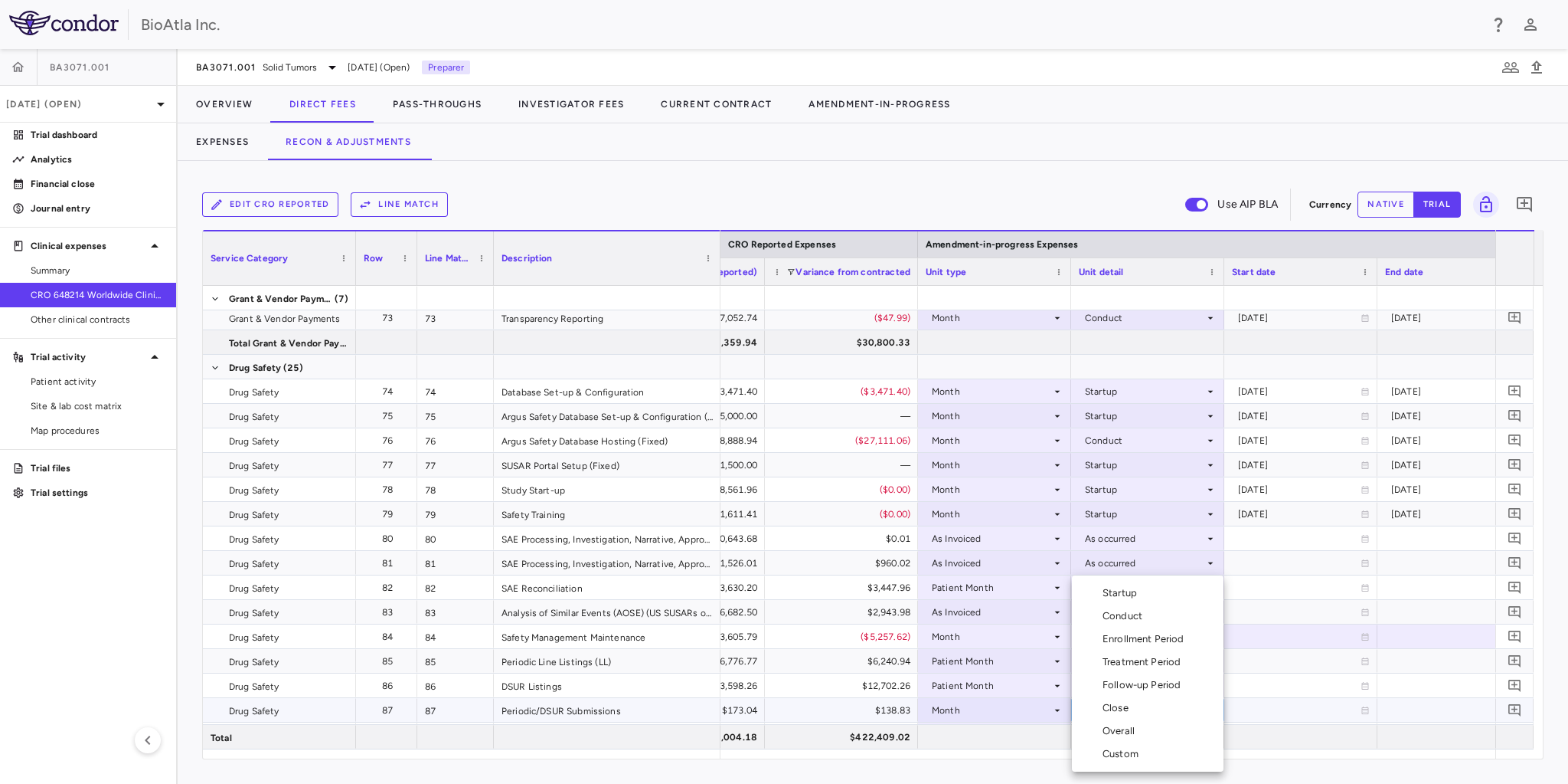
click at [1127, 594] on div "Startup" at bounding box center [1123, 593] width 41 height 14
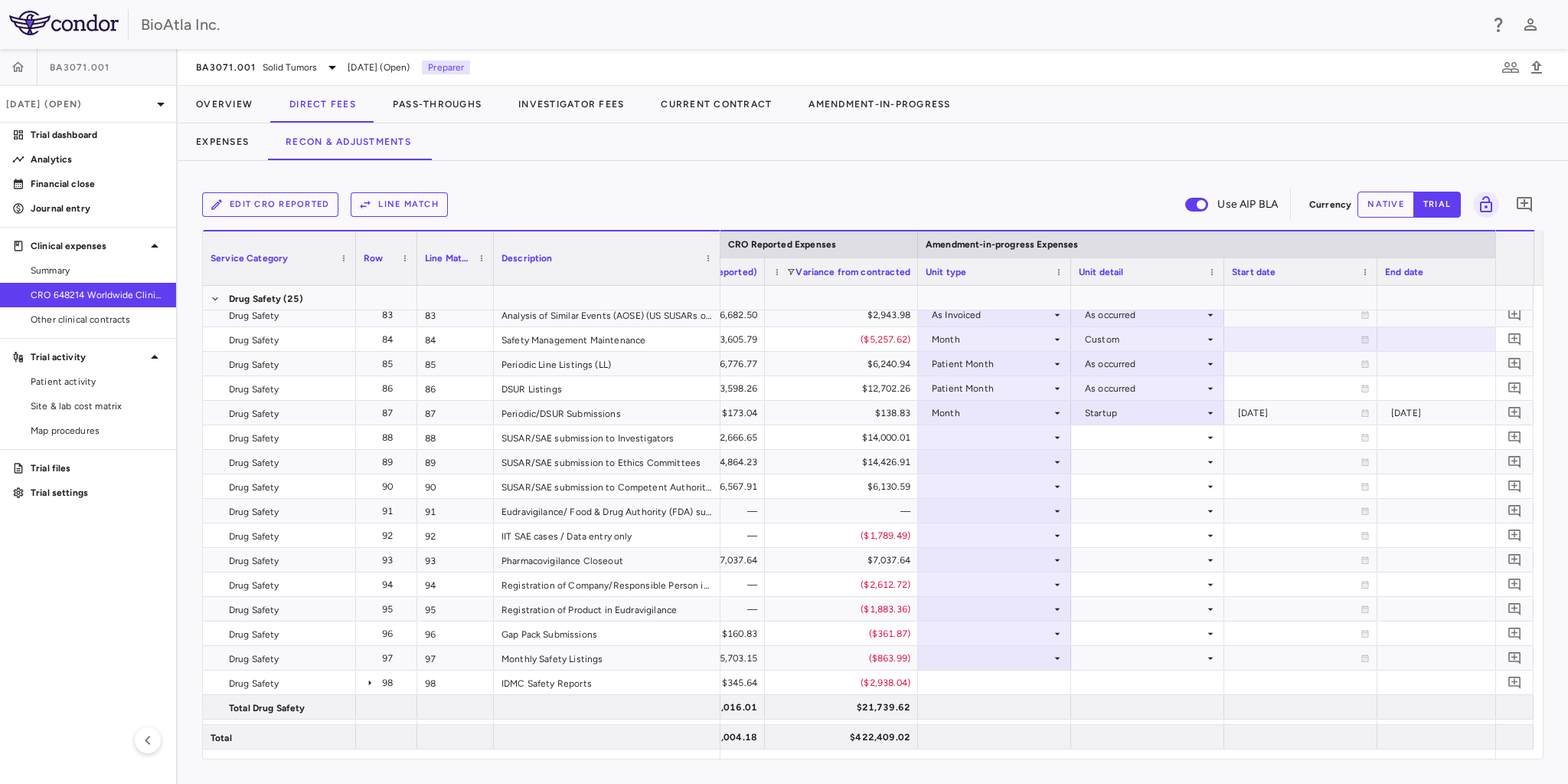
scroll to position [2368, 0]
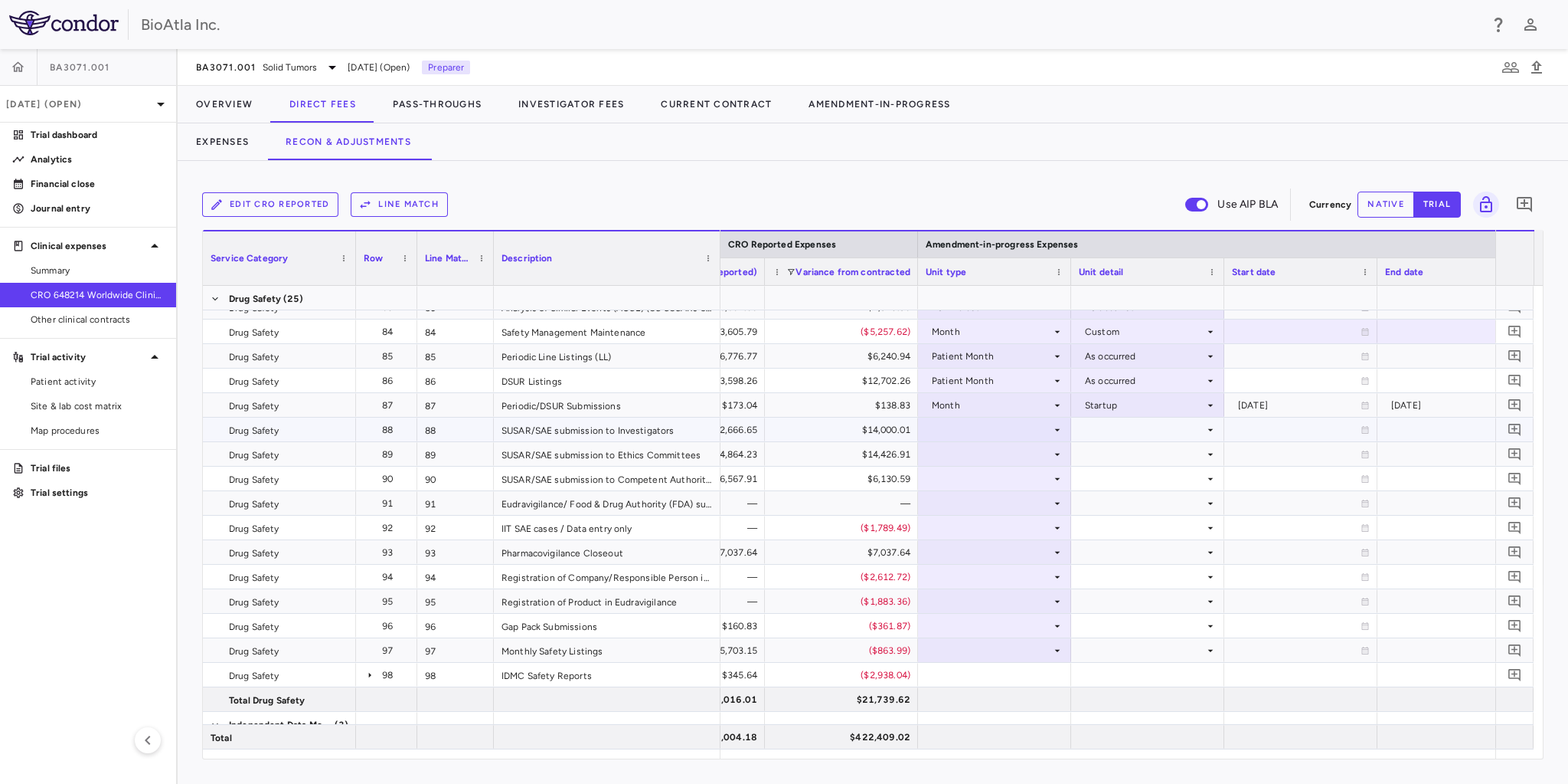
click at [978, 427] on div at bounding box center [994, 429] width 138 height 22
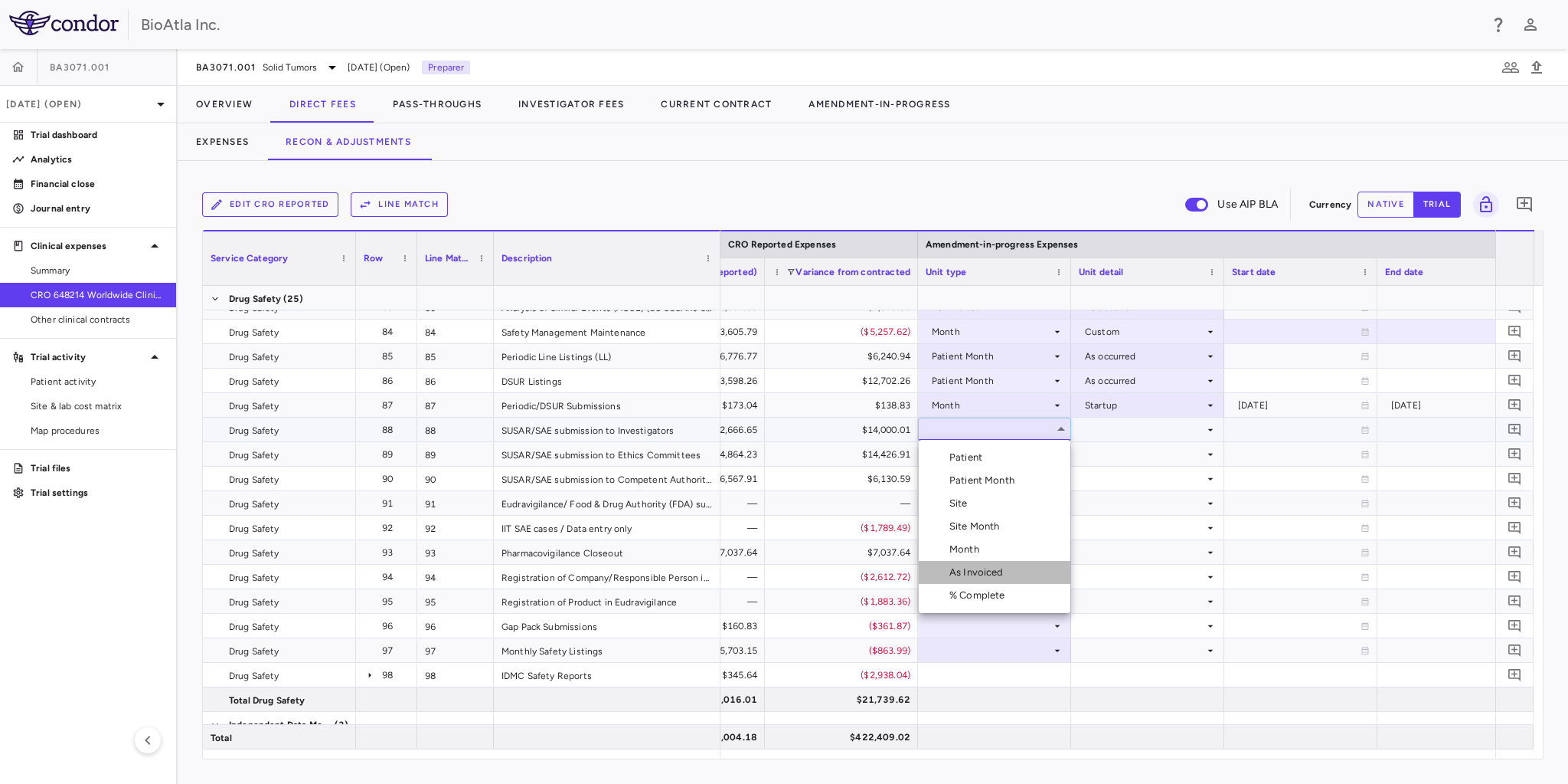
drag, startPoint x: 991, startPoint y: 582, endPoint x: 1108, endPoint y: 474, distance: 159.2
click at [992, 581] on li "As Invoiced" at bounding box center [994, 571] width 151 height 23
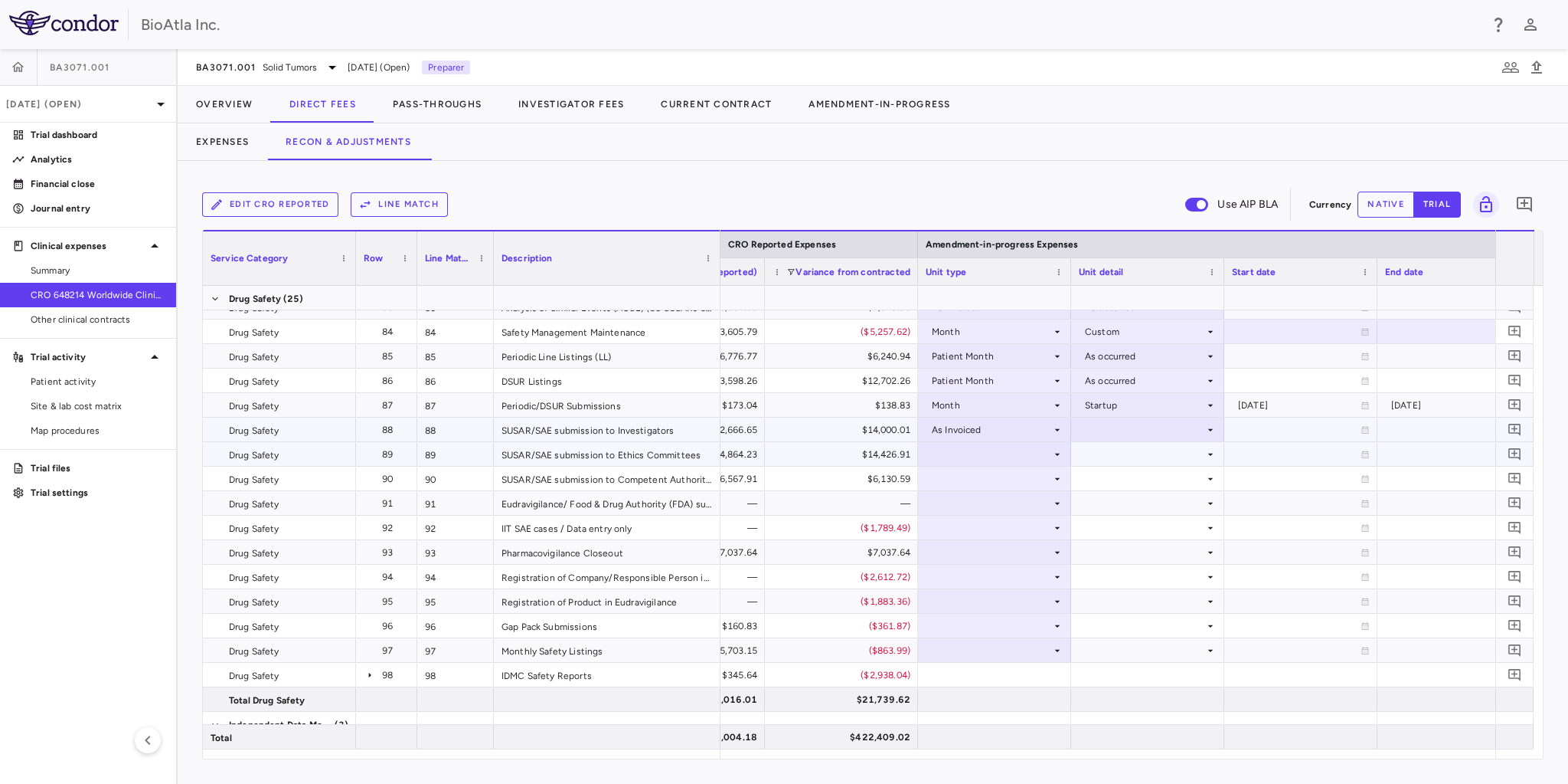
click at [1127, 432] on div at bounding box center [1147, 429] width 138 height 22
click at [1125, 456] on div "As occurred" at bounding box center [1133, 457] width 61 height 14
click at [1007, 450] on div at bounding box center [994, 454] width 138 height 22
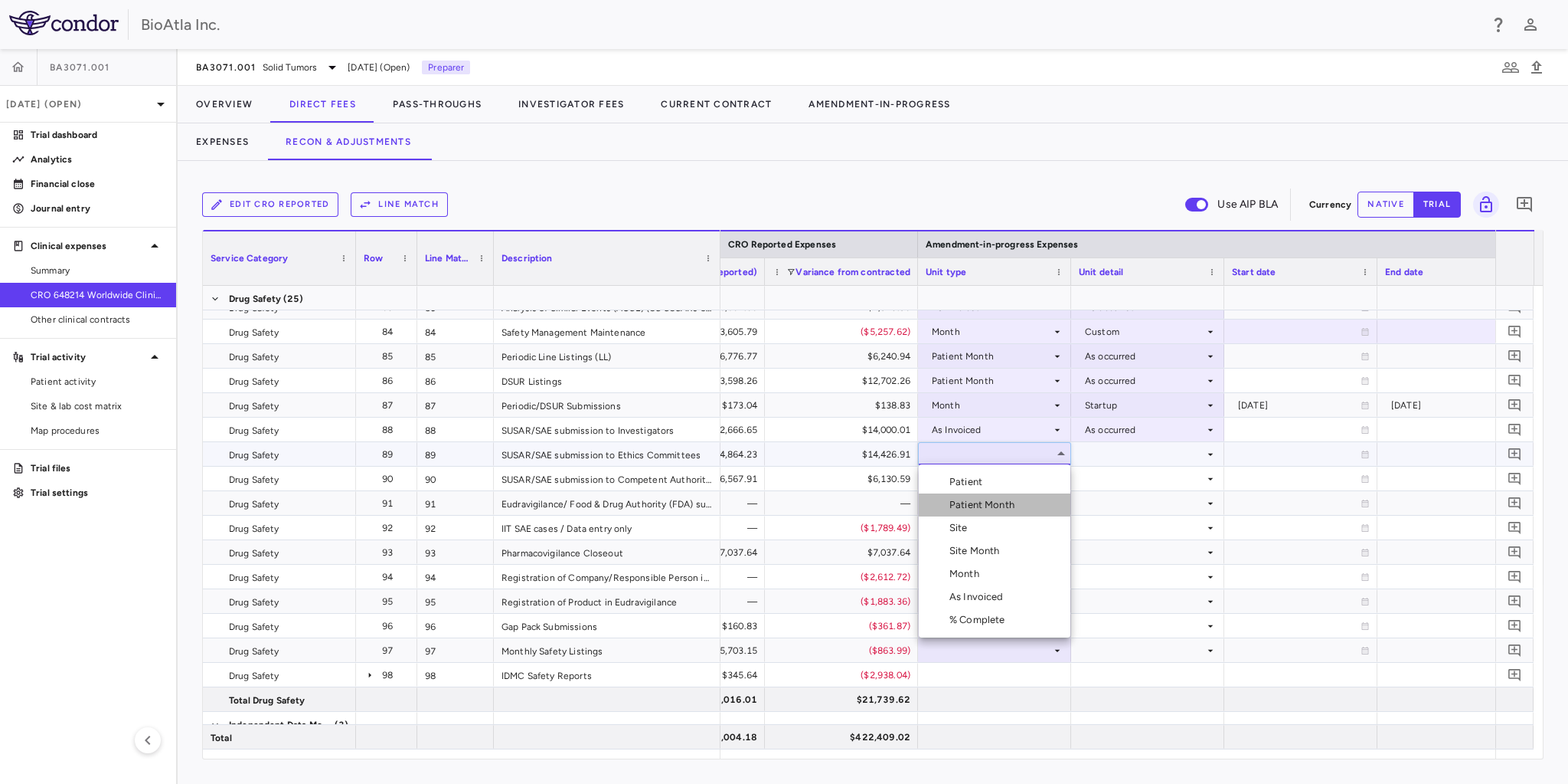
click at [996, 503] on div "Patient Month" at bounding box center [985, 505] width 71 height 14
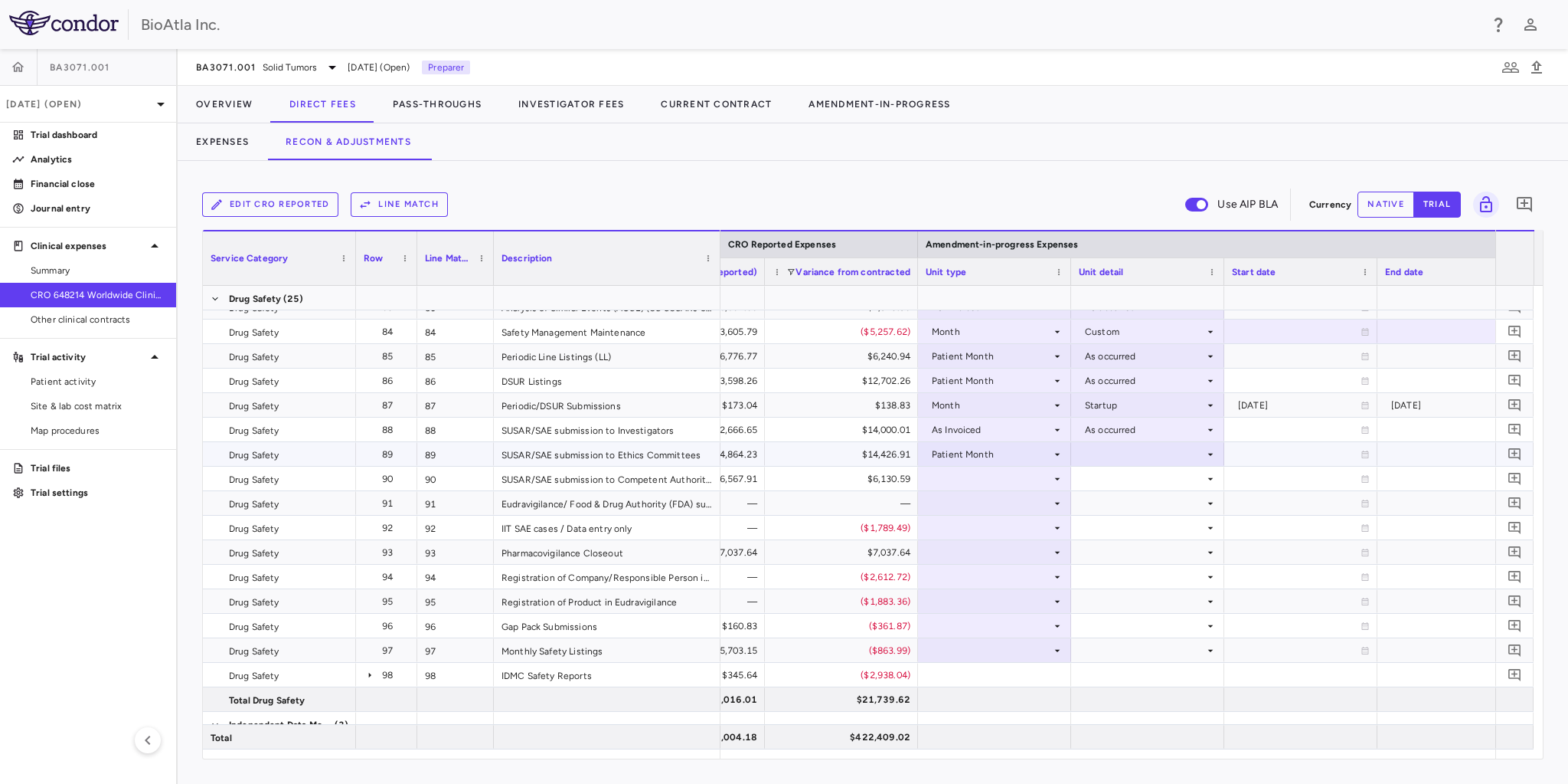
click at [1116, 459] on div at bounding box center [1147, 454] width 138 height 22
click at [1133, 484] on div "As occurred" at bounding box center [1133, 481] width 61 height 14
click at [964, 474] on div at bounding box center [994, 478] width 138 height 22
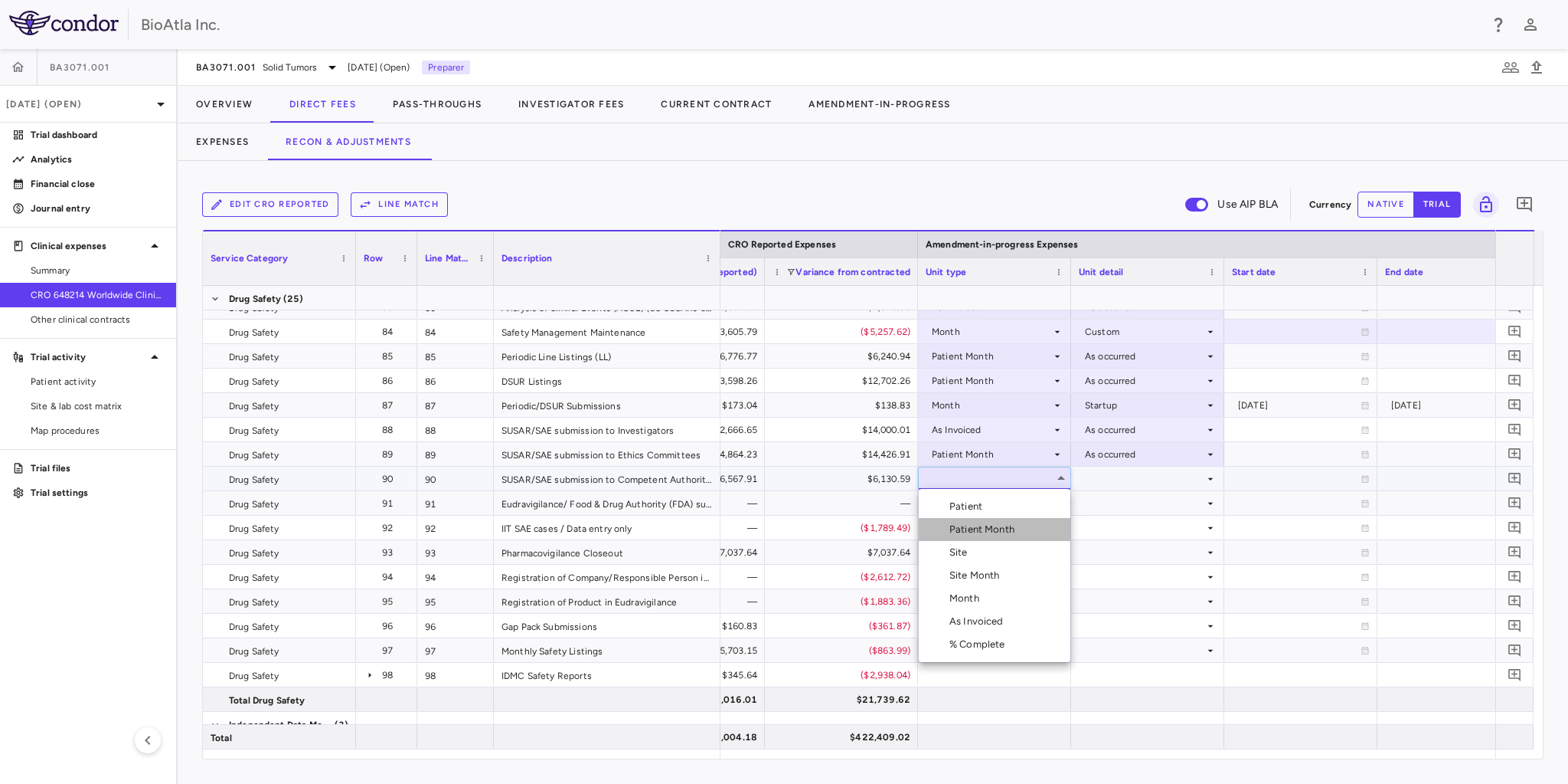
click at [978, 537] on li "Patient Month" at bounding box center [994, 529] width 151 height 23
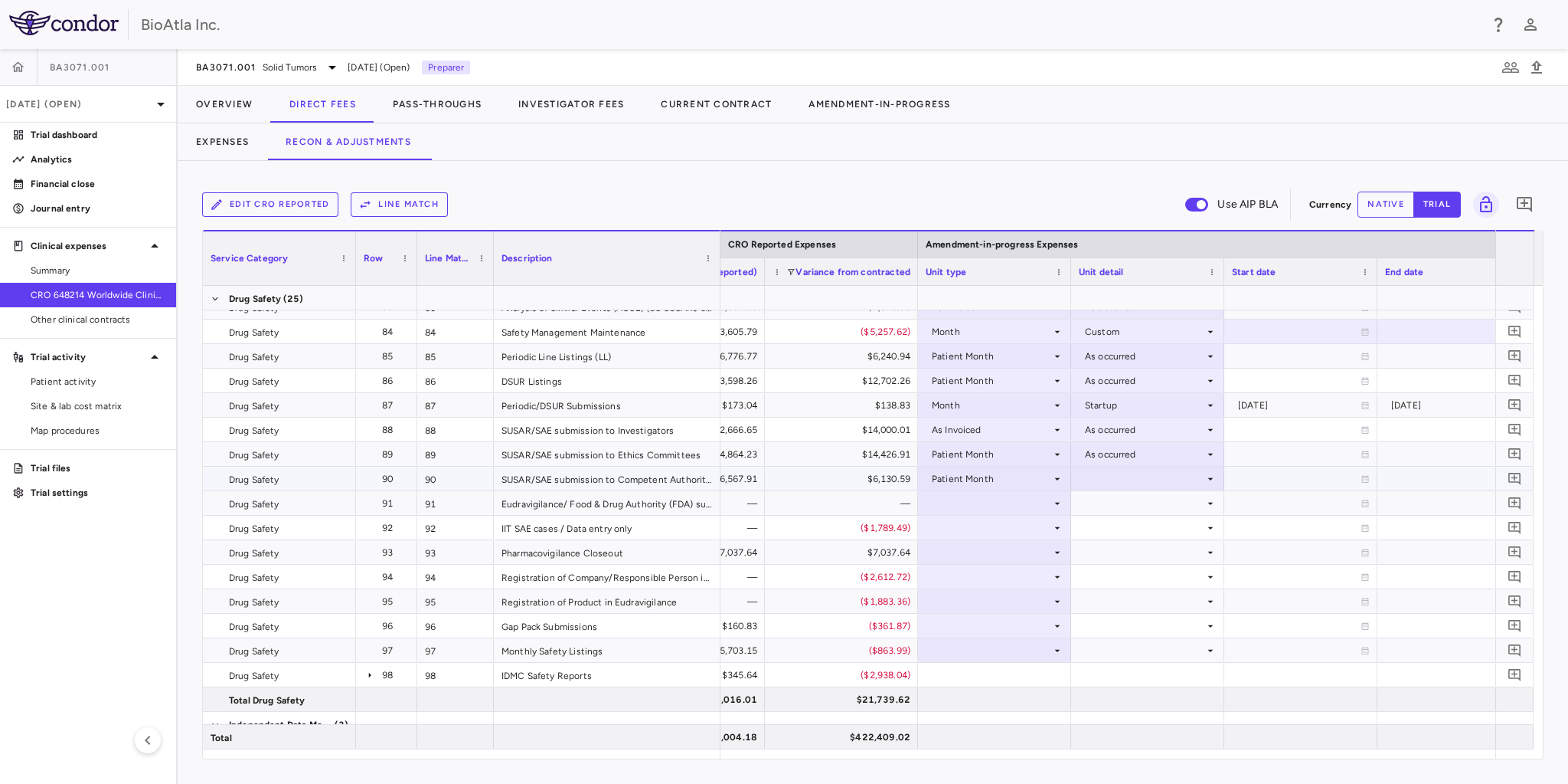
click at [1111, 480] on div at bounding box center [1147, 478] width 138 height 22
click at [1115, 508] on div "As occurred" at bounding box center [1133, 506] width 61 height 14
click at [982, 496] on div at bounding box center [994, 503] width 138 height 22
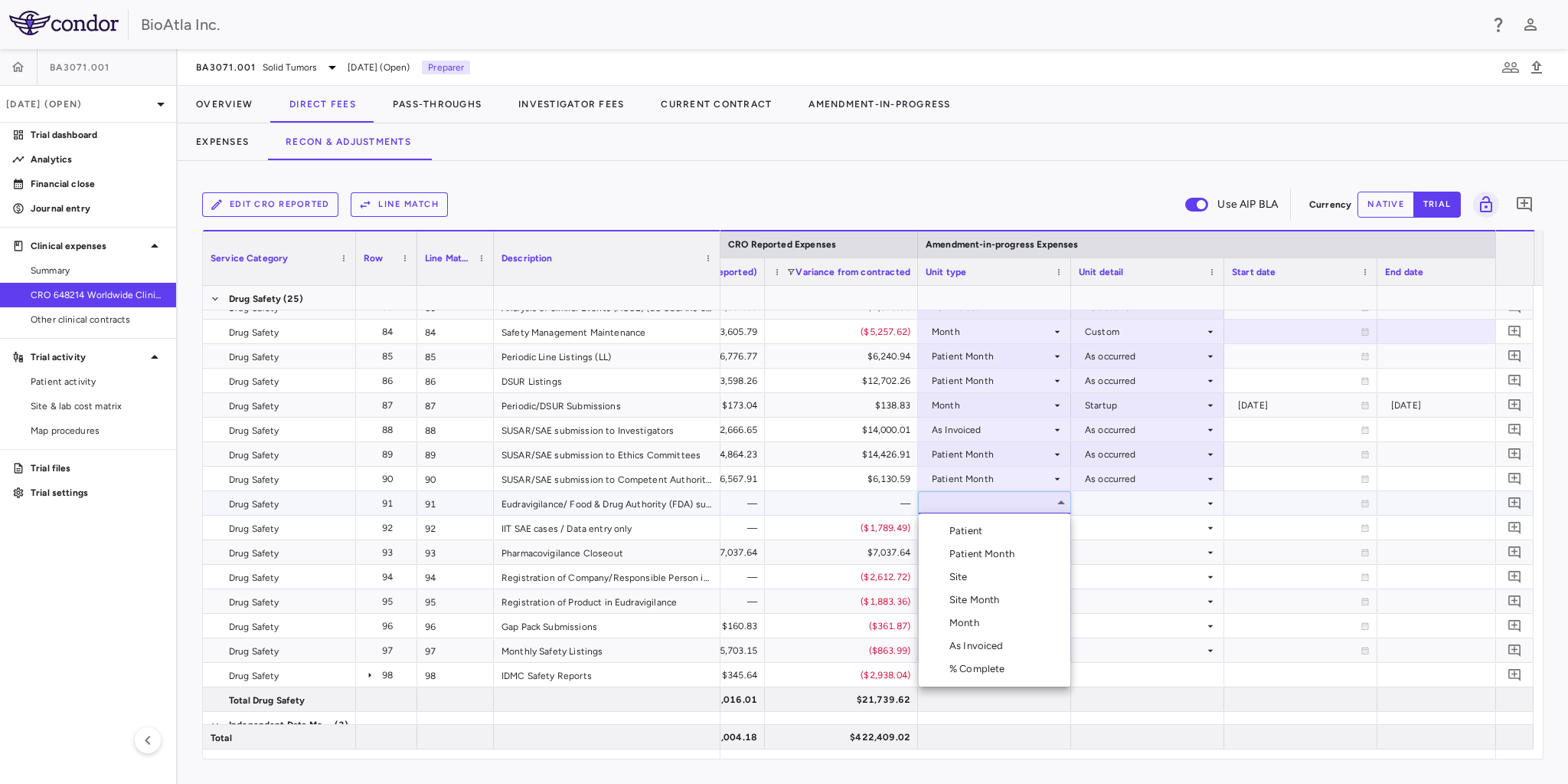
click at [965, 624] on div "Month" at bounding box center [967, 622] width 36 height 14
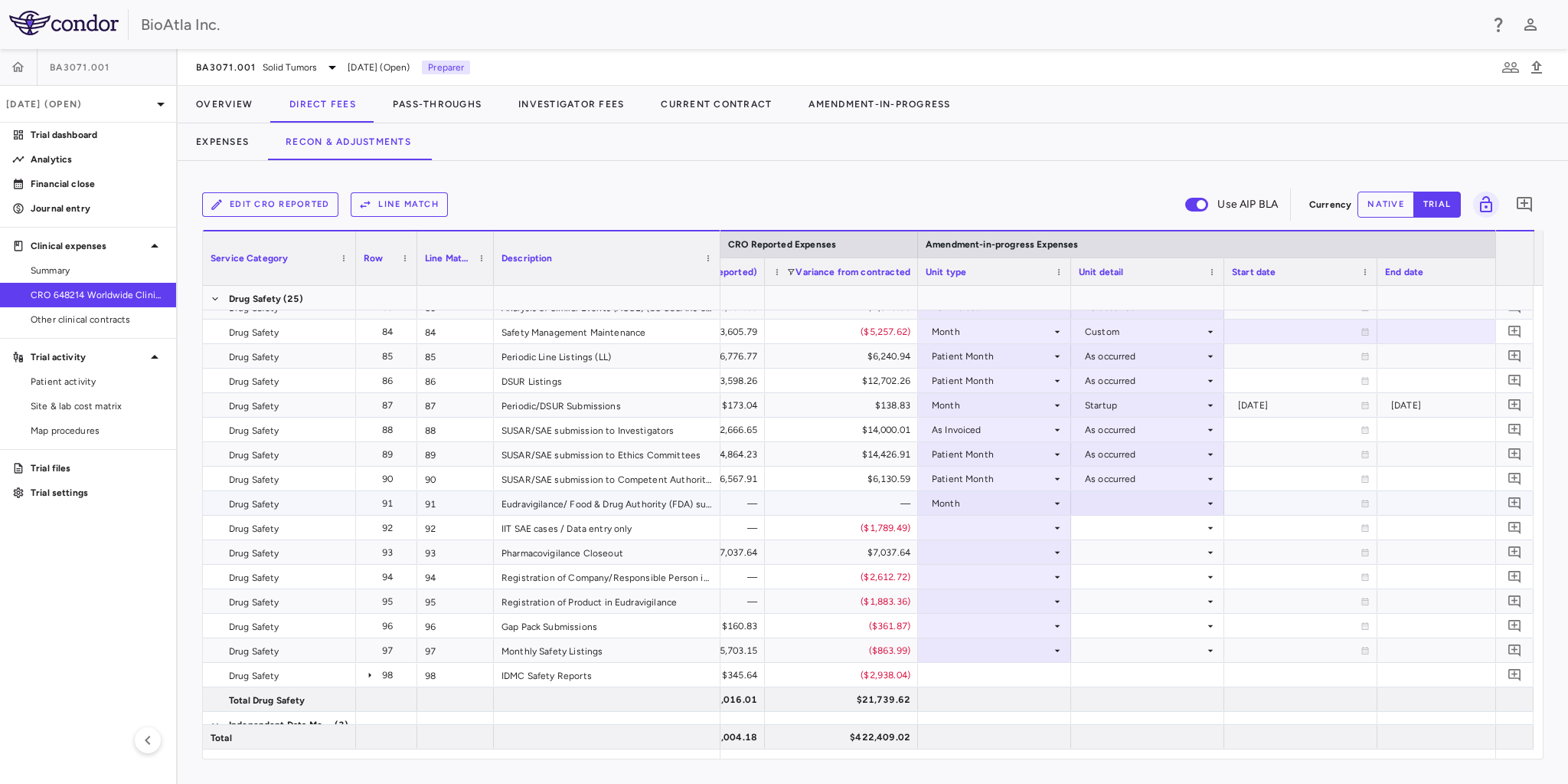
click at [1132, 504] on div at bounding box center [1147, 503] width 138 height 22
click at [1124, 650] on div "Close" at bounding box center [1118, 645] width 32 height 14
click at [945, 527] on div at bounding box center [994, 527] width 138 height 22
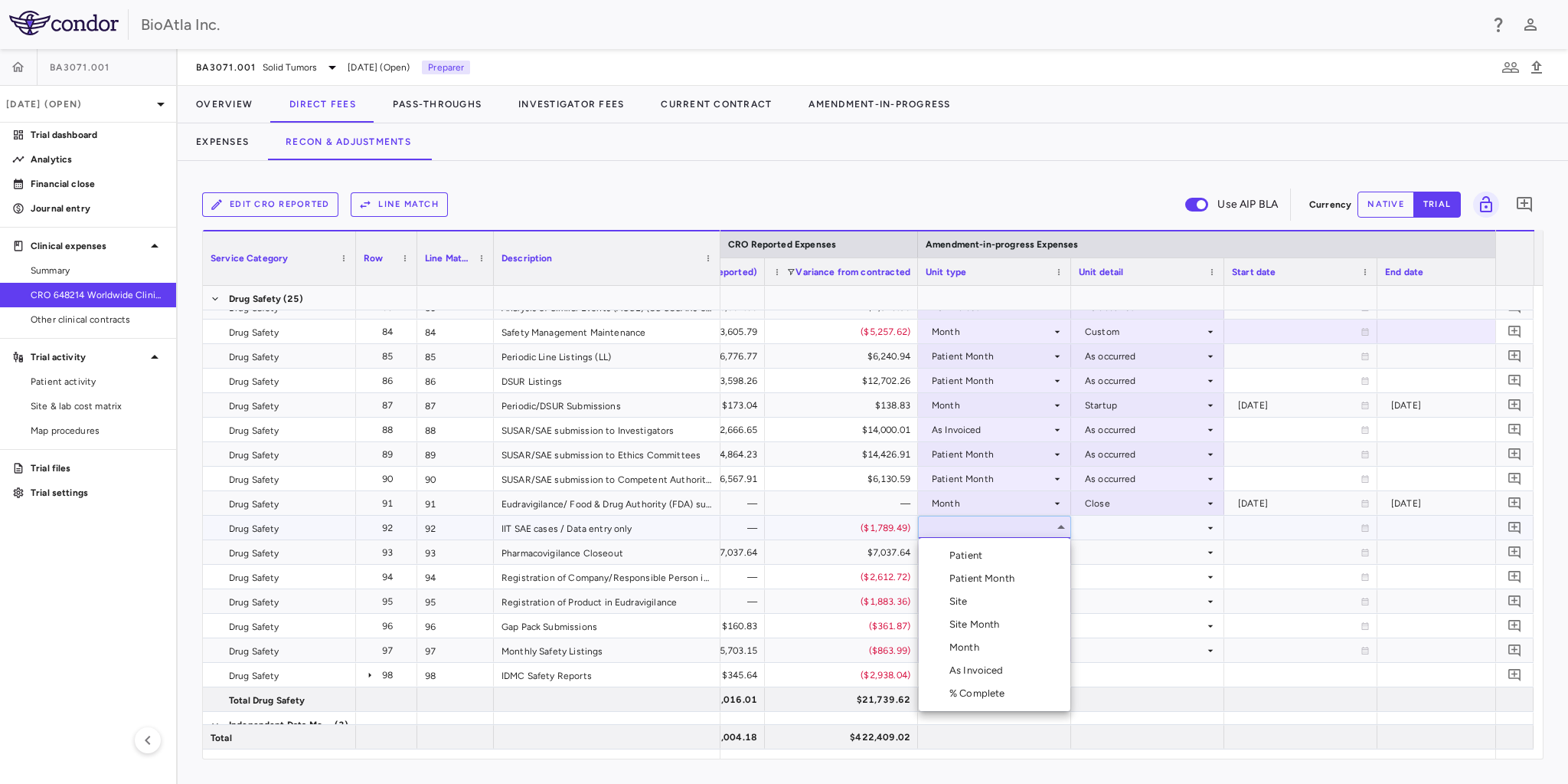
click at [969, 639] on li "Month" at bounding box center [994, 647] width 151 height 23
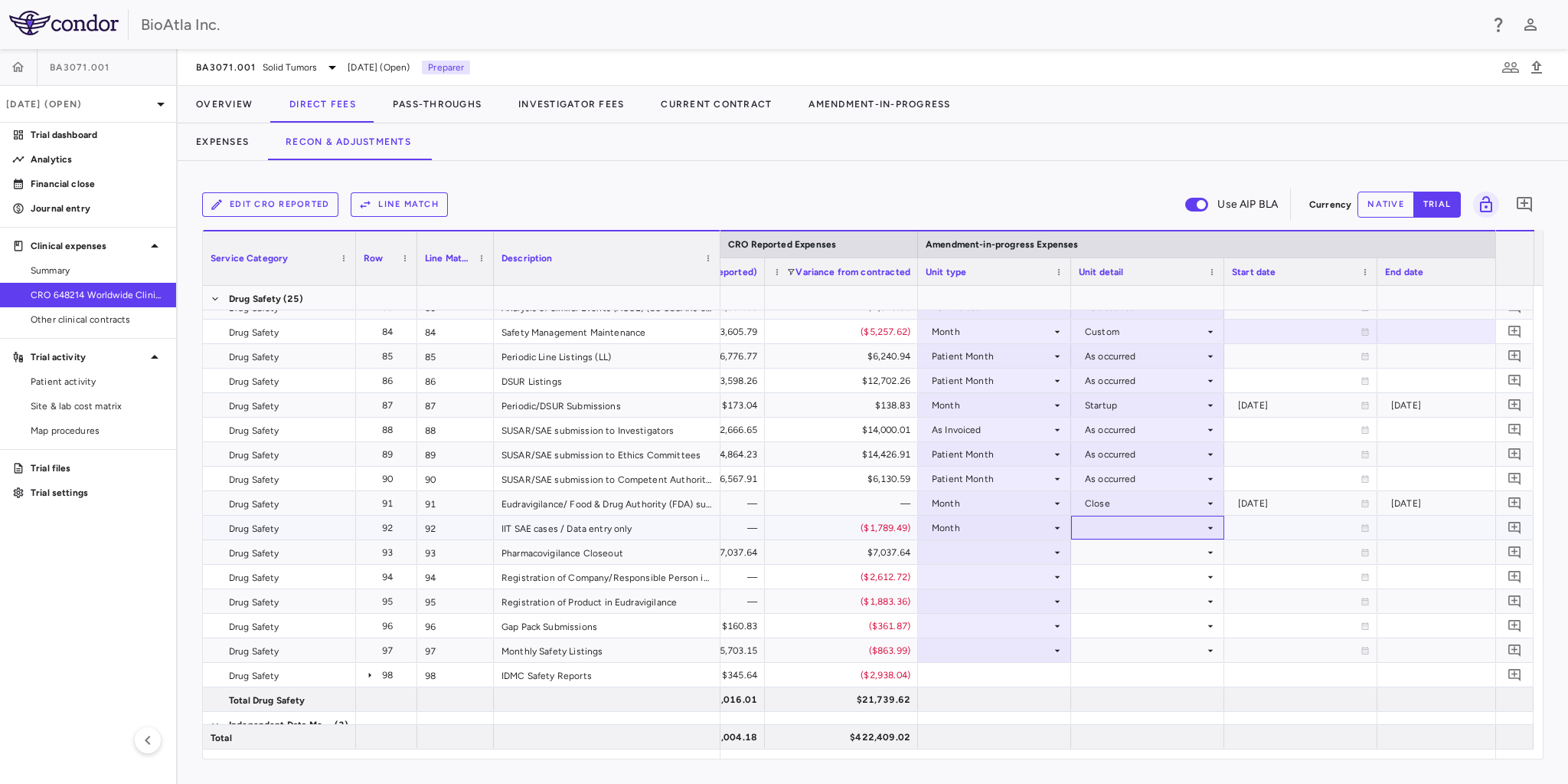
click at [1124, 529] on div at bounding box center [1147, 527] width 138 height 22
click at [1115, 581] on div "Conduct" at bounding box center [1125, 578] width 46 height 14
click at [940, 544] on div at bounding box center [994, 552] width 138 height 22
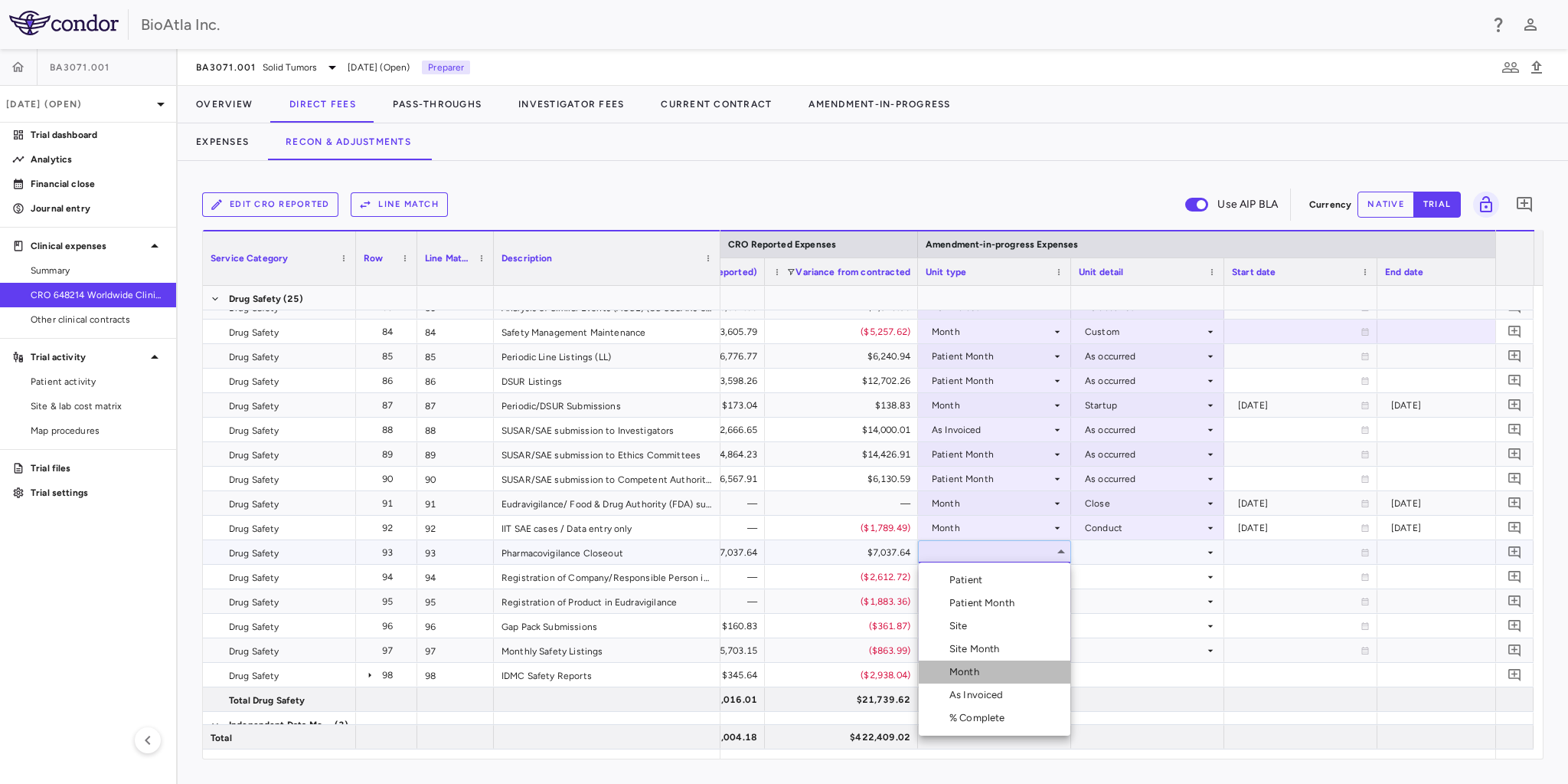
click at [993, 676] on li "Month" at bounding box center [994, 671] width 151 height 23
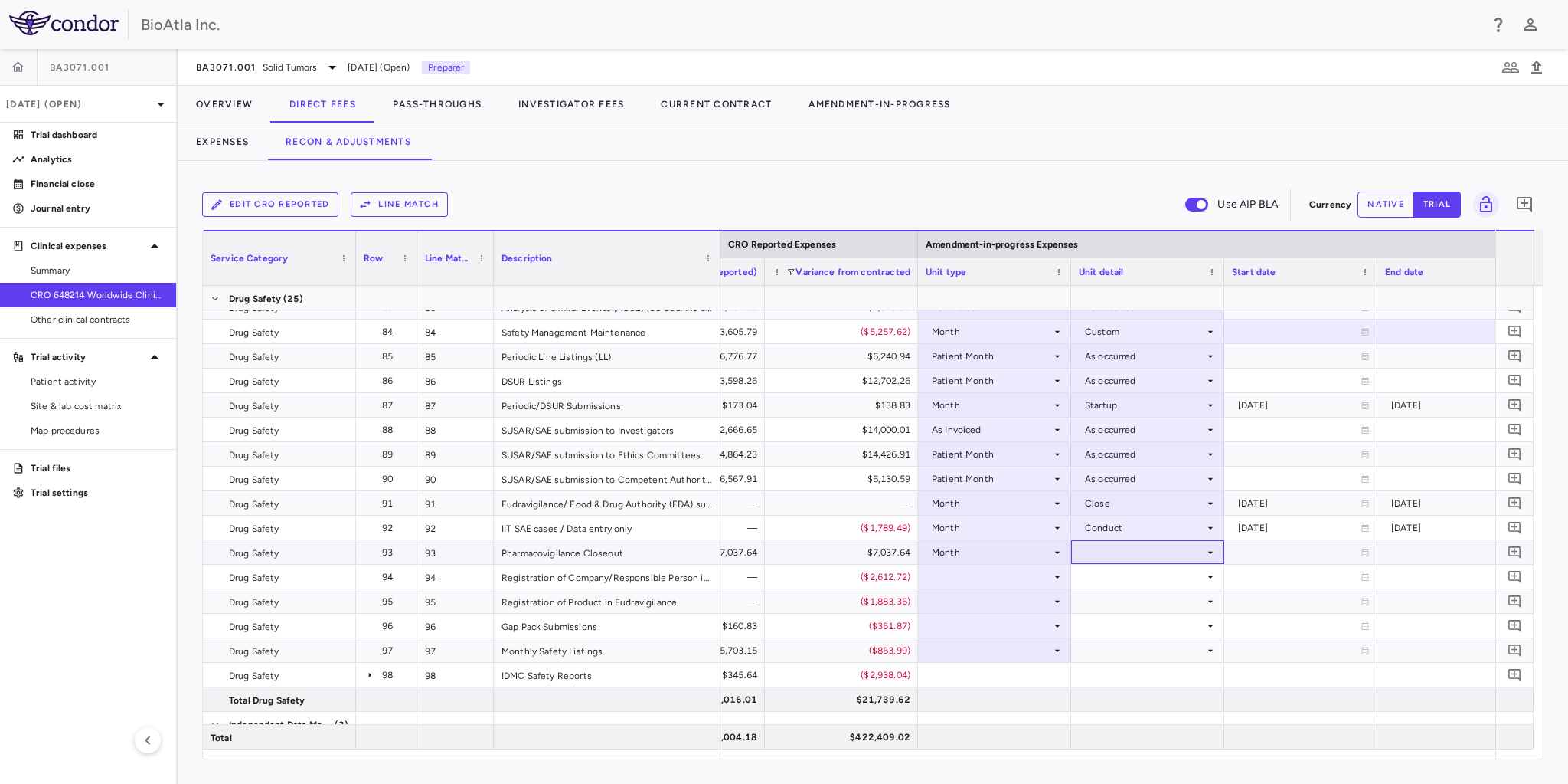
click at [1102, 554] on div at bounding box center [1147, 552] width 138 height 22
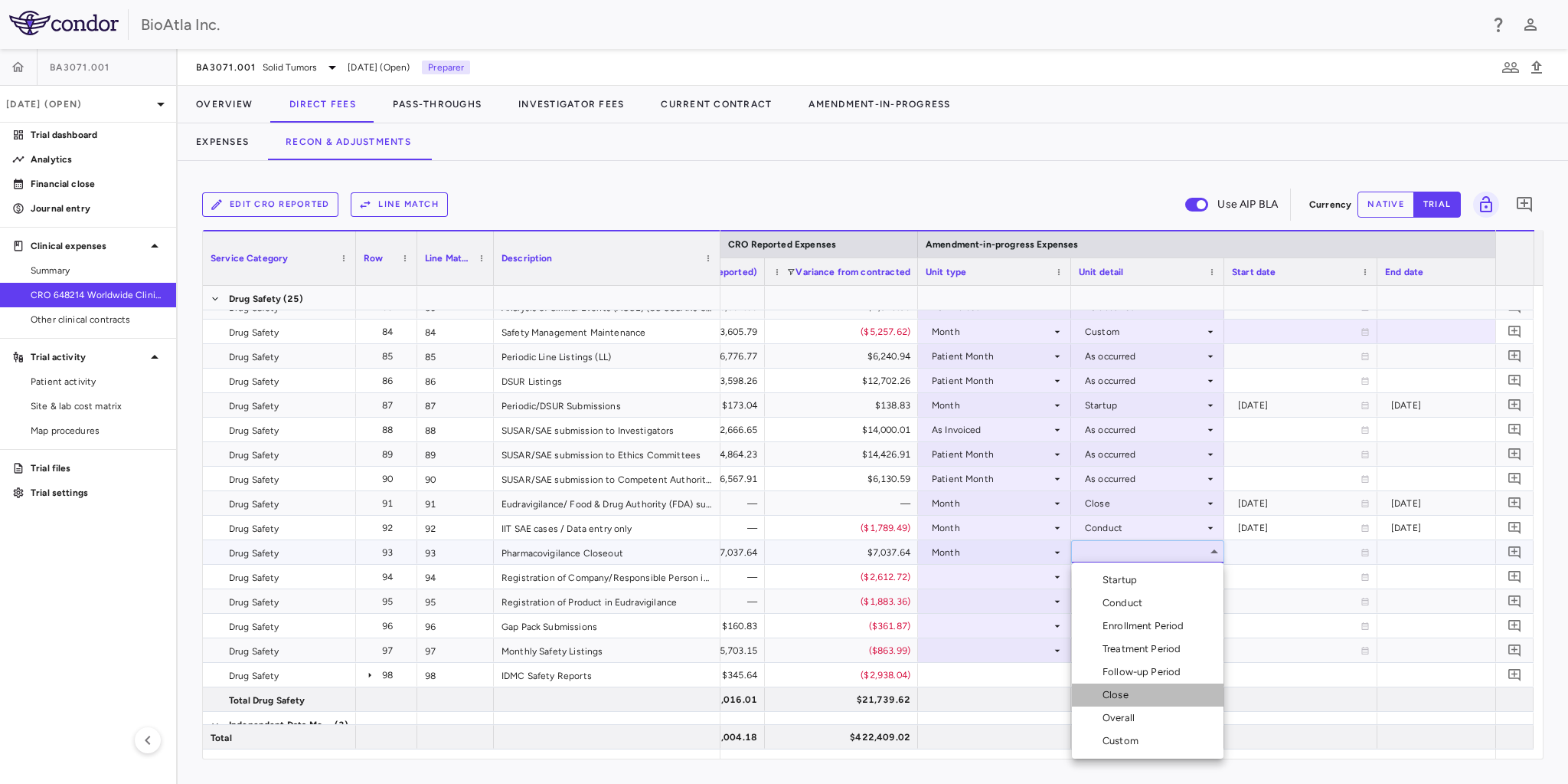
click at [1107, 694] on div "Close" at bounding box center [1118, 695] width 32 height 14
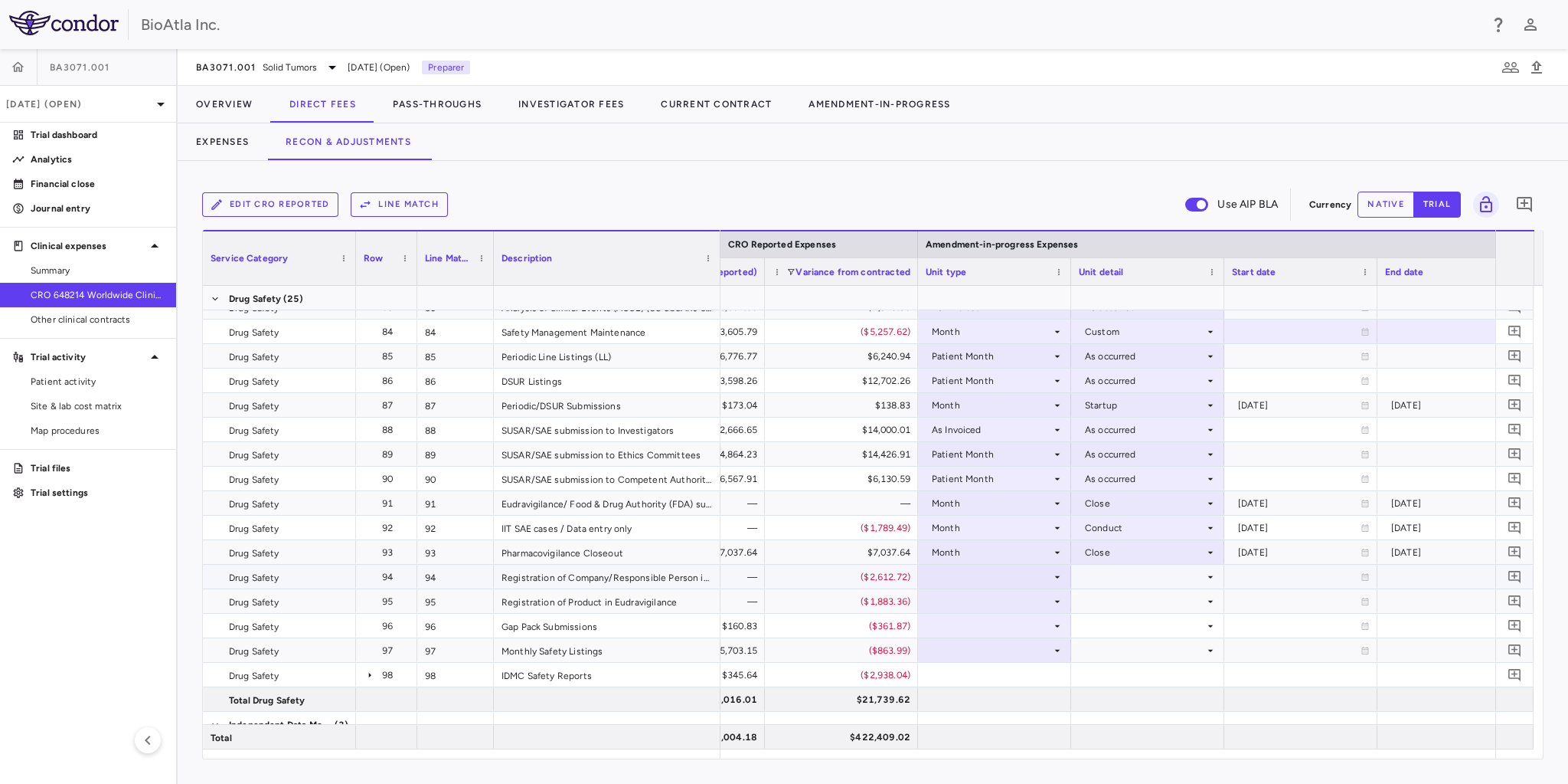
click at [942, 575] on div at bounding box center [994, 577] width 138 height 22
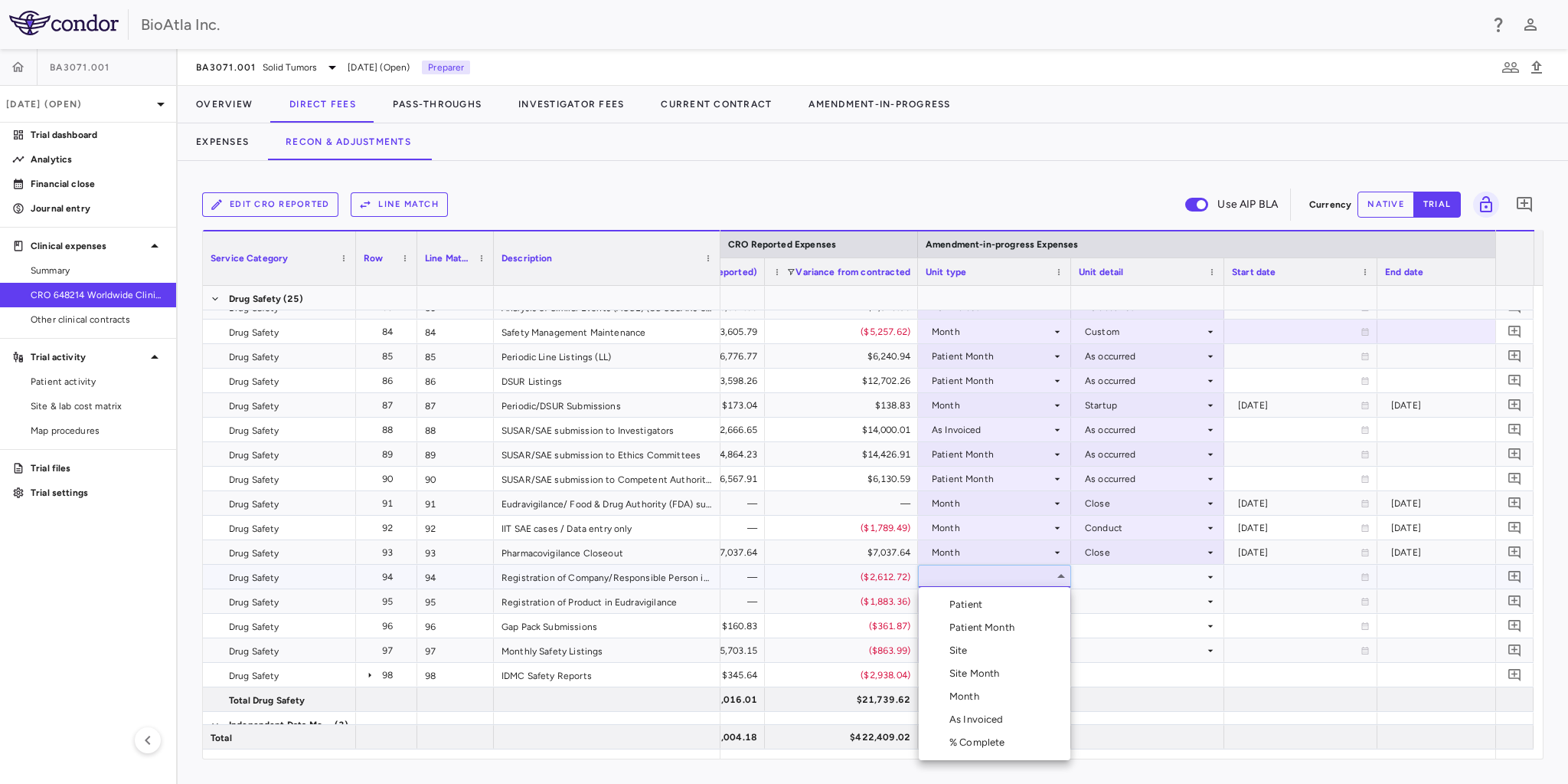
click at [971, 693] on div "Month" at bounding box center [967, 696] width 36 height 14
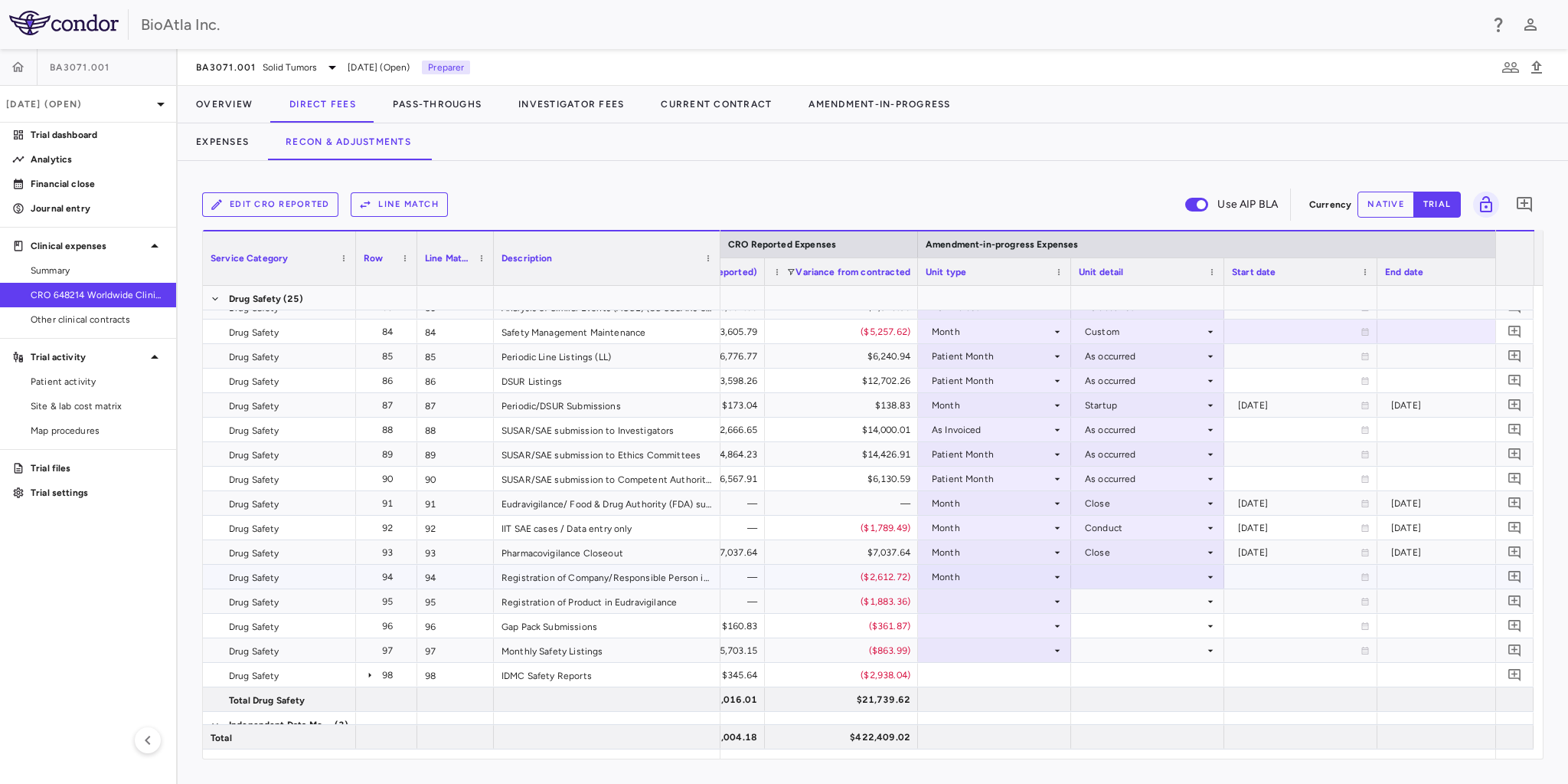
click at [1125, 573] on div at bounding box center [1147, 577] width 138 height 22
click at [1126, 615] on div "Conduct" at bounding box center [1125, 616] width 46 height 14
click at [984, 590] on div at bounding box center [994, 601] width 138 height 22
click at [965, 600] on div at bounding box center [994, 601] width 138 height 22
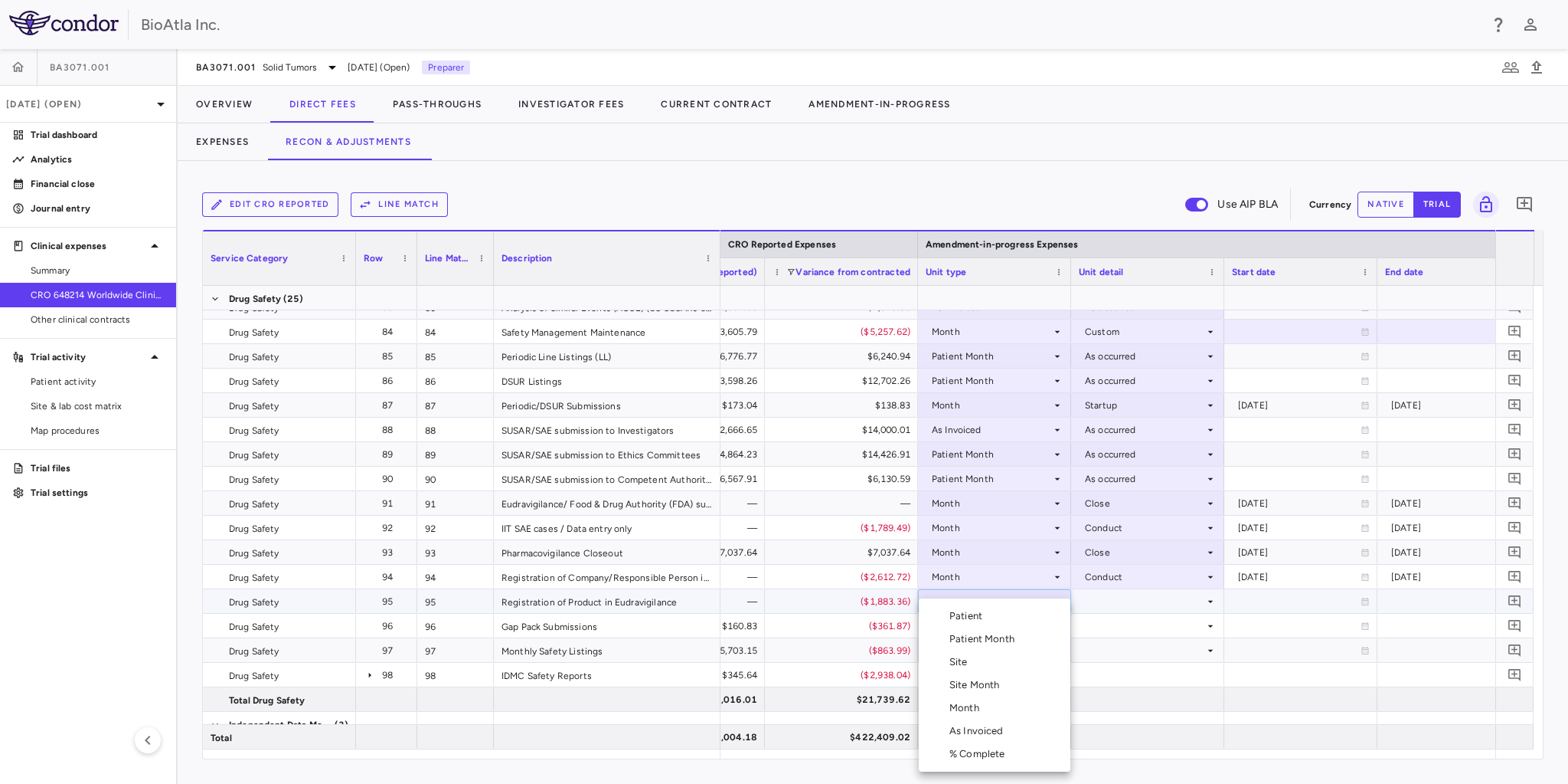
click at [970, 705] on div "Month" at bounding box center [967, 707] width 36 height 14
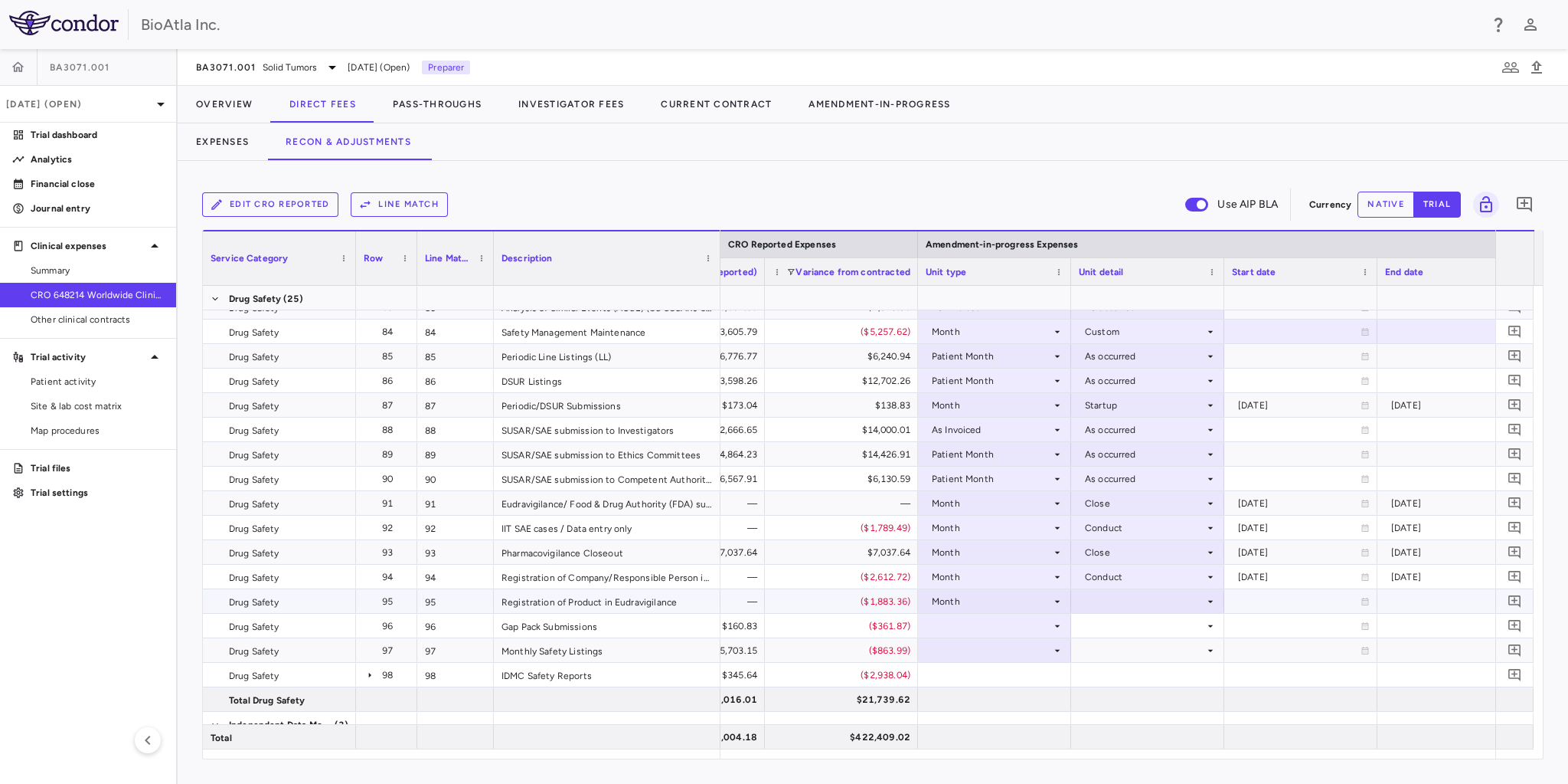
click at [1115, 601] on div at bounding box center [1147, 601] width 138 height 22
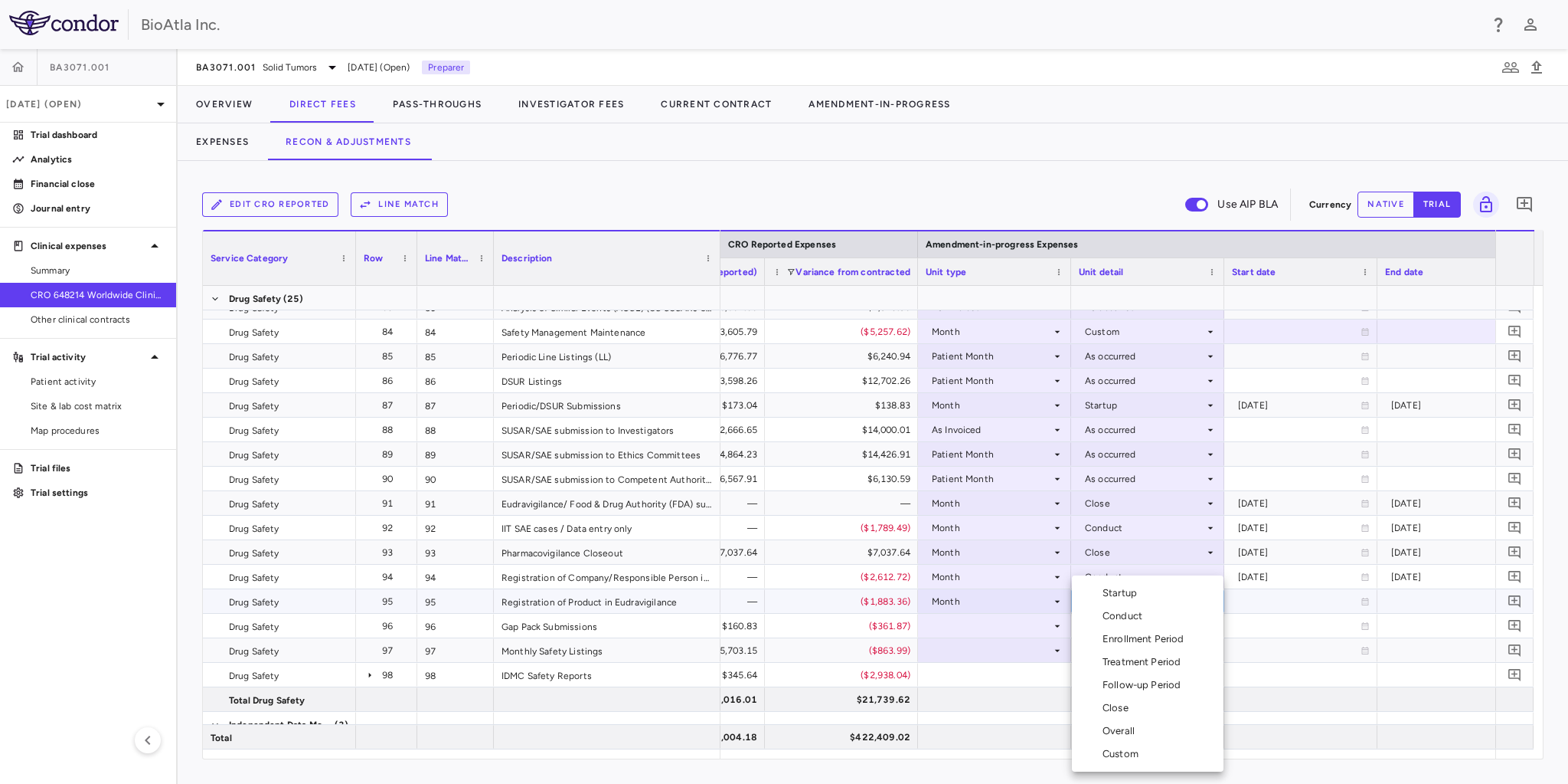
click at [1115, 612] on div "Conduct" at bounding box center [1125, 616] width 46 height 14
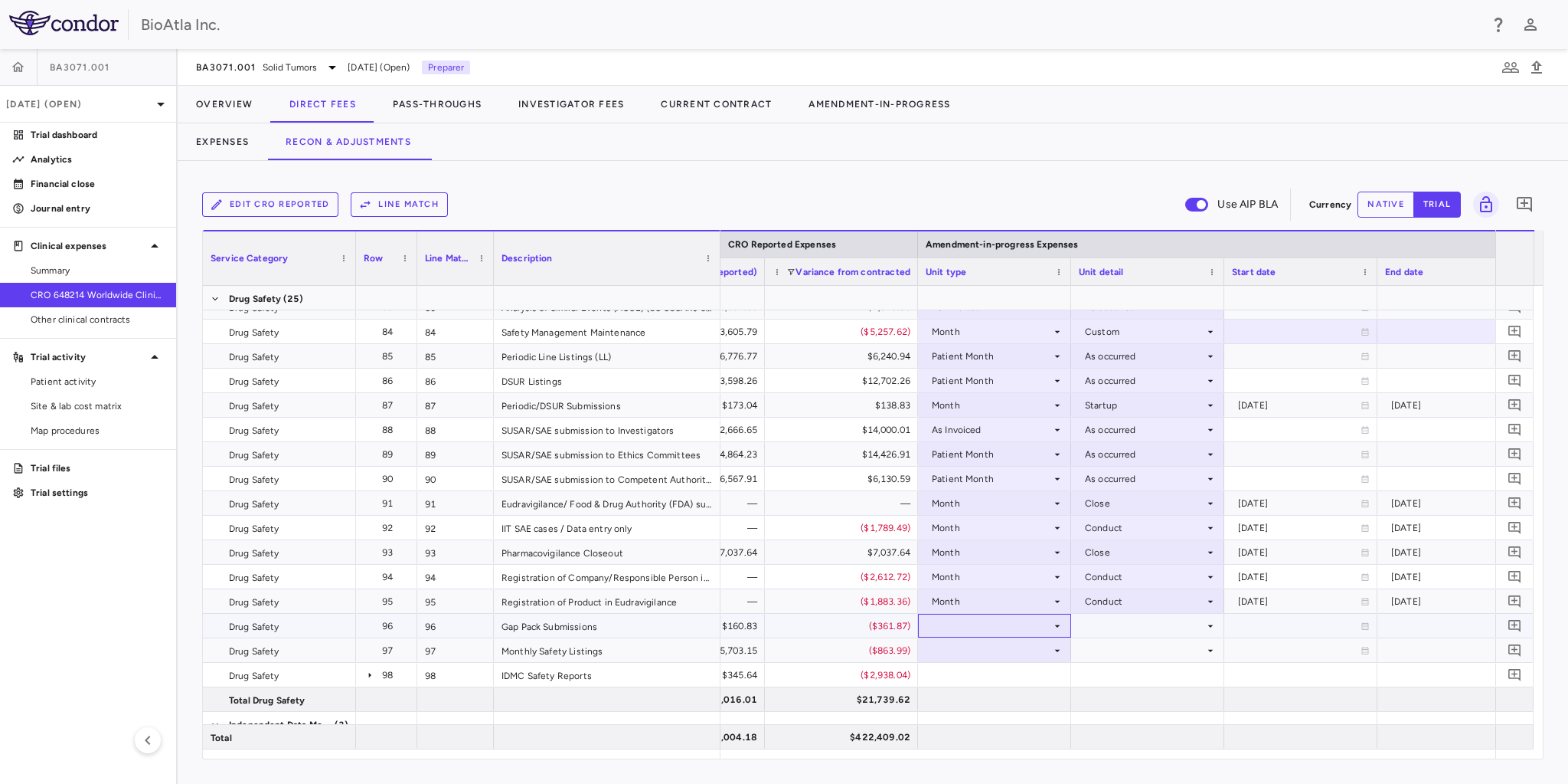
click at [943, 614] on div at bounding box center [994, 625] width 138 height 22
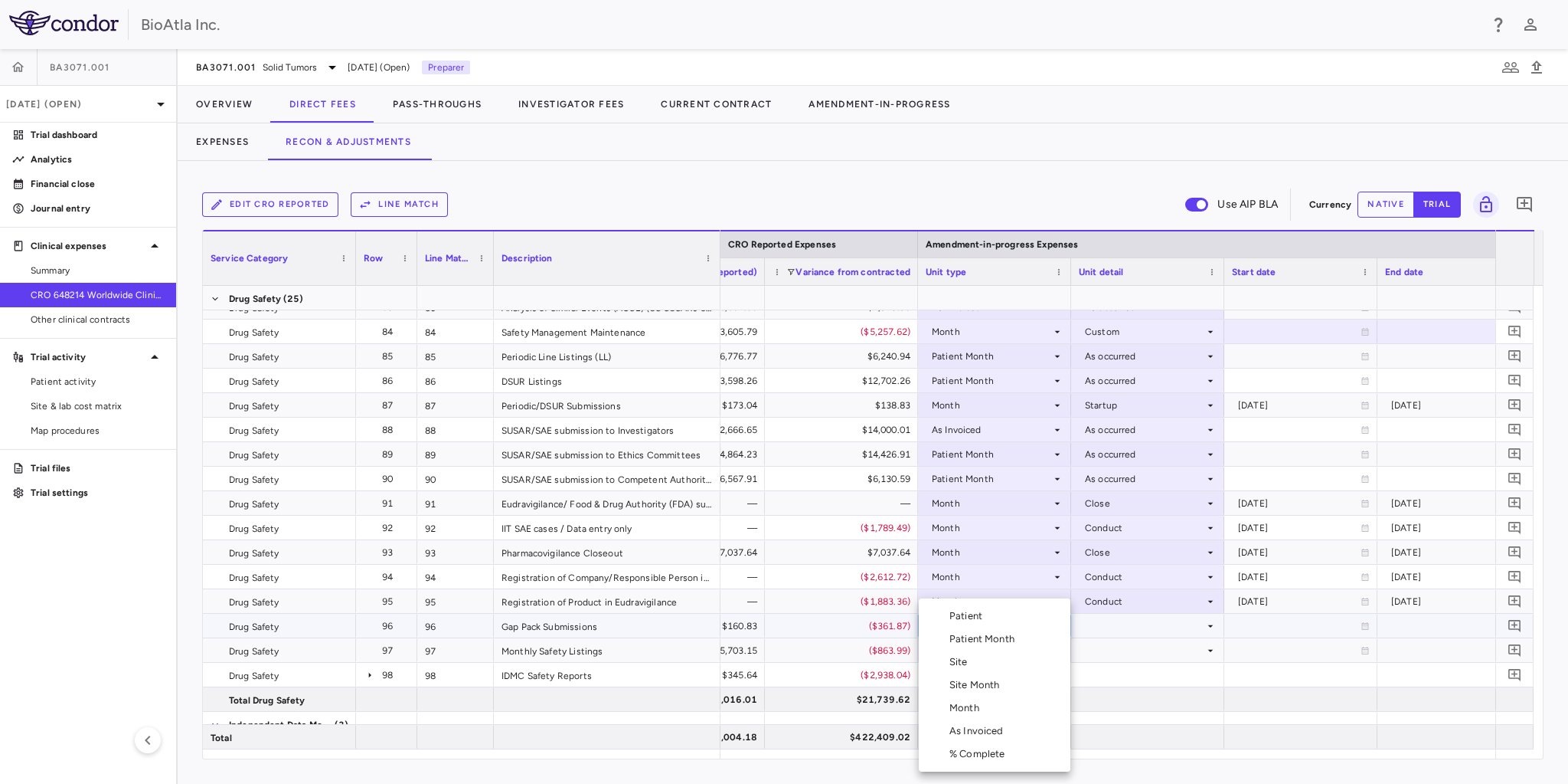
click at [975, 707] on div "Month" at bounding box center [967, 707] width 36 height 14
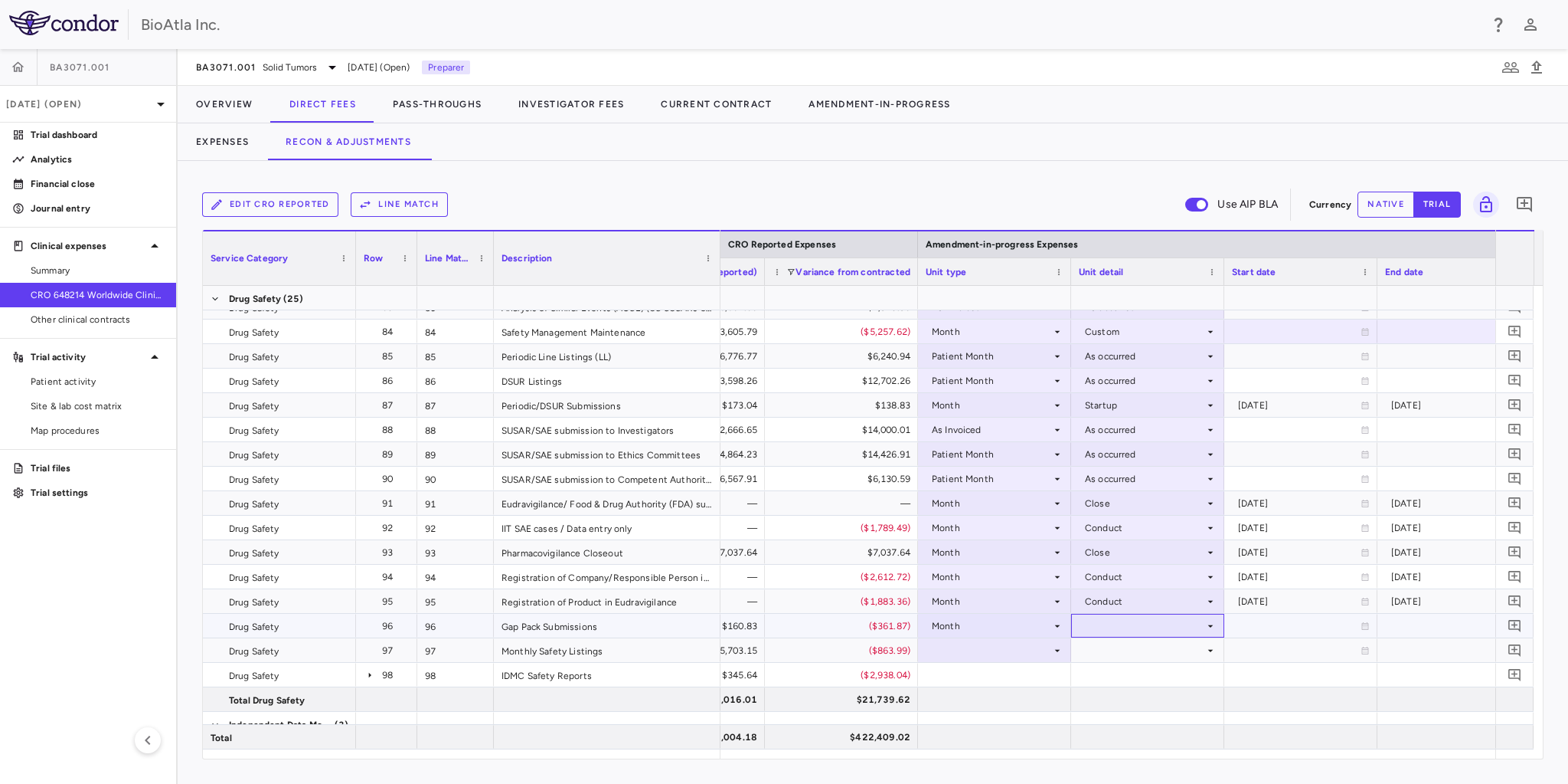
click at [1107, 619] on div at bounding box center [1147, 625] width 138 height 22
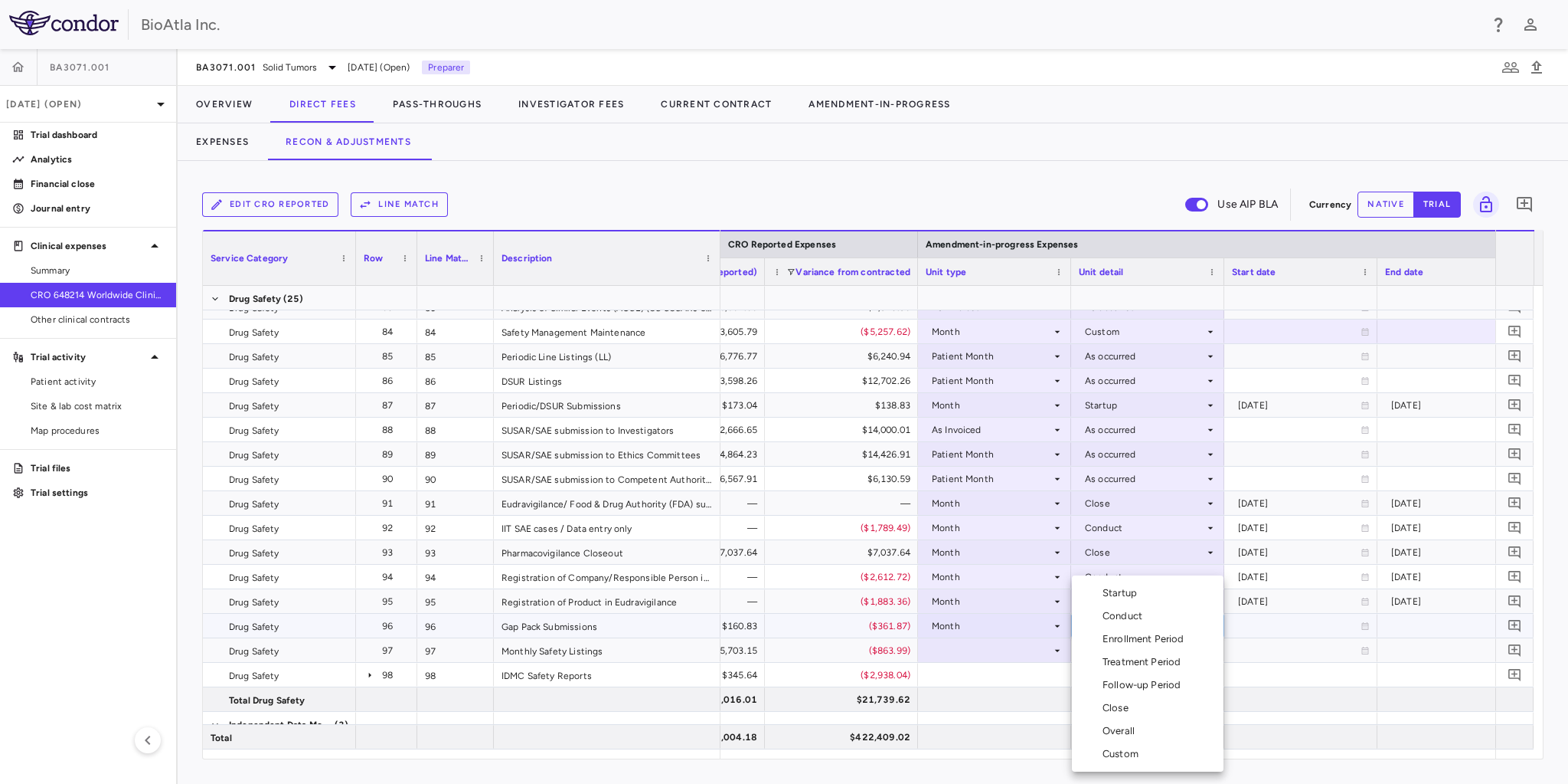
click at [1123, 591] on div "Startup" at bounding box center [1123, 593] width 41 height 14
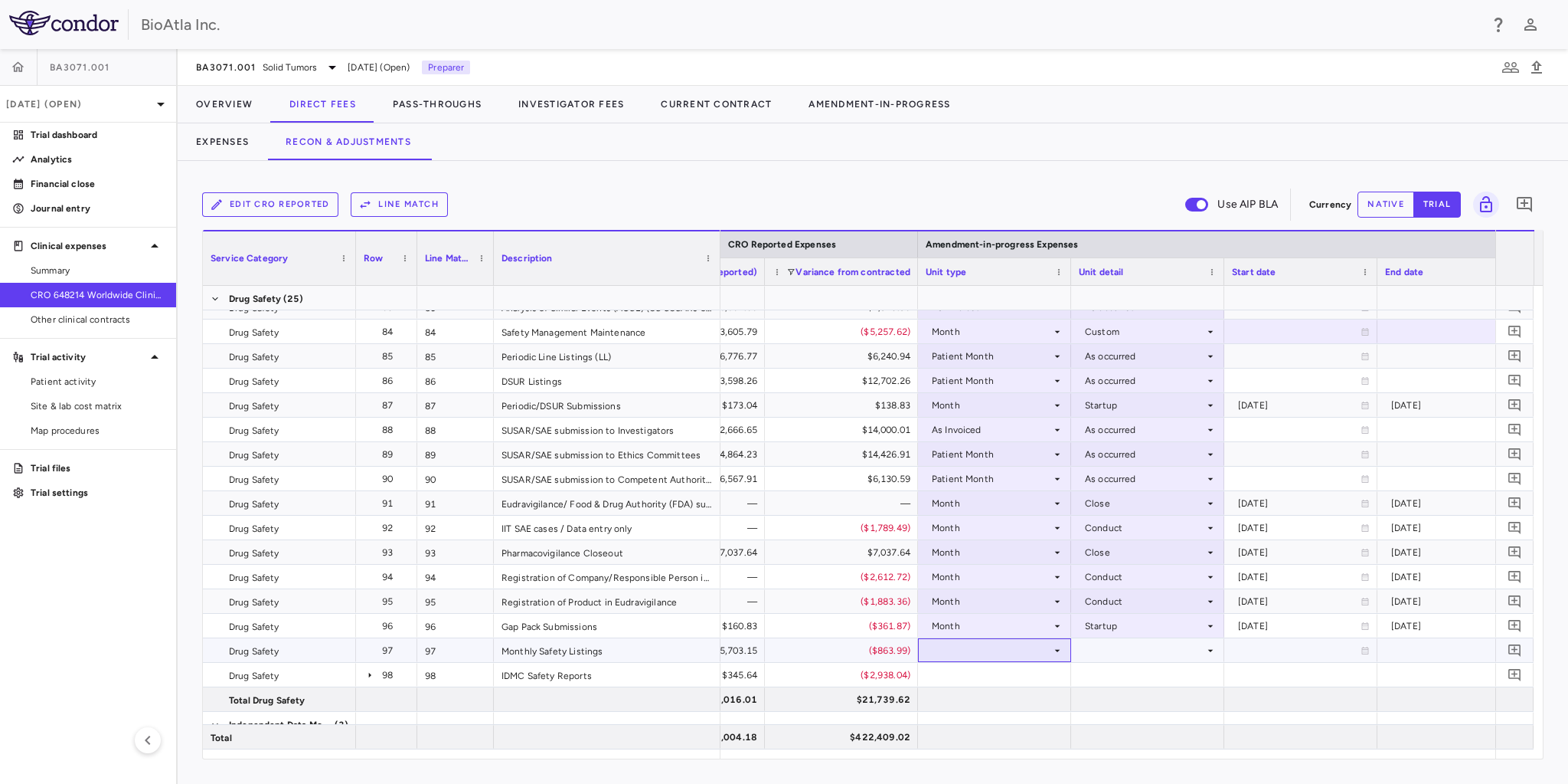
click at [986, 643] on div at bounding box center [994, 650] width 138 height 22
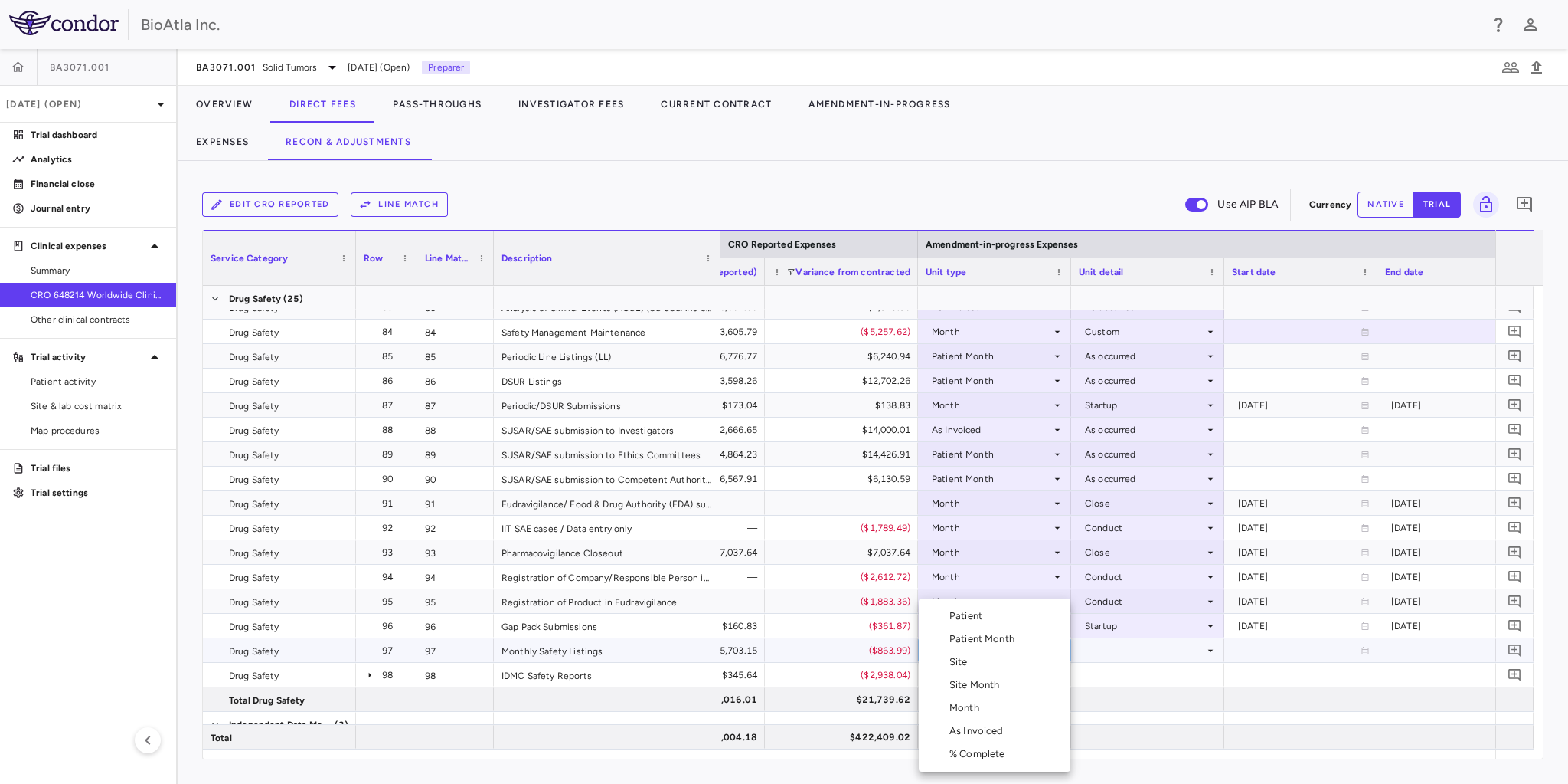
click at [976, 705] on div "Month" at bounding box center [967, 707] width 36 height 14
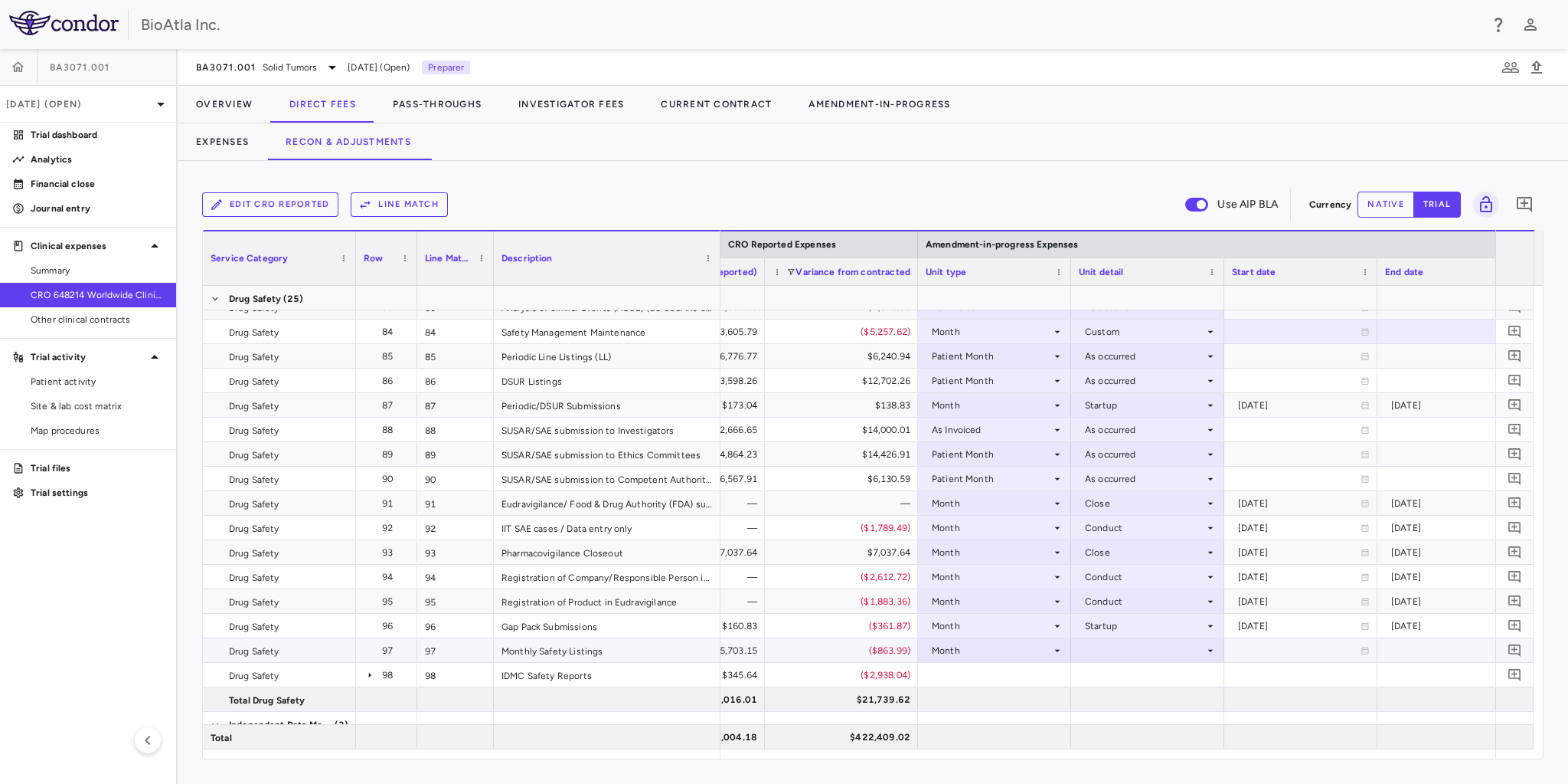
click at [1139, 646] on div at bounding box center [1147, 650] width 138 height 22
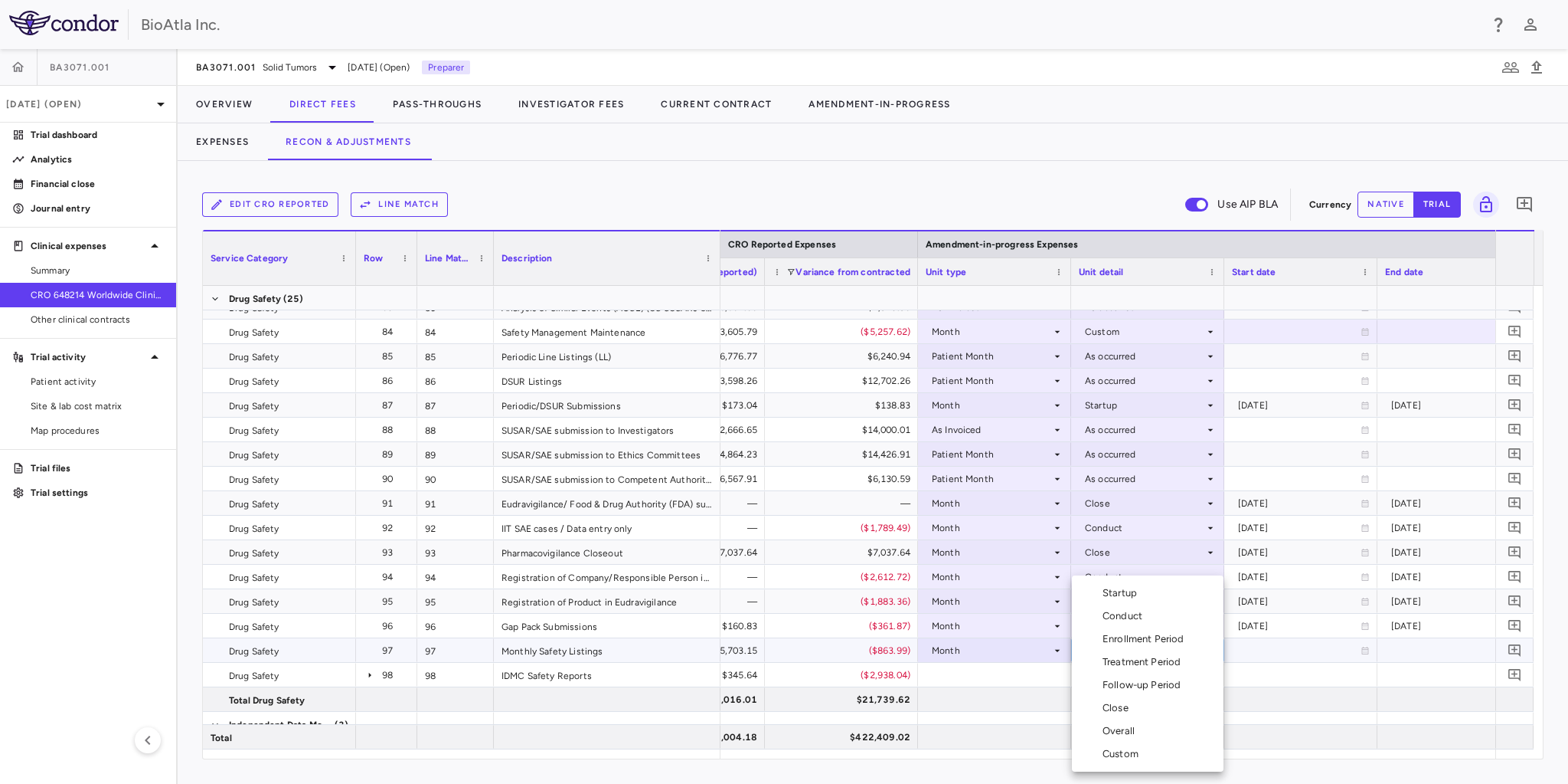
click at [1129, 619] on div "Conduct" at bounding box center [1125, 616] width 46 height 14
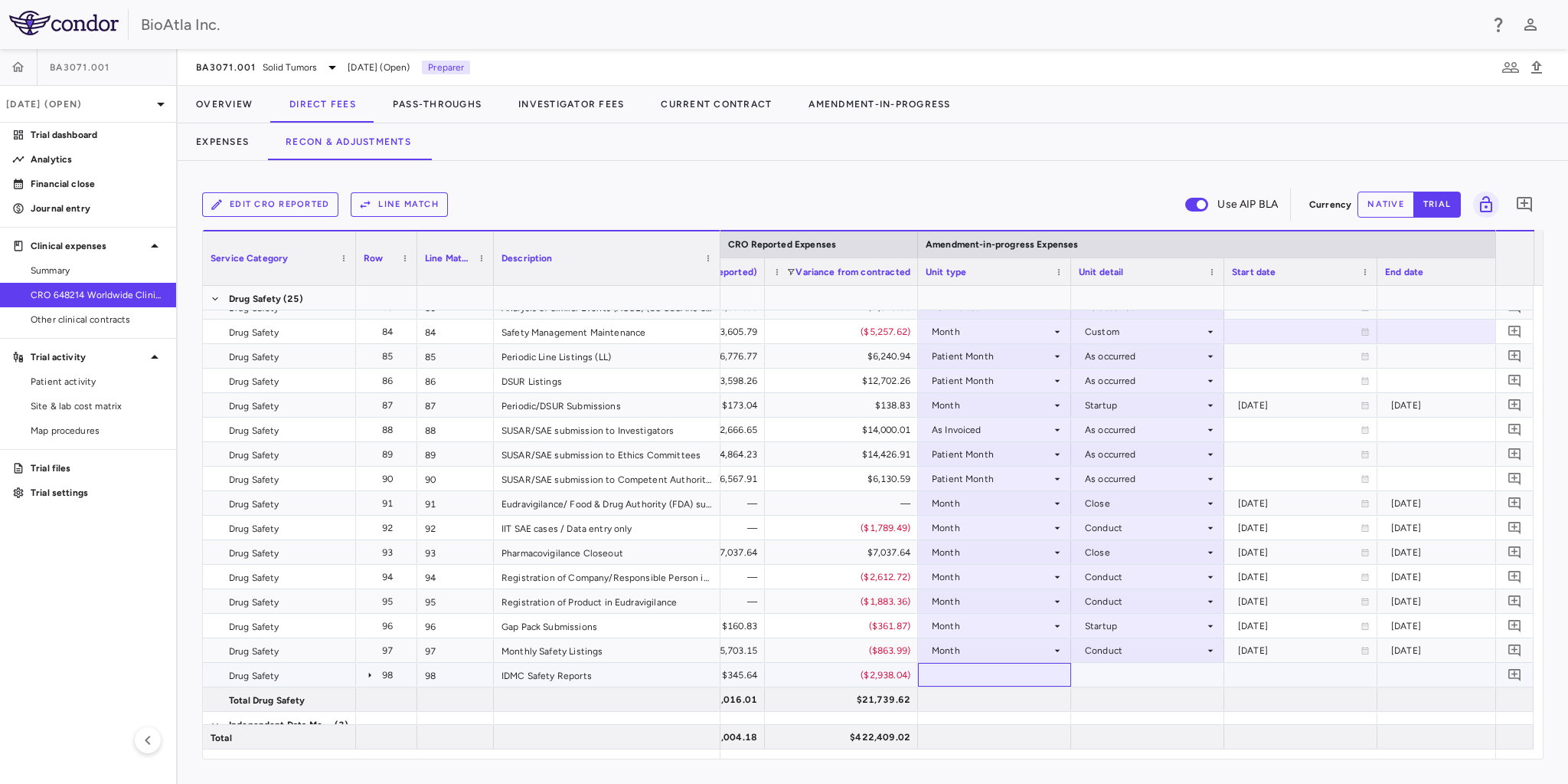
click at [959, 678] on div at bounding box center [994, 674] width 153 height 24
click at [957, 673] on div at bounding box center [994, 674] width 153 height 24
click at [373, 673] on icon at bounding box center [370, 674] width 12 height 12
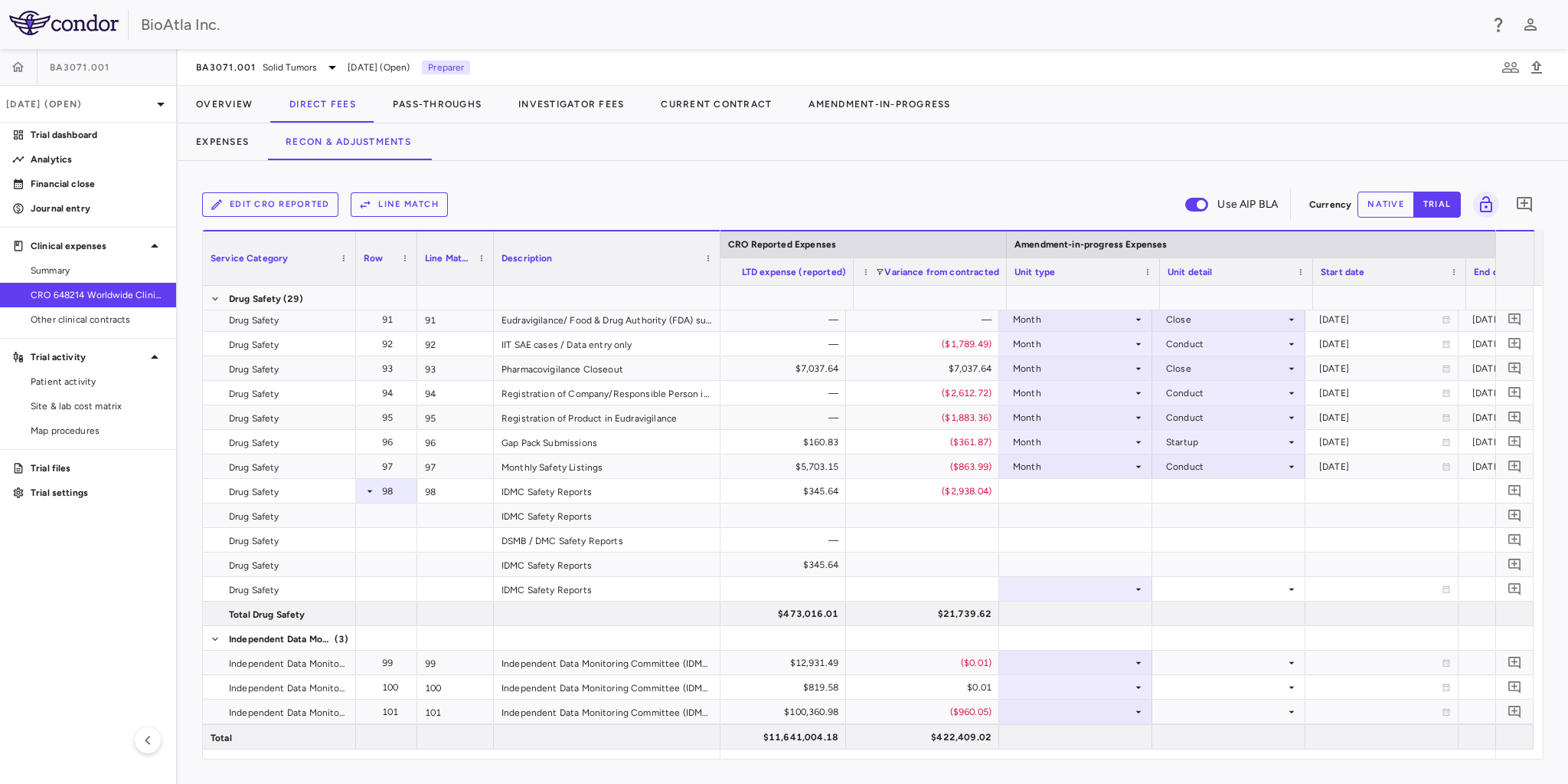
scroll to position [0, 2584]
click at [1145, 588] on icon at bounding box center [1146, 588] width 5 height 3
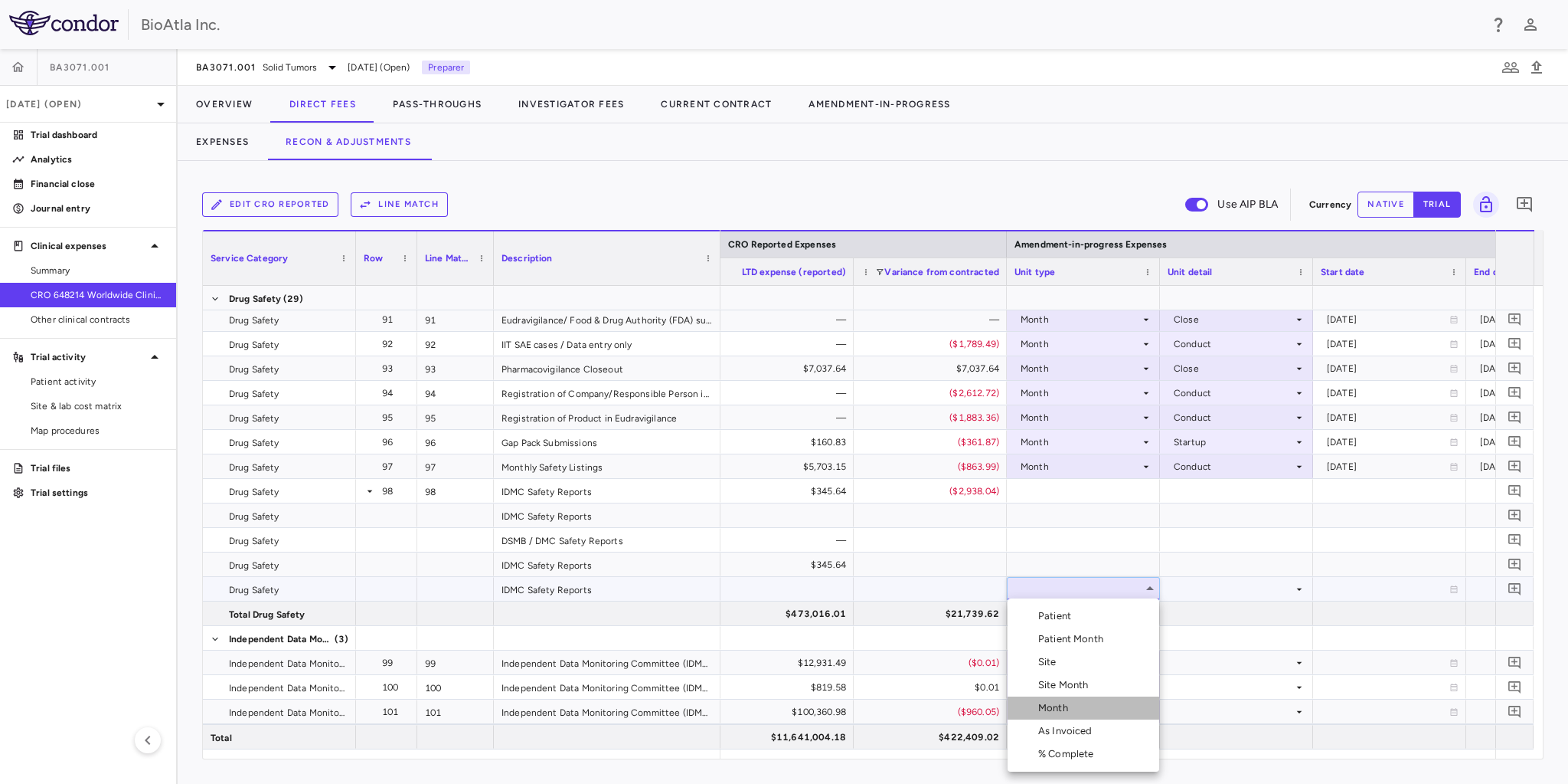
click at [1056, 701] on div "Month" at bounding box center [1056, 707] width 36 height 14
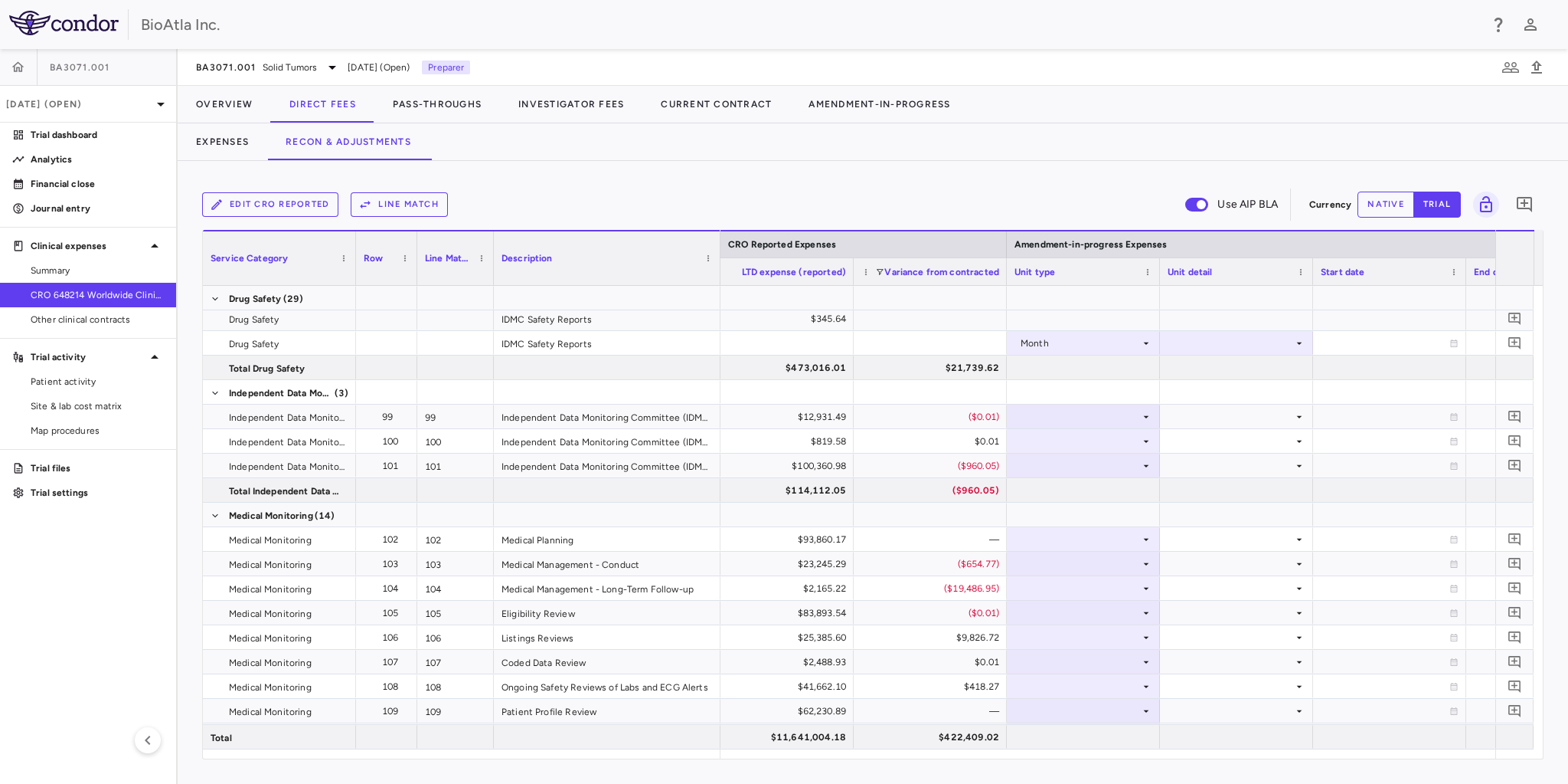
scroll to position [2838, 0]
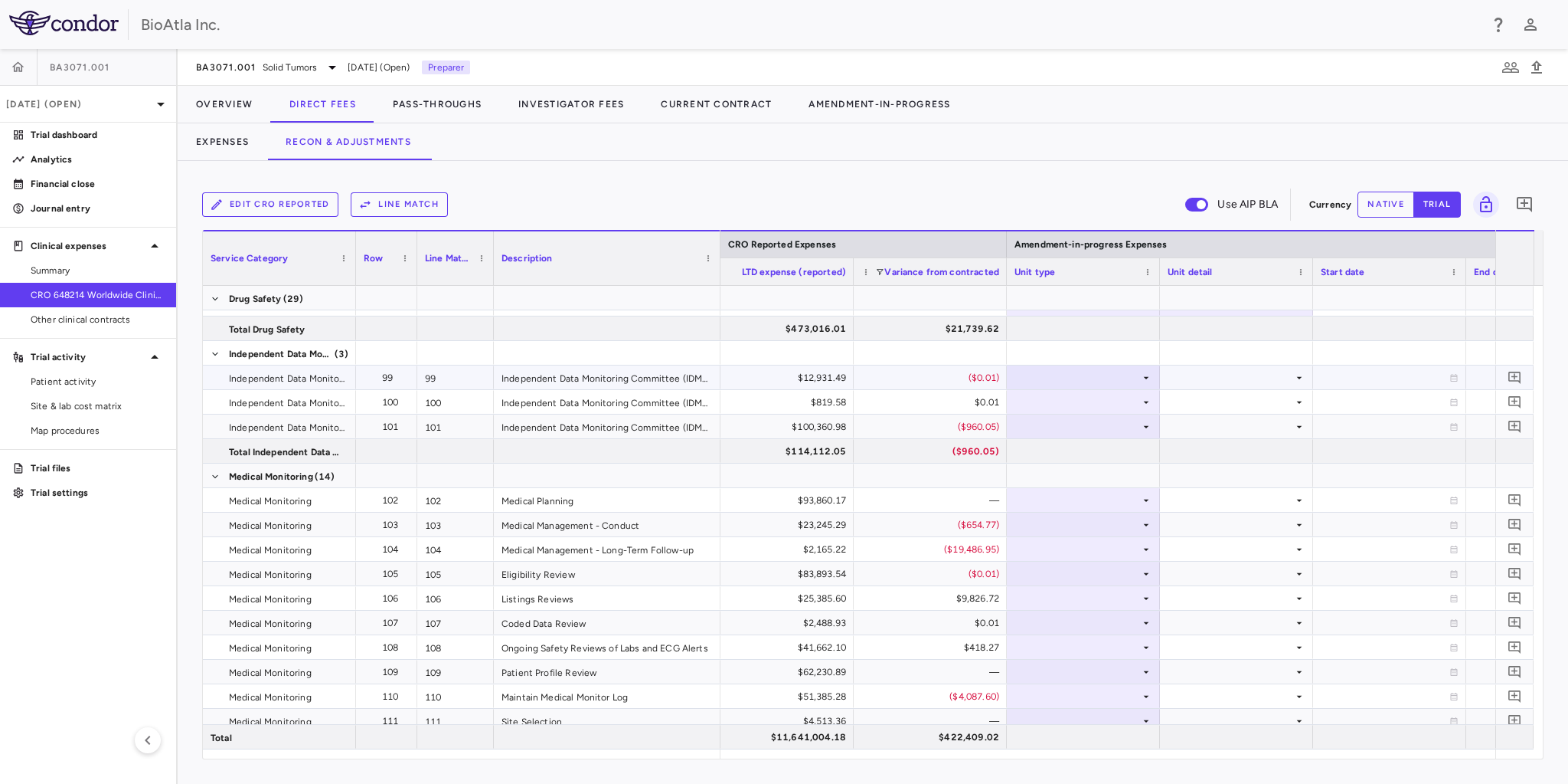
click at [1102, 384] on div at bounding box center [1084, 378] width 138 height 22
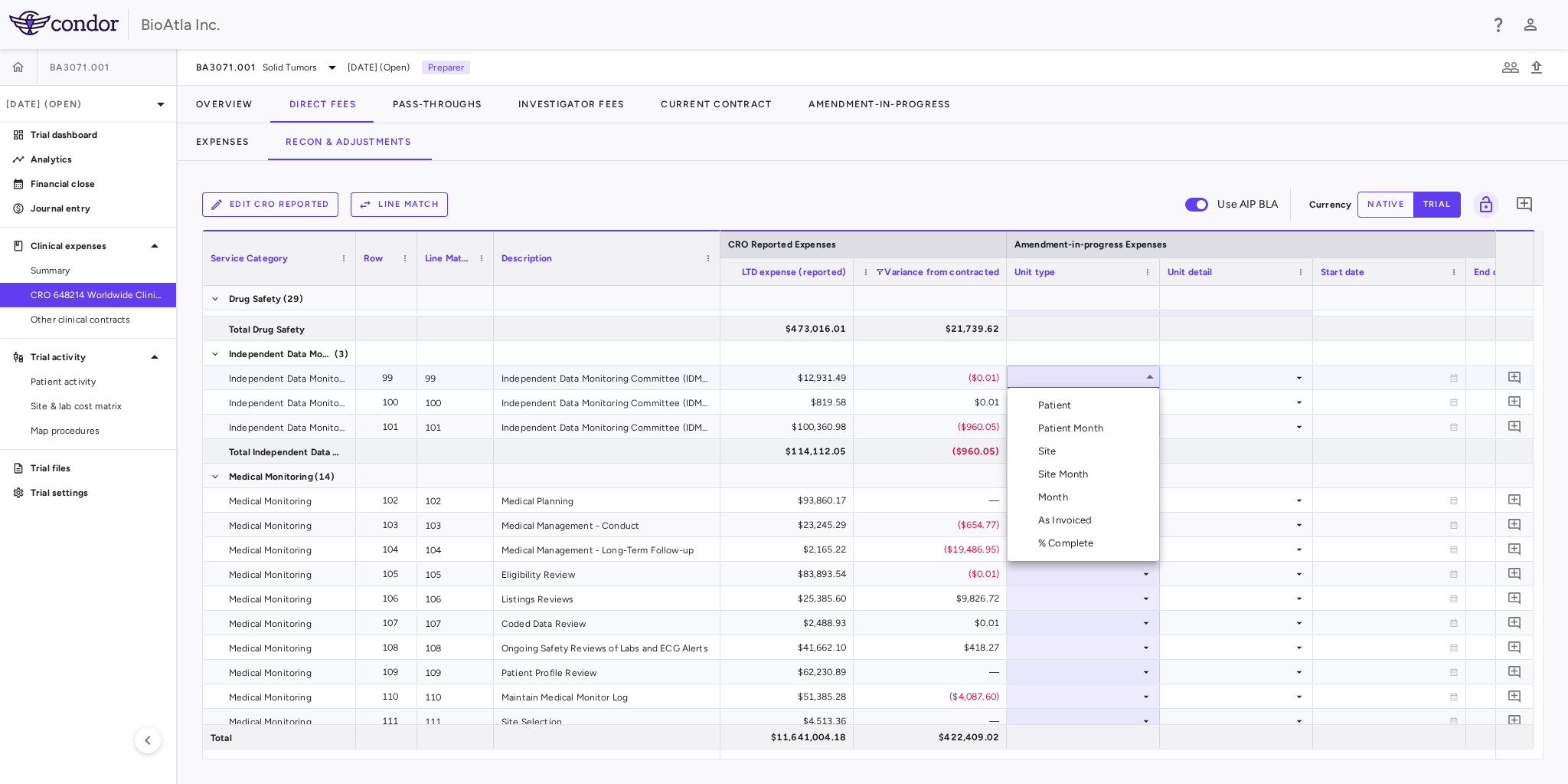
click at [1067, 501] on div "Month" at bounding box center [1056, 497] width 36 height 14
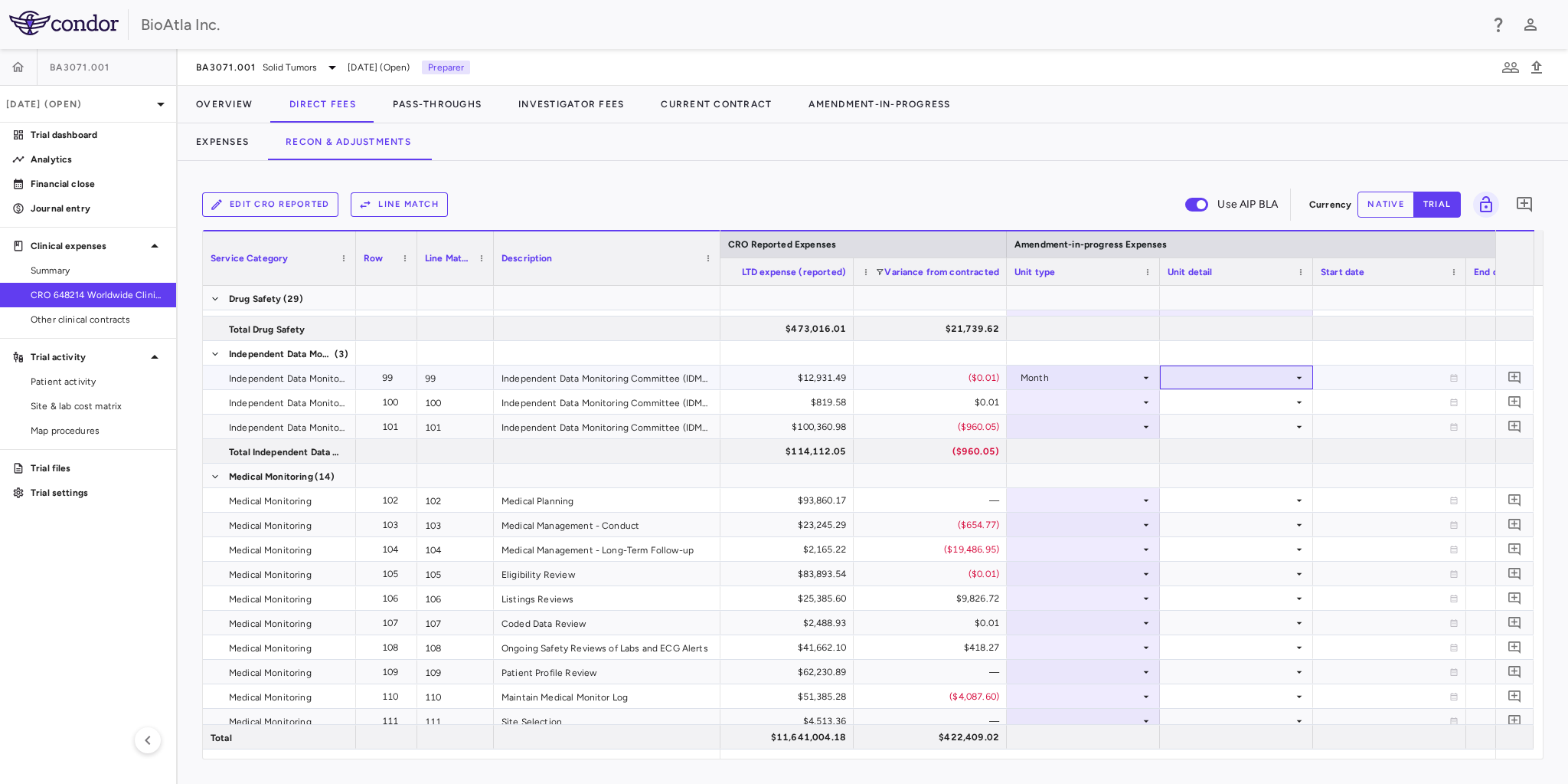
click at [1211, 382] on div at bounding box center [1237, 378] width 138 height 22
click at [1203, 406] on div "Startup" at bounding box center [1212, 405] width 41 height 14
click at [1078, 390] on div at bounding box center [1084, 401] width 138 height 22
click at [1062, 406] on div at bounding box center [1084, 401] width 138 height 22
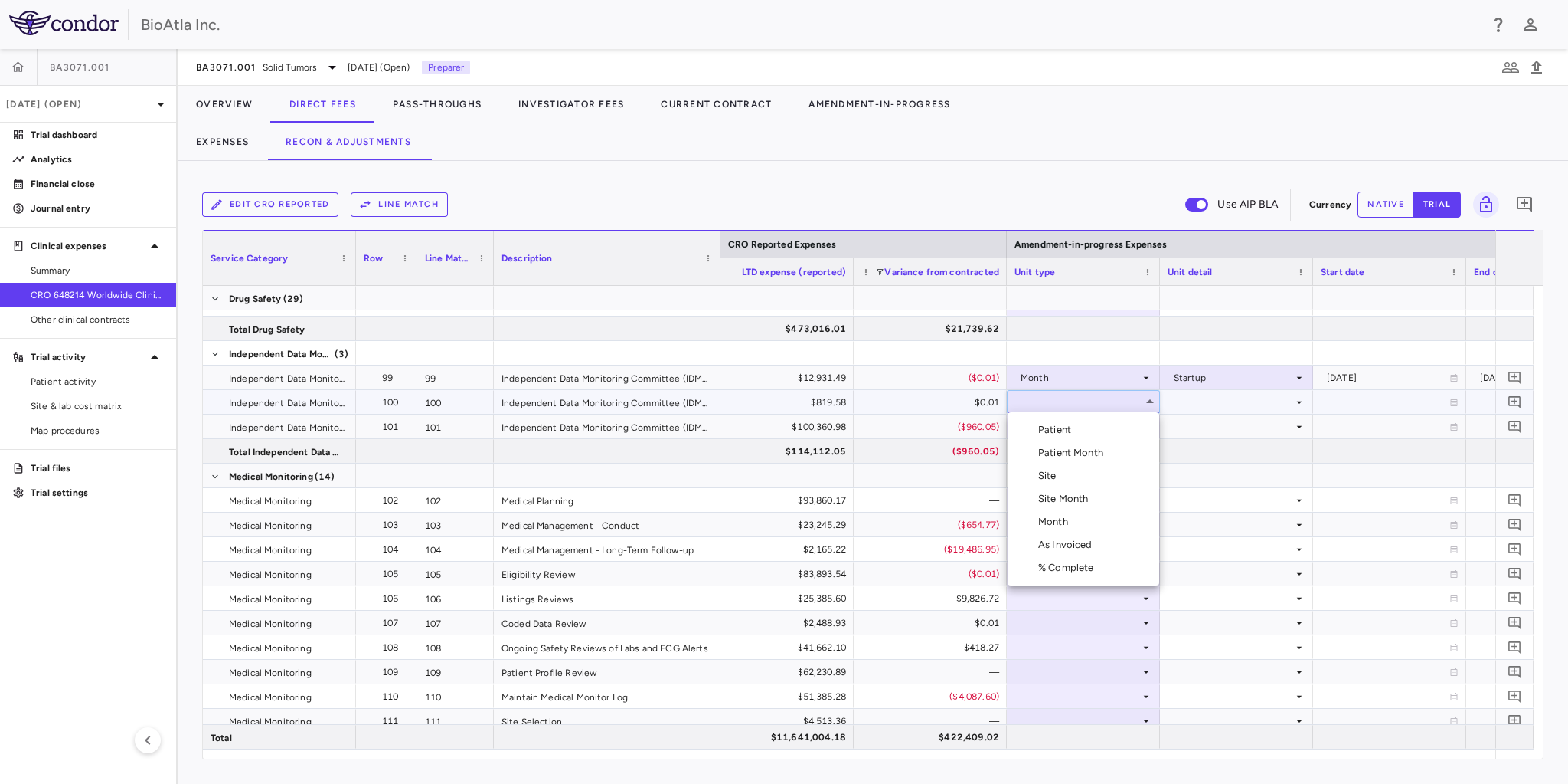
click at [1077, 537] on div "As Invoiced" at bounding box center [1067, 544] width 60 height 14
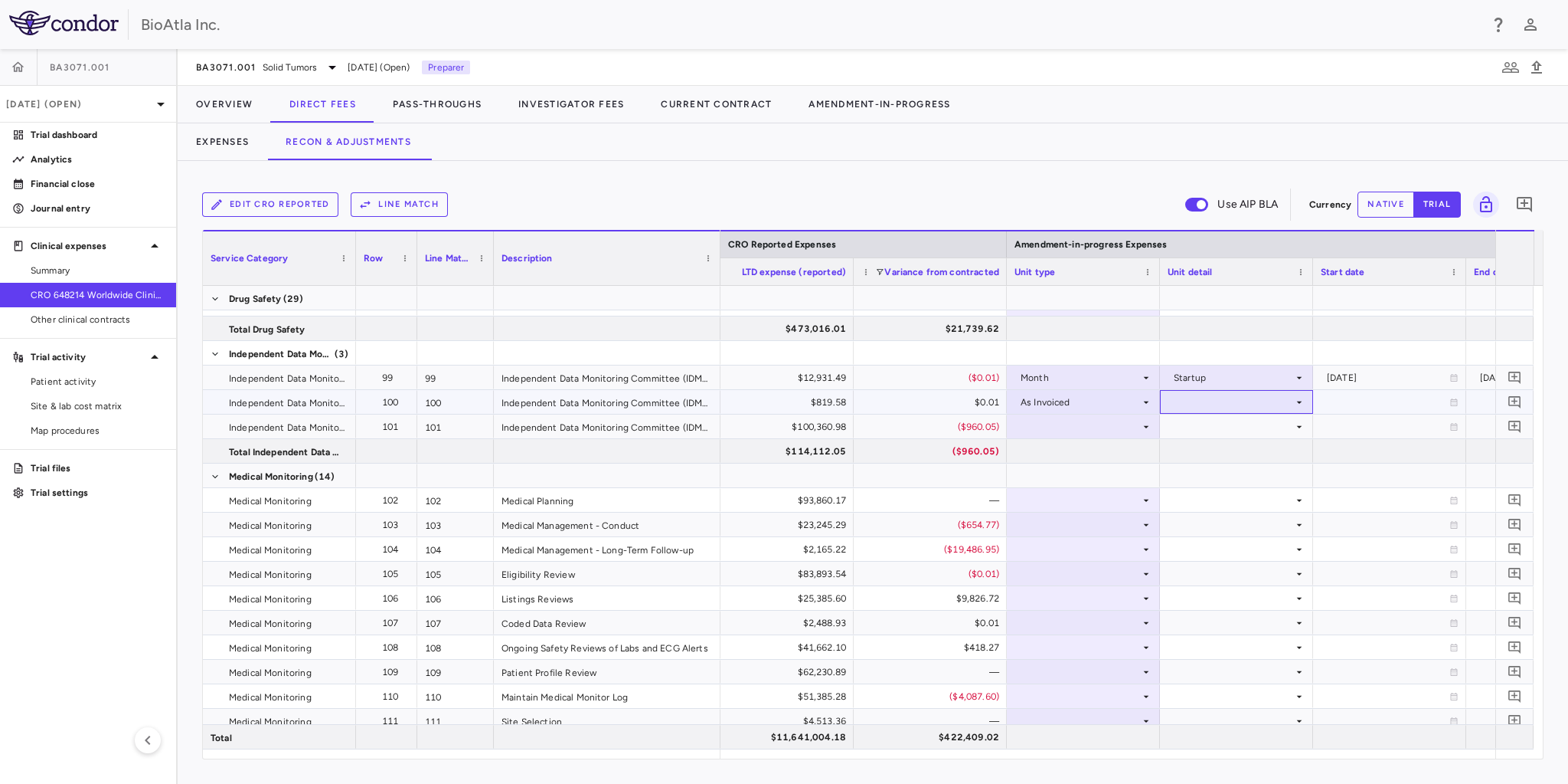
click at [1183, 406] on div at bounding box center [1237, 401] width 138 height 22
drag, startPoint x: 1207, startPoint y: 432, endPoint x: 1174, endPoint y: 426, distance: 33.5
click at [1207, 432] on div "As occurred" at bounding box center [1222, 429] width 61 height 14
click at [1114, 421] on div at bounding box center [1084, 426] width 138 height 22
click at [1044, 570] on div at bounding box center [1084, 573] width 138 height 22
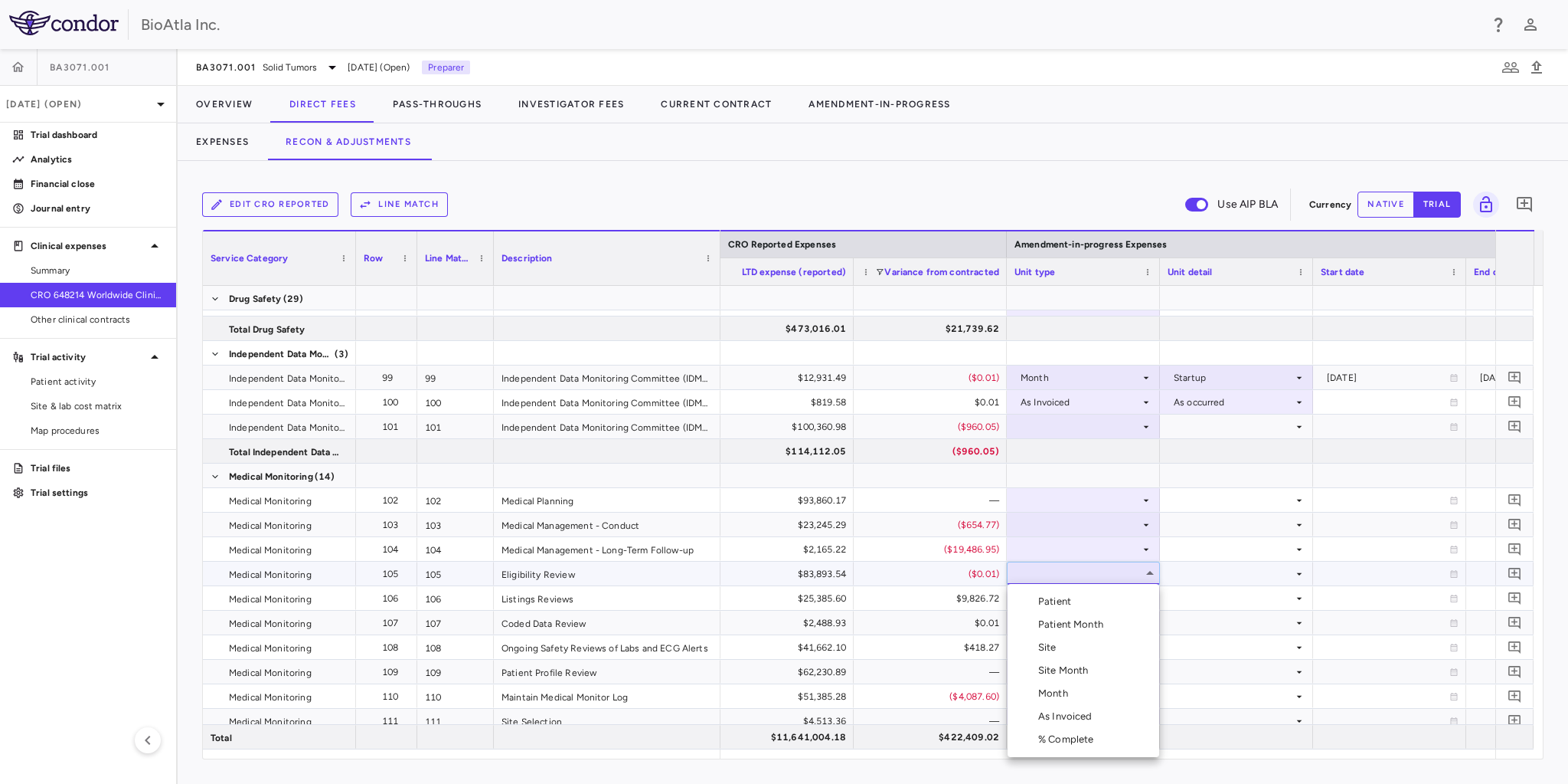
click at [1087, 711] on div "As Invoiced" at bounding box center [1067, 716] width 60 height 14
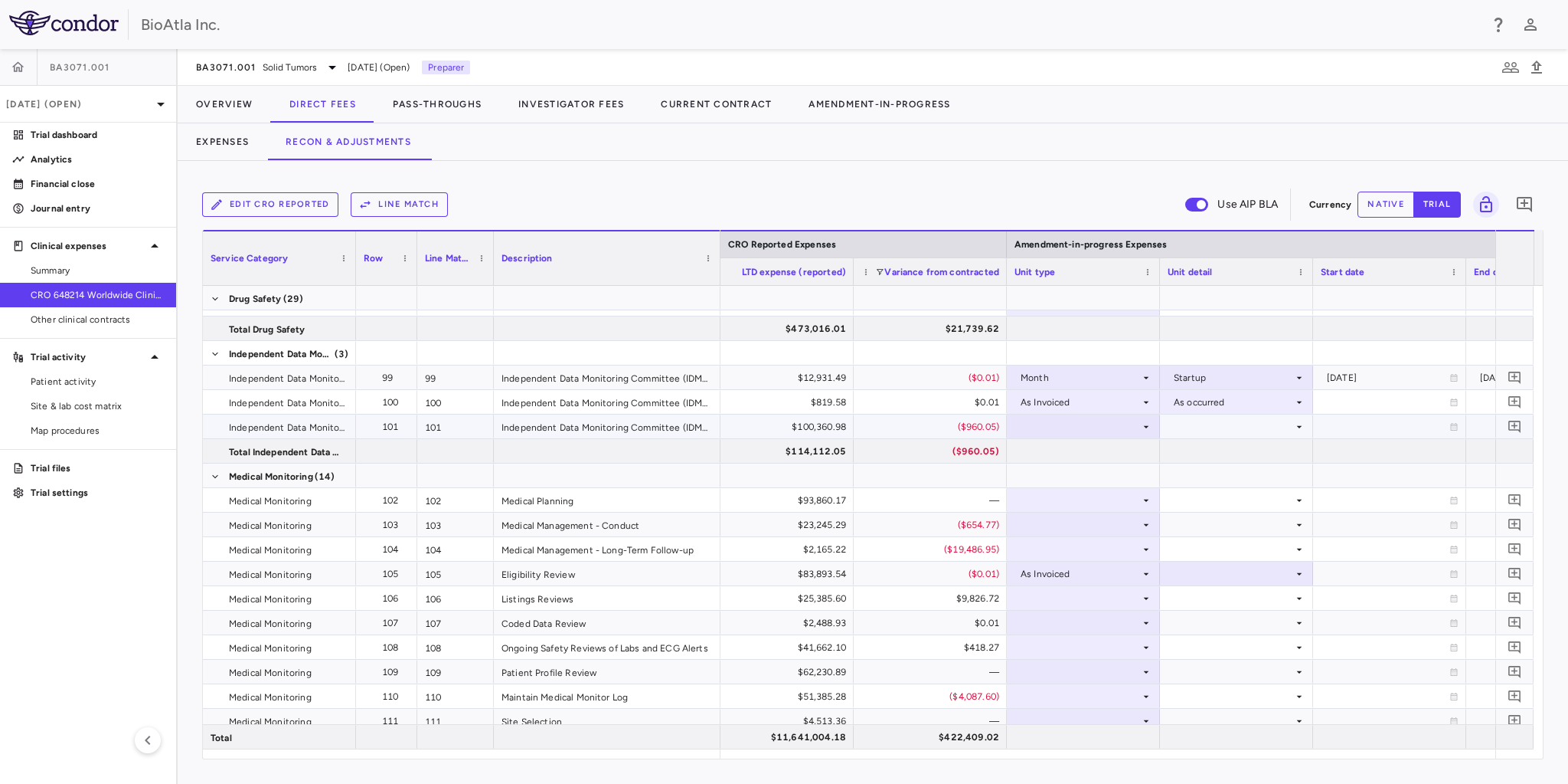
click at [1069, 424] on div at bounding box center [1084, 426] width 138 height 22
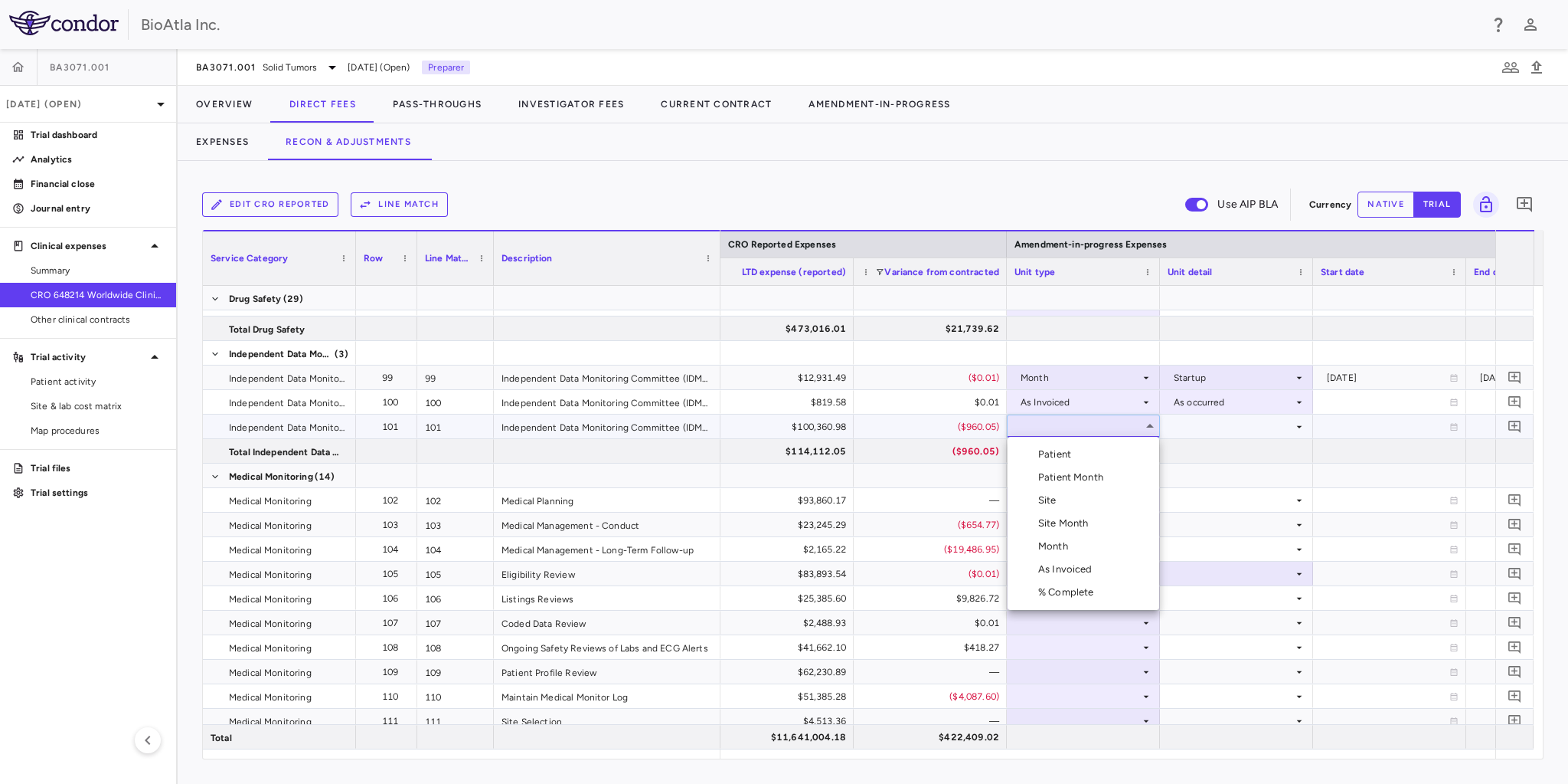
drag, startPoint x: 1062, startPoint y: 573, endPoint x: 1069, endPoint y: 565, distance: 10.6
click at [1063, 571] on div "As Invoiced" at bounding box center [1067, 569] width 60 height 14
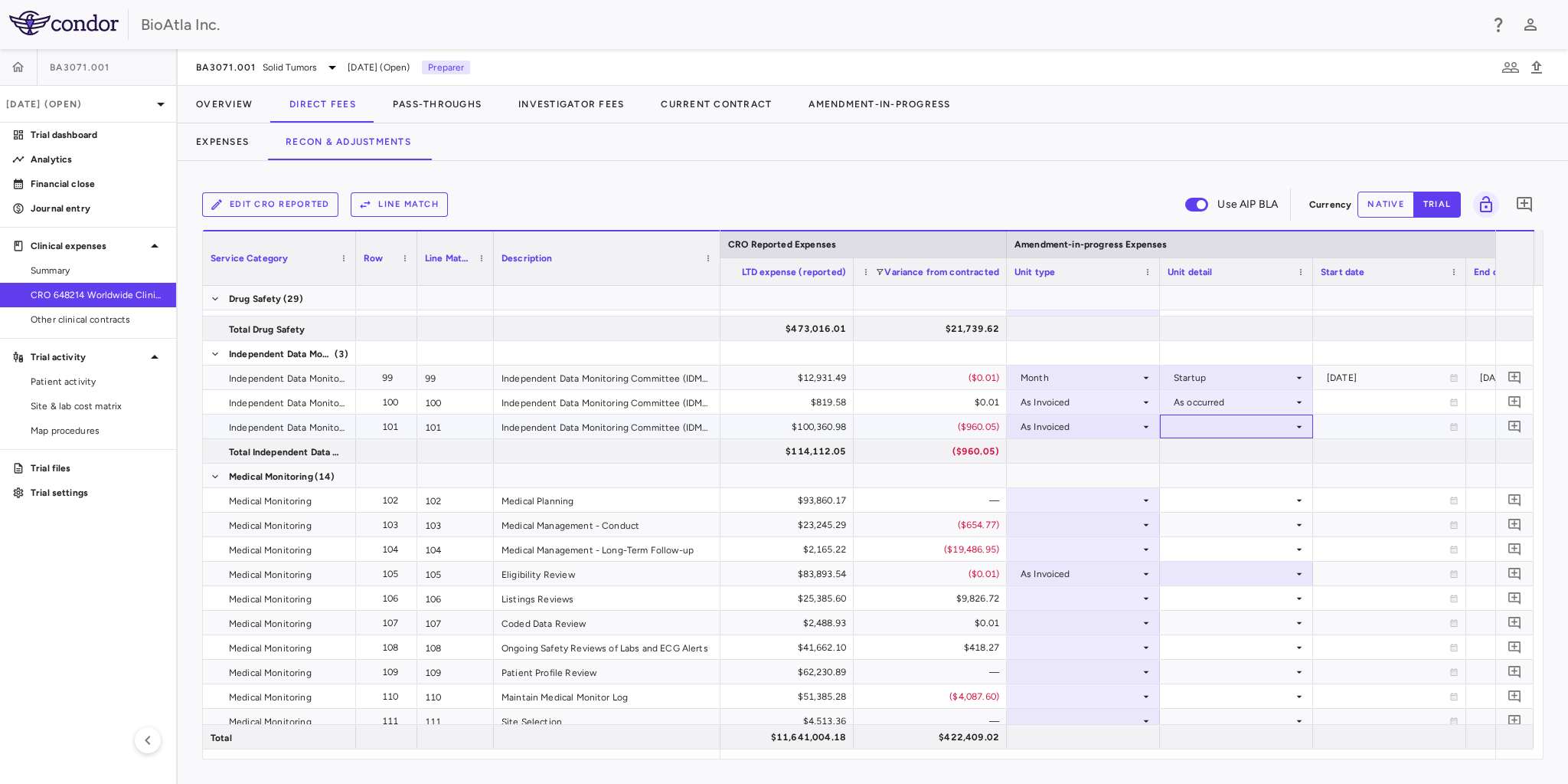
click at [1237, 425] on div at bounding box center [1237, 426] width 138 height 22
click at [1207, 451] on div "As occurred" at bounding box center [1222, 454] width 61 height 14
click at [1102, 492] on div at bounding box center [1084, 500] width 138 height 22
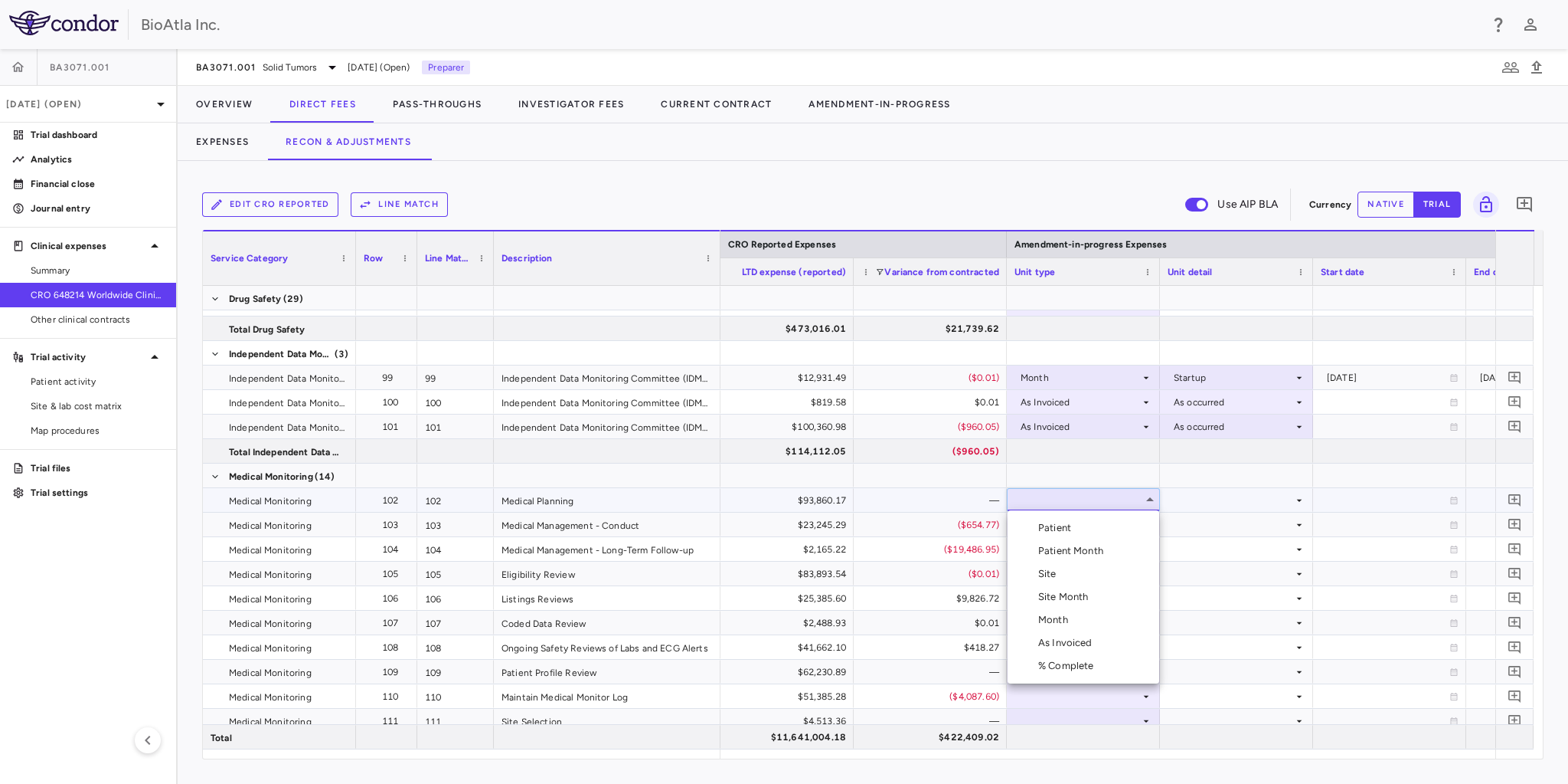
click at [1068, 616] on div "Month" at bounding box center [1056, 620] width 36 height 14
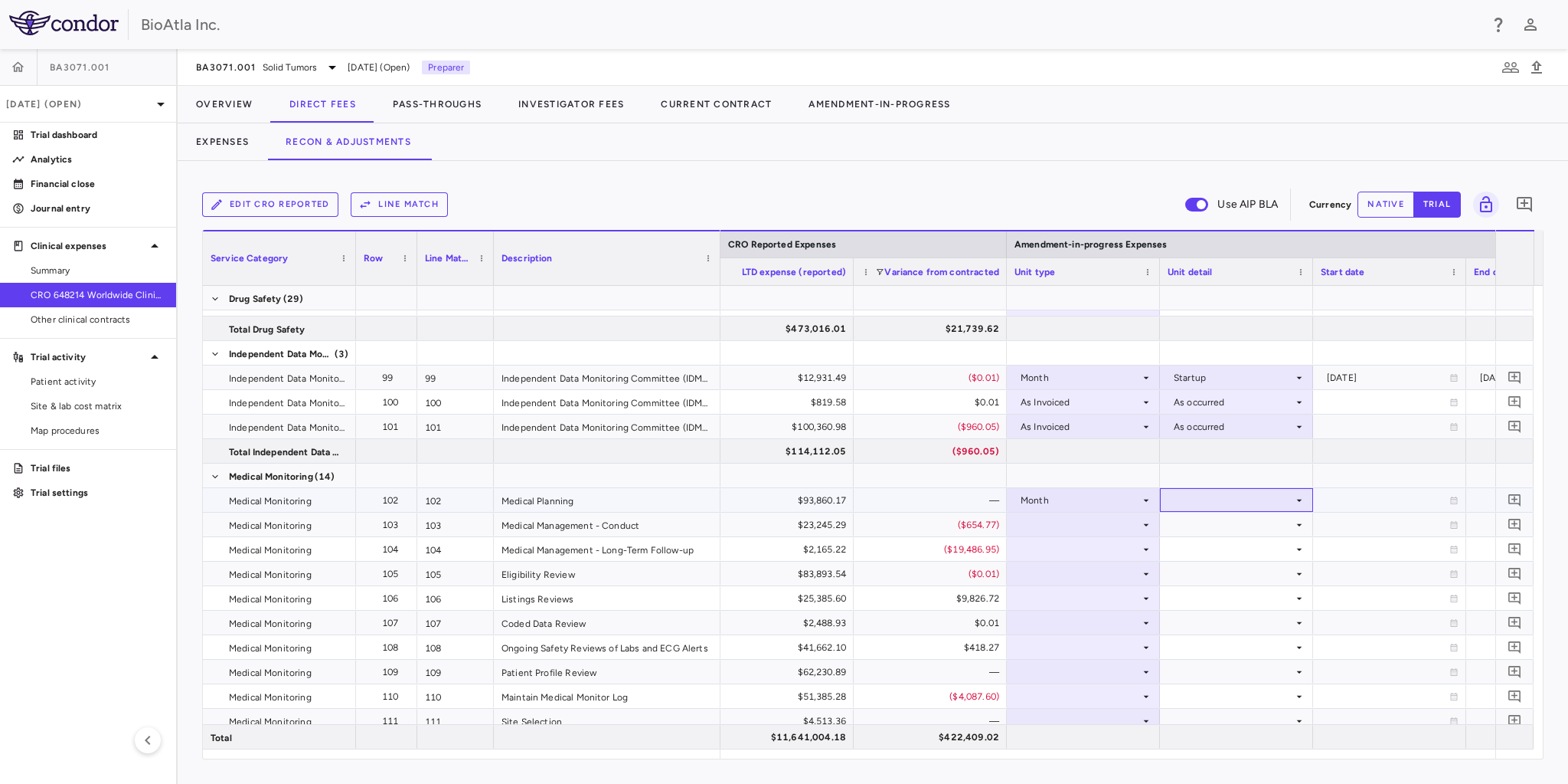
click at [1219, 494] on div at bounding box center [1237, 500] width 138 height 22
click at [1209, 532] on div "Startup" at bounding box center [1212, 528] width 41 height 14
click at [1081, 526] on div at bounding box center [1084, 525] width 138 height 22
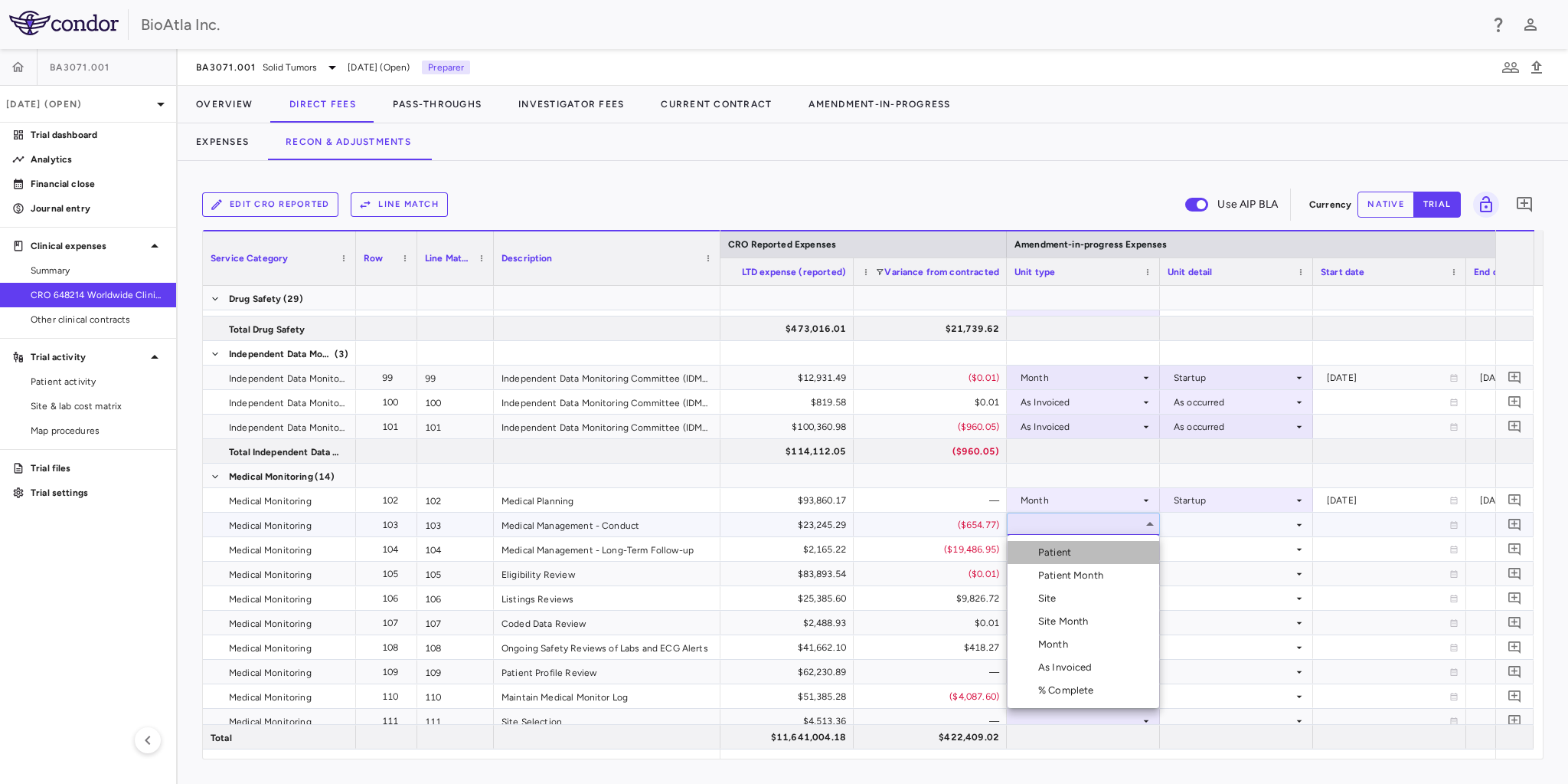
click at [1051, 556] on div "Patient" at bounding box center [1057, 552] width 39 height 14
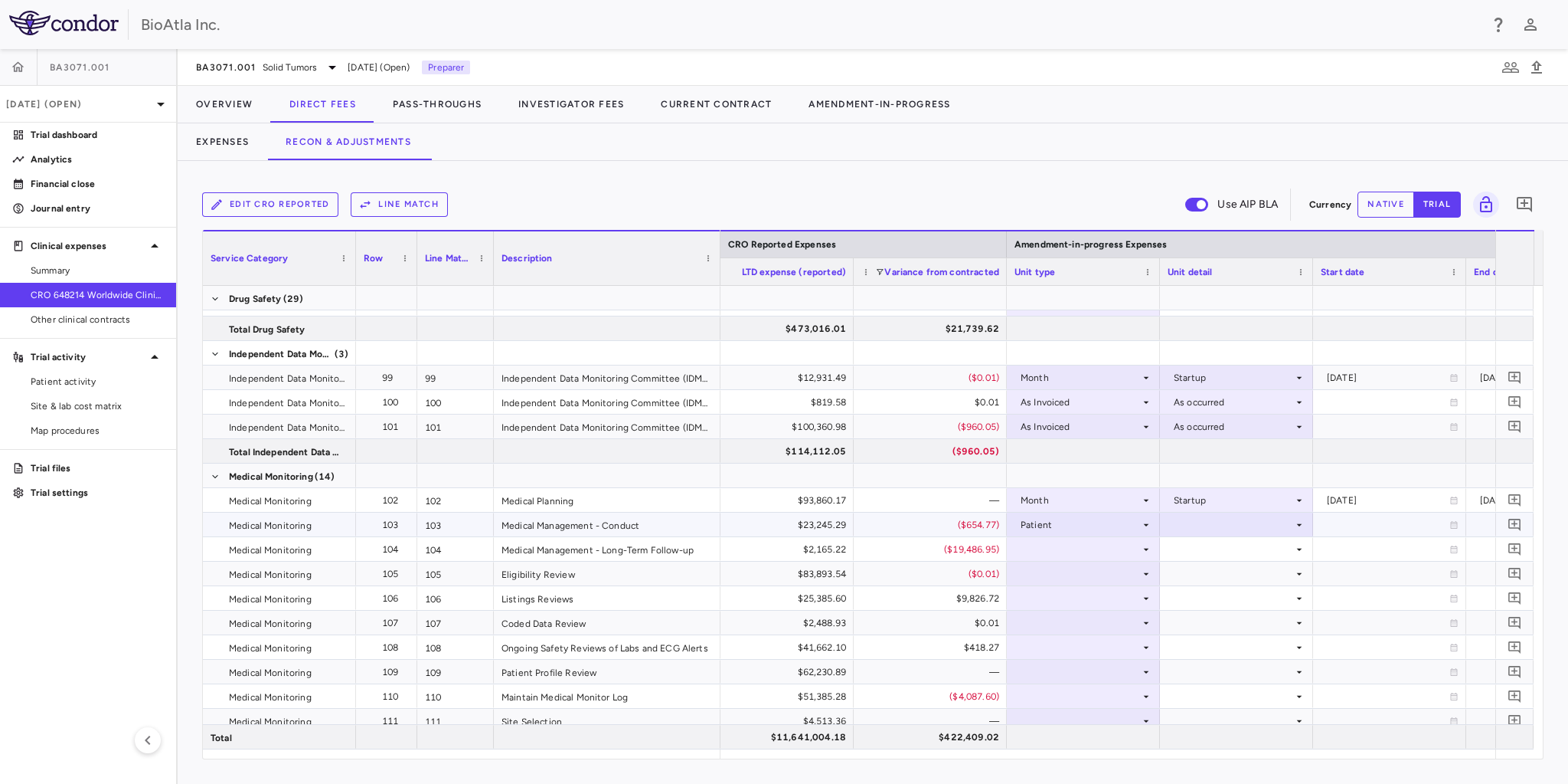
click at [1192, 525] on div at bounding box center [1237, 525] width 138 height 22
click at [1223, 576] on div "Screened" at bounding box center [1216, 575] width 49 height 14
click at [1078, 544] on div at bounding box center [1084, 548] width 138 height 22
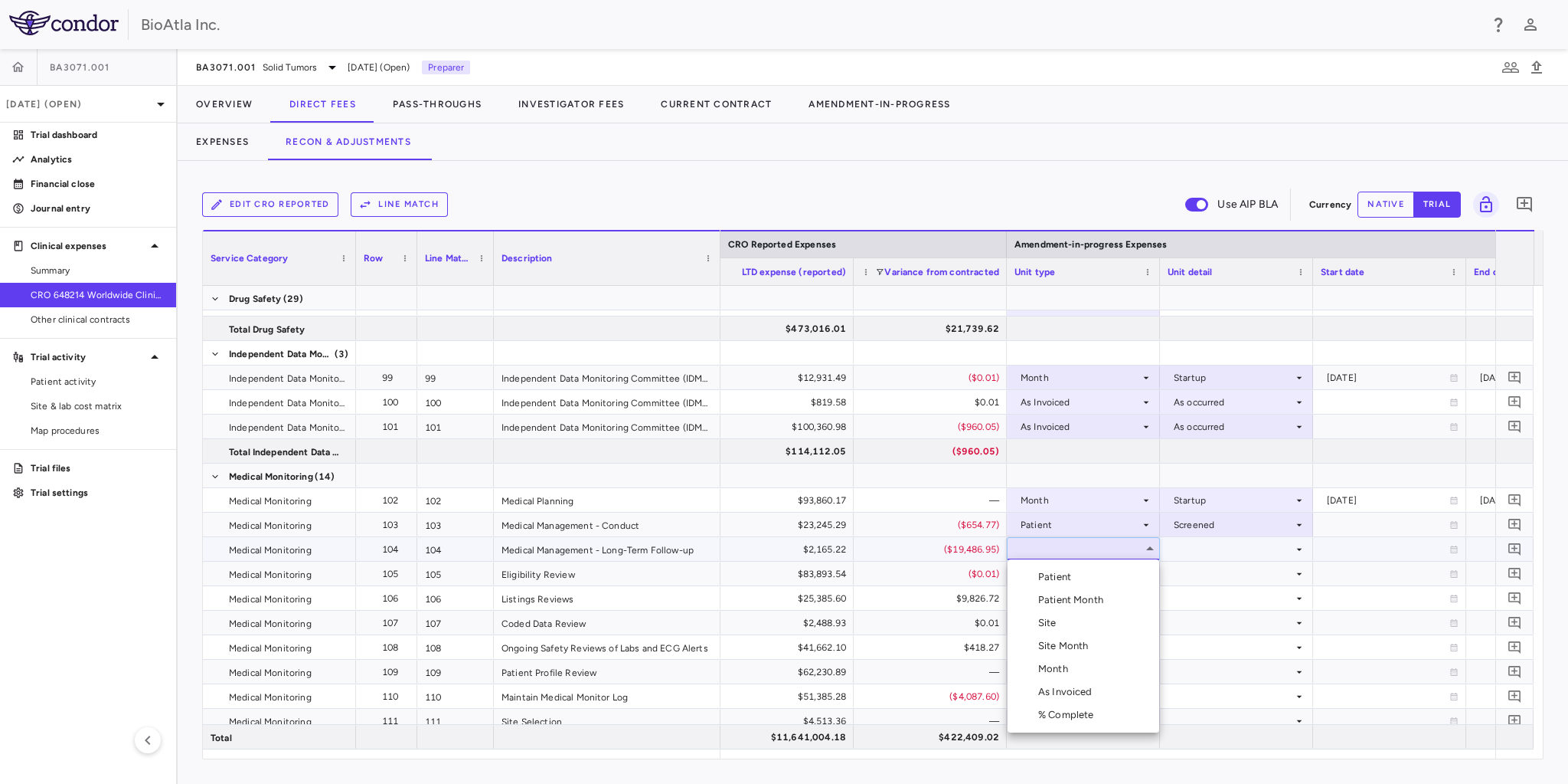
click at [1055, 665] on div "Month" at bounding box center [1056, 668] width 36 height 14
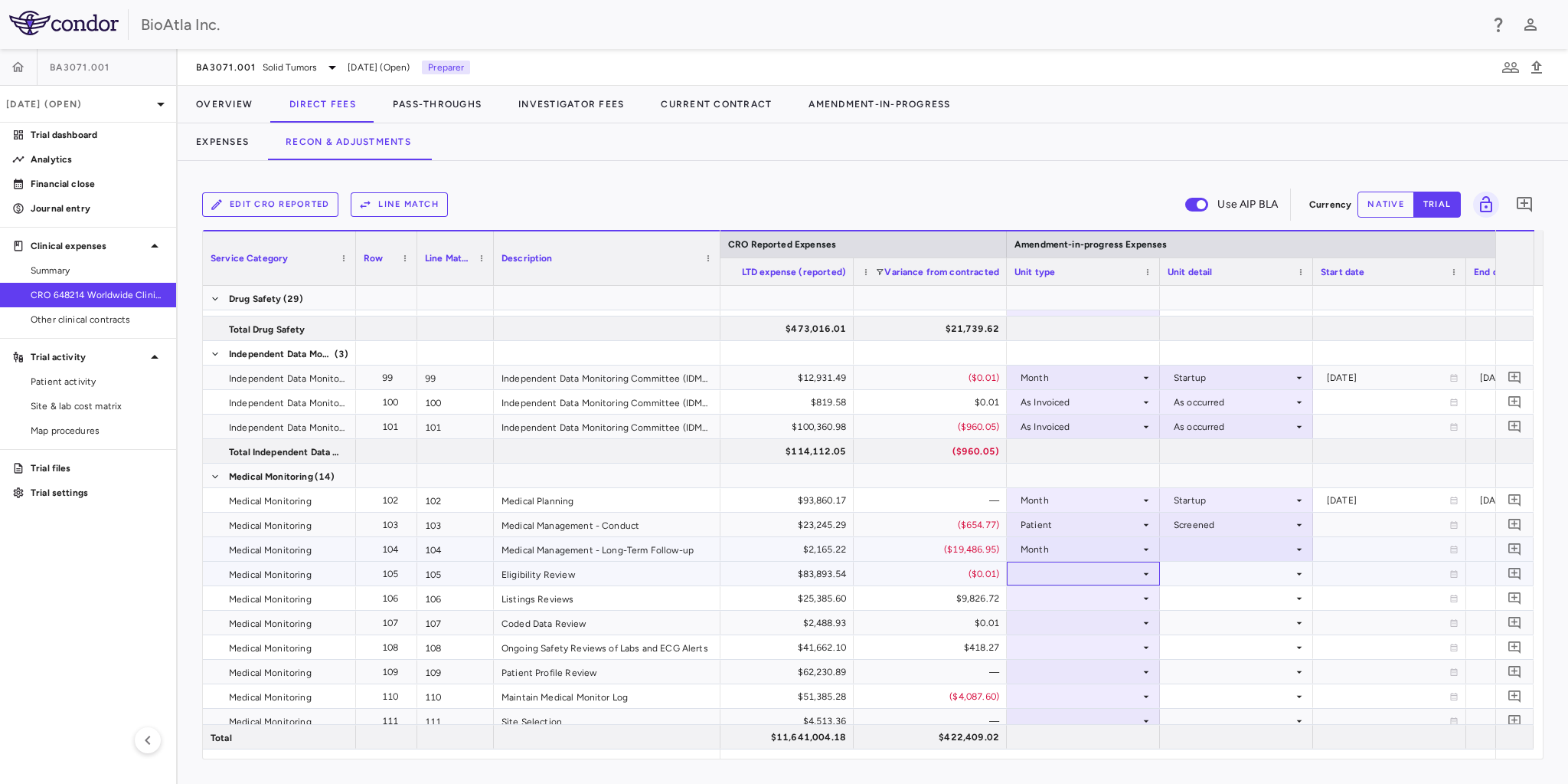
click at [1044, 583] on div at bounding box center [1084, 573] width 138 height 22
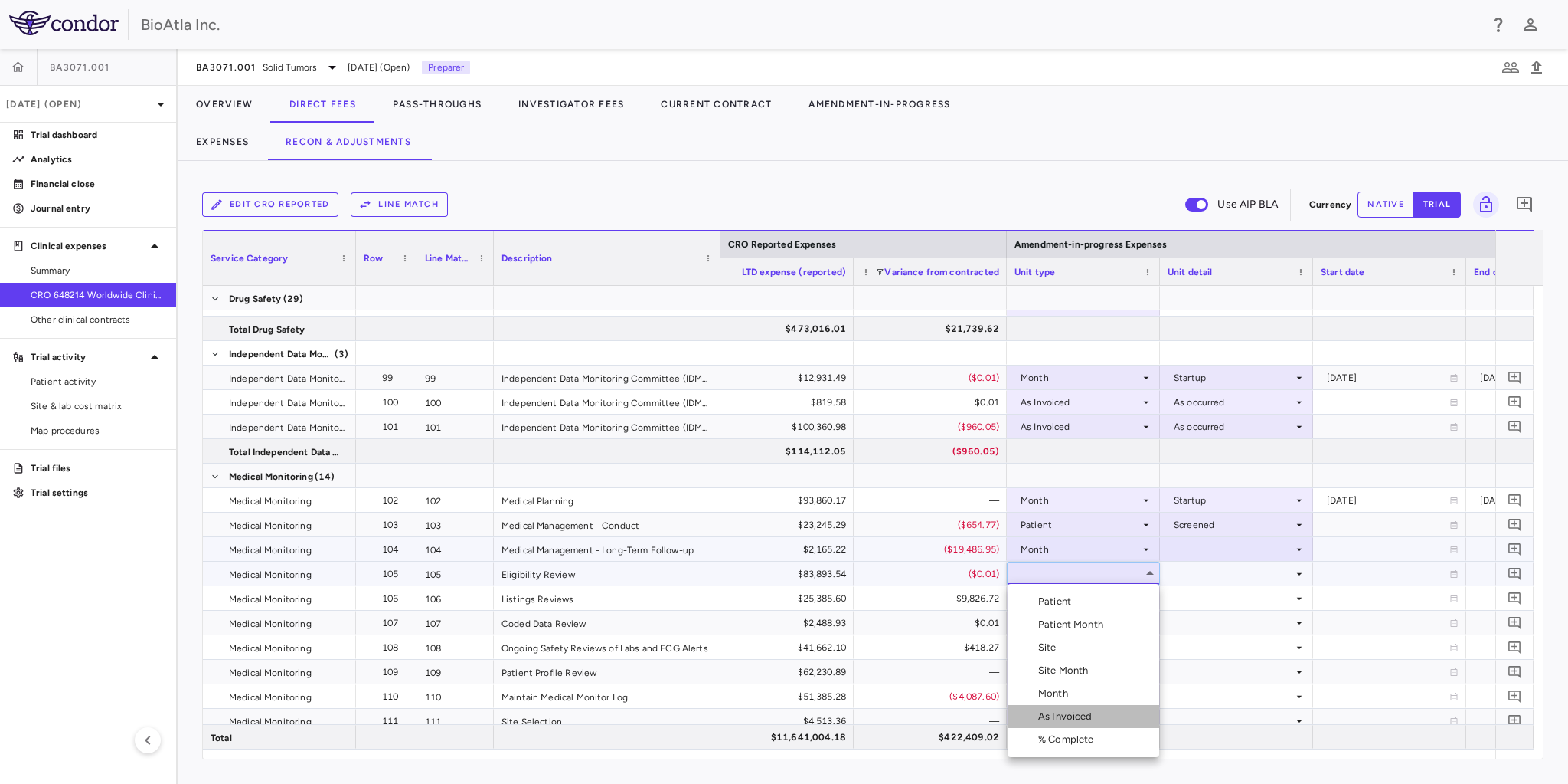
click at [1064, 714] on div "As Invoiced" at bounding box center [1067, 716] width 60 height 14
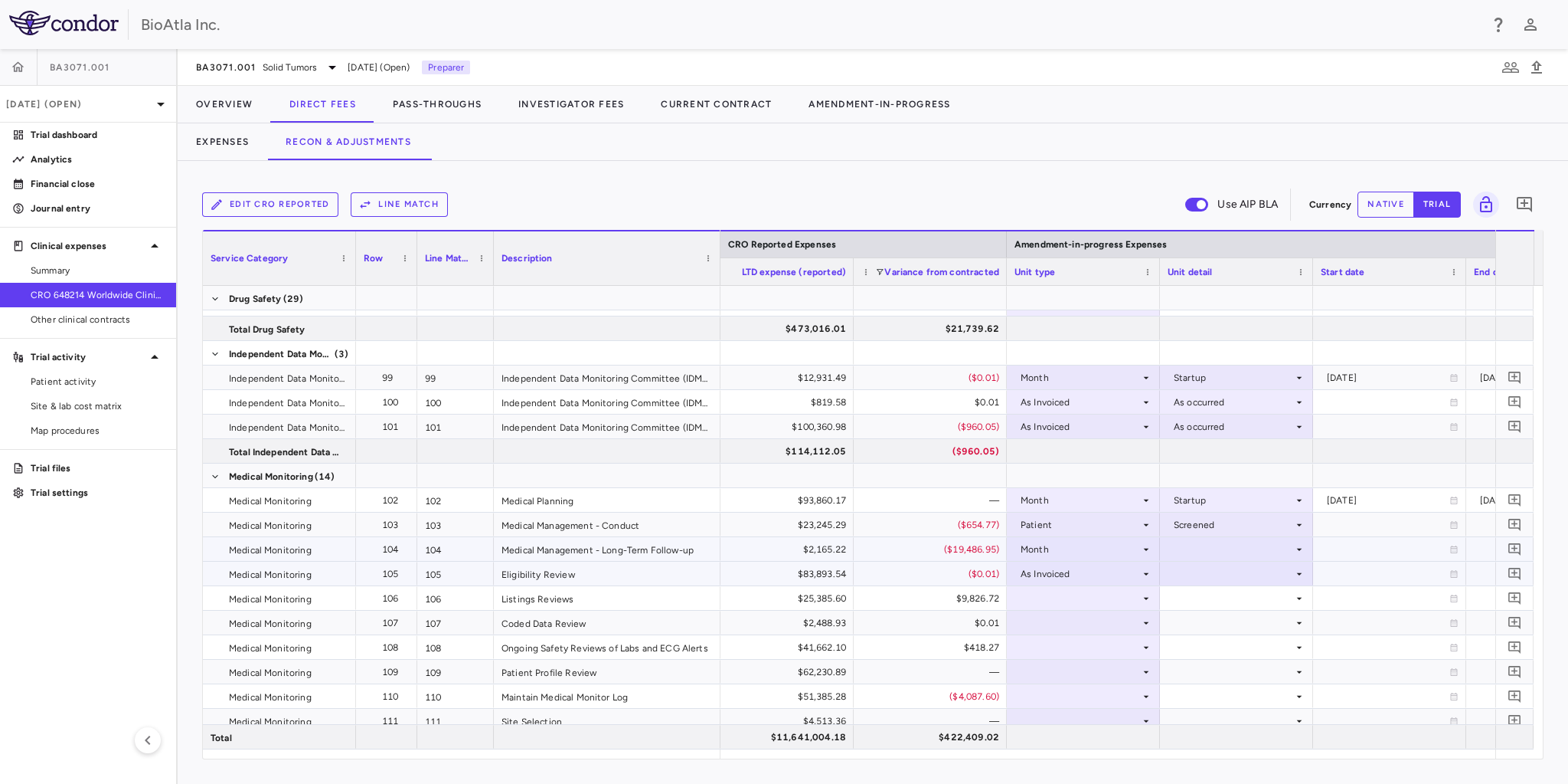
click at [1186, 570] on div at bounding box center [1237, 573] width 138 height 22
click at [1210, 604] on div "As occurred" at bounding box center [1222, 601] width 61 height 14
click at [1078, 597] on div at bounding box center [1084, 598] width 138 height 22
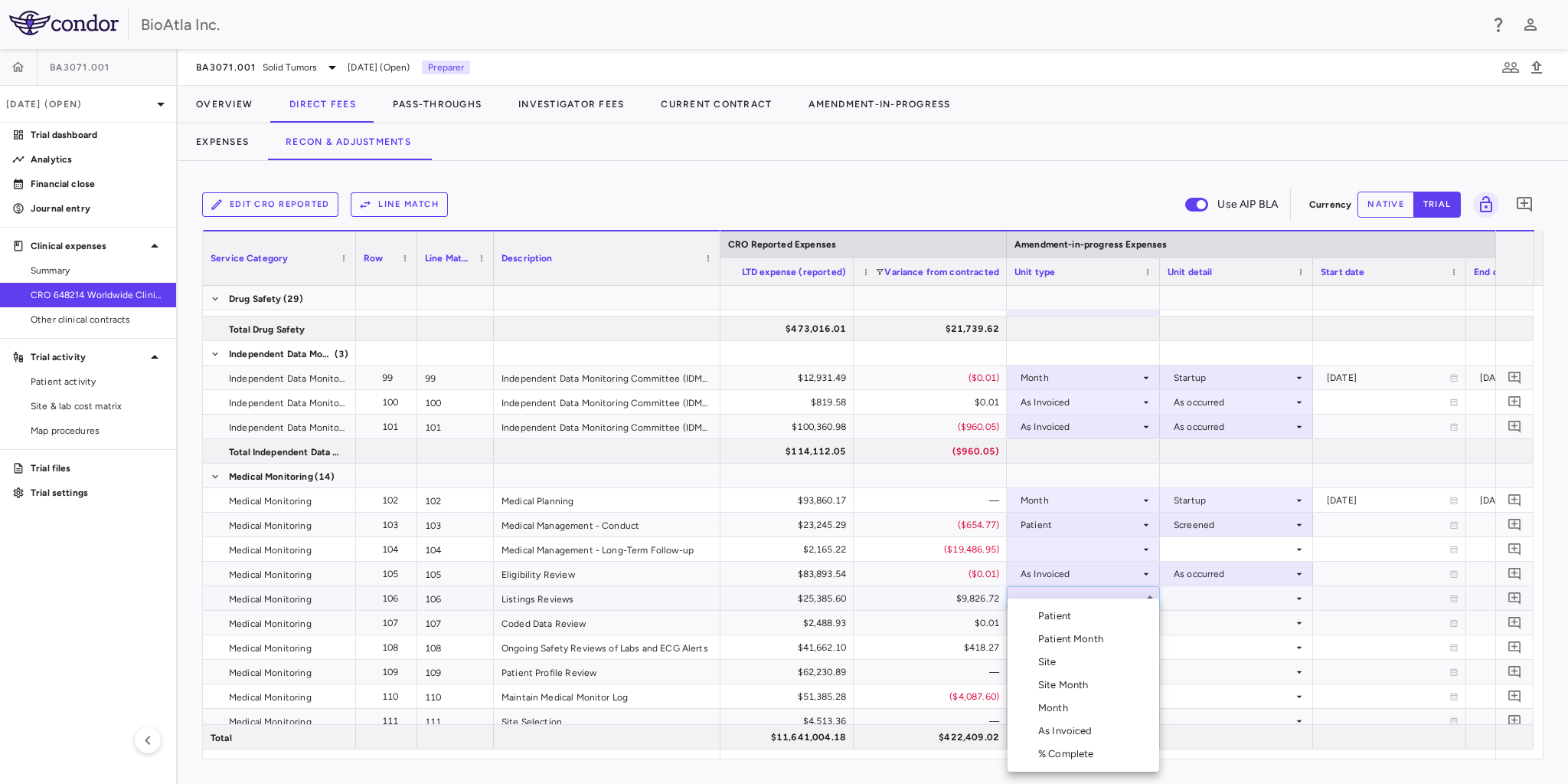
click at [1068, 609] on div "Patient" at bounding box center [1057, 616] width 39 height 14
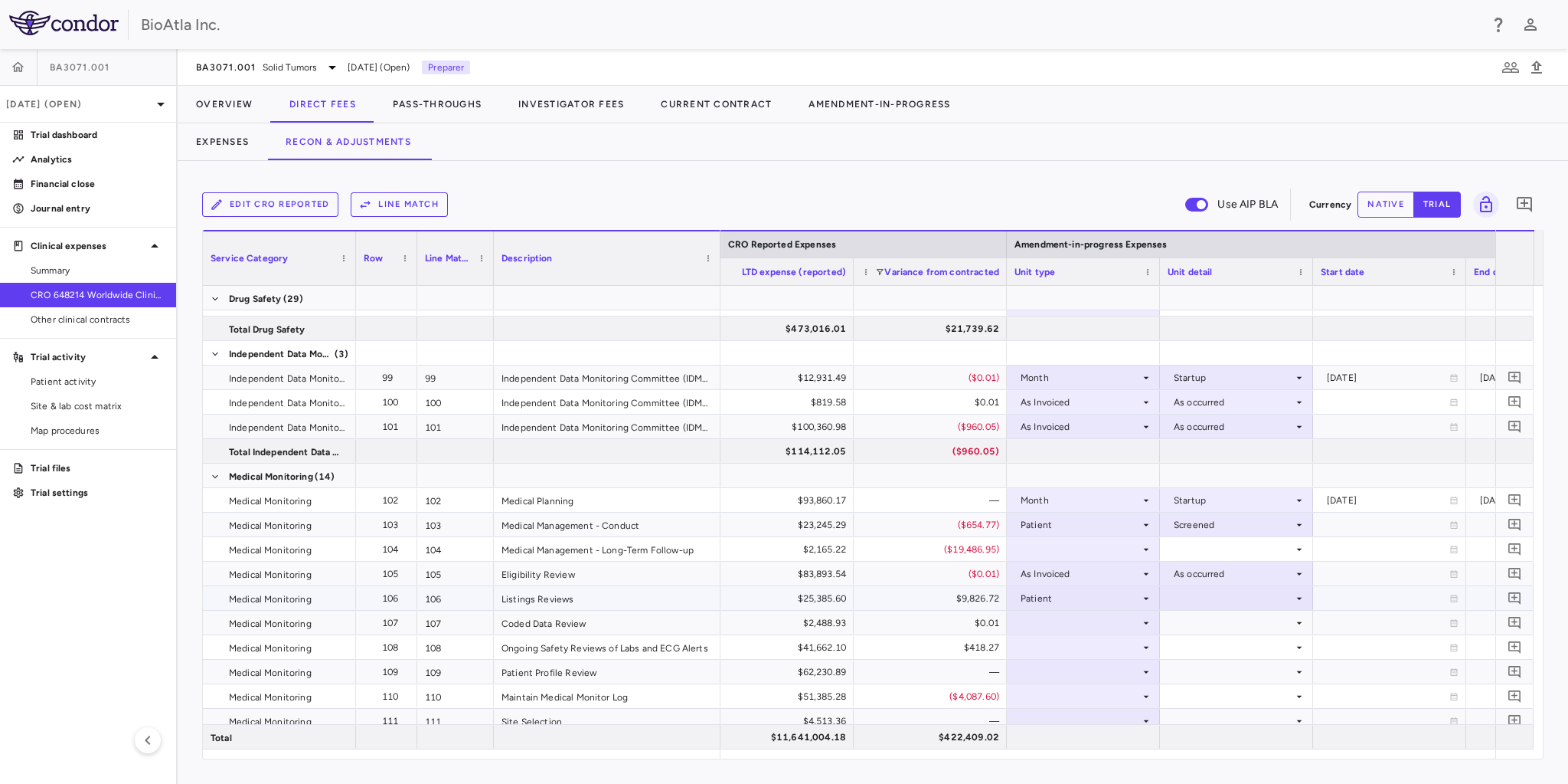
click at [1178, 602] on div at bounding box center [1237, 598] width 138 height 22
click at [1210, 628] on div "Enrolled" at bounding box center [1213, 626] width 43 height 14
click at [1139, 629] on div at bounding box center [1084, 622] width 138 height 22
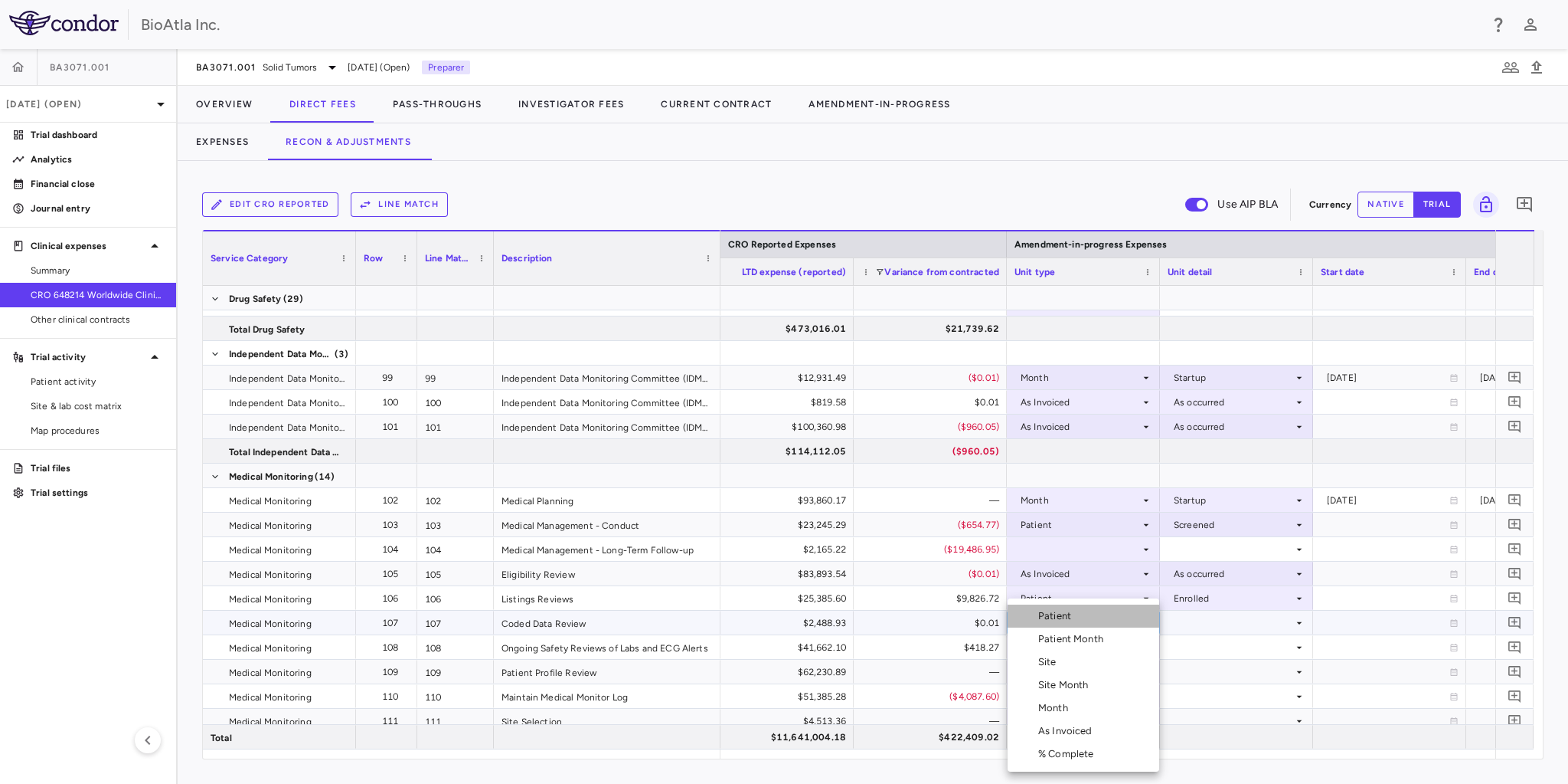
click at [1062, 619] on div "Patient" at bounding box center [1057, 616] width 39 height 14
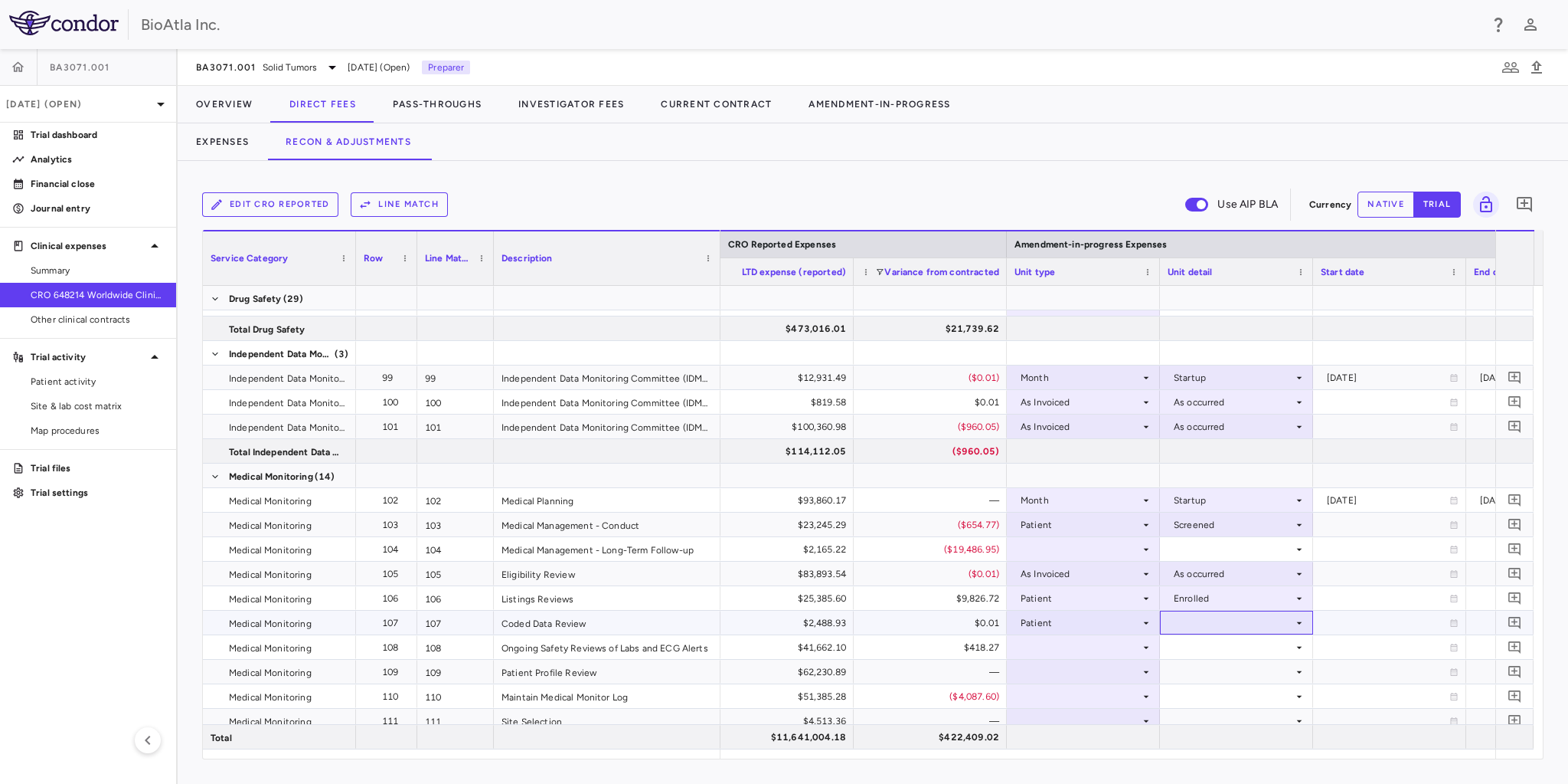
click at [1194, 614] on div at bounding box center [1237, 622] width 138 height 22
click at [1214, 651] on div "Enrolled" at bounding box center [1213, 650] width 43 height 14
click at [1078, 643] on div at bounding box center [1084, 647] width 138 height 22
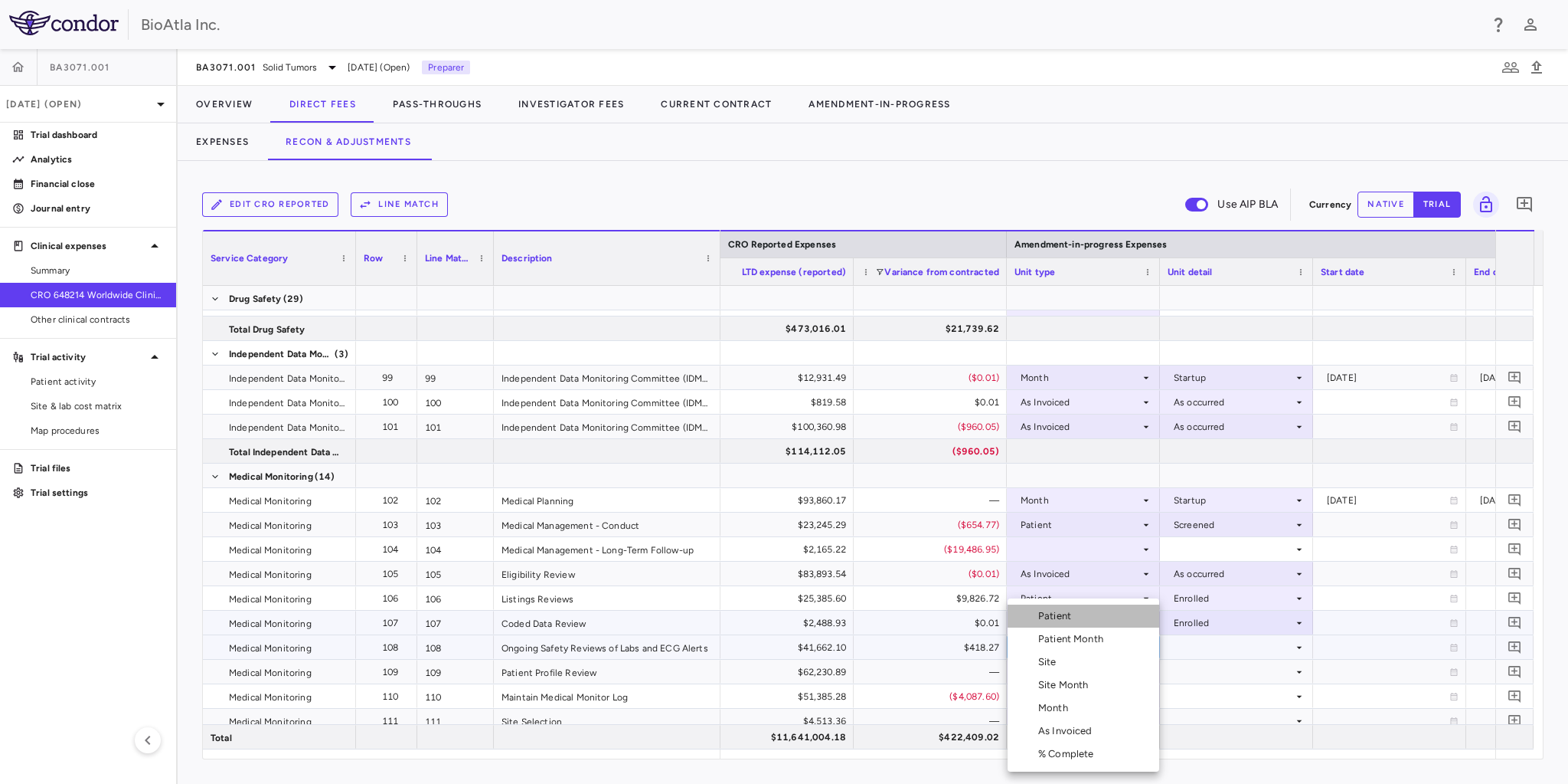
click at [1066, 622] on li "Patient" at bounding box center [1083, 616] width 151 height 23
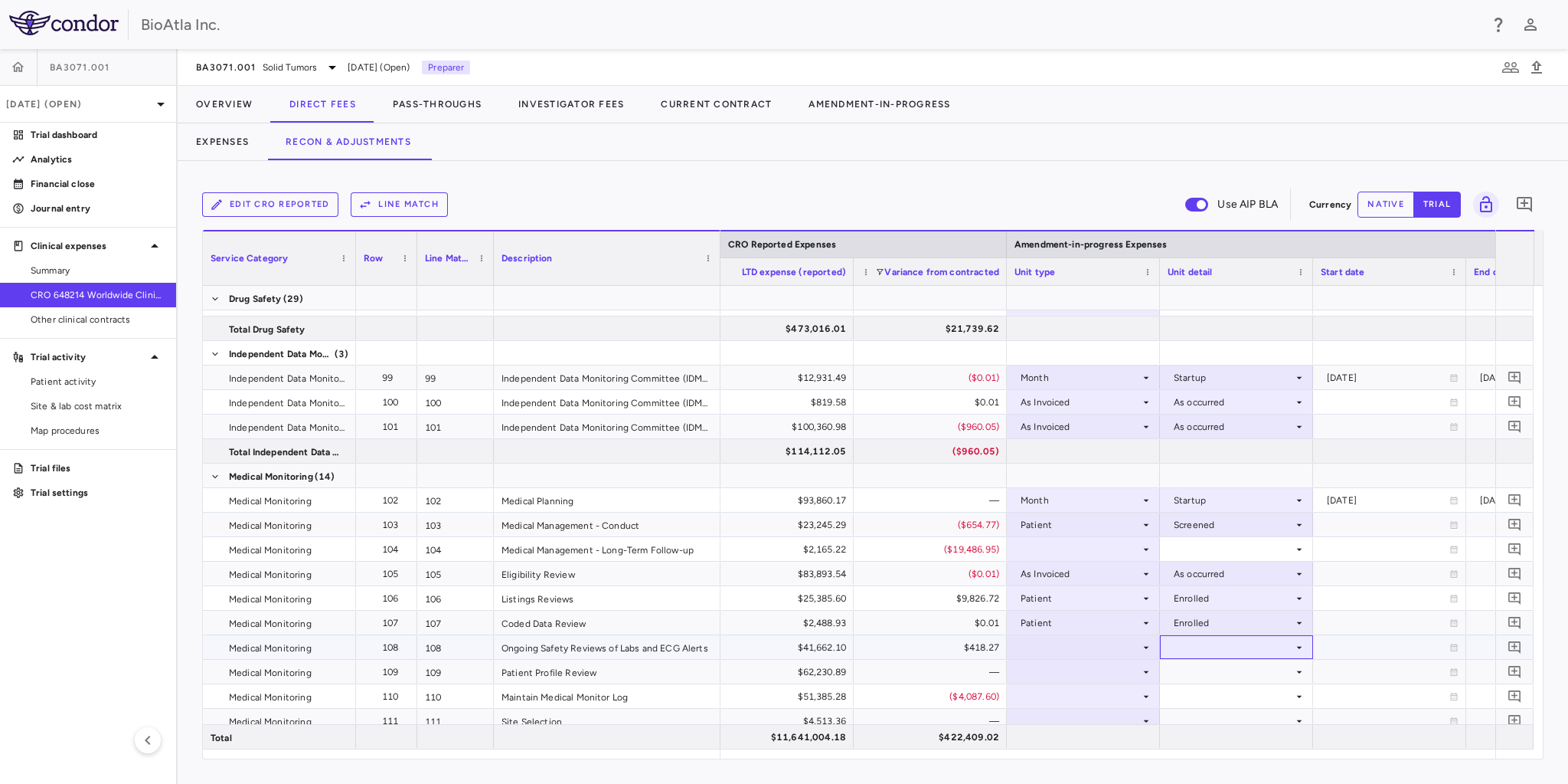
click at [1214, 641] on div at bounding box center [1237, 647] width 138 height 22
click at [1060, 647] on div at bounding box center [1084, 647] width 138 height 22
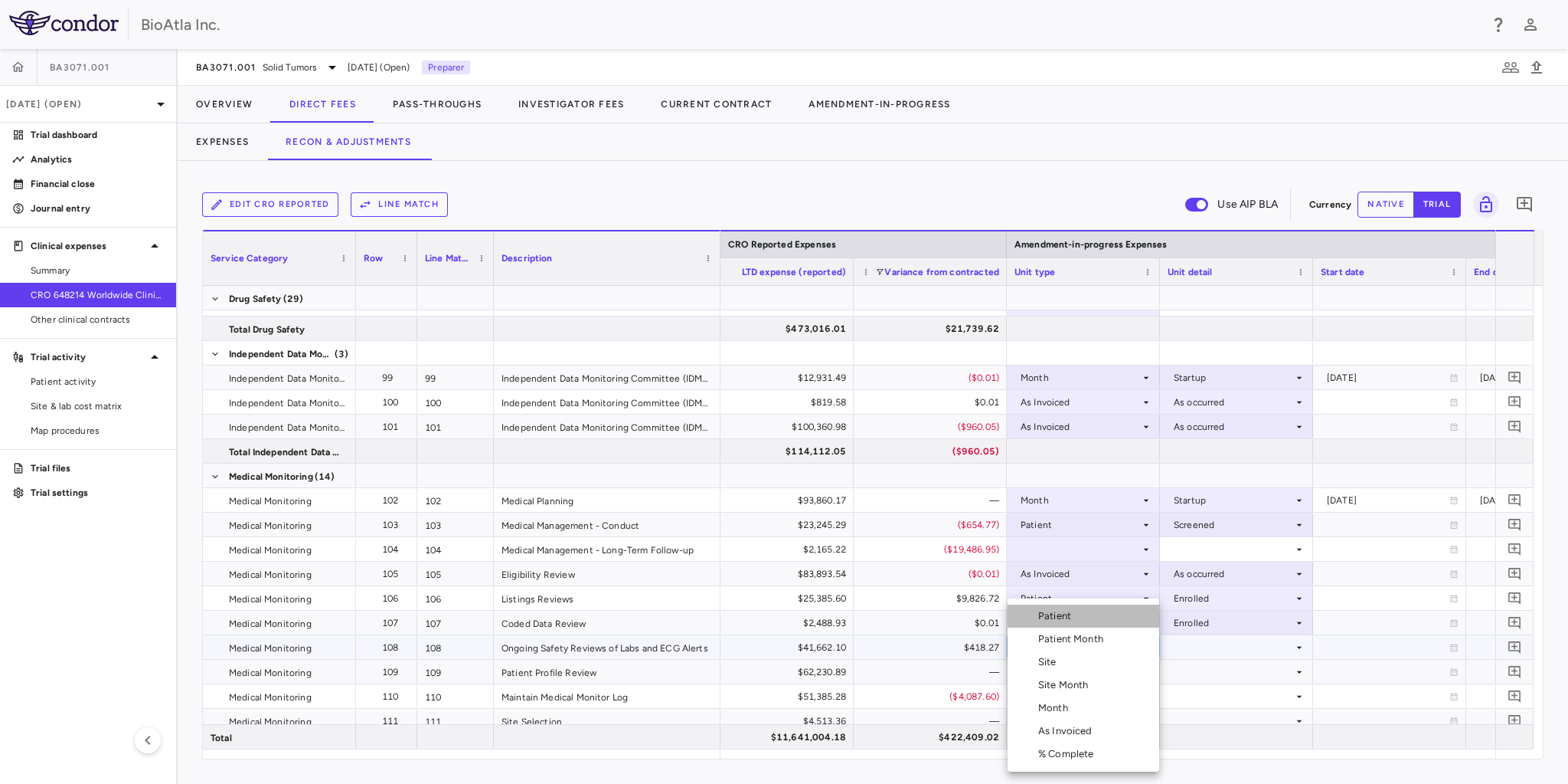
click at [1061, 619] on div "Patient" at bounding box center [1057, 616] width 39 height 14
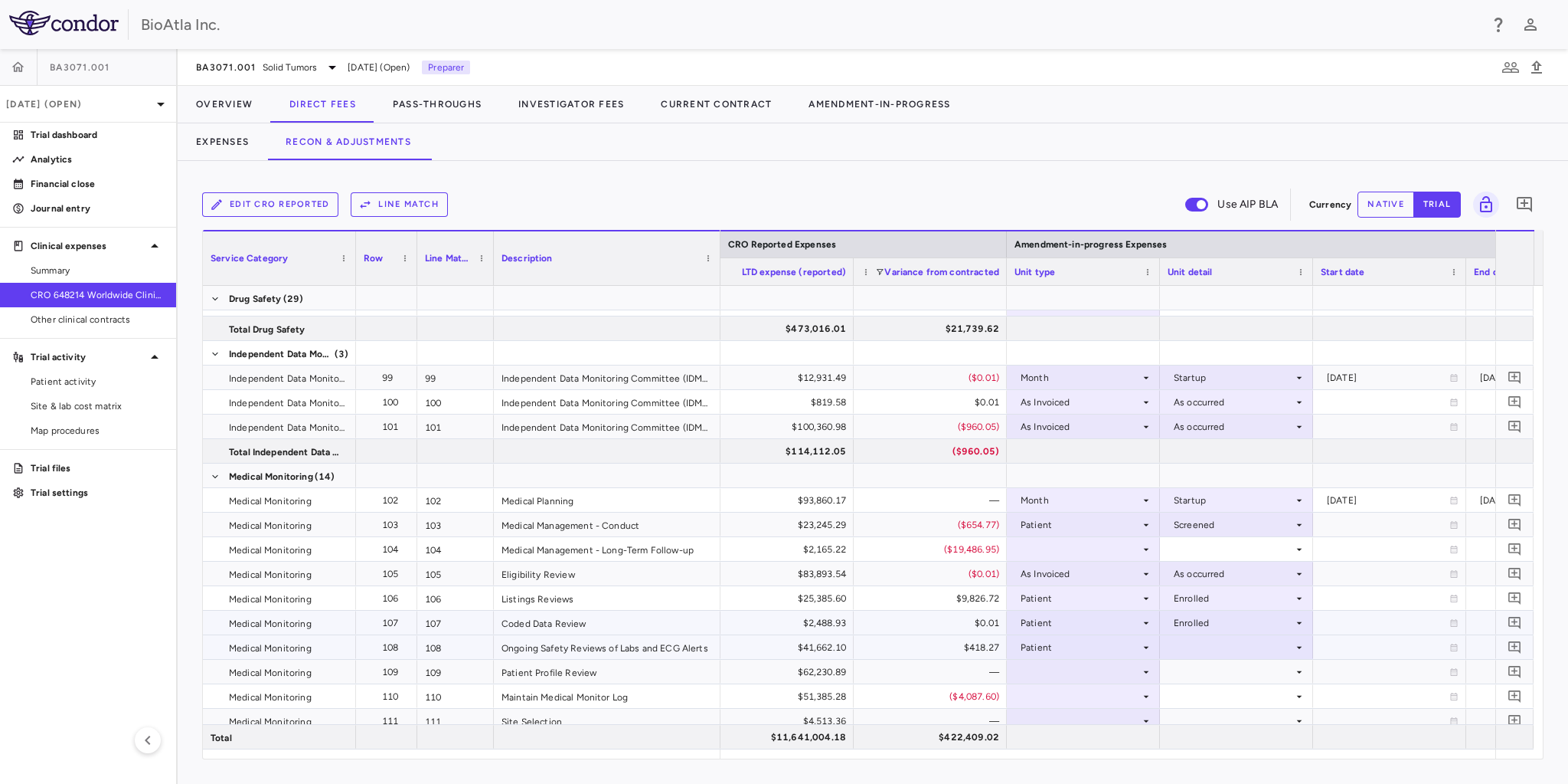
click at [1195, 640] on div at bounding box center [1237, 647] width 138 height 22
click at [1209, 675] on div "Enrolled" at bounding box center [1213, 674] width 43 height 14
click at [1077, 662] on div at bounding box center [1084, 671] width 138 height 22
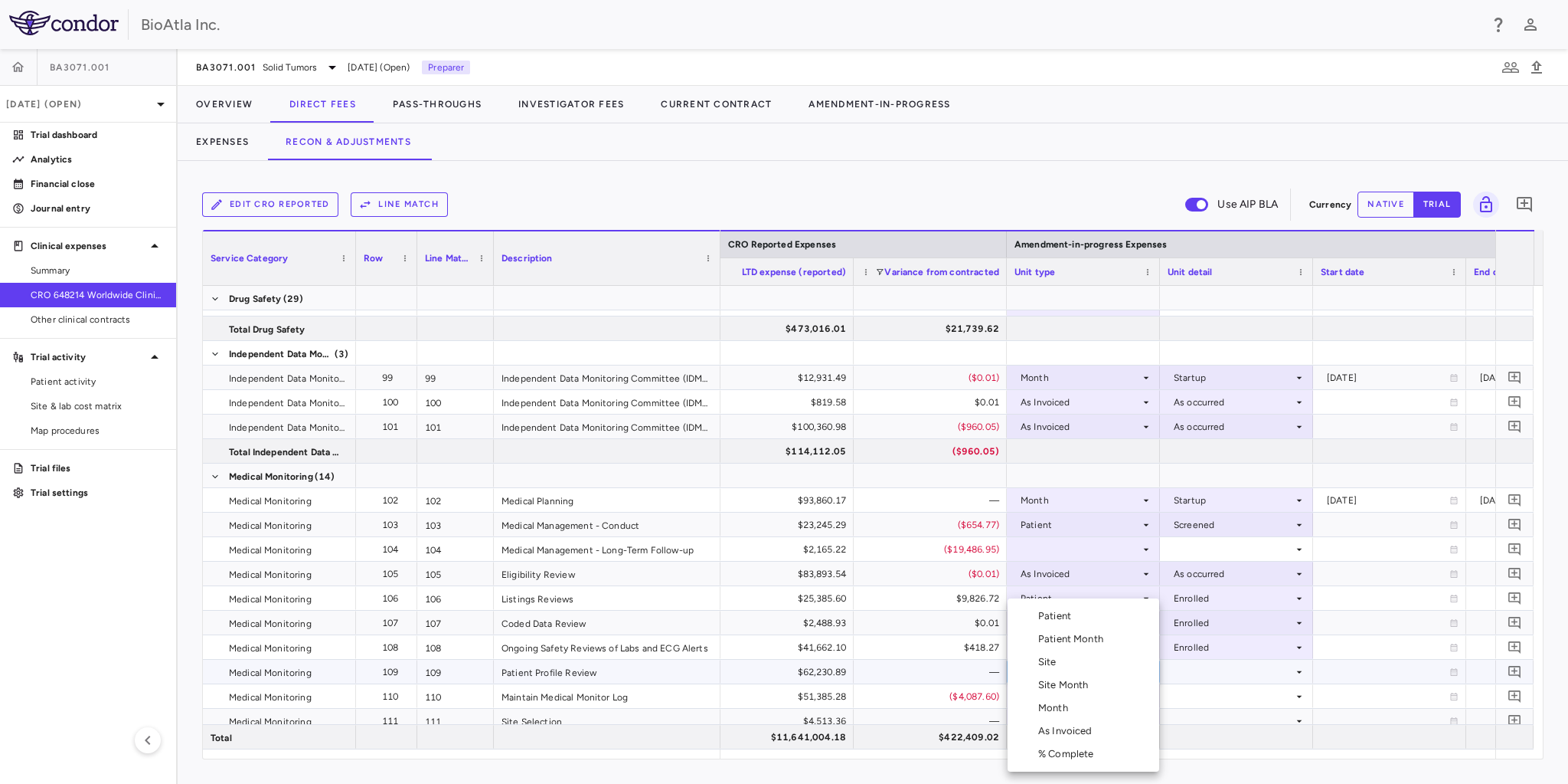
click at [1071, 730] on div "As Invoiced" at bounding box center [1067, 730] width 60 height 14
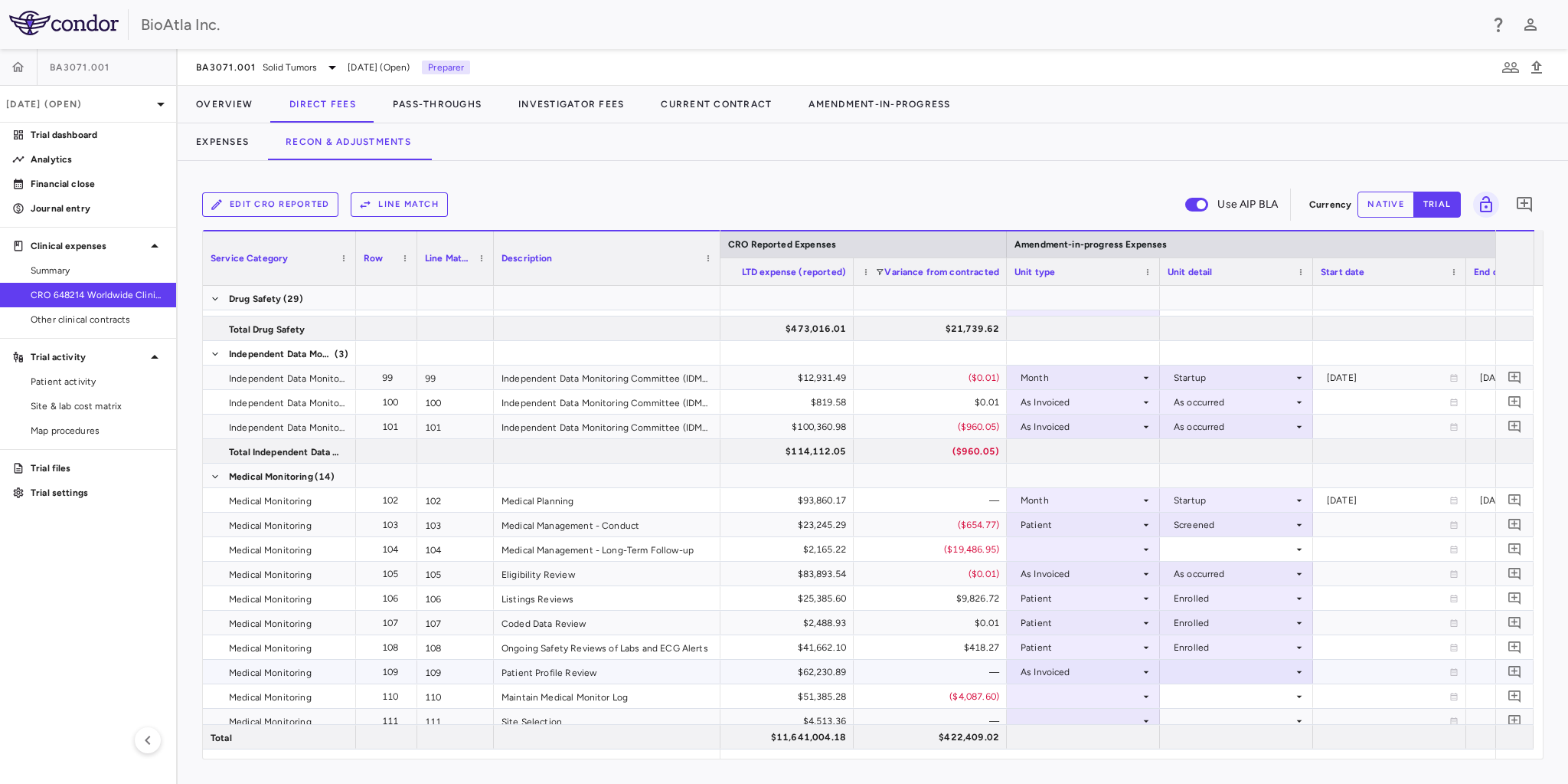
click at [1208, 671] on div at bounding box center [1237, 671] width 138 height 22
click at [1219, 701] on div "As occurred" at bounding box center [1222, 699] width 61 height 14
click at [1075, 692] on div at bounding box center [1084, 696] width 138 height 22
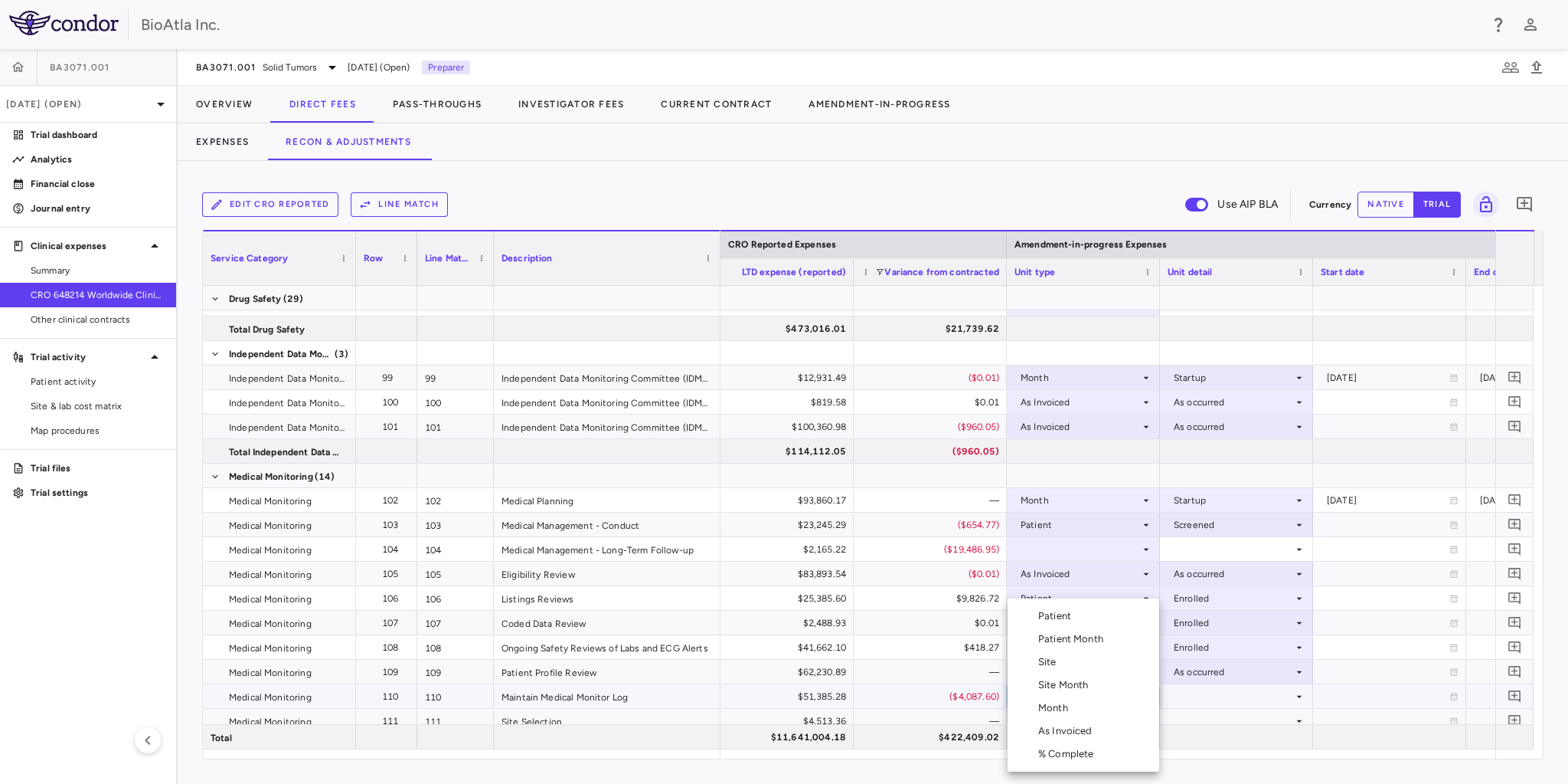
click at [1073, 722] on li "As Invoiced" at bounding box center [1083, 730] width 151 height 23
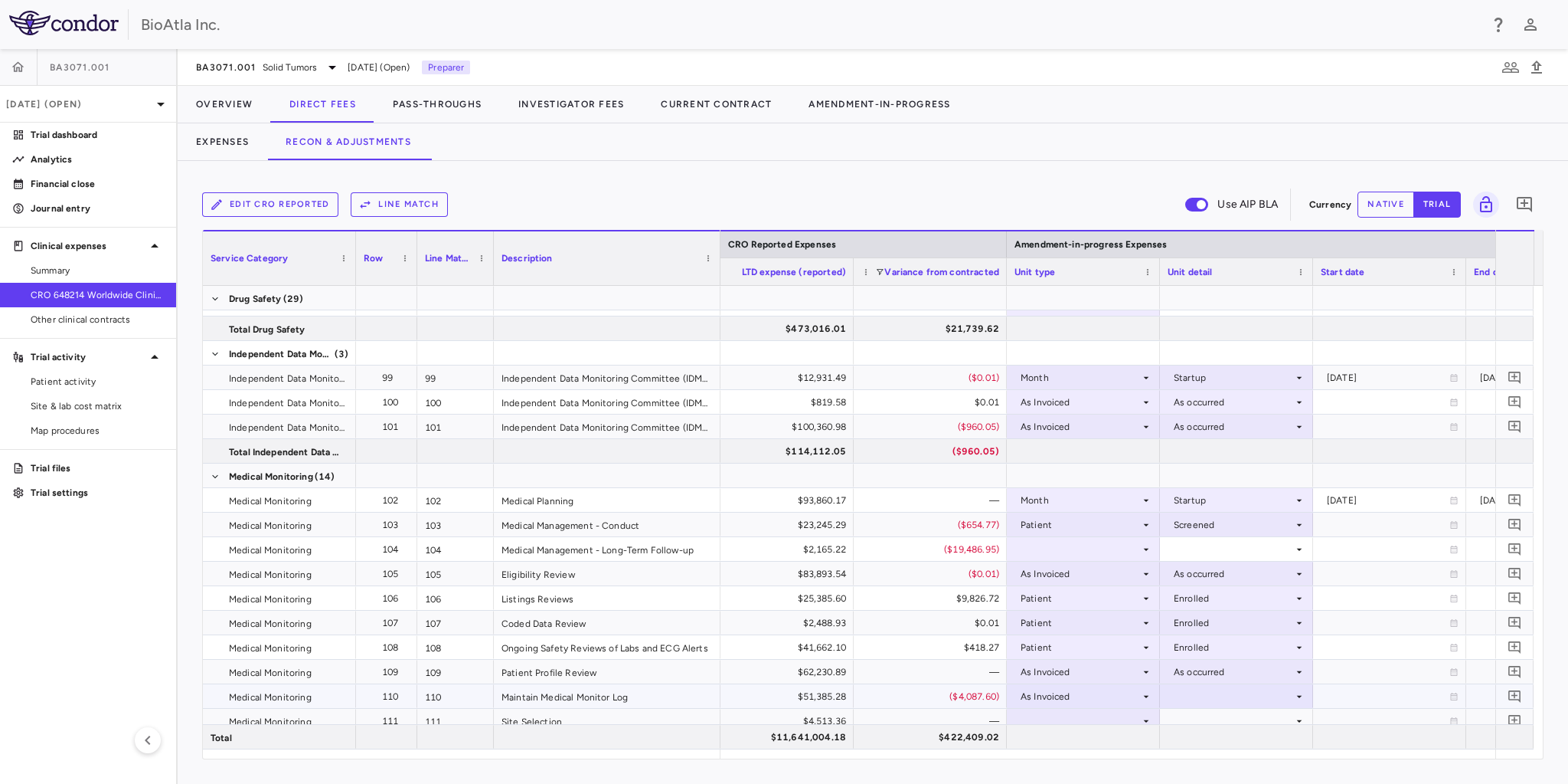
click at [1172, 698] on div at bounding box center [1237, 696] width 138 height 22
click at [1210, 722] on div "As occurred" at bounding box center [1222, 724] width 61 height 14
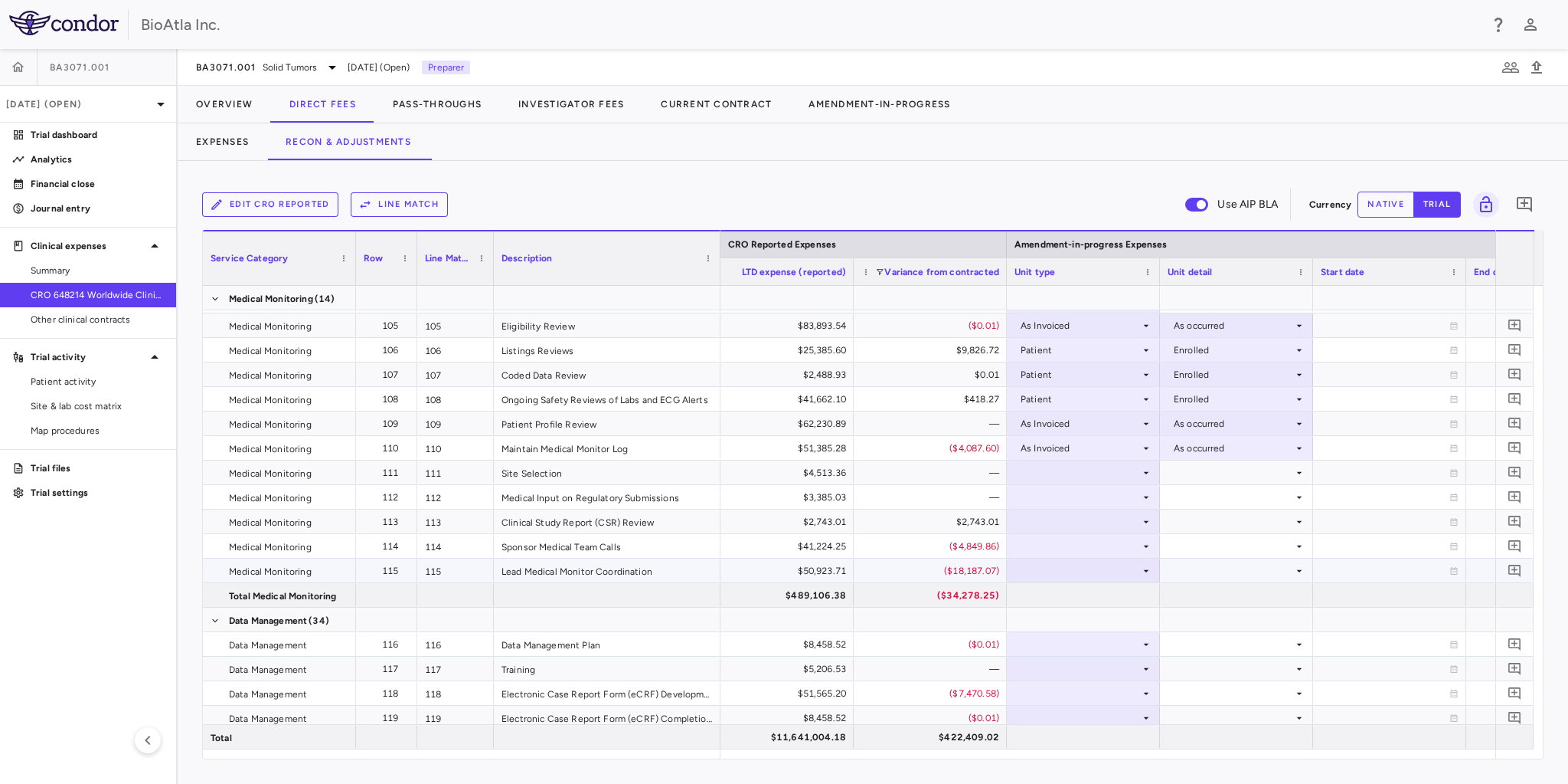
scroll to position [3109, 0]
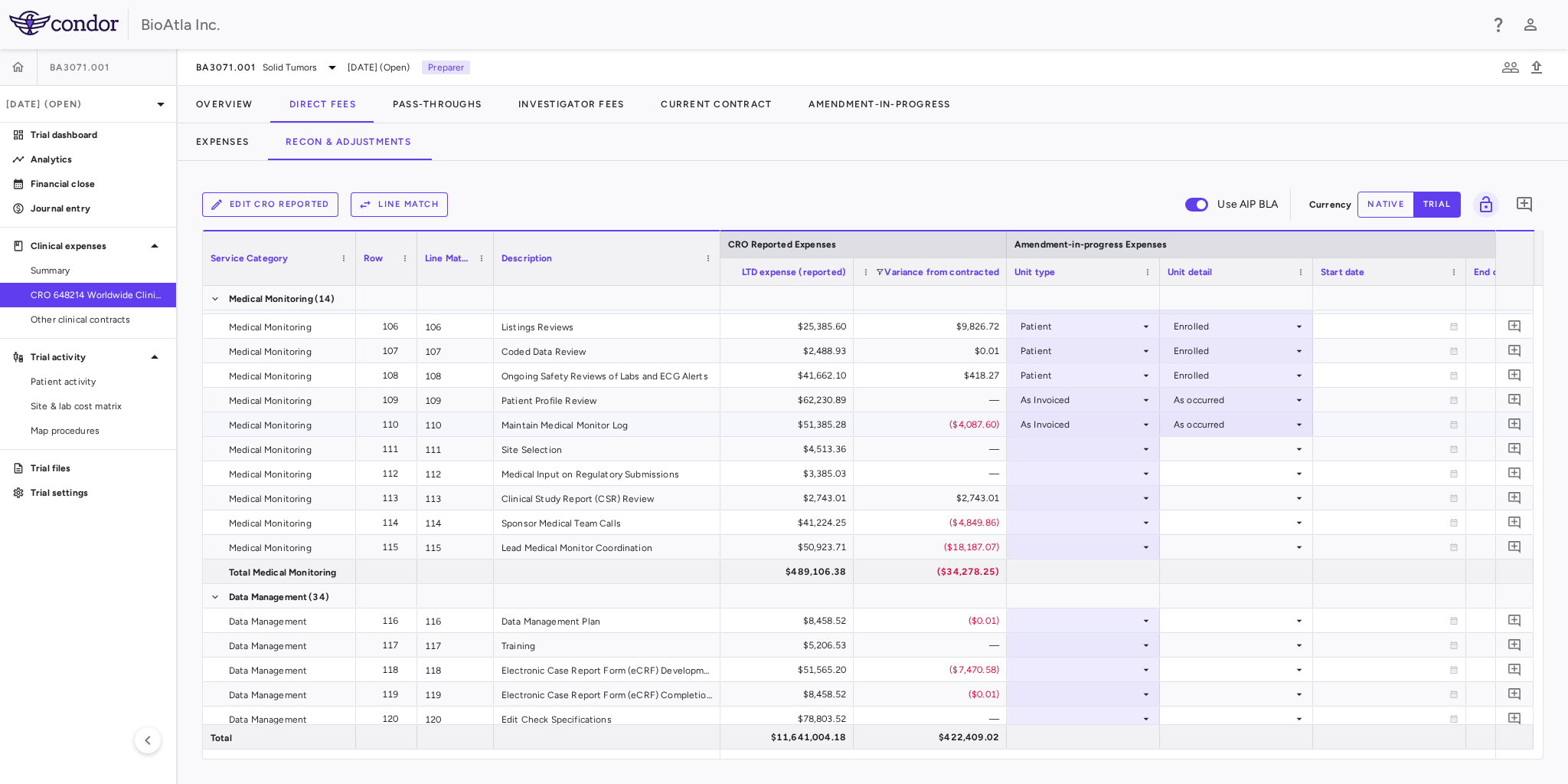
click at [1084, 423] on div "As Invoiced" at bounding box center [1080, 424] width 120 height 25
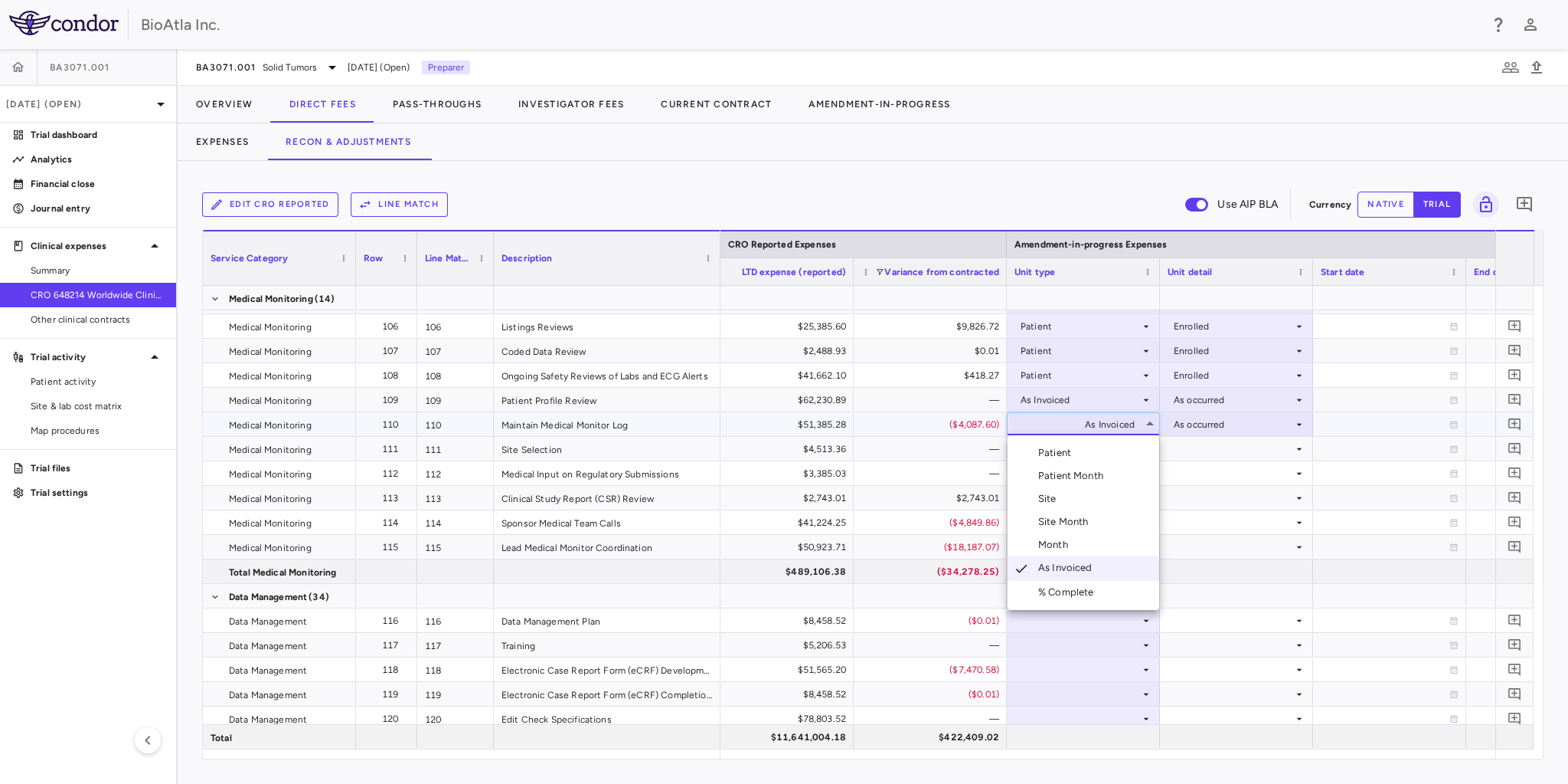
click at [1056, 539] on div "Month" at bounding box center [1056, 544] width 36 height 14
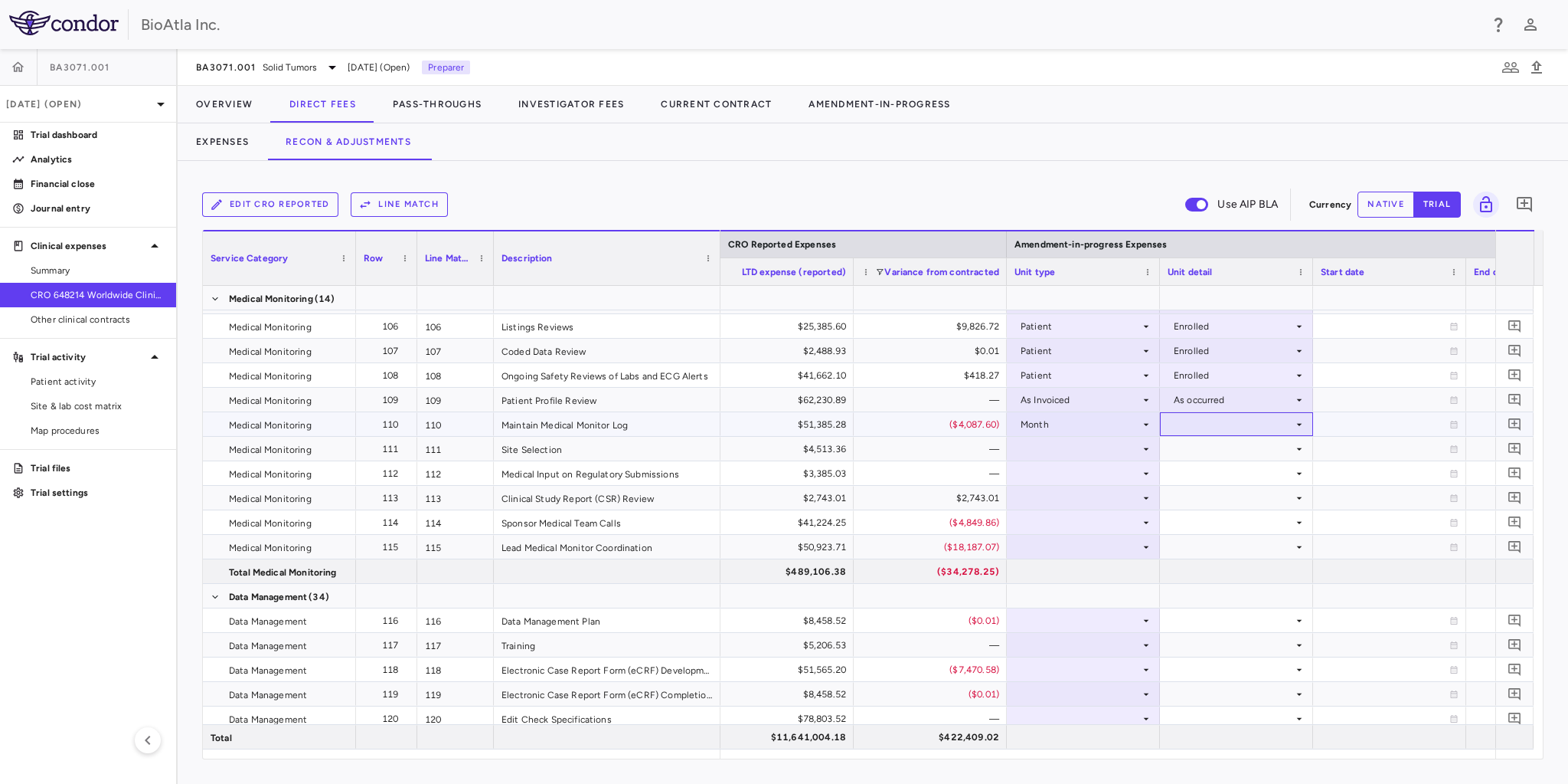
click at [1201, 426] on div at bounding box center [1237, 424] width 138 height 22
click at [1207, 474] on div "Conduct" at bounding box center [1214, 475] width 46 height 14
click at [1058, 446] on div at bounding box center [1084, 448] width 138 height 22
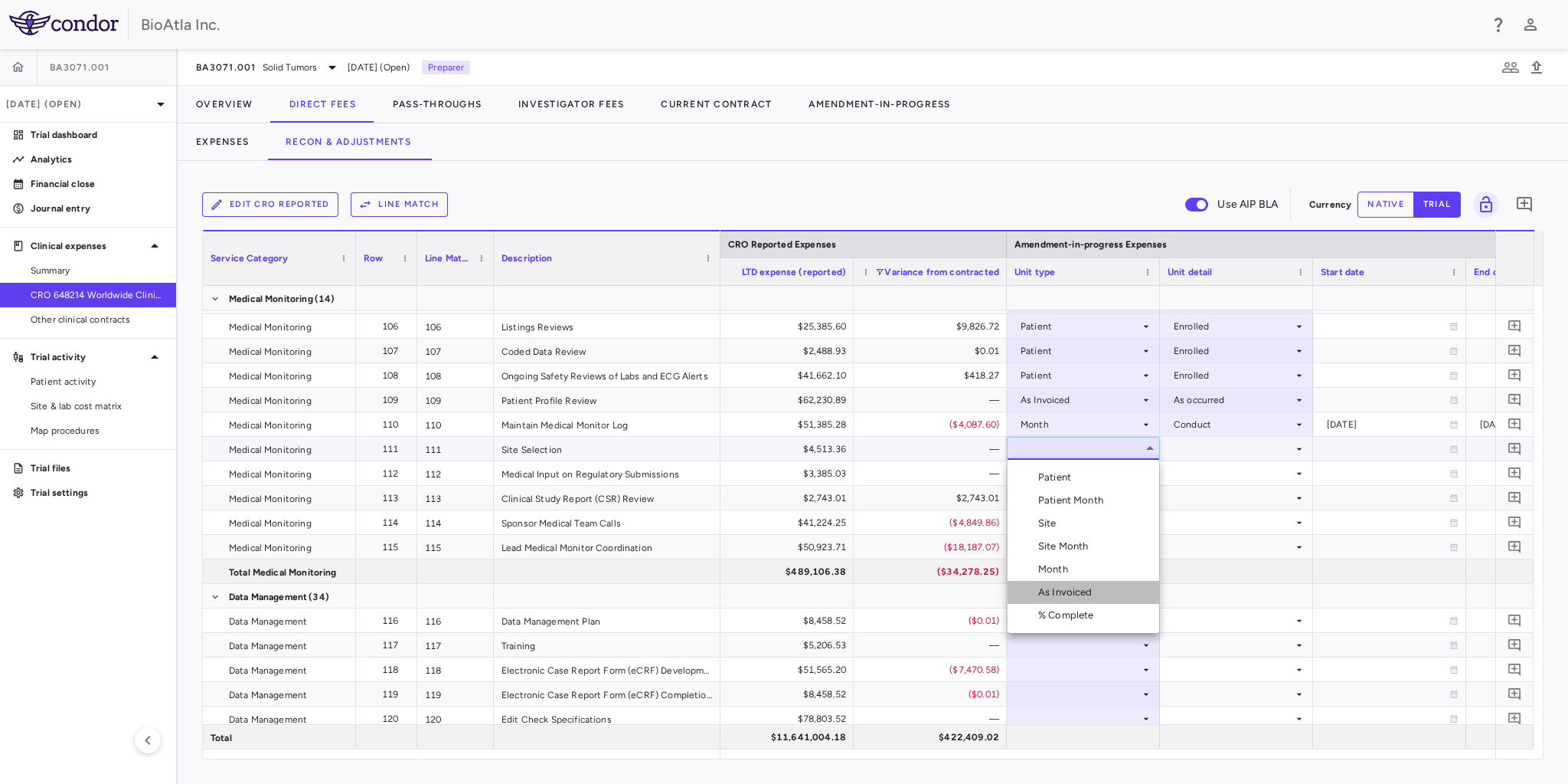
click at [1084, 594] on div "As Invoiced" at bounding box center [1067, 592] width 60 height 14
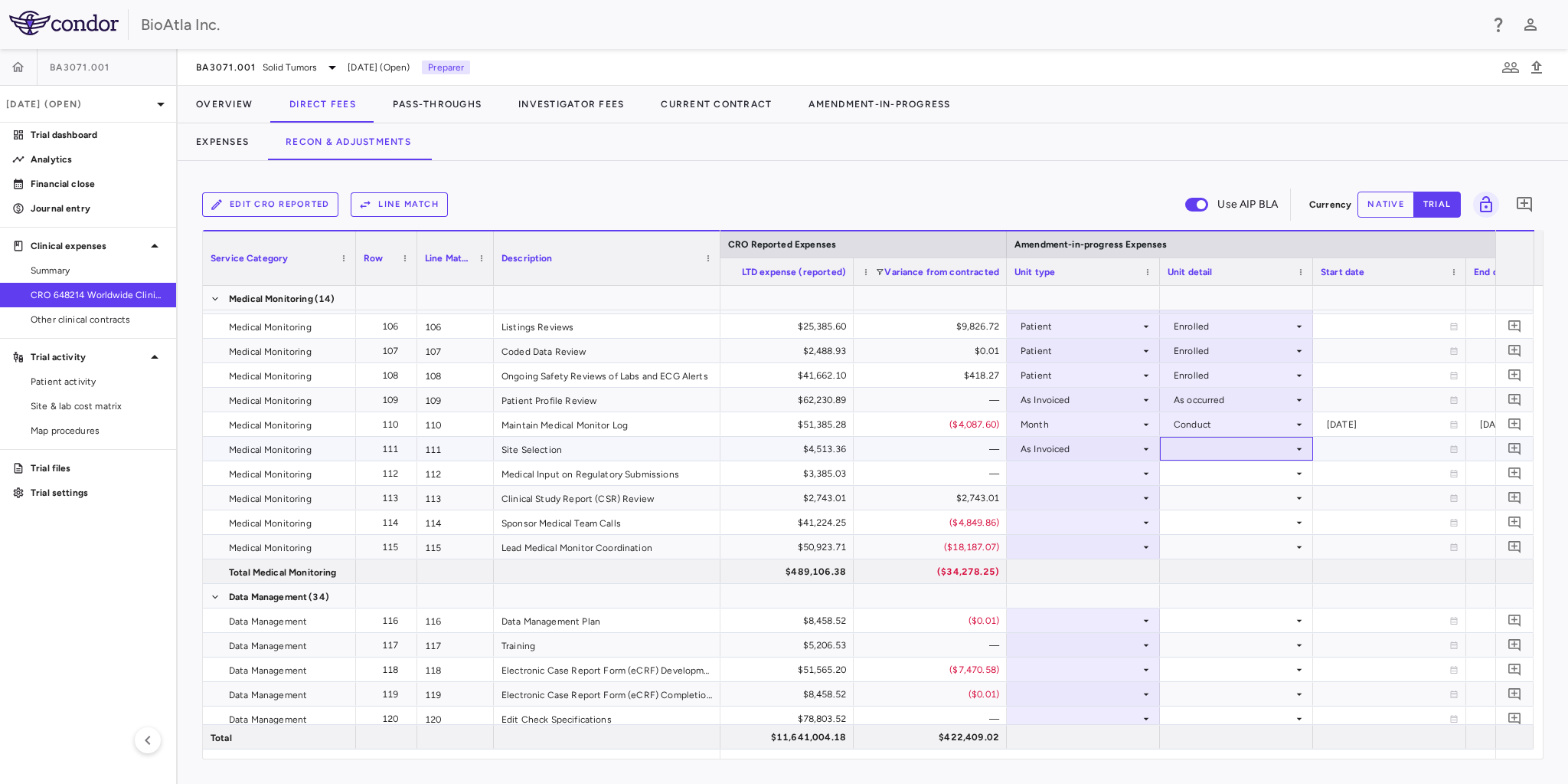
click at [1231, 451] on div at bounding box center [1237, 448] width 138 height 22
click at [1200, 477] on div "As occurred" at bounding box center [1222, 477] width 61 height 14
click at [1099, 469] on div at bounding box center [1084, 473] width 138 height 22
click at [1075, 466] on div at bounding box center [1084, 473] width 138 height 22
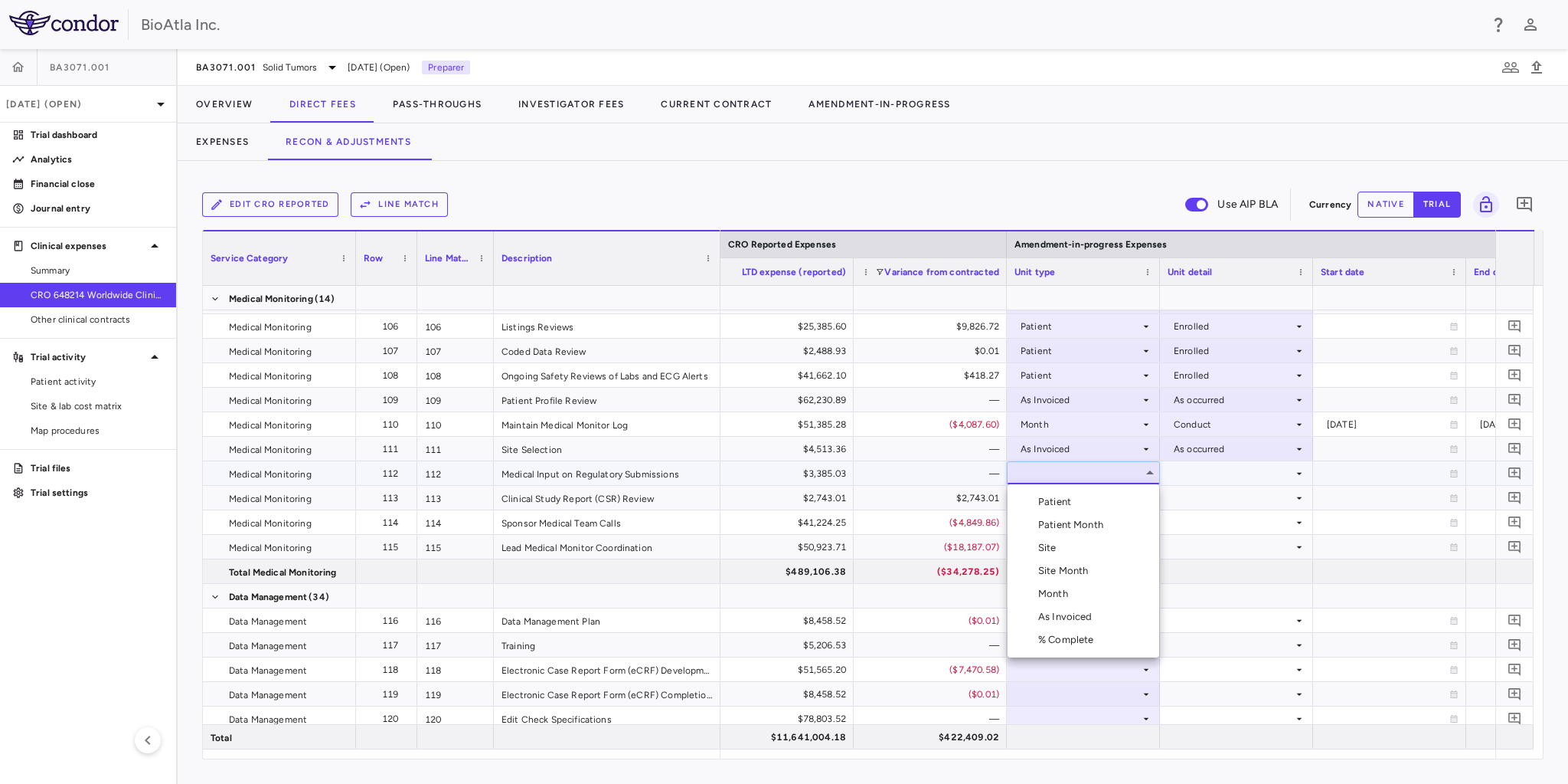
click at [1087, 616] on div "As Invoiced" at bounding box center [1067, 616] width 60 height 14
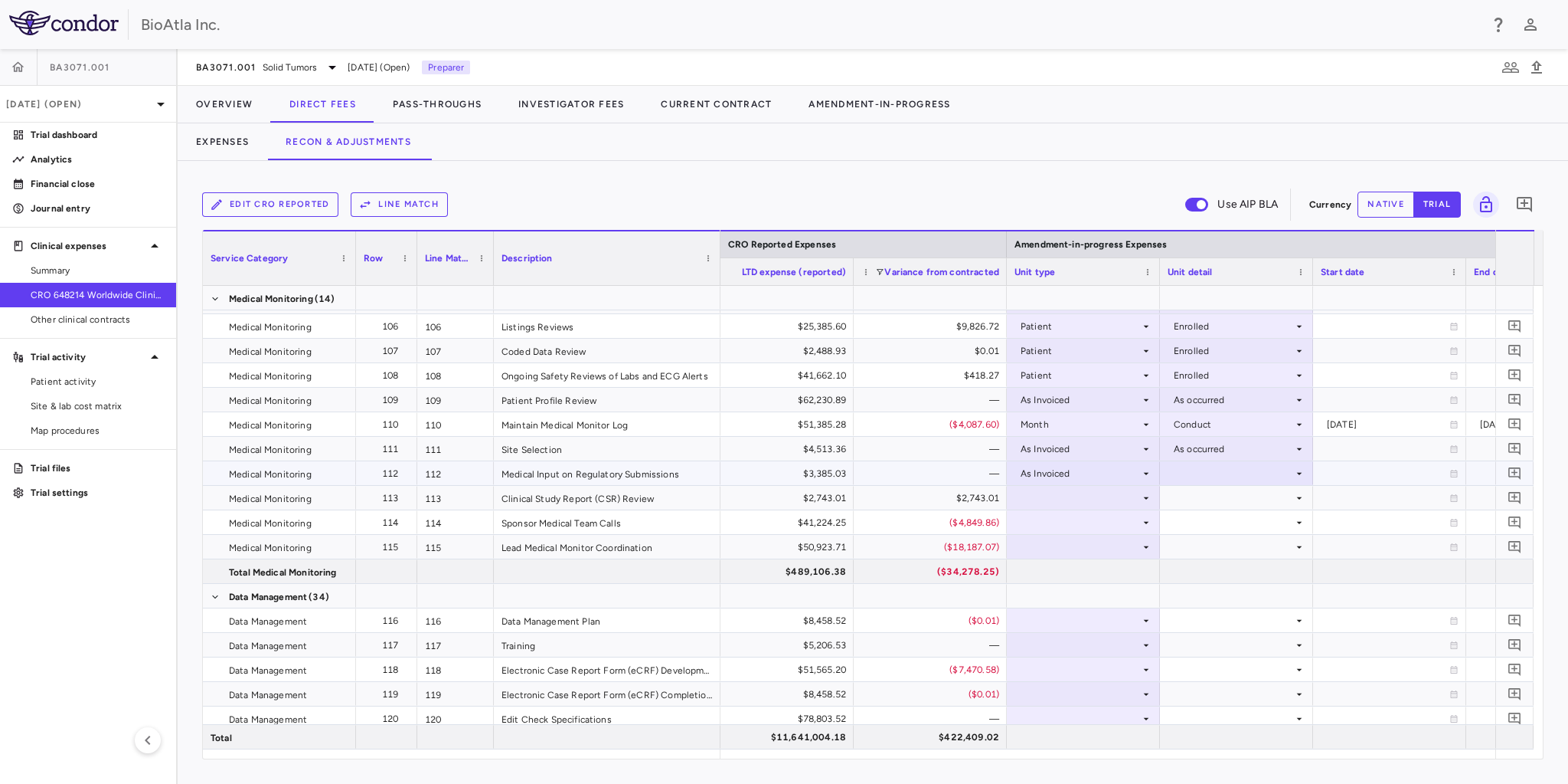
click at [1206, 475] on div at bounding box center [1237, 473] width 138 height 22
click at [1211, 498] on div "As occurred" at bounding box center [1222, 502] width 61 height 14
click at [1033, 497] on div at bounding box center [1084, 497] width 138 height 22
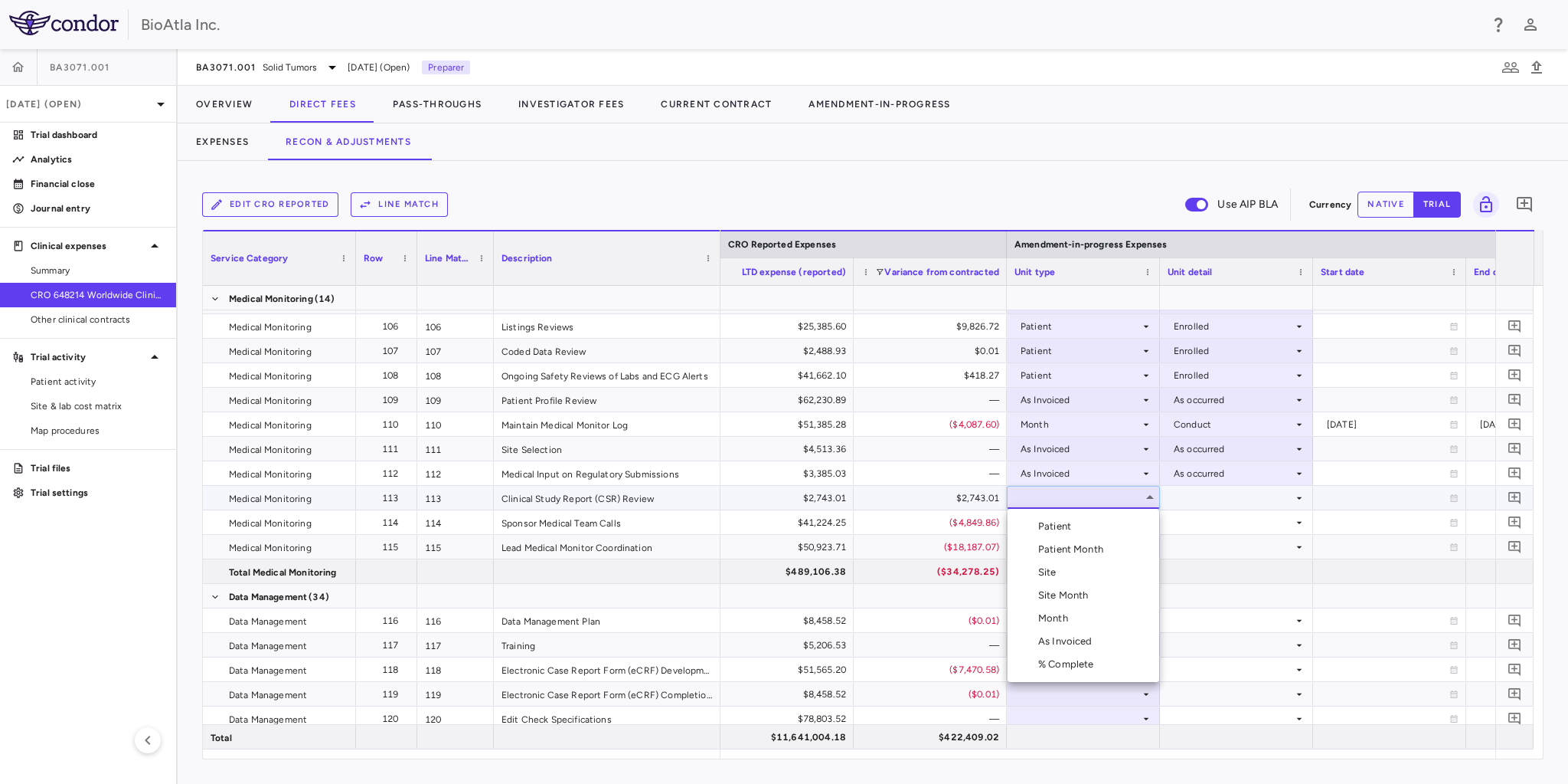
click at [1061, 619] on div "Month" at bounding box center [1056, 618] width 36 height 14
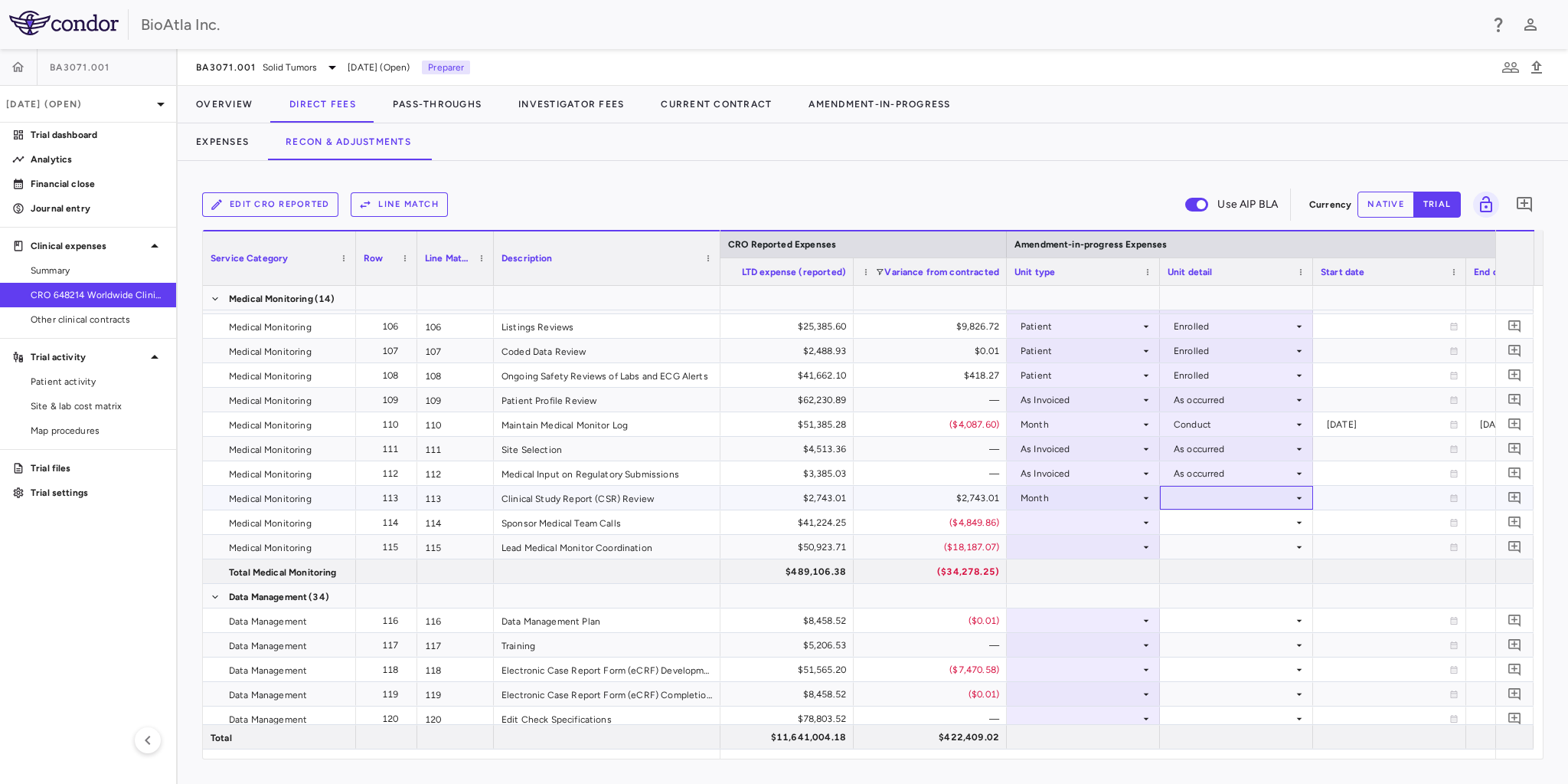
click at [1203, 499] on div at bounding box center [1237, 497] width 138 height 22
click at [1219, 641] on div "Close" at bounding box center [1208, 641] width 32 height 14
click at [1079, 522] on div at bounding box center [1084, 522] width 138 height 22
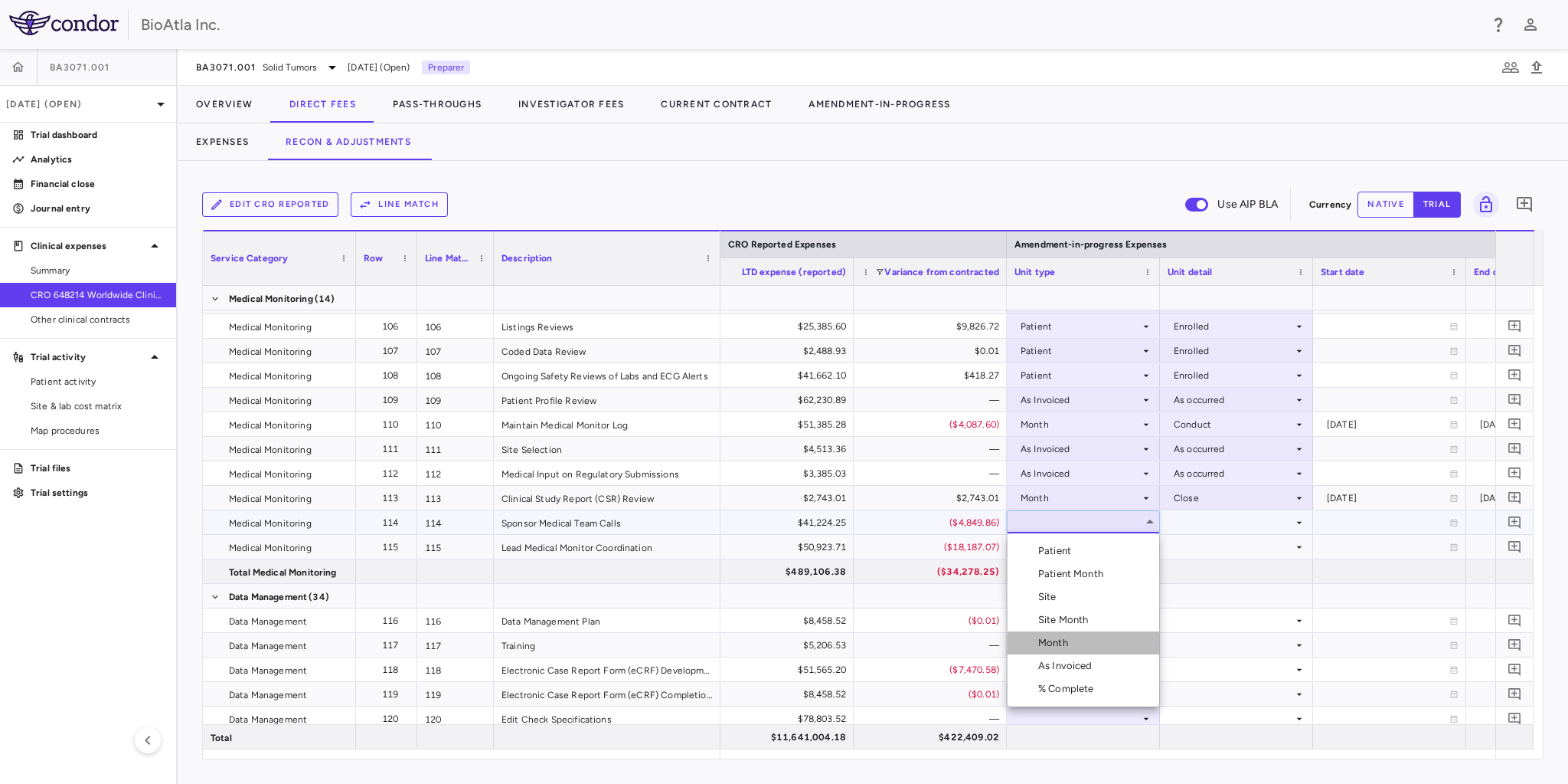
click at [1061, 647] on div "Month" at bounding box center [1056, 643] width 36 height 14
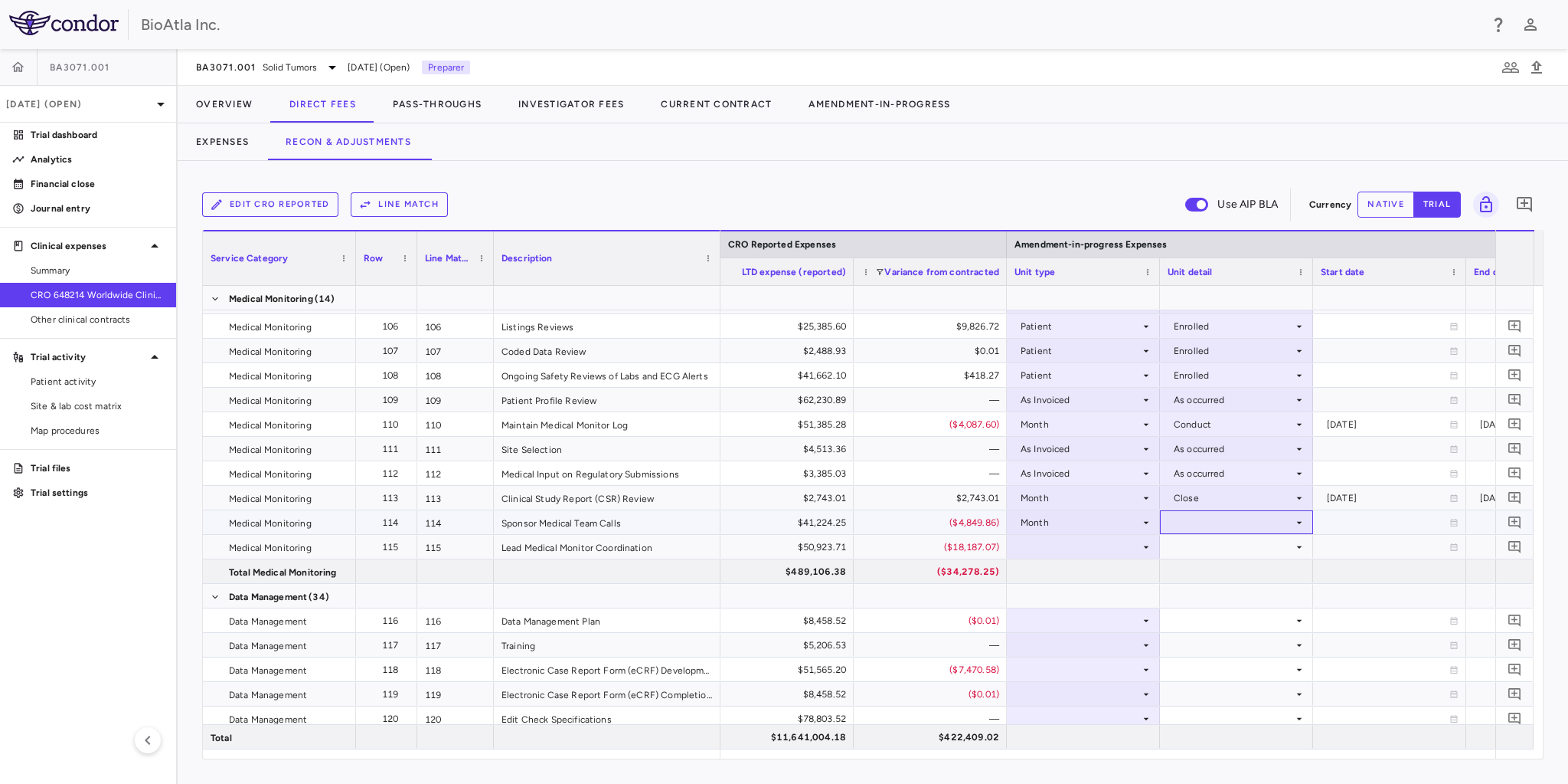
click at [1209, 527] on div at bounding box center [1237, 522] width 138 height 22
click at [1215, 576] on div "Conduct" at bounding box center [1214, 574] width 46 height 14
click at [1119, 541] on div at bounding box center [1084, 547] width 138 height 22
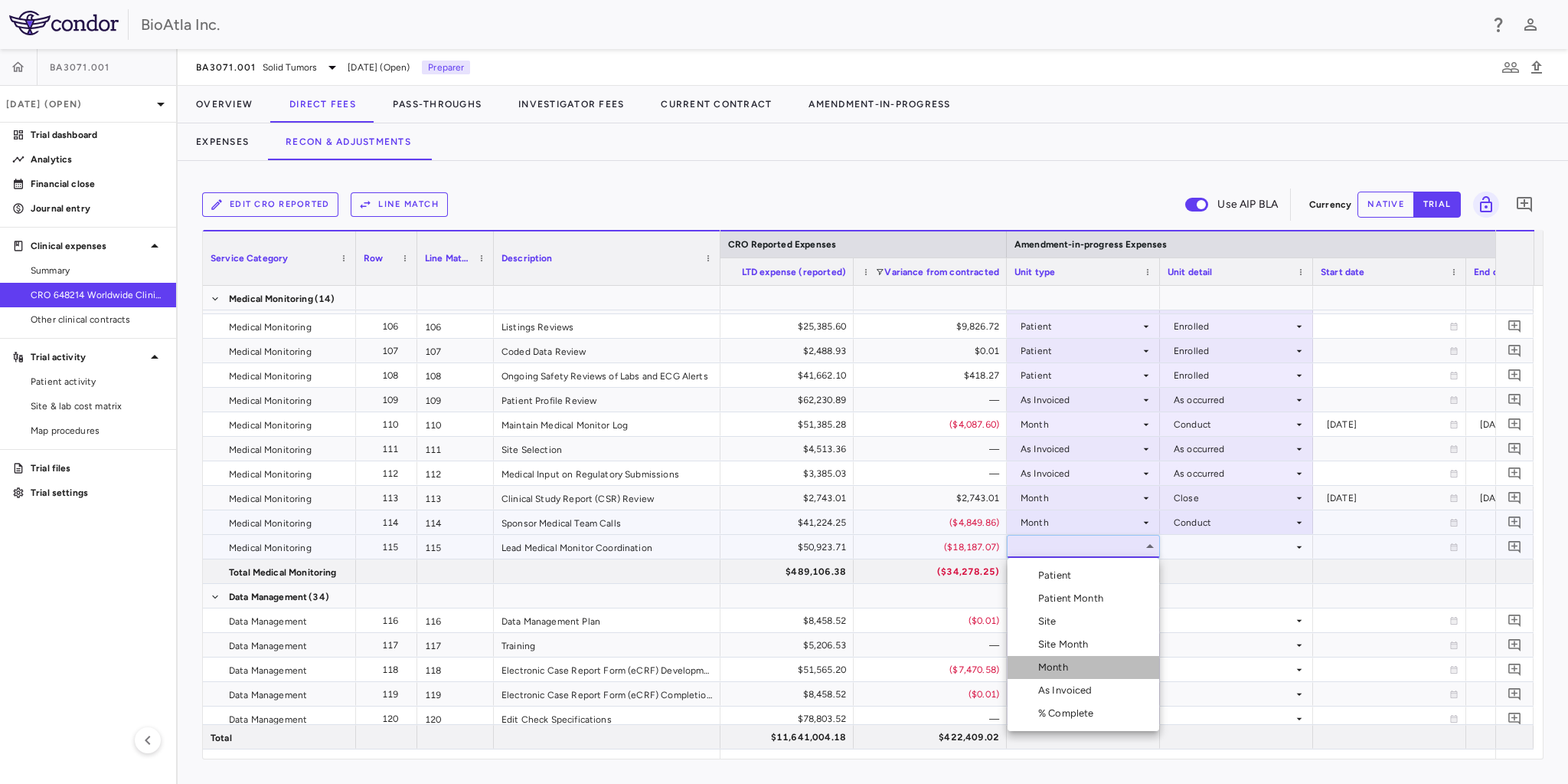
click at [1058, 668] on div "Month" at bounding box center [1056, 667] width 36 height 14
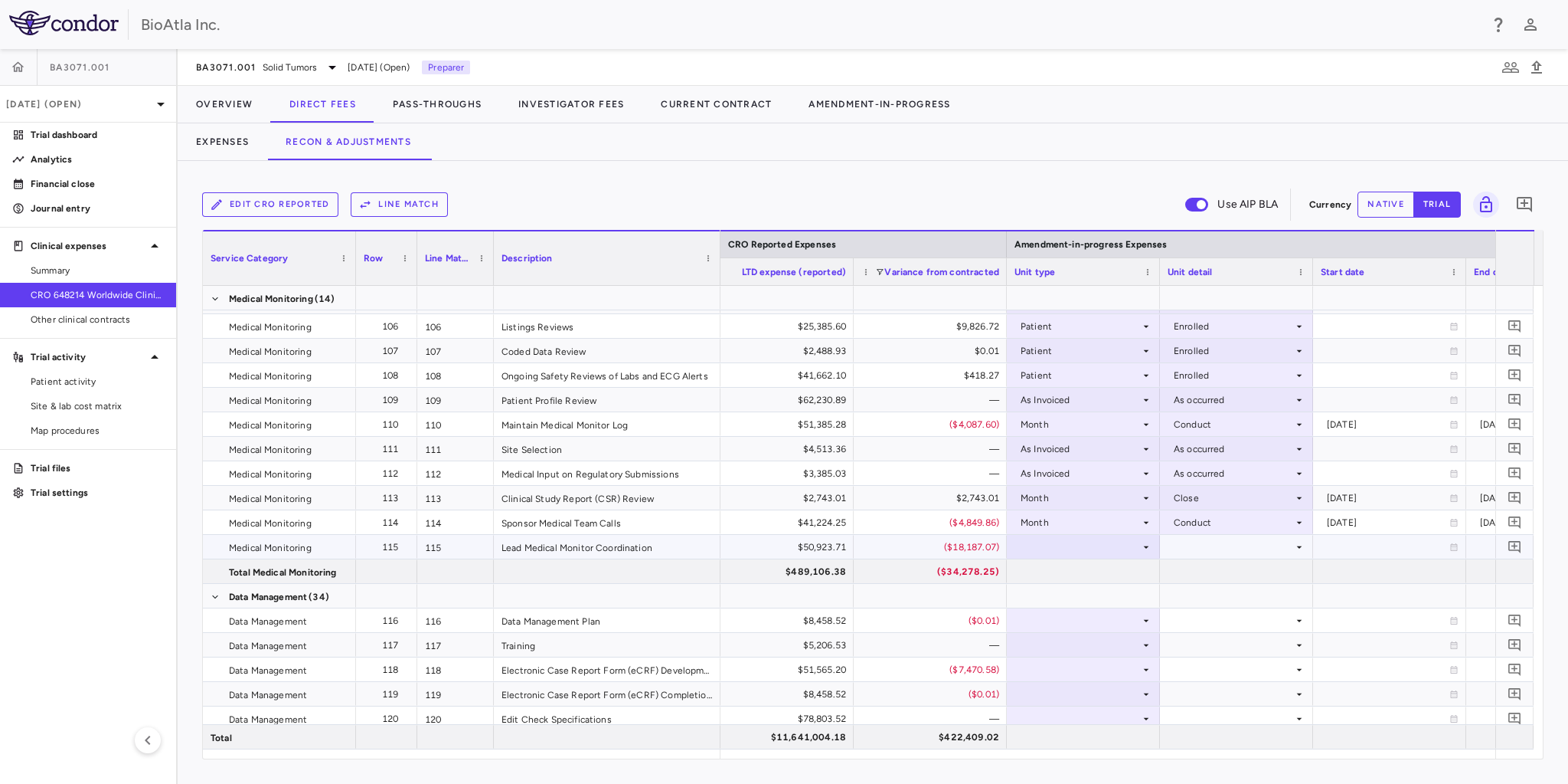
click at [1262, 548] on div at bounding box center [1237, 547] width 138 height 22
click at [1121, 540] on div at bounding box center [1084, 547] width 138 height 22
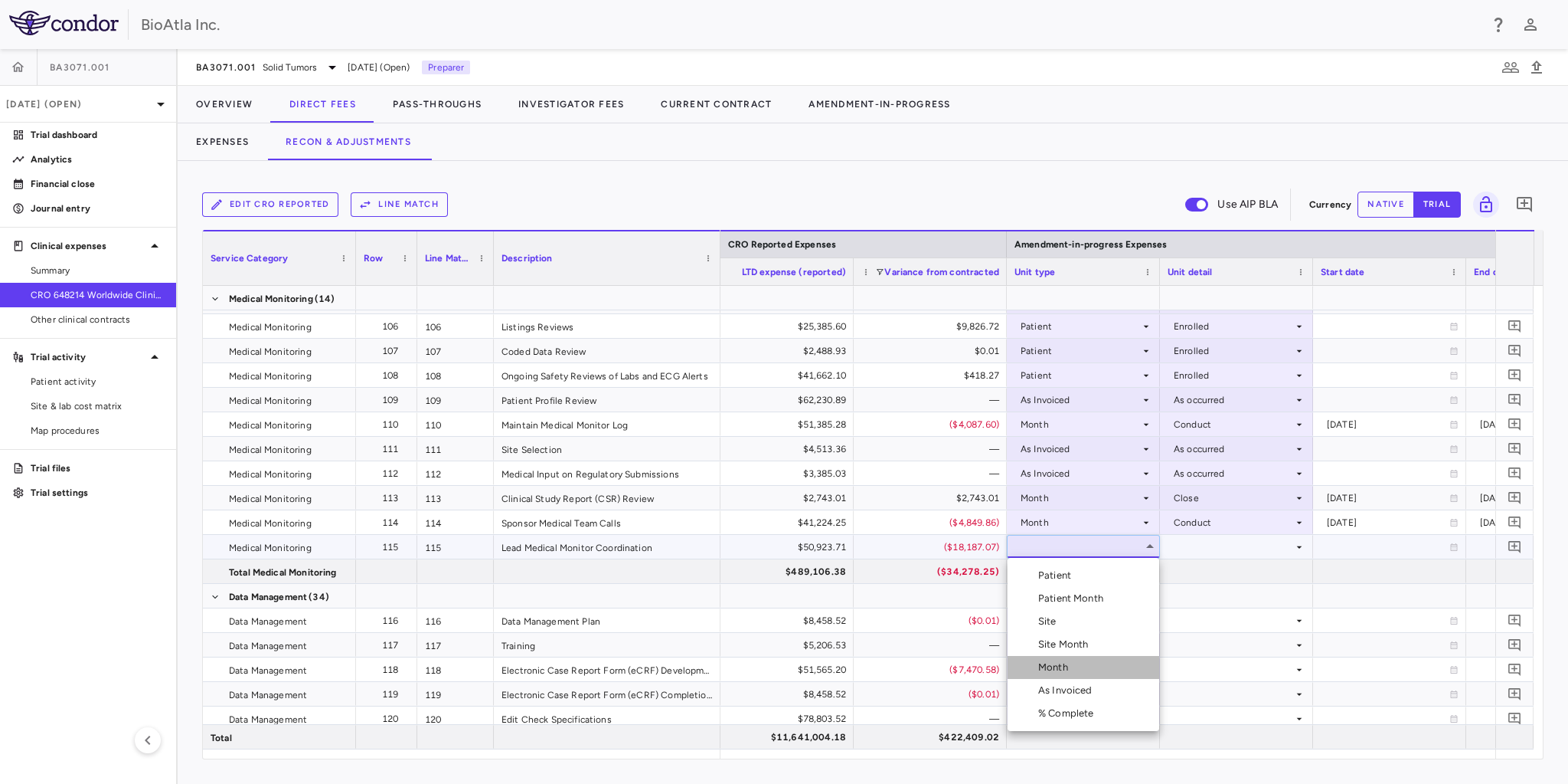
click at [1053, 669] on div "Month" at bounding box center [1056, 667] width 36 height 14
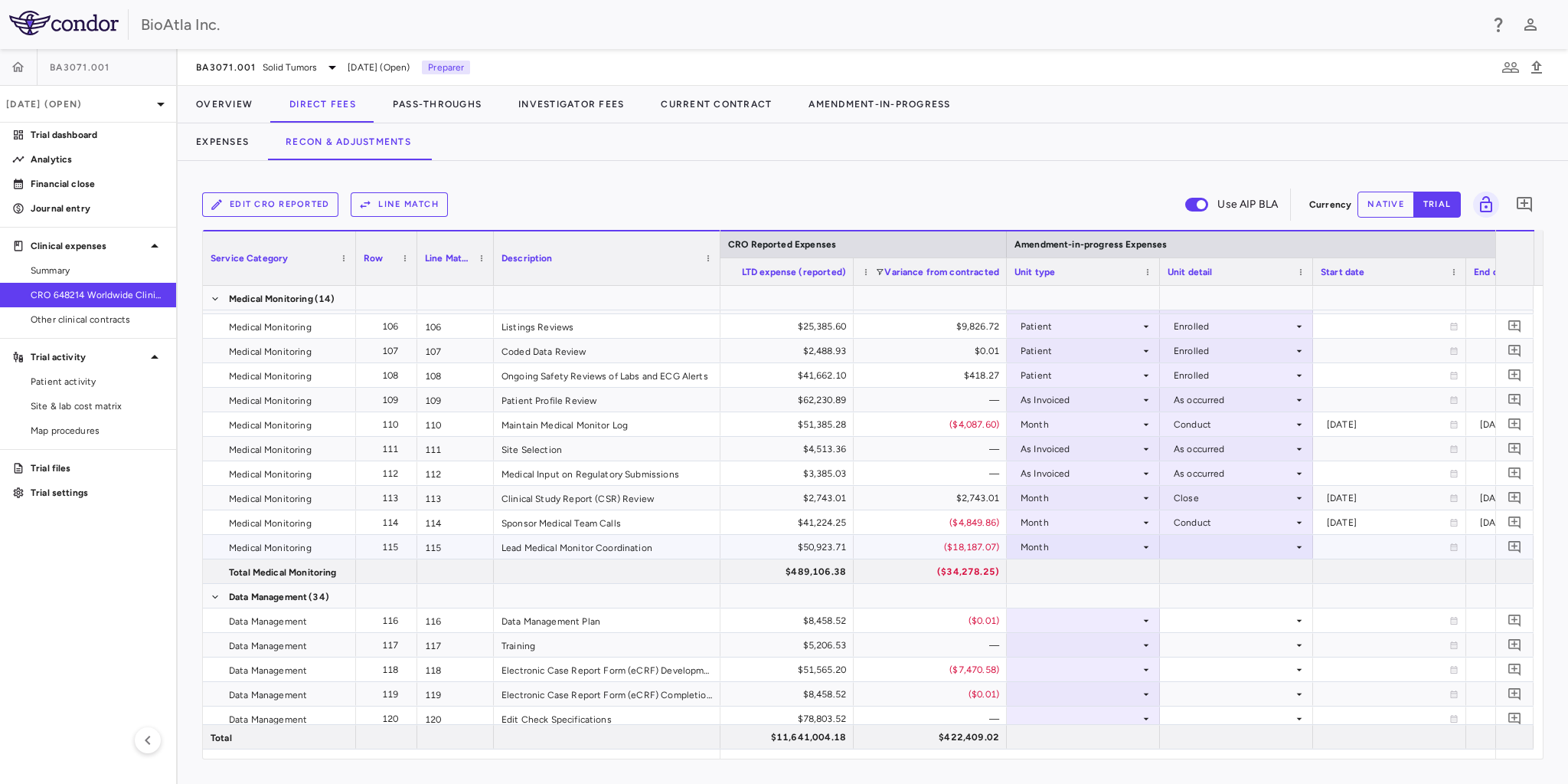
click at [1203, 543] on div at bounding box center [1237, 547] width 138 height 22
click at [1195, 599] on div "Conduct" at bounding box center [1214, 598] width 46 height 14
click at [1036, 616] on div at bounding box center [1084, 620] width 138 height 22
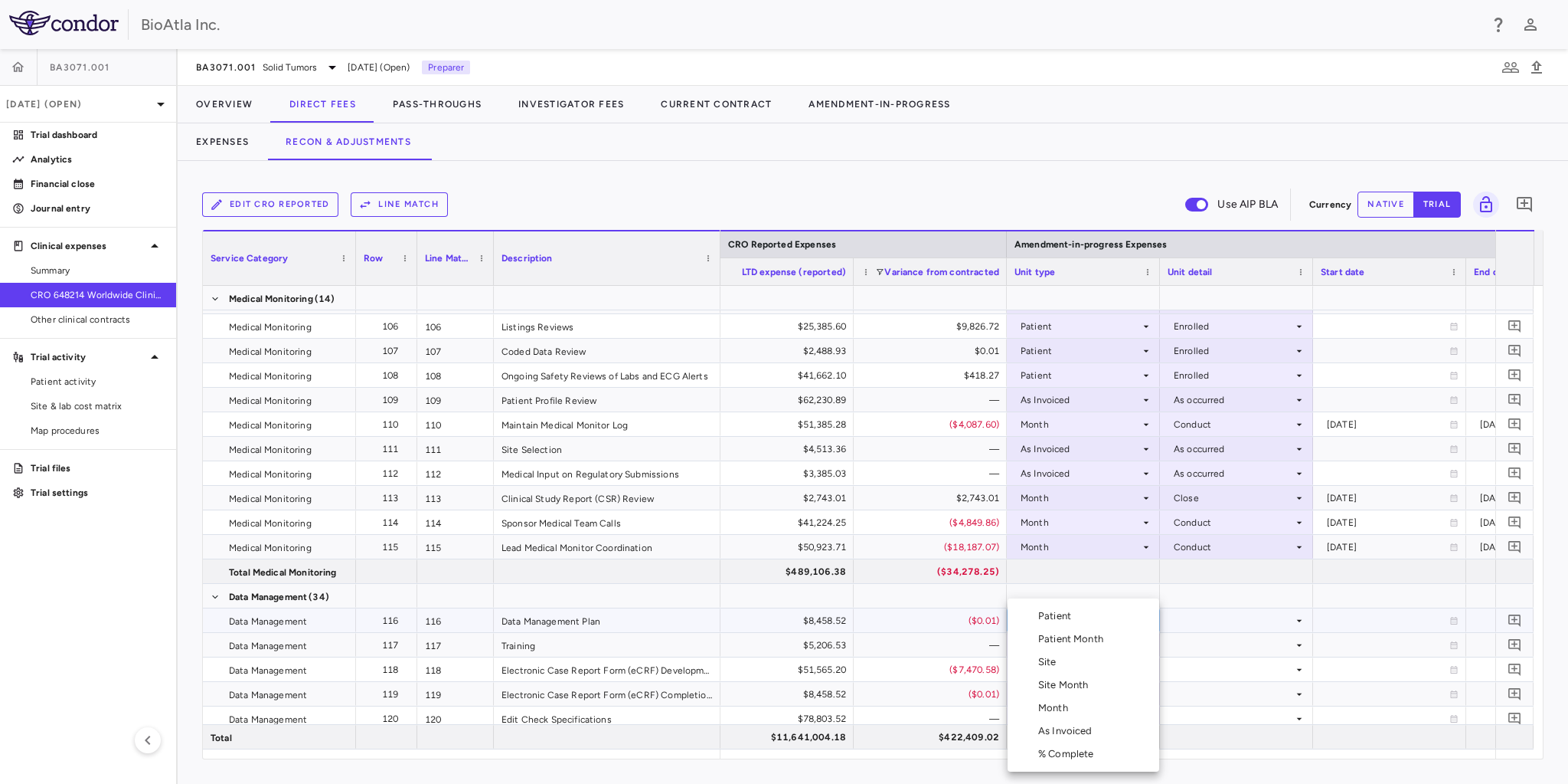
click at [1058, 707] on div "Month" at bounding box center [1056, 707] width 36 height 14
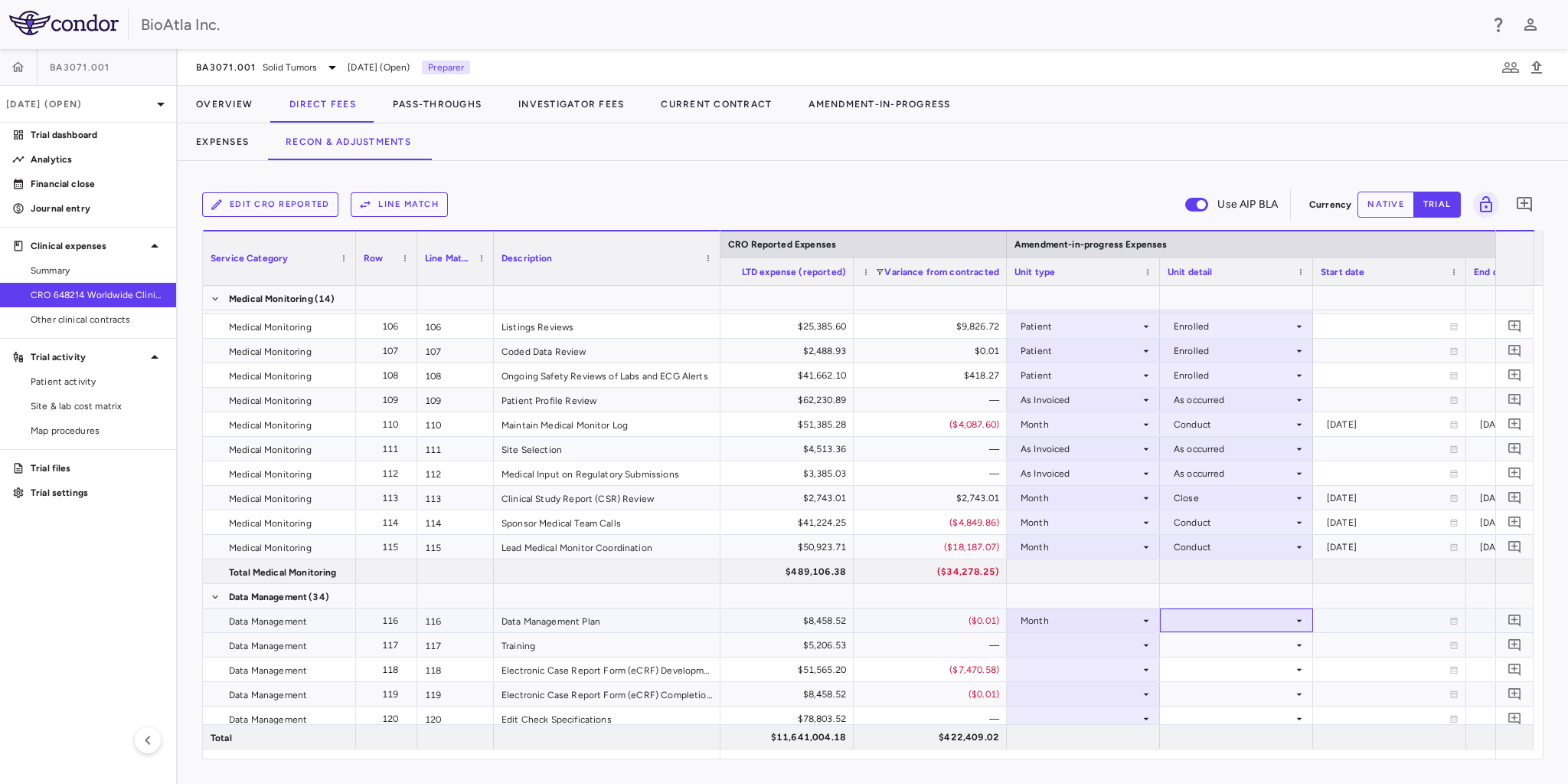
click at [1192, 626] on div at bounding box center [1237, 620] width 138 height 22
click at [1218, 594] on div "Startup" at bounding box center [1212, 593] width 41 height 14
click at [1073, 642] on div at bounding box center [1084, 645] width 138 height 22
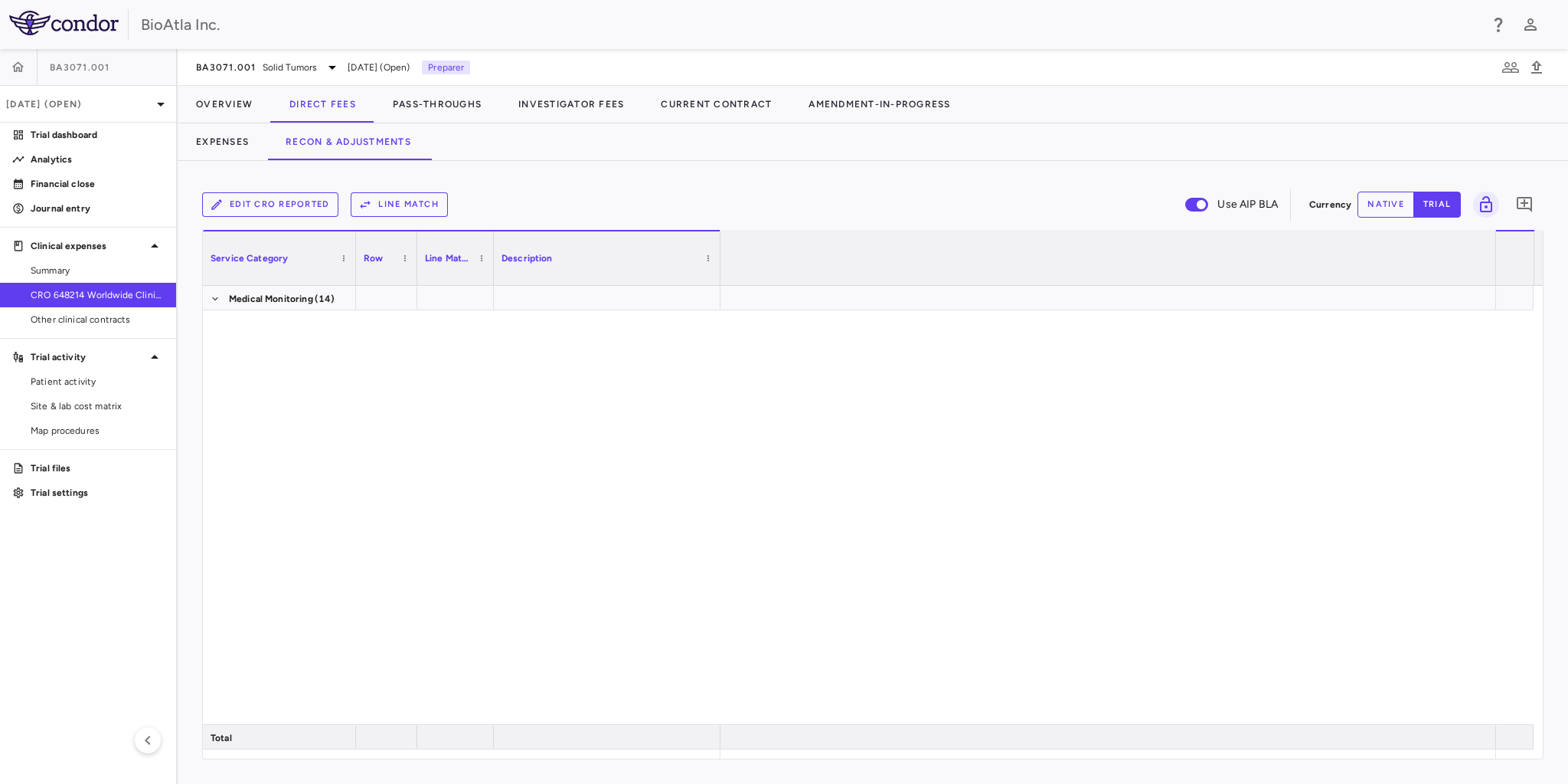
scroll to position [0, 2584]
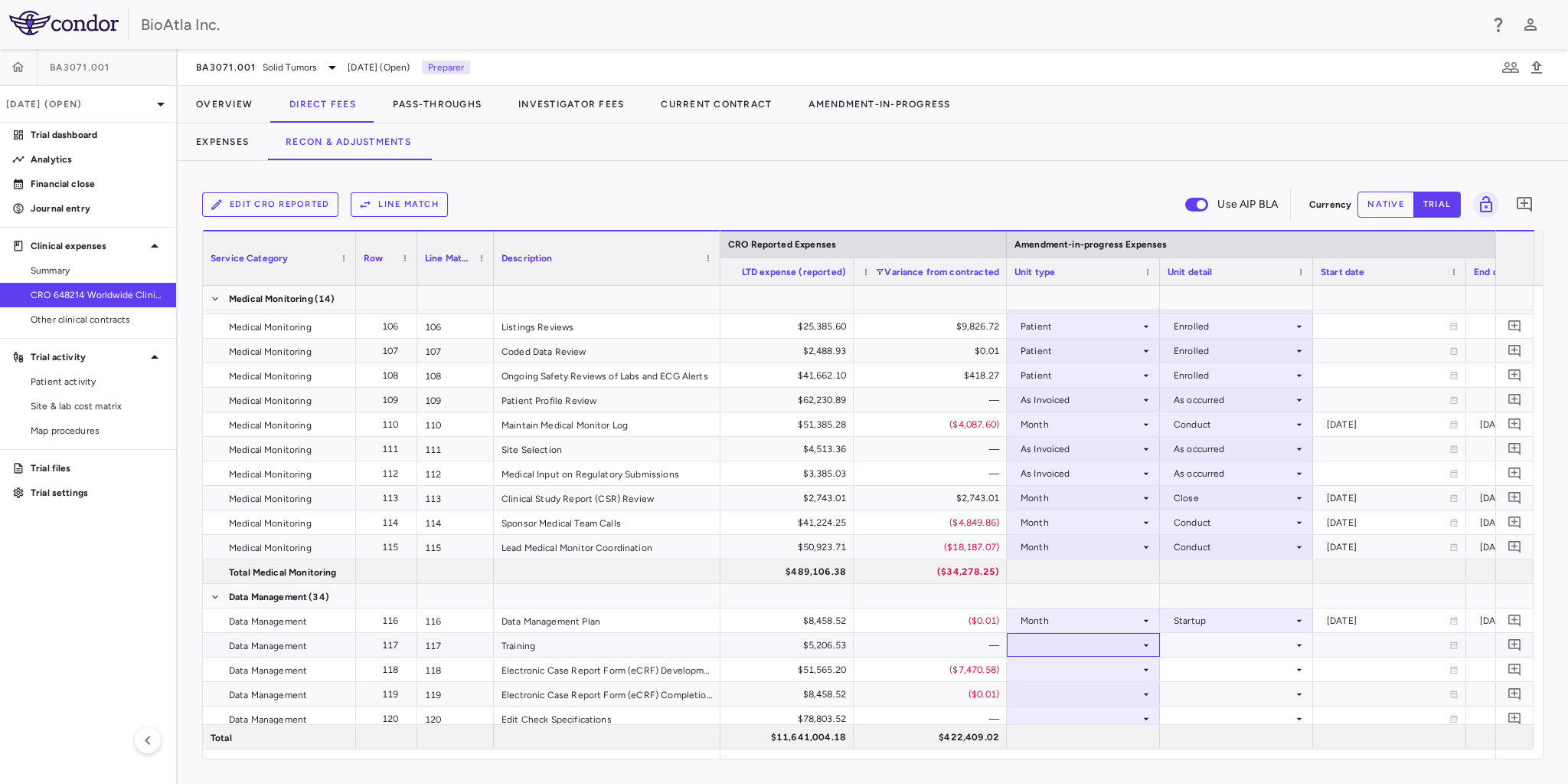
click at [1126, 645] on div at bounding box center [1084, 645] width 138 height 22
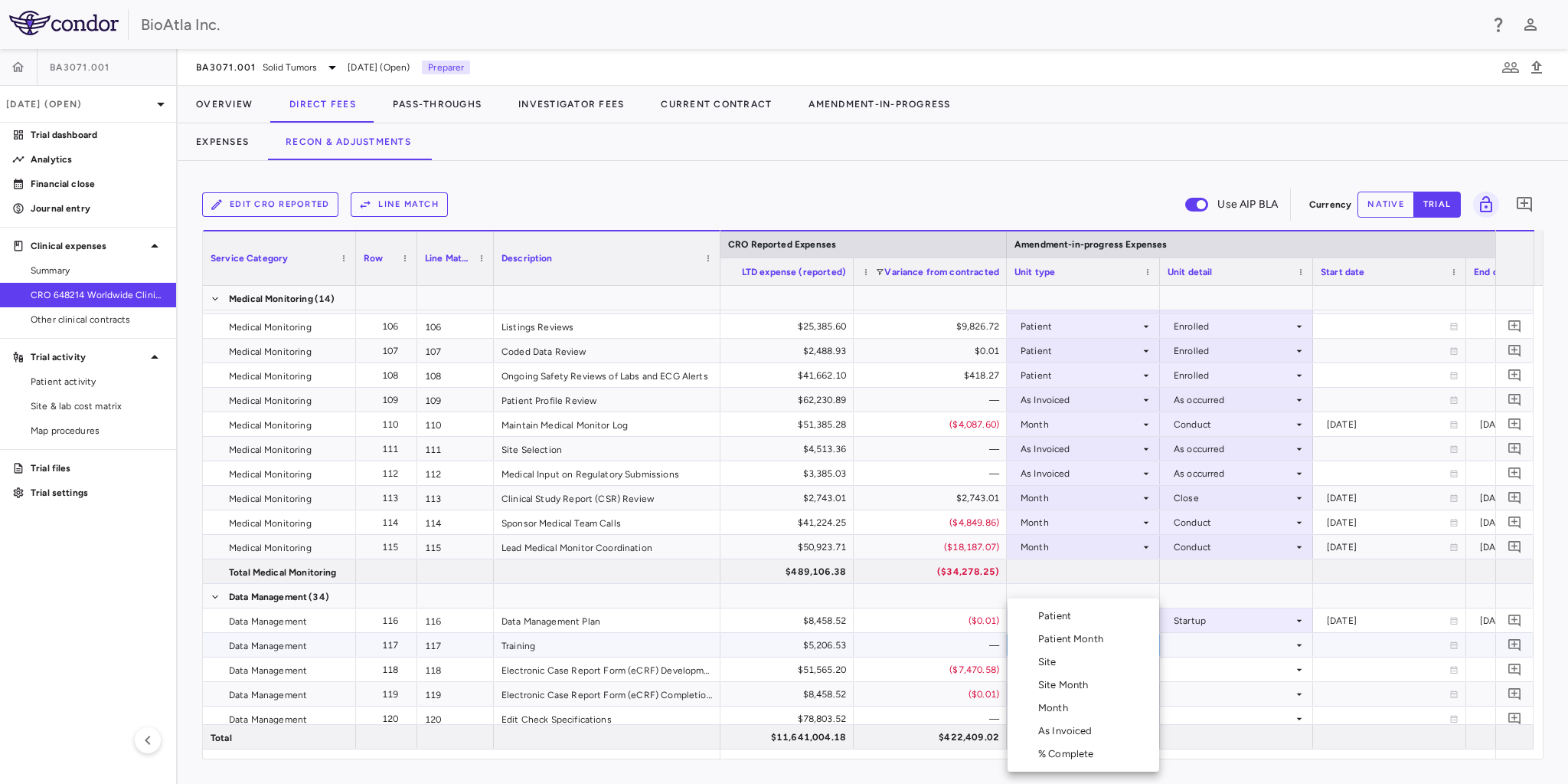
click at [1050, 717] on li "Month" at bounding box center [1083, 707] width 151 height 23
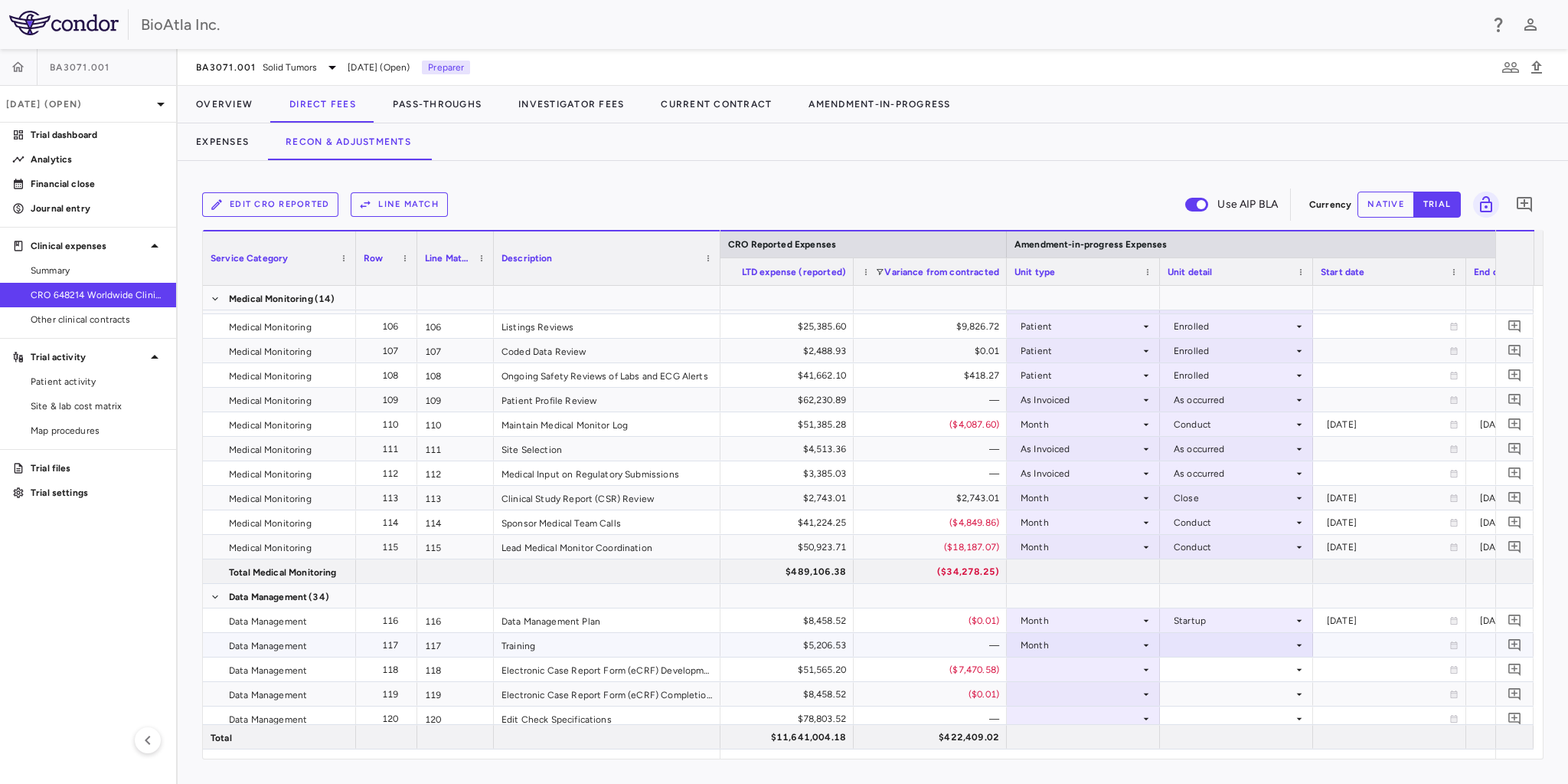
click at [1207, 650] on div at bounding box center [1237, 645] width 138 height 22
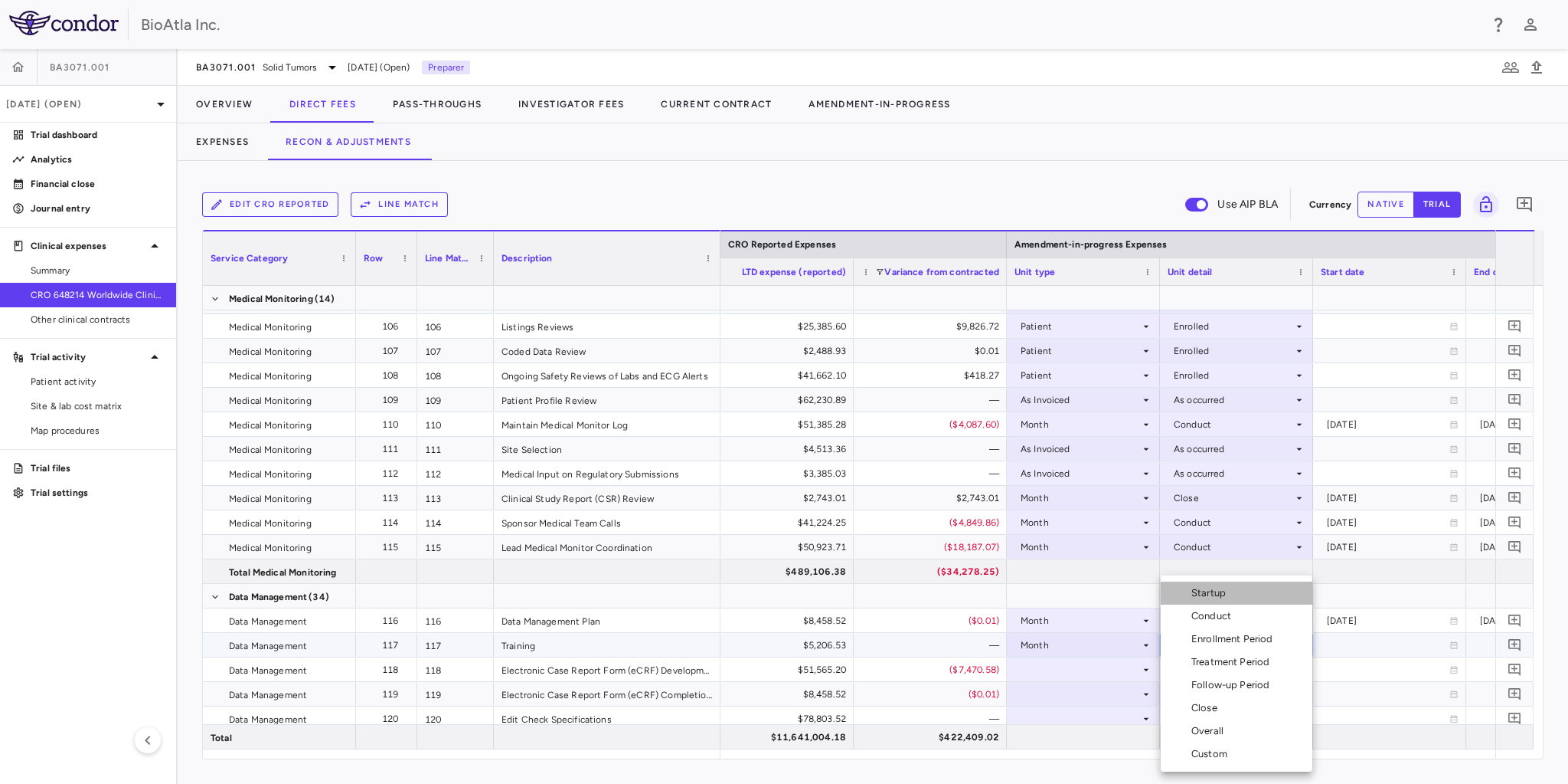
click at [1220, 597] on div "Startup" at bounding box center [1212, 593] width 41 height 14
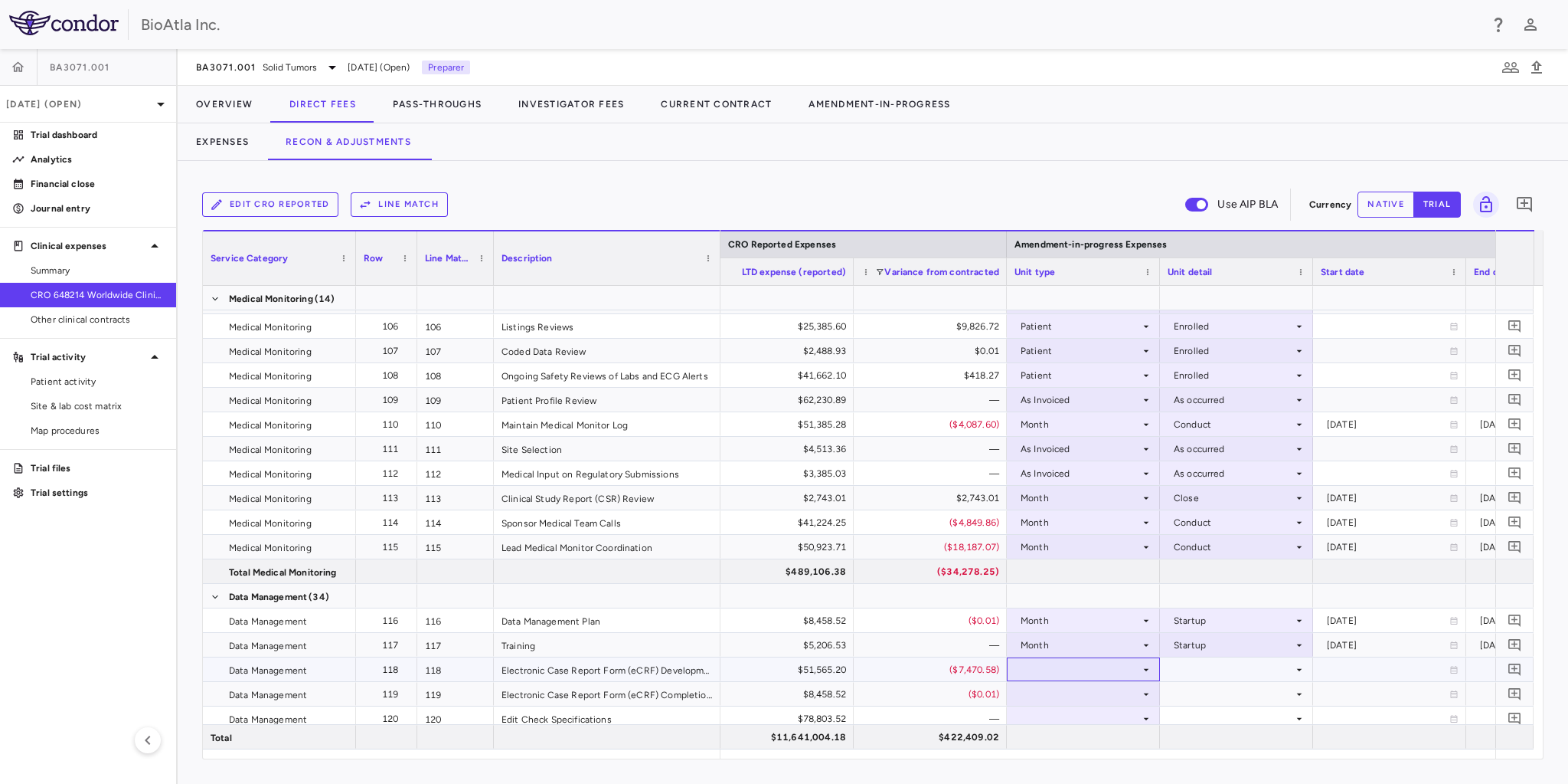
click at [1048, 663] on div at bounding box center [1084, 669] width 138 height 22
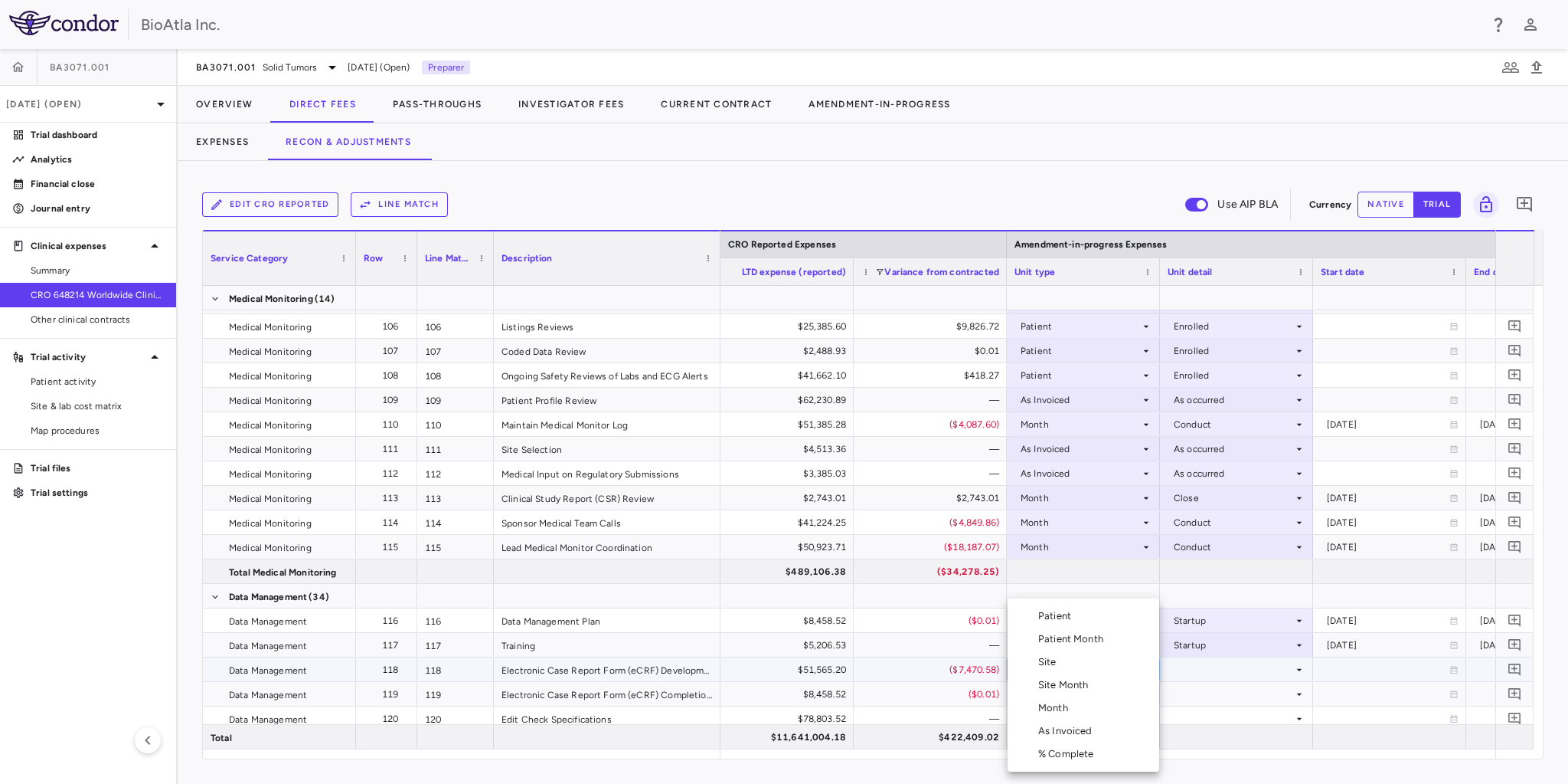
click at [1055, 707] on div "Month" at bounding box center [1056, 707] width 36 height 14
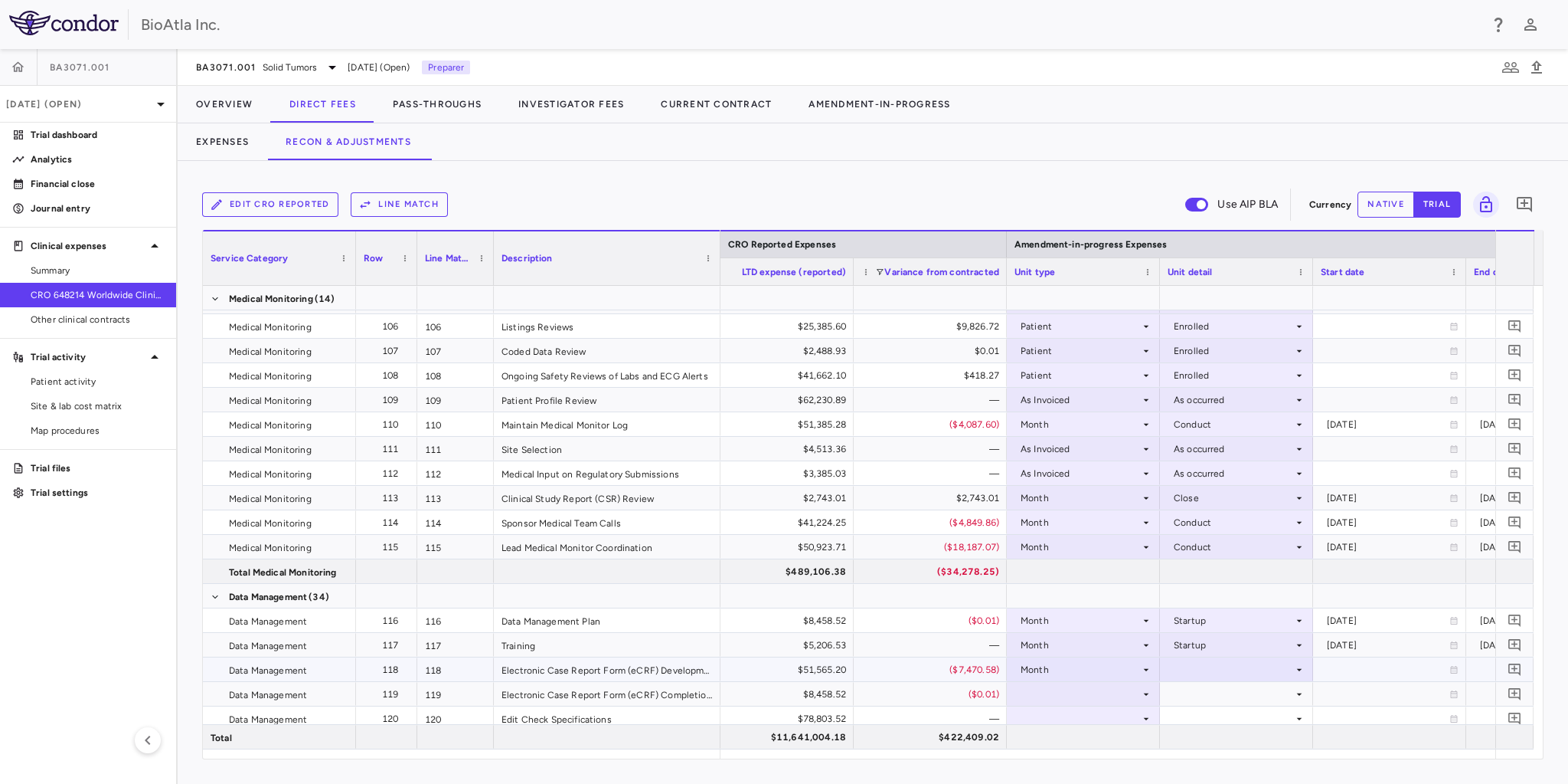
click at [1221, 668] on div at bounding box center [1237, 669] width 138 height 22
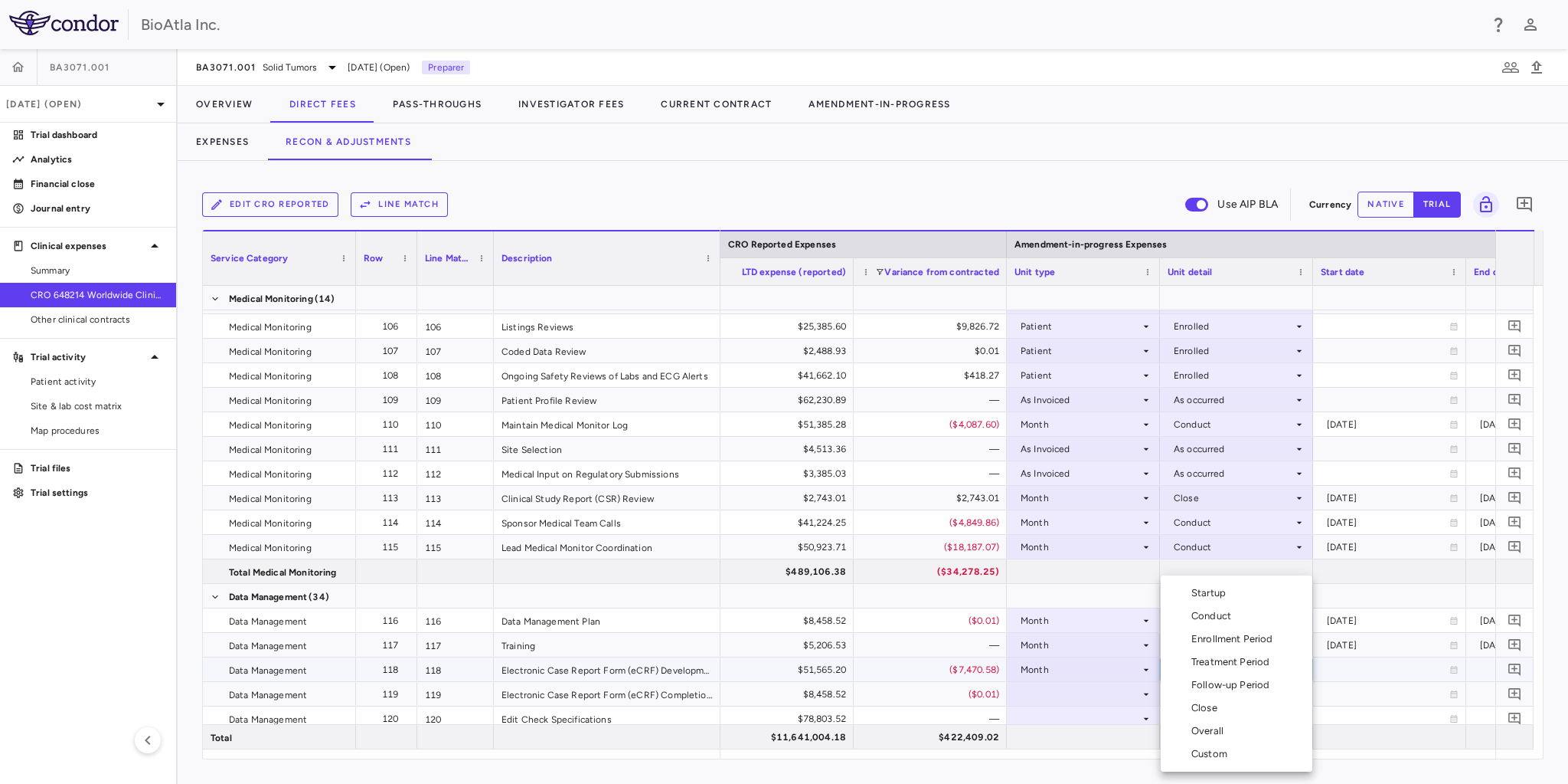
click at [1209, 591] on div "Startup" at bounding box center [1212, 593] width 41 height 14
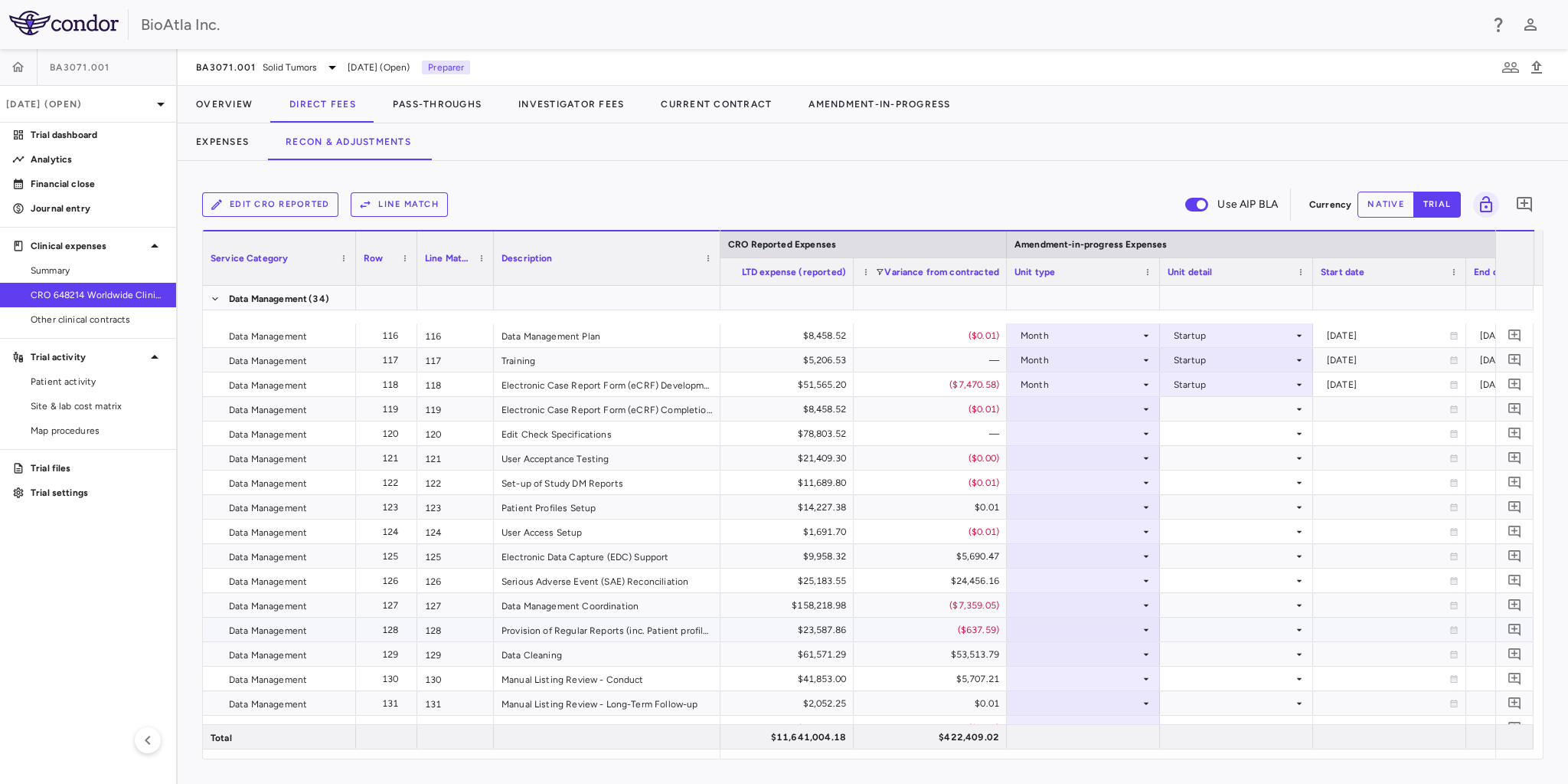
scroll to position [3293, 0]
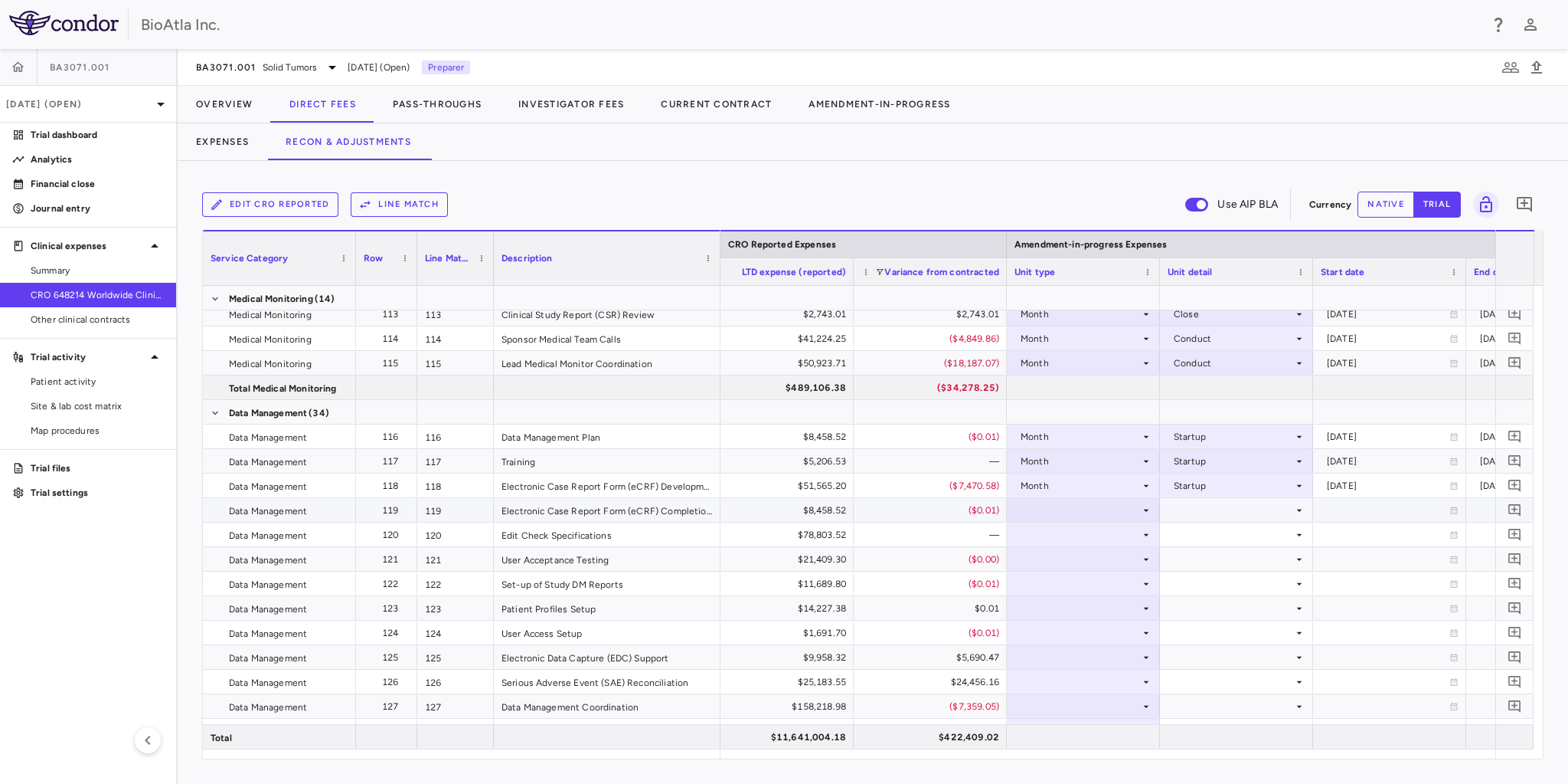
click at [1052, 506] on div at bounding box center [1084, 509] width 138 height 22
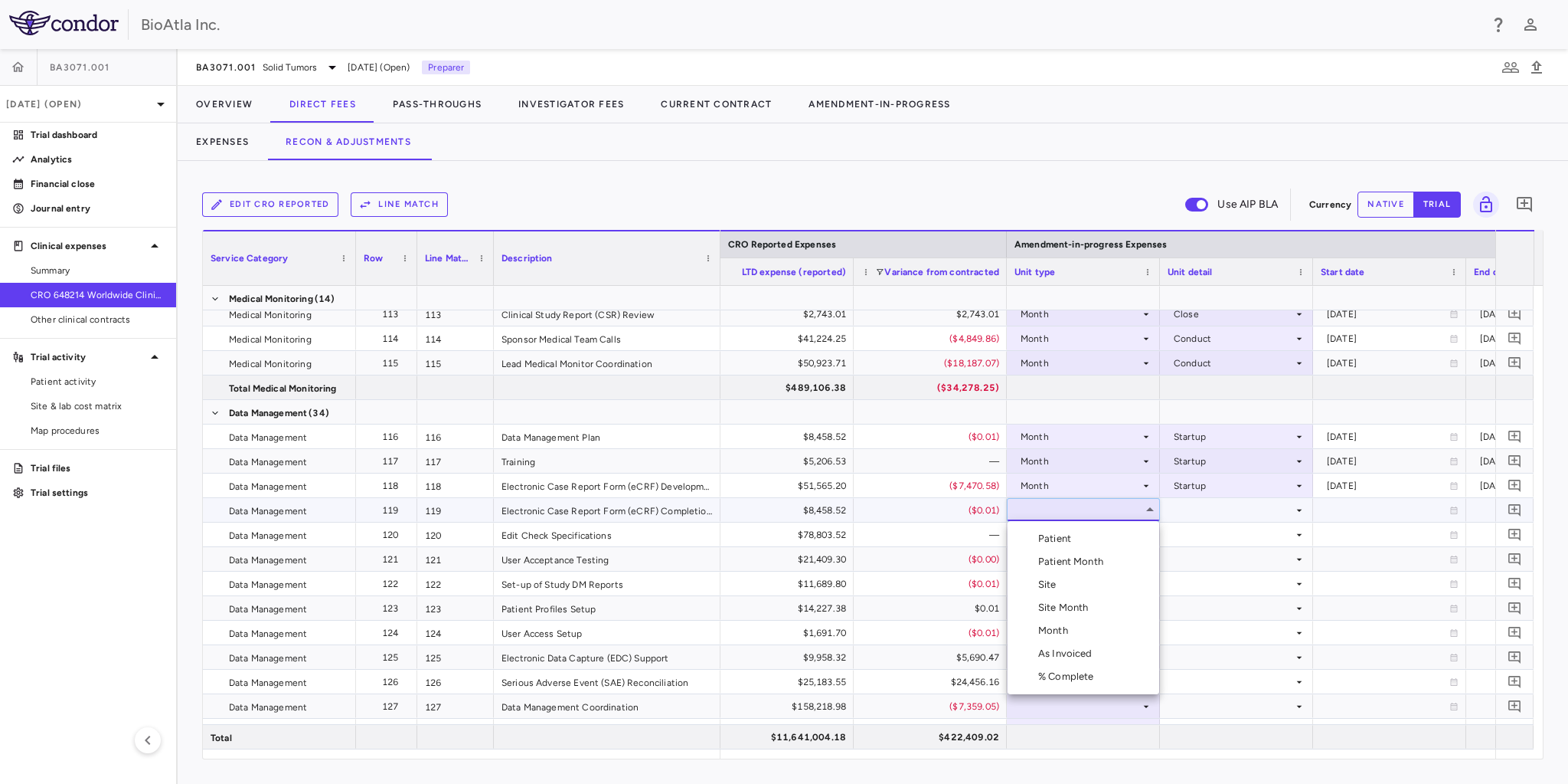
click at [1061, 626] on div "Month" at bounding box center [1056, 630] width 36 height 14
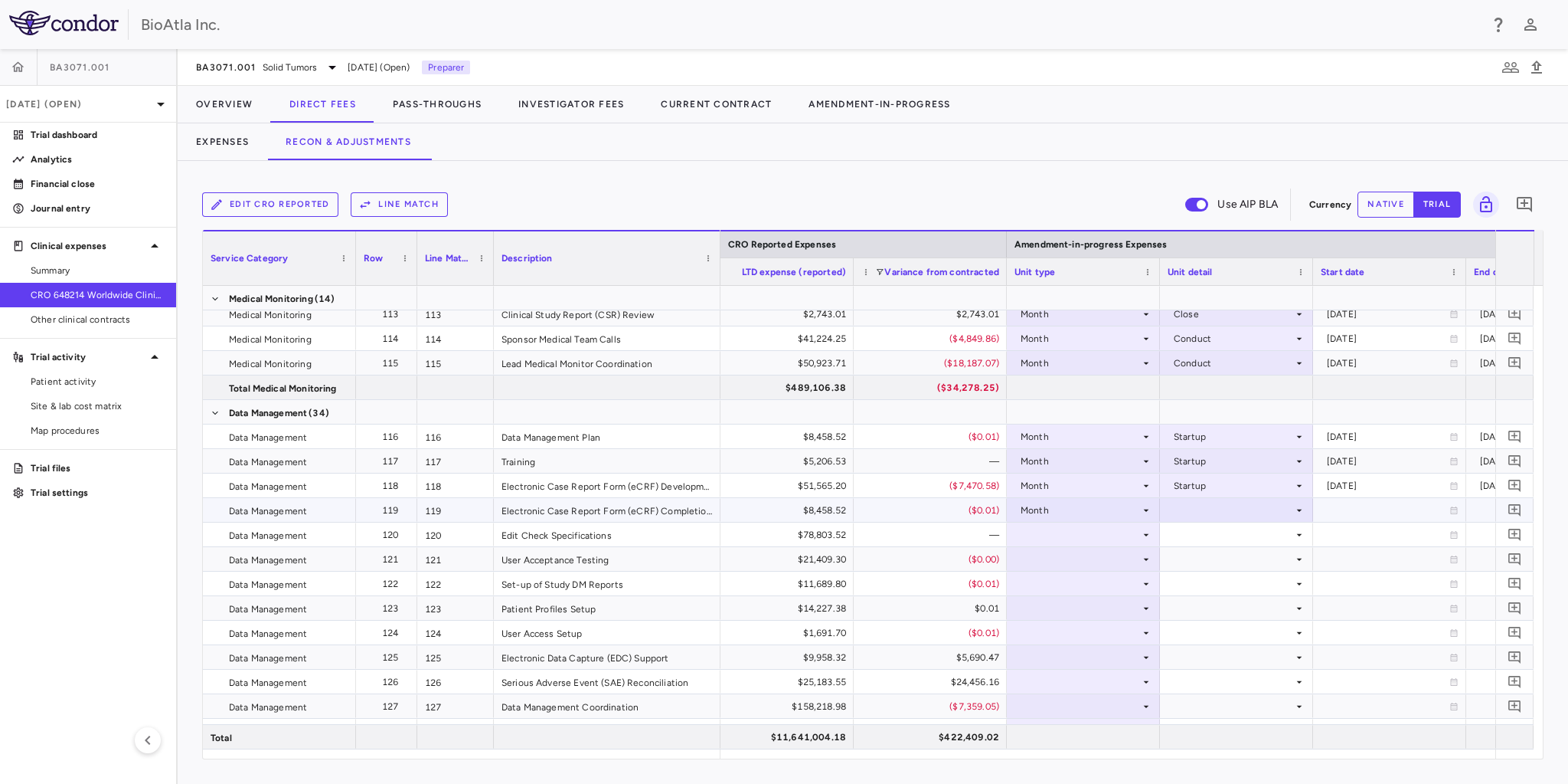
click at [1188, 516] on div at bounding box center [1237, 509] width 138 height 22
click at [1201, 534] on div "Startup" at bounding box center [1212, 538] width 41 height 14
click at [1032, 530] on div at bounding box center [1084, 534] width 138 height 22
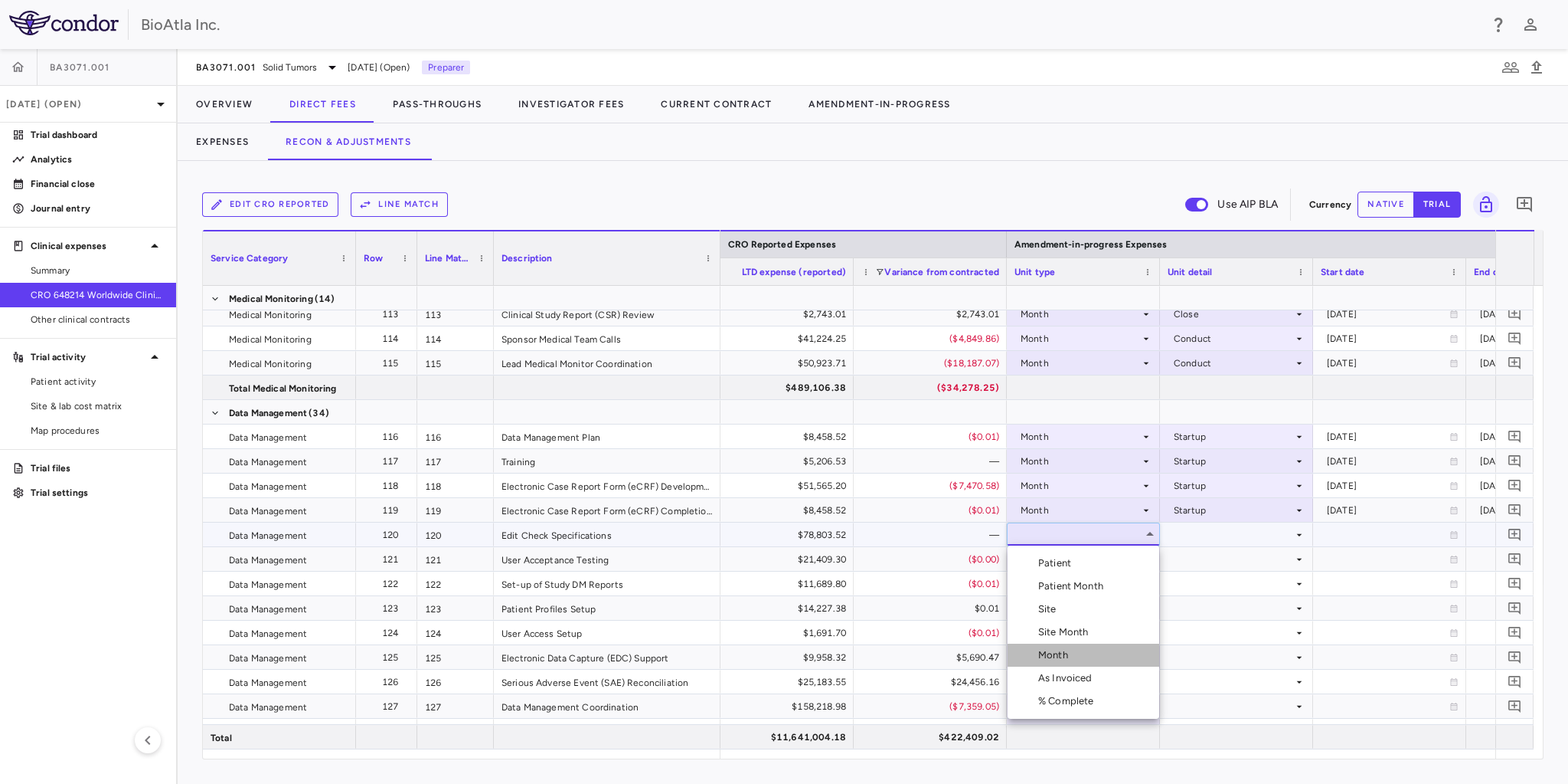
click at [1067, 652] on div "Month" at bounding box center [1056, 655] width 36 height 14
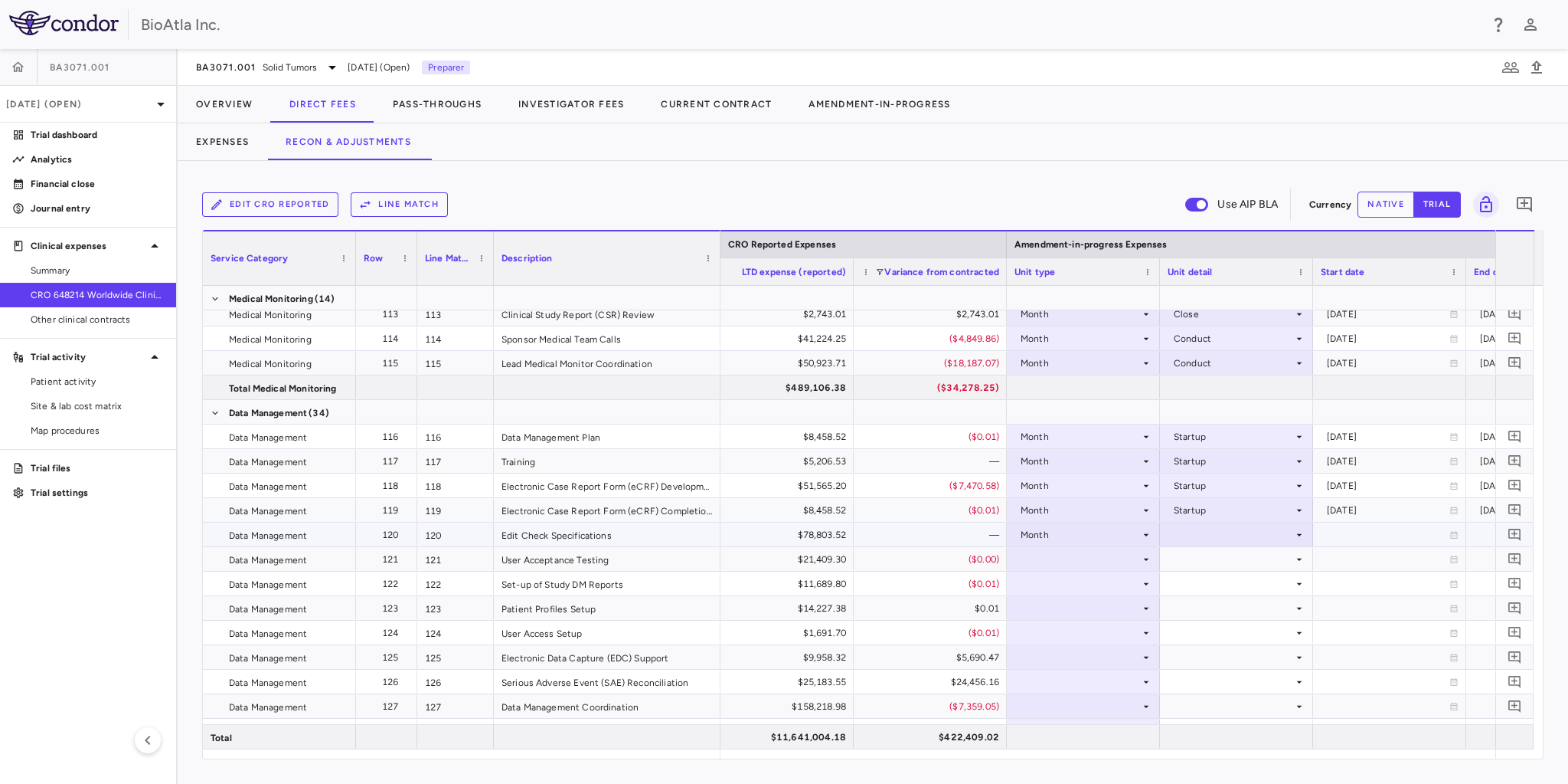
click at [1245, 536] on div at bounding box center [1237, 534] width 138 height 22
click at [1219, 566] on div "Startup" at bounding box center [1212, 563] width 41 height 14
click at [1069, 558] on div at bounding box center [1084, 559] width 138 height 22
click at [1090, 554] on div at bounding box center [1084, 559] width 138 height 22
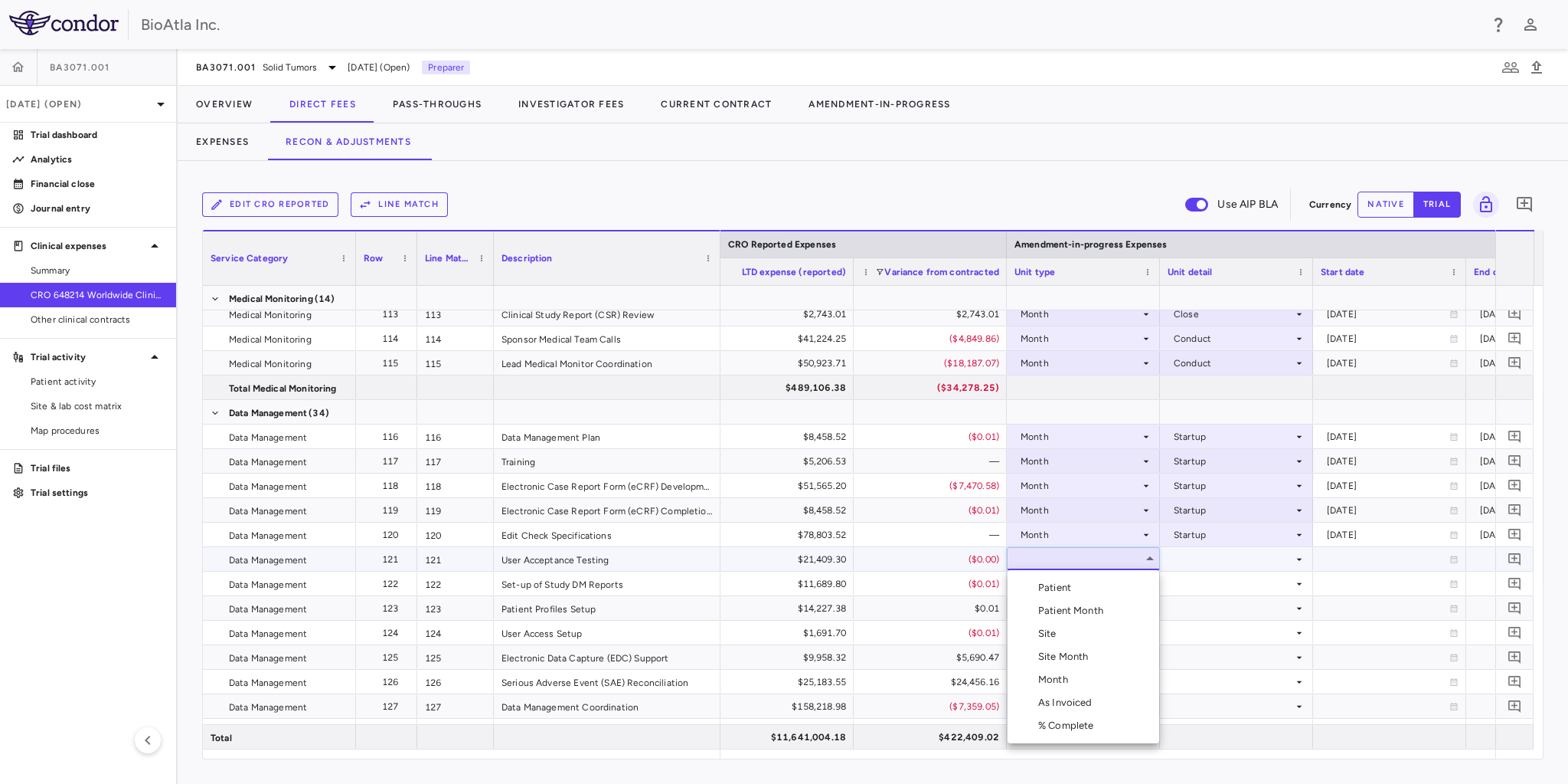
click at [1063, 676] on div "Month" at bounding box center [1056, 679] width 36 height 14
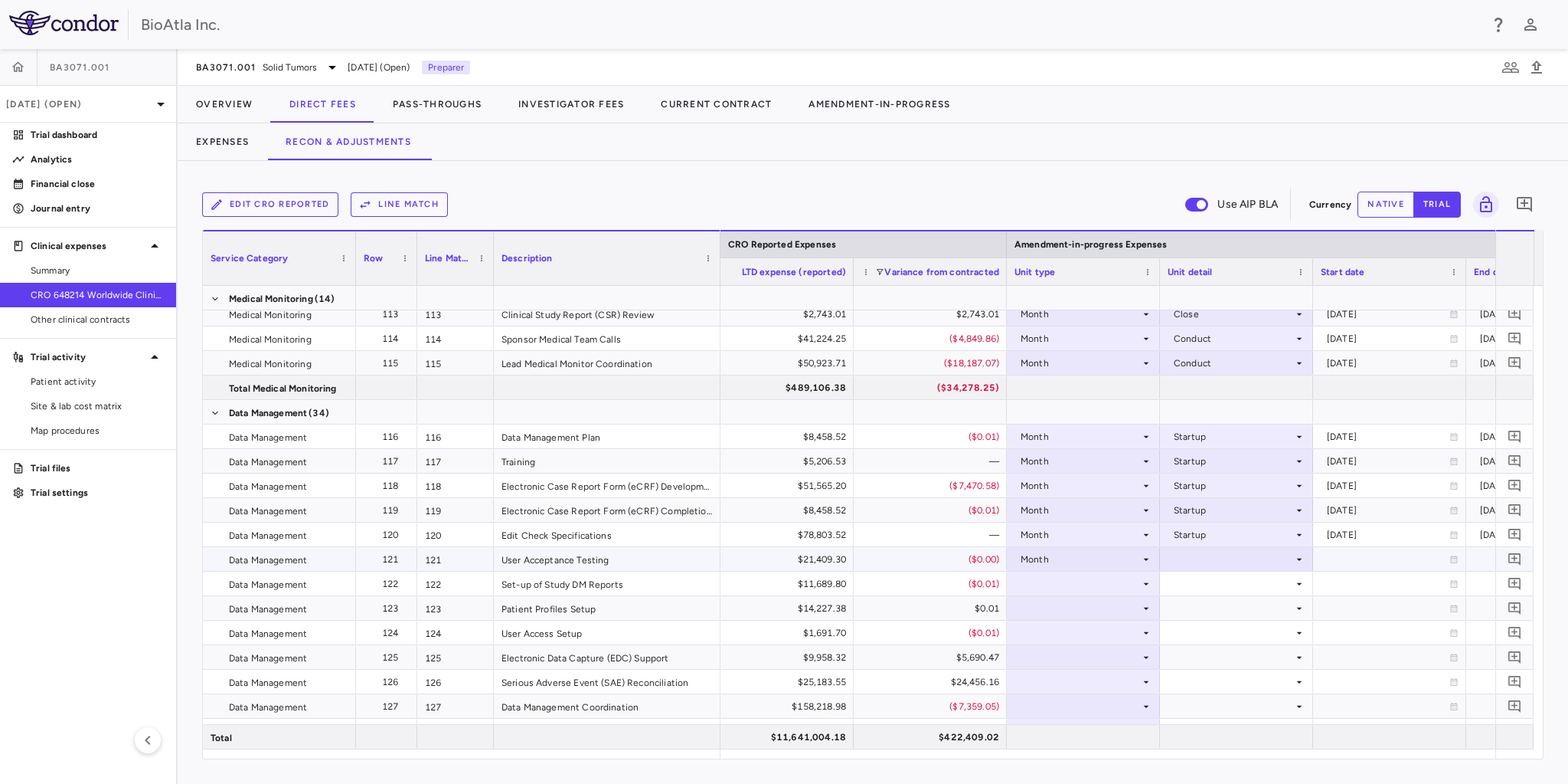
click at [1221, 562] on div at bounding box center [1237, 559] width 138 height 22
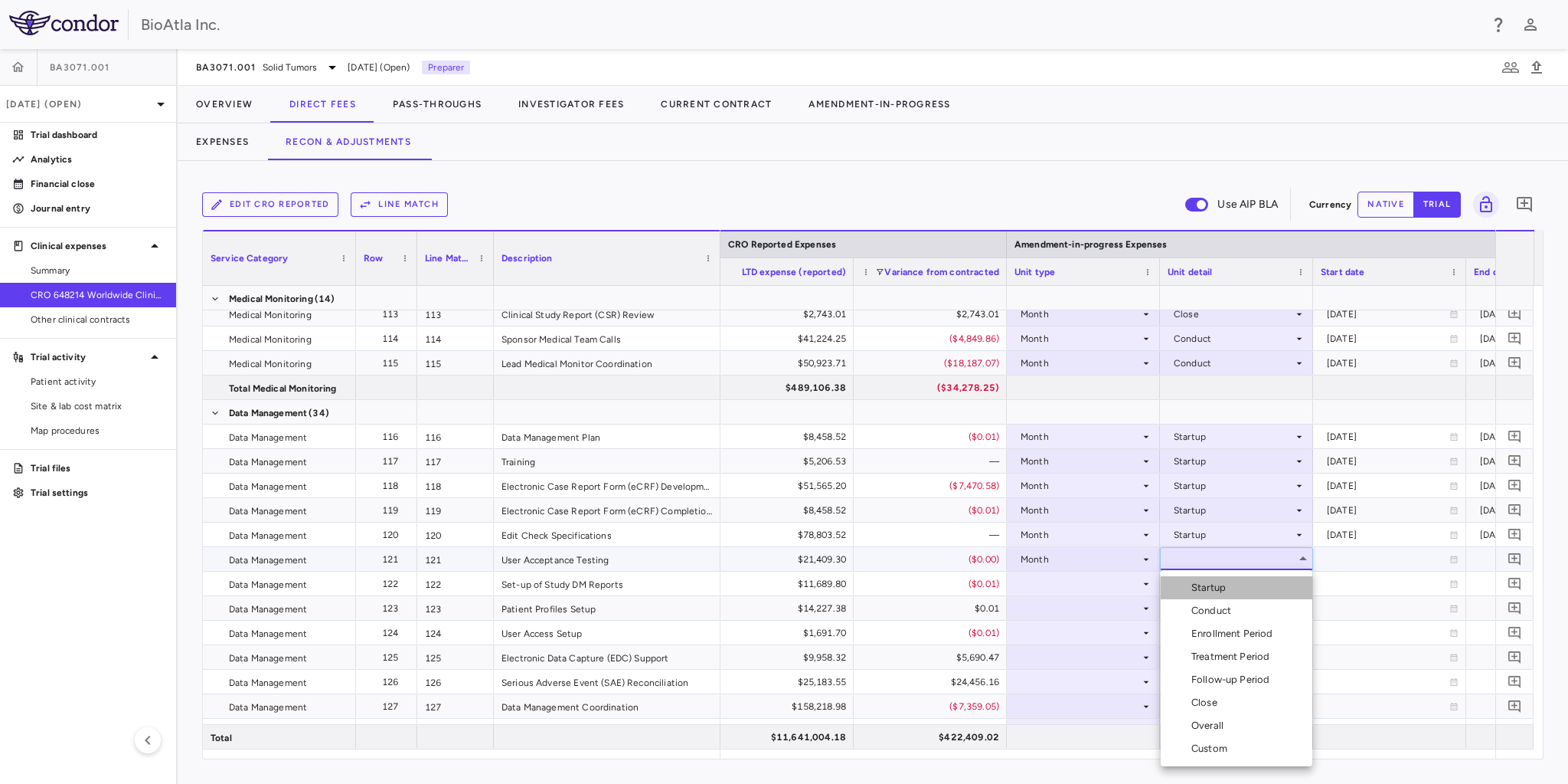
click at [1204, 591] on div "Startup" at bounding box center [1212, 588] width 41 height 14
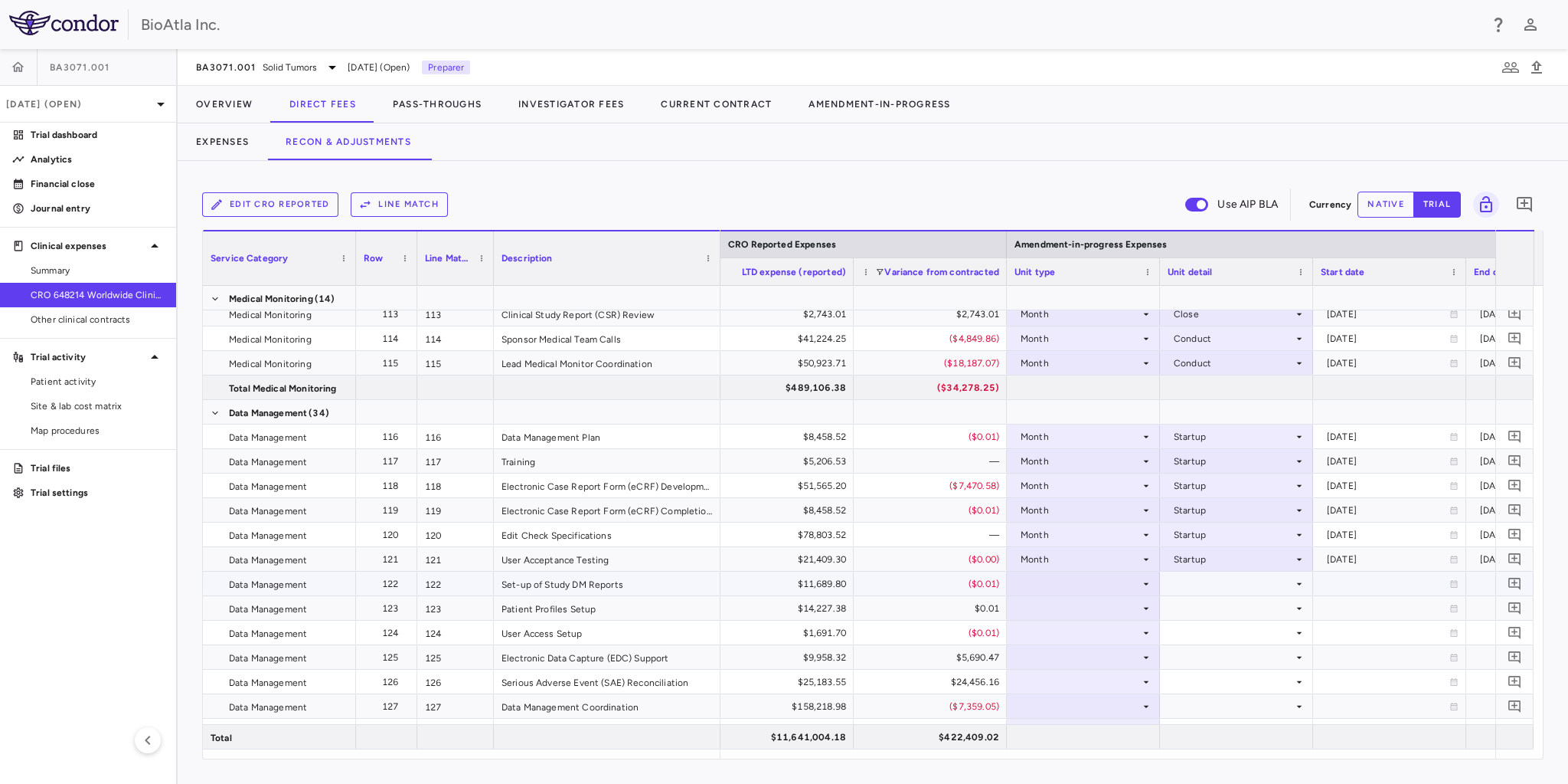
click at [1040, 577] on div at bounding box center [1084, 583] width 138 height 22
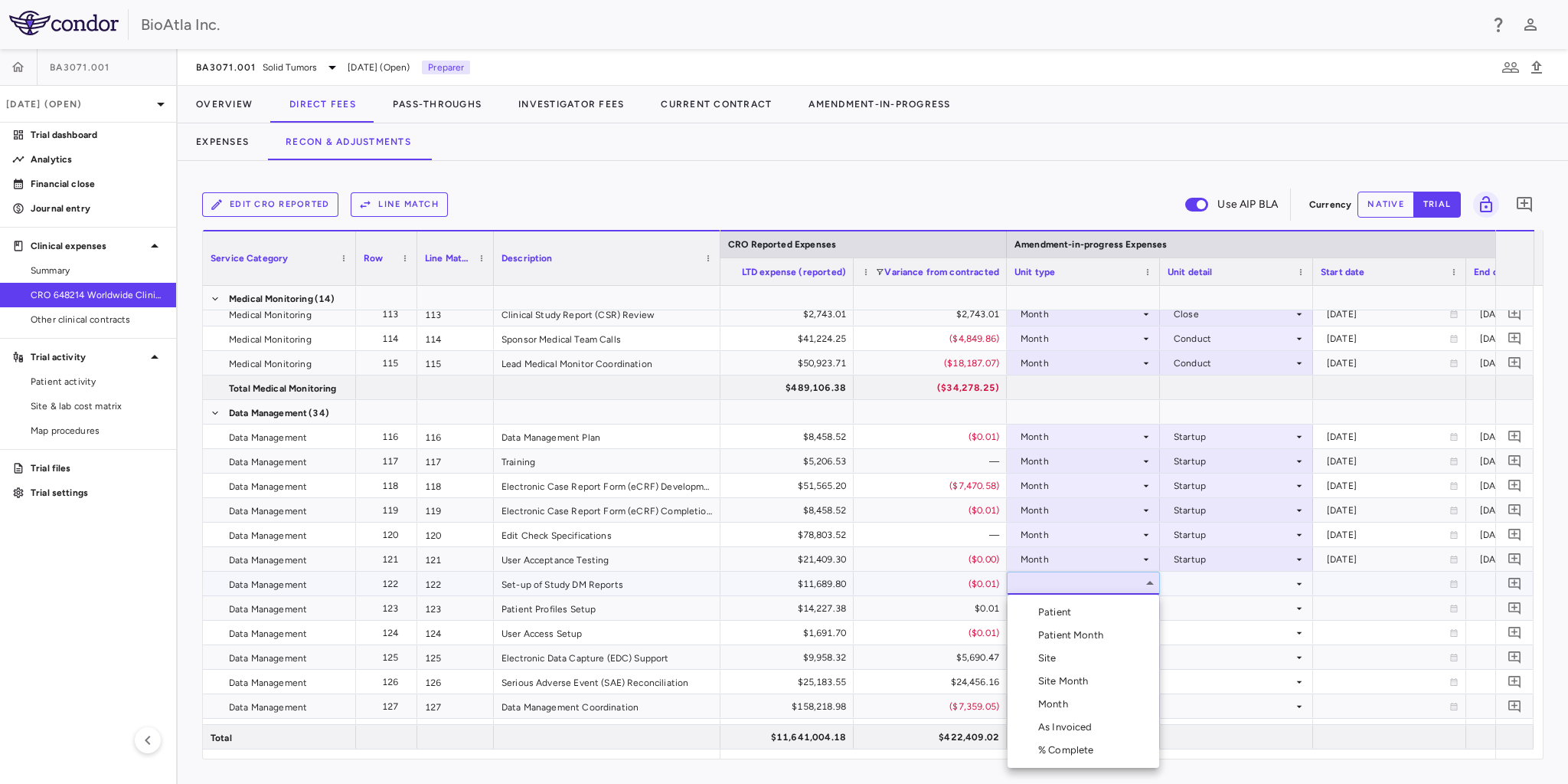
click at [1044, 156] on div at bounding box center [784, 392] width 1568 height 784
